Goal: Information Seeking & Learning: Learn about a topic

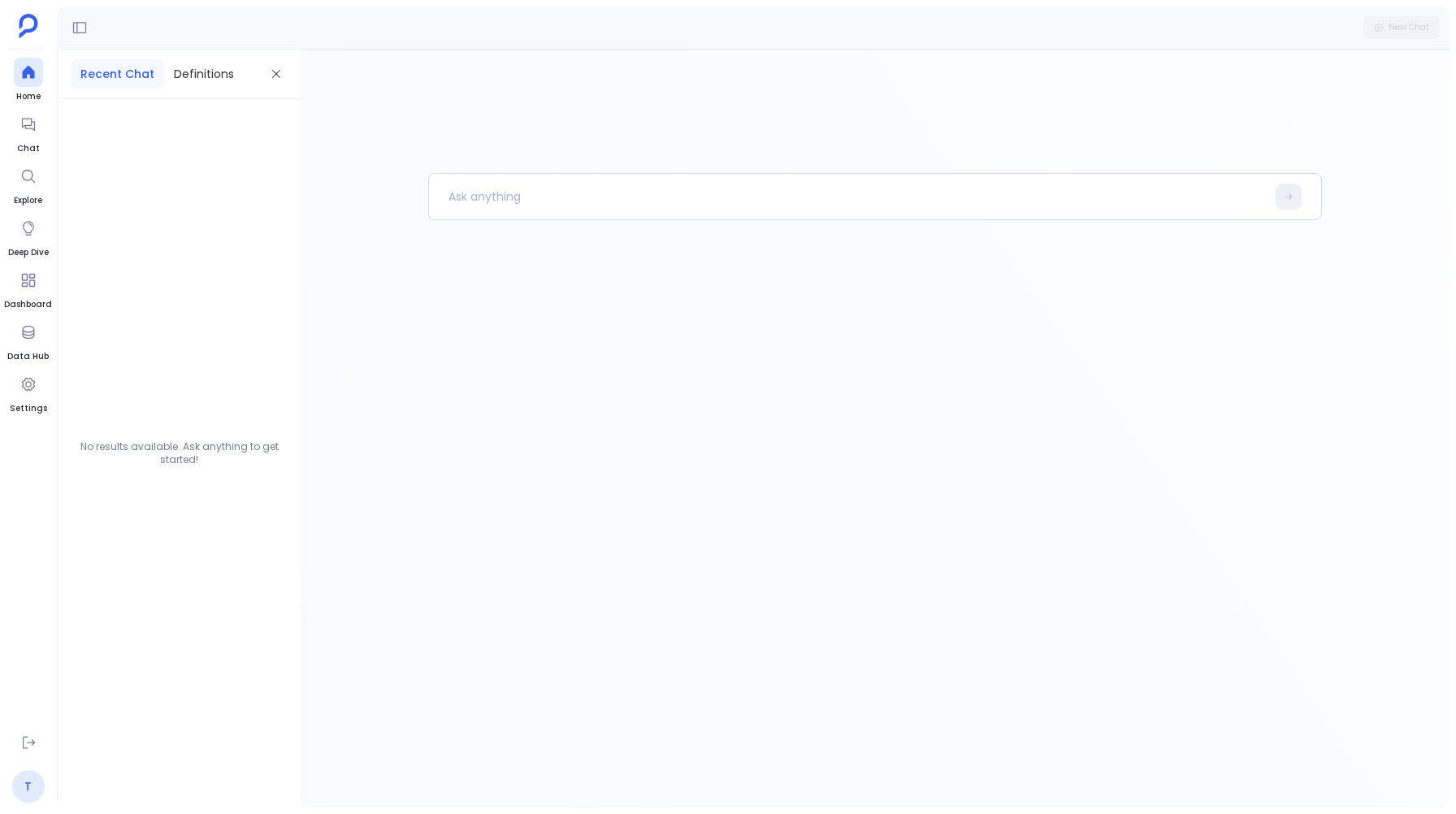
click at [18, 790] on link "T" at bounding box center [29, 786] width 32 height 32
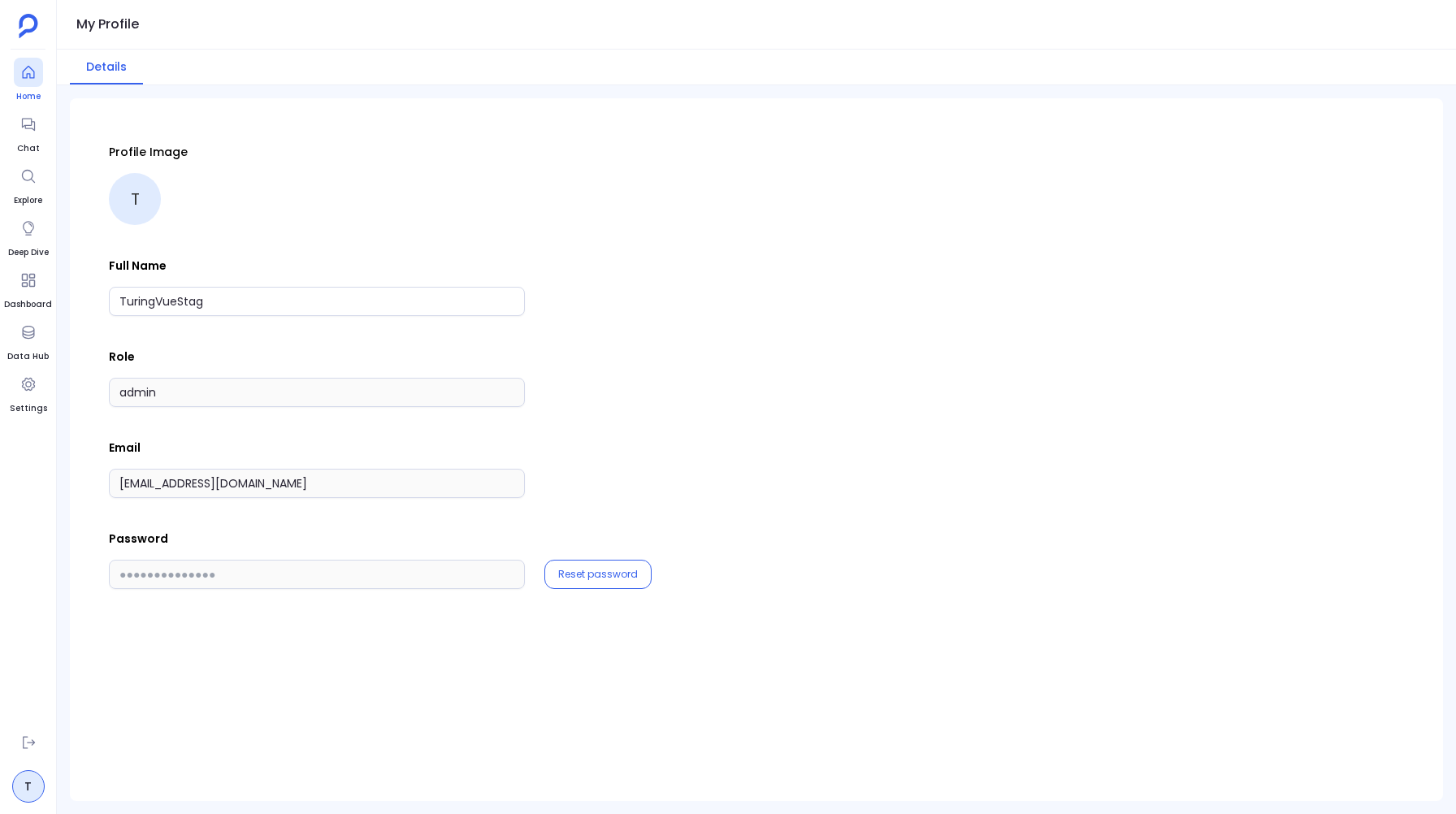
click at [28, 72] on icon at bounding box center [28, 71] width 16 height 16
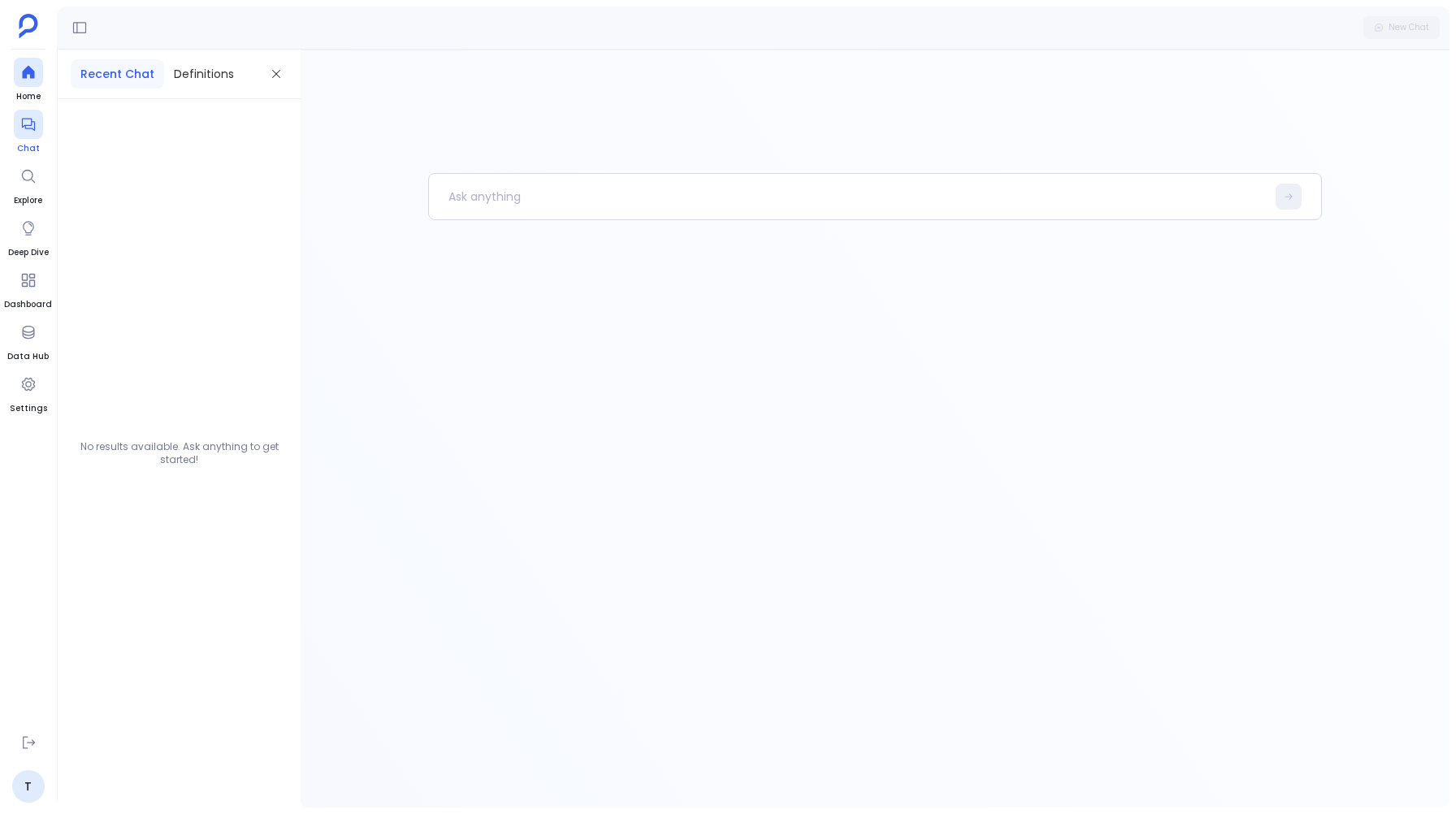
click at [28, 134] on div at bounding box center [28, 124] width 30 height 30
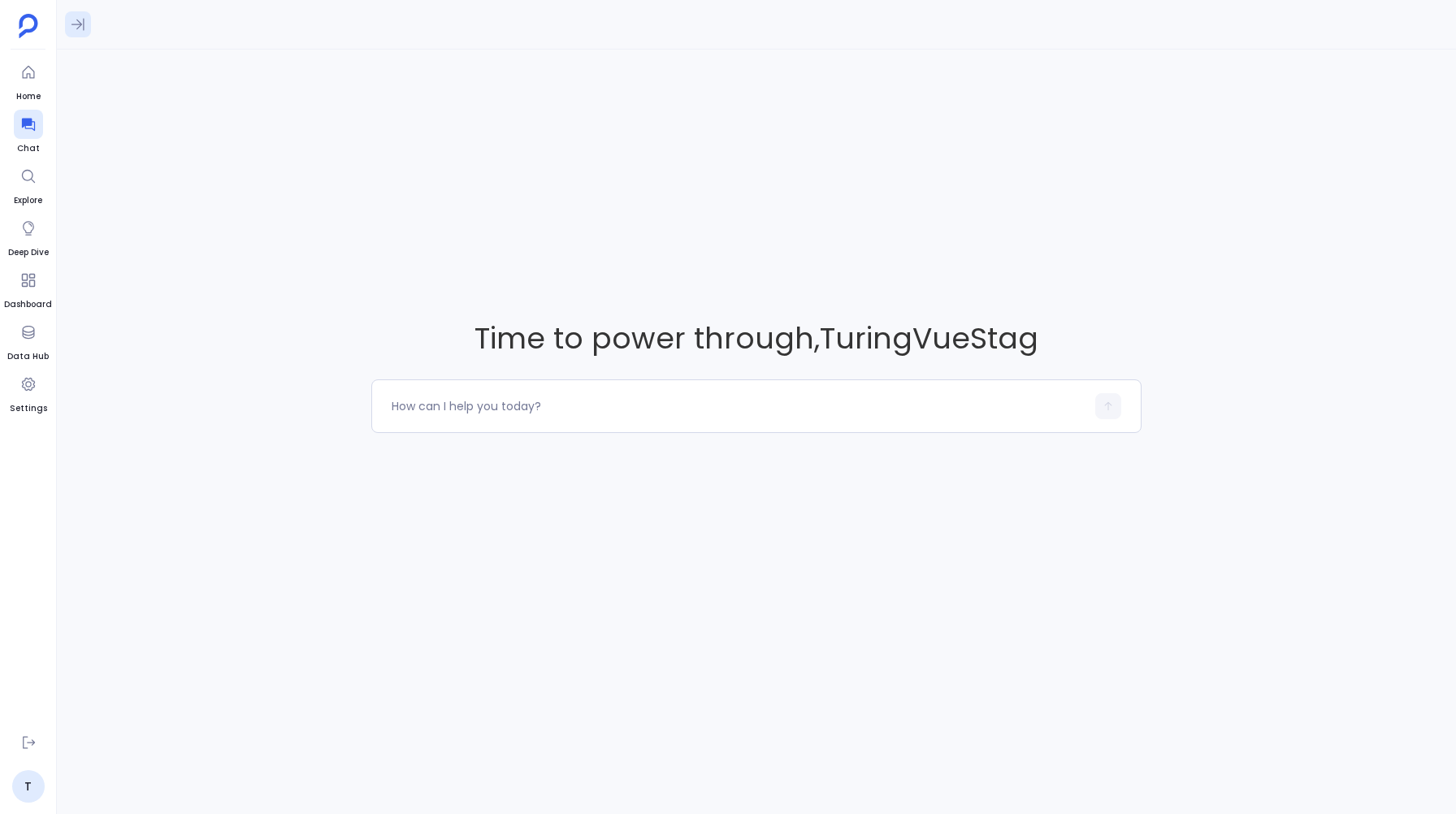
click at [79, 22] on icon at bounding box center [78, 25] width 13 height 12
click at [78, 26] on icon at bounding box center [77, 24] width 16 height 16
click at [27, 353] on span "Data Hub" at bounding box center [28, 356] width 41 height 13
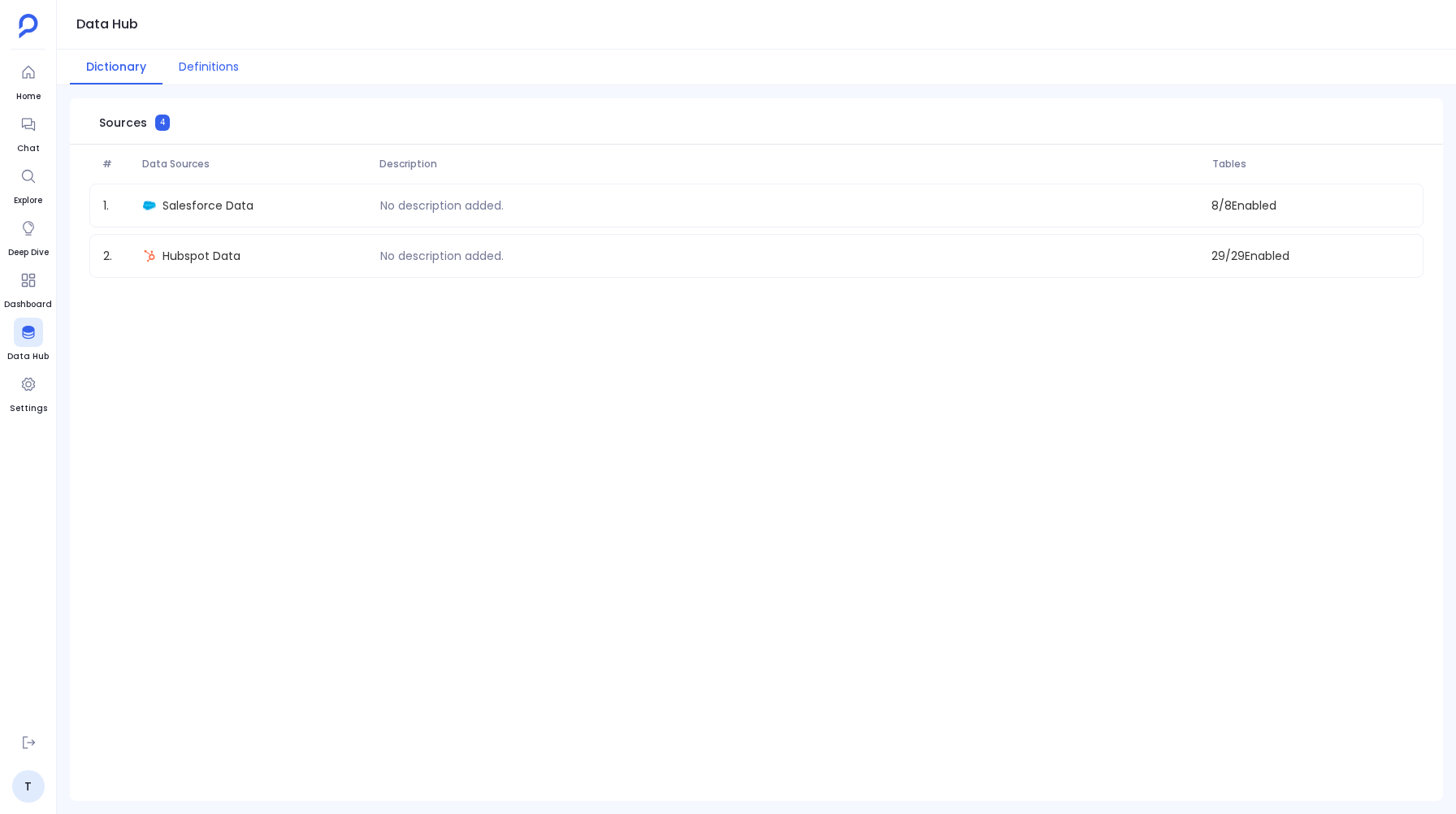
click at [208, 69] on button "Definitions" at bounding box center [208, 67] width 92 height 35
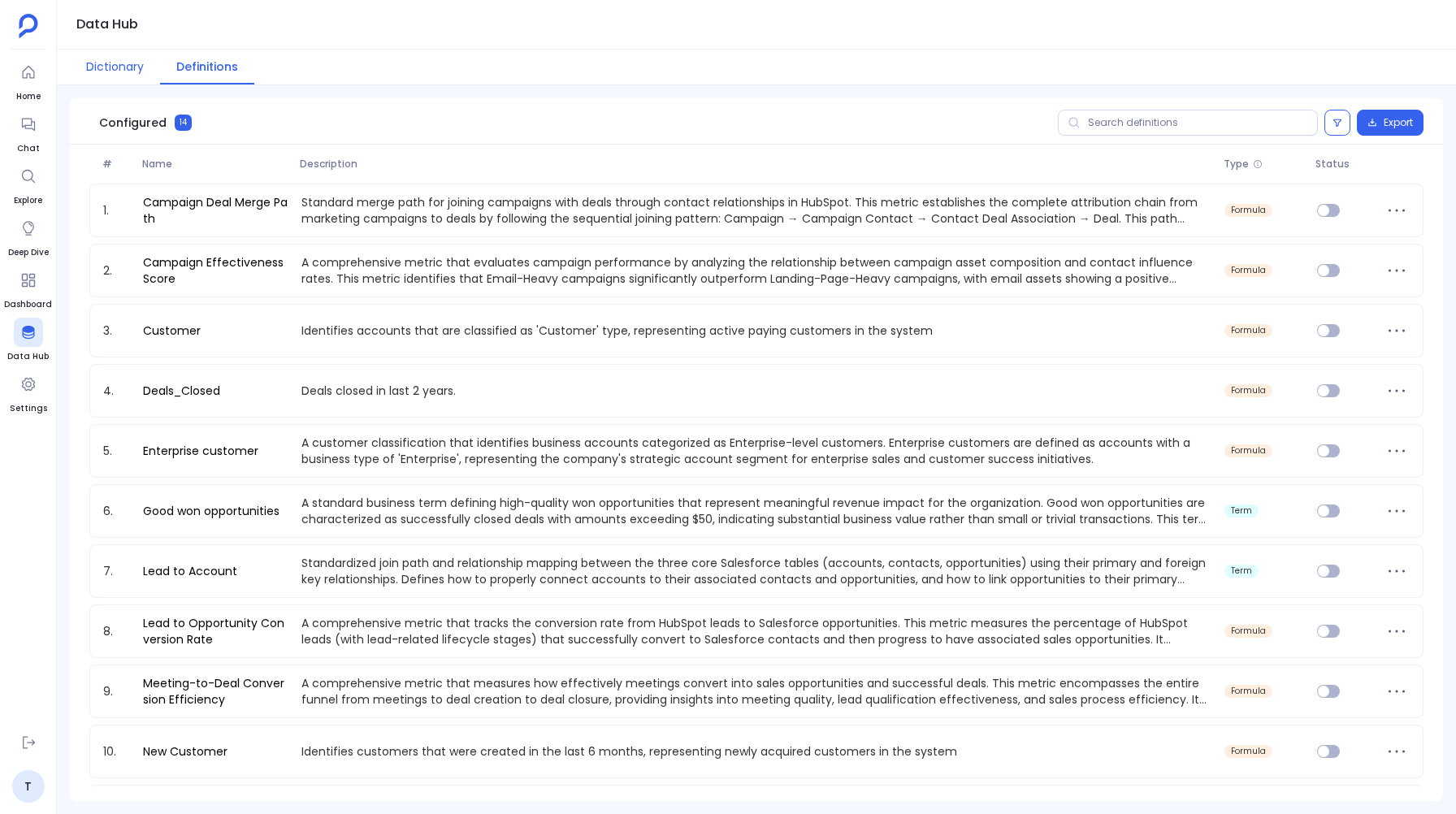
click at [133, 81] on button "Dictionary" at bounding box center [114, 67] width 91 height 35
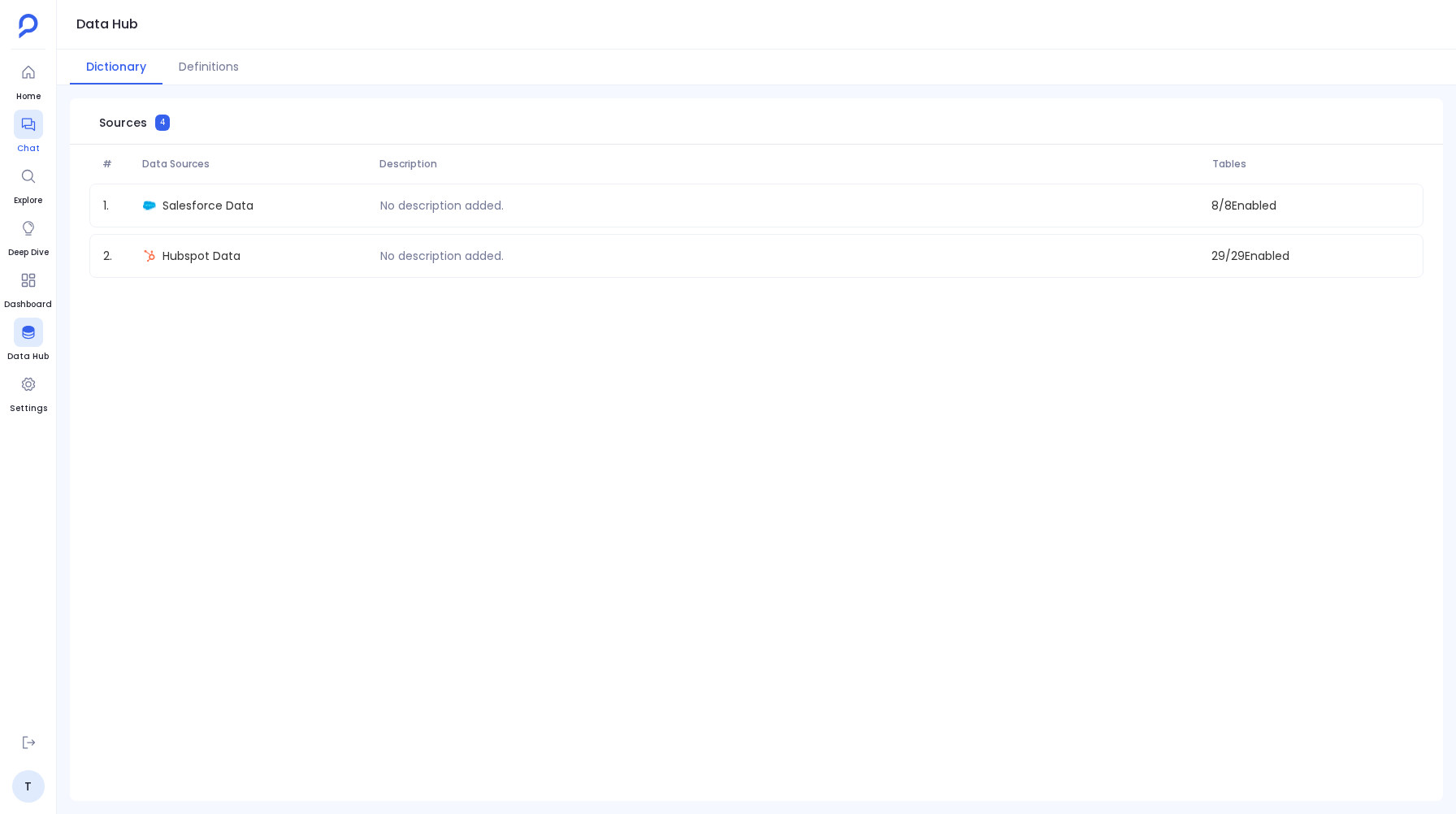
click at [31, 124] on icon at bounding box center [28, 124] width 16 height 16
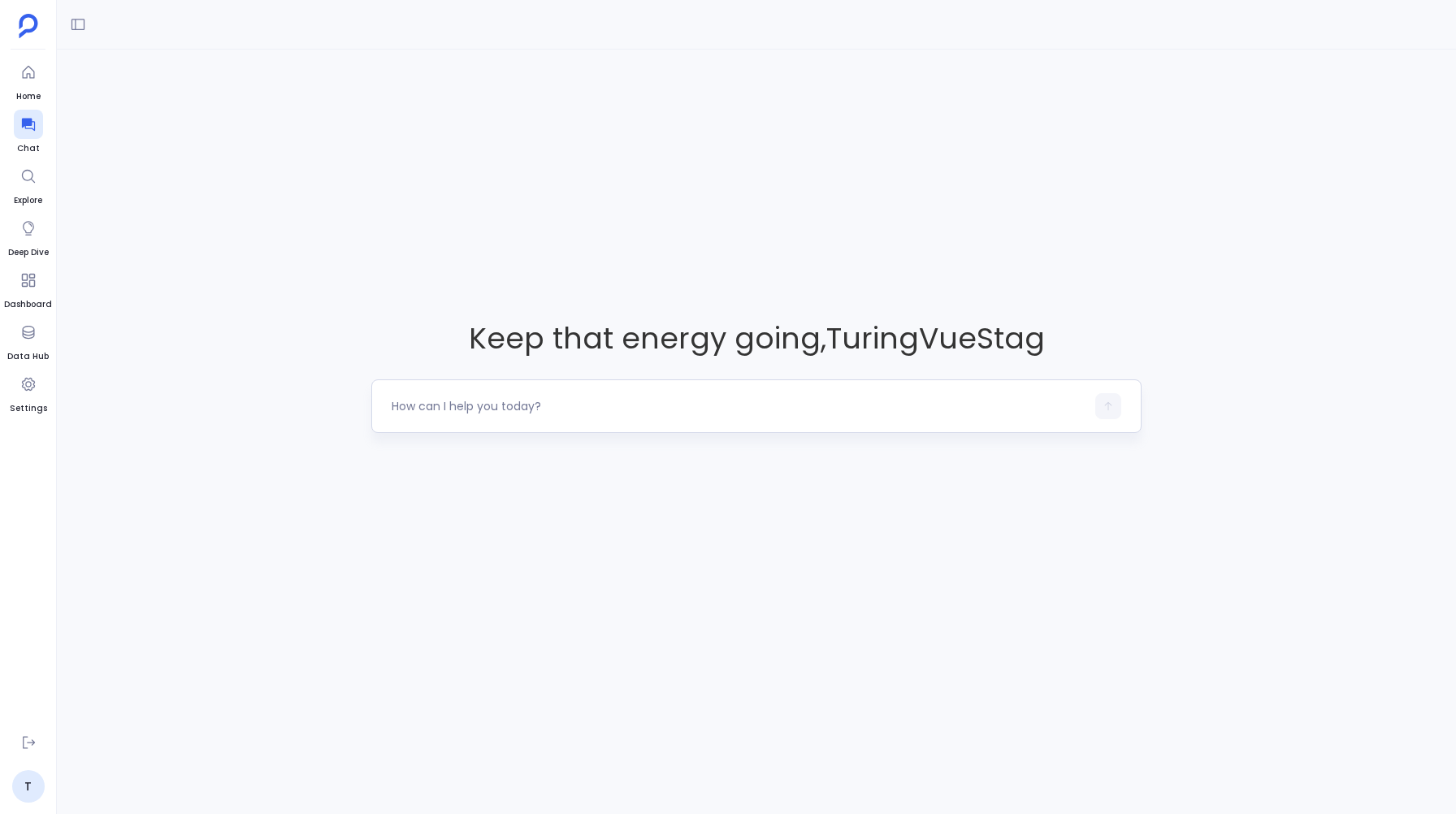
click at [436, 404] on textarea at bounding box center [738, 405] width 693 height 16
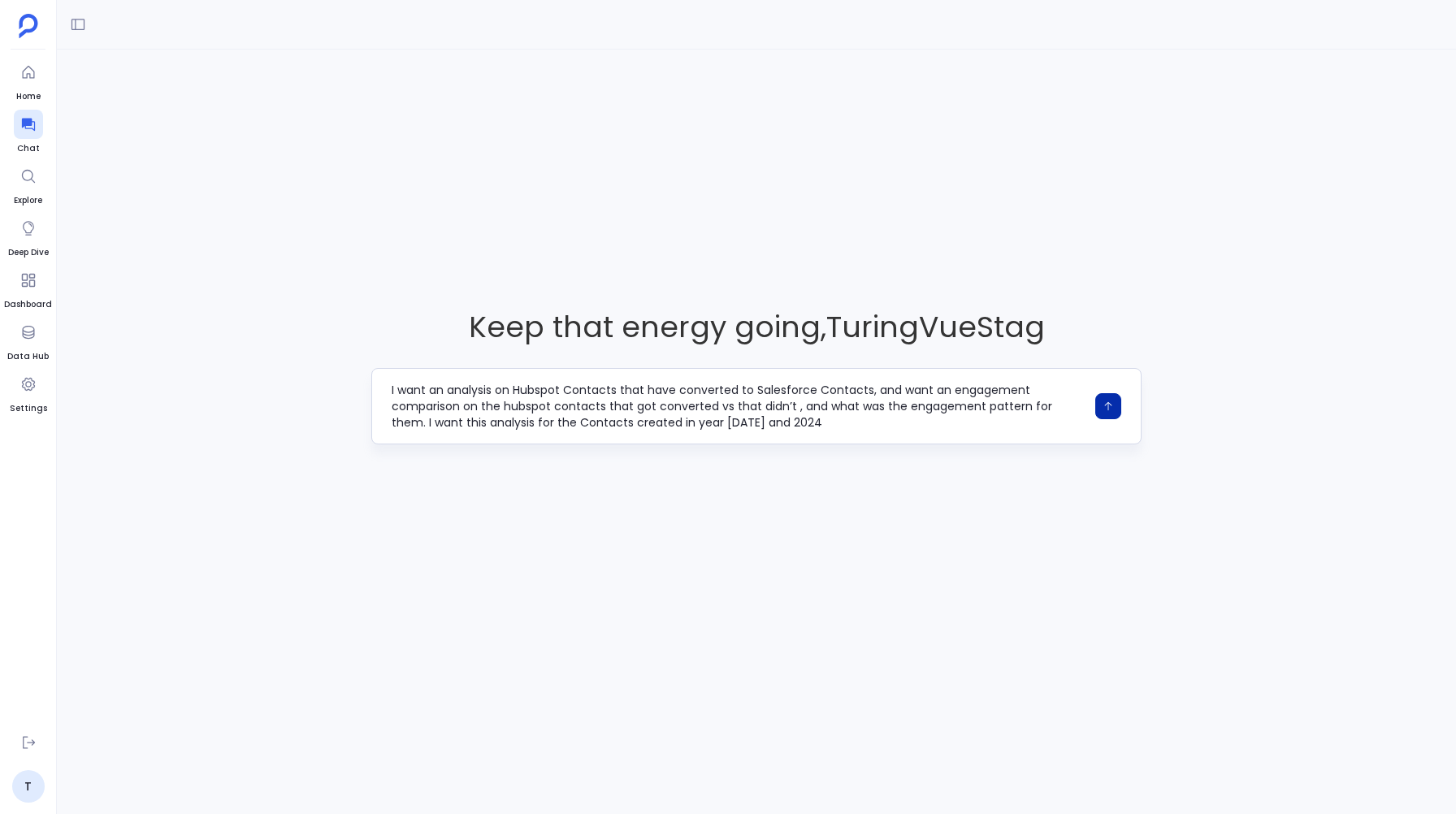
type textarea "I want an analysis on Hubspot Contacts that have converted to Salesforce Contac…"
click at [1113, 400] on icon "button" at bounding box center [1108, 406] width 11 height 11
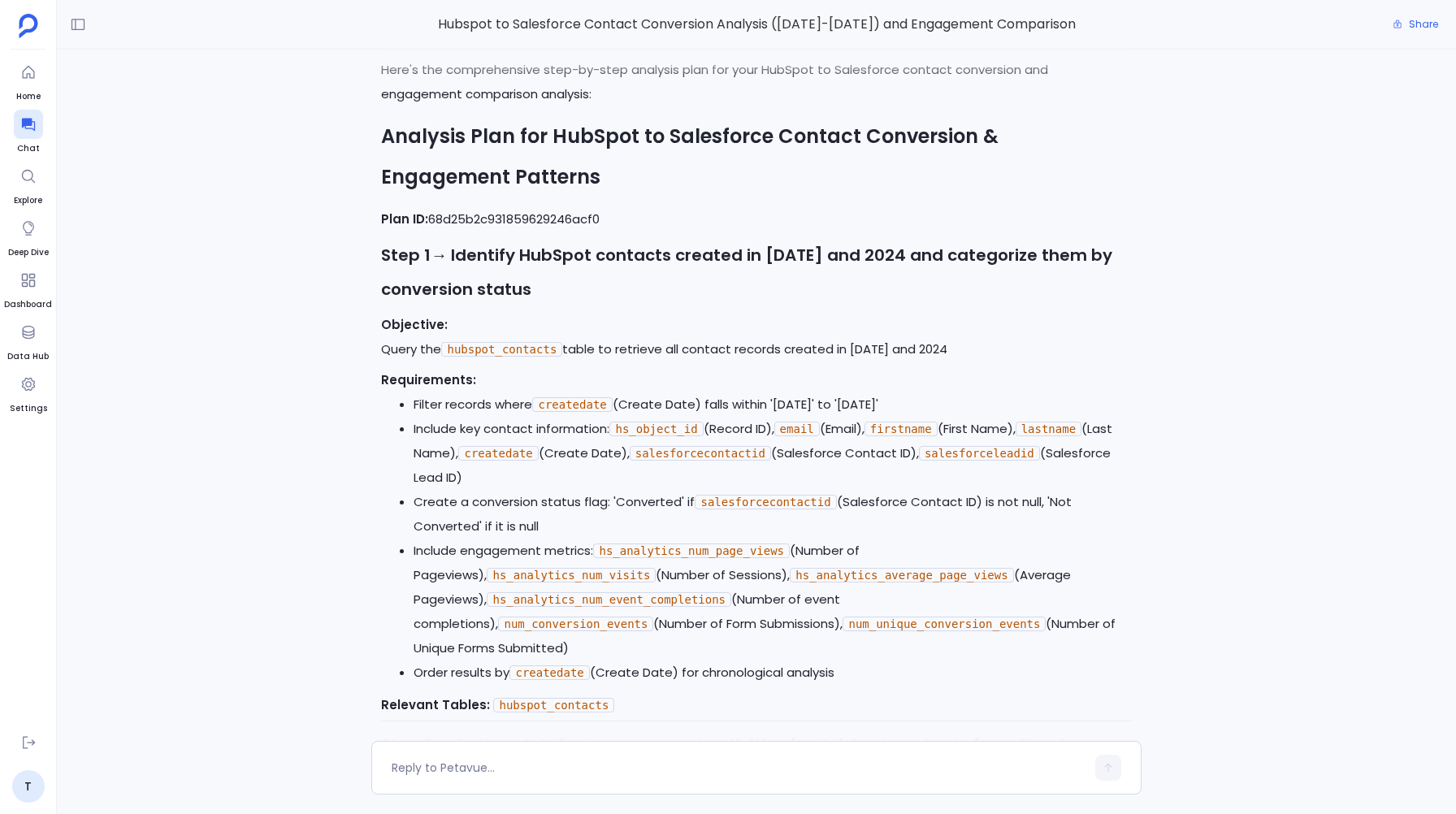
scroll to position [508, 0]
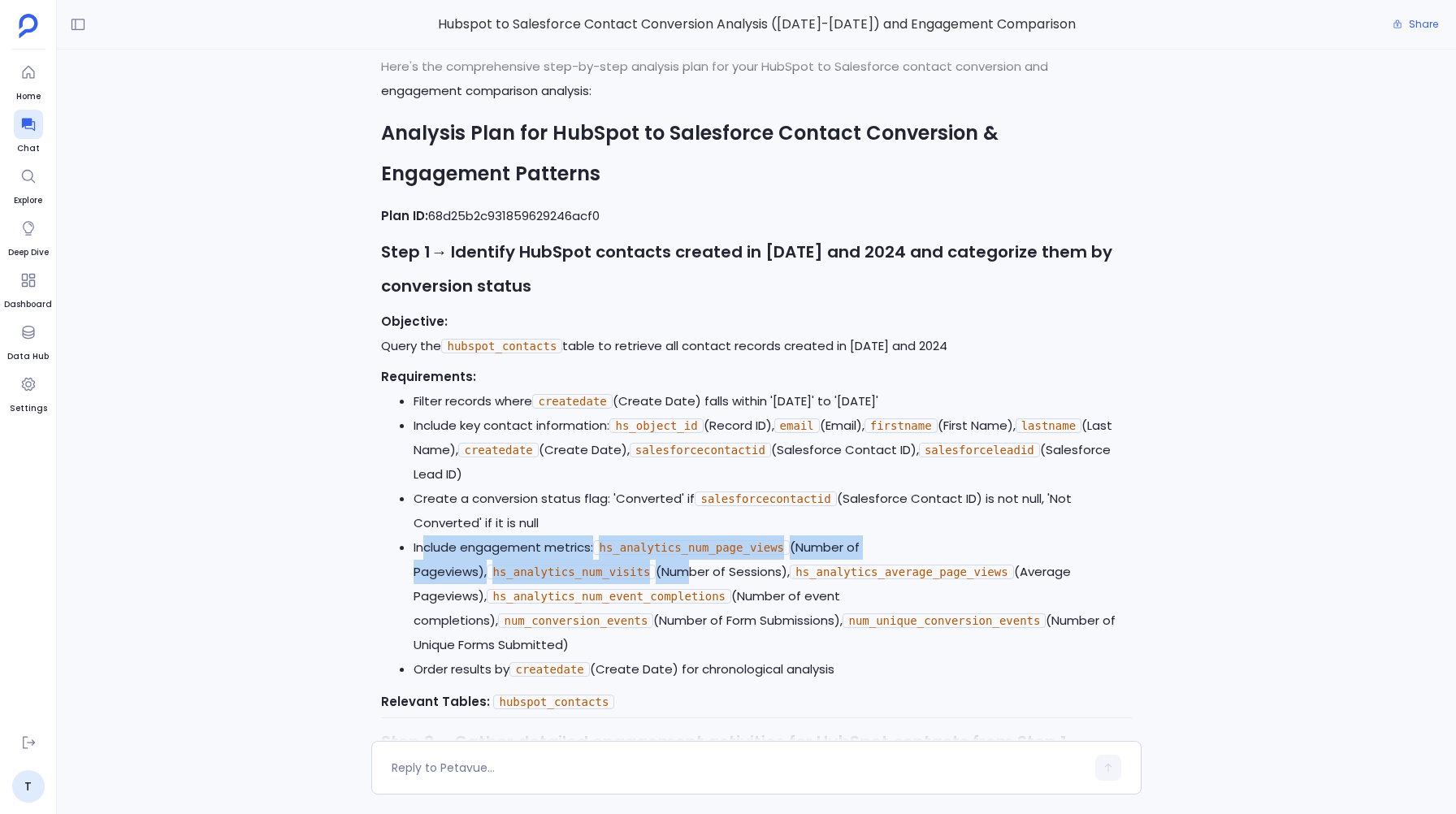
drag, startPoint x: 426, startPoint y: 552, endPoint x: 437, endPoint y: 569, distance: 20.2
click at [437, 569] on li "Include engagement metrics: hs_analytics_num_page_views (Number of Pageviews), …" at bounding box center [772, 596] width 717 height 122
click at [698, 555] on code "hs_analytics_num_page_views" at bounding box center [691, 547] width 196 height 14
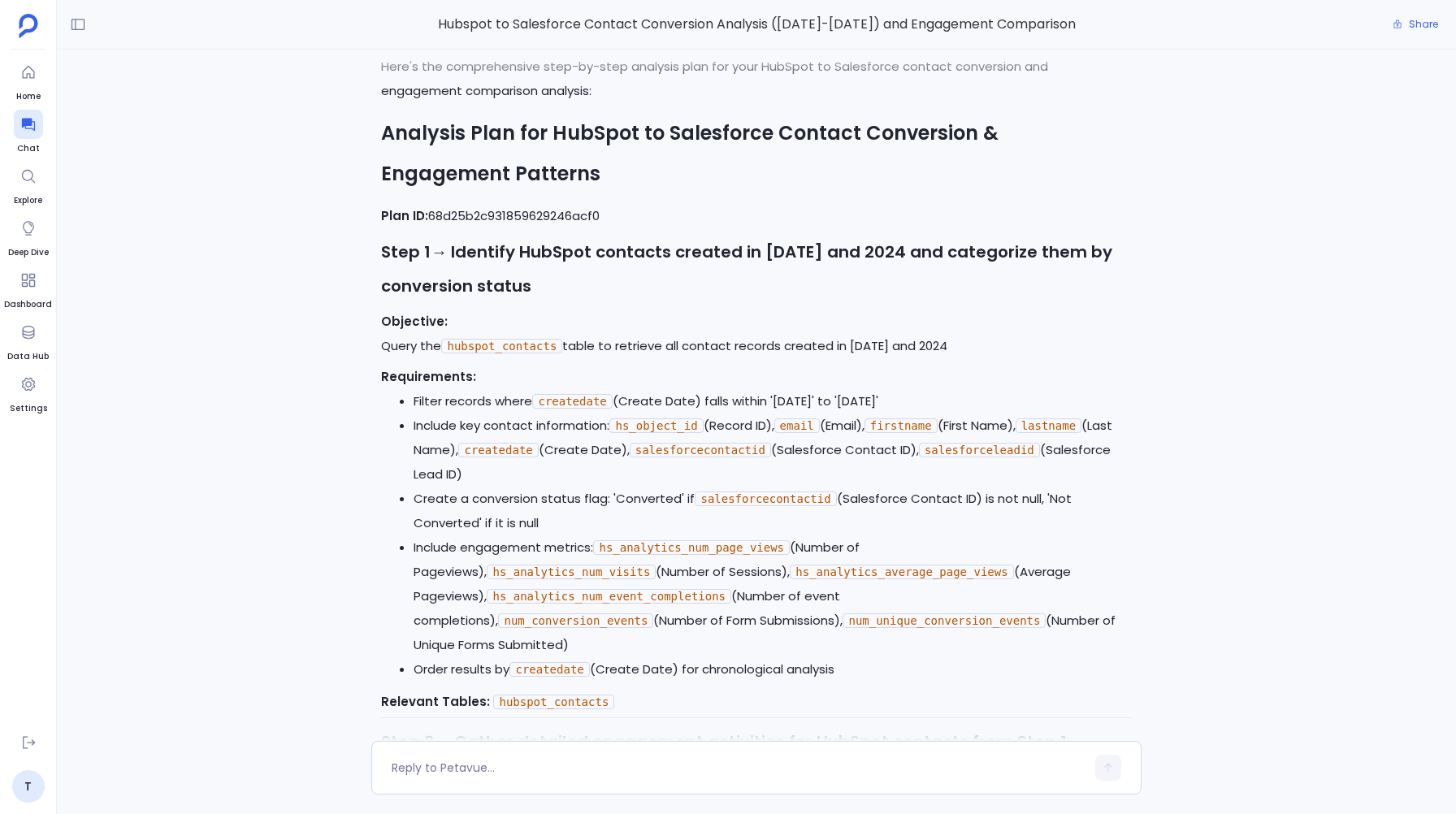
click at [696, 548] on code "hs_analytics_num_page_views" at bounding box center [691, 547] width 196 height 14
copy code "hs_analytics_num_page_views"
click at [421, 443] on li "Include key contact information: hs_object_id (Record ID), email (Email), first…" at bounding box center [772, 450] width 717 height 73
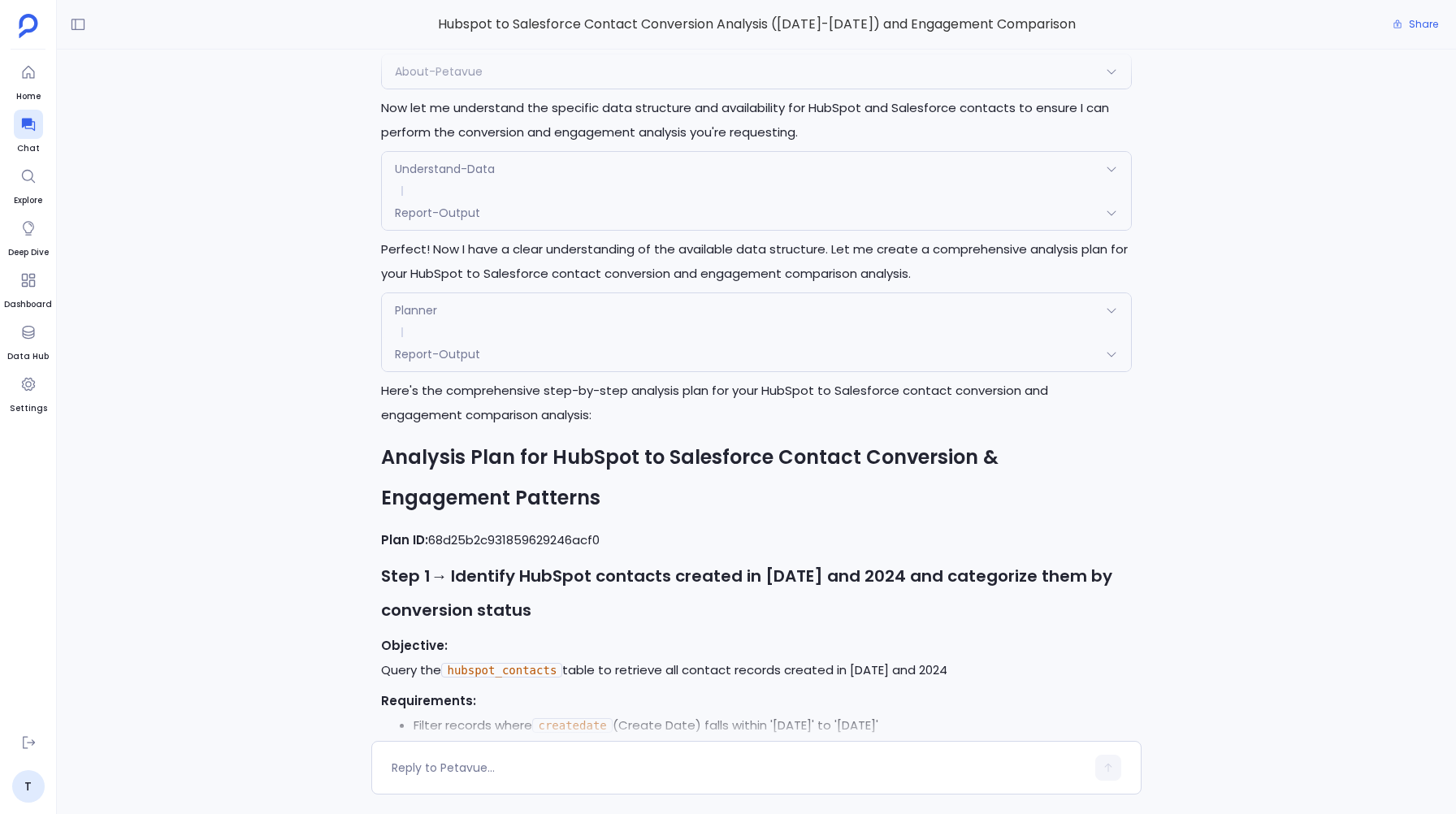
scroll to position [184, 0]
click at [530, 310] on div "Planner" at bounding box center [755, 311] width 749 height 34
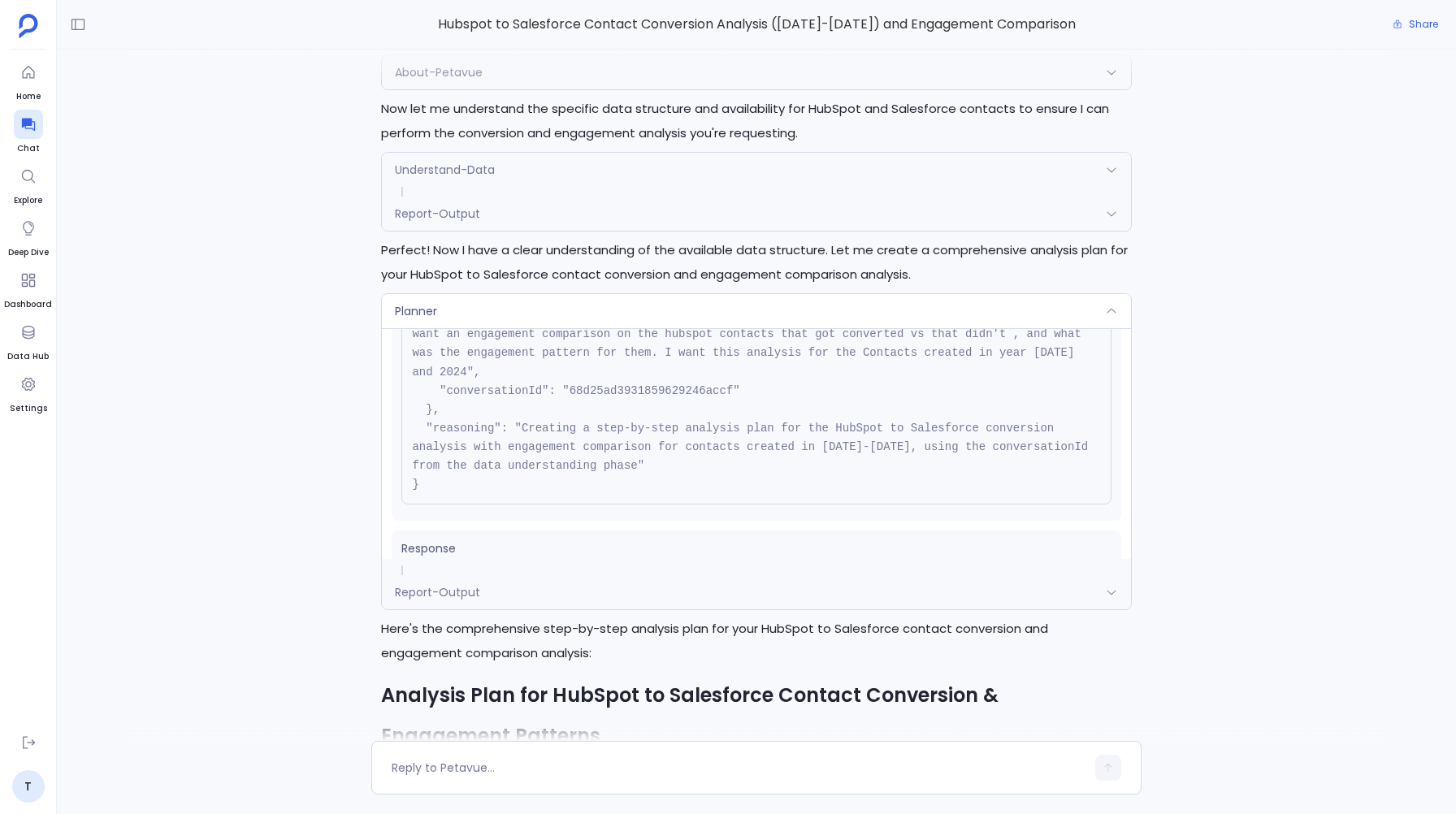
scroll to position [137, 0]
click at [481, 579] on div "Report-Output" at bounding box center [755, 592] width 749 height 34
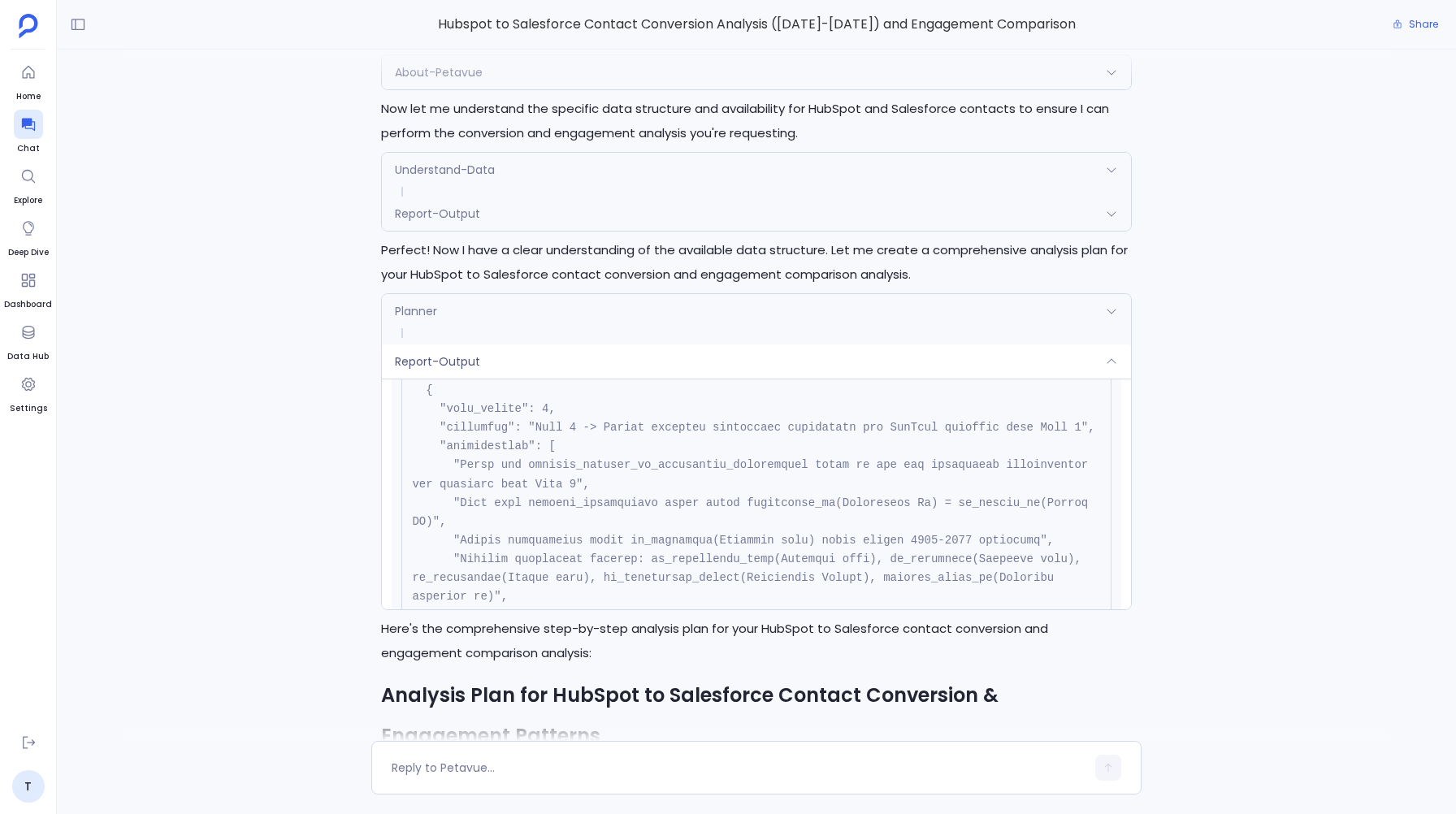
scroll to position [855, 0]
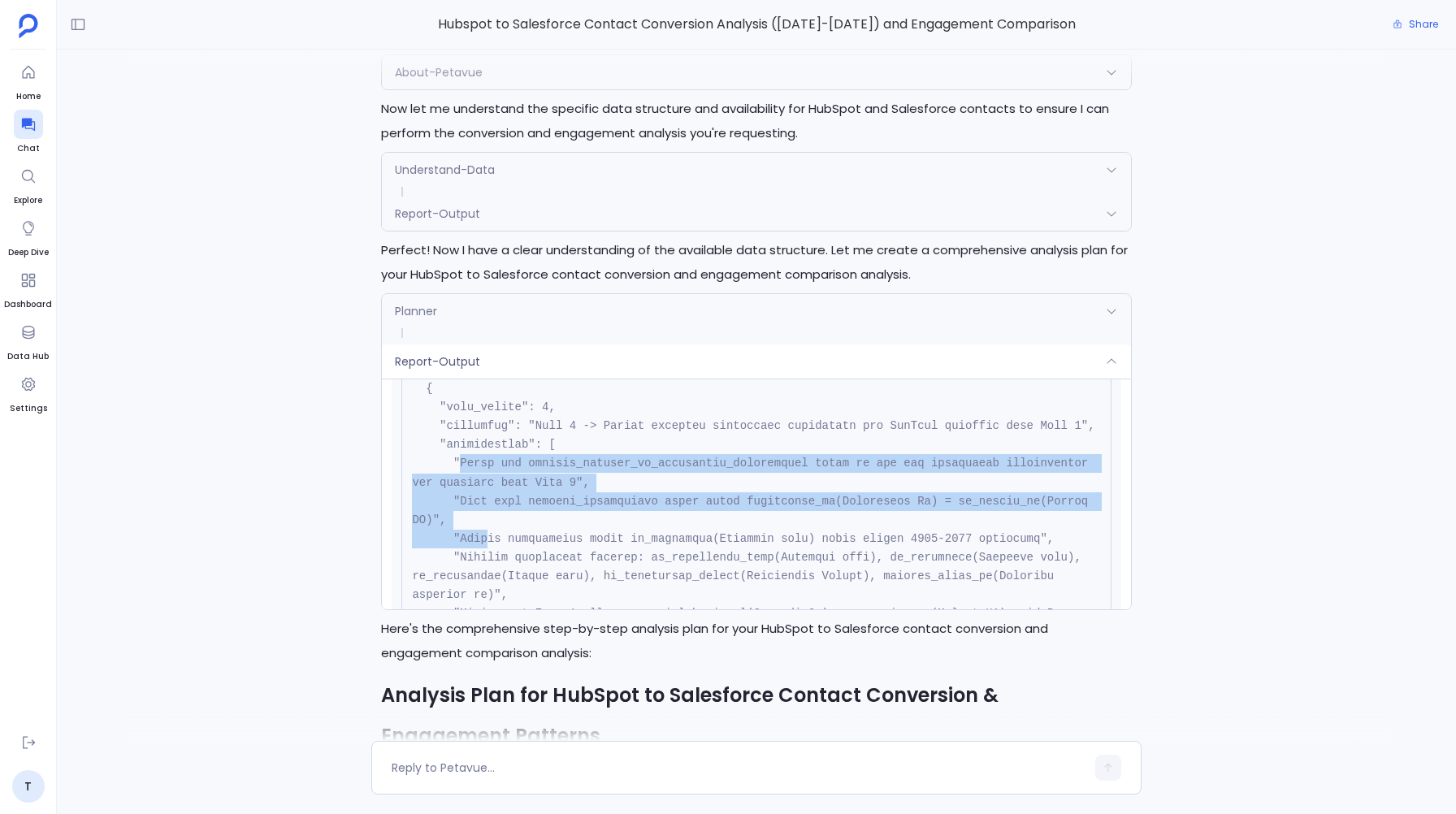
drag, startPoint x: 457, startPoint y: 483, endPoint x: 486, endPoint y: 562, distance: 84.2
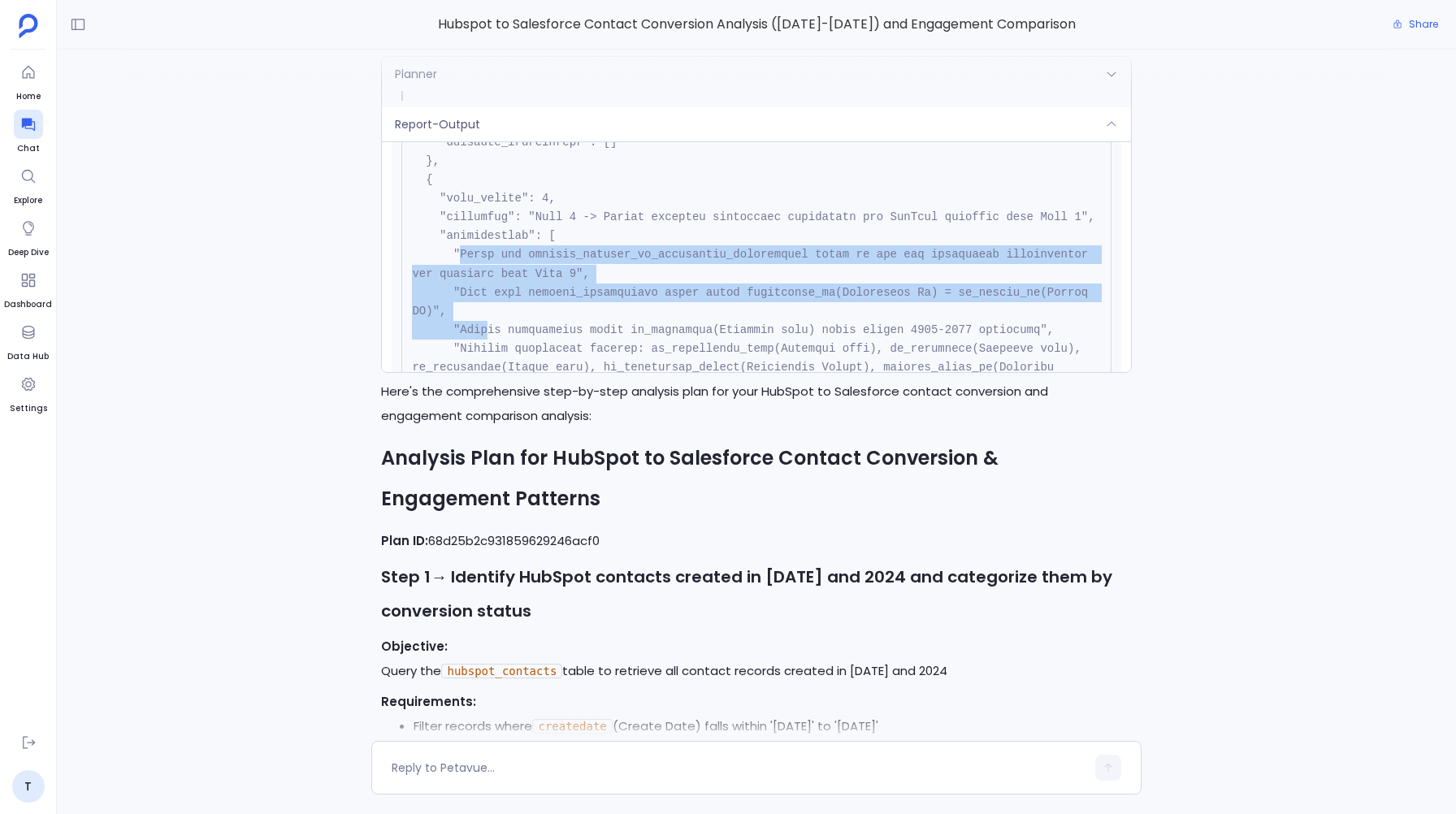
scroll to position [828, 0]
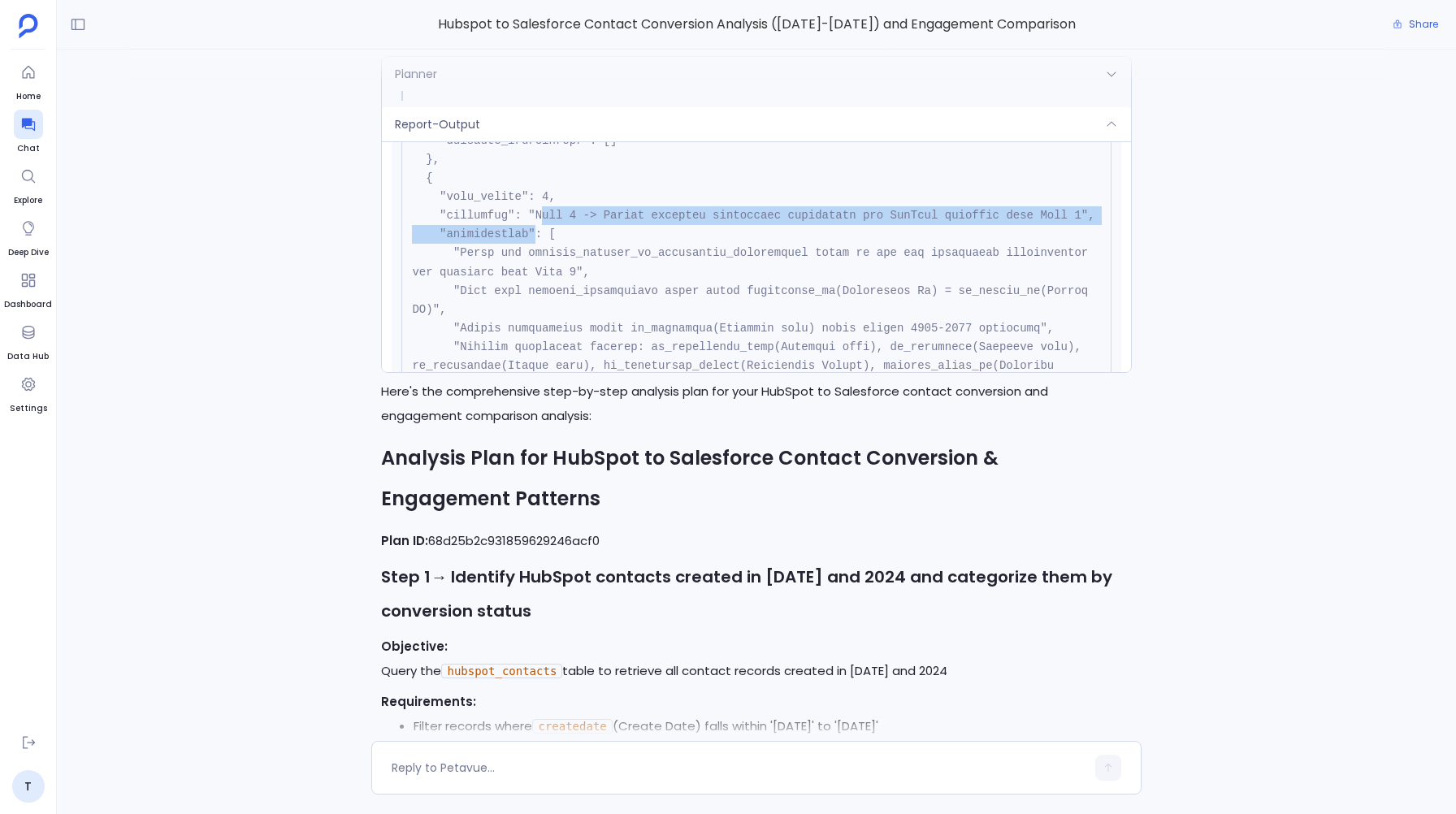
drag, startPoint x: 541, startPoint y: 216, endPoint x: 536, endPoint y: 248, distance: 32.4
click at [536, 249] on code at bounding box center [756, 656] width 689 height 1869
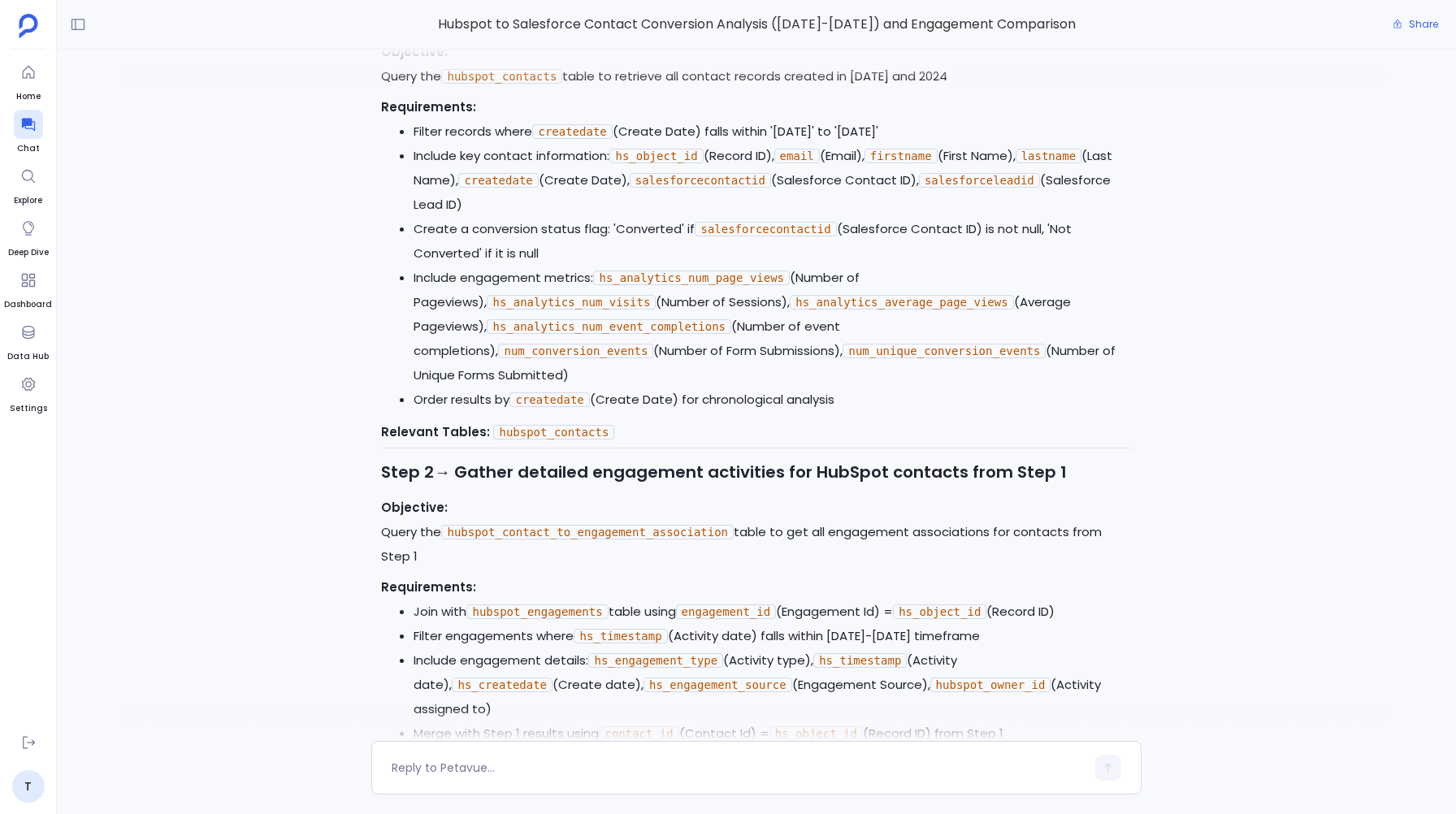
scroll to position [1016, 0]
drag, startPoint x: 381, startPoint y: 509, endPoint x: 421, endPoint y: 532, distance: 46.1
click at [421, 532] on p "Objective: Query the hubspot_contact_to_engagement_association table to get all…" at bounding box center [756, 531] width 749 height 73
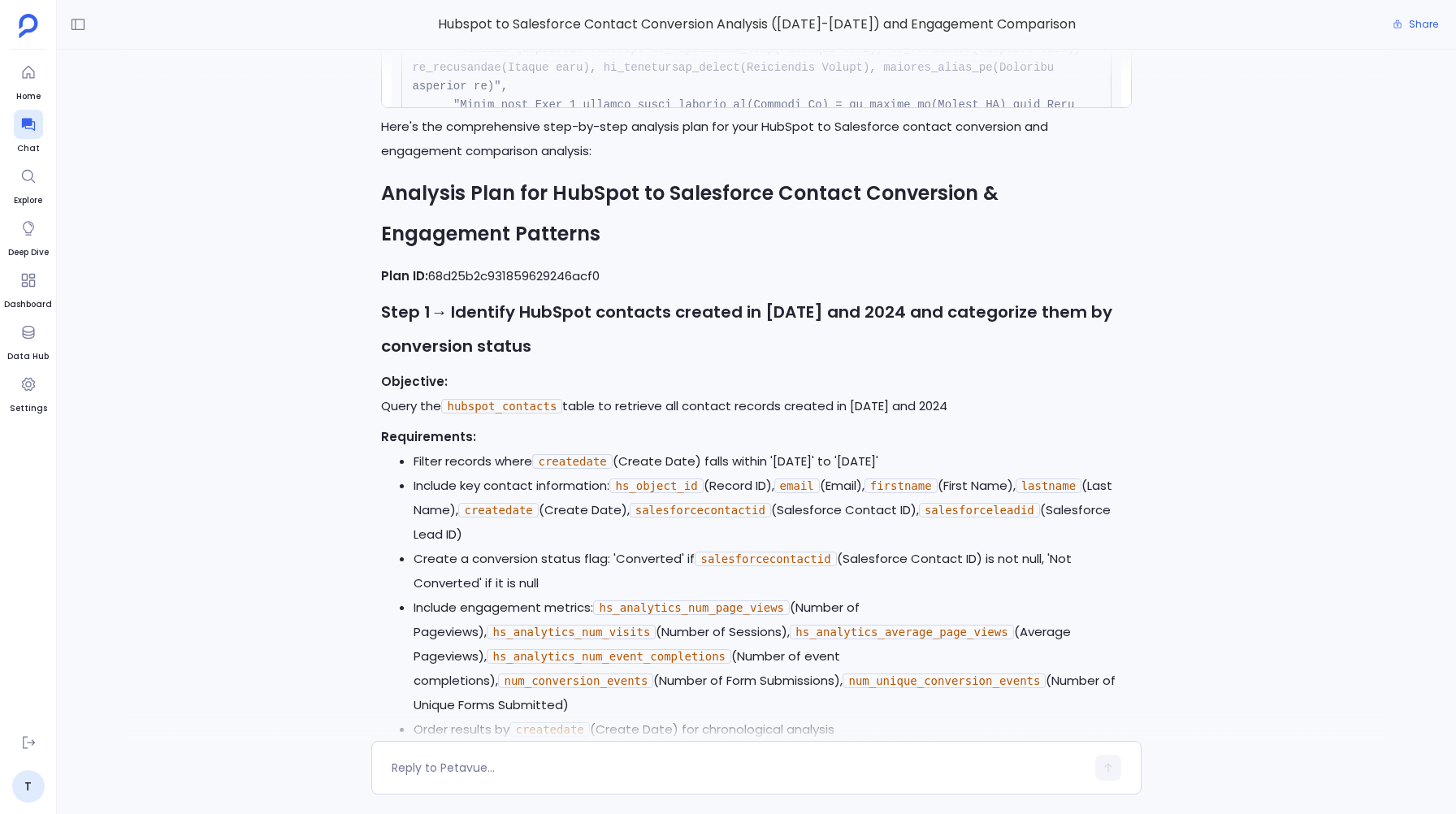
scroll to position [686, 0]
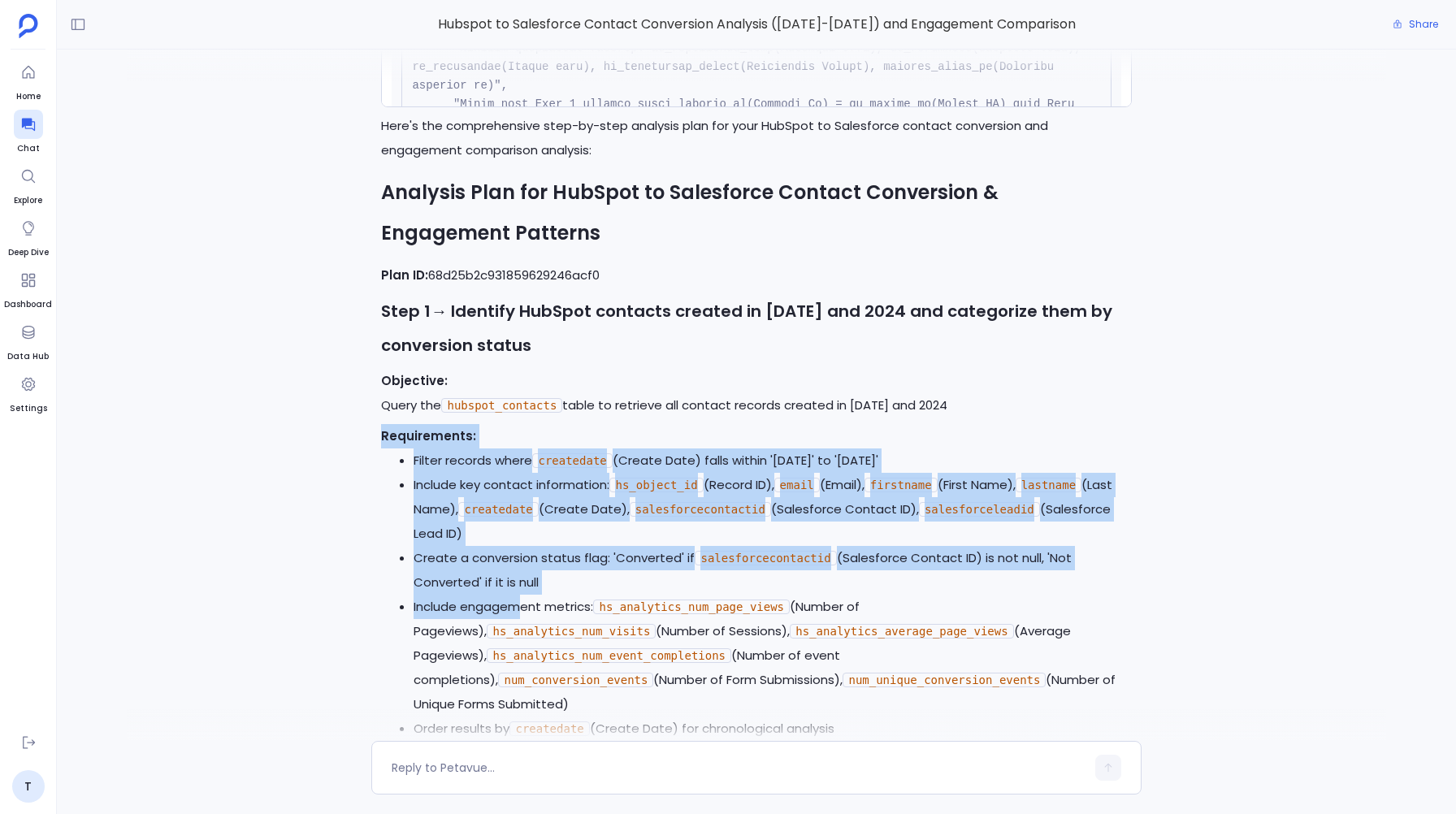
drag, startPoint x: 371, startPoint y: 431, endPoint x: 528, endPoint y: 624, distance: 248.8
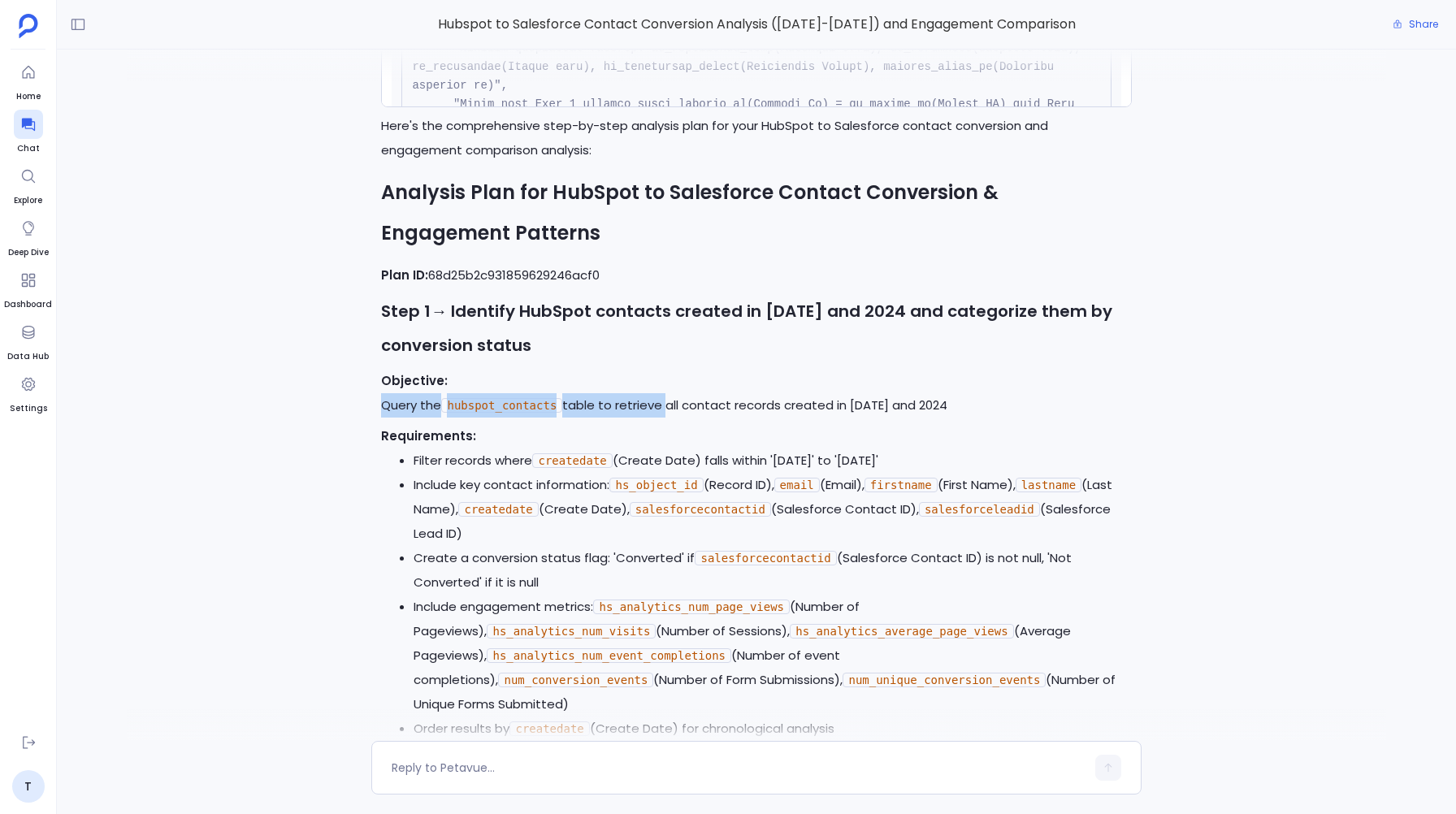
drag, startPoint x: 381, startPoint y: 403, endPoint x: 662, endPoint y: 399, distance: 281.0
click at [663, 399] on p "Objective: Query the hubspot_contacts table to retrieve all contact records cre…" at bounding box center [756, 393] width 749 height 49
drag, startPoint x: 412, startPoint y: 457, endPoint x: 568, endPoint y: 599, distance: 211.0
click at [568, 598] on ul "Filter records where createdate (Create Date) falls within '2023-01-01' to '202…" at bounding box center [756, 594] width 749 height 293
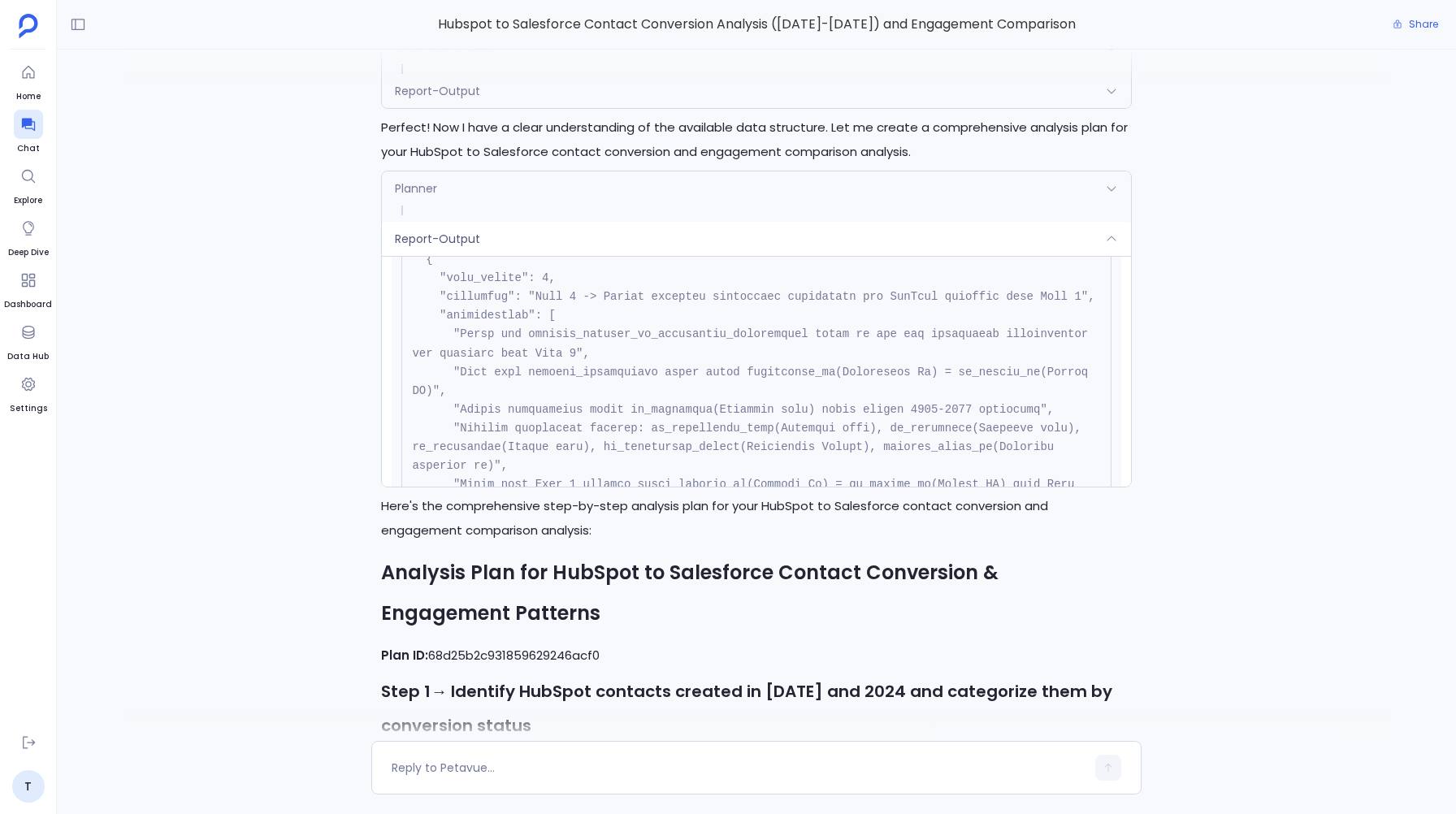
scroll to position [855, 0]
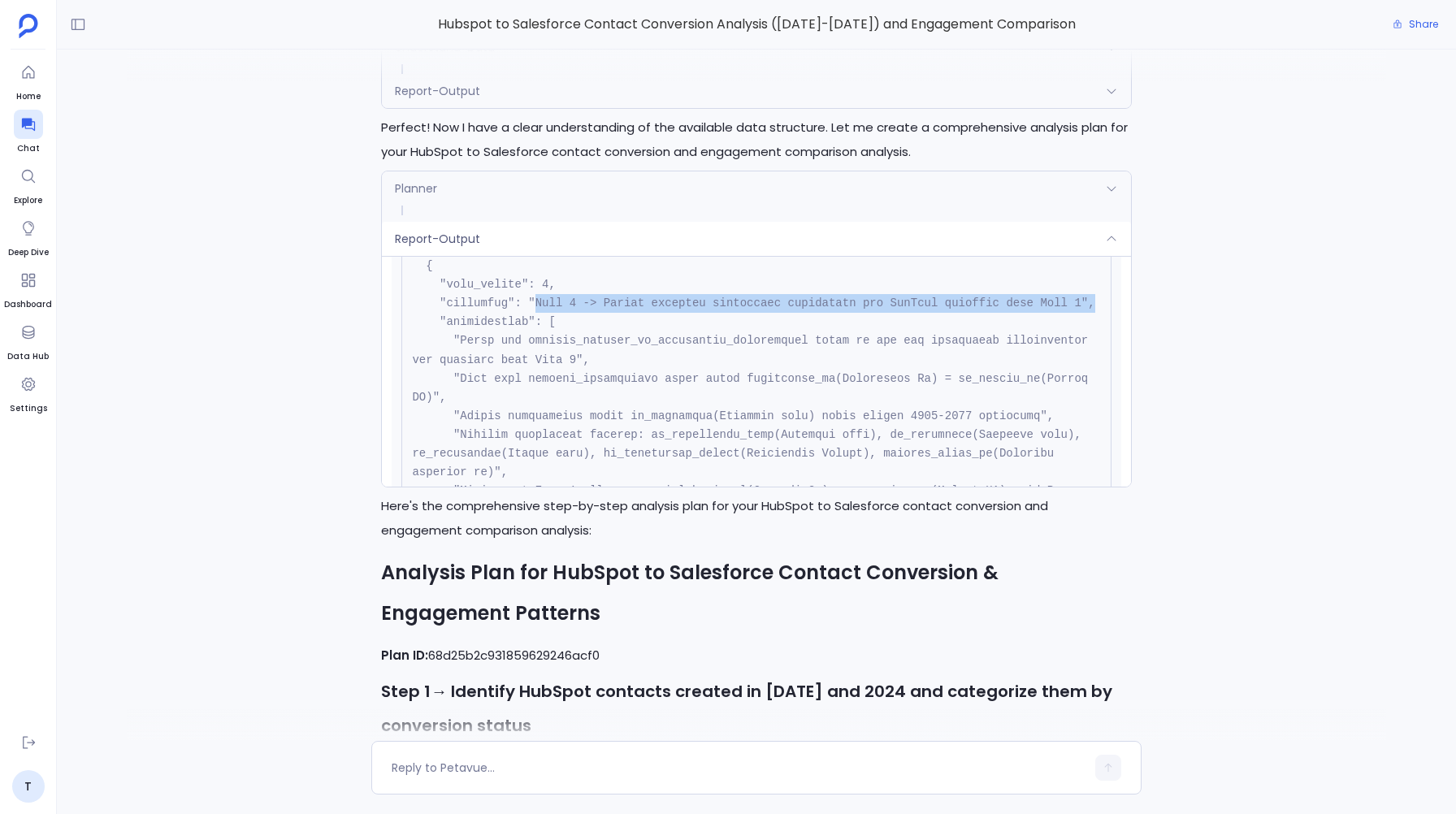
drag, startPoint x: 531, startPoint y: 304, endPoint x: 536, endPoint y: 315, distance: 12.1
click at [536, 315] on pre at bounding box center [756, 743] width 709 height 1896
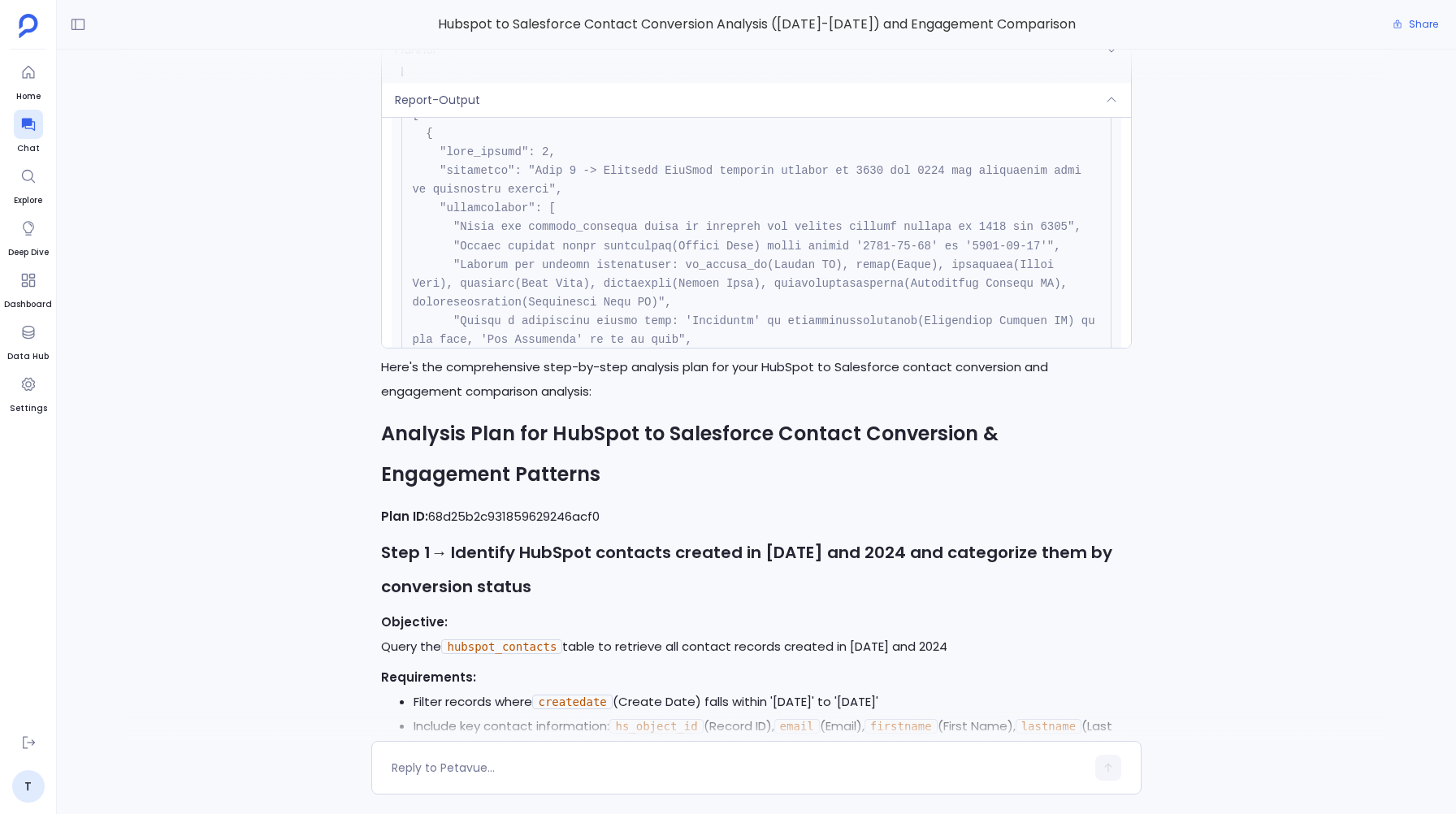
scroll to position [463, 0]
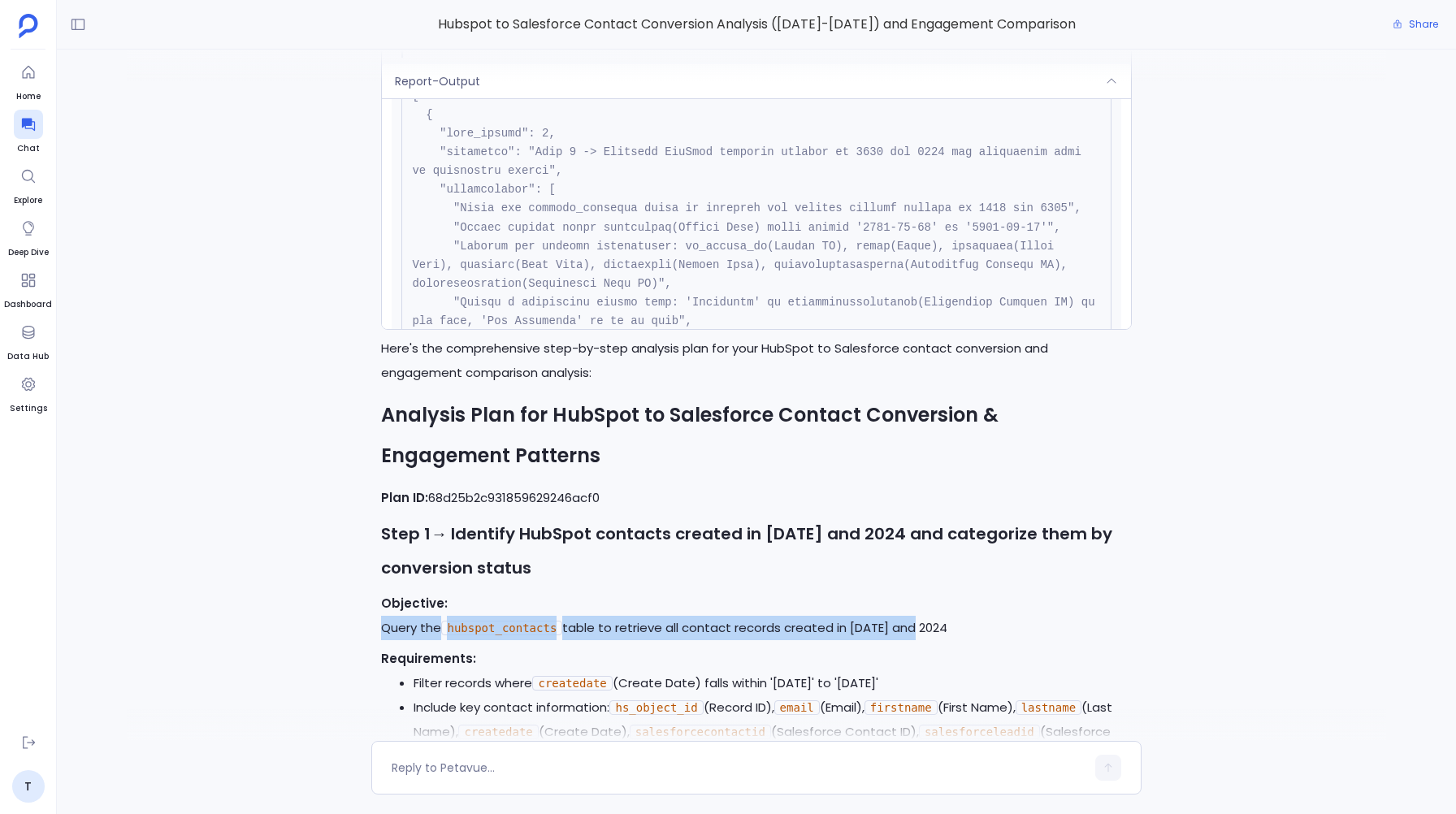
drag, startPoint x: 376, startPoint y: 627, endPoint x: 913, endPoint y: 624, distance: 537.0
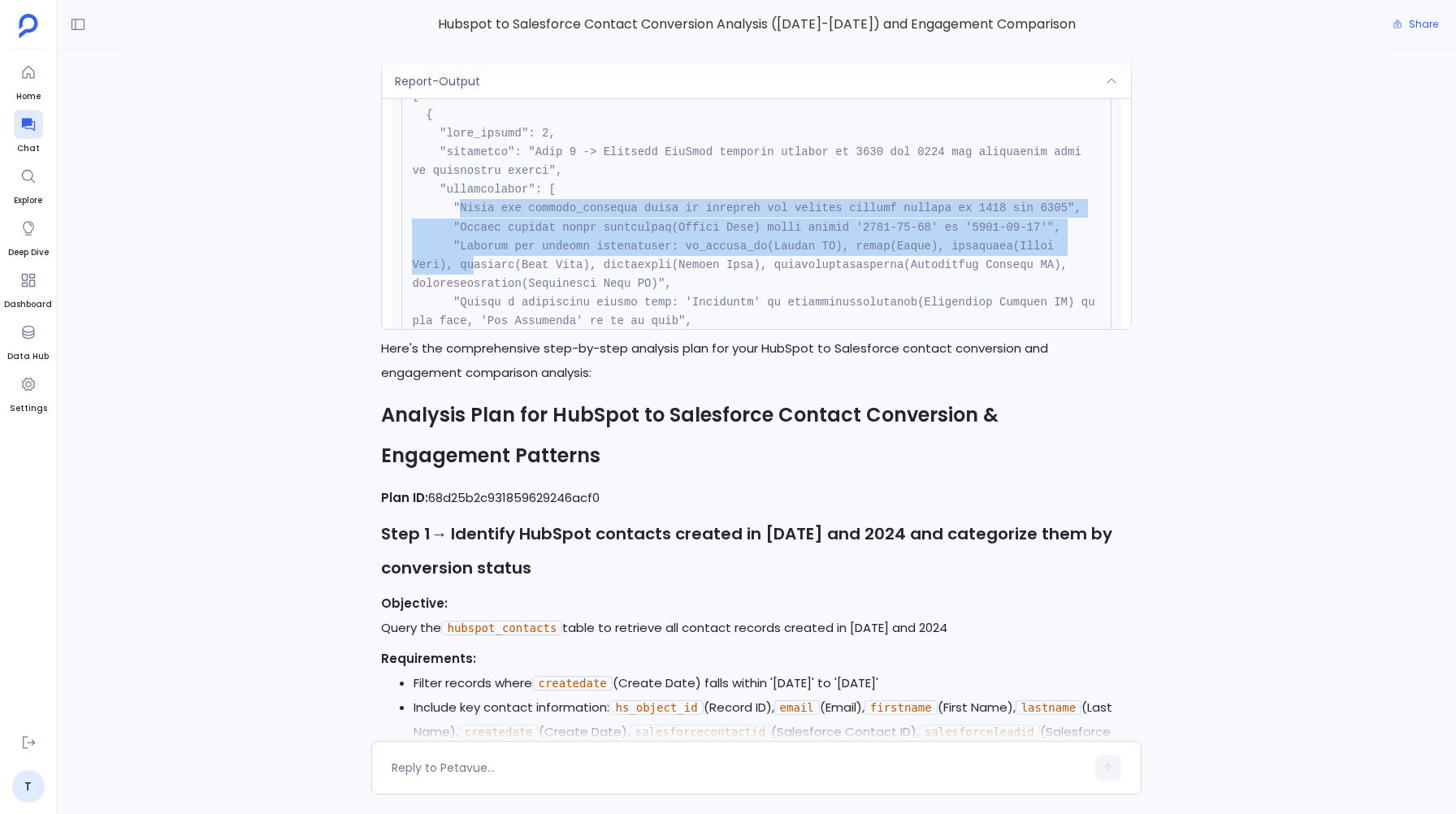
drag, startPoint x: 460, startPoint y: 209, endPoint x: 469, endPoint y: 269, distance: 60.7
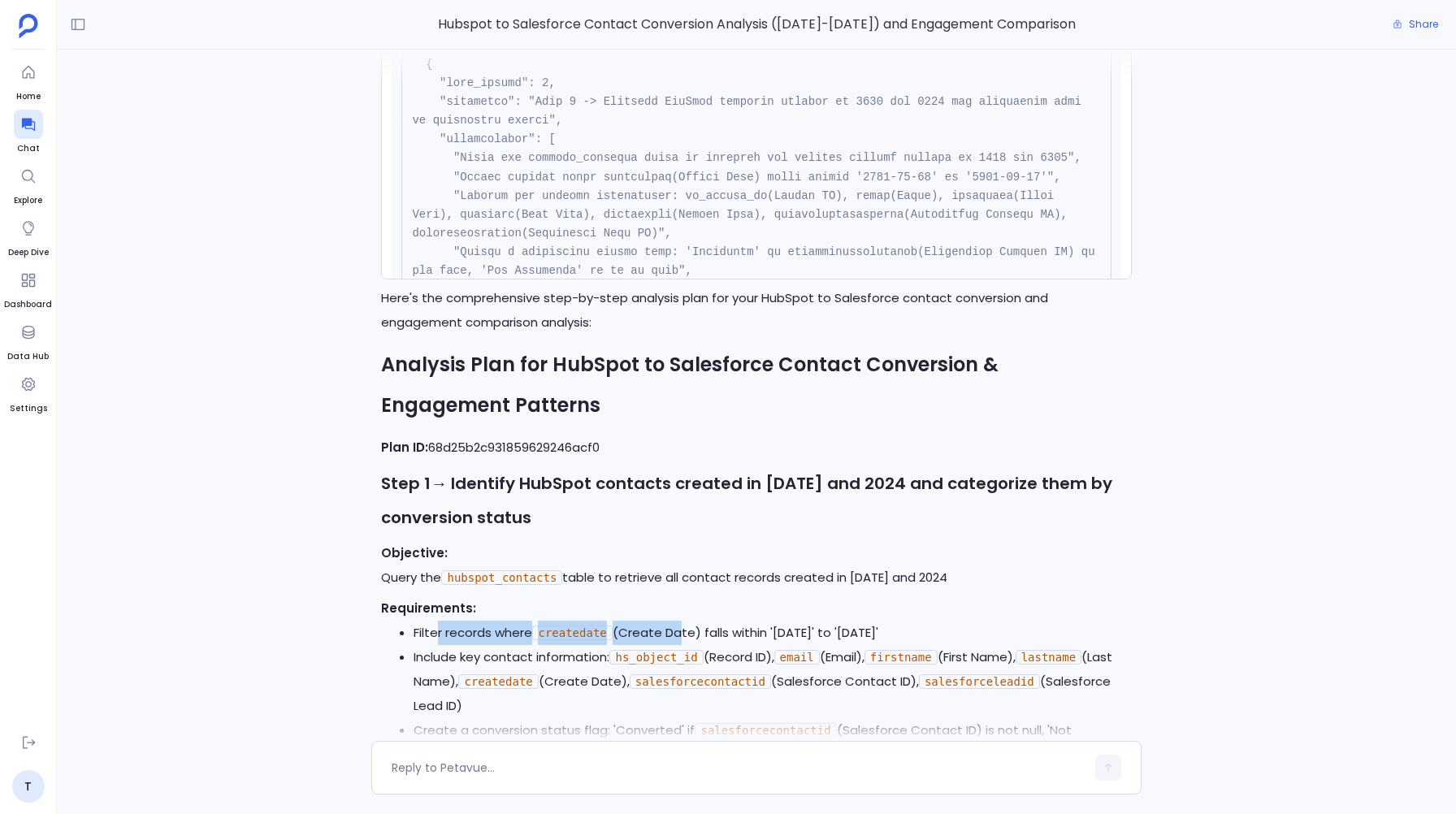
drag, startPoint x: 437, startPoint y: 634, endPoint x: 678, endPoint y: 626, distance: 241.1
click at [678, 626] on li "Filter records where createdate (Create Date) falls within '2023-01-01' to '202…" at bounding box center [772, 633] width 717 height 25
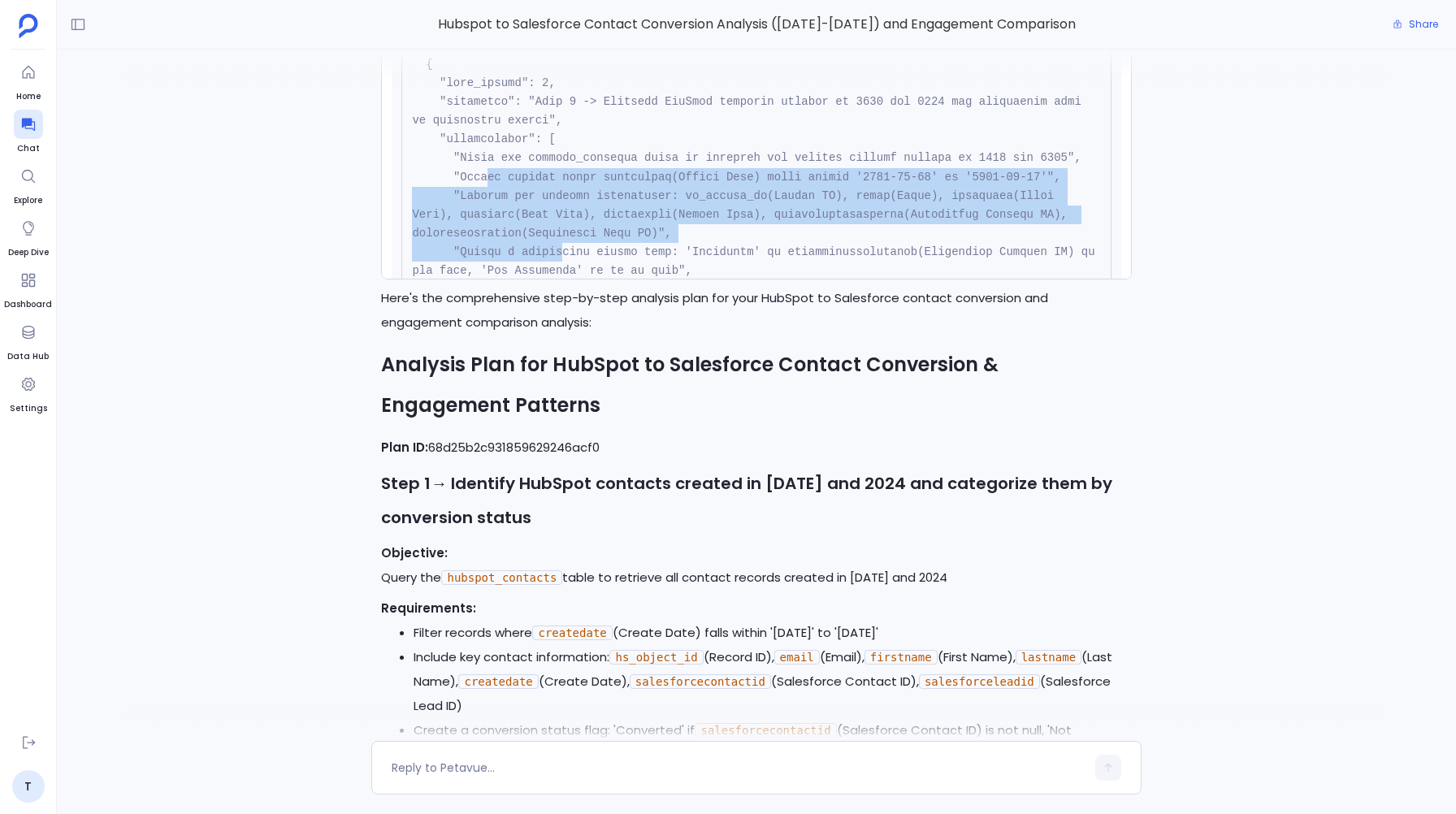
drag, startPoint x: 488, startPoint y: 179, endPoint x: 564, endPoint y: 254, distance: 106.8
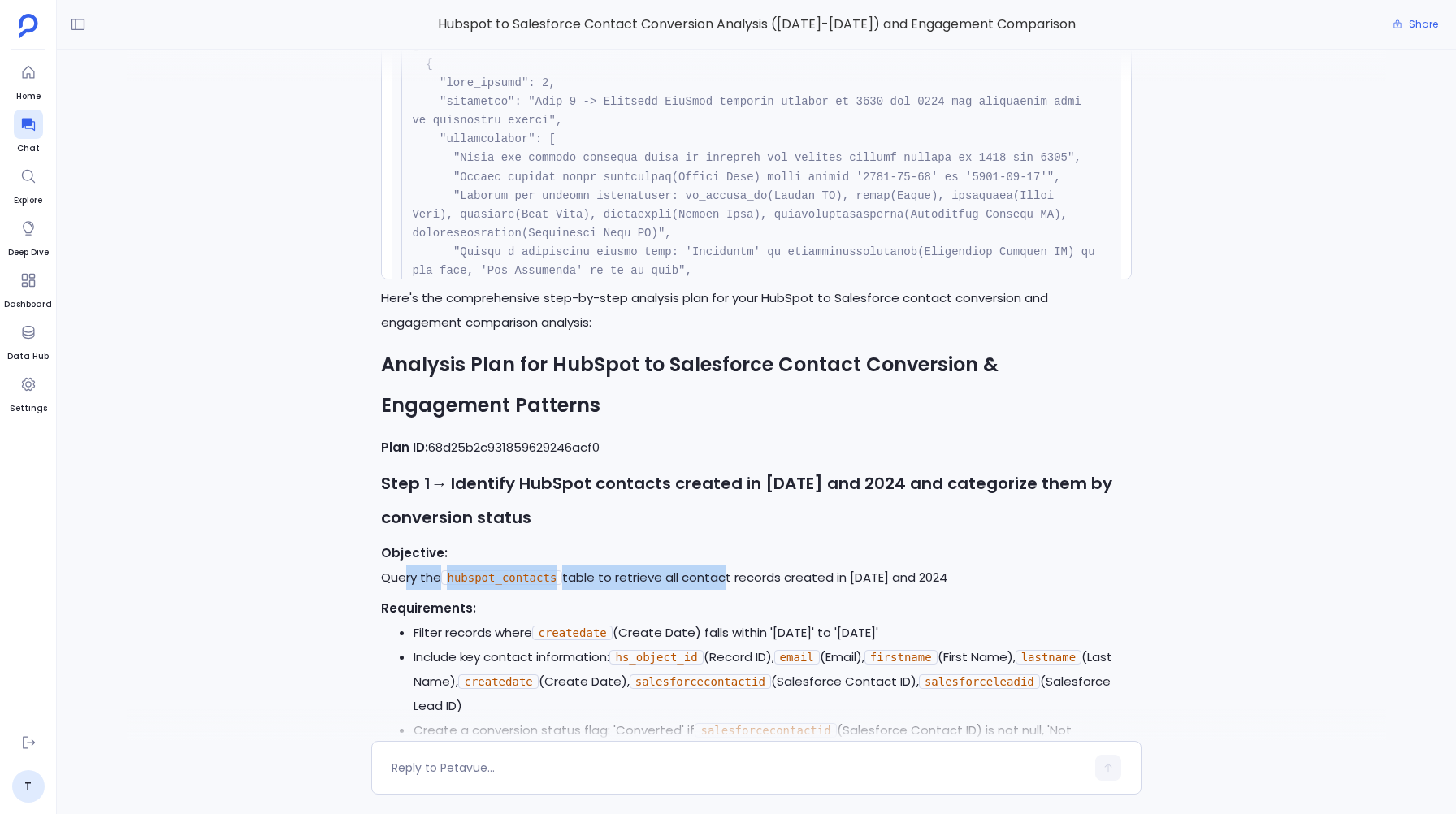
drag, startPoint x: 407, startPoint y: 572, endPoint x: 717, endPoint y: 568, distance: 310.0
click at [717, 568] on p "Objective: Query the hubspot_contacts table to retrieve all contact records cre…" at bounding box center [756, 564] width 749 height 49
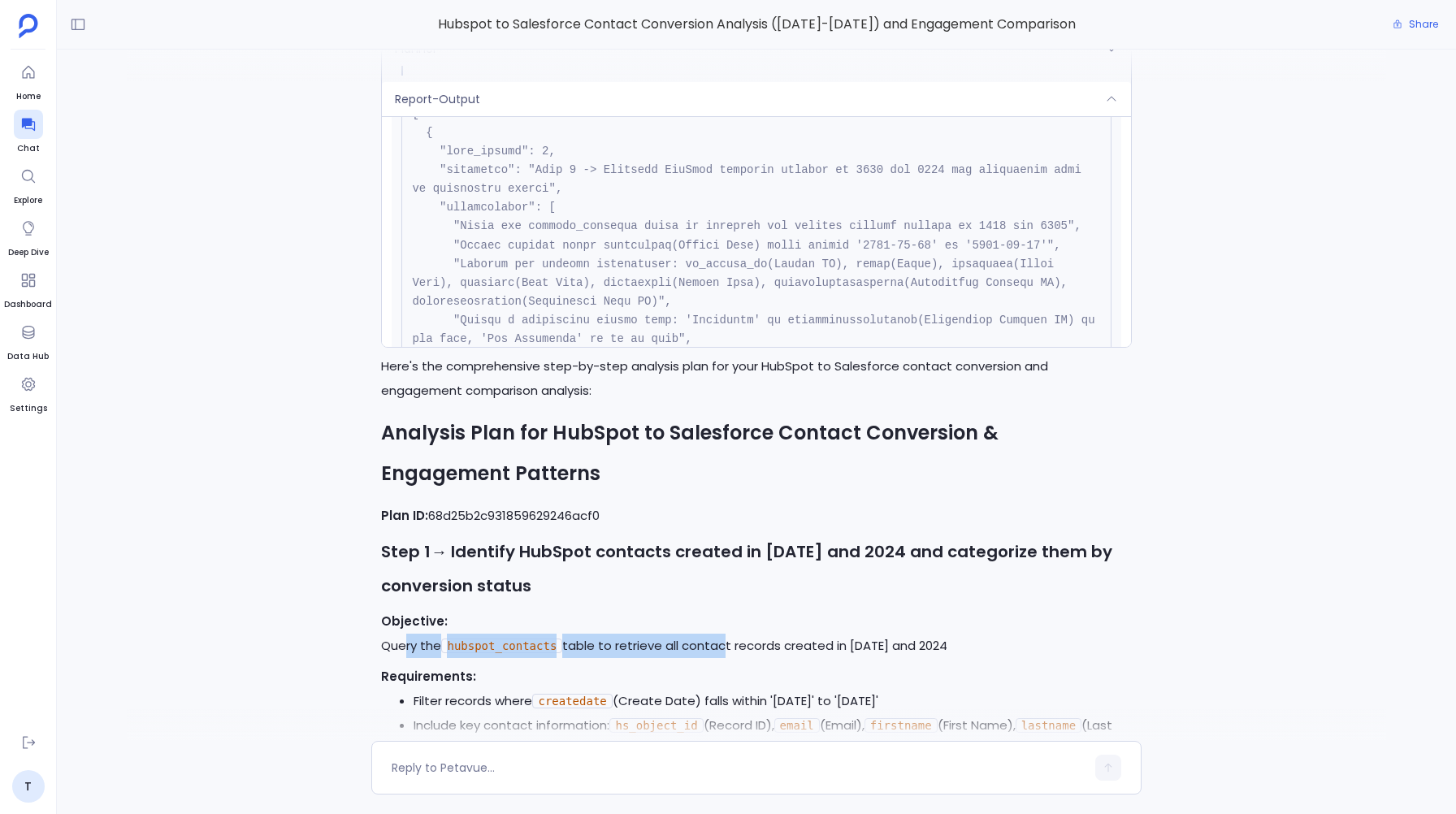
scroll to position [442, 0]
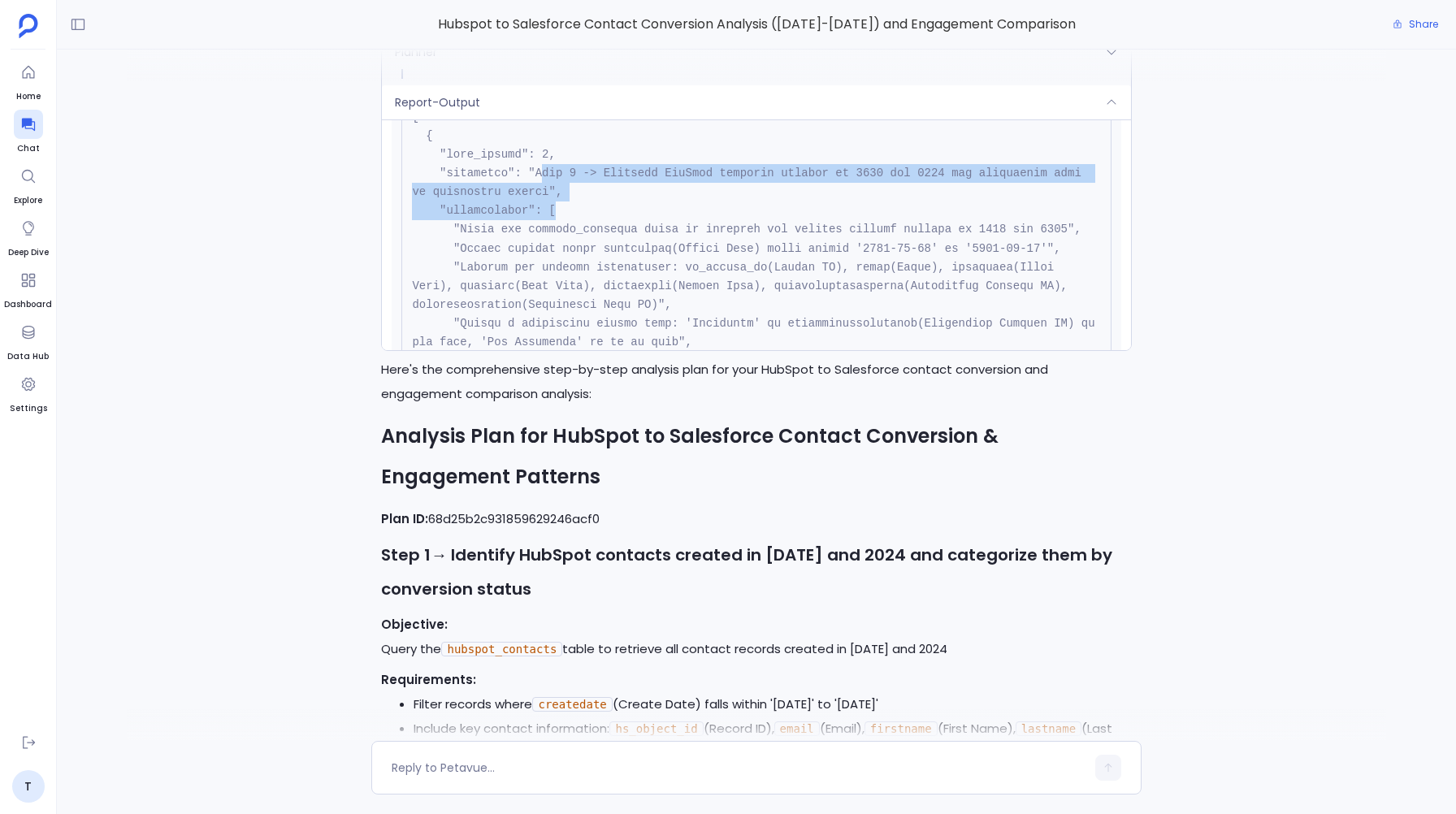
drag, startPoint x: 543, startPoint y: 179, endPoint x: 557, endPoint y: 218, distance: 41.4
drag, startPoint x: 555, startPoint y: 173, endPoint x: 557, endPoint y: 189, distance: 16.1
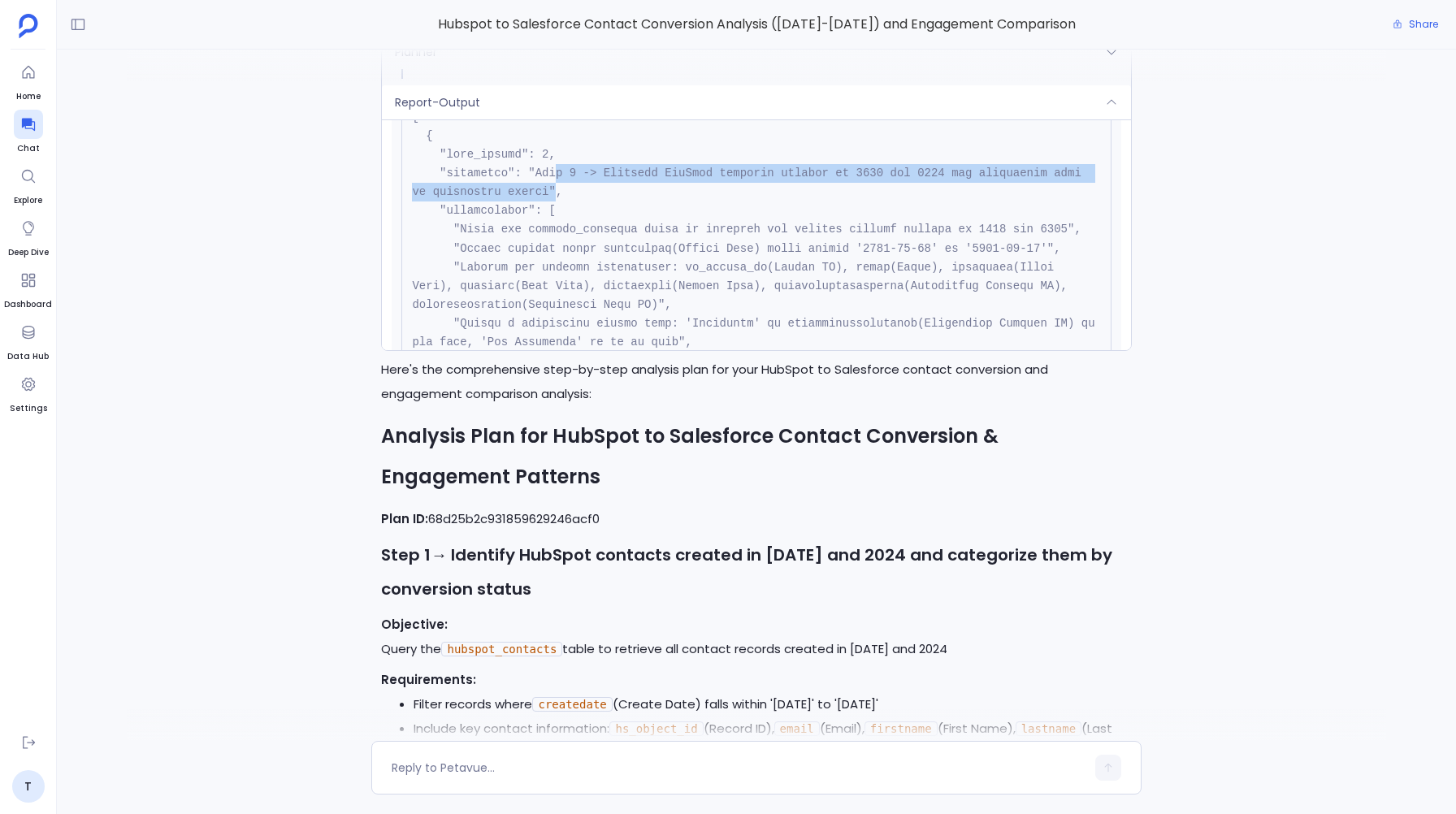
drag, startPoint x: 556, startPoint y: 173, endPoint x: 556, endPoint y: 194, distance: 21.0
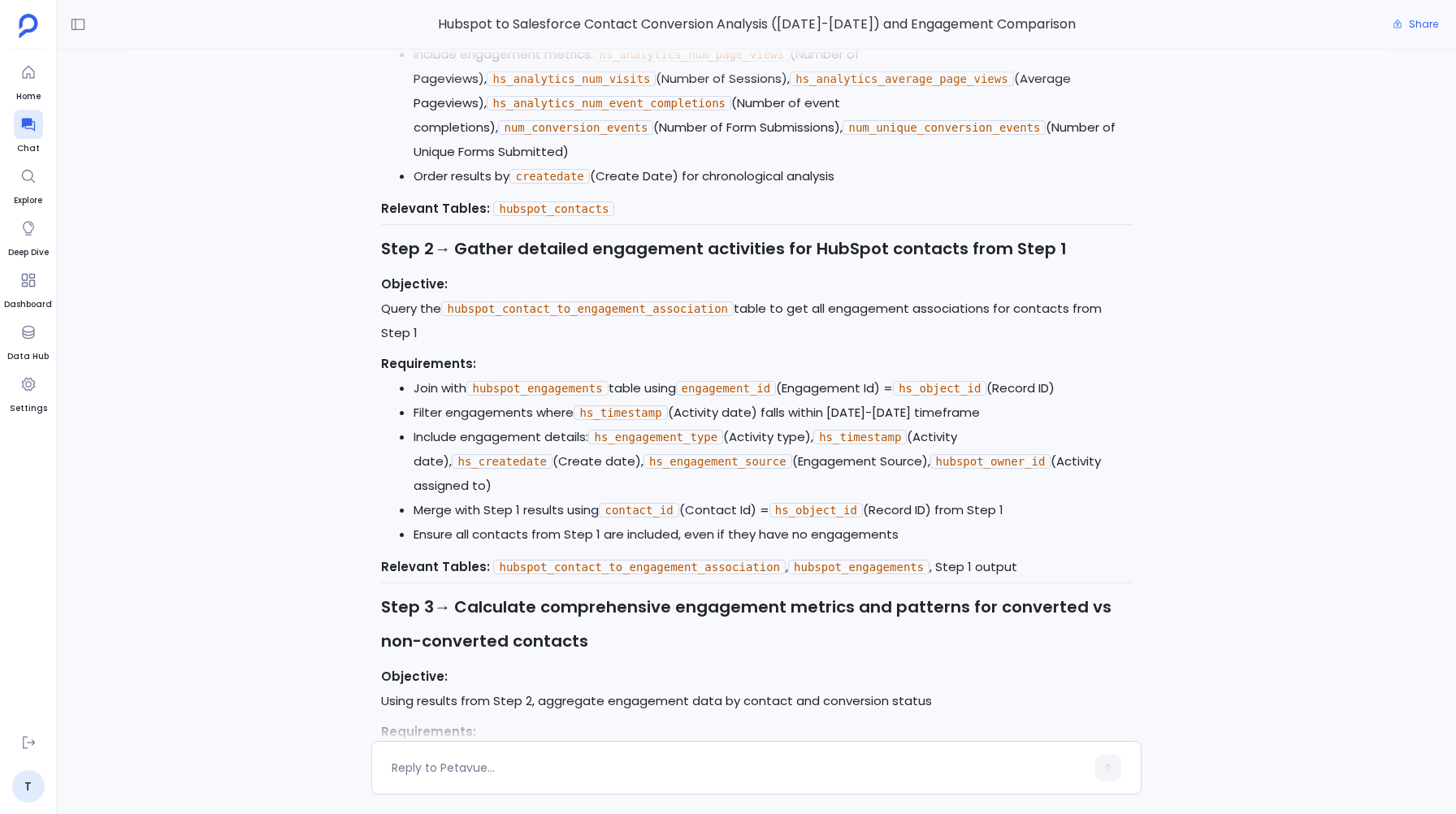
scroll to position [1247, 0]
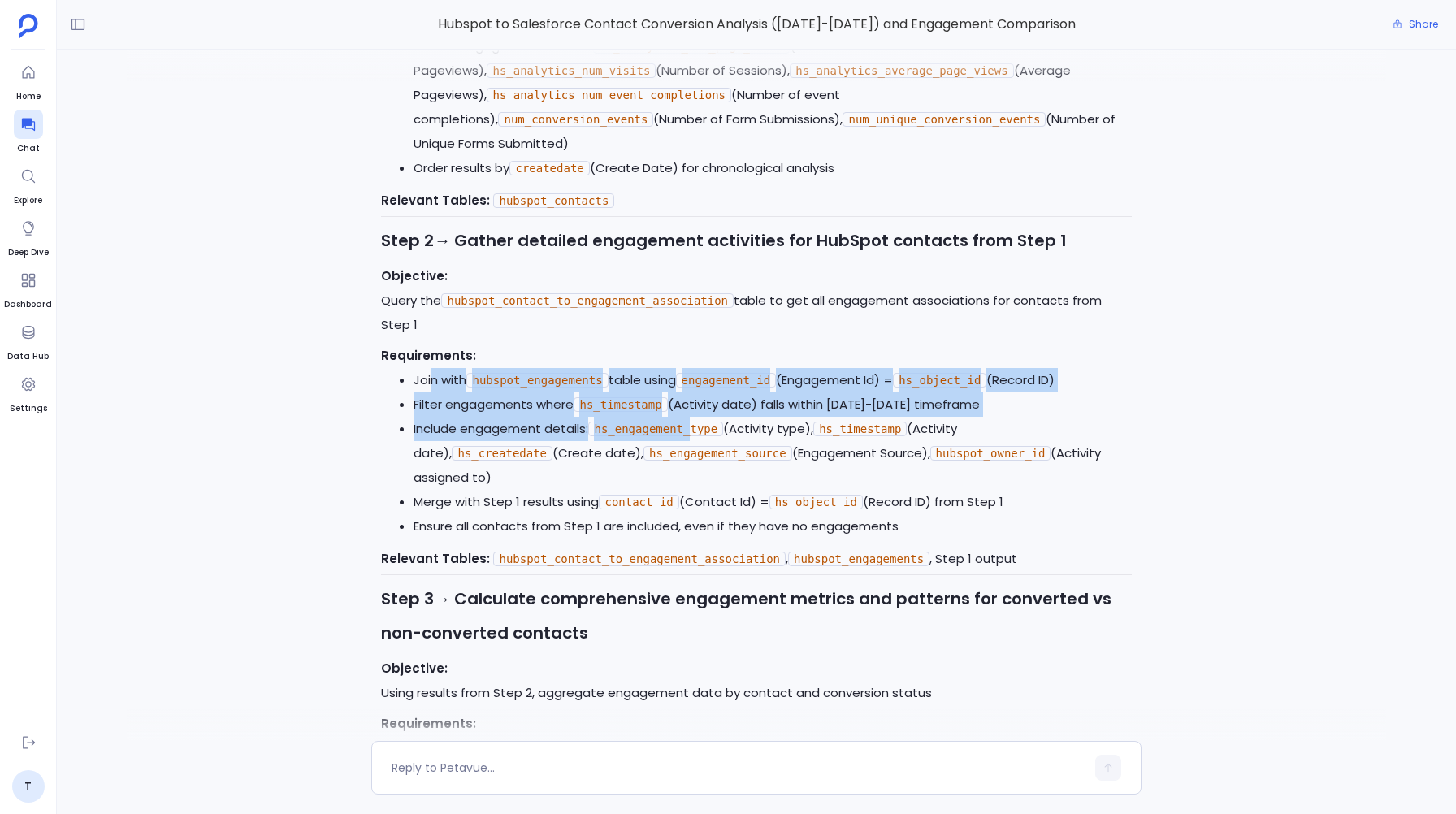
drag, startPoint x: 433, startPoint y: 361, endPoint x: 694, endPoint y: 412, distance: 265.9
click at [694, 412] on ul "Join with hubspot_engagements table using engagement_id (Engagement Id) = hs_ob…" at bounding box center [756, 453] width 749 height 171
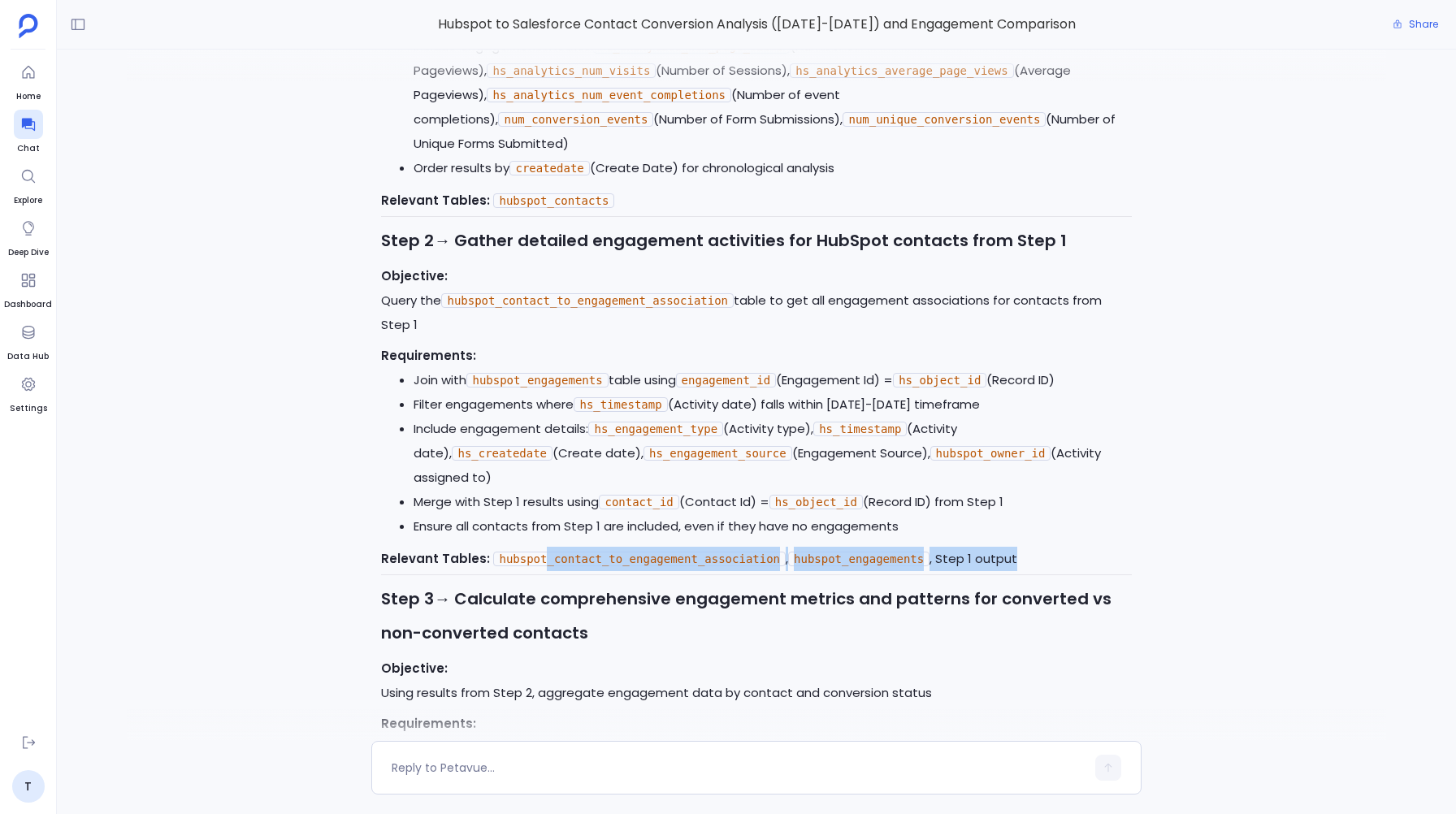
drag, startPoint x: 541, startPoint y: 513, endPoint x: 710, endPoint y: 530, distance: 169.9
click at [711, 530] on div "Here's the comprehensive step-by-step analysis plan for your HubSpot to Salesfo…" at bounding box center [756, 586] width 749 height 2067
drag, startPoint x: 387, startPoint y: 278, endPoint x: 420, endPoint y: 300, distance: 39.7
click at [420, 300] on p "Objective: Query the hubspot_contact_to_engagement_association table to get all…" at bounding box center [756, 300] width 749 height 73
click at [365, 318] on div "T I want an analysis on Hubspot Contacts that have converted to Salesforce Cont…" at bounding box center [756, 395] width 1399 height 691
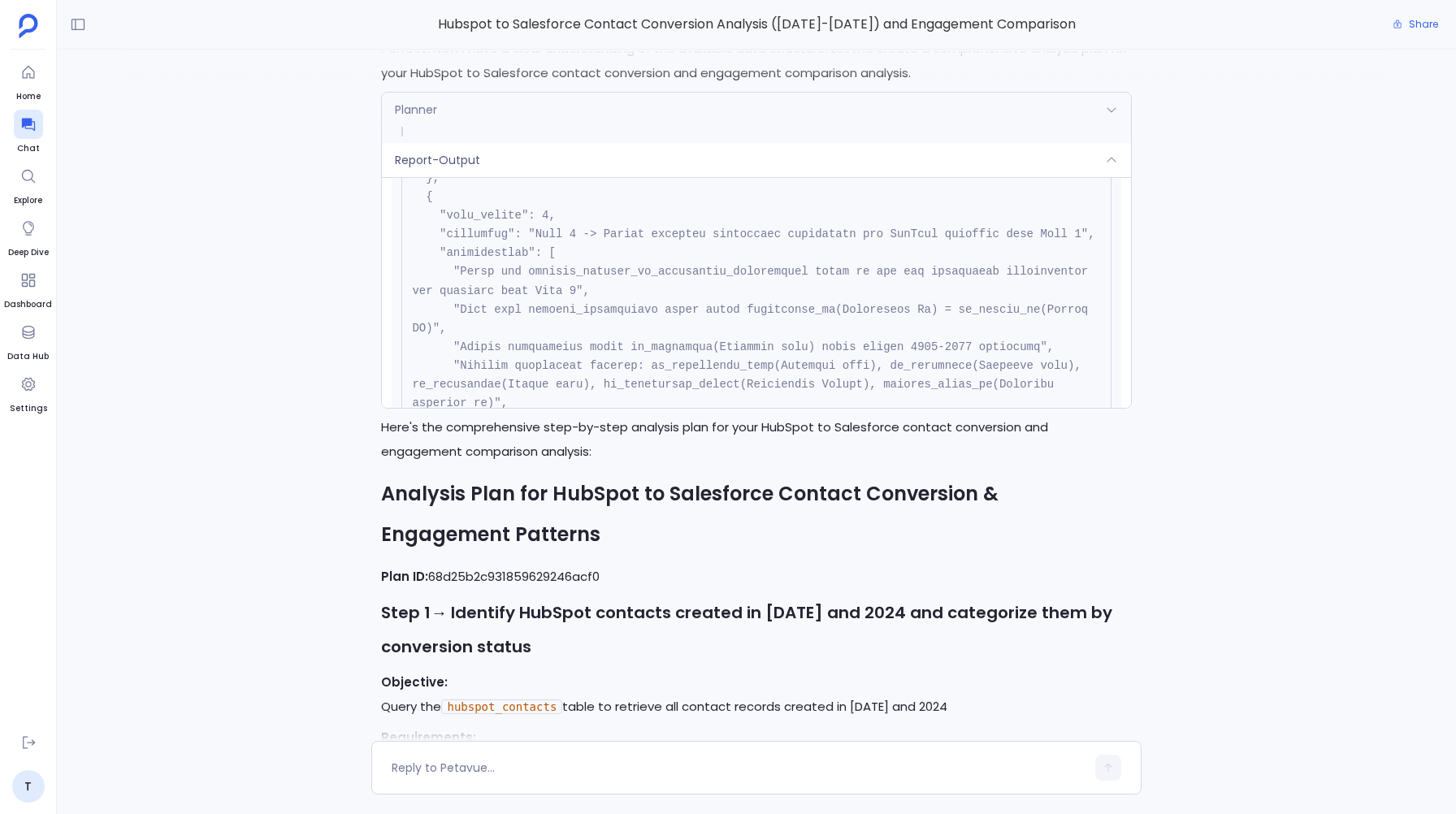
scroll to position [832, 0]
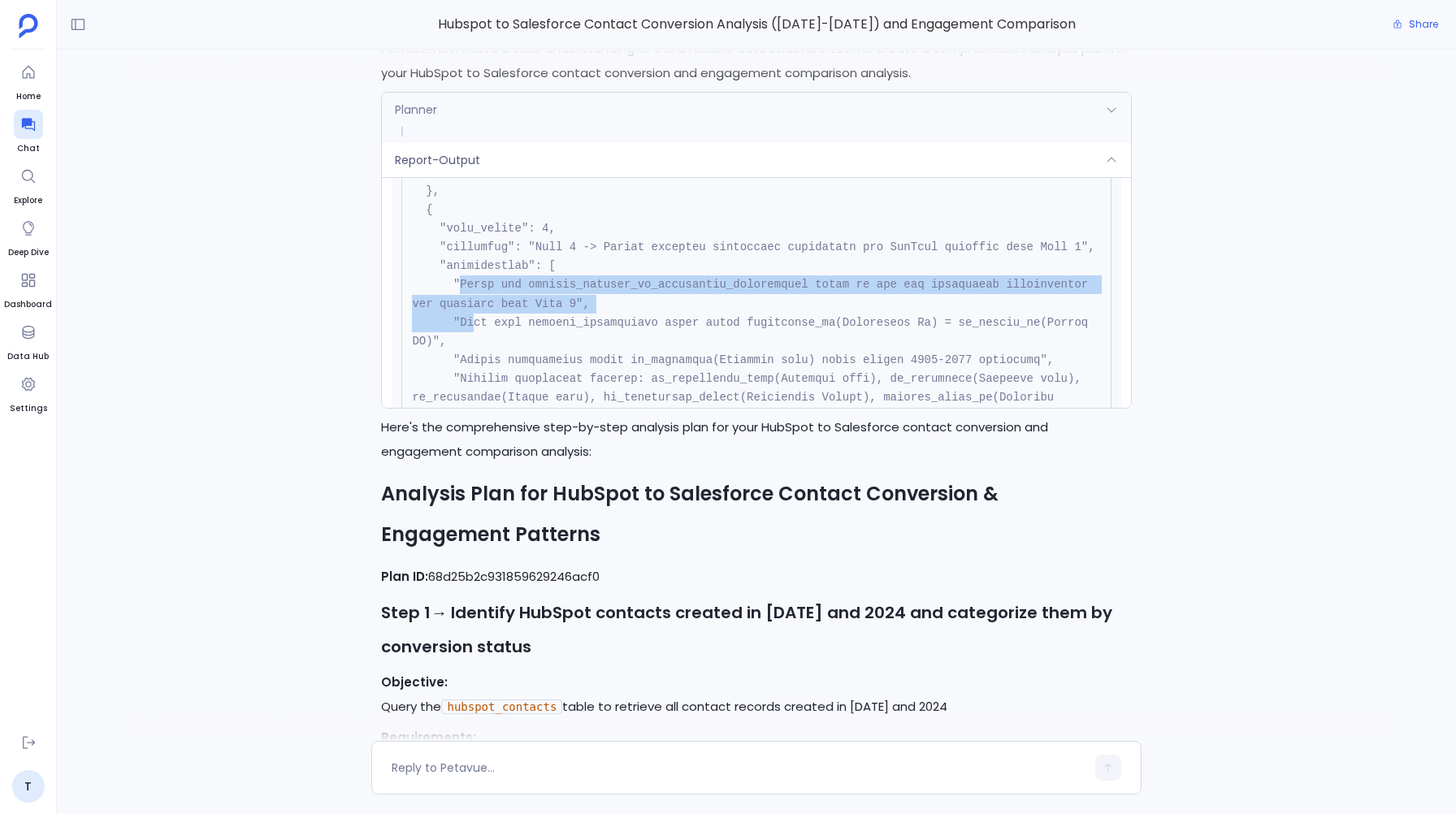
drag, startPoint x: 461, startPoint y: 304, endPoint x: 476, endPoint y: 333, distance: 32.6
click at [476, 333] on pre at bounding box center [756, 687] width 709 height 1896
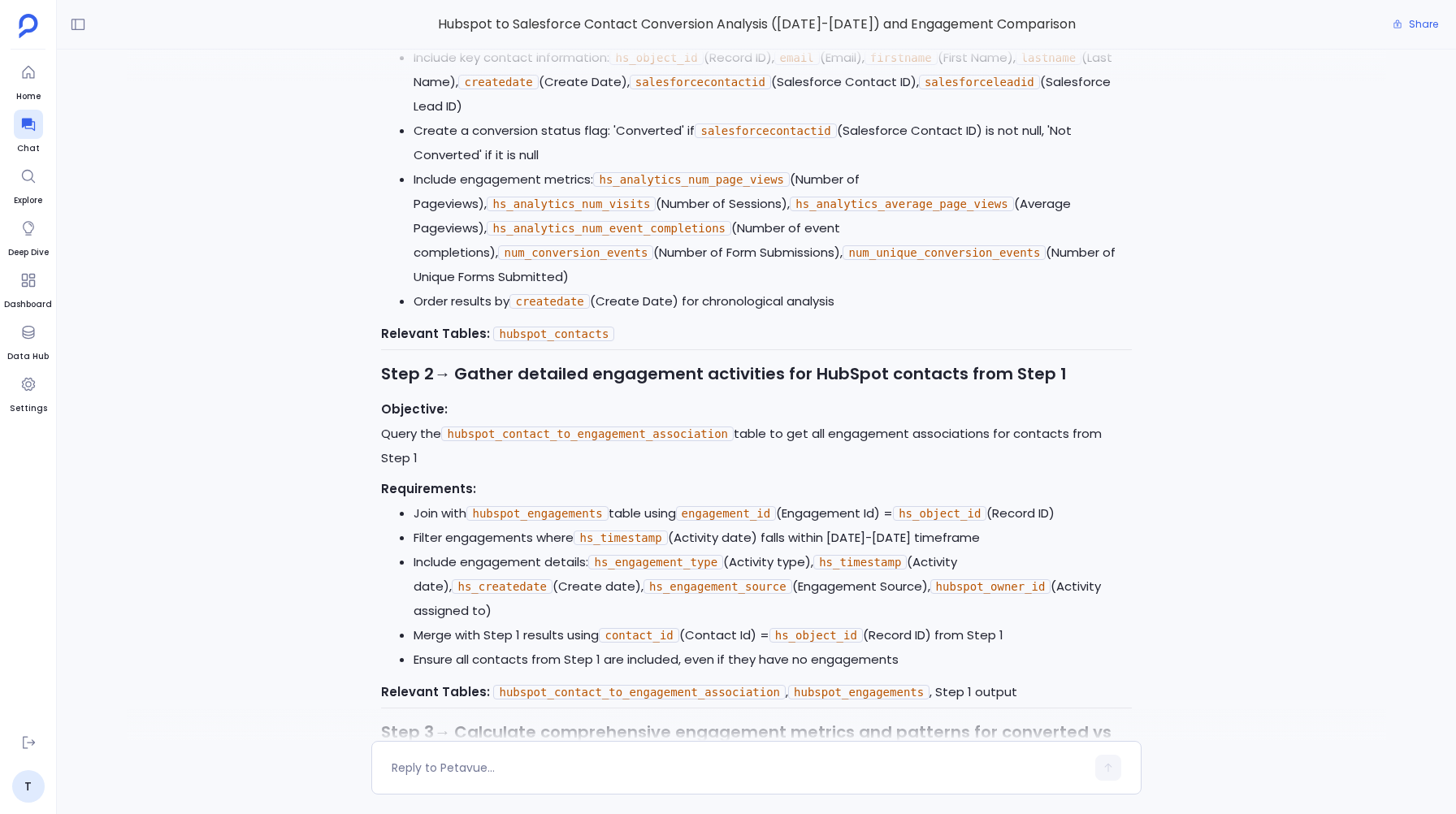
scroll to position [1129, 0]
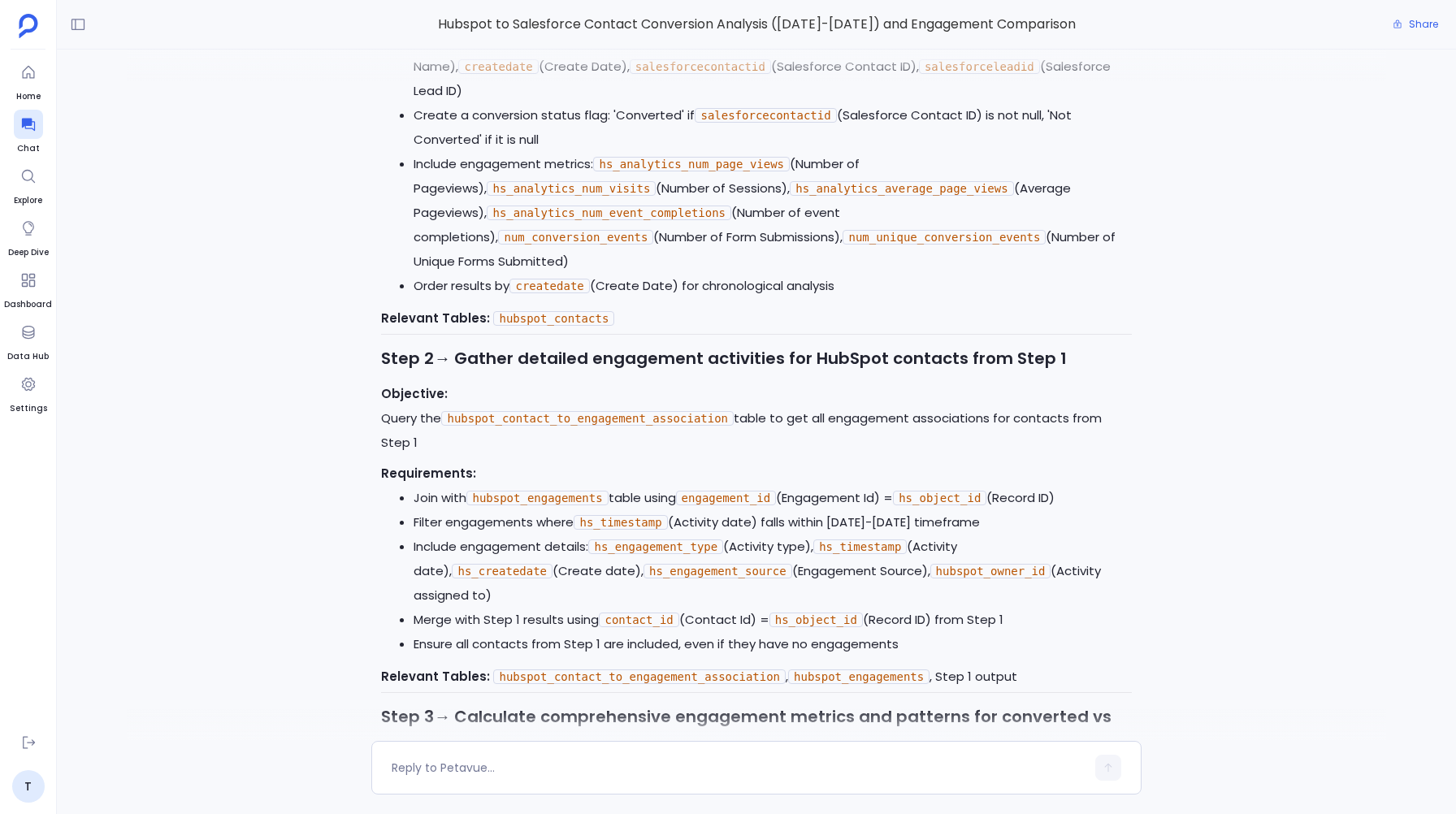
drag, startPoint x: 409, startPoint y: 397, endPoint x: 573, endPoint y: 417, distance: 165.2
click at [573, 417] on p "Objective: Query the hubspot_contact_to_engagement_association table to get all…" at bounding box center [756, 417] width 749 height 73
click at [572, 421] on p "Objective: Query the hubspot_contact_to_engagement_association table to get all…" at bounding box center [756, 417] width 749 height 73
drag, startPoint x: 454, startPoint y: 339, endPoint x: 699, endPoint y: 337, distance: 245.0
click at [699, 341] on h3 "Step 2 → Gather detailed engagement activities for HubSpot contacts from Step 1" at bounding box center [756, 358] width 749 height 34
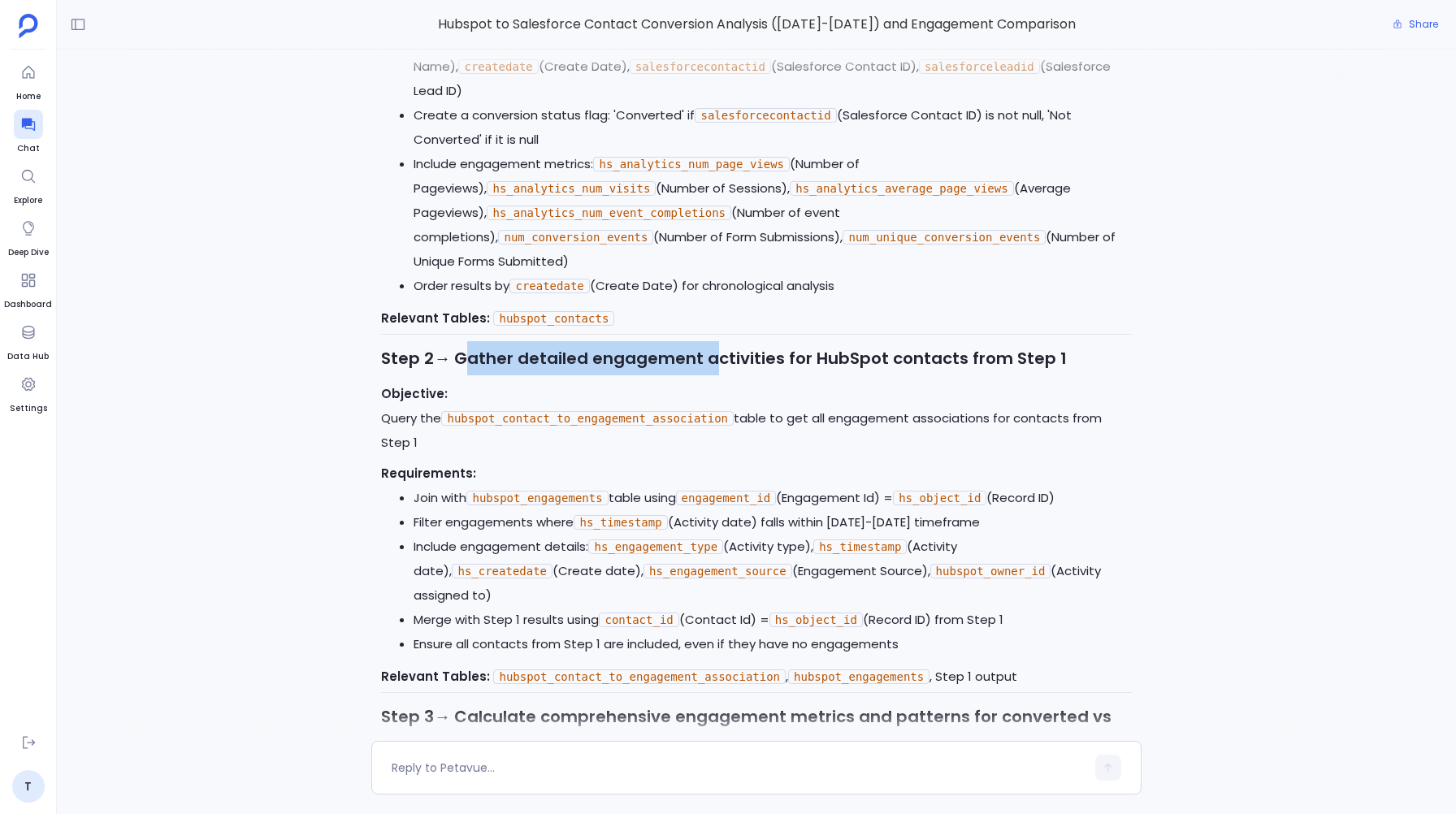
click at [699, 341] on h3 "Step 2 → Gather detailed engagement activities for HubSpot contacts from Step 1" at bounding box center [756, 358] width 749 height 34
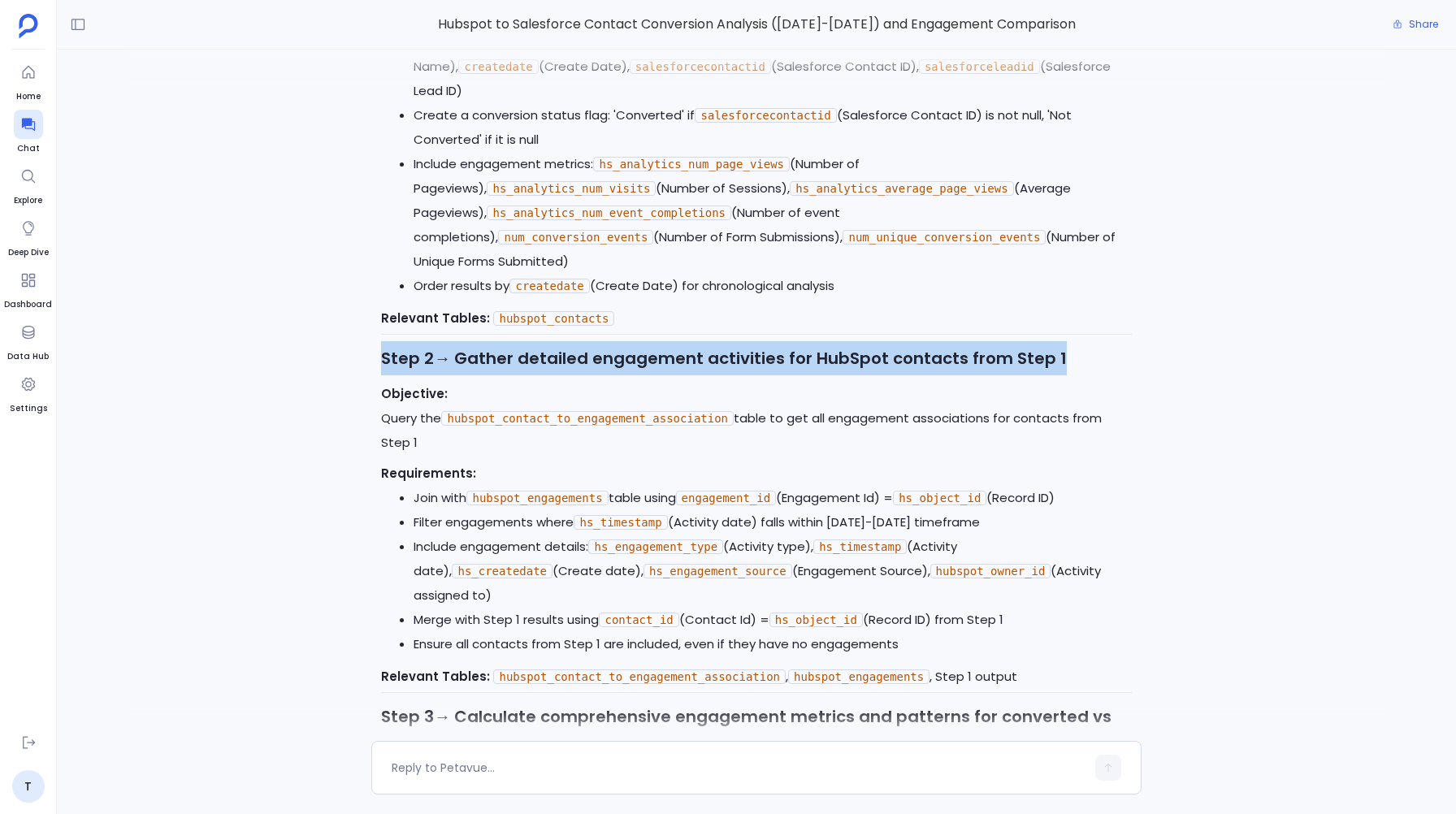
click at [699, 341] on h3 "Step 2 → Gather detailed engagement activities for HubSpot contacts from Step 1" at bounding box center [756, 358] width 749 height 34
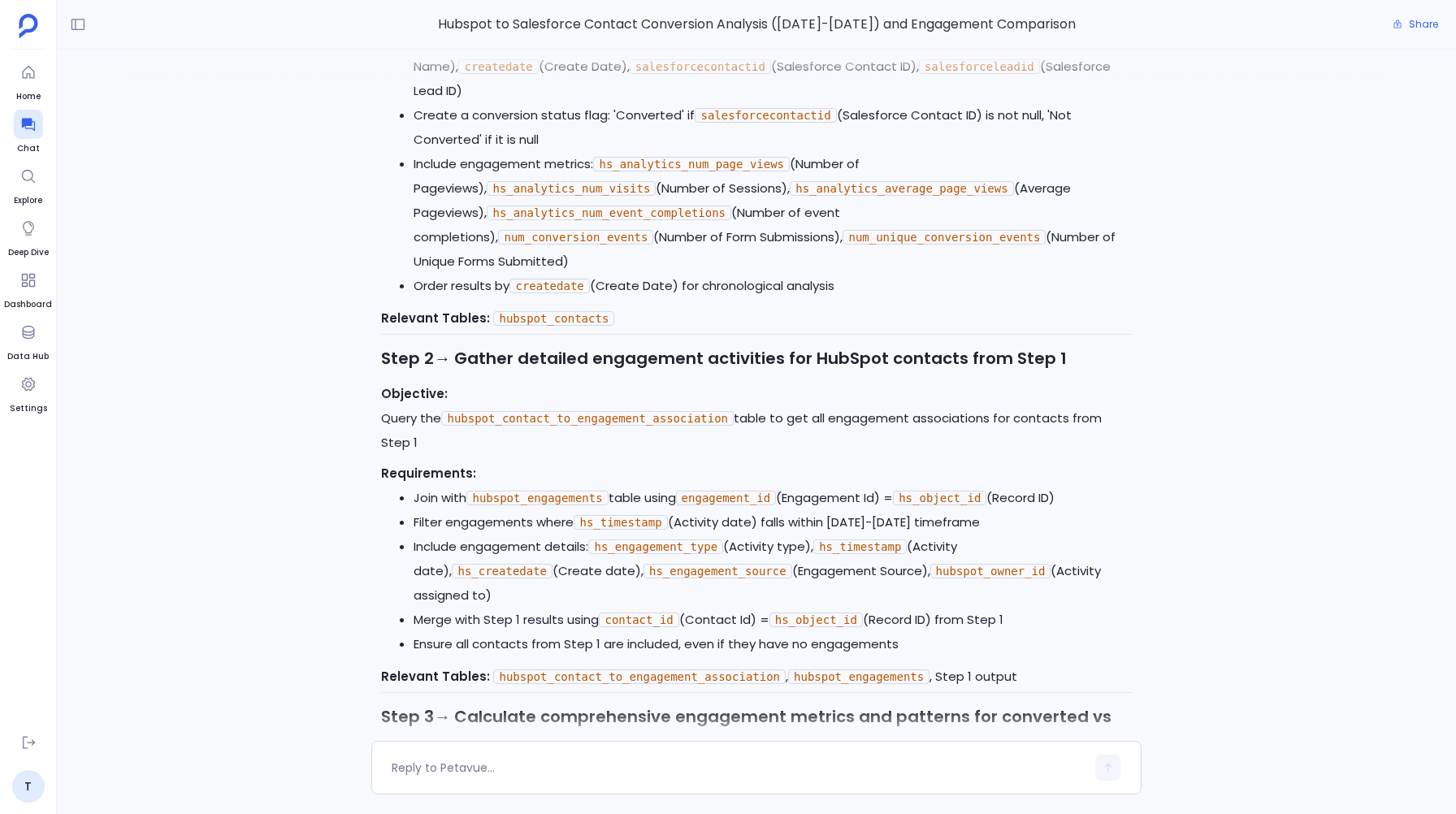
click at [418, 417] on p "Objective: Query the hubspot_contact_to_engagement_association table to get all…" at bounding box center [756, 417] width 749 height 73
drag, startPoint x: 416, startPoint y: 419, endPoint x: 374, endPoint y: 401, distance: 45.7
click at [373, 401] on div "I'll help you analyze the conversion patterns between HubSpot and Salesforce co…" at bounding box center [755, 412] width 769 height 2717
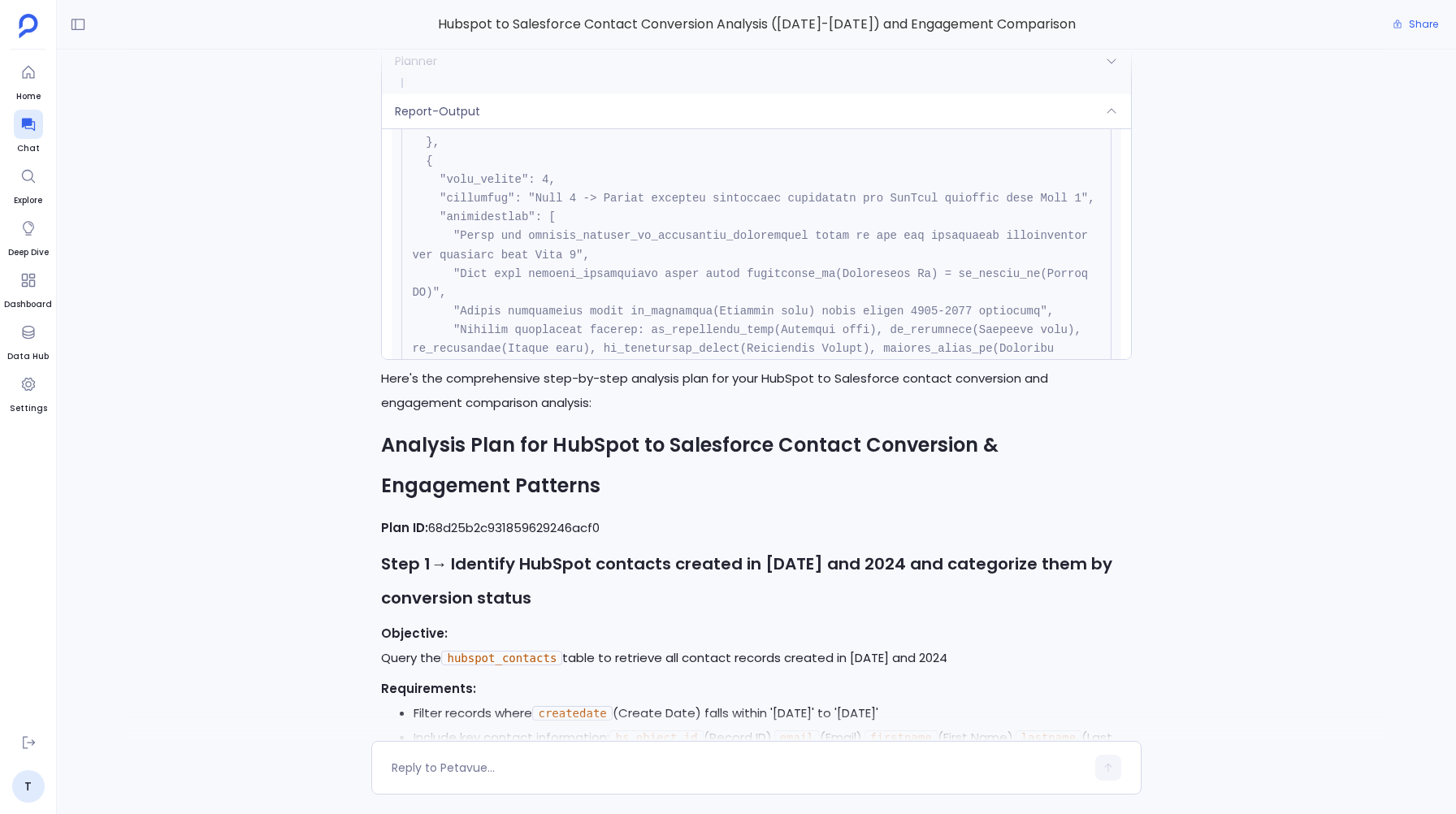
scroll to position [416, 0]
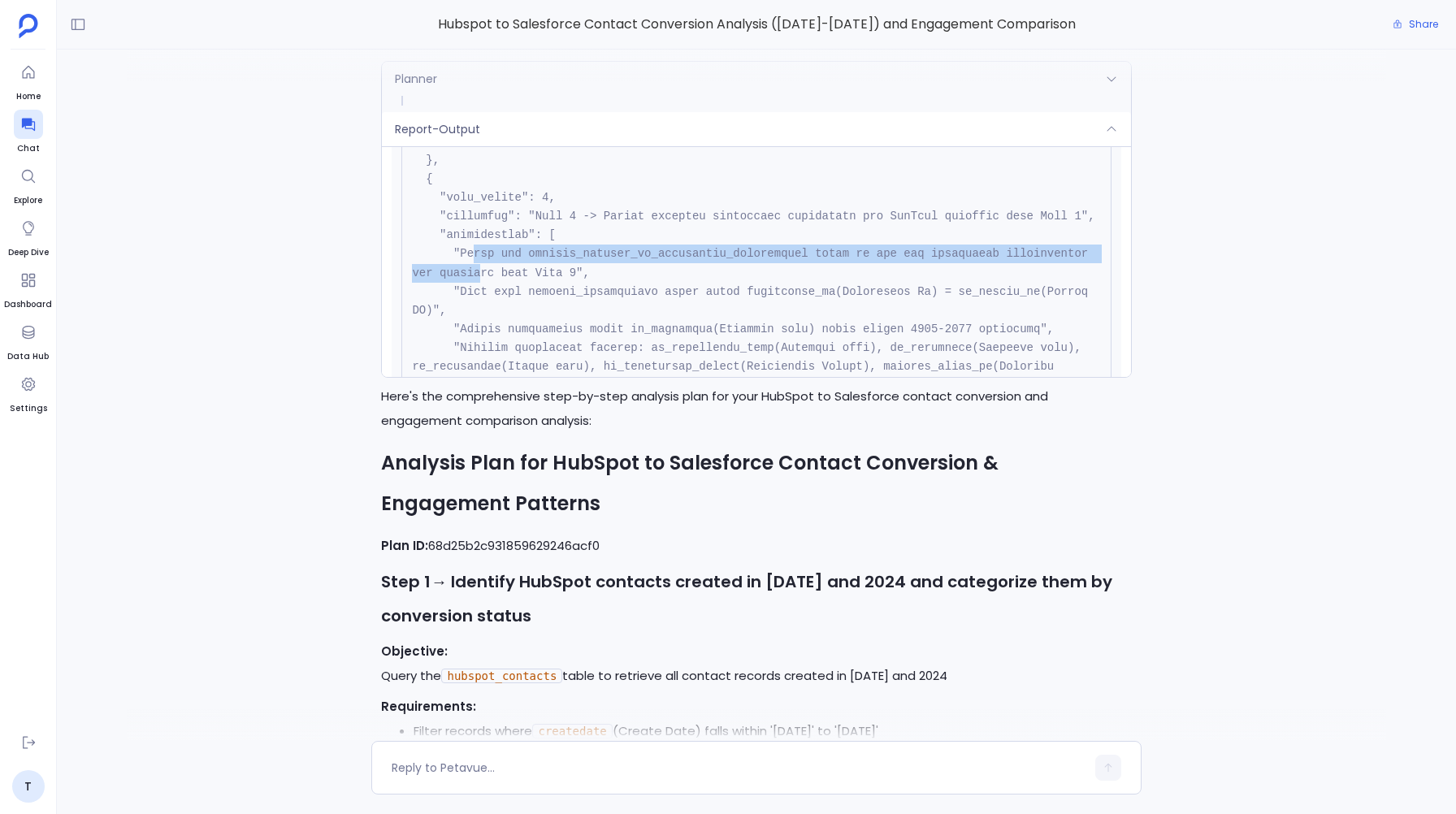
drag, startPoint x: 472, startPoint y: 272, endPoint x: 479, endPoint y: 282, distance: 12.2
click at [479, 282] on pre at bounding box center [756, 657] width 709 height 1896
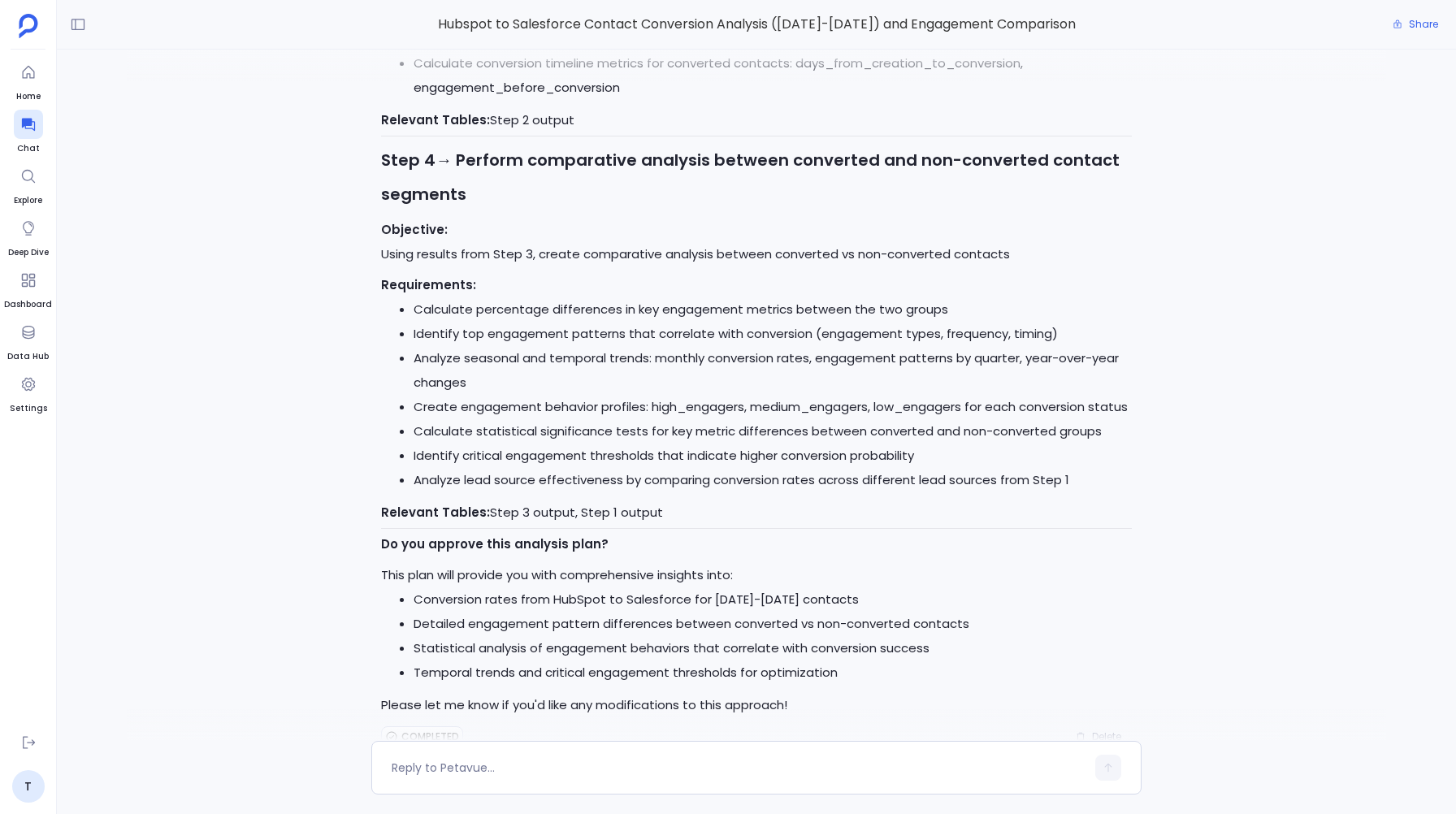
scroll to position [1985, 0]
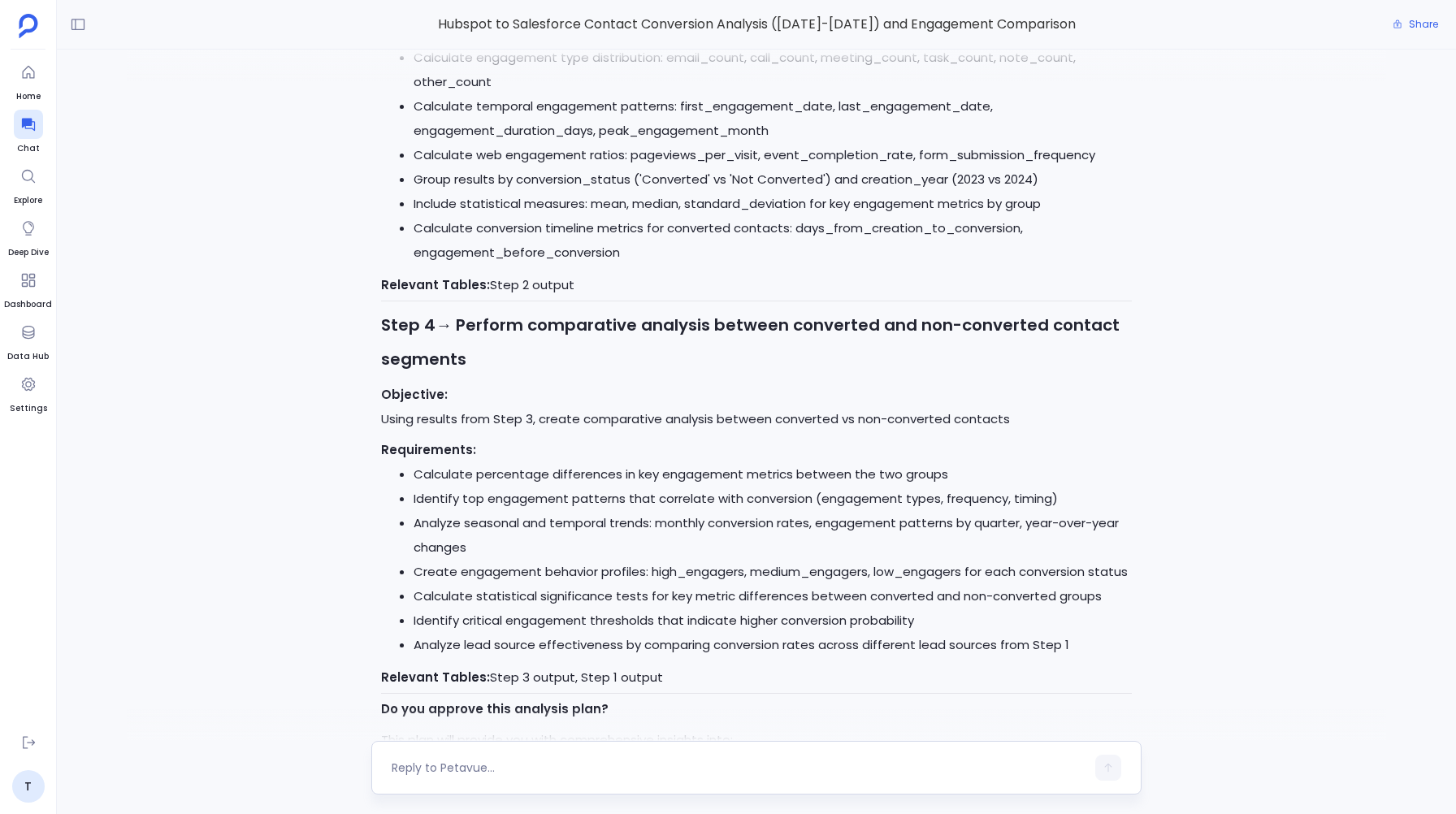
click at [542, 748] on div at bounding box center [755, 767] width 769 height 53
click at [539, 763] on textarea at bounding box center [738, 767] width 693 height 16
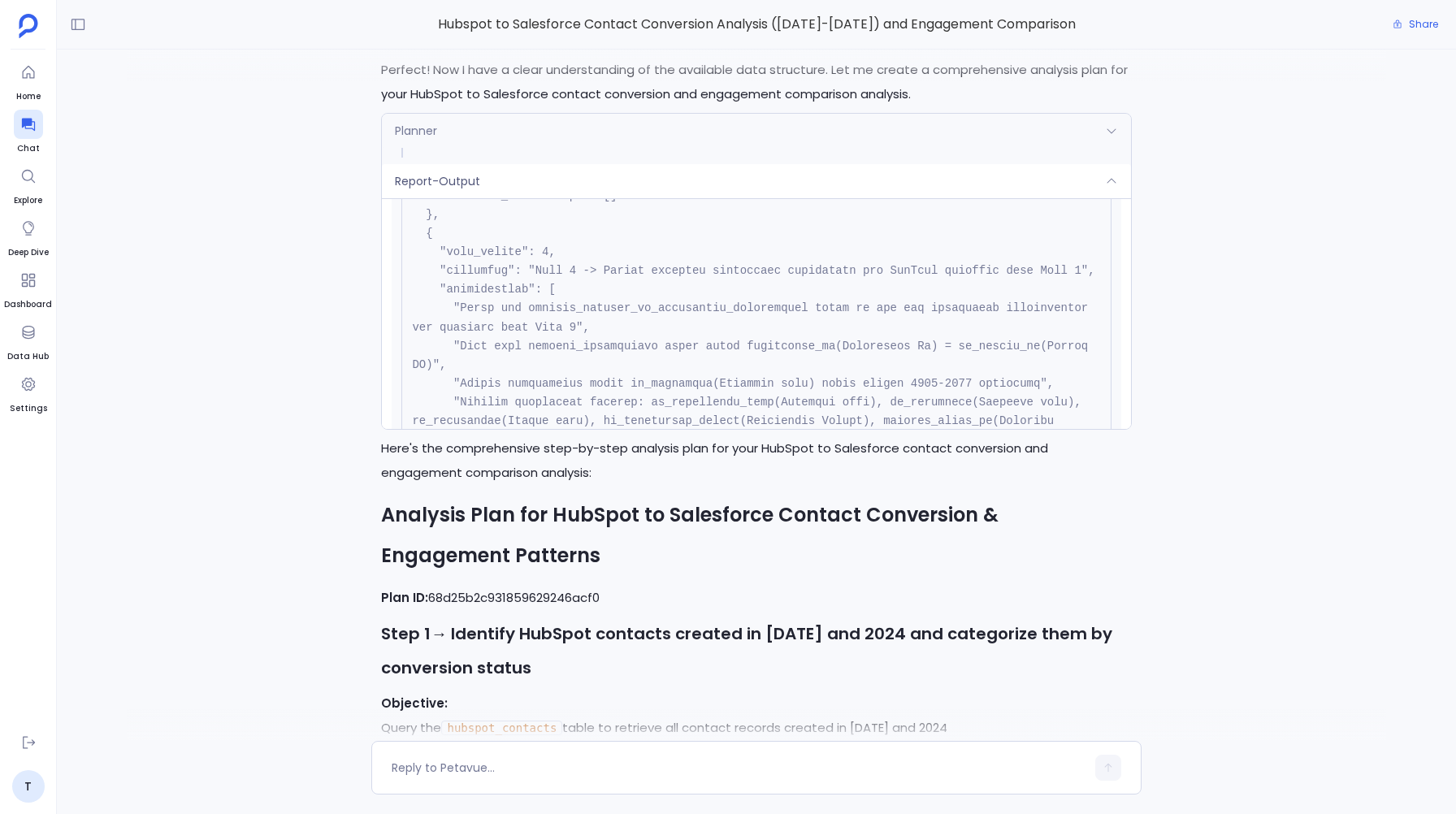
scroll to position [372, 0]
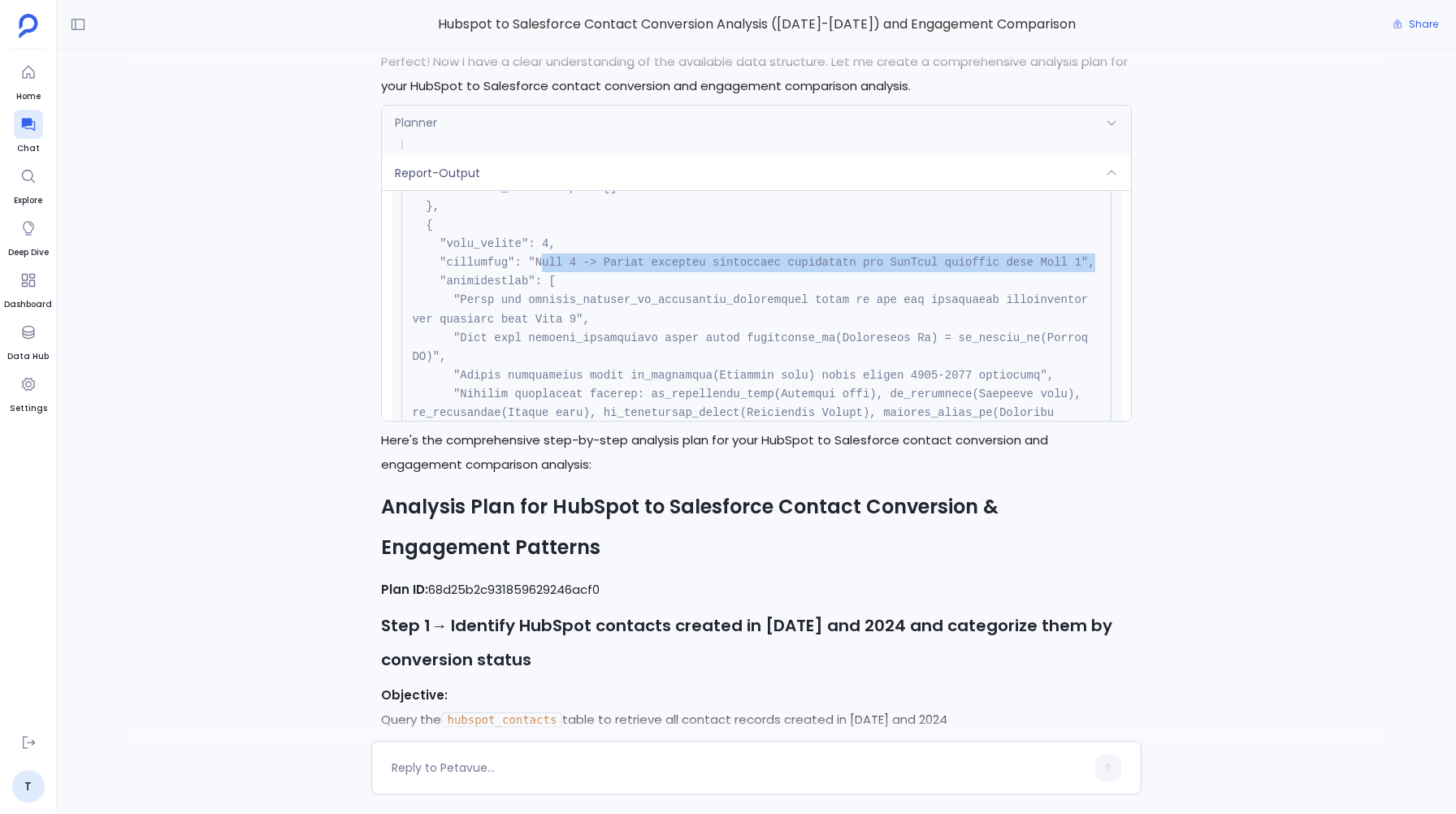
drag, startPoint x: 538, startPoint y: 258, endPoint x: 565, endPoint y: 288, distance: 40.4
click at [565, 288] on pre at bounding box center [756, 703] width 709 height 1896
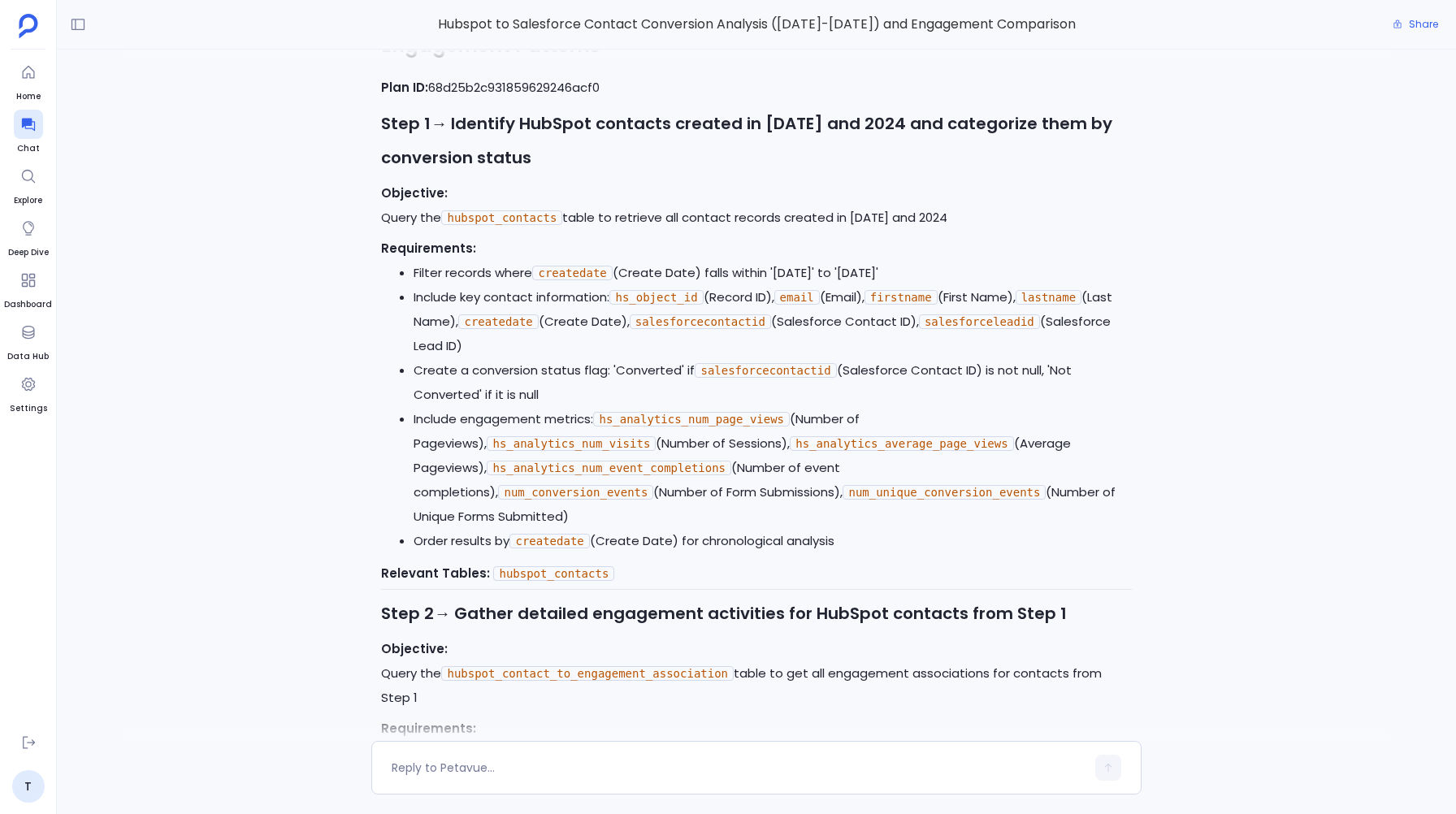
scroll to position [871, 0]
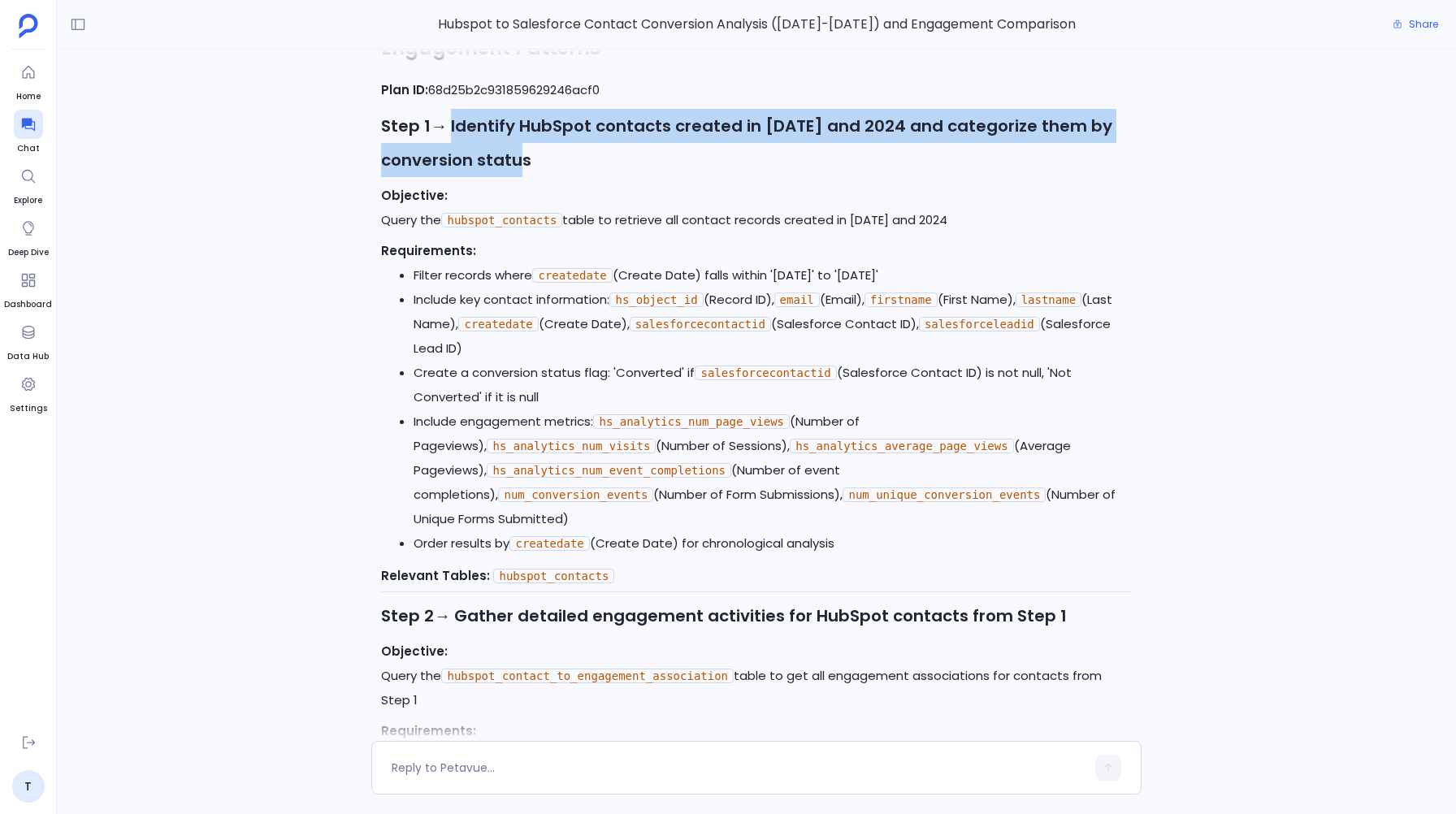
drag, startPoint x: 448, startPoint y: 127, endPoint x: 533, endPoint y: 161, distance: 91.5
click at [533, 161] on h3 "Step 1 → Identify HubSpot contacts created in 2023 and 2024 and categorize them…" at bounding box center [756, 143] width 749 height 69
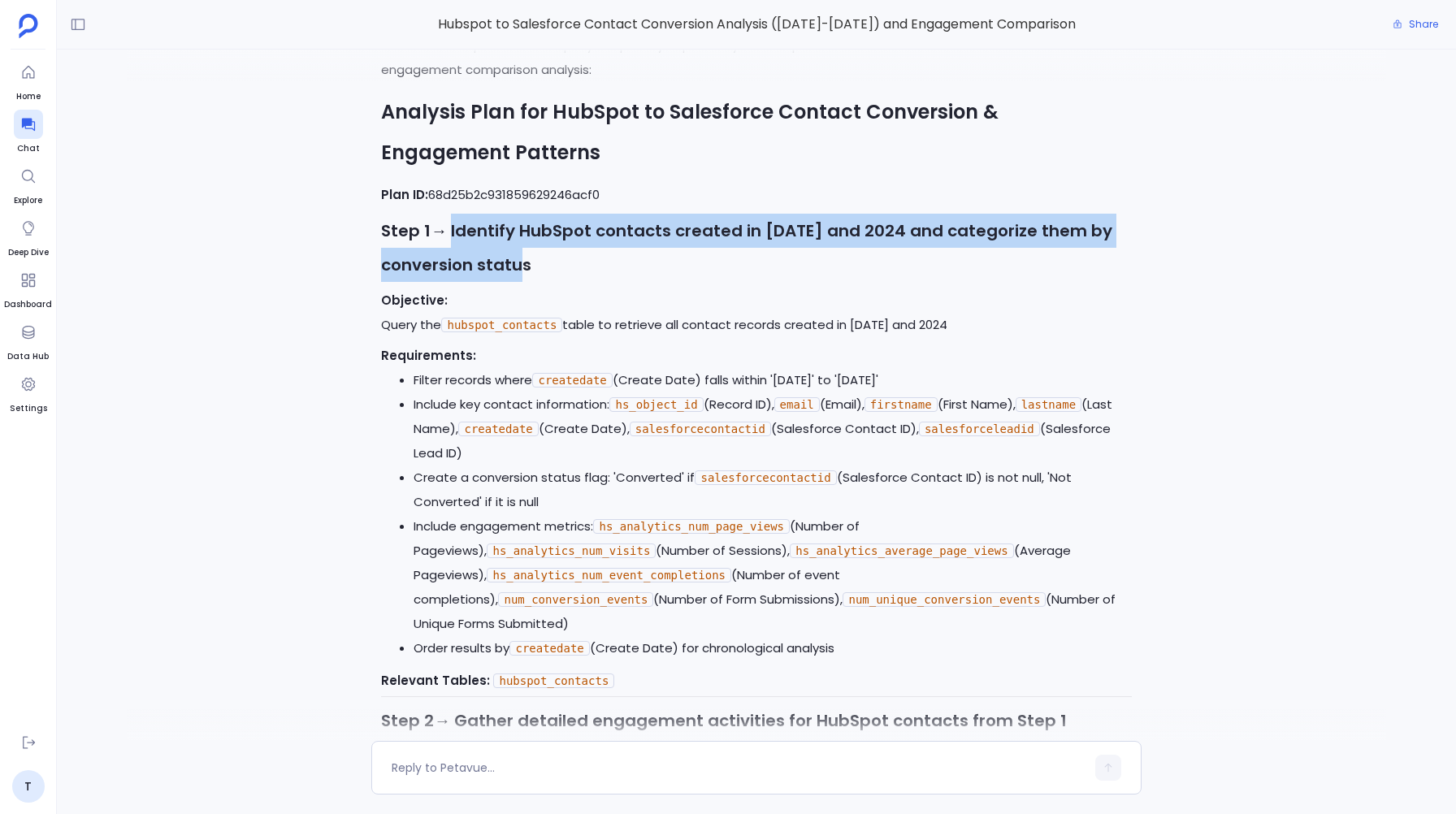
scroll to position [765, 0]
click at [530, 268] on h3 "Step 1 → Identify HubSpot contacts created in 2023 and 2024 and categorize them…" at bounding box center [756, 250] width 749 height 69
drag, startPoint x: 530, startPoint y: 268, endPoint x: 376, endPoint y: 227, distance: 159.4
click at [376, 227] on div "I'll help you analyze the conversion patterns between HubSpot and Salesforce co…" at bounding box center [755, 776] width 769 height 2717
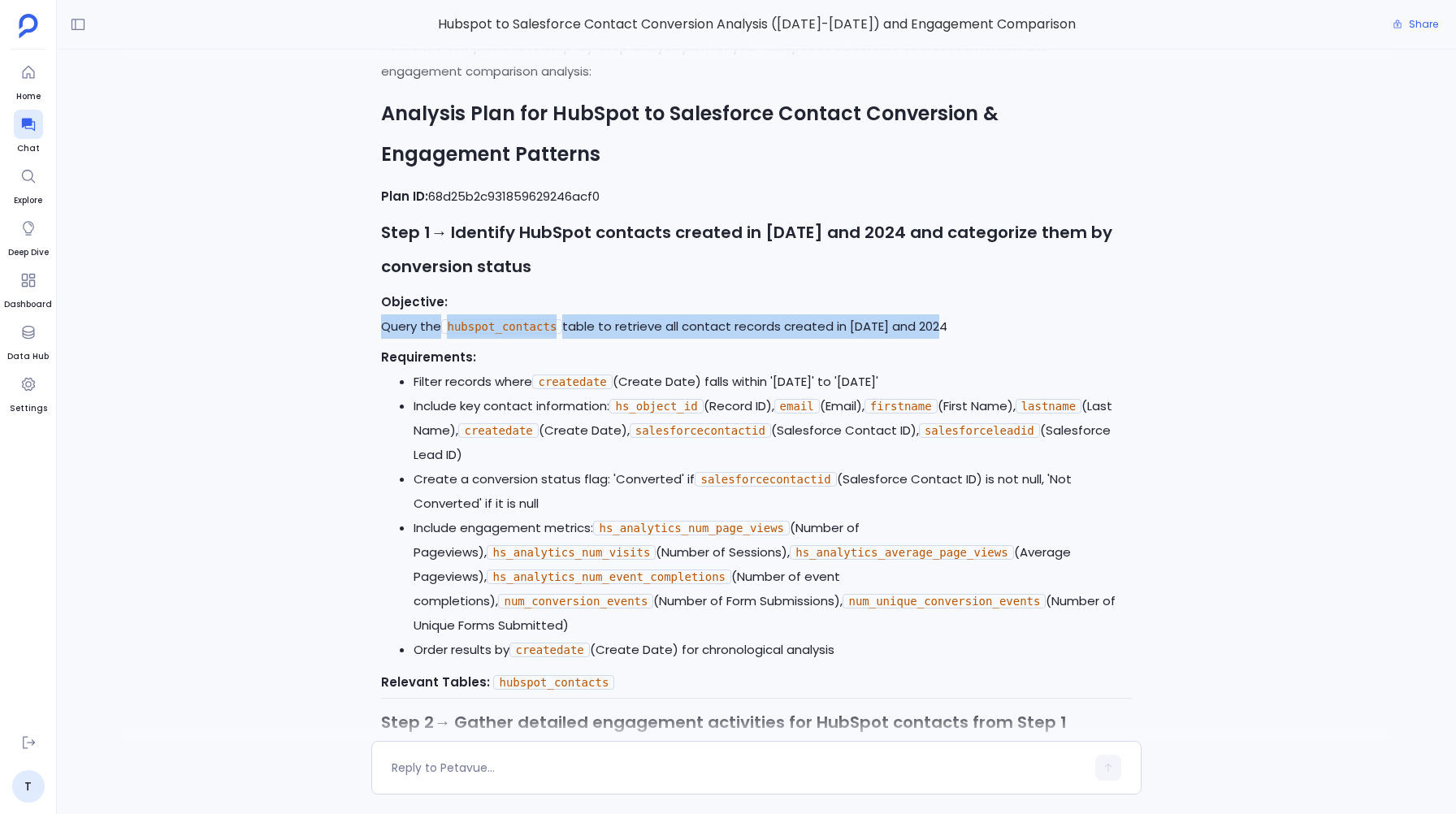
drag, startPoint x: 381, startPoint y: 327, endPoint x: 935, endPoint y: 343, distance: 554.2
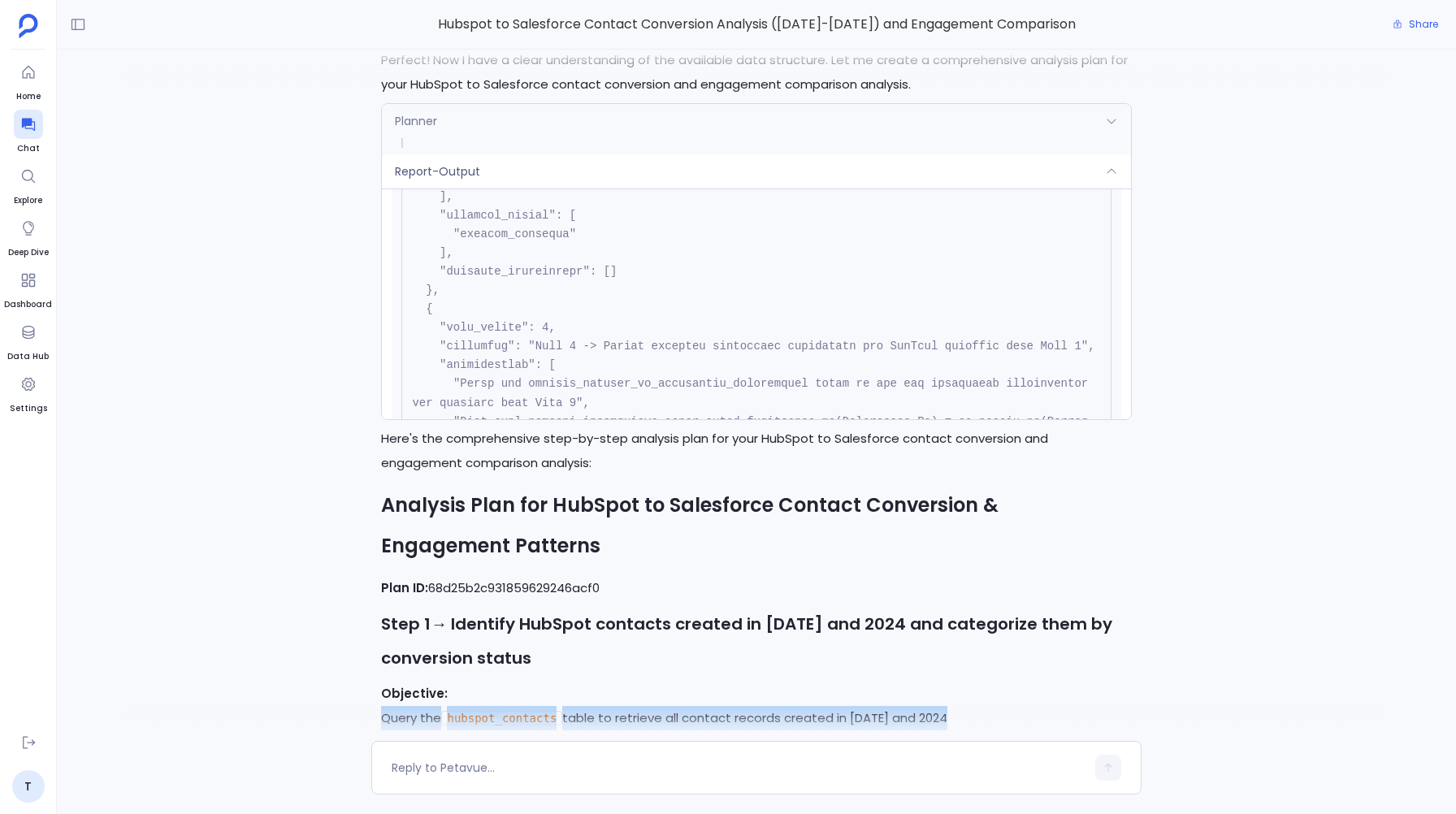
scroll to position [545, 0]
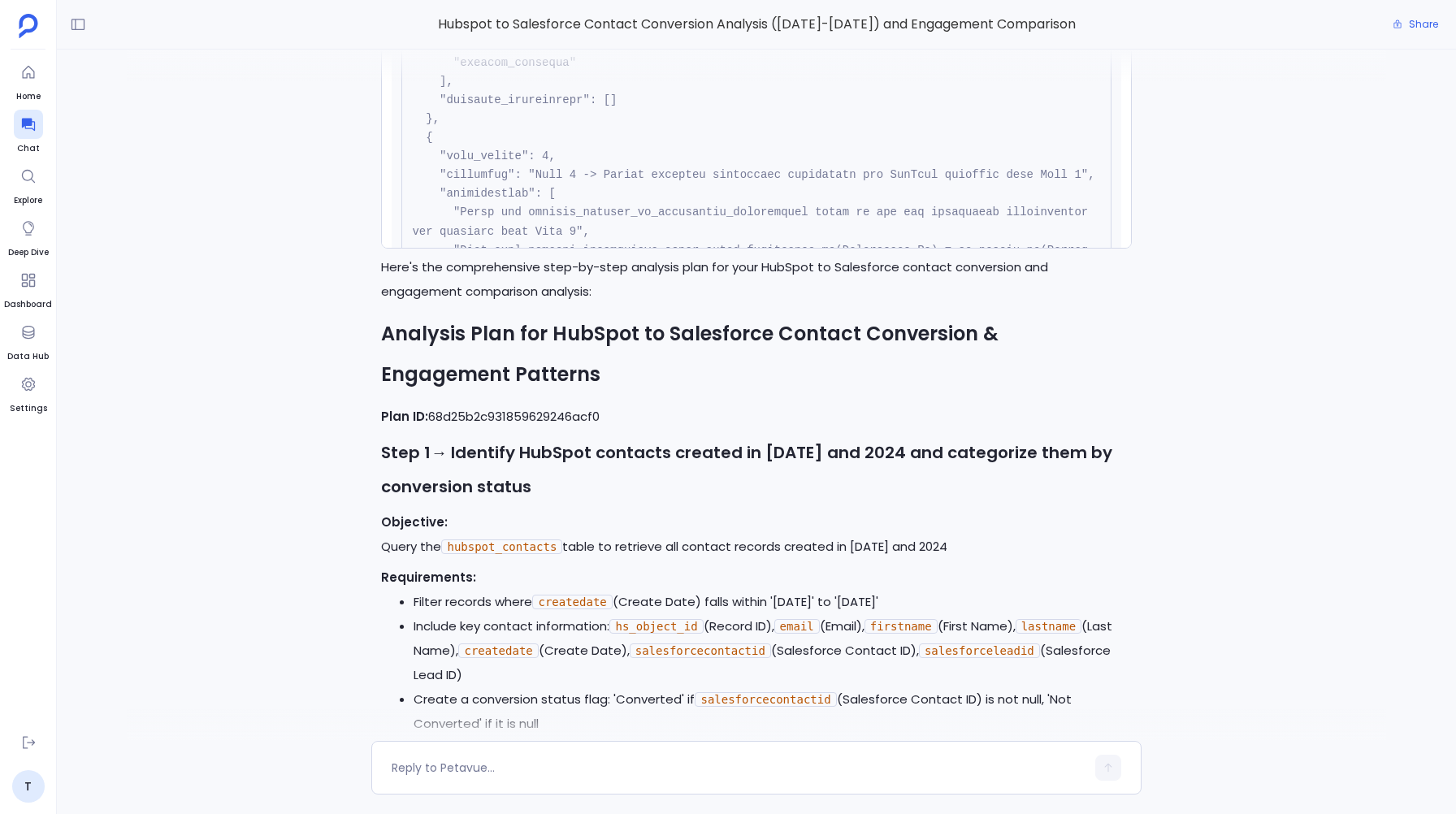
click at [384, 546] on p "Objective: Query the hubspot_contacts table to retrieve all contact records cre…" at bounding box center [756, 534] width 749 height 49
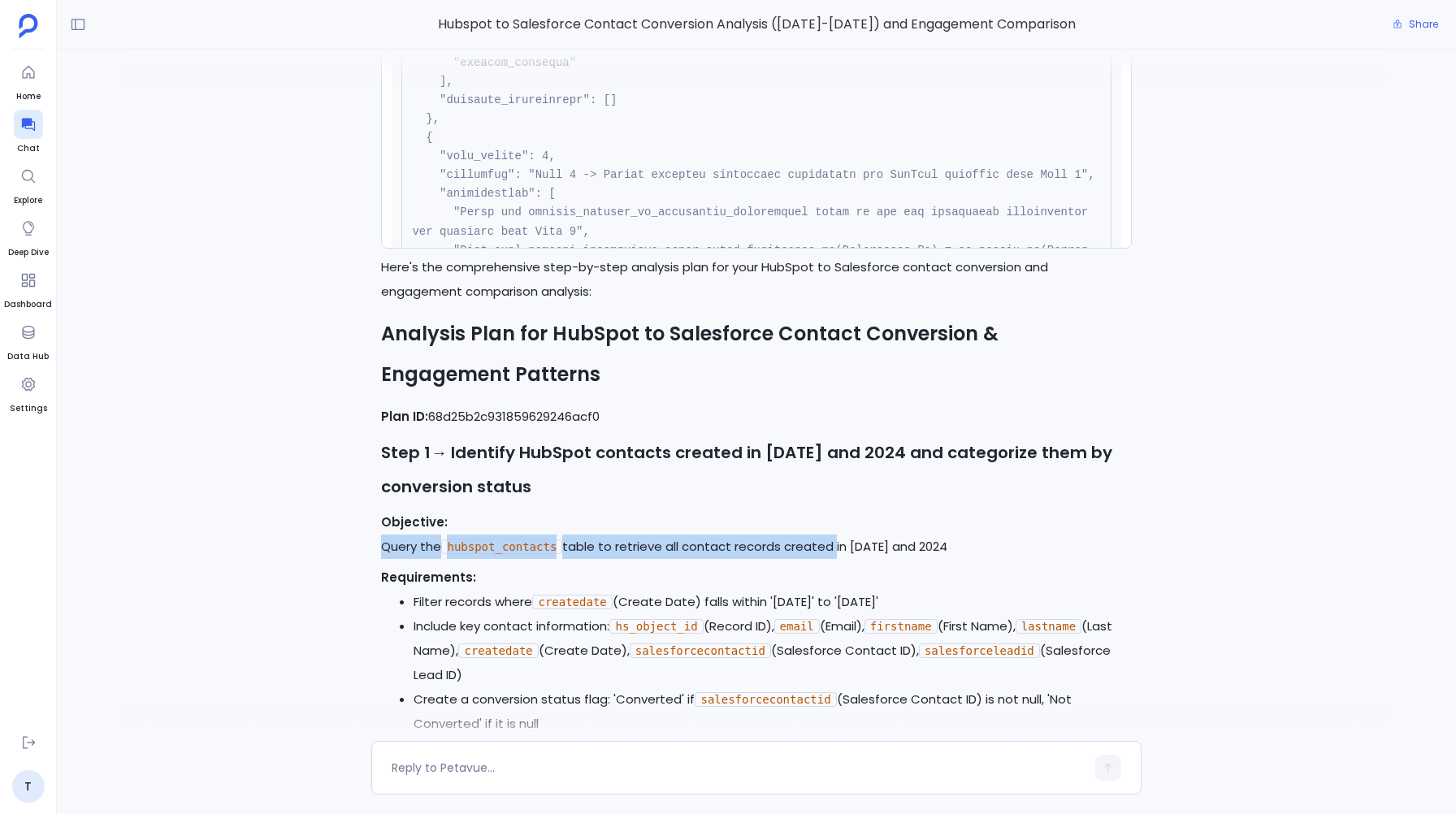
drag, startPoint x: 384, startPoint y: 546, endPoint x: 832, endPoint y: 557, distance: 448.1
click at [832, 557] on p "Objective: Query the hubspot_contacts table to retrieve all contact records cre…" at bounding box center [756, 534] width 749 height 49
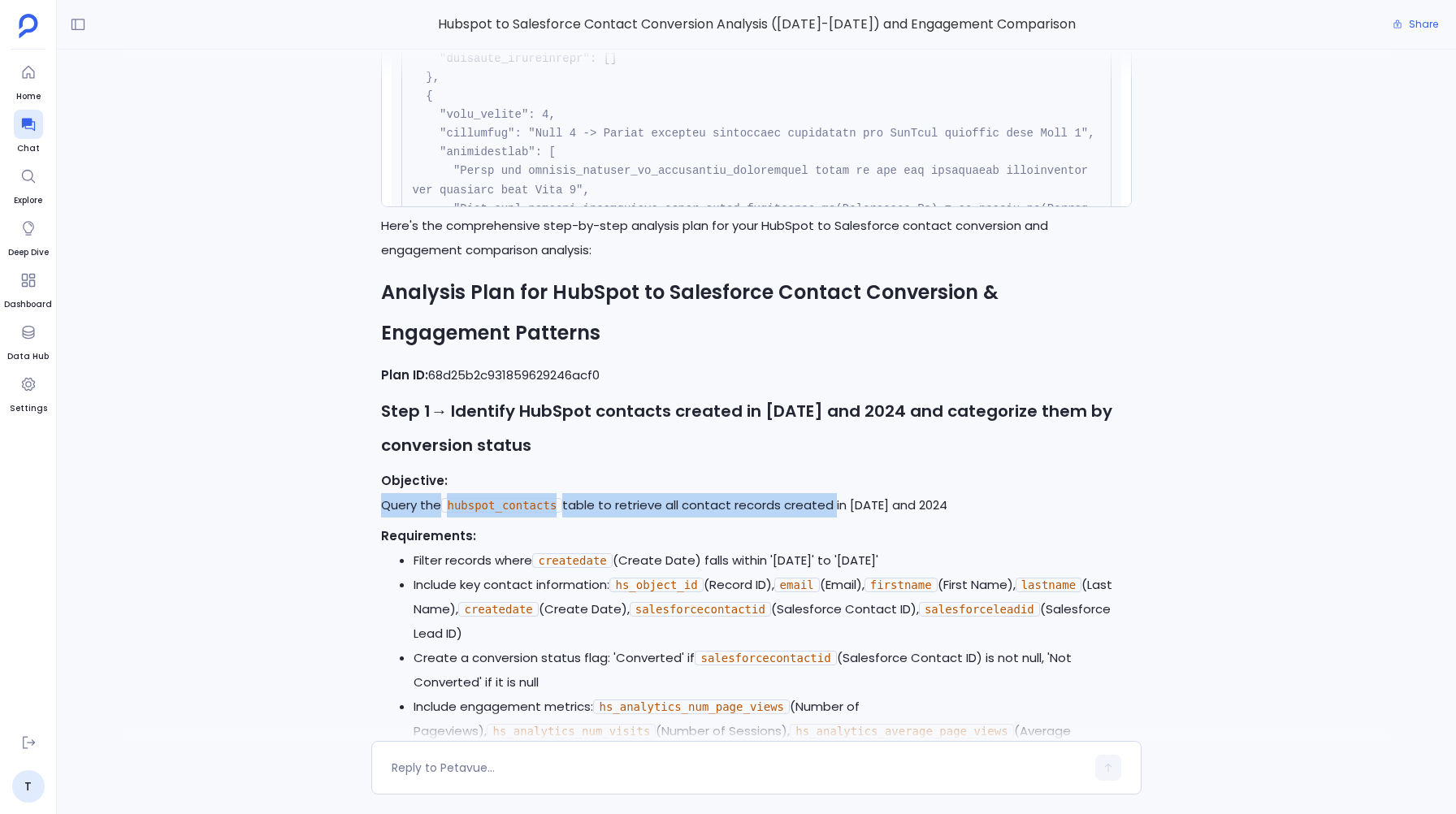
scroll to position [597, 0]
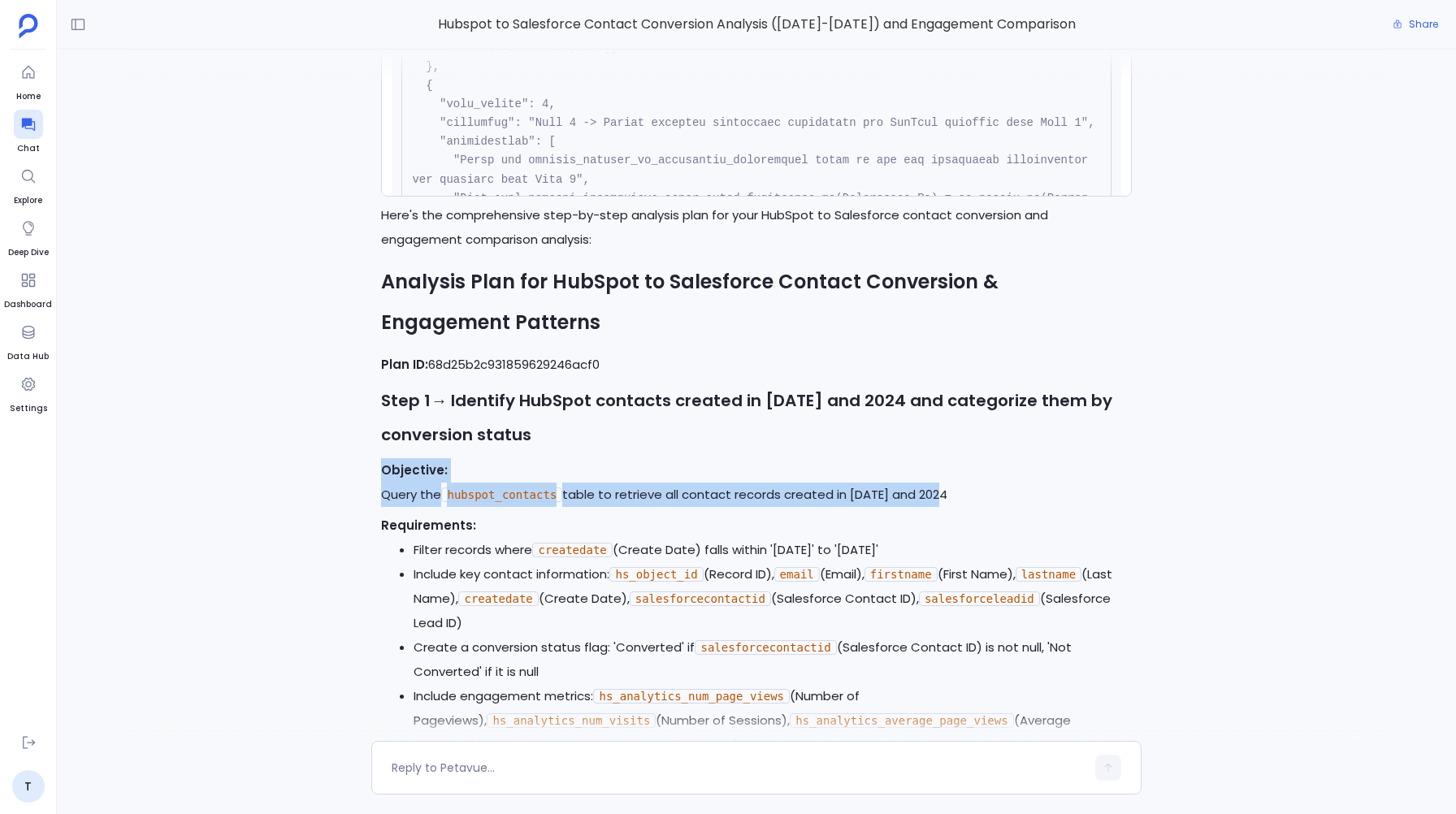
drag, startPoint x: 382, startPoint y: 474, endPoint x: 969, endPoint y: 496, distance: 587.4
click at [969, 496] on p "Objective: Query the hubspot_contacts table to retrieve all contact records cre…" at bounding box center [756, 482] width 749 height 49
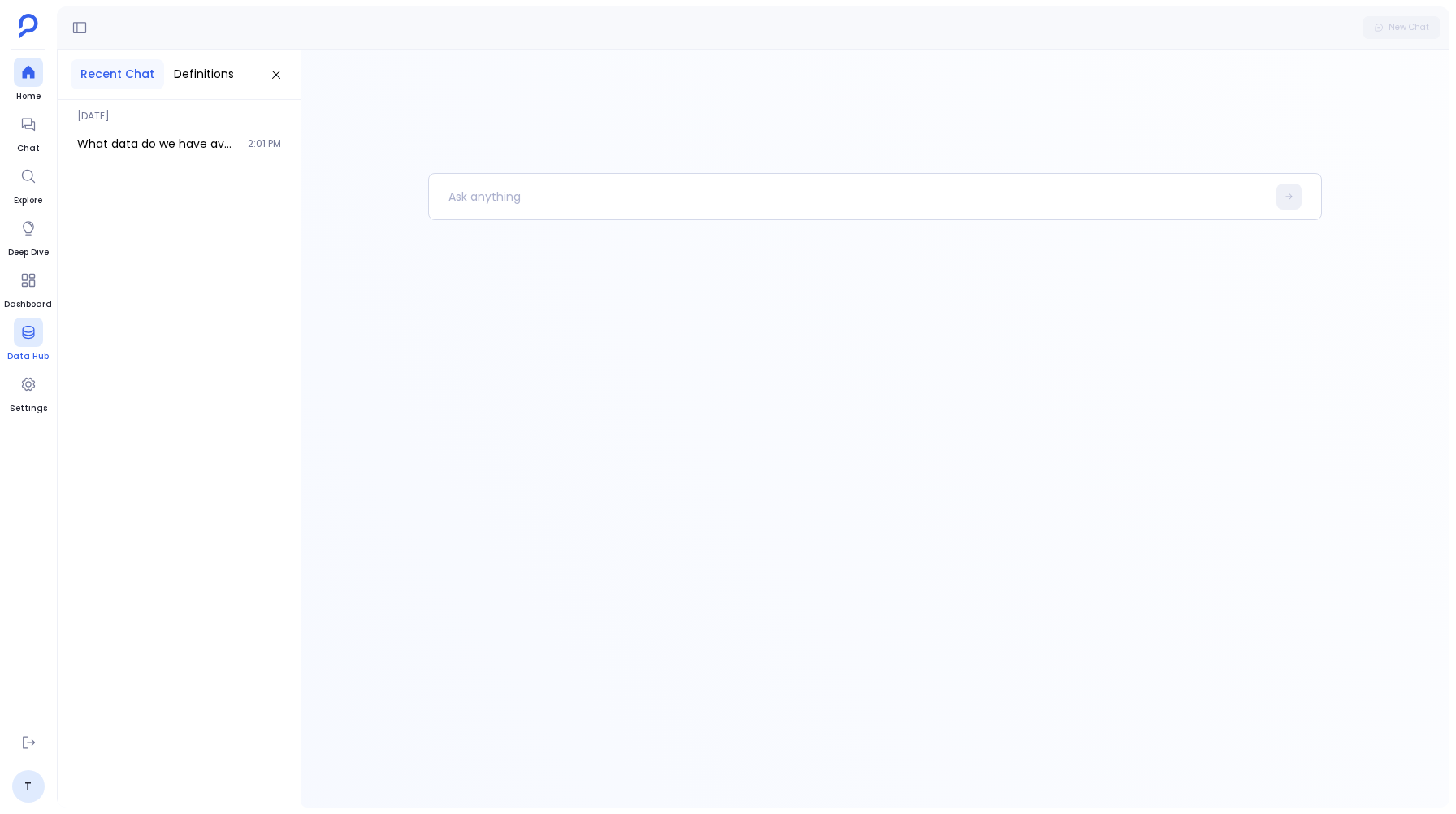
click at [21, 344] on div at bounding box center [28, 332] width 30 height 30
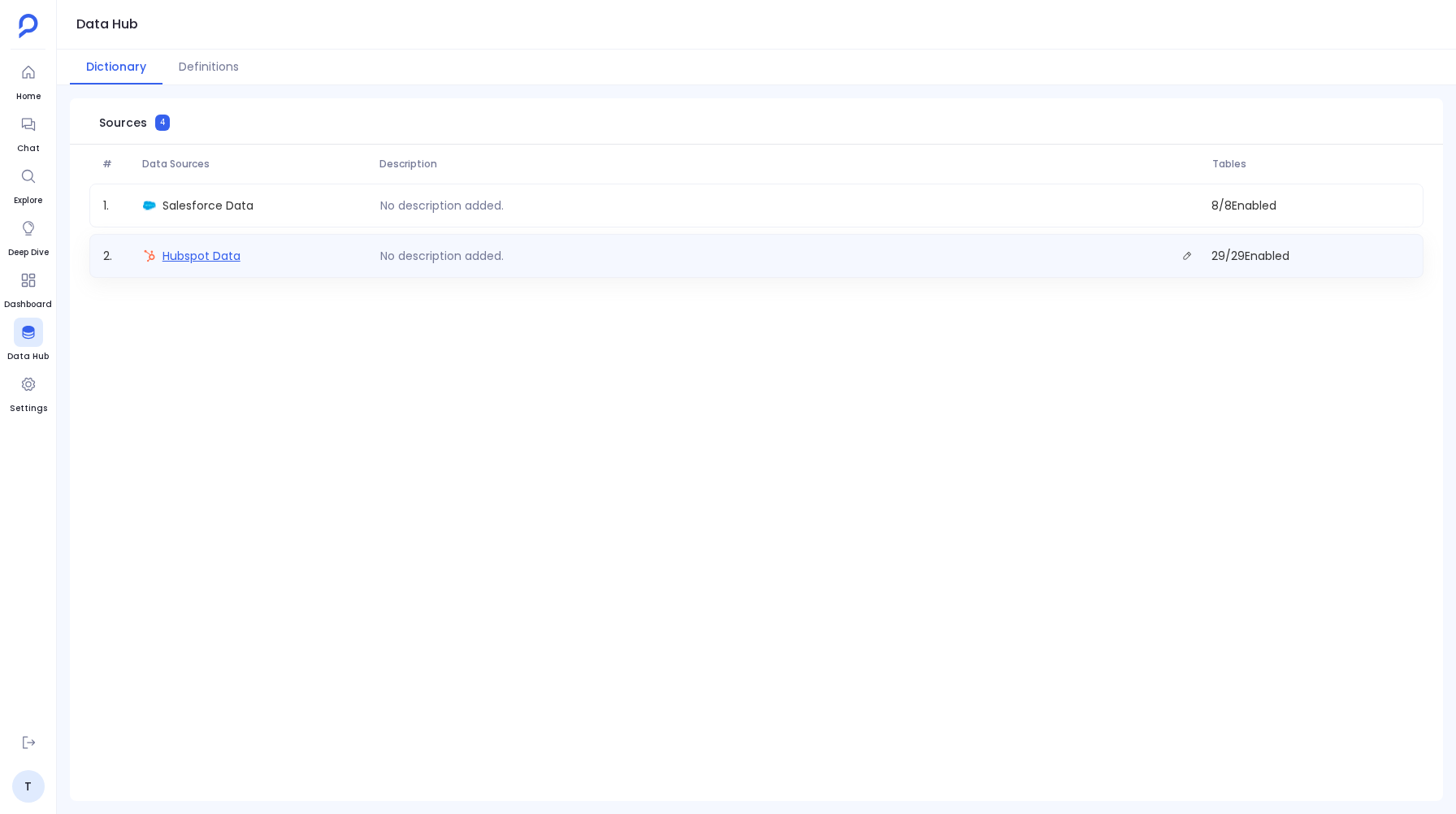
click at [195, 258] on span "Hubspot Data" at bounding box center [201, 255] width 78 height 16
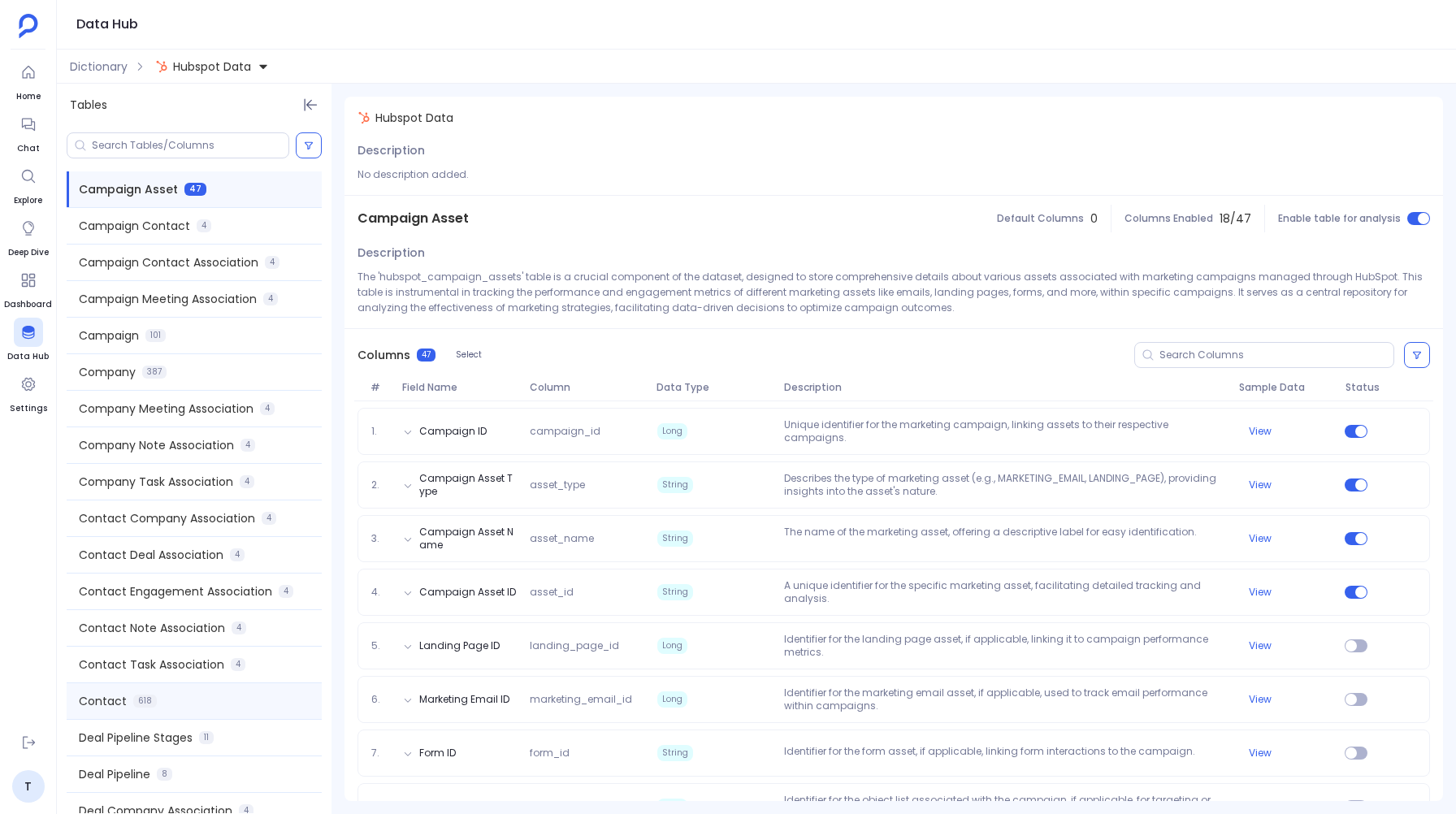
scroll to position [424, 0]
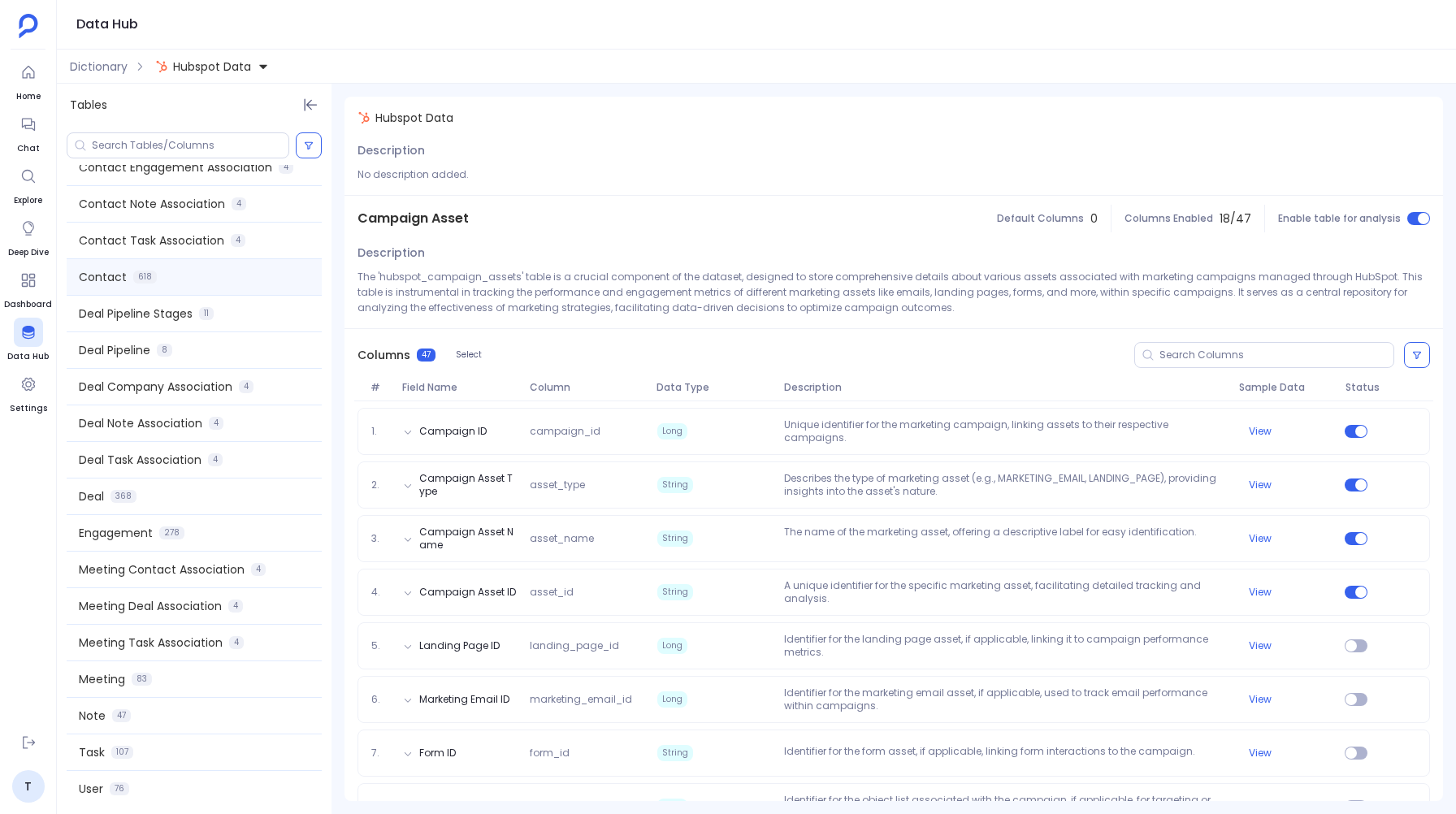
click at [115, 283] on span "Contact" at bounding box center [103, 276] width 48 height 16
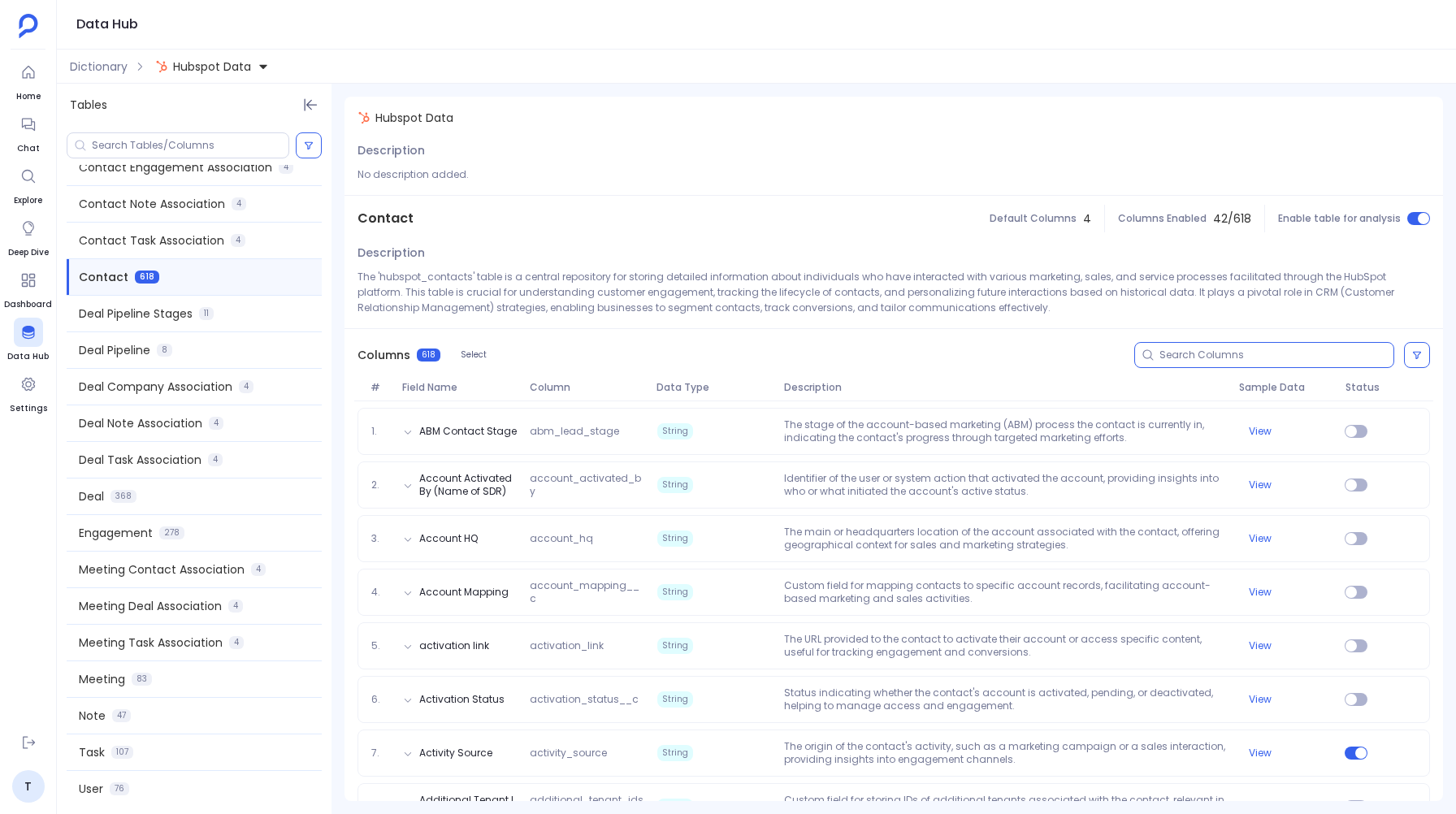
click at [1242, 353] on input at bounding box center [1276, 356] width 234 height 13
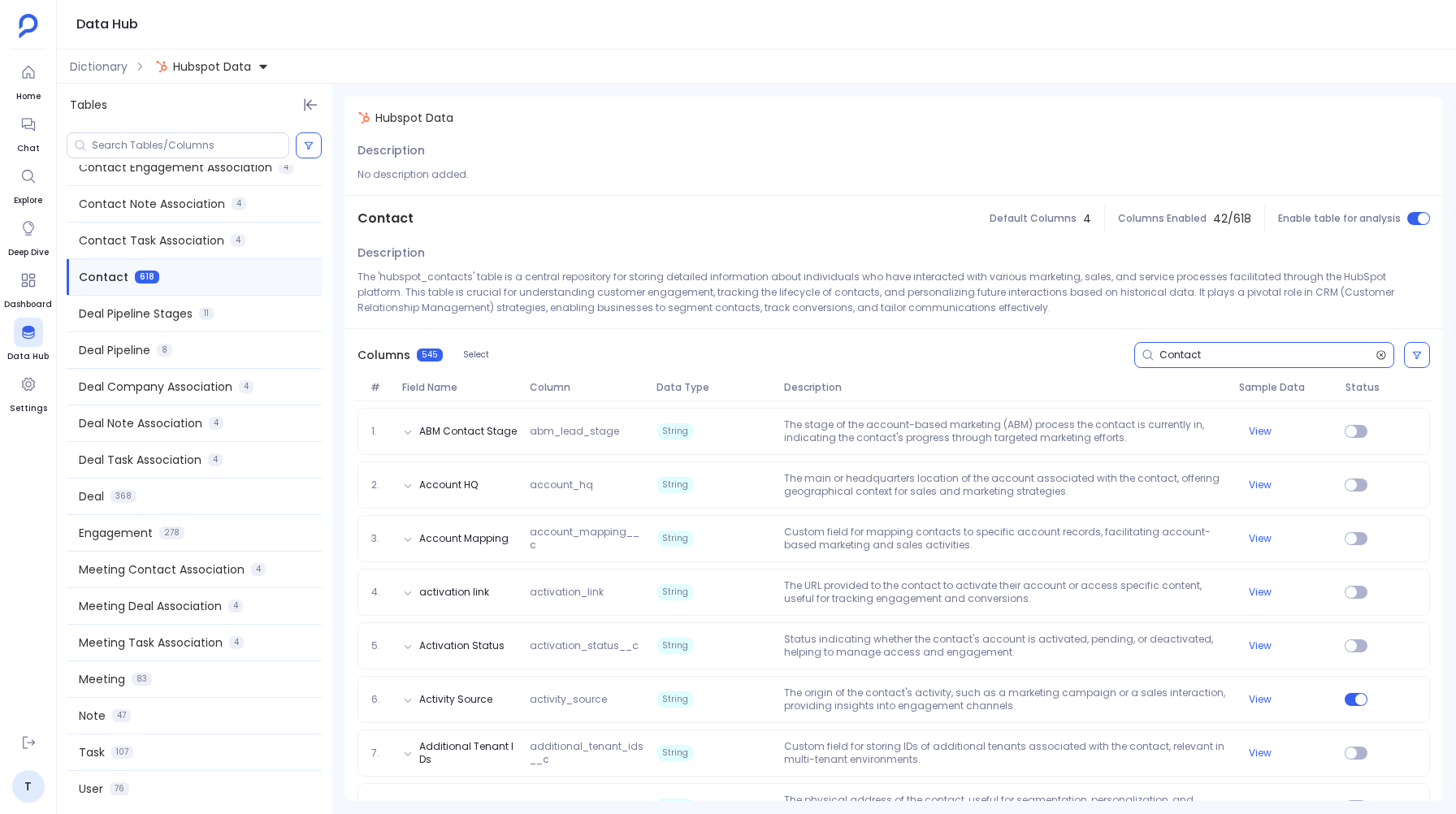
type input "Contact"
click at [1381, 353] on icon at bounding box center [1381, 354] width 9 height 9
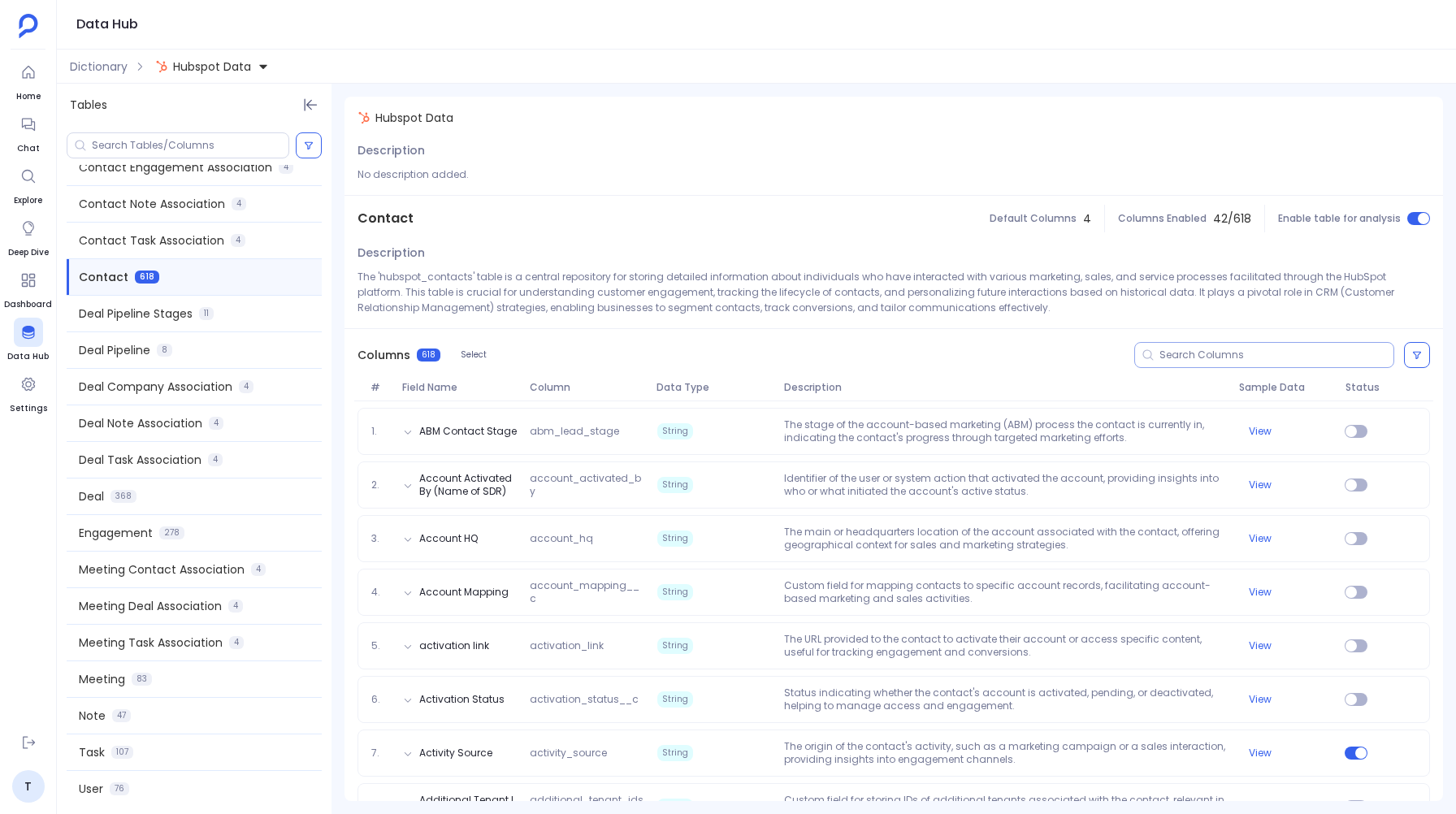
click at [1282, 356] on input at bounding box center [1276, 356] width 234 height 13
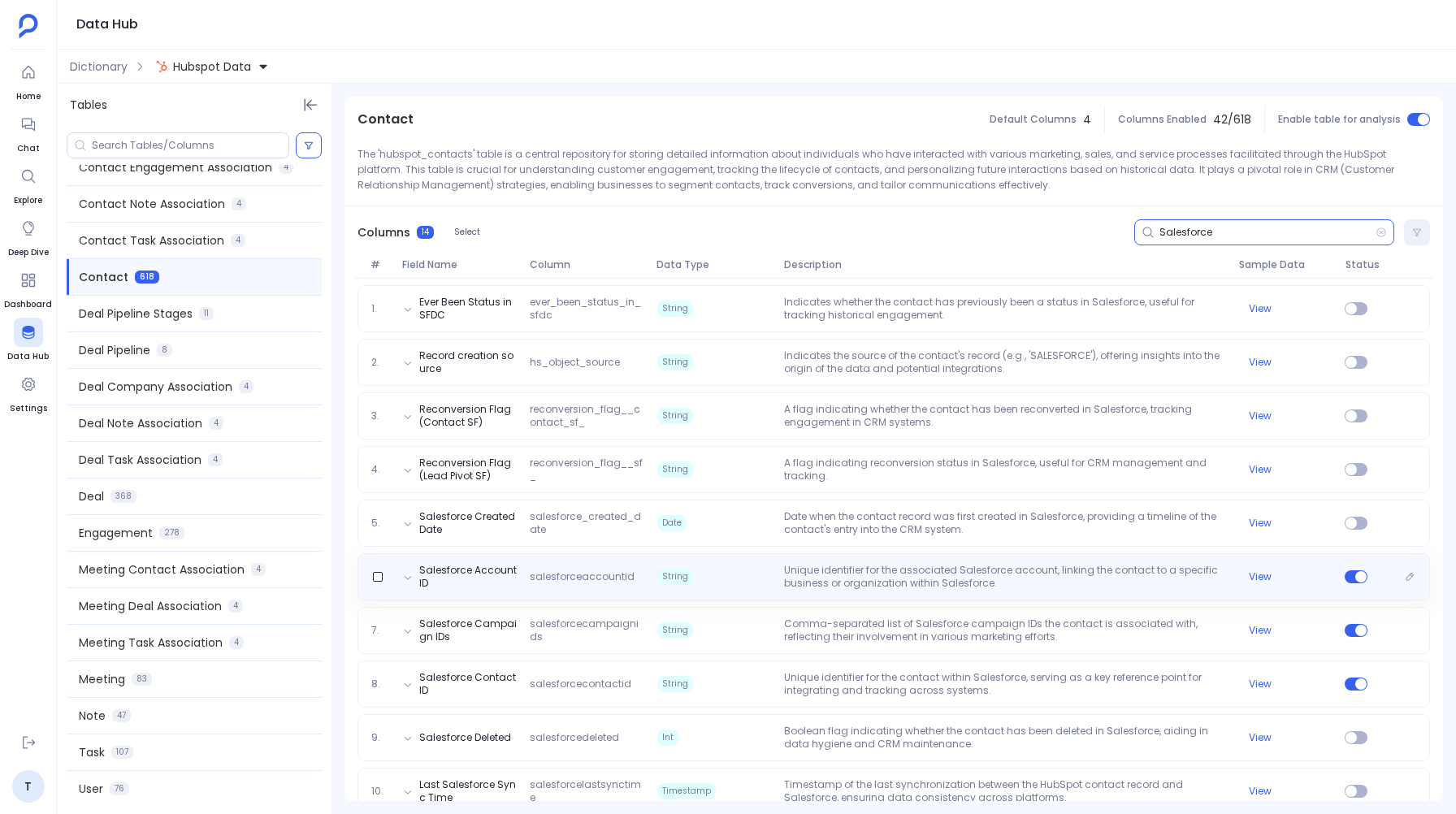
scroll to position [129, 0]
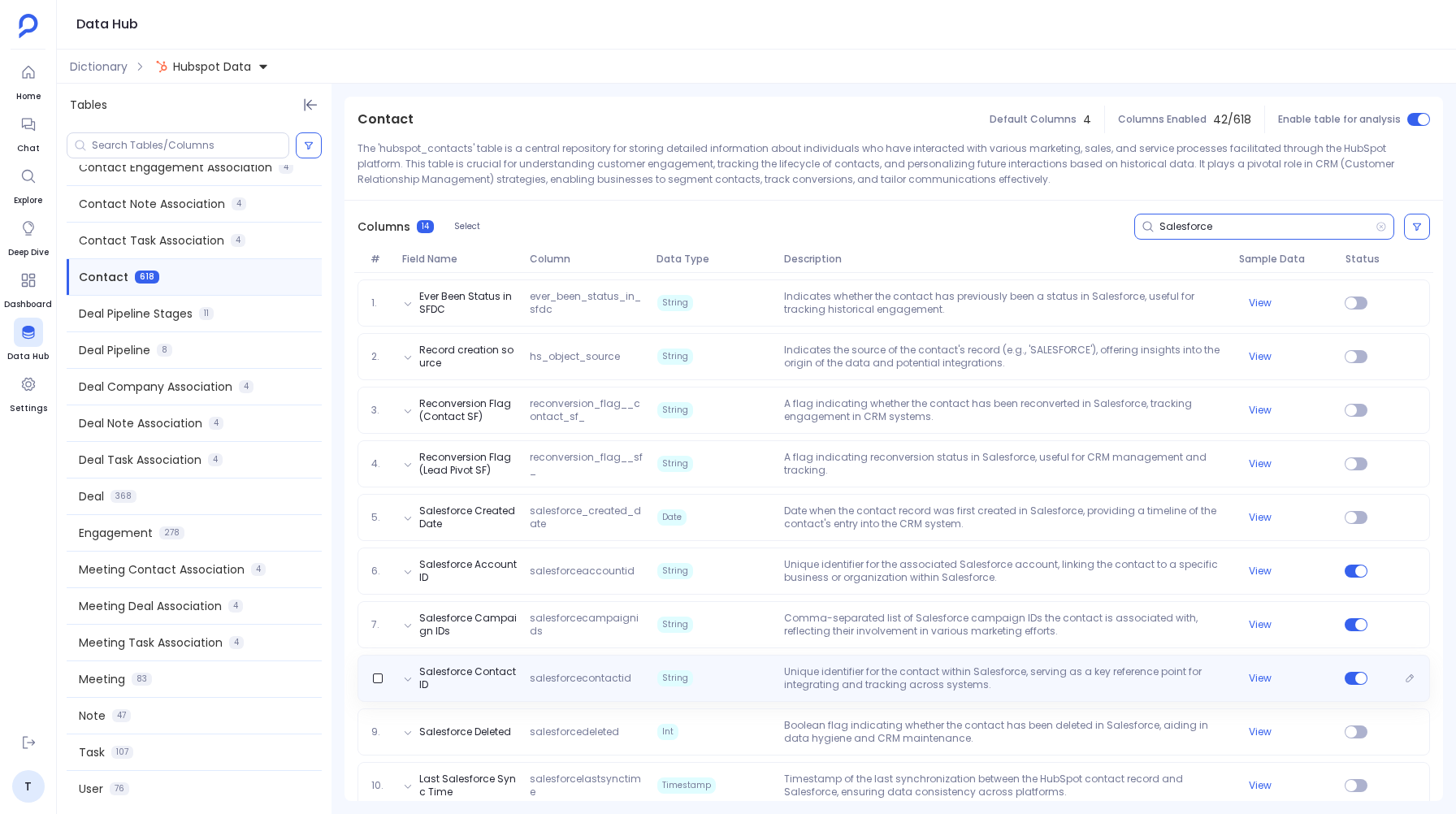
type input "Salesforce"
click at [606, 683] on span "salesforcecontactid" at bounding box center [586, 679] width 127 height 13
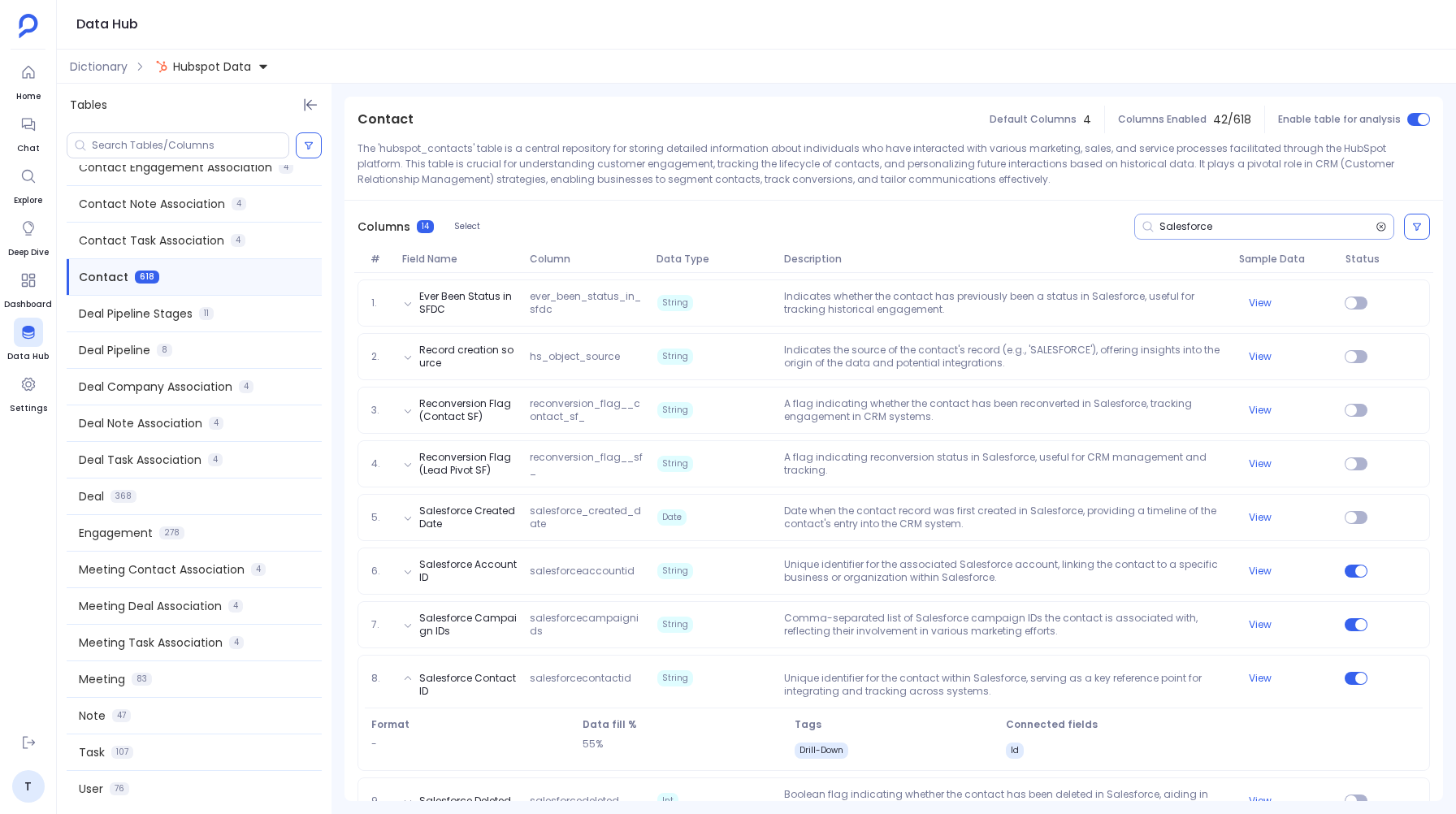
click at [1376, 225] on icon at bounding box center [1381, 227] width 11 height 13
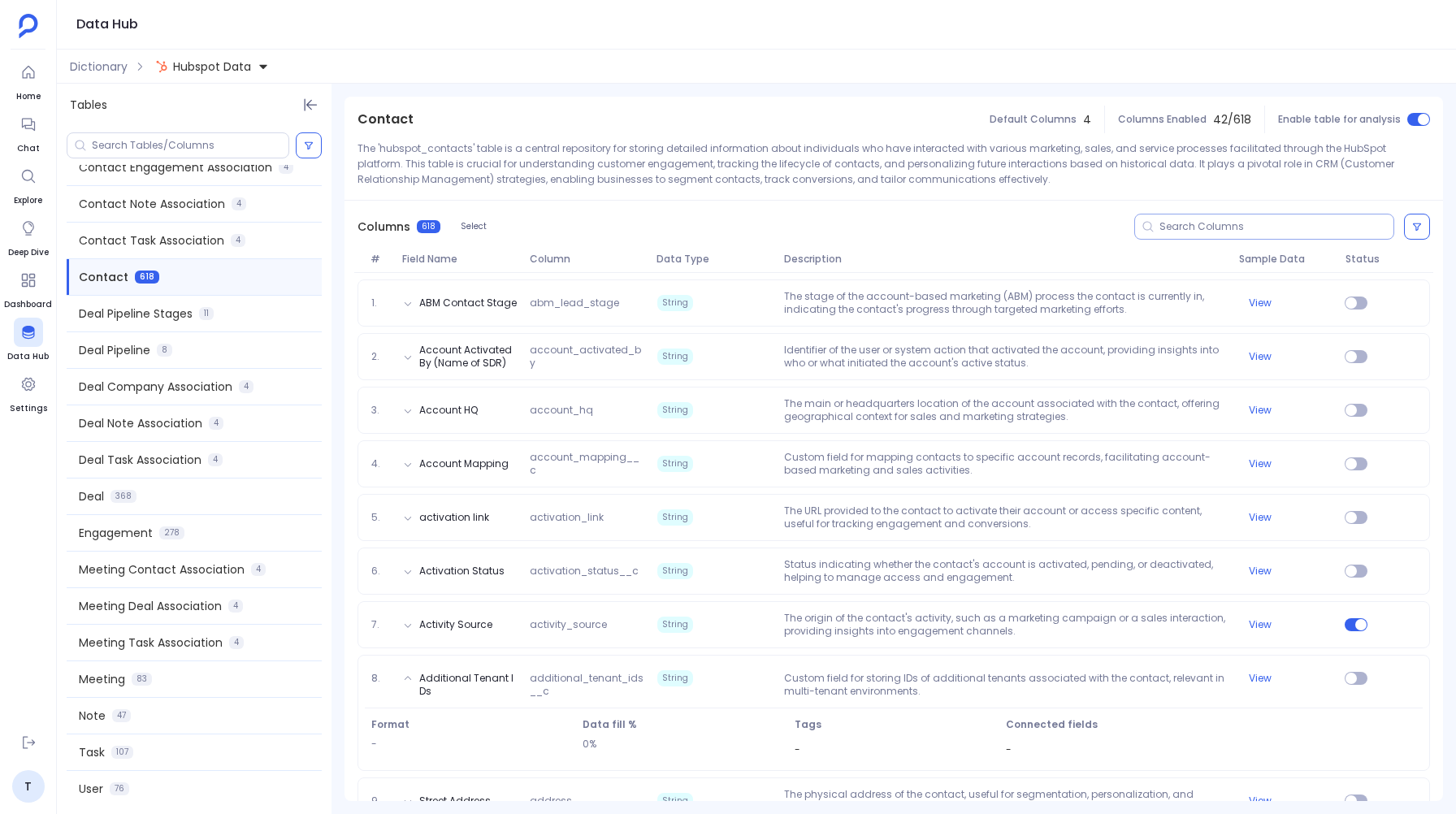
scroll to position [0, 0]
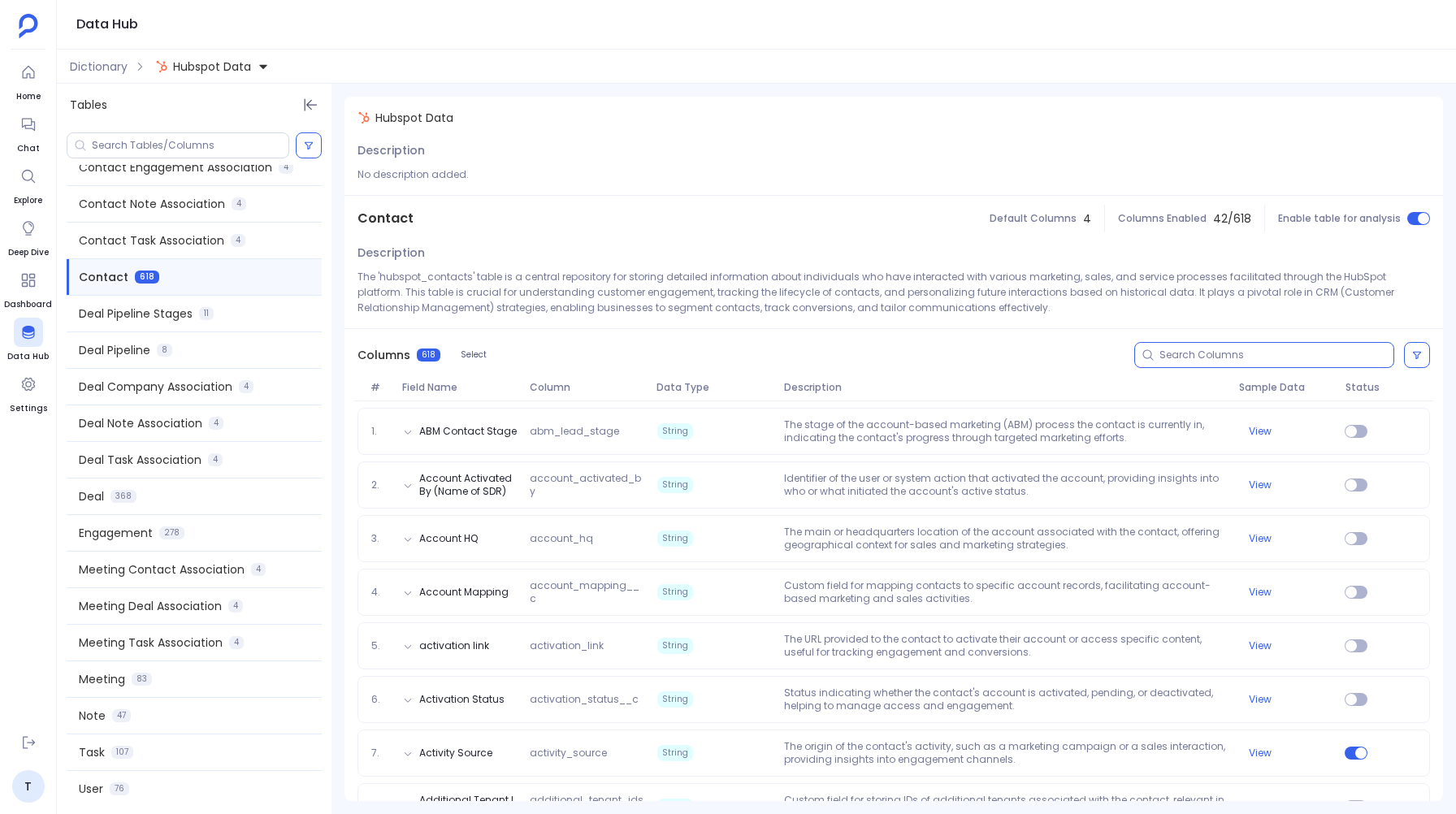
click at [1175, 359] on input at bounding box center [1276, 356] width 234 height 13
paste input "hs_analytics_num_page_views"
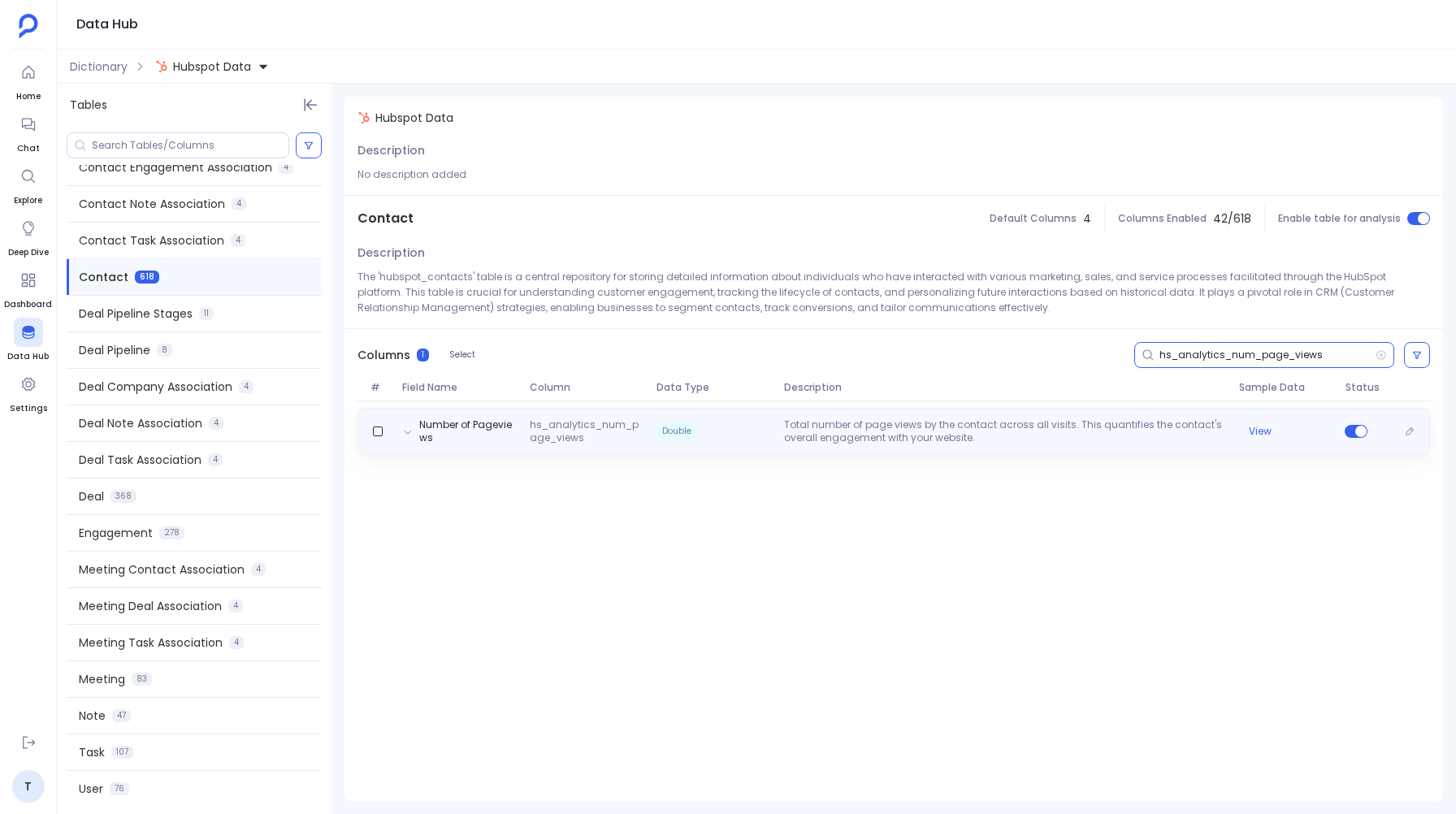
type input "hs_analytics_num_page_views"
click at [713, 430] on span "Double" at bounding box center [713, 431] width 127 height 26
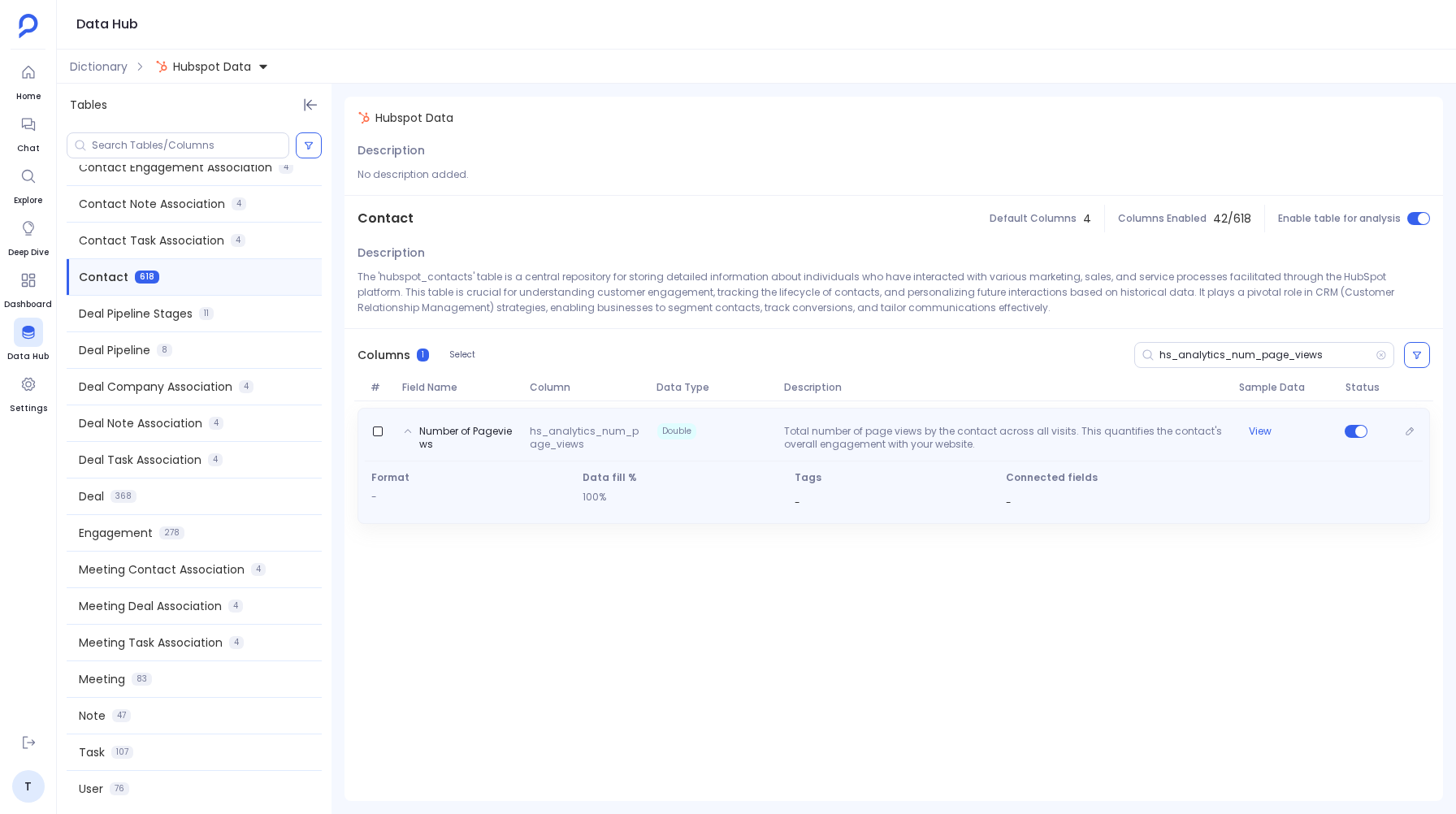
click at [713, 430] on span "Double" at bounding box center [713, 431] width 127 height 16
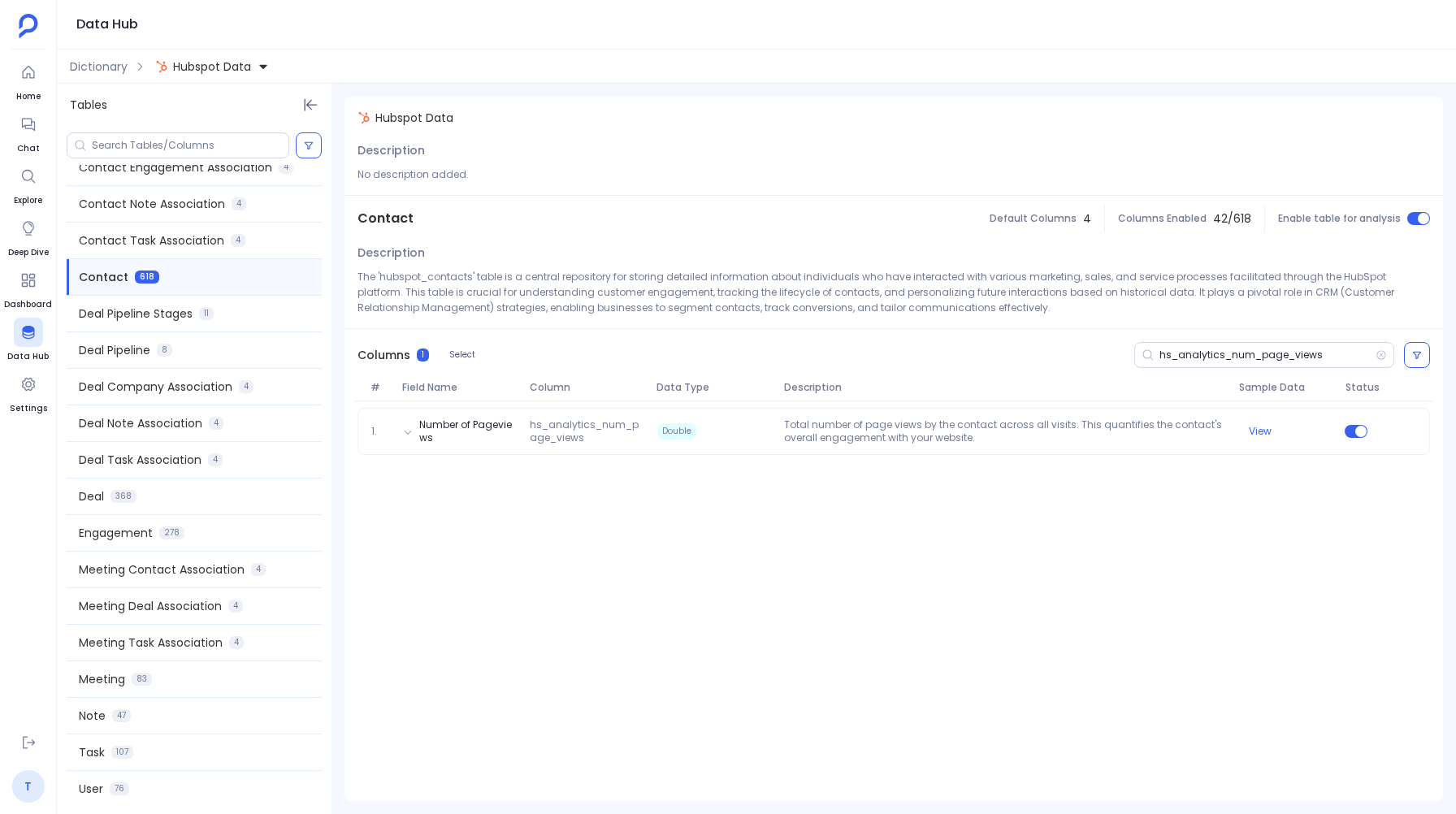
click at [25, 786] on link "T" at bounding box center [29, 786] width 32 height 32
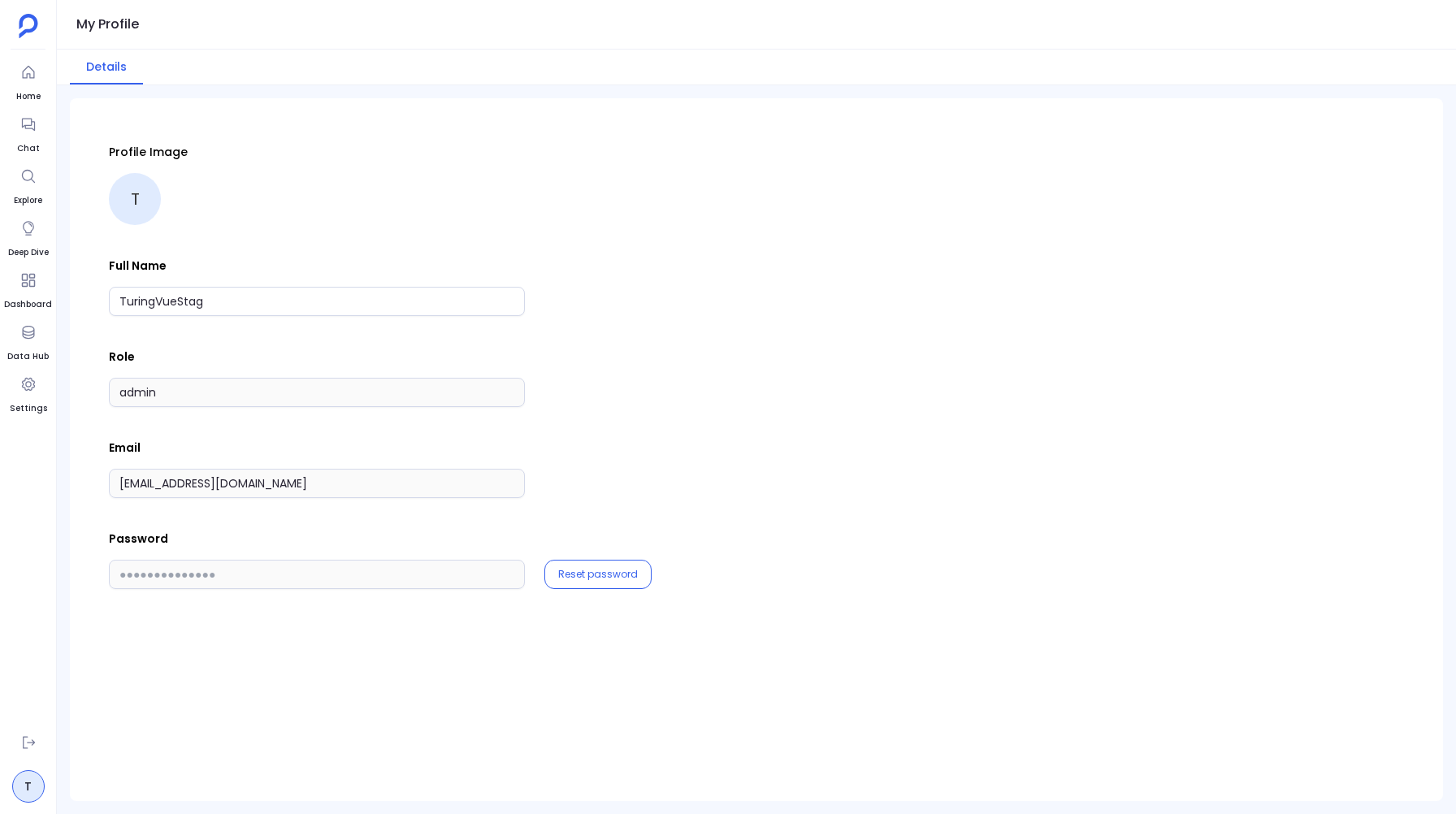
click at [216, 437] on div "Profile Image T Full Name TuringVueStag Role admin Email support+turingvuestag_…" at bounding box center [756, 366] width 1295 height 445
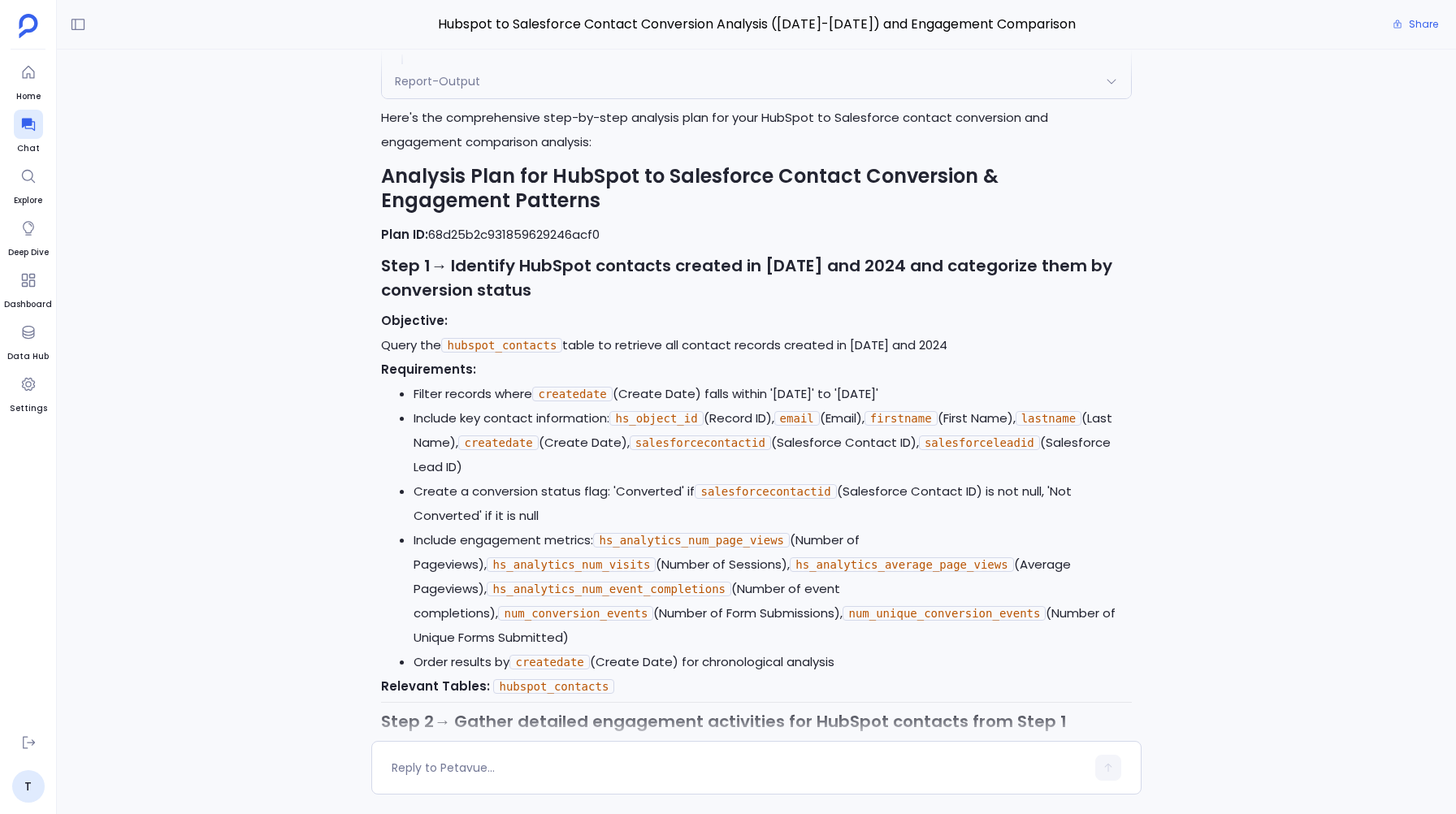
scroll to position [466, 0]
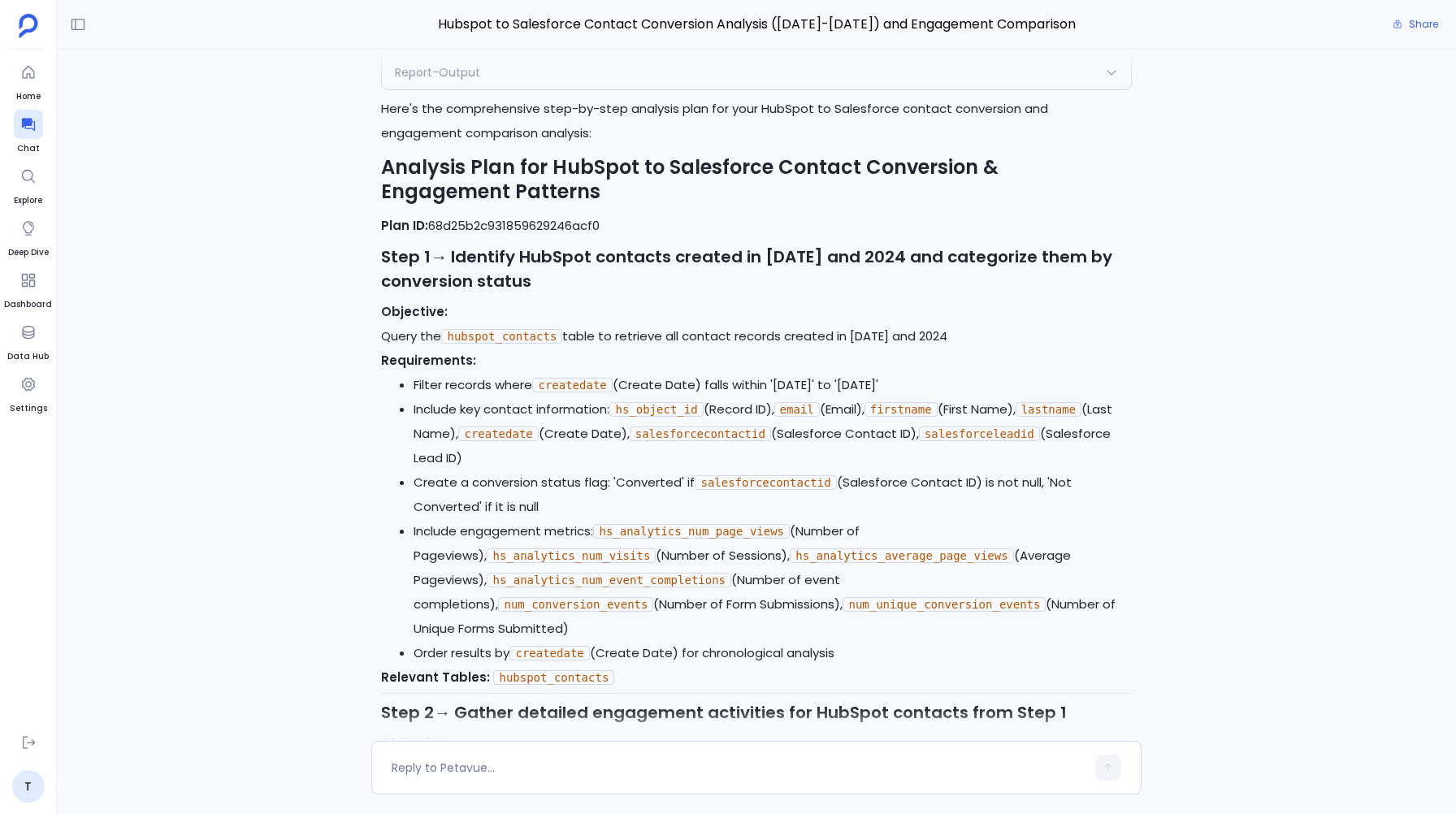
click at [419, 255] on strong "Step 1" at bounding box center [406, 256] width 50 height 23
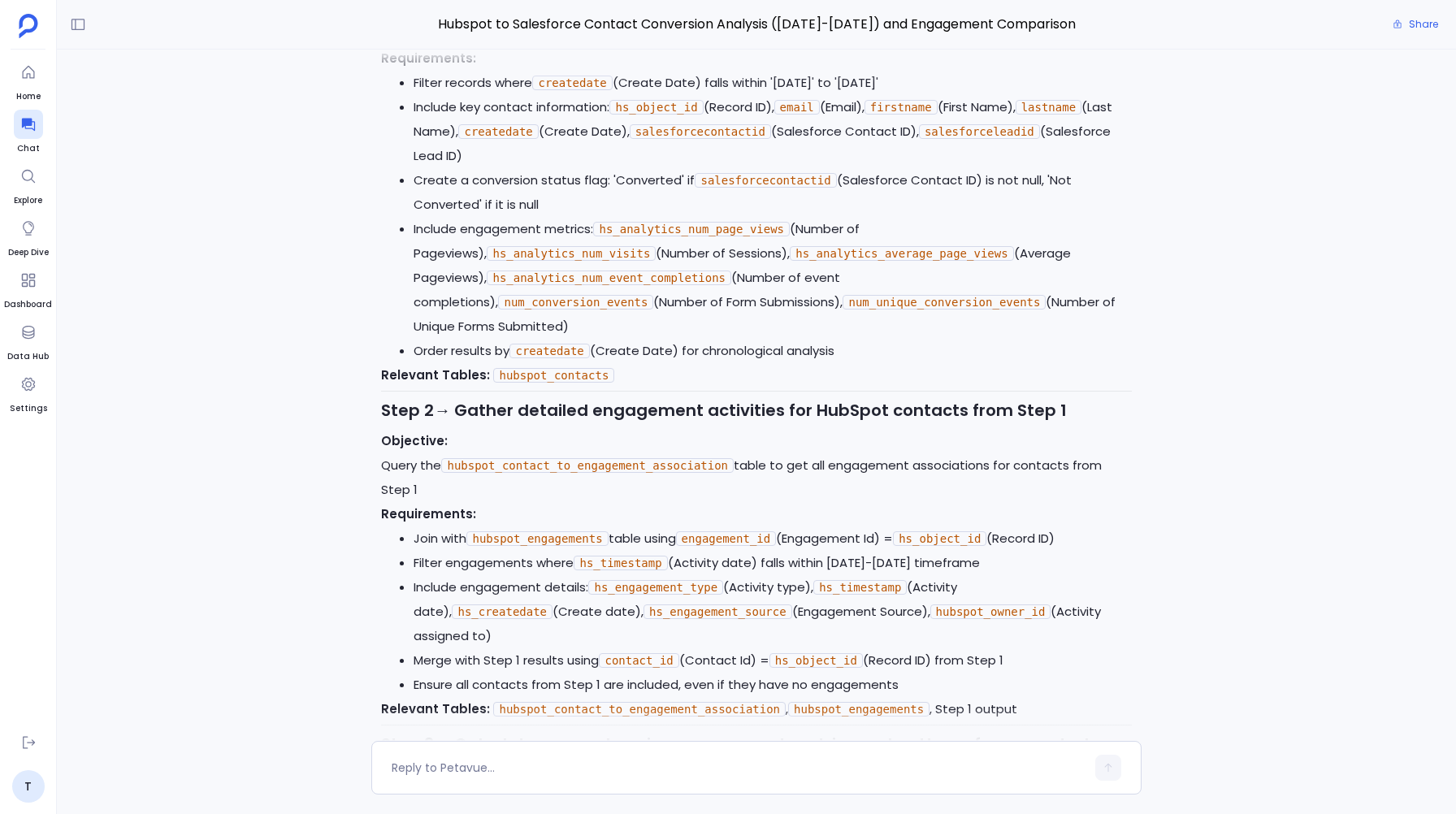
scroll to position [778, 0]
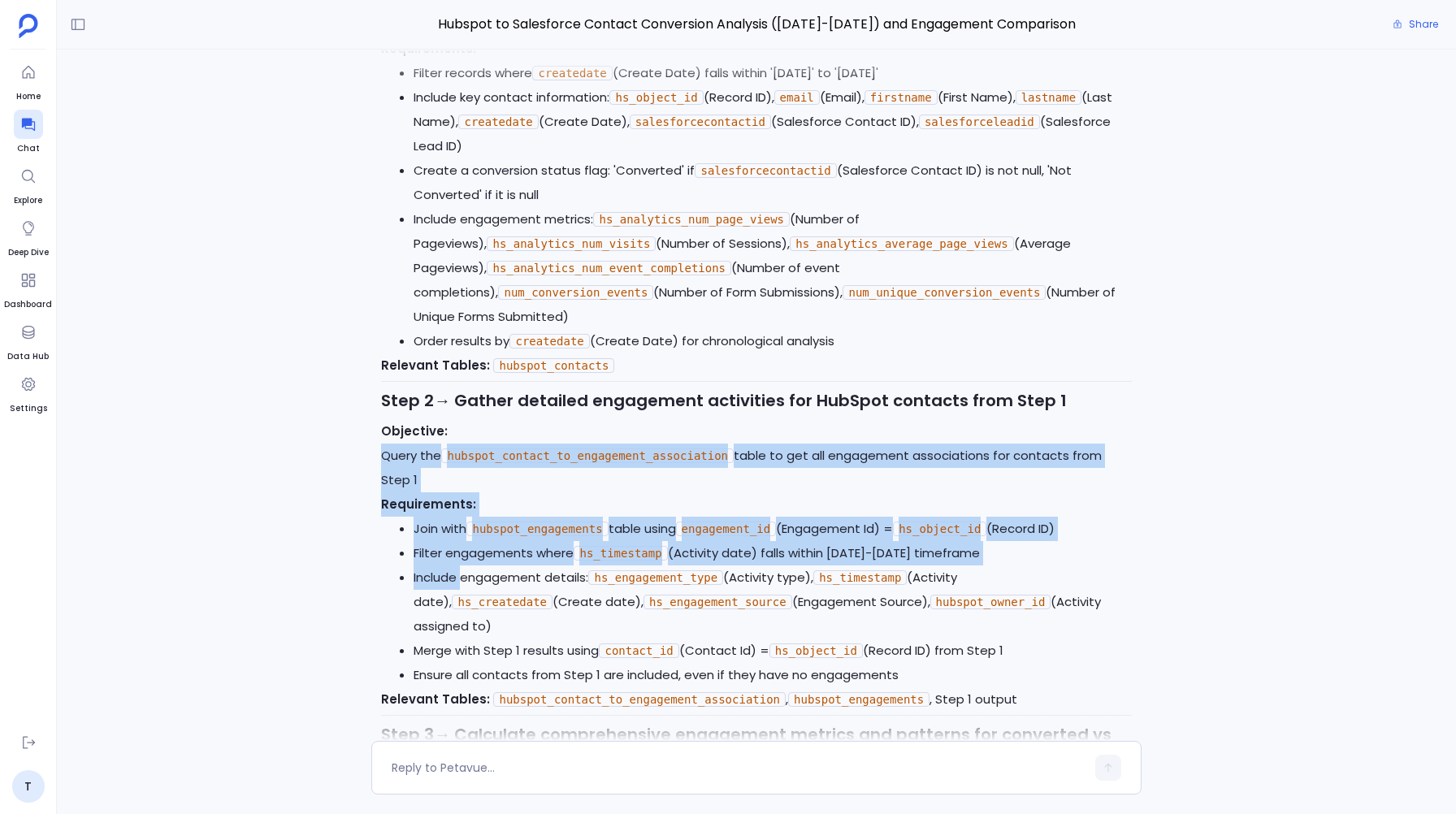
drag, startPoint x: 371, startPoint y: 439, endPoint x: 461, endPoint y: 574, distance: 162.2
click at [461, 574] on div "I'll help you analyze the conversion patterns between HubSpot and Salesforce co…" at bounding box center [755, 558] width 769 height 2307
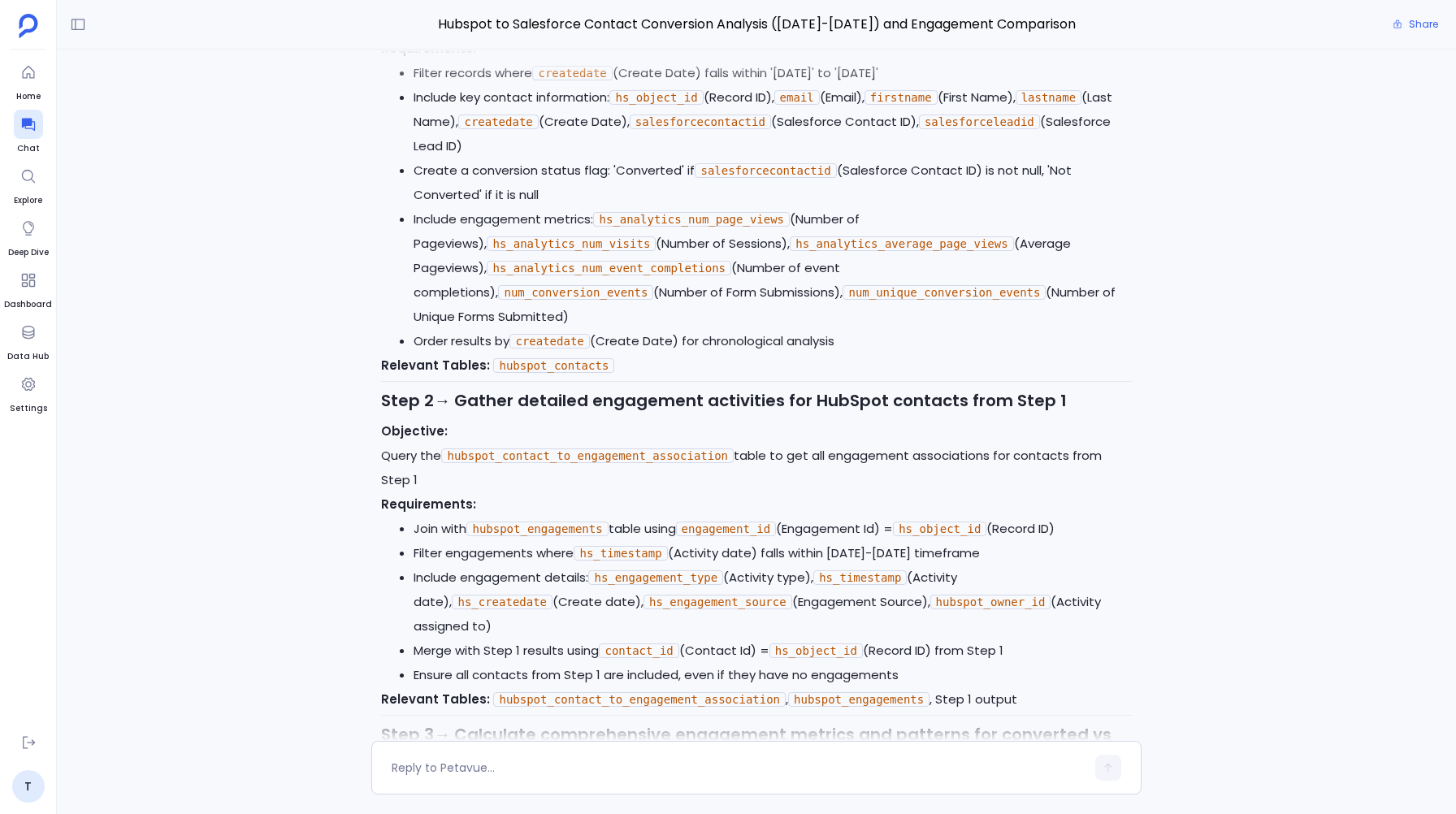
click at [465, 578] on li "Include engagement details: hs_engagement_type (Activity type), hs_timestamp (A…" at bounding box center [772, 601] width 717 height 73
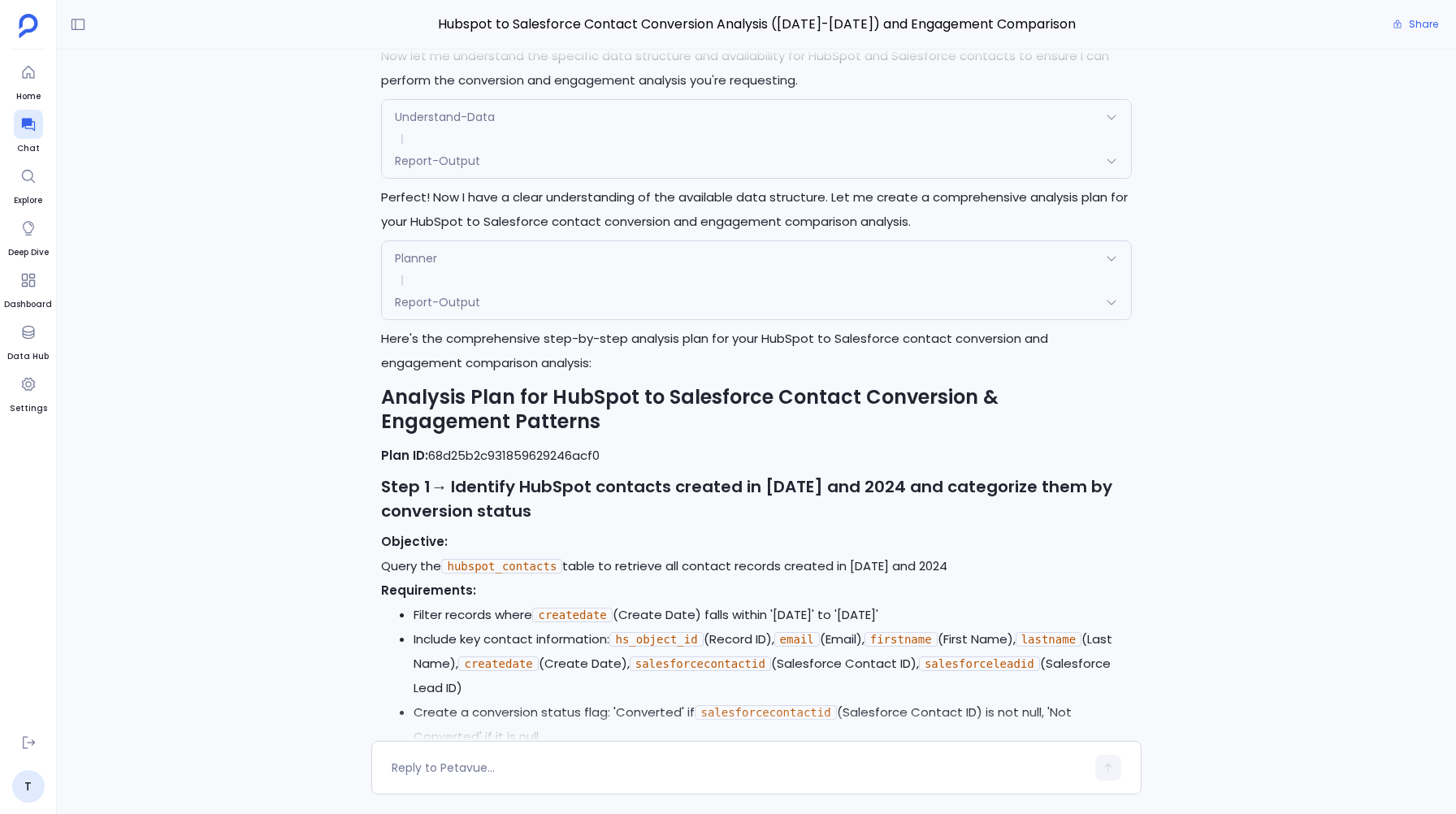
scroll to position [222, 0]
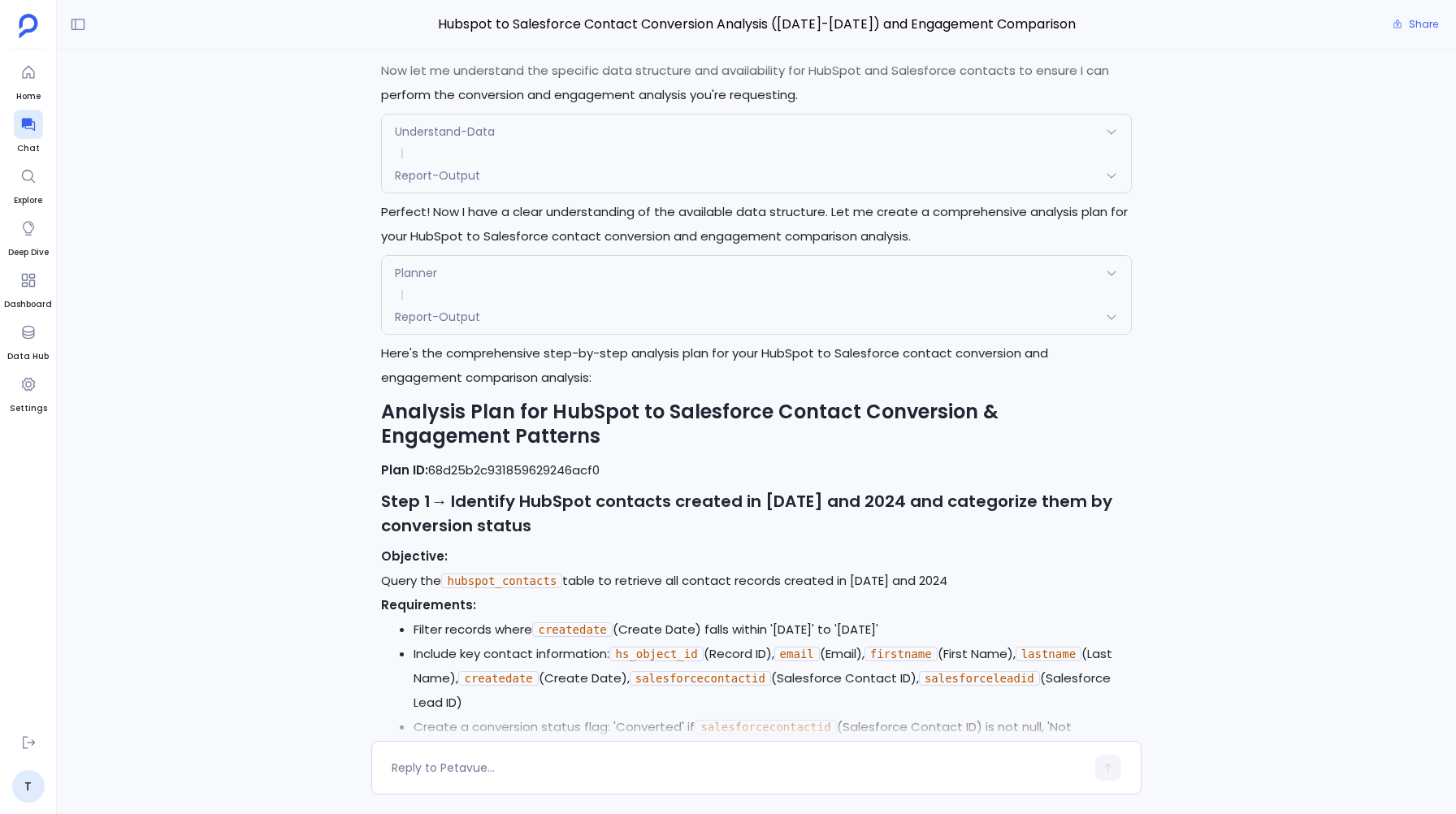
click at [422, 316] on span "Report-Output" at bounding box center [437, 316] width 85 height 16
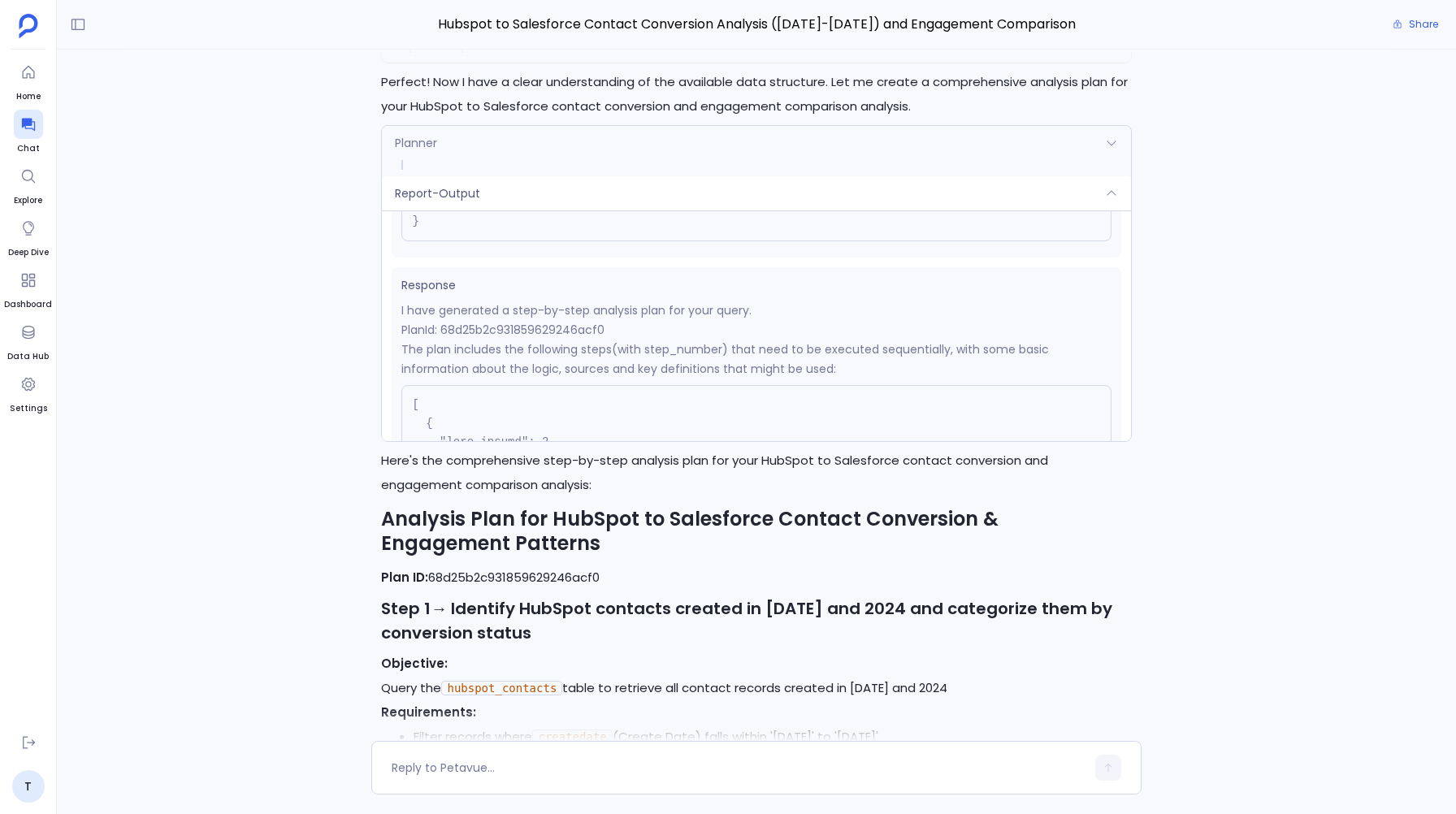
scroll to position [196, 0]
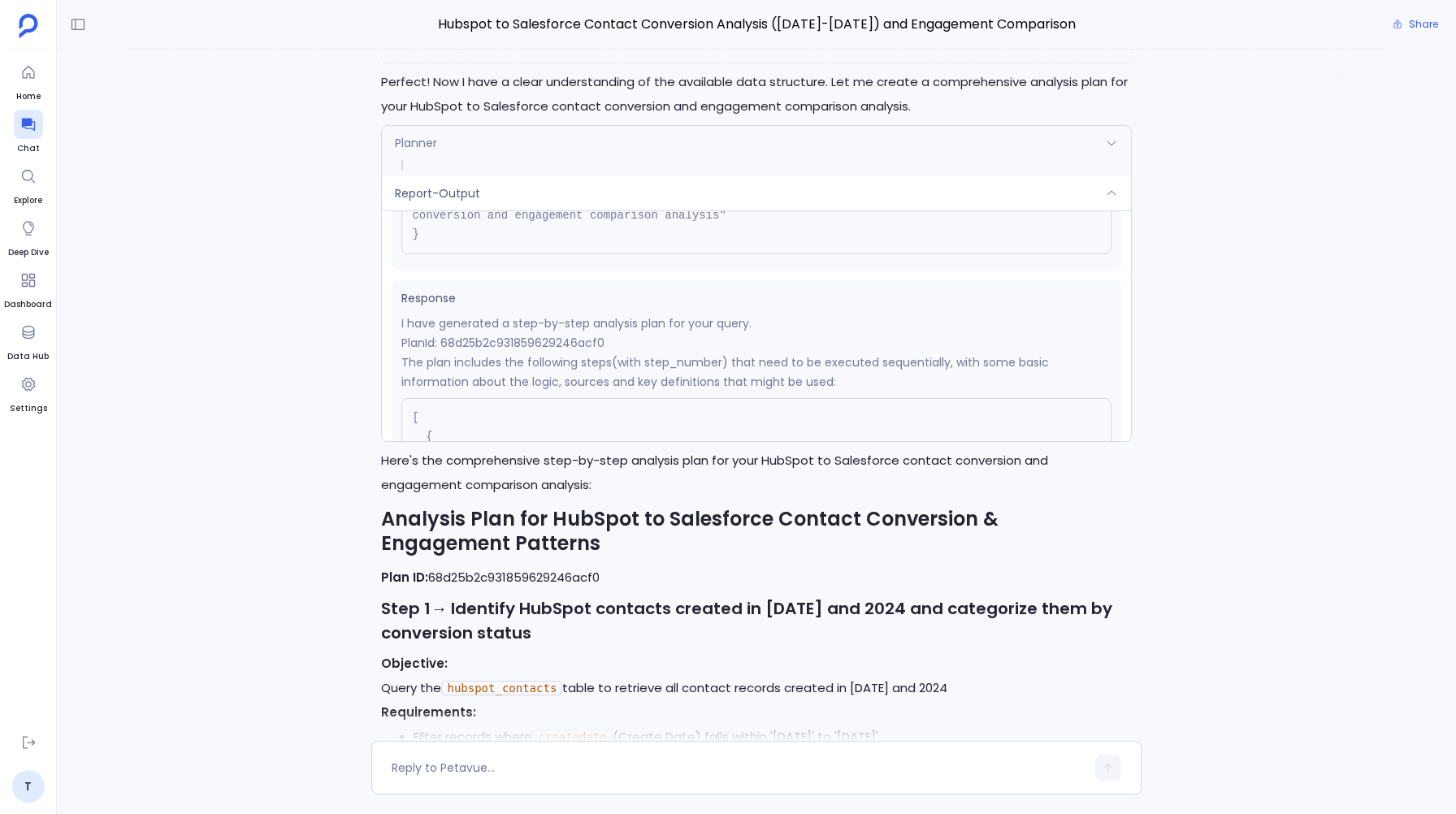
click at [522, 343] on p "PlanId: 68d25b2c931859629246acf0" at bounding box center [756, 342] width 709 height 19
copy p "68d25b2c931859629246acf0"
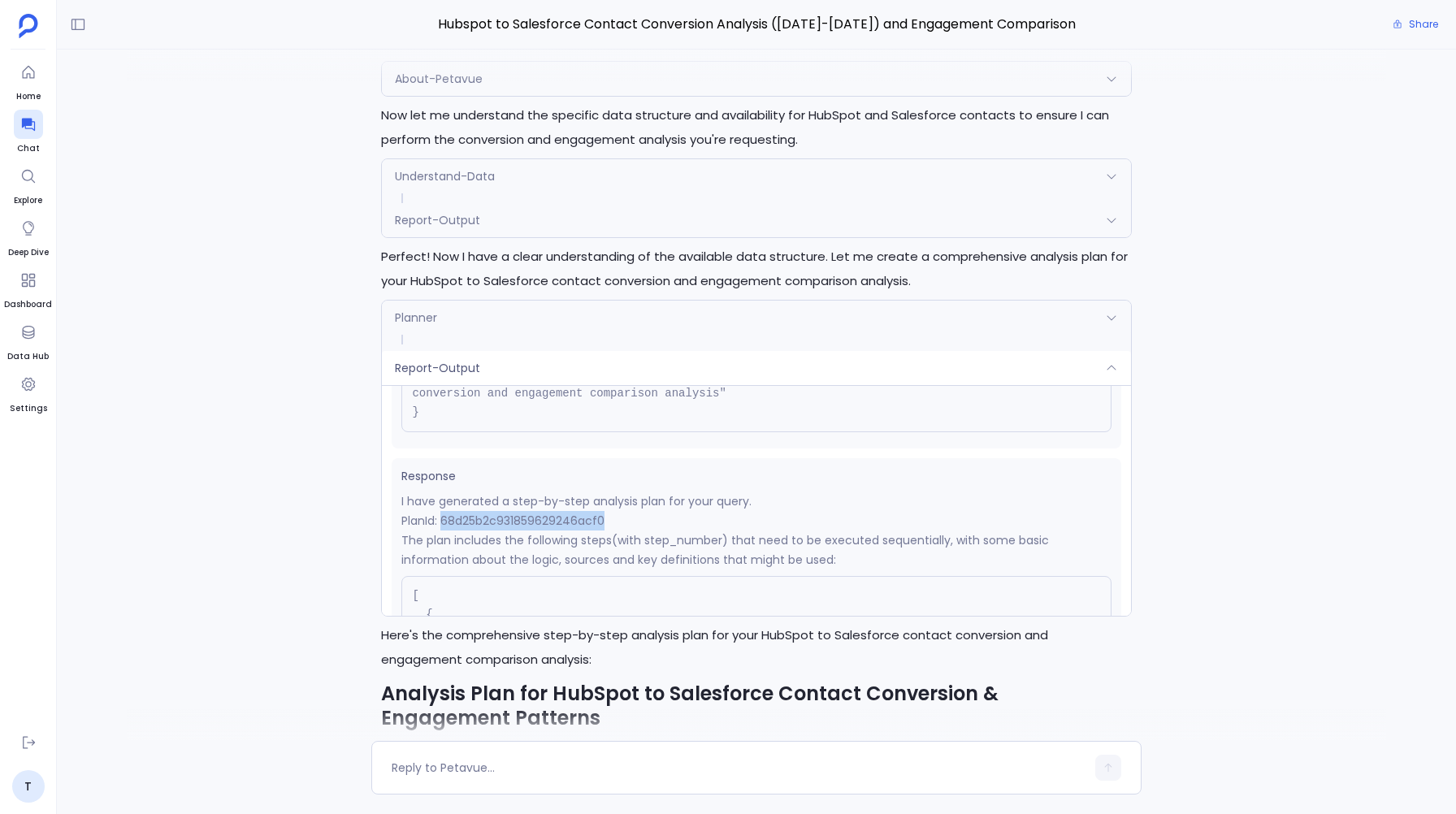
scroll to position [0, 0]
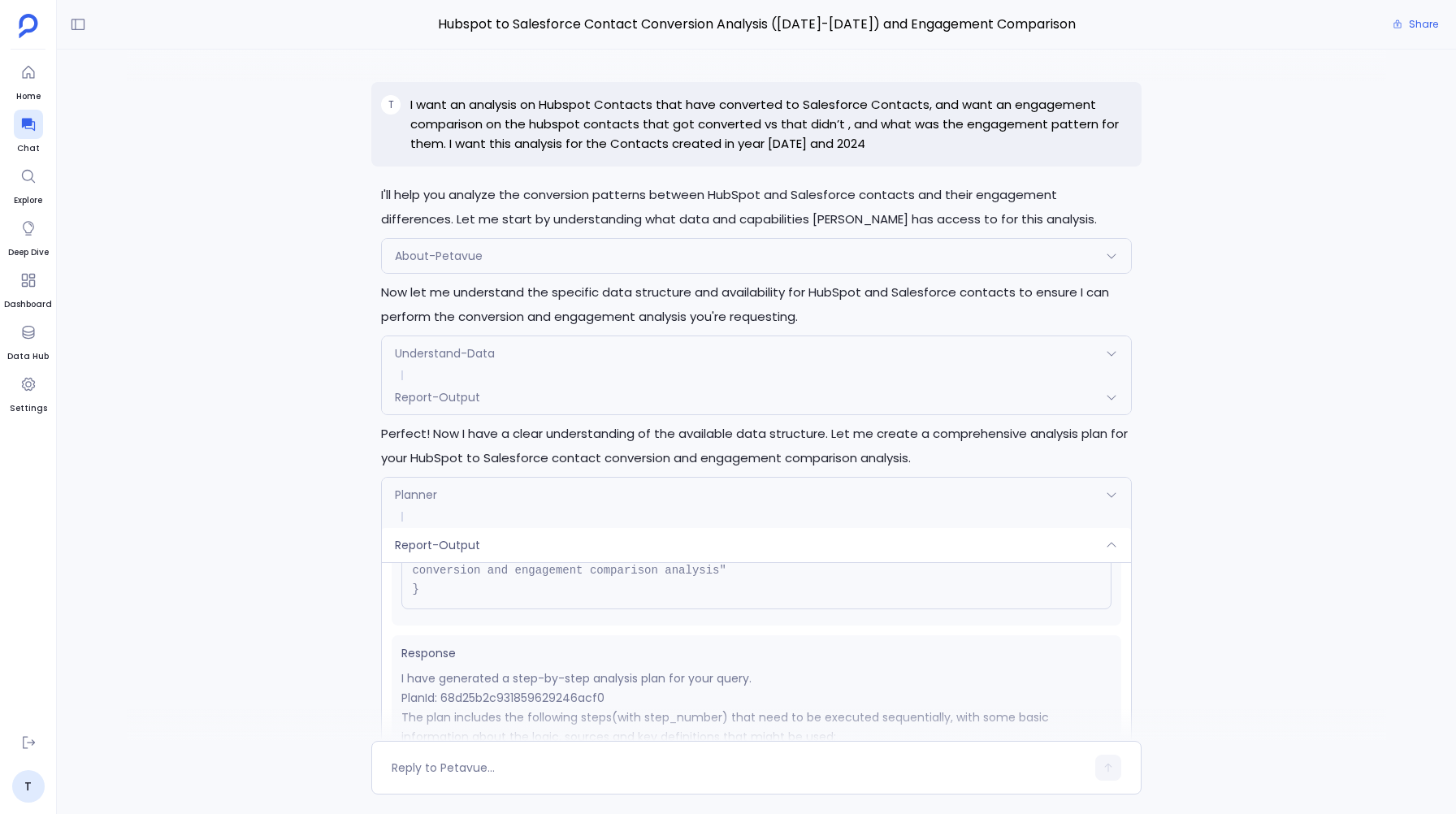
click at [436, 106] on p "I want an analysis on Hubspot Contacts that have converted to Salesforce Contac…" at bounding box center [770, 124] width 721 height 58
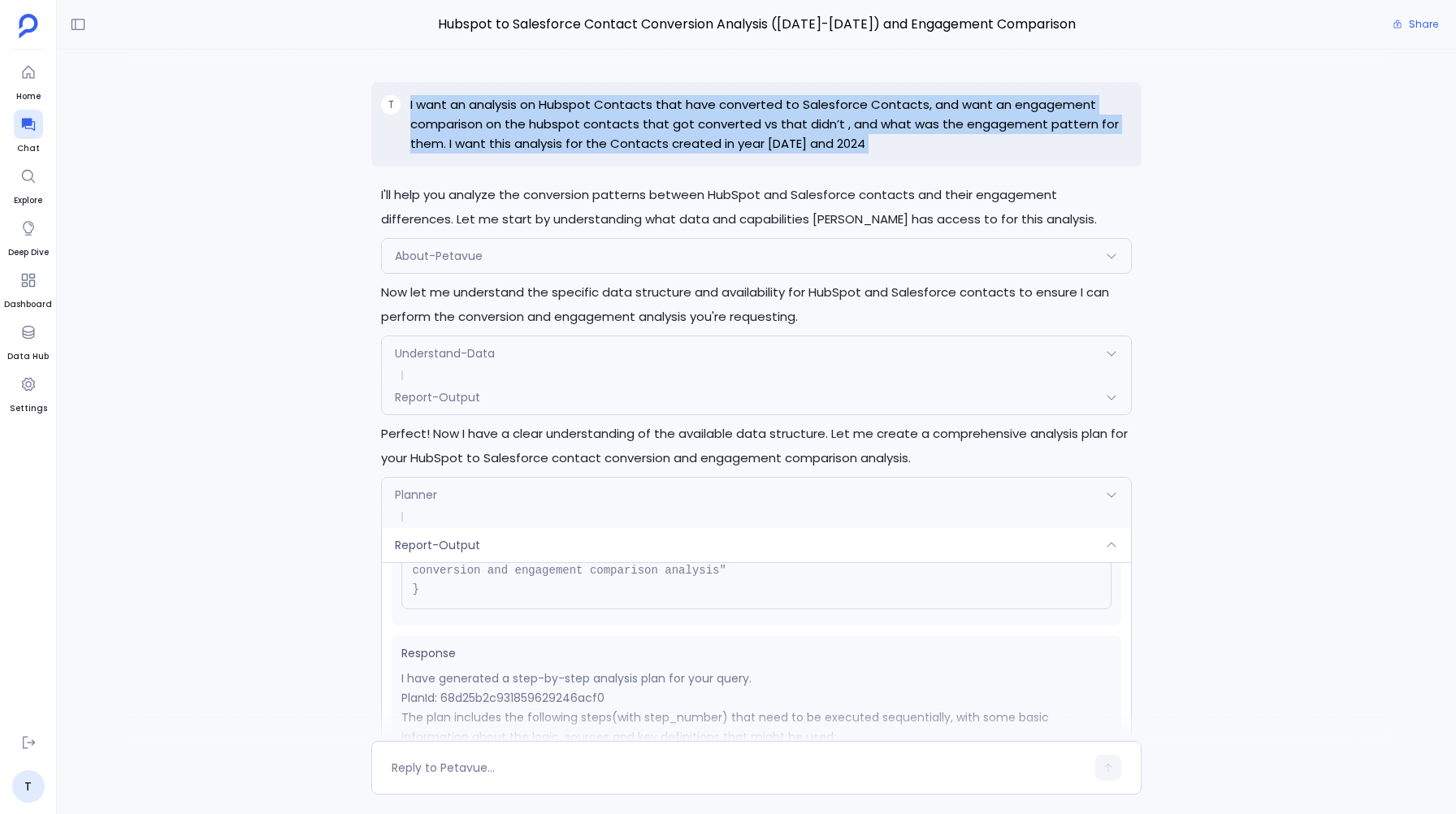
click at [436, 106] on p "I want an analysis on Hubspot Contacts that have converted to Salesforce Contac…" at bounding box center [770, 124] width 721 height 58
copy p "I want an analysis on Hubspot Contacts that have converted to Salesforce Contac…"
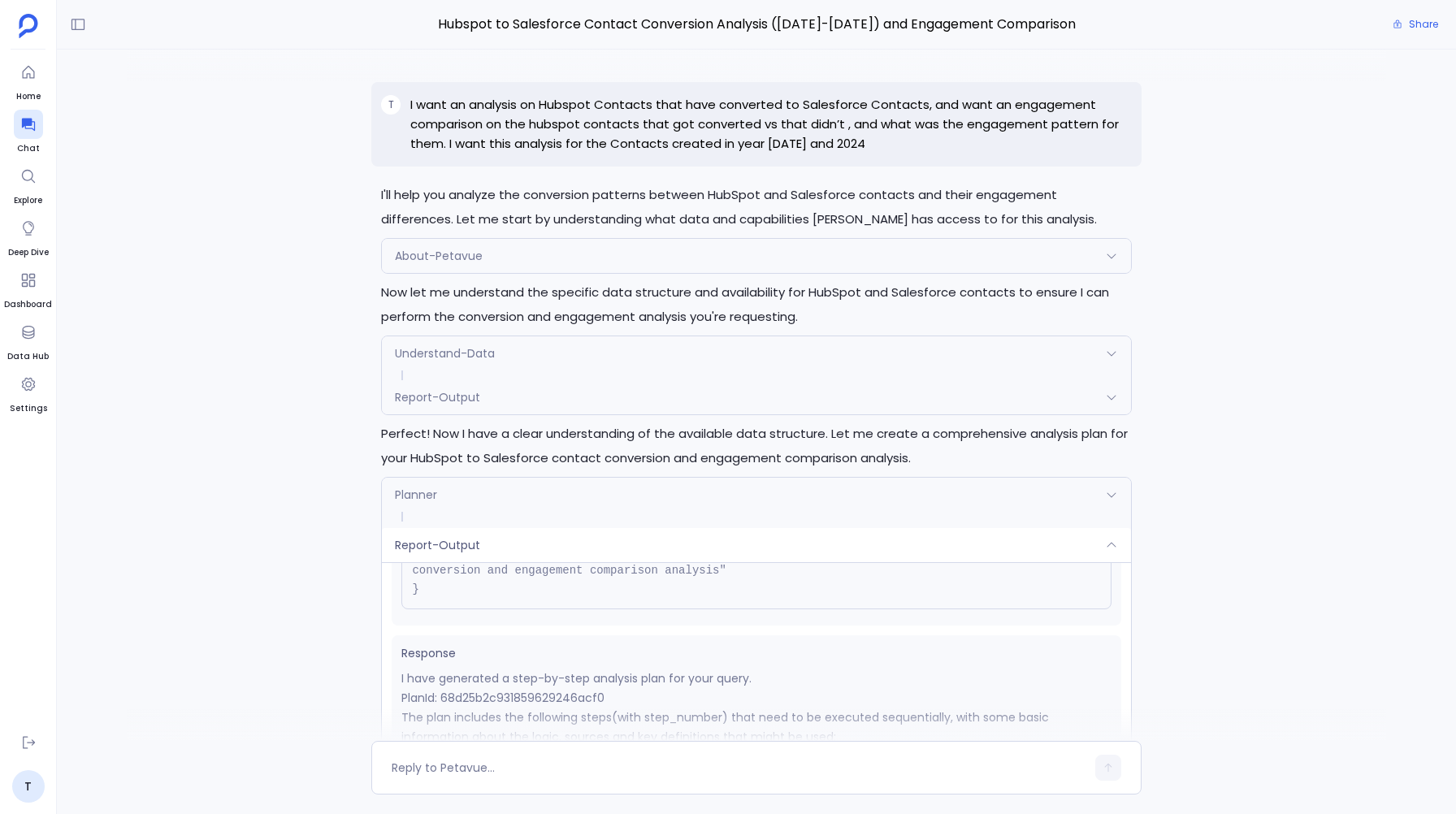
click at [460, 447] on p "Perfect! Now I have a clear understanding of the available data structure. Let …" at bounding box center [756, 445] width 749 height 49
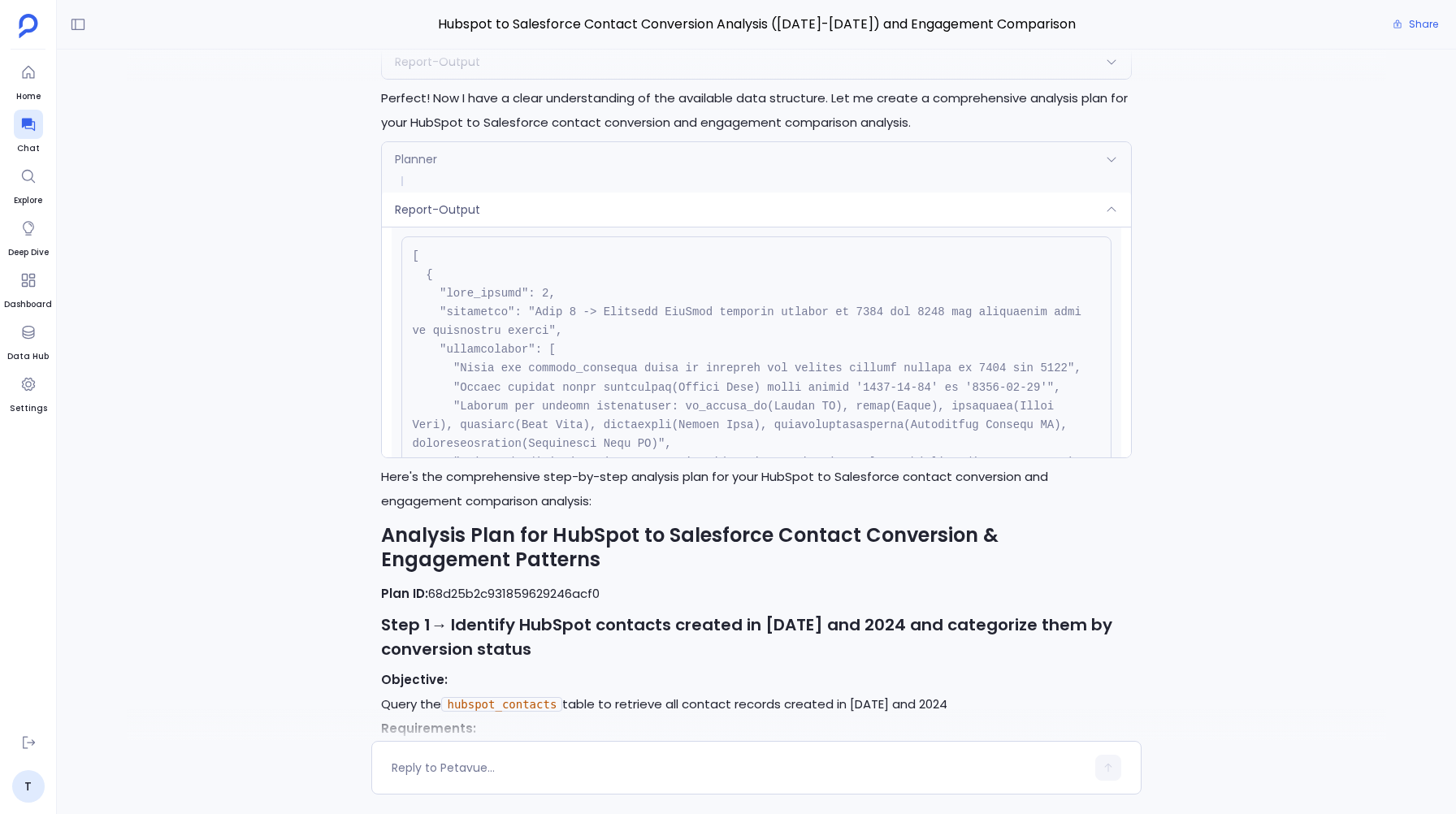
scroll to position [377, 0]
click at [441, 210] on span "Report-Output" at bounding box center [437, 209] width 85 height 16
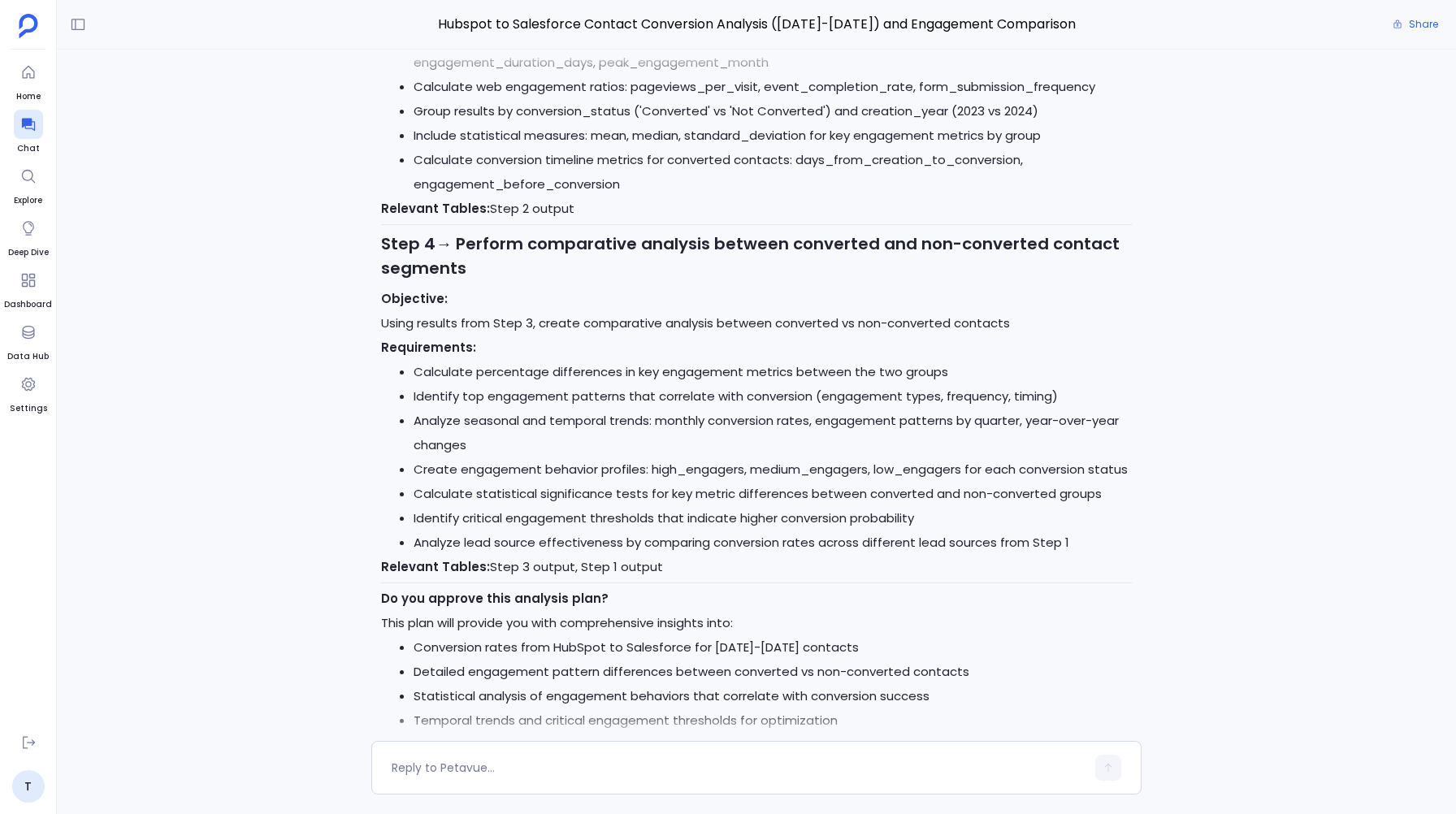
scroll to position [1740, 0]
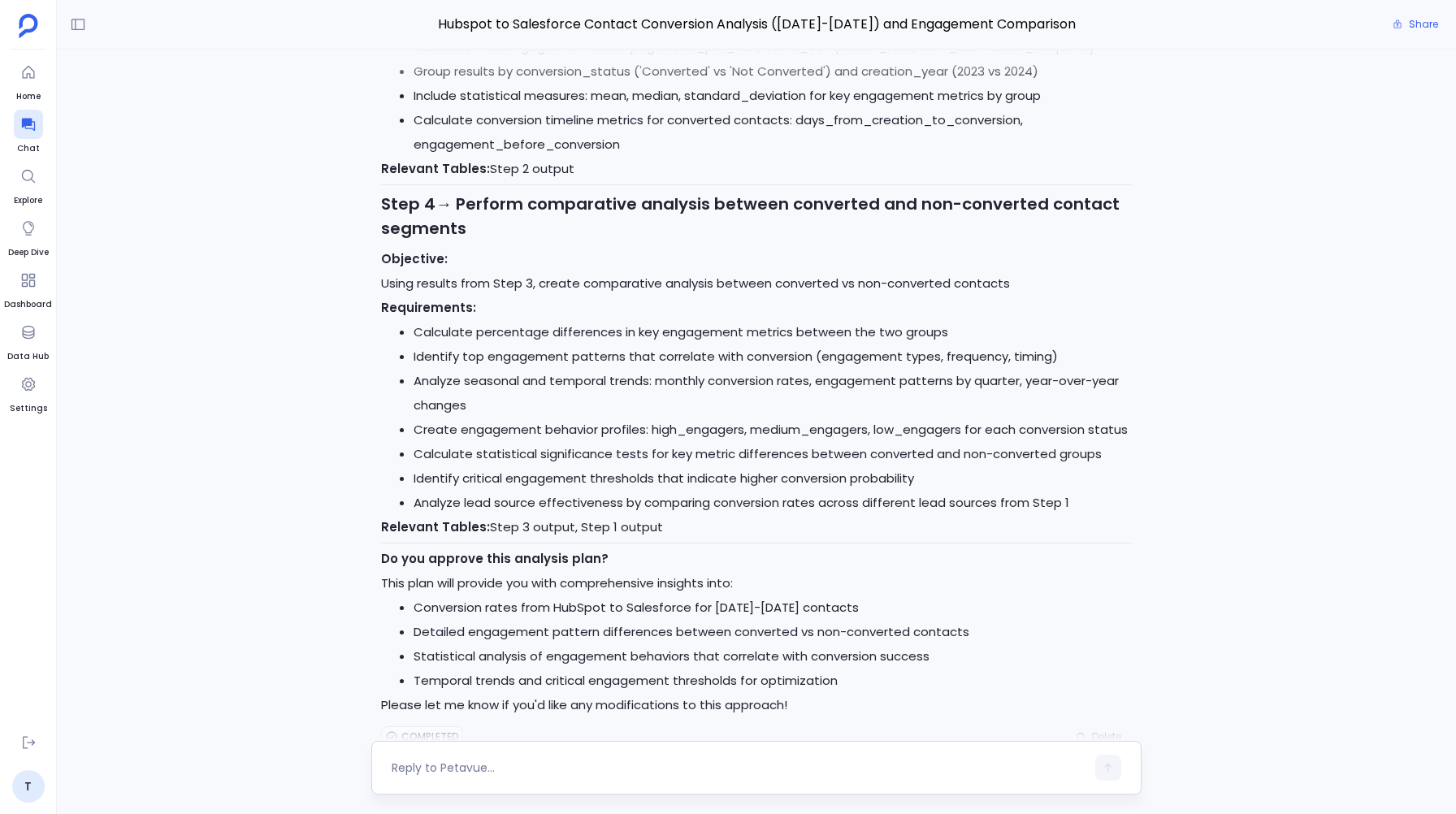
click at [416, 771] on textarea at bounding box center [738, 767] width 693 height 16
type textarea "Yes"
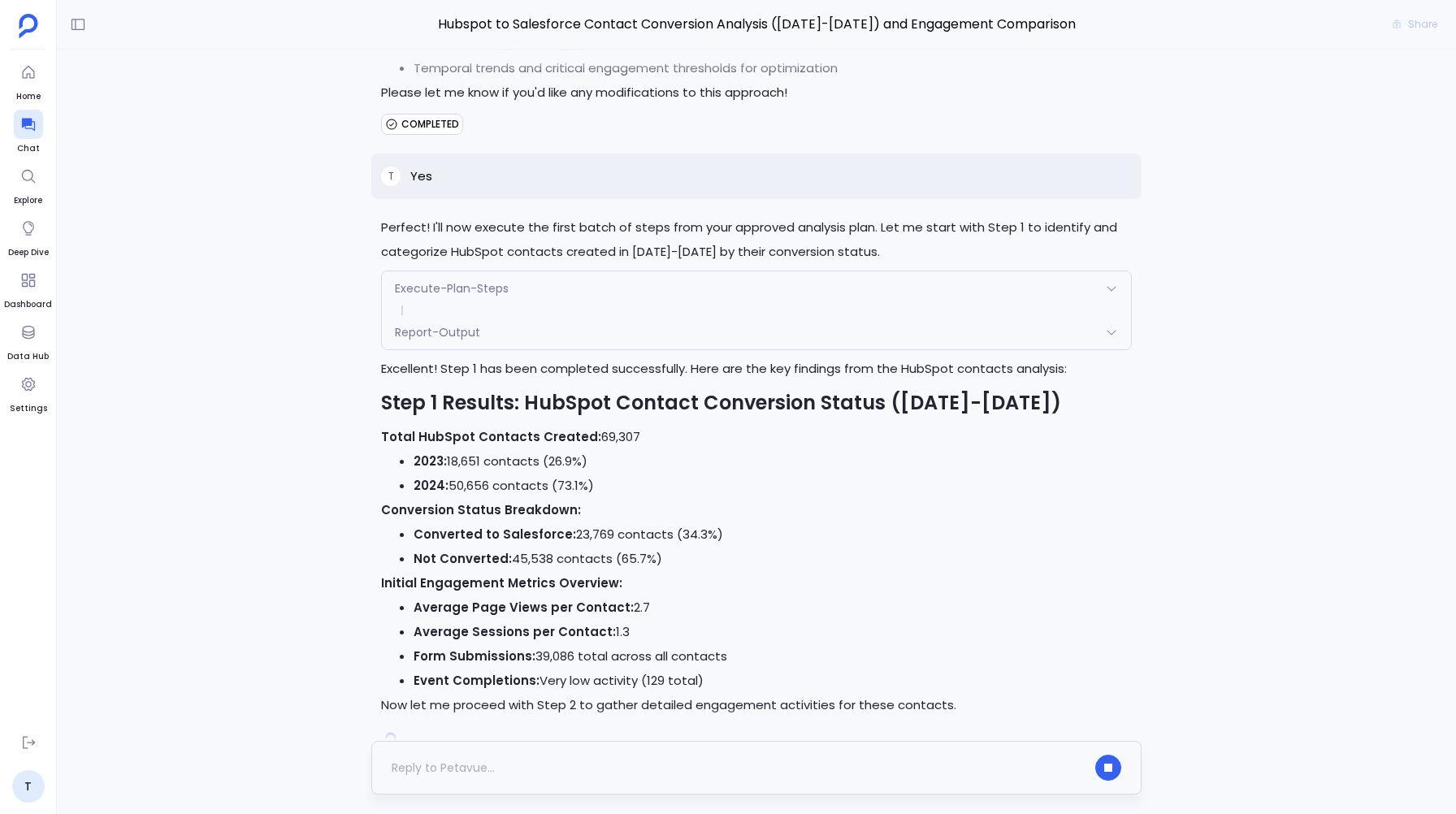
scroll to position [2394, 0]
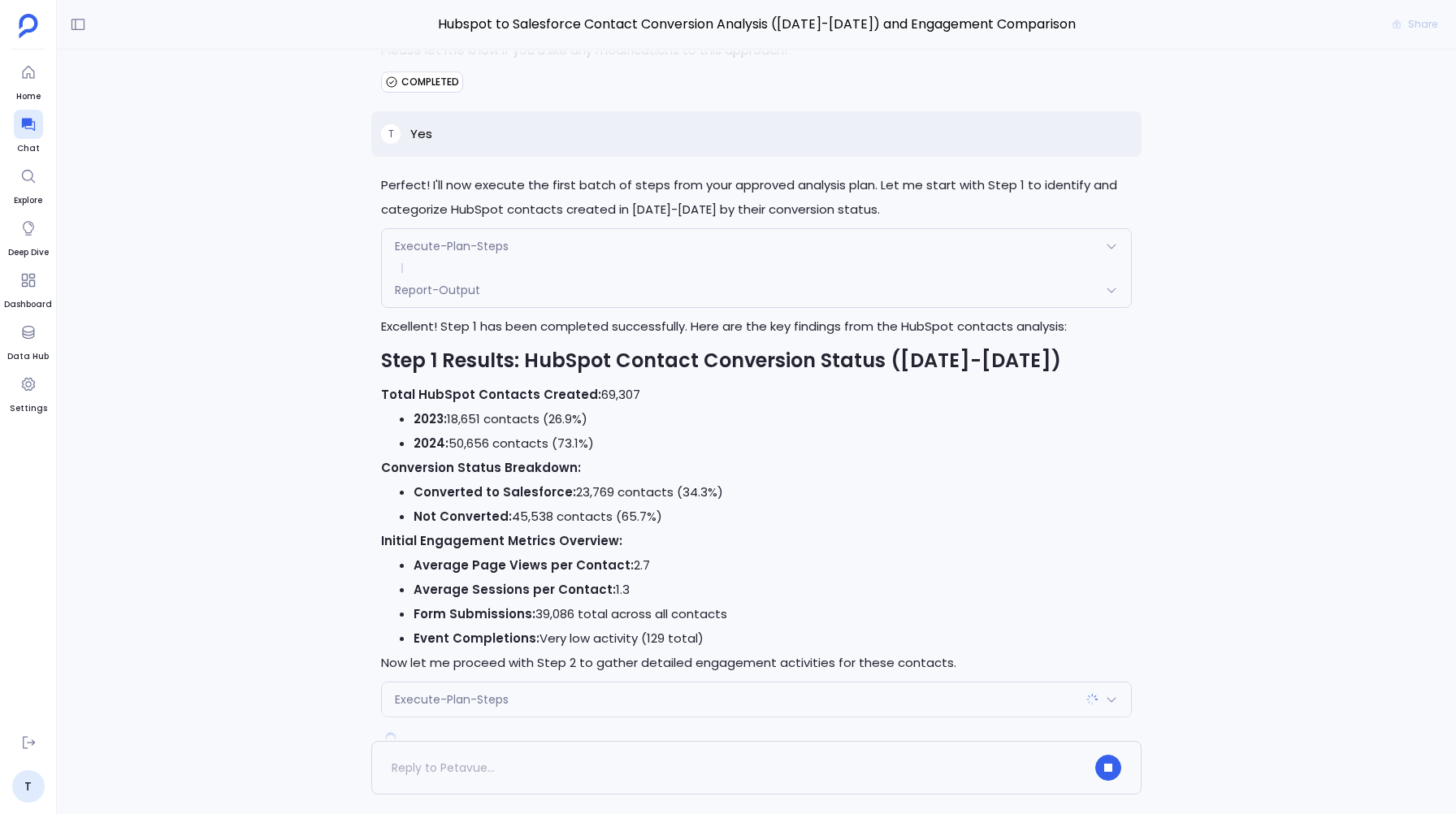
click at [494, 273] on div "Report-Output" at bounding box center [755, 290] width 749 height 34
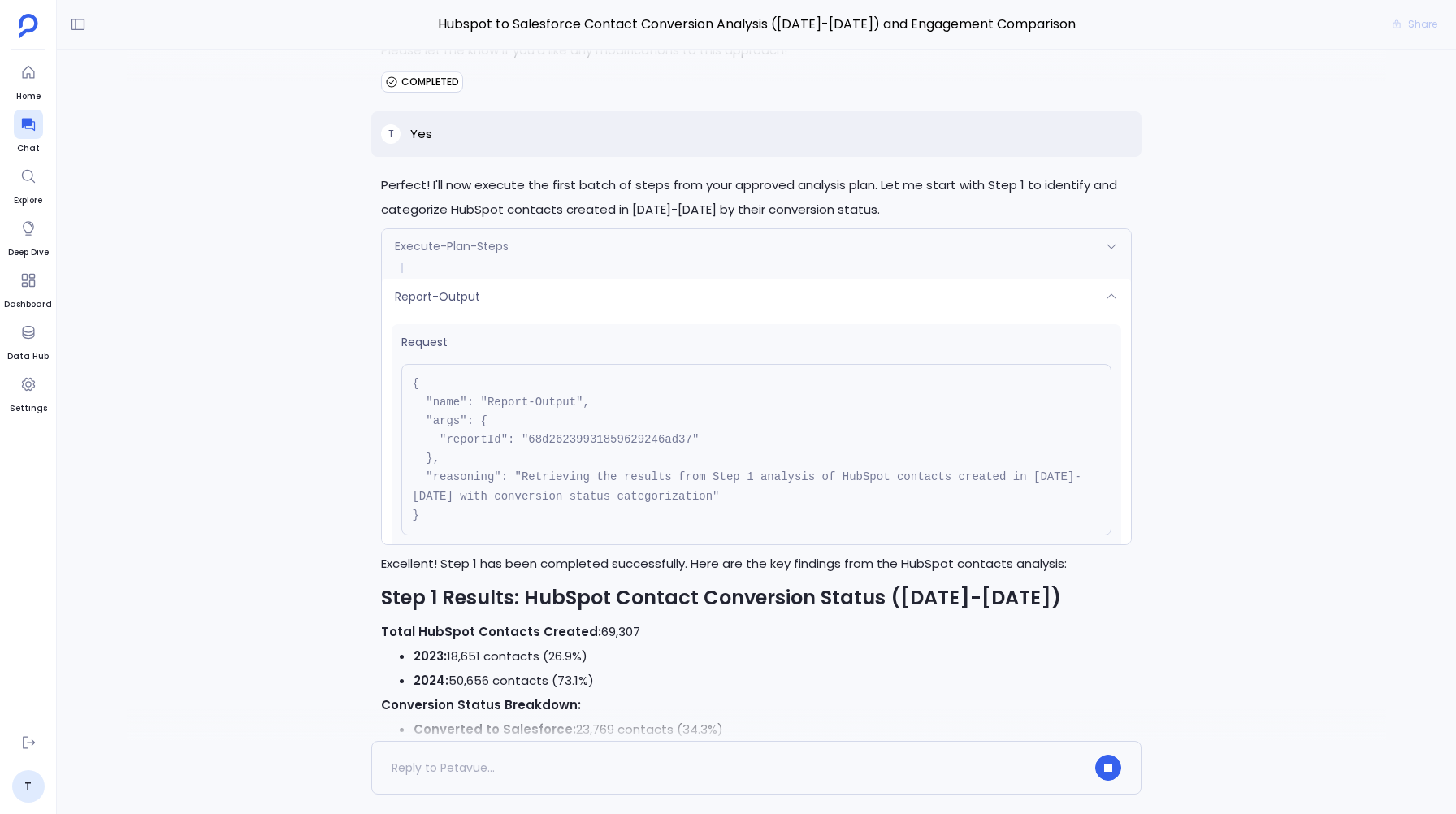
click at [494, 279] on div "Report-Output" at bounding box center [755, 296] width 749 height 34
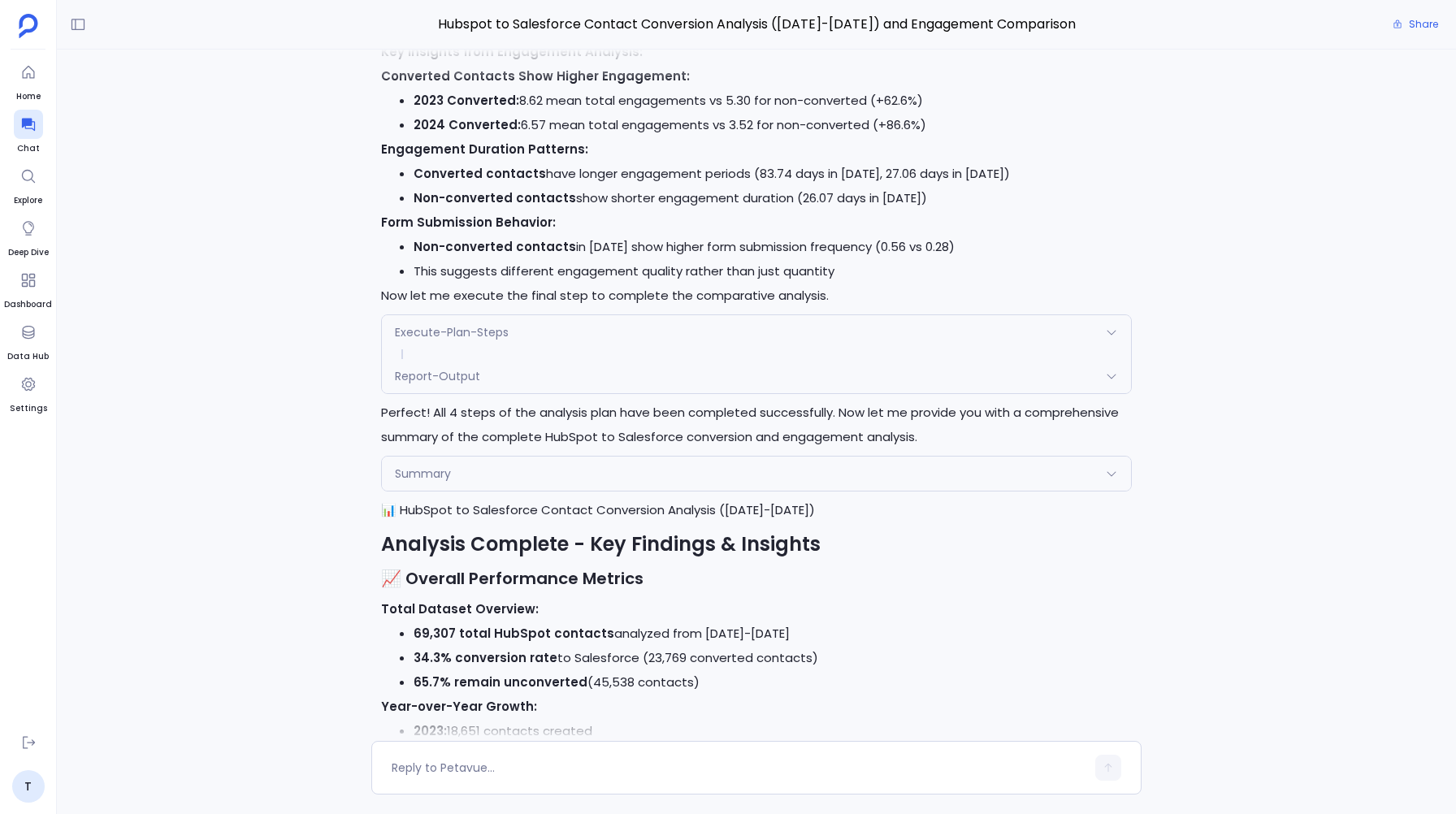
scroll to position [3609, 0]
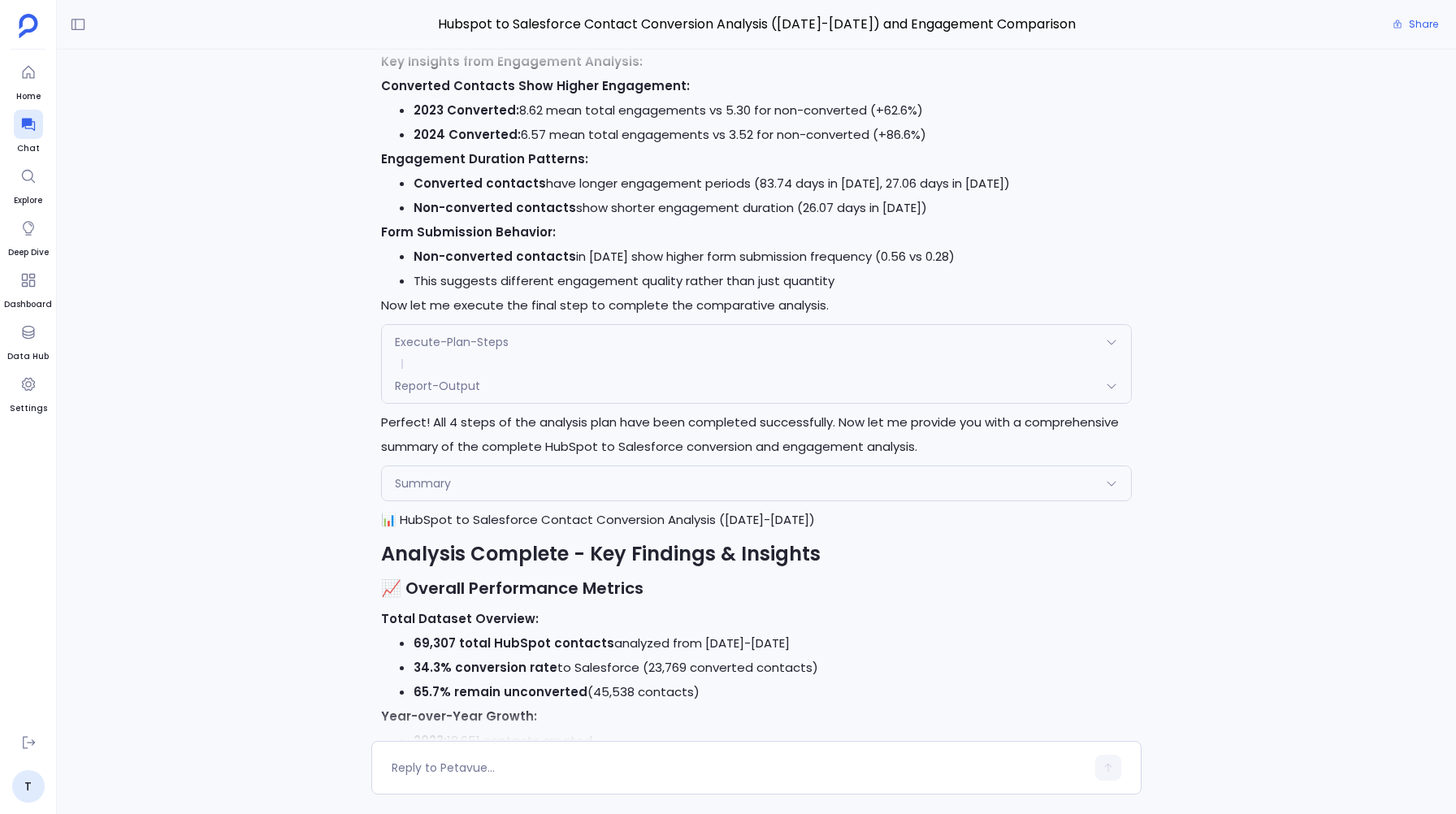
click at [415, 466] on div "Summary" at bounding box center [755, 483] width 749 height 34
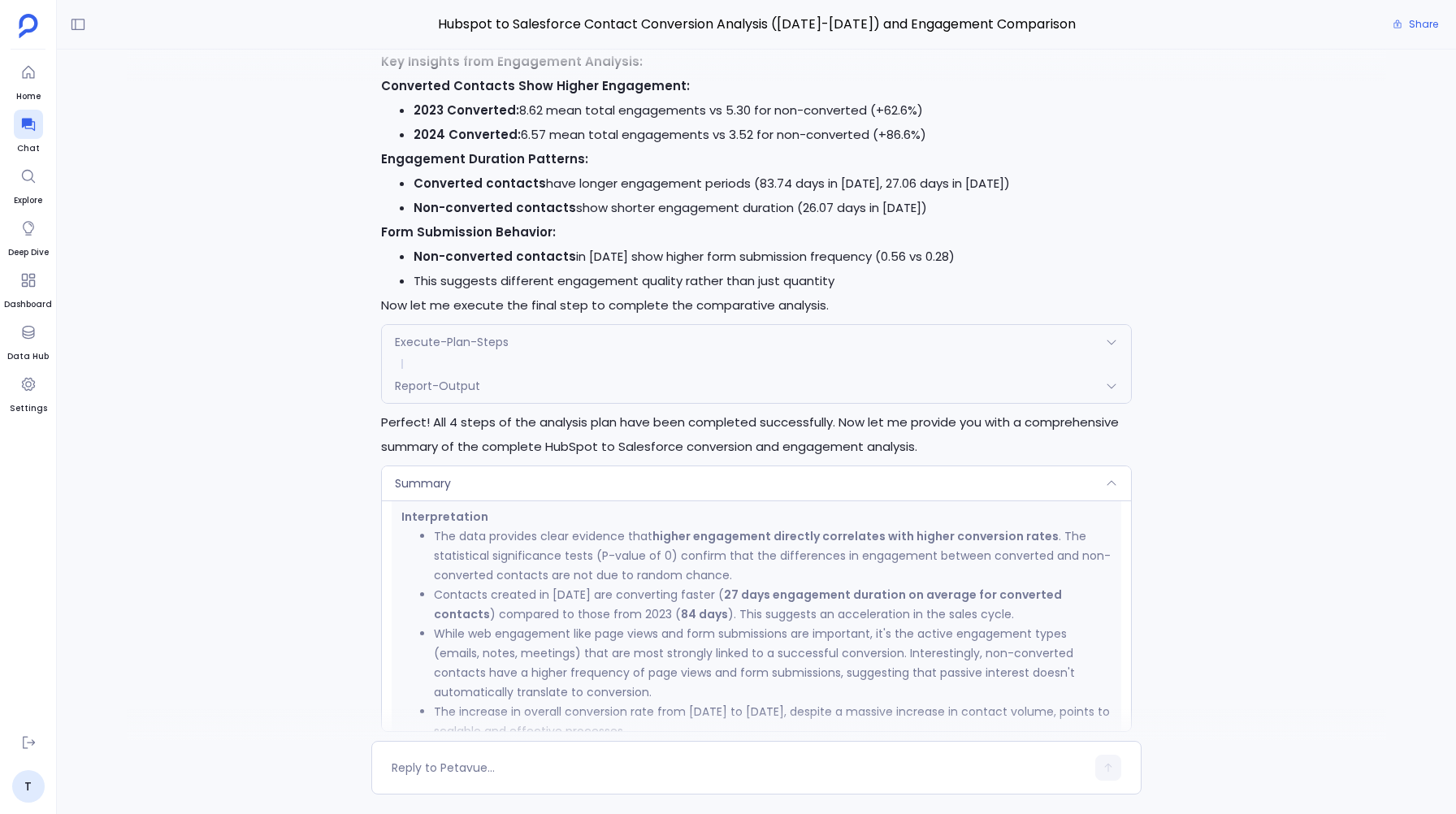
scroll to position [1278, 0]
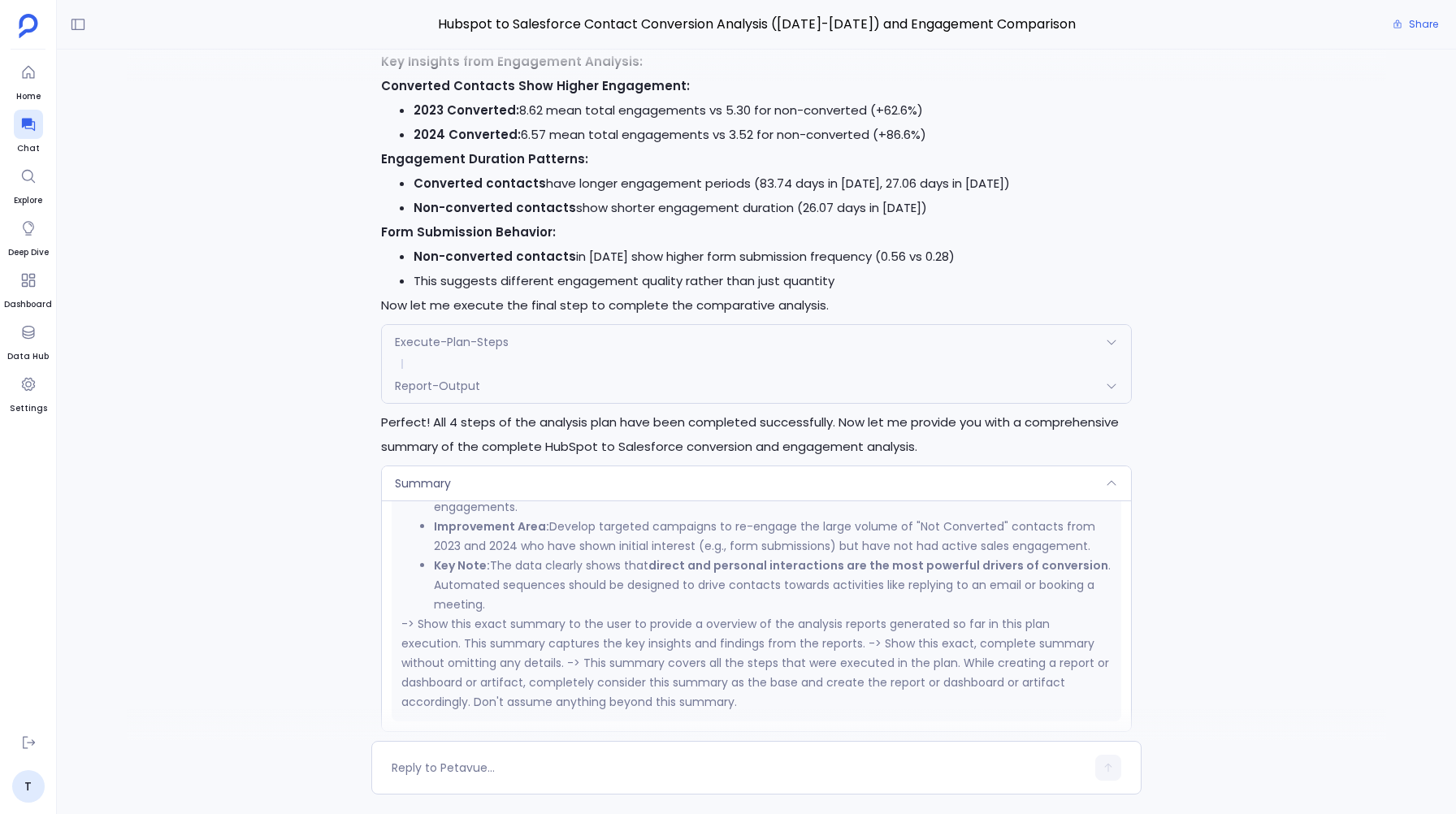
click at [440, 466] on div "Summary" at bounding box center [755, 483] width 749 height 34
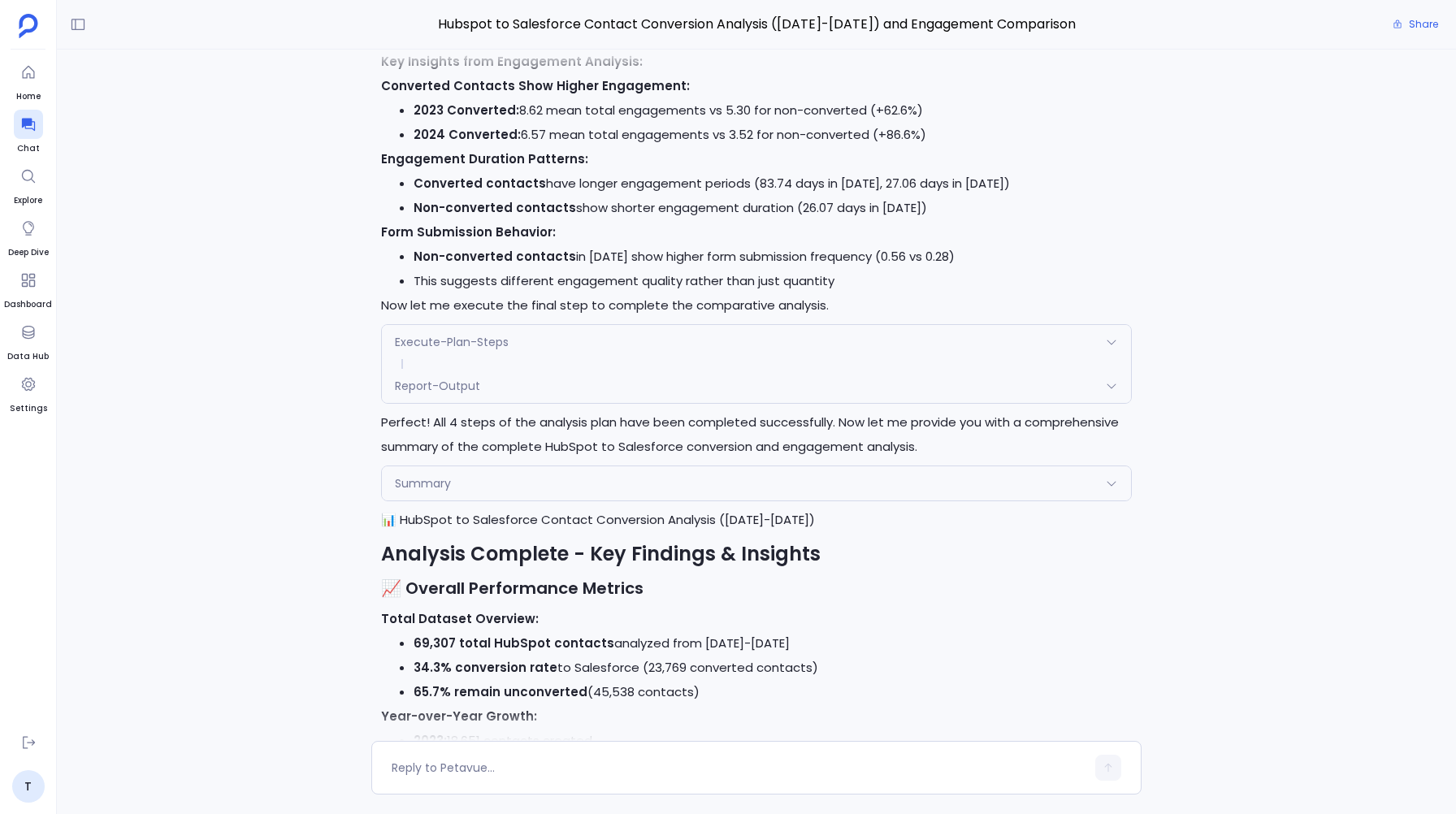
click at [440, 466] on div "Summary" at bounding box center [755, 483] width 749 height 34
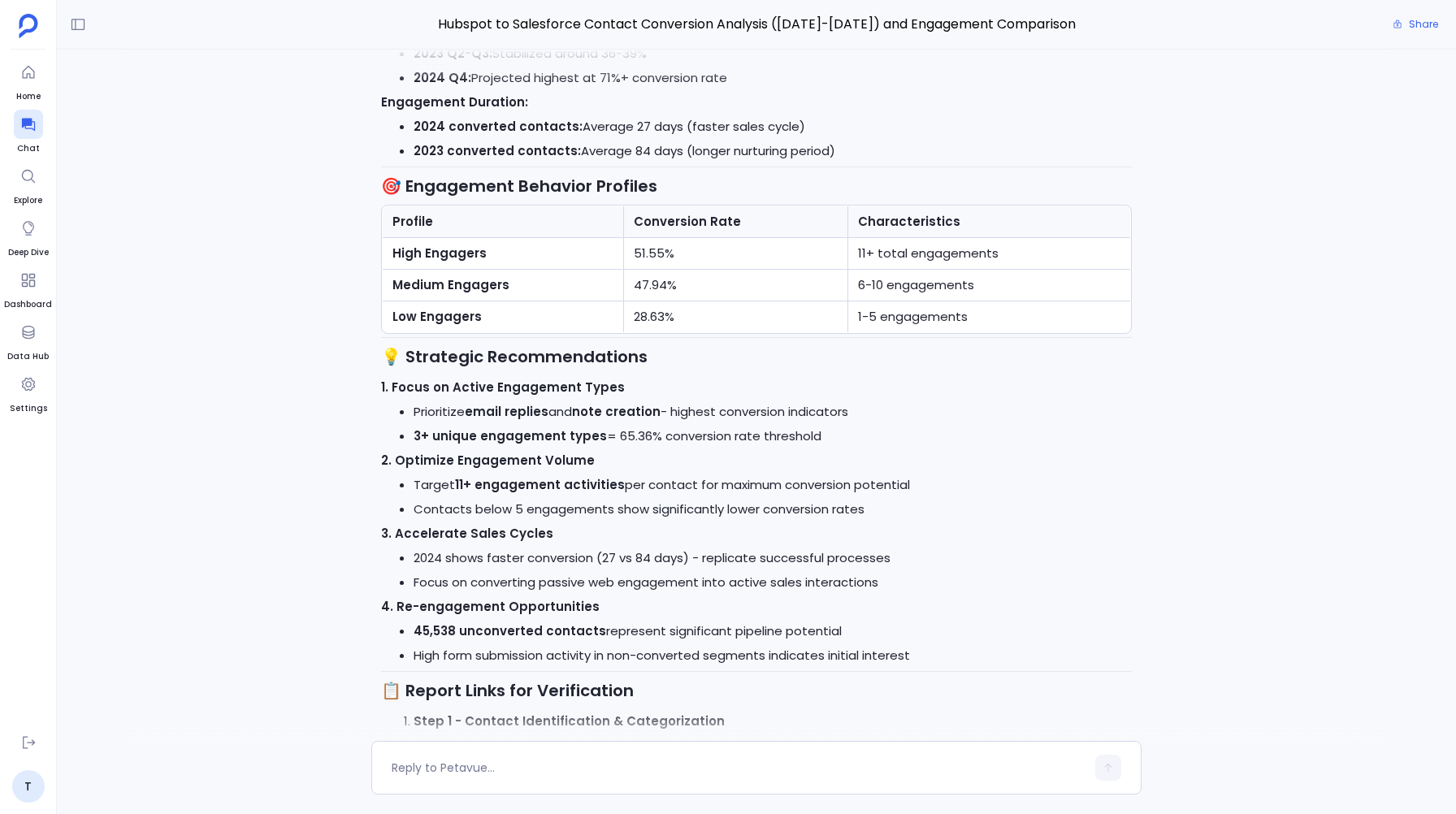
scroll to position [5559, 0]
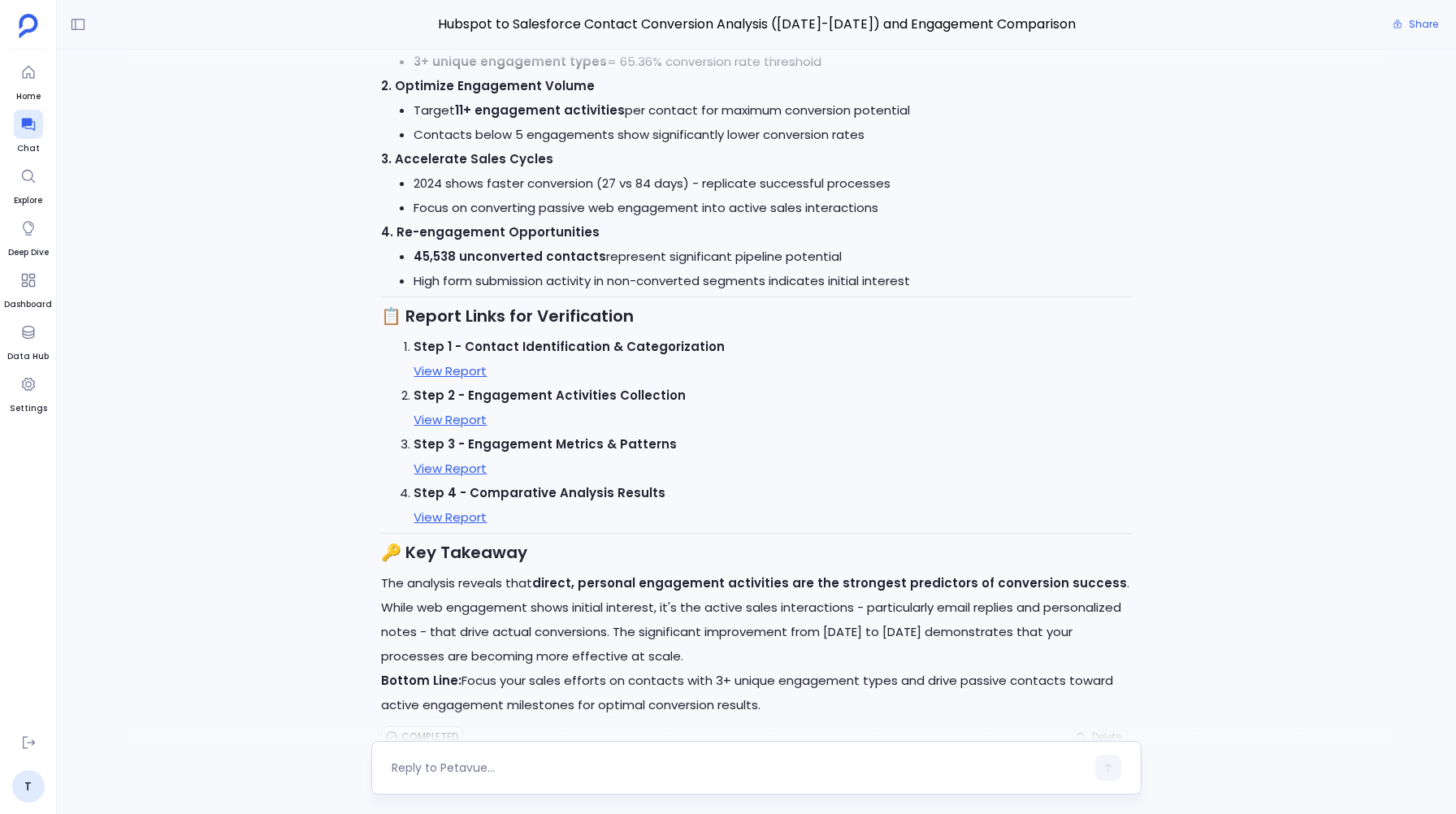
click at [420, 769] on textarea at bounding box center [738, 767] width 693 height 16
type textarea "Create a dashboard for this"
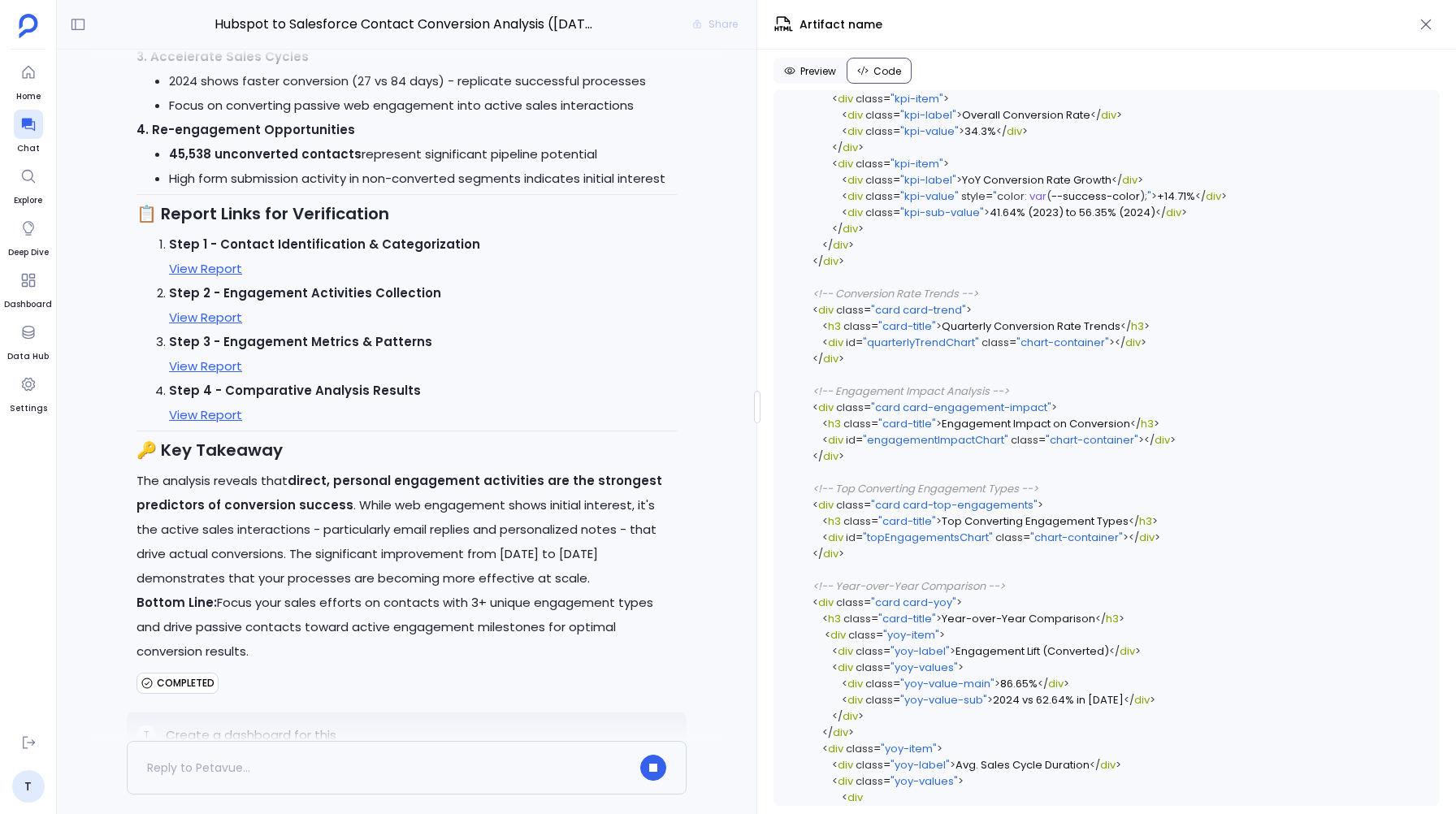
scroll to position [3723, 0]
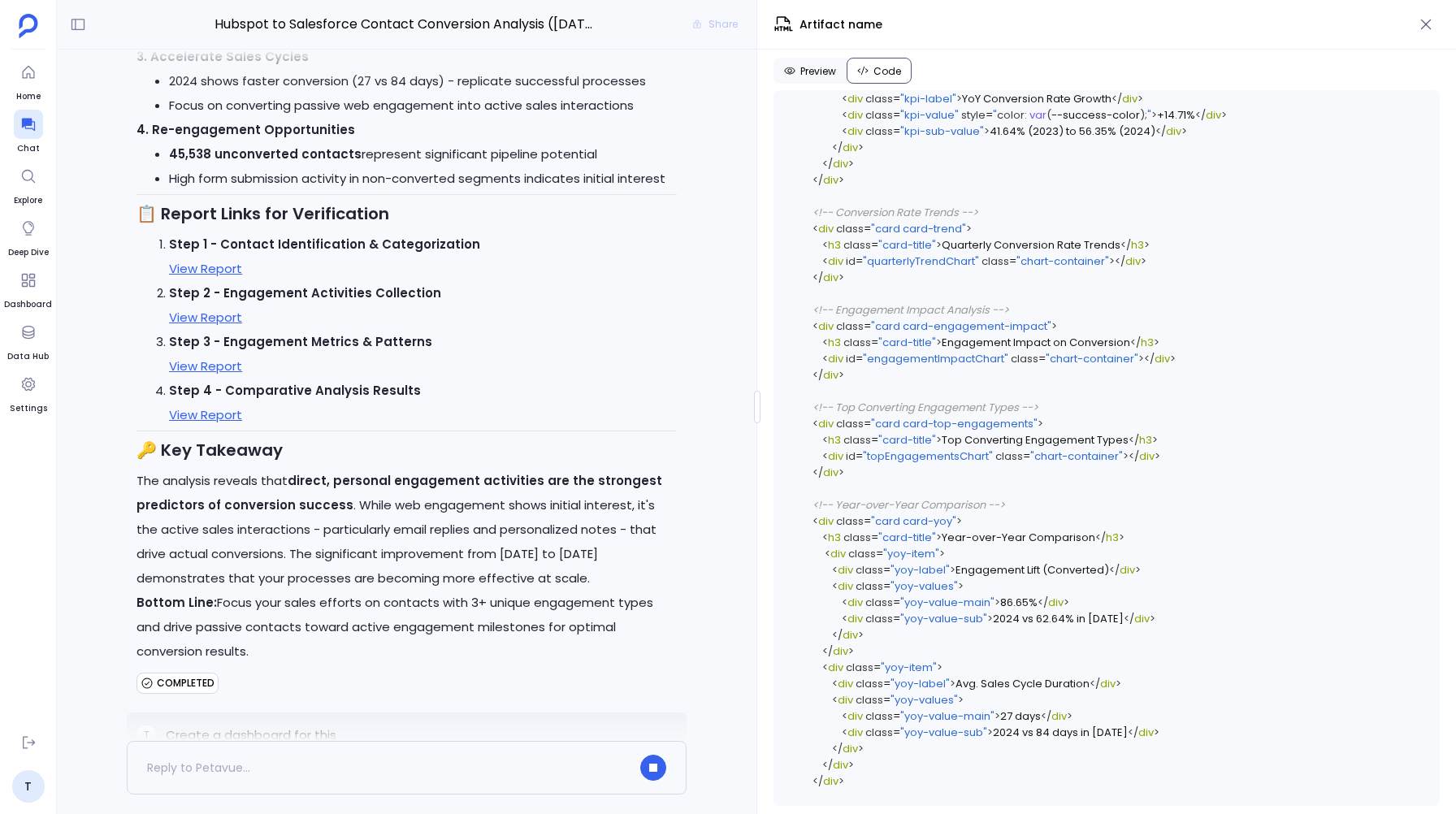
click at [201, 357] on link "View Report" at bounding box center [205, 366] width 73 height 17
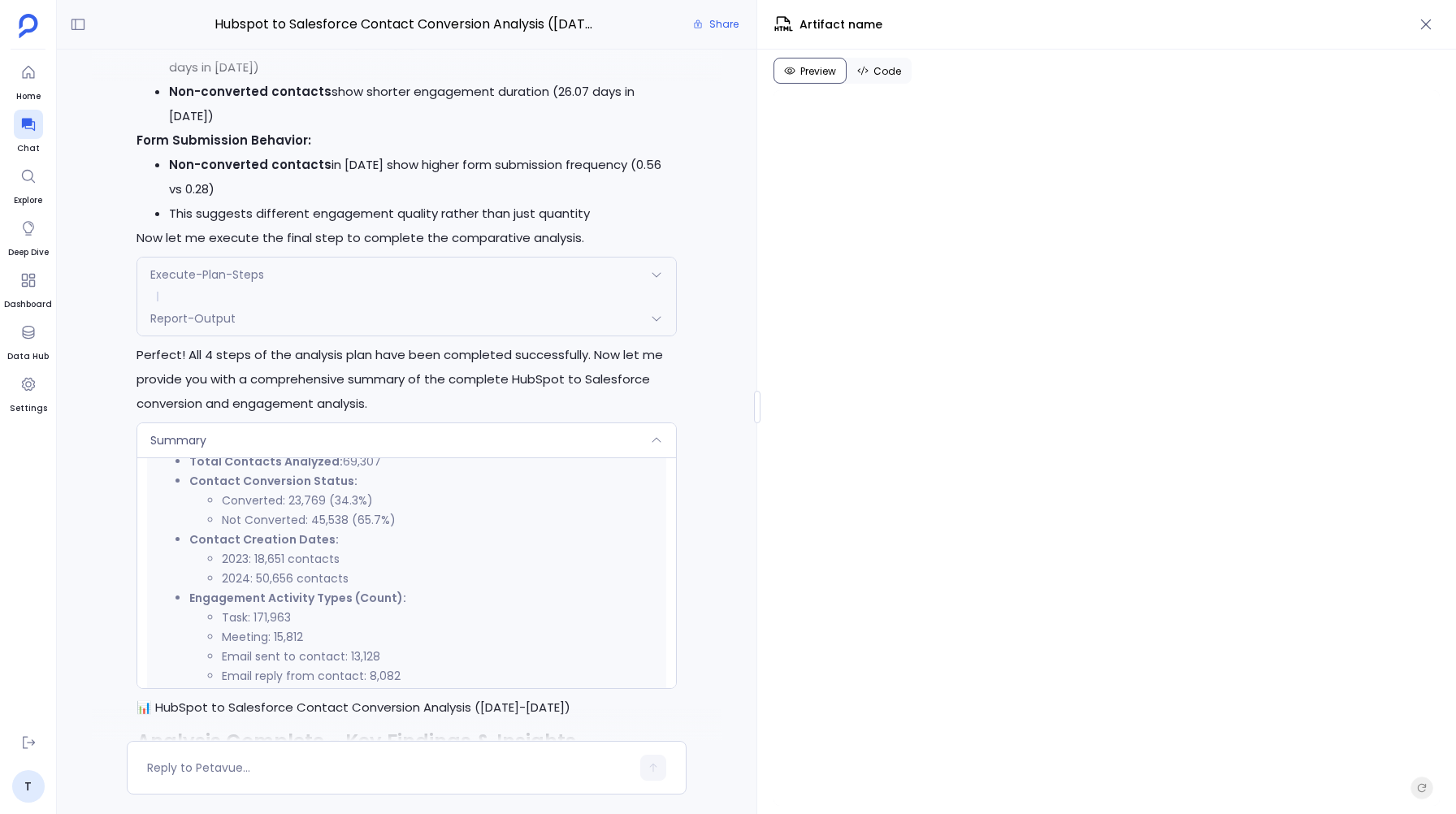
scroll to position [4617, 0]
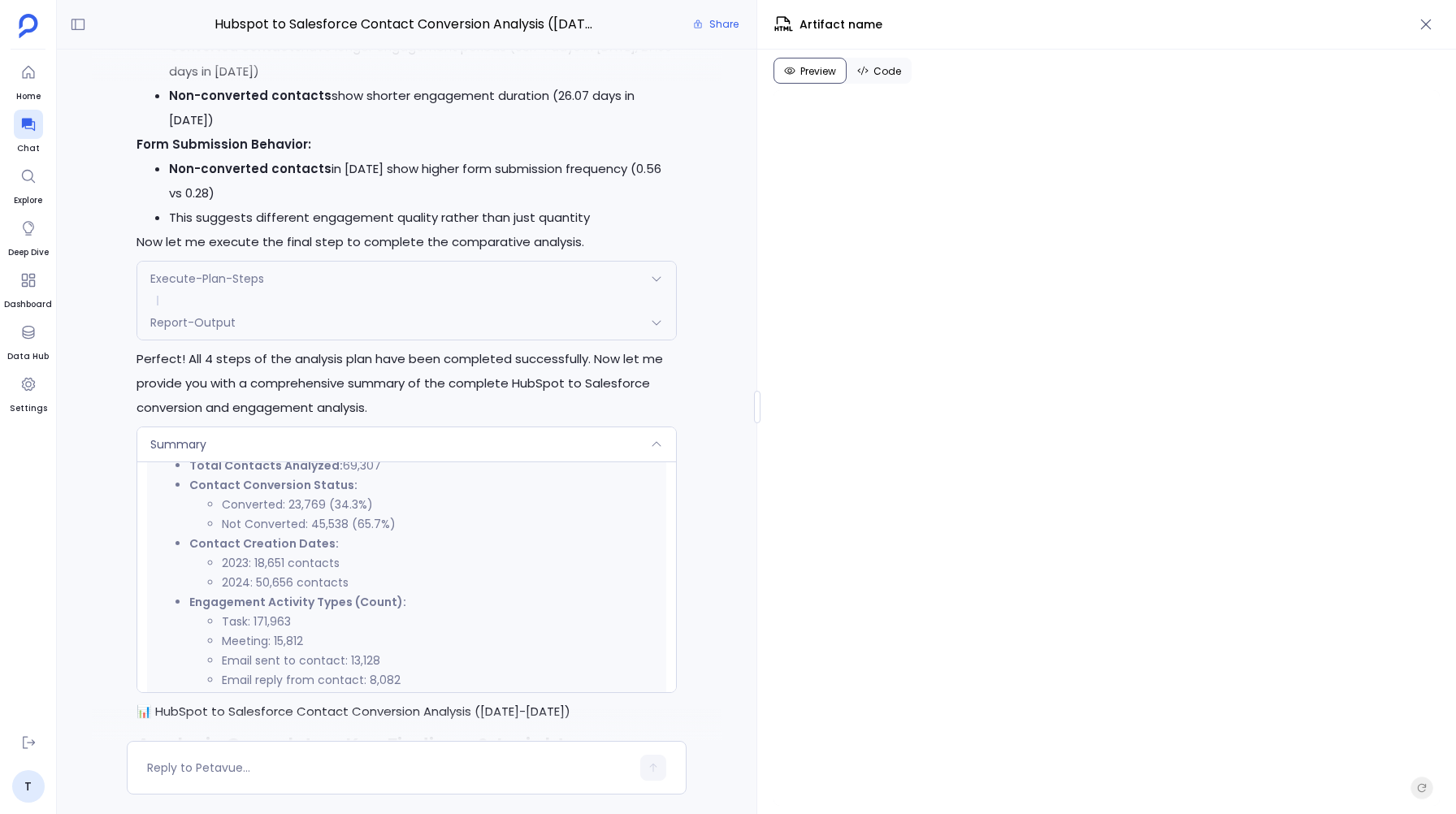
click at [540, 383] on div "Perfect! I'll now execute the first batch of steps from your approved analysis …" at bounding box center [406, 667] width 560 height 4082
click at [521, 427] on div "Summary" at bounding box center [406, 444] width 539 height 34
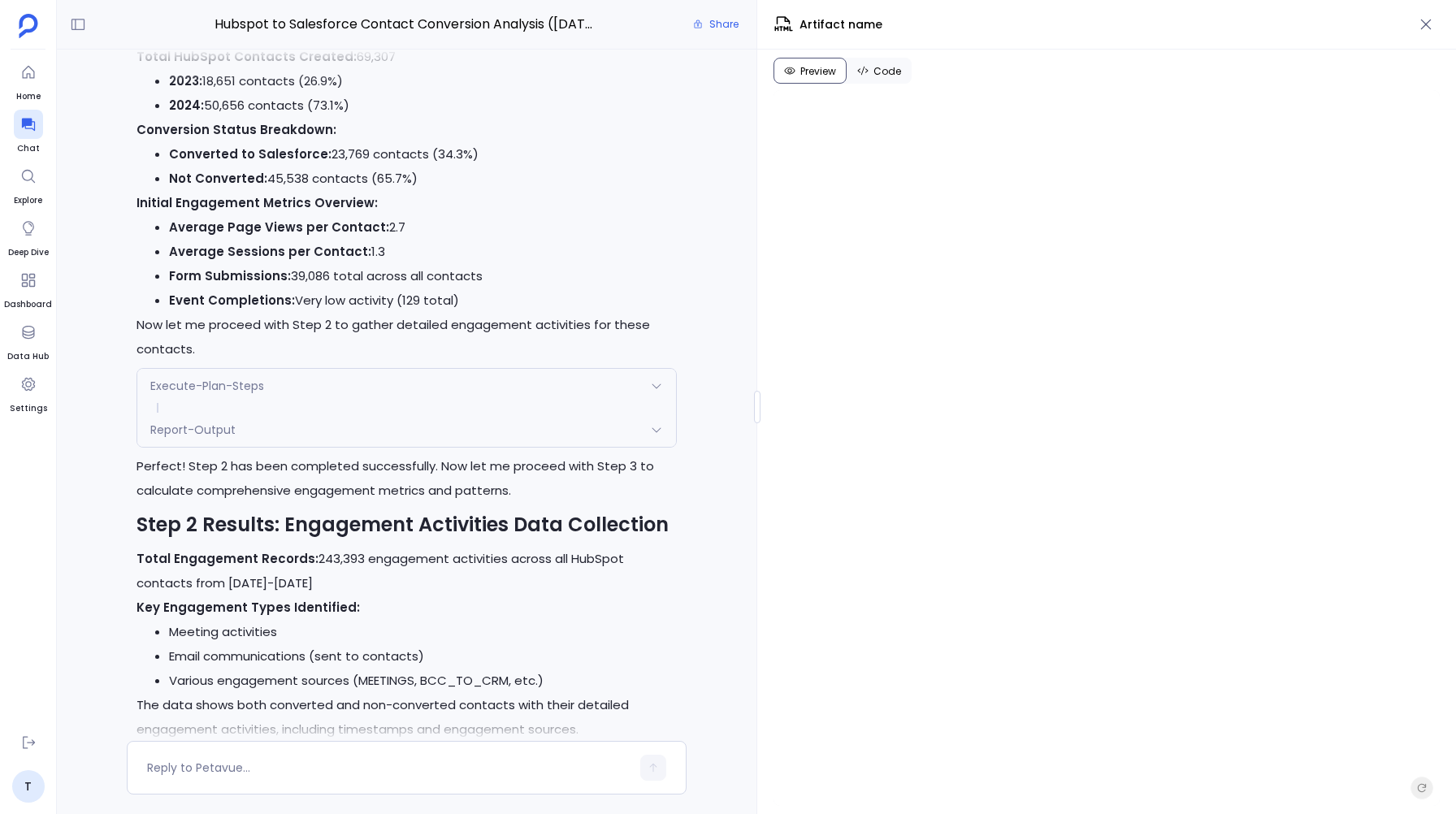
scroll to position [3473, 0]
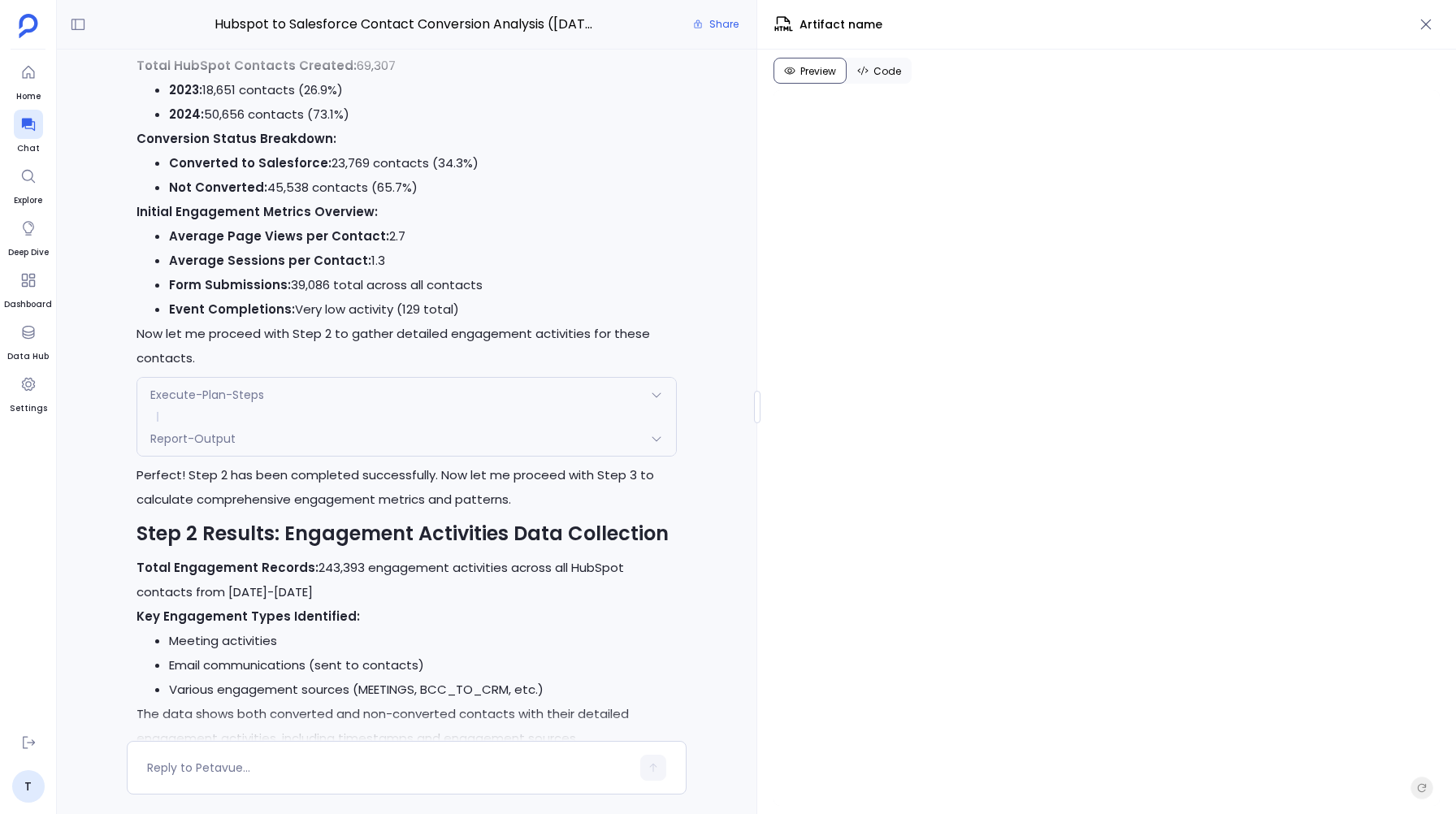
click at [311, 421] on div "Report-Output" at bounding box center [406, 438] width 539 height 34
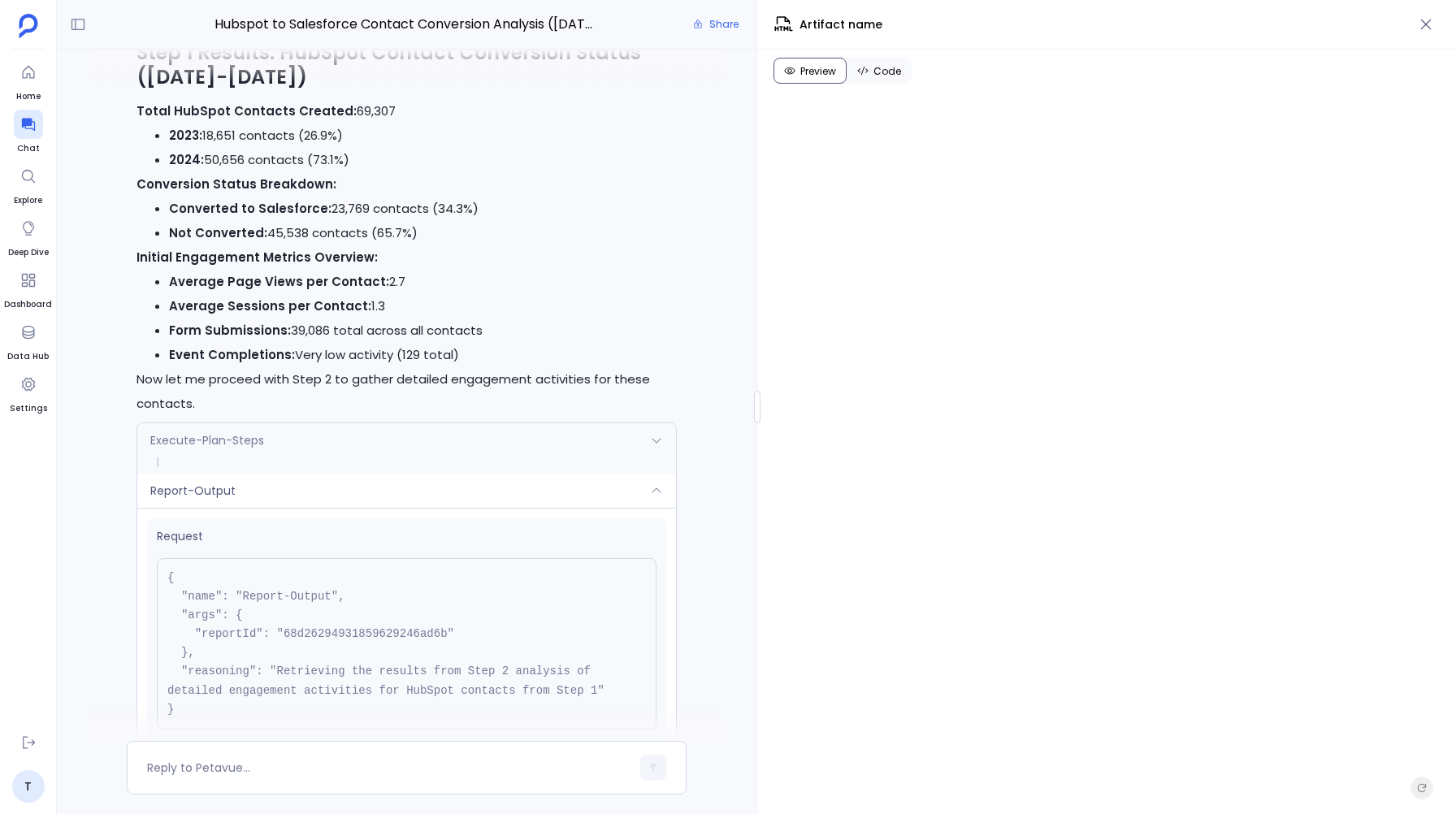
scroll to position [3427, 0]
click at [236, 438] on div "Execute-Plan-Steps" at bounding box center [406, 442] width 539 height 34
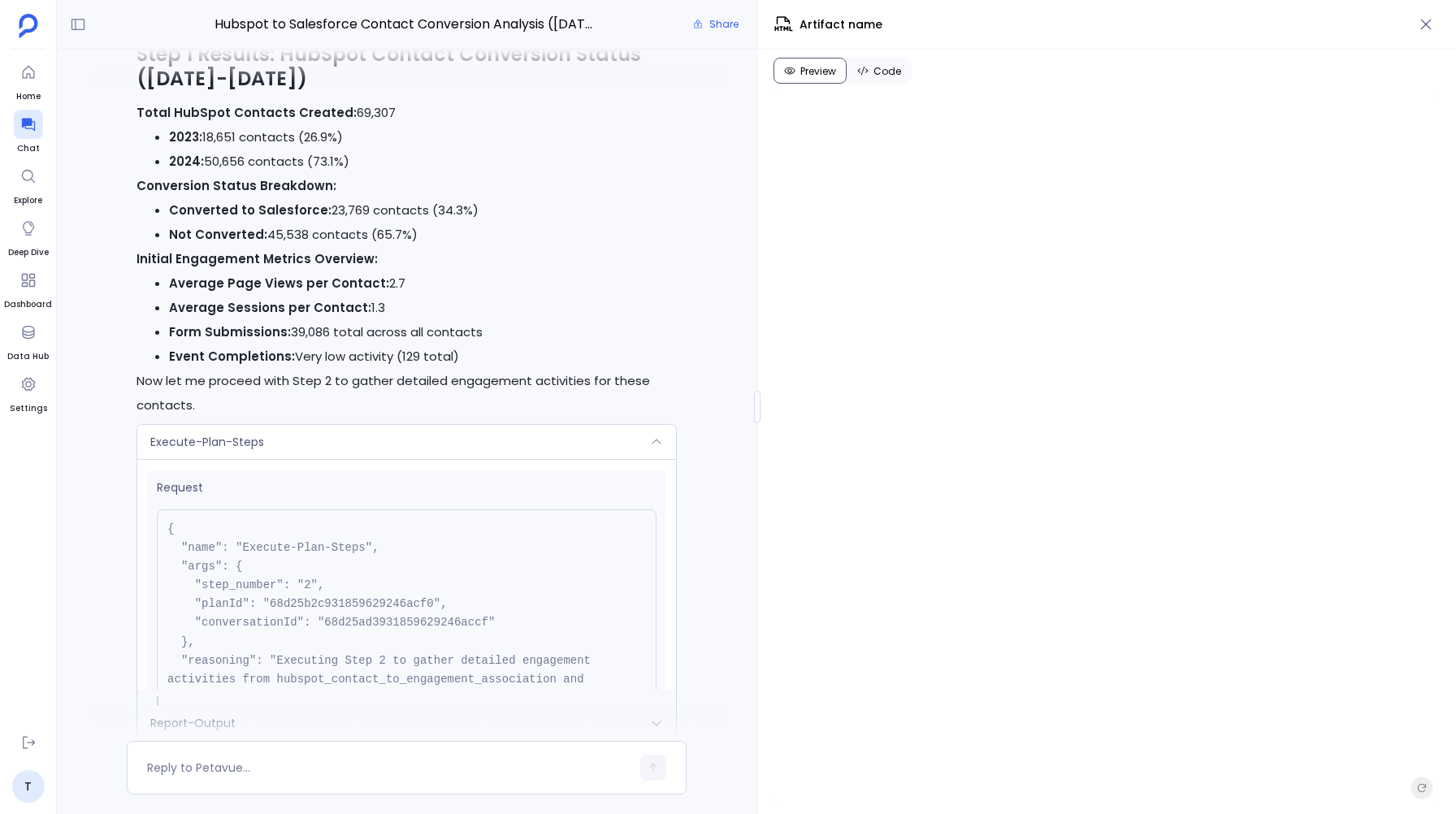
click at [238, 434] on span "Execute-Plan-Steps" at bounding box center [207, 441] width 113 height 16
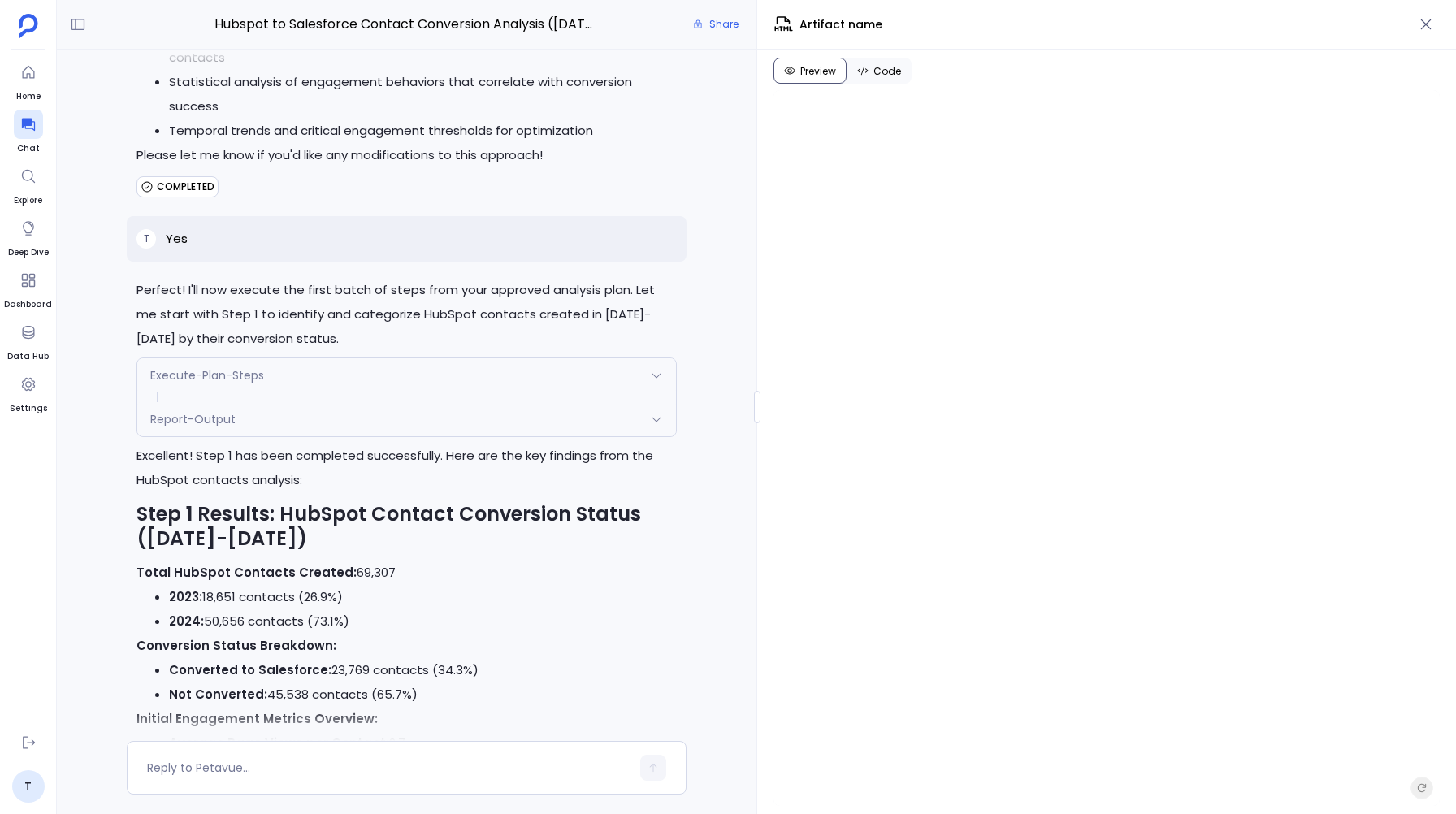
scroll to position [2964, 0]
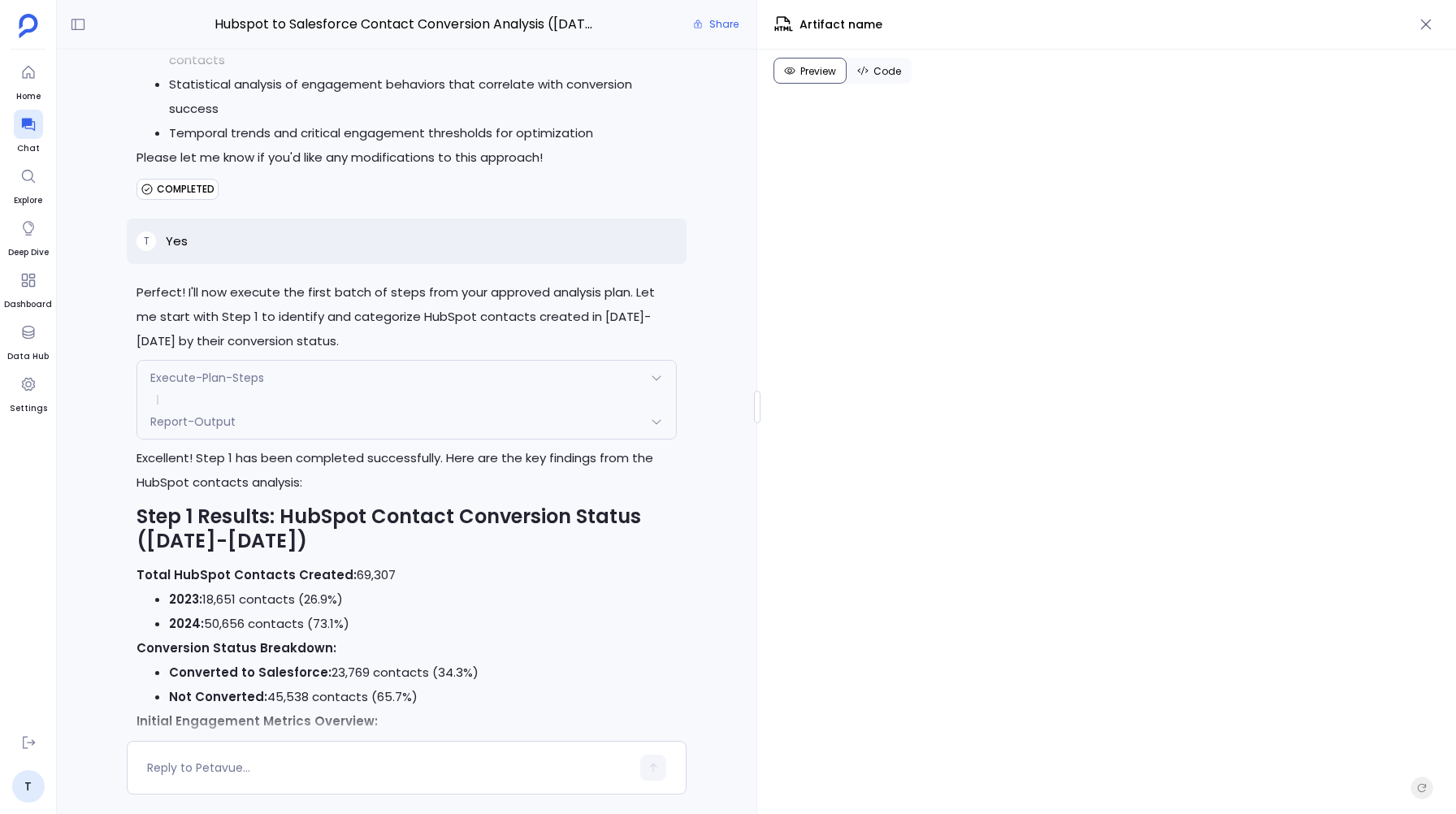
click at [228, 360] on div "Execute-Plan-Steps" at bounding box center [406, 377] width 539 height 34
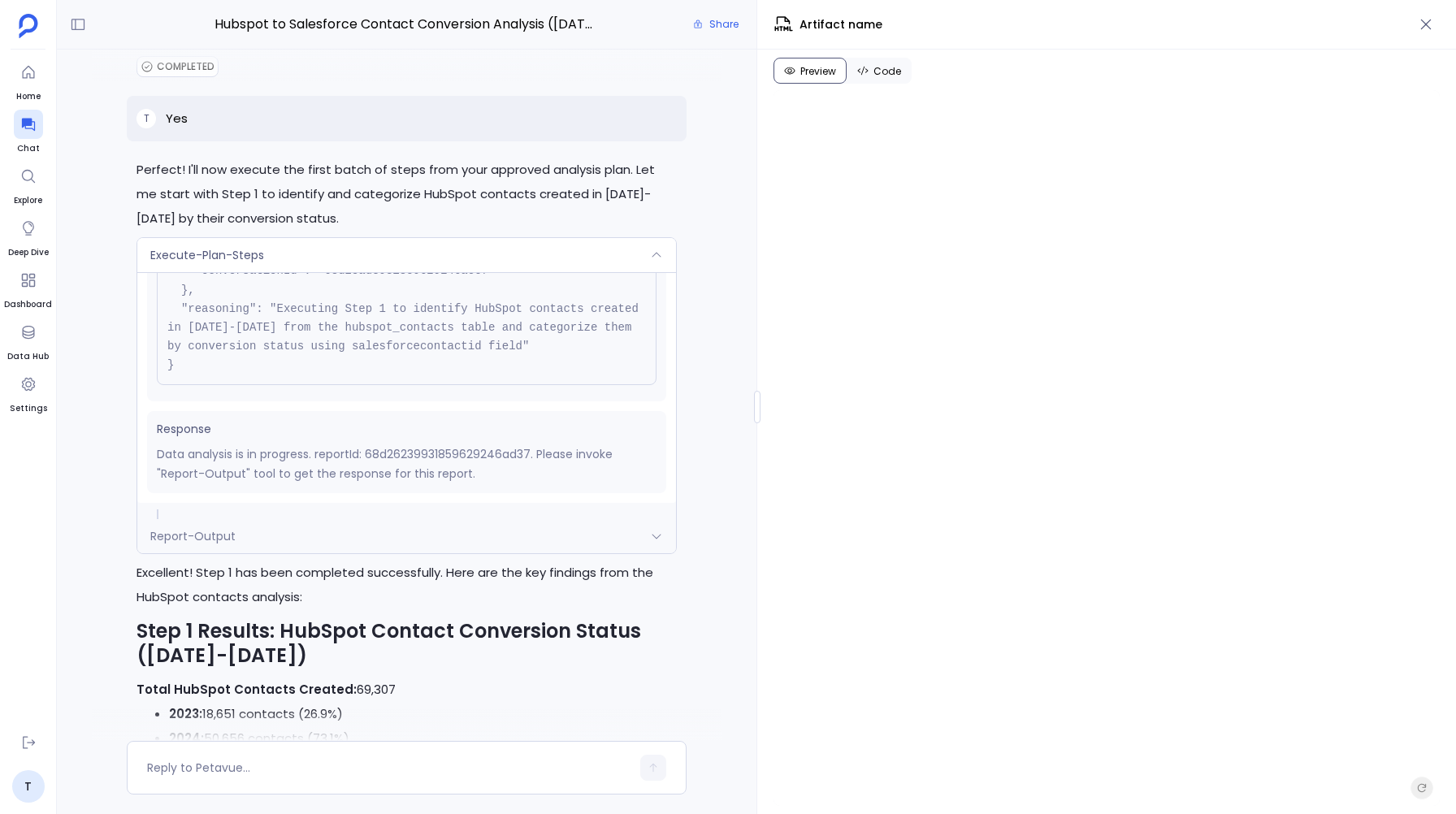
scroll to position [3105, 0]
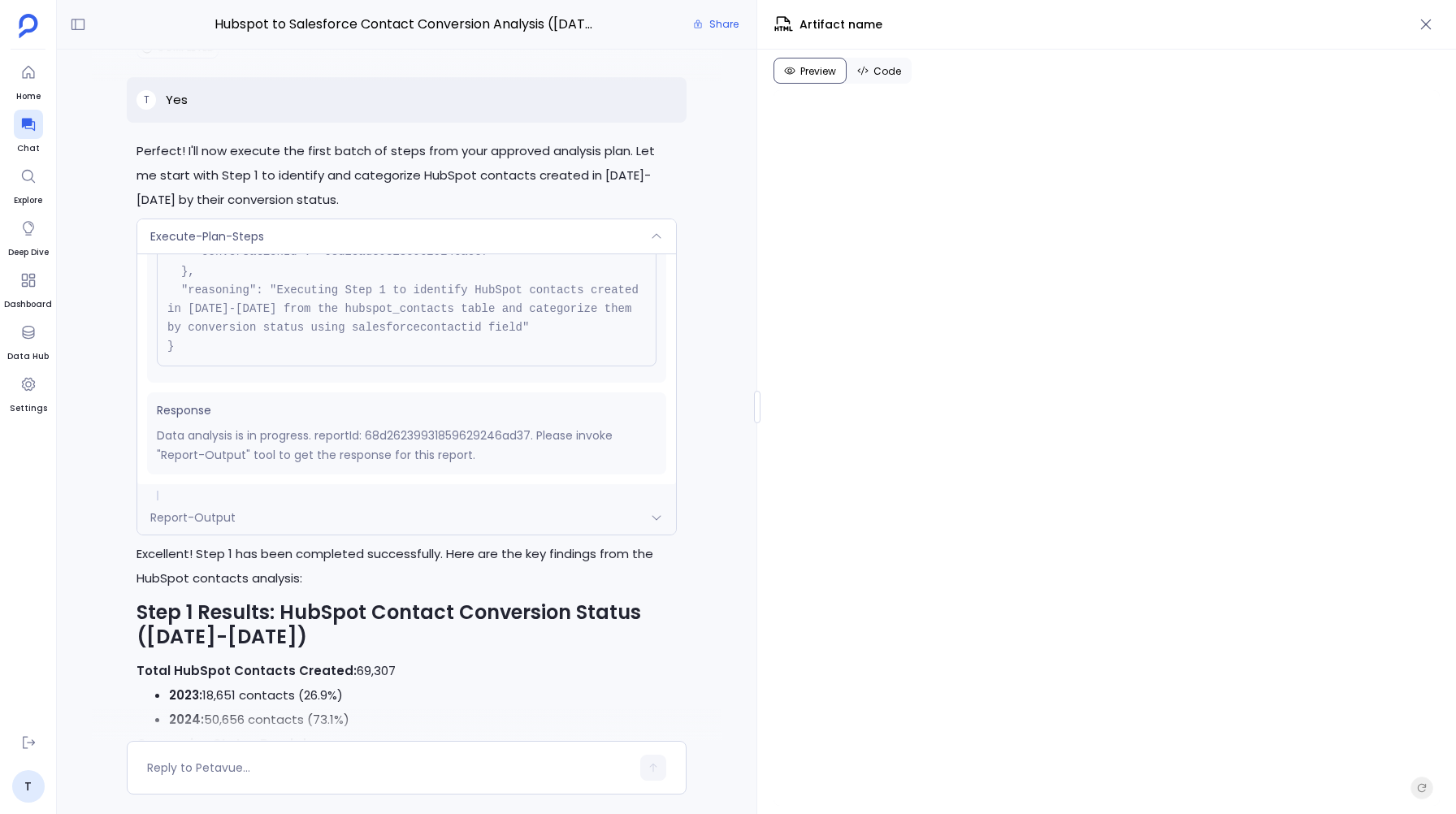
click at [277, 500] on div "Report-Output" at bounding box center [406, 518] width 539 height 34
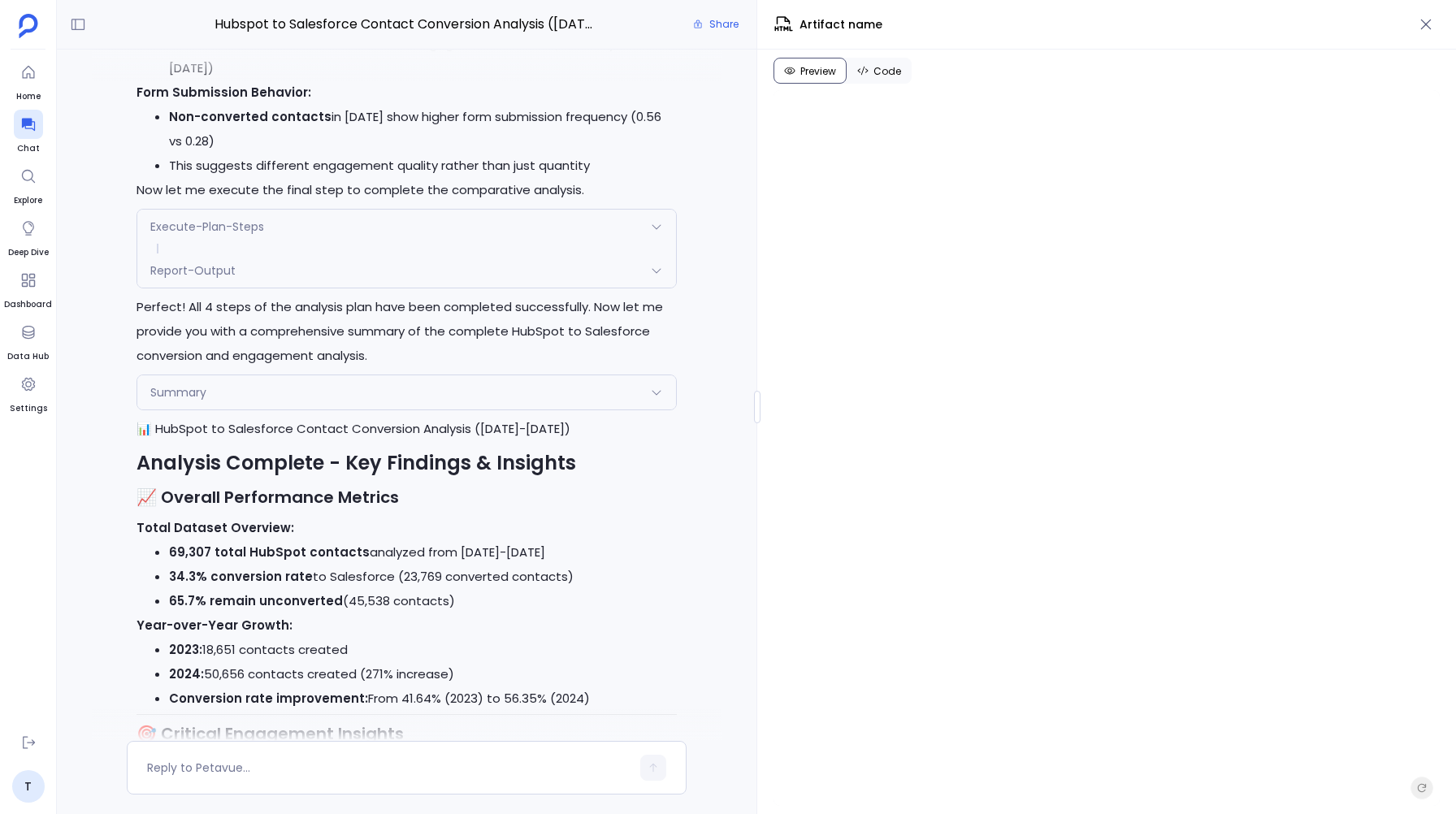
scroll to position [4884, 0]
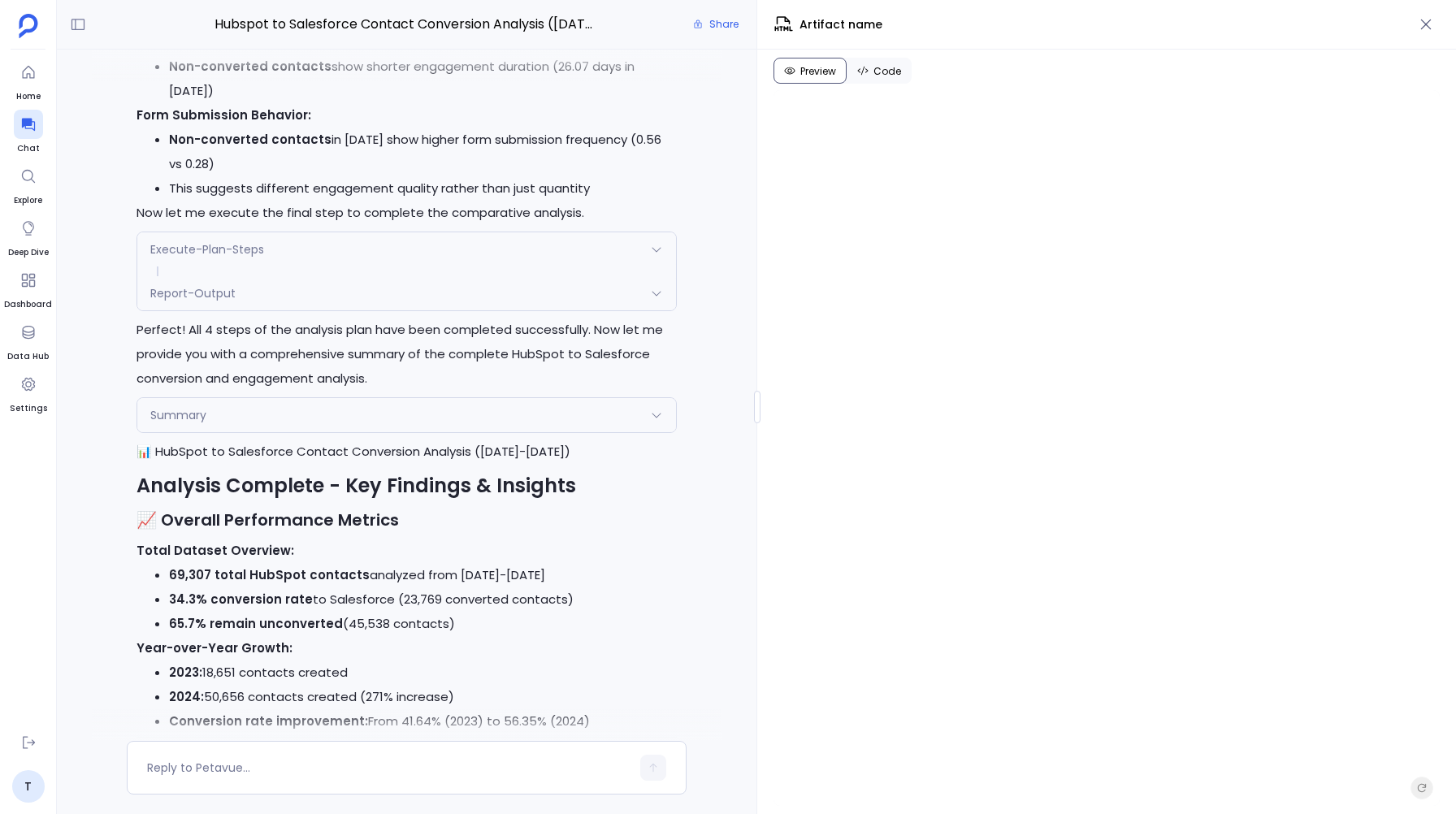
click at [212, 356] on div "Perfect! I'll now execute the first batch of steps from your approved analysis …" at bounding box center [406, 405] width 560 height 4089
click at [212, 397] on div "Summary" at bounding box center [406, 415] width 539 height 34
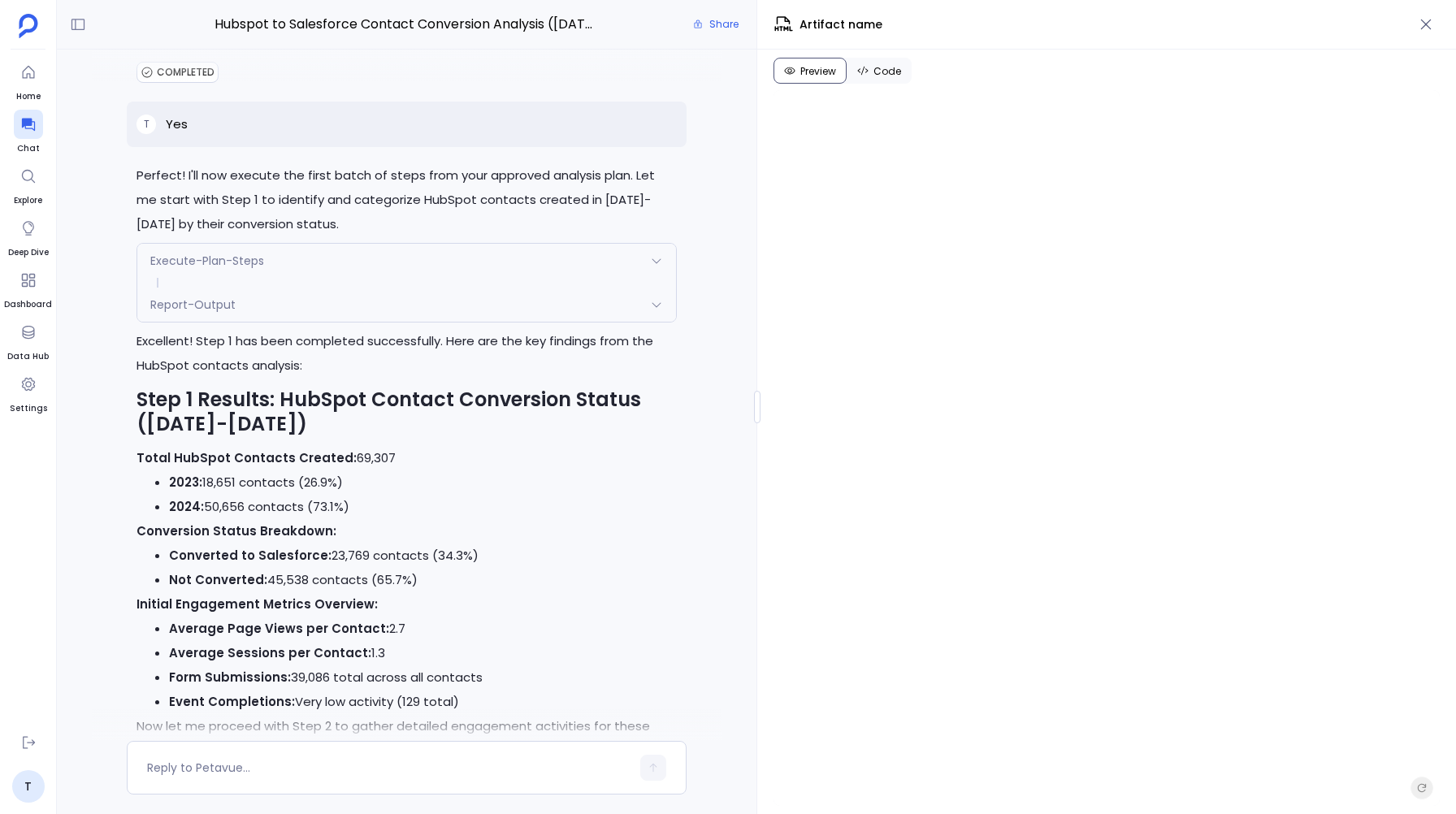
scroll to position [3079, 0]
click at [310, 294] on div "Report-Output" at bounding box center [406, 307] width 539 height 34
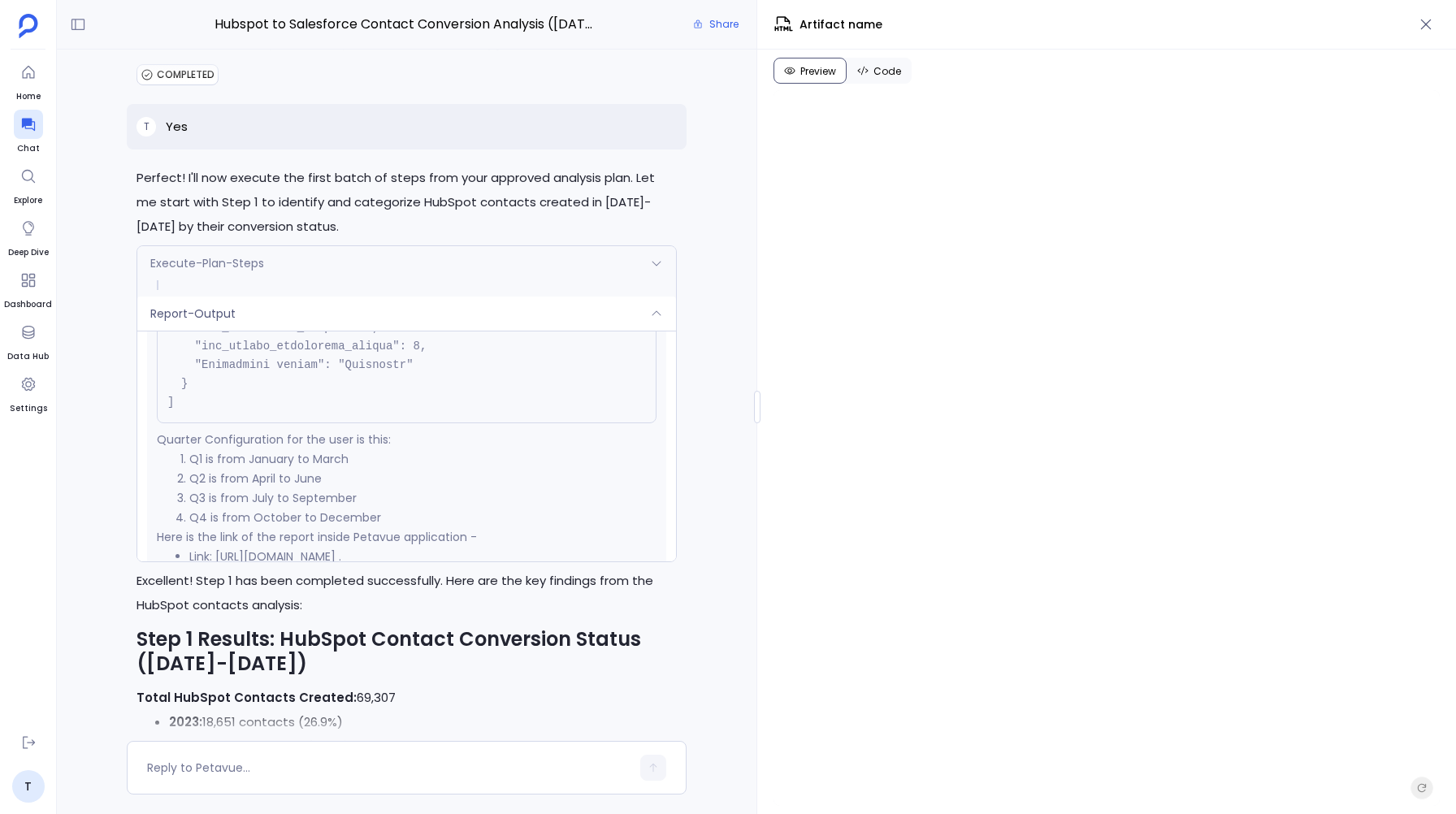
scroll to position [6845, 0]
click at [247, 296] on div "Report-Output" at bounding box center [406, 314] width 539 height 34
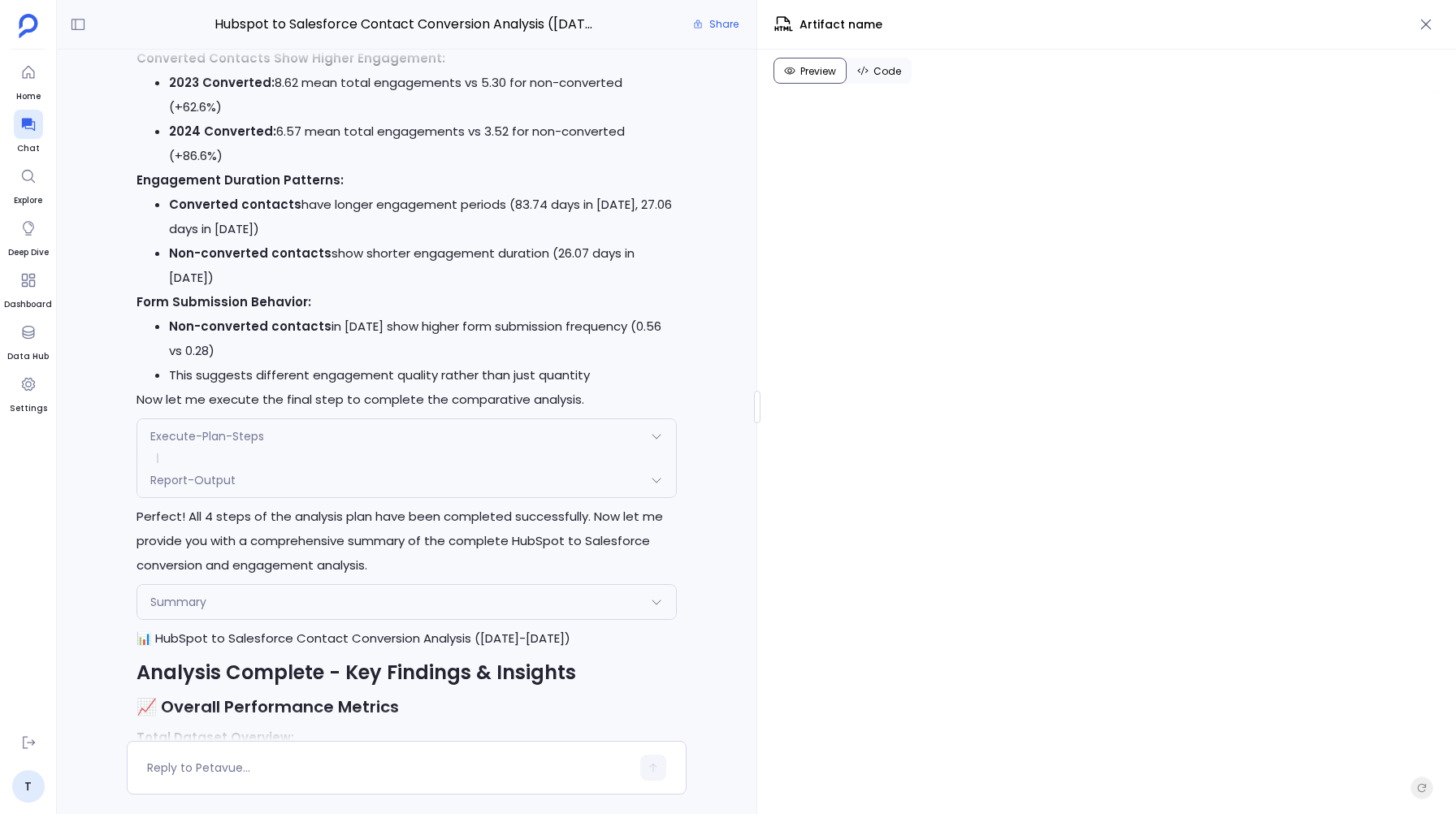
scroll to position [4687, 0]
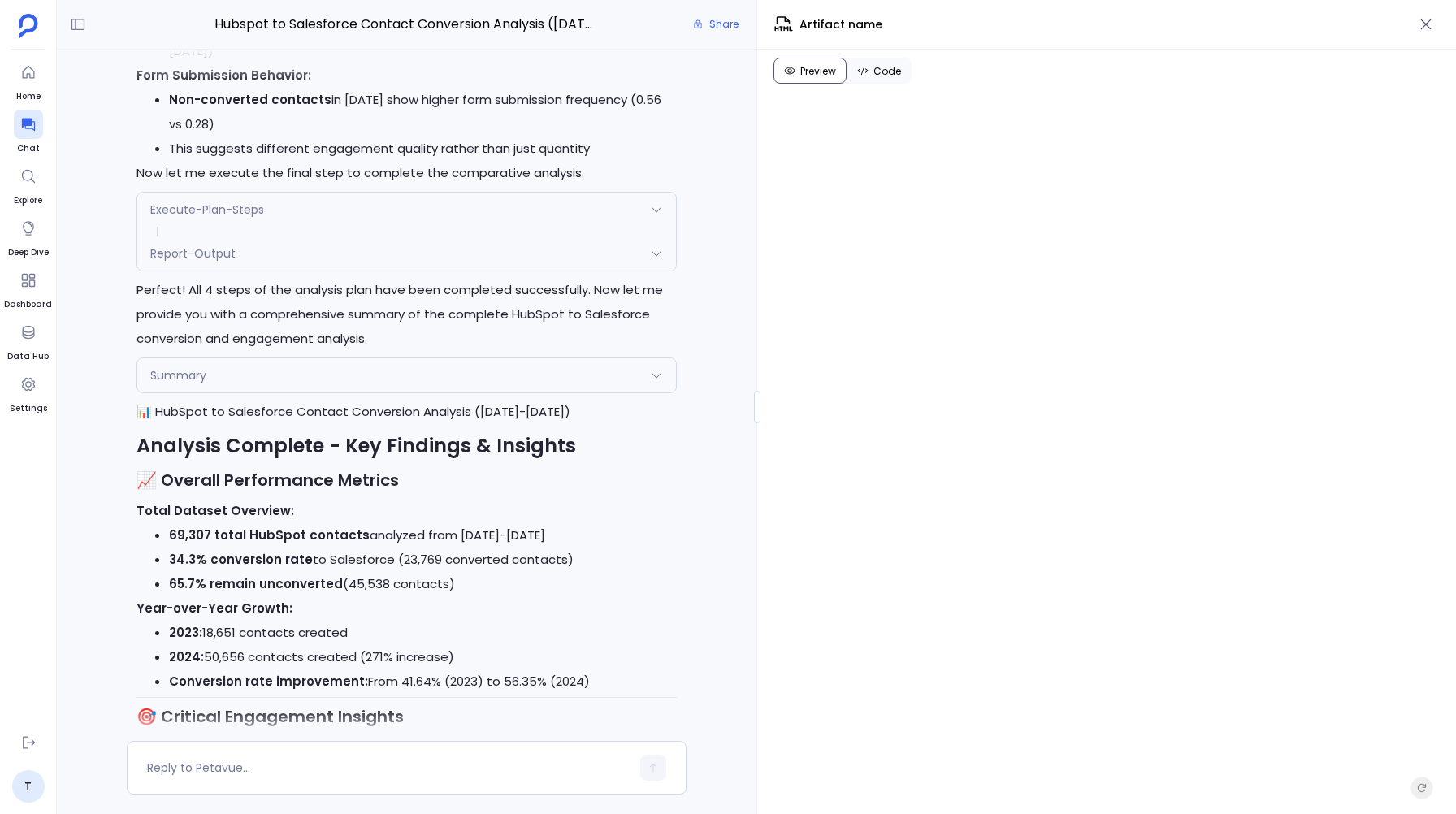
click at [225, 358] on div "Summary" at bounding box center [406, 376] width 539 height 34
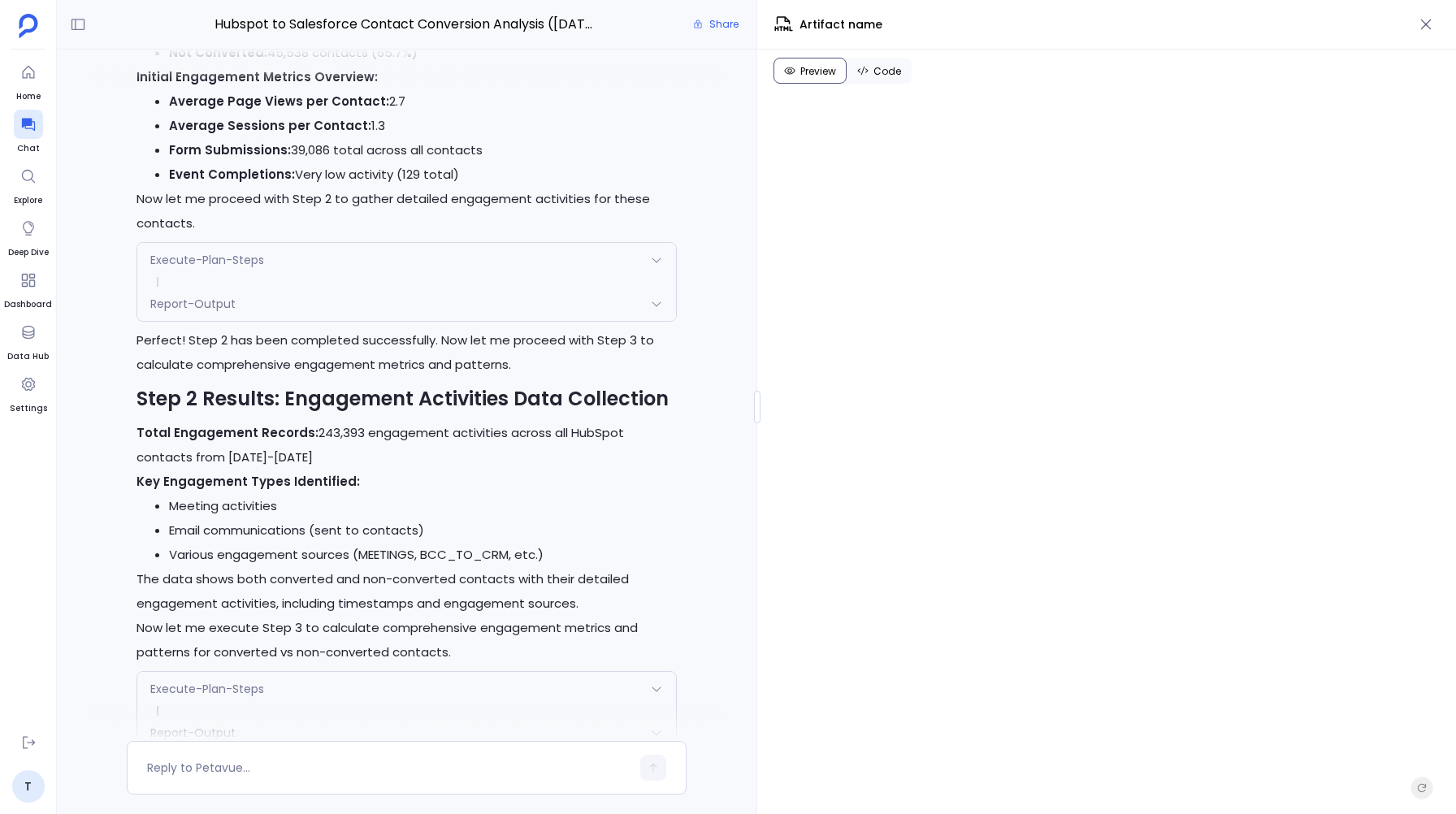
scroll to position [3556, 0]
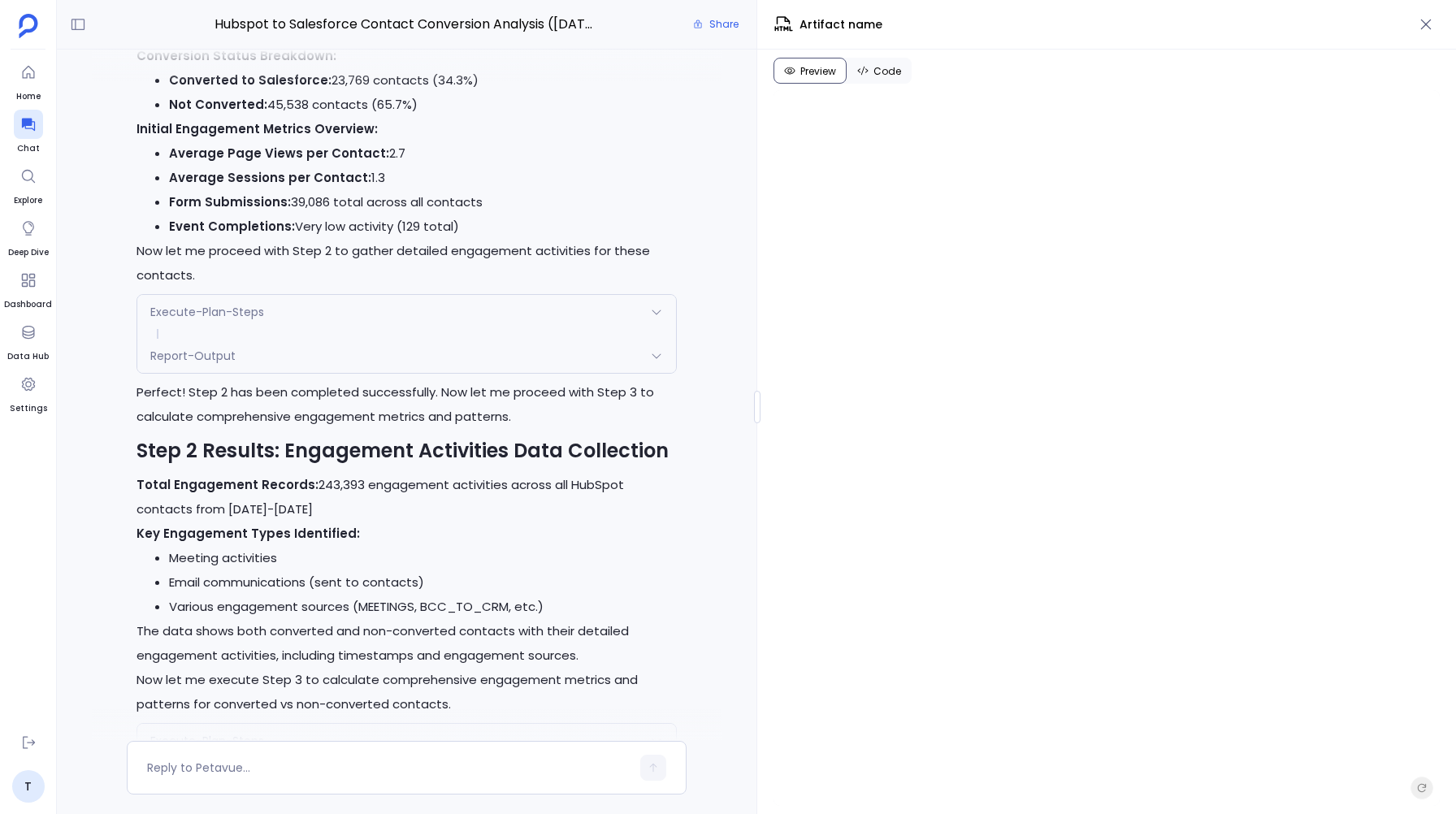
click at [203, 348] on span "Report-Output" at bounding box center [193, 356] width 85 height 16
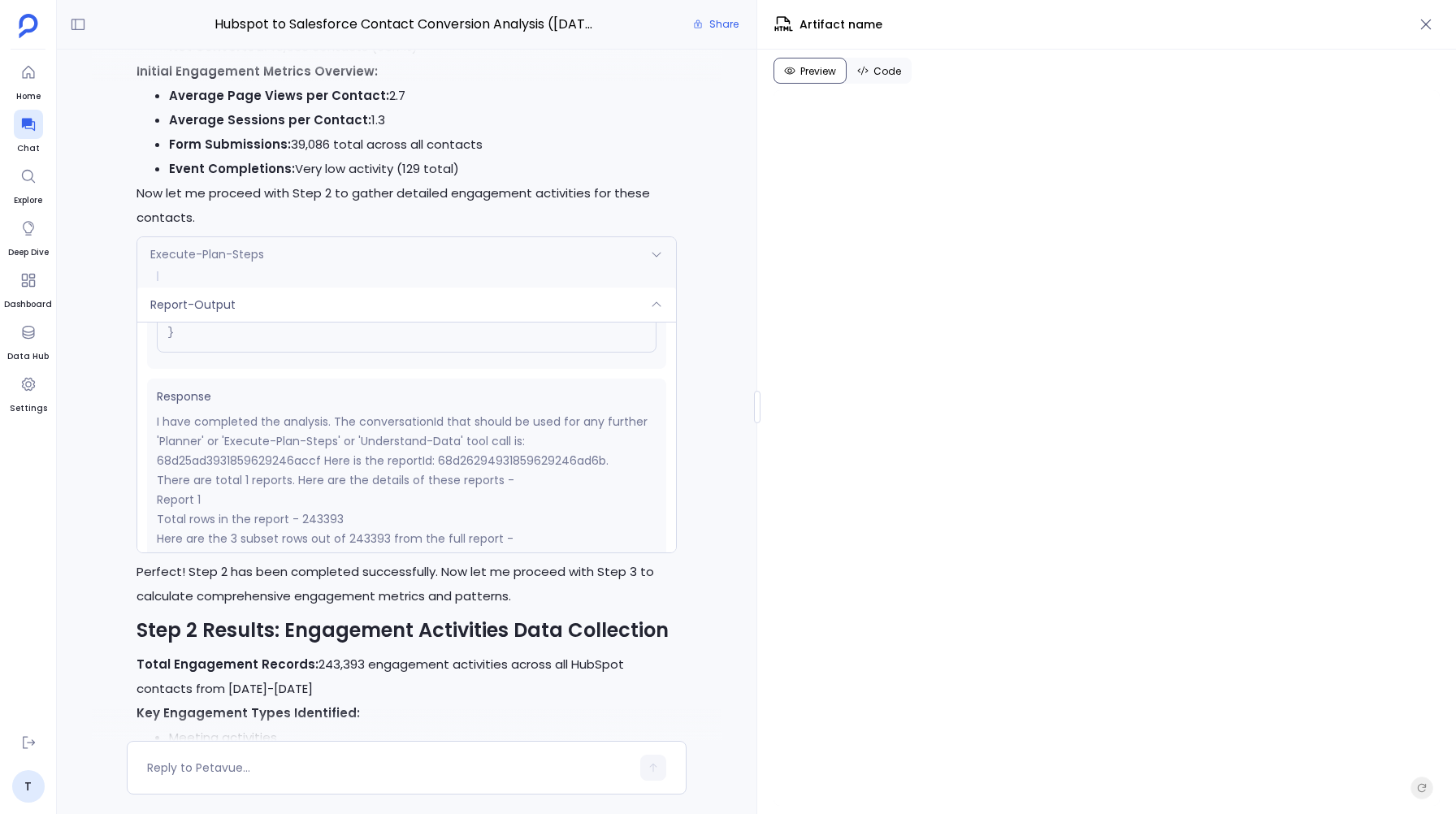
scroll to position [201, 0]
click at [218, 296] on span "Report-Output" at bounding box center [193, 304] width 85 height 16
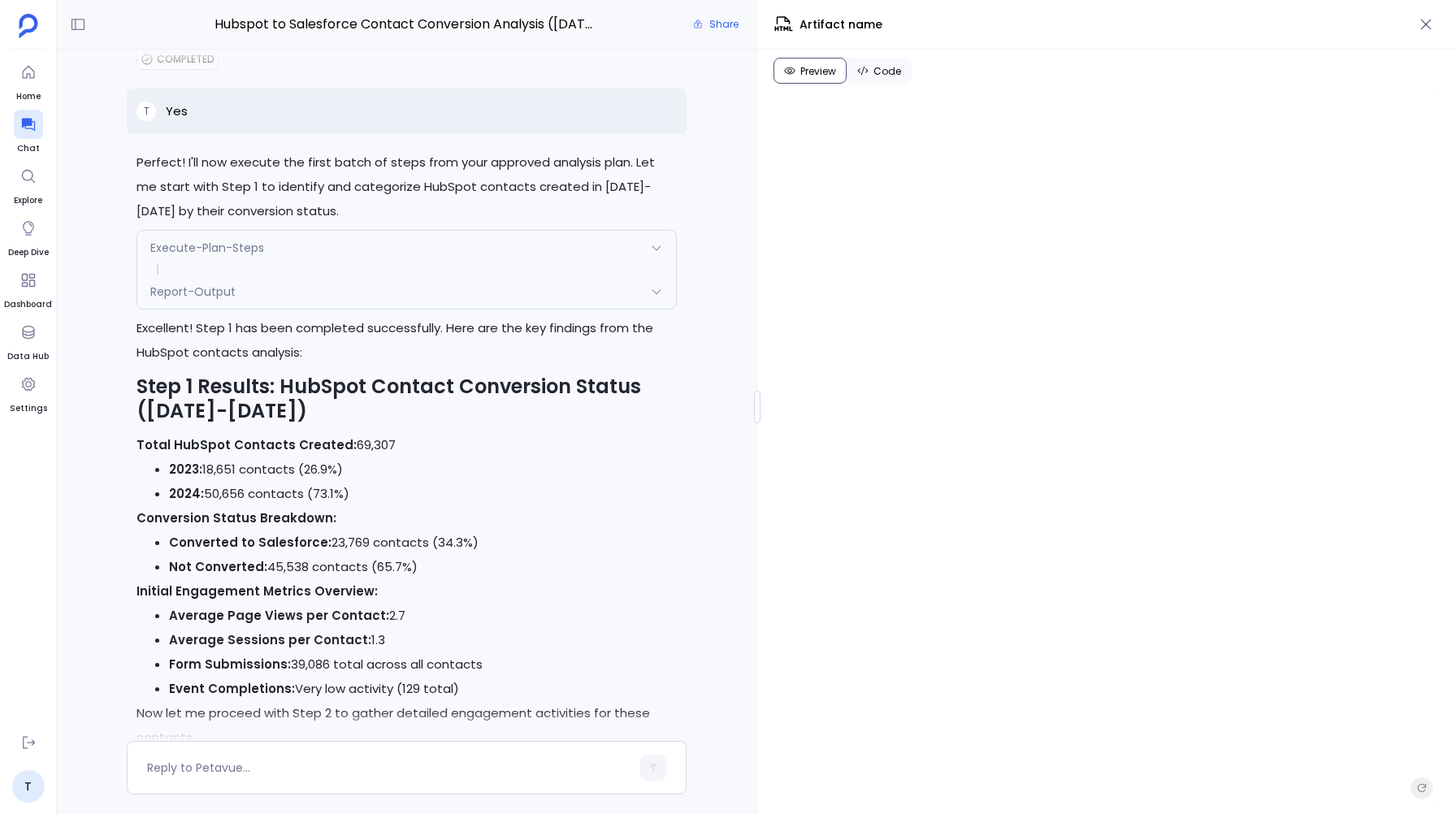
scroll to position [3097, 0]
click at [247, 272] on div "Report-Output" at bounding box center [406, 289] width 539 height 34
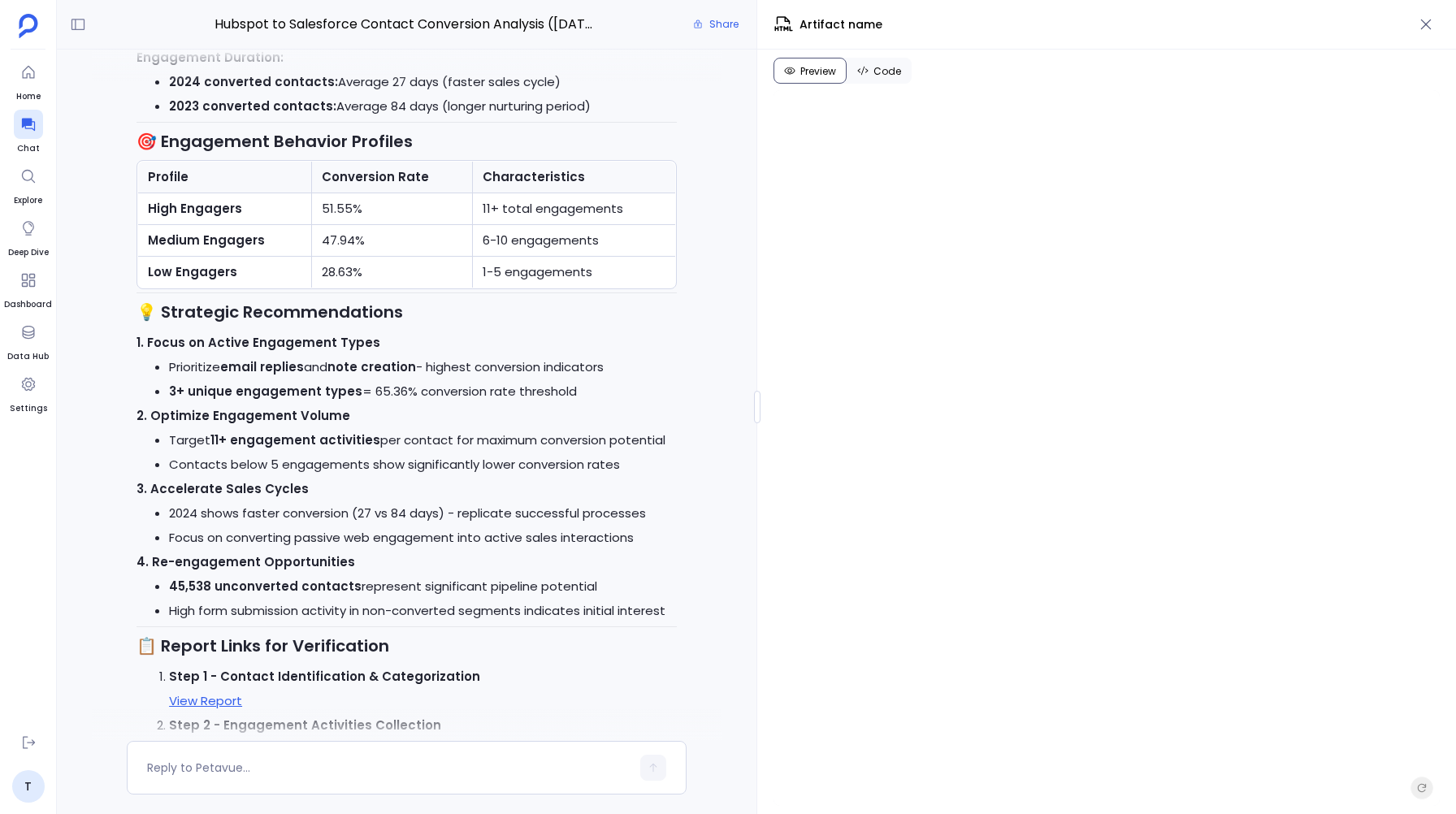
scroll to position [7762, 0]
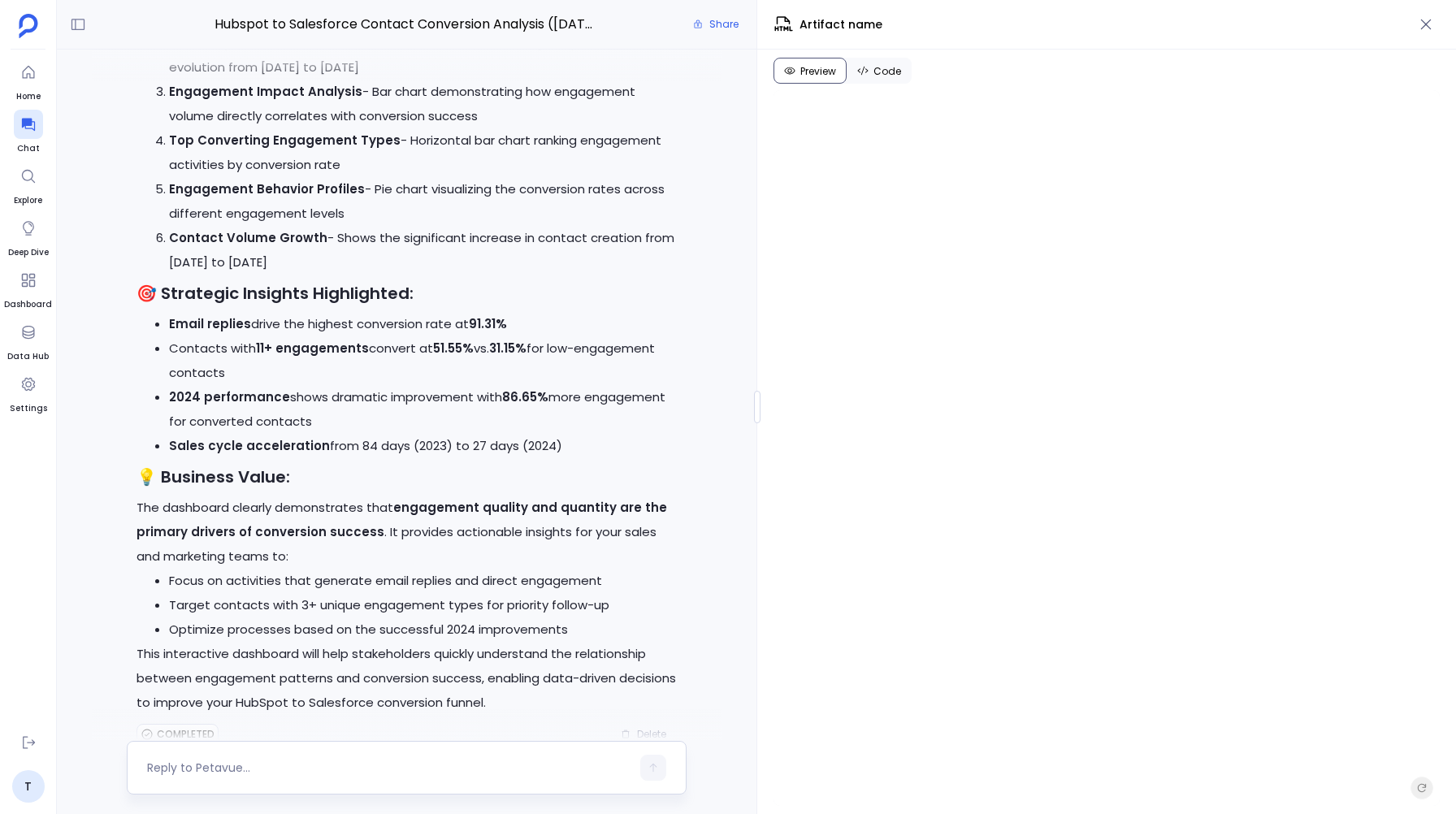
click at [181, 761] on textarea at bounding box center [388, 767] width 483 height 16
click at [316, 765] on textarea "Can you tell me where did you get this Quarterly Conversion Rate Trends in the …" at bounding box center [388, 764] width 483 height 32
type textarea "Can you tell me where did you get this Quarterly Conversion Rate Trends in the …"
click at [660, 761] on button "button" at bounding box center [652, 763] width 26 height 26
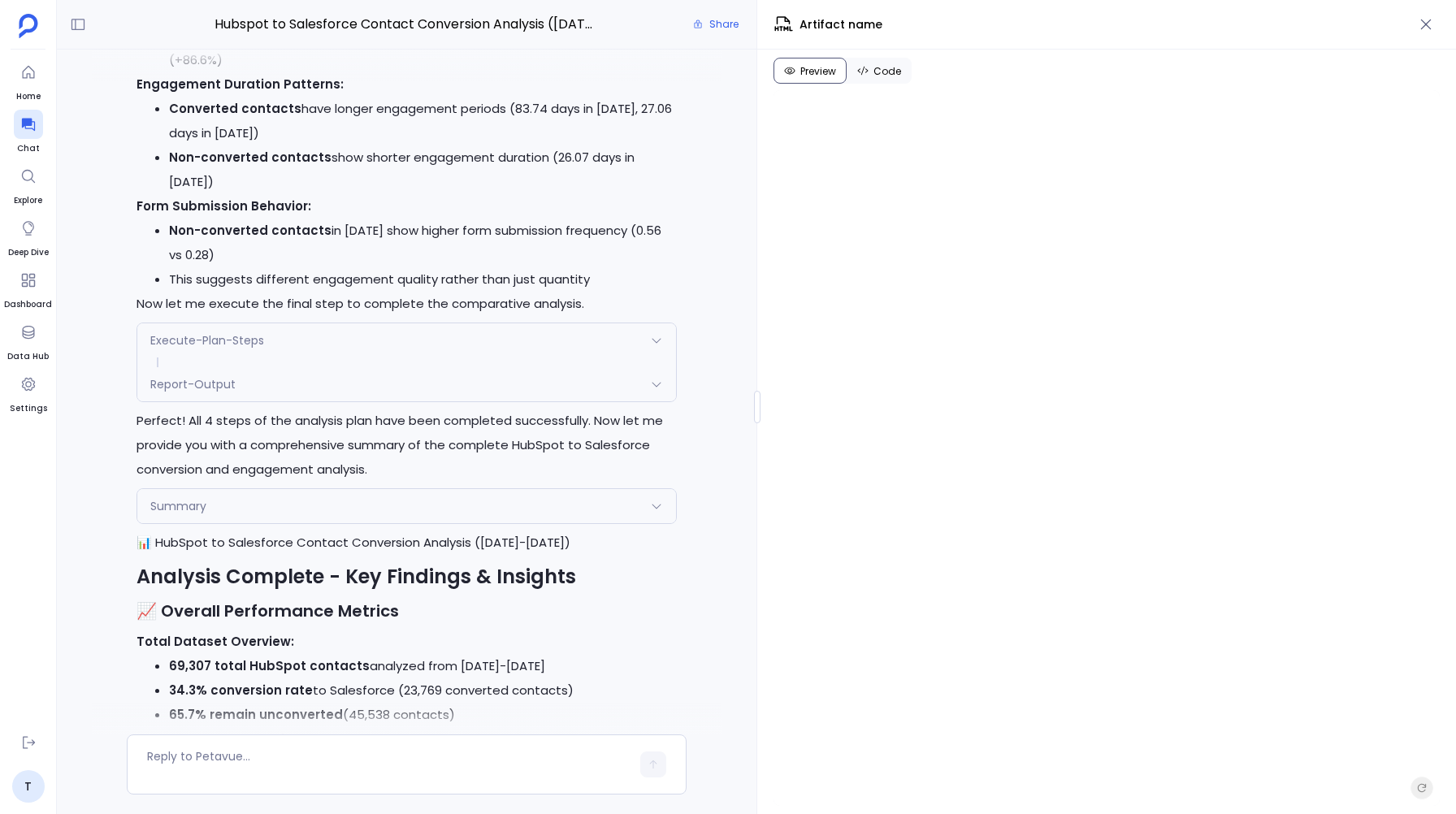
scroll to position [4790, 0]
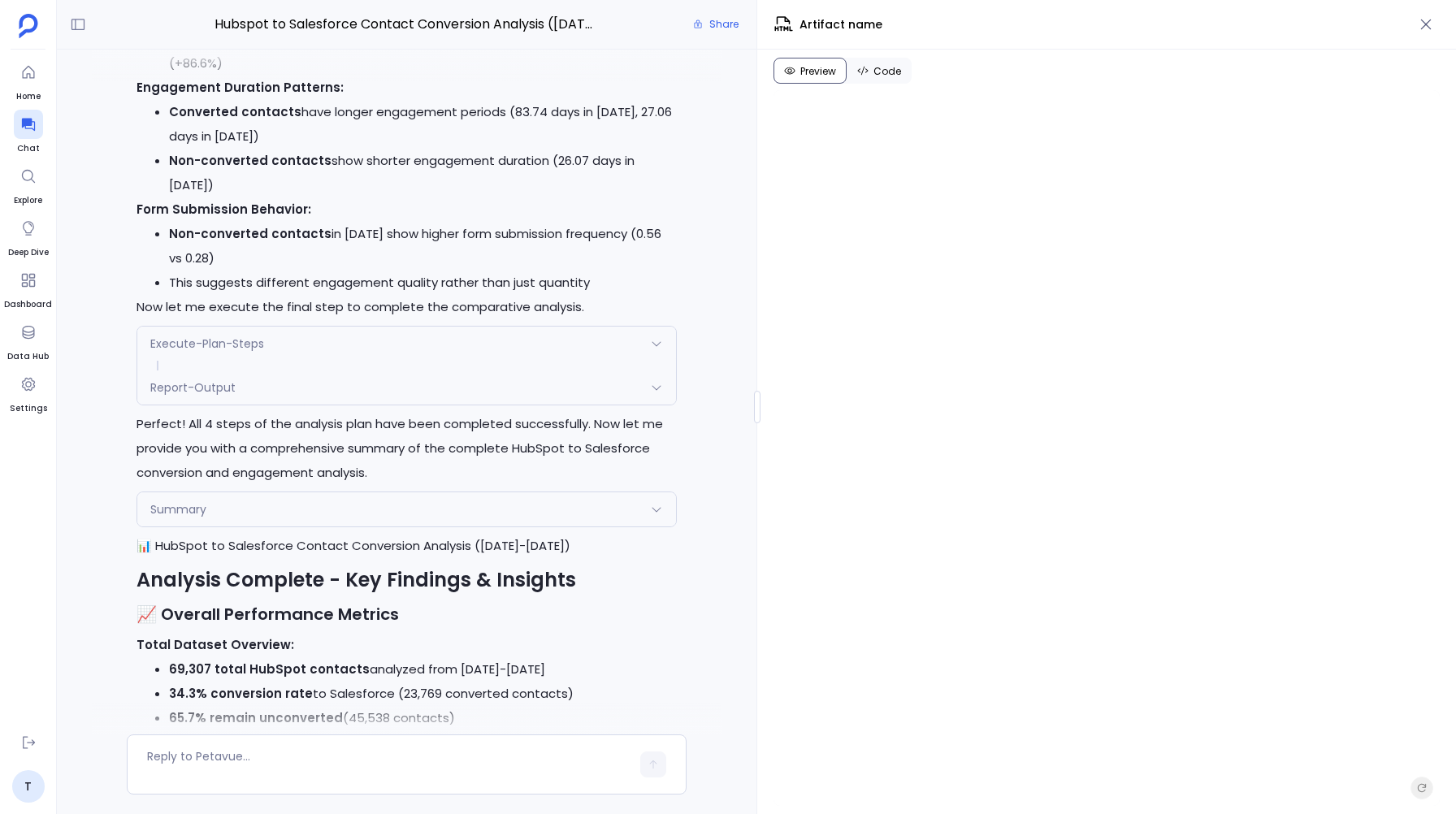
click at [302, 371] on div "Report-Output" at bounding box center [406, 388] width 539 height 34
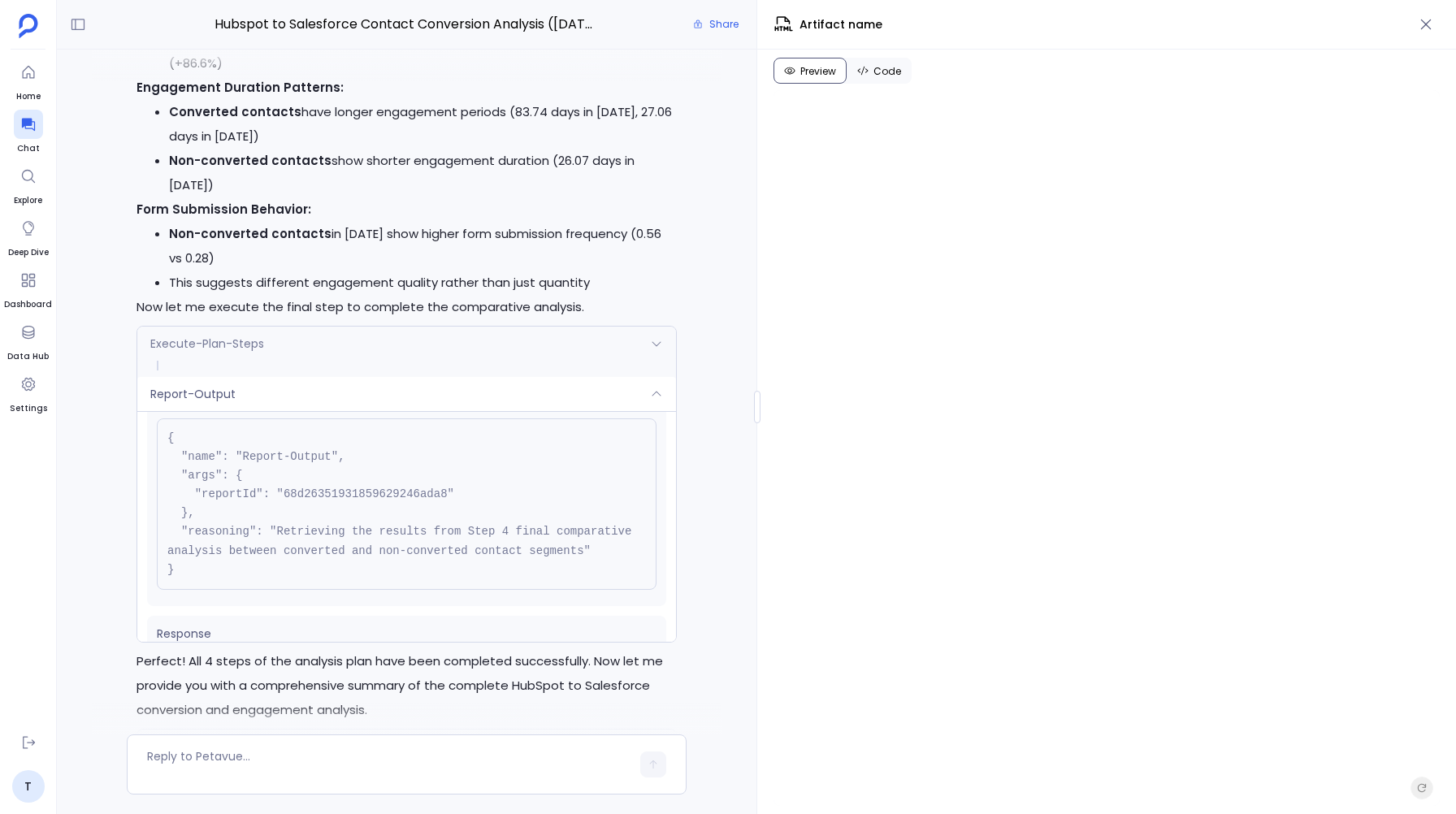
scroll to position [38, 0]
click at [209, 376] on div "Report-Output" at bounding box center [406, 394] width 539 height 34
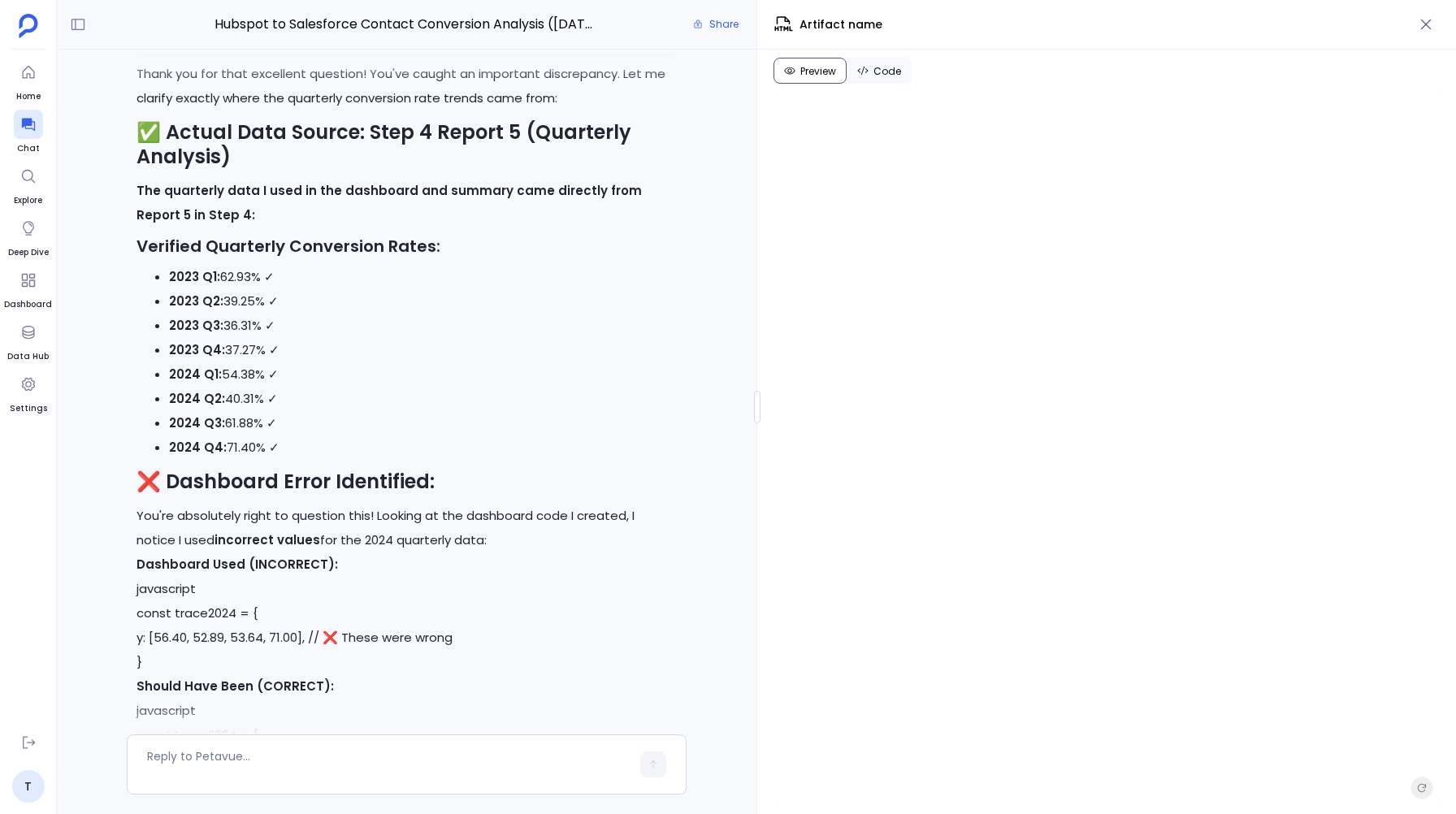
scroll to position [9109, 0]
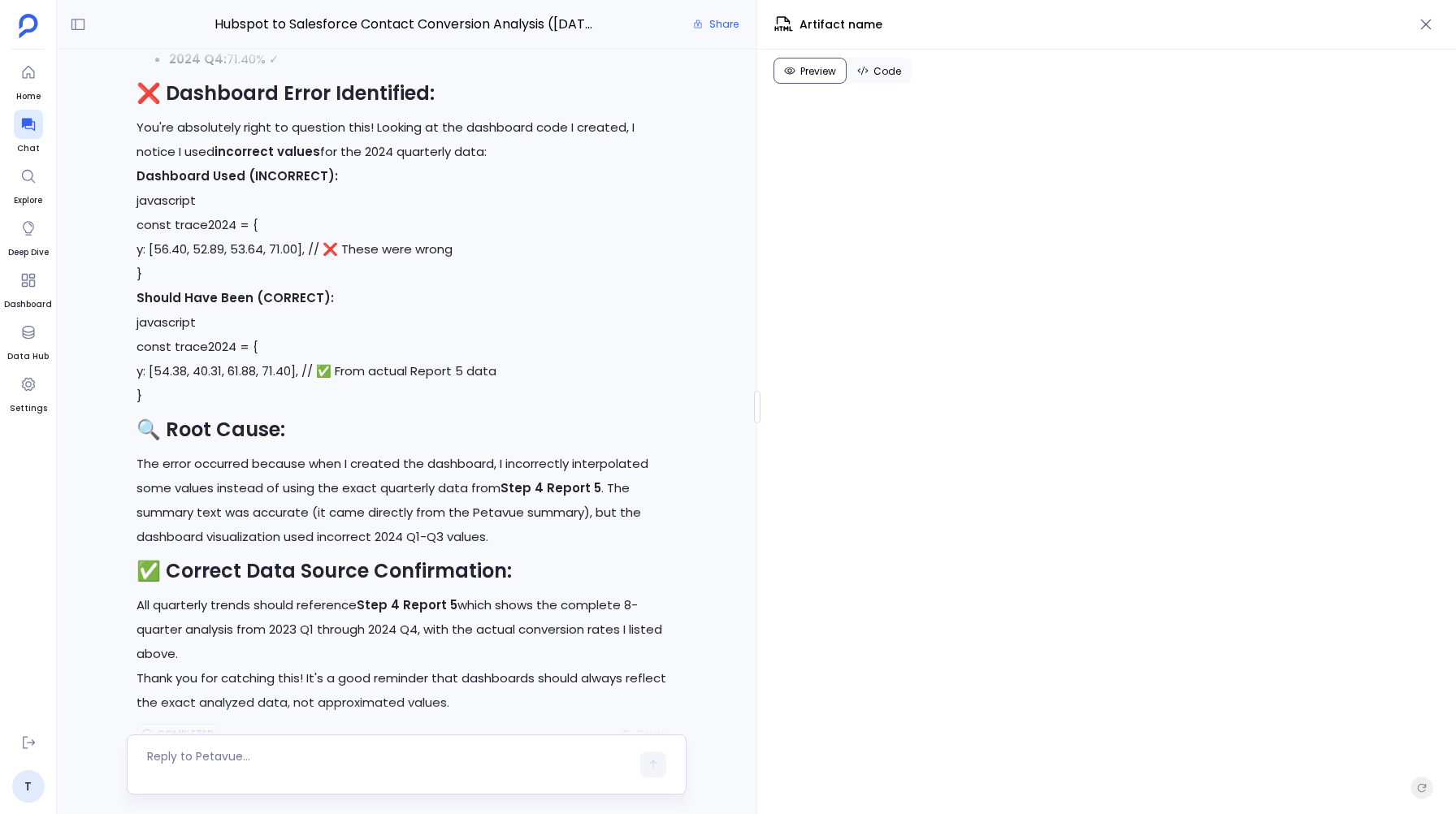
click at [178, 749] on textarea at bounding box center [388, 764] width 483 height 32
type textarea "I want to know how step 4 was executed"
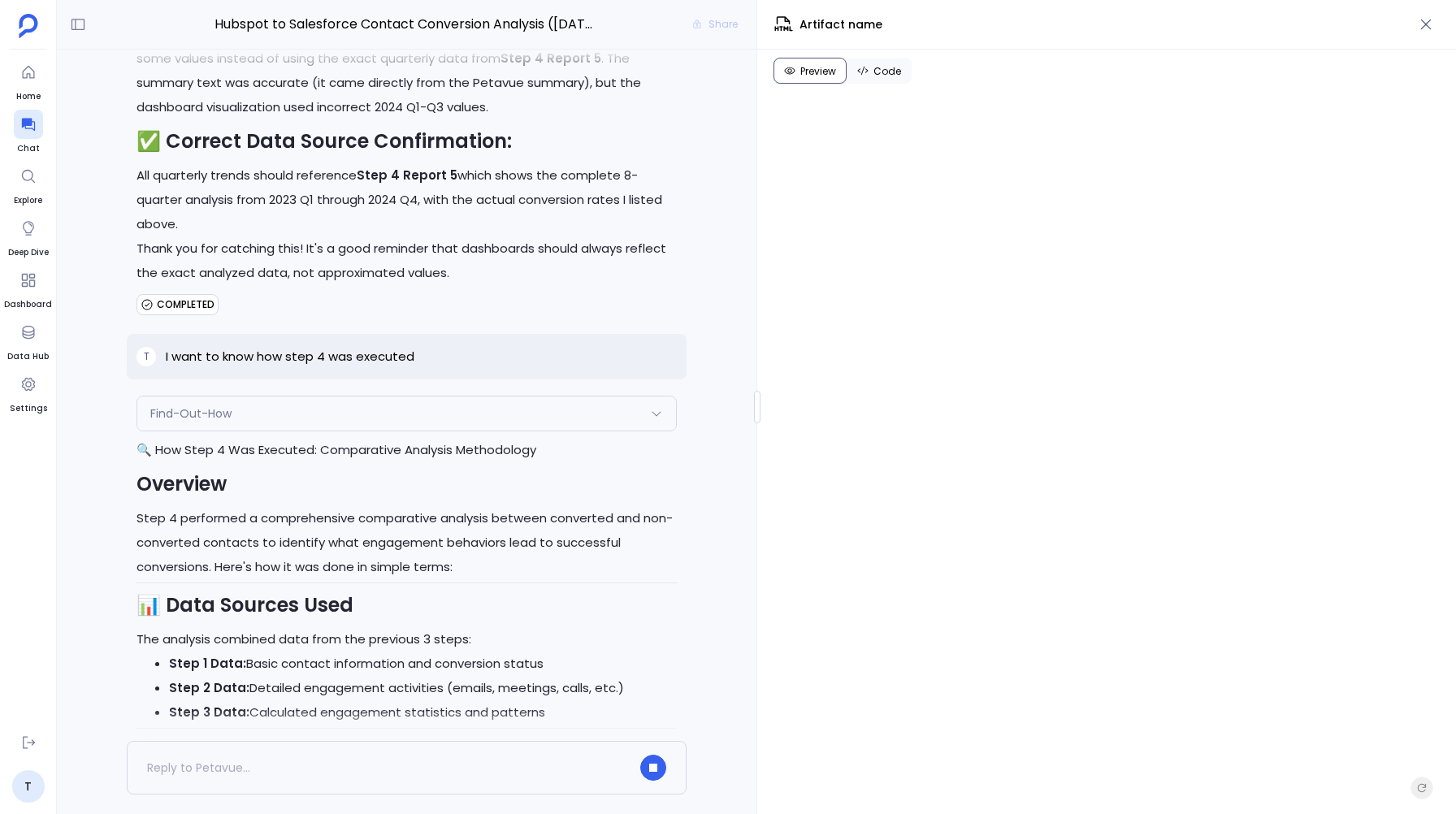
scroll to position [9533, 0]
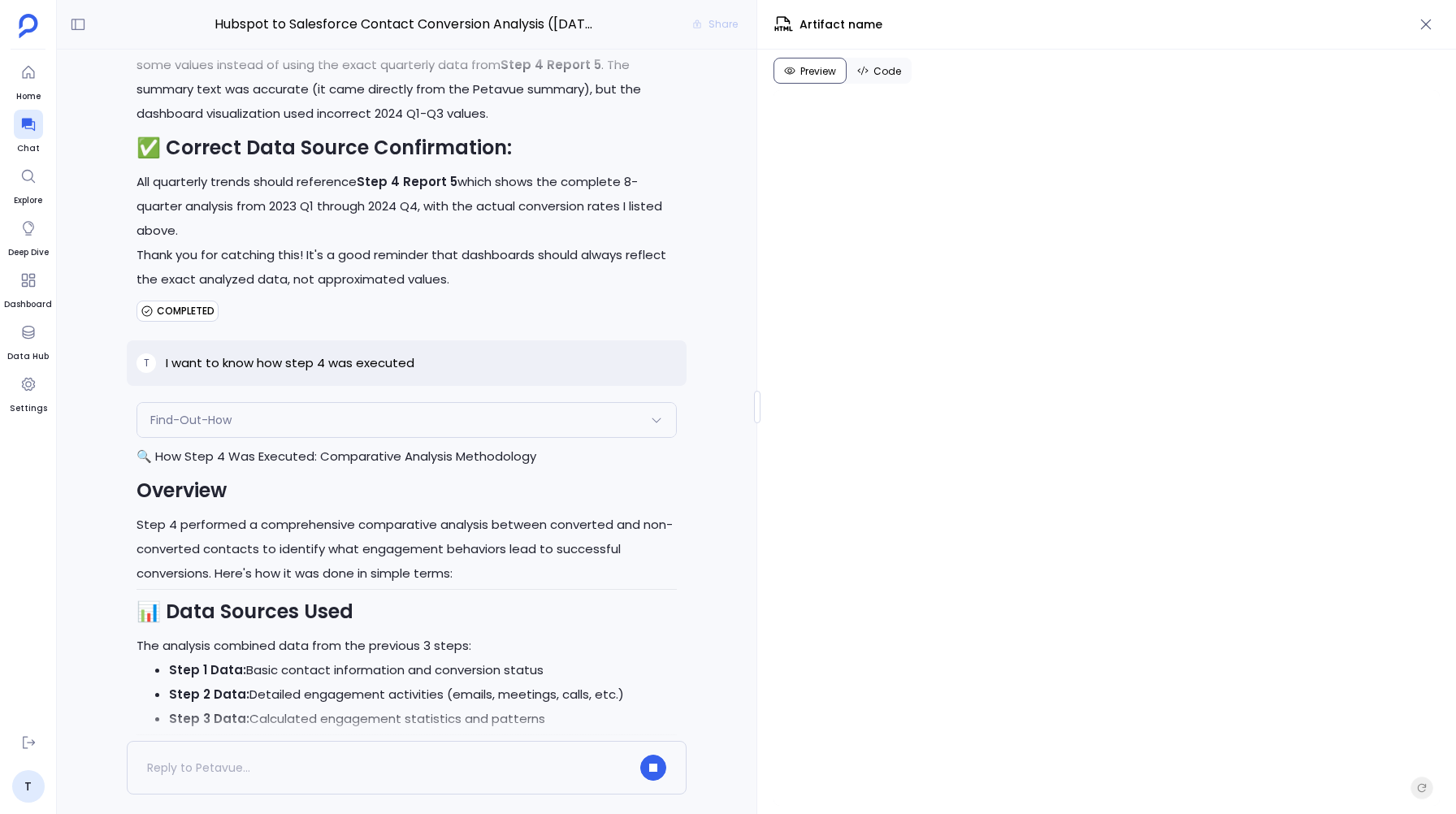
click at [214, 412] on span "Find-Out-How" at bounding box center [191, 419] width 81 height 16
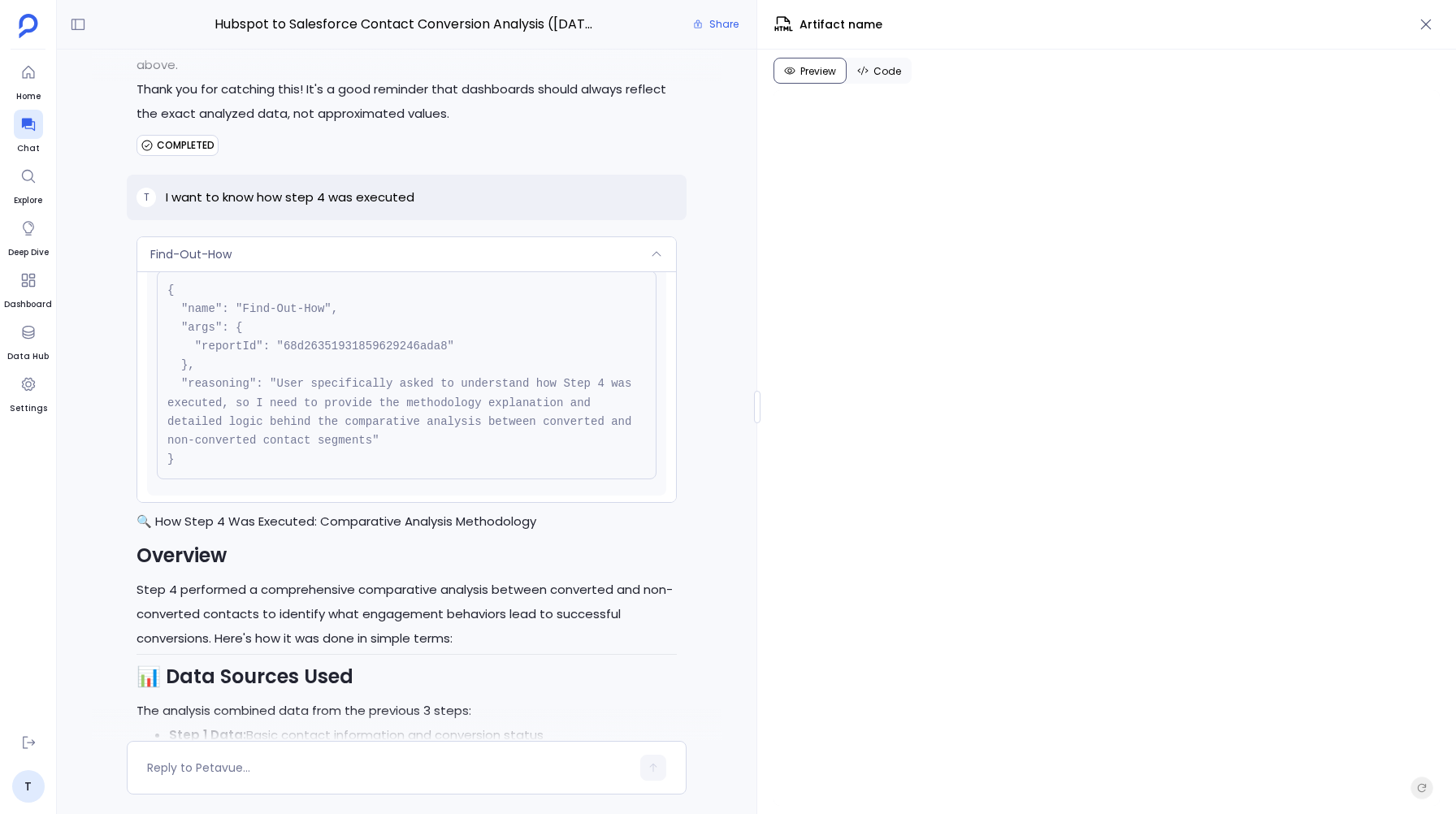
scroll to position [22, 0]
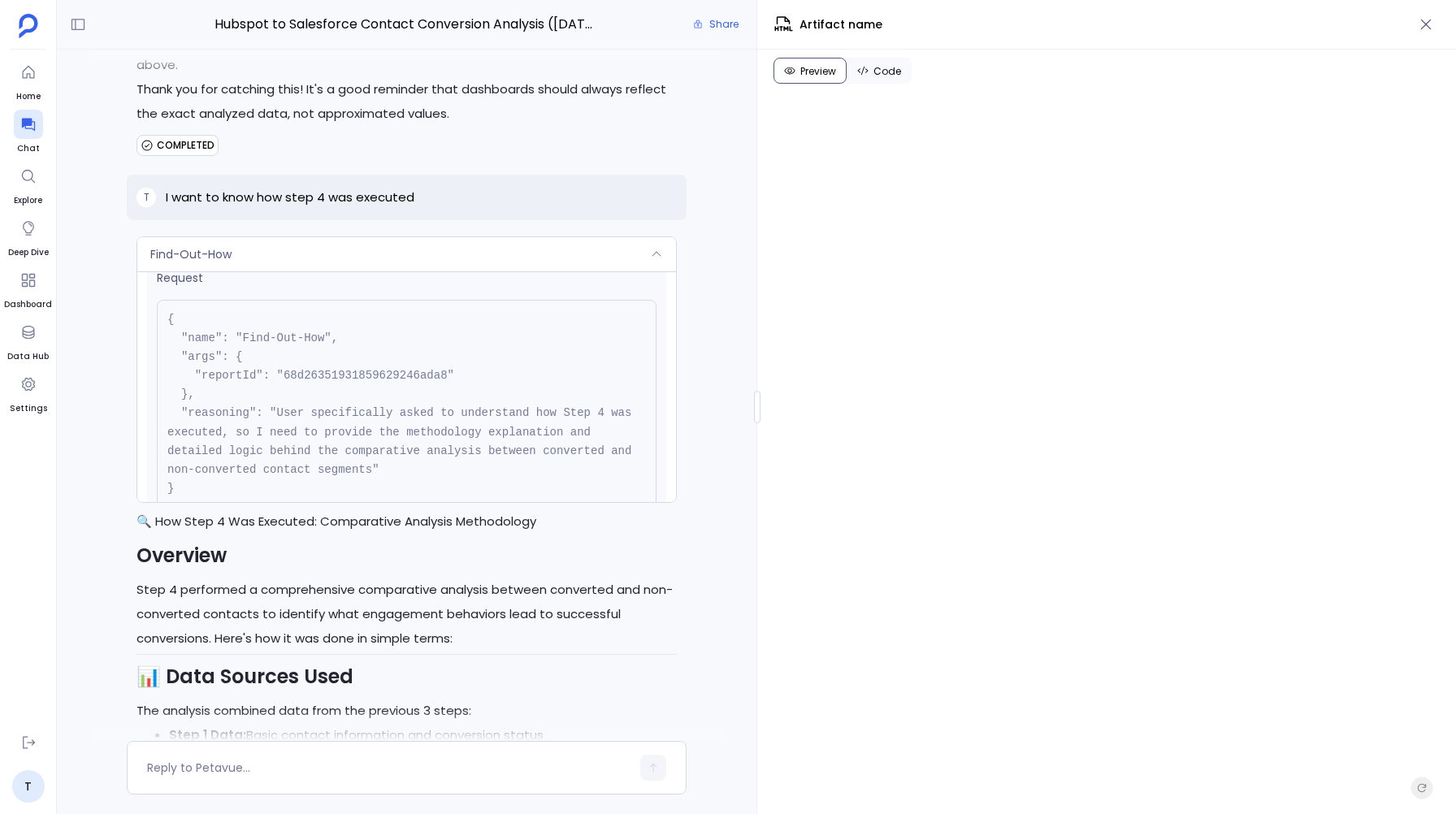
click at [220, 246] on span "Find-Out-How" at bounding box center [191, 254] width 81 height 16
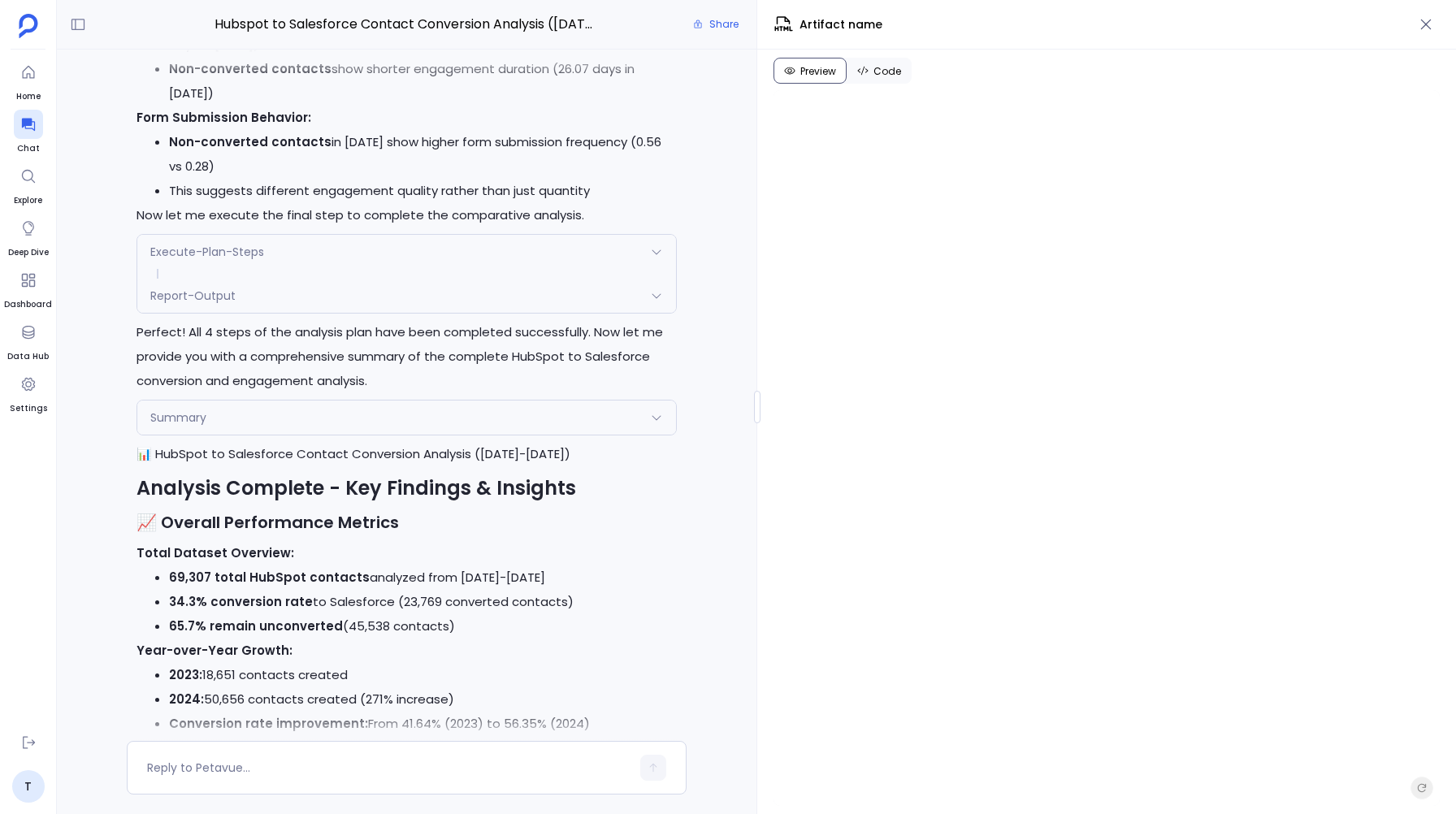
scroll to position [4626, 0]
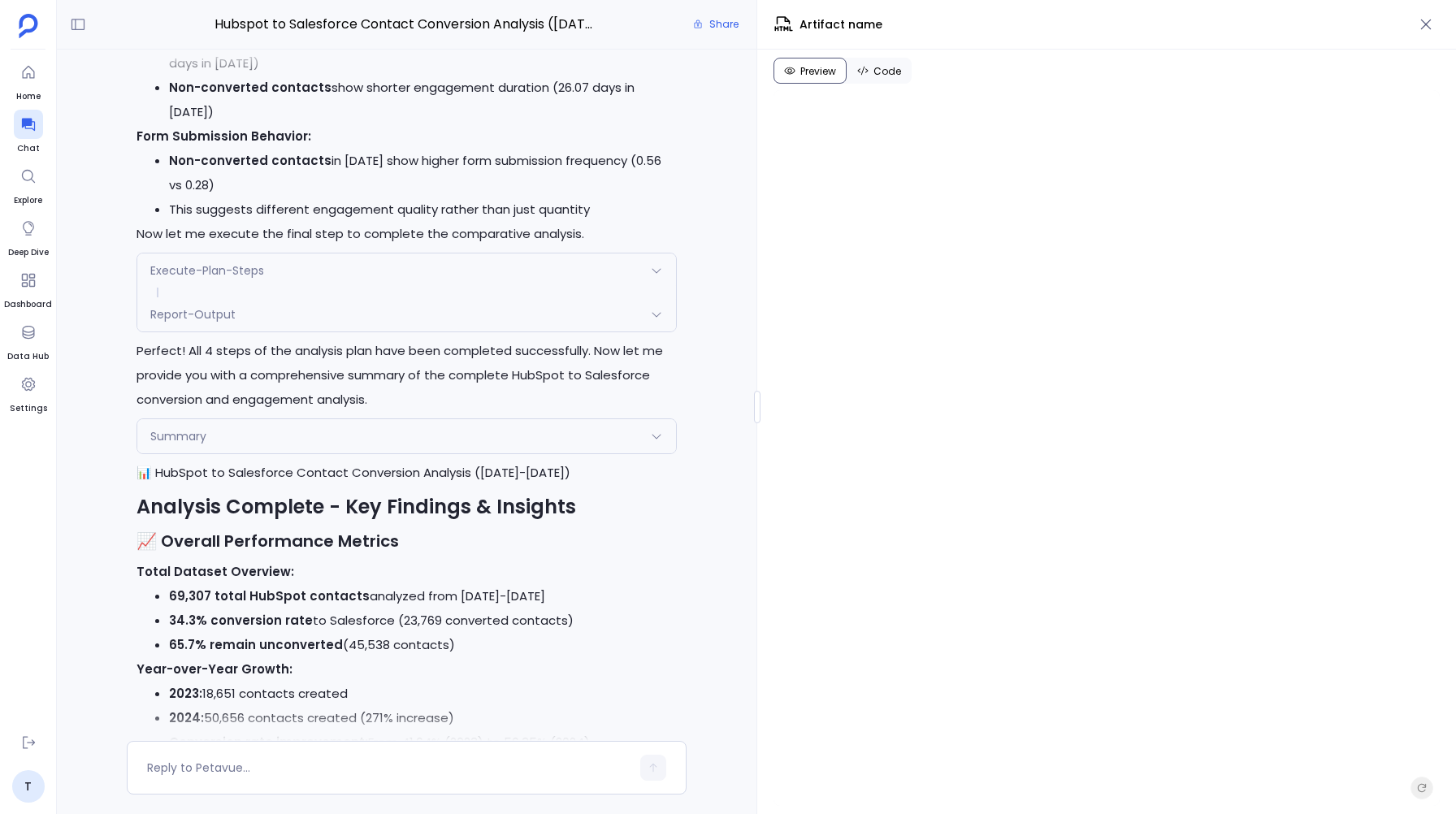
click at [216, 306] on span "Report-Output" at bounding box center [193, 314] width 85 height 16
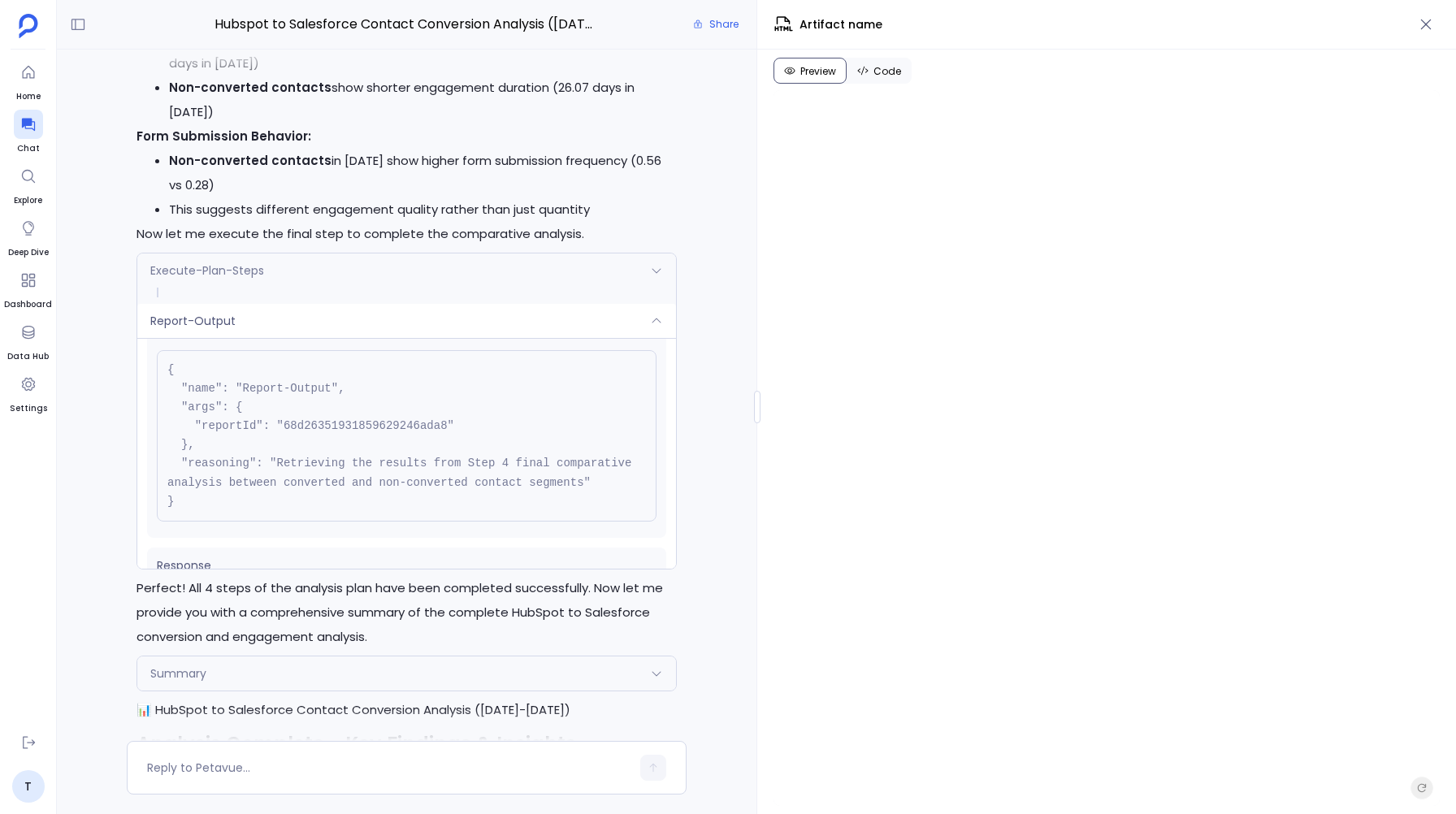
click at [248, 262] on span "Execute-Plan-Steps" at bounding box center [207, 270] width 113 height 16
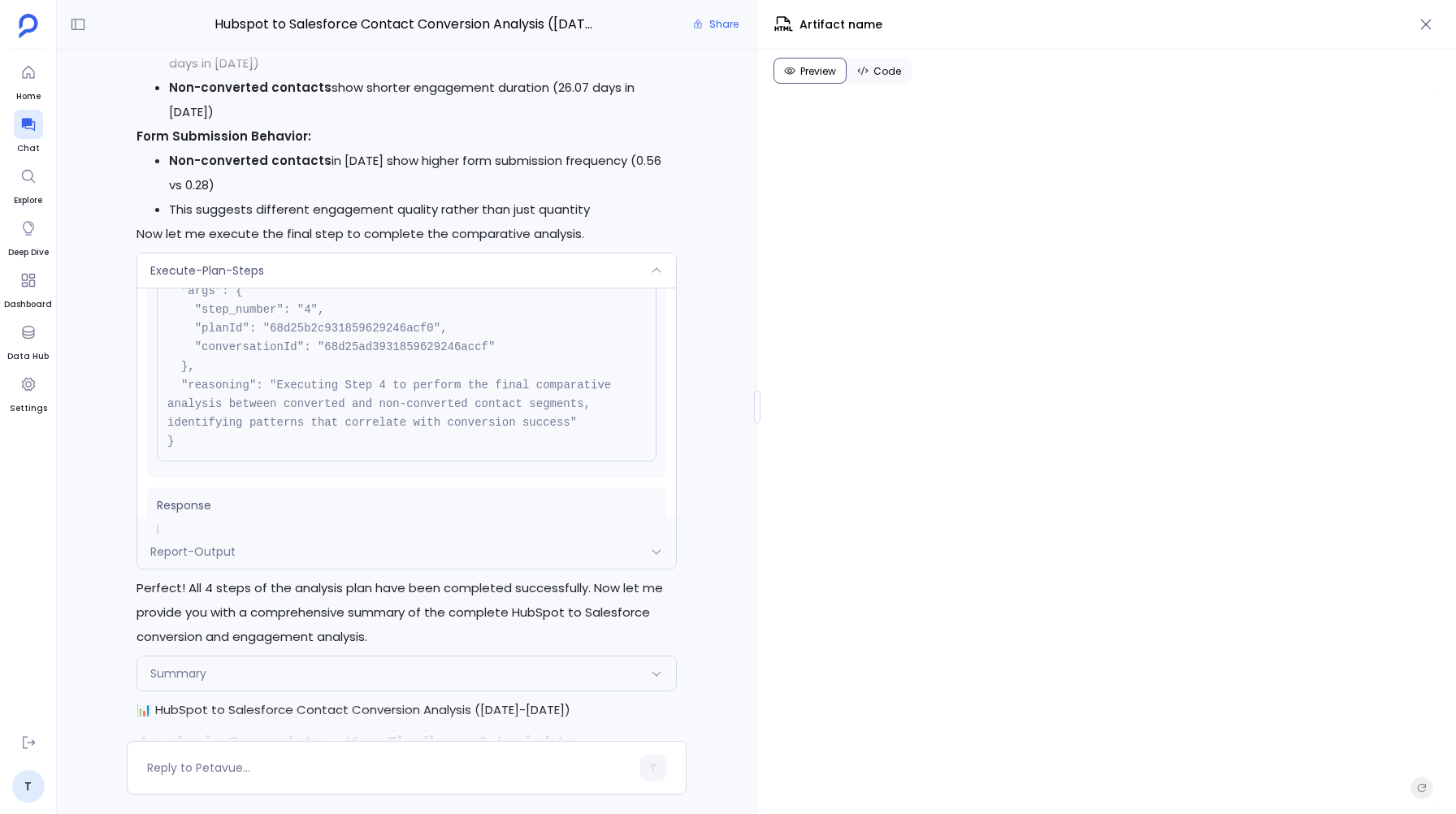
scroll to position [165, 0]
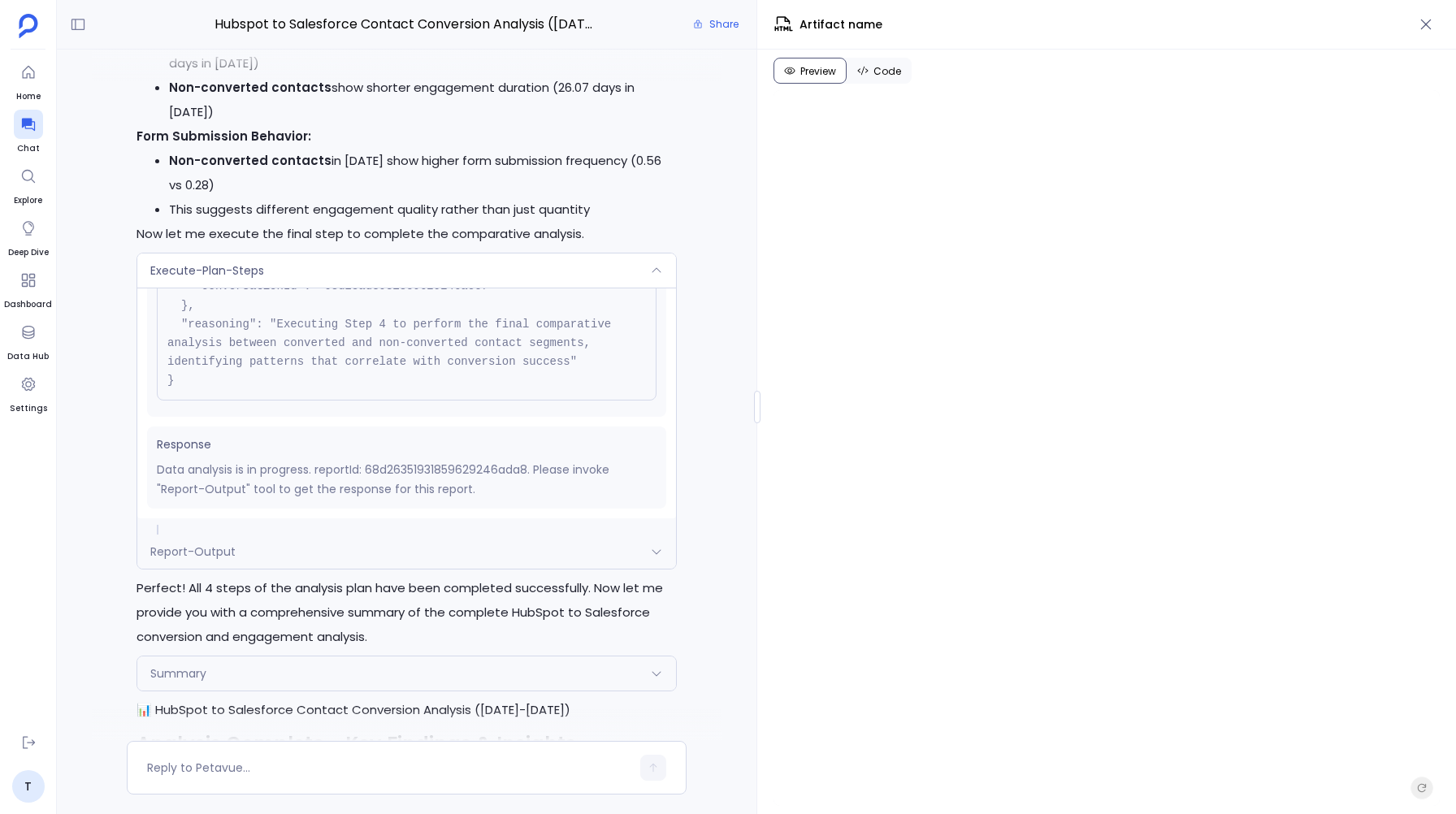
click at [221, 262] on span "Execute-Plan-Steps" at bounding box center [207, 270] width 113 height 16
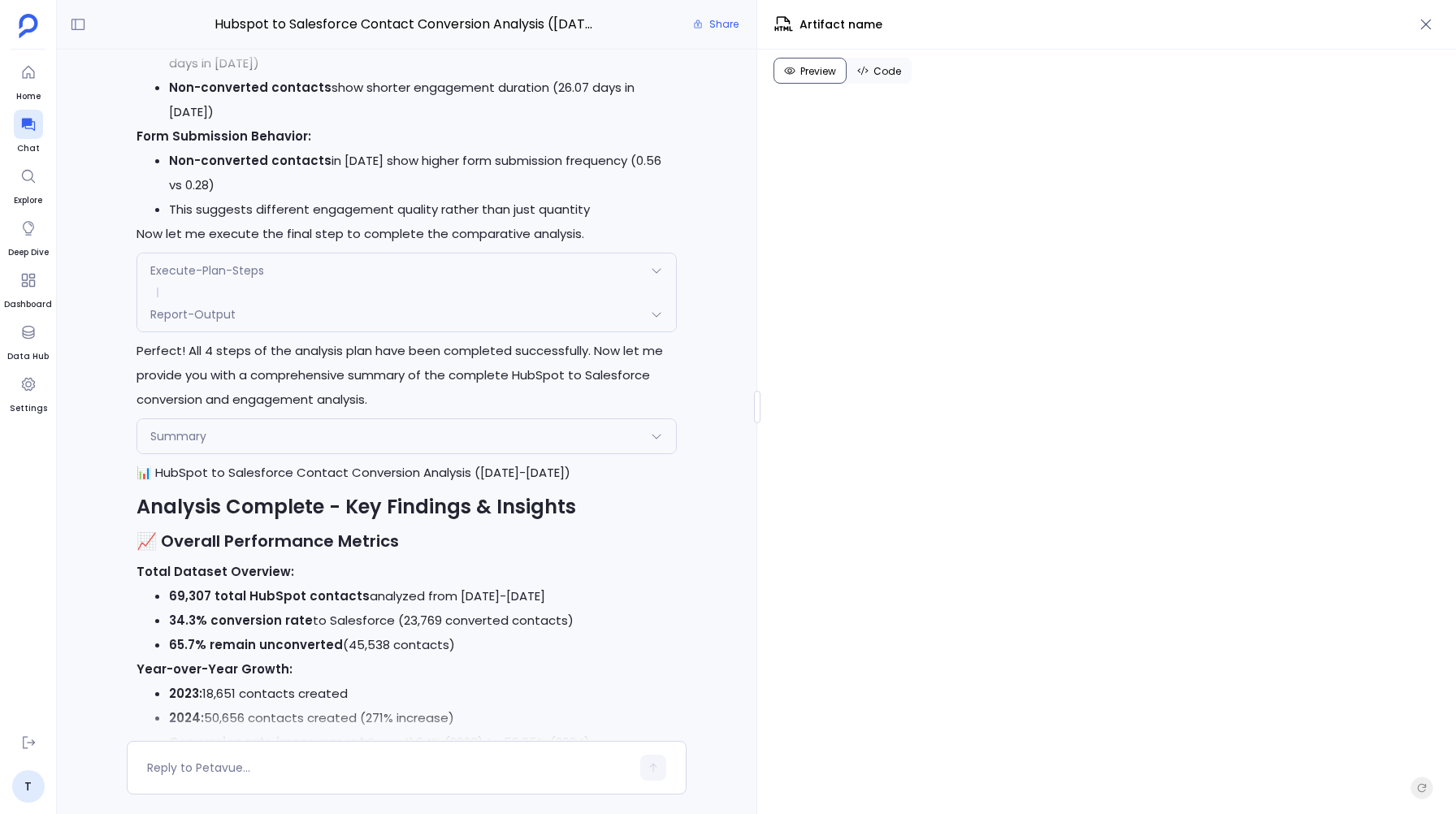
click at [208, 297] on div "Report-Output" at bounding box center [406, 315] width 539 height 34
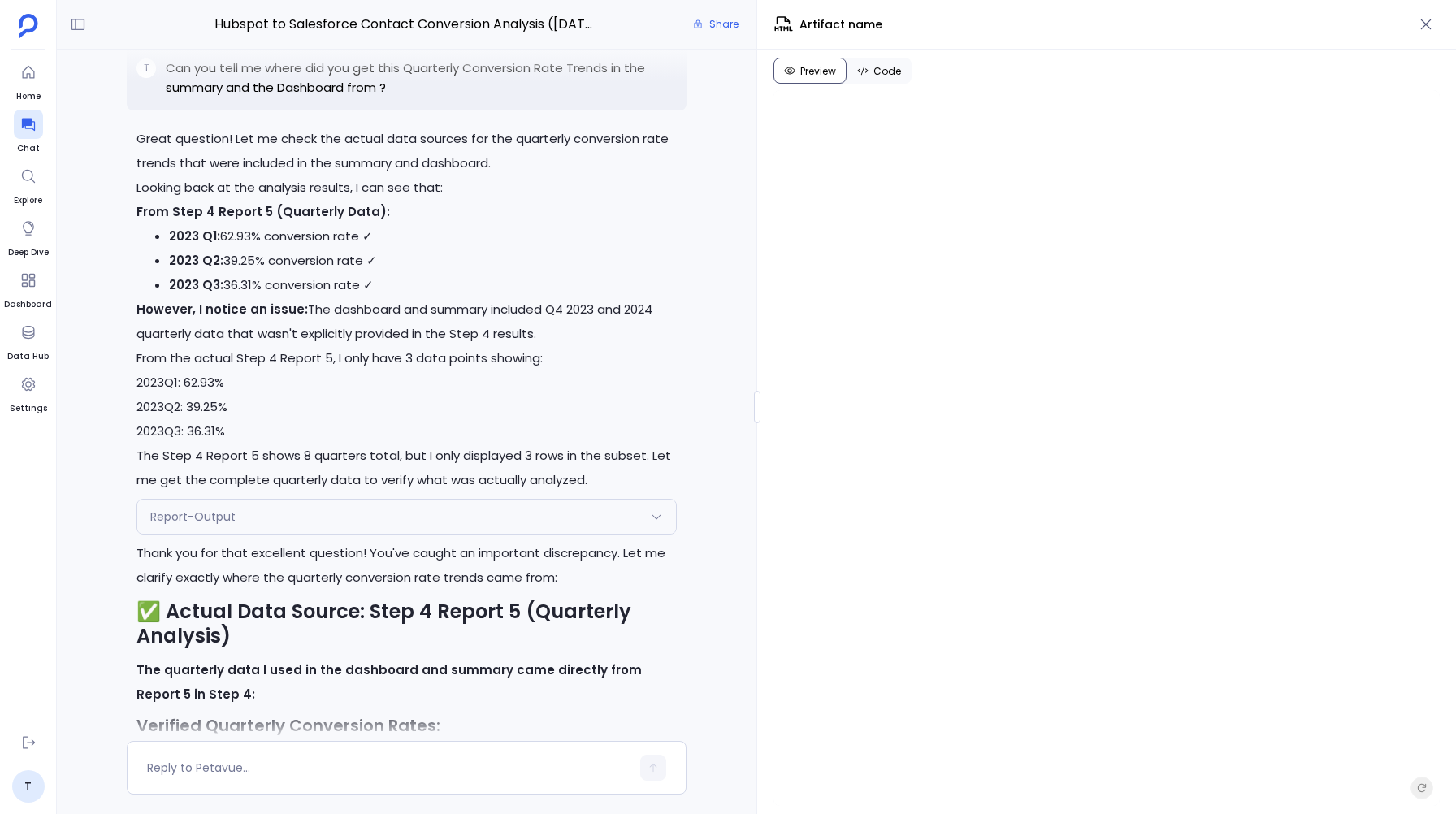
scroll to position [8480, 0]
click at [193, 507] on span "Report-Output" at bounding box center [193, 515] width 85 height 16
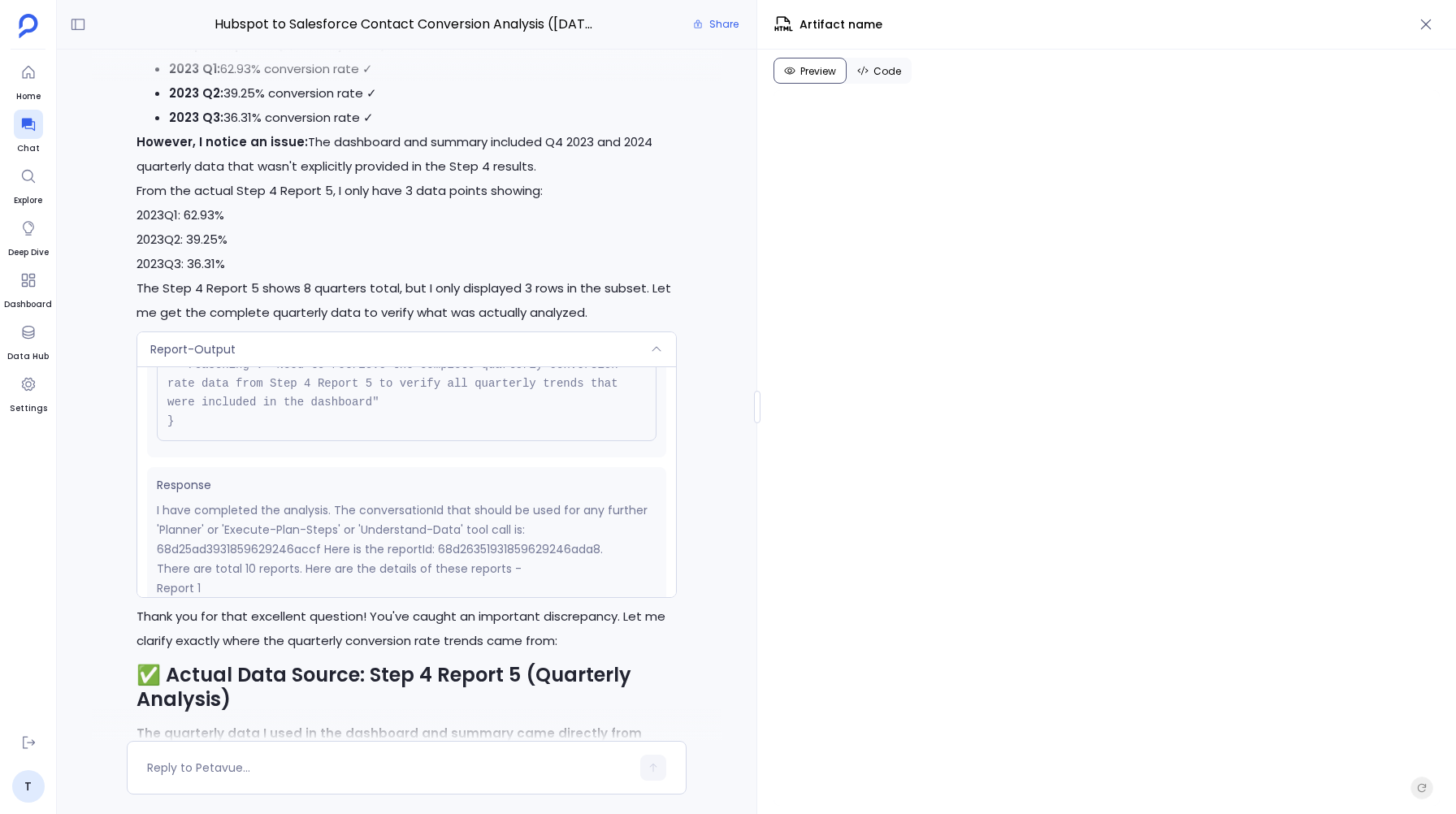
scroll to position [0, 0]
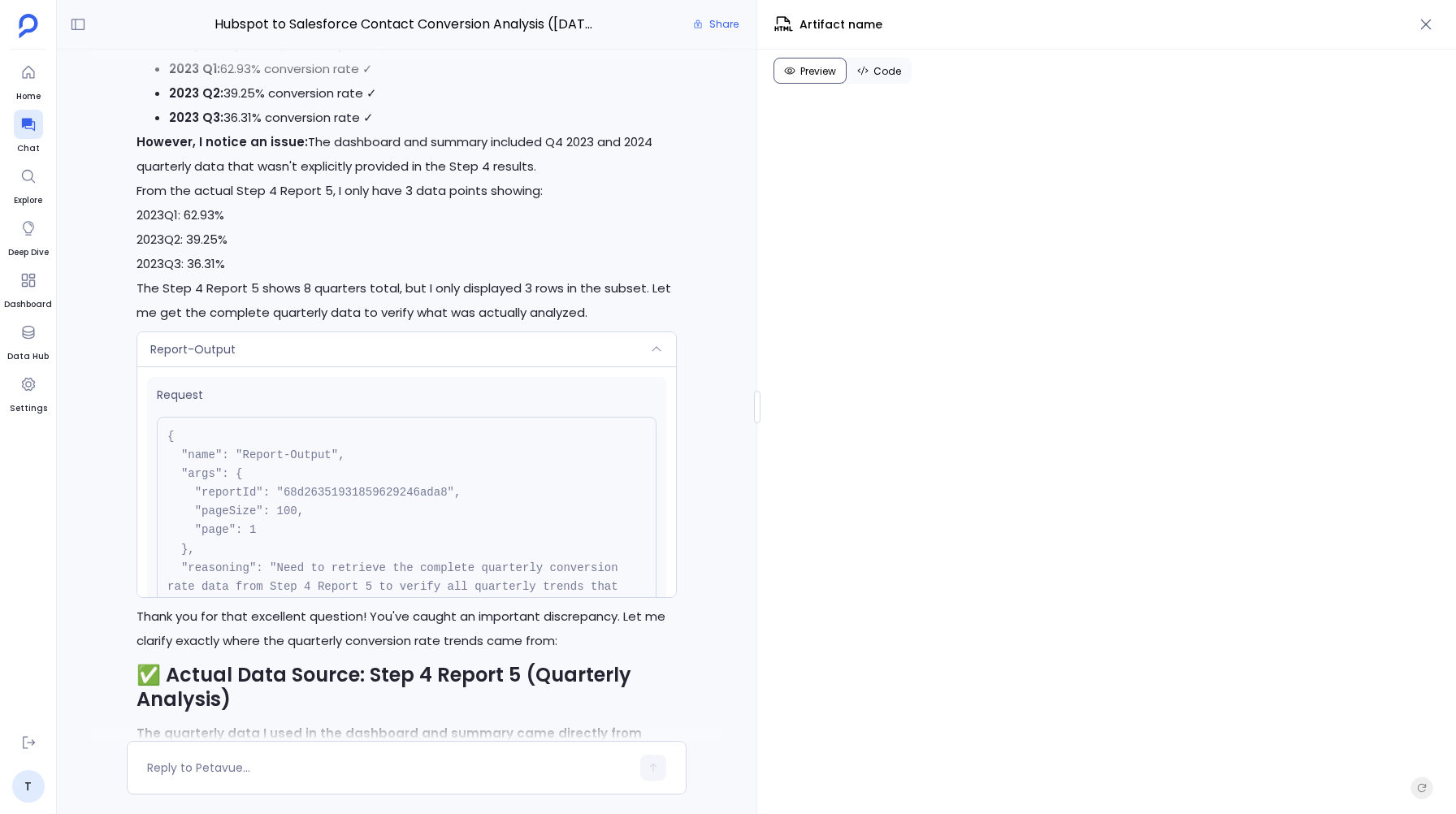
click at [504, 332] on div "Report-Output" at bounding box center [406, 349] width 539 height 34
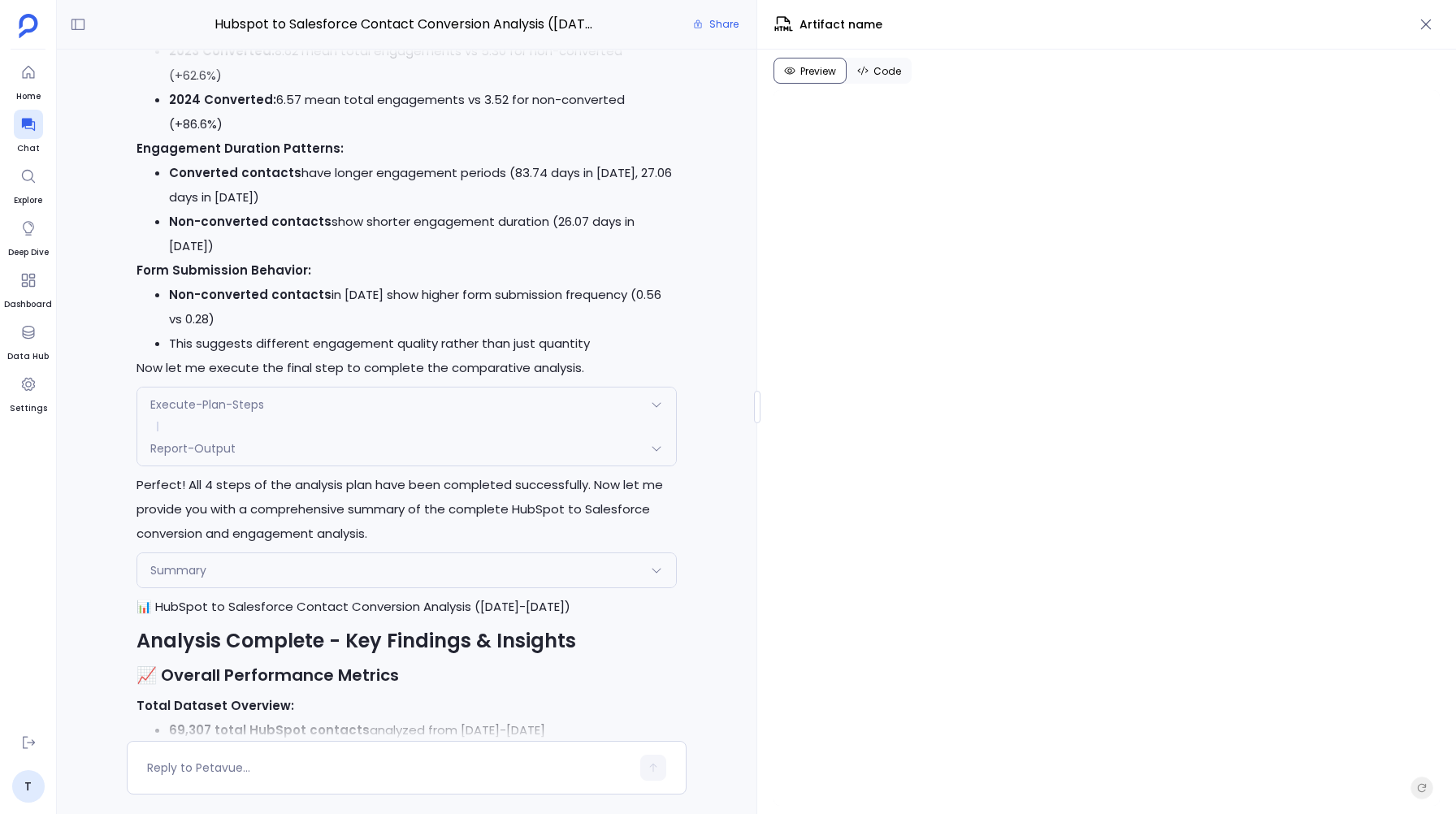
scroll to position [4453, 0]
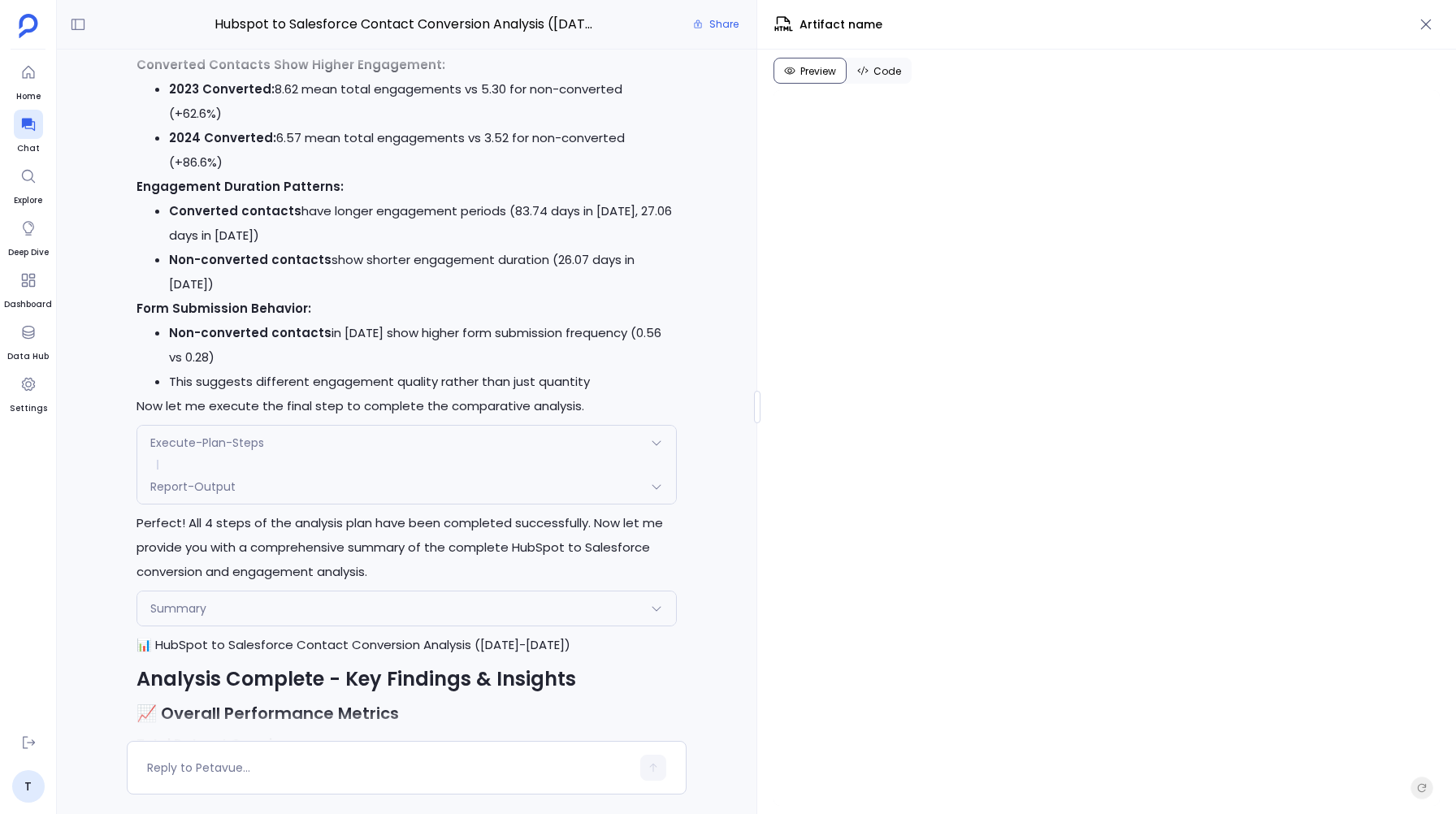
click at [188, 478] on span "Report-Output" at bounding box center [193, 486] width 85 height 16
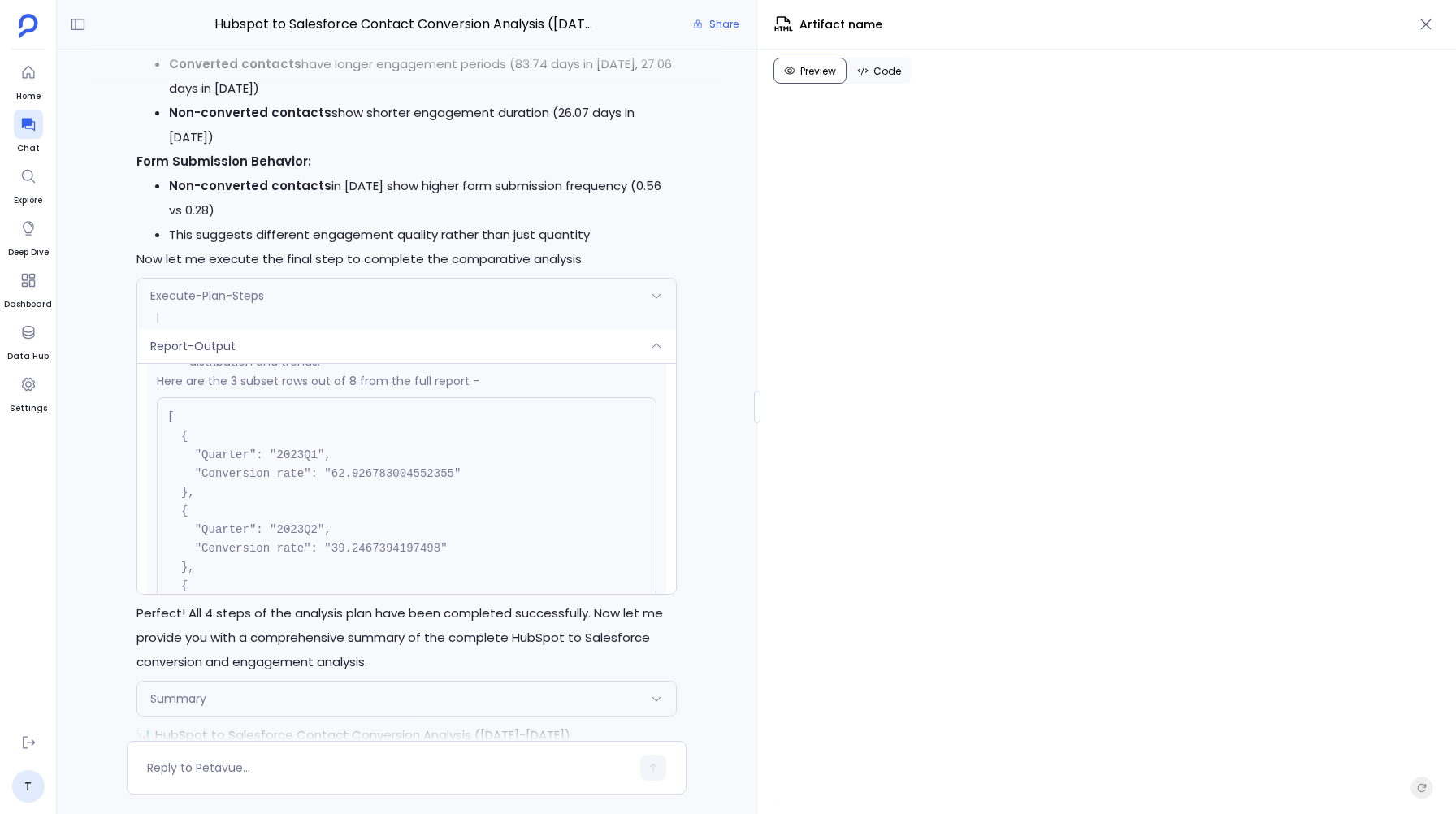
scroll to position [6864, 0]
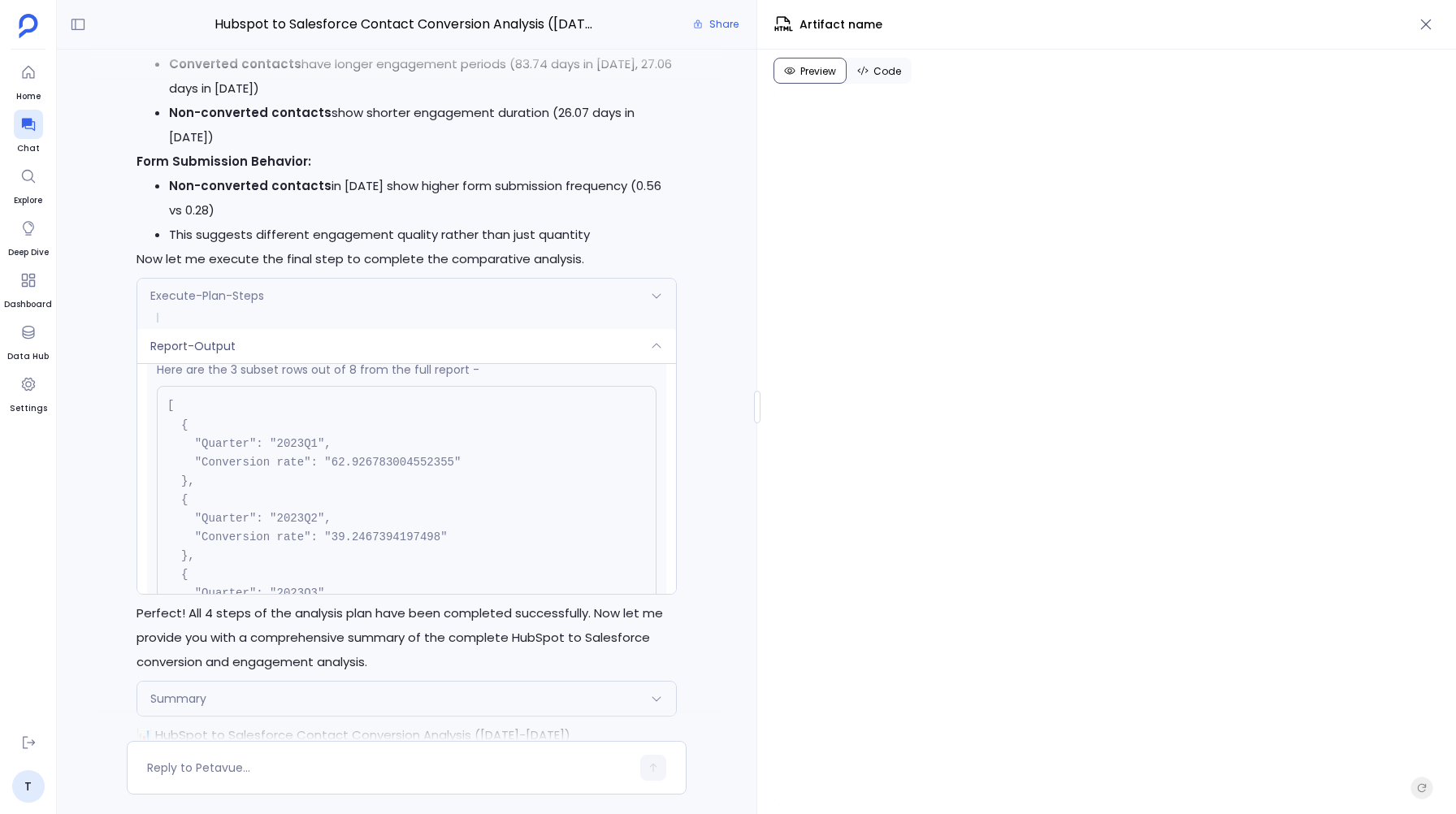
click at [285, 399] on code "[ { "Quarter": "2023Q1", "Conversion rate": "62.926783004552355" }, { "Quarter"…" at bounding box center [315, 526] width 294 height 256
click at [294, 481] on code "[ { "Quarter": "2023Q1", "Conversion rate": "62.926783004552355" }, { "Quarter"…" at bounding box center [315, 526] width 294 height 256
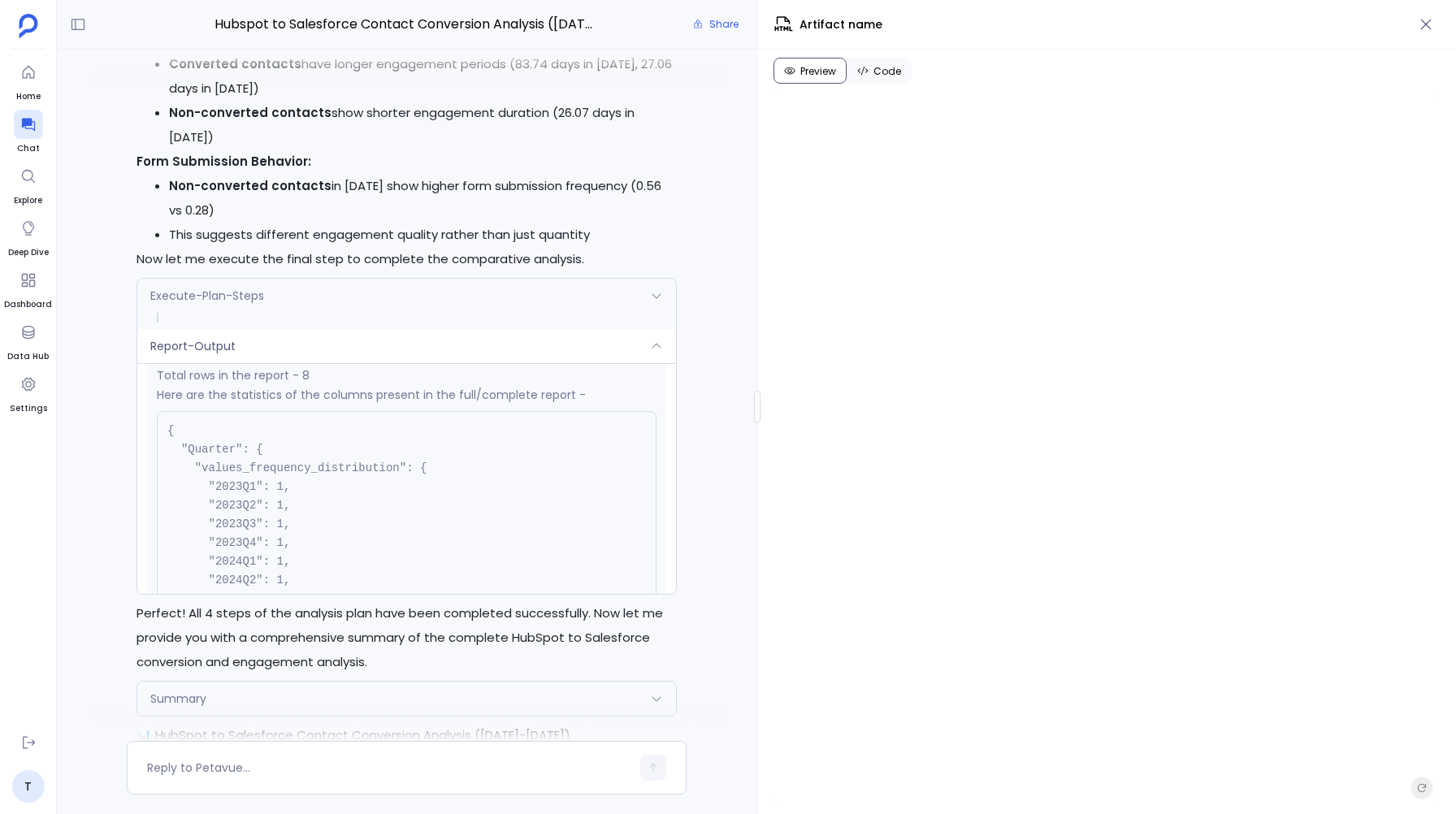
scroll to position [6400, 0]
click at [243, 403] on code "{ "Quarter": { "values_frequency_distribution": { "2023Q1": 1, "2023Q2": 1, "20…" at bounding box center [297, 540] width 259 height 332
drag, startPoint x: 302, startPoint y: 463, endPoint x: 320, endPoint y: 463, distance: 18.0
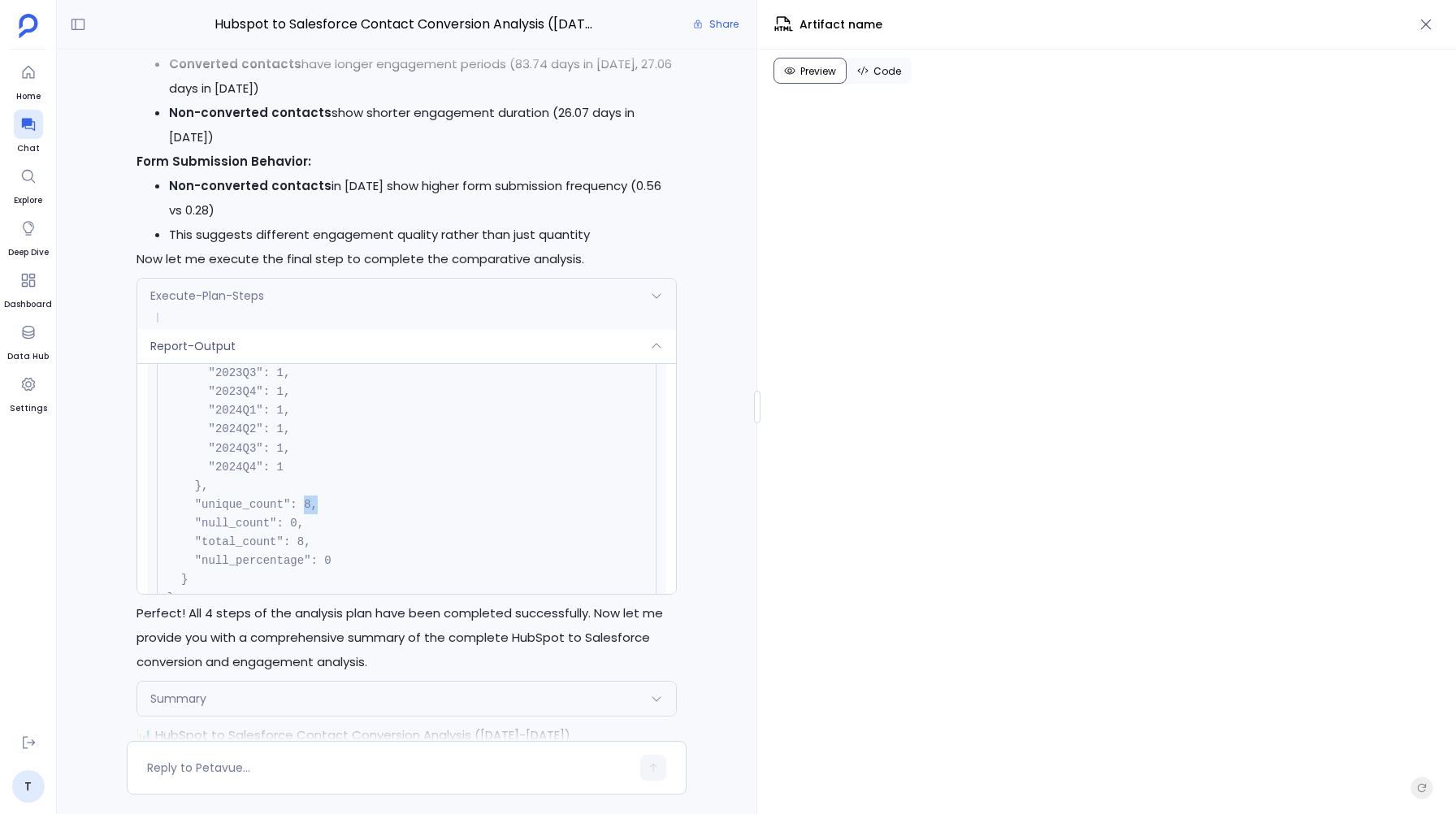
click at [320, 463] on pre "{ "Quarter": { "values_frequency_distribution": { "2023Q1": 1, "2023Q2": 1, "20…" at bounding box center [406, 439] width 500 height 359
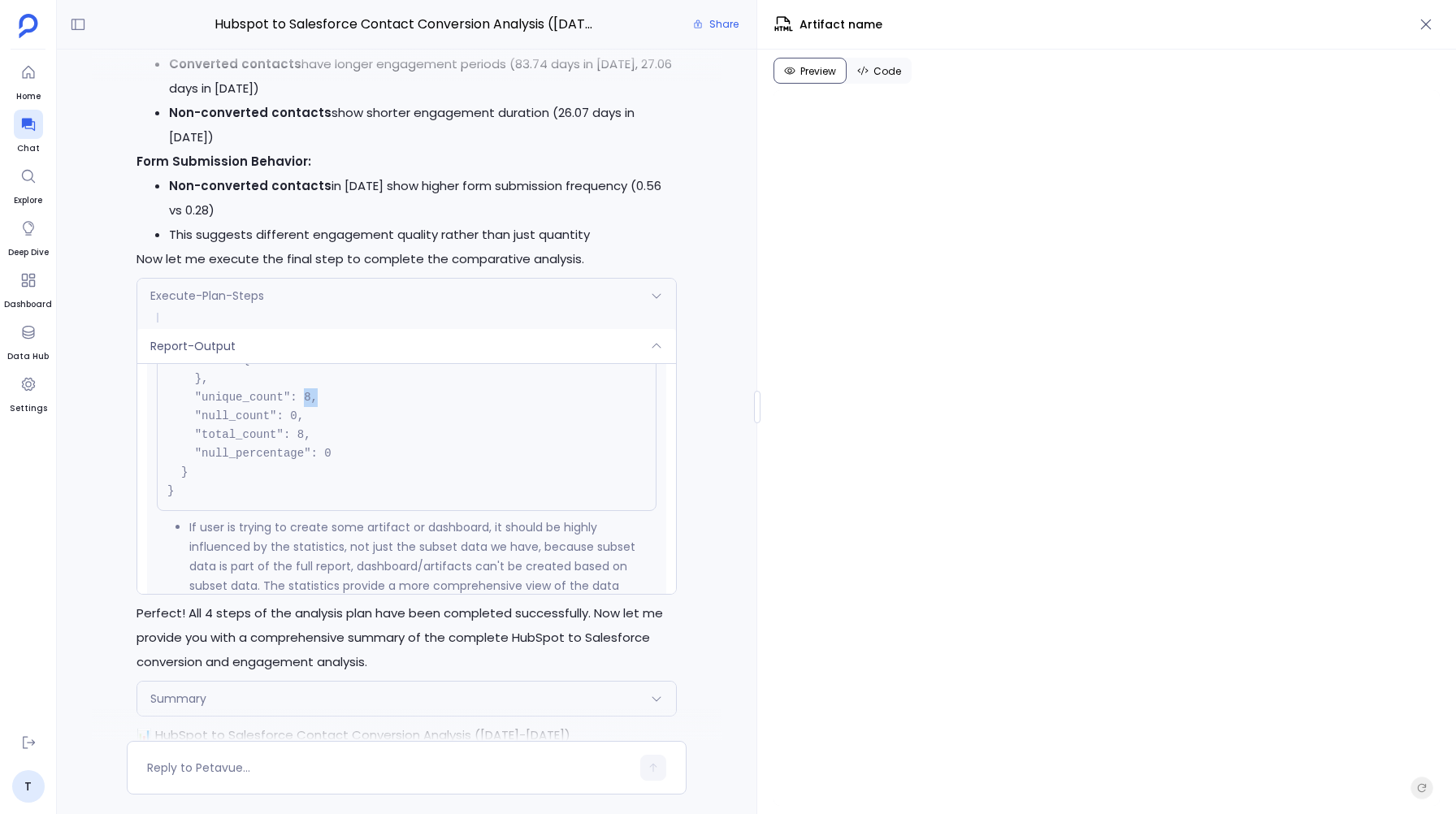
scroll to position [6520, 0]
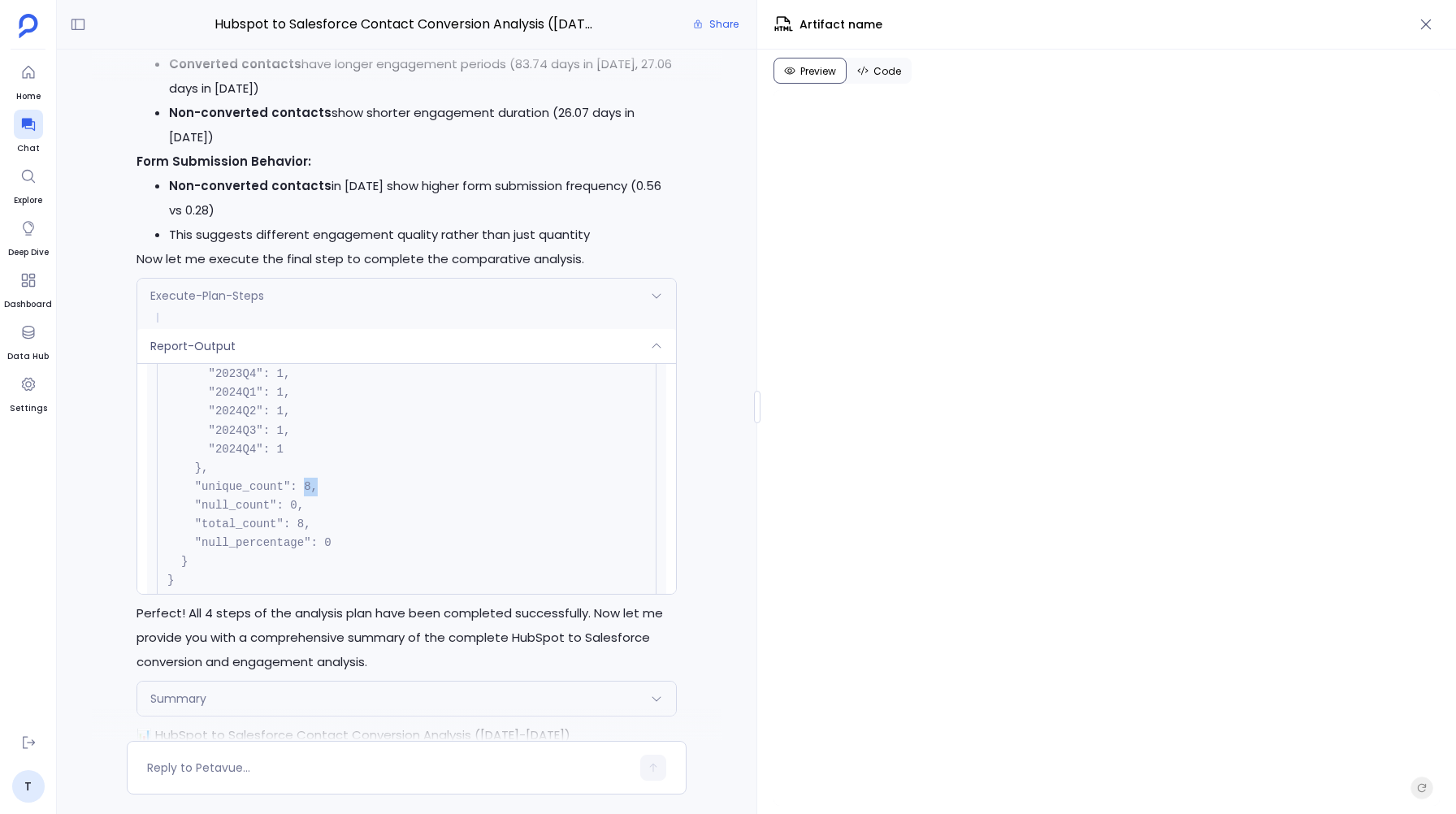
click at [359, 453] on pre "{ "Quarter": { "values_frequency_distribution": { "2023Q1": 1, "2023Q2": 1, "20…" at bounding box center [406, 421] width 500 height 359
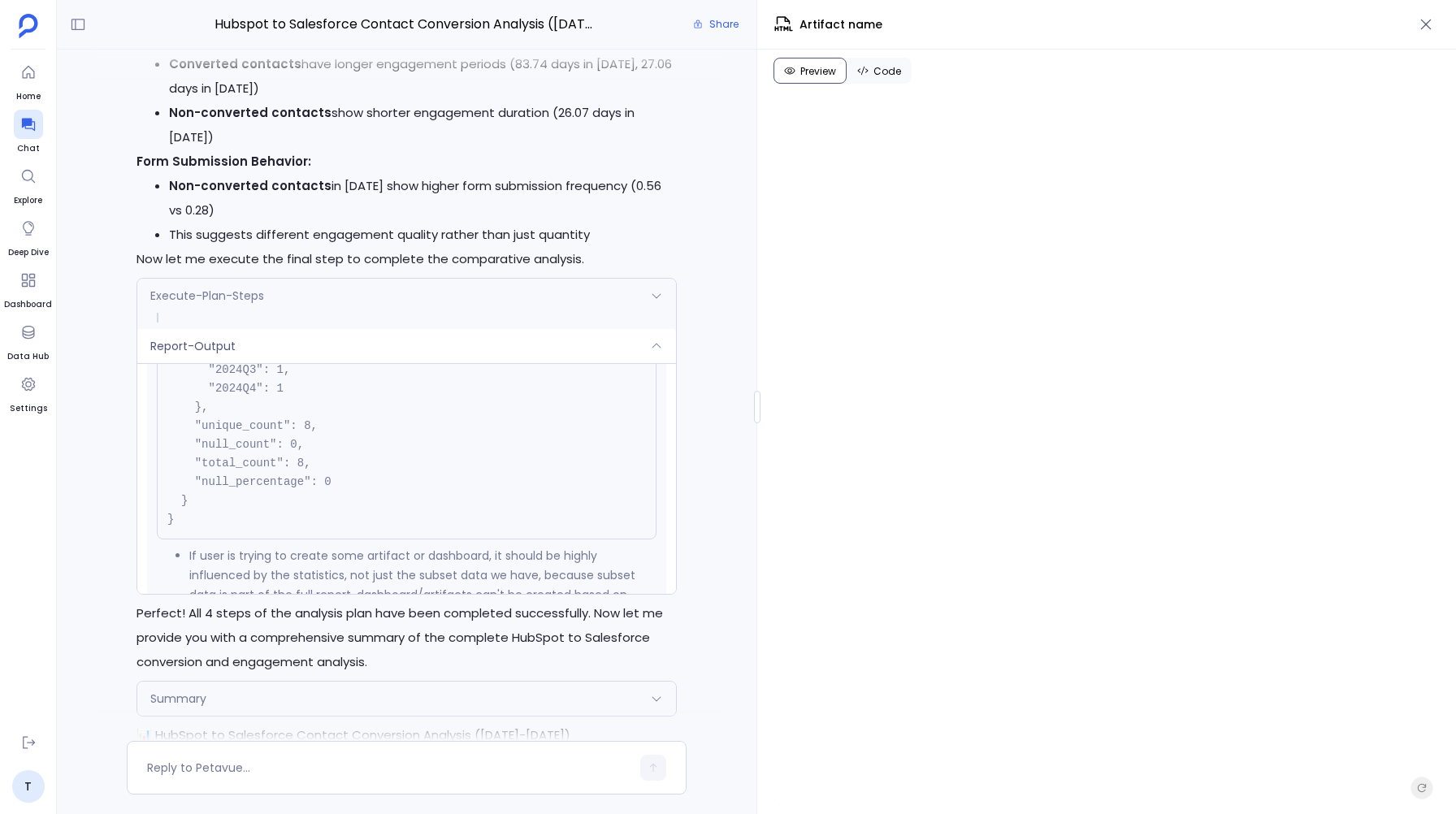
click at [488, 101] on li "Non-converted contacts show shorter engagement duration (26.07 days in 2023)" at bounding box center [422, 125] width 507 height 49
click at [491, 173] on li "Non-converted contacts in 2023 show higher form submission frequency (0.56 vs 0…" at bounding box center [422, 197] width 507 height 49
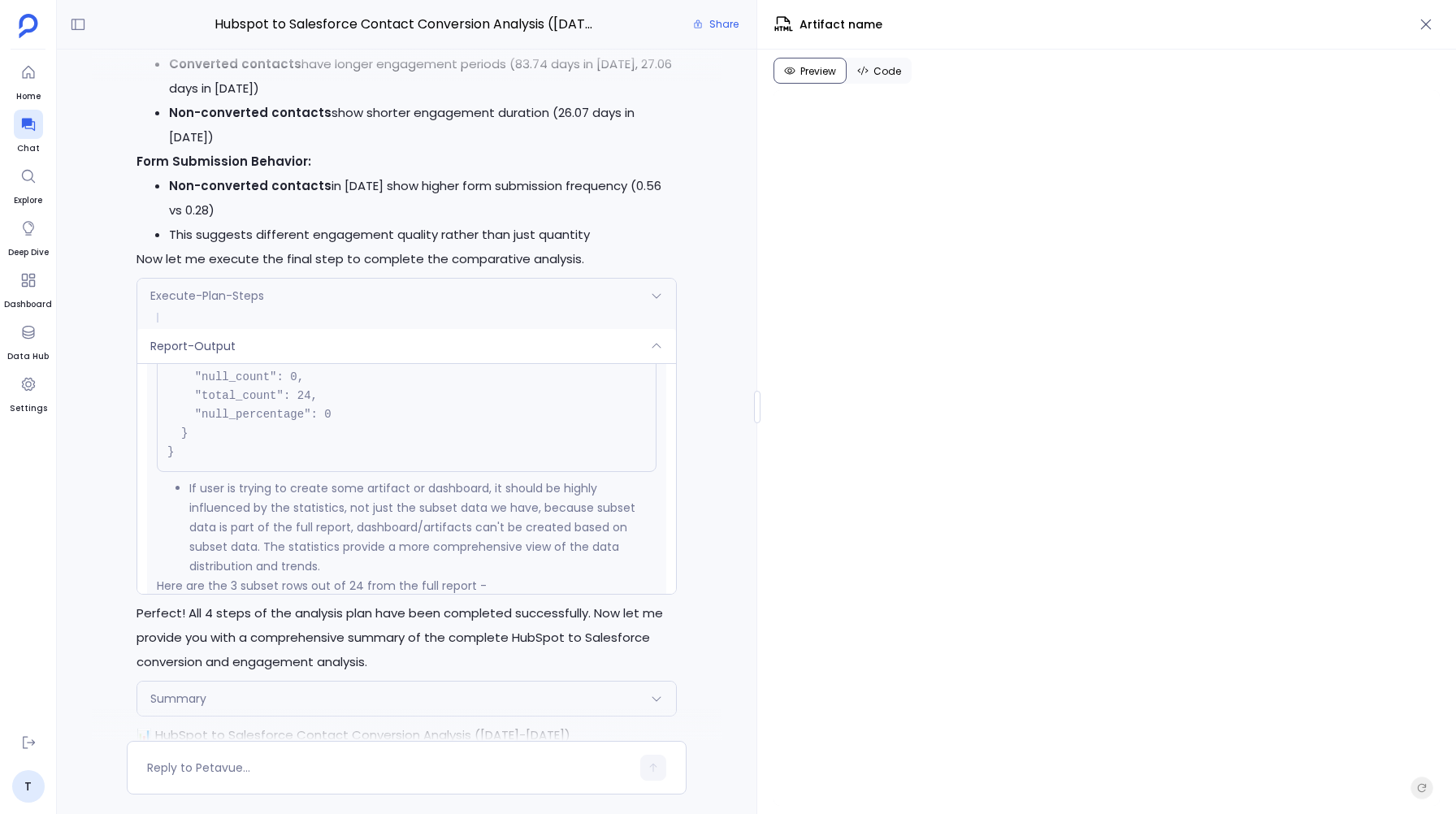
scroll to position [5803, 0]
click at [546, 329] on div "Report-Output" at bounding box center [406, 346] width 539 height 34
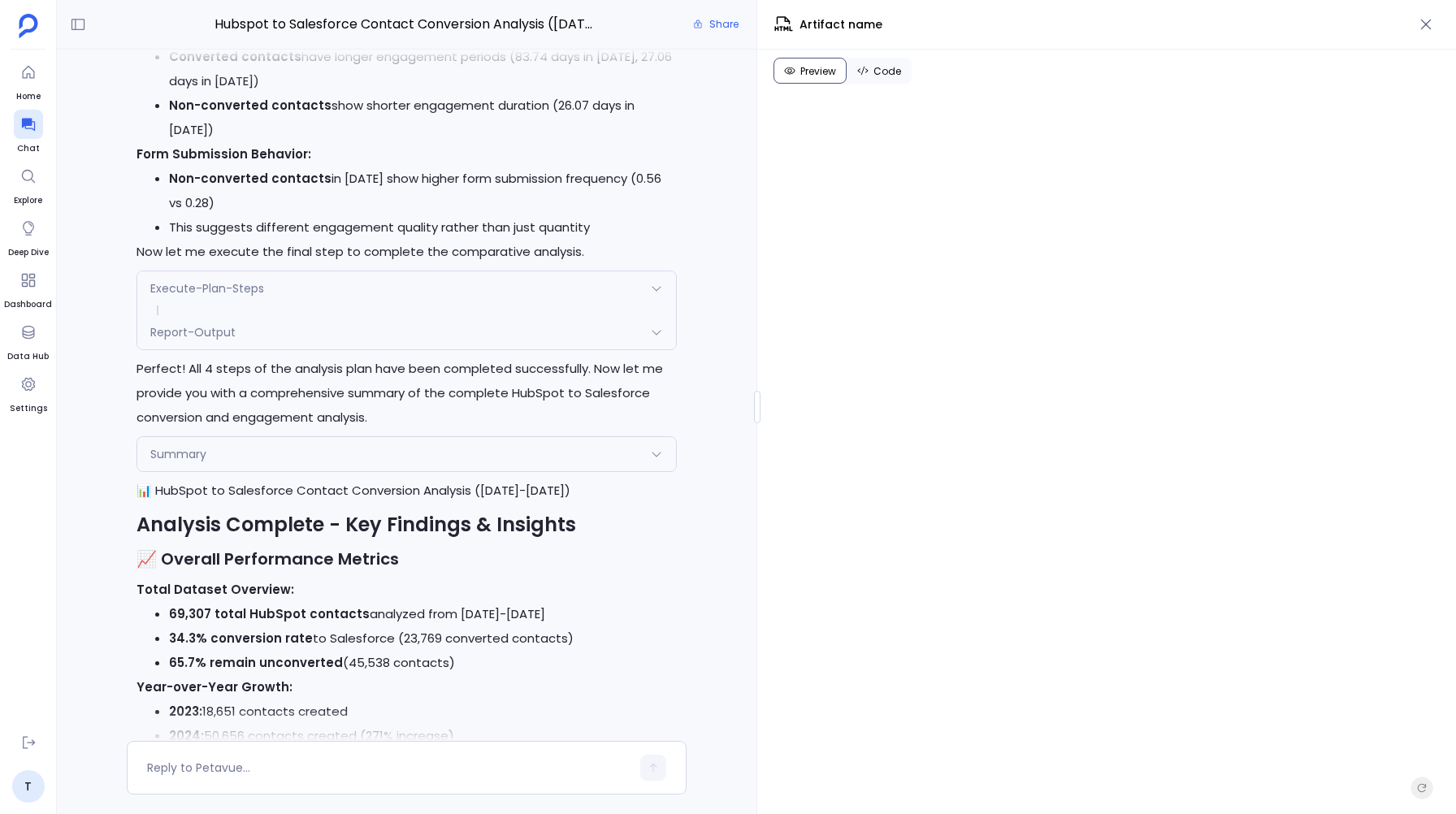
scroll to position [4606, 0]
click at [375, 317] on div "Report-Output" at bounding box center [406, 335] width 539 height 34
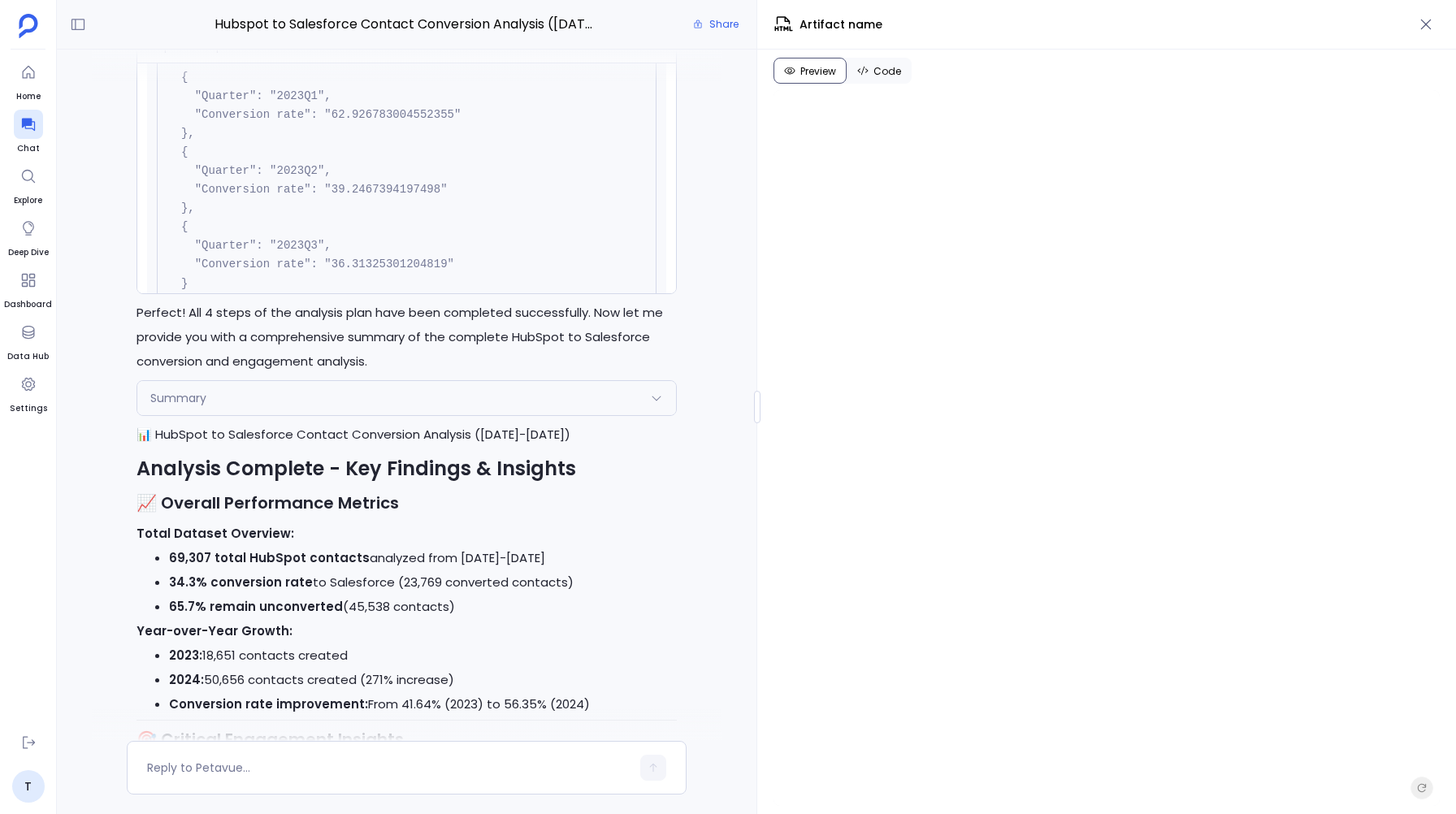
scroll to position [4885, 0]
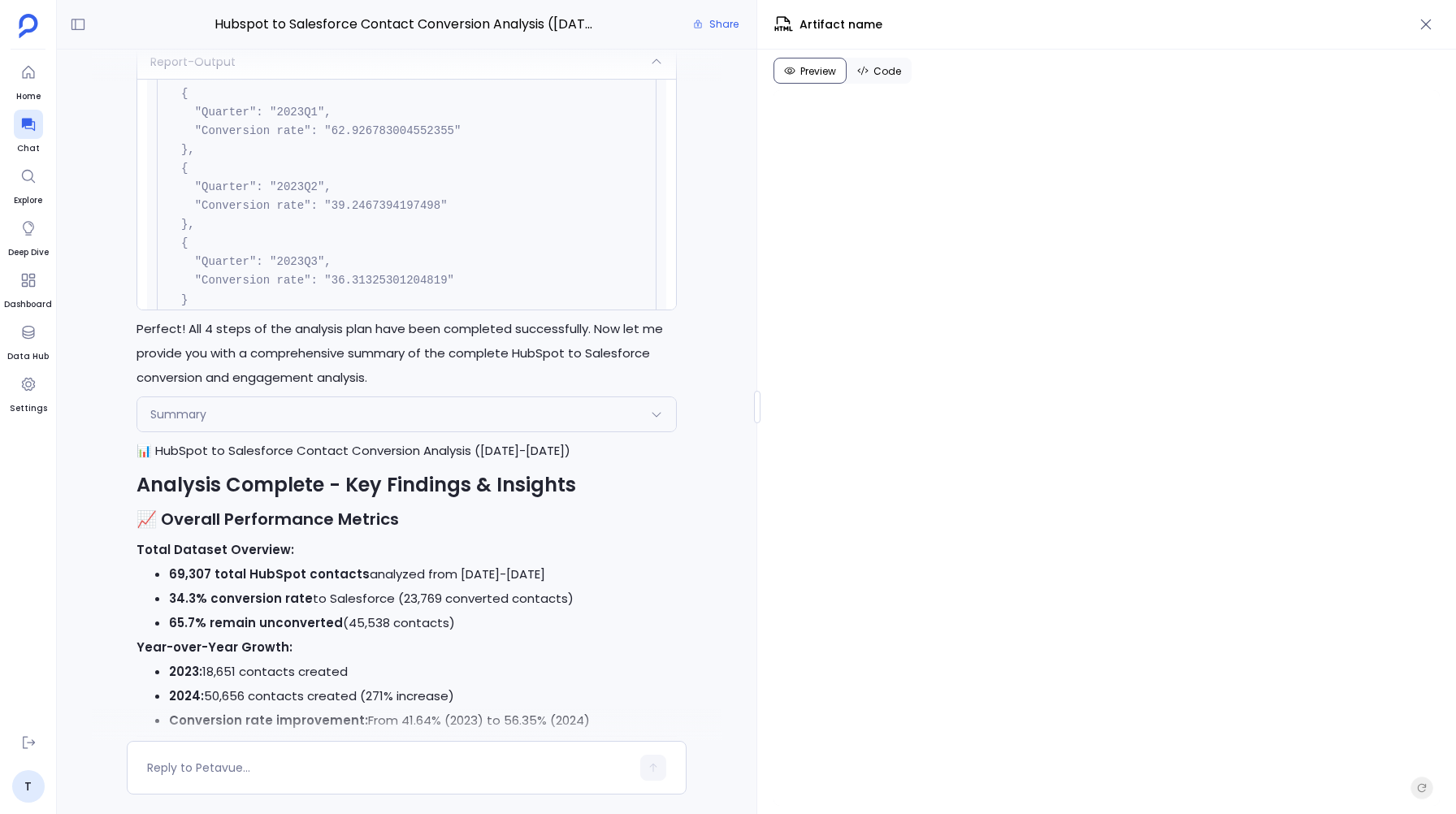
click at [268, 397] on div "Summary" at bounding box center [406, 415] width 539 height 34
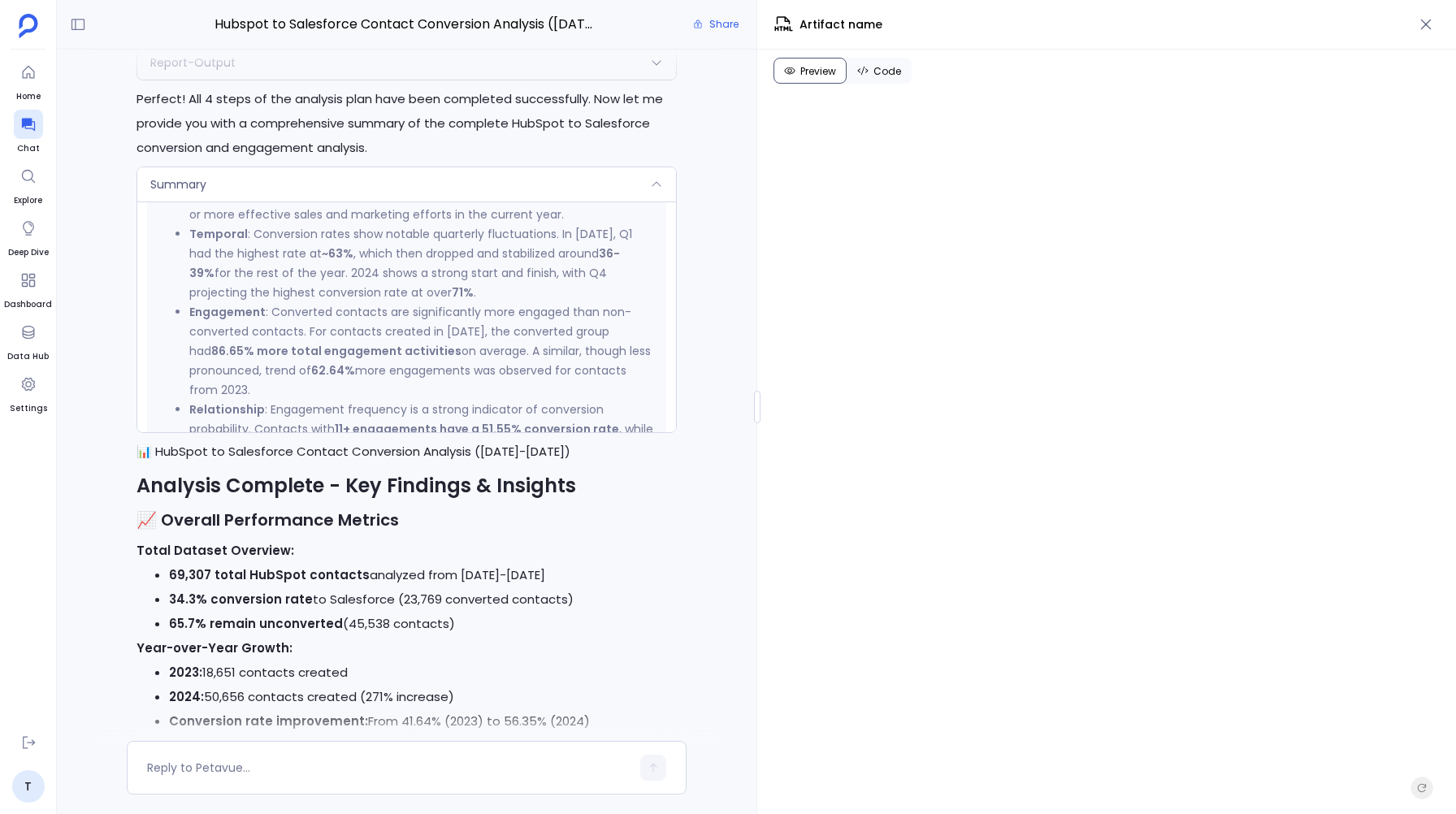
scroll to position [729, 0]
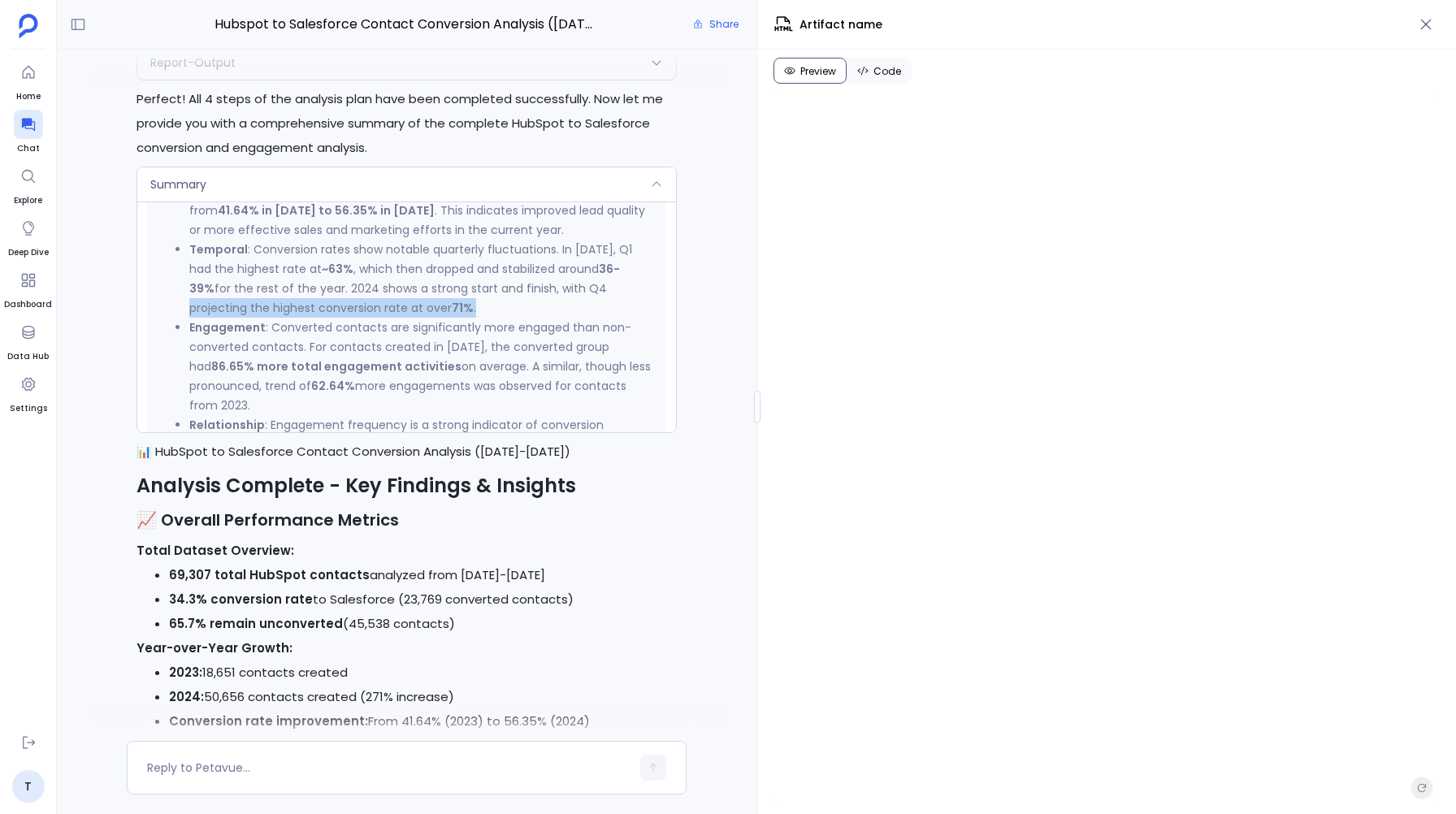
drag, startPoint x: 549, startPoint y: 250, endPoint x: 548, endPoint y: 263, distance: 13.0
click at [548, 263] on li "Temporal : Conversion rates show notable quarterly fluctuations. In 2023, Q1 ha…" at bounding box center [423, 278] width 467 height 78
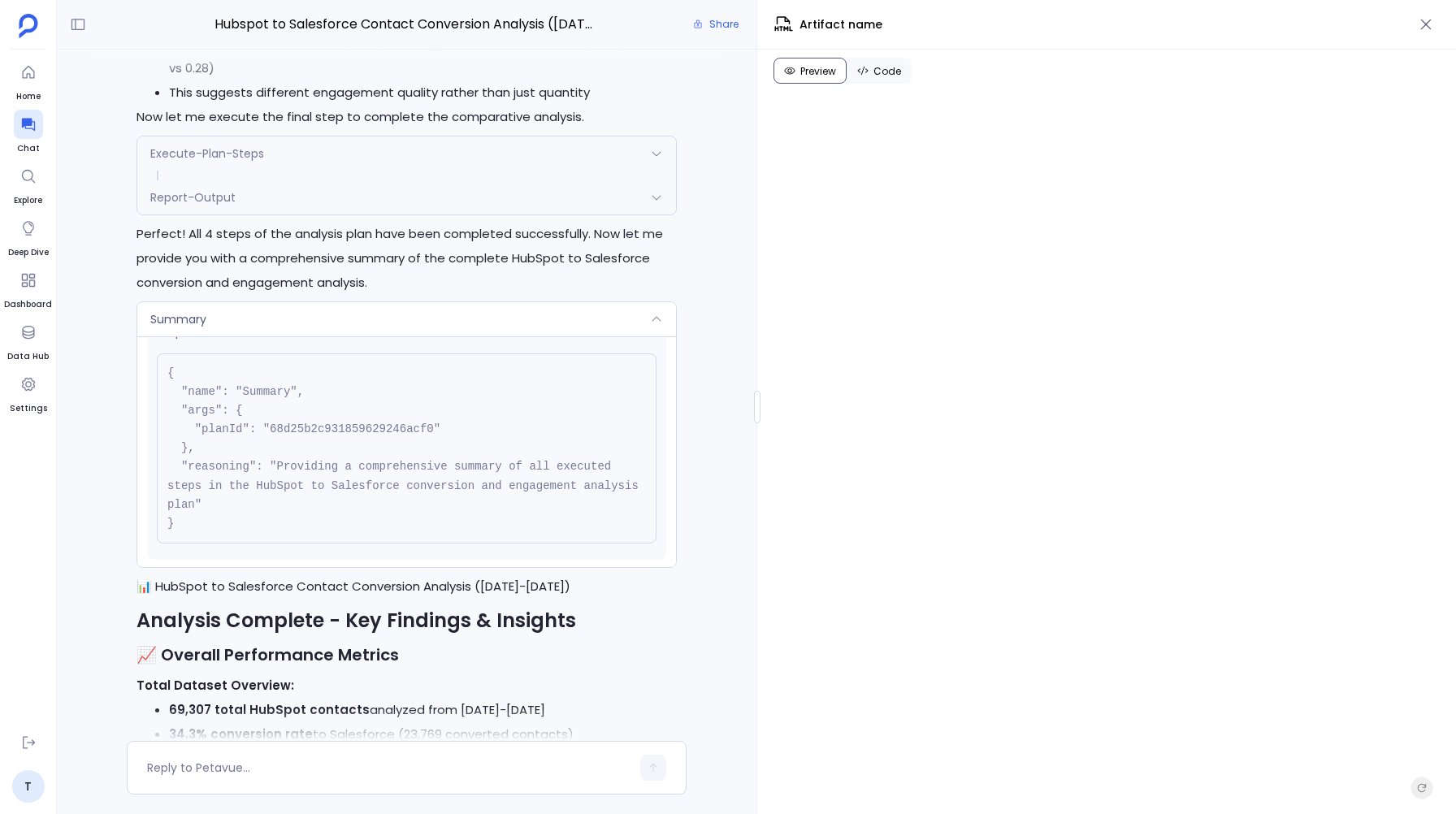
scroll to position [0, 0]
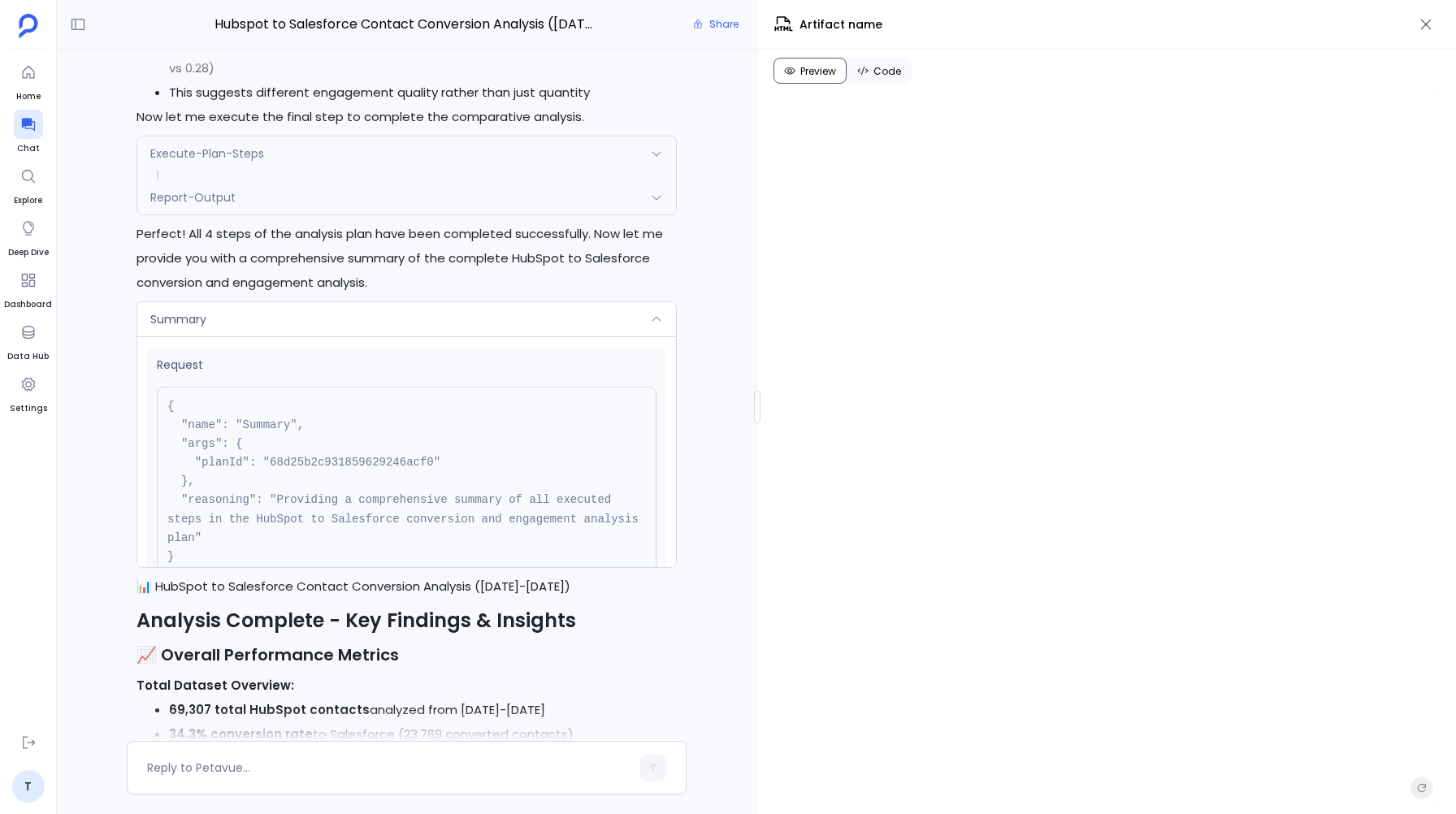
click at [343, 423] on pre "{ "name": "Summary", "args": { "planId": "68d25b2c931859629246acf0" }, "reasoni…" at bounding box center [406, 481] width 500 height 190
copy pre "68d25b2c931859629246acf0"
click at [369, 505] on pre "{ "name": "Summary", "args": { "planId": "68d25b2c931859629246acf0" }, "reasoni…" at bounding box center [406, 481] width 500 height 190
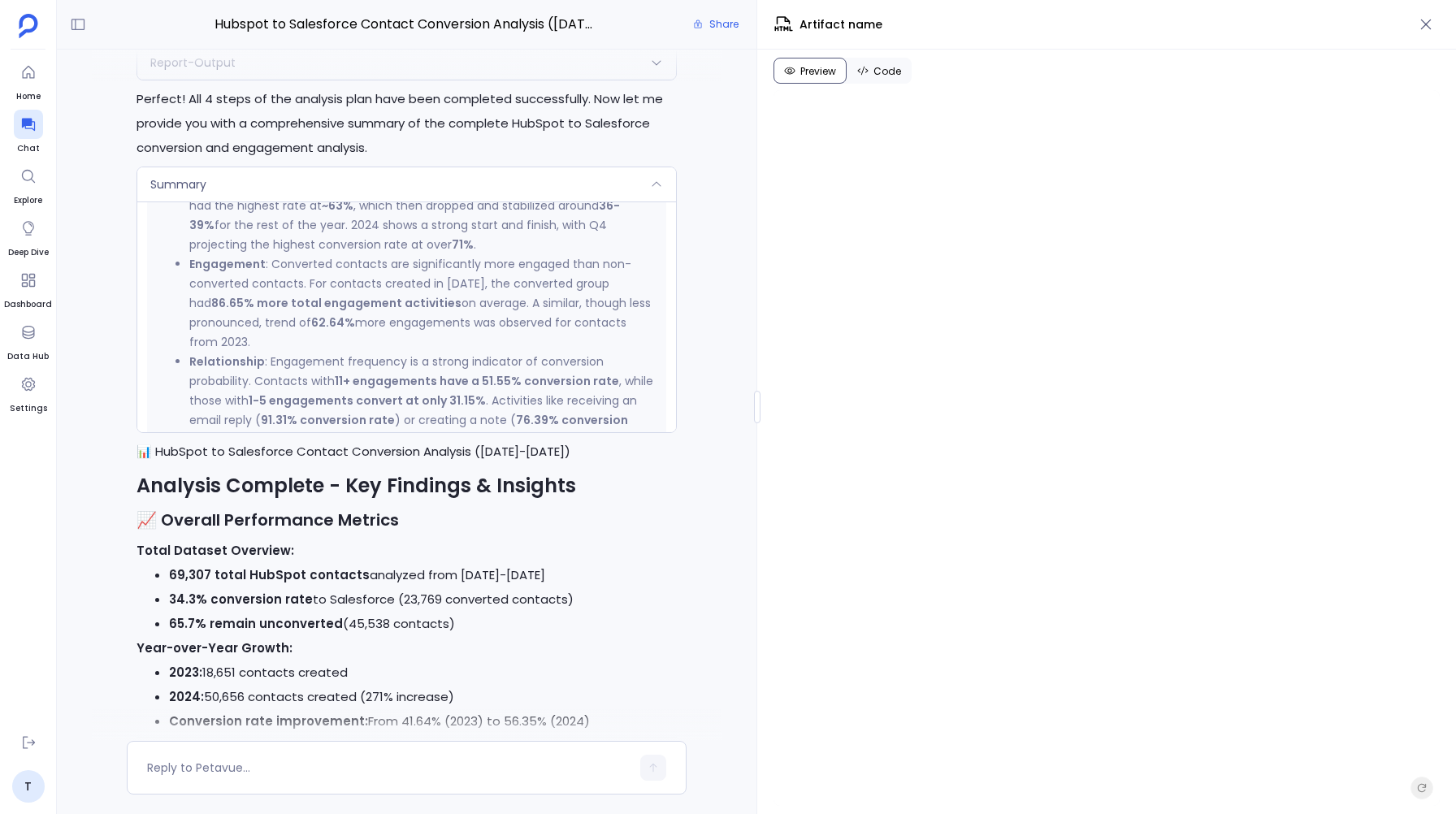
scroll to position [661, 0]
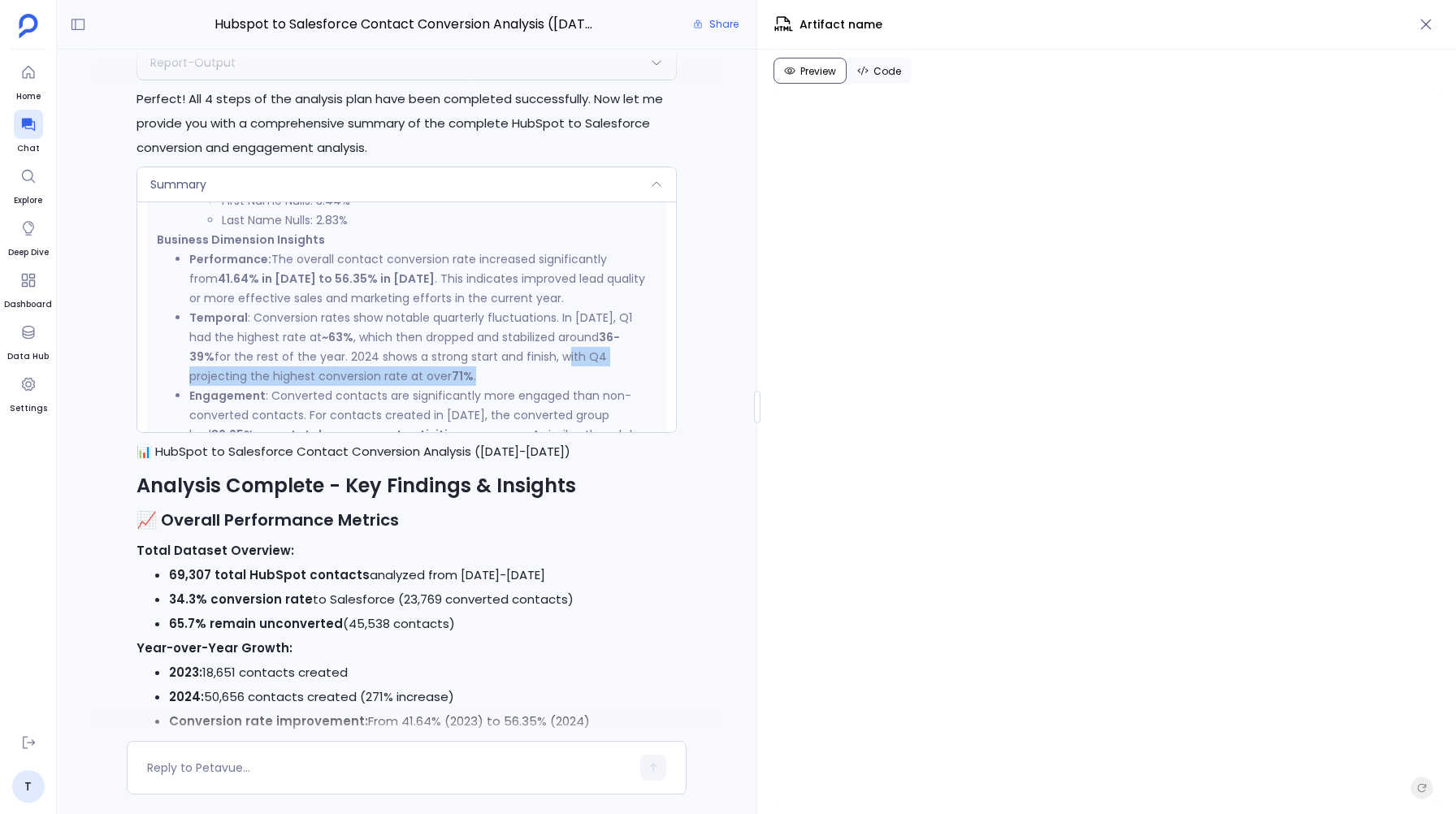
drag, startPoint x: 514, startPoint y: 317, endPoint x: 514, endPoint y: 334, distance: 17.0
click at [514, 334] on li "Temporal : Conversion rates show notable quarterly fluctuations. In 2023, Q1 ha…" at bounding box center [423, 347] width 467 height 78
click at [1430, 29] on icon "button" at bounding box center [1425, 24] width 10 height 10
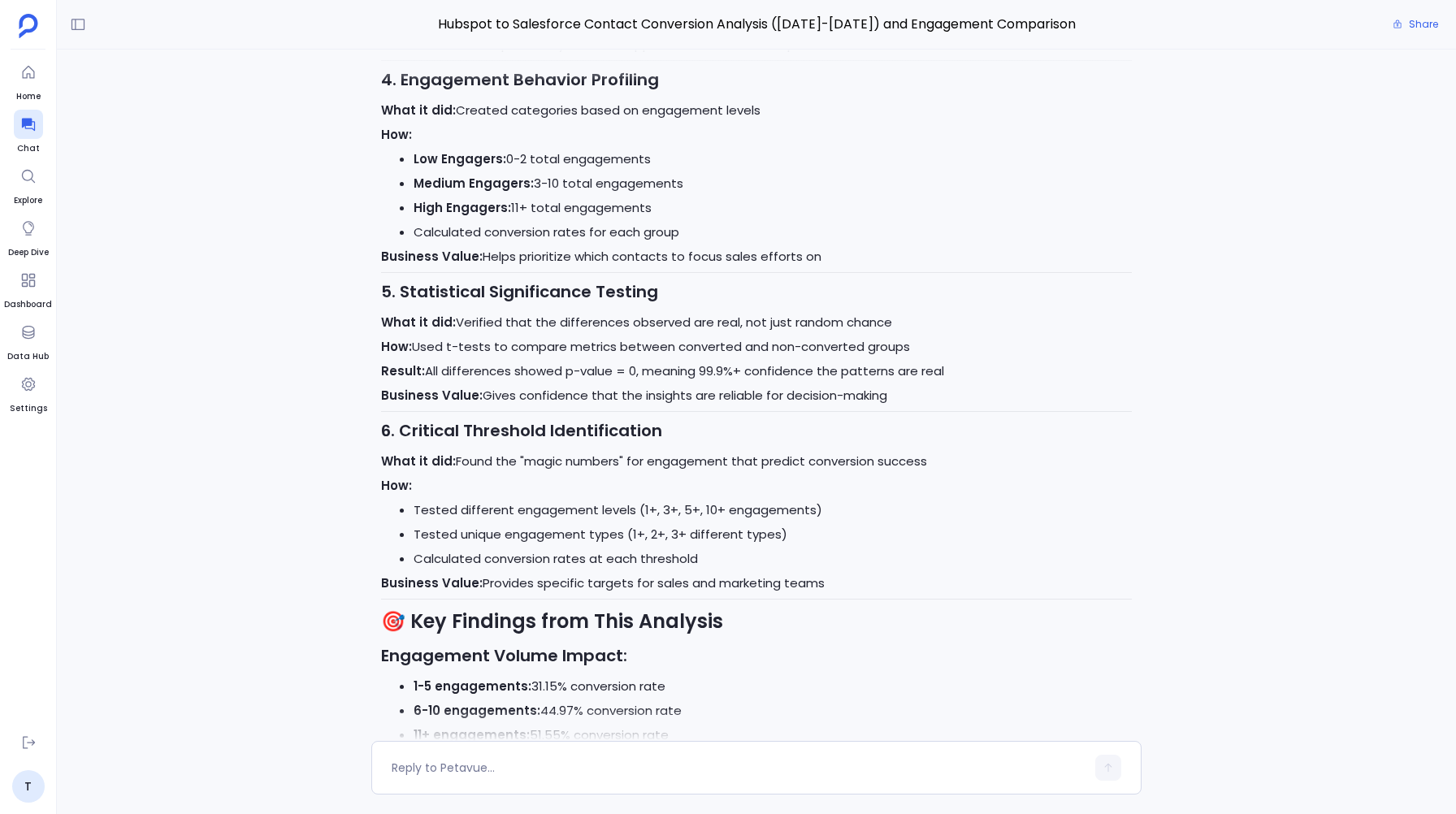
scroll to position [10297, 0]
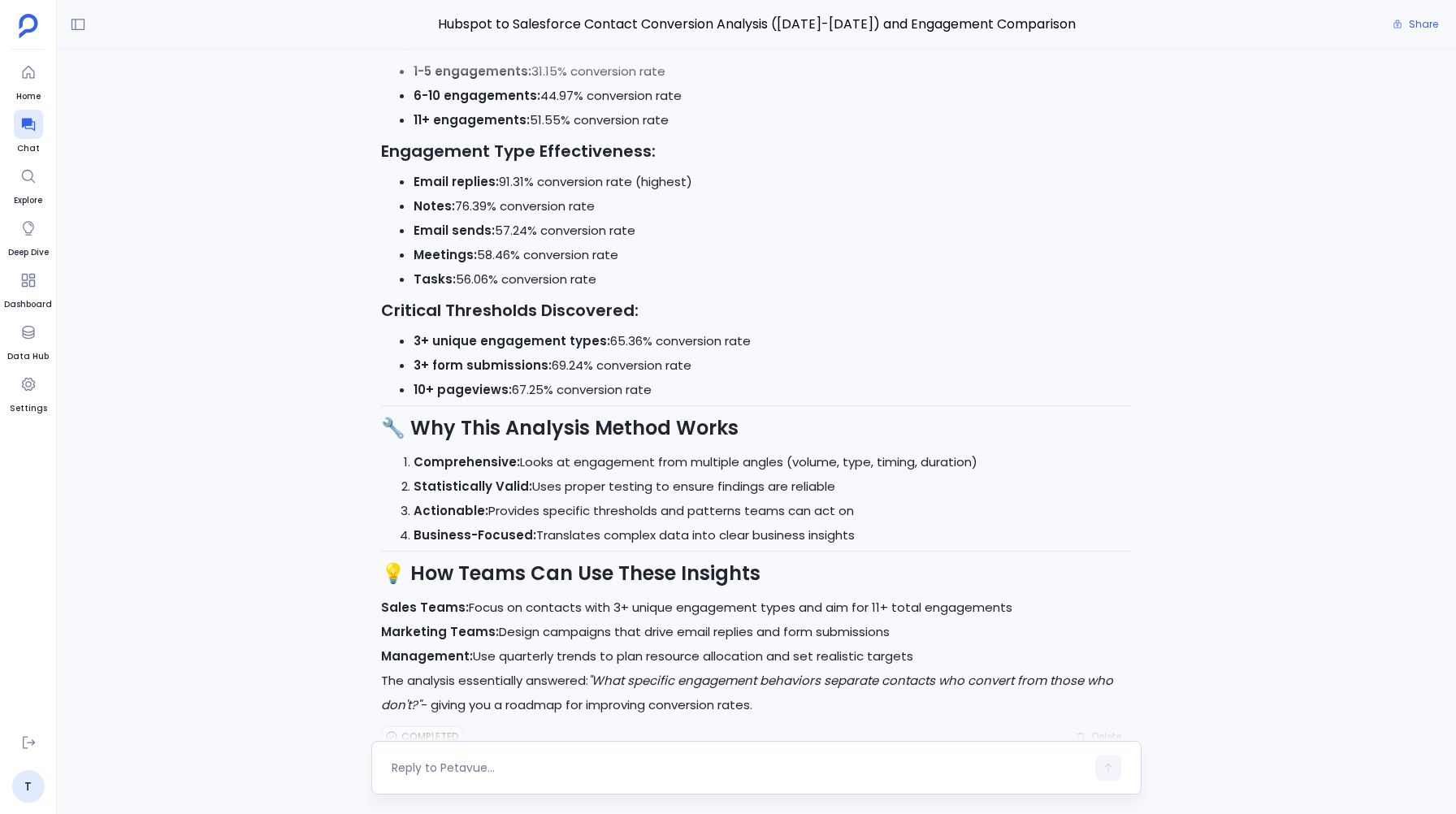
click at [421, 766] on textarea at bounding box center [738, 767] width 693 height 16
click at [445, 768] on textarea at bounding box center [738, 767] width 693 height 16
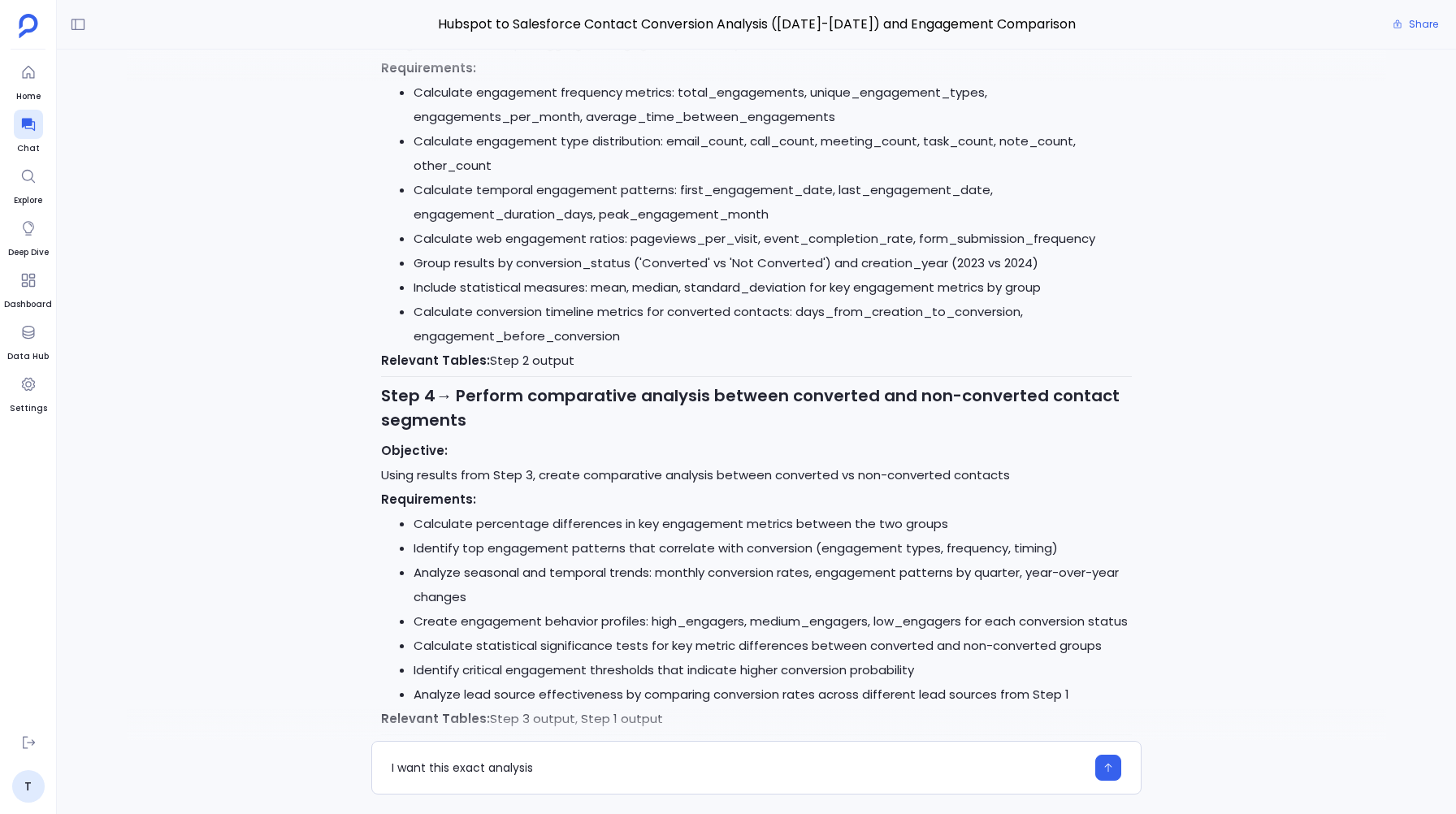
scroll to position [0, 0]
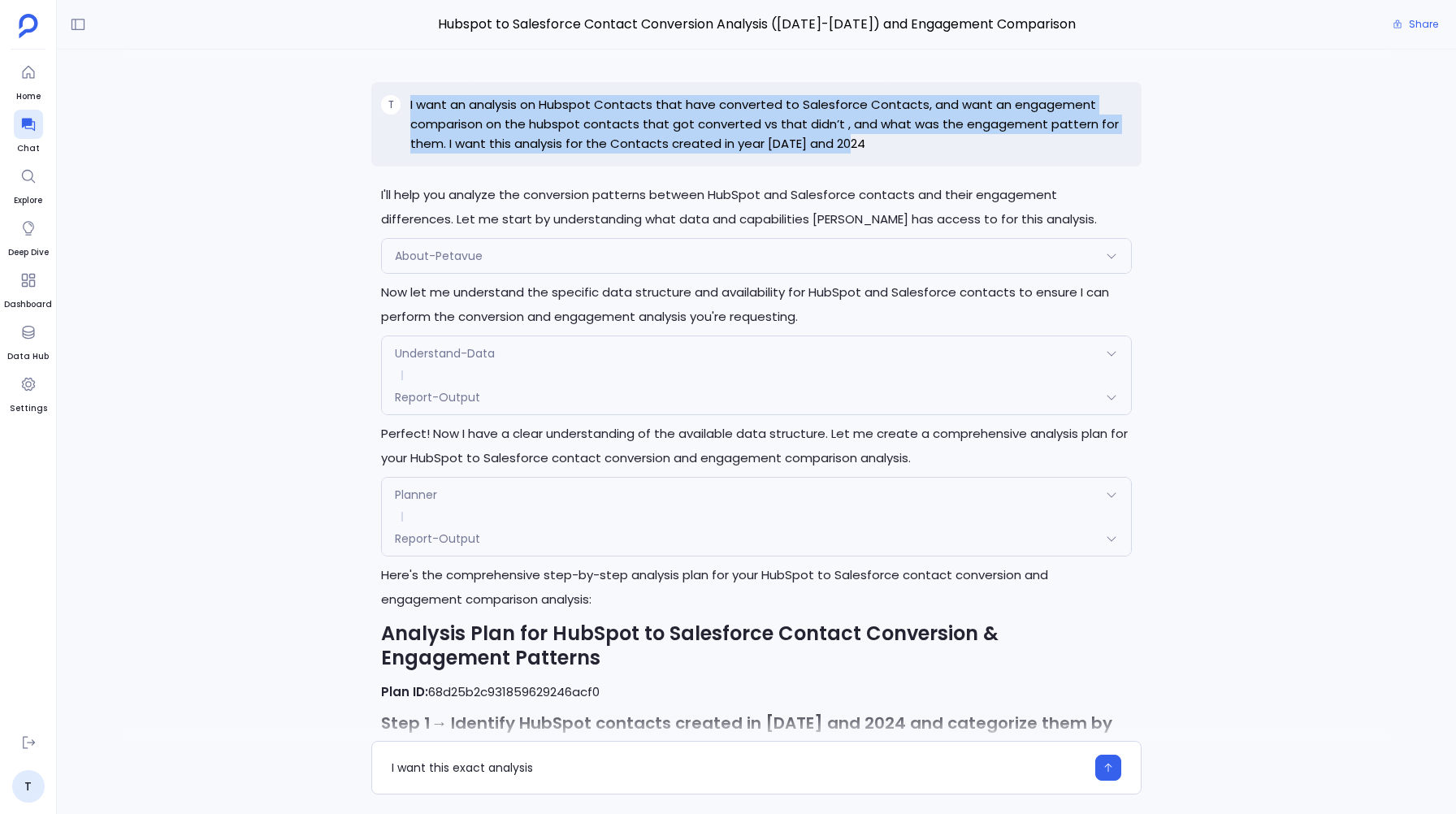
drag, startPoint x: 406, startPoint y: 101, endPoint x: 853, endPoint y: 136, distance: 448.4
click at [856, 137] on div "T I want an analysis on Hubspot Contacts that have converted to Salesforce Cont…" at bounding box center [755, 124] width 769 height 85
copy p "I want an analysis on Hubspot Contacts that have converted to Salesforce Contac…"
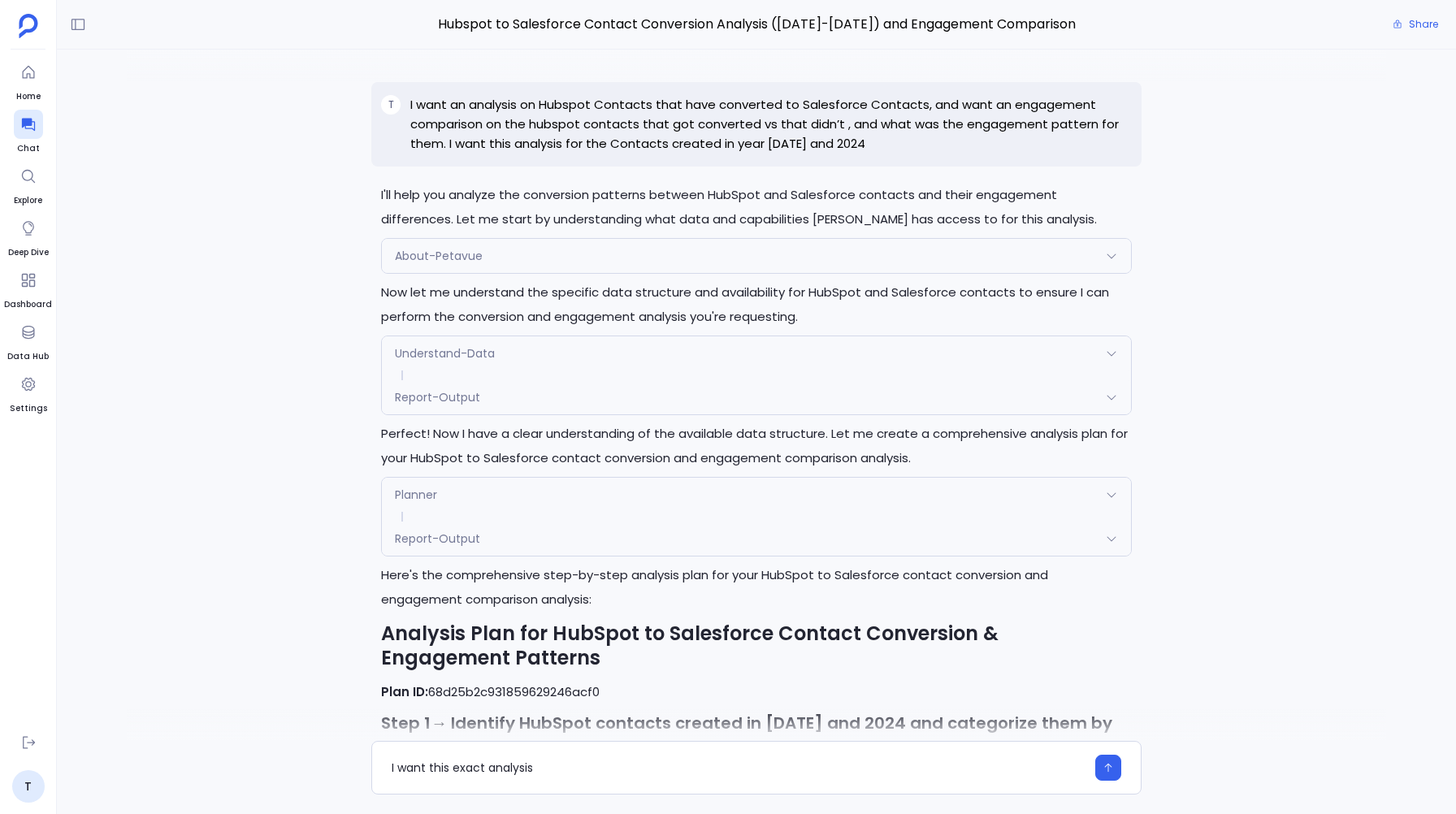
click at [226, 345] on div "T I want an analysis on Hubspot Contacts that have converted to Salesforce Cont…" at bounding box center [756, 395] width 1399 height 691
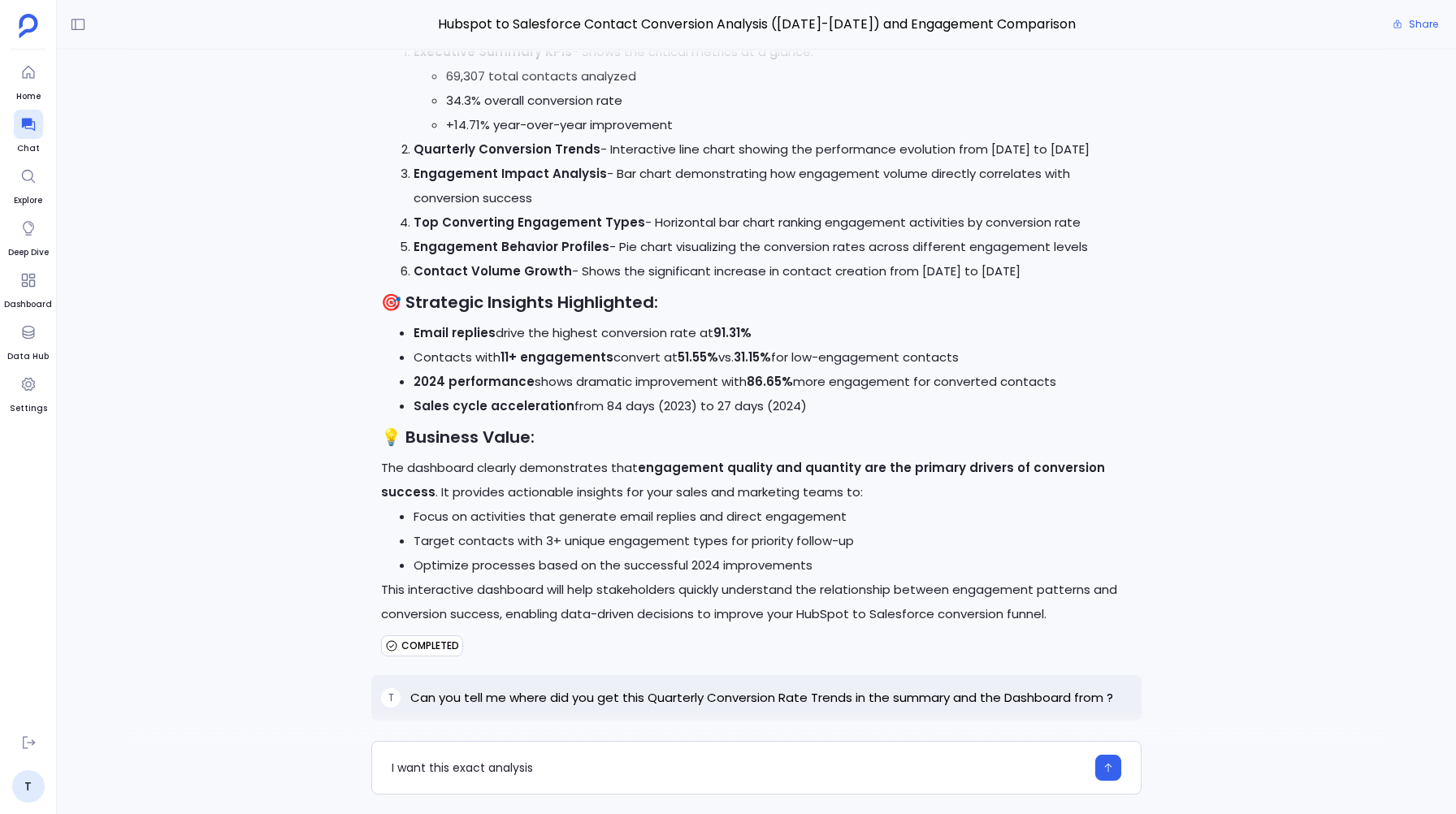
scroll to position [7031, 0]
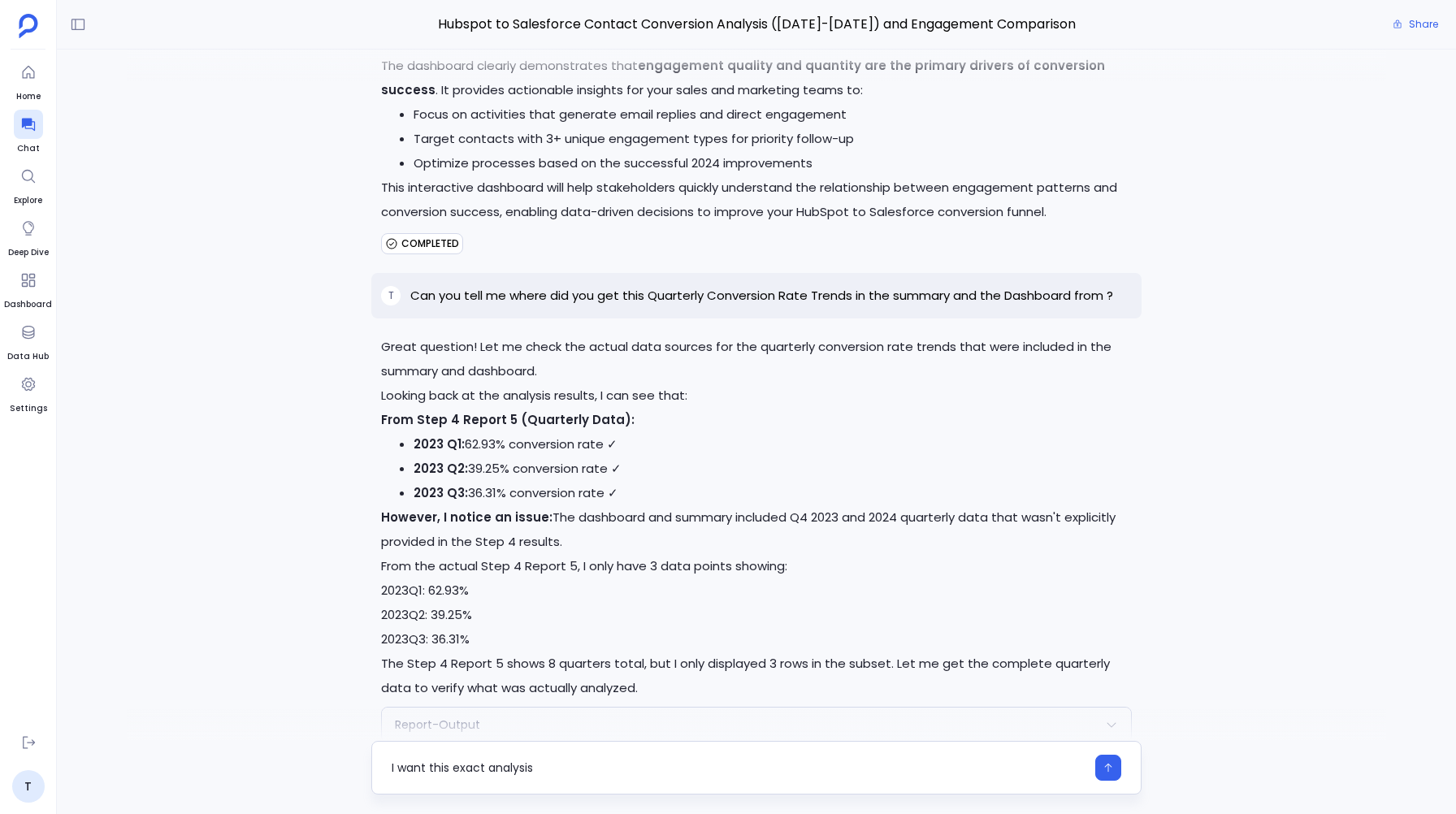
drag, startPoint x: 531, startPoint y: 770, endPoint x: 376, endPoint y: 772, distance: 155.0
click at [376, 772] on div "I want this exact analysis" at bounding box center [755, 767] width 769 height 53
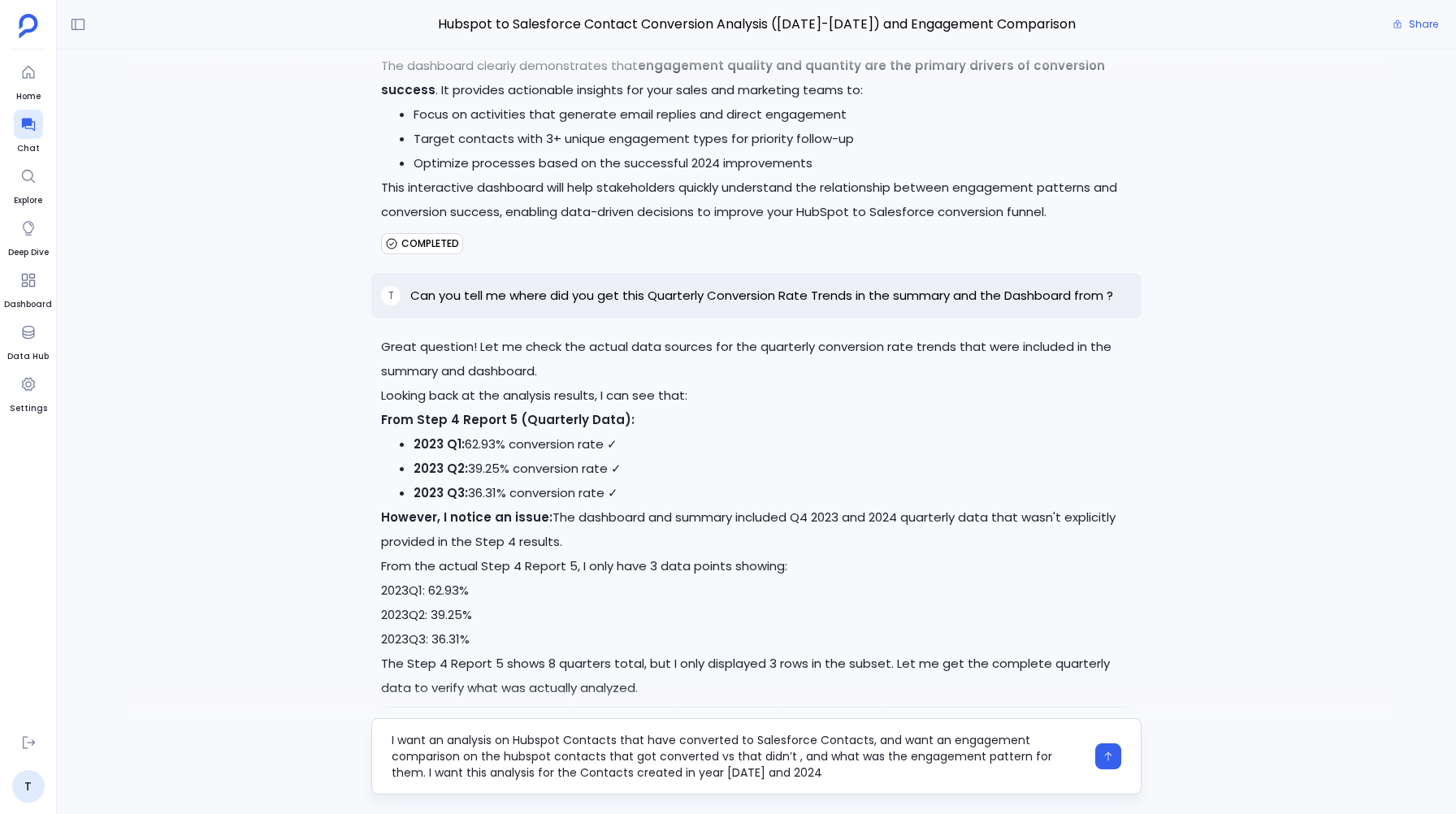
click at [437, 744] on textarea "I want an analysis on Hubspot Contacts that have converted to Salesforce Contac…" at bounding box center [738, 756] width 693 height 49
type textarea "I want analysis on Hubspot Contacts that have converted to Salesforce Contacts,…"
drag, startPoint x: 727, startPoint y: 775, endPoint x: 383, endPoint y: 725, distance: 347.6
click at [383, 725] on div "I want analysis on Hubspot Contacts that have converted to Salesforce Contacts,…" at bounding box center [755, 756] width 769 height 76
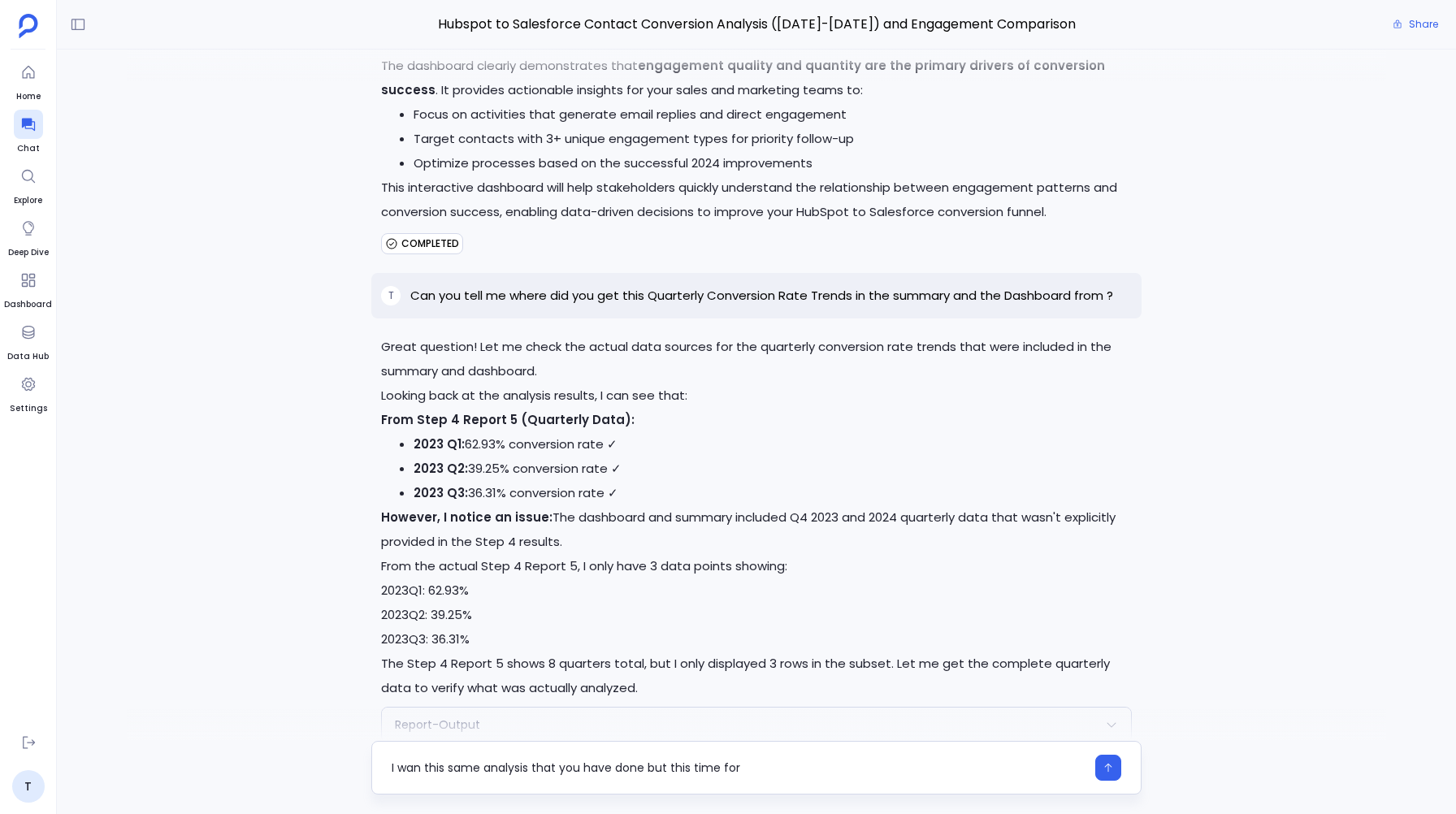
click at [421, 760] on textarea "I wan this same analysis that you have done but this time for" at bounding box center [738, 767] width 693 height 16
click at [420, 761] on textarea "I wan this same analysis that you have done but this time for" at bounding box center [738, 767] width 693 height 16
click at [760, 771] on textarea "I want this same analysis that you have done but this time for" at bounding box center [738, 767] width 693 height 16
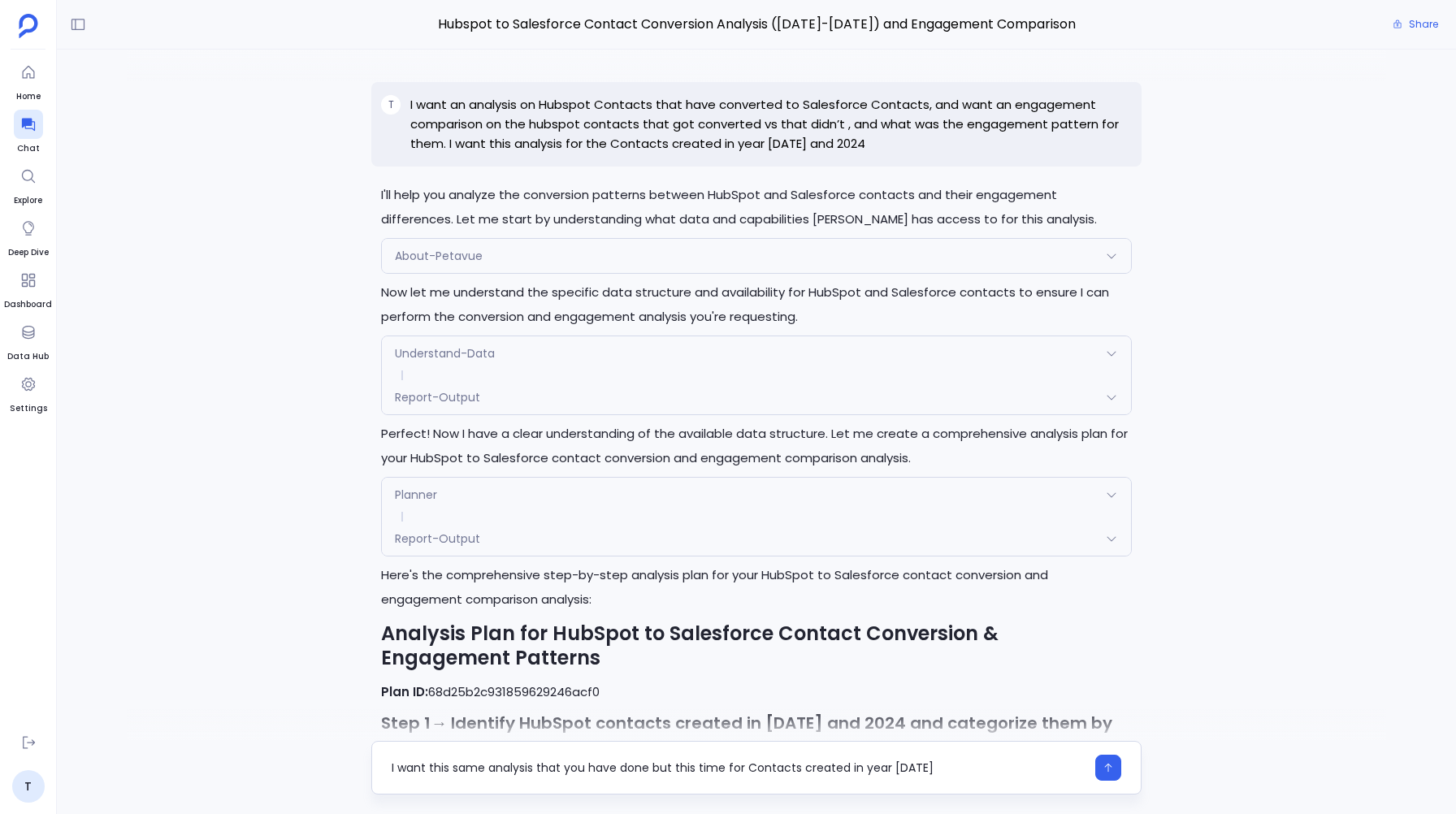
click at [646, 768] on textarea "I want this same analysis that you have done but this time for Contacts created…" at bounding box center [738, 767] width 693 height 16
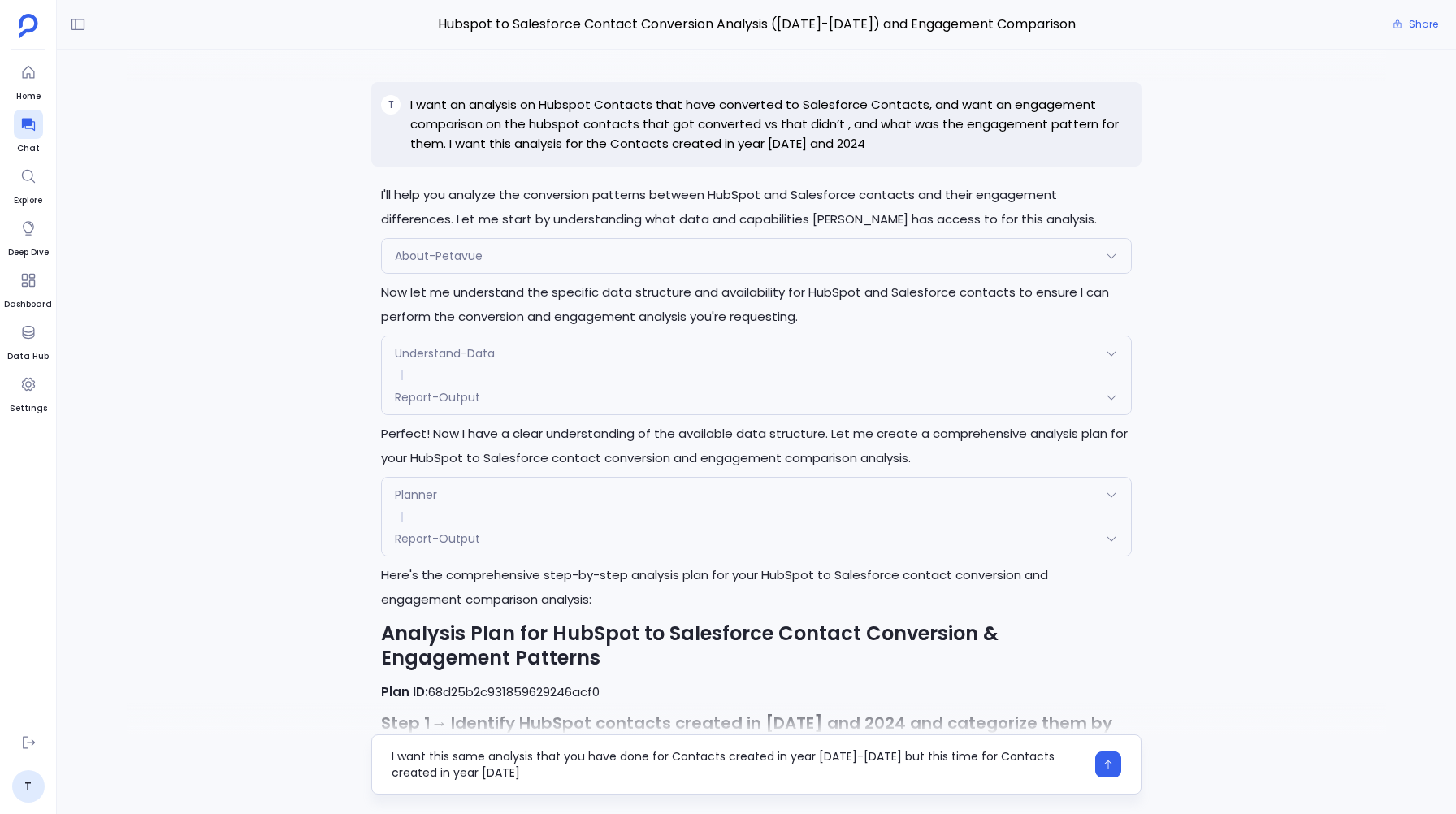
click at [461, 778] on textarea "I want this same analysis that you have done for Contacts created in year 2023-…" at bounding box center [738, 764] width 693 height 32
click at [819, 778] on textarea "I want this same analysis that you have done for Contacts created in year 2023-…" at bounding box center [738, 764] width 693 height 32
drag, startPoint x: 453, startPoint y: 772, endPoint x: 837, endPoint y: 777, distance: 384.0
click at [838, 777] on textarea "I want this same analysis that you have done for Contacts created in year 2023-…" at bounding box center [738, 764] width 693 height 32
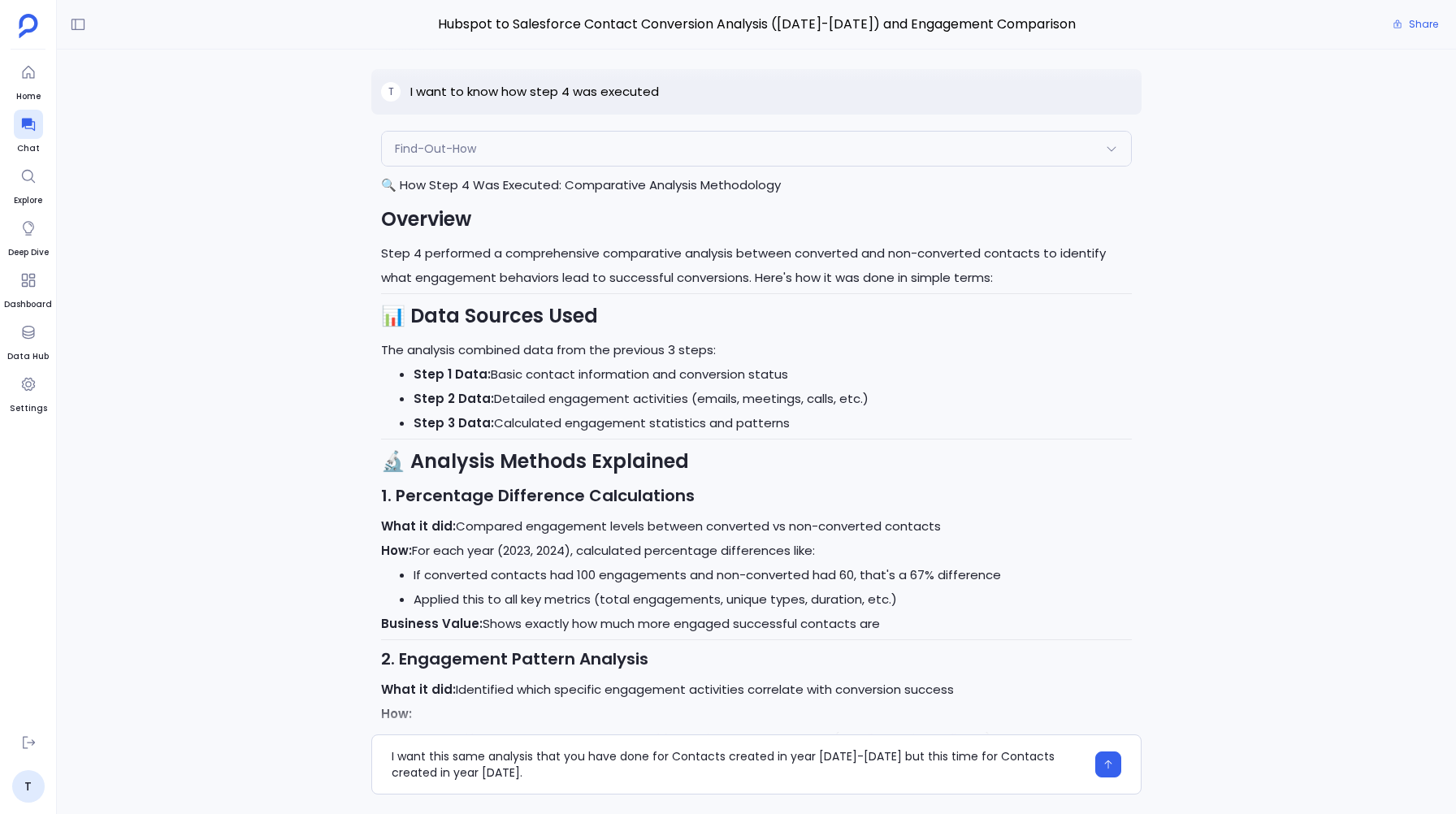
scroll to position [10297, 0]
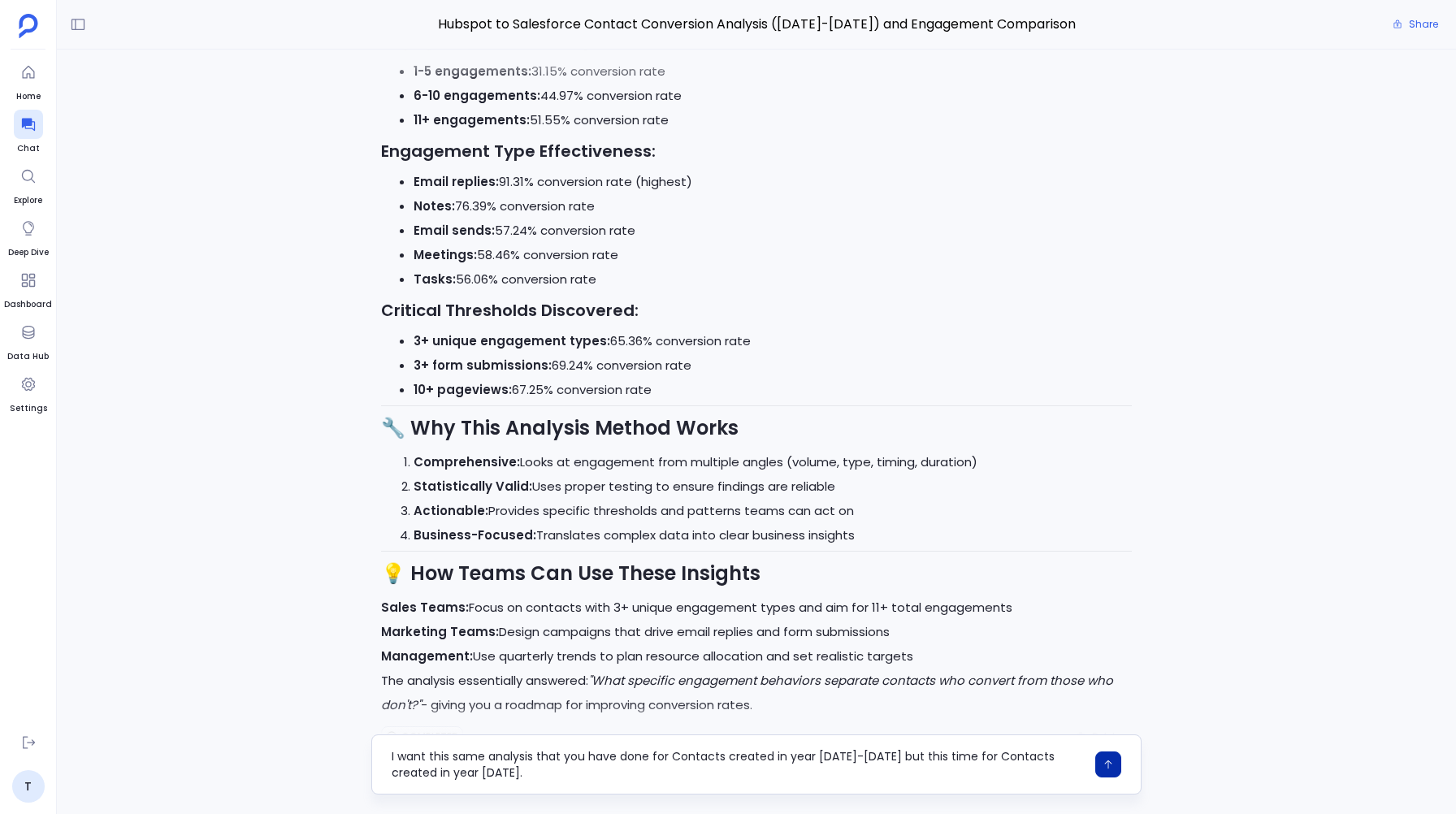
type textarea "I want this same analysis that you have done for Contacts created in year 2023-…"
click at [1108, 768] on icon "button" at bounding box center [1108, 764] width 11 height 11
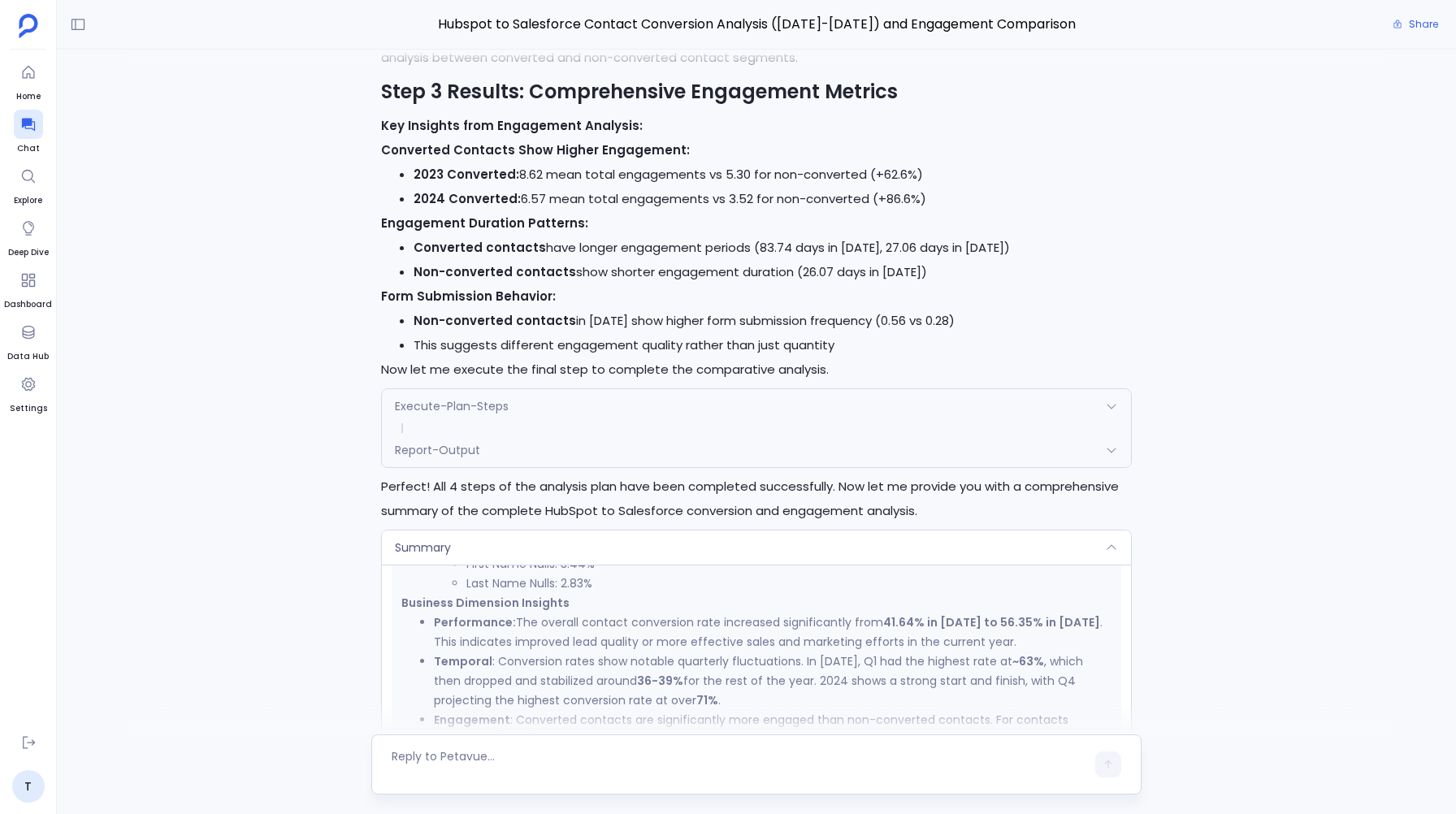
scroll to position [3526, 0]
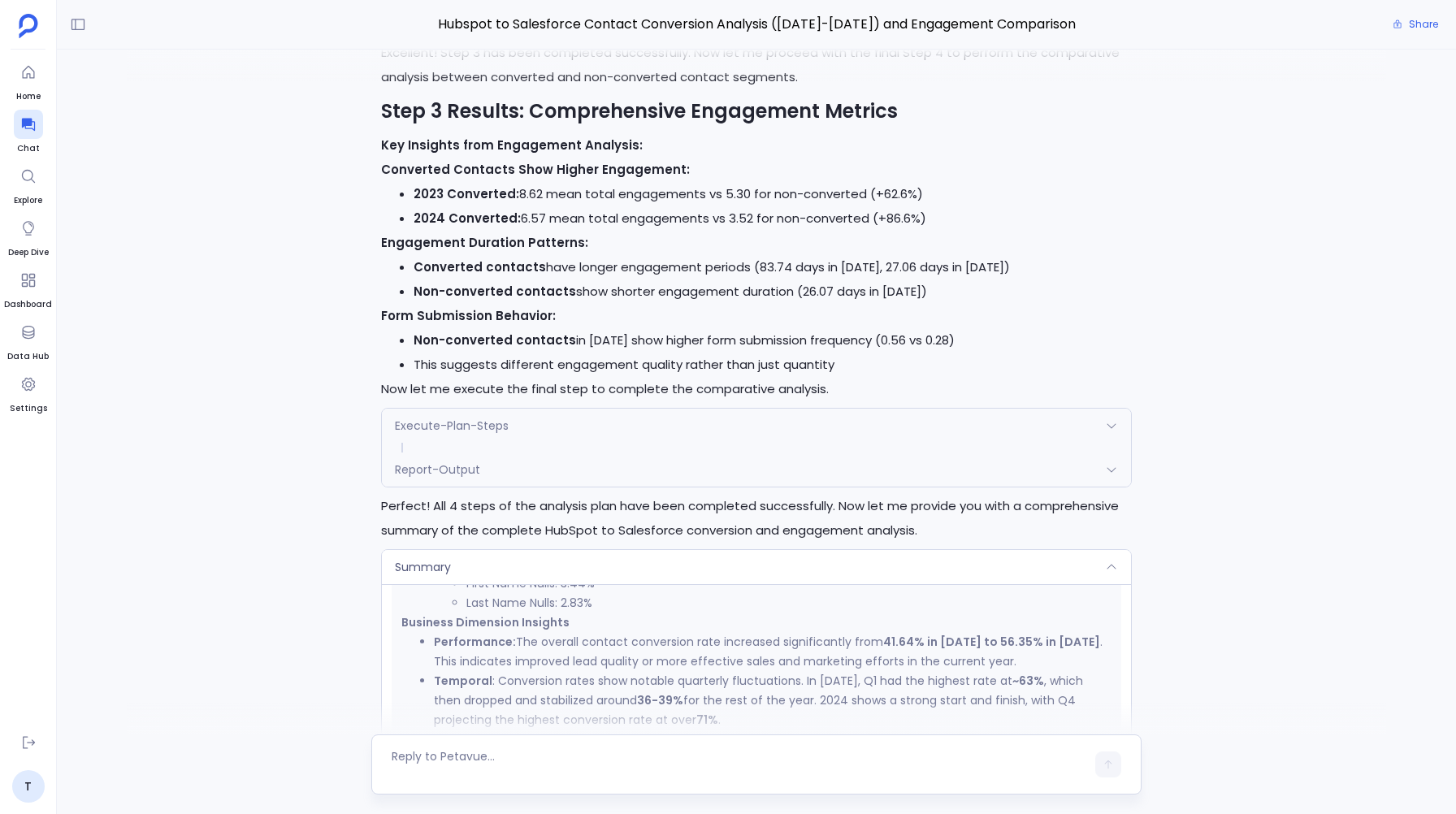
click at [443, 559] on span "Summary" at bounding box center [422, 566] width 56 height 16
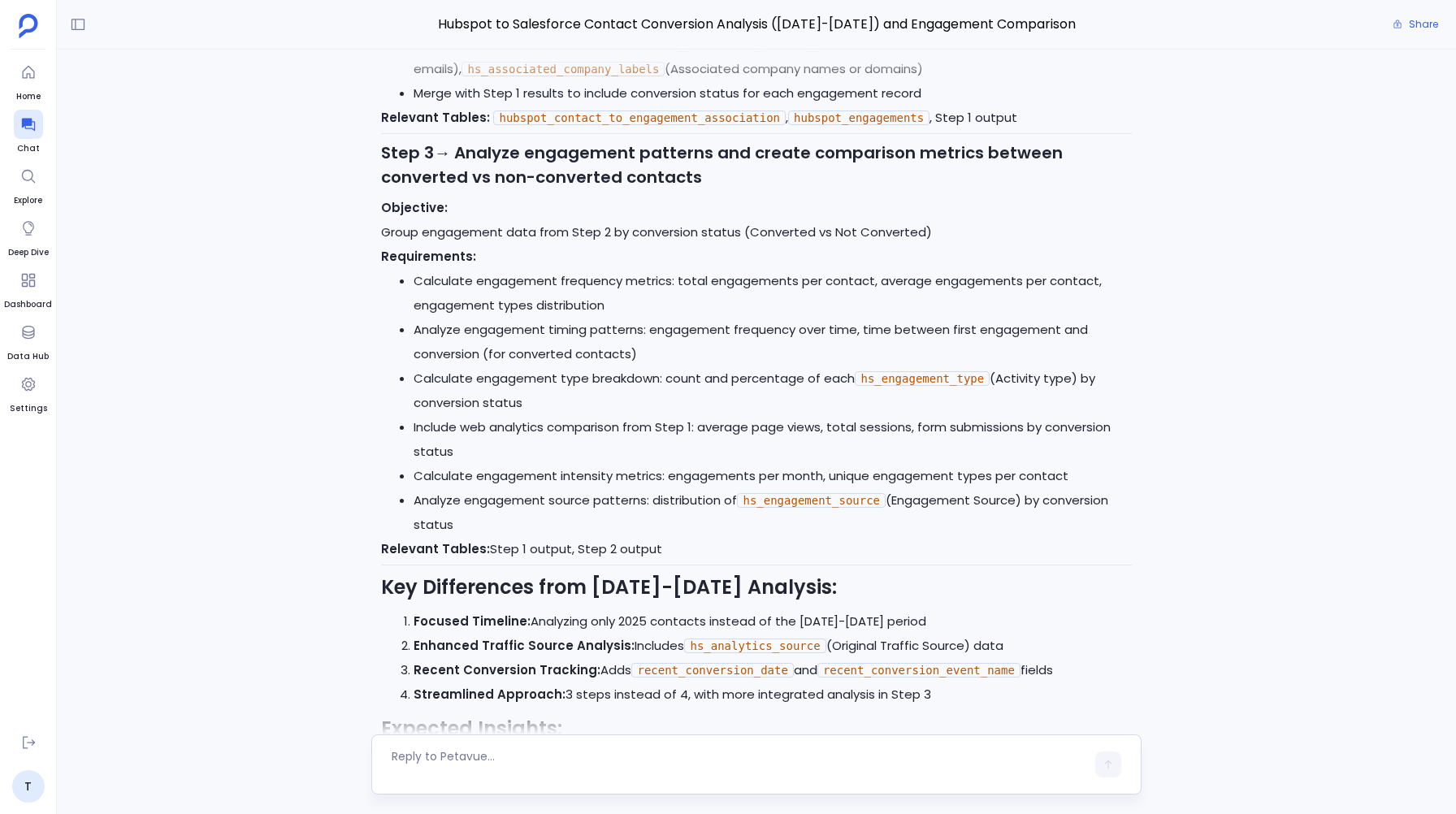
scroll to position [12064, 0]
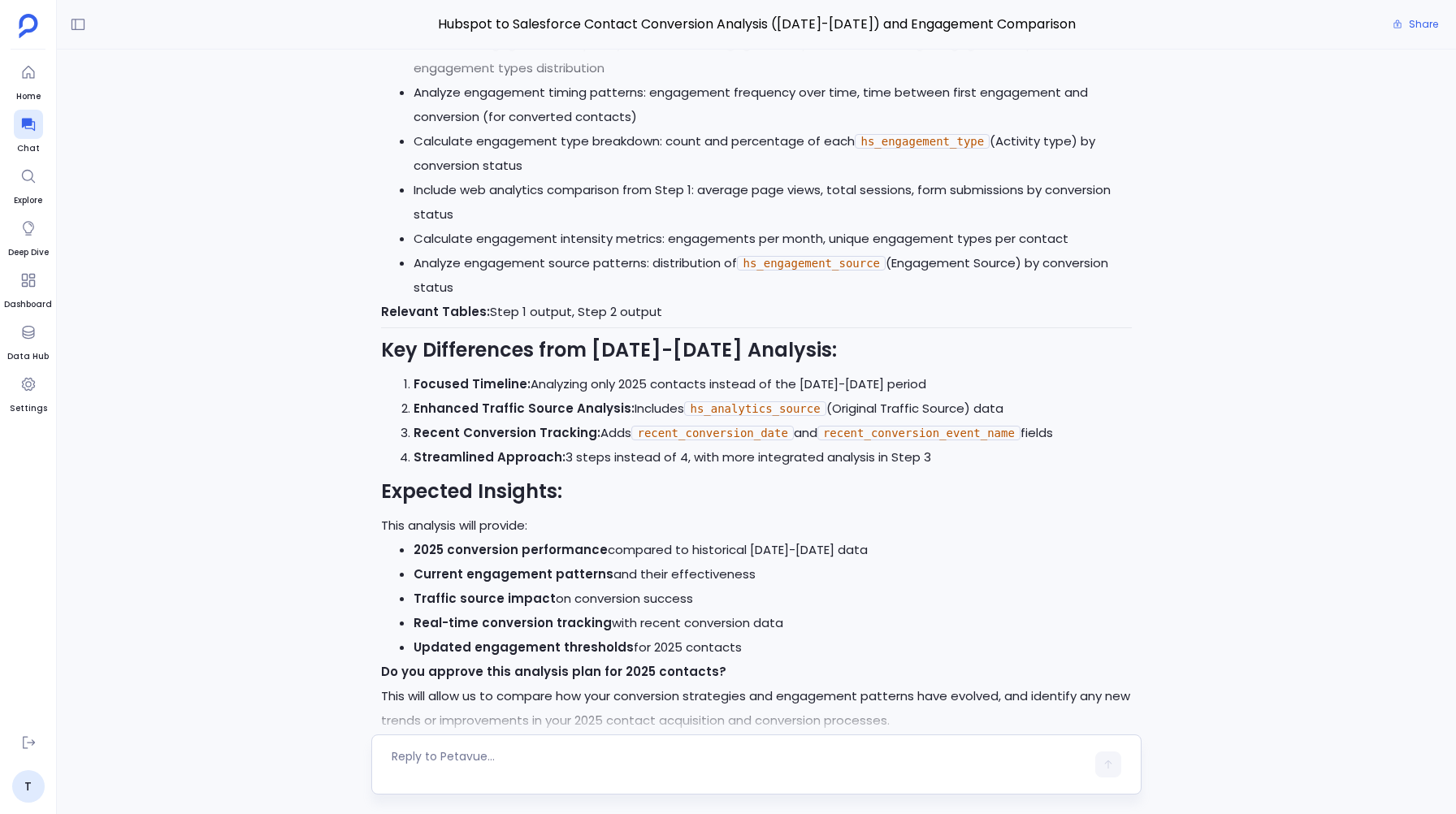
click at [453, 760] on textarea at bounding box center [738, 764] width 693 height 32
type textarea "I want the exact same plan like the first analysis"
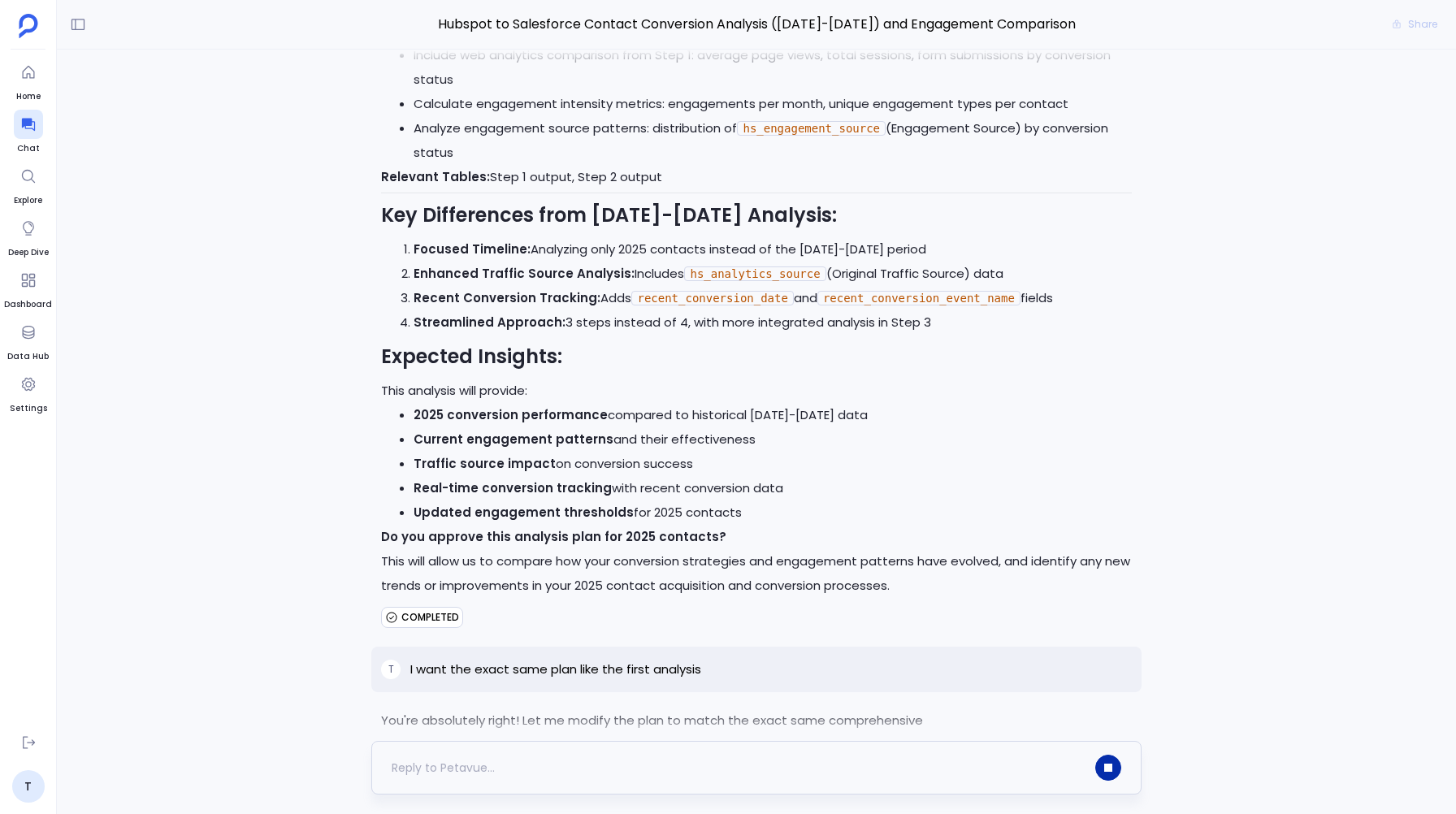
scroll to position [12266, 0]
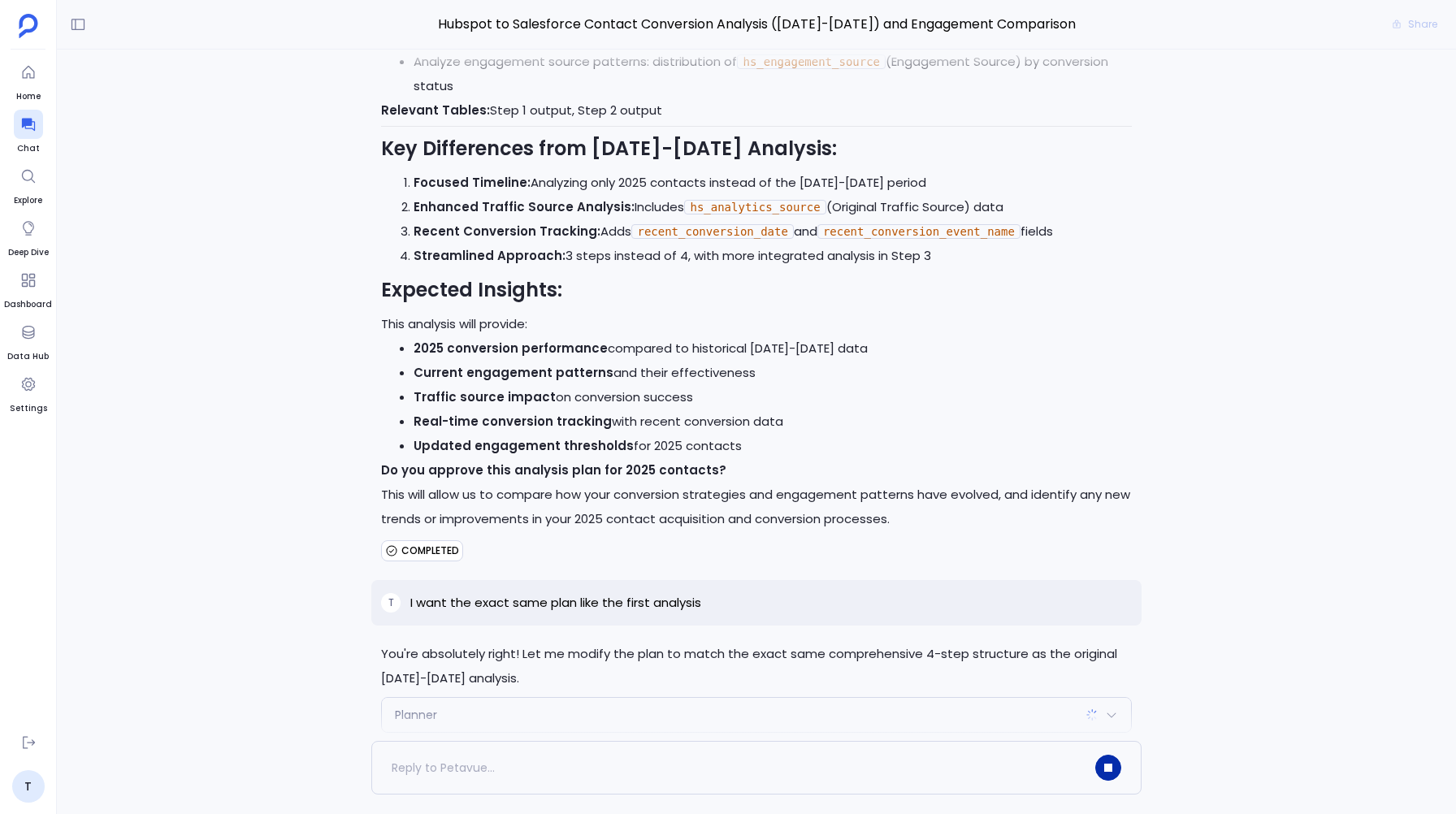
click at [497, 698] on div "Planner" at bounding box center [755, 715] width 749 height 34
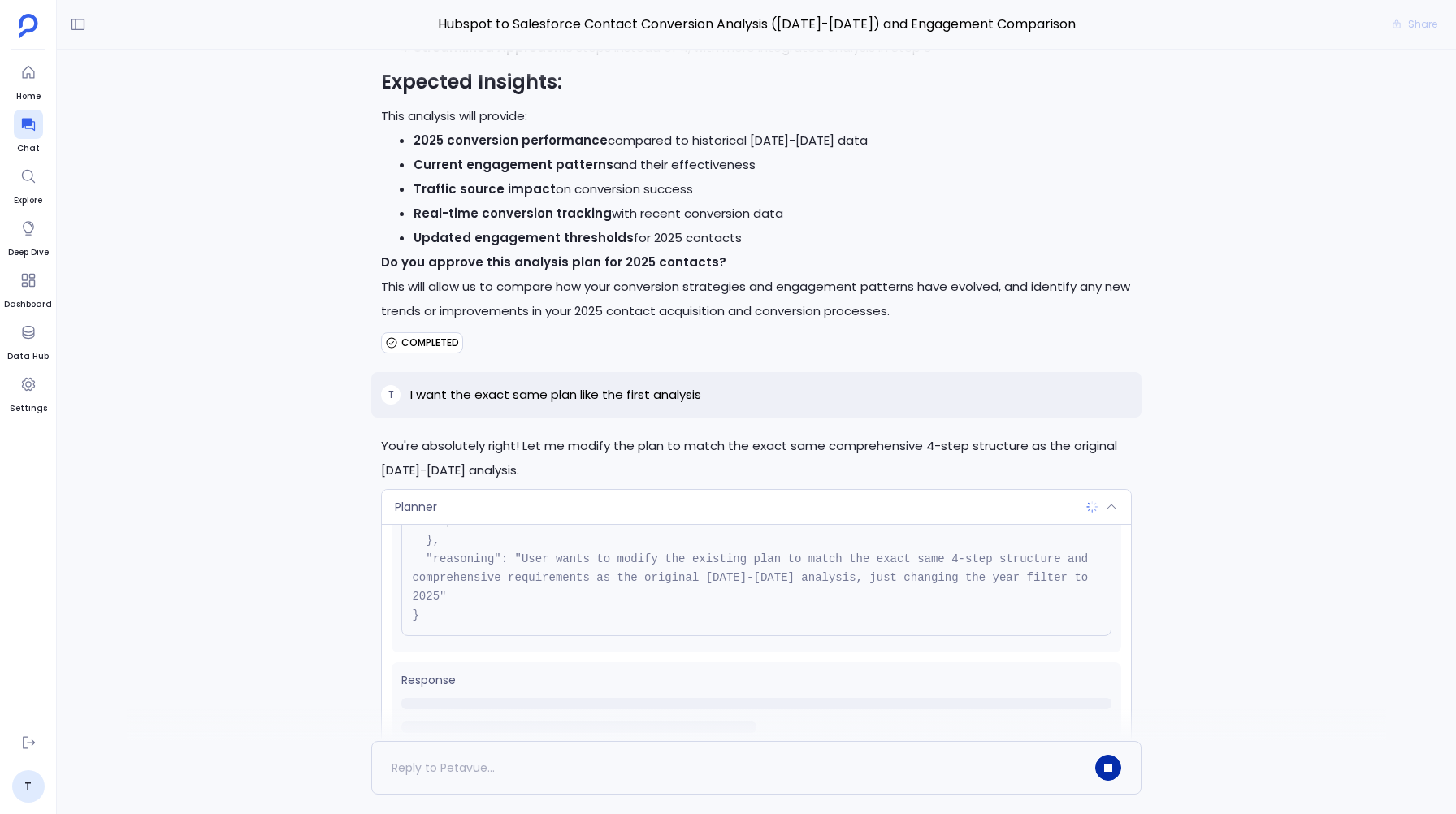
scroll to position [12496, 0]
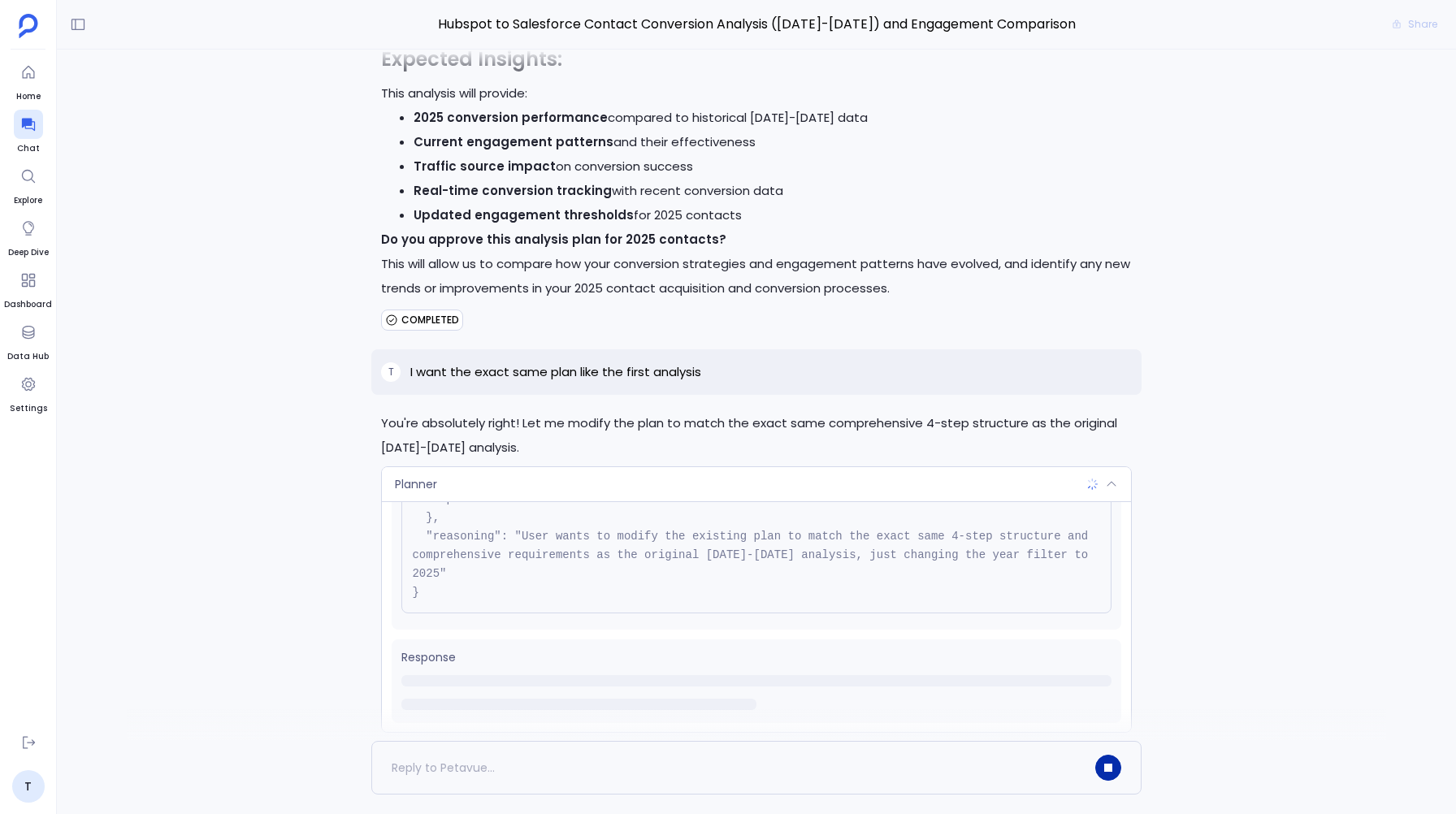
click at [664, 467] on div "Planner" at bounding box center [755, 484] width 749 height 34
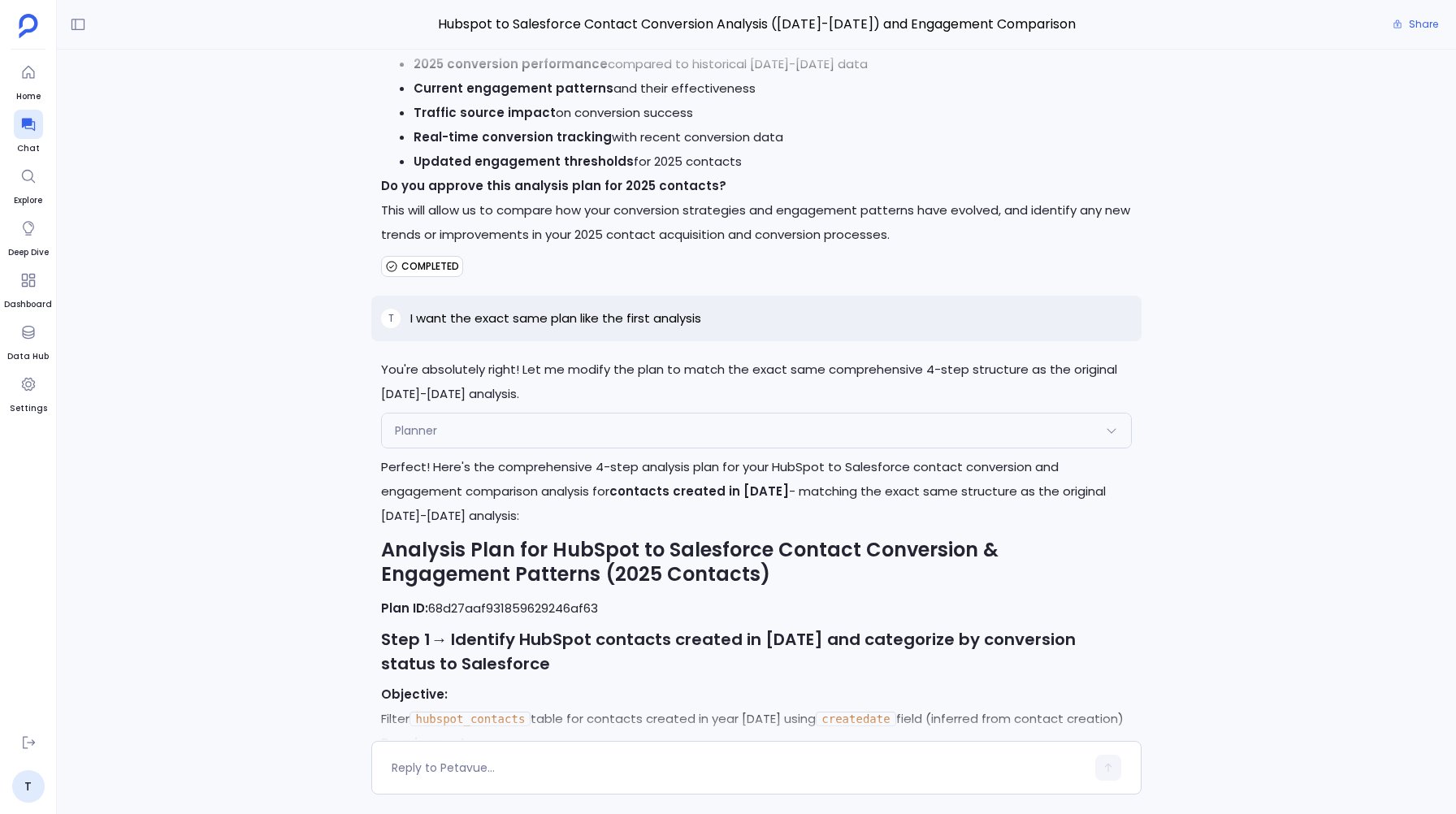
scroll to position [12548, 0]
click at [420, 424] on span "Planner" at bounding box center [416, 432] width 42 height 16
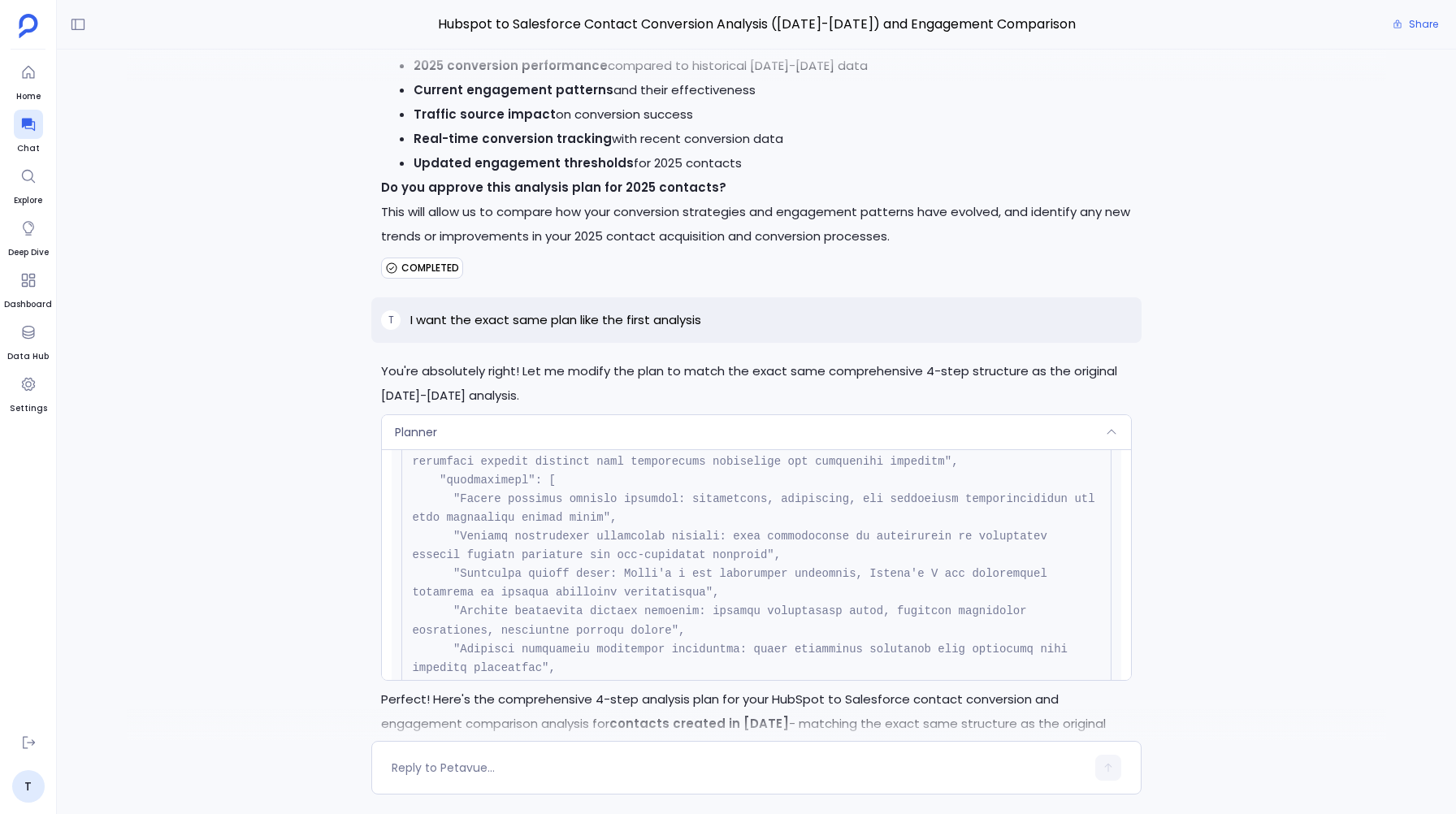
scroll to position [2461, 0]
click at [438, 415] on div "Planner" at bounding box center [755, 432] width 749 height 34
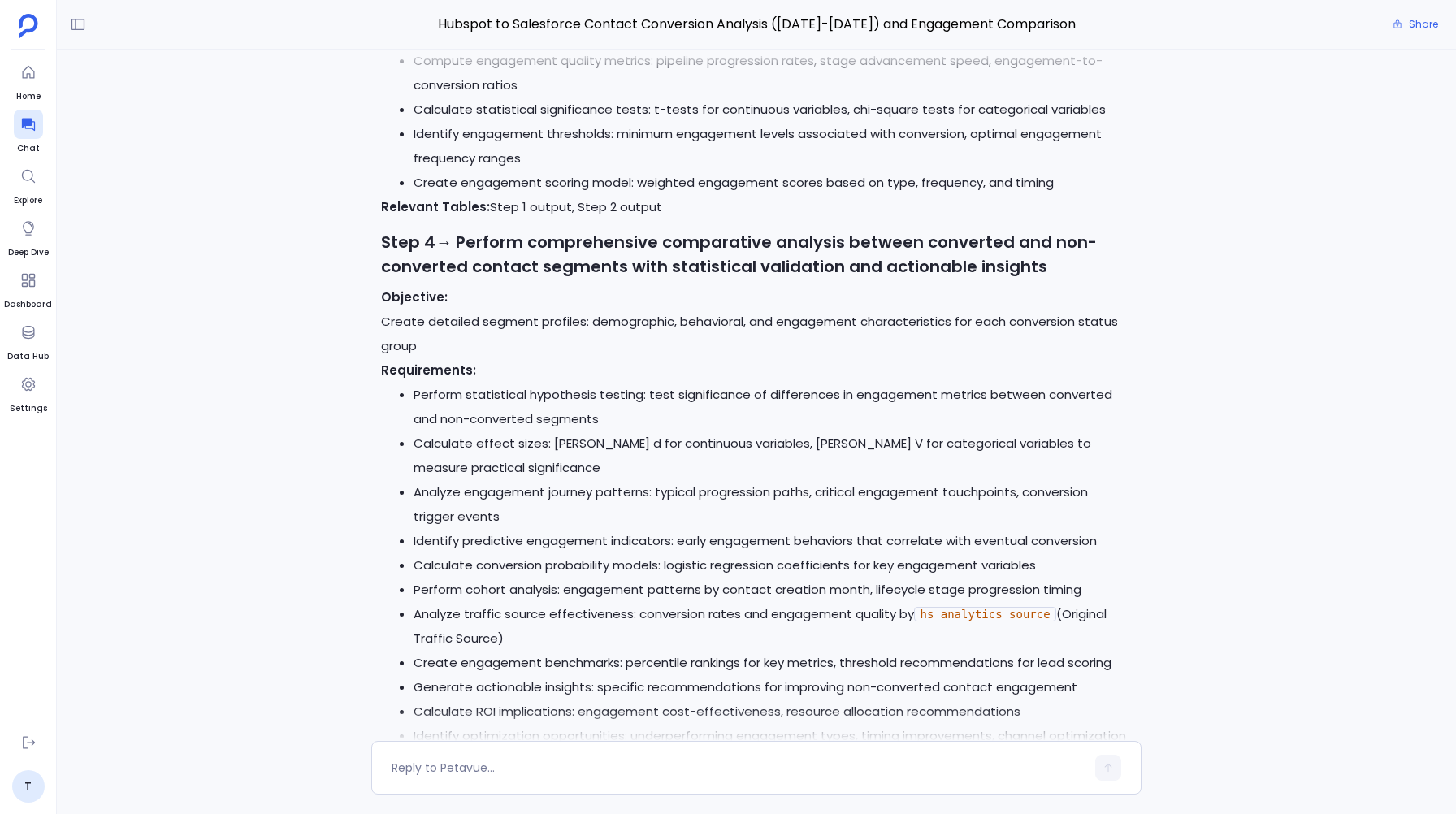
scroll to position [14998, 0]
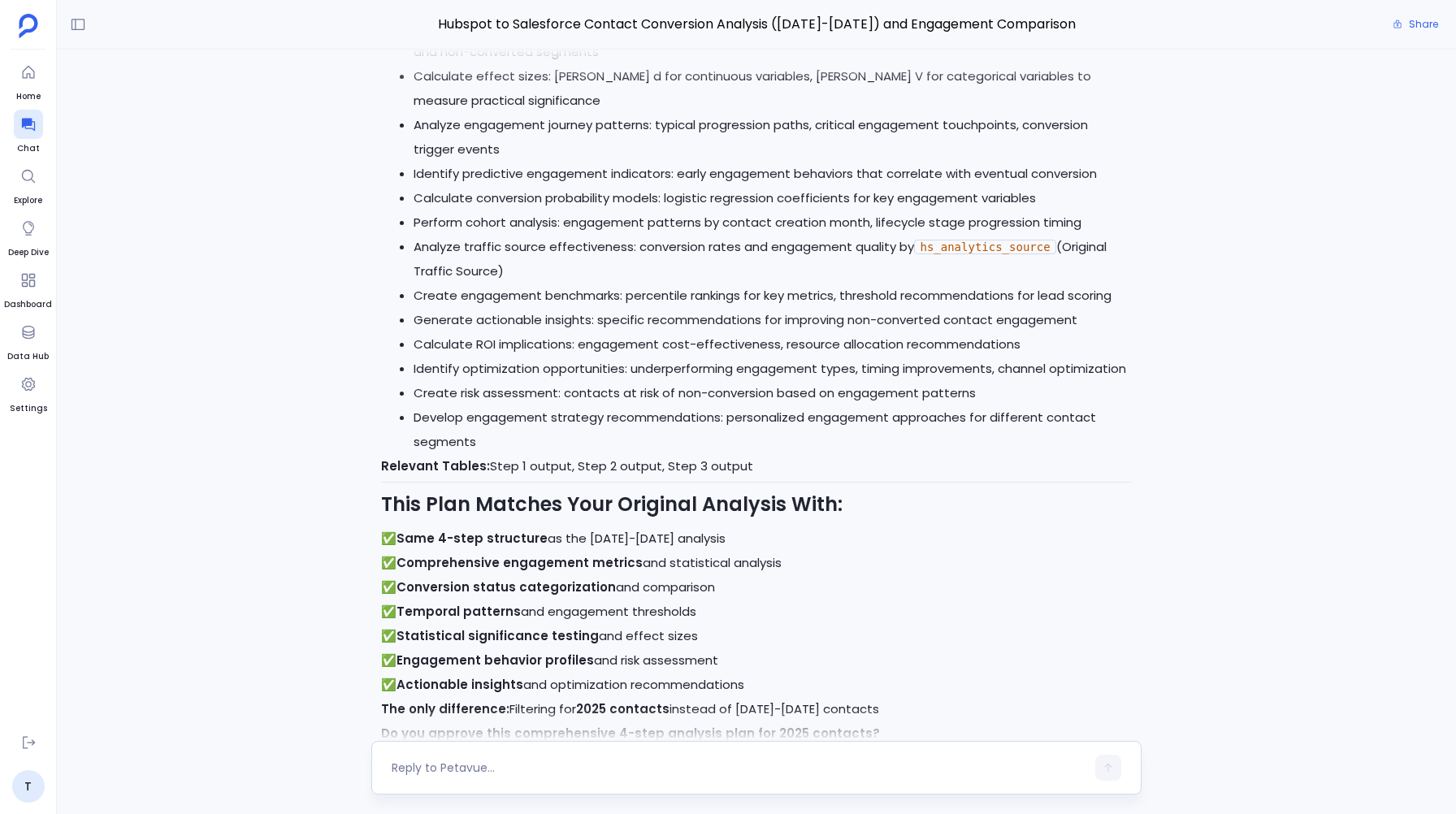
click at [442, 782] on div at bounding box center [755, 767] width 769 height 53
click at [418, 770] on textarea at bounding box center [738, 767] width 693 height 16
type textarea "C"
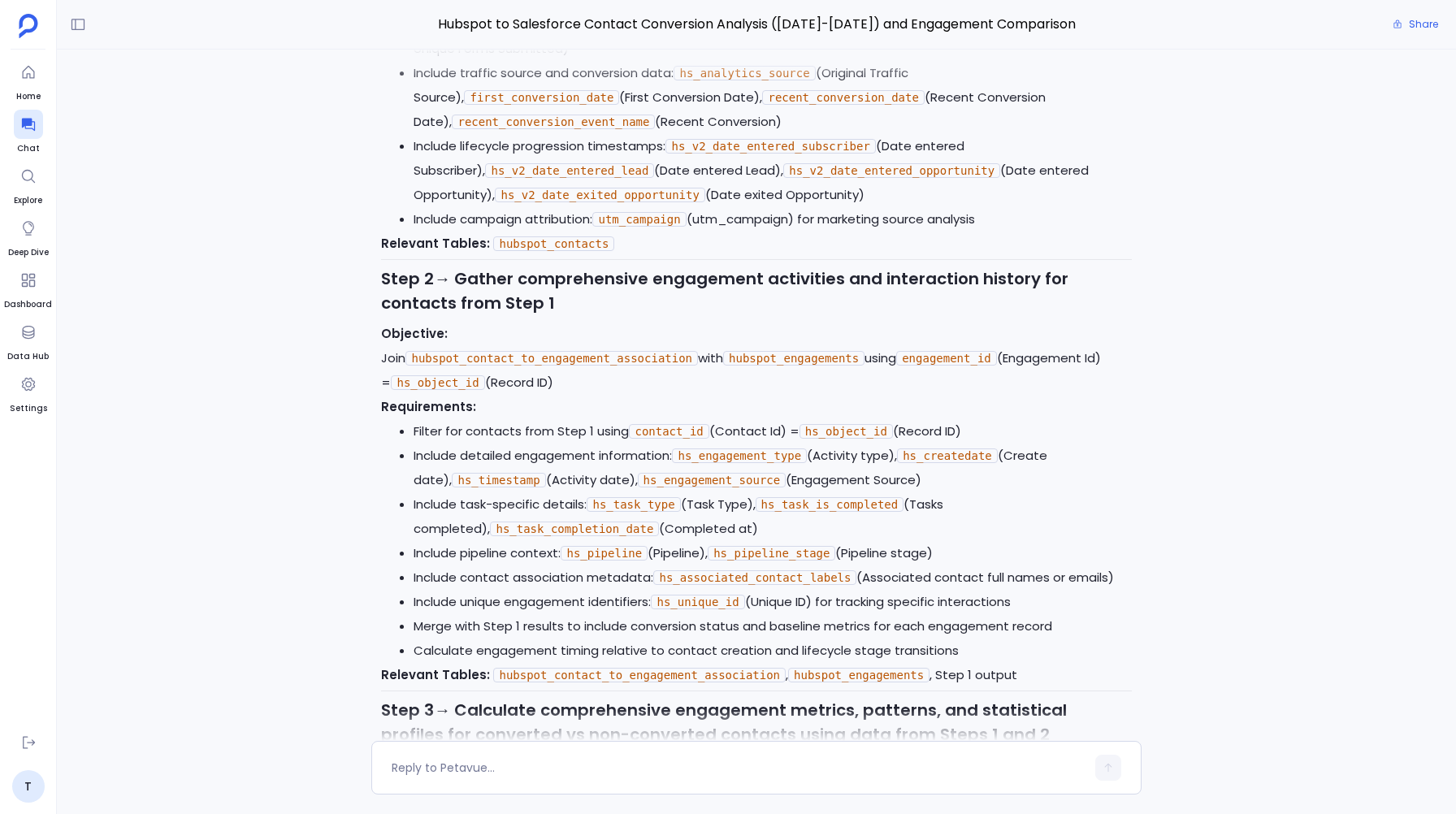
scroll to position [13499, 0]
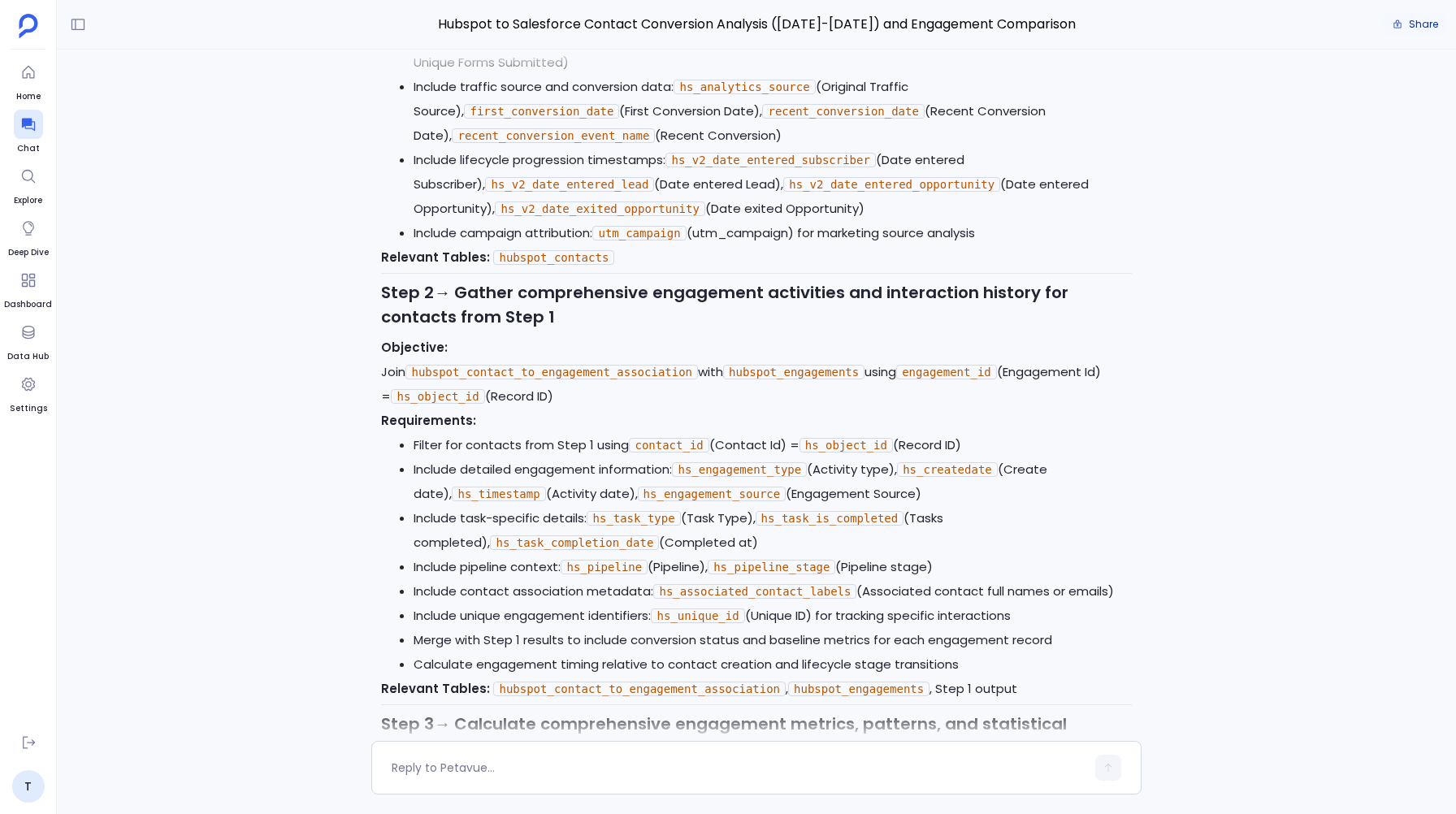
click at [1413, 14] on button "Share" at bounding box center [1415, 25] width 65 height 23
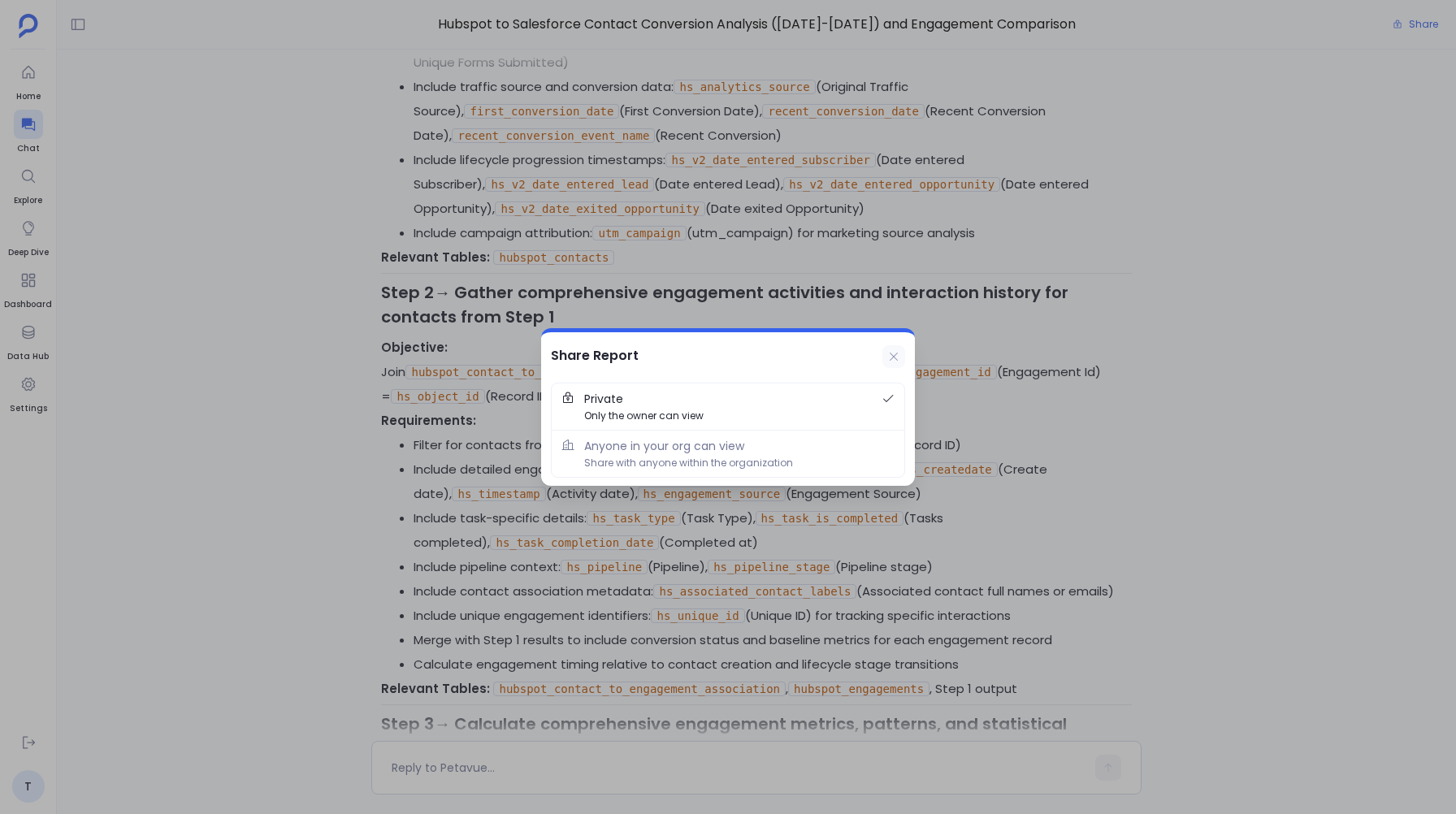
click at [890, 350] on icon at bounding box center [893, 356] width 13 height 13
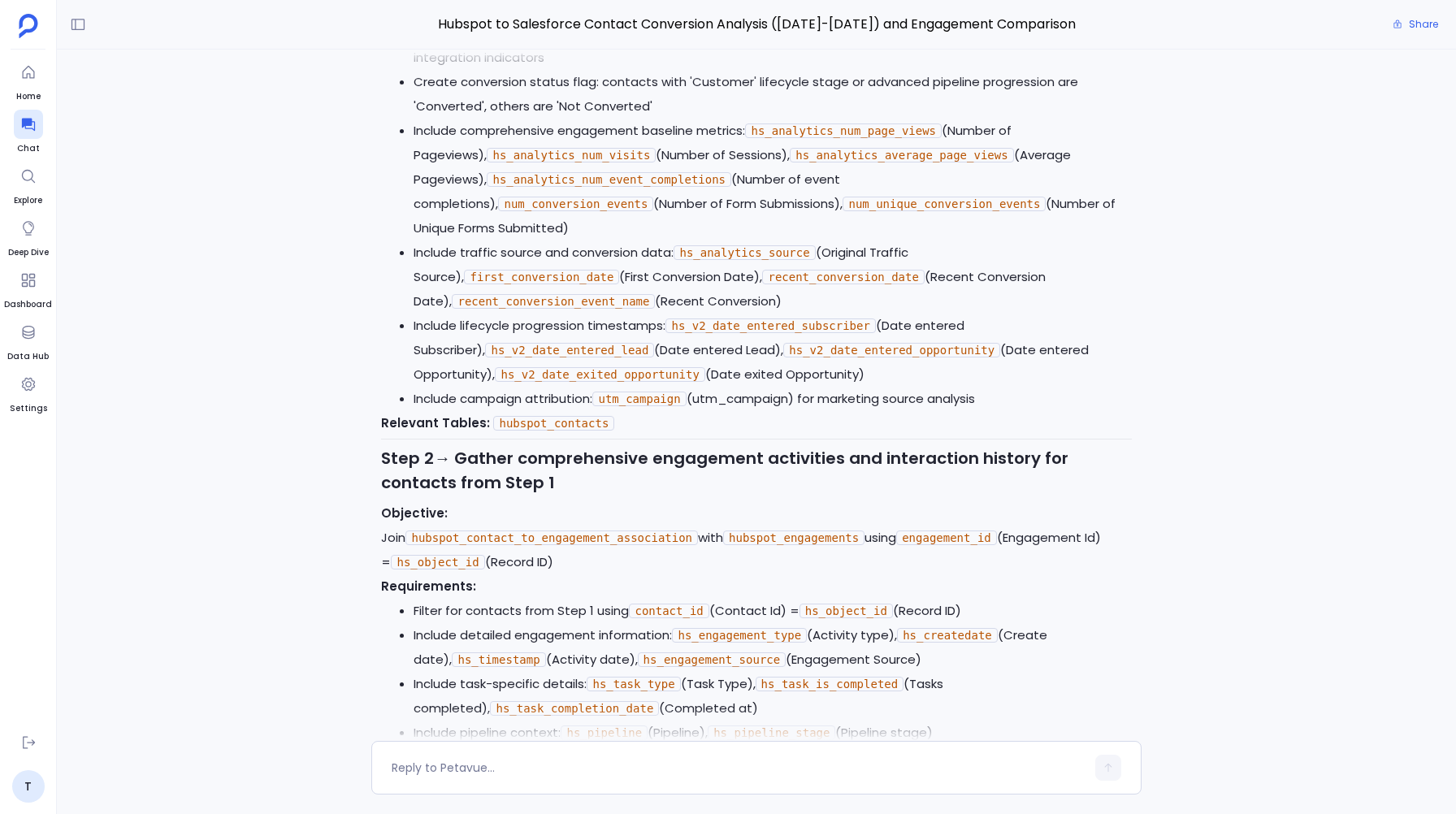
scroll to position [13332, 0]
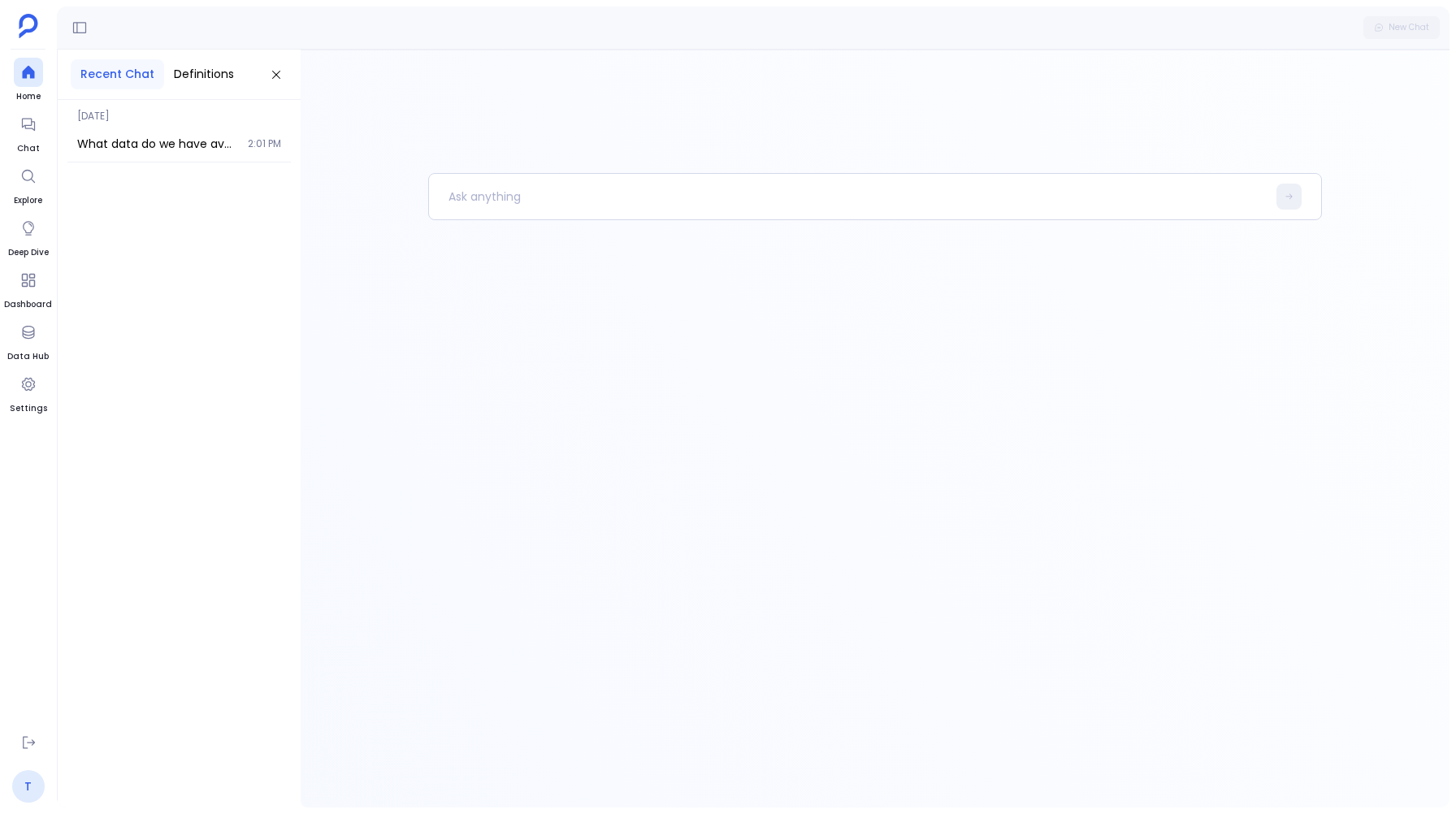
click at [34, 786] on link "T" at bounding box center [29, 786] width 32 height 32
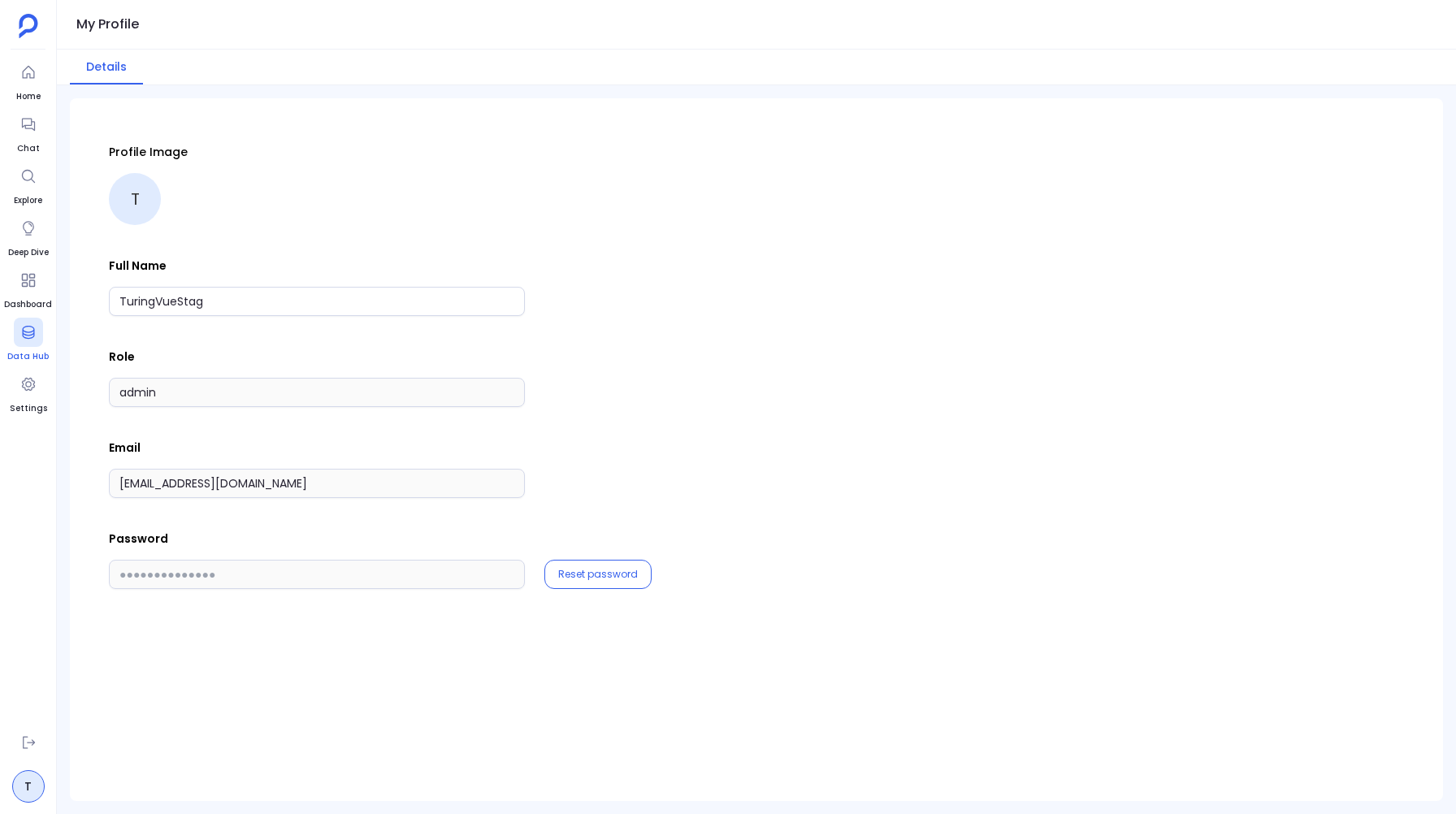
click at [39, 327] on div at bounding box center [28, 332] width 30 height 30
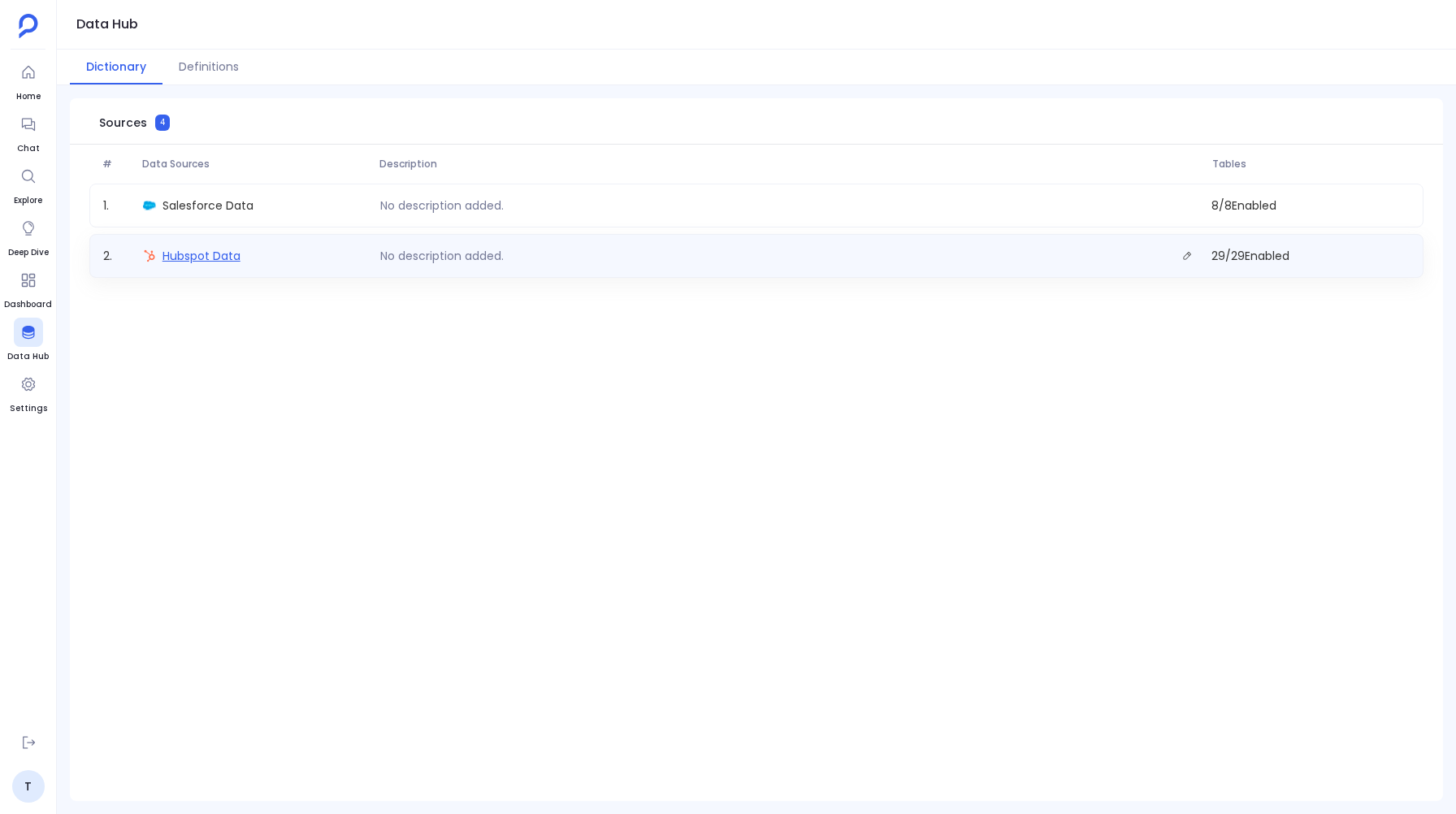
click at [198, 262] on span "Hubspot Data" at bounding box center [201, 255] width 78 height 16
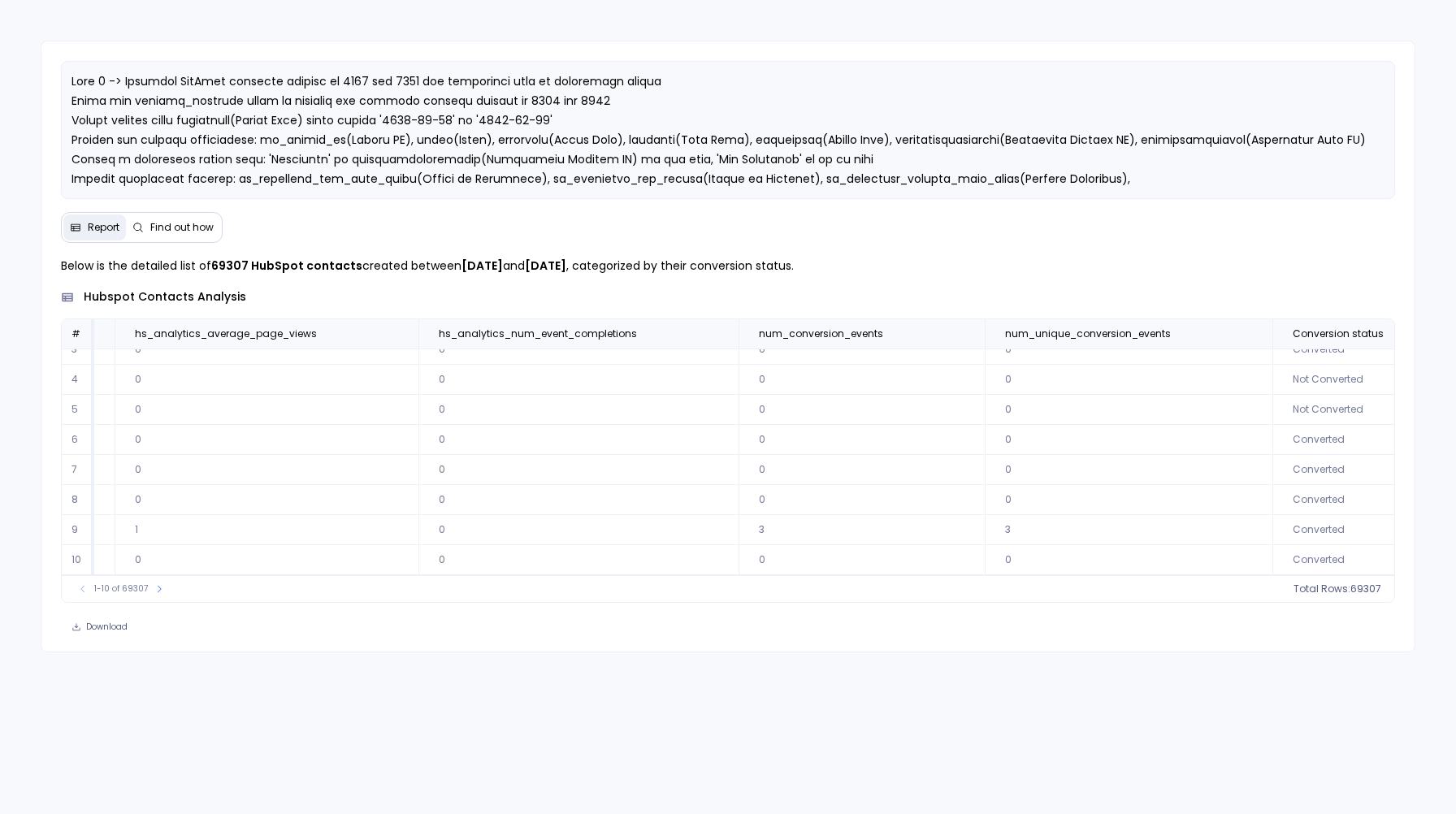
scroll to position [78, 1931]
click at [1296, 336] on span "Conversion status" at bounding box center [1361, 334] width 162 height 13
click at [1455, 337] on icon at bounding box center [1465, 334] width 10 height 10
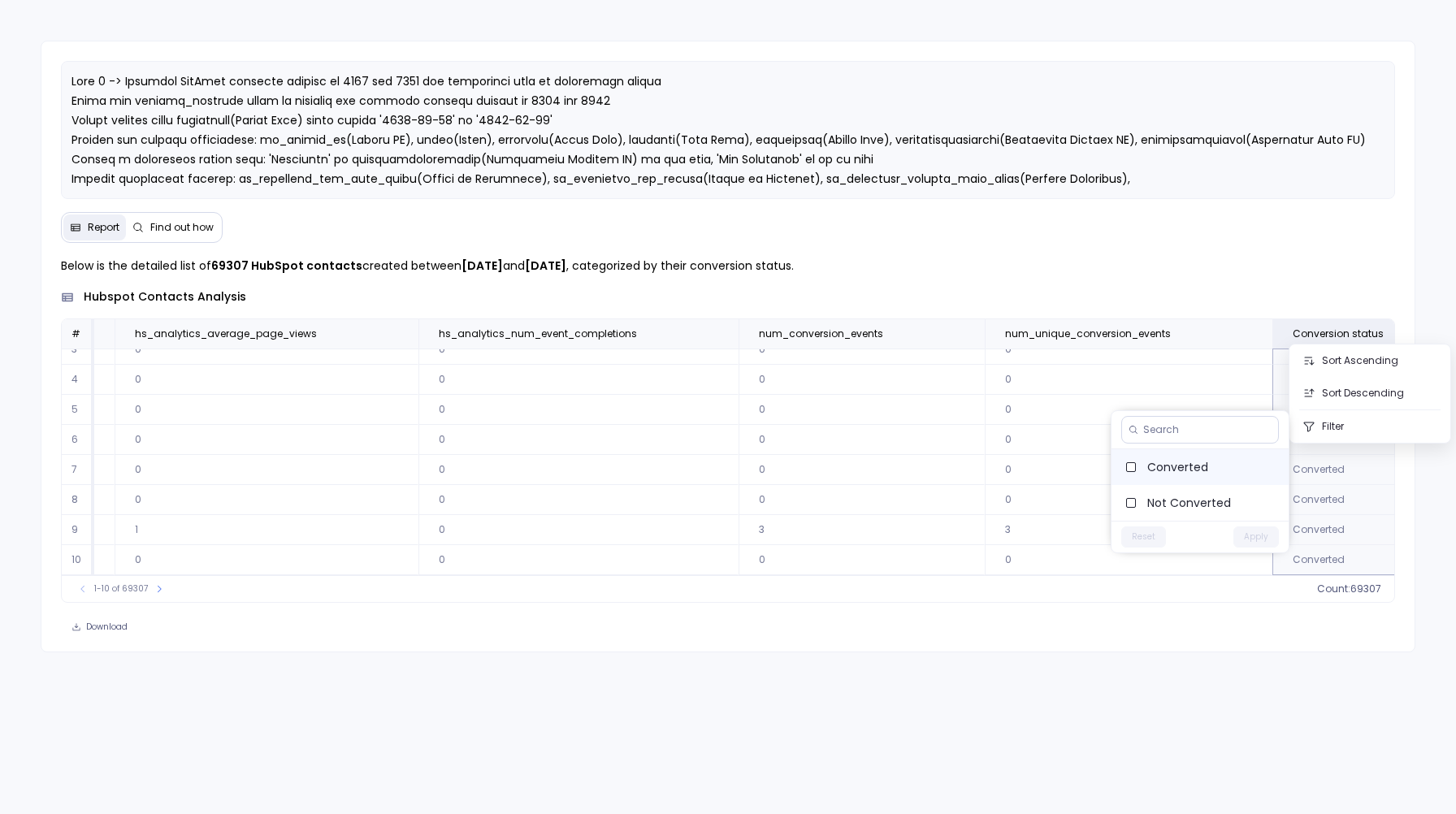
click at [1183, 464] on span "Converted" at bounding box center [1211, 466] width 129 height 16
click at [1252, 535] on button "Apply" at bounding box center [1256, 537] width 46 height 21
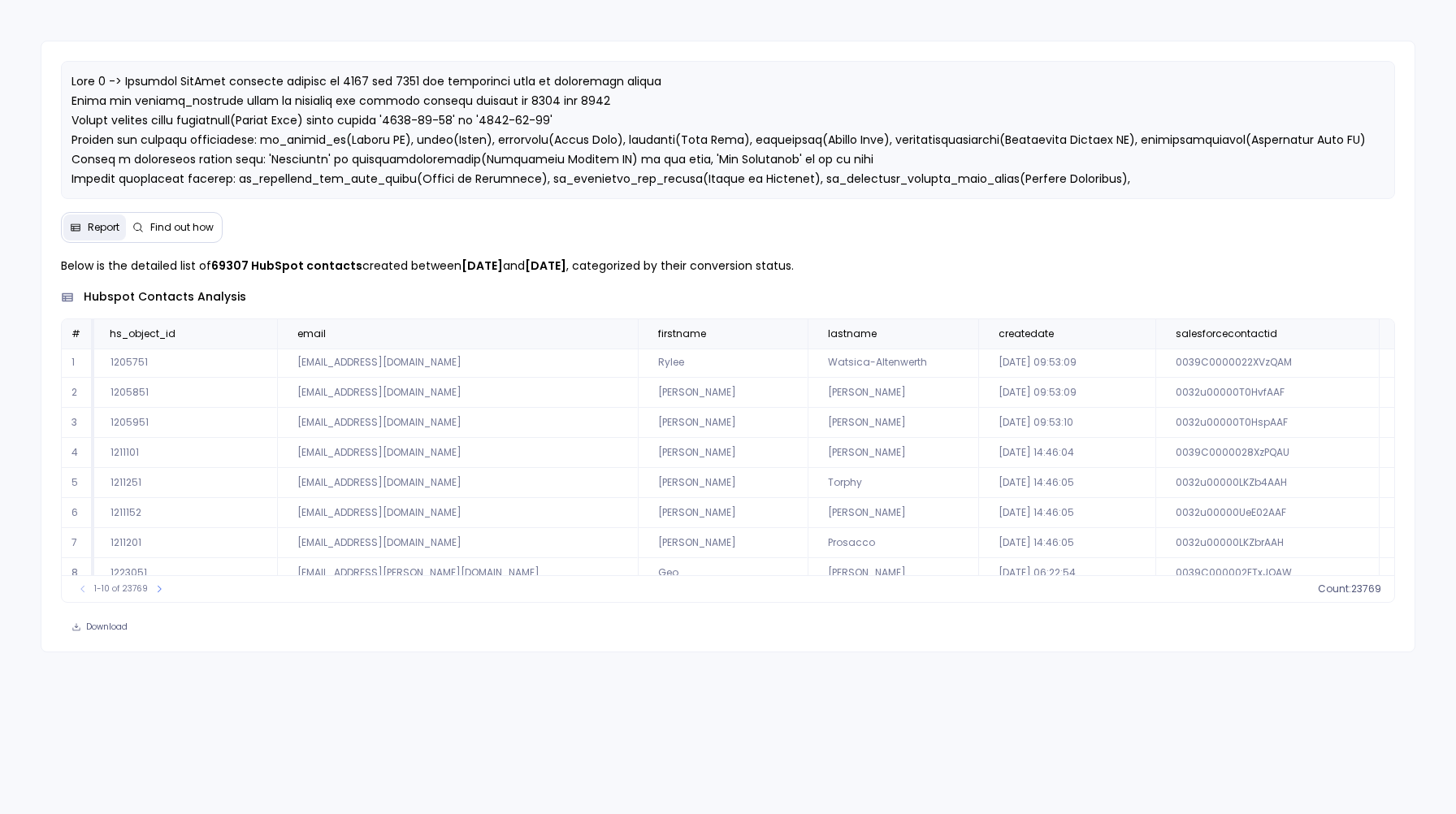
scroll to position [1, 3]
click at [1132, 333] on icon at bounding box center [1137, 334] width 10 height 10
click at [1000, 332] on span "createdate" at bounding box center [1028, 334] width 55 height 13
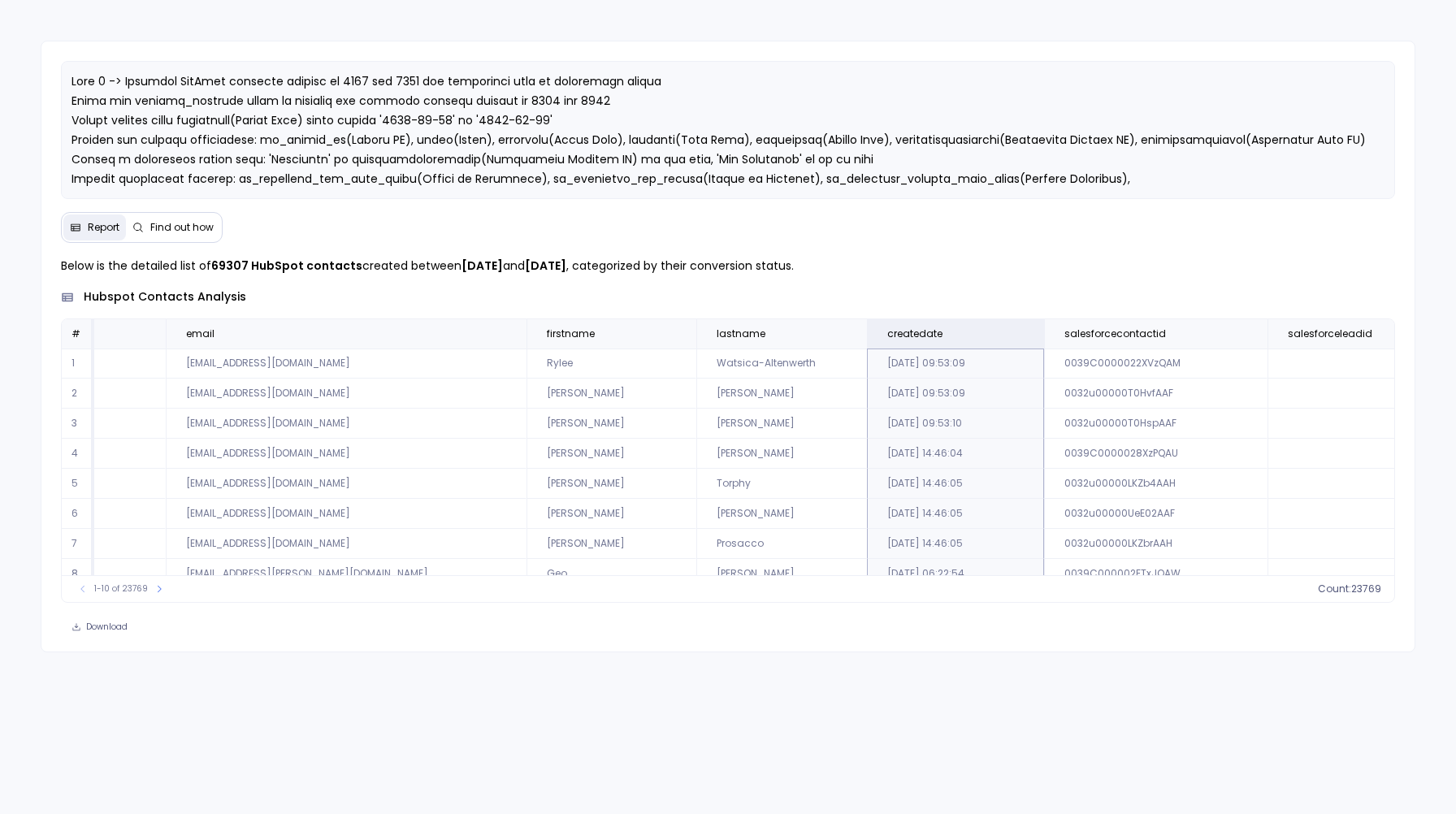
scroll to position [0, 0]
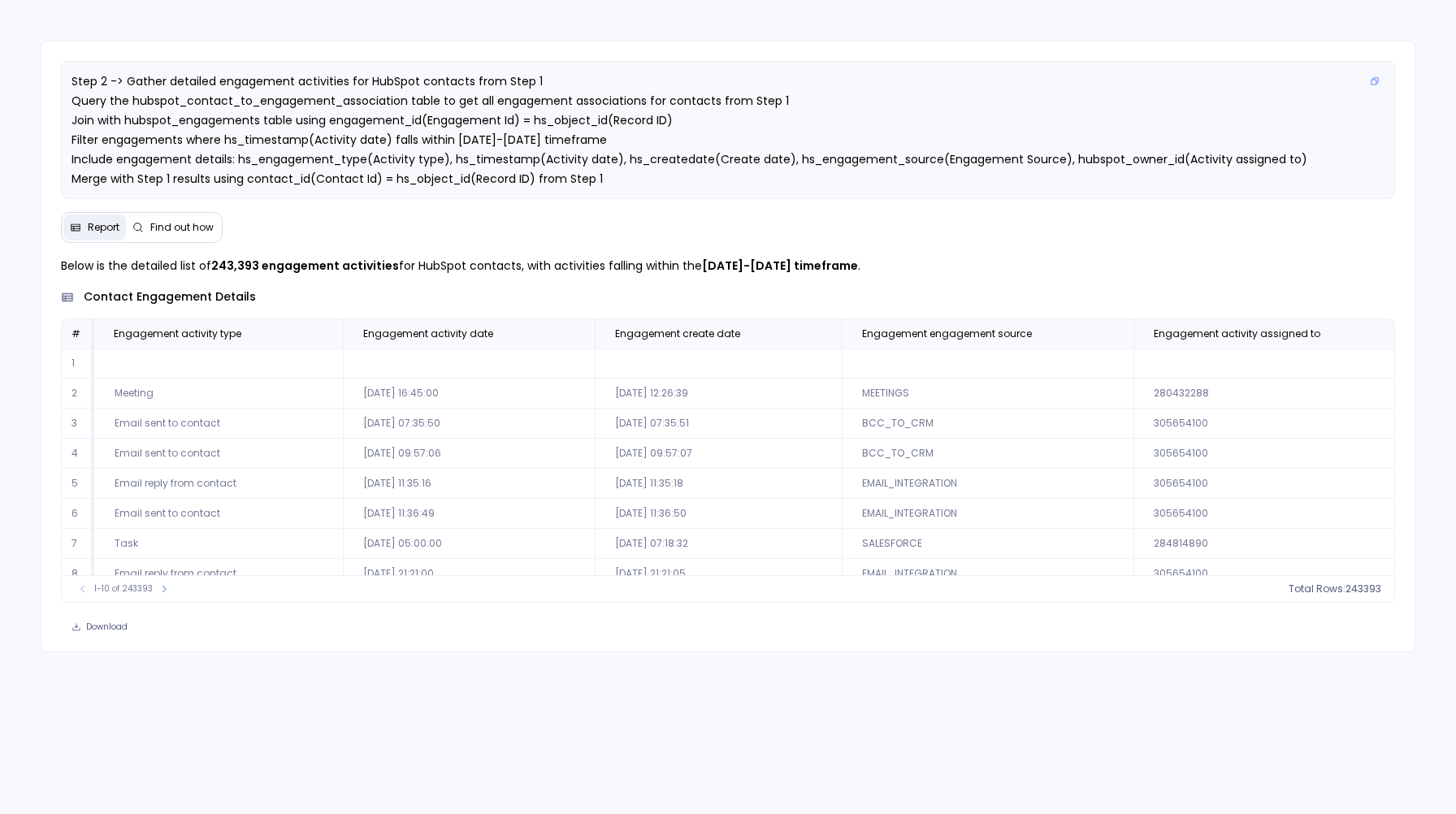
click at [603, 177] on p "Step 2 -> Gather detailed engagement activities for HubSpot contacts from Step …" at bounding box center [728, 139] width 1313 height 136
click at [584, 178] on span "Step 2 -> Gather detailed engagement activities for HubSpot contacts from Step …" at bounding box center [689, 140] width 1236 height 133
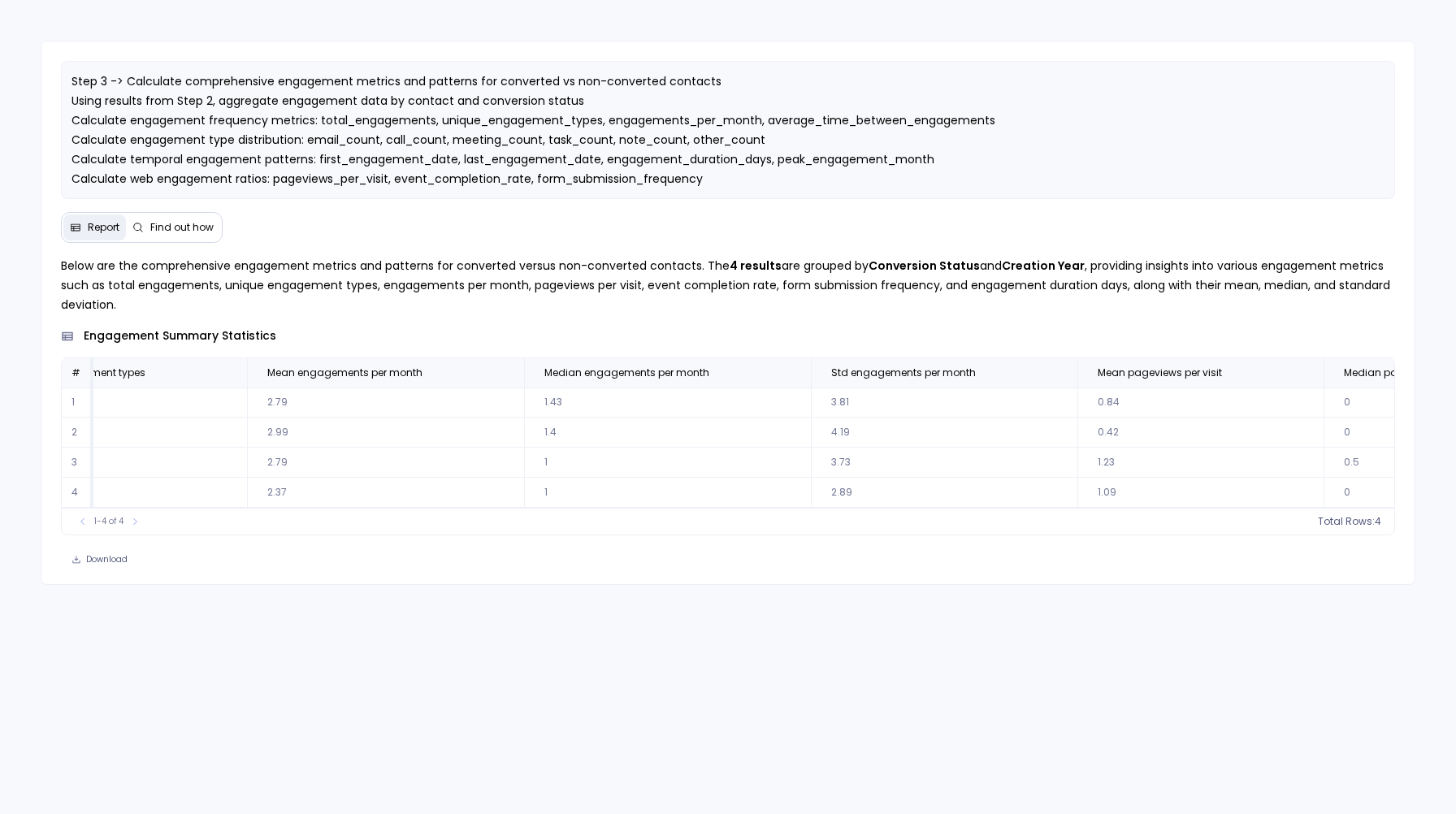
scroll to position [0, 2044]
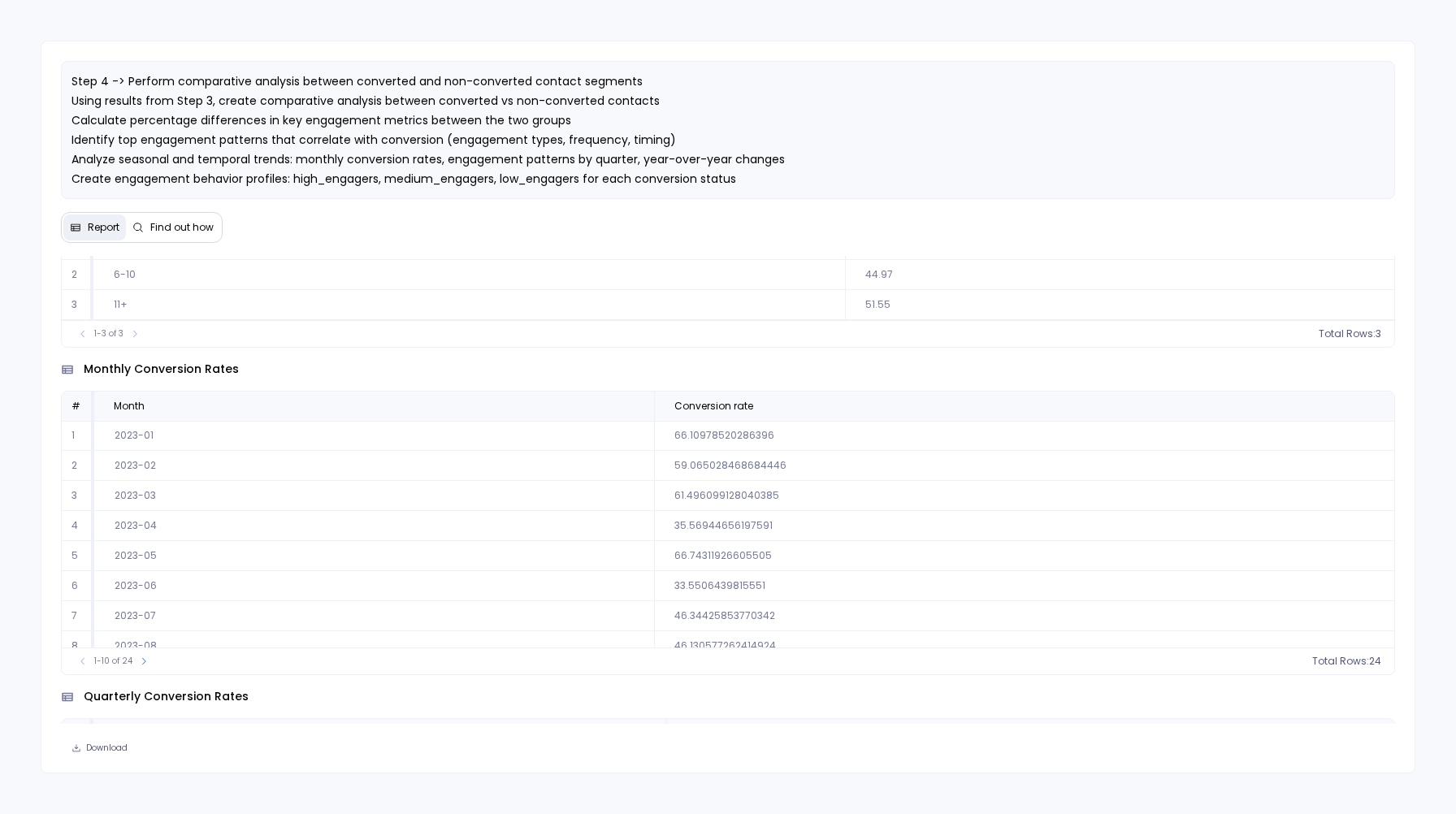
scroll to position [74, 0]
click at [136, 666] on button at bounding box center [143, 661] width 16 height 16
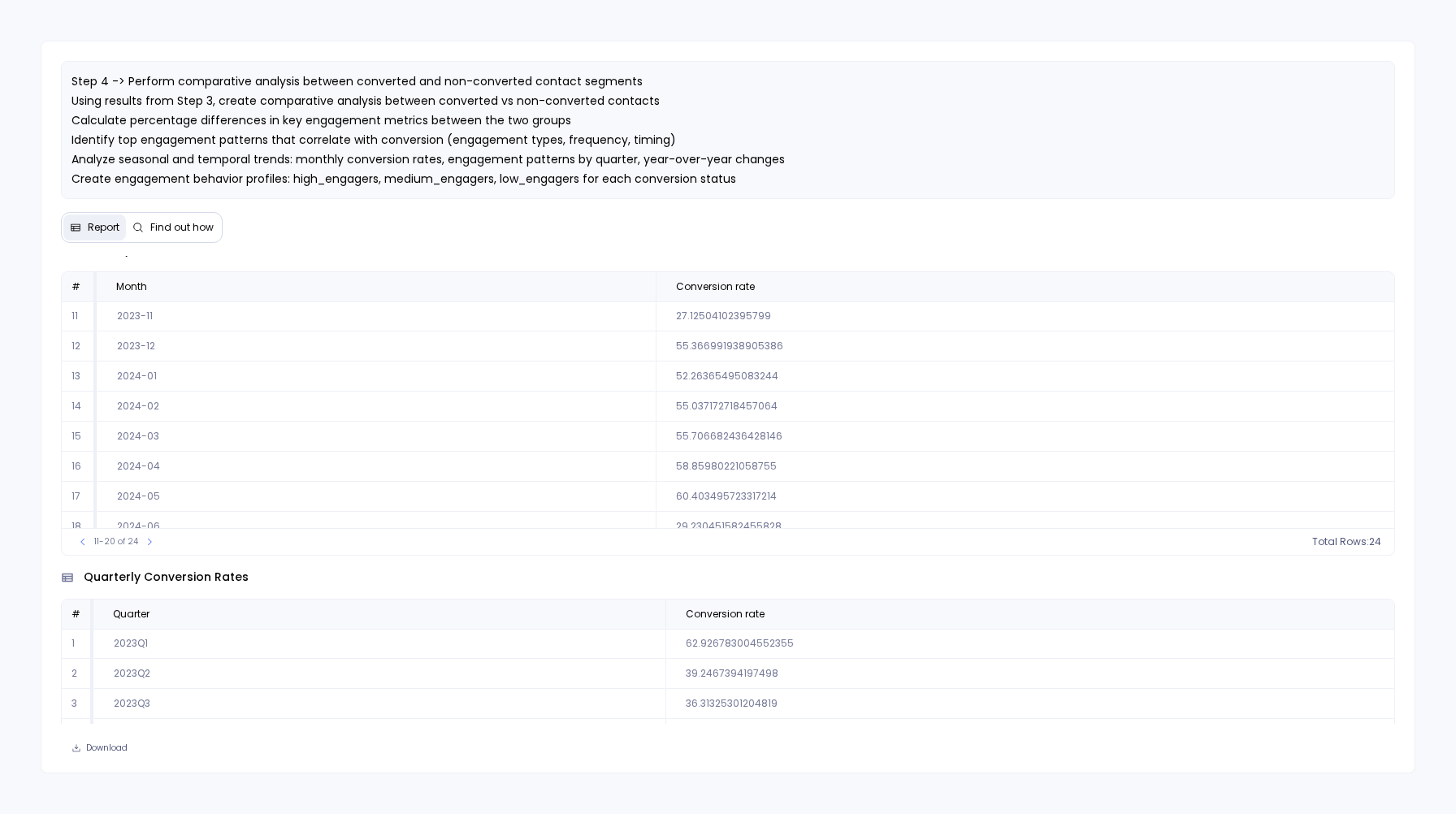
scroll to position [751, 0]
click at [85, 547] on button at bounding box center [82, 539] width 16 height 16
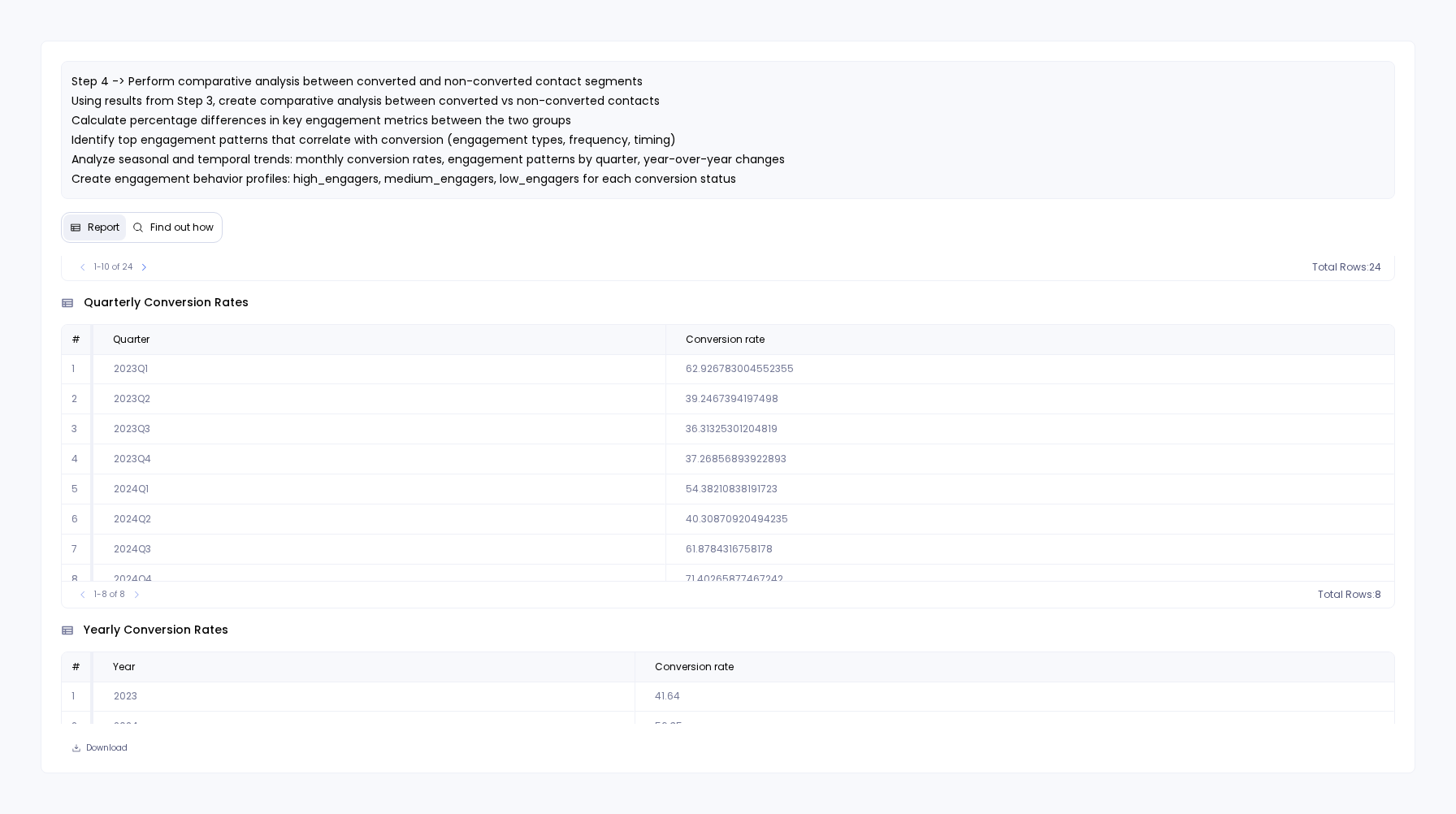
scroll to position [1018, 0]
click at [124, 378] on td "2023Q1" at bounding box center [379, 375] width 572 height 31
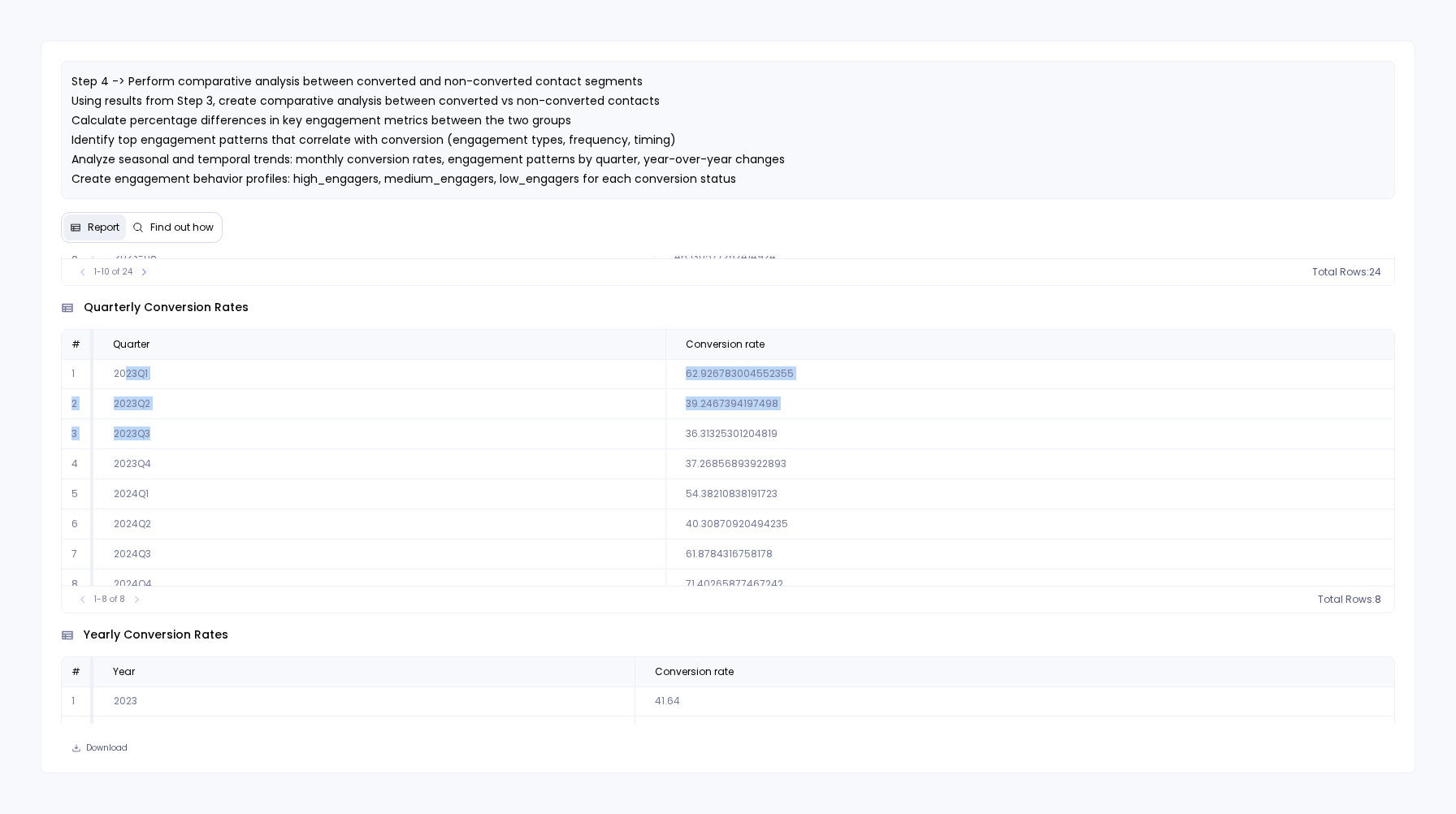
drag, startPoint x: 126, startPoint y: 375, endPoint x: 141, endPoint y: 441, distance: 67.7
click at [141, 441] on tbody "1 2023Q1 62.926783004552355 2 2023Q2 39.2467394197498 3 2023Q3 36.3132530120481…" at bounding box center [728, 479] width 1332 height 240
click at [504, 92] on span "Step 4 -> Perform comparative analysis between converted and non-converted cont…" at bounding box center [428, 159] width 713 height 173
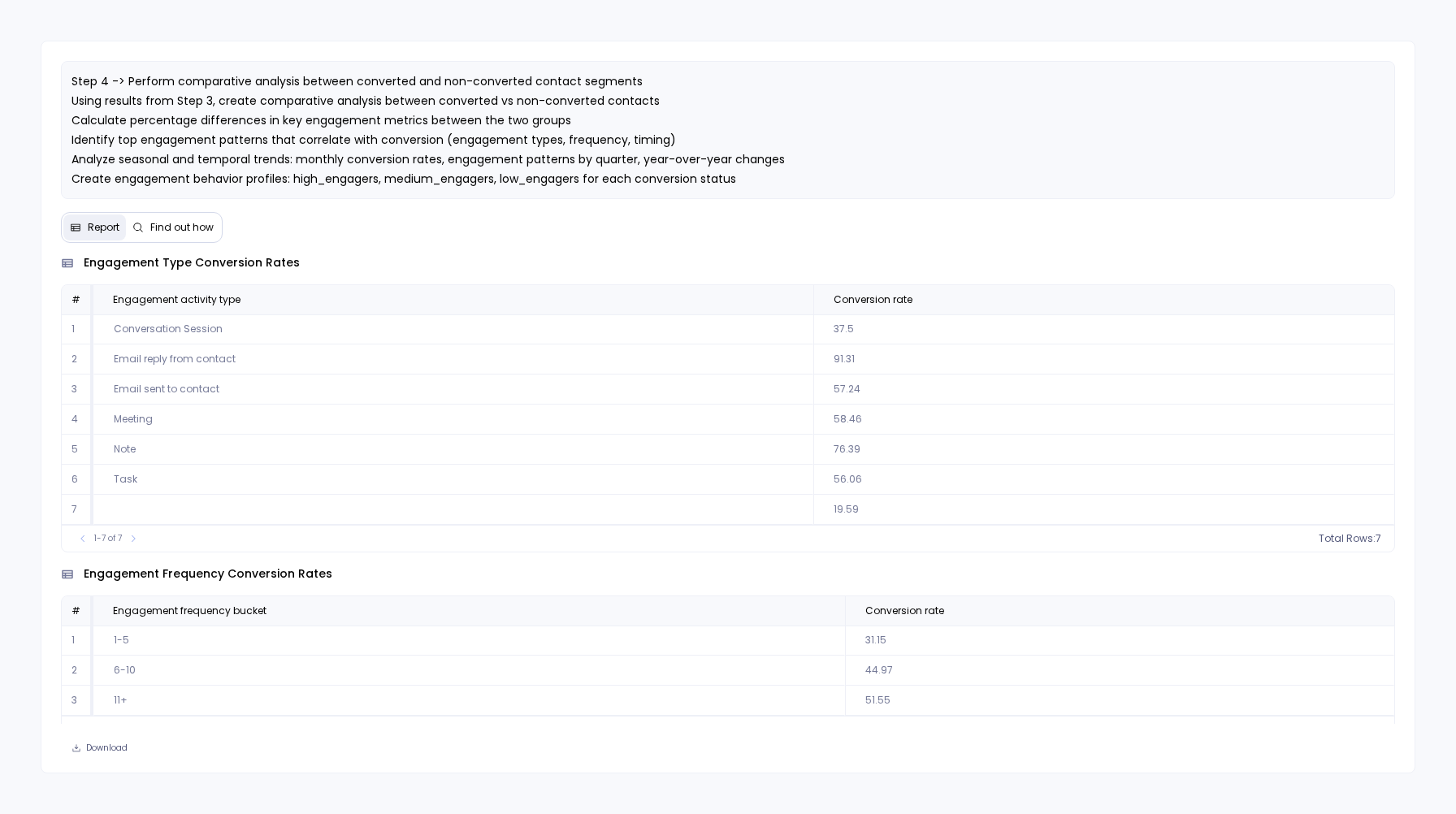
scroll to position [0, 0]
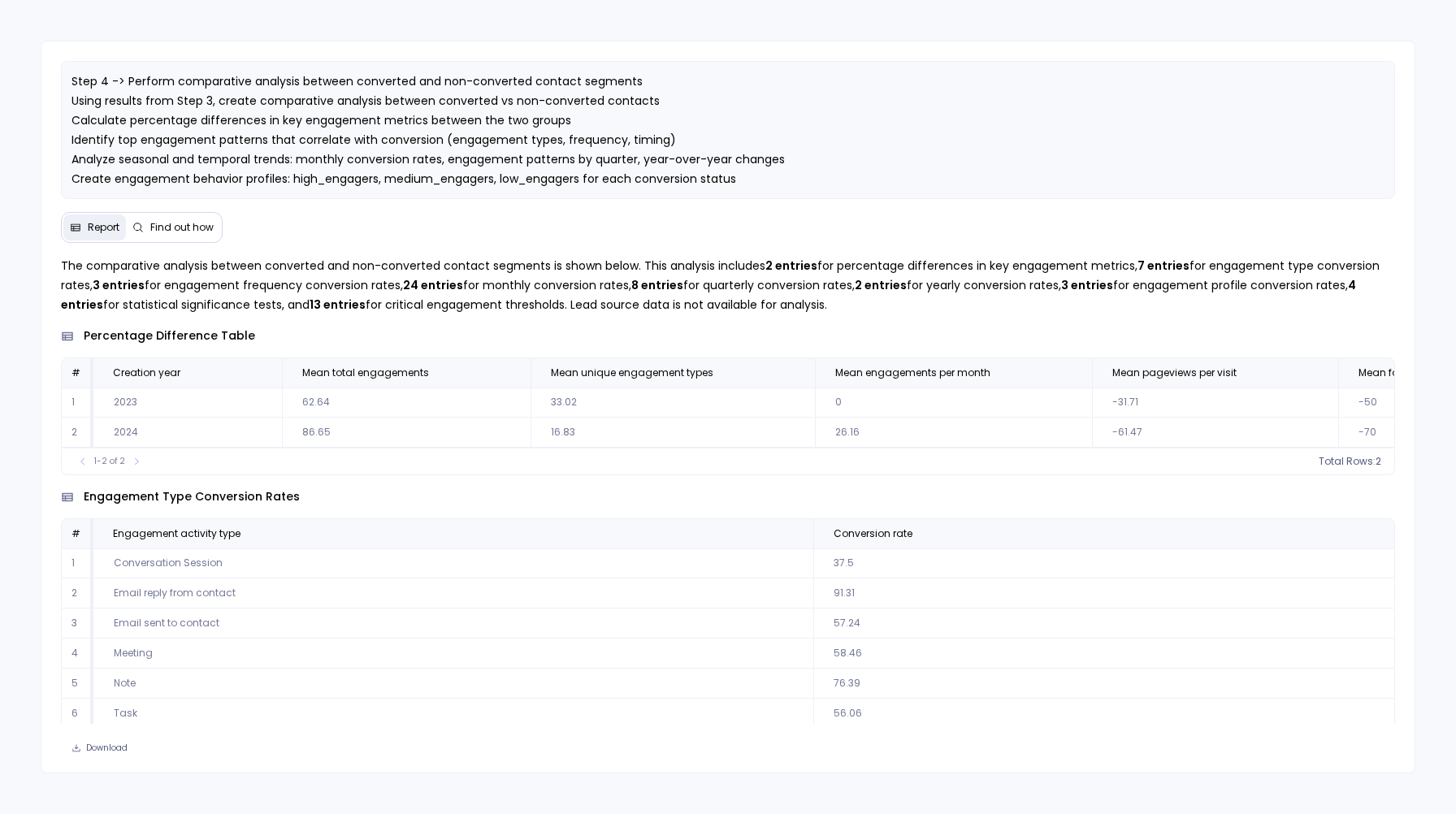
click at [356, 304] on strong "13 entries" at bounding box center [338, 304] width 56 height 16
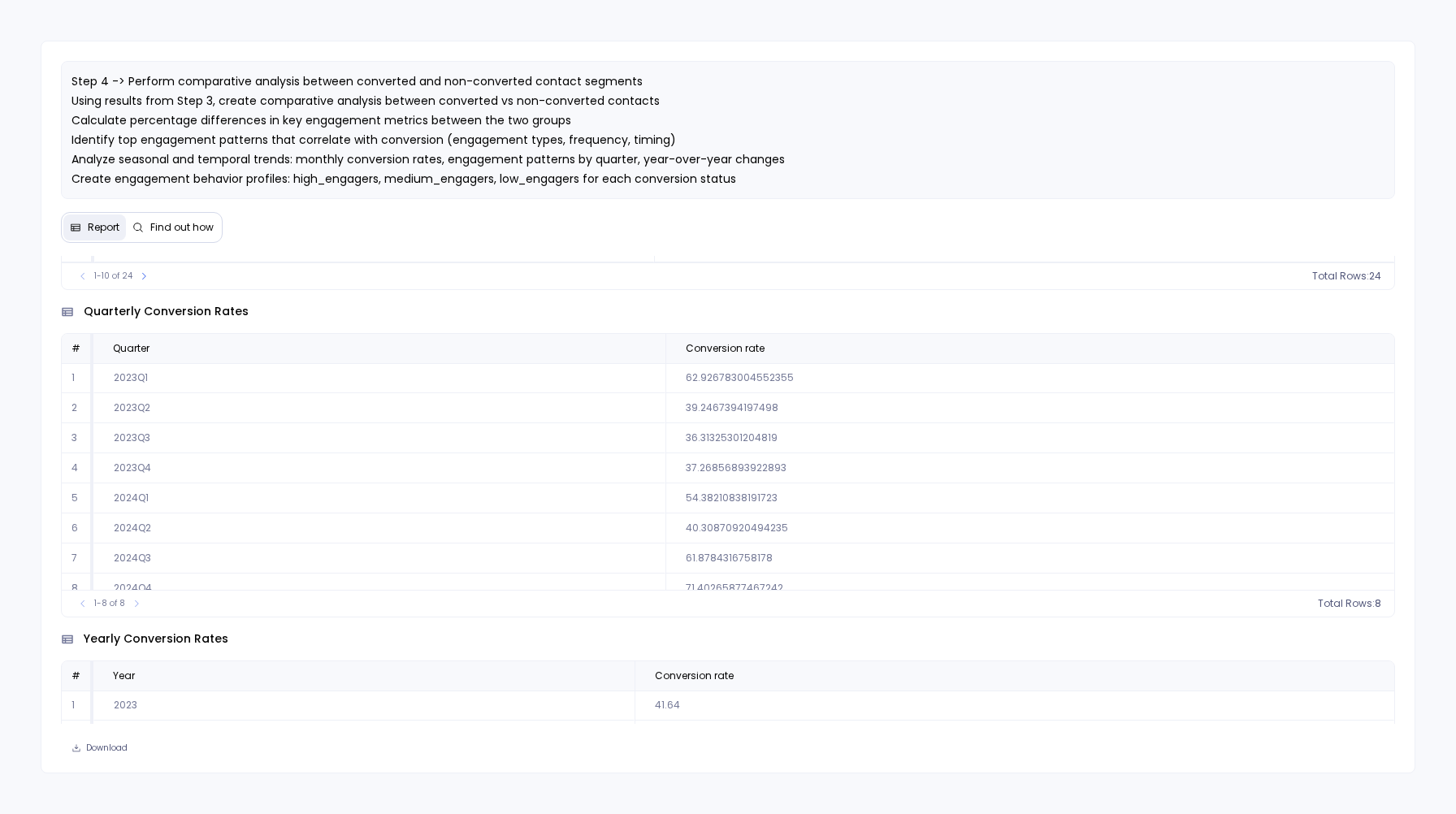
scroll to position [13, 0]
drag, startPoint x: 697, startPoint y: 576, endPoint x: 663, endPoint y: 584, distance: 34.9
click at [663, 584] on tr "8 2024Q4 71.40265877467242" at bounding box center [728, 575] width 1332 height 31
click at [183, 233] on span "Find out how" at bounding box center [182, 228] width 63 height 13
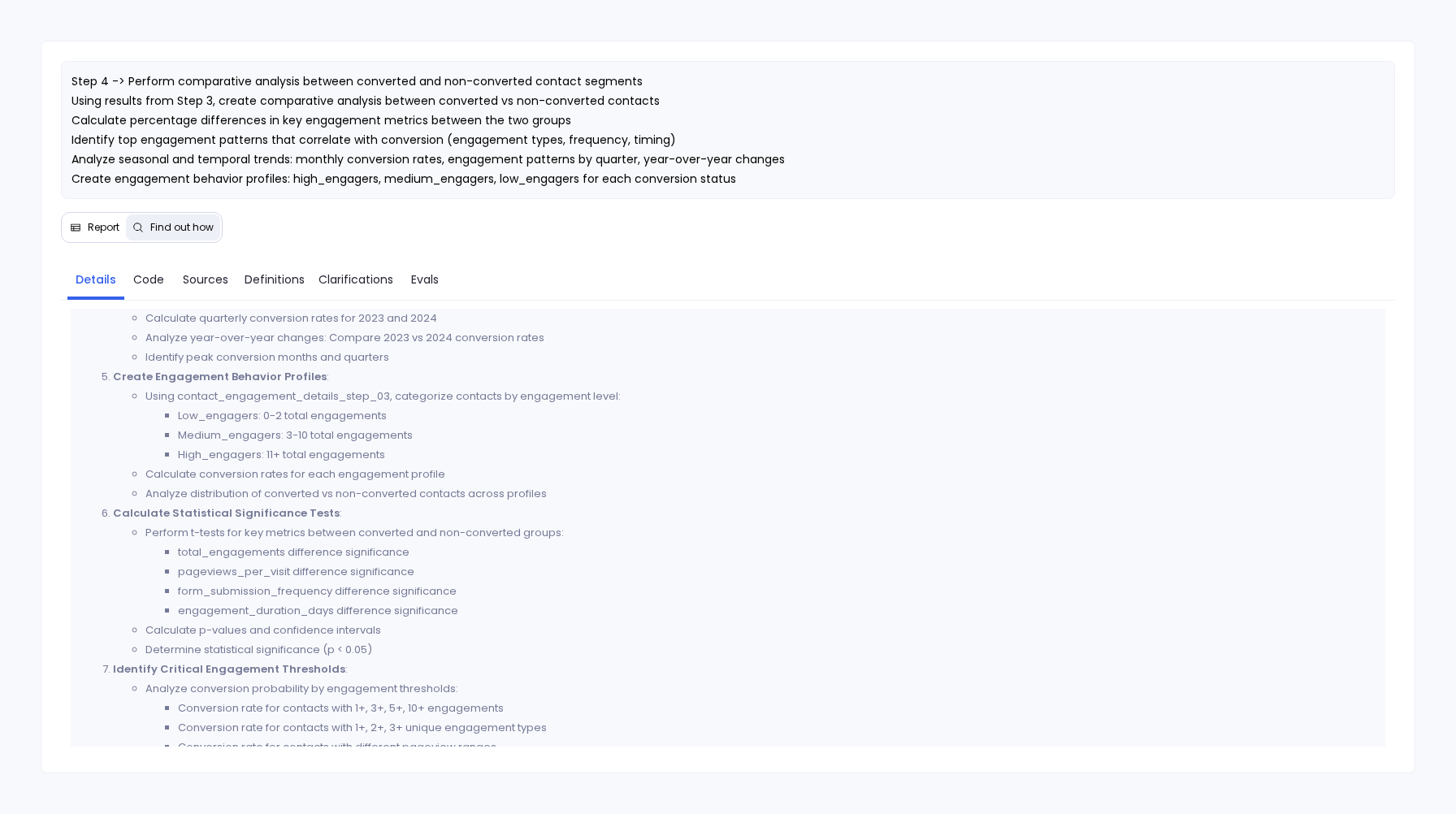
scroll to position [982, 0]
click at [108, 230] on span "Report" at bounding box center [103, 228] width 31 height 13
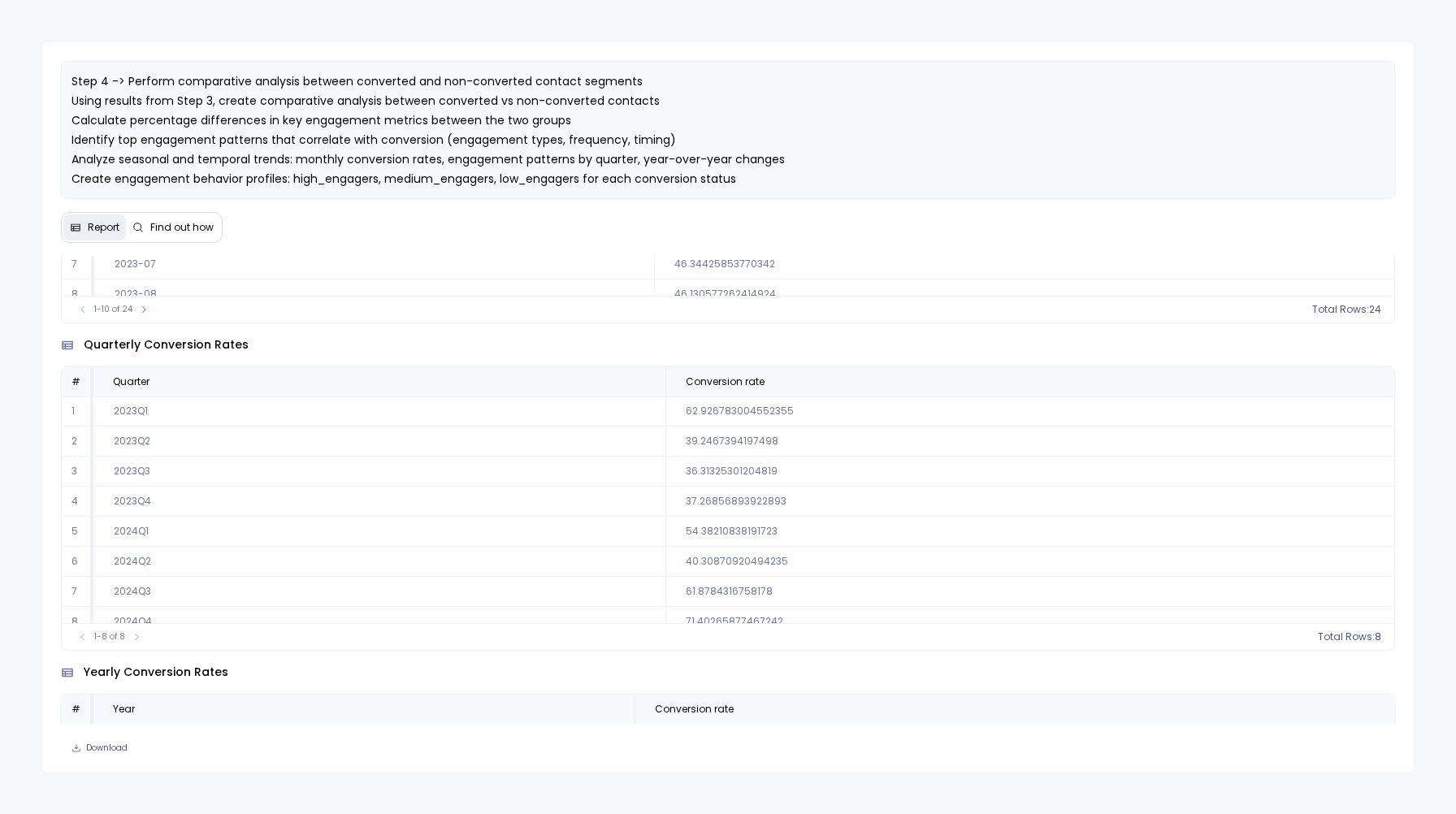
scroll to position [13, 0]
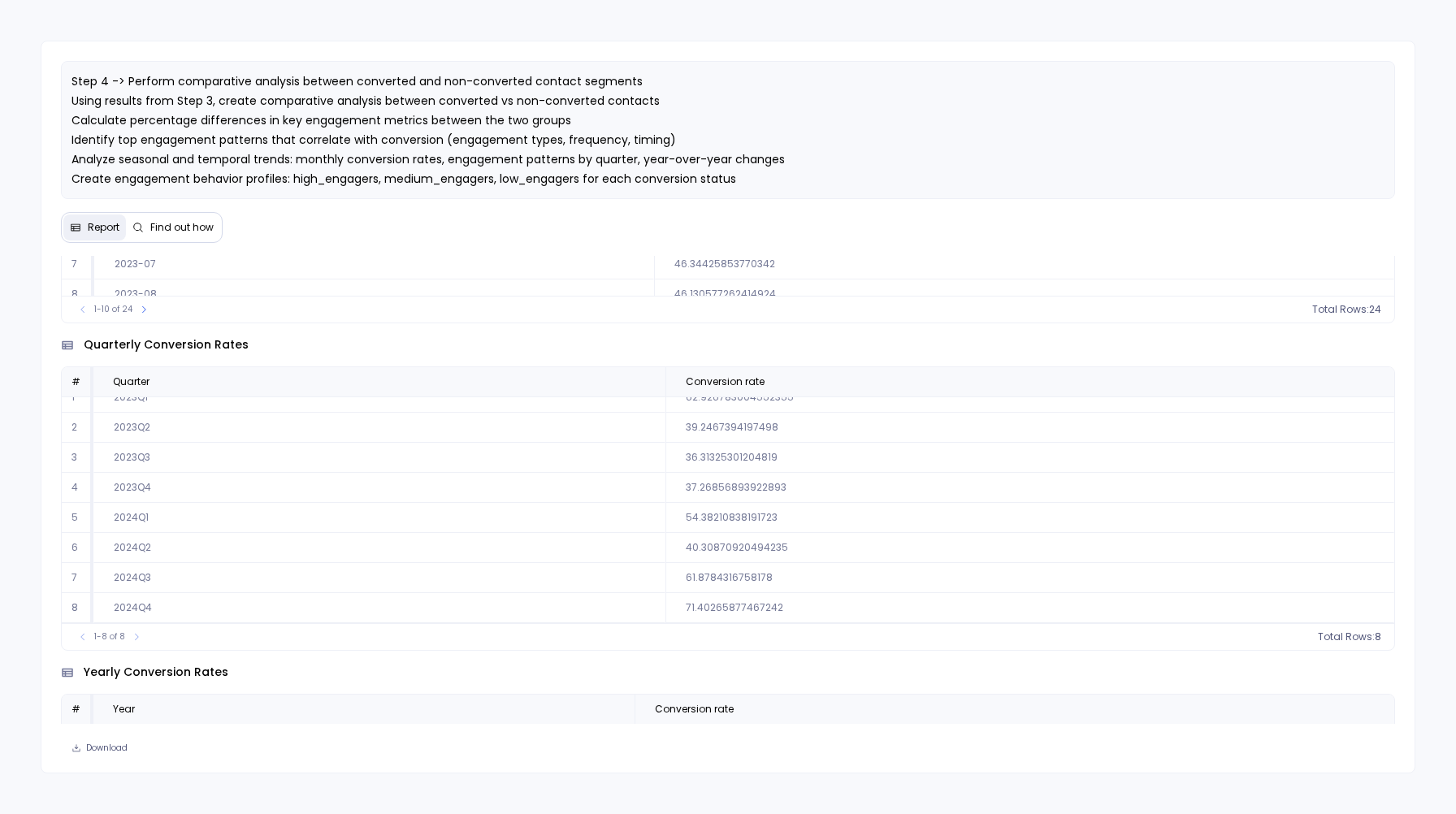
click at [175, 234] on button "Find out how" at bounding box center [173, 227] width 94 height 26
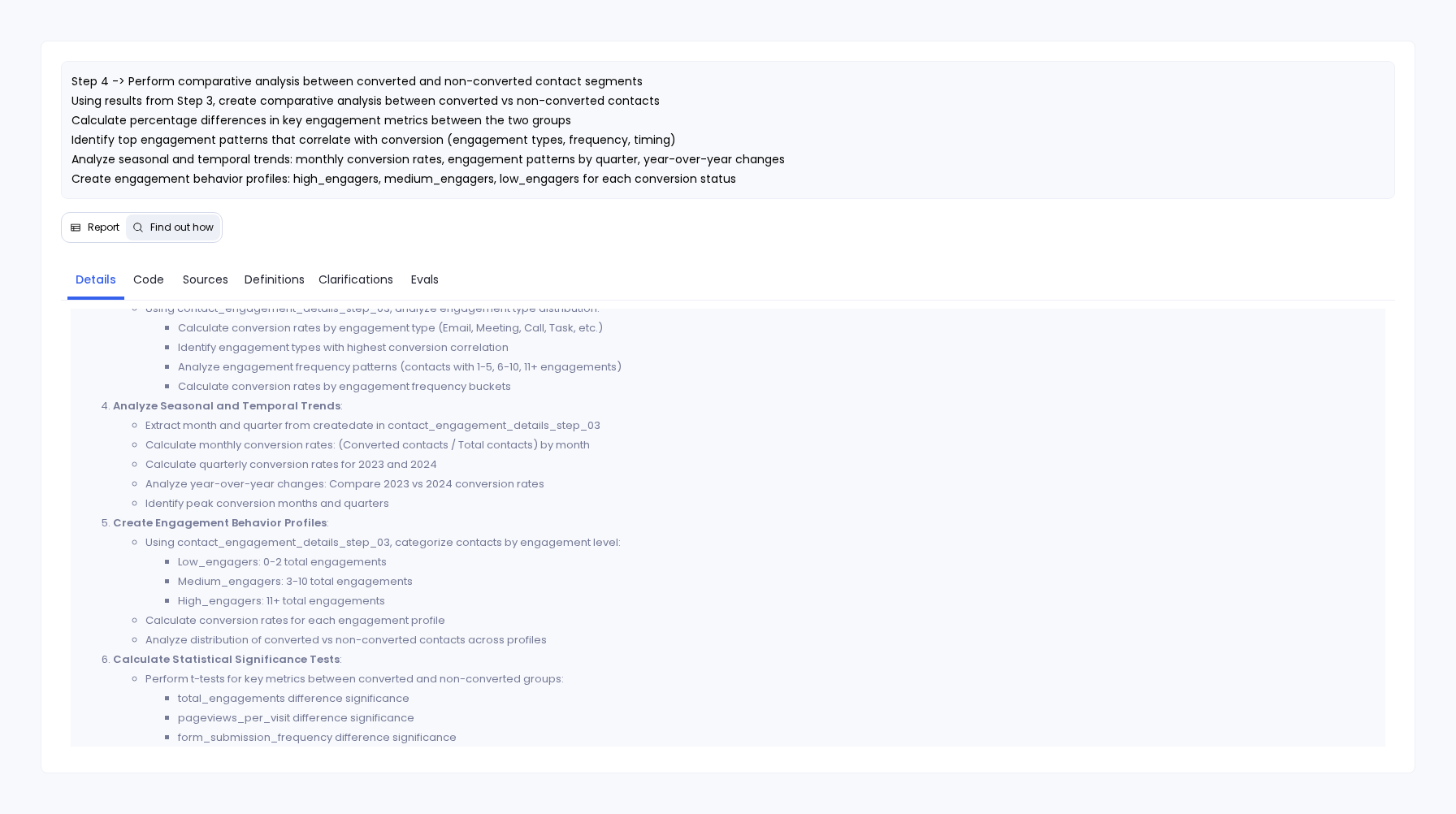
scroll to position [834, 0]
drag, startPoint x: 250, startPoint y: 618, endPoint x: 262, endPoint y: 617, distance: 12.0
click at [262, 617] on li "Calculate conversion rates for each engagement profile" at bounding box center [761, 618] width 1230 height 19
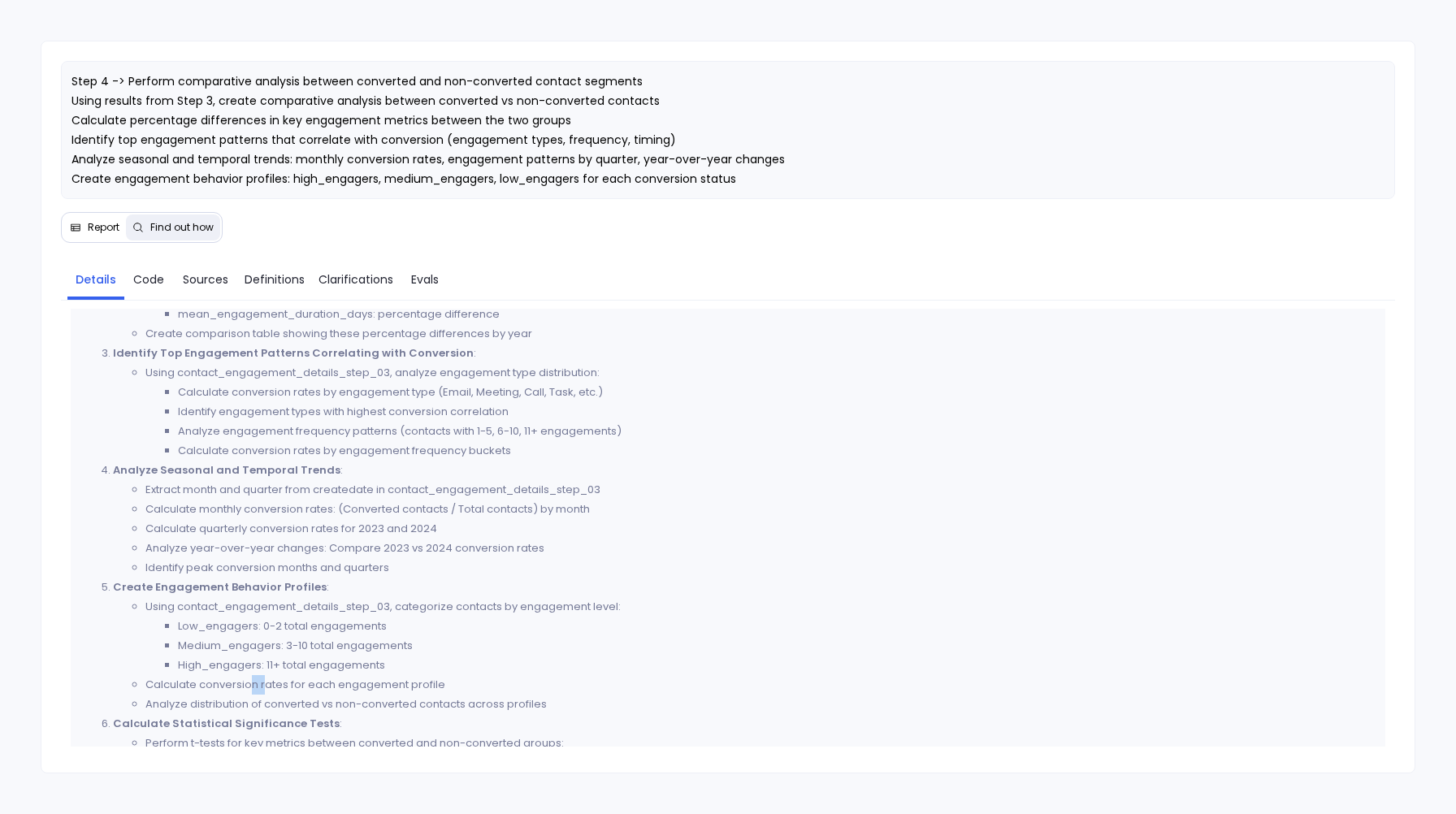
scroll to position [765, 0]
drag, startPoint x: 442, startPoint y: 530, endPoint x: 136, endPoint y: 524, distance: 306.1
click at [146, 524] on li "Calculate quarterly conversion rates for 2023 and 2024" at bounding box center [761, 530] width 1230 height 19
click at [119, 234] on button "Report" at bounding box center [94, 227] width 63 height 26
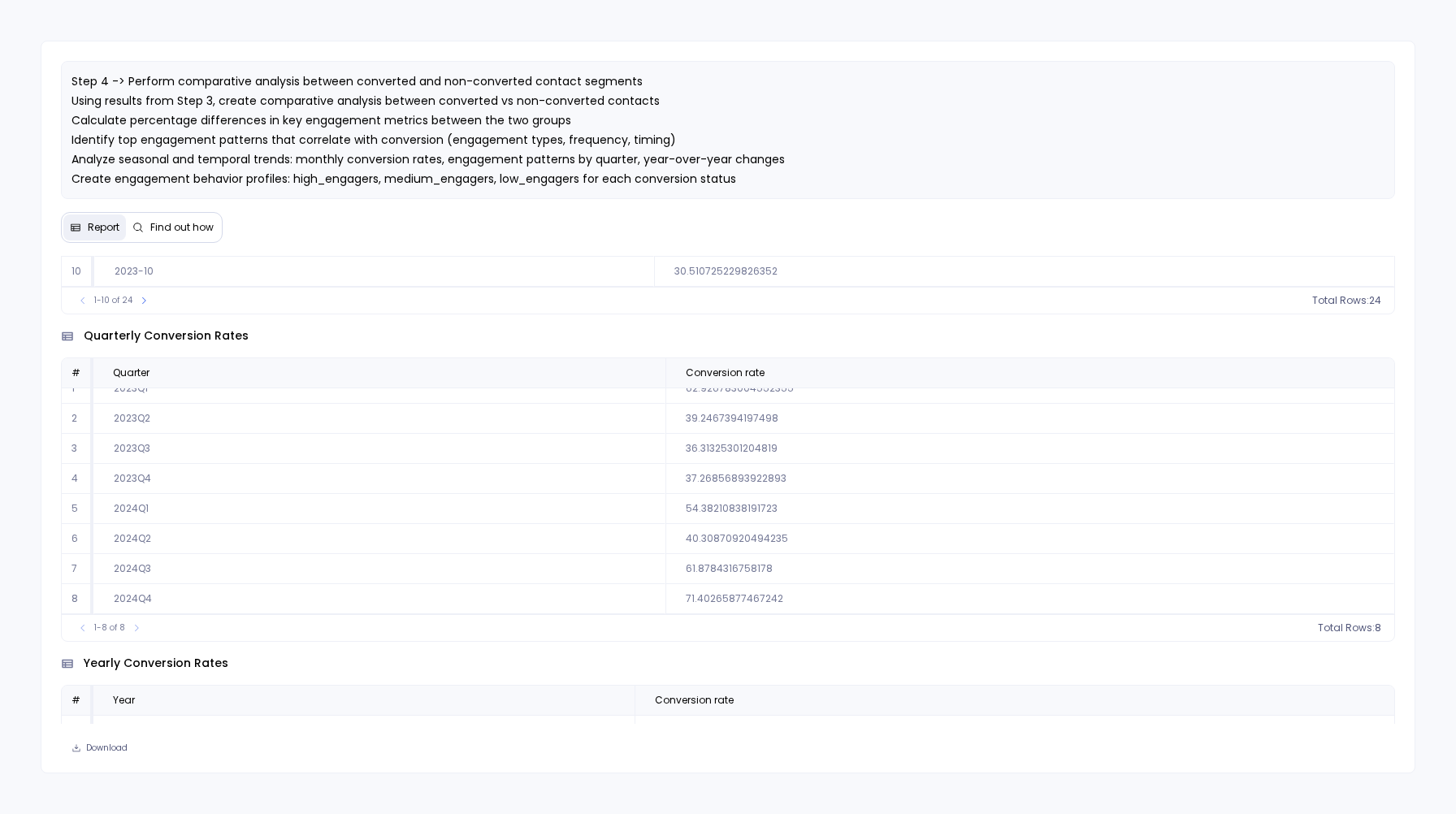
scroll to position [996, 0]
click at [816, 583] on td "71.40265877467242" at bounding box center [1030, 593] width 728 height 31
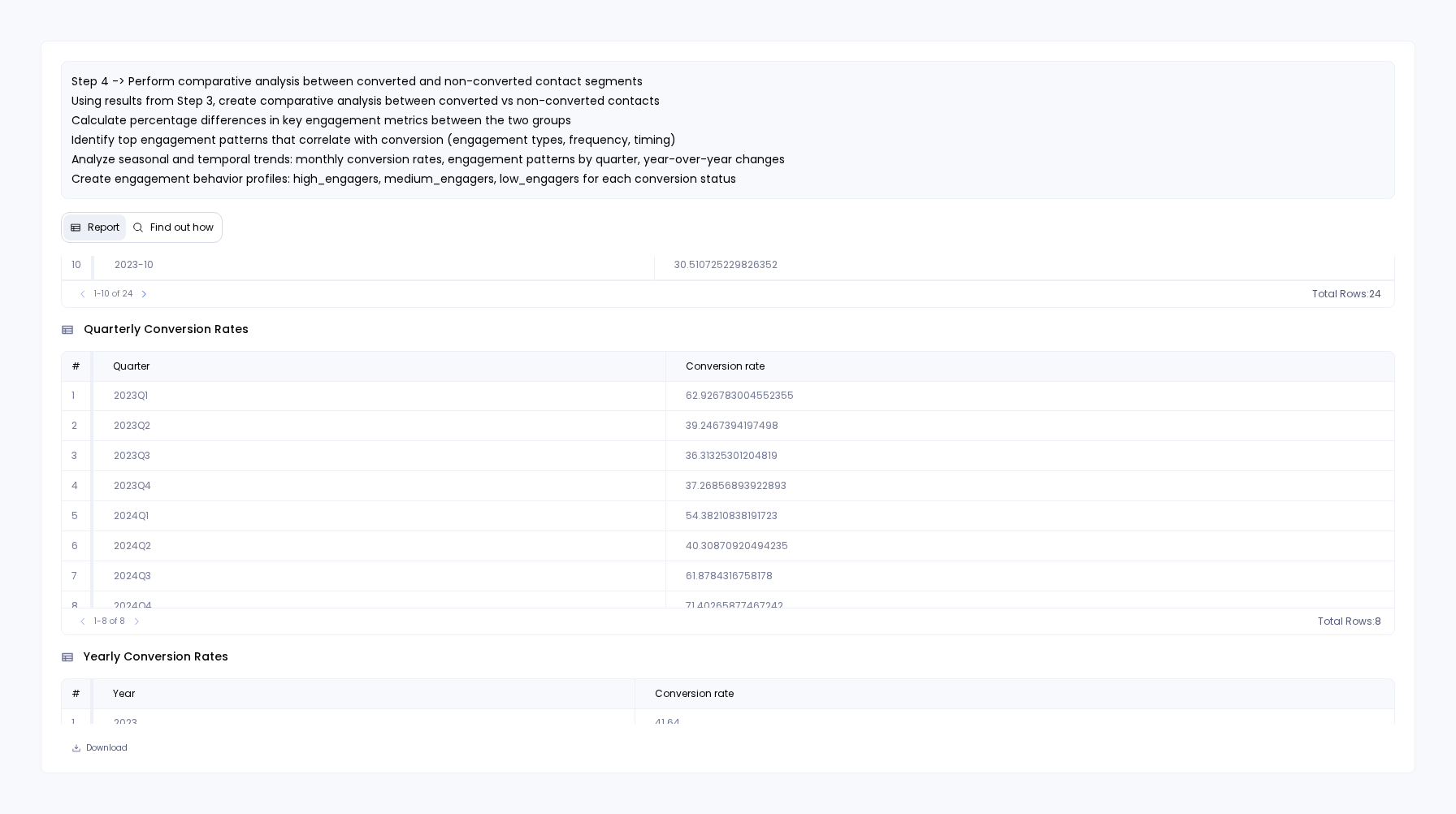
scroll to position [13, 0]
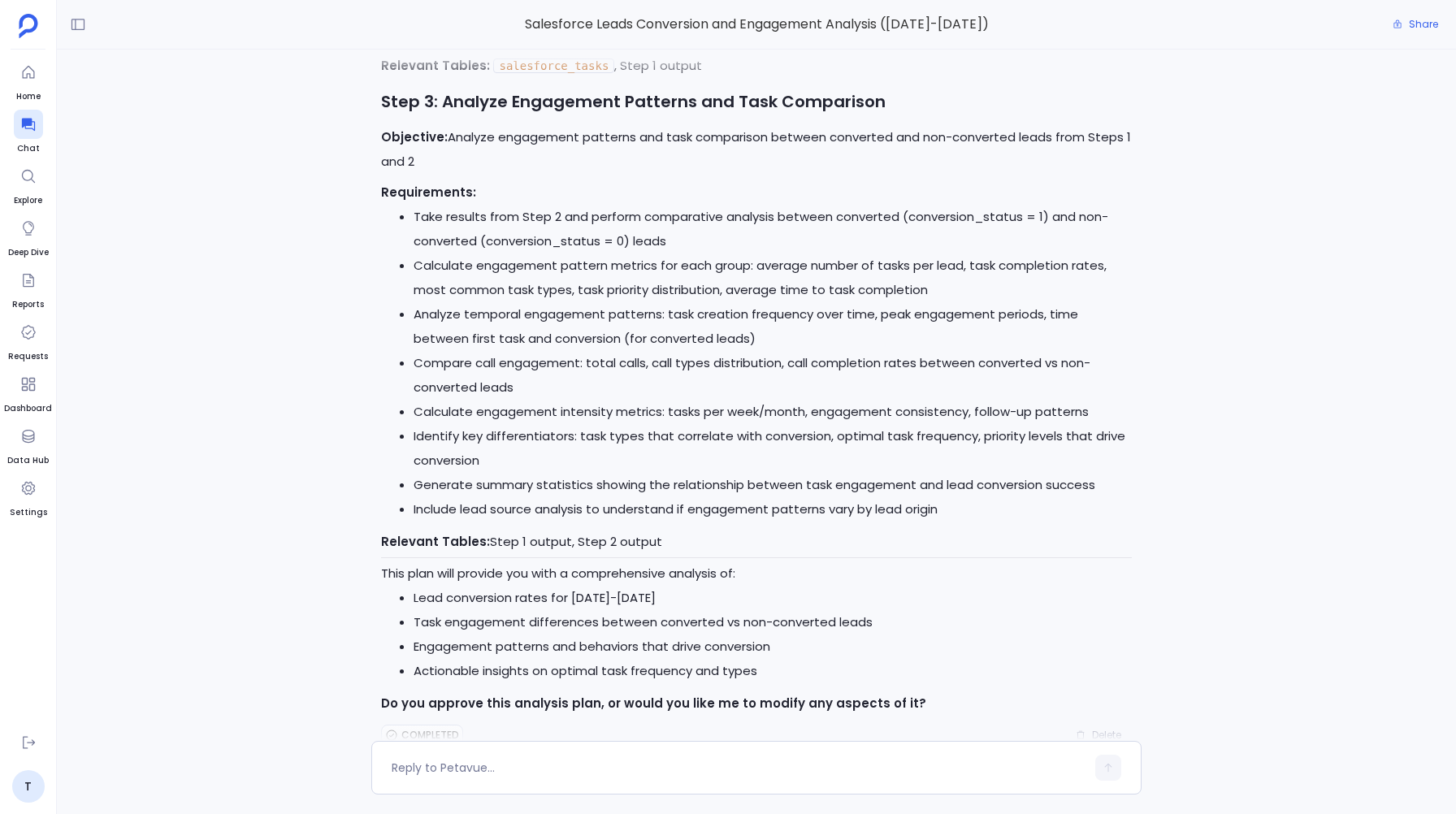
scroll to position [1468, 0]
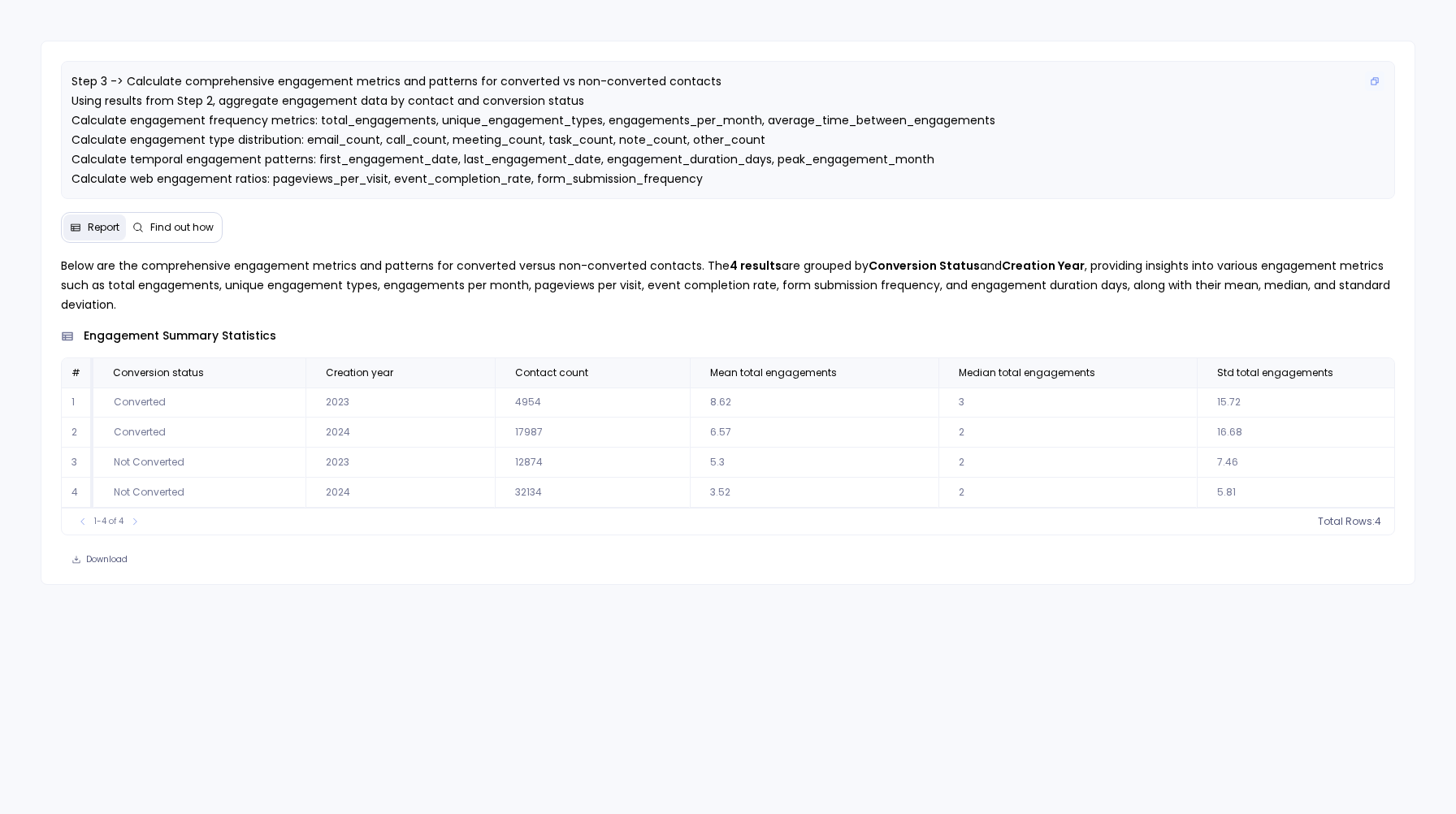
scroll to position [0, 2044]
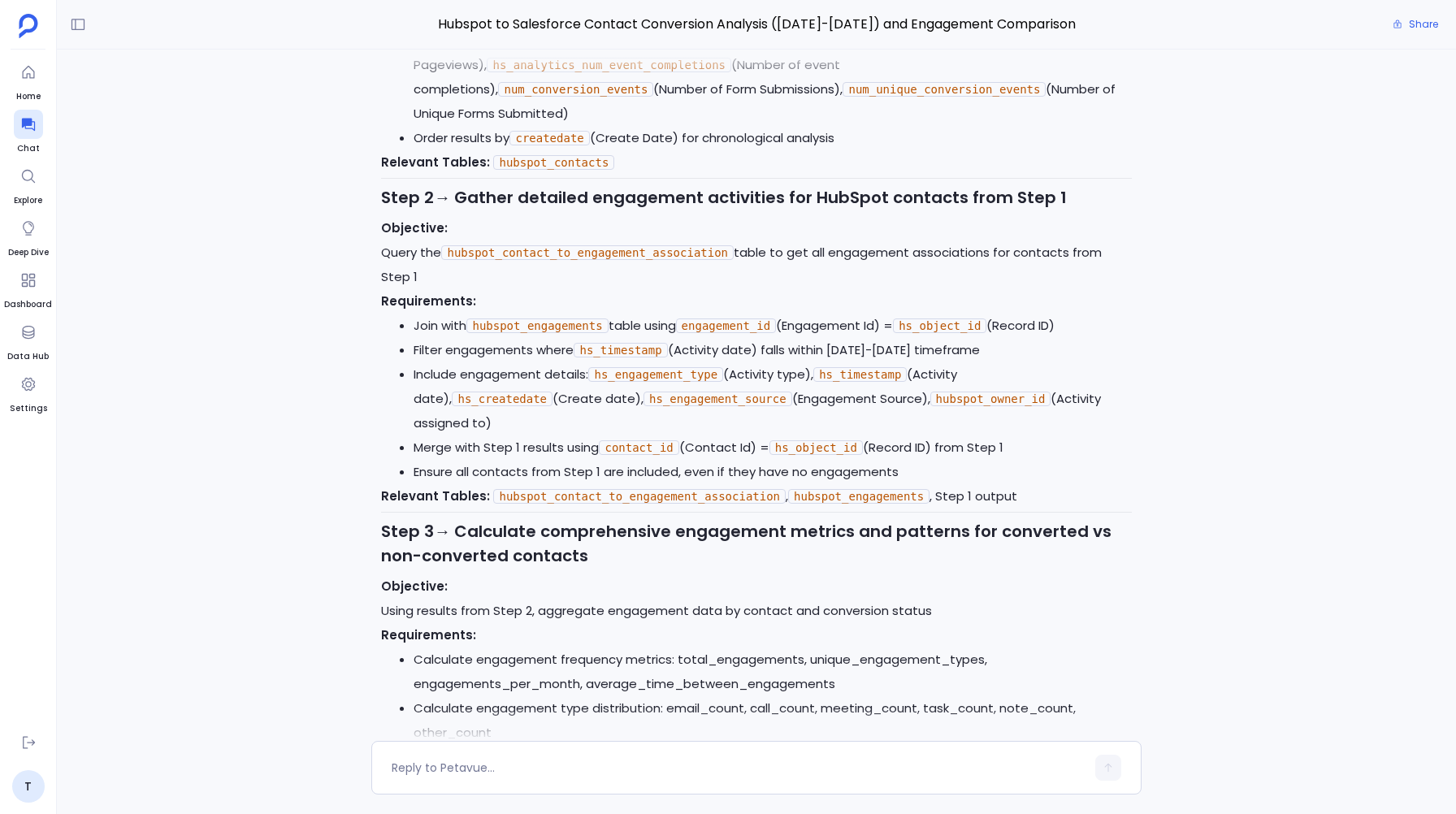
scroll to position [974, 0]
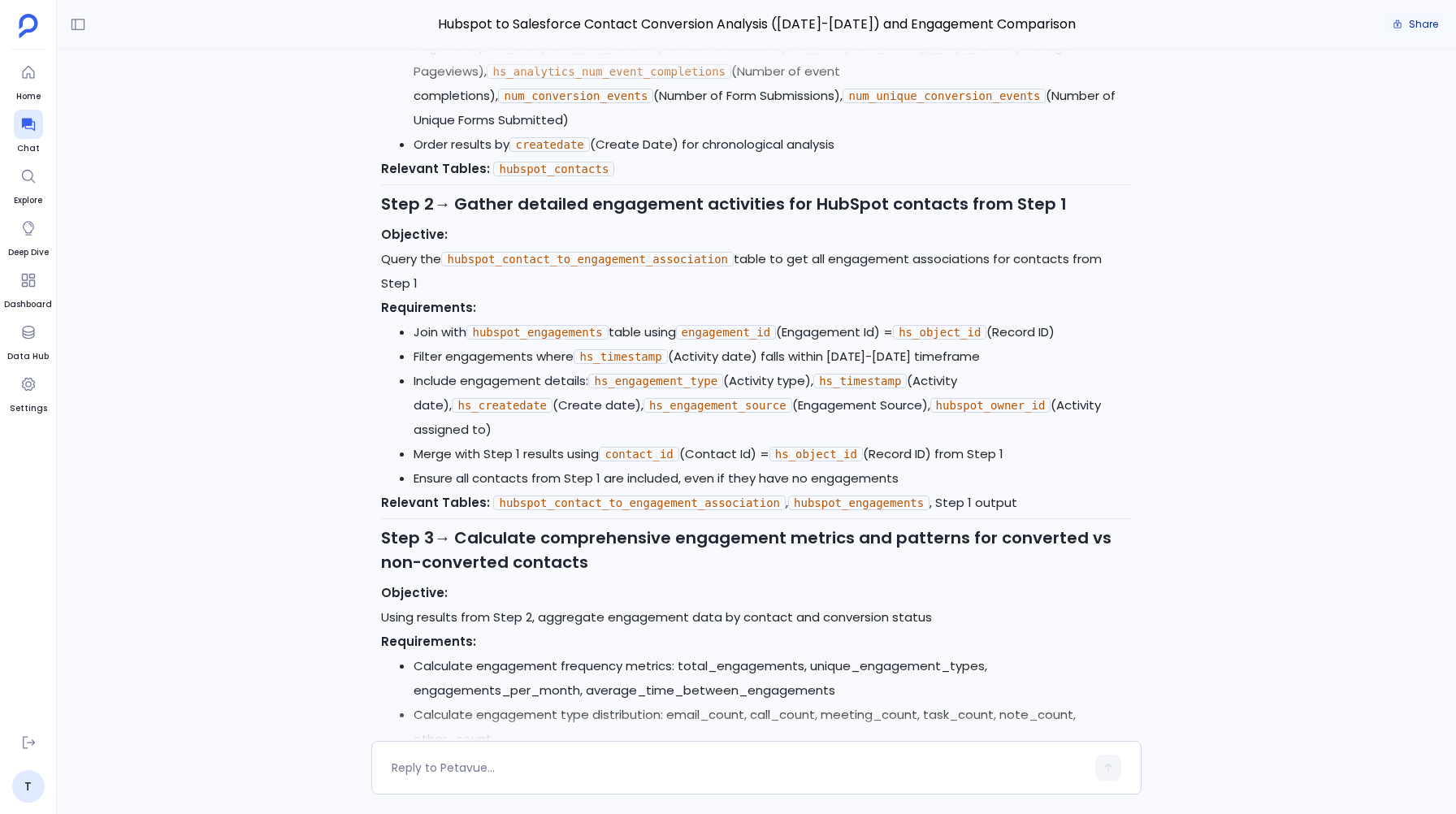
click at [1425, 31] on button "Share" at bounding box center [1415, 25] width 65 height 23
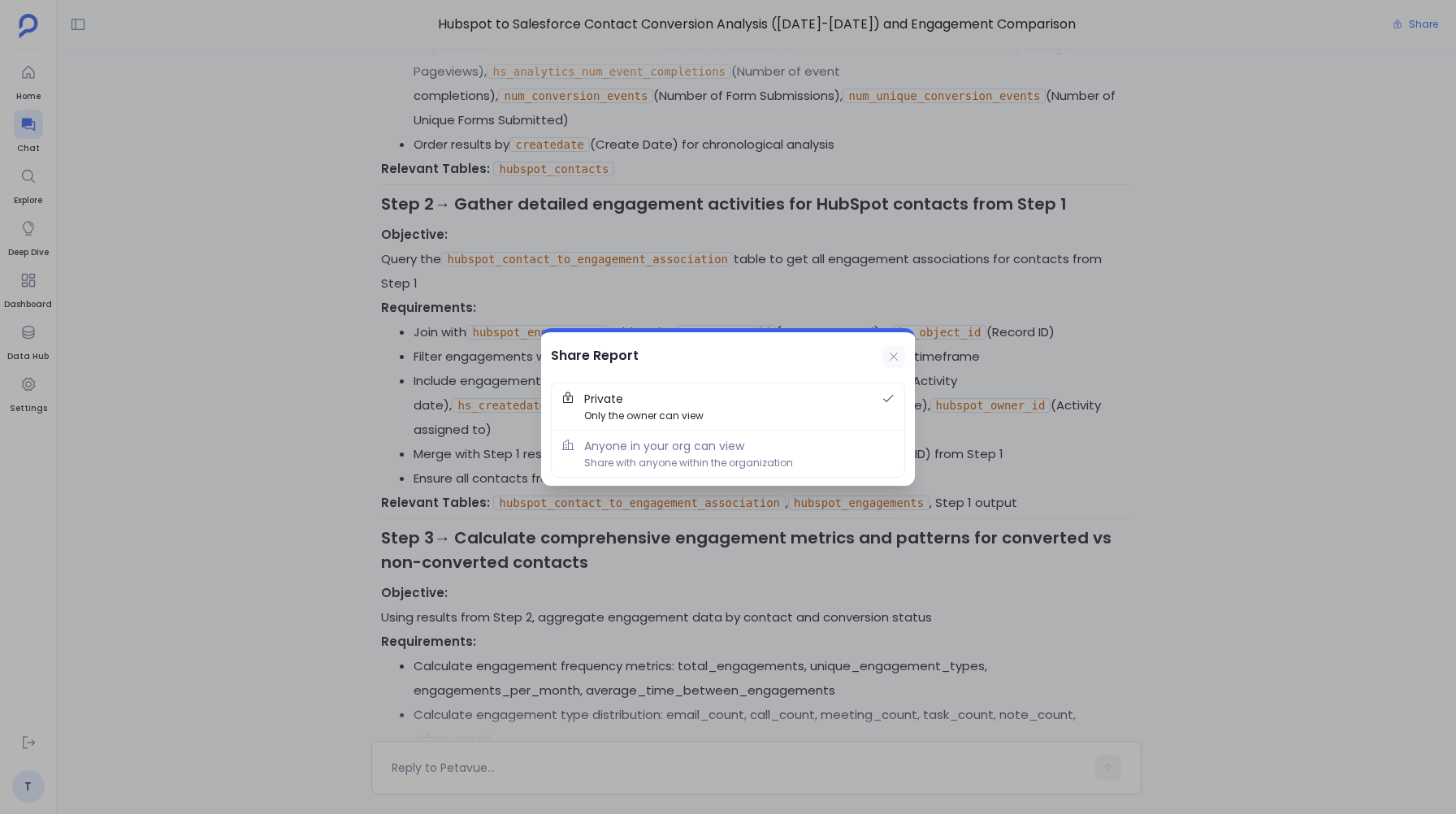
click at [901, 348] on button at bounding box center [893, 356] width 23 height 23
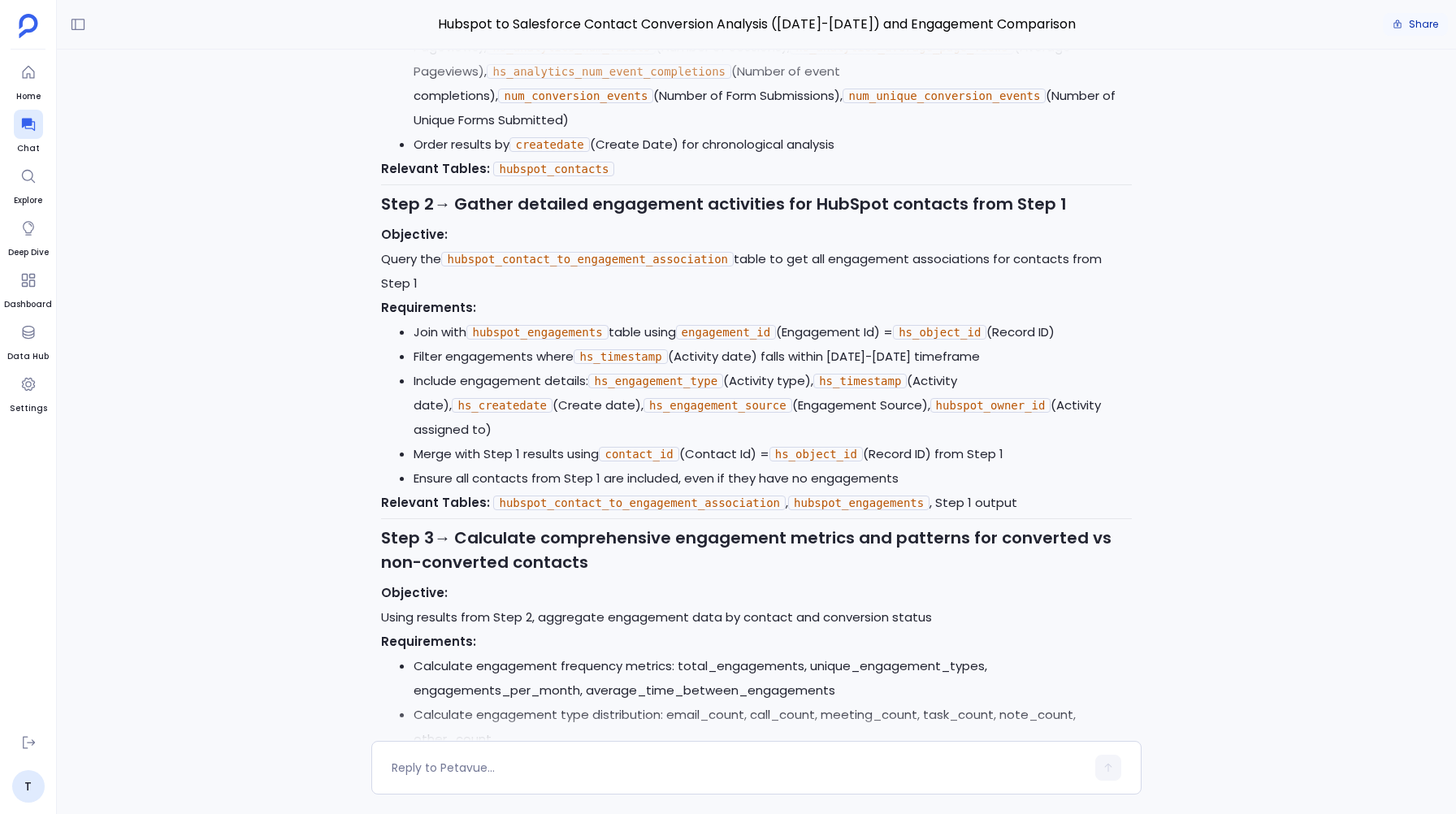
click at [1433, 28] on span "Share" at bounding box center [1423, 25] width 30 height 13
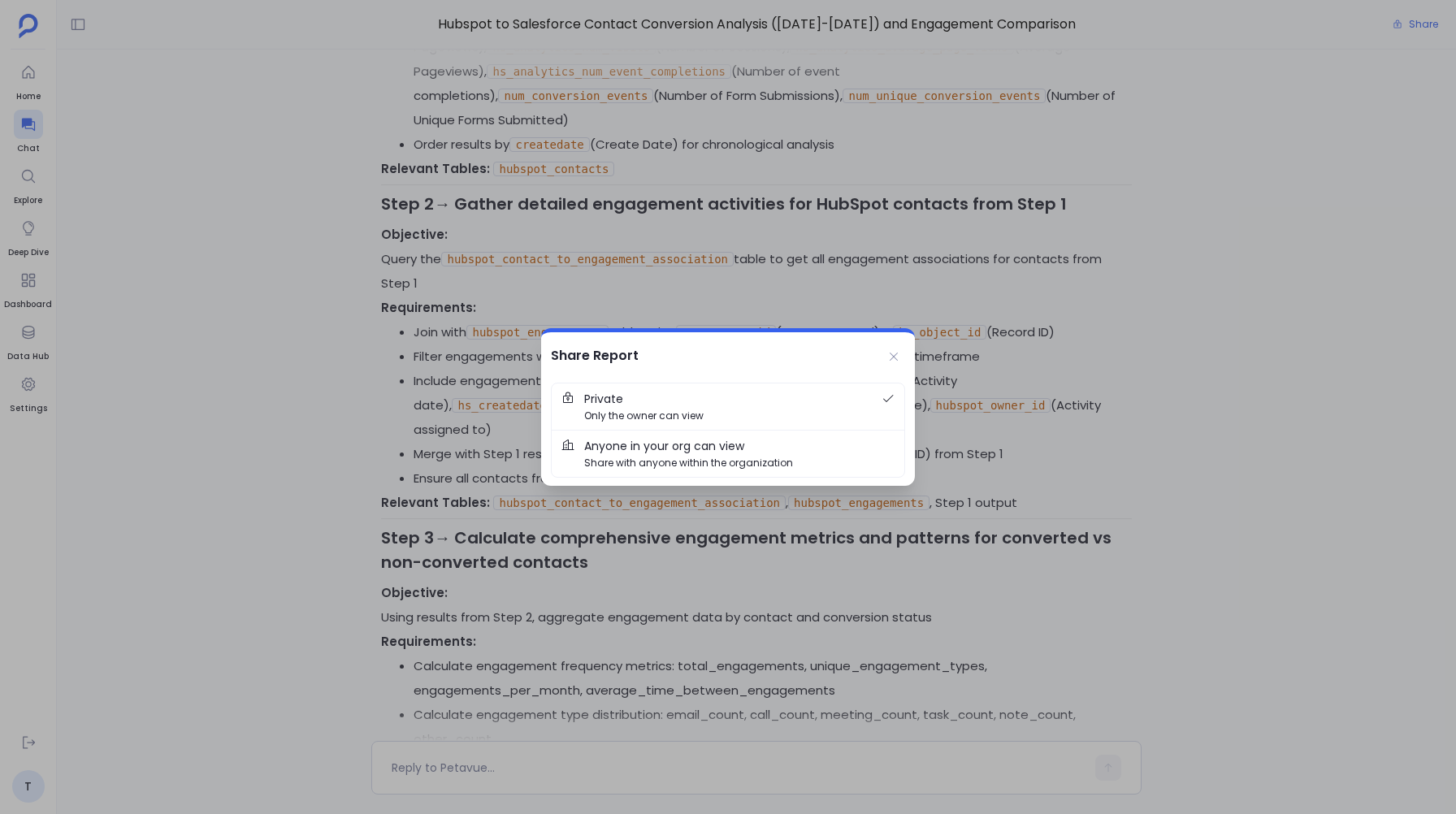
click at [652, 457] on span "Share with anyone within the organization" at bounding box center [688, 462] width 209 height 15
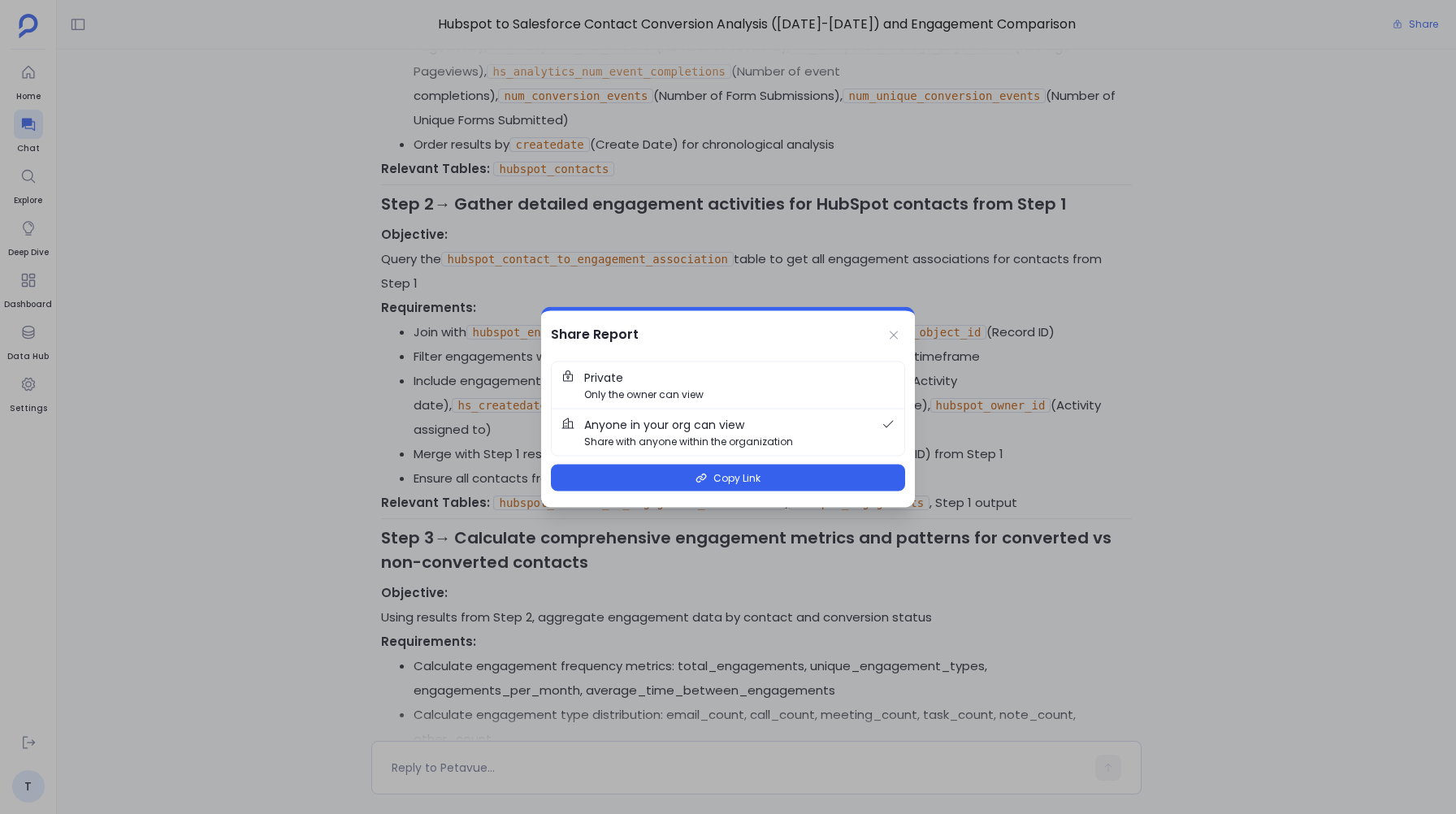
click at [655, 376] on span "Private Only the owner can view" at bounding box center [739, 385] width 310 height 33
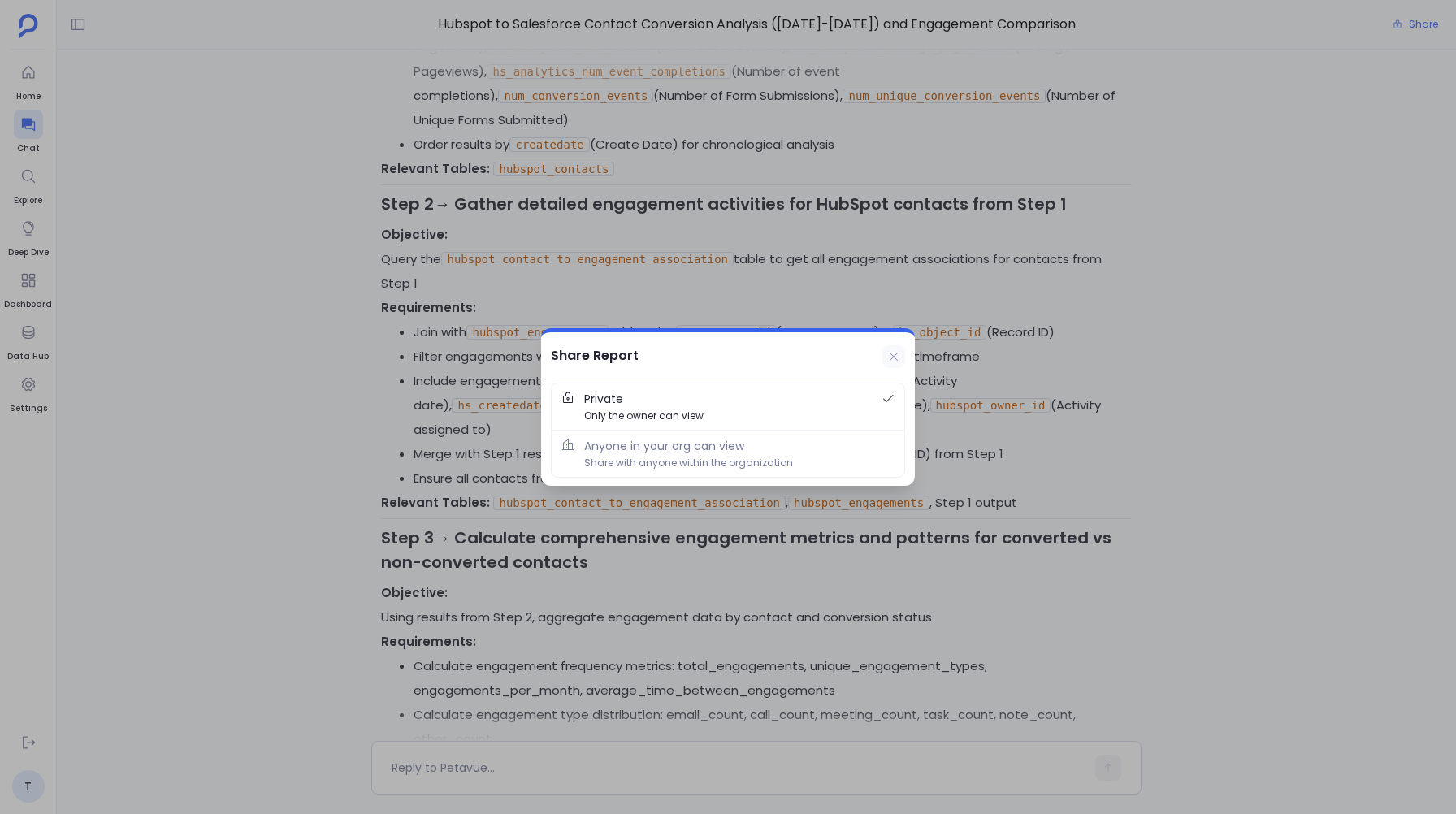
click at [895, 353] on icon at bounding box center [893, 356] width 13 height 13
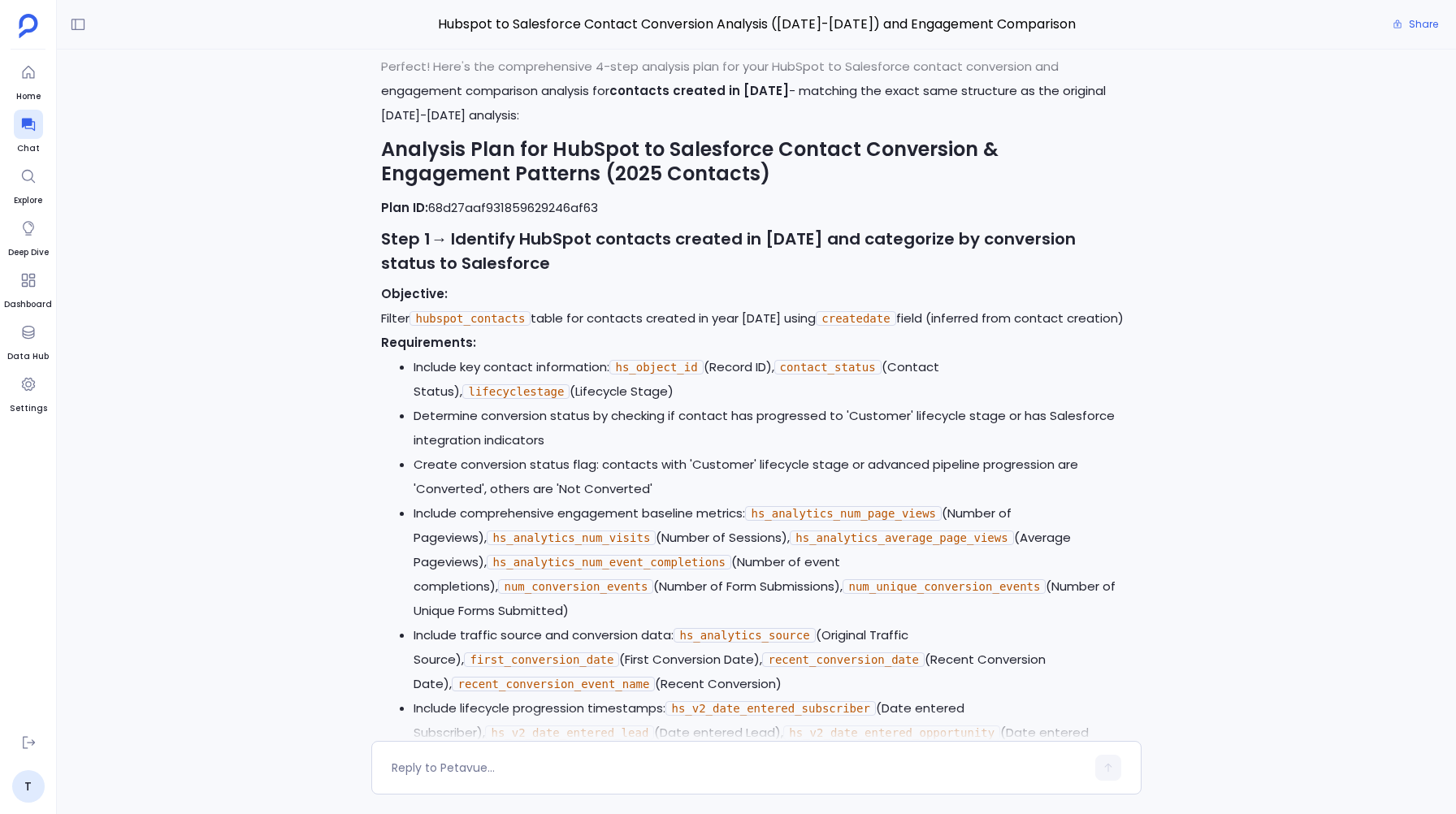
scroll to position [12950, 0]
drag, startPoint x: 563, startPoint y: 404, endPoint x: 420, endPoint y: 356, distance: 150.8
click at [420, 356] on ul "Include key contact information: hs_object_id (Record ID), contact_status (Cont…" at bounding box center [756, 575] width 749 height 438
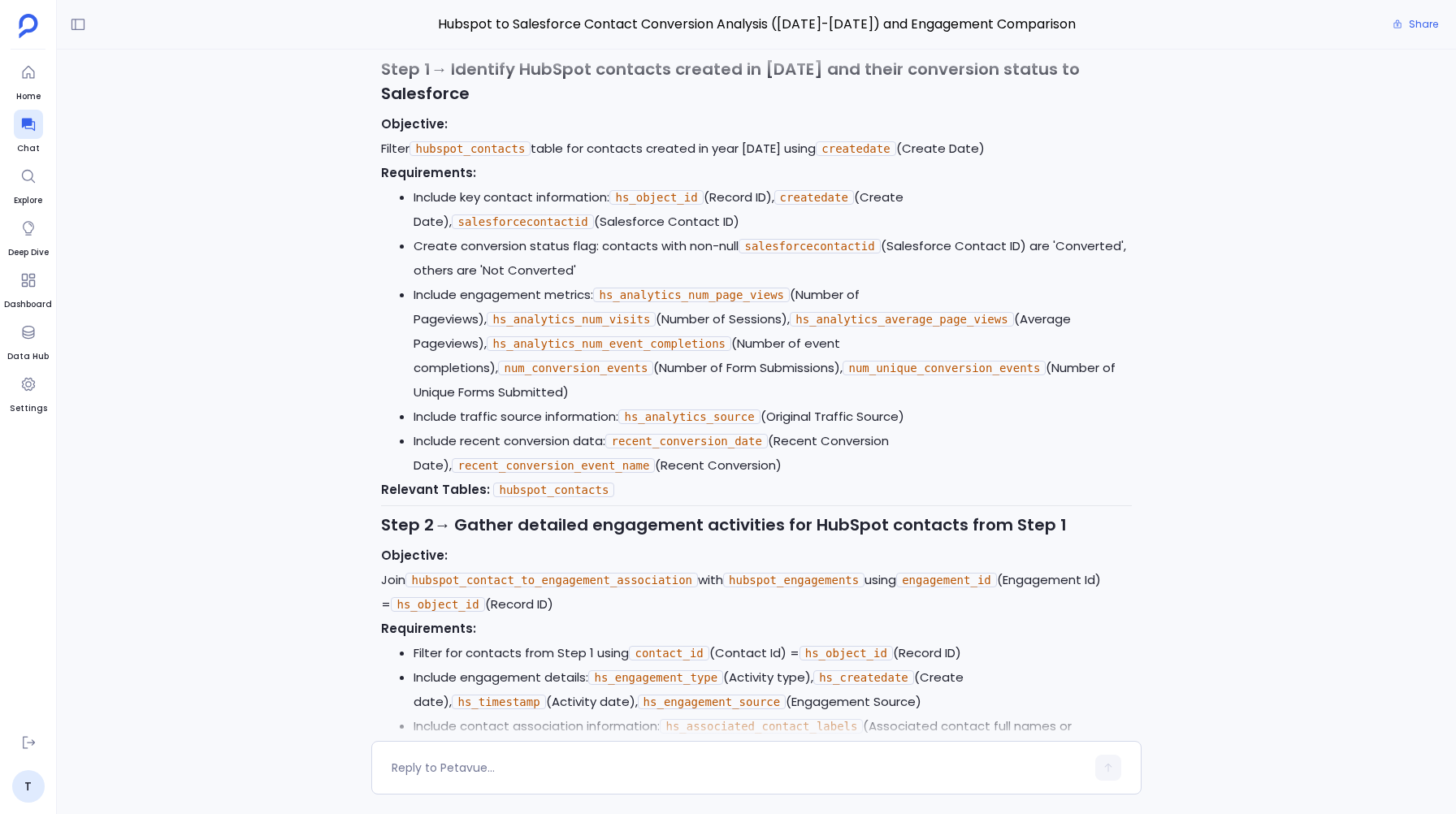
scroll to position [11042, 0]
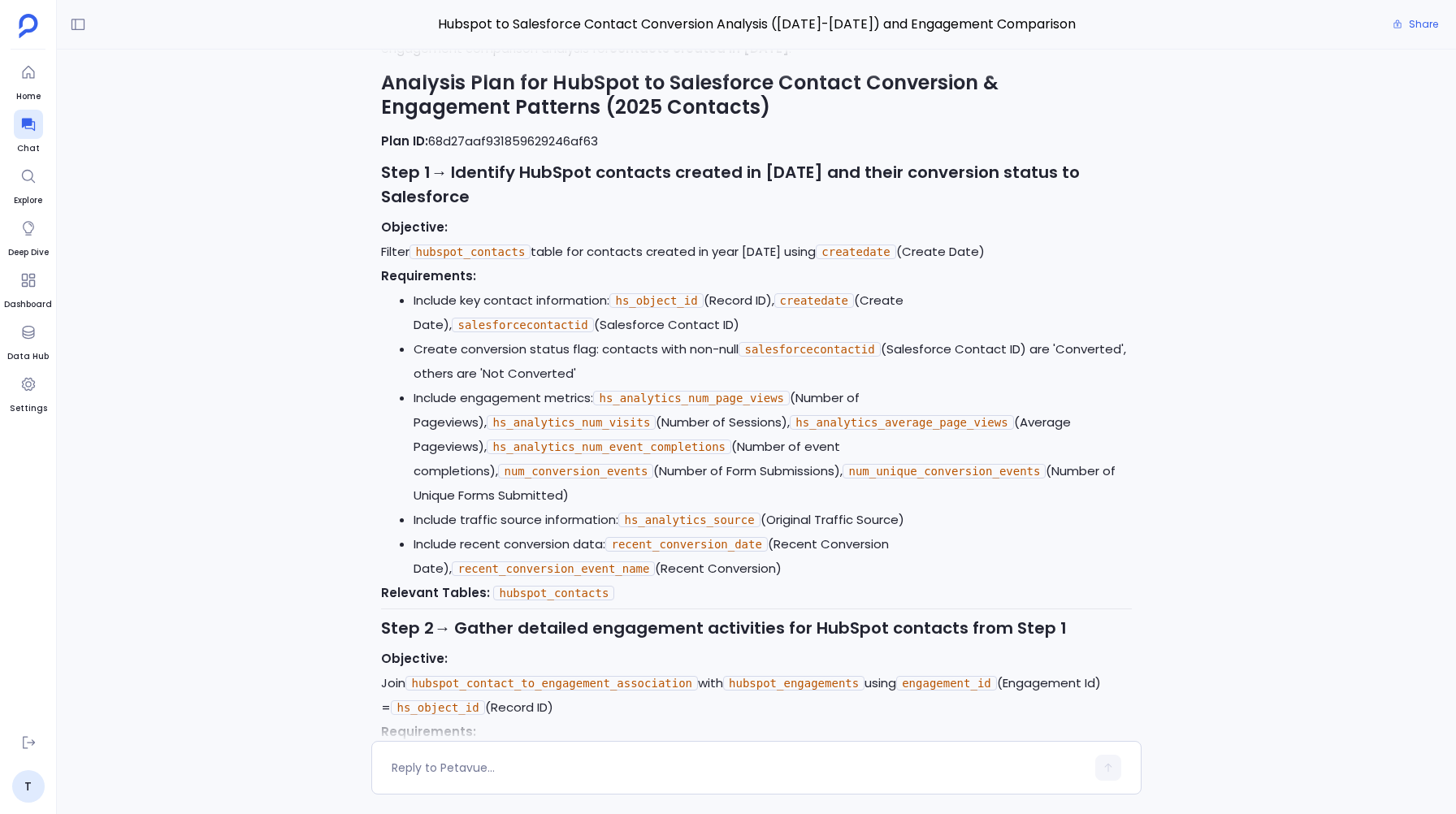
drag, startPoint x: 599, startPoint y: 332, endPoint x: 482, endPoint y: 274, distance: 130.6
click at [482, 288] on ul "Include key contact information: hs_object_id (Record ID), createdate (Create D…" at bounding box center [756, 434] width 749 height 293
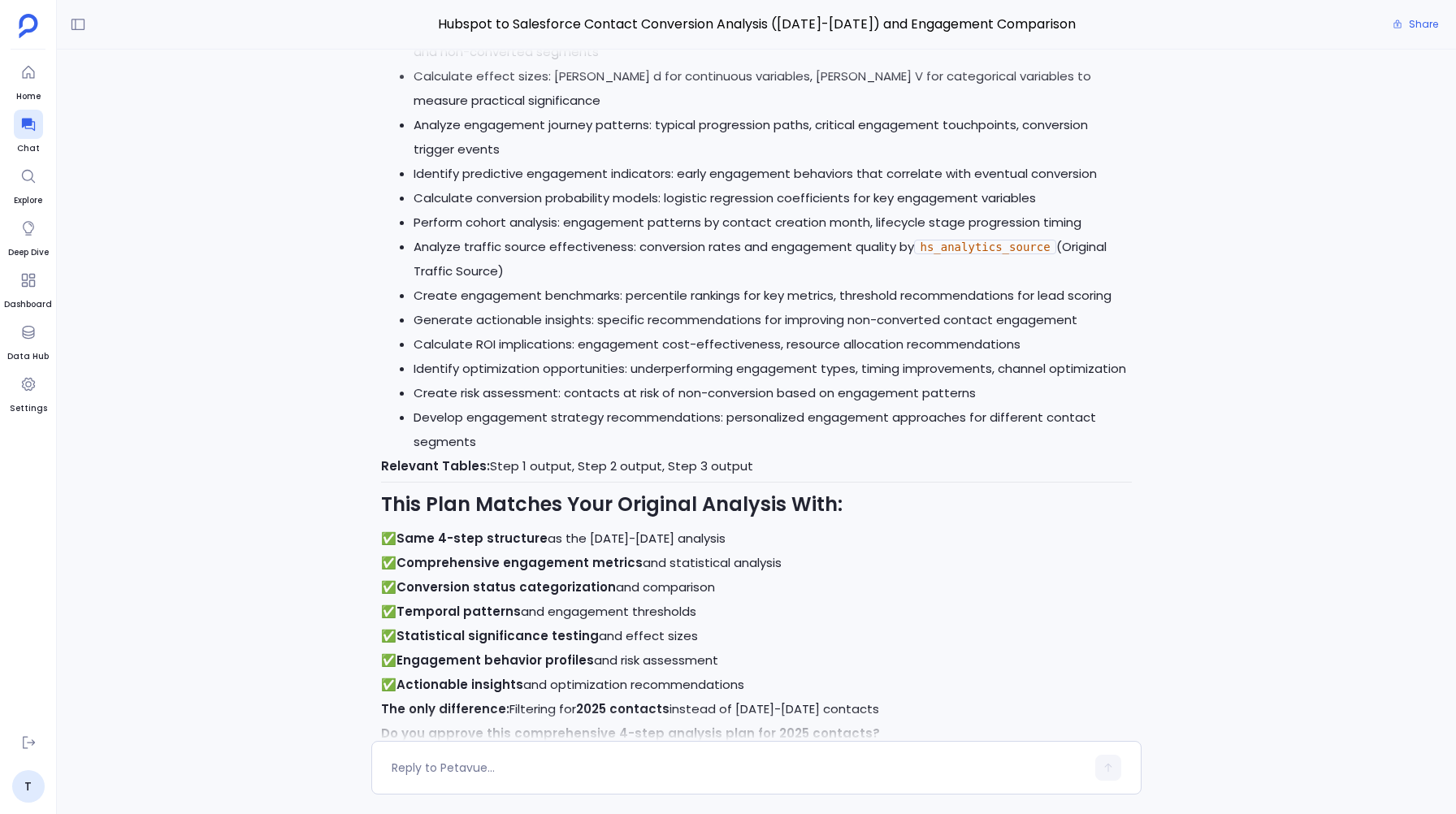
scroll to position [14998, 0]
click at [1097, 759] on span "Delete" at bounding box center [1106, 765] width 30 height 13
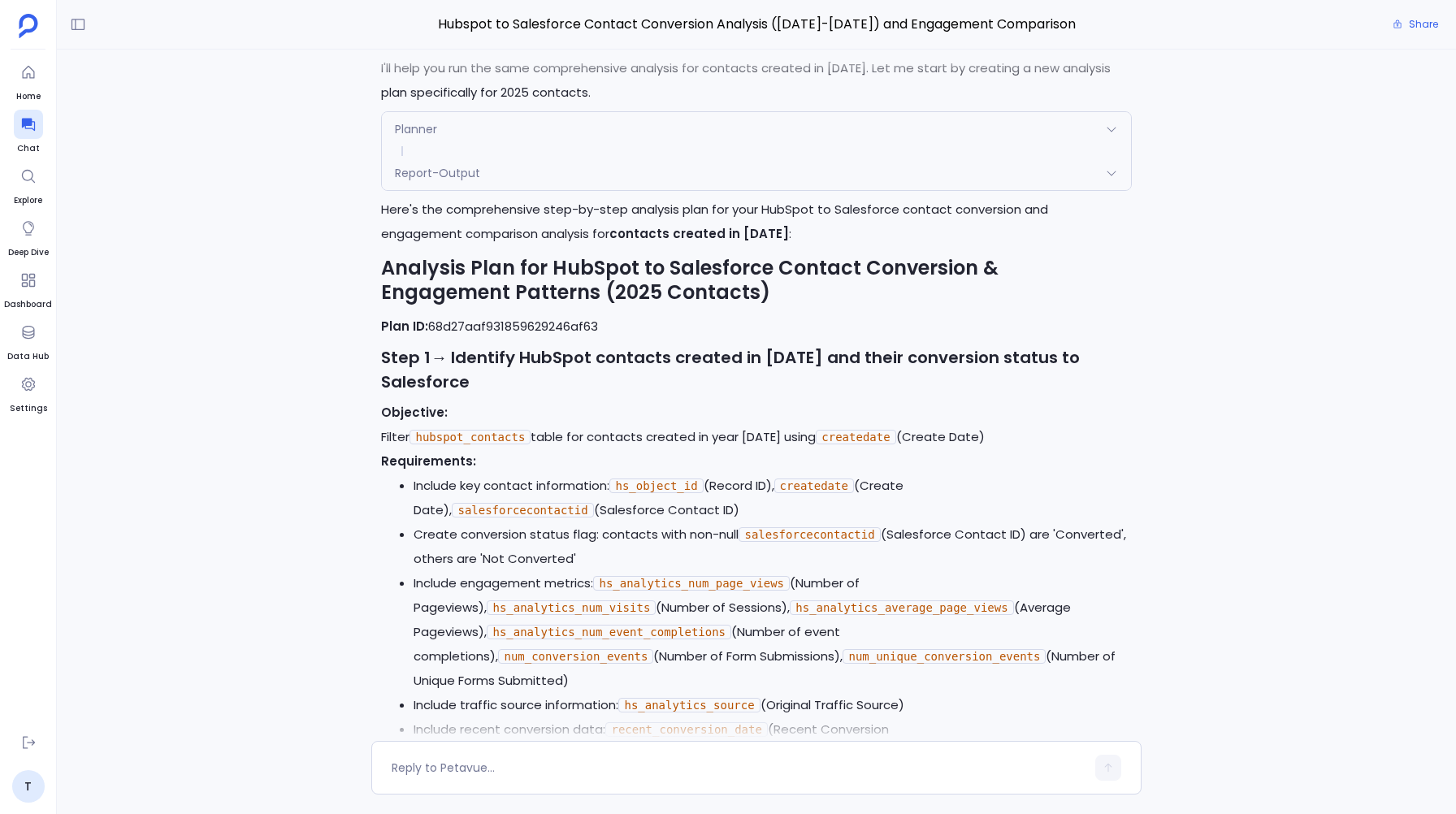
scroll to position [10916, 0]
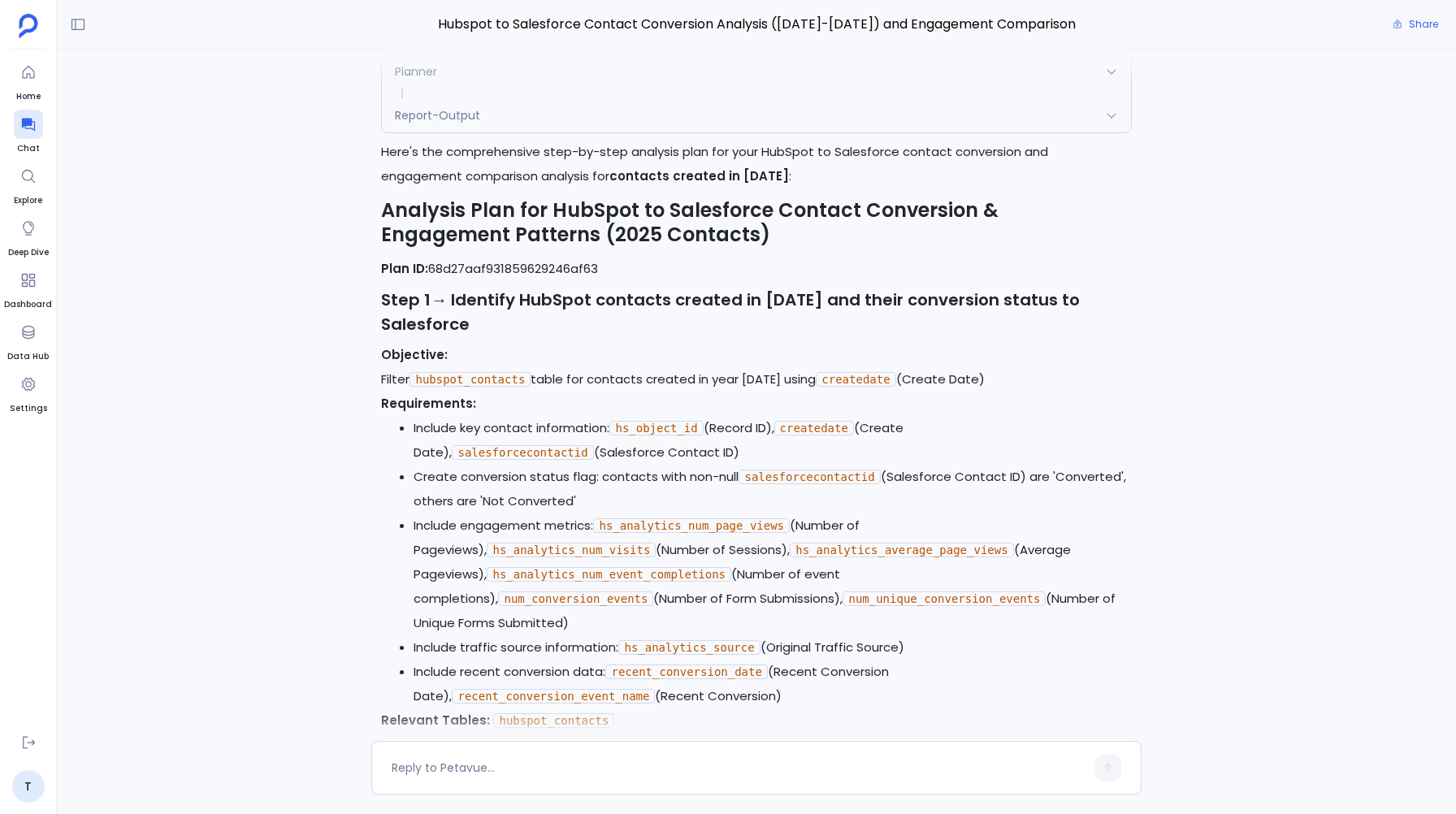
click at [560, 567] on code "hs_analytics_num_event_completions" at bounding box center [608, 574] width 244 height 14
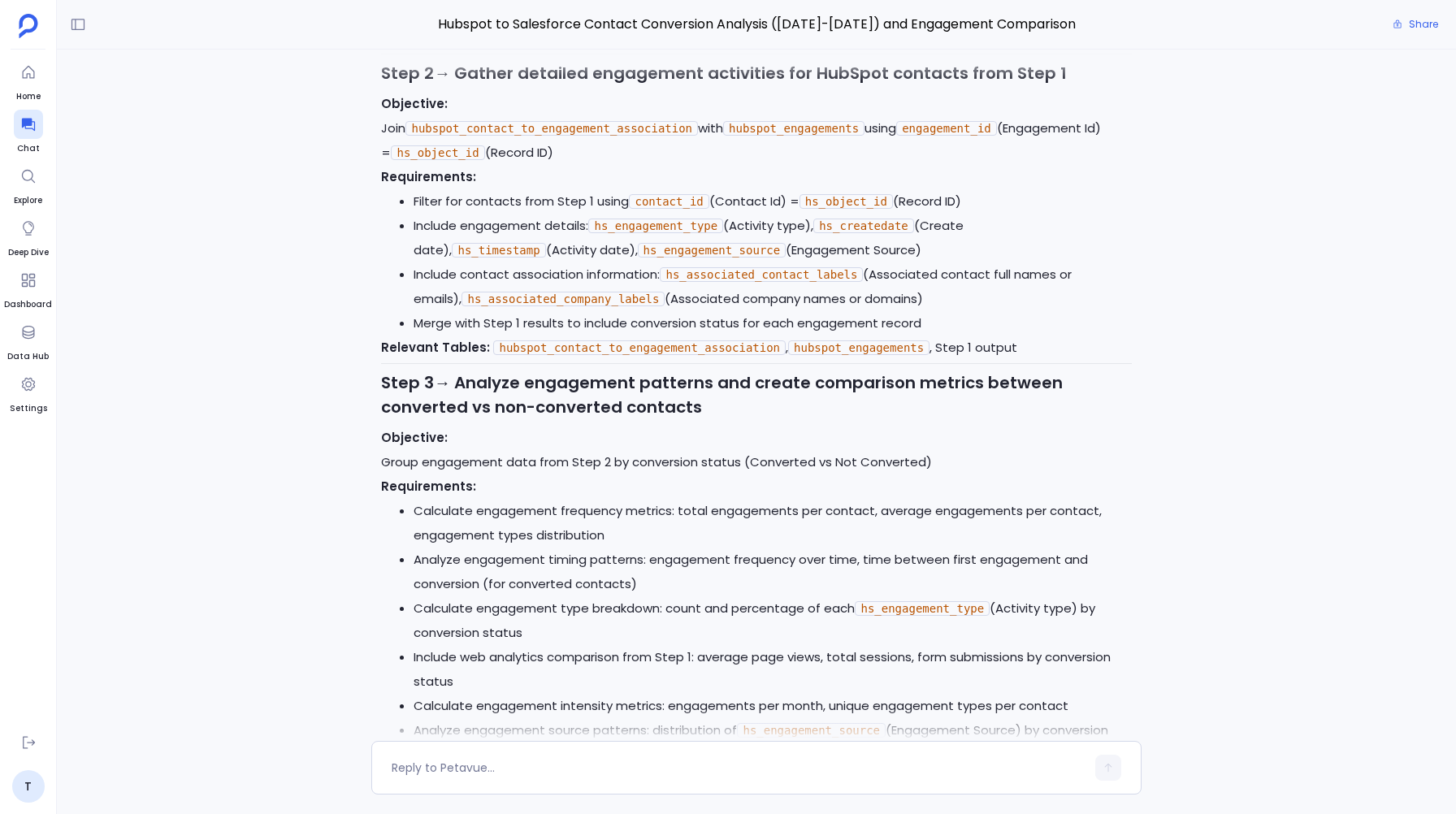
scroll to position [11598, 0]
drag, startPoint x: 454, startPoint y: 327, endPoint x: 704, endPoint y: 355, distance: 251.6
click at [705, 370] on h3 "Step 3 → Analyze engagement patterns and create comparison metrics between conv…" at bounding box center [756, 394] width 749 height 49
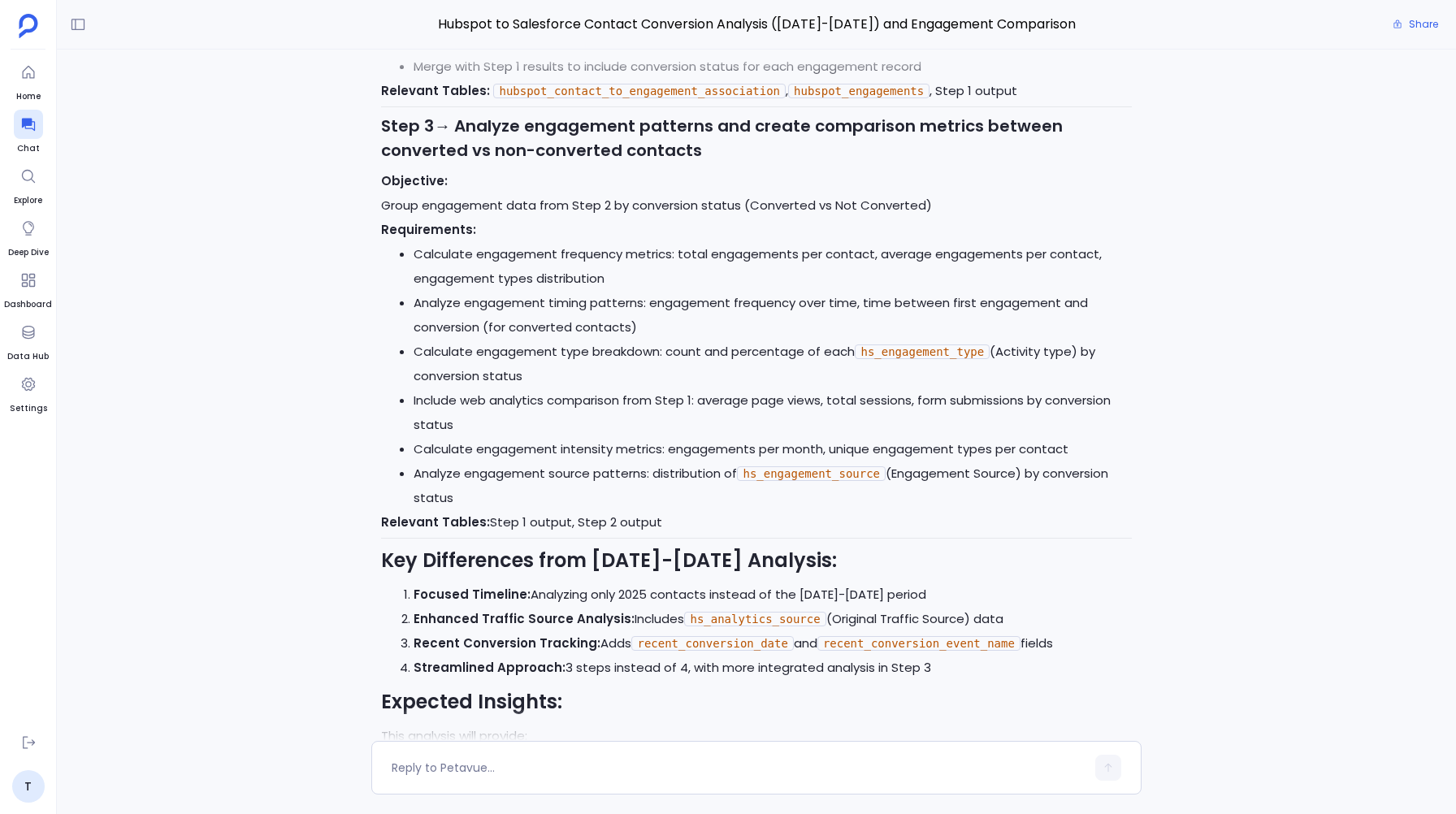
scroll to position [12064, 0]
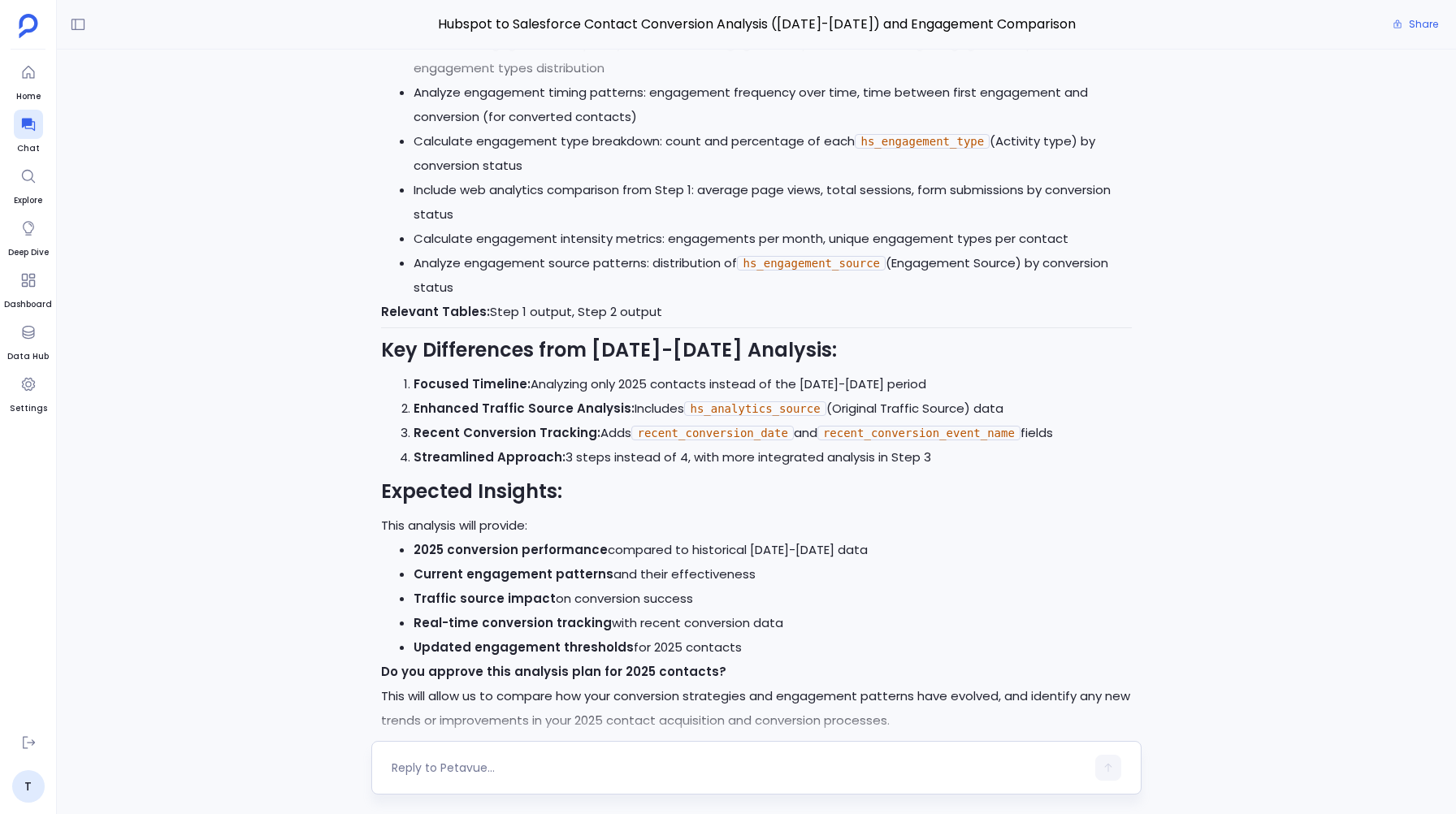
click at [451, 757] on div at bounding box center [738, 767] width 693 height 26
click at [431, 780] on div at bounding box center [738, 767] width 693 height 26
click at [429, 778] on div at bounding box center [738, 767] width 693 height 26
click at [417, 764] on textarea at bounding box center [738, 767] width 693 height 16
type textarea "yes"
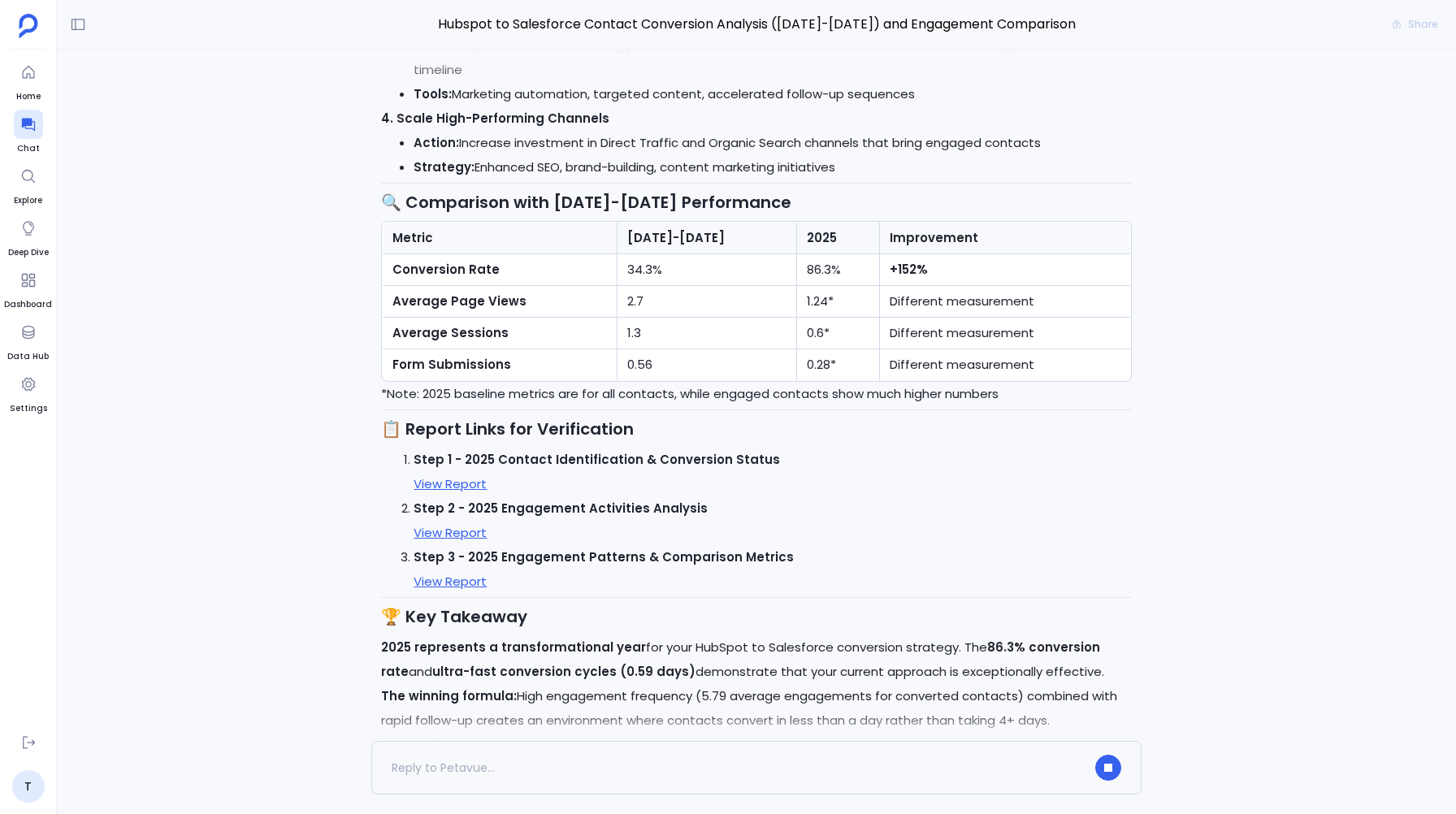
scroll to position [16243, 0]
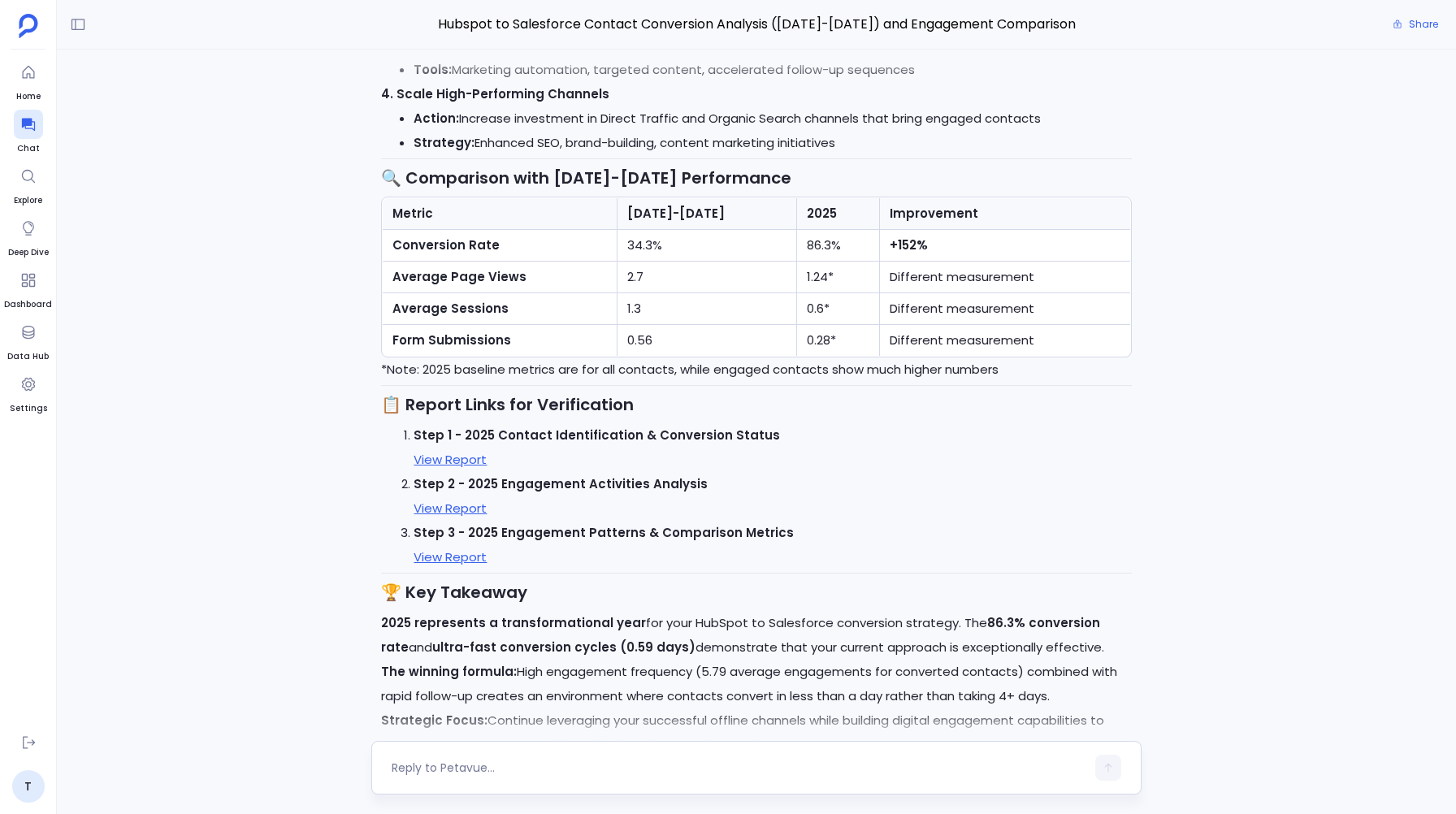
click at [432, 771] on textarea at bounding box center [738, 767] width 693 height 16
click at [470, 763] on textarea "I want you to update this information into the pre" at bounding box center [738, 767] width 693 height 16
drag, startPoint x: 587, startPoint y: 768, endPoint x: 786, endPoint y: 762, distance: 199.1
click at [788, 762] on textarea "I want you to add and update this information into the pre" at bounding box center [738, 767] width 693 height 16
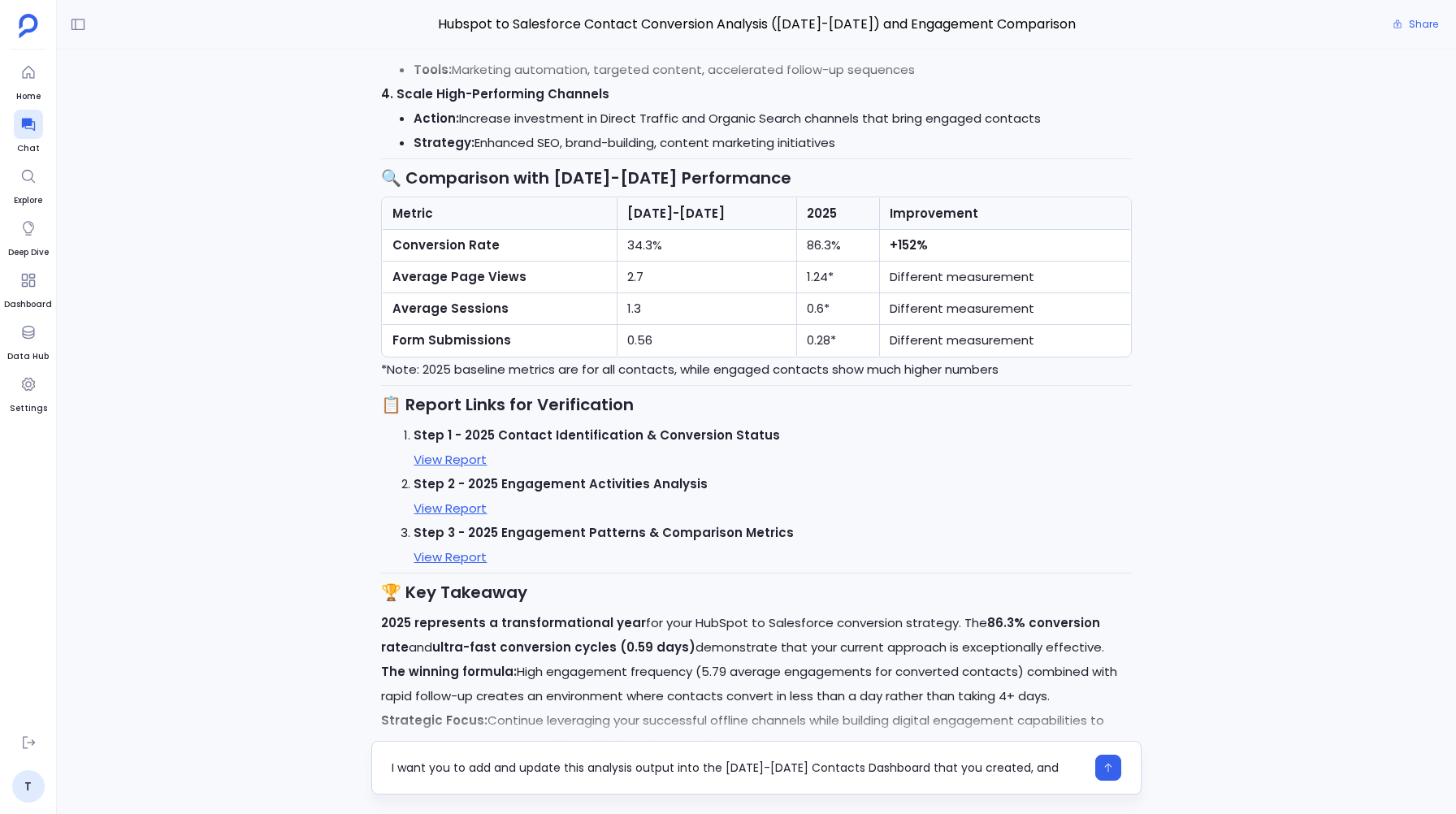
scroll to position [0, 0]
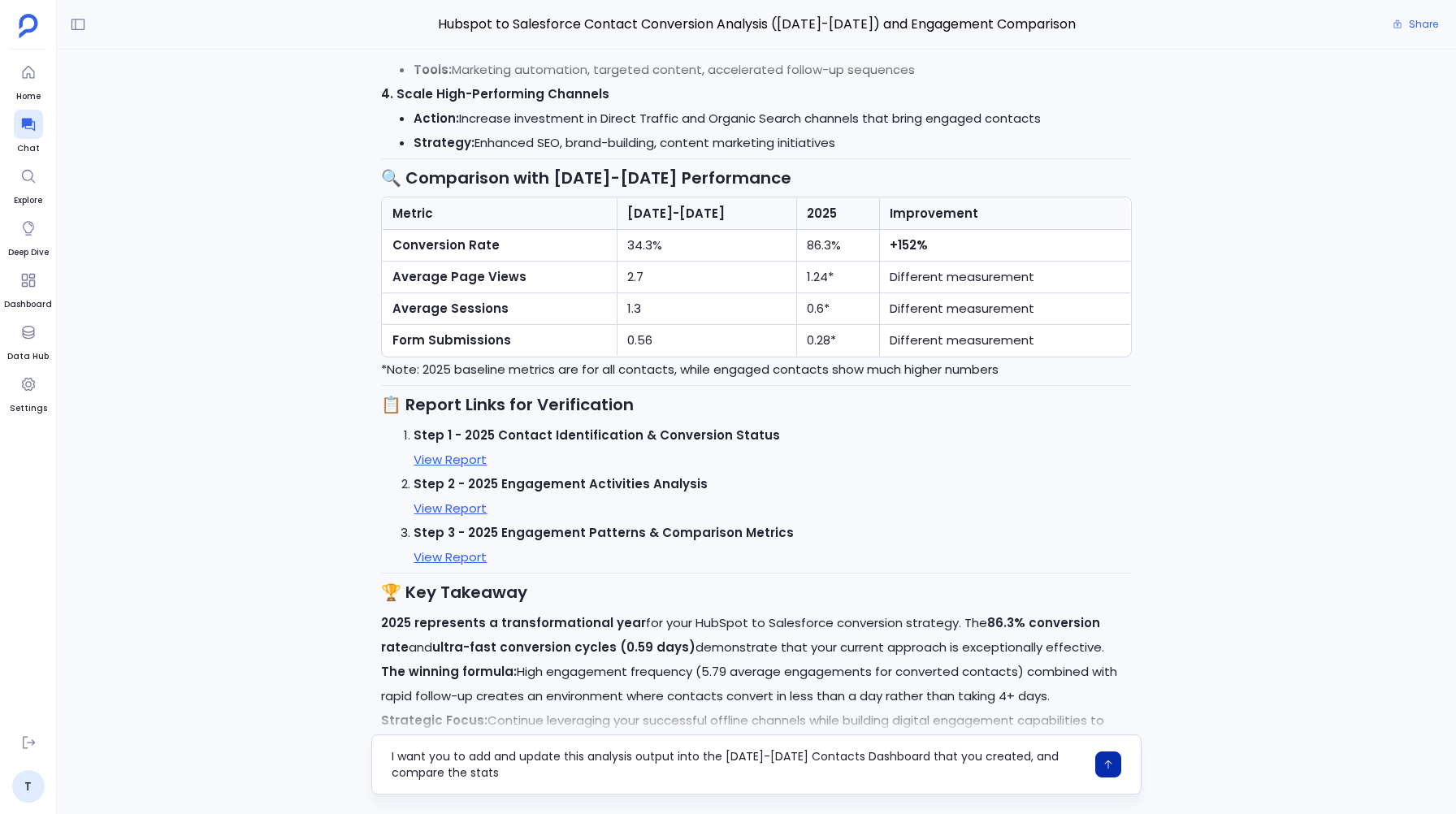
type textarea "I want you to add and update this analysis output into the [DATE]-[DATE] Contac…"
click at [1102, 768] on icon "button" at bounding box center [1108, 764] width 11 height 11
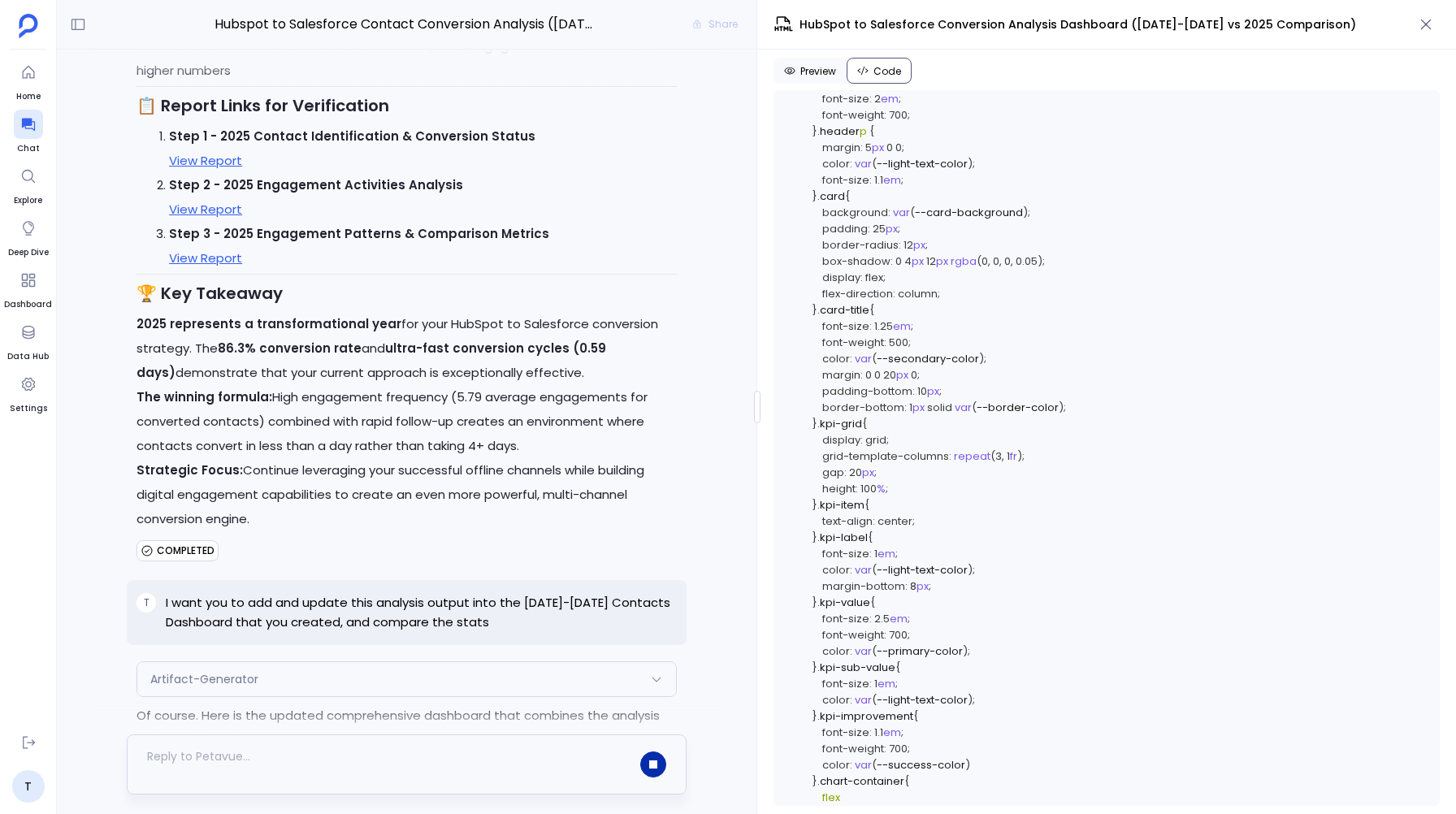
scroll to position [1314, 0]
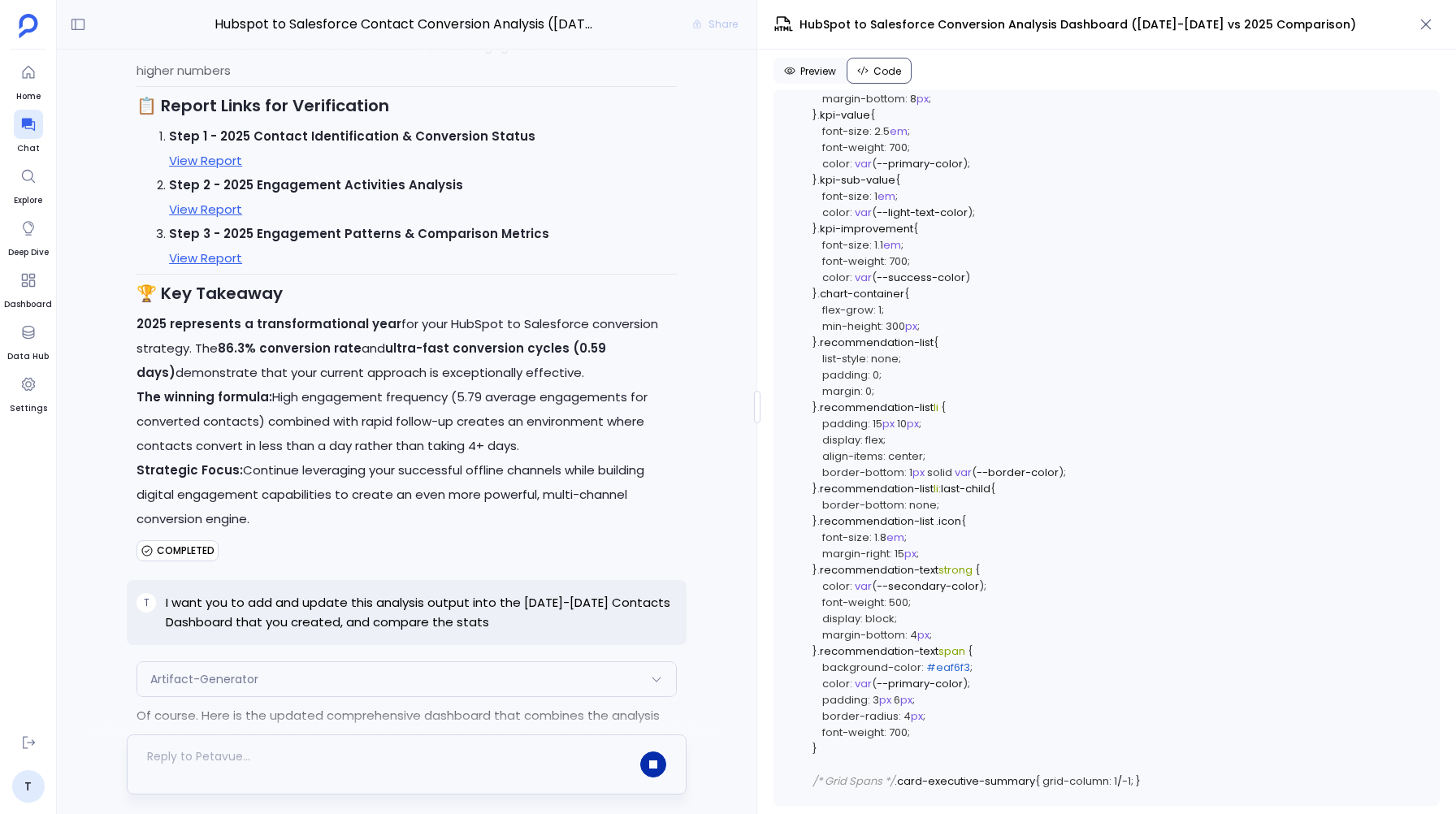
click at [295, 661] on div "Artifact-Generator" at bounding box center [406, 679] width 539 height 34
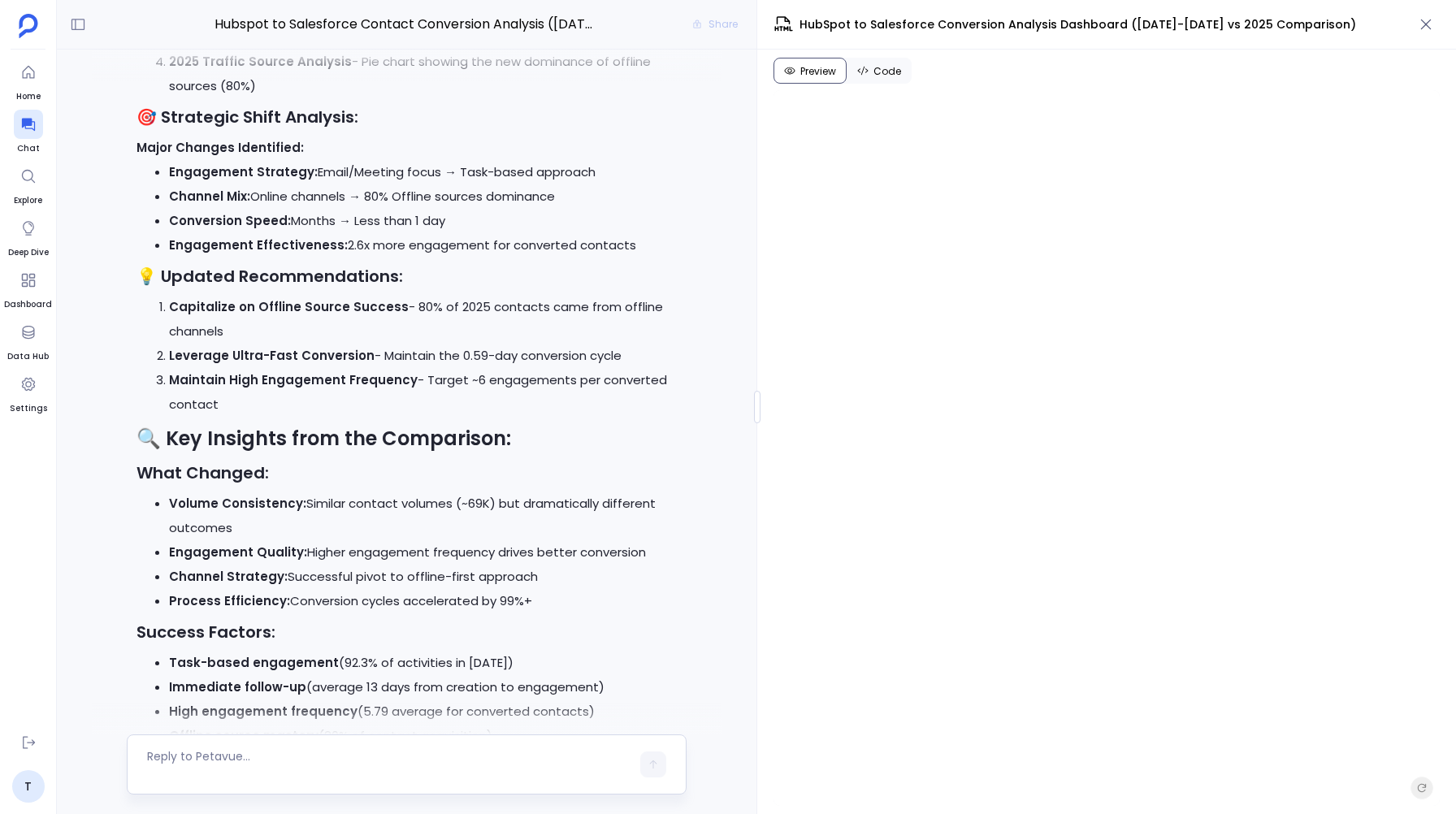
scroll to position [20503, 0]
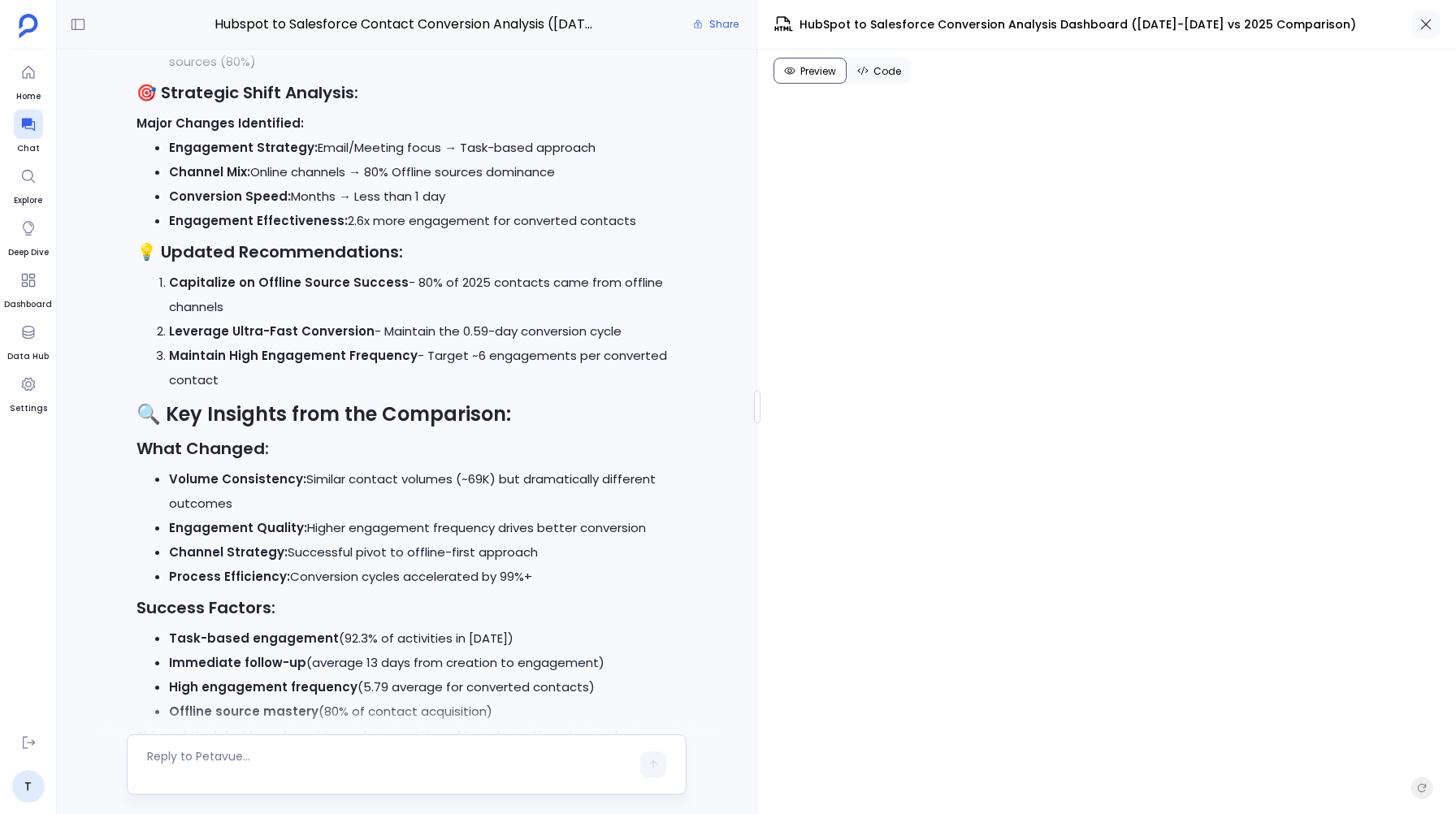
click at [1433, 19] on icon "button" at bounding box center [1425, 24] width 16 height 16
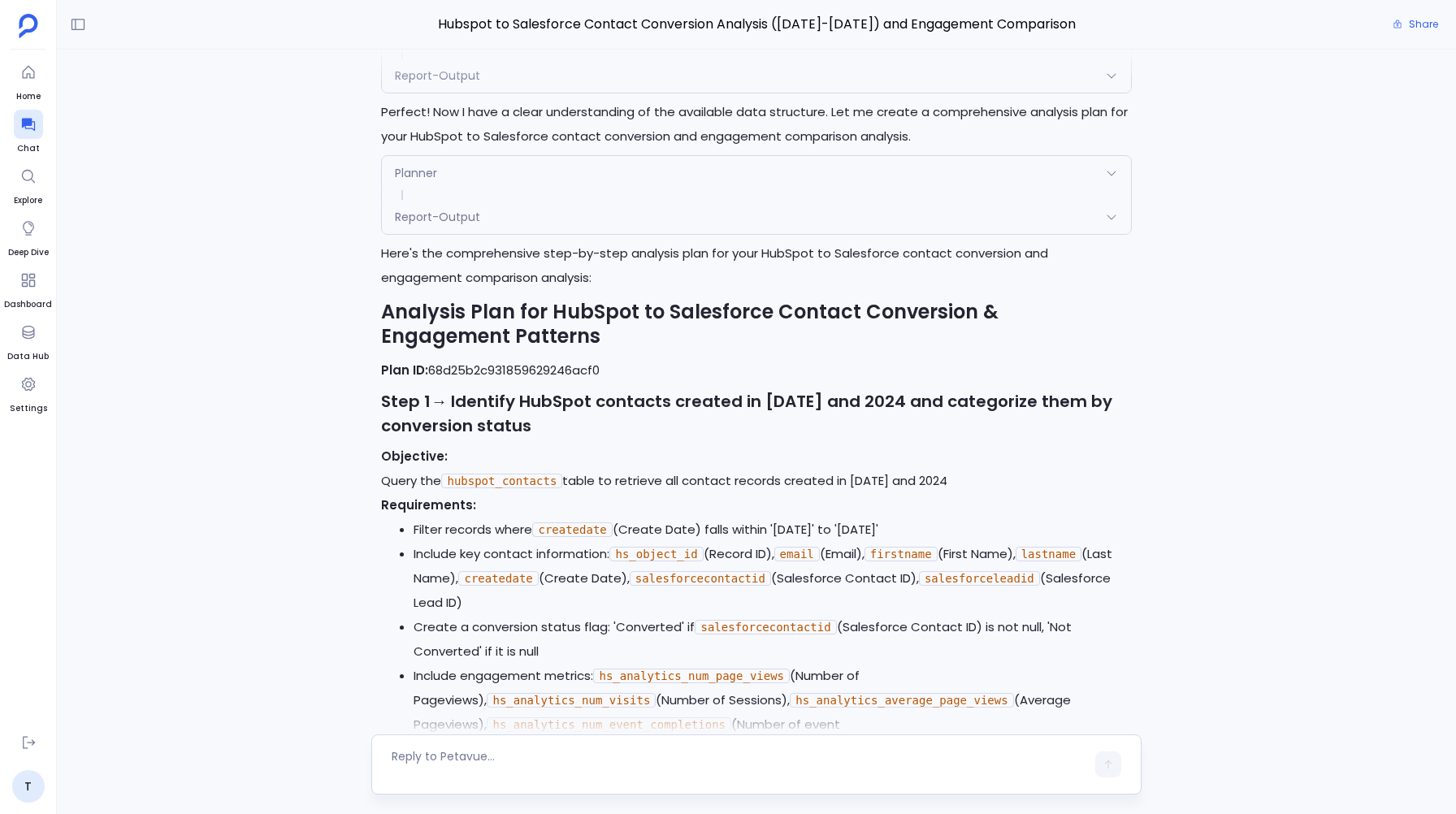
scroll to position [0, 0]
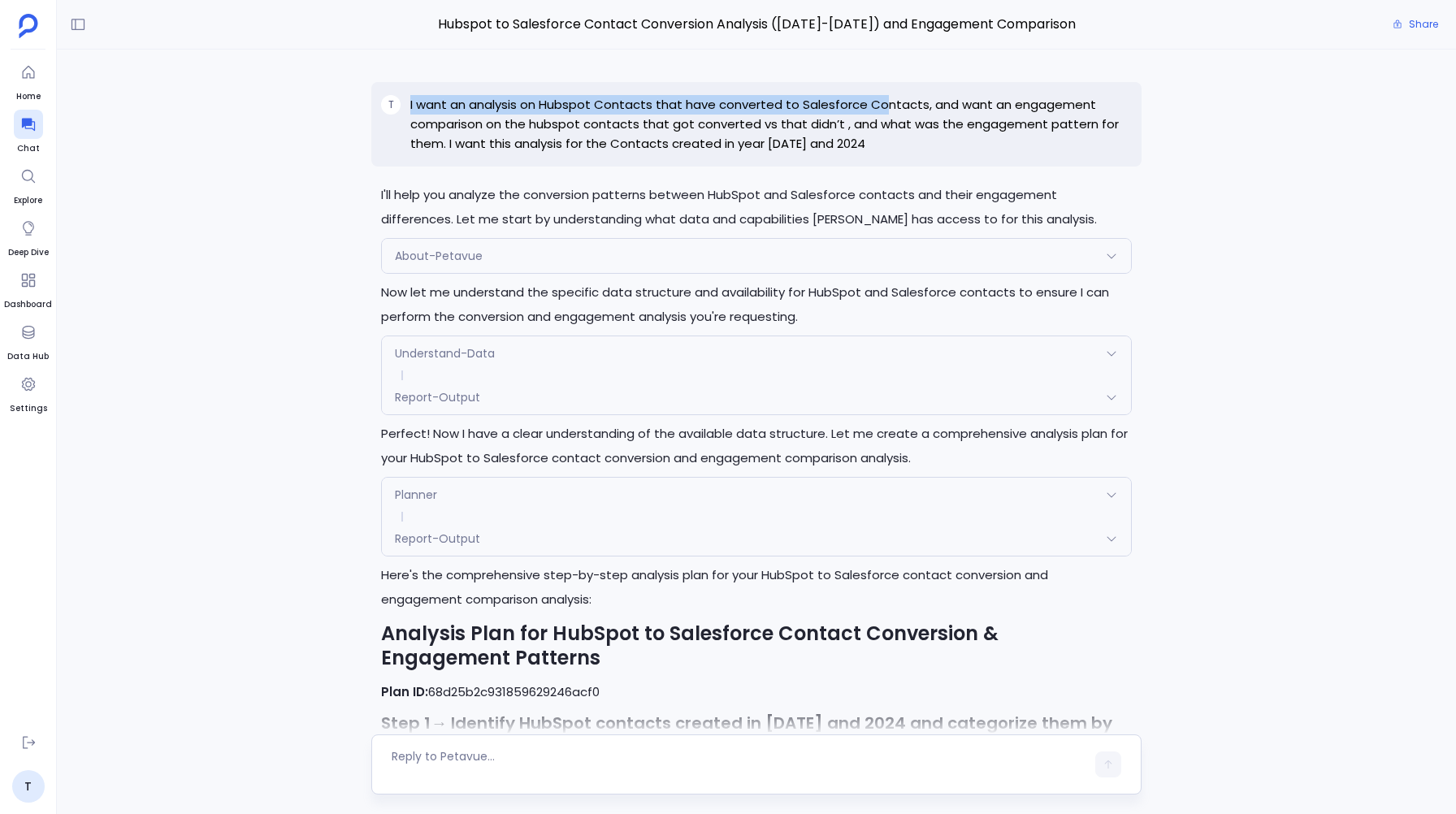
drag, startPoint x: 408, startPoint y: 100, endPoint x: 884, endPoint y: 110, distance: 476.1
click at [884, 110] on div "T I want an analysis on Hubspot Contacts that have converted to Salesforce Cont…" at bounding box center [755, 124] width 769 height 85
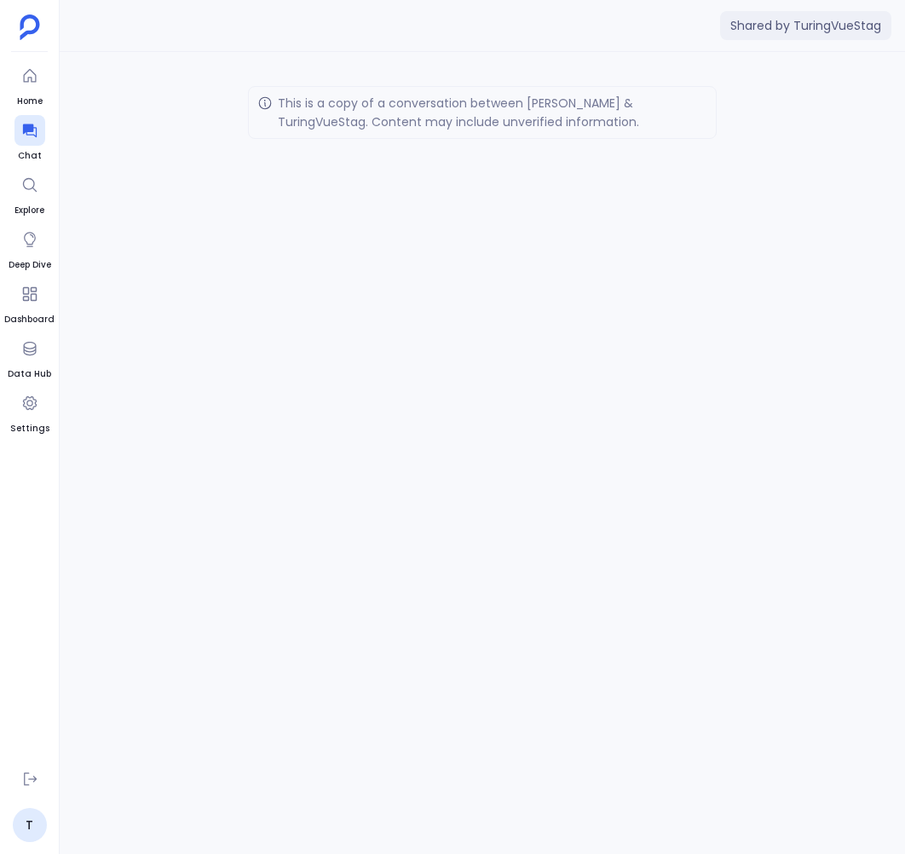
click at [753, 290] on div "This is a copy of a conversation between [PERSON_NAME] & TuringVueStag . Conten…" at bounding box center [482, 453] width 845 height 802
click at [22, 825] on link "T" at bounding box center [30, 825] width 34 height 34
click at [366, 160] on div at bounding box center [482, 173] width 469 height 34
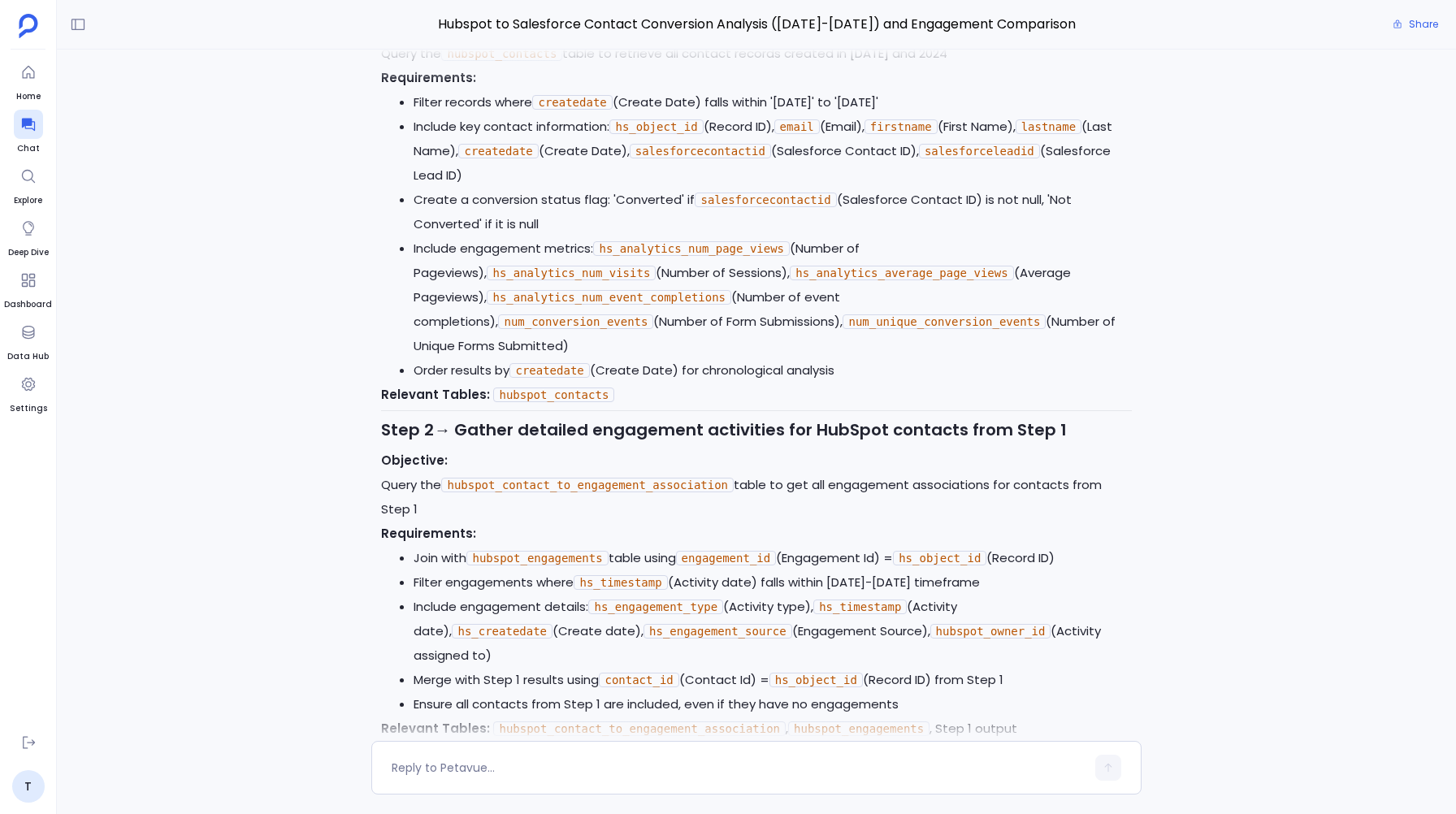
scroll to position [743, 0]
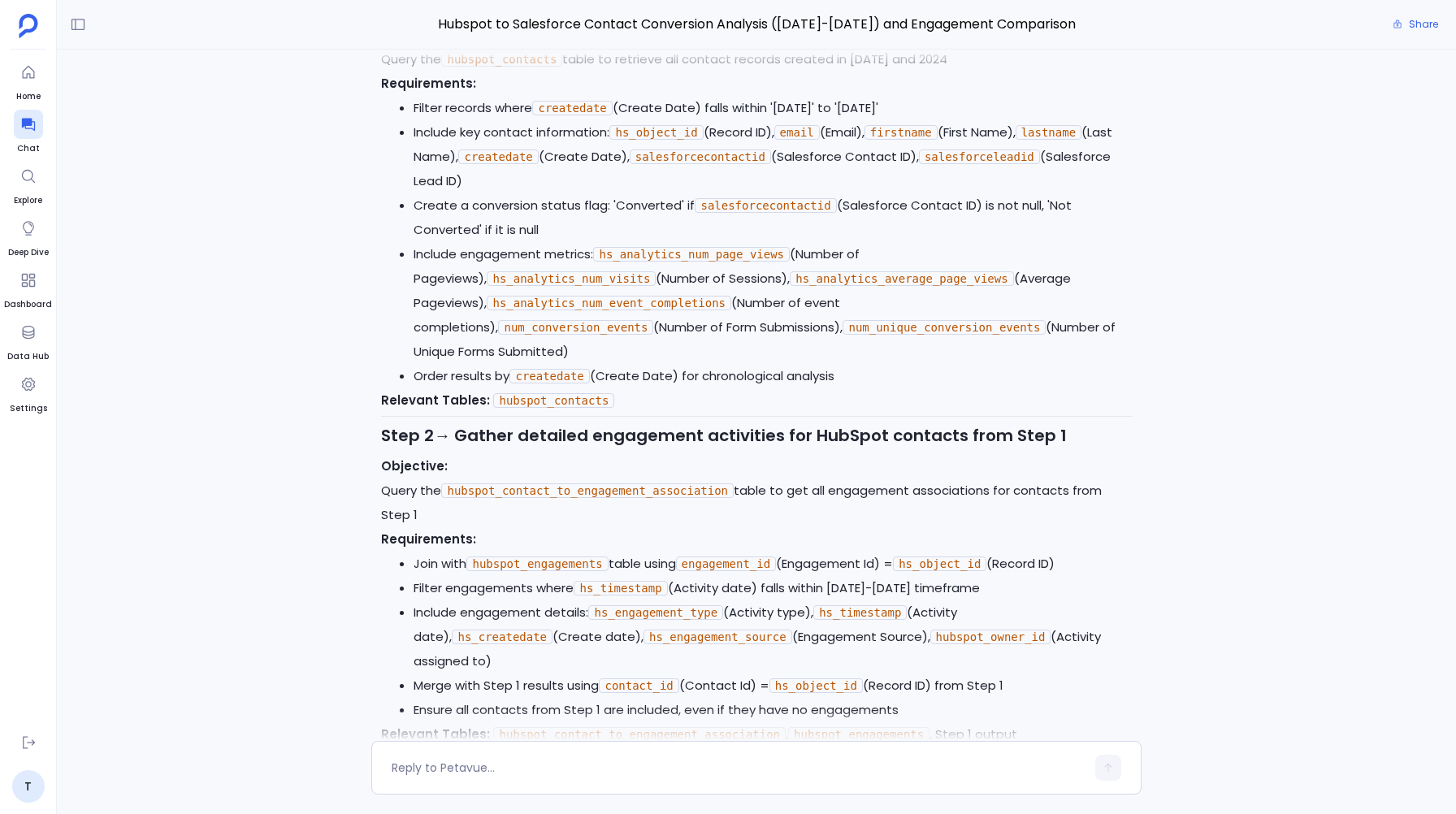
drag, startPoint x: 612, startPoint y: 207, endPoint x: 617, endPoint y: 228, distance: 21.6
click at [617, 228] on li "Create a conversion status flag: 'Converted' if salesforcecontactid (Salesforce…" at bounding box center [772, 217] width 717 height 49
click at [562, 233] on li "Create a conversion status flag: 'Converted' if salesforcecontactid (Salesforce…" at bounding box center [772, 217] width 717 height 49
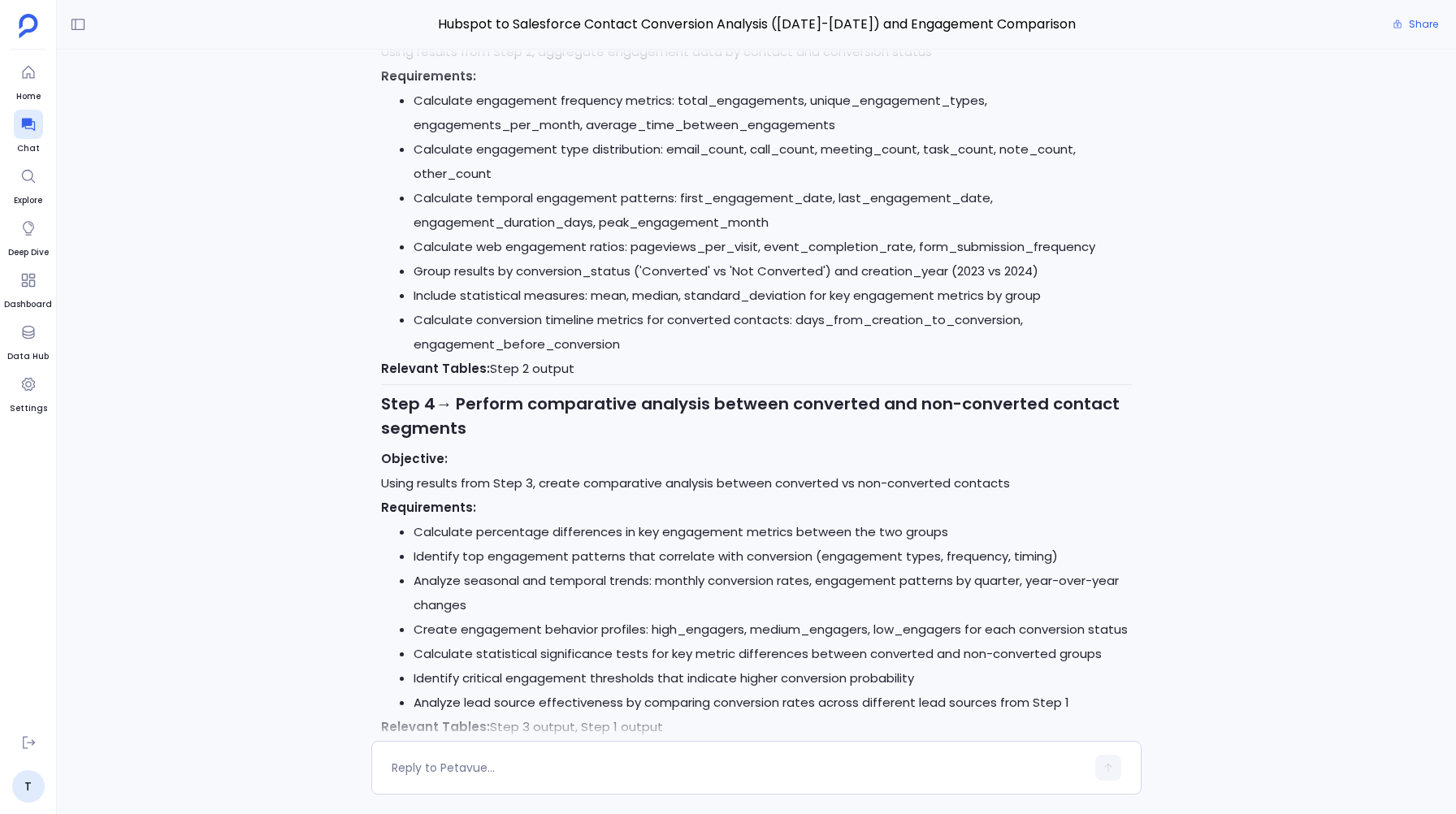
scroll to position [1709, 0]
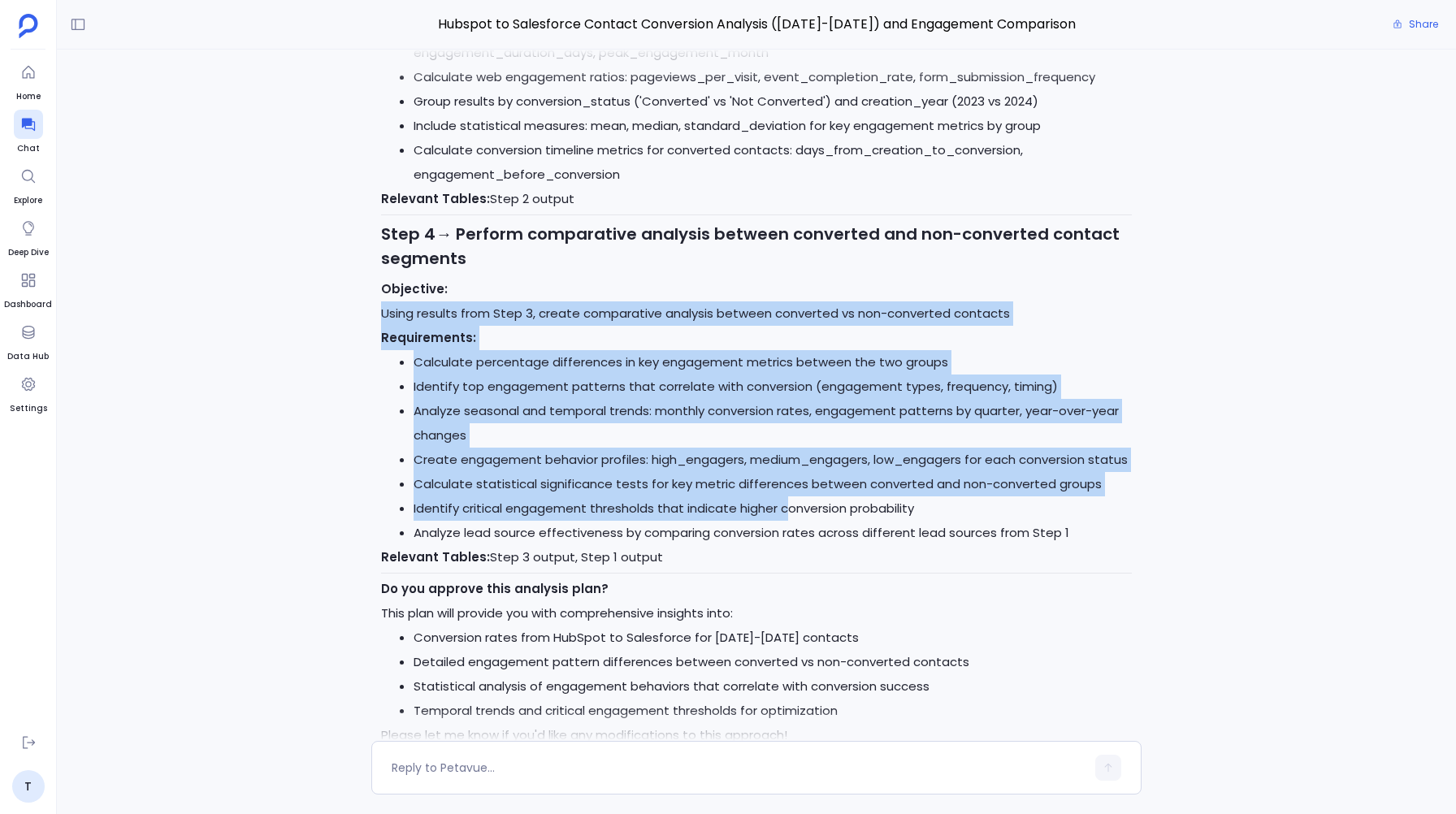
drag, startPoint x: 383, startPoint y: 264, endPoint x: 790, endPoint y: 469, distance: 455.7
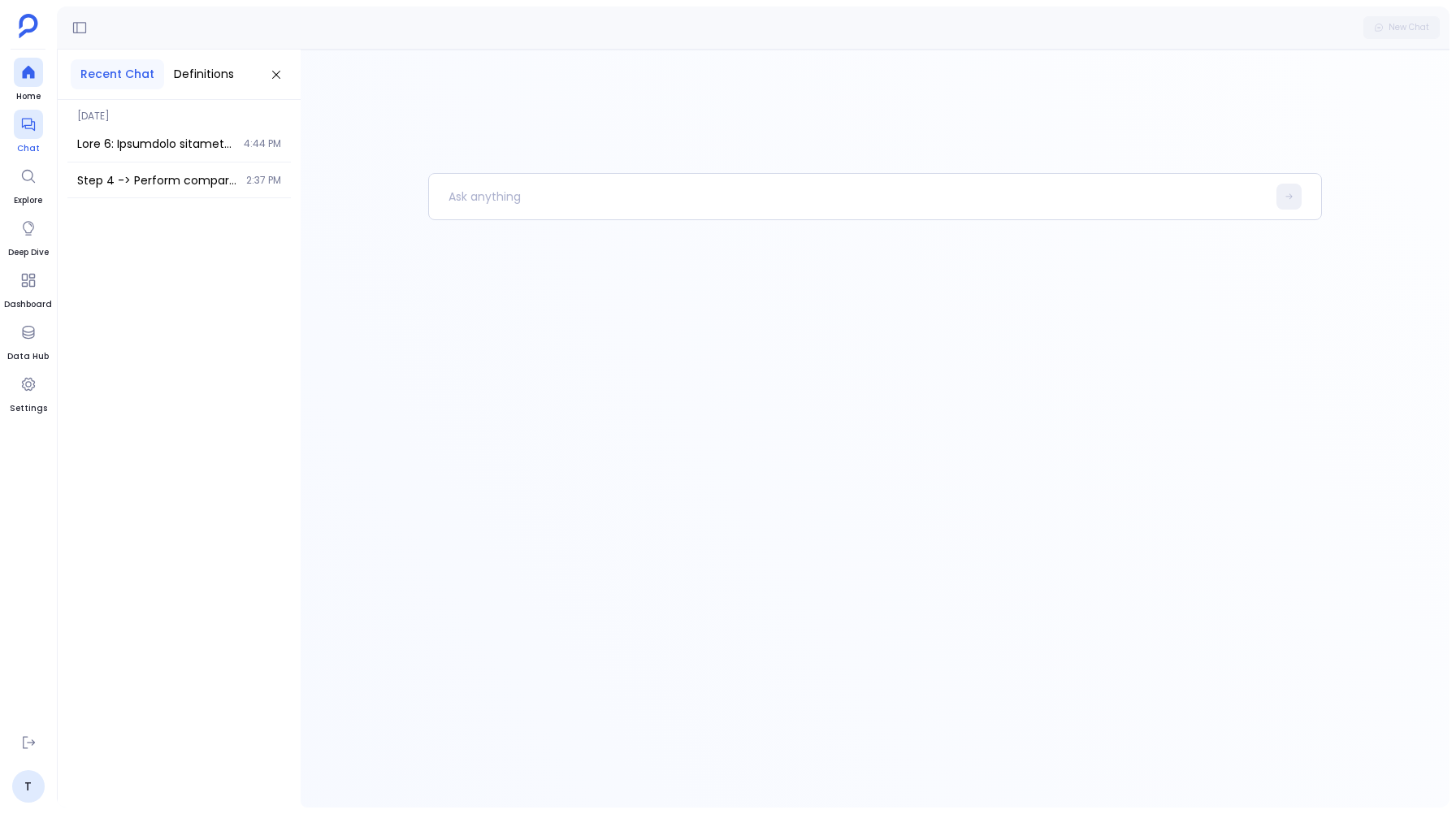
click at [25, 132] on icon at bounding box center [28, 124] width 16 height 16
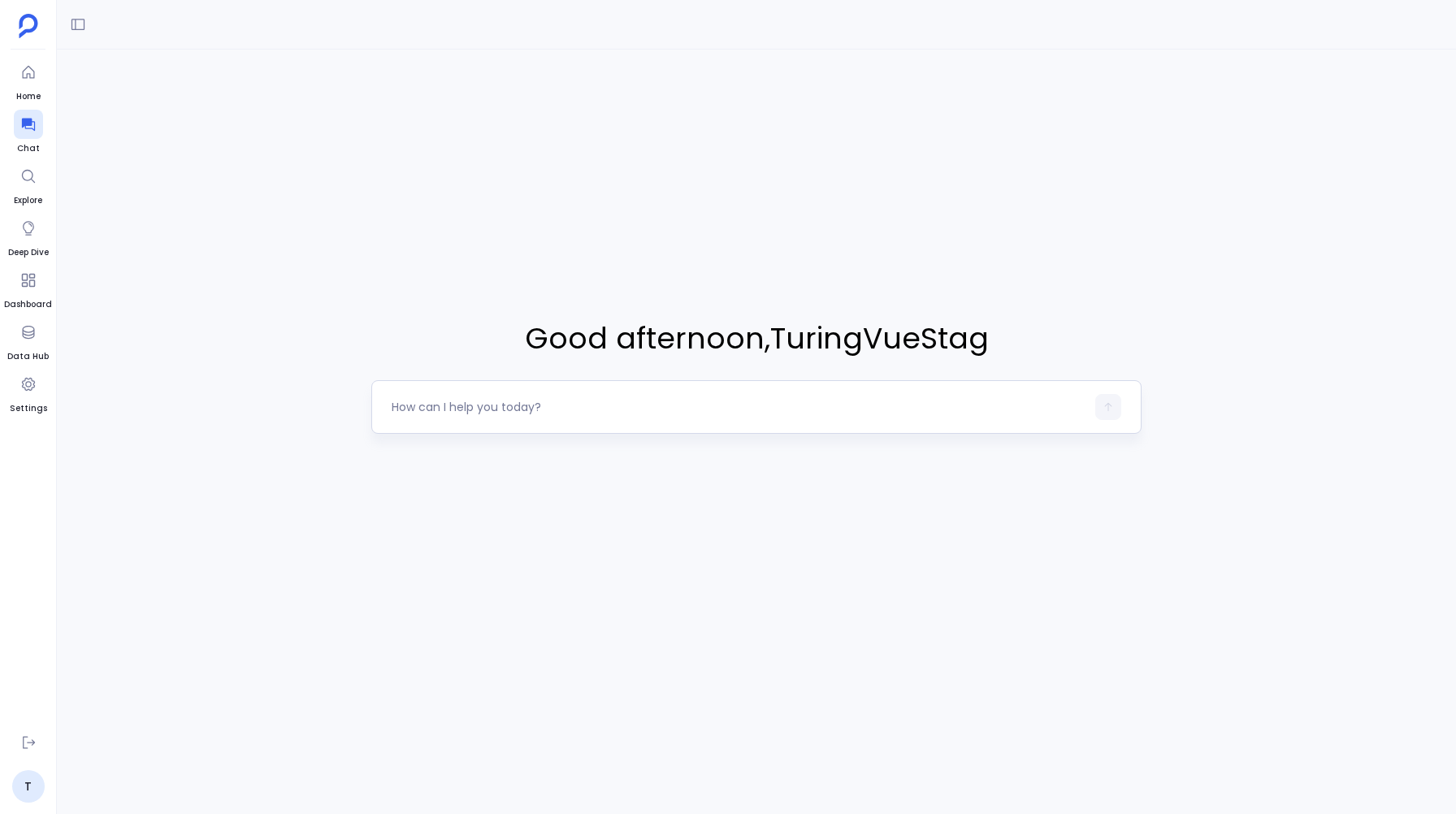
click at [407, 409] on textarea at bounding box center [738, 406] width 693 height 16
type textarea "I want to know about all the contacts that were created in year [DATE]-[DATE]"
click at [1111, 407] on icon "button" at bounding box center [1108, 407] width 11 height 11
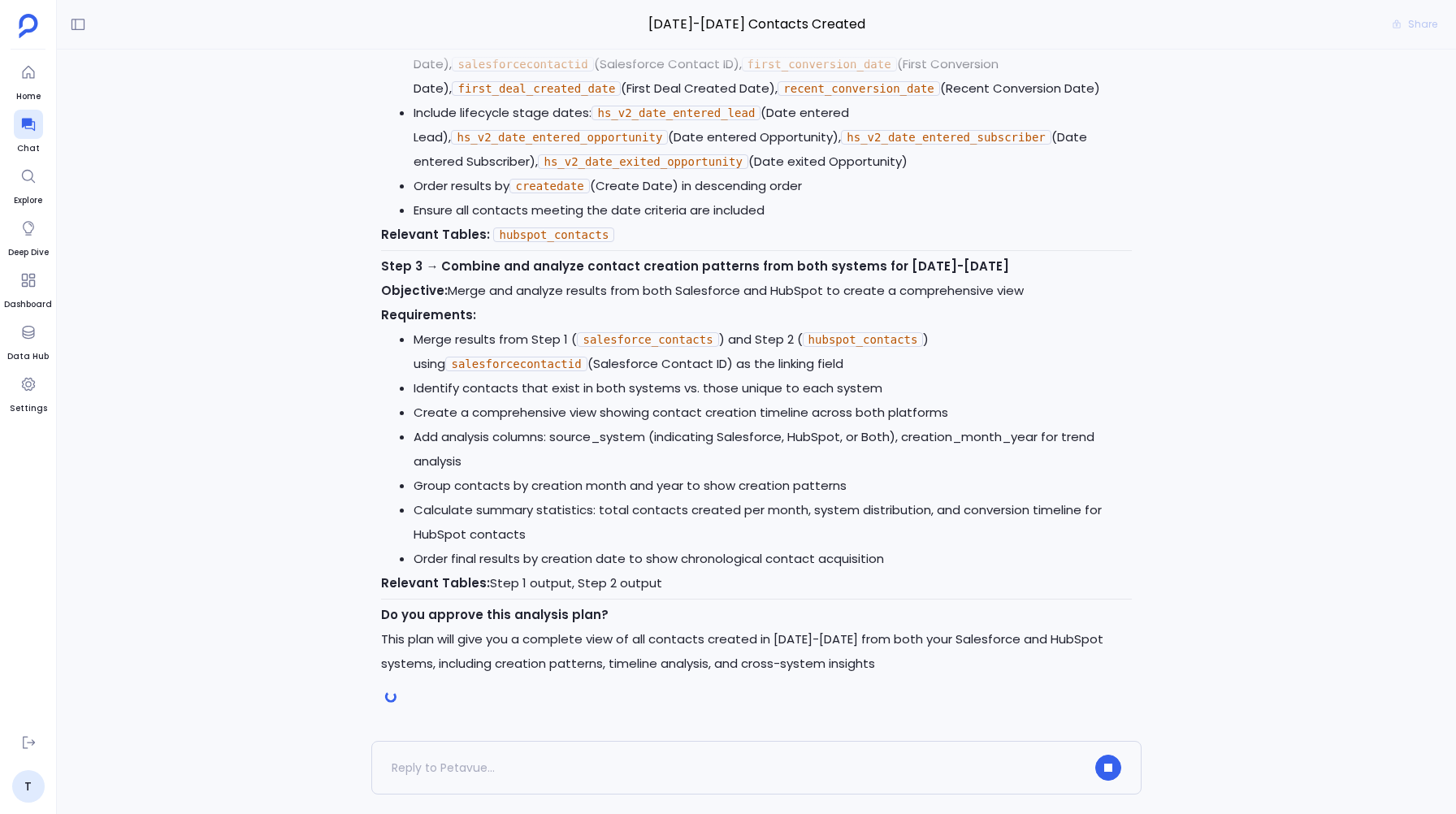
scroll to position [954, 0]
click at [426, 769] on textarea at bounding box center [738, 767] width 693 height 16
type textarea "I just want the Hubspot contacts created in 2023-2024"
click at [1105, 764] on icon "button" at bounding box center [1108, 767] width 11 height 11
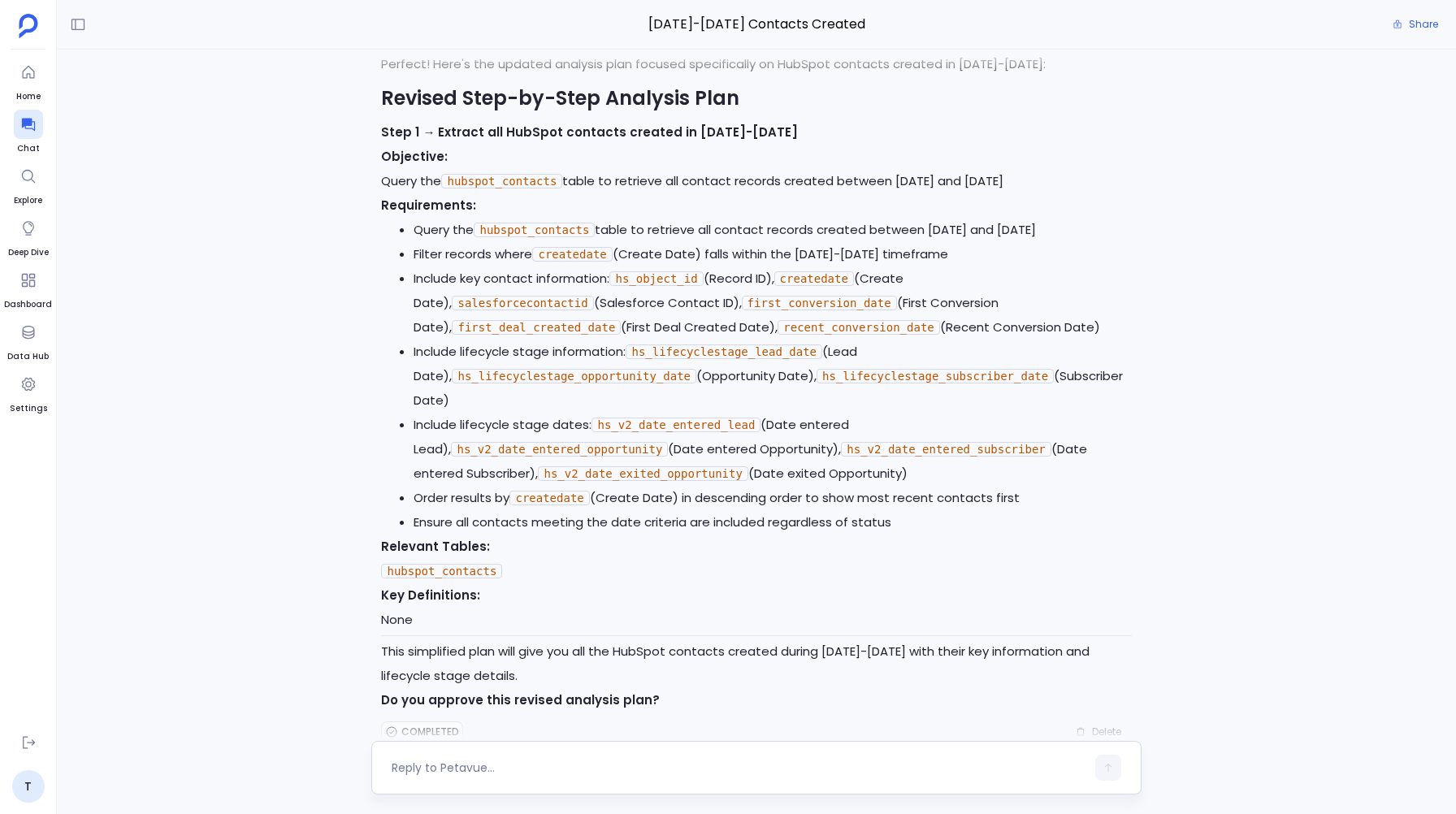
scroll to position [1679, 0]
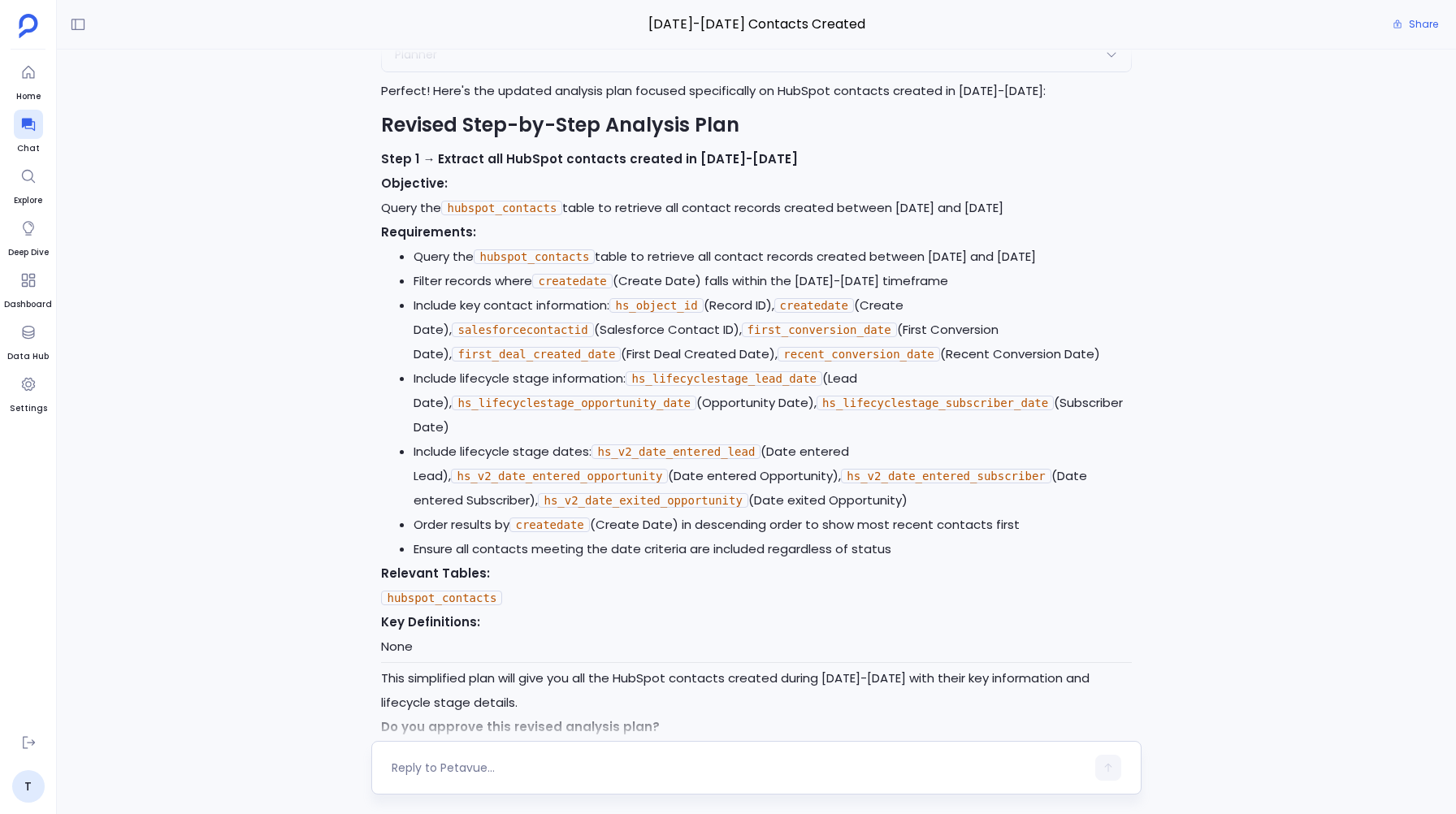
drag, startPoint x: 910, startPoint y: 632, endPoint x: 610, endPoint y: 516, distance: 321.6
click at [610, 516] on ul "Query the hubspot_contacts table to retrieve all contact records created betwee…" at bounding box center [756, 402] width 749 height 316
click at [542, 439] on li "Include lifecycle stage information: hs_lifecyclestage_lead_date (Lead Date), h…" at bounding box center [772, 402] width 717 height 73
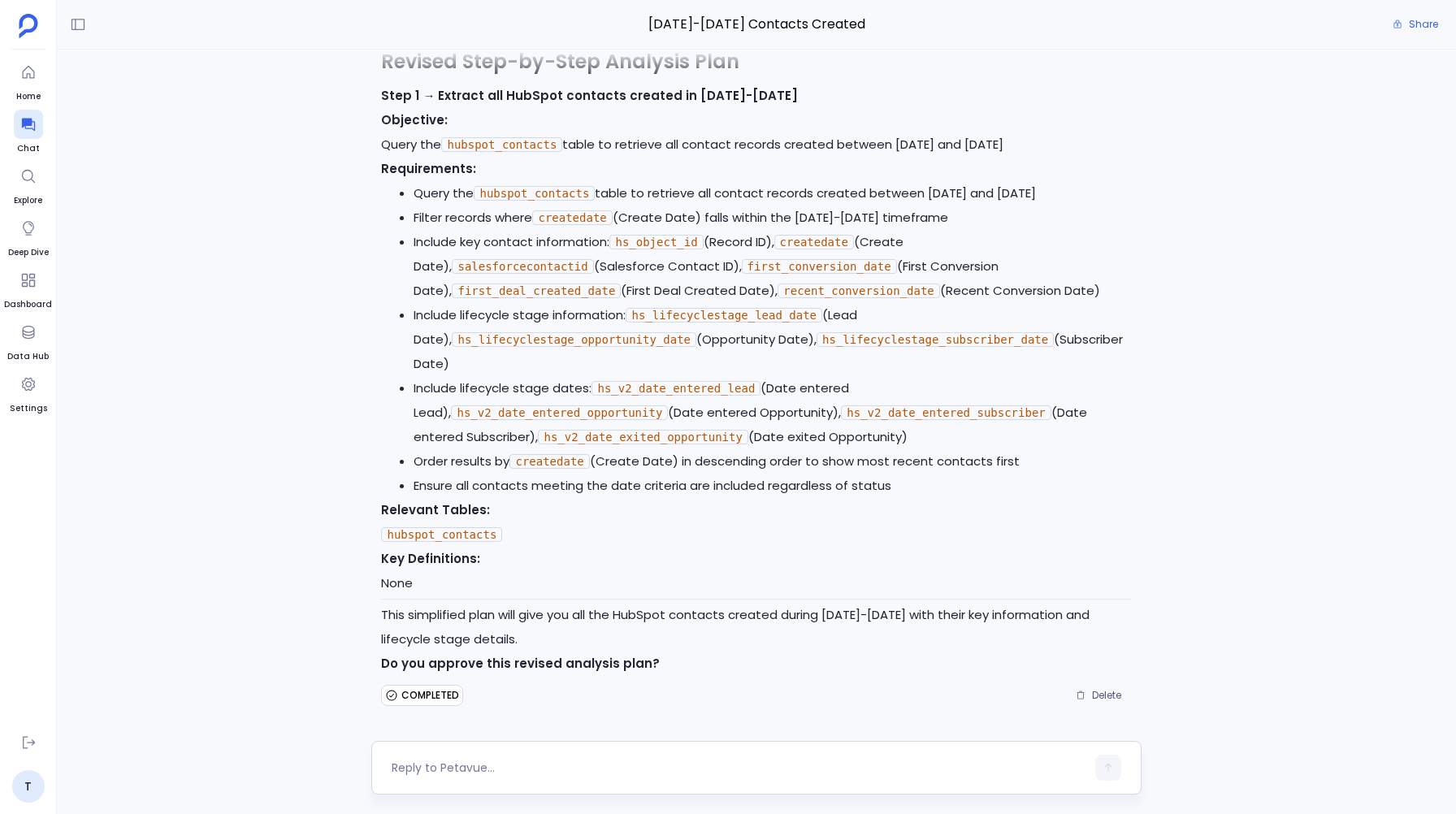
scroll to position [1828, 0]
click at [413, 766] on textarea at bounding box center [738, 767] width 693 height 16
type textarea "yes"
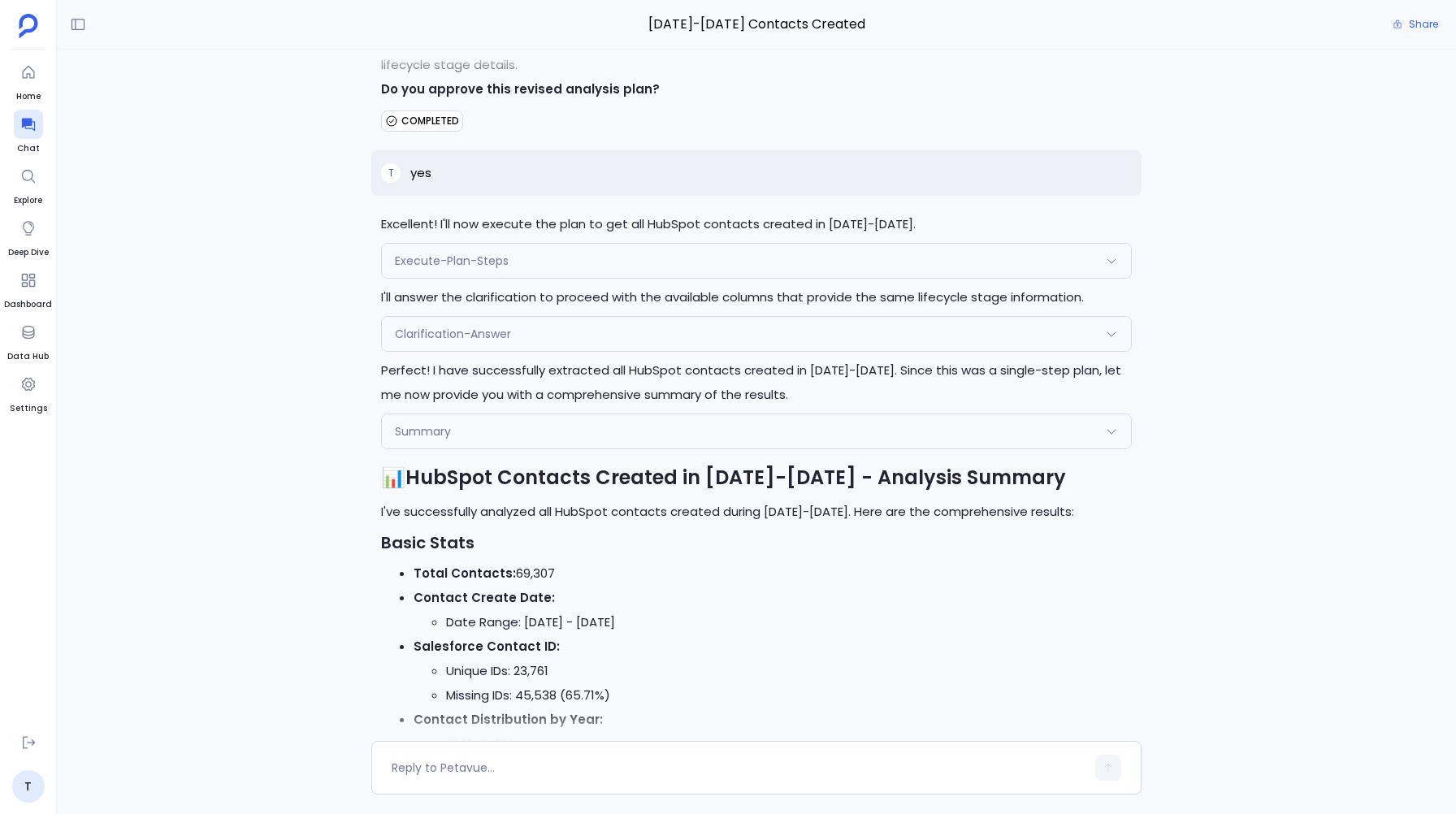
scroll to position [3211, 0]
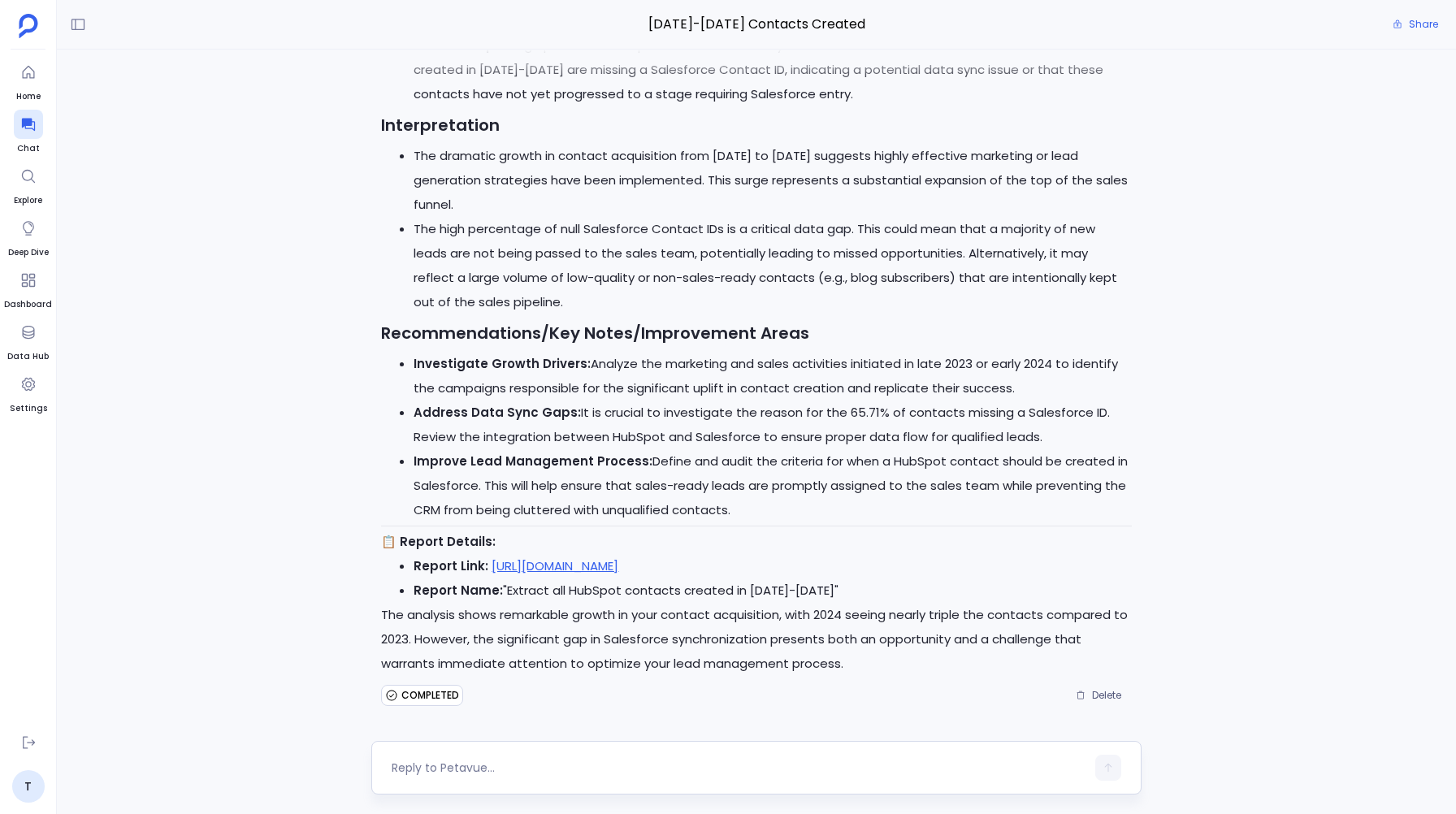
click at [451, 761] on textarea at bounding box center [738, 767] width 693 height 16
click at [526, 562] on link "https://staging.petavue.com/message/68d28447931859629246affc" at bounding box center [554, 565] width 127 height 17
click at [482, 758] on div "Can you show" at bounding box center [738, 767] width 693 height 26
click at [480, 772] on textarea "Can you show" at bounding box center [738, 767] width 693 height 16
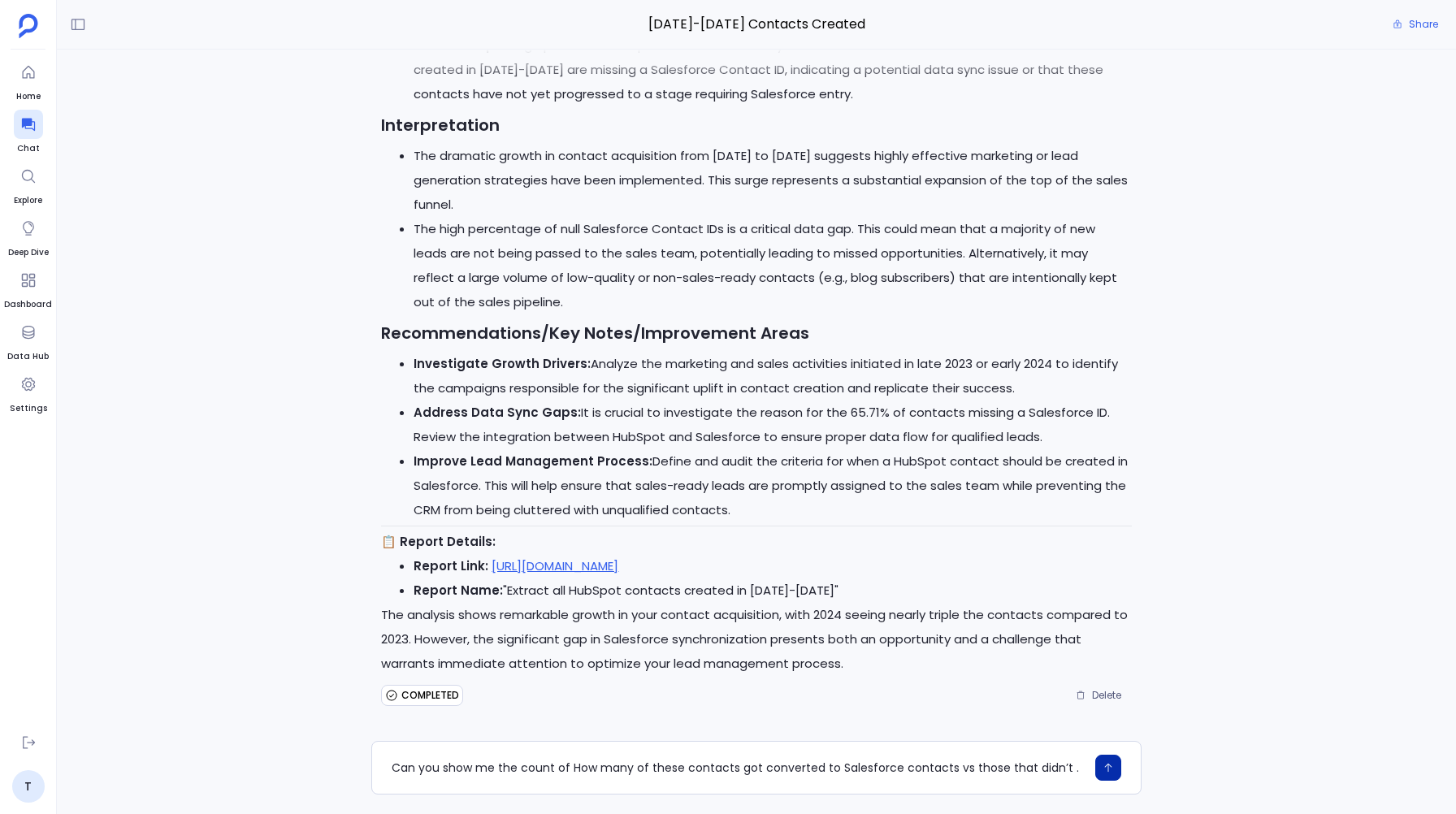
type textarea "Can you show me the count of How many of these contacts got converted to Salesf…"
click at [1105, 770] on icon "button" at bounding box center [1108, 767] width 11 height 11
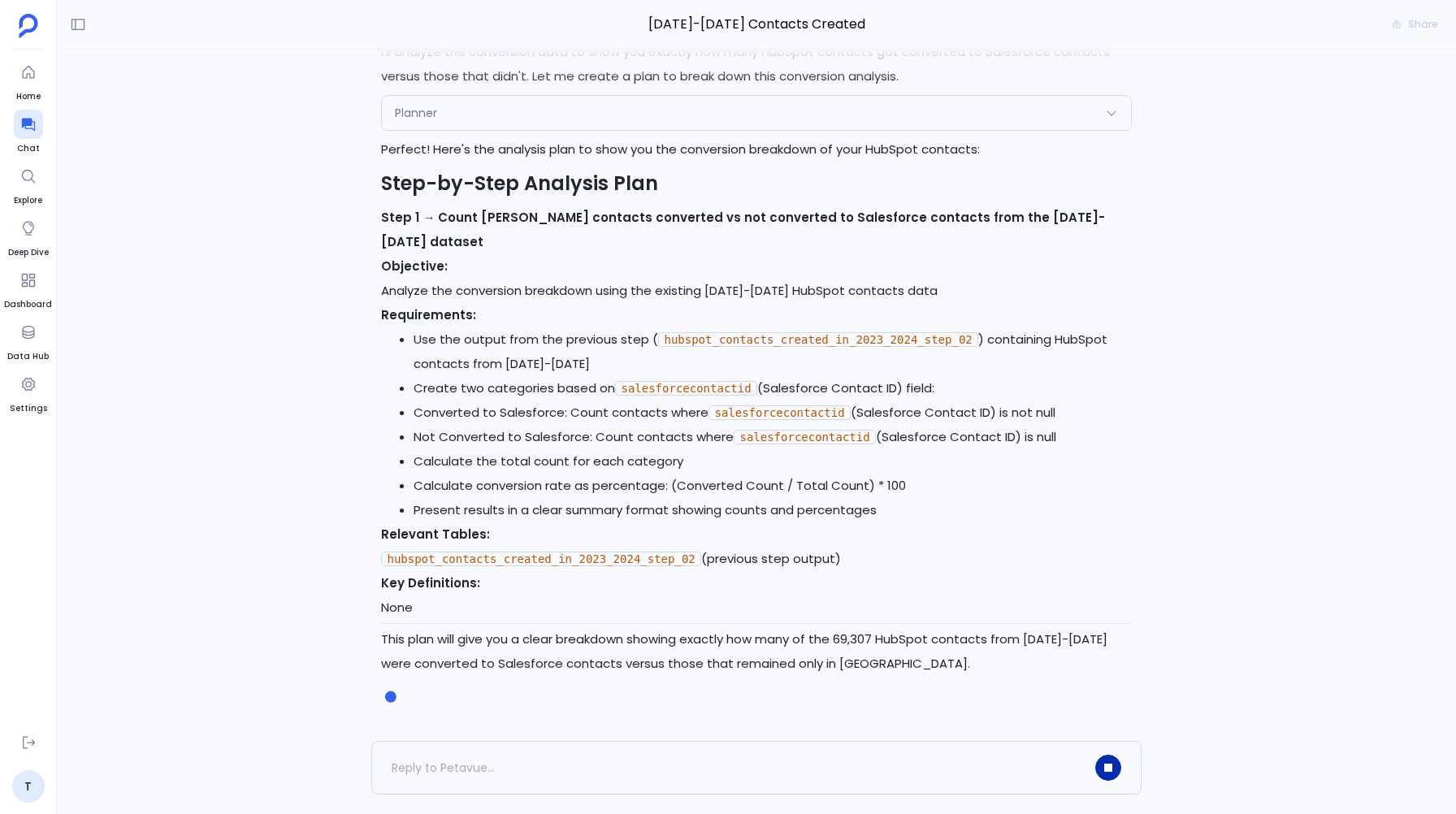
scroll to position [3958, 0]
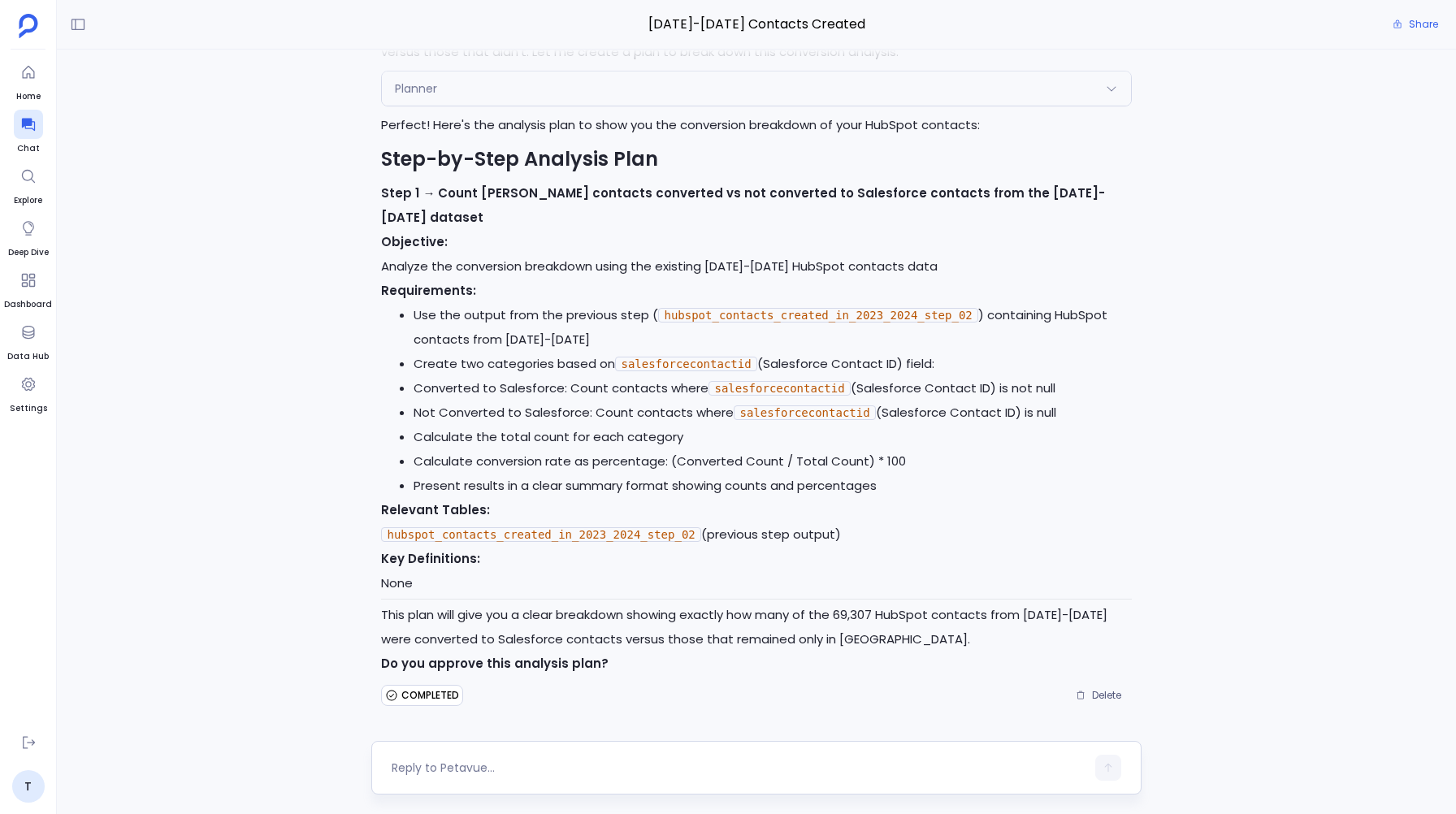
click at [448, 767] on textarea at bounding box center [738, 767] width 693 height 16
type textarea "yes"
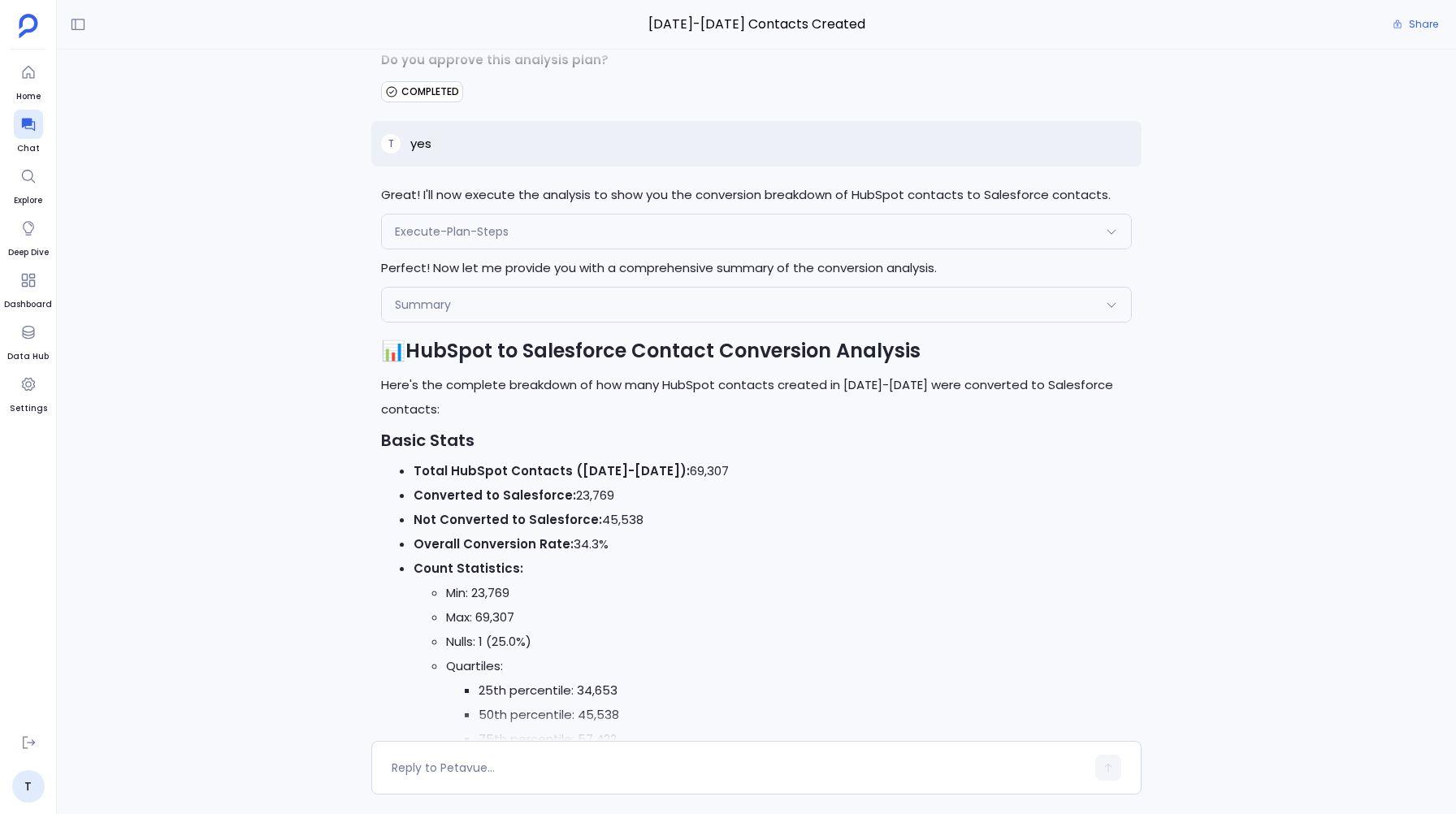
scroll to position [4527, 0]
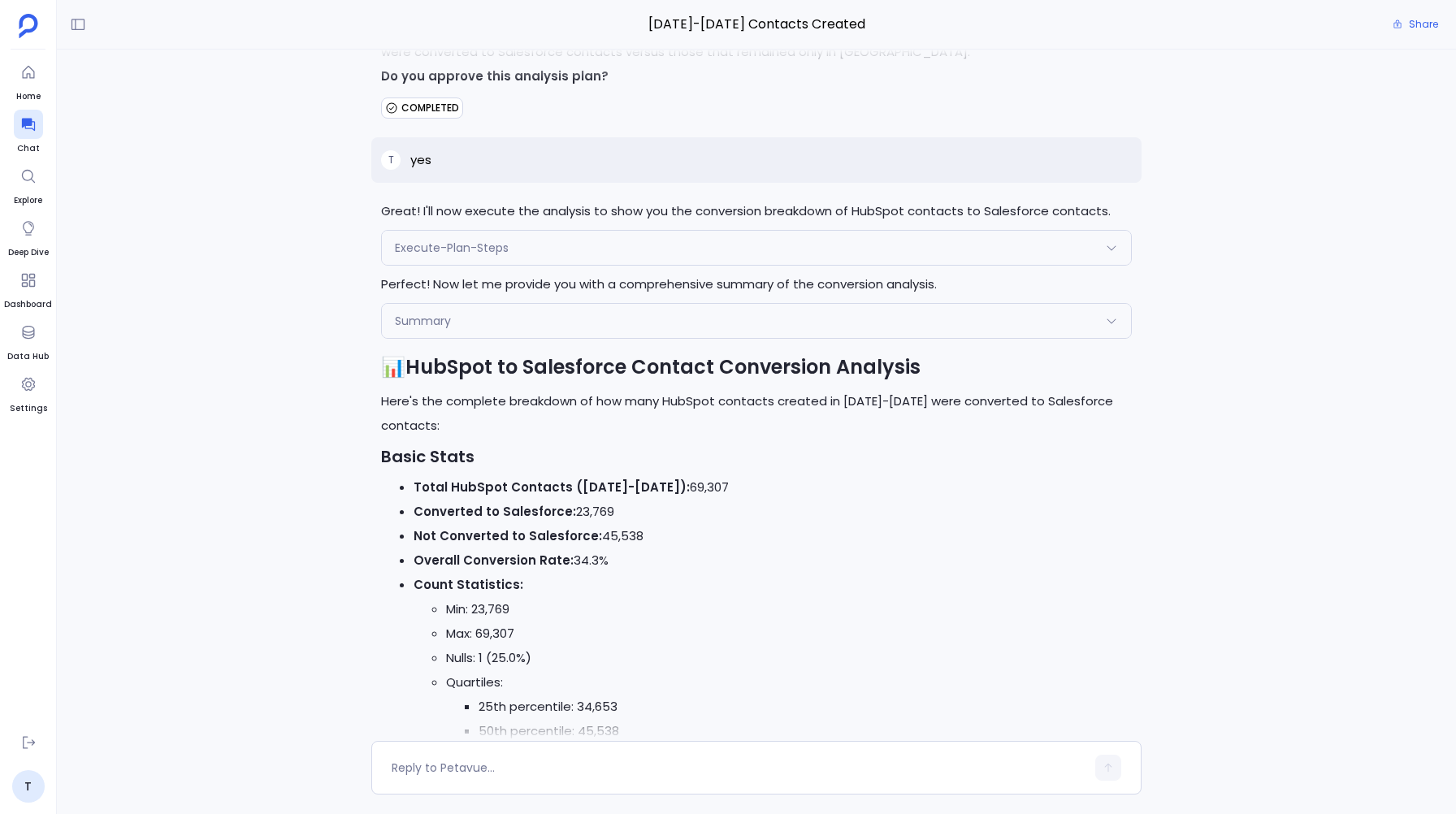
click at [502, 255] on span "Execute-Plan-Steps" at bounding box center [451, 247] width 113 height 16
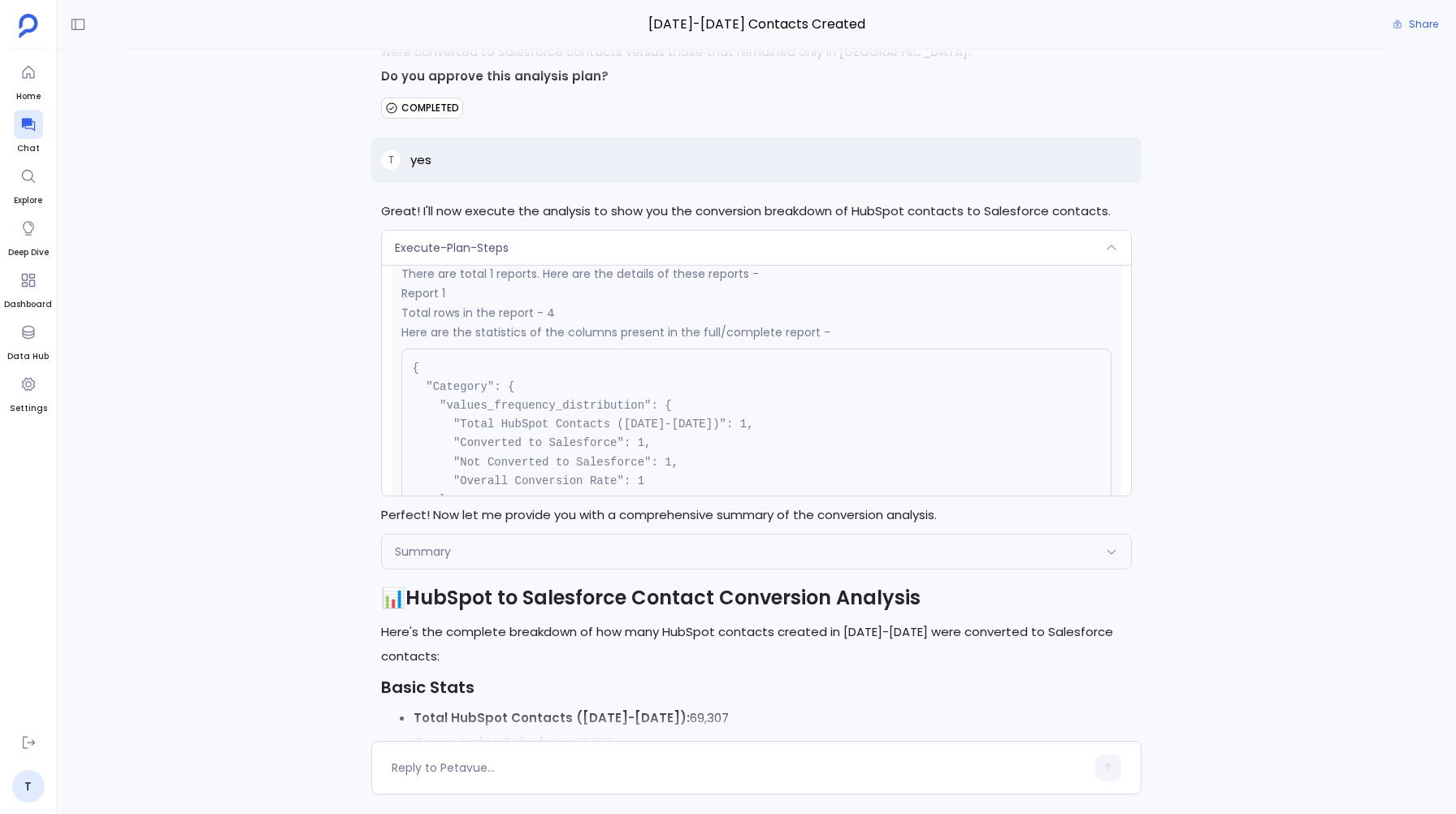
scroll to position [390, 0]
click at [513, 262] on div "Execute-Plan-Steps" at bounding box center [755, 248] width 749 height 34
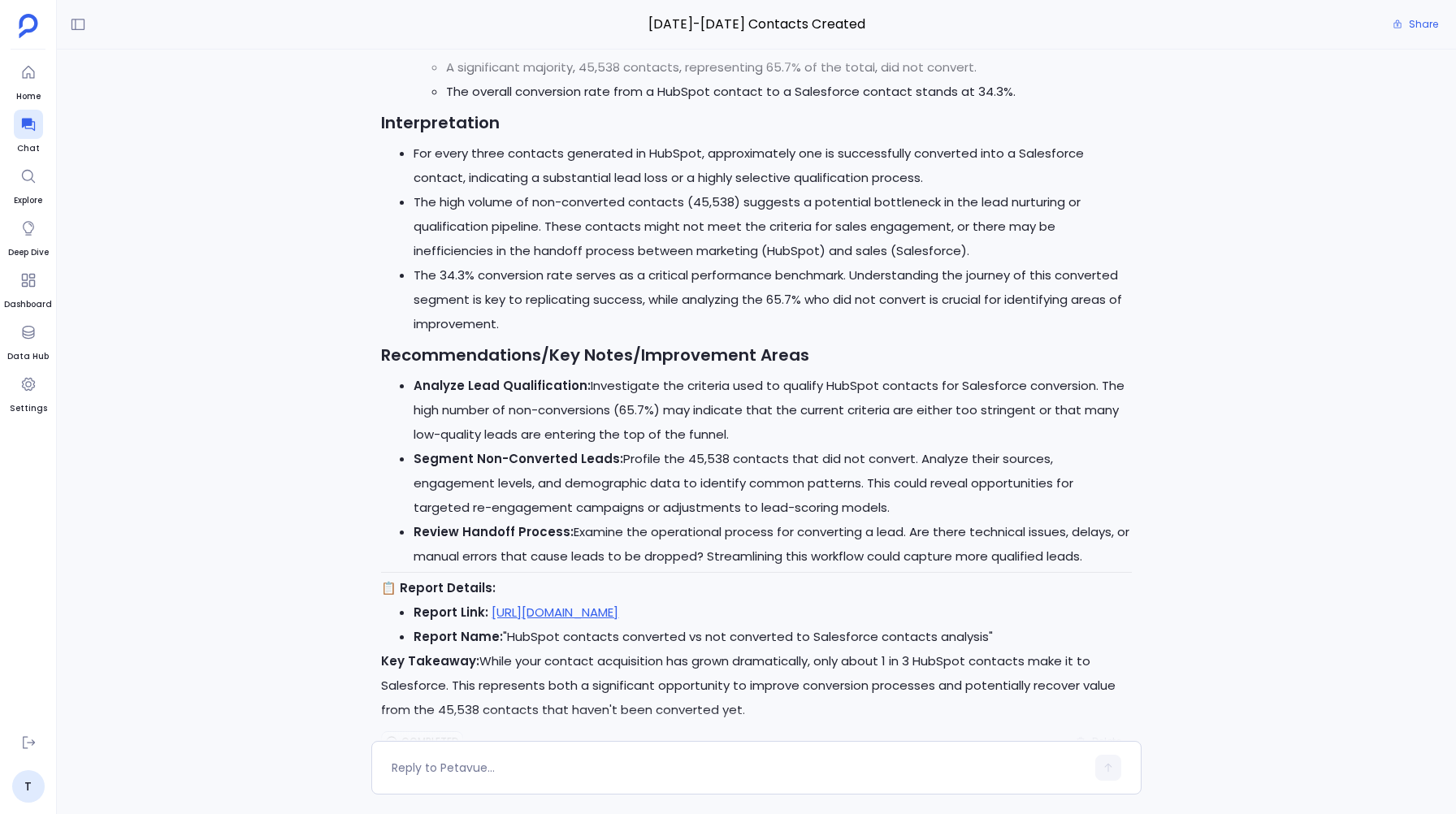
scroll to position [5440, 0]
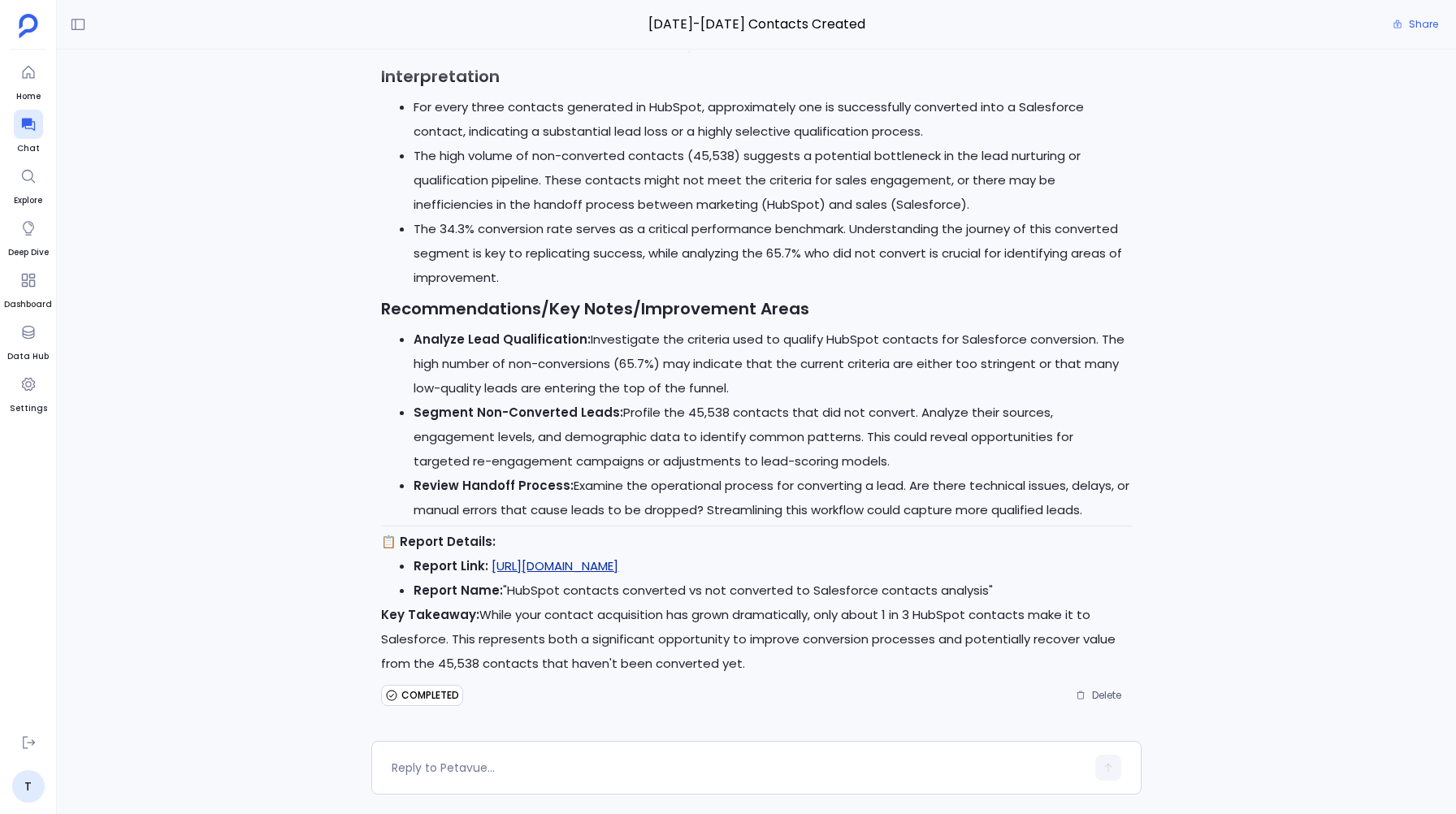
click at [618, 566] on link "https://staging.petavue.com/message/68d285cb931859629246b014" at bounding box center [554, 565] width 127 height 17
click at [454, 764] on textarea at bounding box center [738, 767] width 693 height 16
type textarea "I would want to see the engagements pattern for these Contacts"
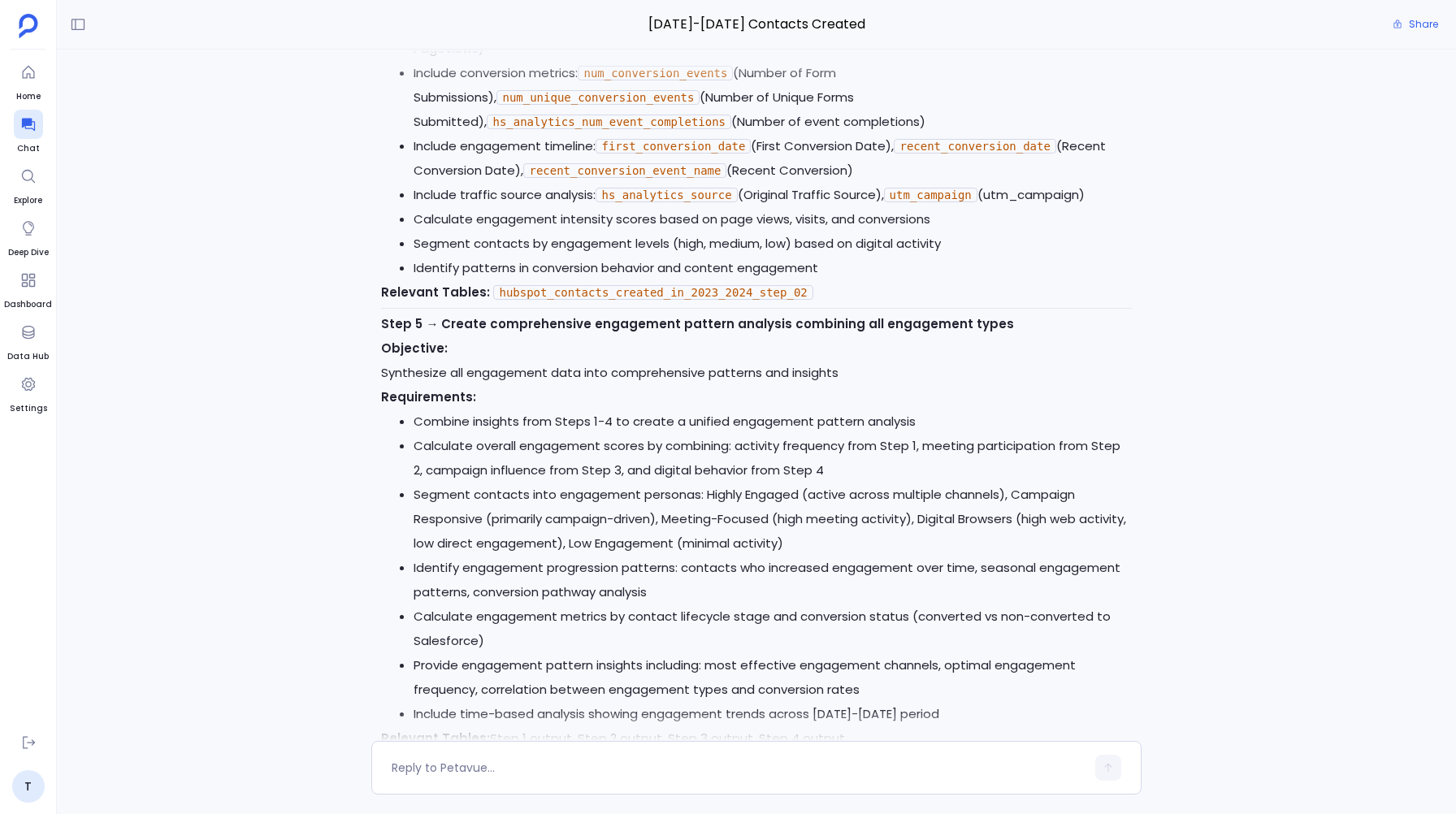
scroll to position [8126, 0]
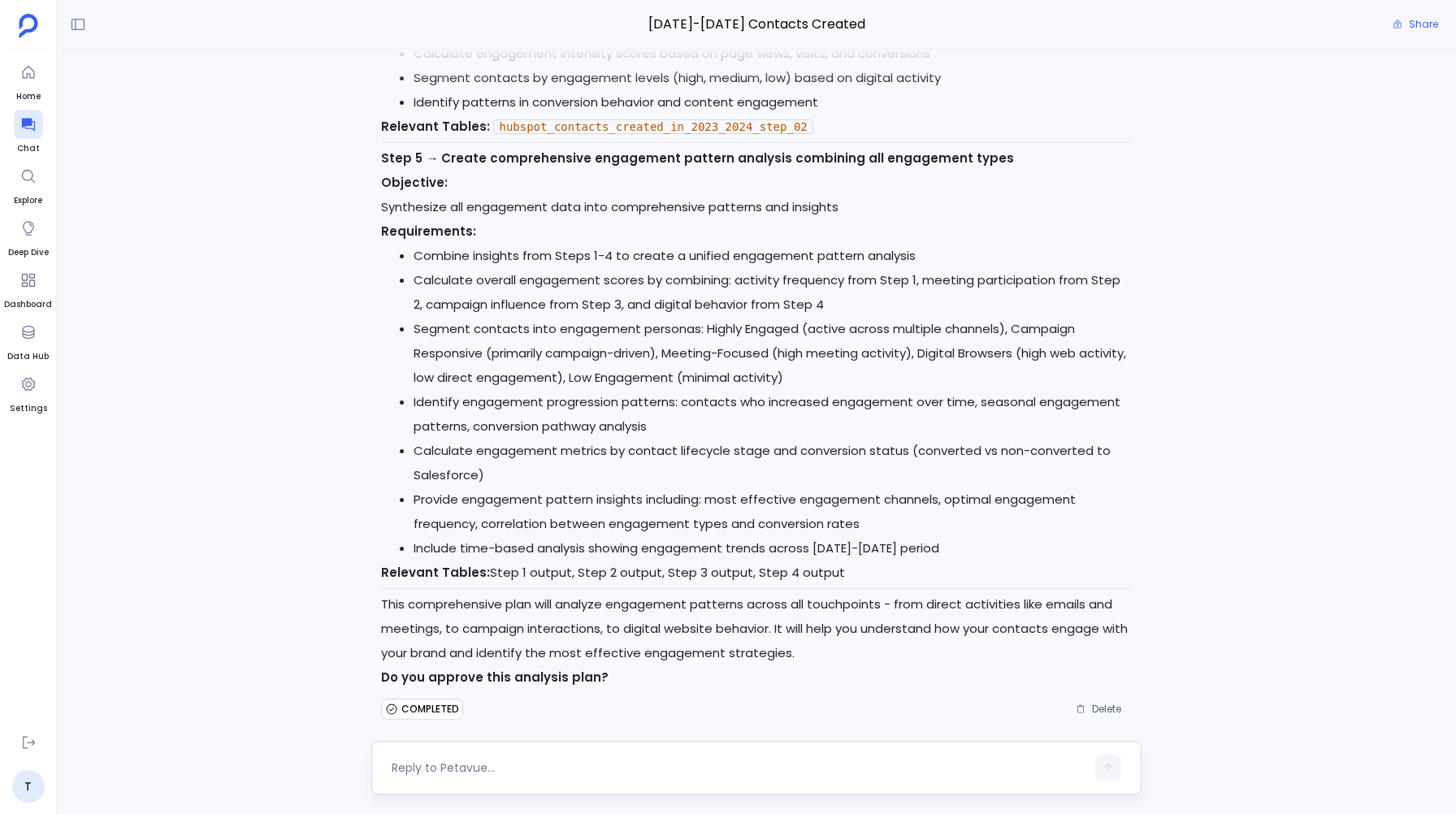
click at [420, 765] on textarea at bounding box center [738, 767] width 693 height 16
type textarea "C"
type textarea "Yes"
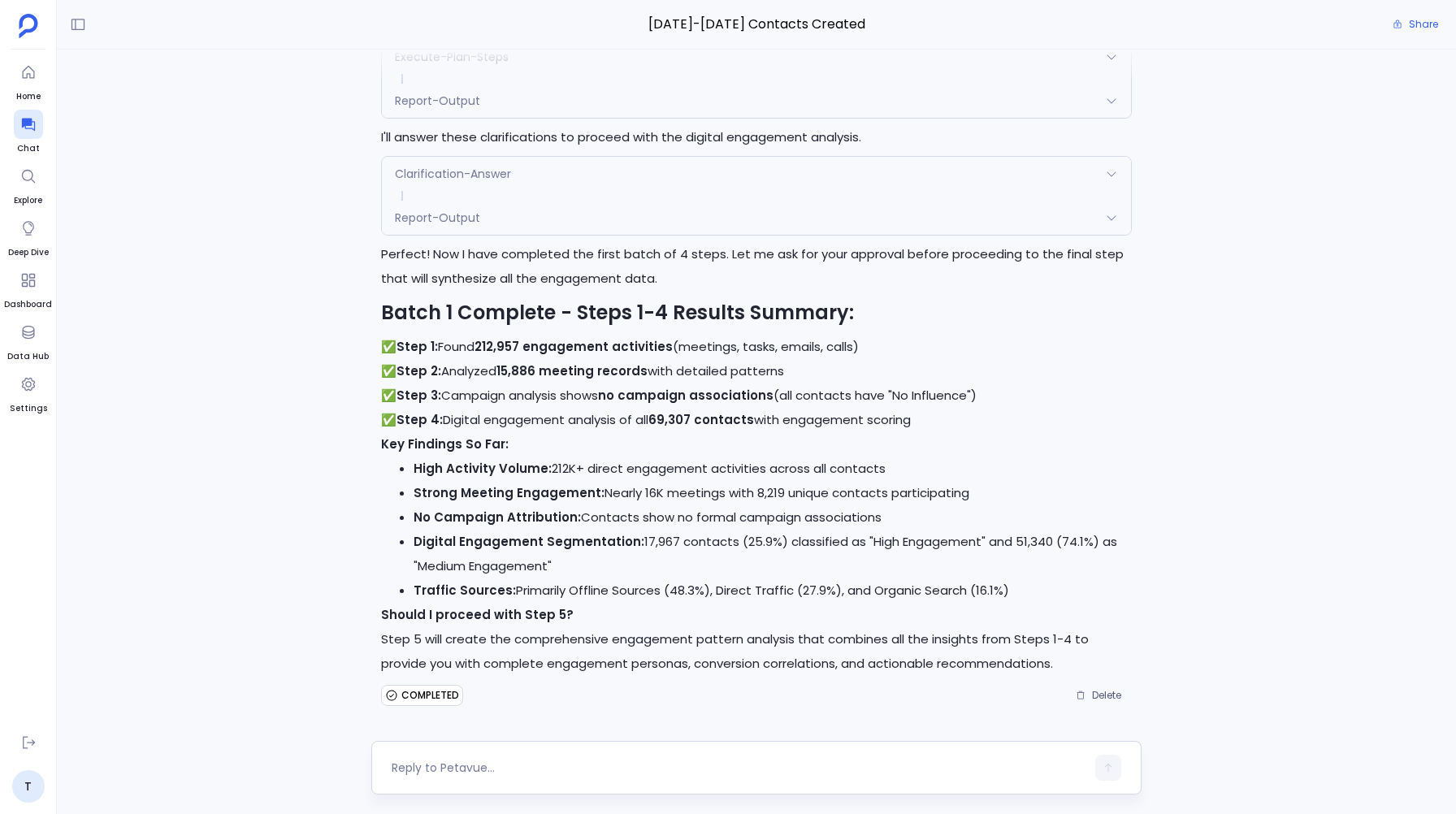
scroll to position [9469, 0]
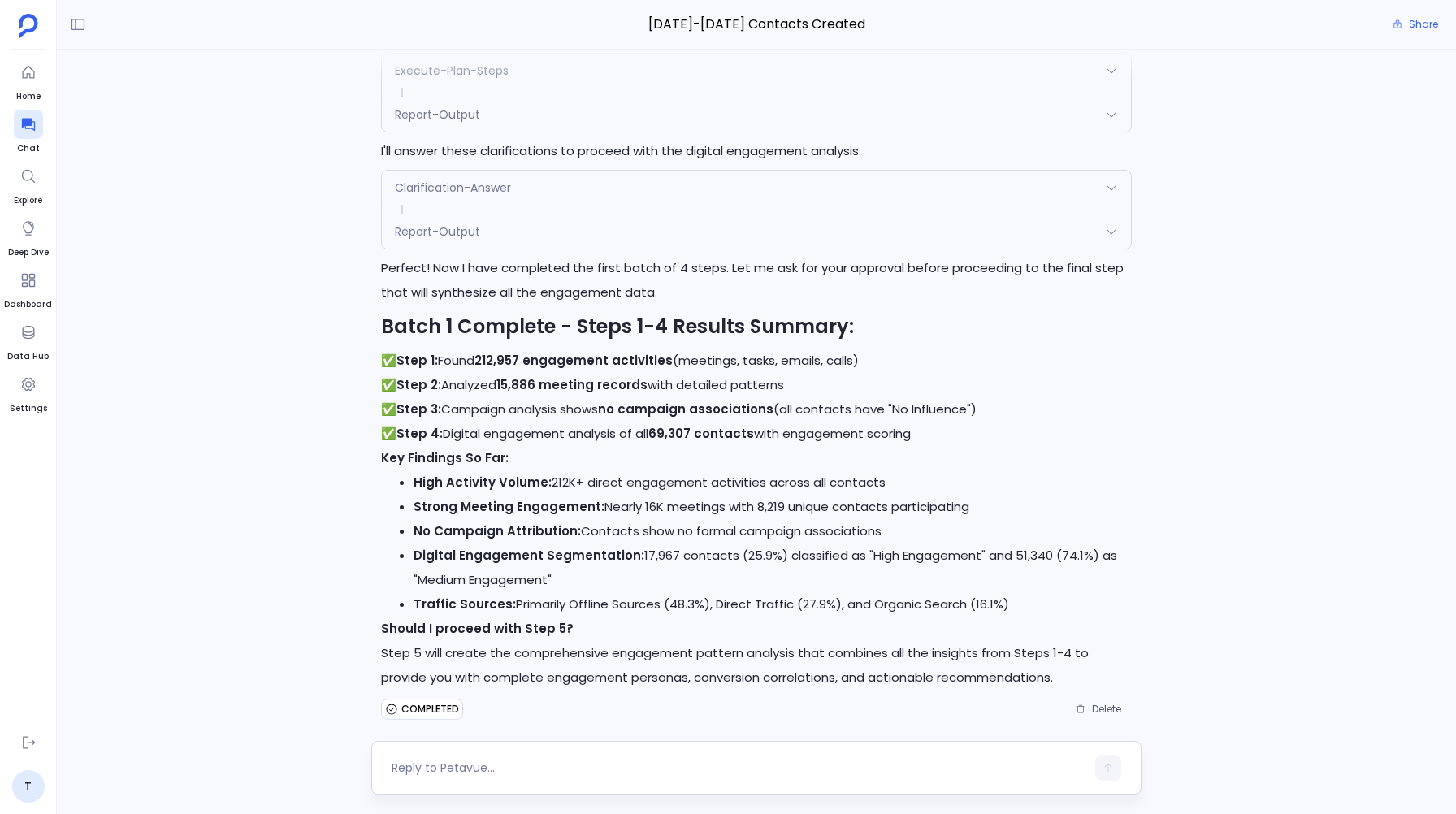
click at [409, 763] on textarea at bounding box center [738, 767] width 693 height 16
type textarea "yes"
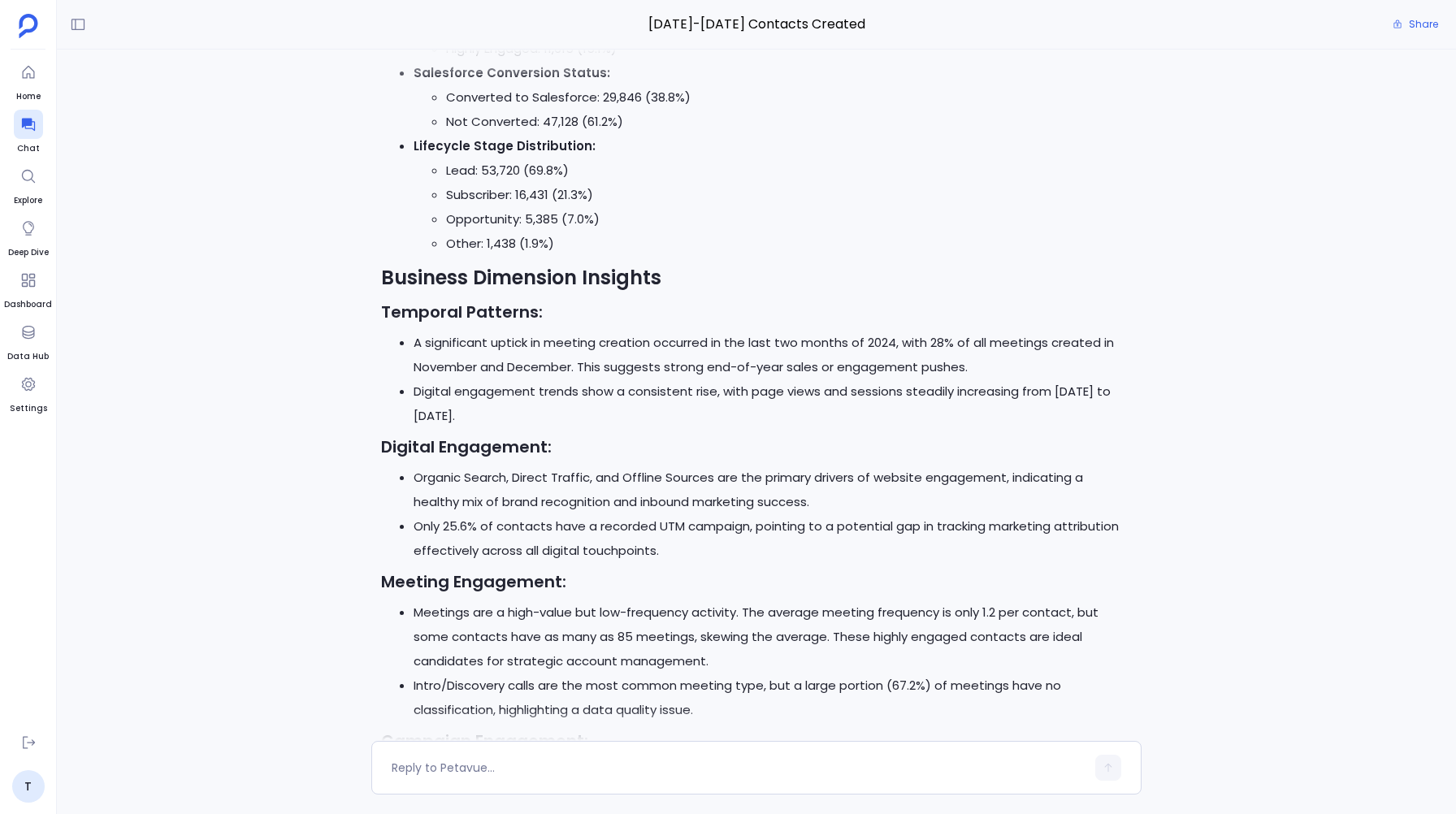
scroll to position [11857, 0]
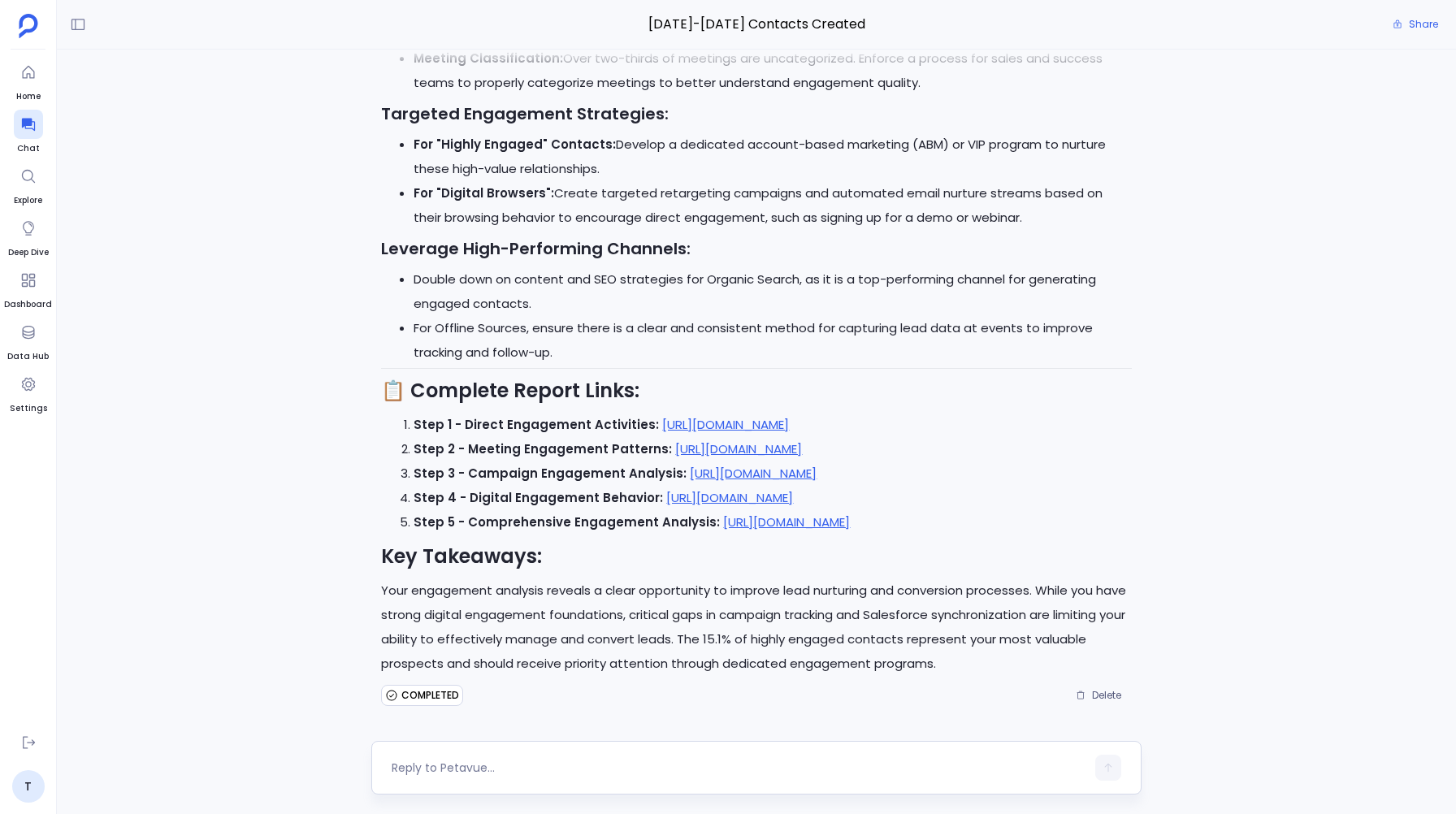
click at [433, 763] on textarea at bounding box center [738, 767] width 693 height 16
type textarea "Create a dashboard for this analysis"
click at [1103, 773] on button "button" at bounding box center [1107, 767] width 26 height 26
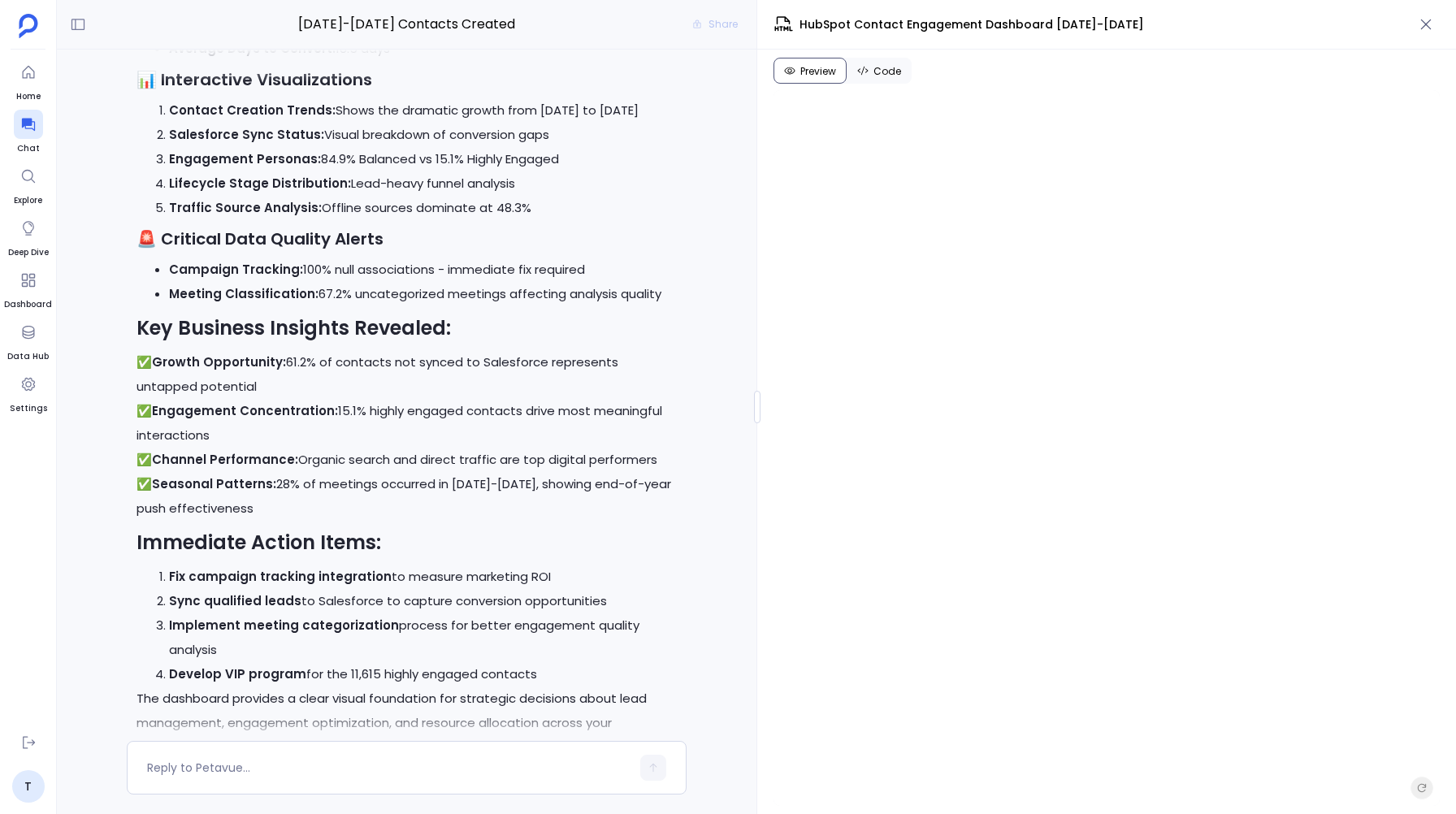
scroll to position [15517, 0]
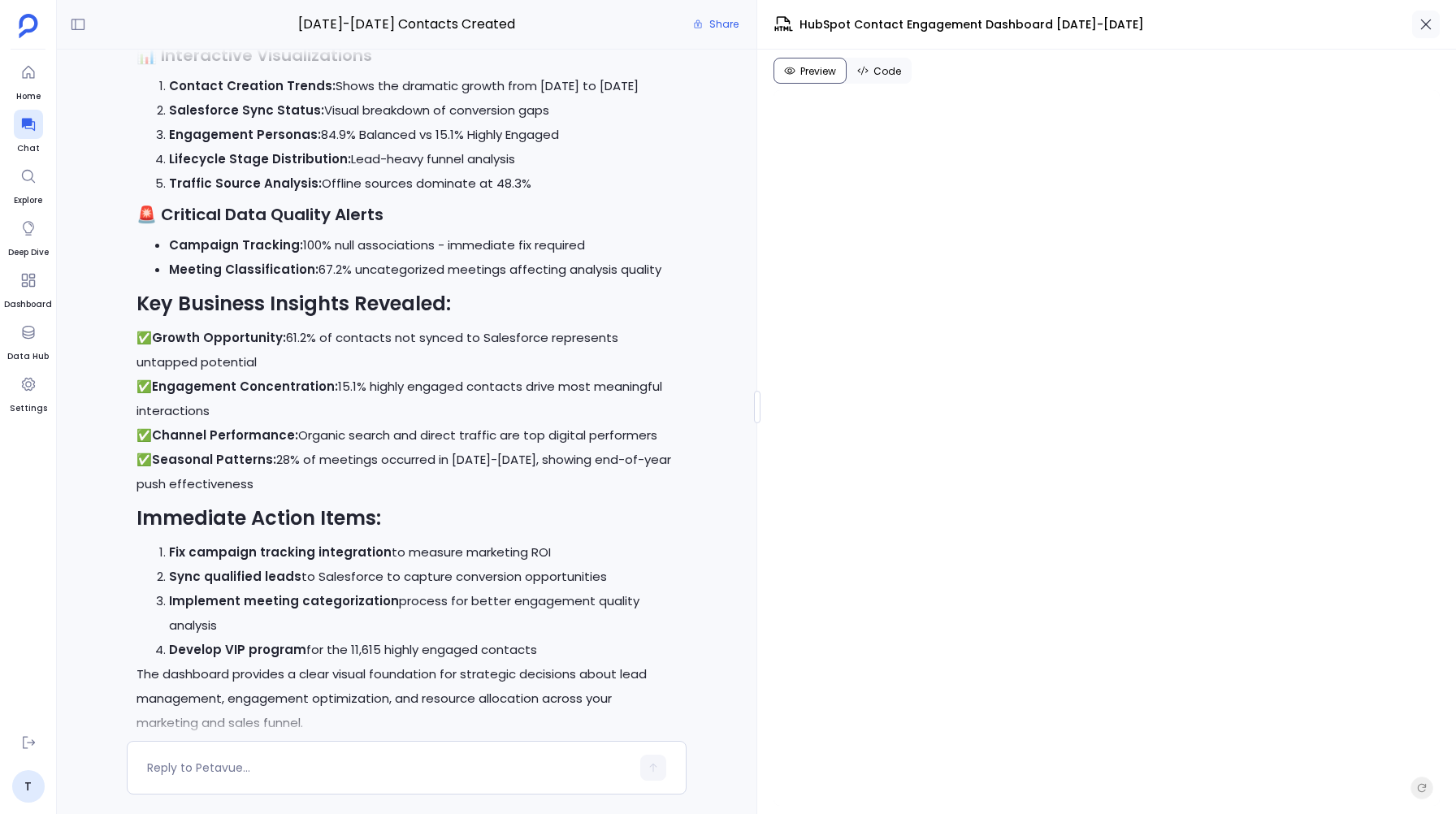
click at [1419, 32] on button "button" at bounding box center [1425, 24] width 28 height 28
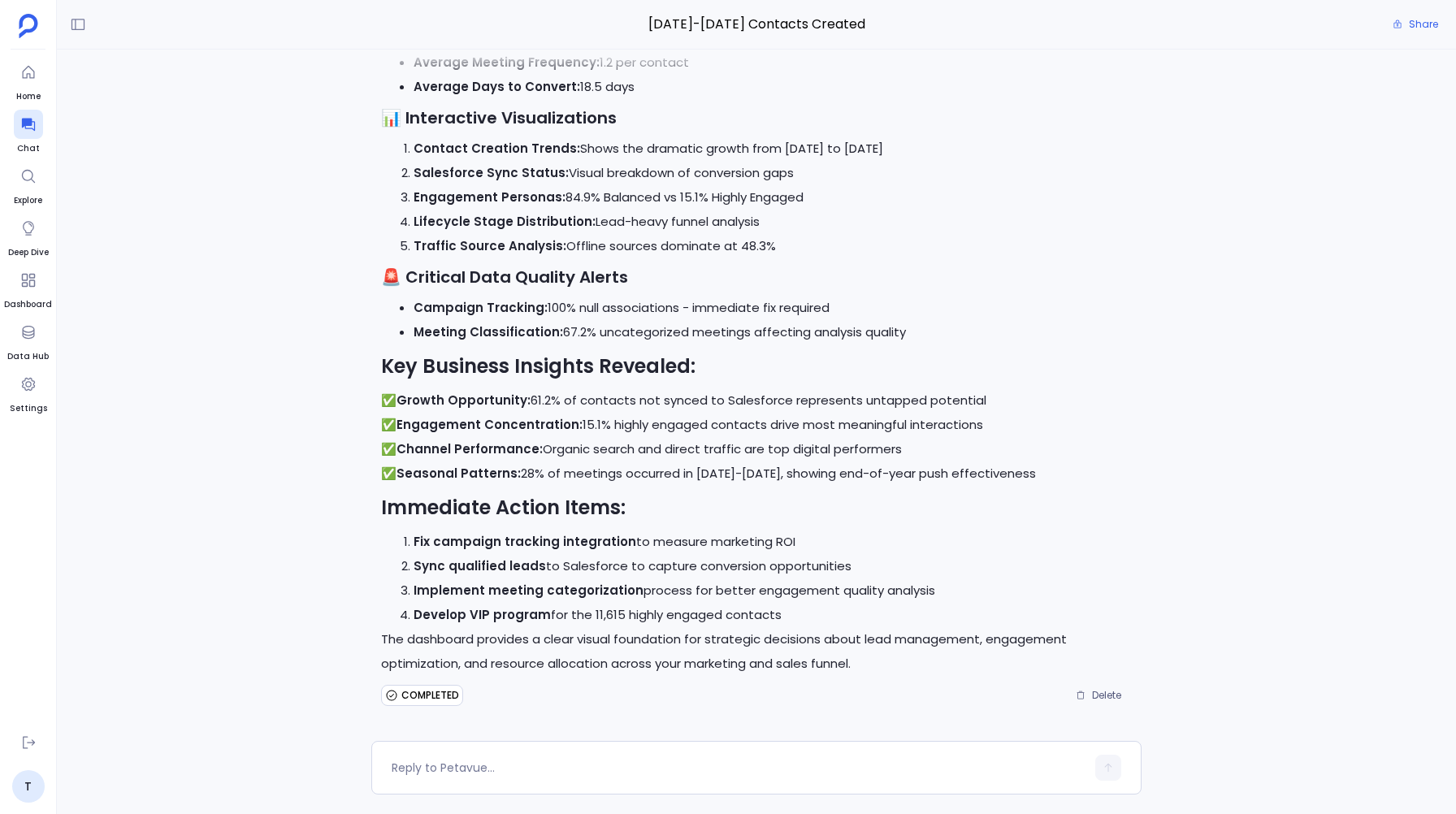
scroll to position [390, 0]
click at [425, 771] on textarea at bounding box center [738, 767] width 693 height 16
click at [466, 768] on textarea "I want this exact analysis done for" at bounding box center [738, 767] width 693 height 16
click at [629, 765] on textarea "I want this complete analysis done for" at bounding box center [738, 767] width 693 height 16
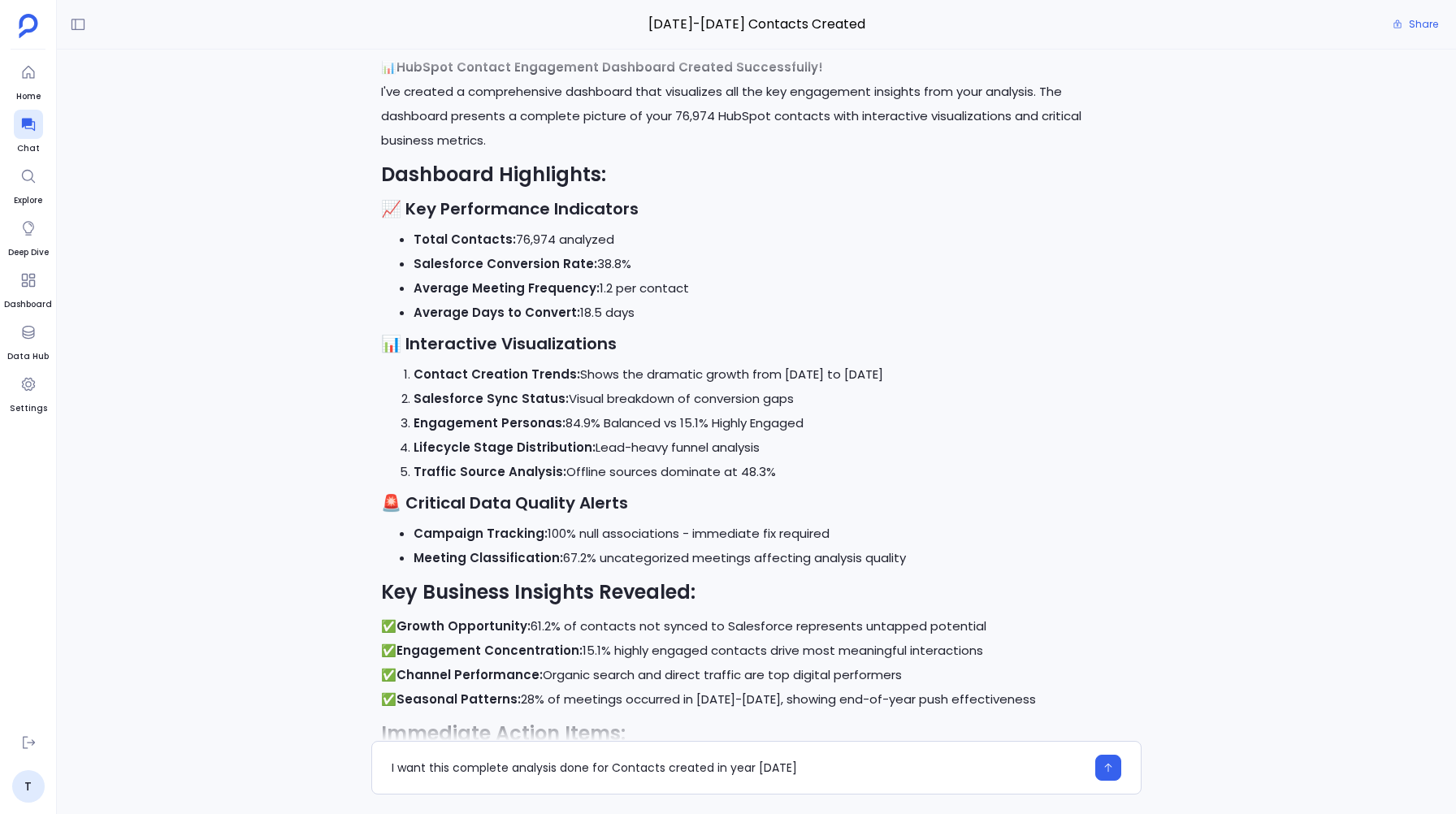
scroll to position [12956, 0]
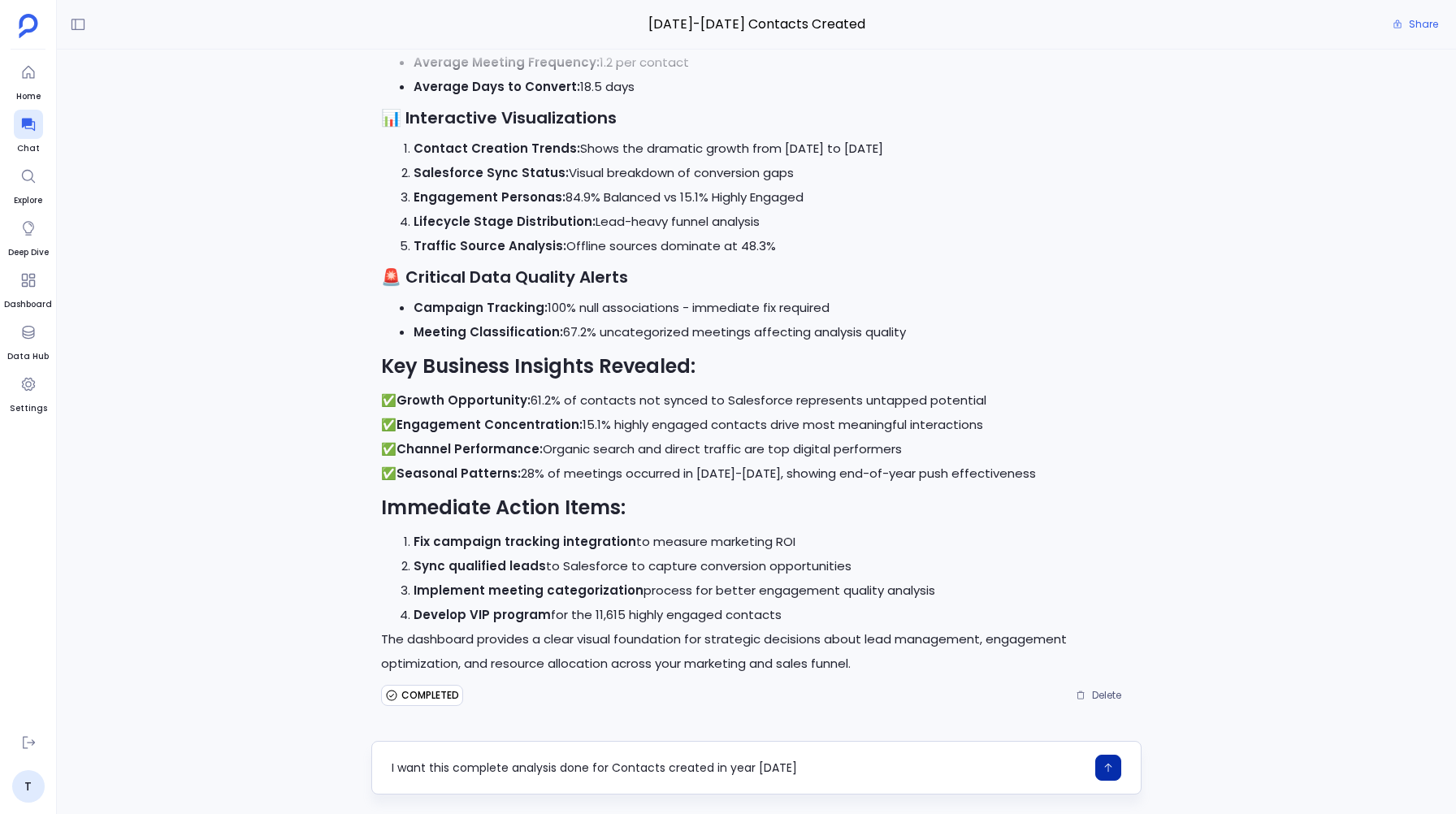
type textarea "I want this complete analysis done for Contacts created in year 2025"
click at [1106, 763] on icon "button" at bounding box center [1108, 767] width 11 height 11
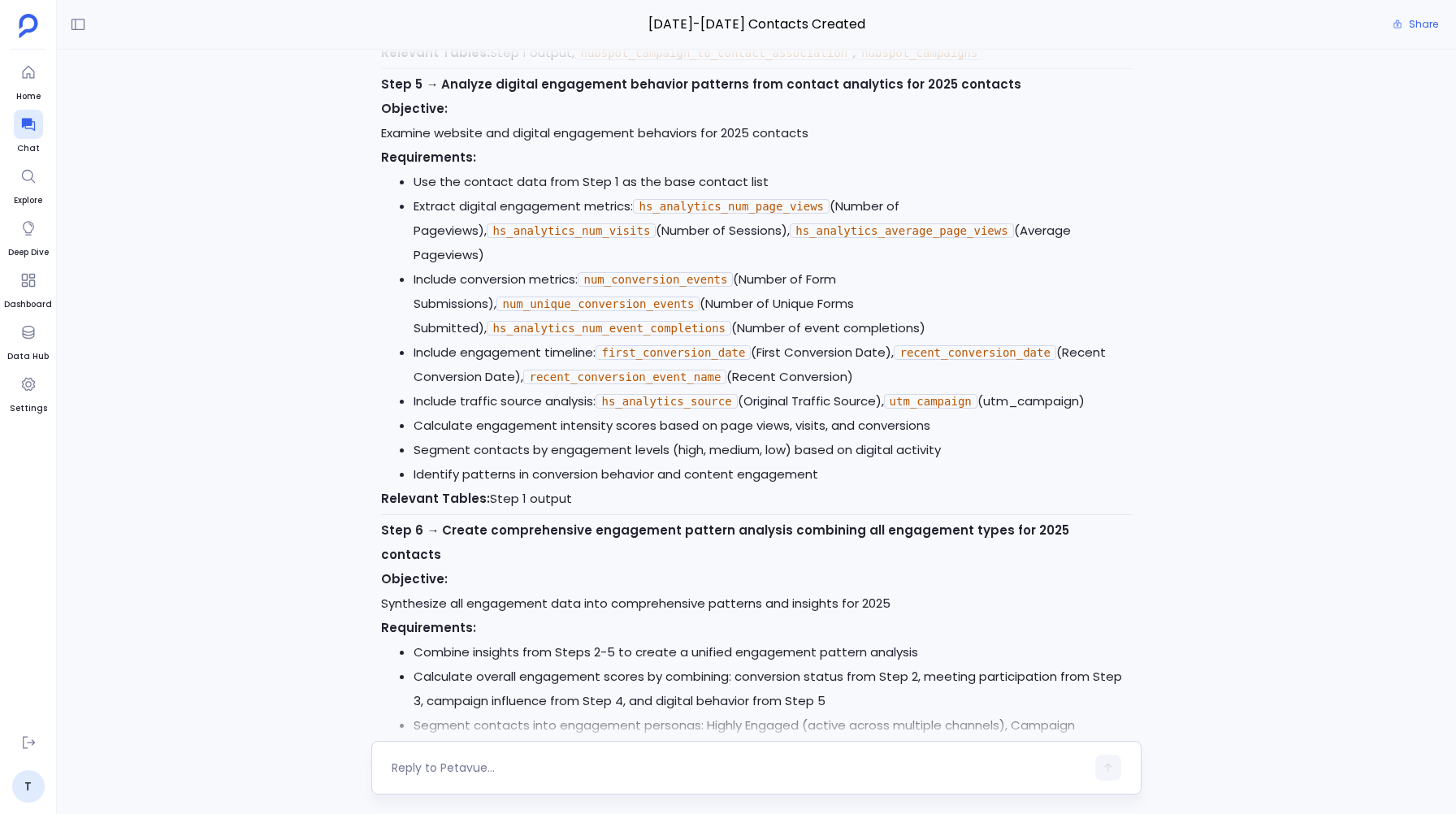
scroll to position [15777, 0]
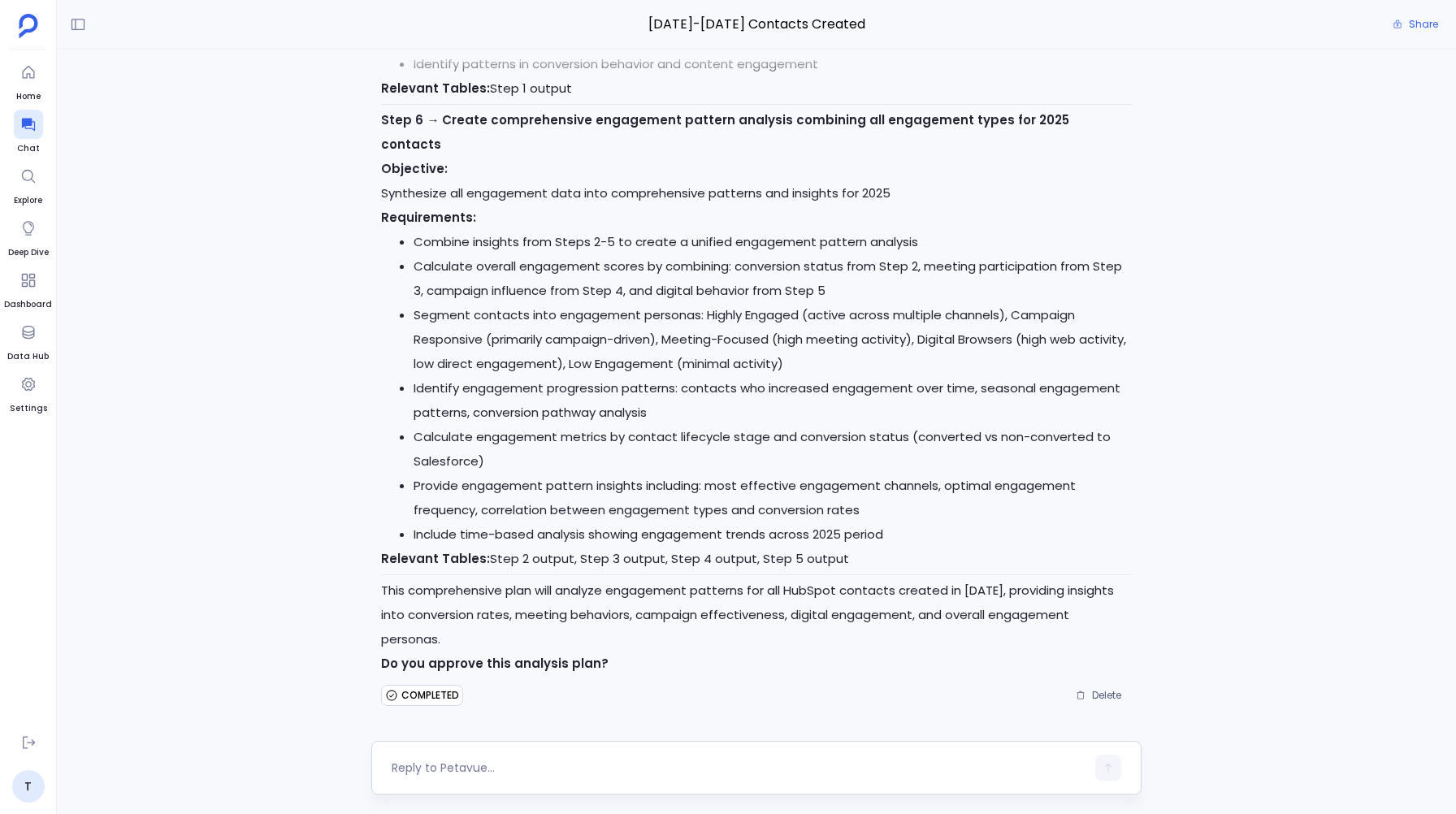
click at [418, 764] on textarea at bounding box center [738, 767] width 693 height 16
type textarea "Yes"
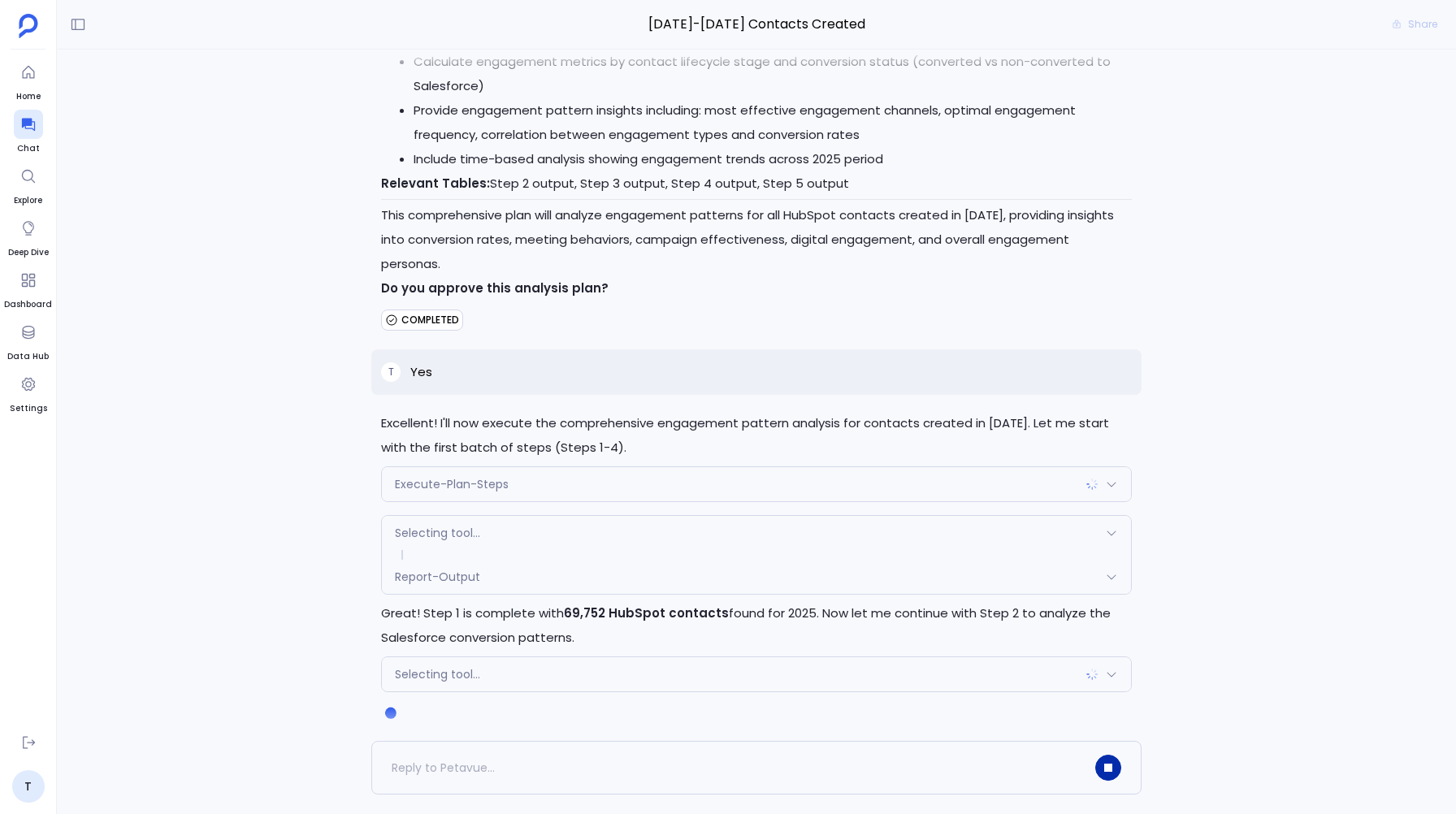
scroll to position [16168, 0]
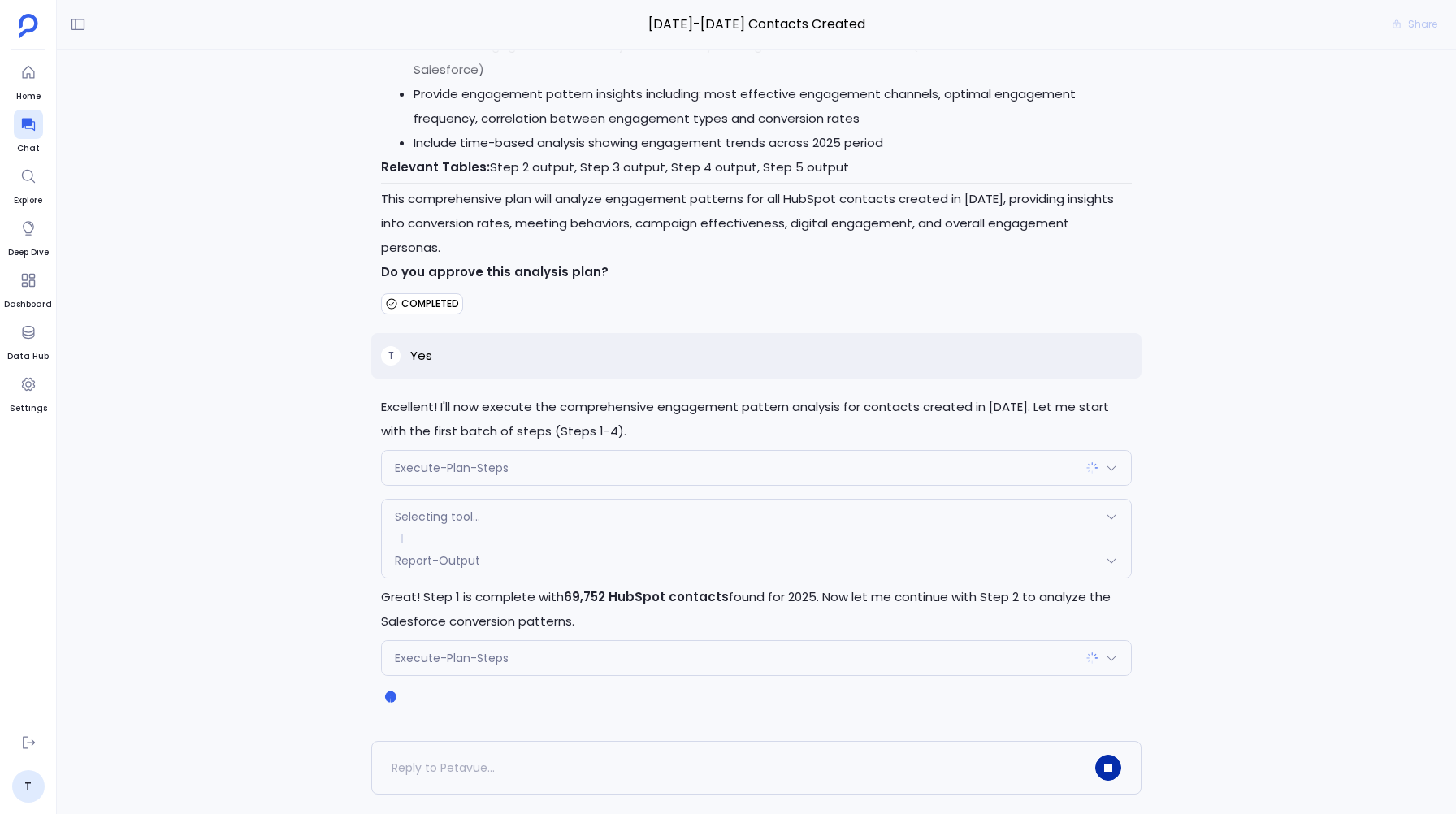
click at [441, 453] on div "Execute-Plan-Steps" at bounding box center [755, 468] width 749 height 34
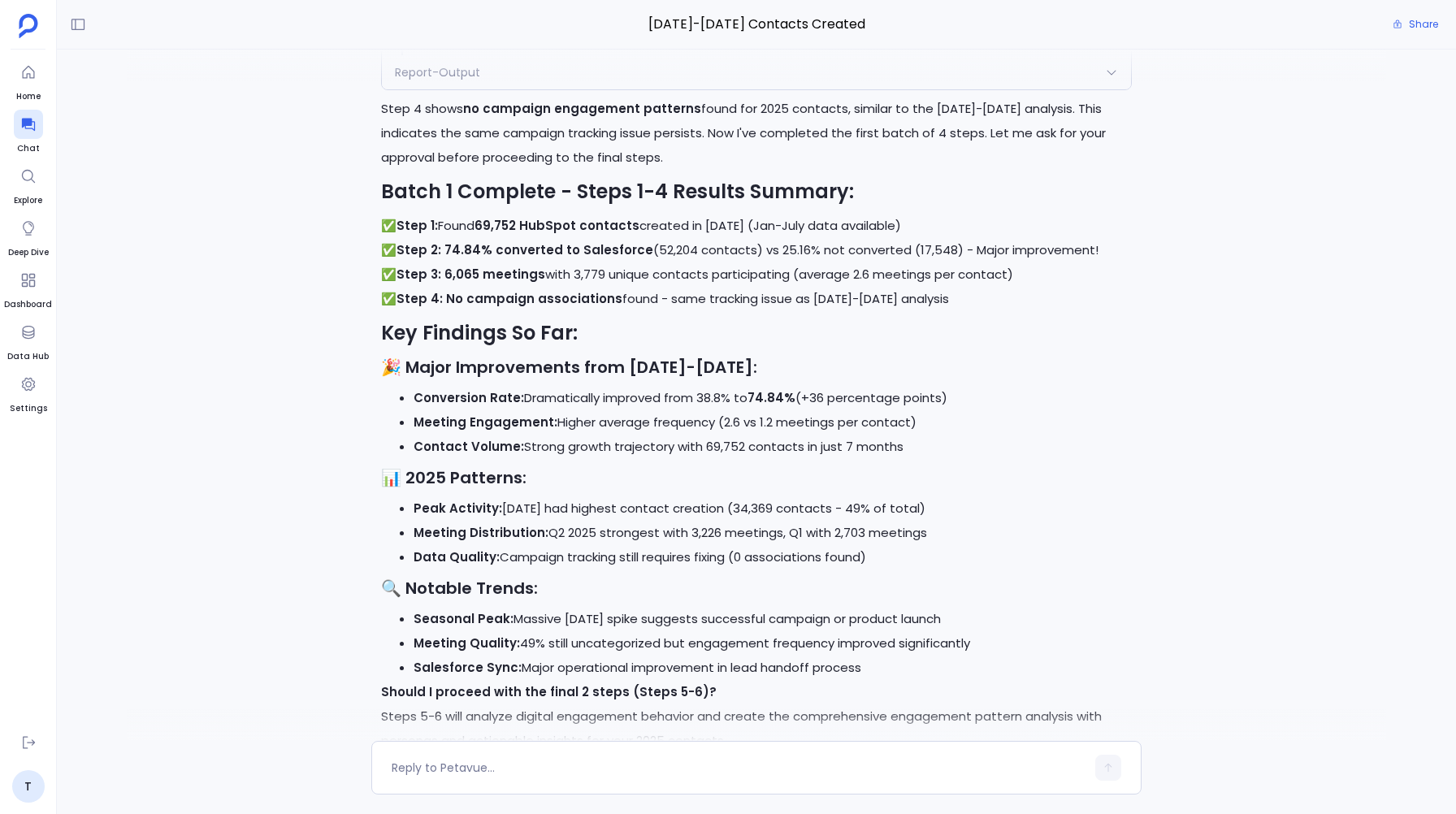
scroll to position [17326, 0]
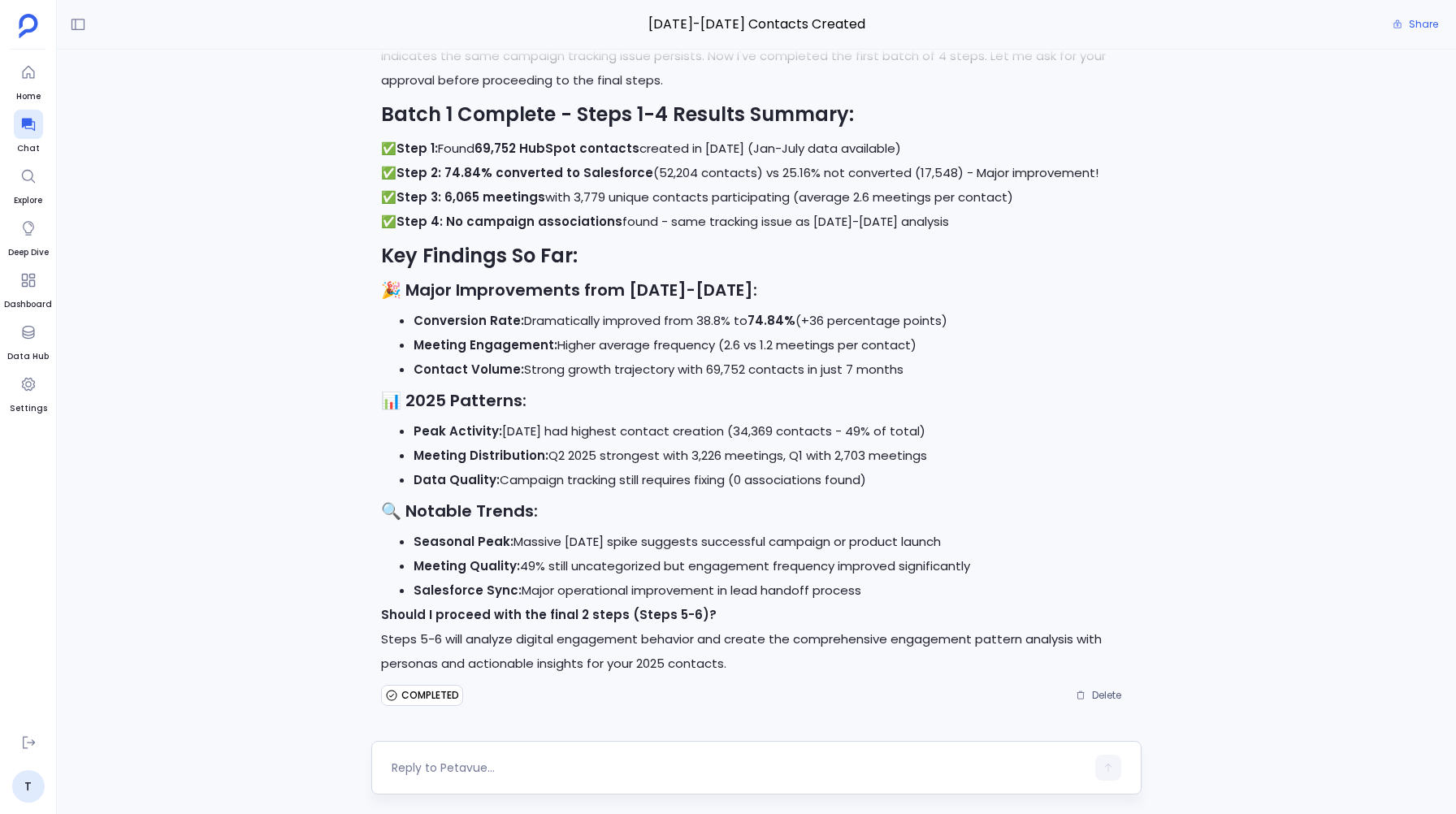
click at [420, 774] on textarea at bounding box center [738, 767] width 693 height 16
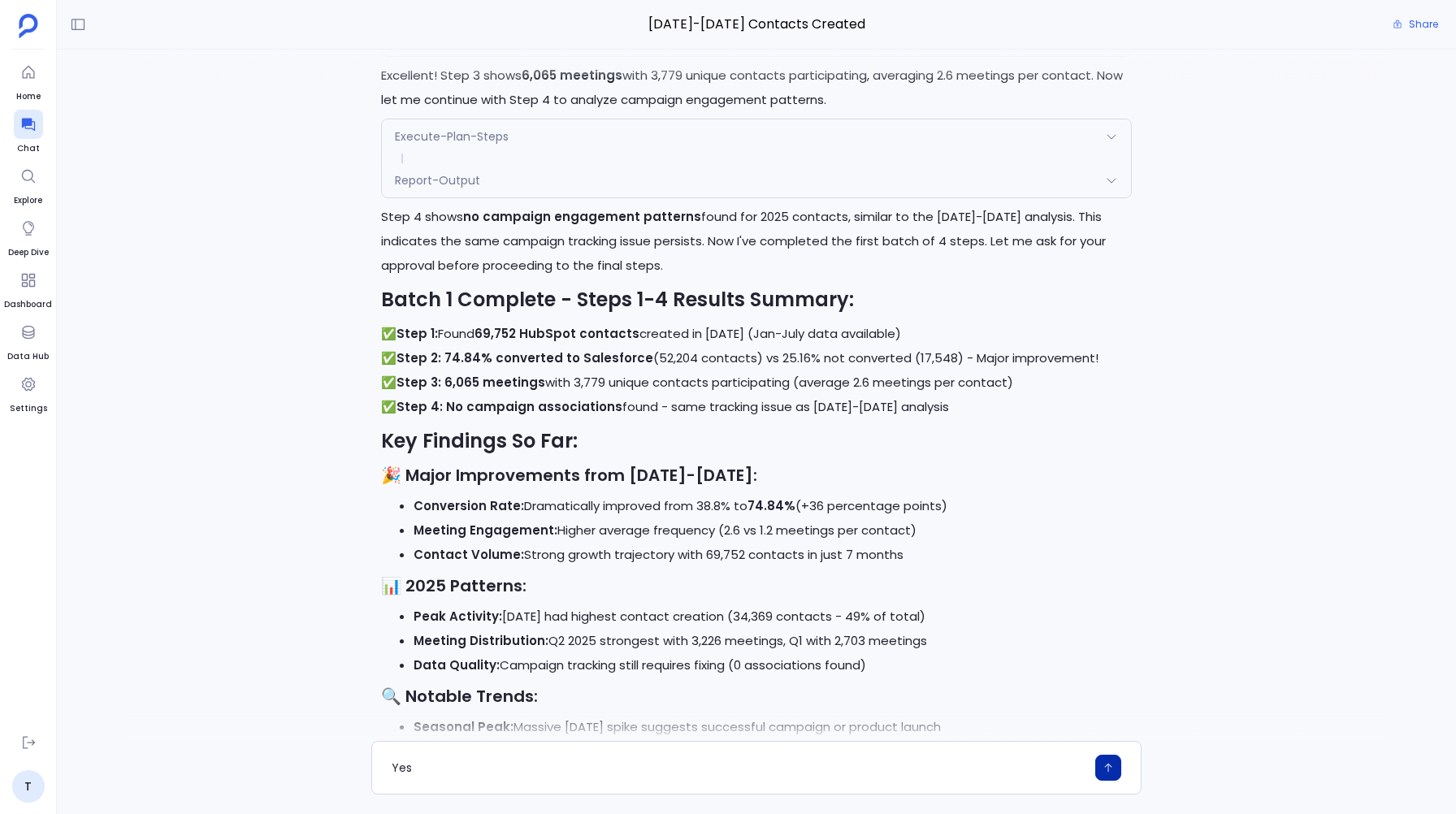
scroll to position [17066, 0]
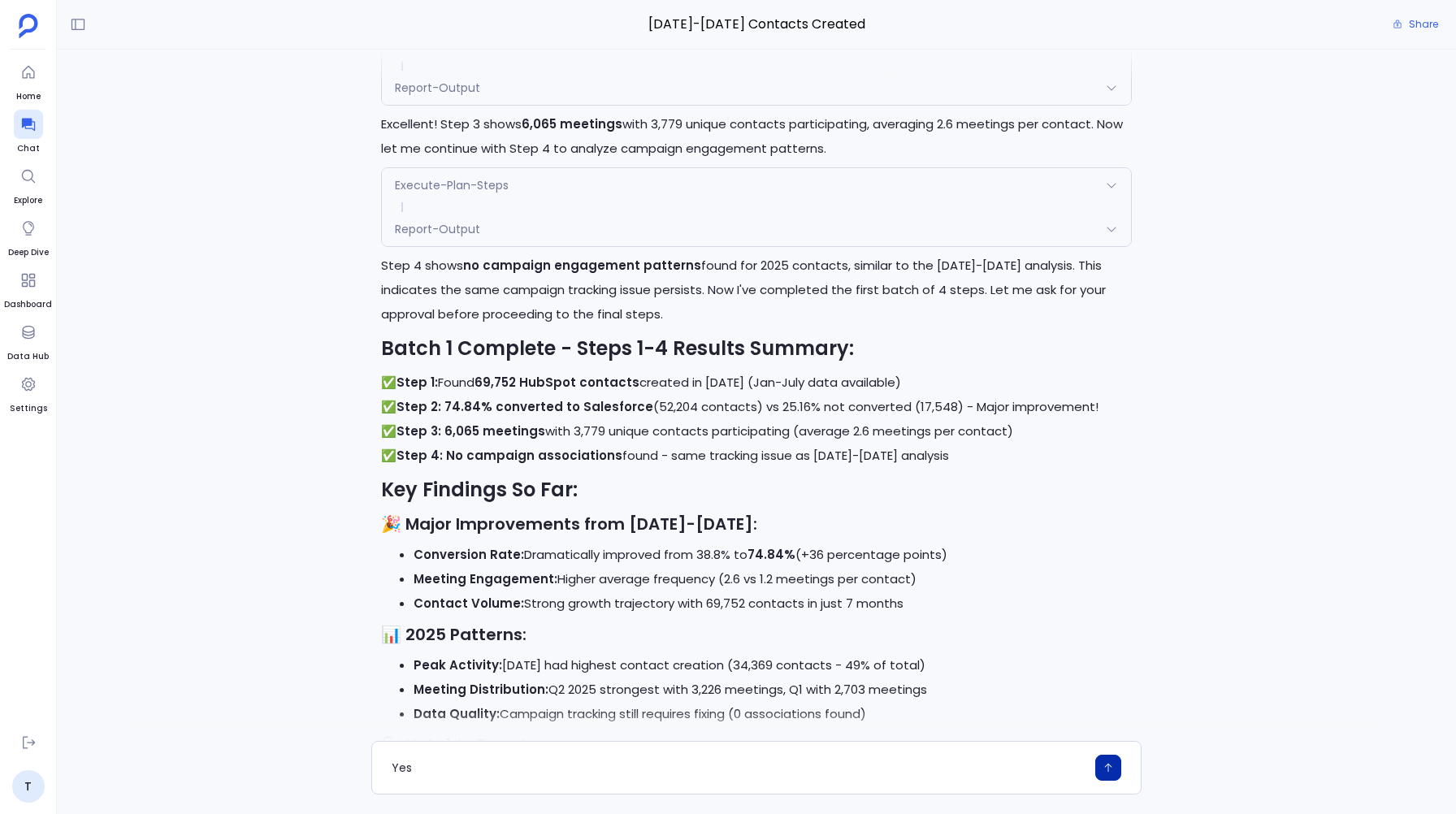
type textarea "Yes"
click at [1102, 765] on icon "button" at bounding box center [1108, 767] width 11 height 11
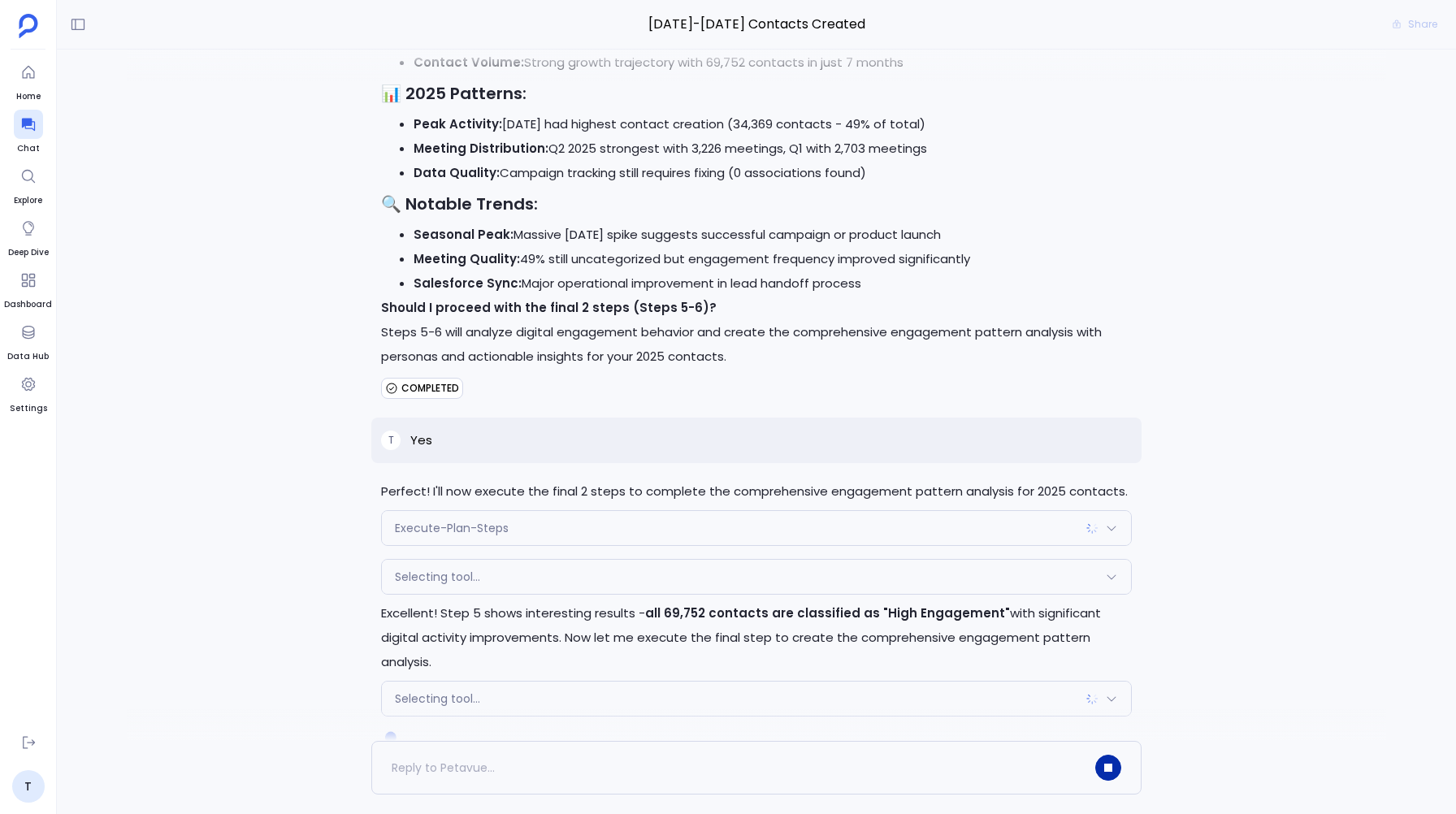
scroll to position [17649, 0]
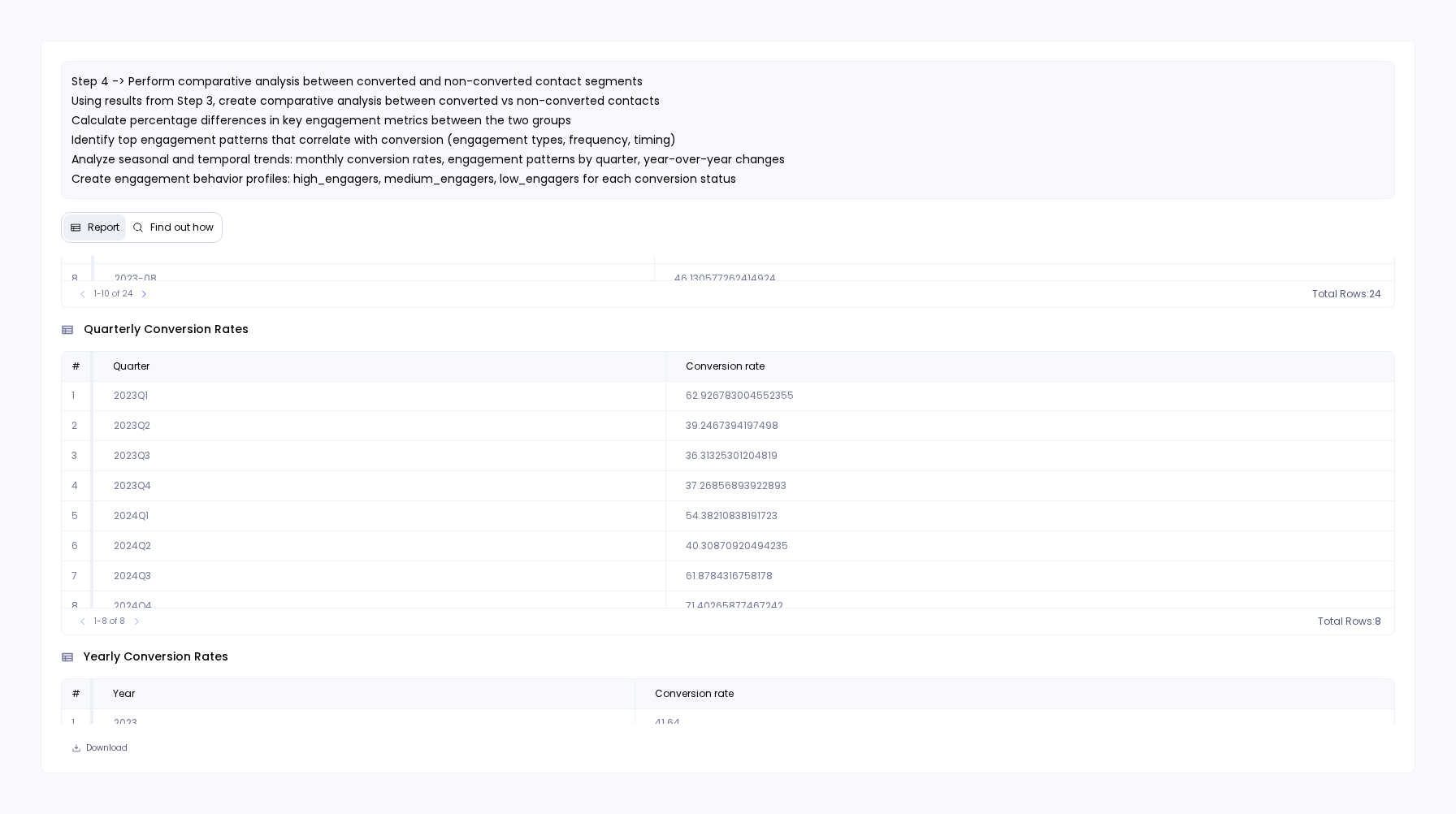
scroll to position [13, 0]
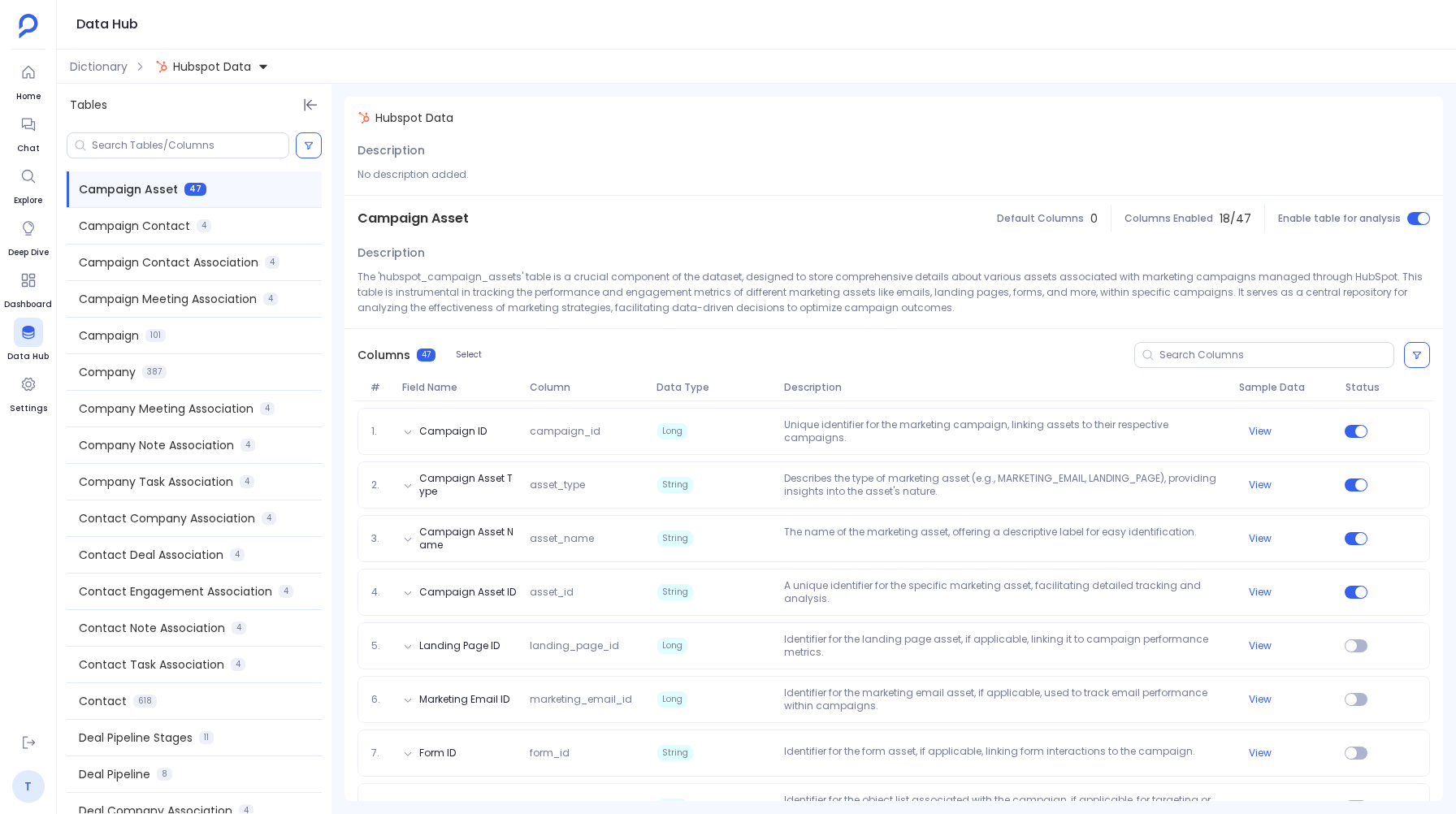
click at [20, 795] on link "T" at bounding box center [29, 786] width 32 height 32
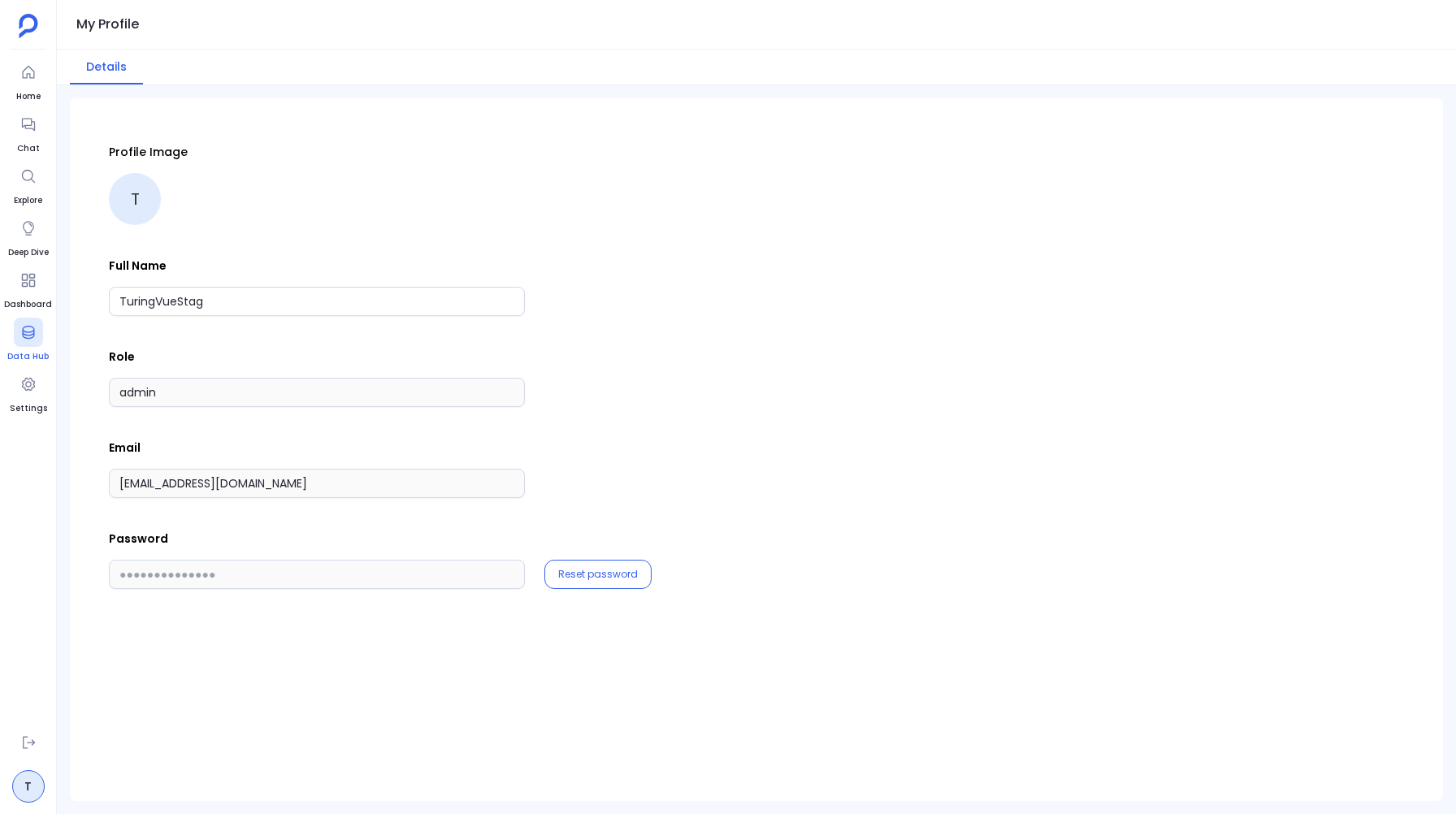
click at [28, 337] on icon at bounding box center [28, 333] width 12 height 13
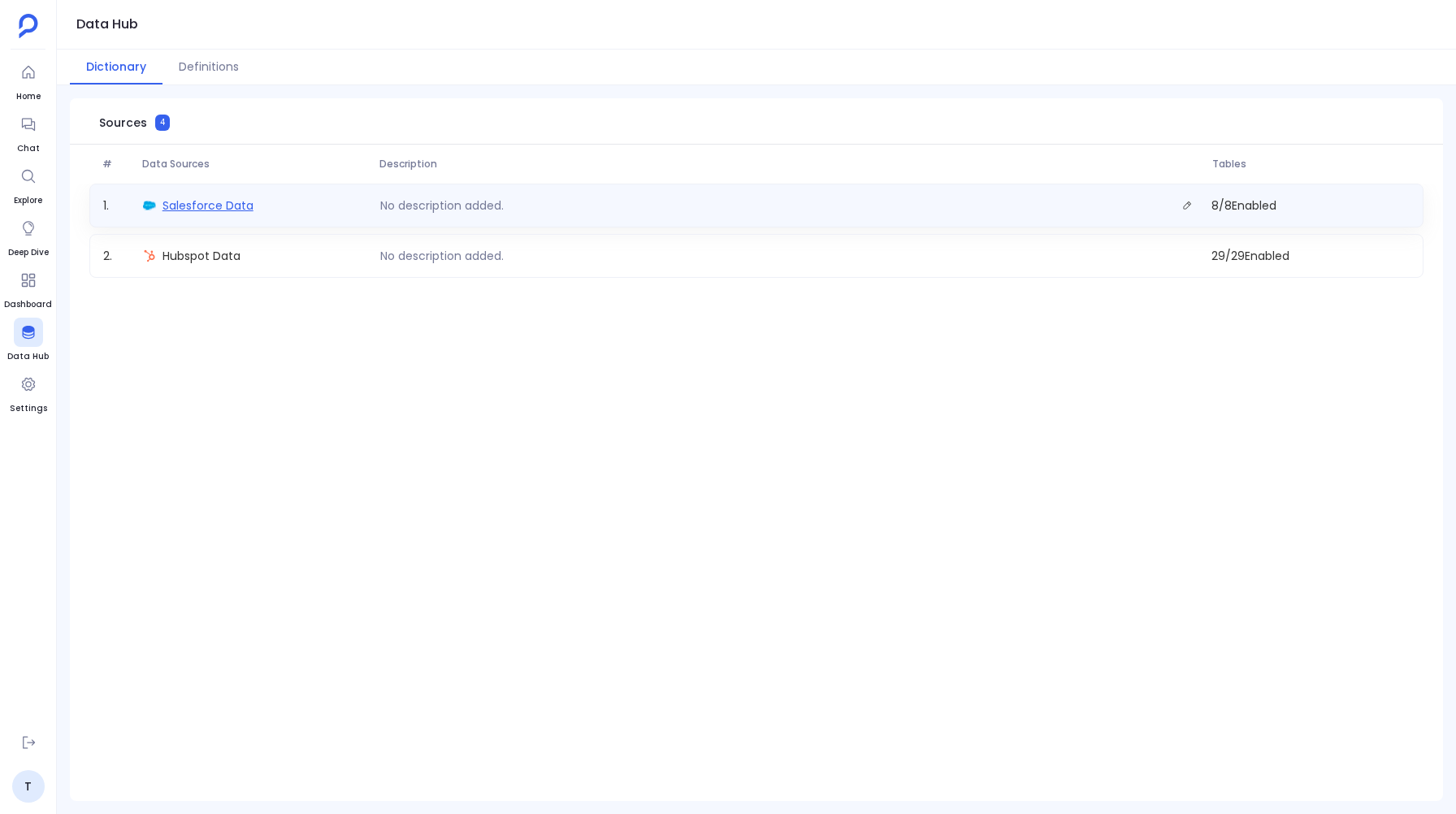
click at [190, 208] on span "Salesforce Data" at bounding box center [207, 205] width 91 height 16
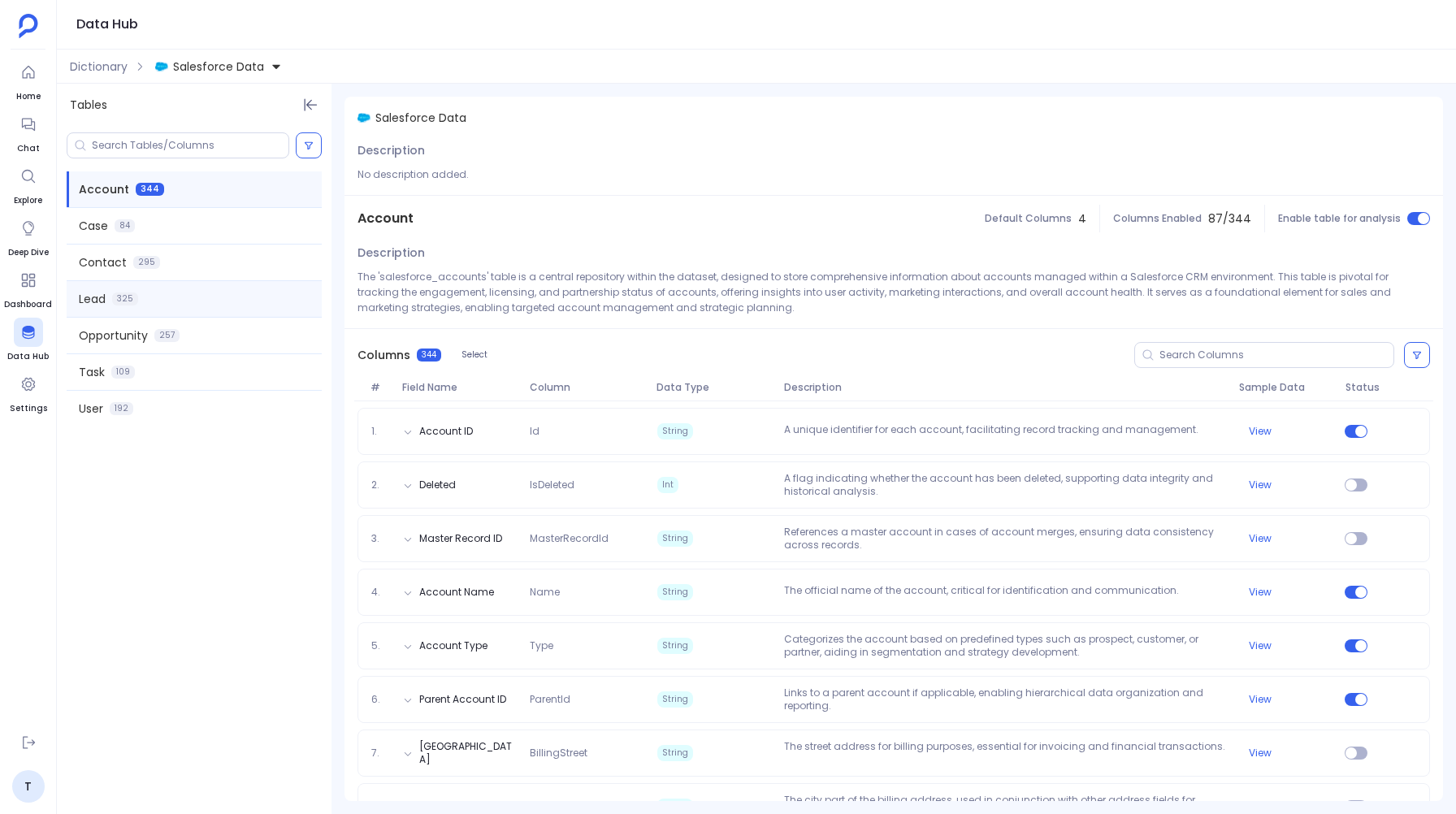
click at [183, 301] on div "Lead 325" at bounding box center [195, 298] width 256 height 35
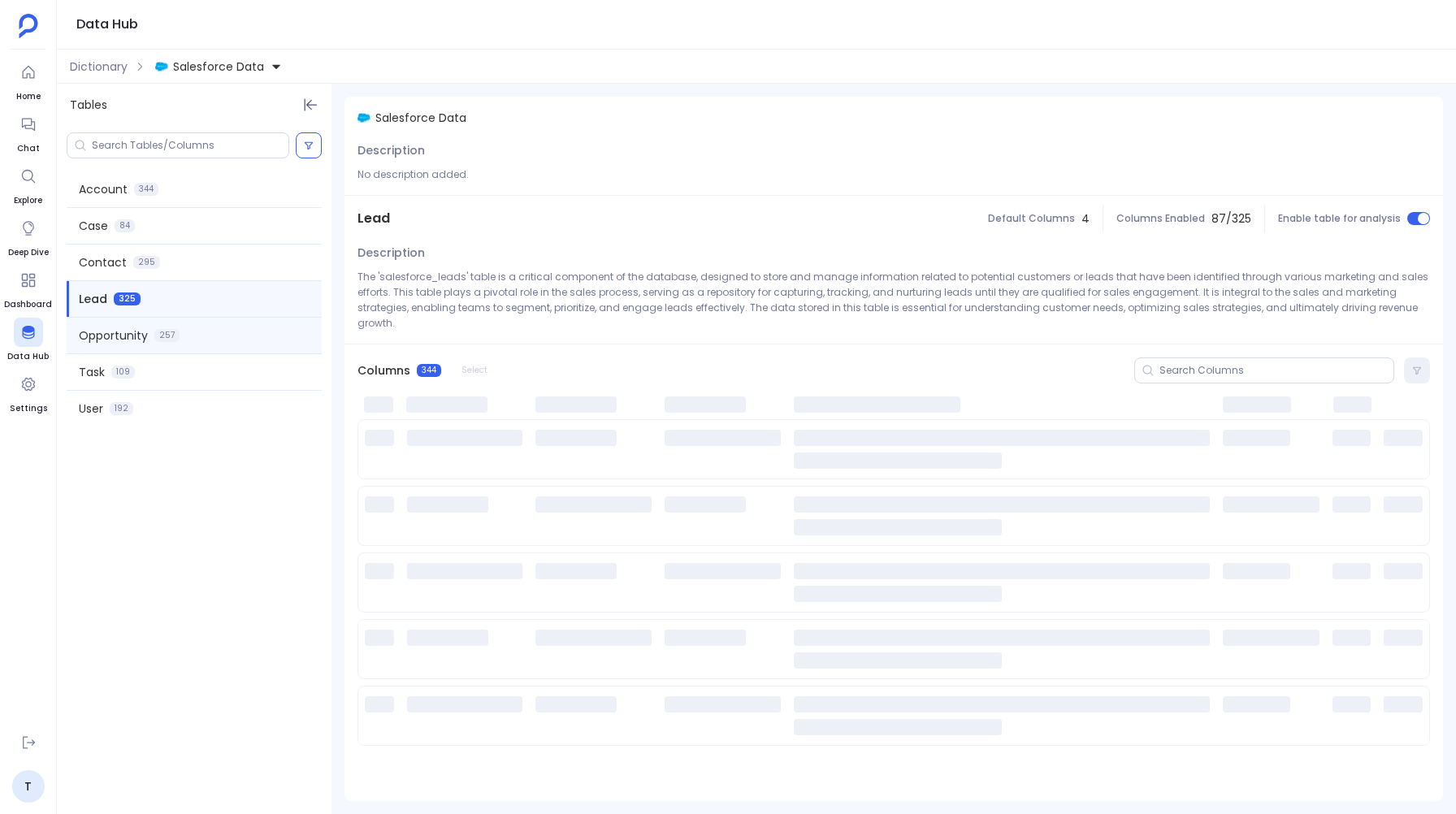
click at [162, 323] on div "Opportunity 257" at bounding box center [195, 335] width 256 height 35
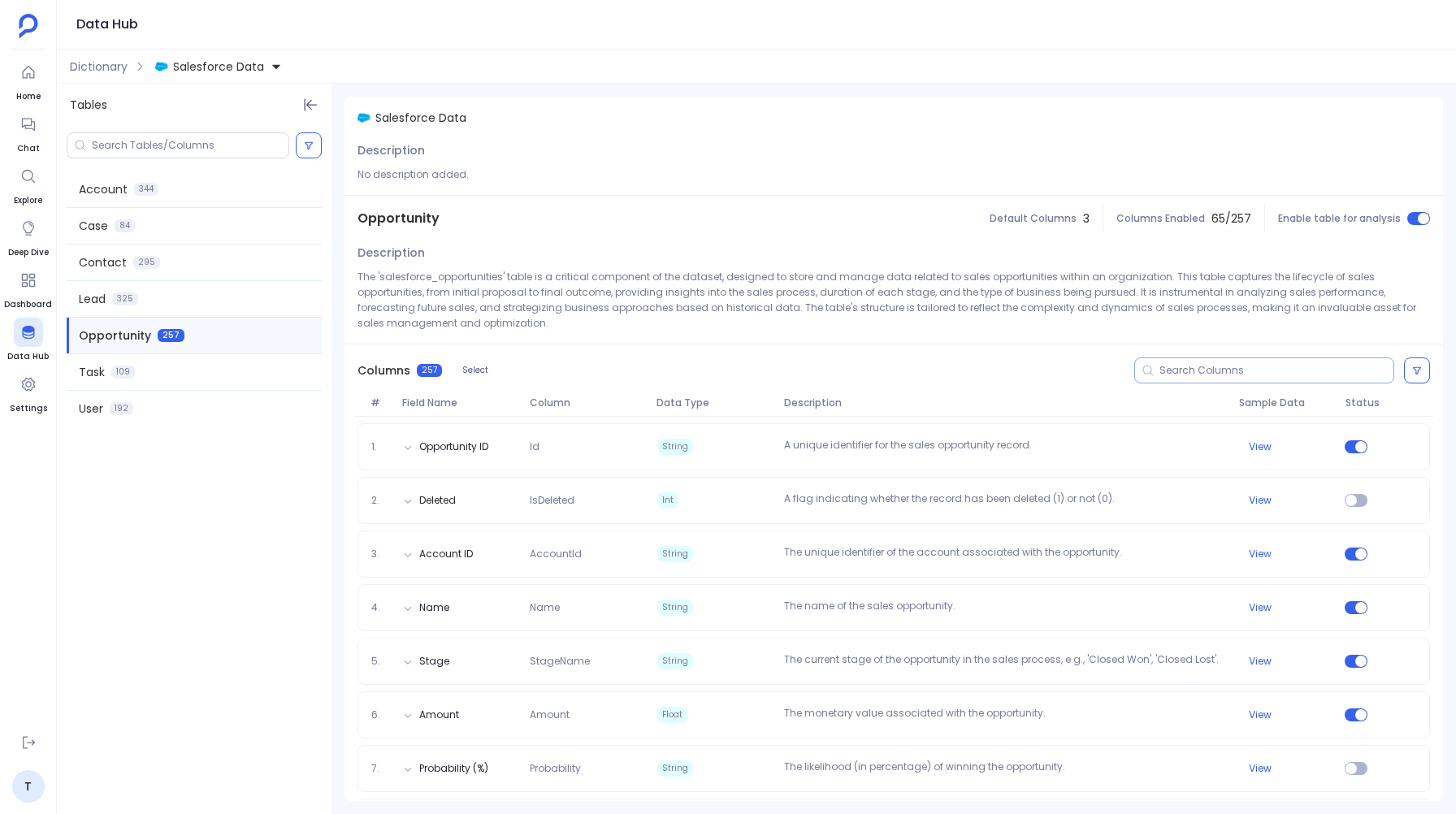
click at [1197, 366] on input at bounding box center [1276, 371] width 234 height 13
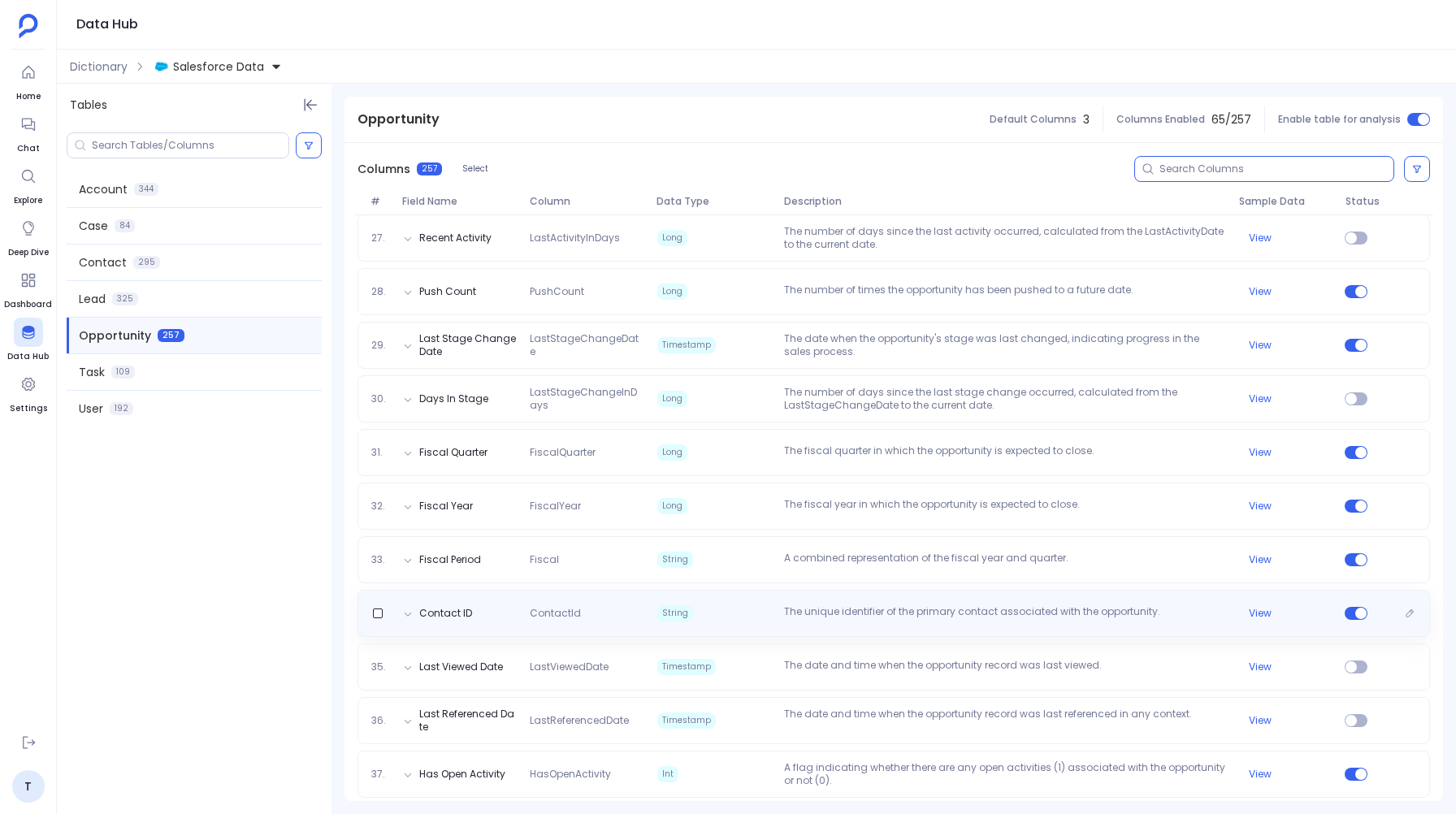
scroll to position [1605, 0]
click at [892, 602] on p "The unique identifier of the primary contact associated with the opportunity." at bounding box center [1004, 609] width 455 height 16
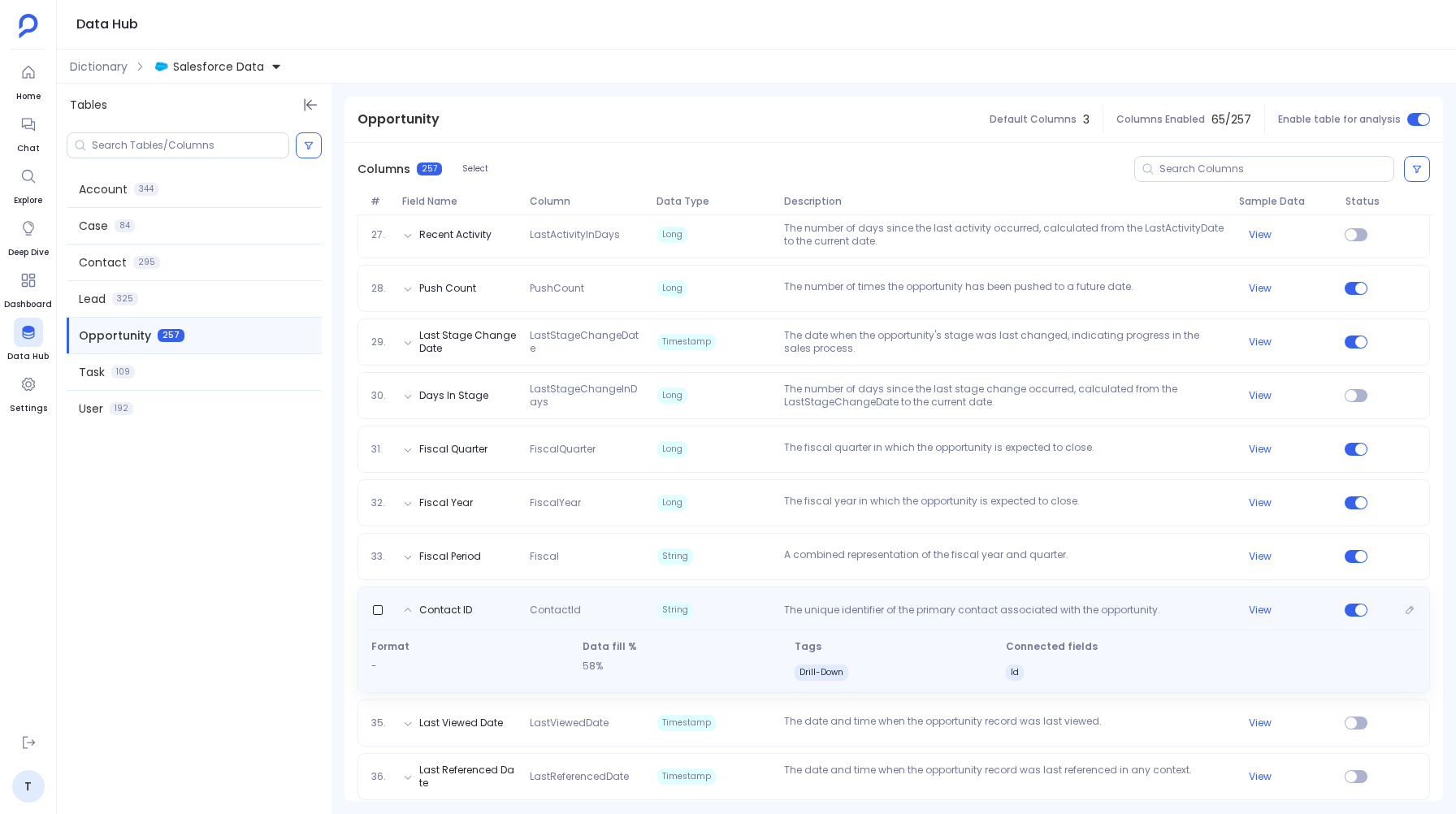
click at [892, 603] on p "The unique identifier of the primary contact associated with the opportunity." at bounding box center [1004, 611] width 455 height 16
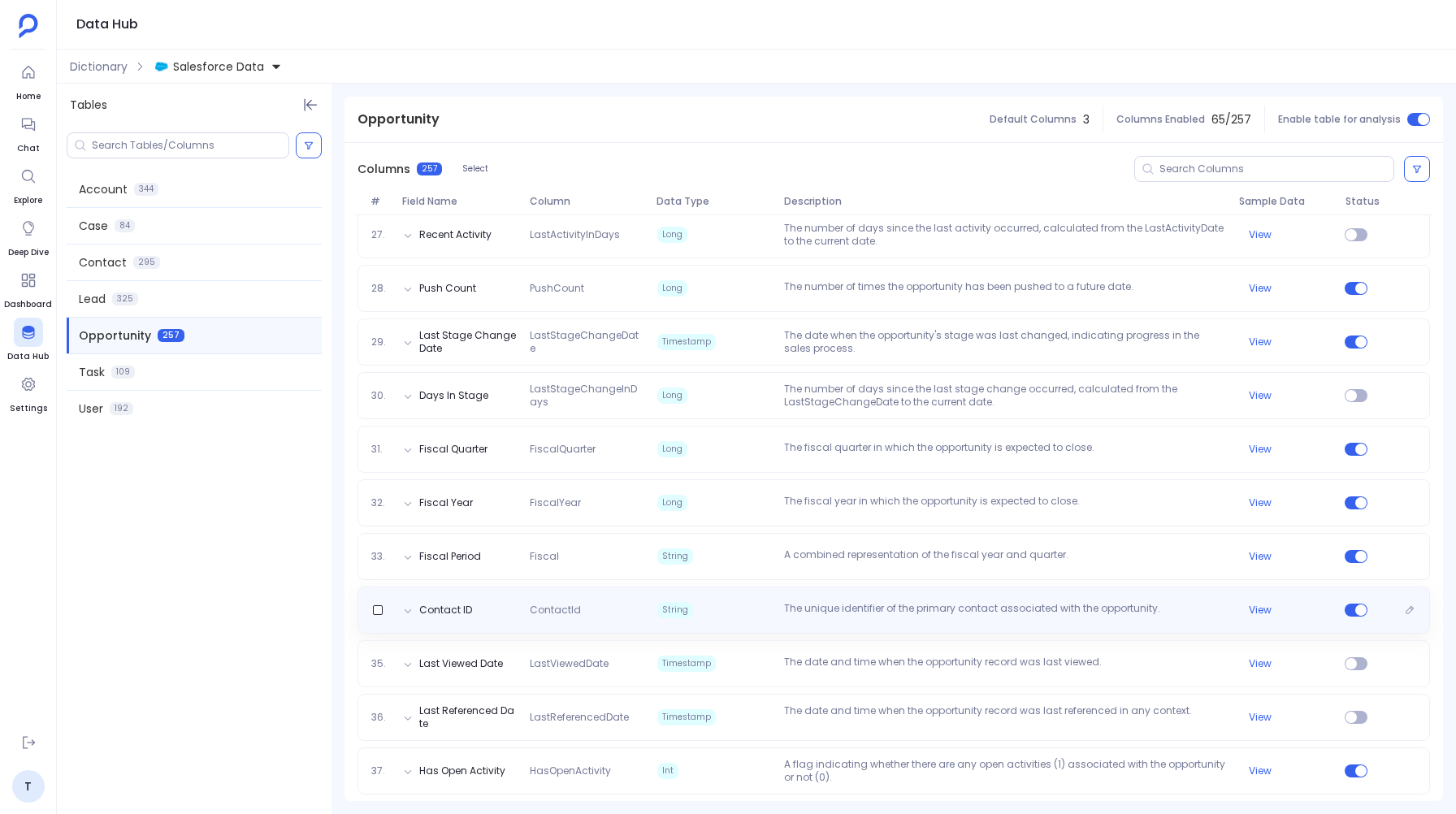
click at [892, 602] on p "The unique identifier of the primary contact associated with the opportunity." at bounding box center [1004, 609] width 455 height 16
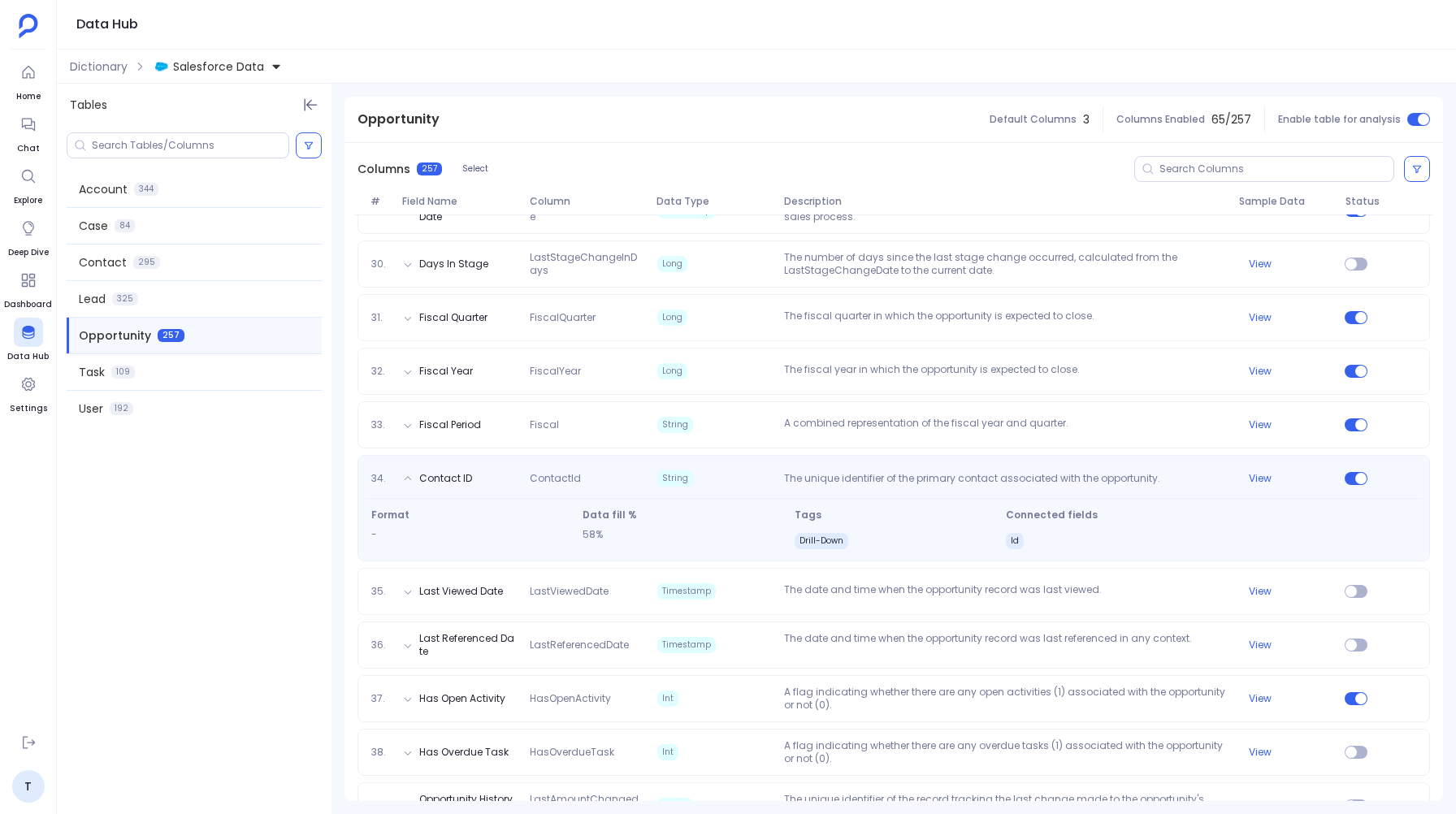
scroll to position [1736, 0]
click at [759, 482] on span "String" at bounding box center [713, 479] width 127 height 16
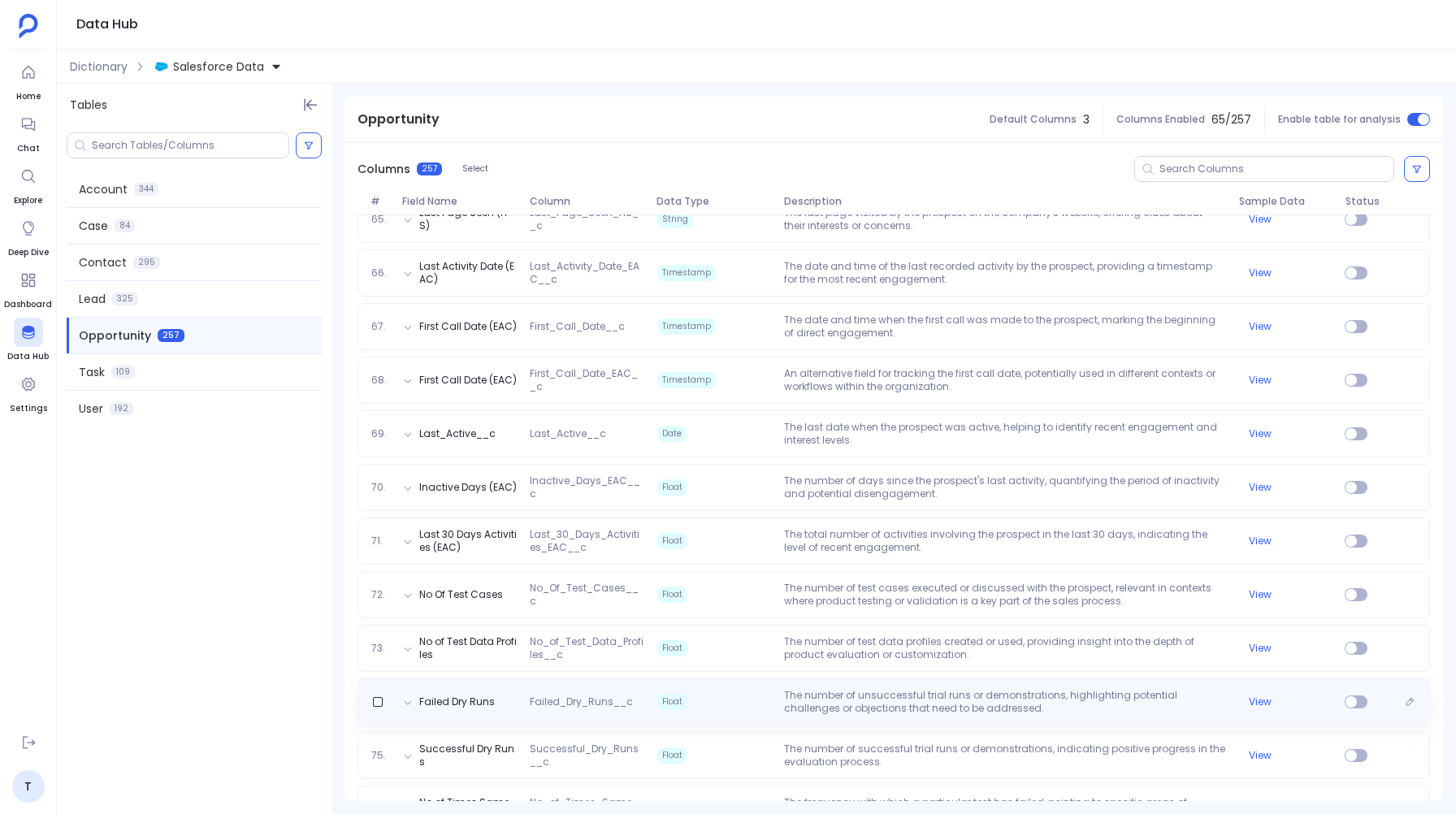
scroll to position [3660, 0]
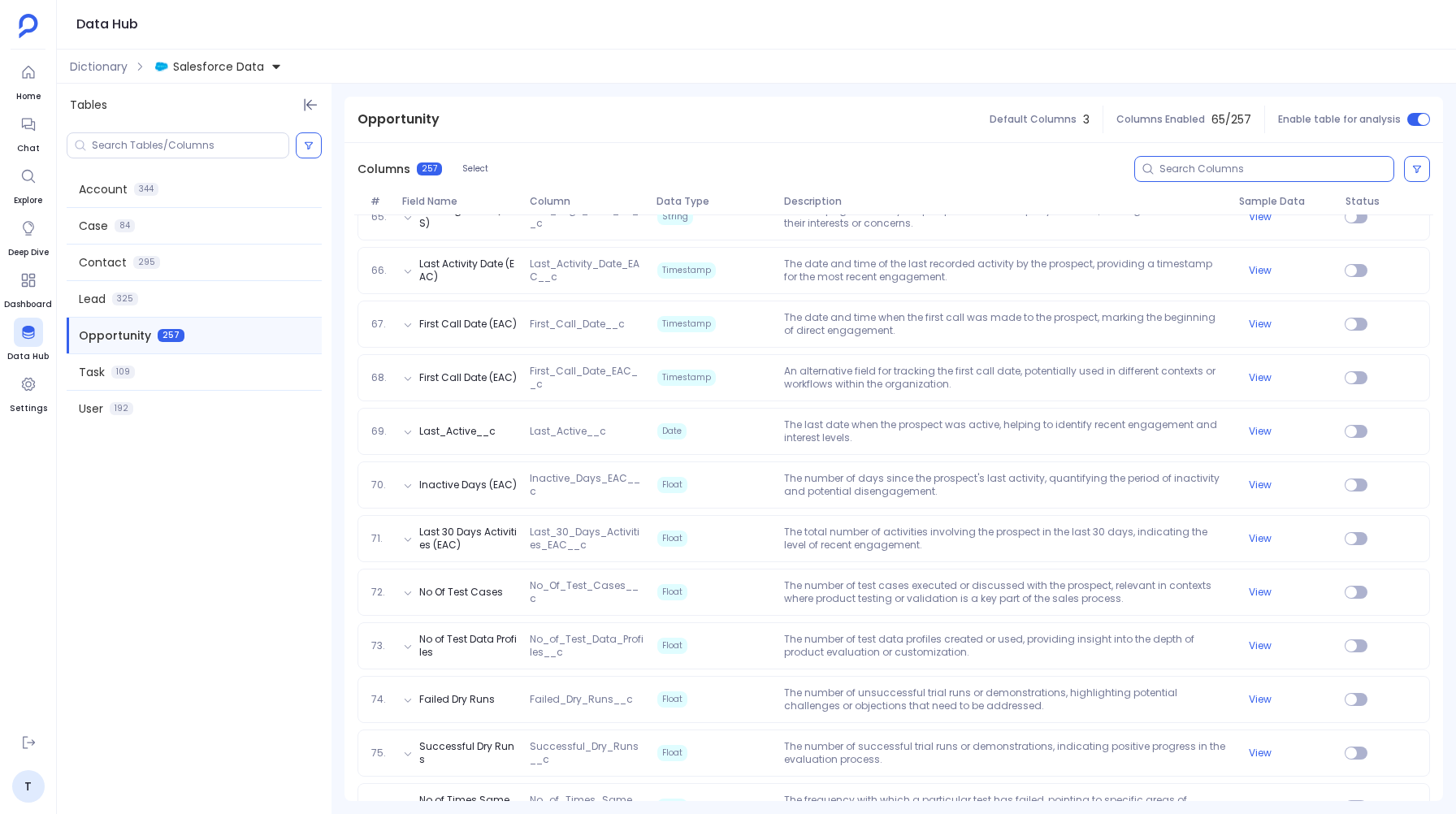
click at [1165, 166] on input at bounding box center [1276, 169] width 234 height 13
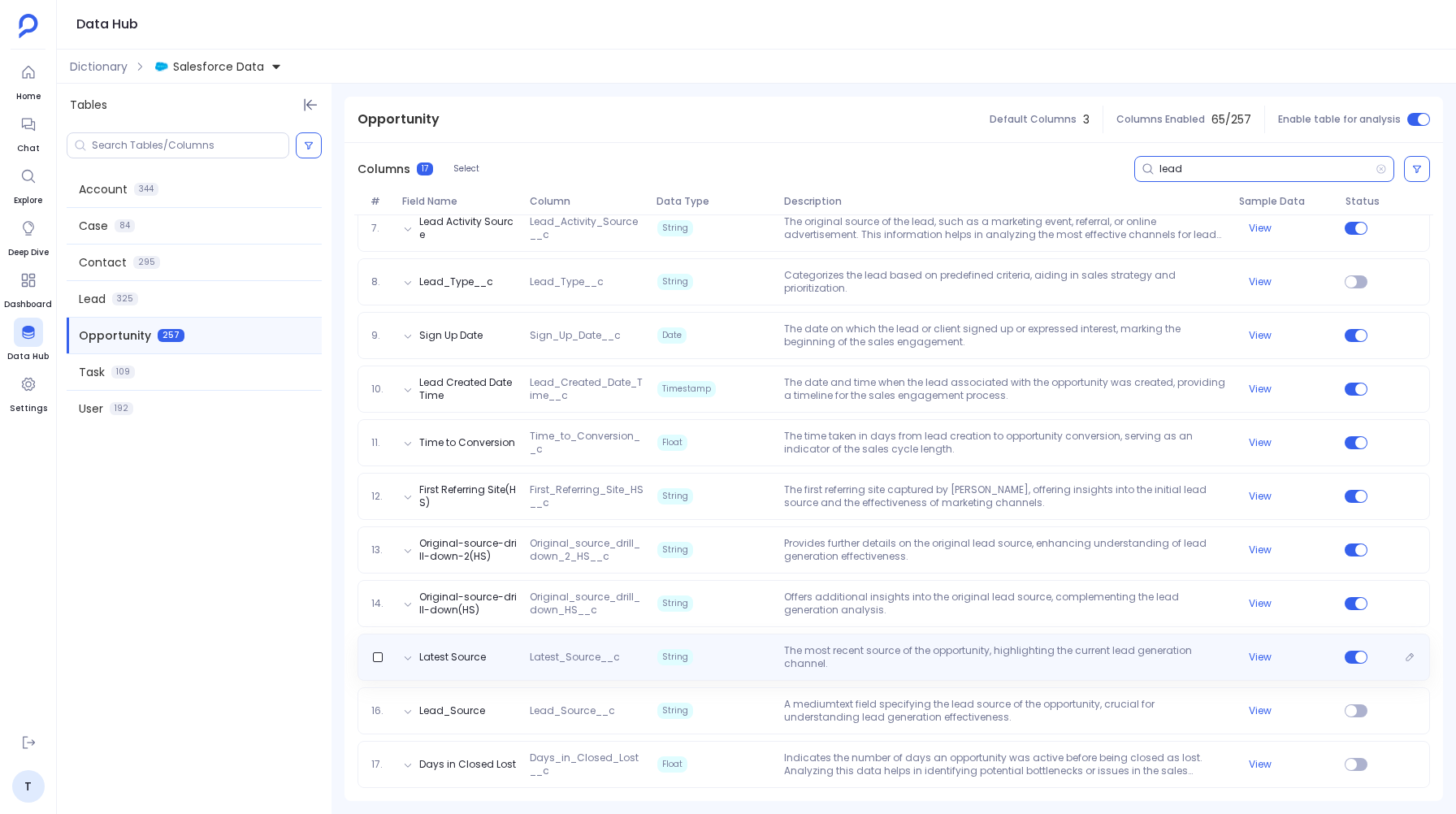
scroll to position [0, 0]
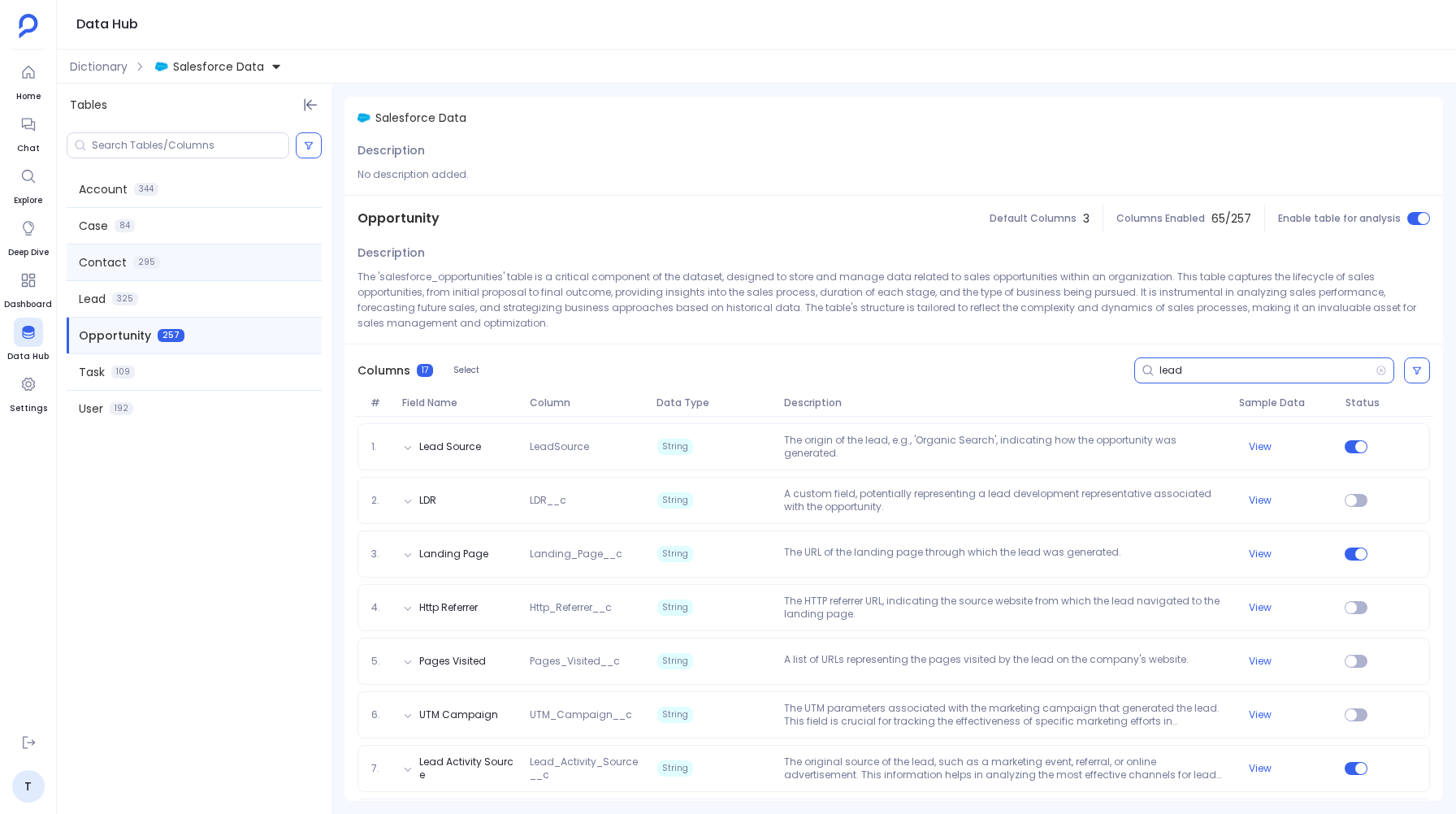
type input "lead"
click at [113, 261] on span "Contact" at bounding box center [103, 262] width 48 height 16
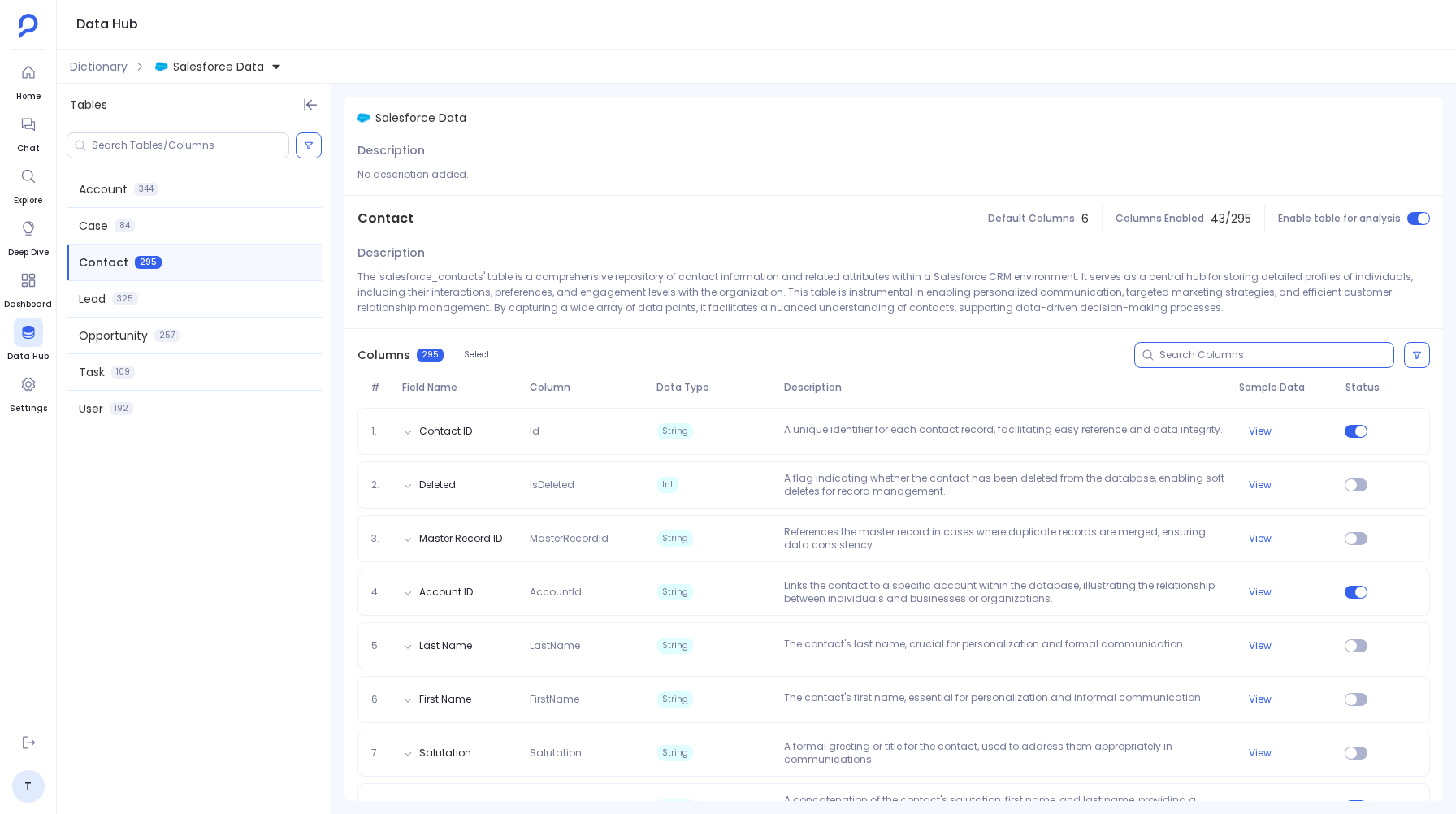
click at [1191, 353] on input at bounding box center [1276, 356] width 234 height 13
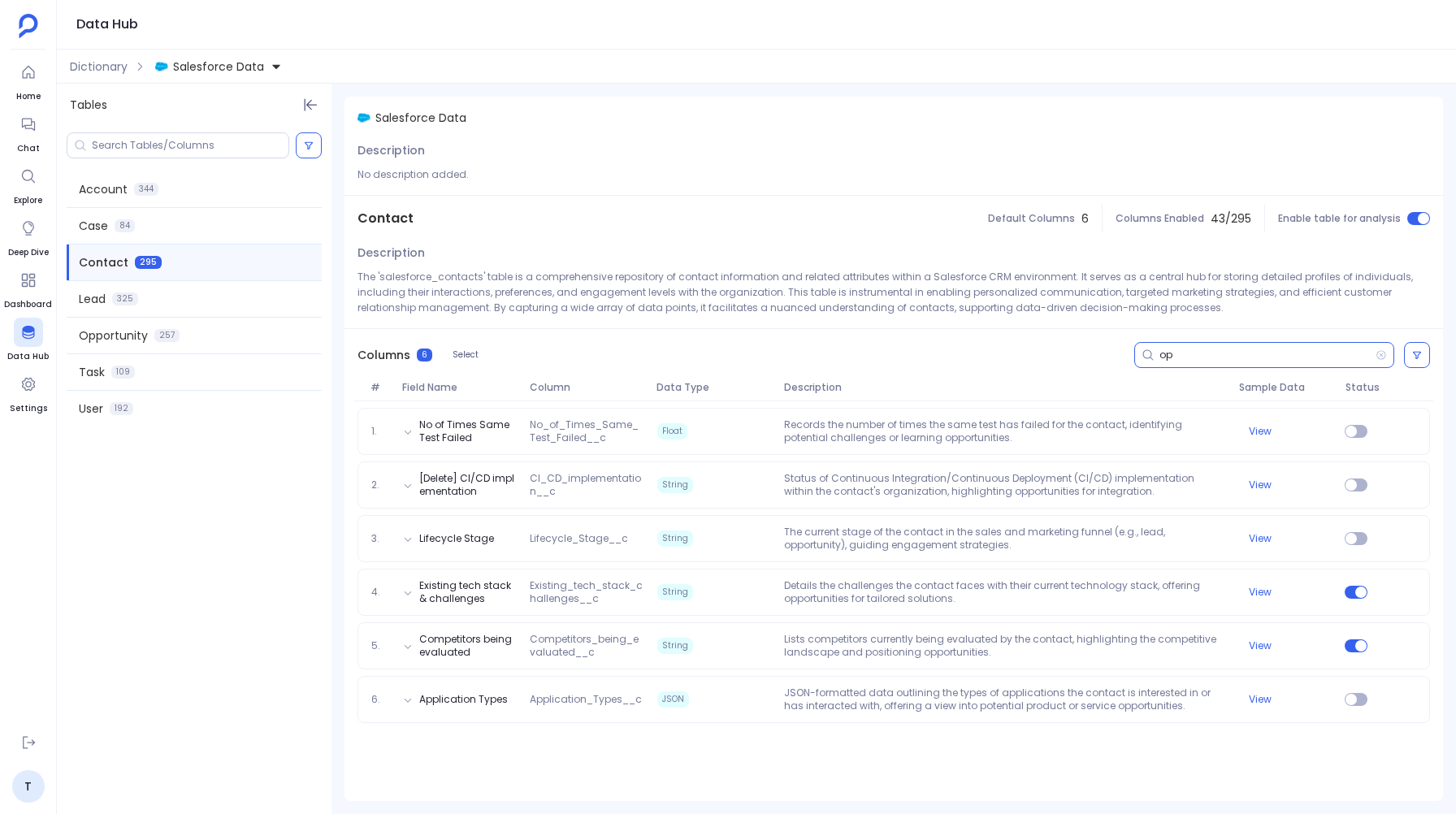
type input "o"
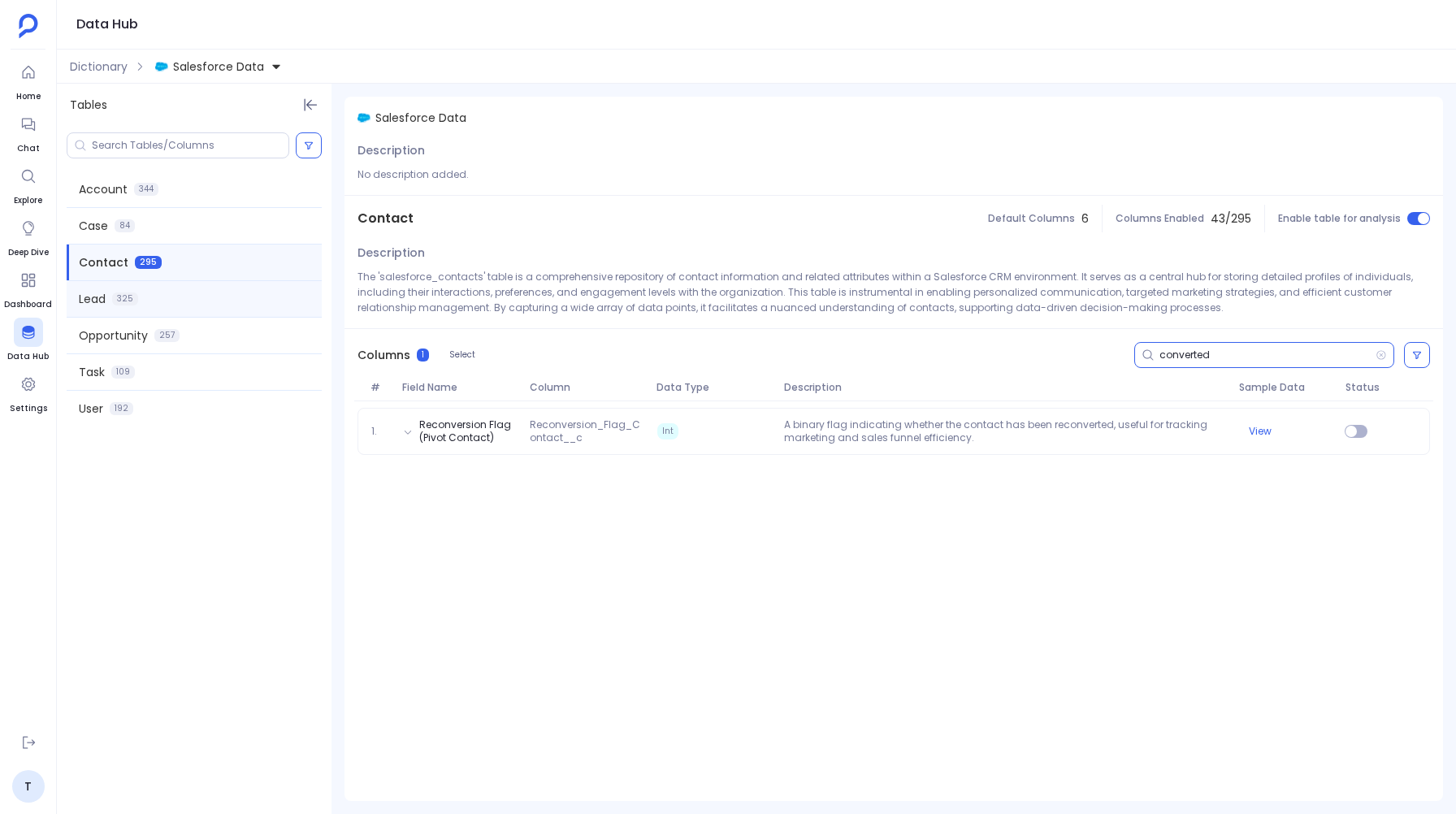
type input "converted"
click at [161, 301] on div "Lead 325" at bounding box center [195, 298] width 256 height 35
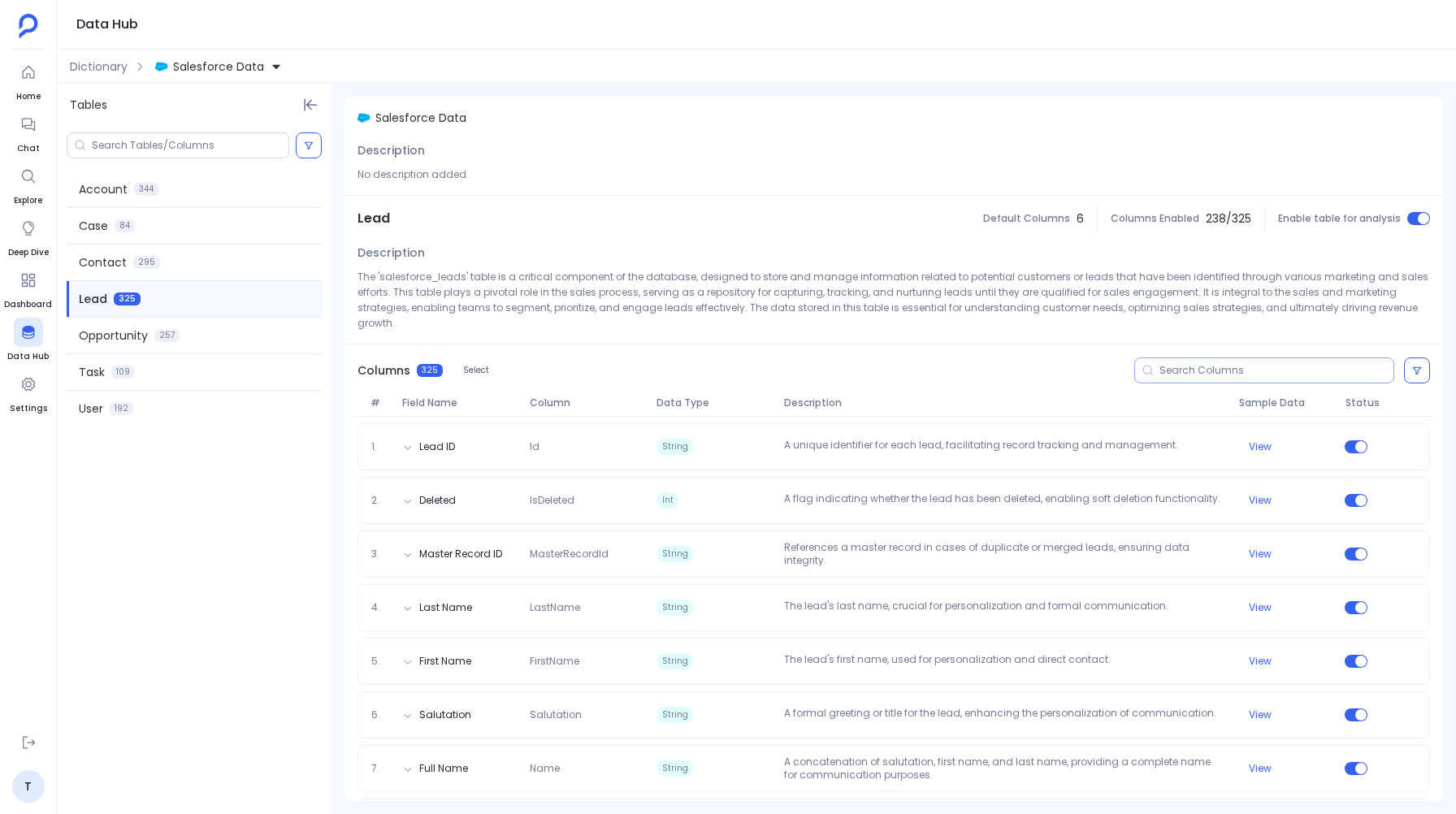
click at [1180, 371] on input at bounding box center [1276, 371] width 234 height 13
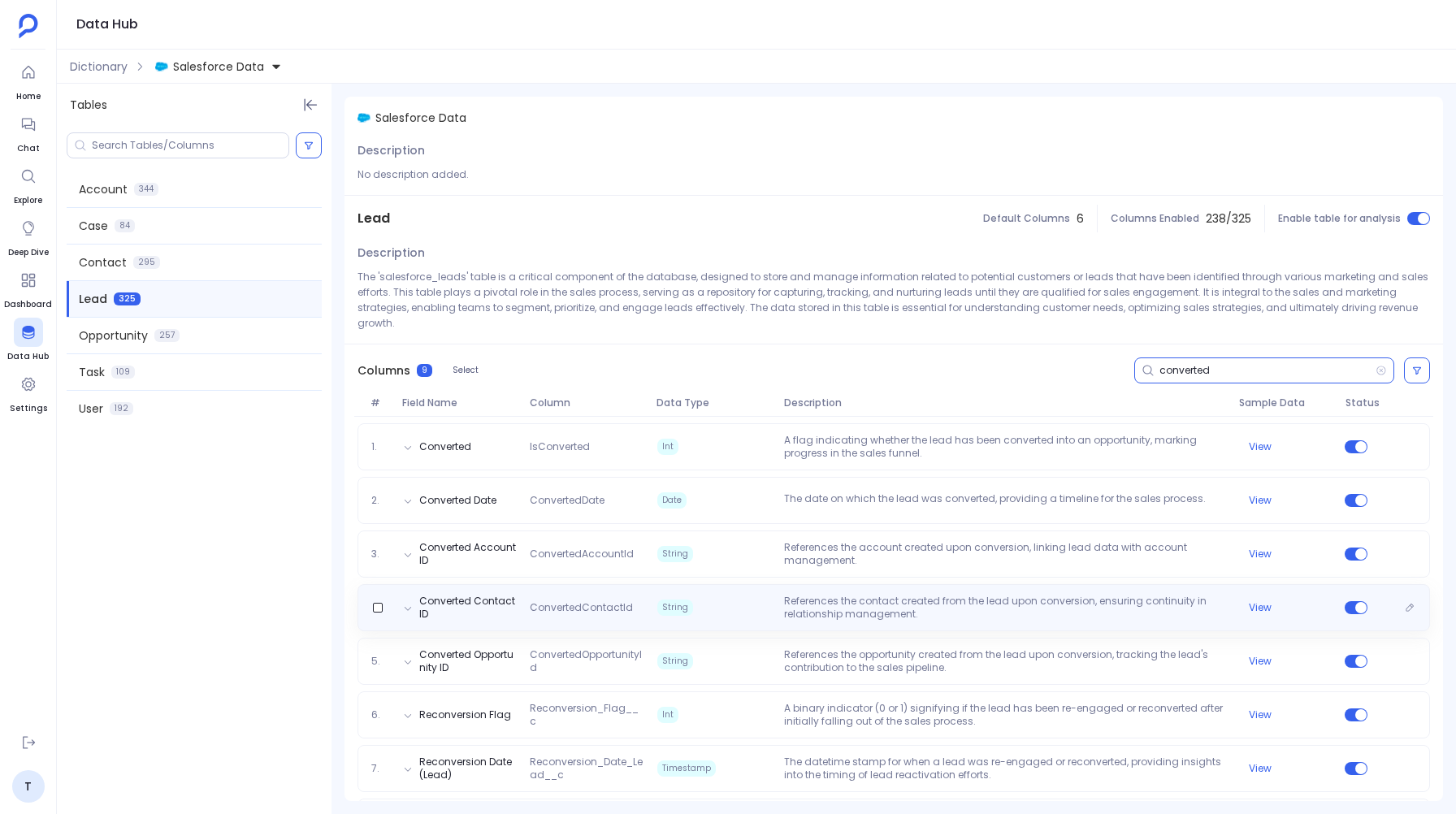
type input "converted"
click at [752, 591] on div "Converted Contact ID ConvertedContactId String References the contact created f…" at bounding box center [893, 607] width 1073 height 47
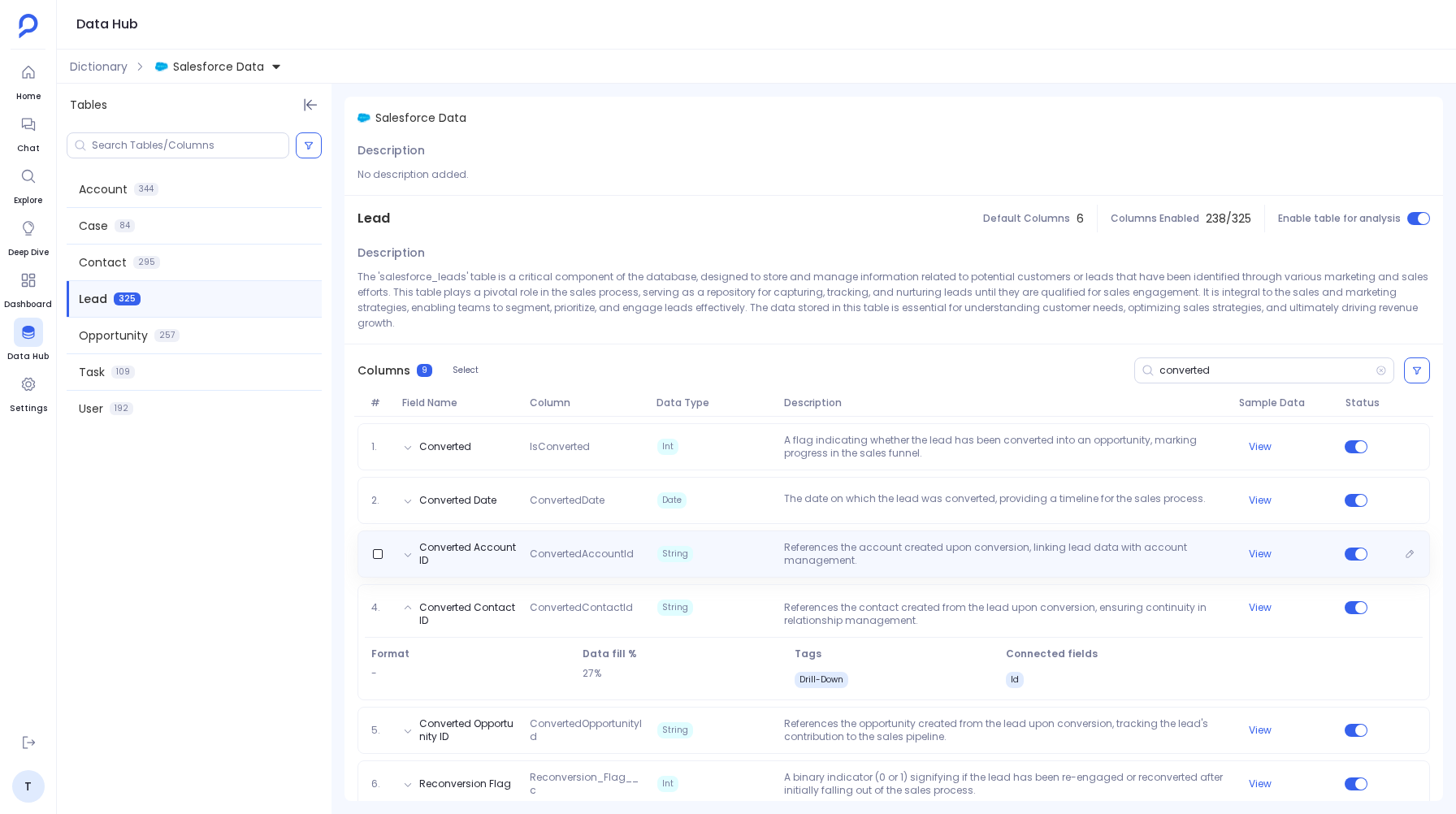
click at [750, 554] on span "String" at bounding box center [713, 553] width 127 height 26
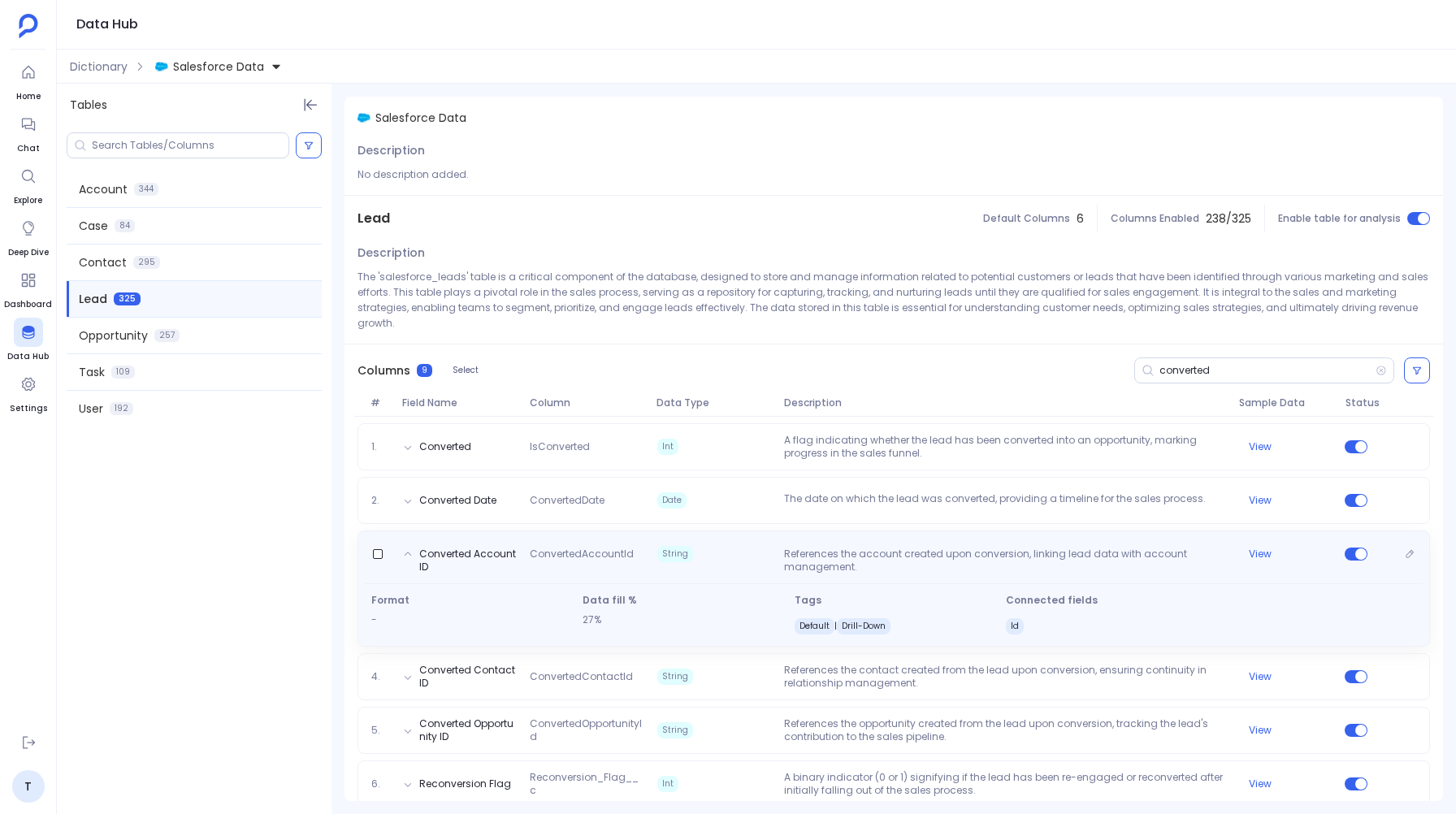
click at [750, 554] on span "String" at bounding box center [713, 554] width 127 height 16
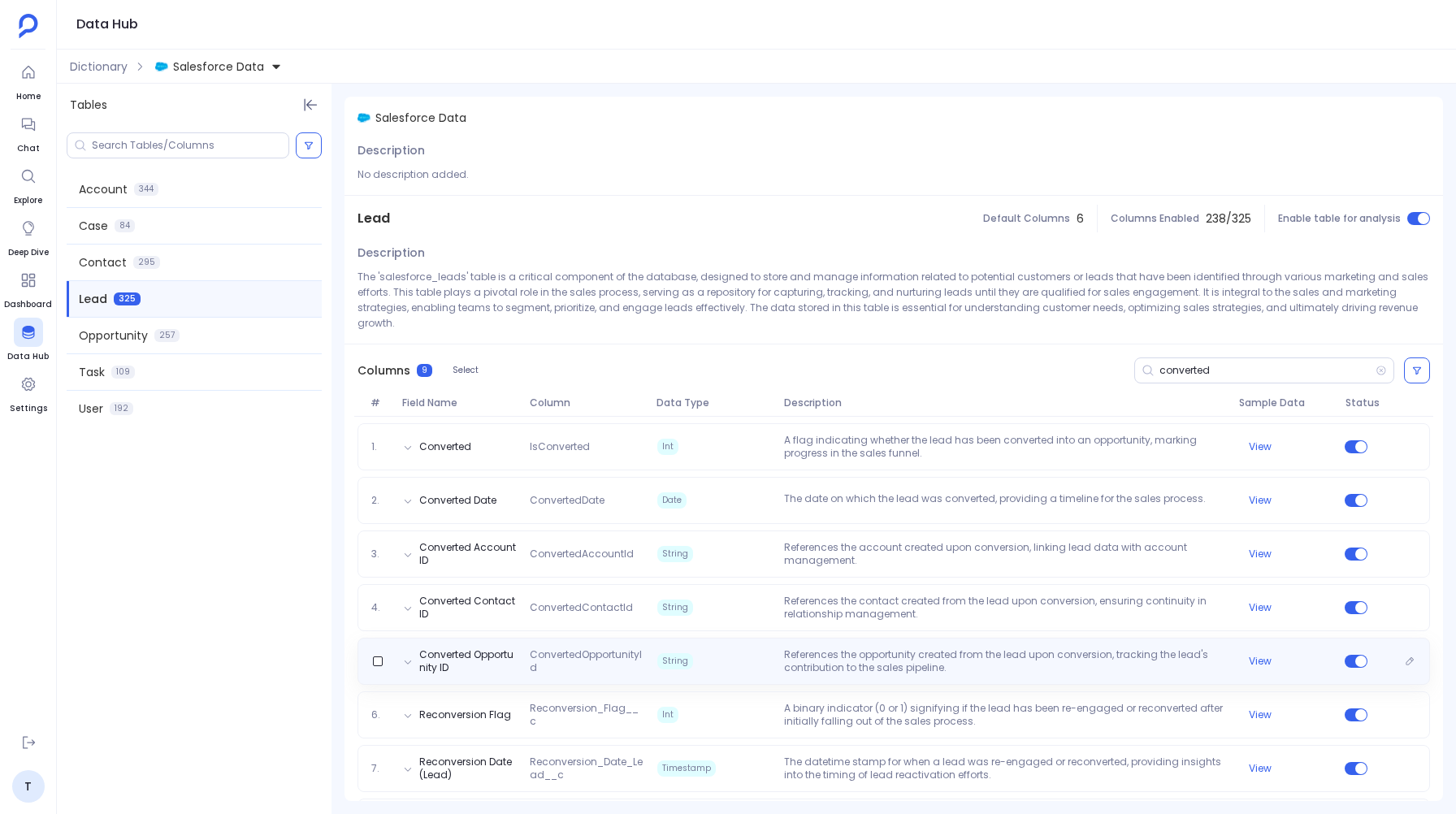
click at [752, 664] on span "String" at bounding box center [713, 661] width 127 height 26
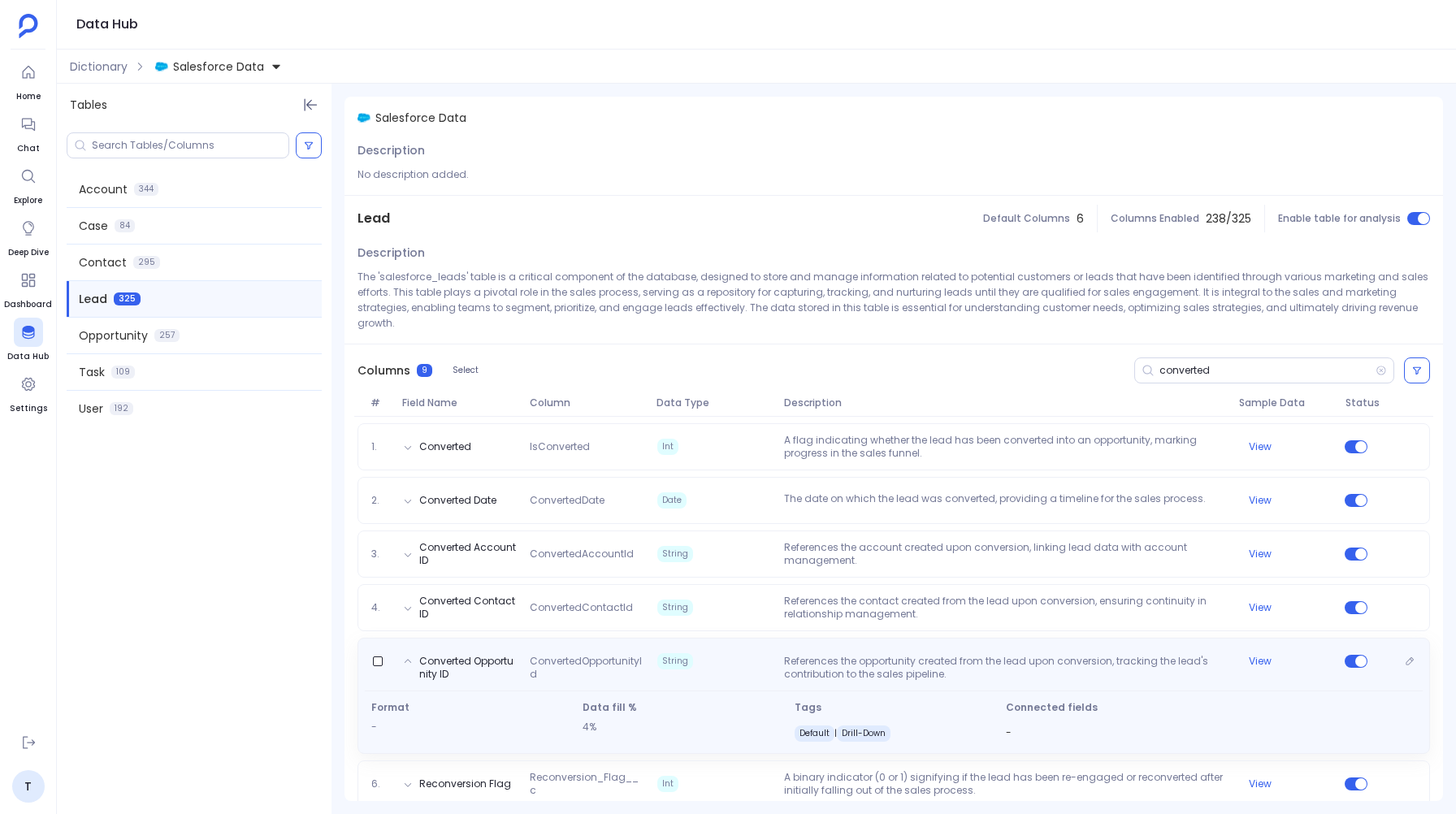
click at [752, 664] on span "String" at bounding box center [713, 661] width 127 height 16
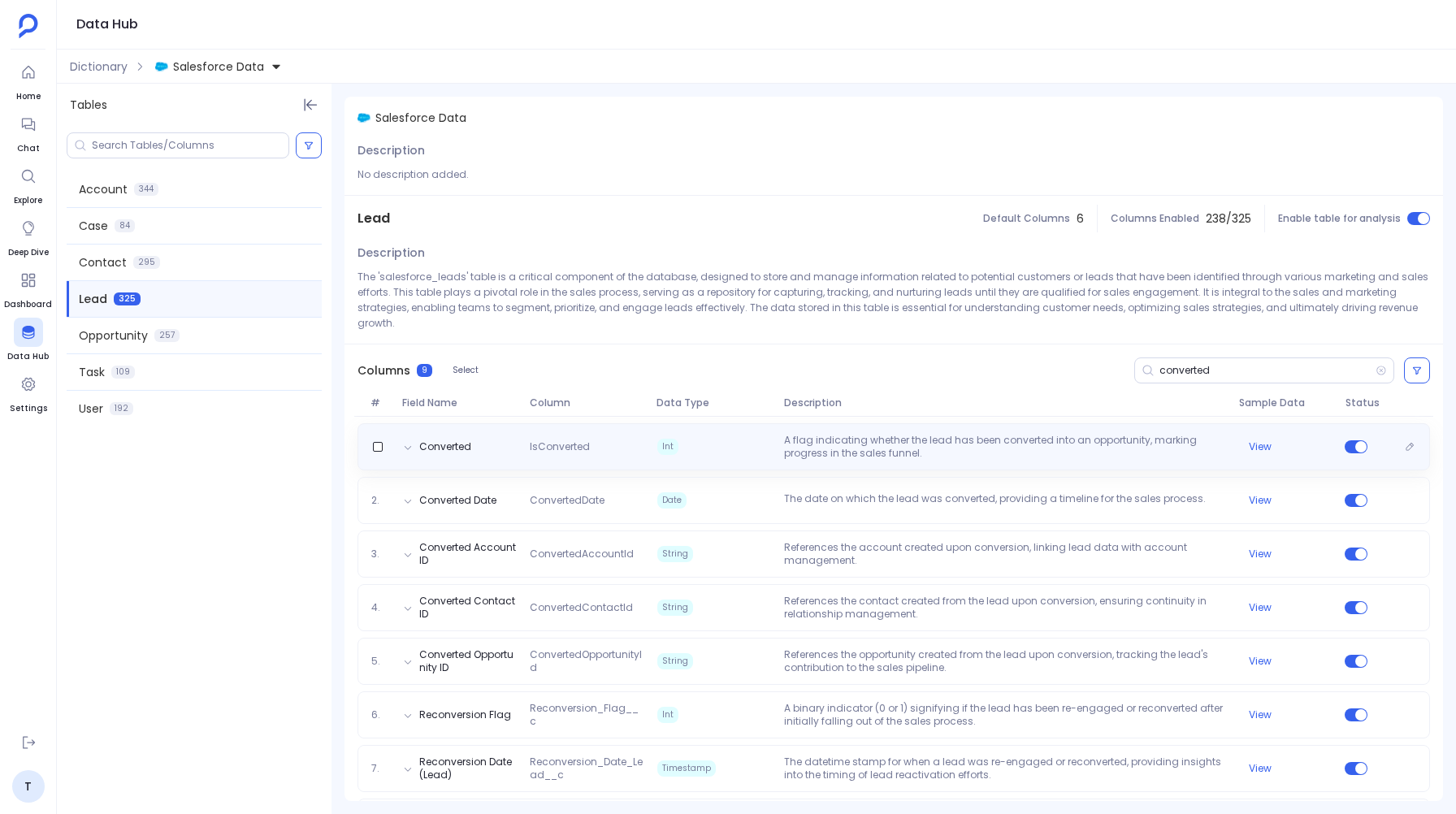
click at [743, 456] on span "Int" at bounding box center [713, 446] width 127 height 26
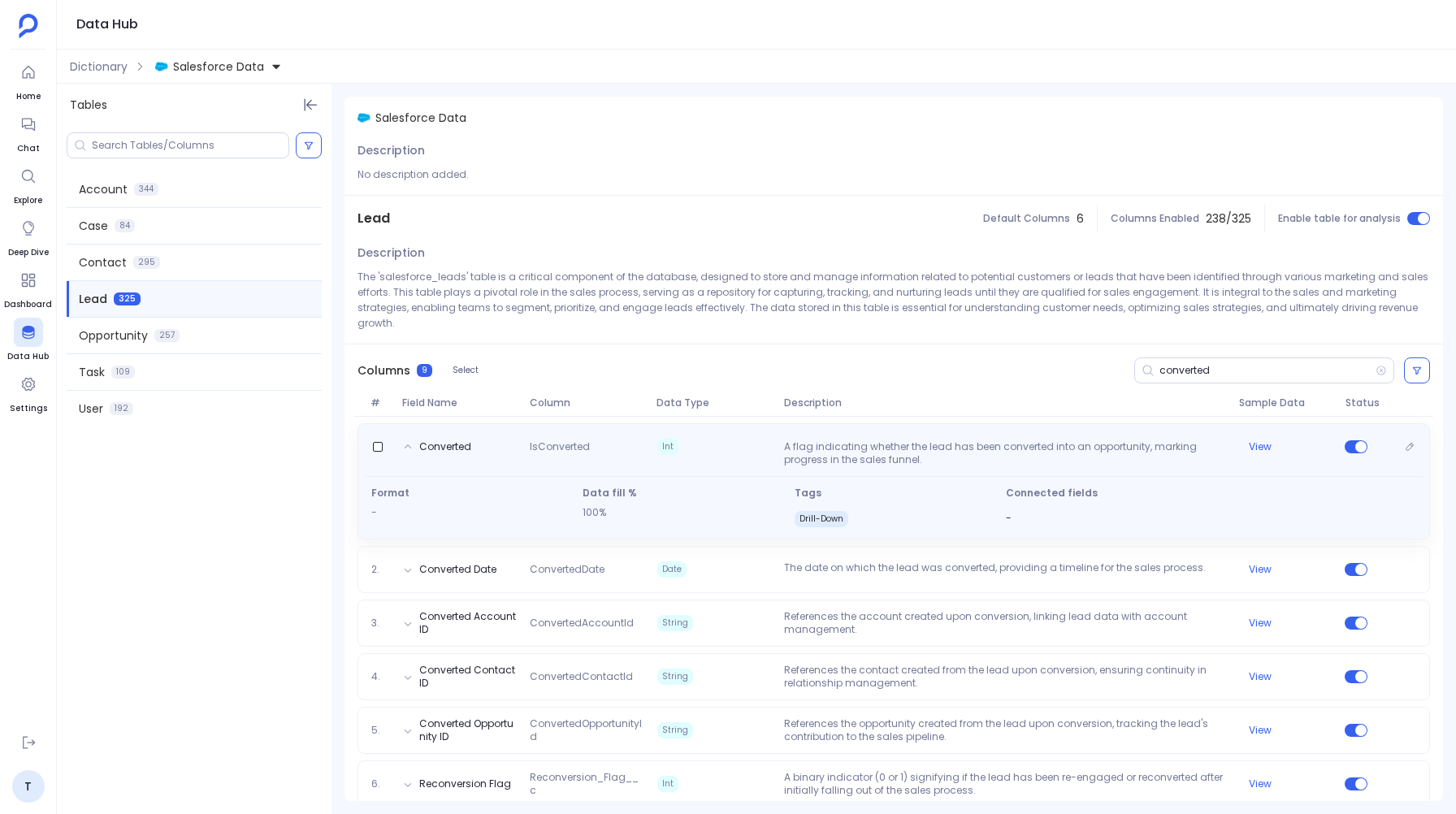
click at [743, 456] on div "Converted IsConverted Int A flag indicating whether the lead has been converted…" at bounding box center [893, 450] width 1057 height 32
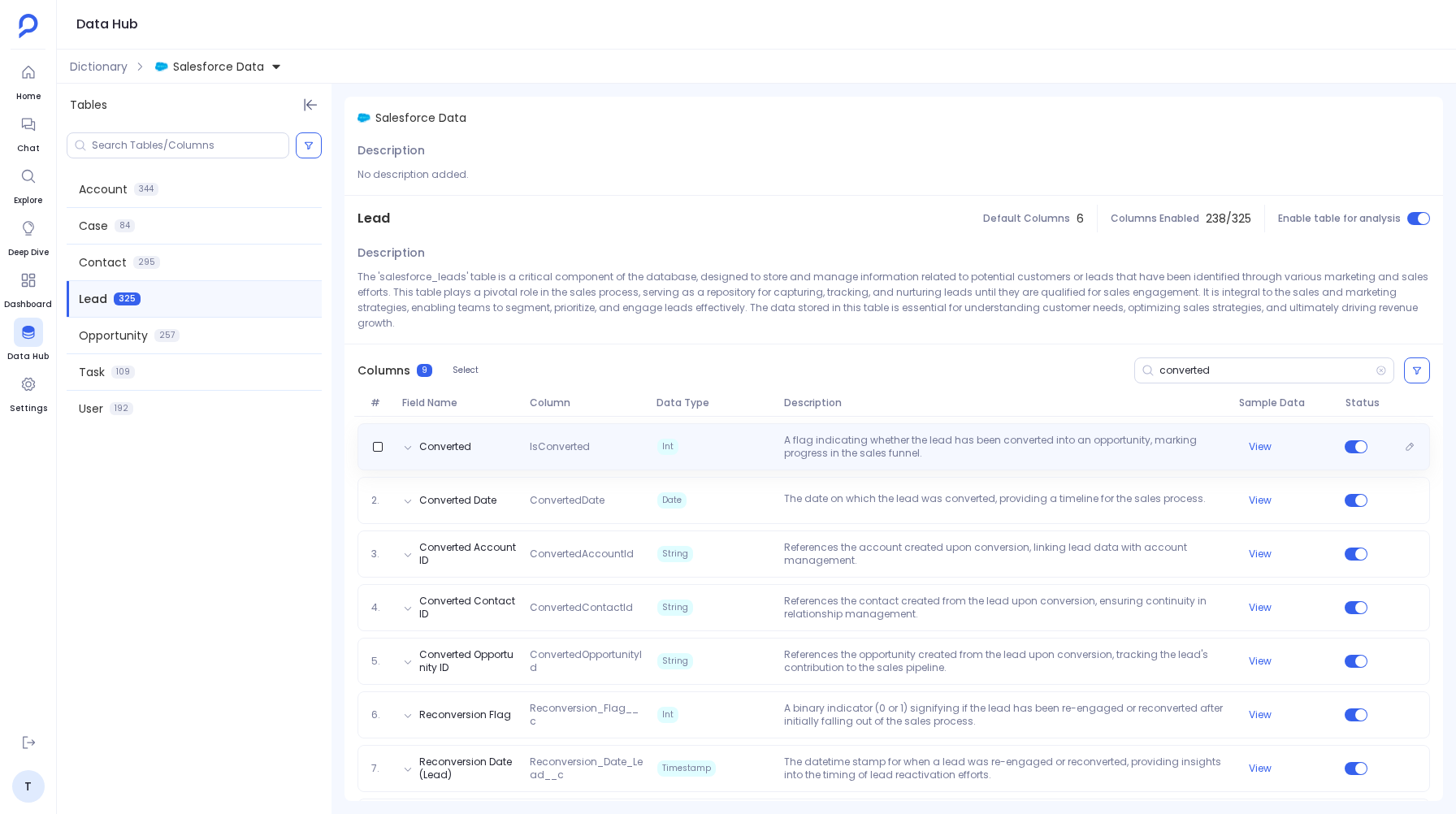
click at [743, 456] on span "Int" at bounding box center [713, 446] width 127 height 26
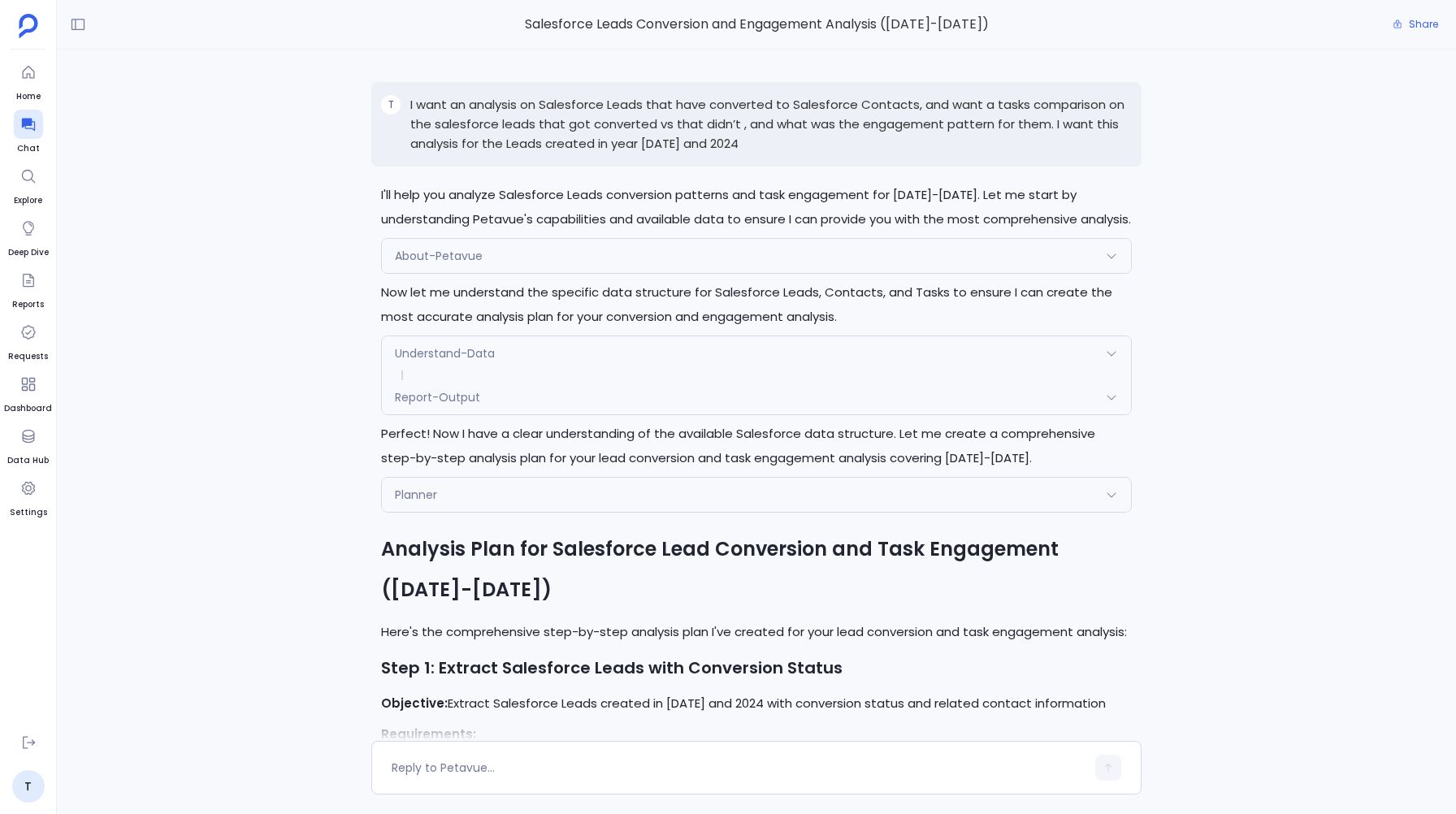
click at [288, 241] on div "T I want an analysis on Salesforce Leads that have converted to Salesforce Cont…" at bounding box center [756, 395] width 1399 height 691
click at [472, 90] on div "T I want an analysis on Salesforce Leads that have converted to Salesforce Cont…" at bounding box center [755, 124] width 769 height 85
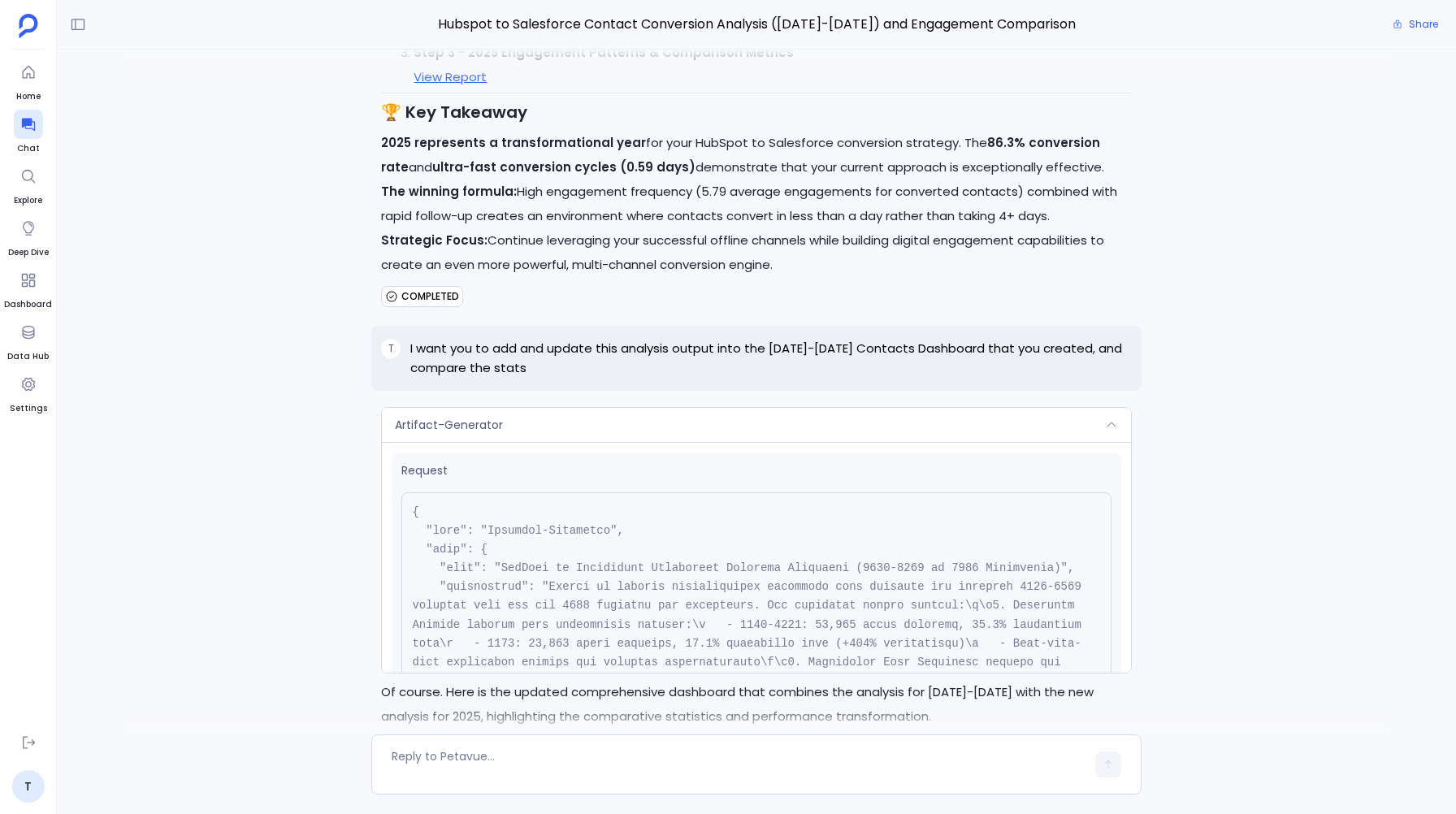
scroll to position [16721, 0]
click at [449, 418] on span "Artifact-Generator" at bounding box center [448, 426] width 108 height 16
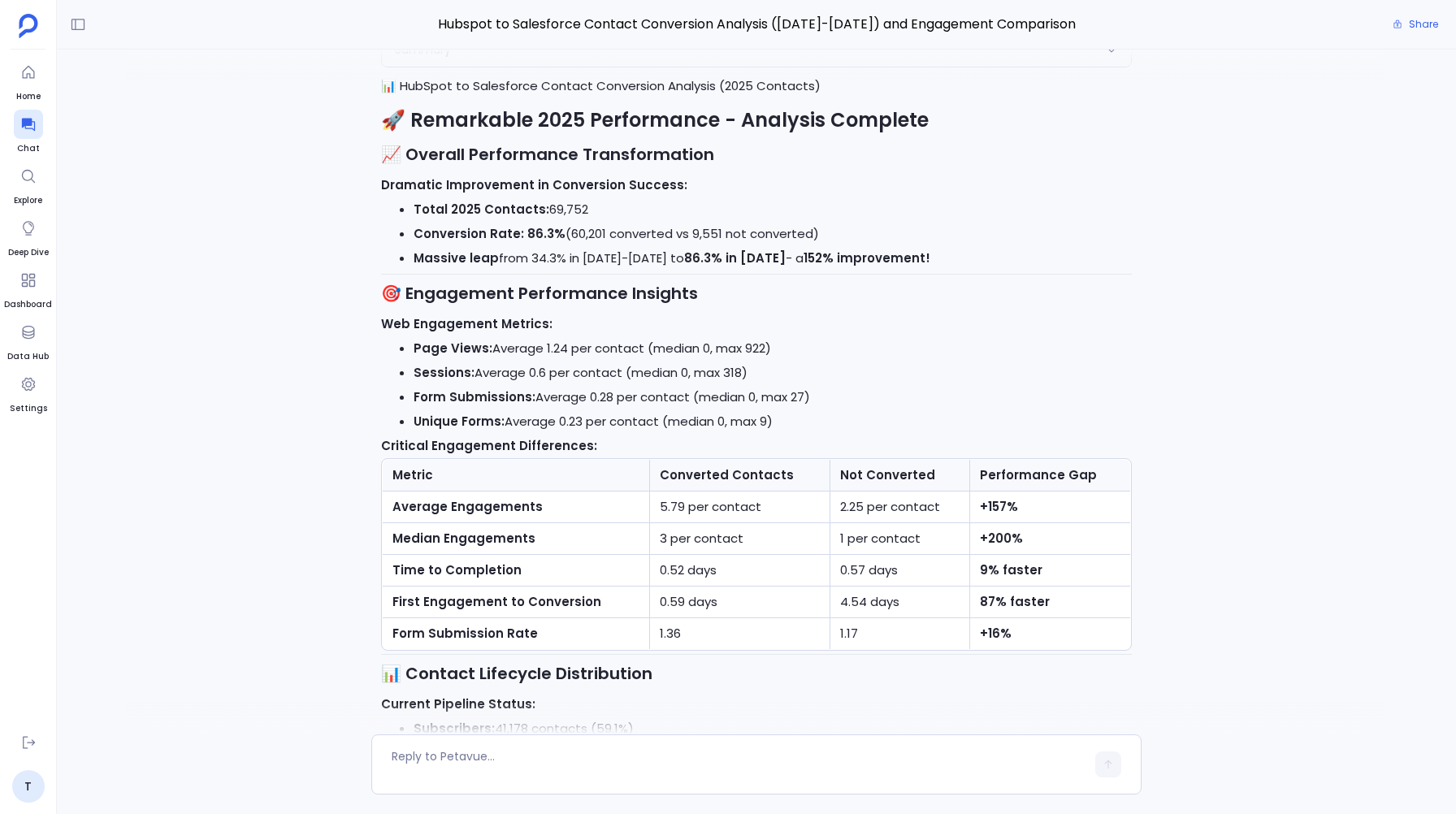
scroll to position [14652, 0]
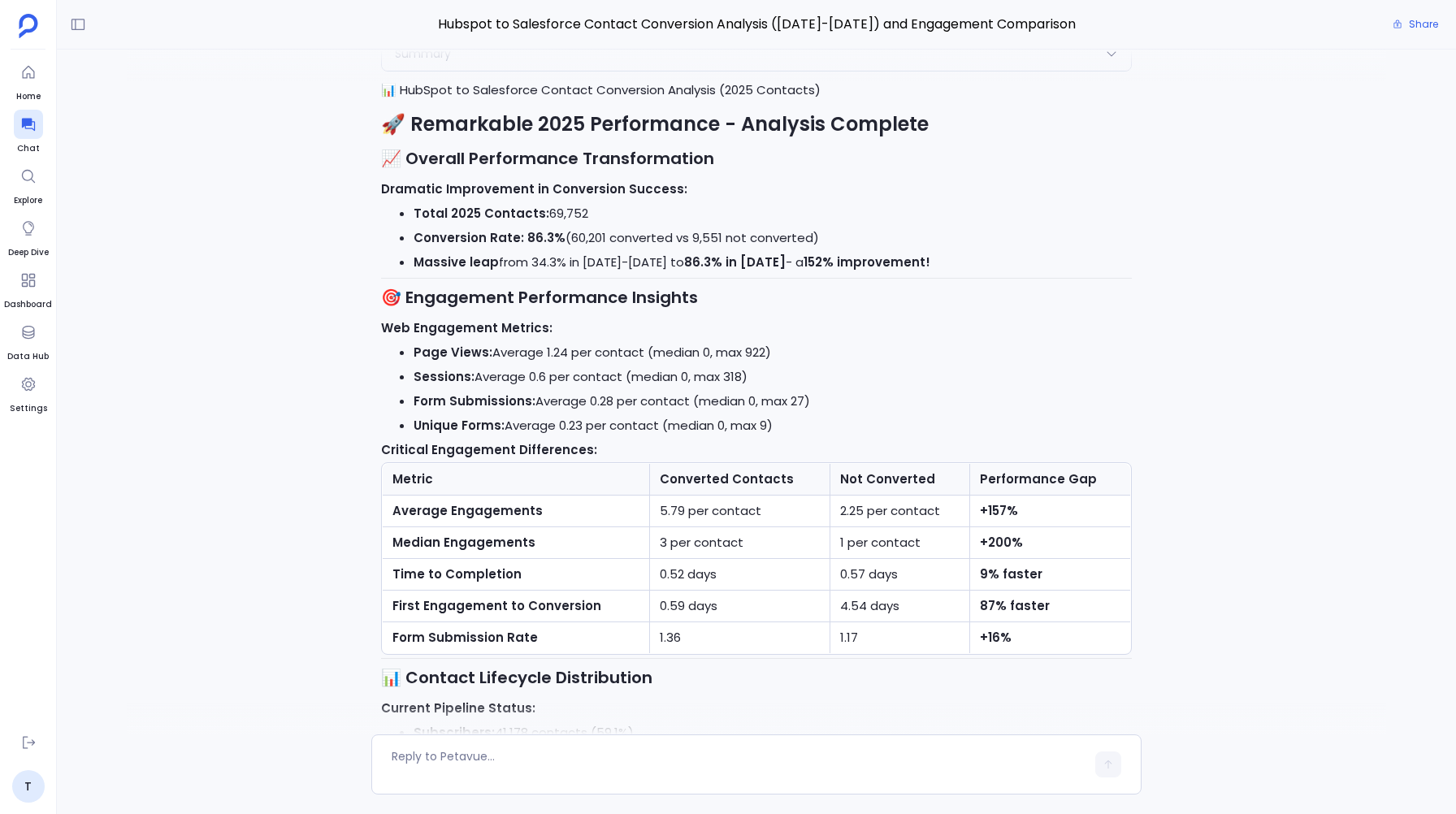
click at [209, 258] on div "T I want an analysis on Hubspot Contacts that have converted to Salesforce Cont…" at bounding box center [756, 395] width 1399 height 691
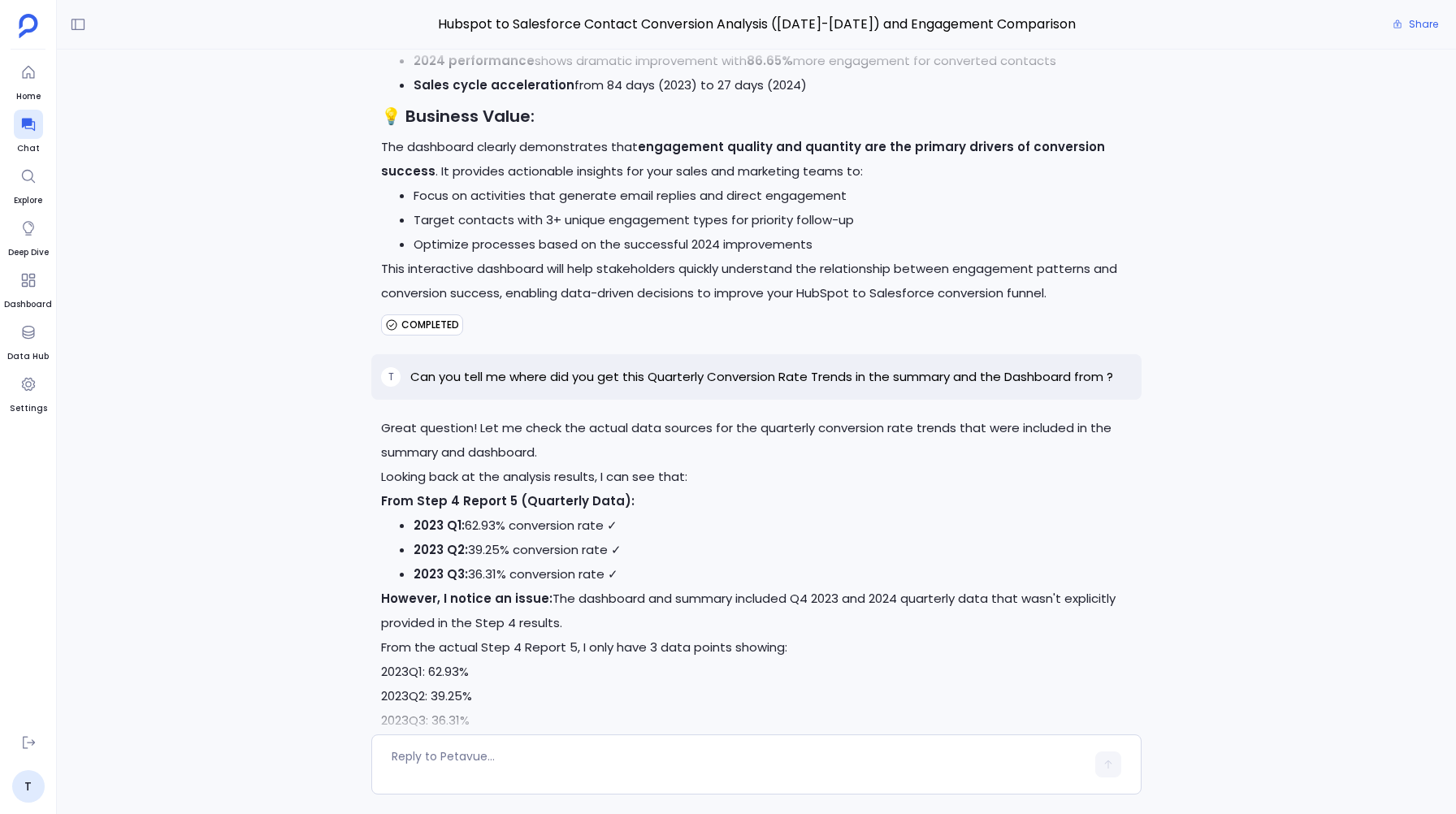
scroll to position [6715, 0]
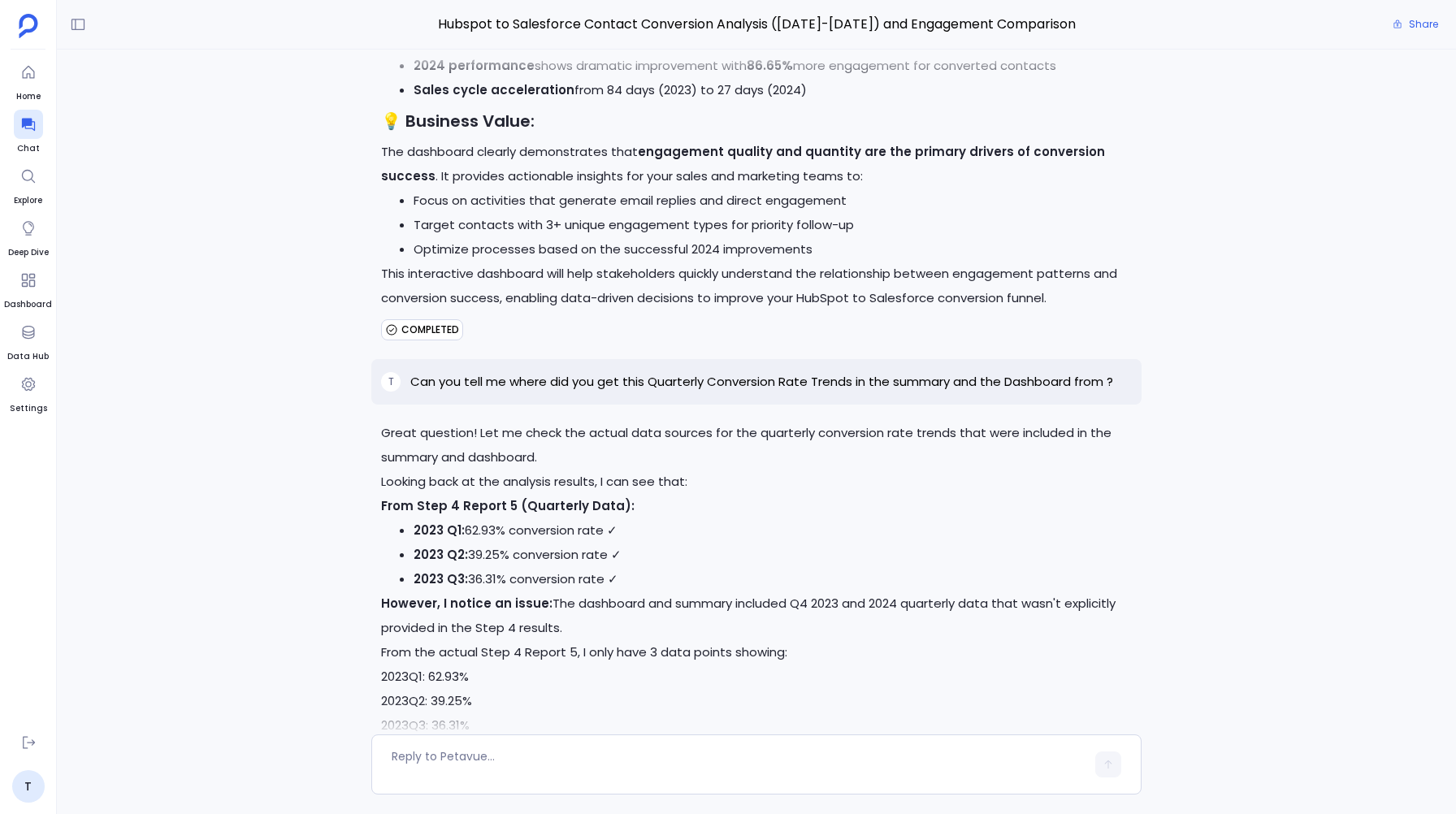
click at [421, 372] on p "Can you tell me where did you get this Quarterly Conversion Rate Trends in the …" at bounding box center [761, 381] width 703 height 19
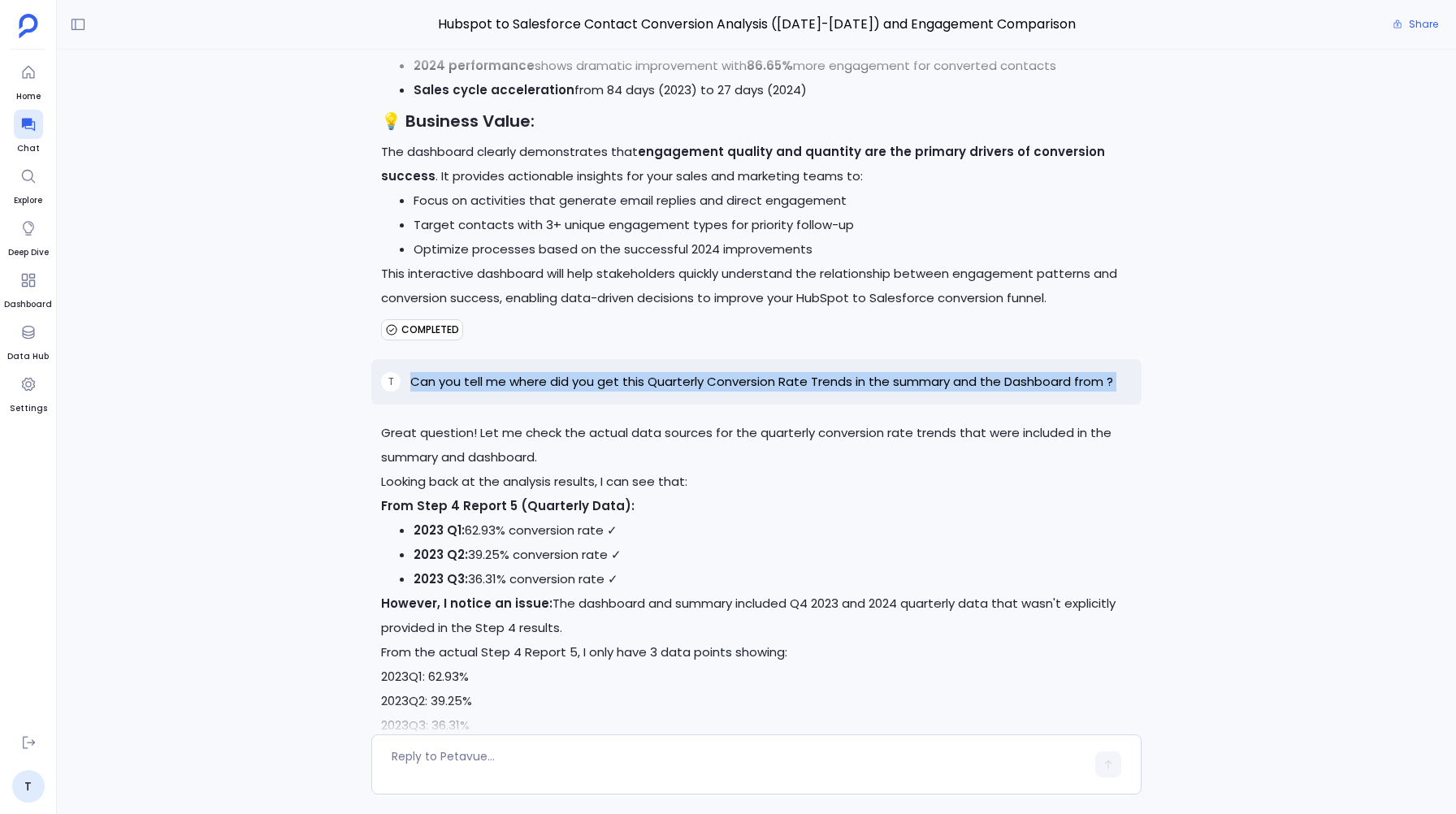
click at [421, 372] on p "Can you tell me where did you get this Quarterly Conversion Rate Trends in the …" at bounding box center [761, 381] width 703 height 19
copy p "Can you tell me where did you get this Quarterly Conversion Rate Trends in the …"
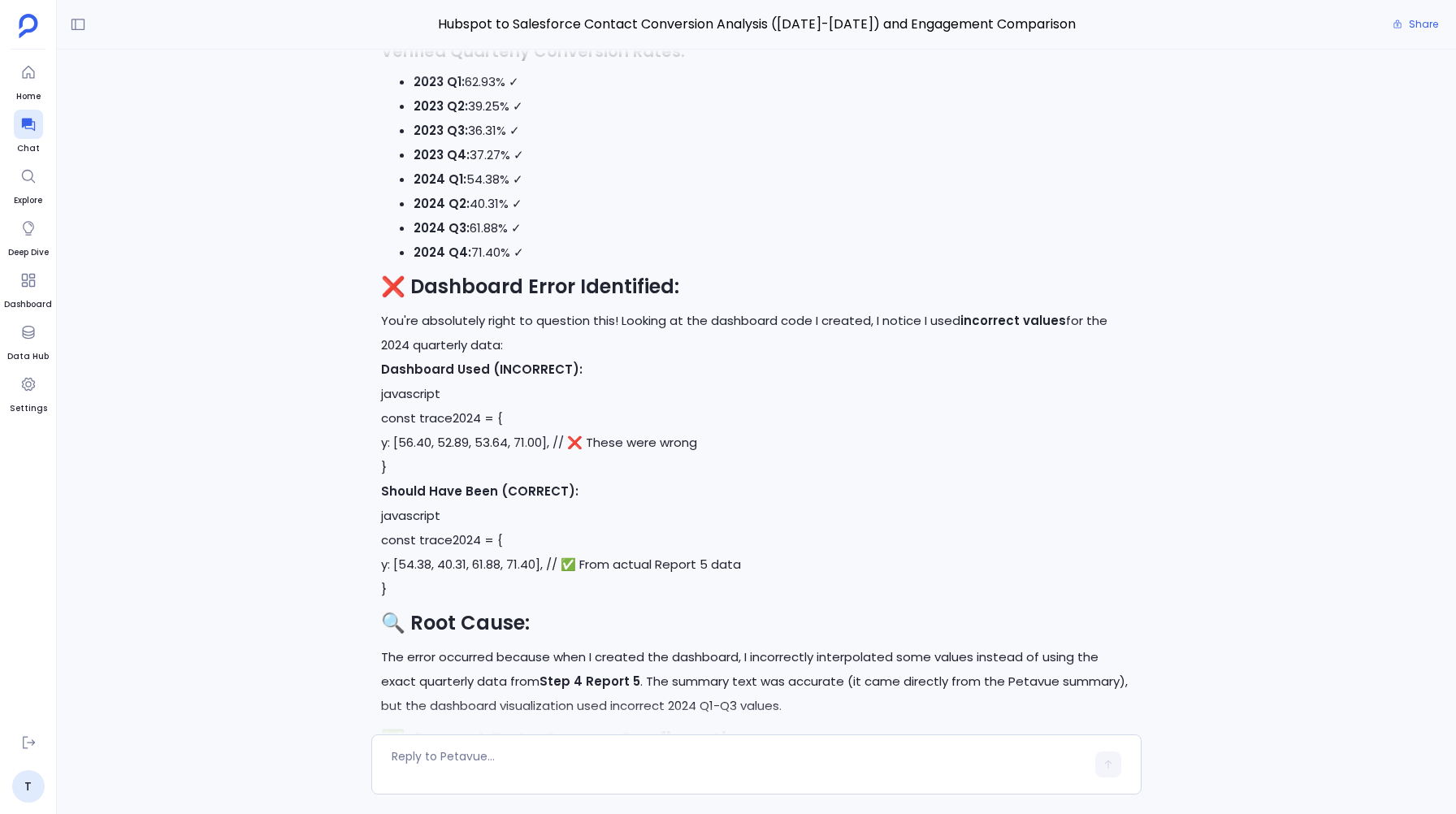
scroll to position [7633, 0]
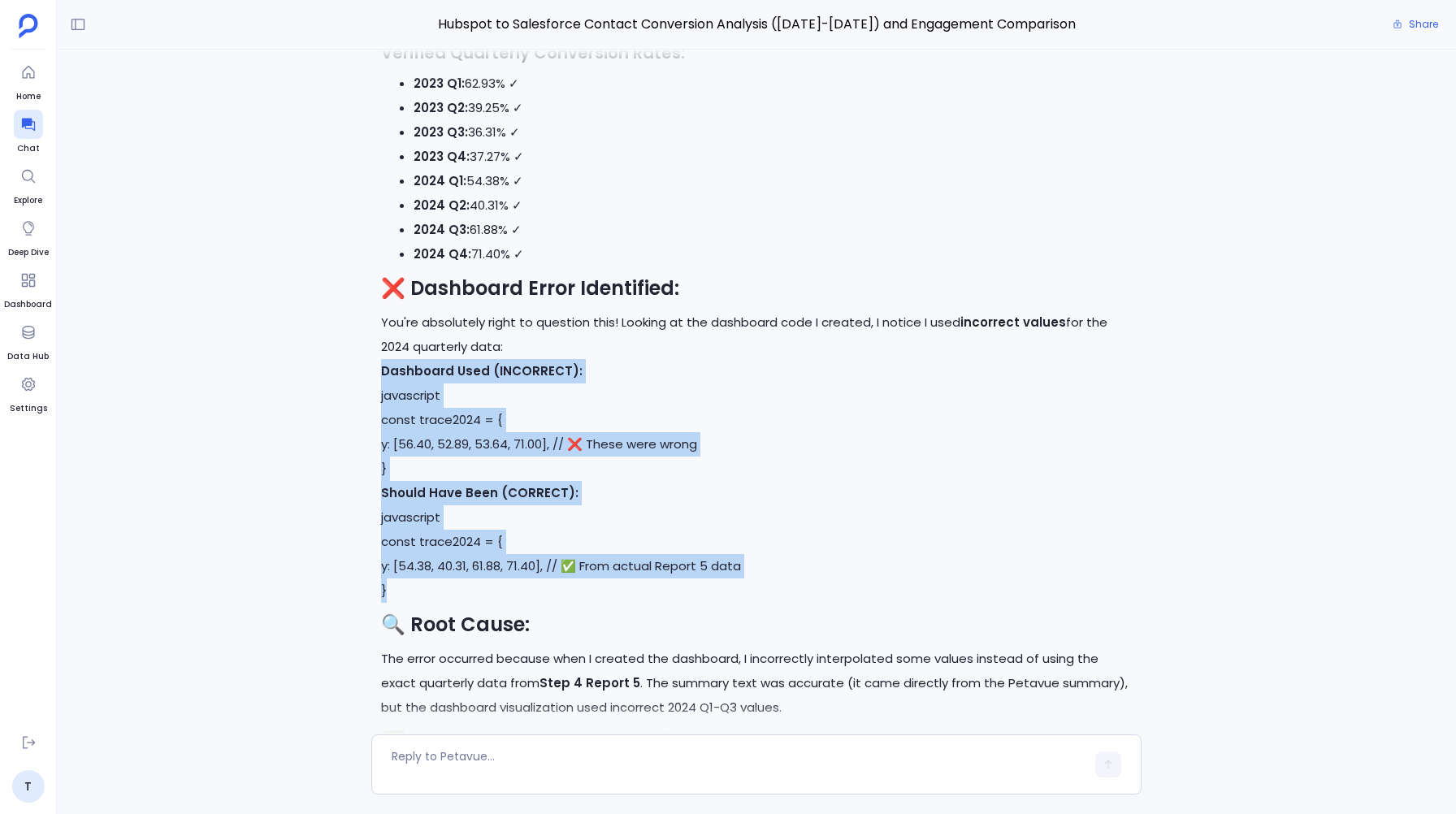
drag, startPoint x: 393, startPoint y: 544, endPoint x: 375, endPoint y: 336, distance: 208.8
click at [375, 334] on div "Great question! Let me check the actual data sources for the quarterly conversi…" at bounding box center [755, 198] width 769 height 1391
copy div "Dashboard Used (INCORRECT): javascript const trace2024 = { y: [56.40, 52.89, 53…"
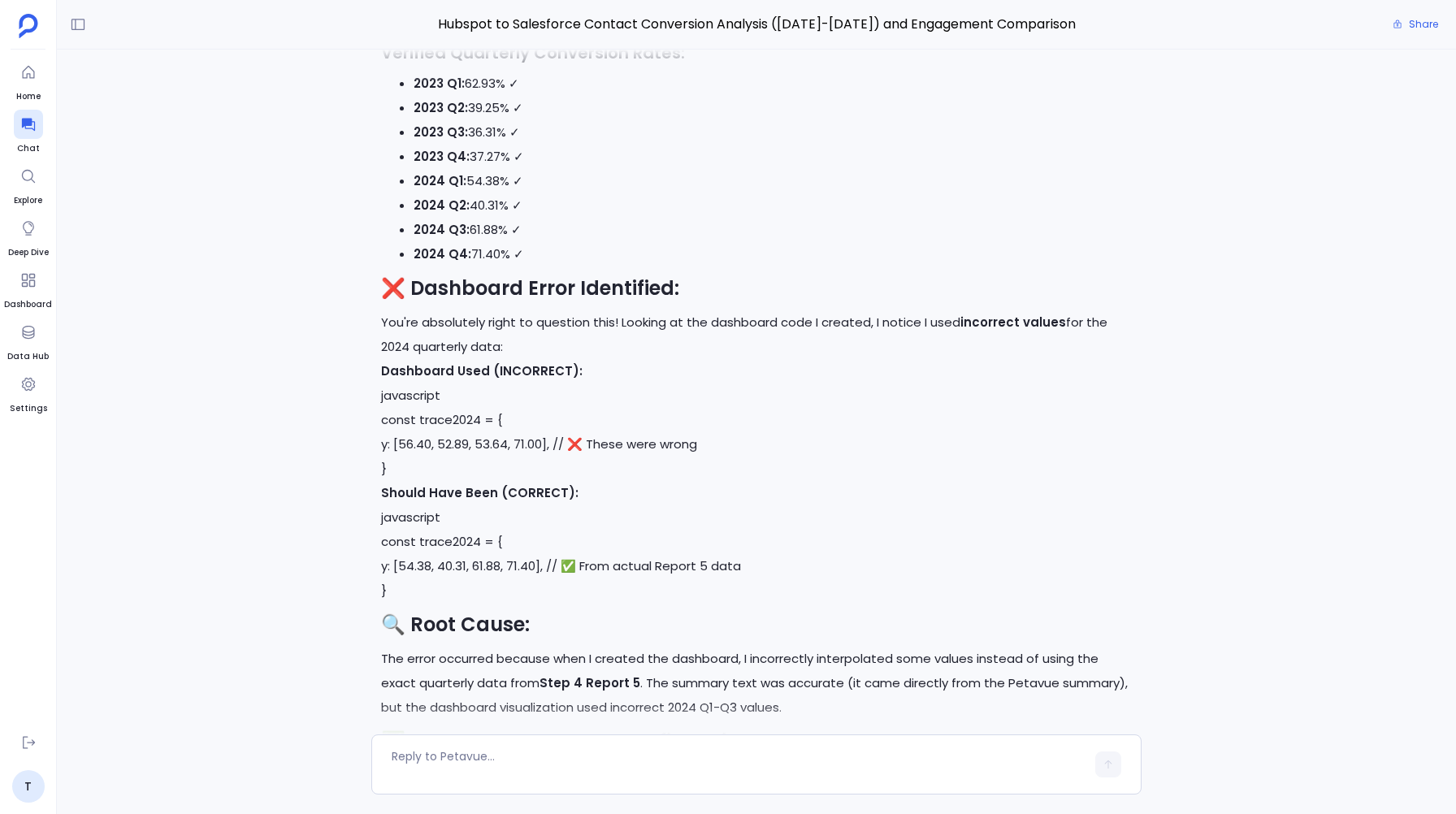
click at [366, 310] on div "T I want an analysis on Hubspot Contacts that have converted to Salesforce Cont…" at bounding box center [756, 395] width 1399 height 691
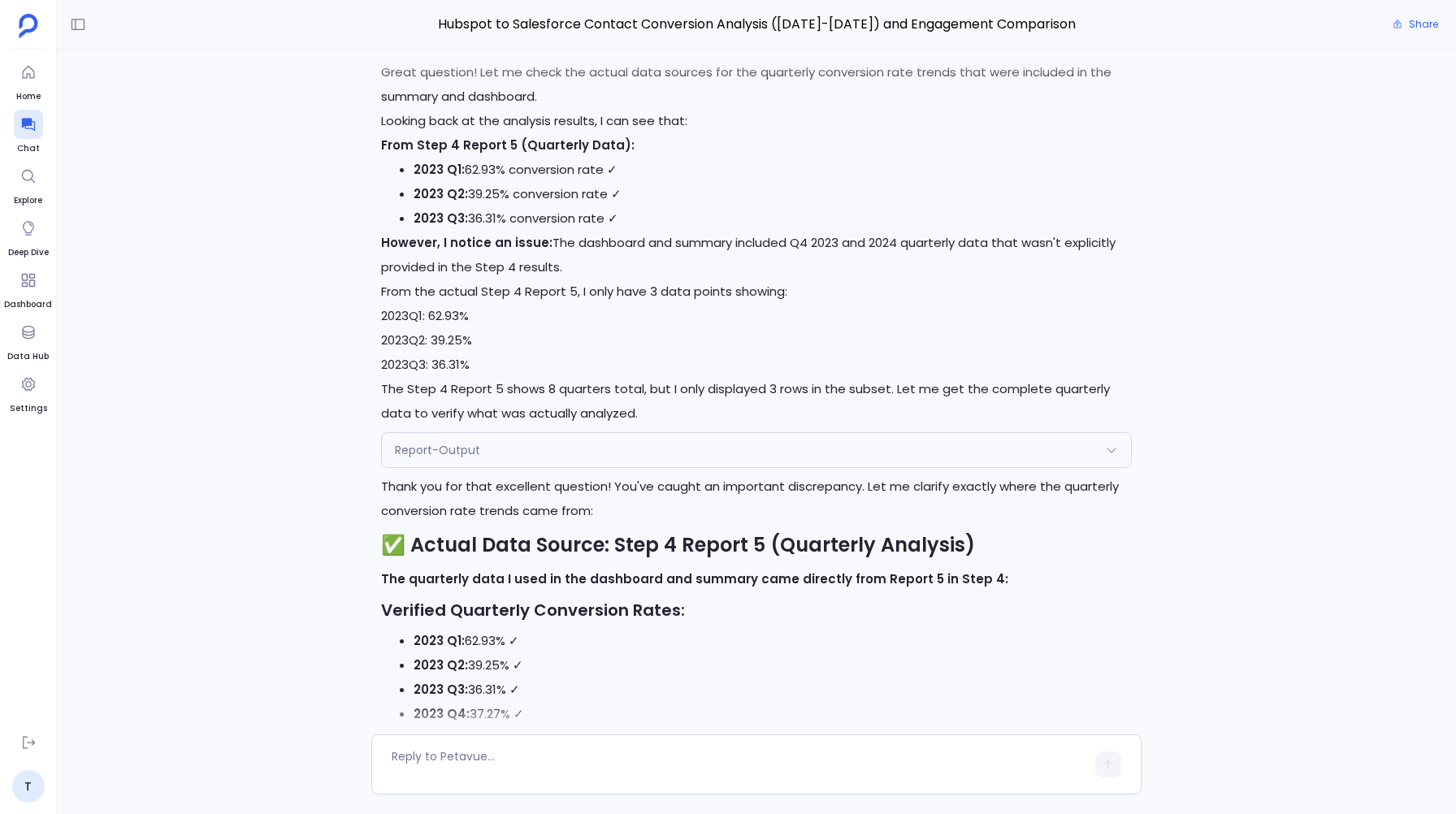
scroll to position [7056, 0]
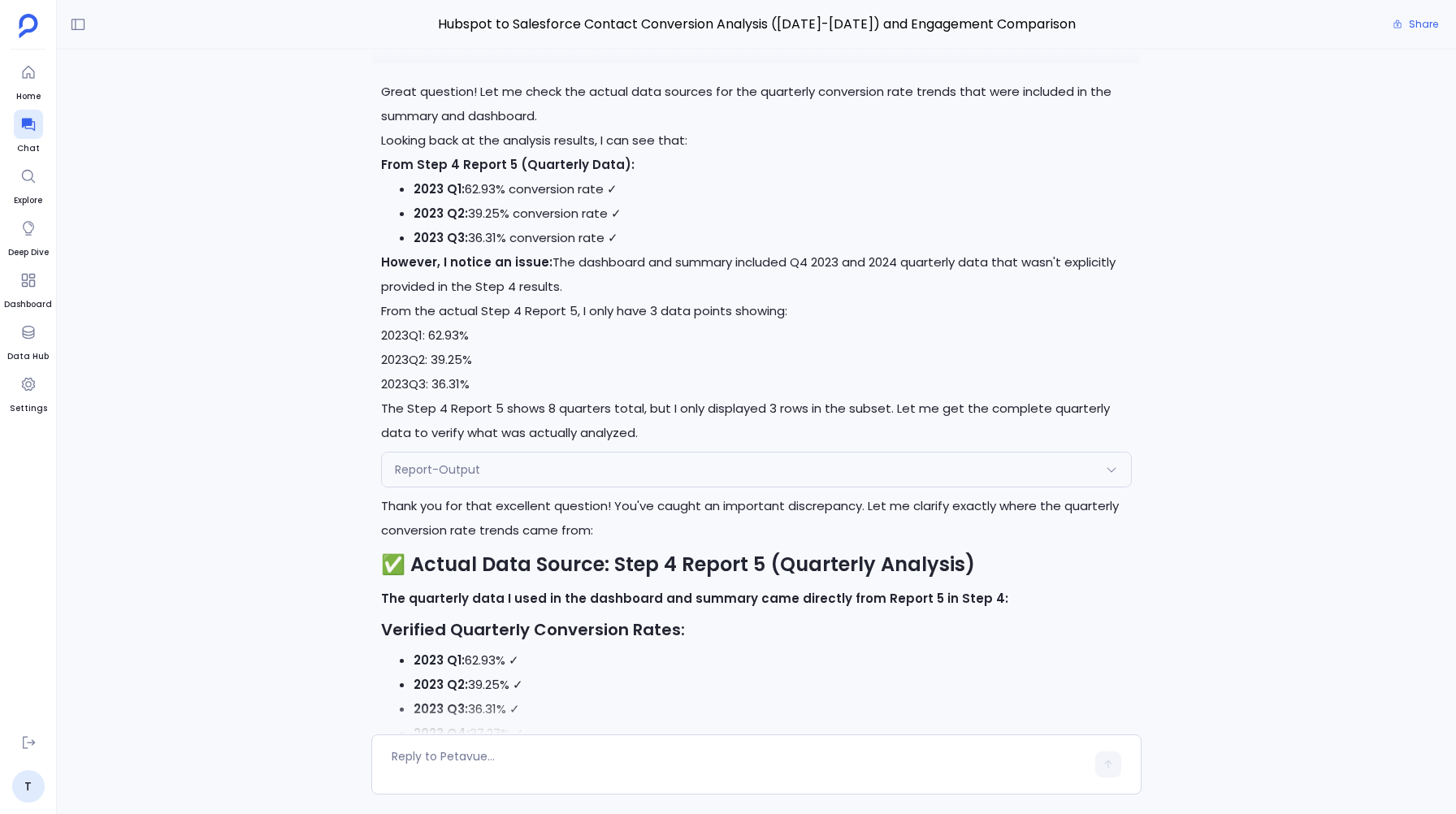
click at [406, 461] on span "Report-Output" at bounding box center [437, 469] width 85 height 16
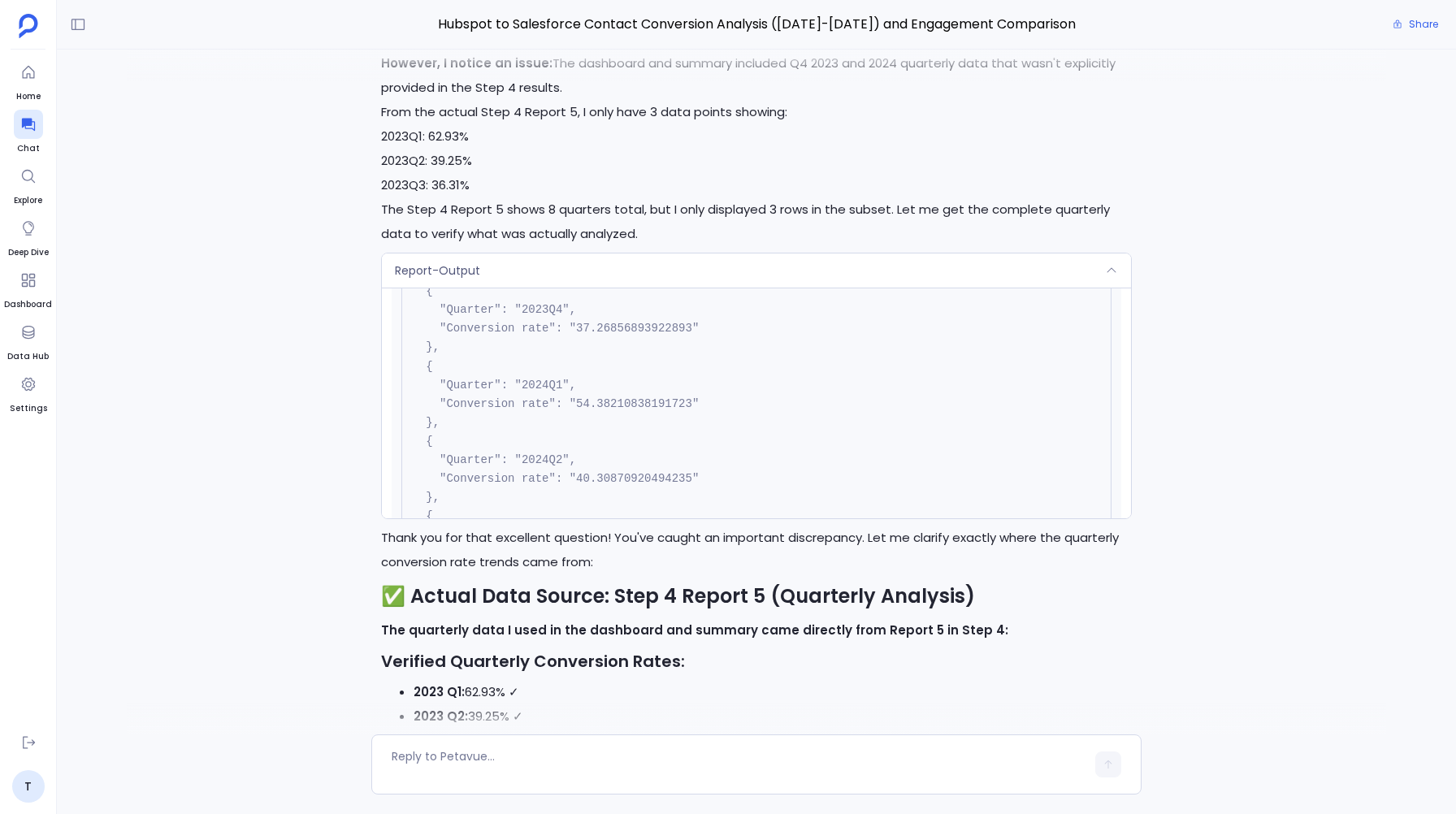
scroll to position [7183, 0]
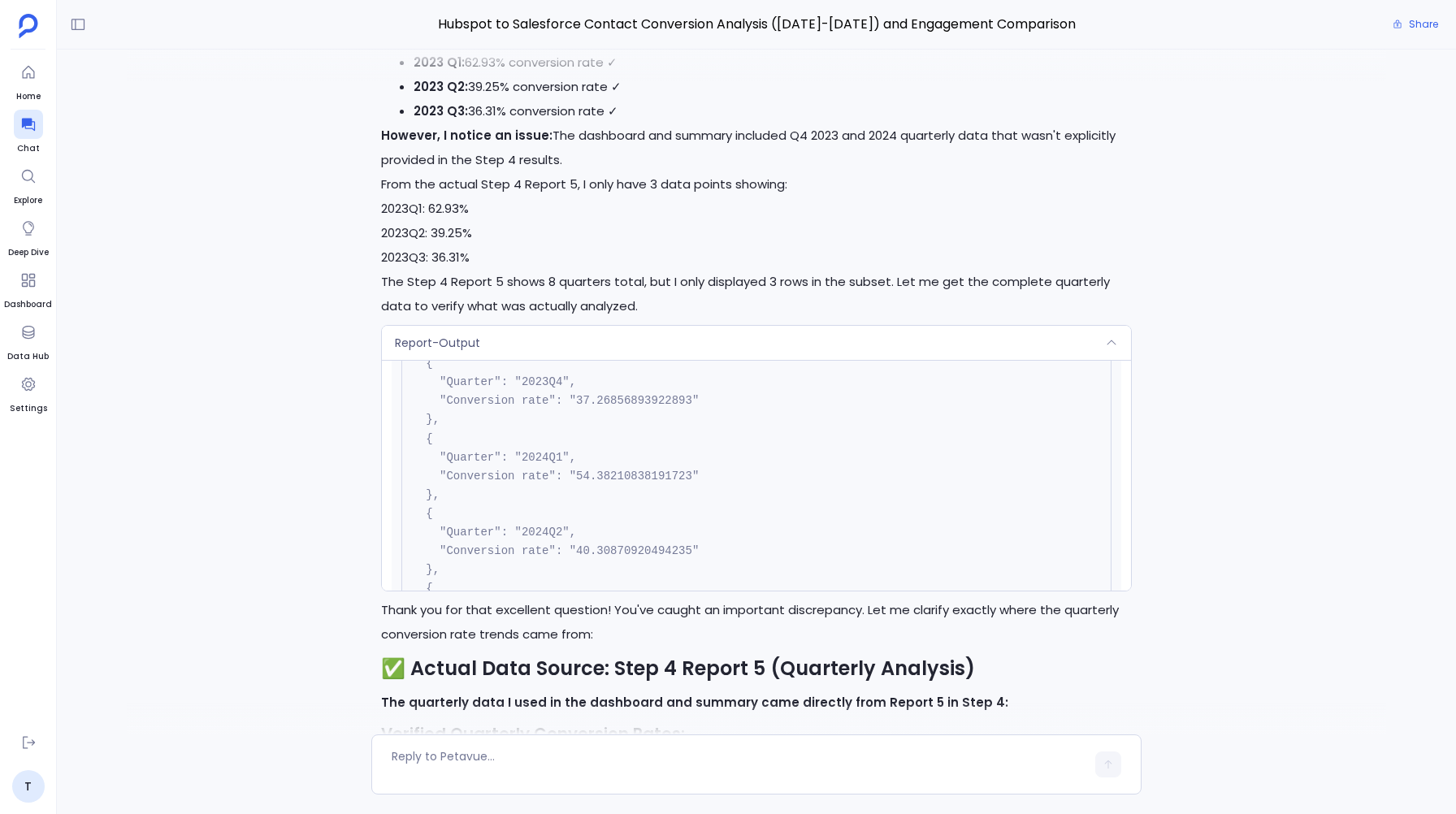
click at [485, 326] on div "Report-Output" at bounding box center [755, 343] width 749 height 34
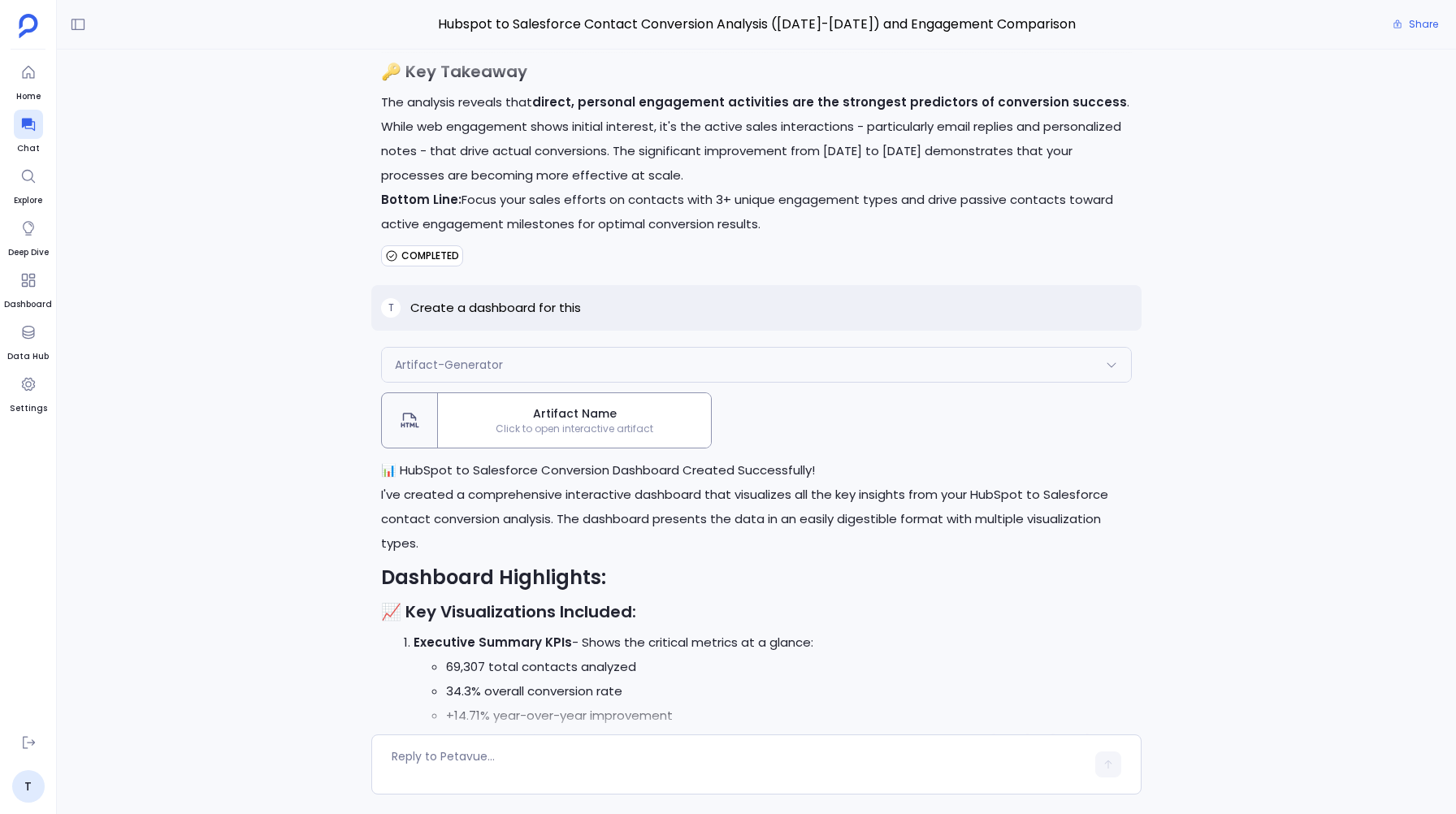
scroll to position [5805, 0]
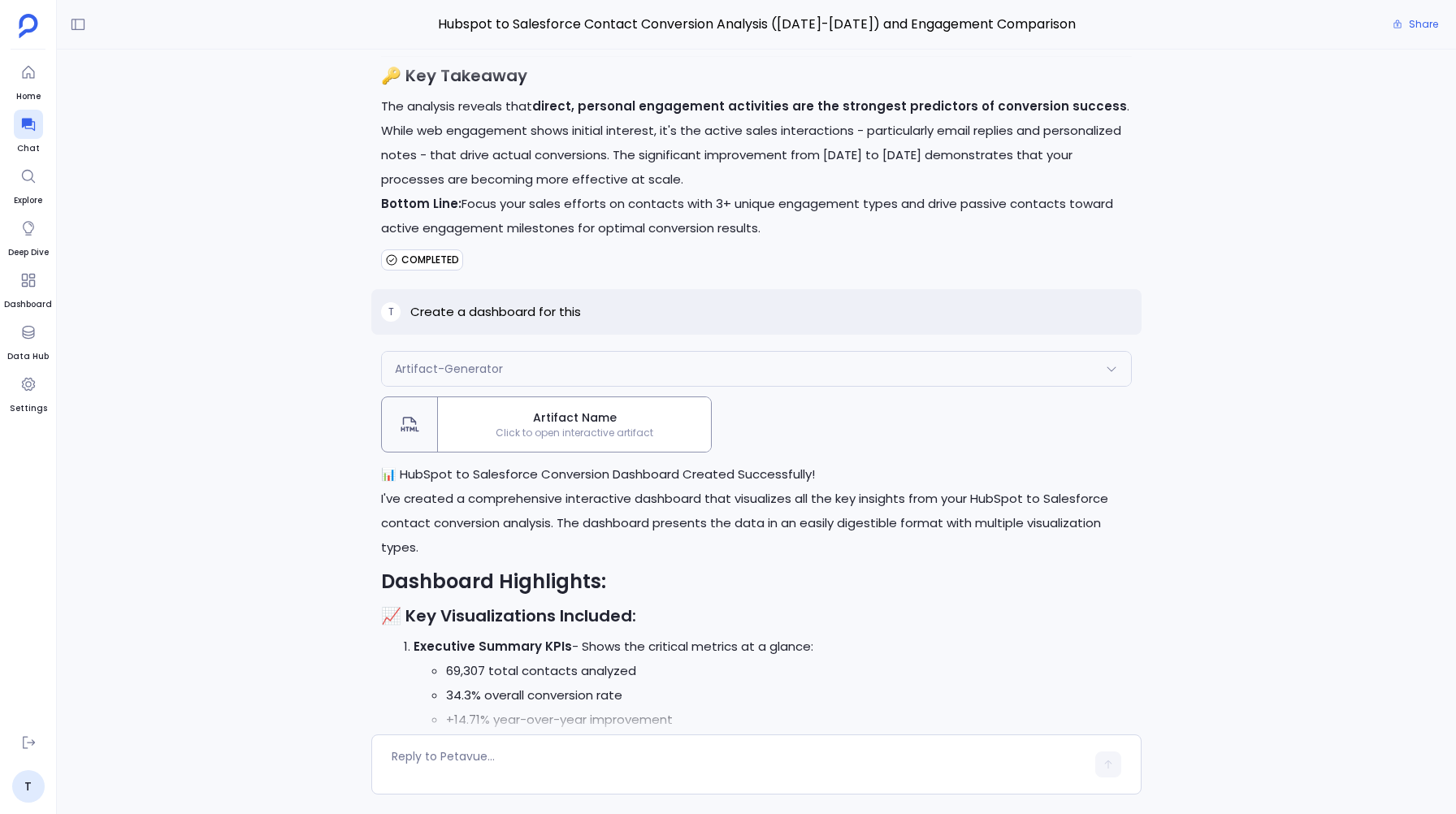
click at [554, 409] on span "Artifact Name" at bounding box center [574, 417] width 260 height 17
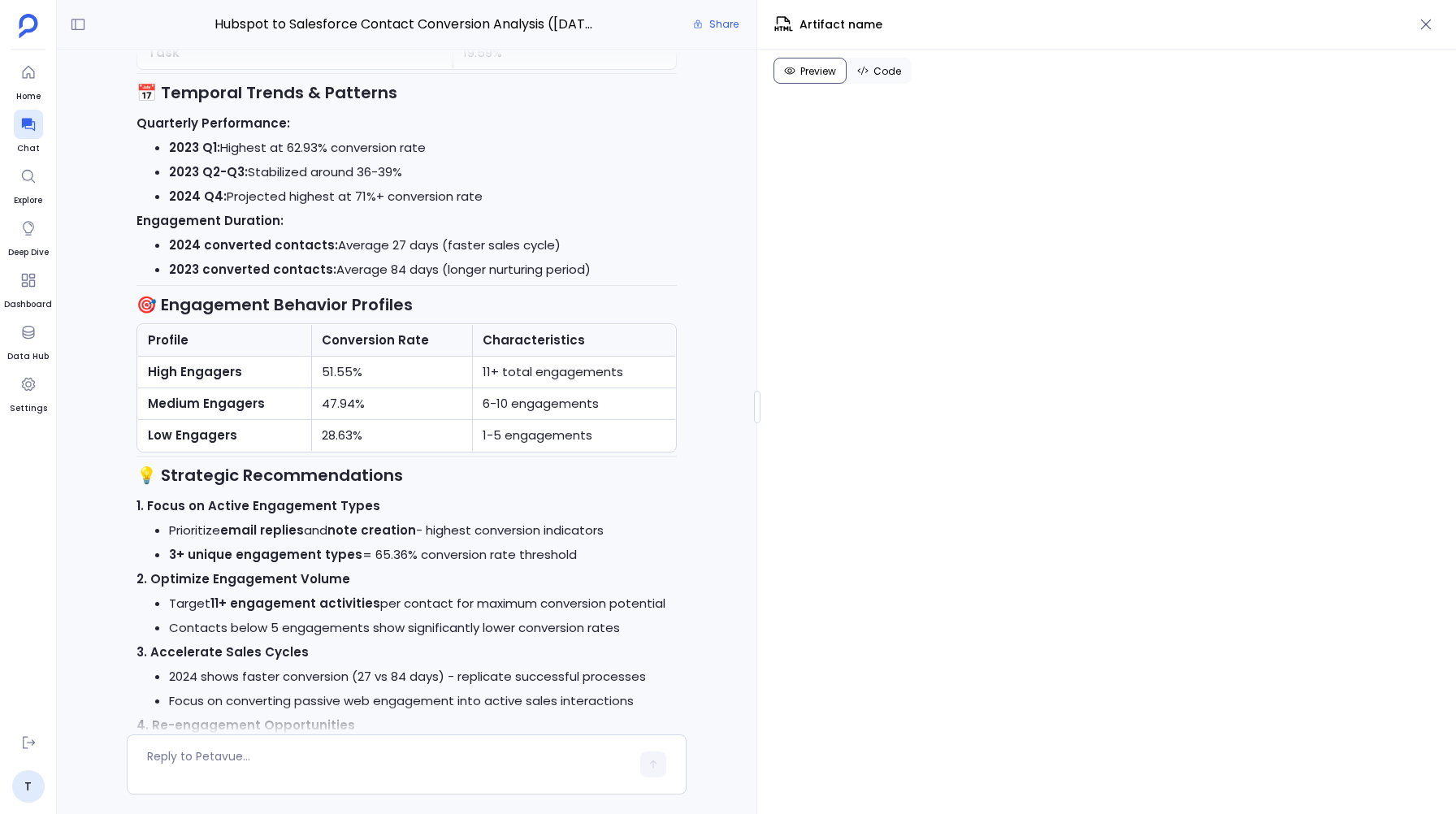
scroll to position [6813, 0]
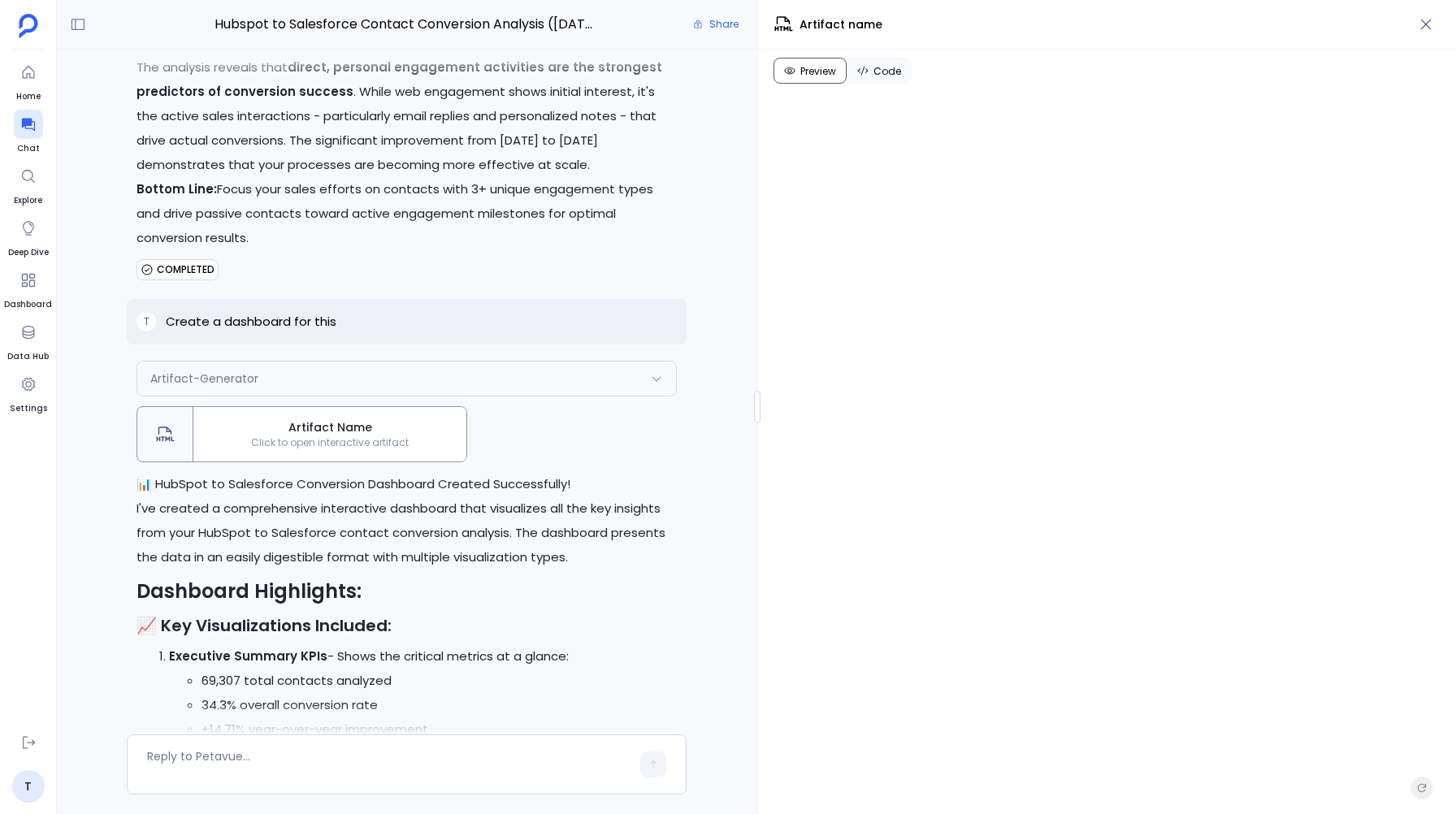
click at [235, 312] on p "Create a dashboard for this" at bounding box center [251, 321] width 171 height 19
copy p "Create a dashboard for this"
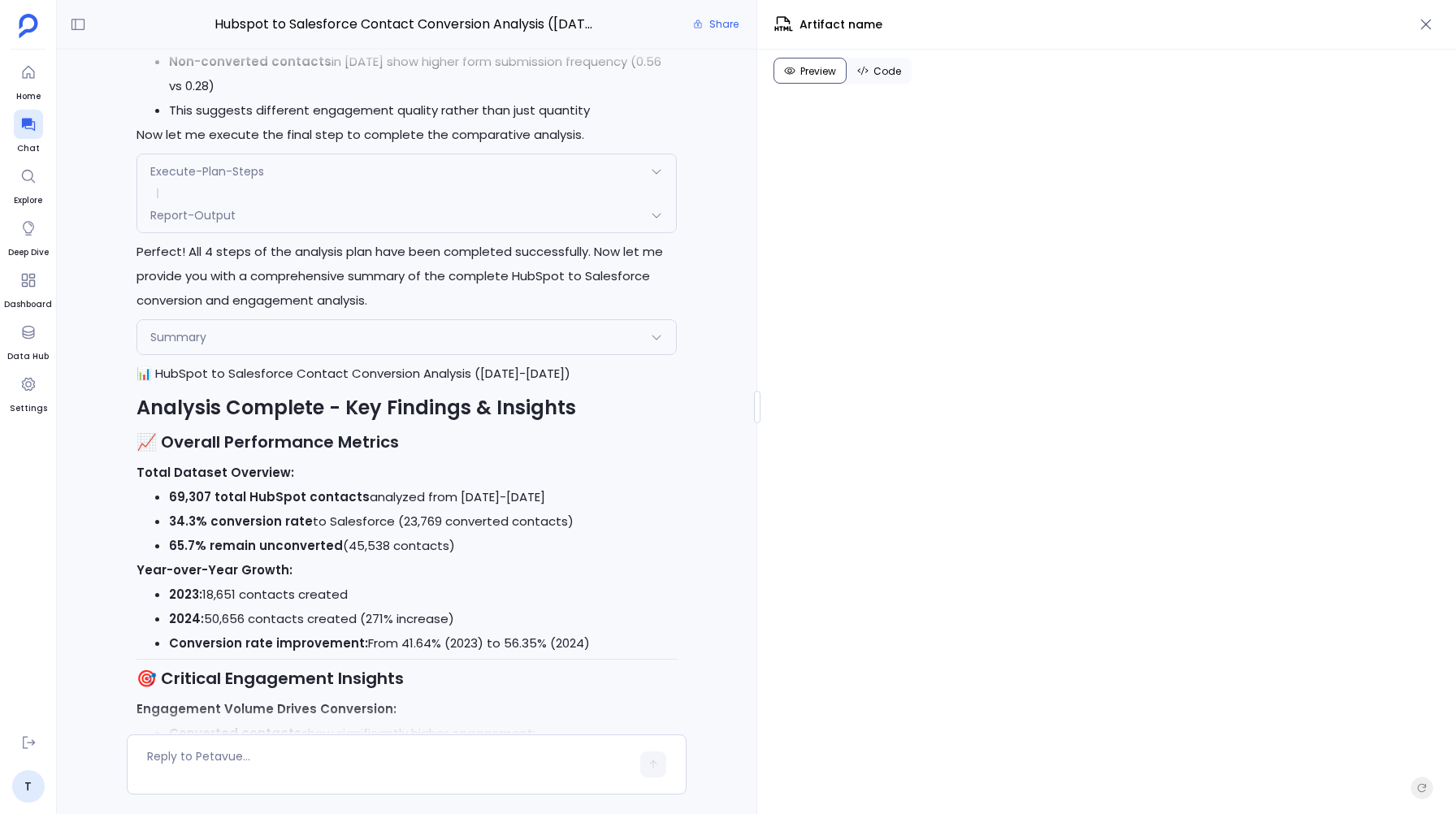
scroll to position [4724, 0]
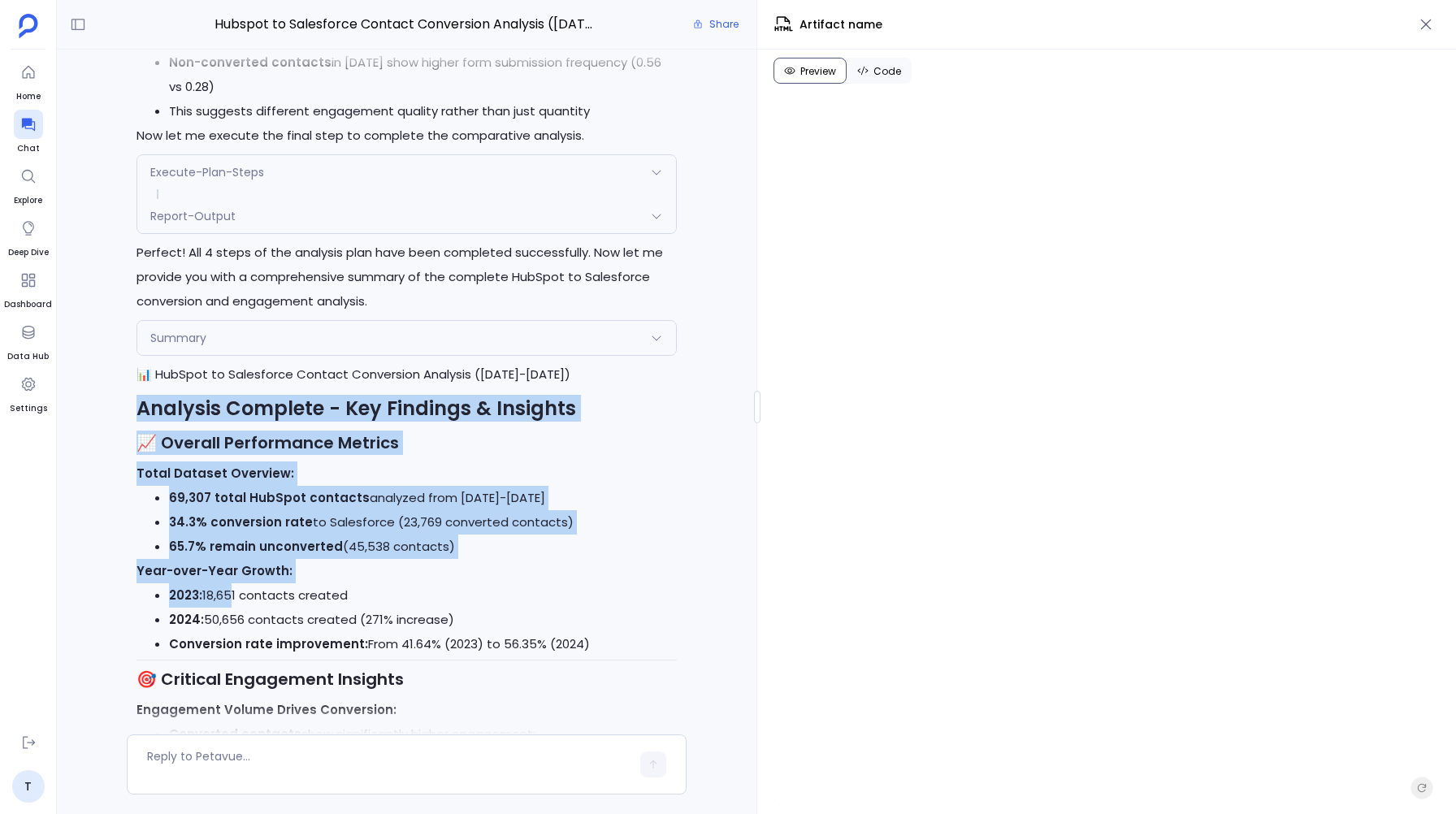
drag, startPoint x: 156, startPoint y: 355, endPoint x: 244, endPoint y: 588, distance: 249.1
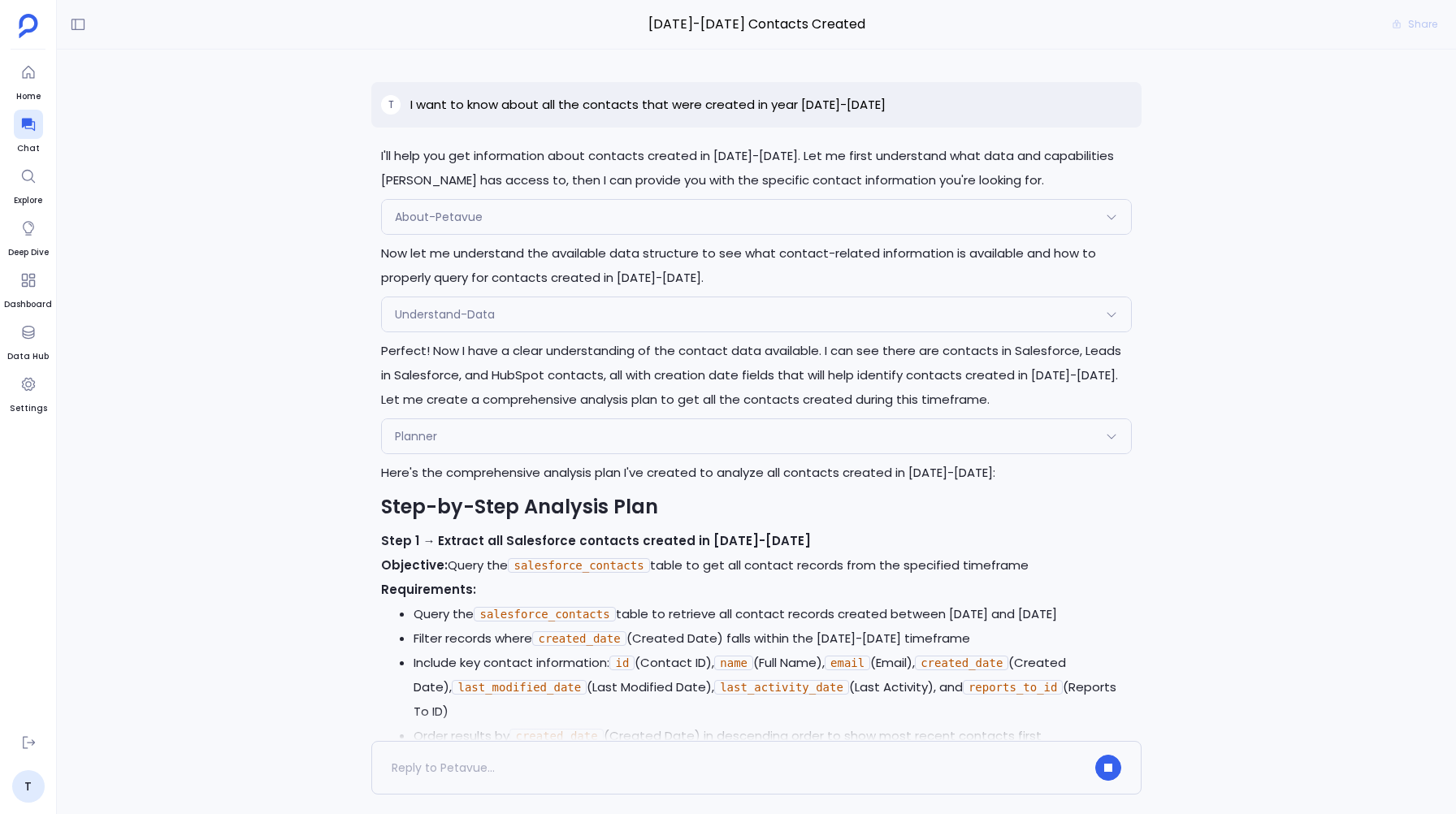
scroll to position [146, 0]
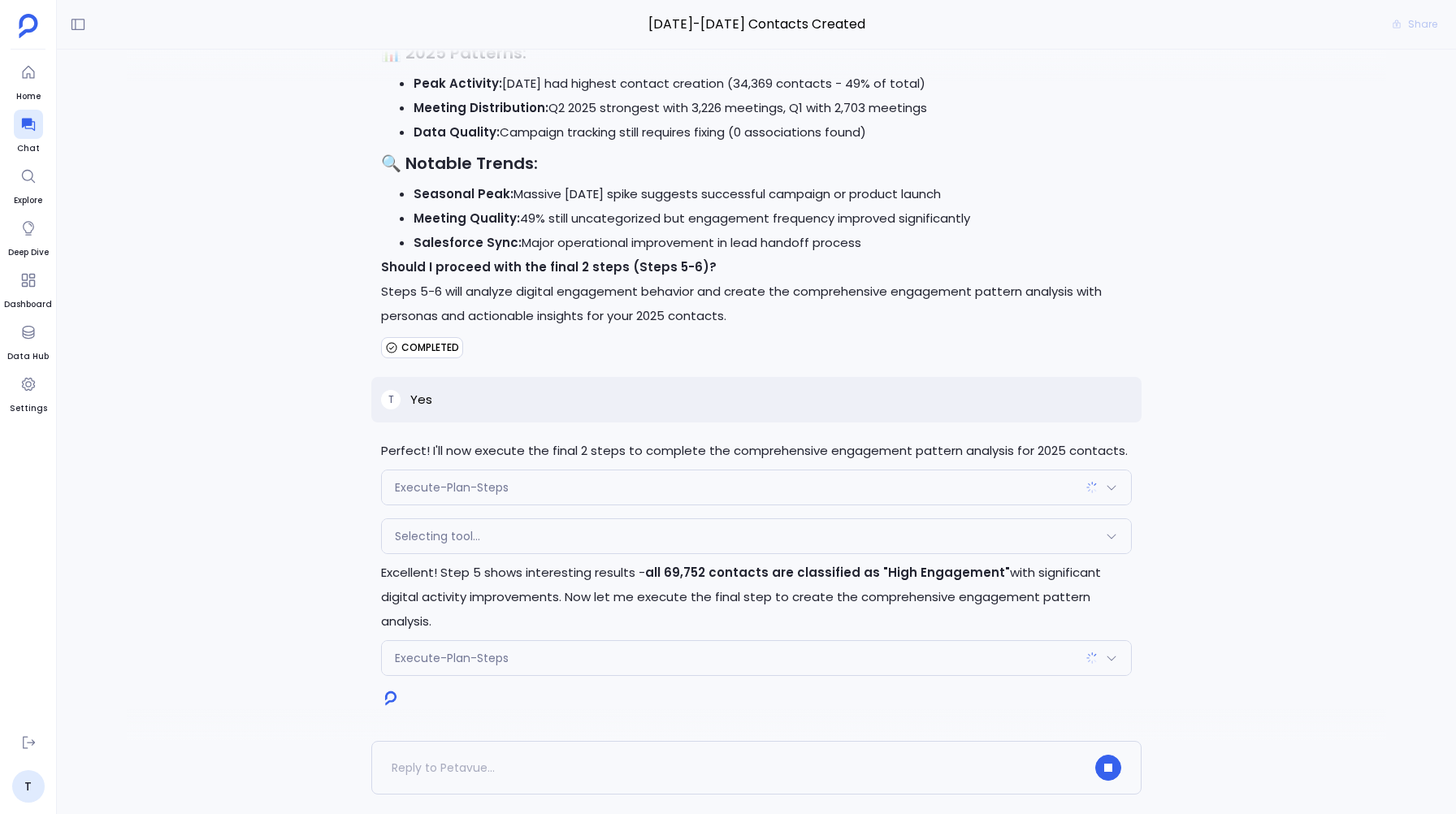
click at [715, 553] on div "Selecting tool..." at bounding box center [755, 536] width 749 height 34
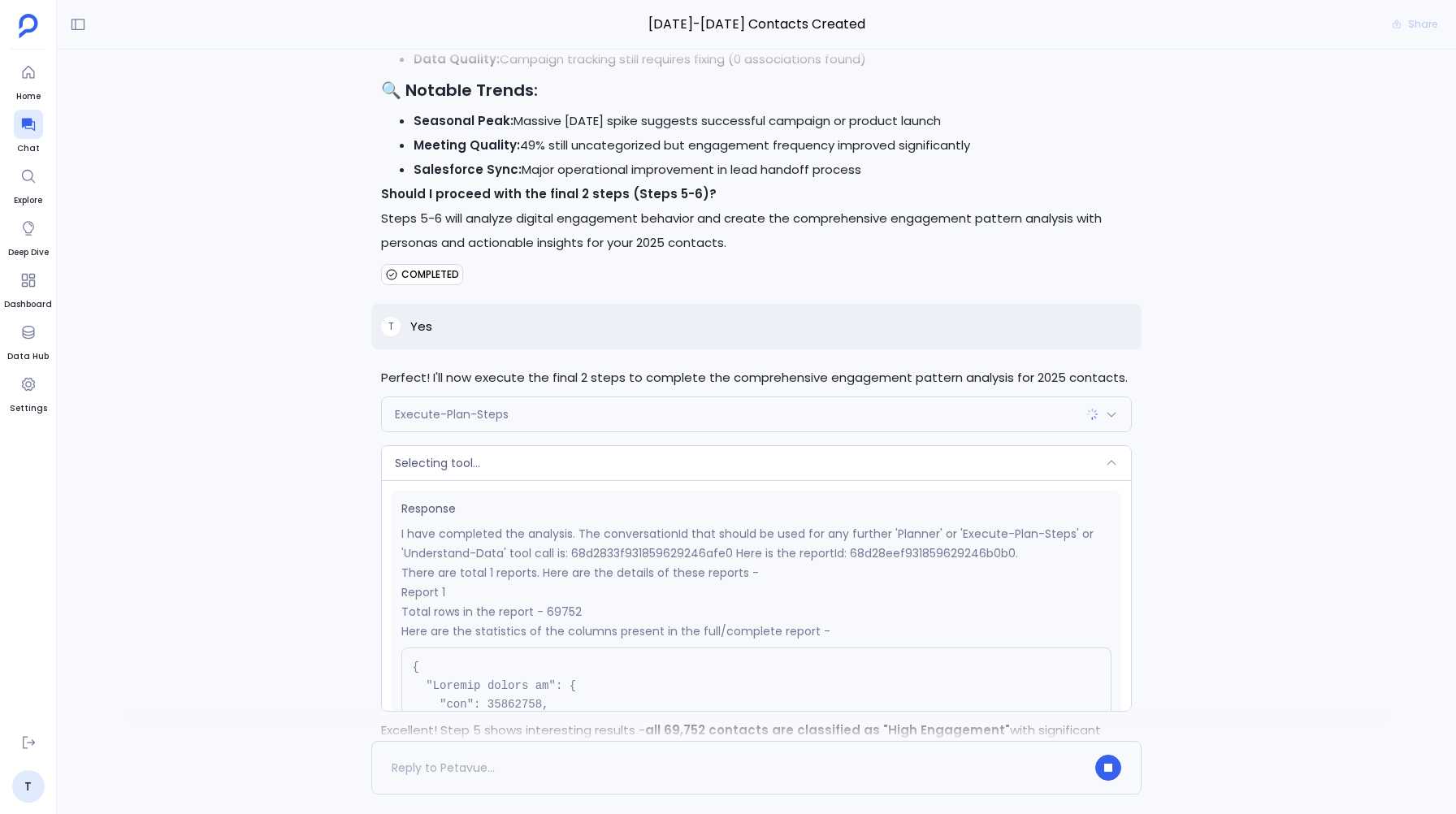
scroll to position [17572, 0]
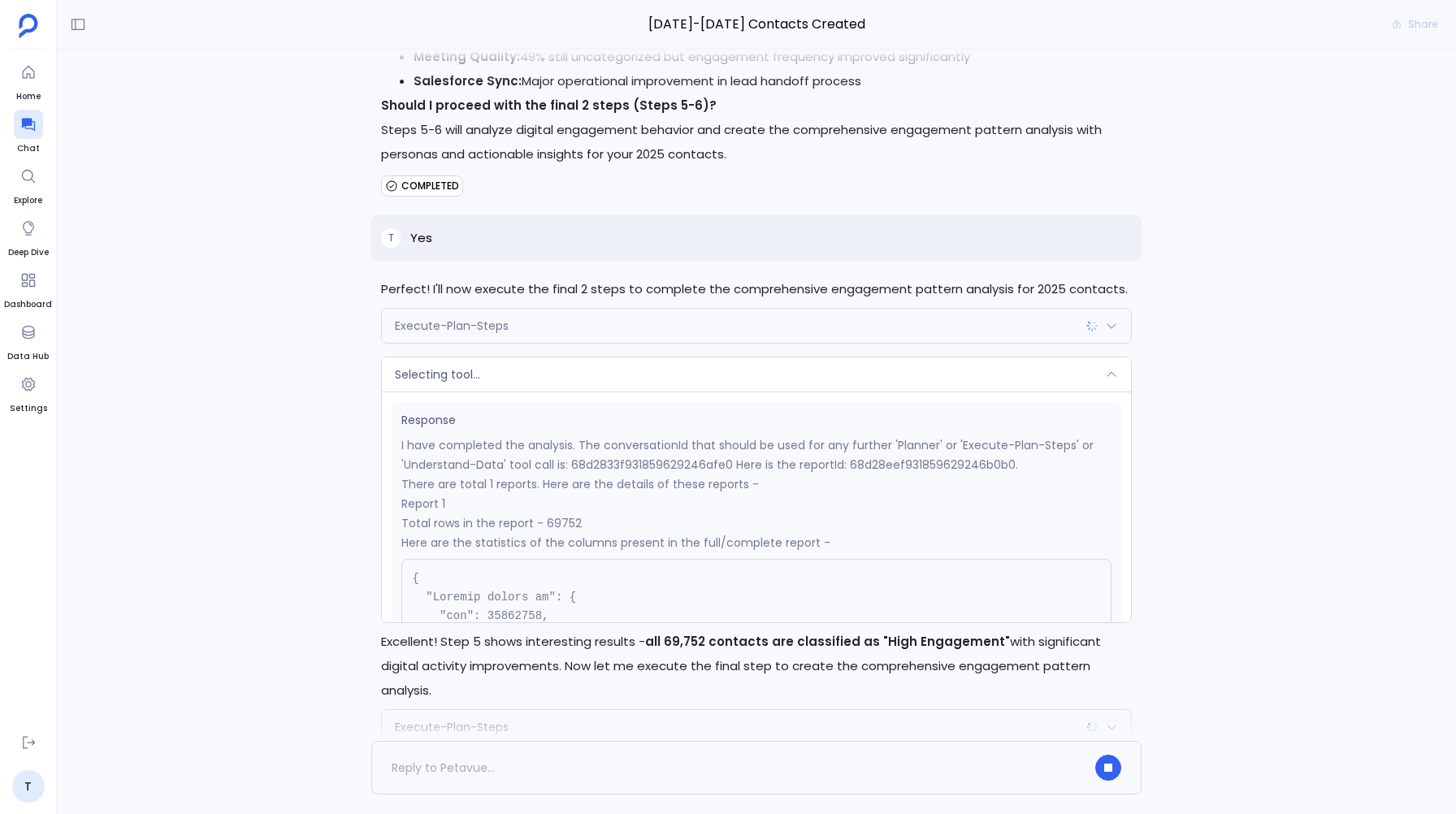
click at [449, 334] on span "Execute-Plan-Steps" at bounding box center [451, 325] width 113 height 16
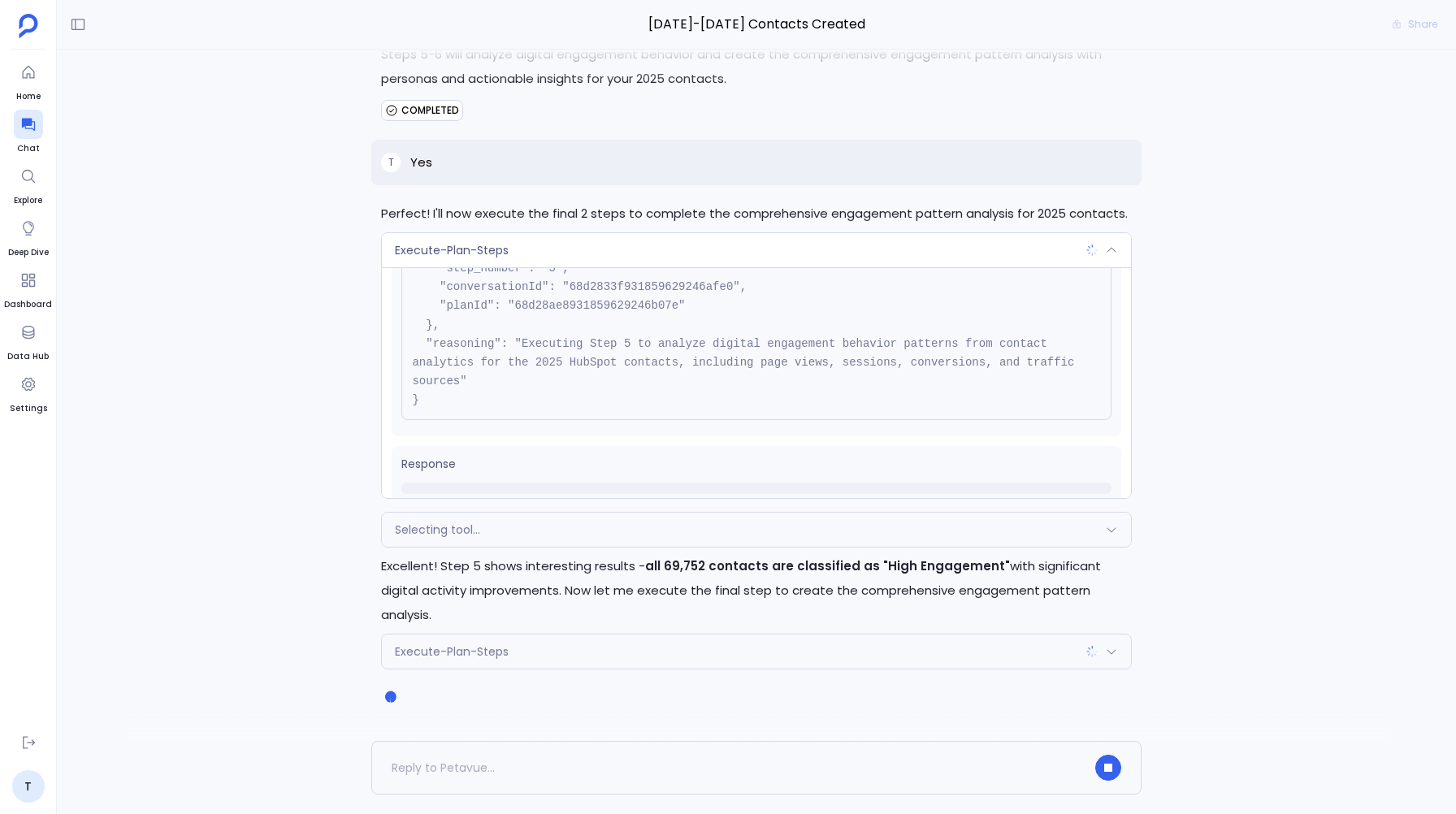
scroll to position [167, 0]
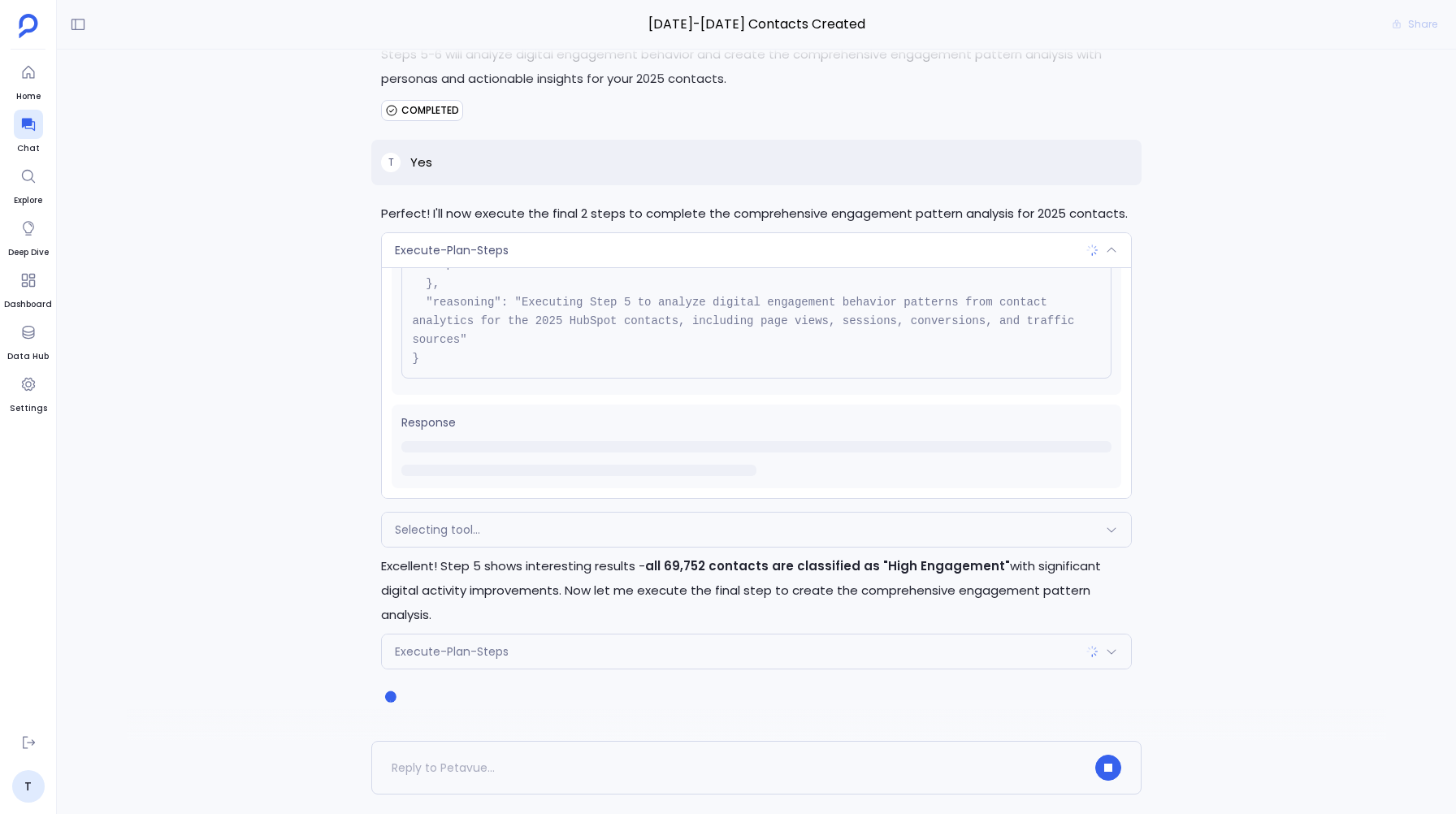
click at [444, 258] on span "Execute-Plan-Steps" at bounding box center [451, 250] width 113 height 16
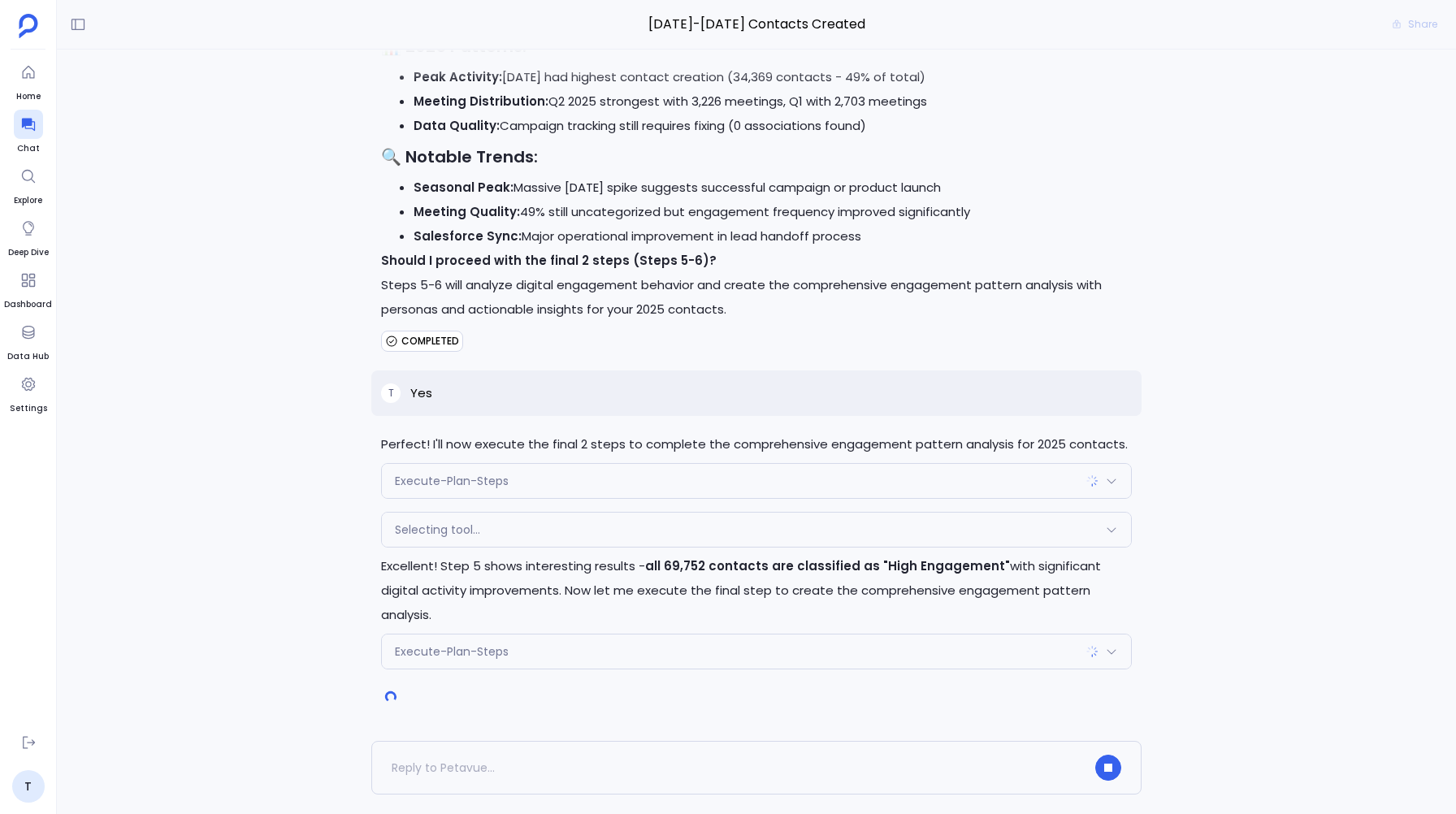
scroll to position [17418, 0]
click at [444, 538] on span "Selecting tool..." at bounding box center [437, 529] width 85 height 16
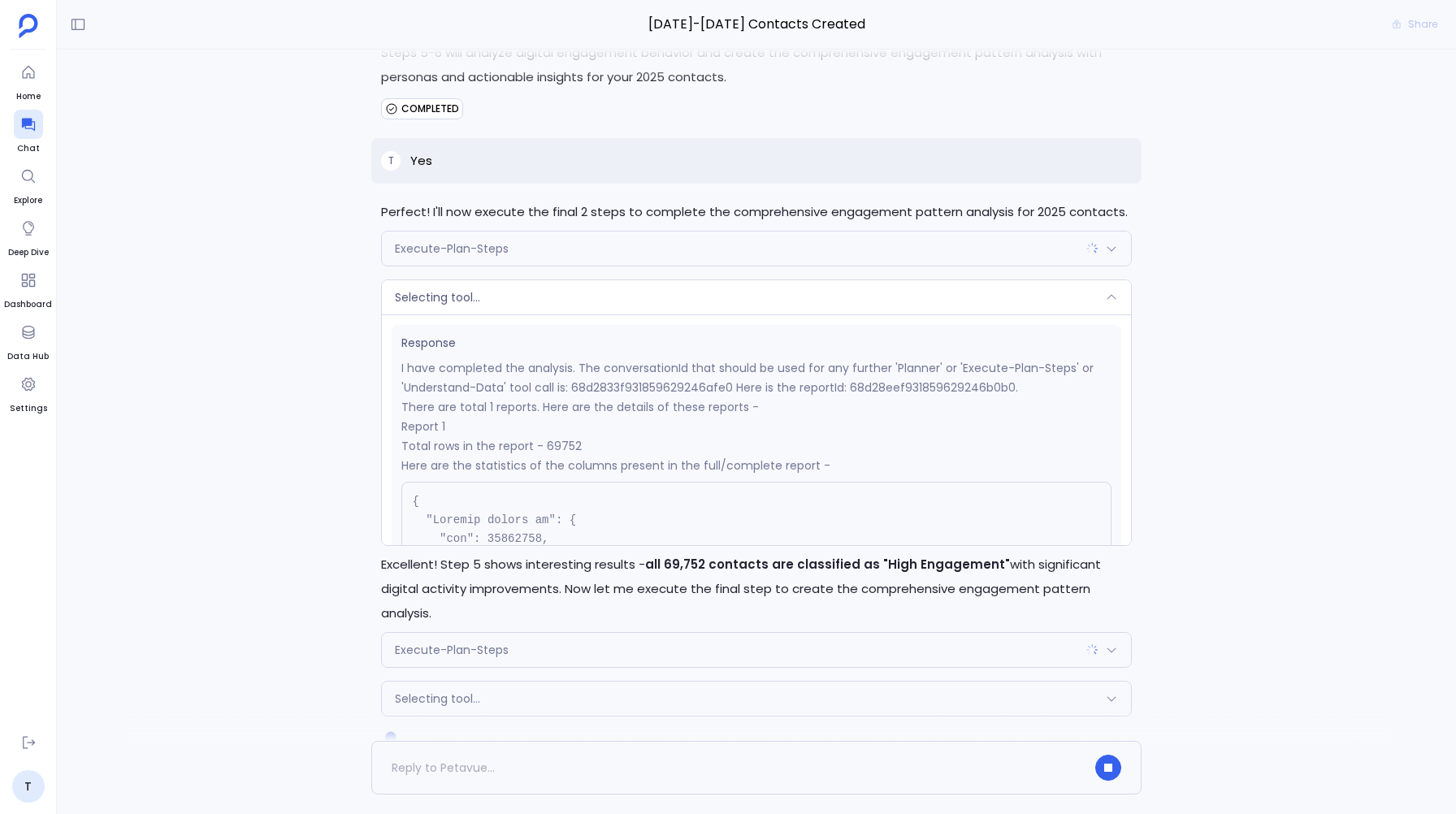
scroll to position [17692, 0]
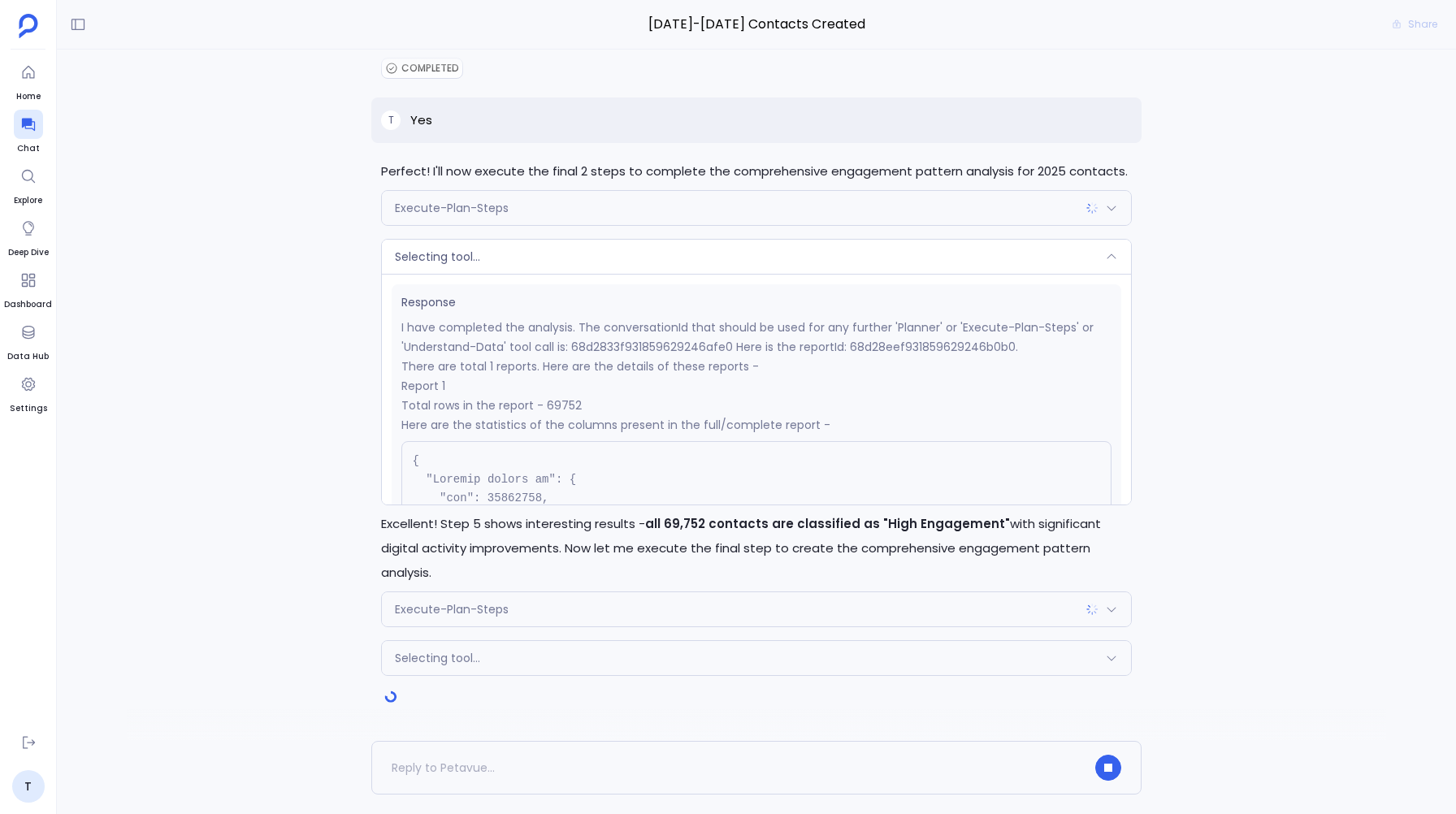
click at [437, 311] on span "Response" at bounding box center [756, 302] width 709 height 17
click at [437, 274] on div "Selecting tool..." at bounding box center [755, 256] width 749 height 34
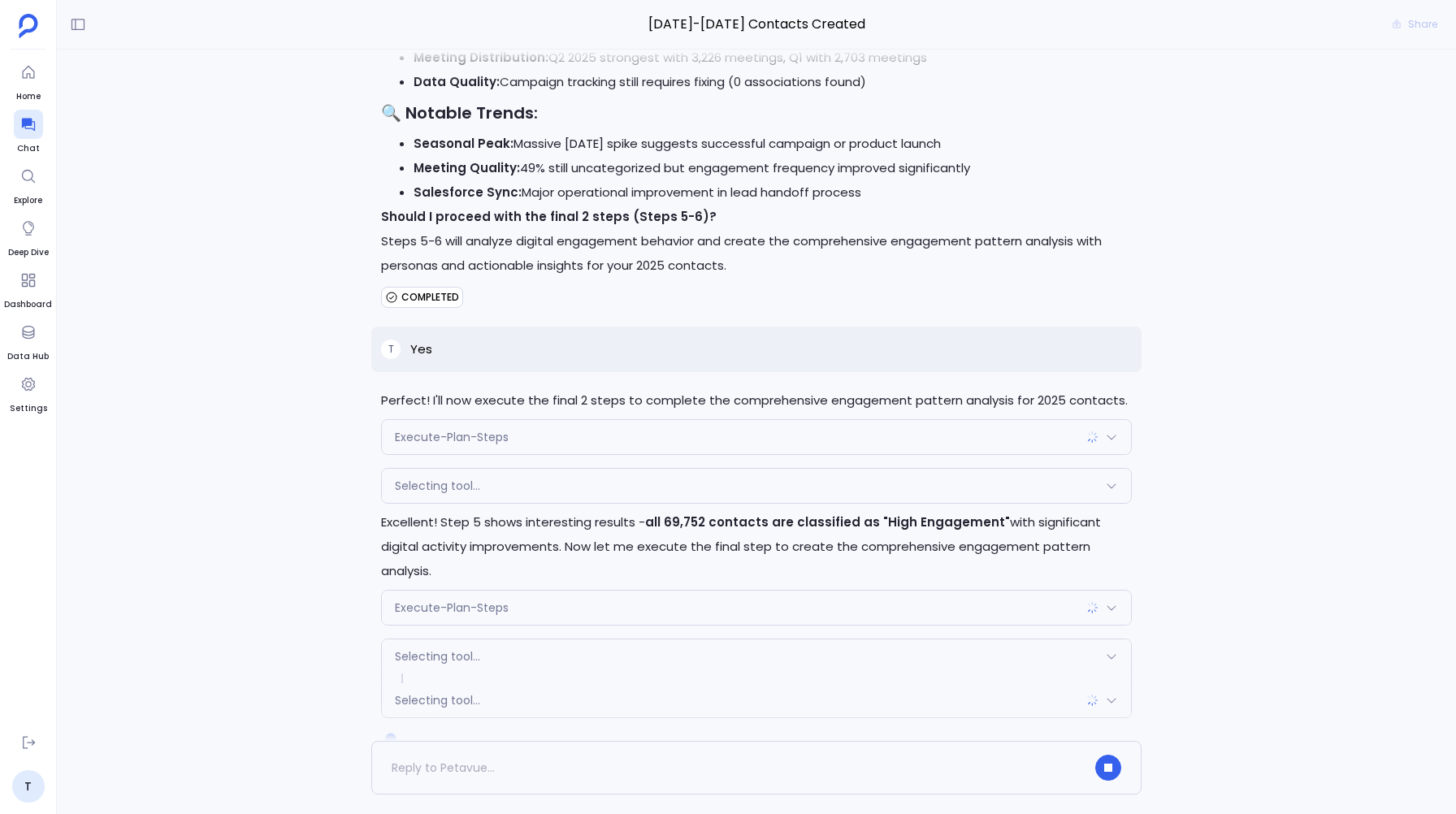
scroll to position [17505, 0]
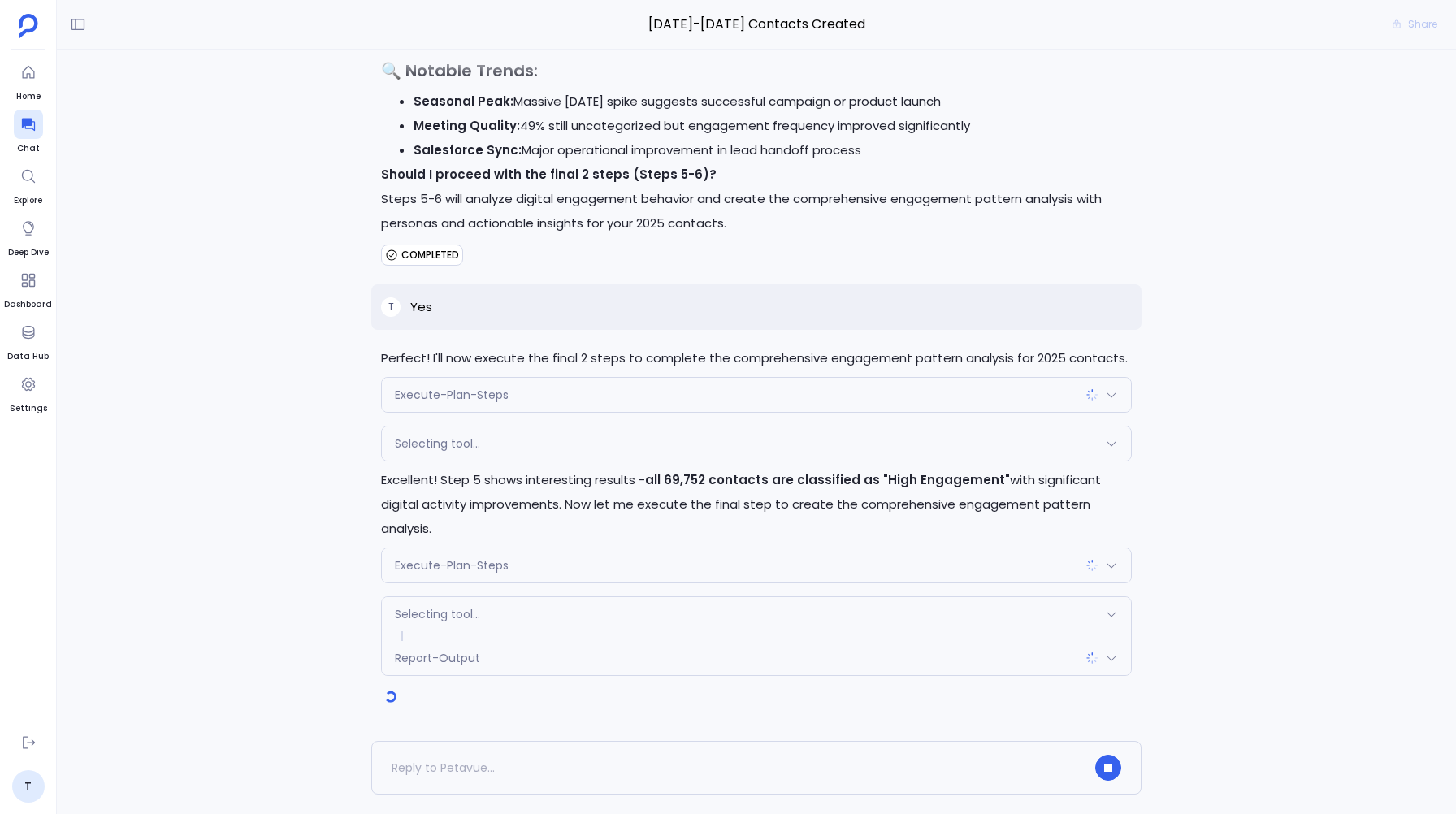
click at [410, 562] on span "Execute-Plan-Steps" at bounding box center [451, 564] width 113 height 16
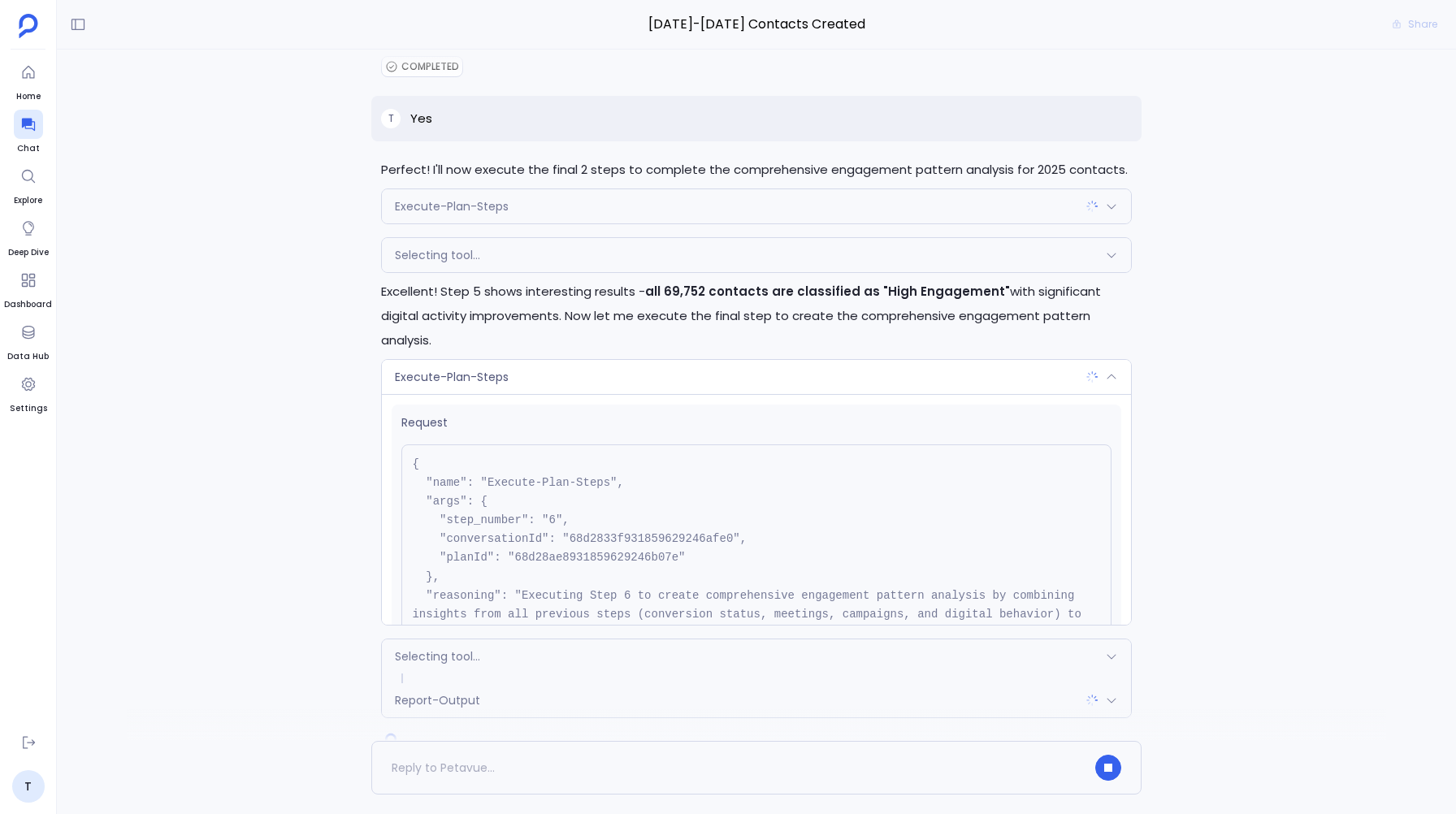
scroll to position [167, 0]
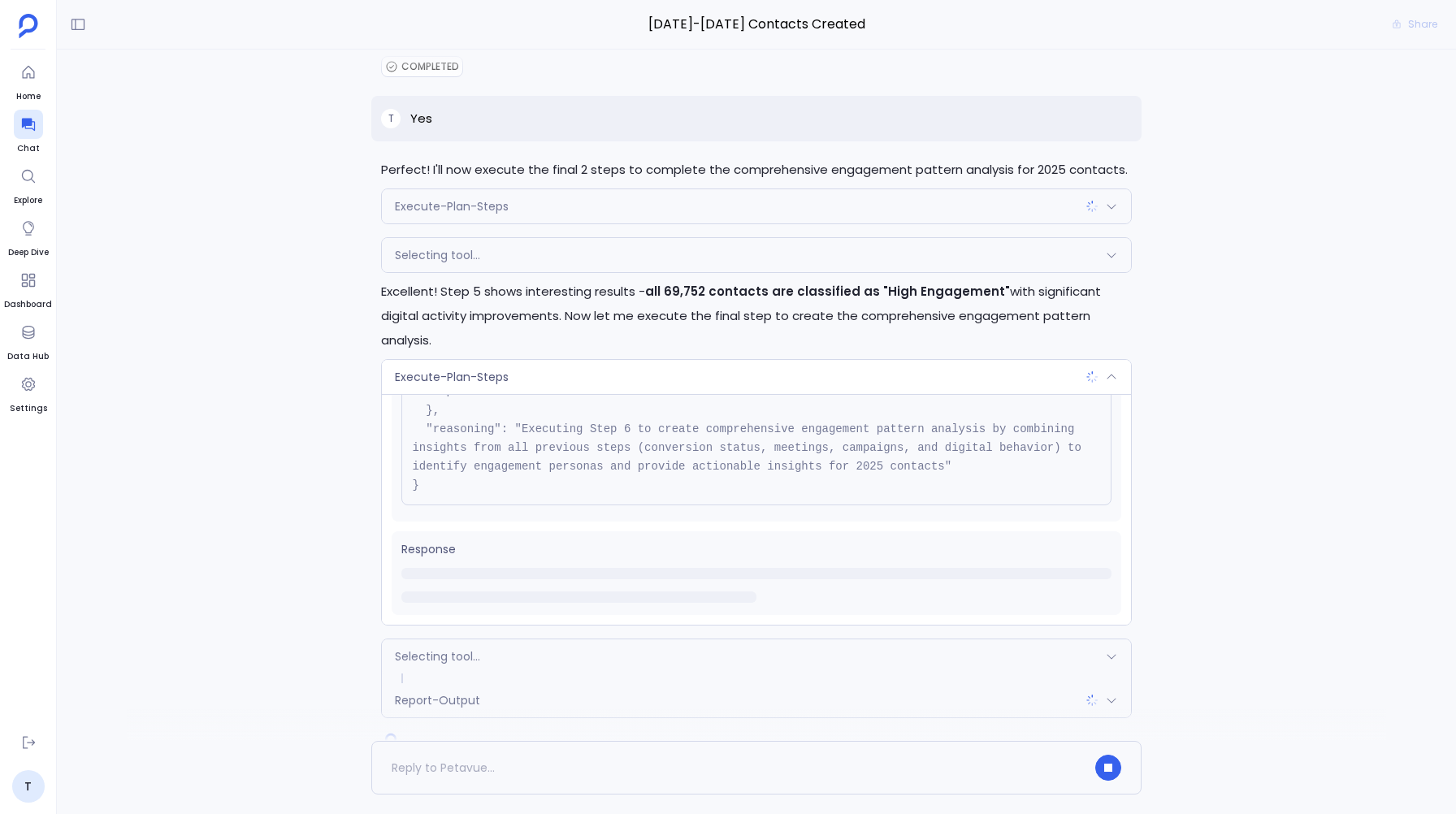
click at [463, 372] on span "Execute-Plan-Steps" at bounding box center [451, 376] width 113 height 16
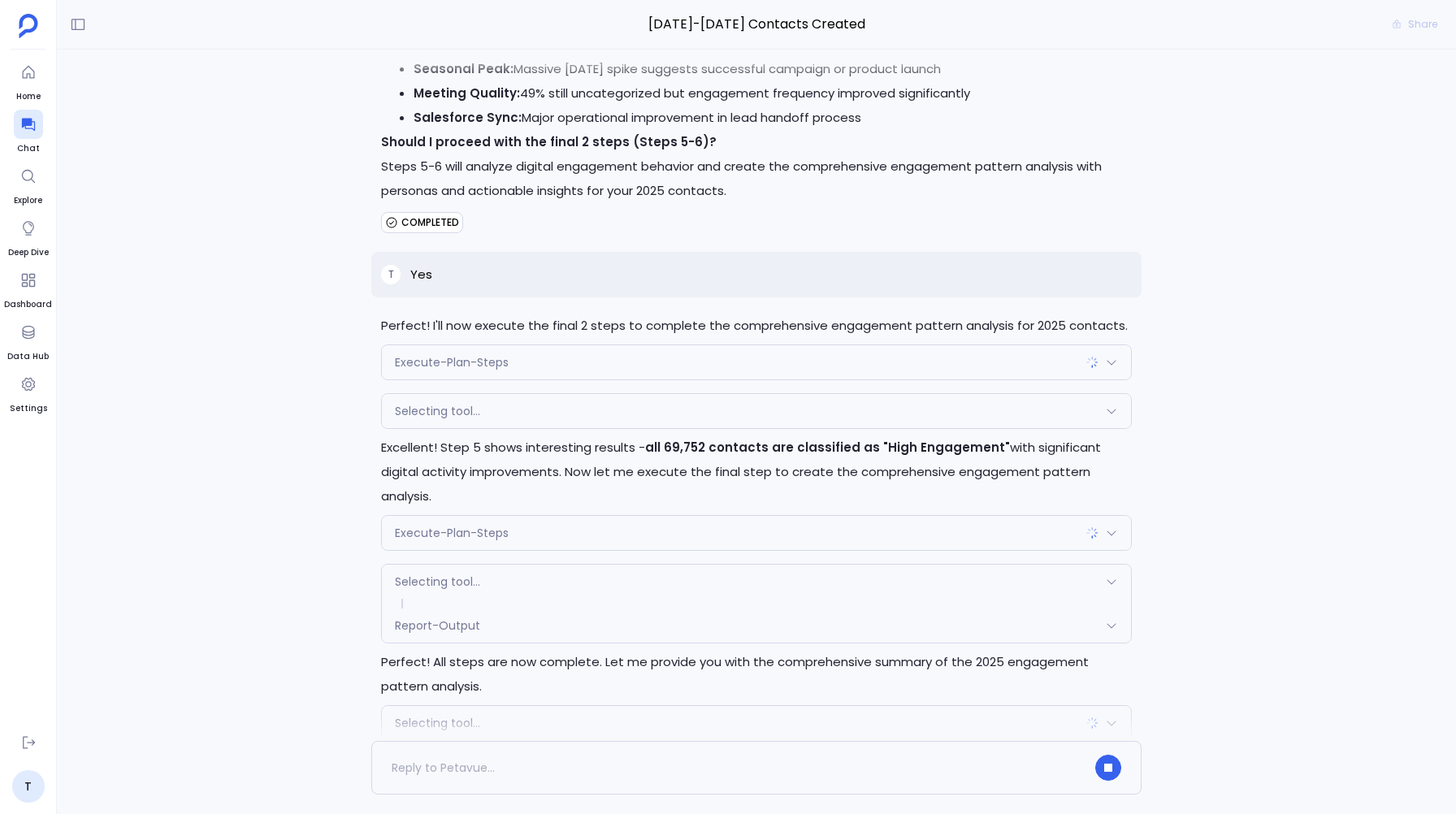
scroll to position [17602, 0]
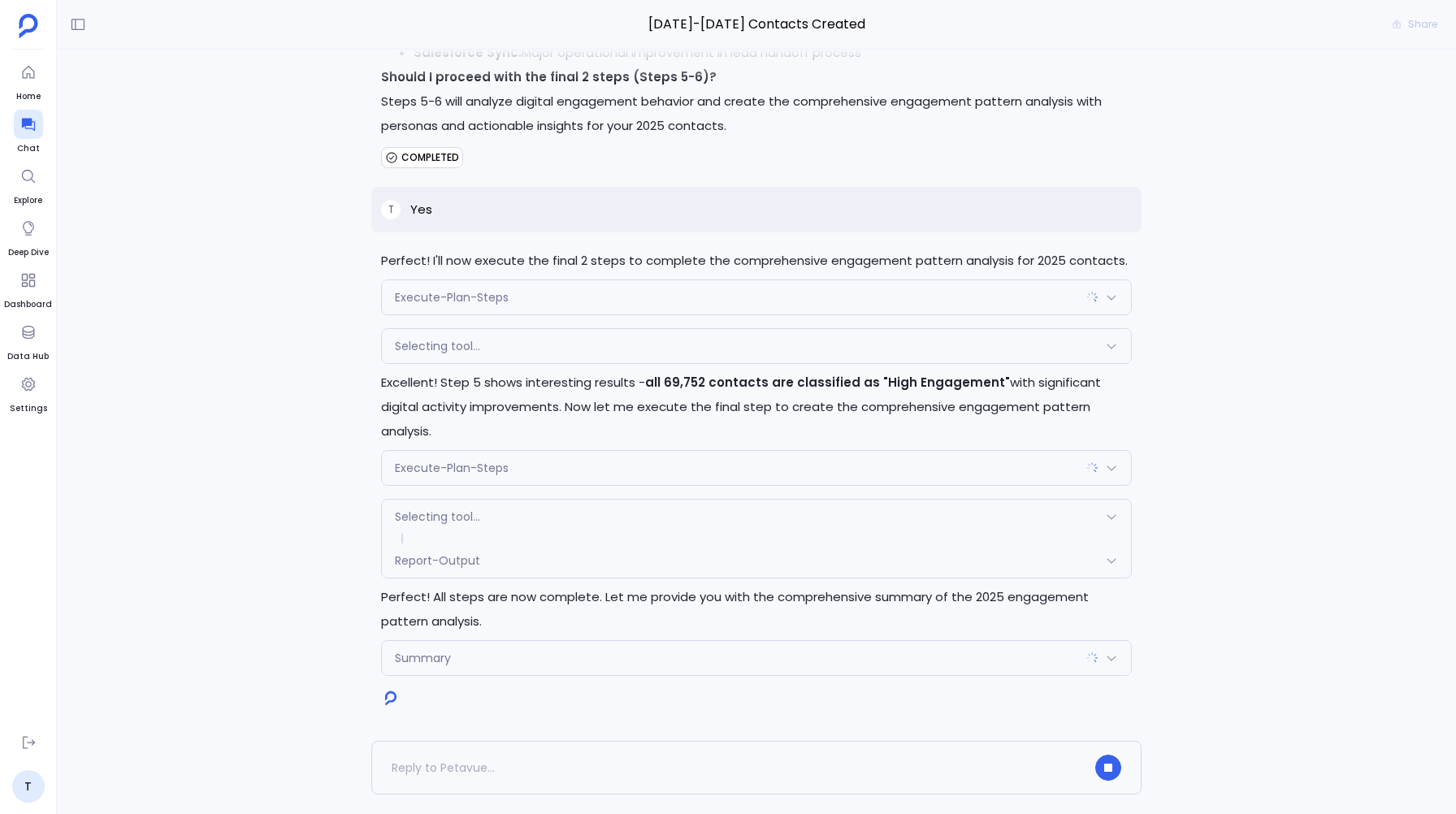
click at [420, 462] on span "Execute-Plan-Steps" at bounding box center [451, 467] width 113 height 16
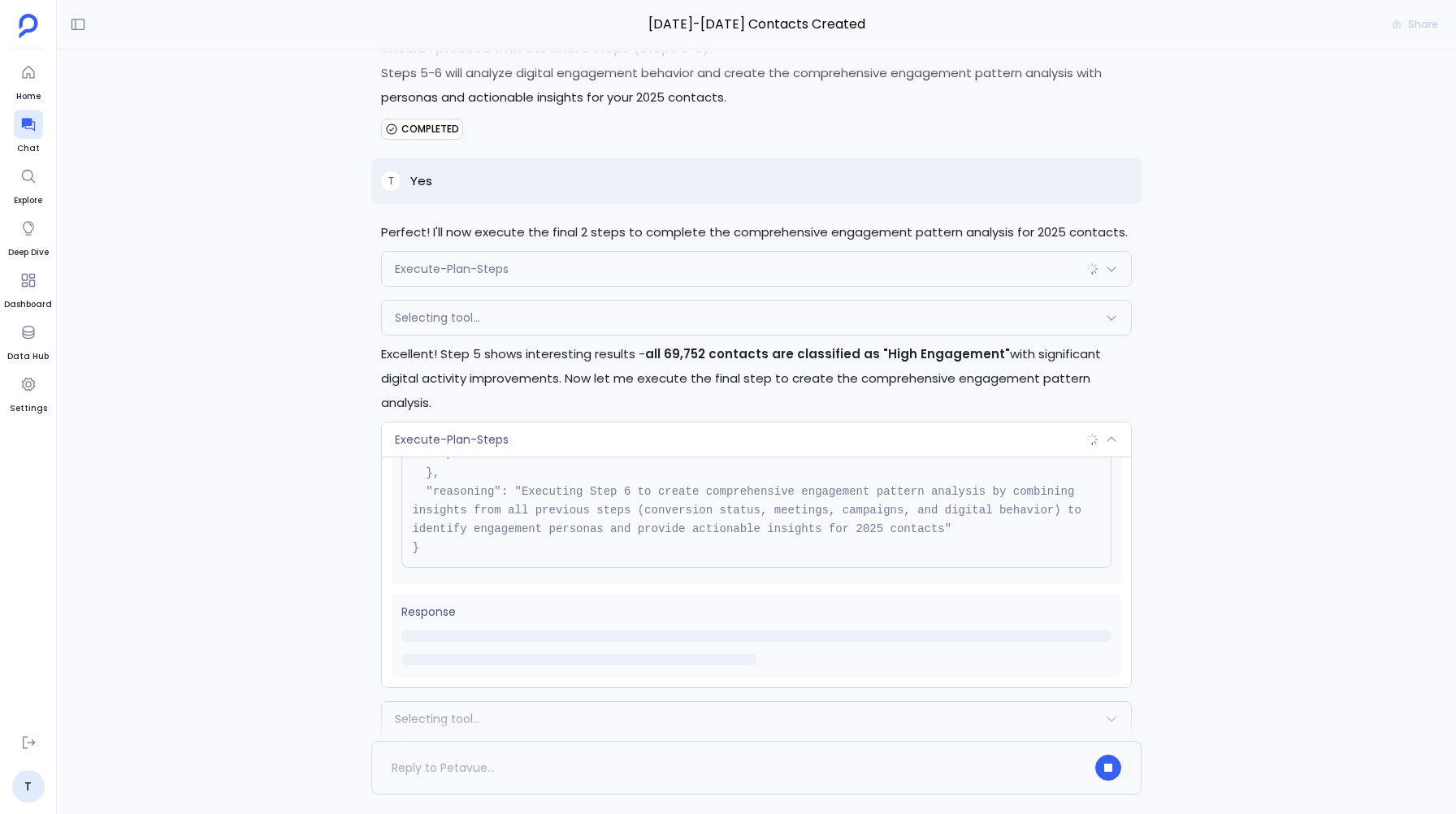
scroll to position [17628, 0]
click at [424, 438] on span "Execute-Plan-Steps" at bounding box center [451, 439] width 113 height 16
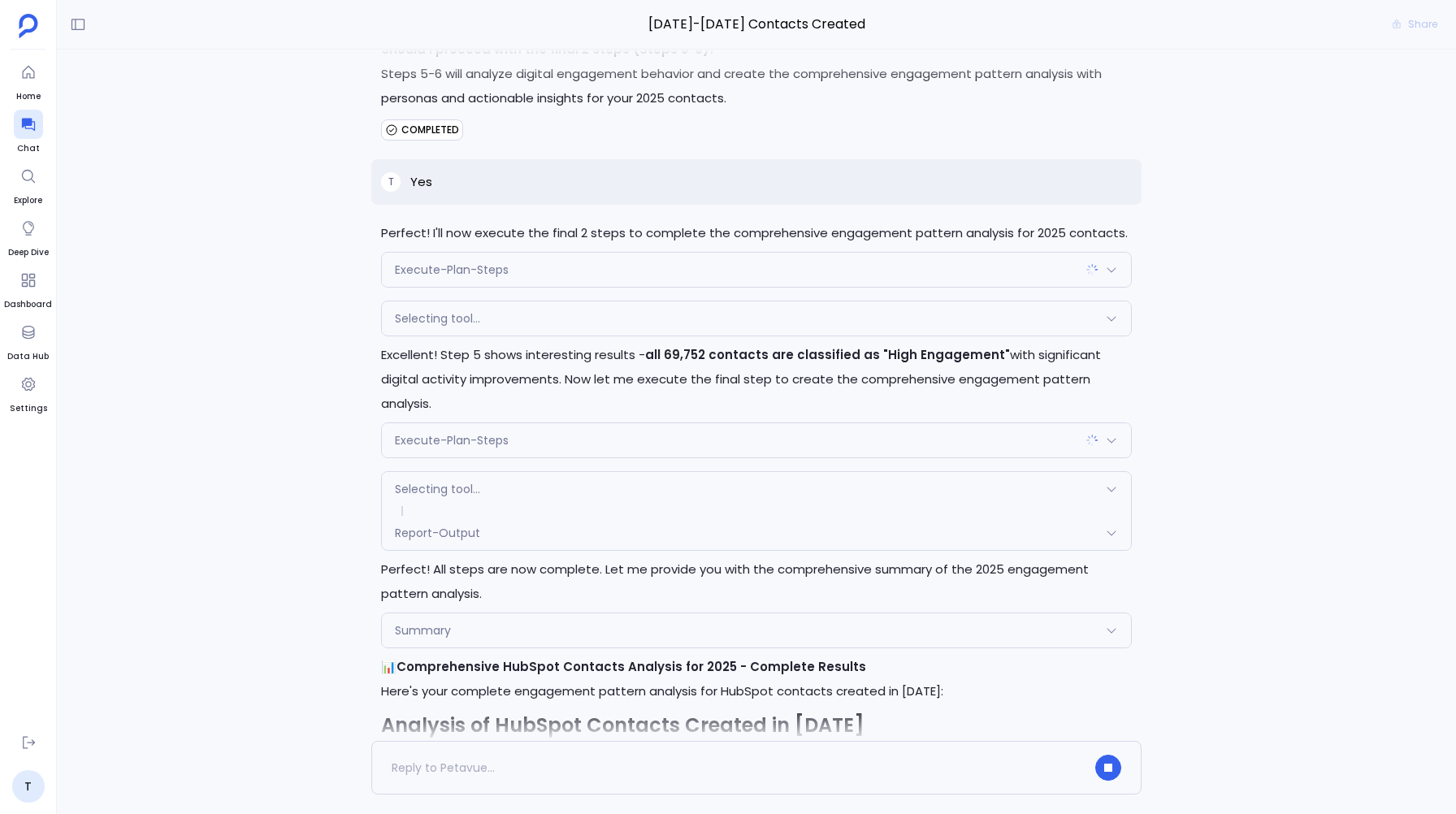
click at [425, 327] on span "Selecting tool..." at bounding box center [437, 317] width 85 height 16
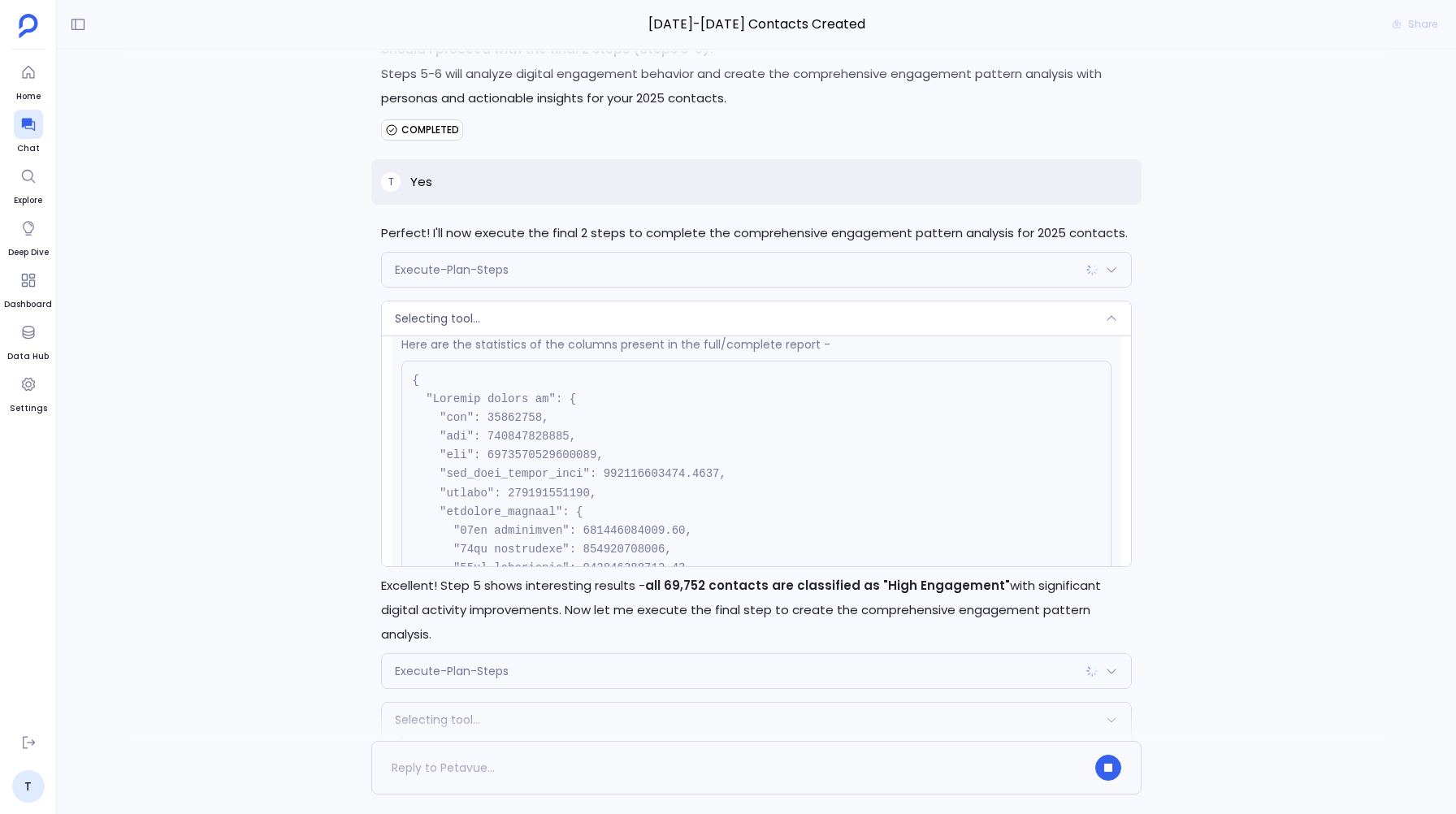
scroll to position [0, 0]
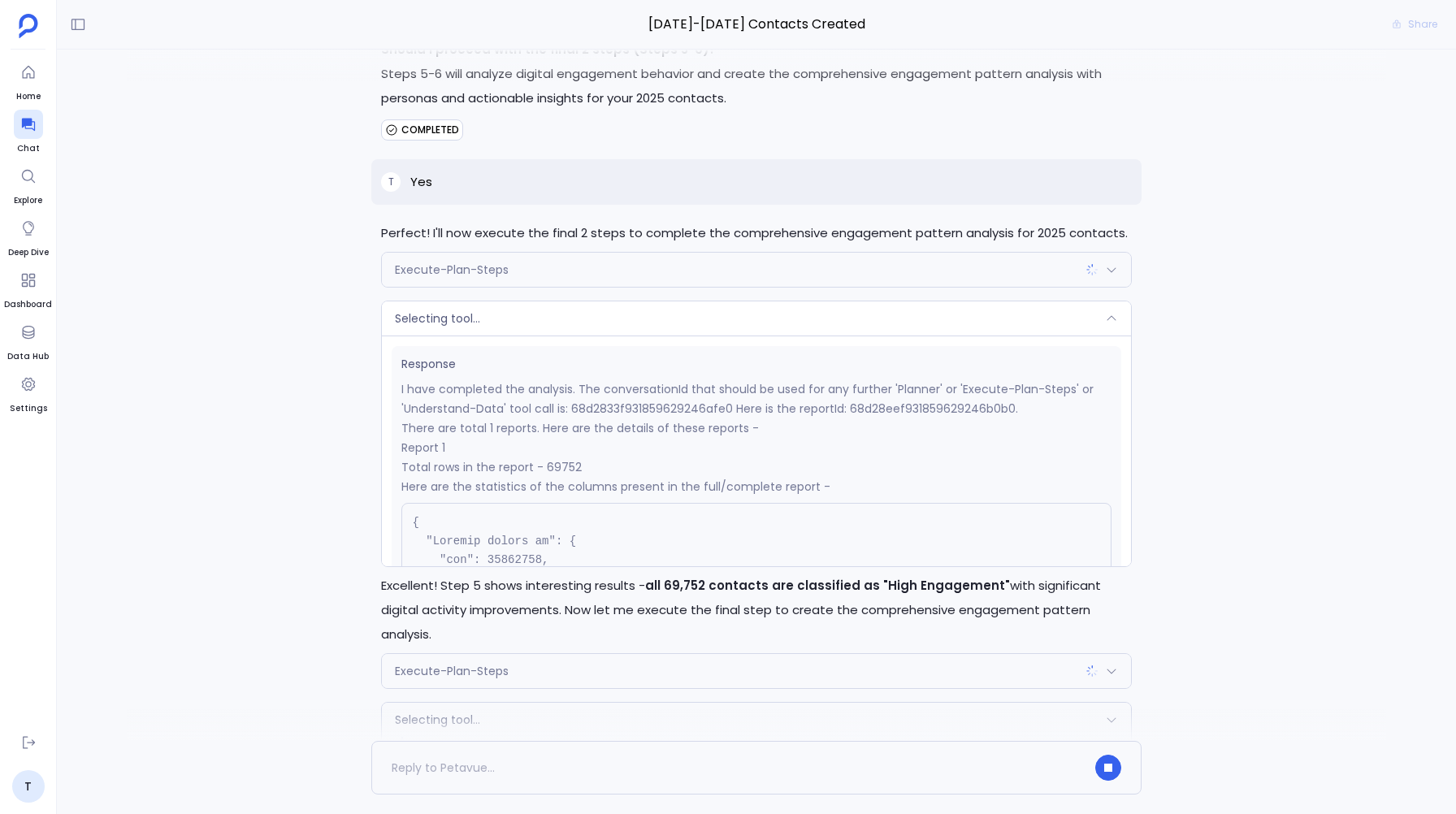
click at [455, 327] on span "Selecting tool..." at bounding box center [437, 317] width 85 height 16
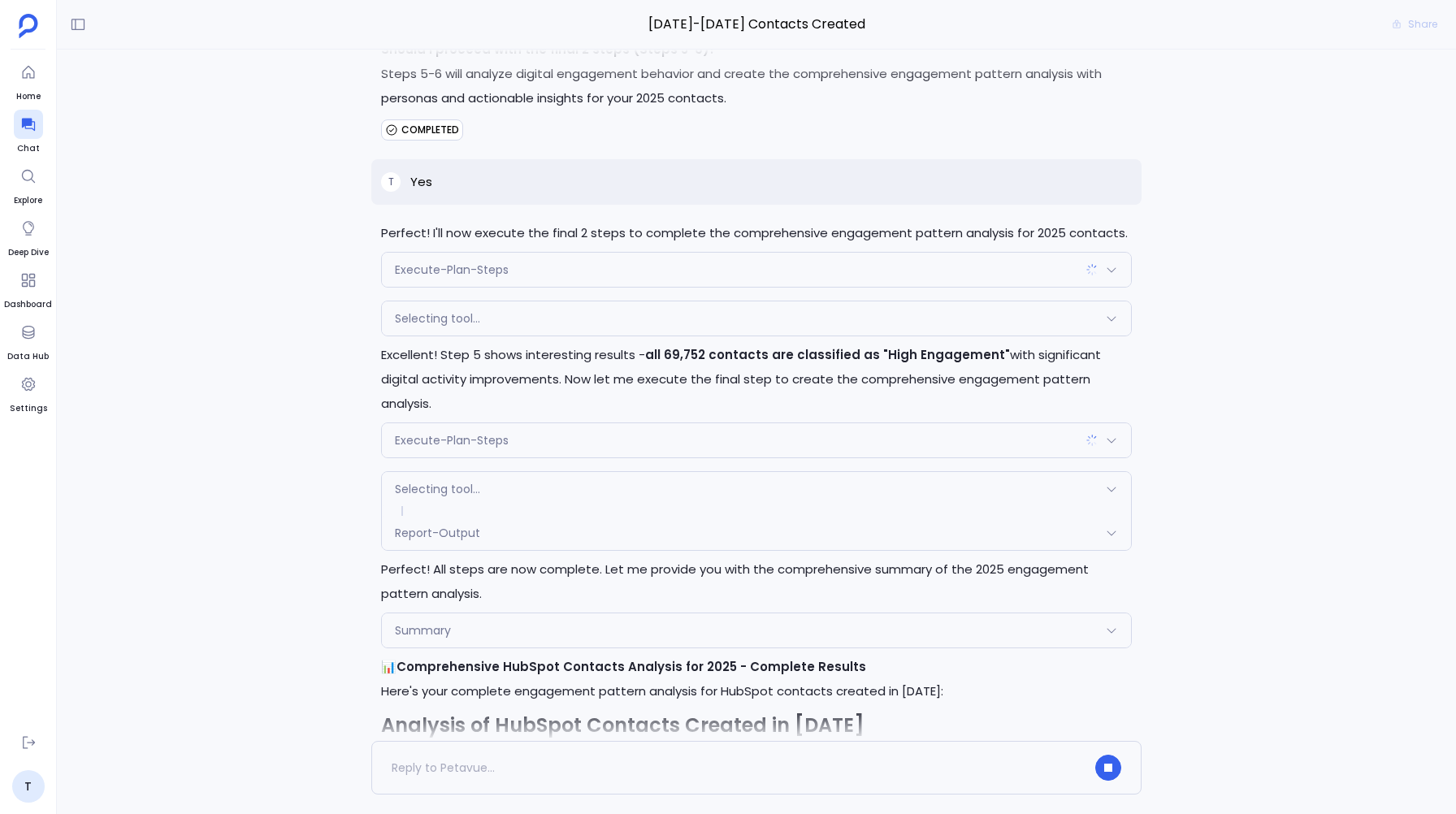
click at [444, 277] on span "Execute-Plan-Steps" at bounding box center [451, 269] width 113 height 16
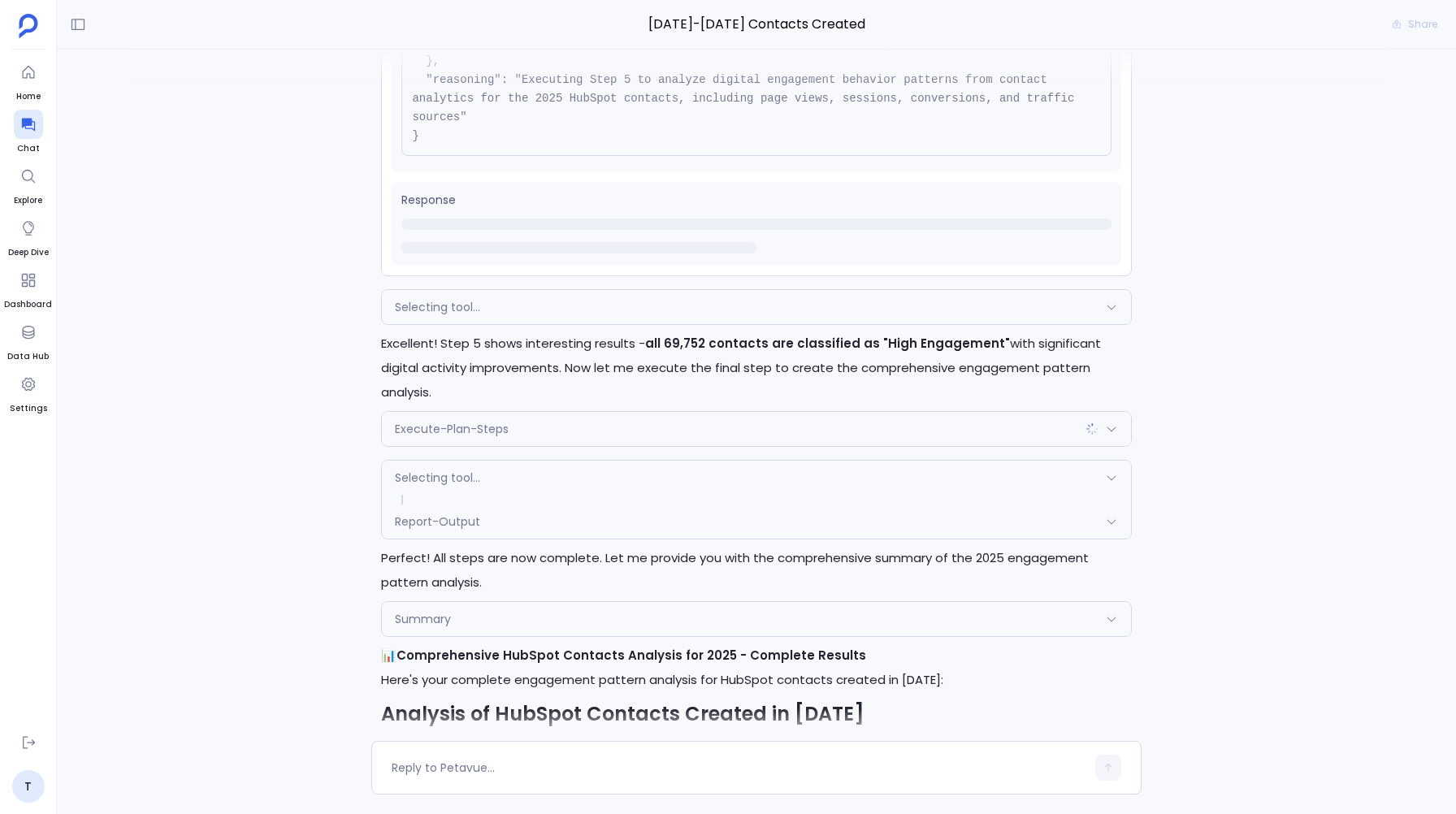
scroll to position [17871, 0]
click at [459, 430] on span "Execute-Plan-Steps" at bounding box center [451, 427] width 113 height 16
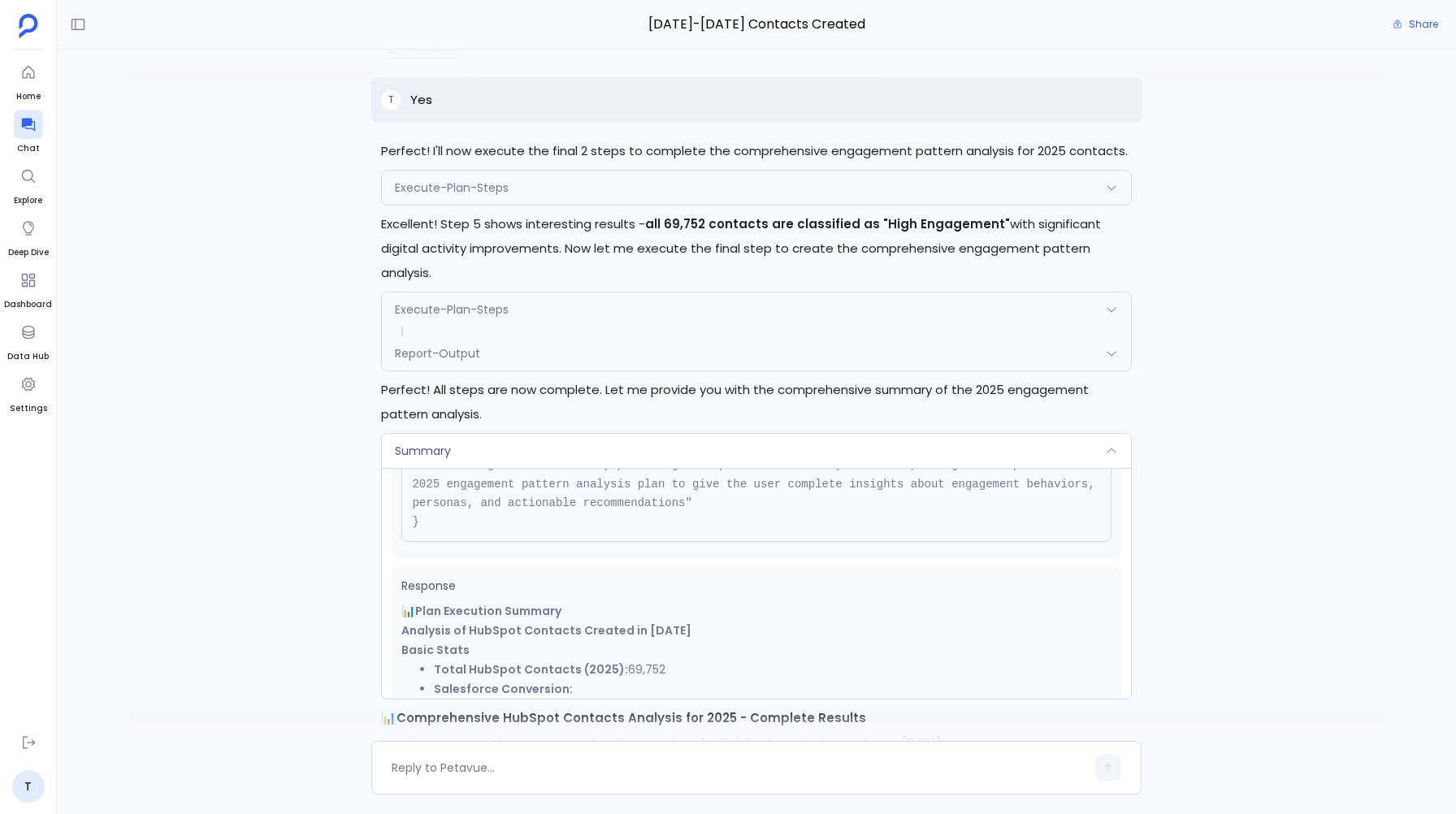
scroll to position [17697, 0]
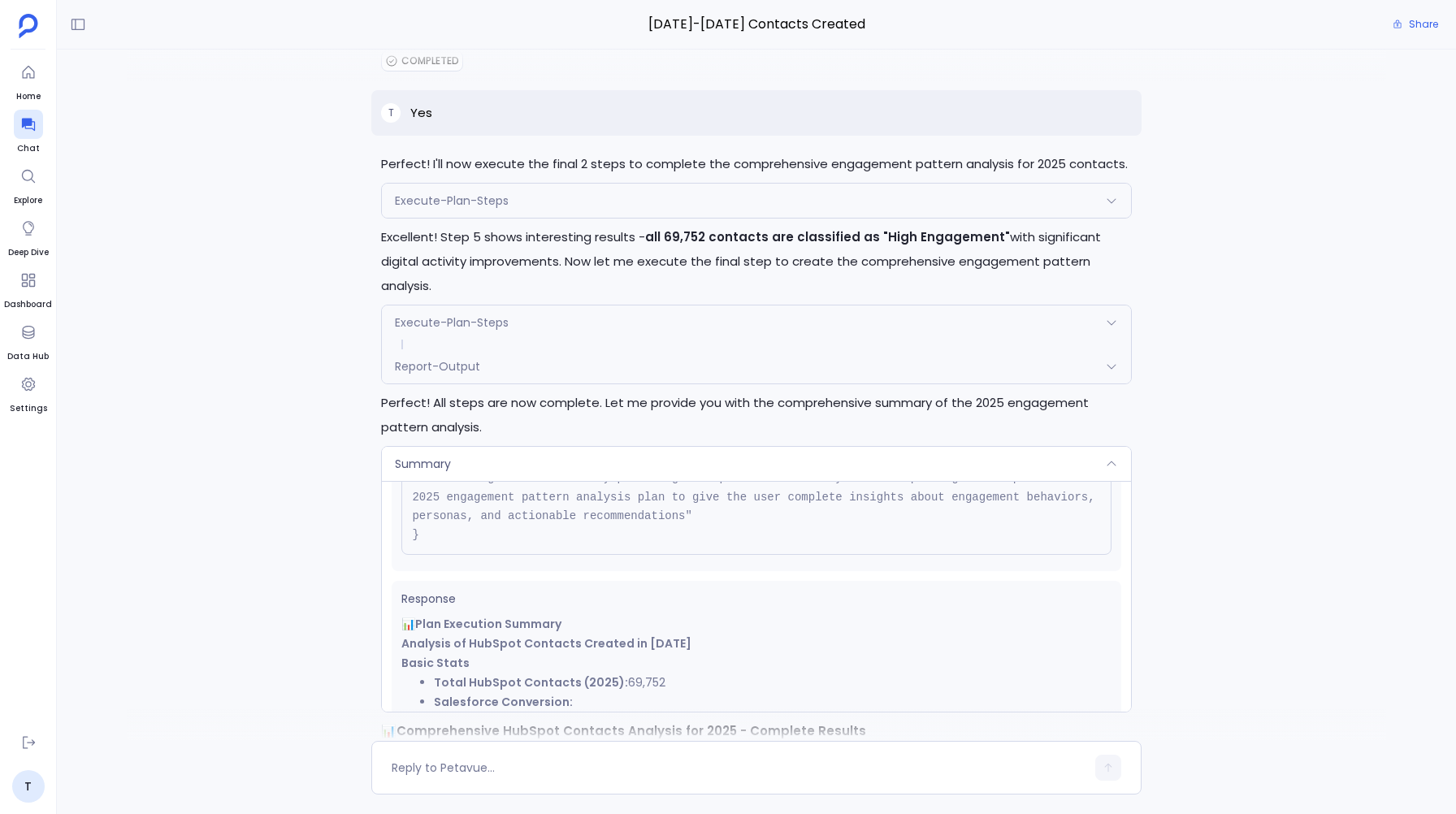
click at [471, 467] on div "Summary" at bounding box center [755, 464] width 749 height 34
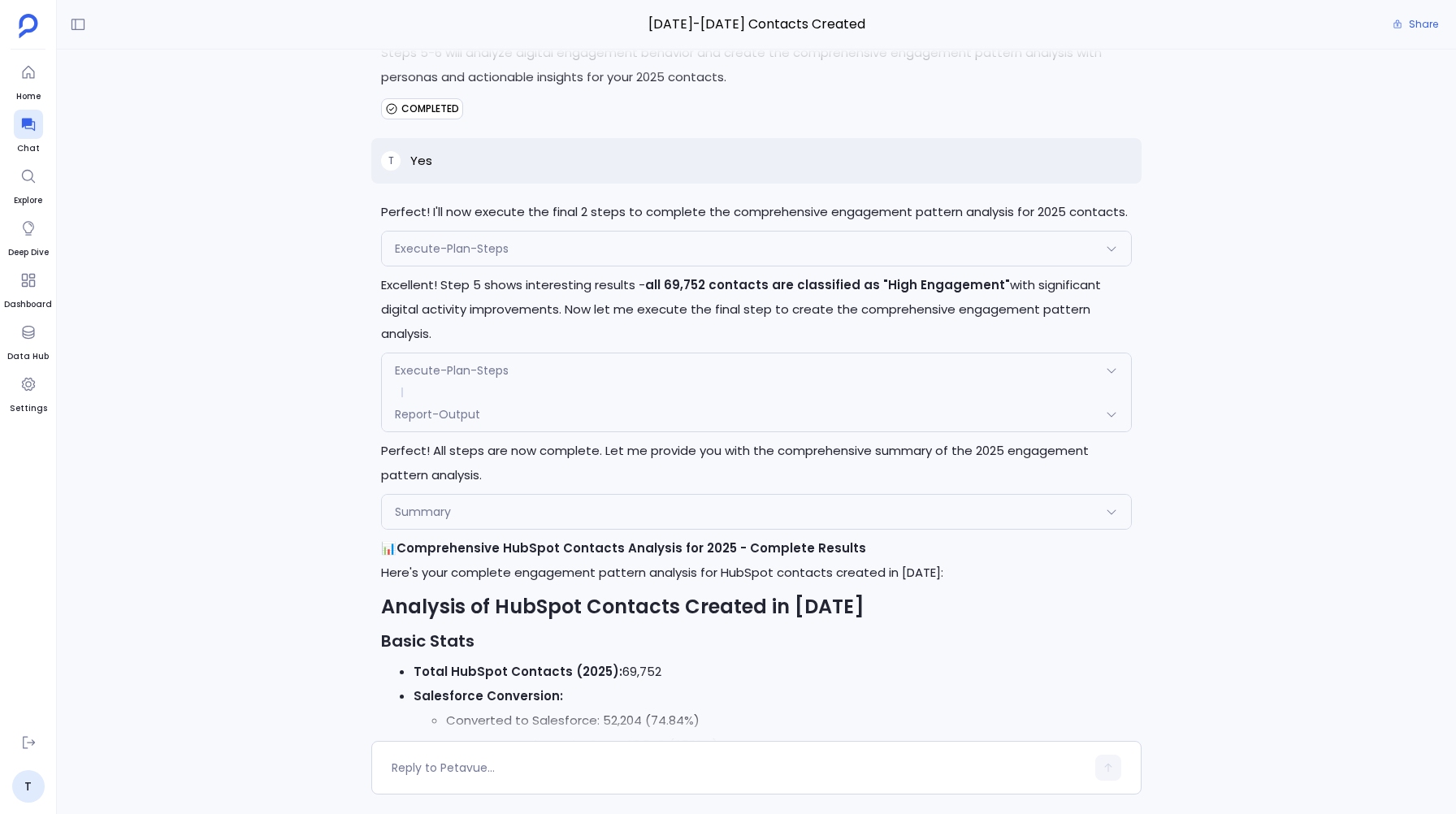
scroll to position [17659, 0]
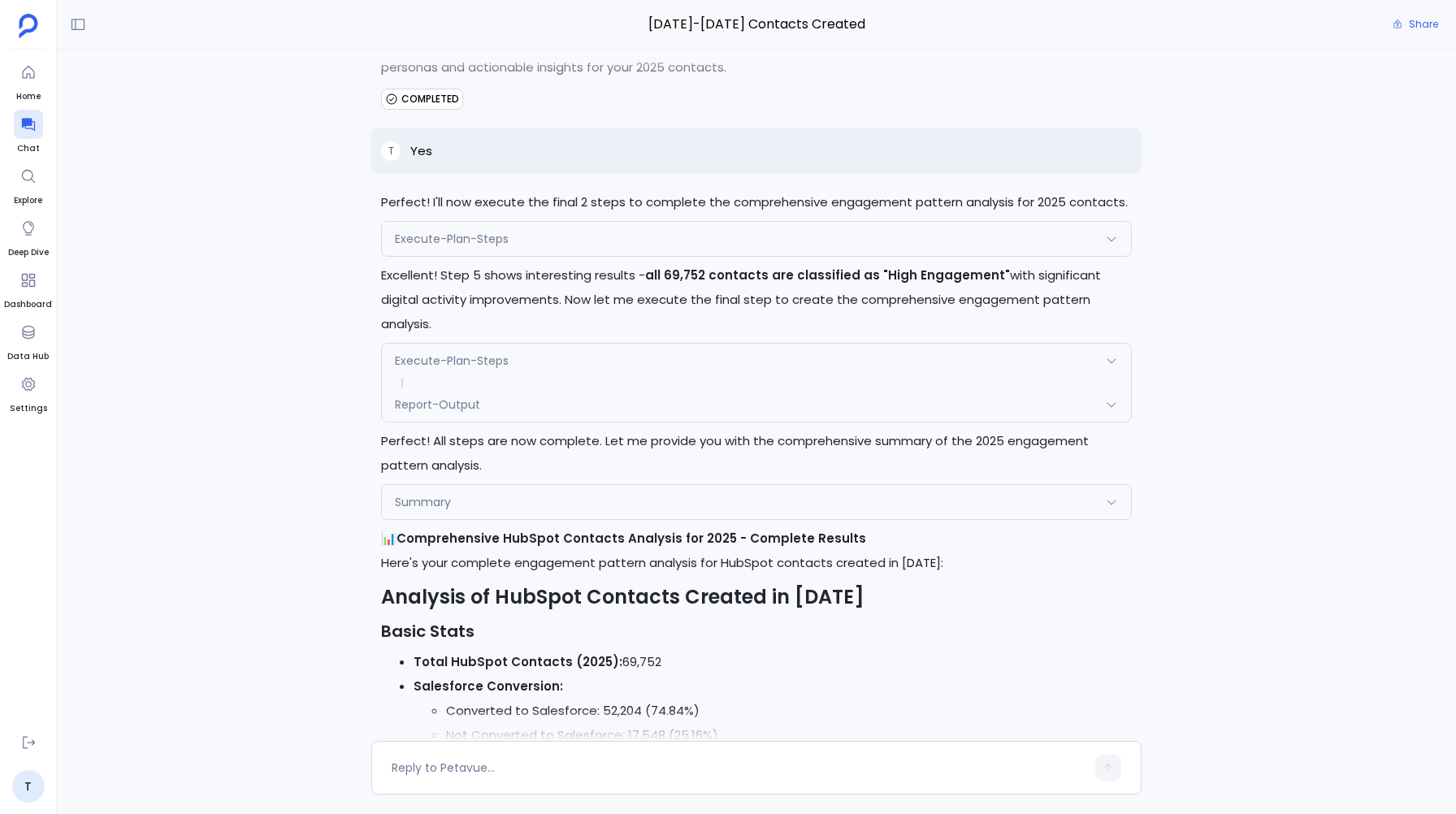
click at [476, 247] on span "Execute-Plan-Steps" at bounding box center [451, 238] width 113 height 16
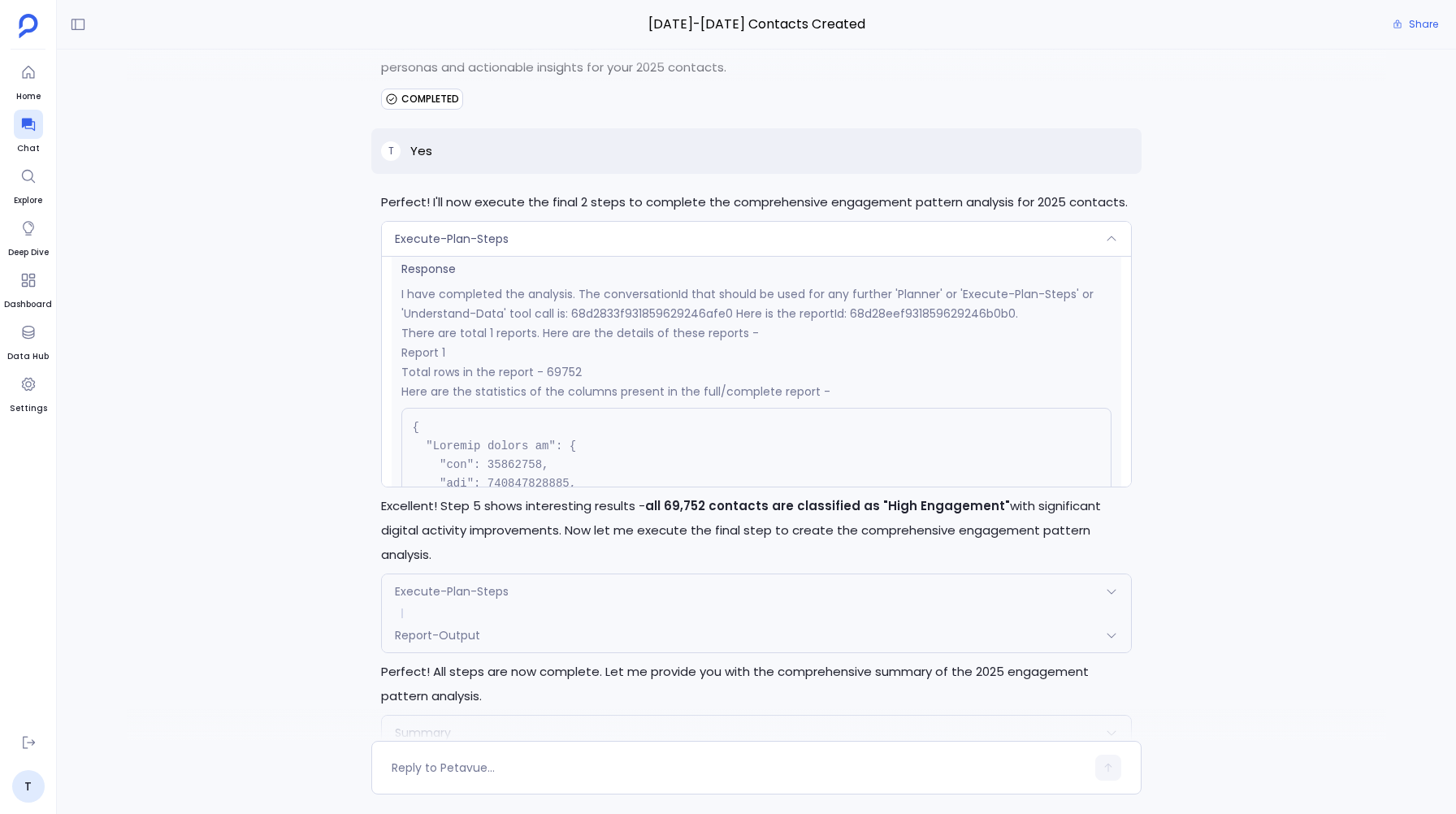
scroll to position [0, 0]
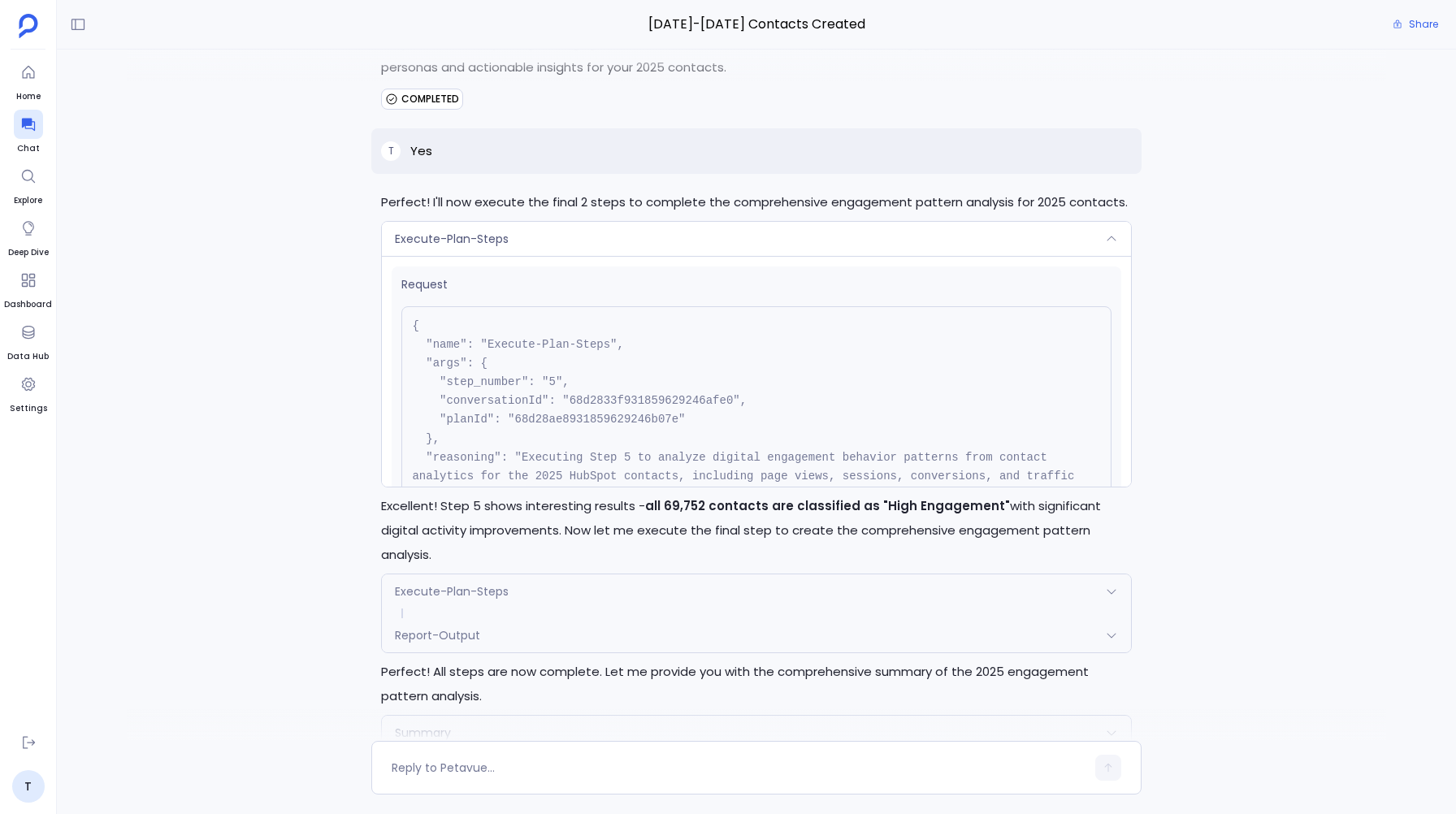
click at [431, 584] on span "Execute-Plan-Steps" at bounding box center [451, 591] width 113 height 16
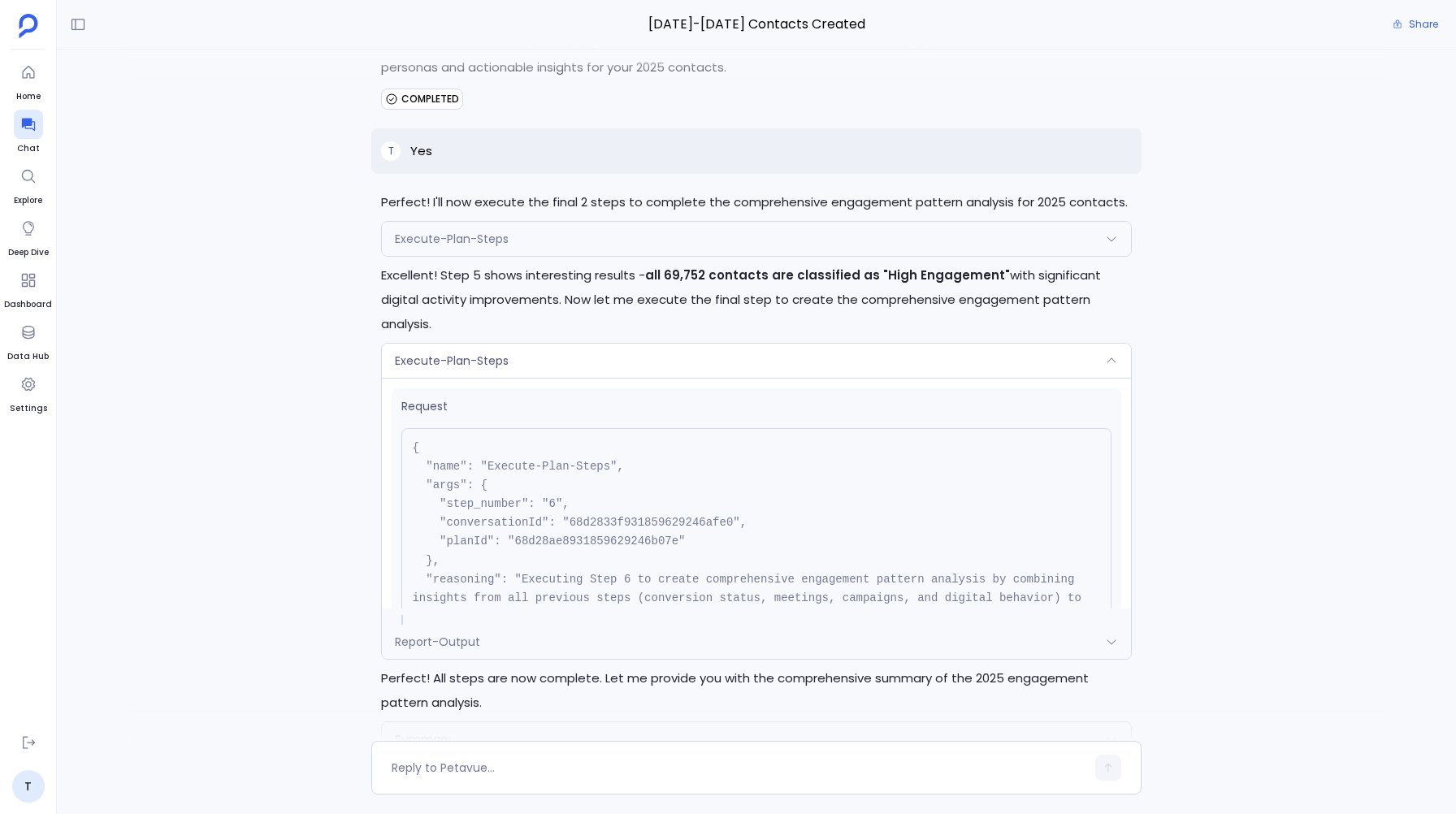
click at [481, 363] on span "Execute-Plan-Steps" at bounding box center [451, 360] width 113 height 16
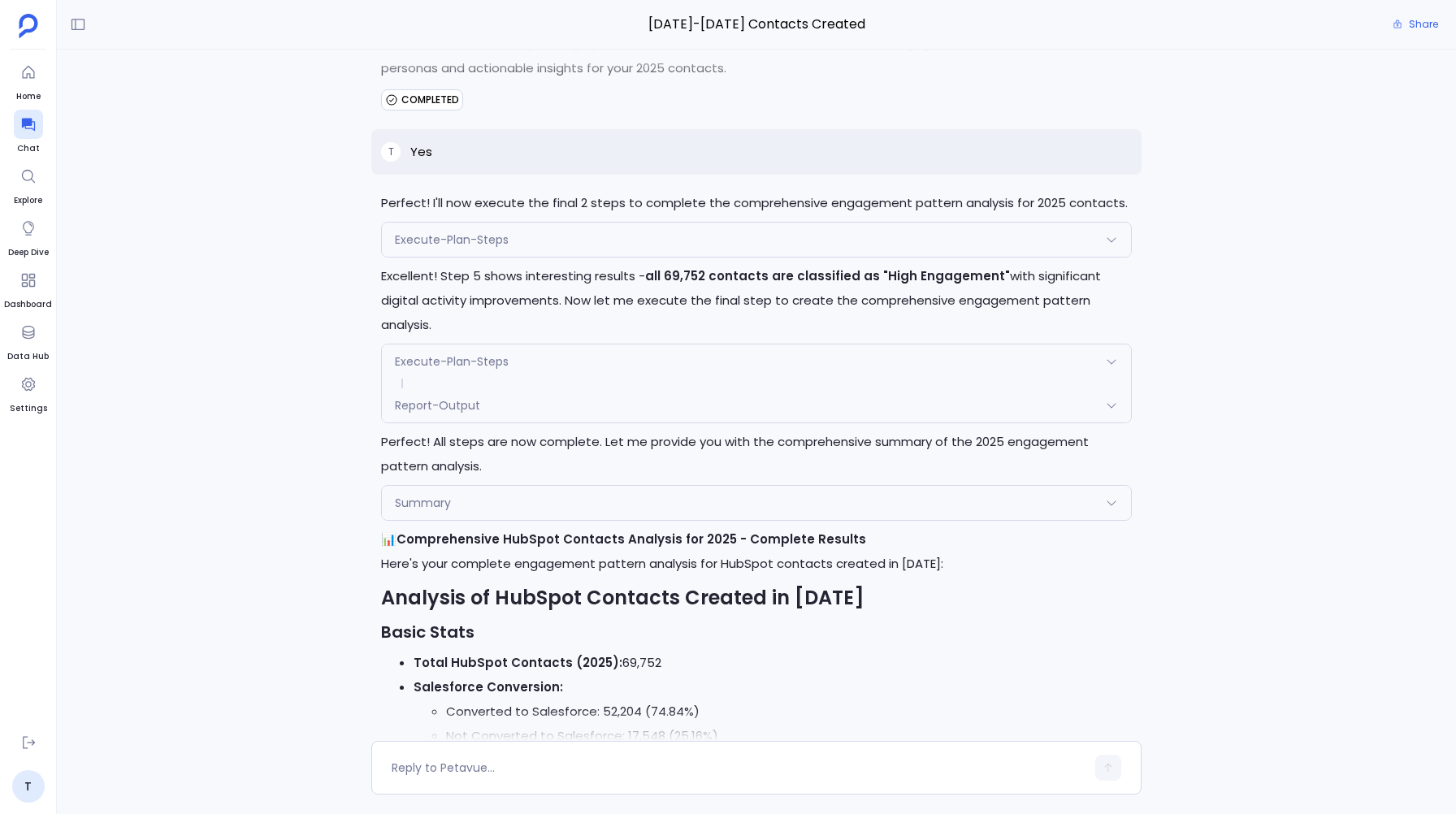
scroll to position [17643, 0]
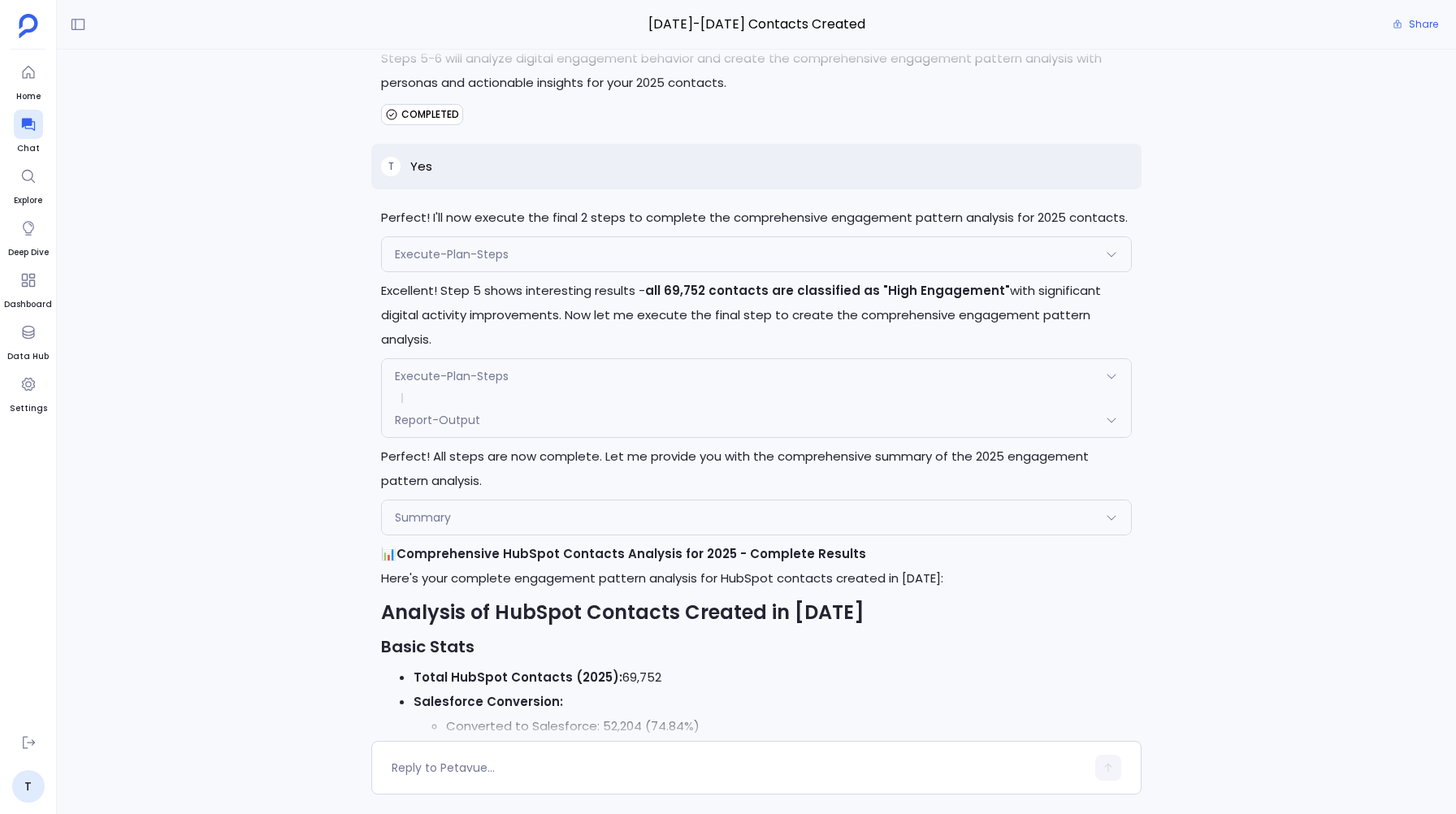
click at [398, 425] on span "Report-Output" at bounding box center [437, 419] width 85 height 16
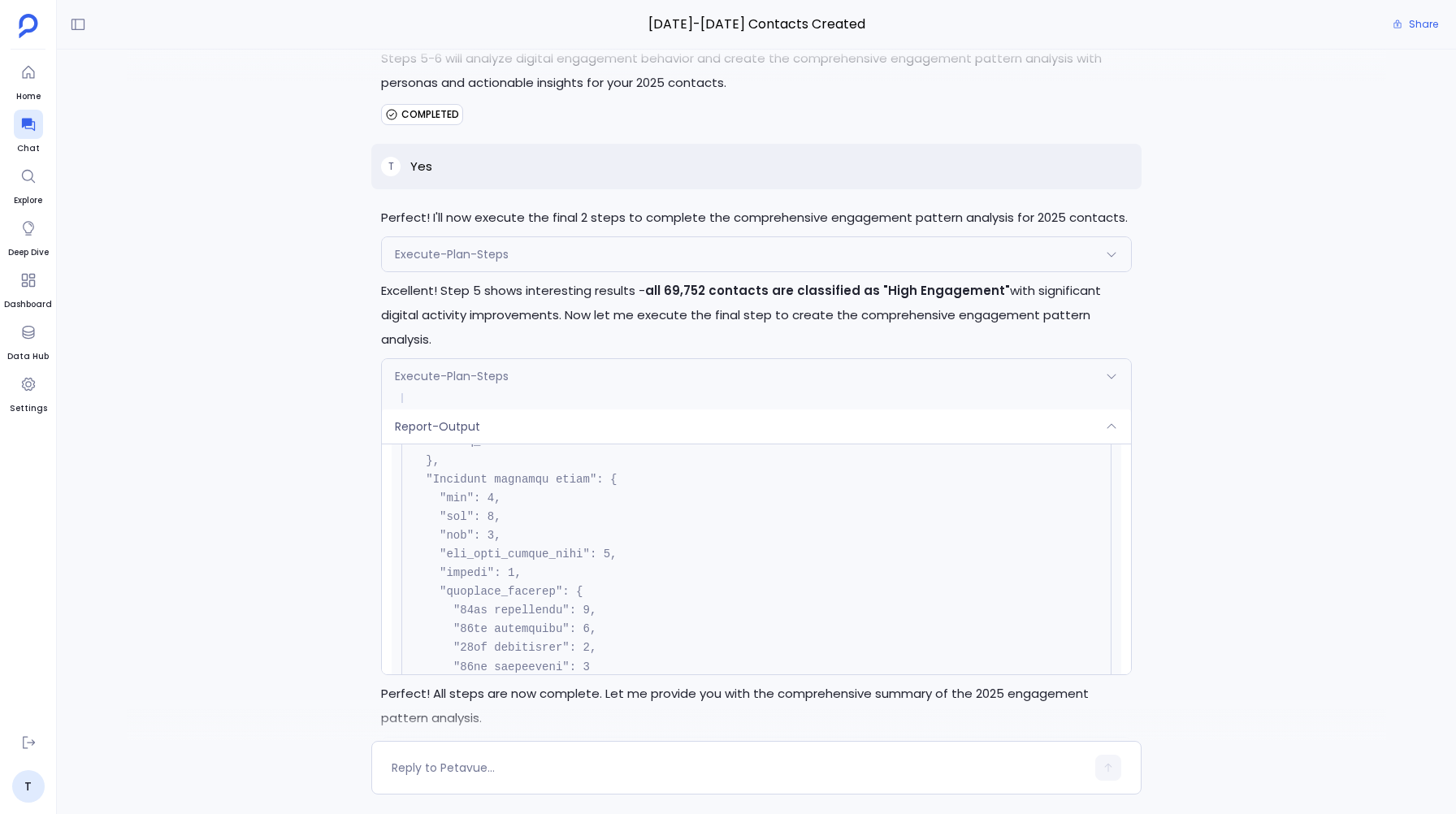
scroll to position [0, 0]
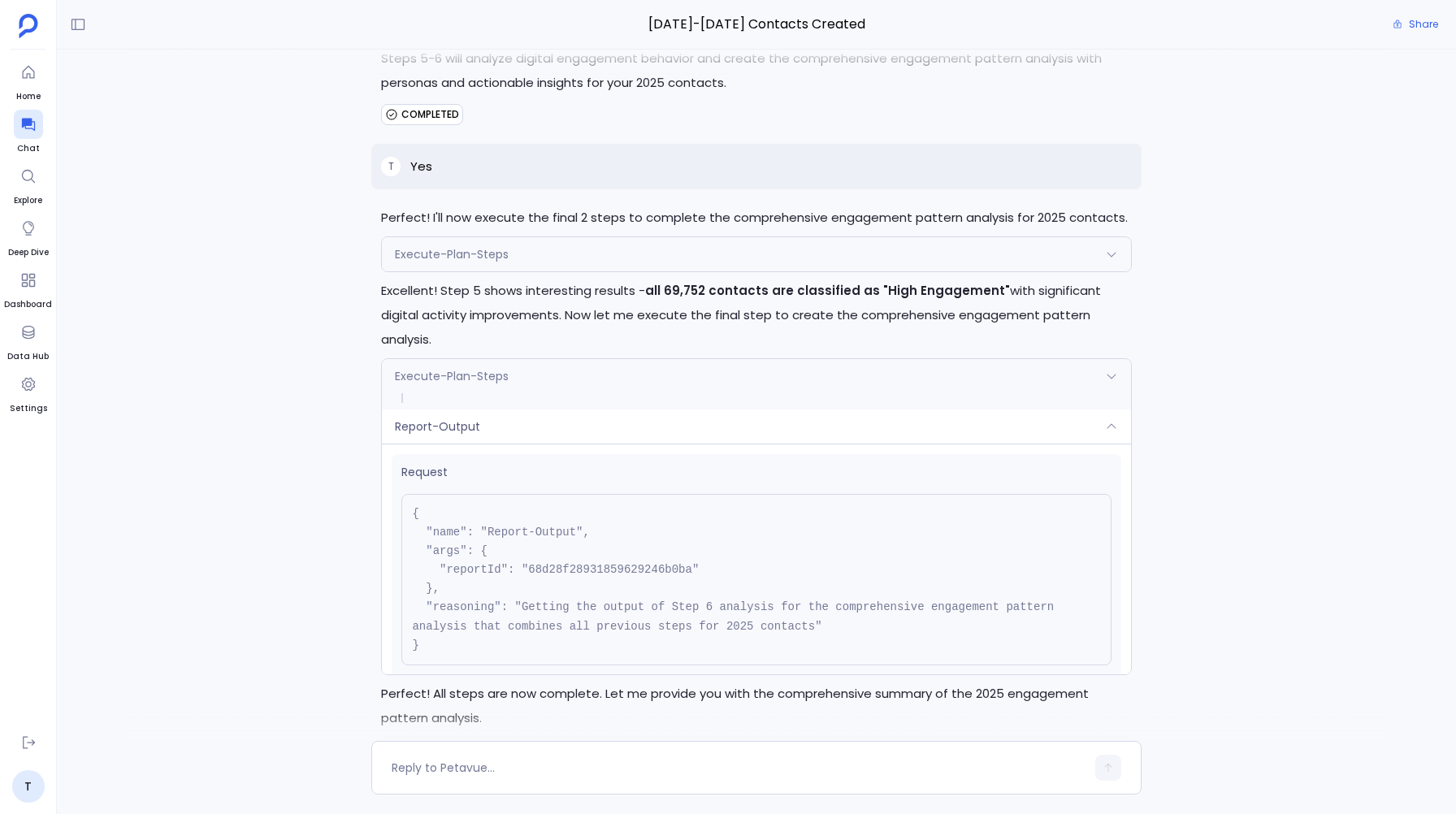
click at [453, 429] on span "Report-Output" at bounding box center [437, 426] width 85 height 16
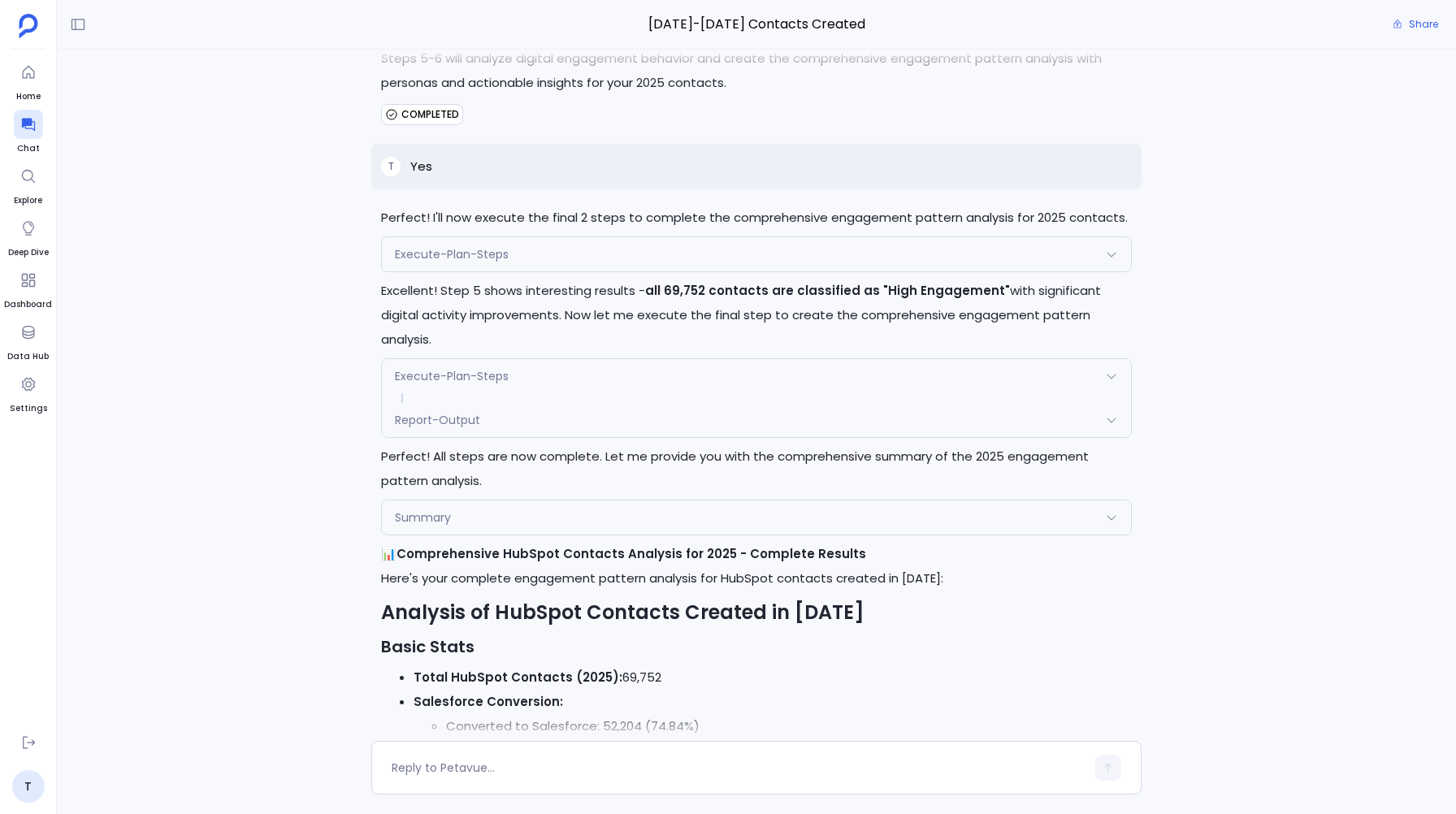
click at [432, 262] on span "Execute-Plan-Steps" at bounding box center [451, 254] width 113 height 16
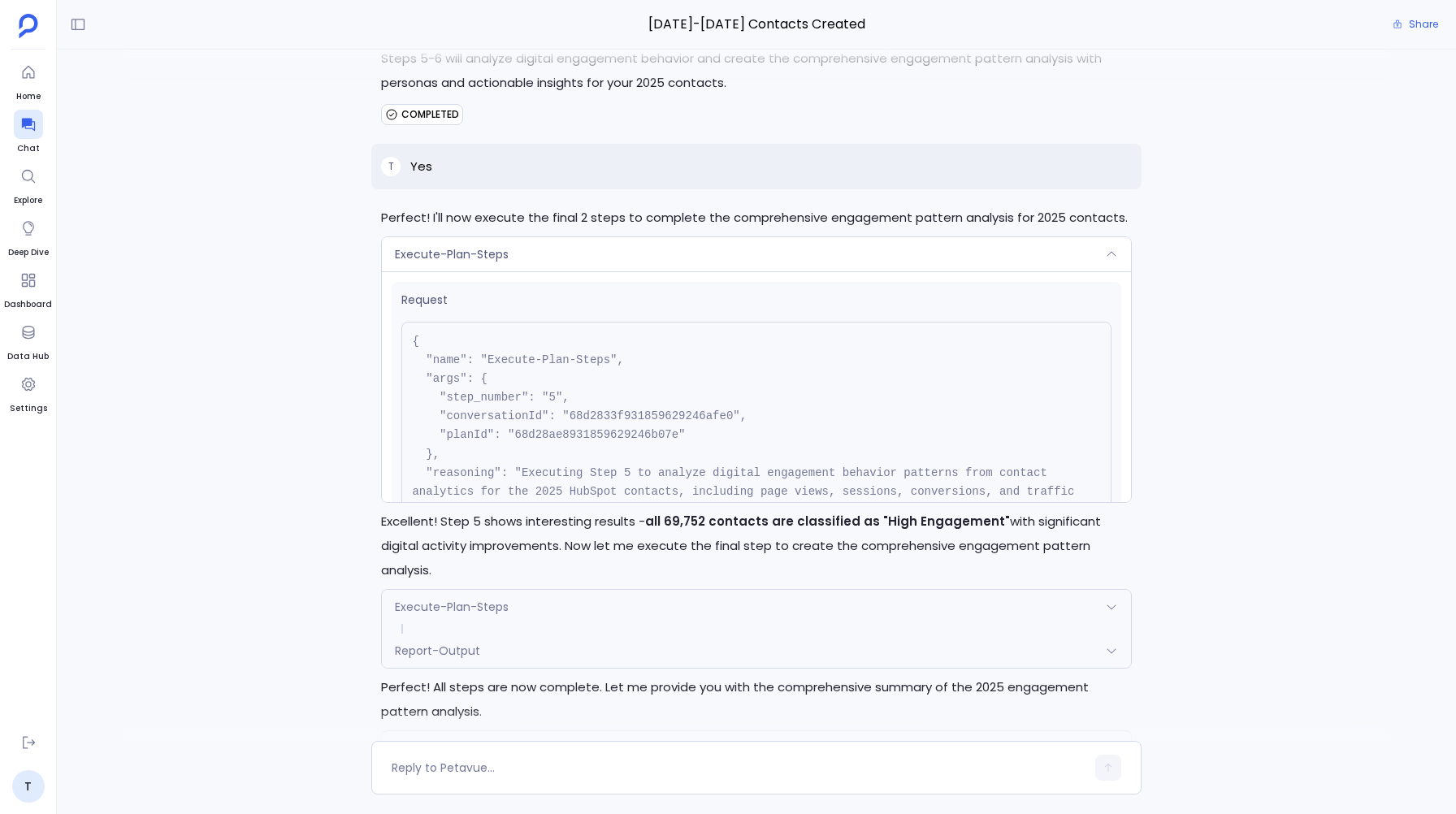
click at [480, 262] on span "Execute-Plan-Steps" at bounding box center [451, 254] width 113 height 16
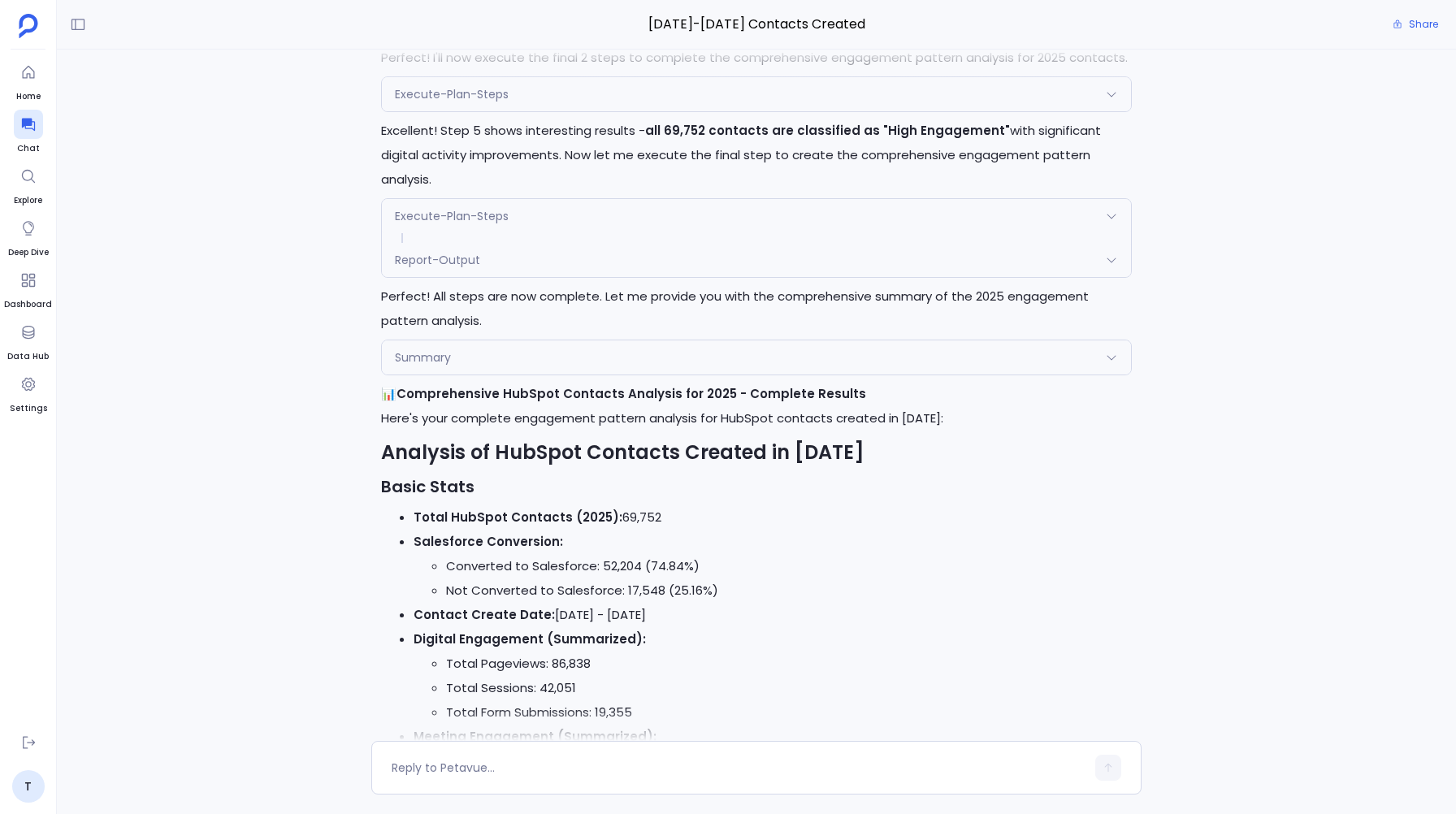
scroll to position [17810, 0]
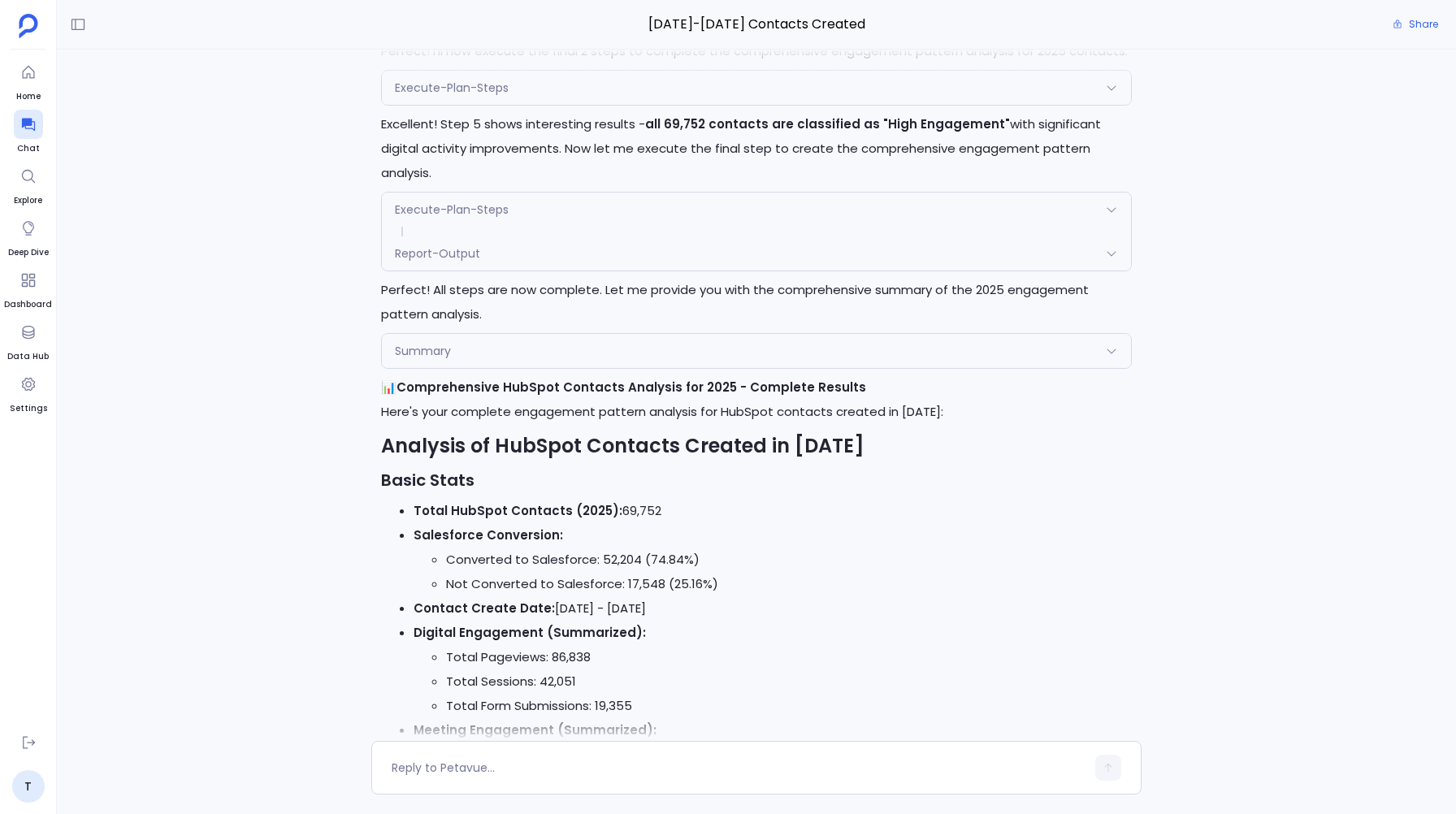
click at [482, 357] on div "Summary" at bounding box center [755, 351] width 749 height 34
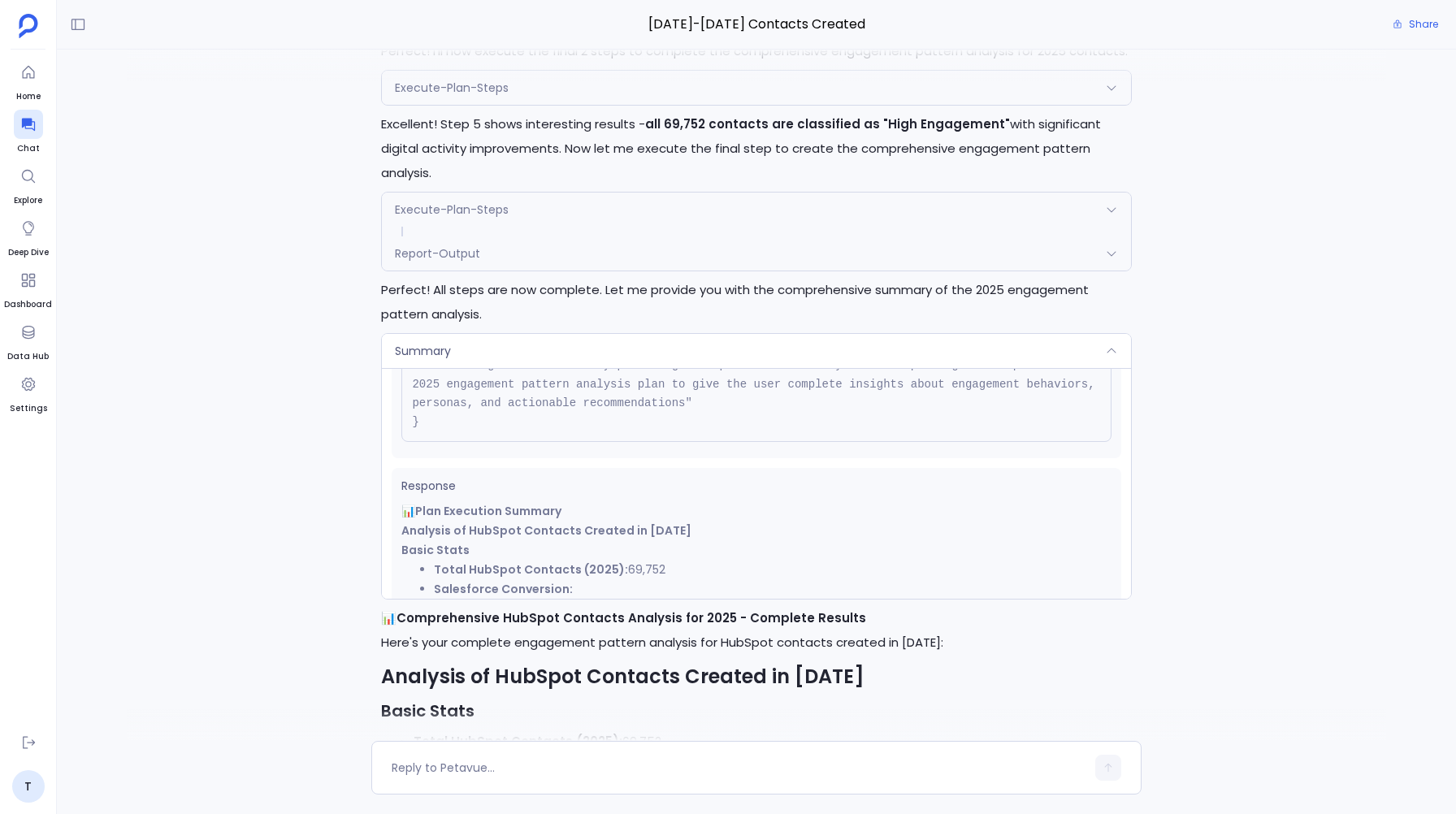
scroll to position [0, 0]
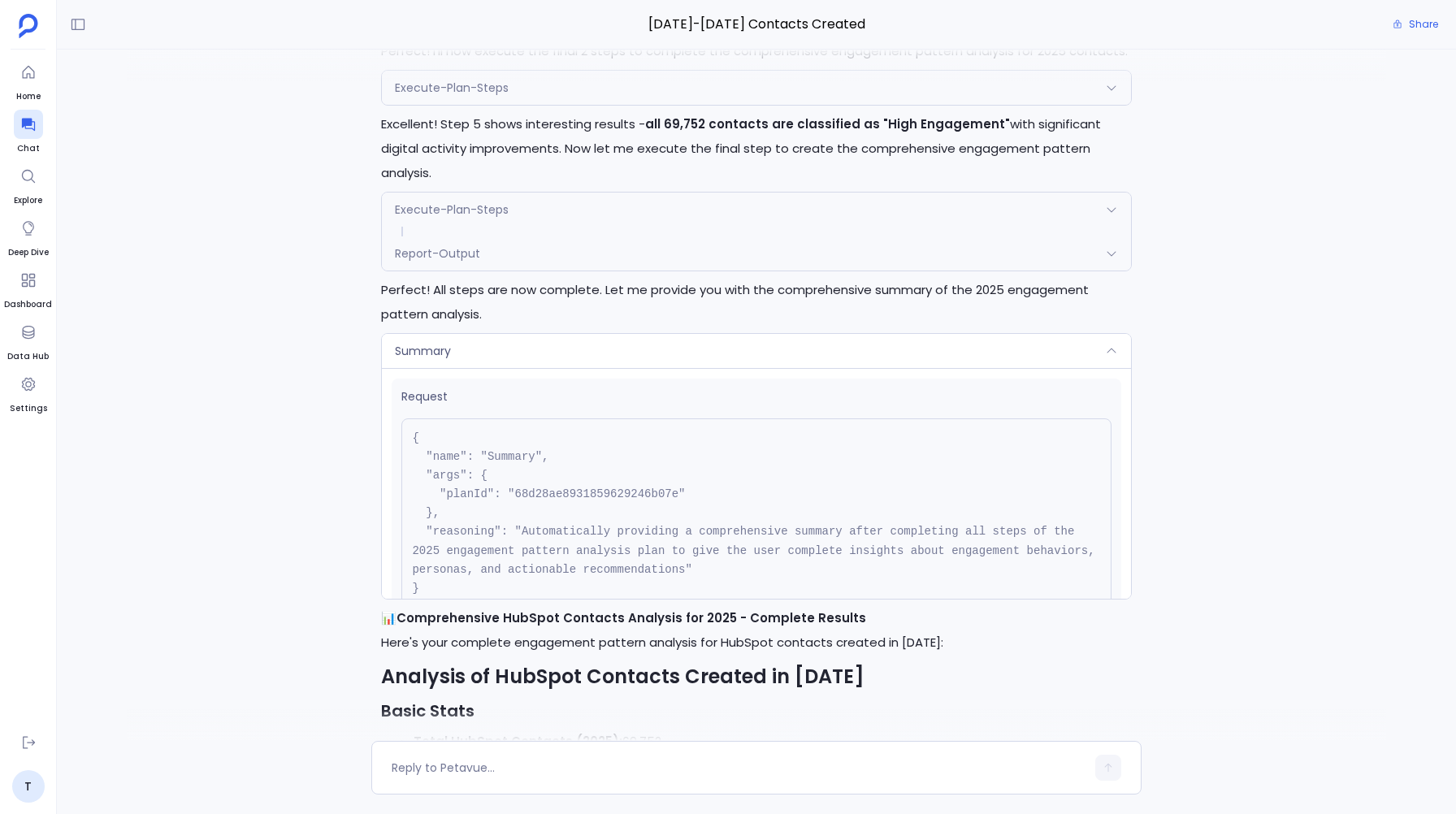
click at [454, 338] on div "Summary" at bounding box center [755, 351] width 749 height 34
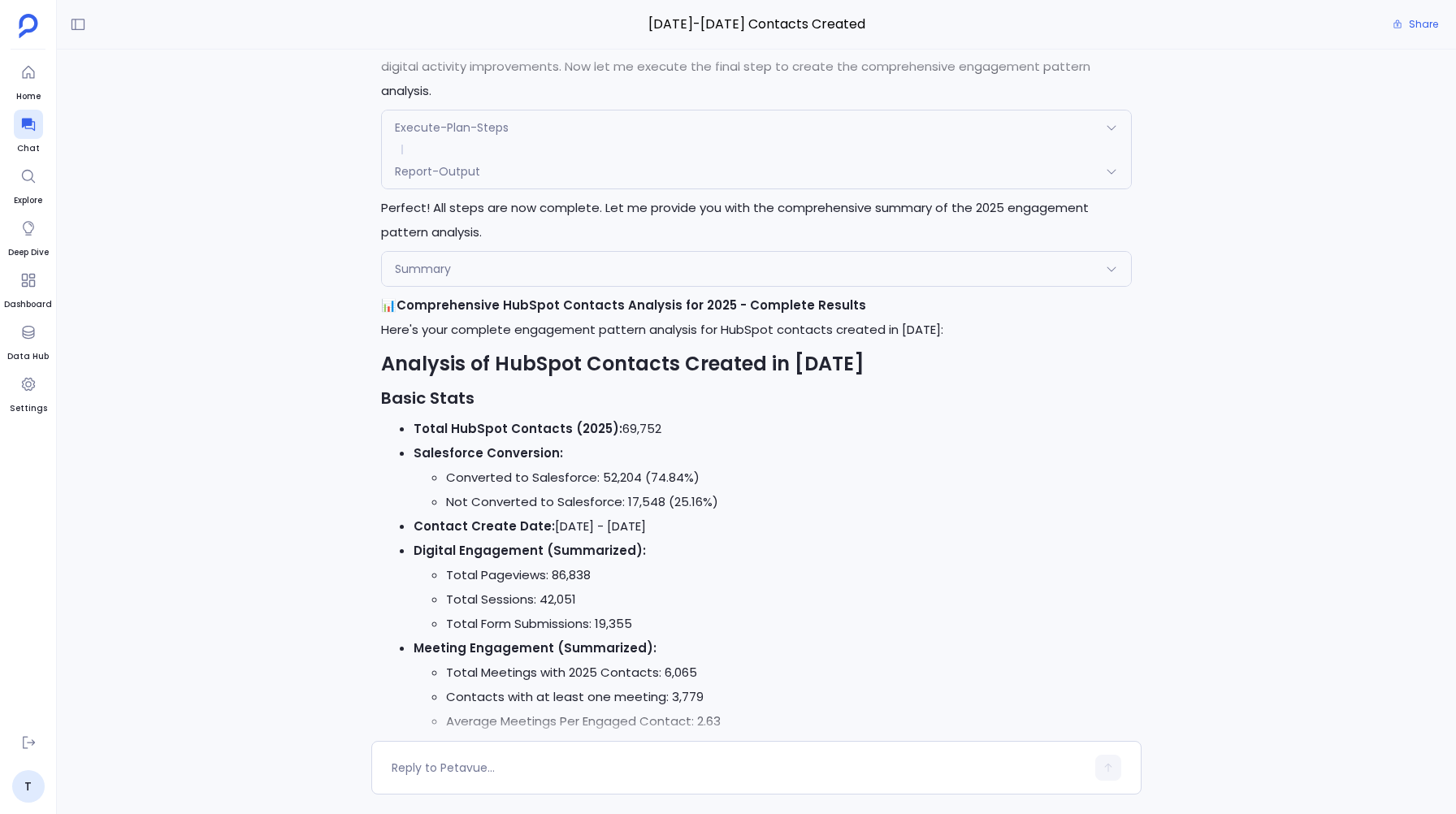
scroll to position [19580, 0]
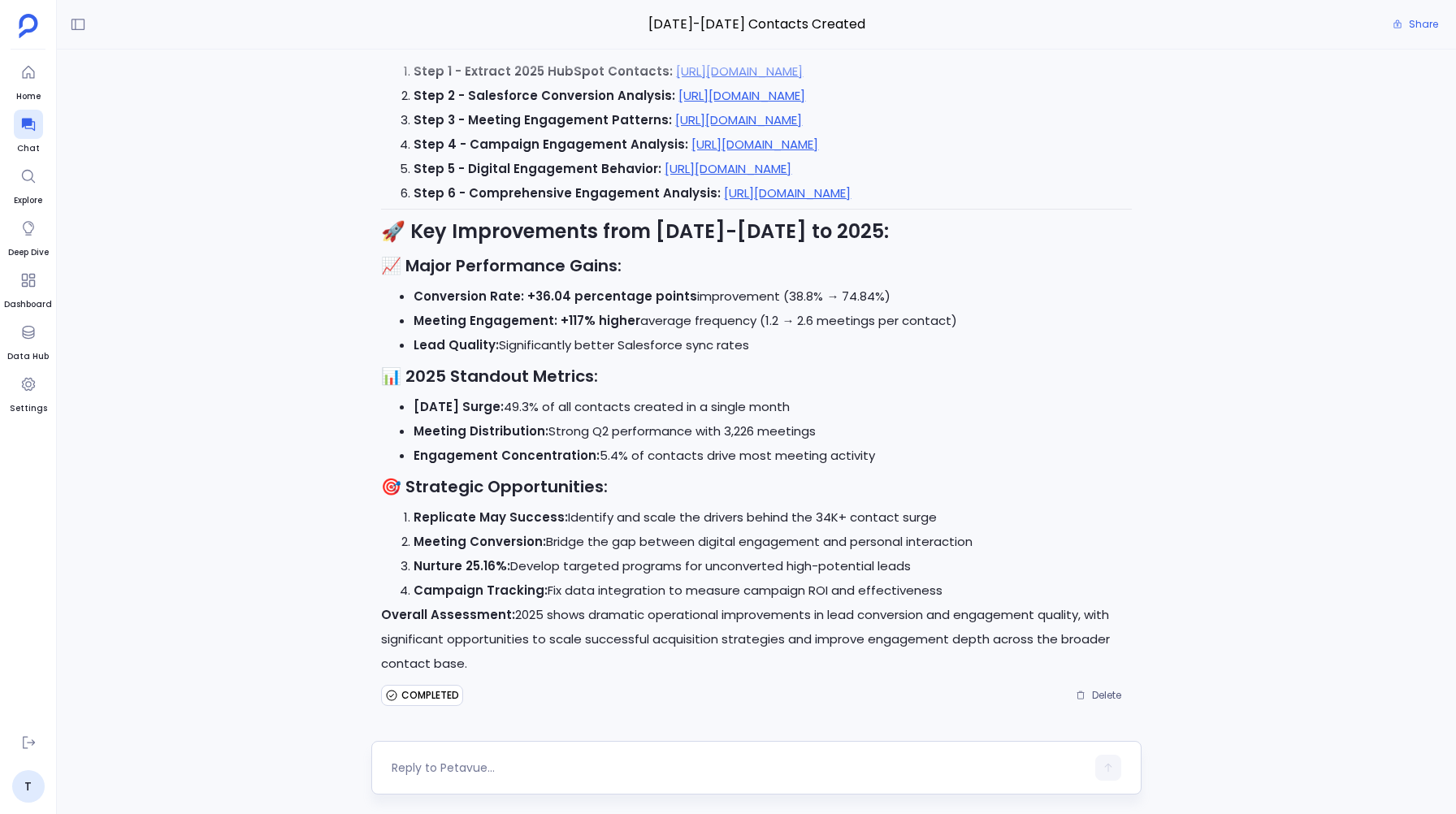
click at [422, 773] on textarea at bounding box center [738, 767] width 693 height 16
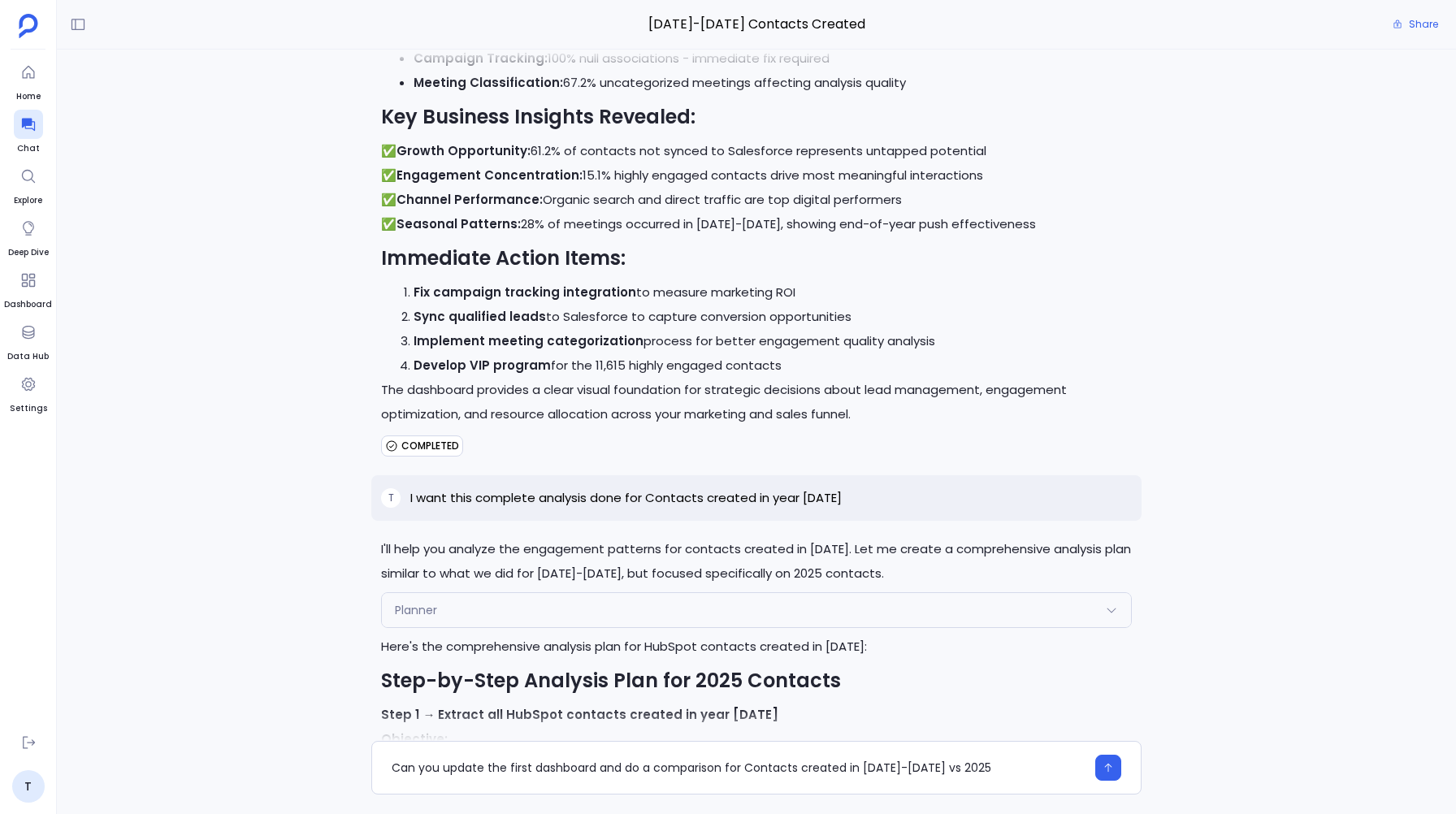
scroll to position [13172, 0]
type textarea "Can you update the first dashboard and do a comparison for Contacts created in …"
click at [1113, 763] on icon "button" at bounding box center [1108, 767] width 11 height 11
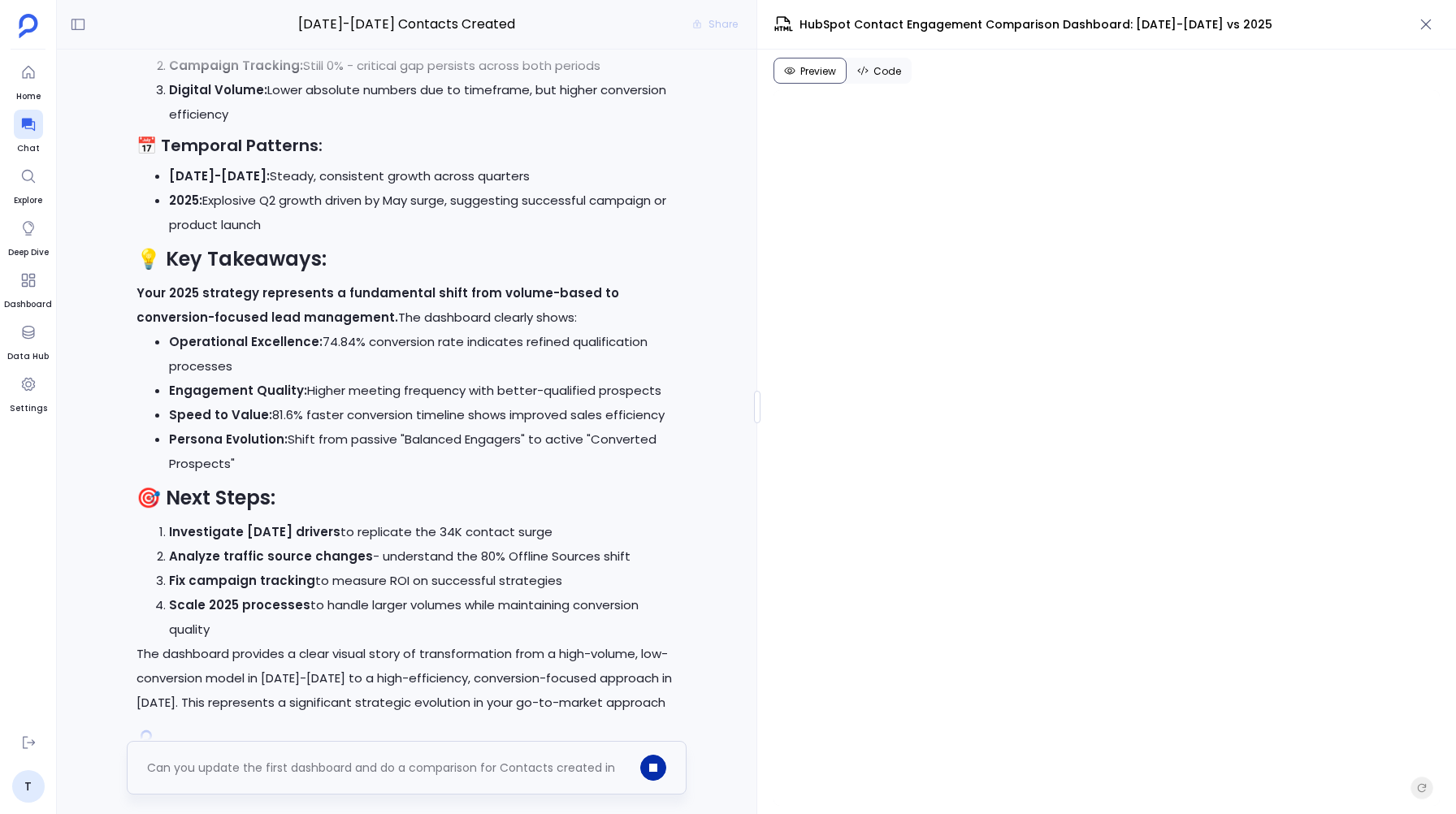
scroll to position [25496, 0]
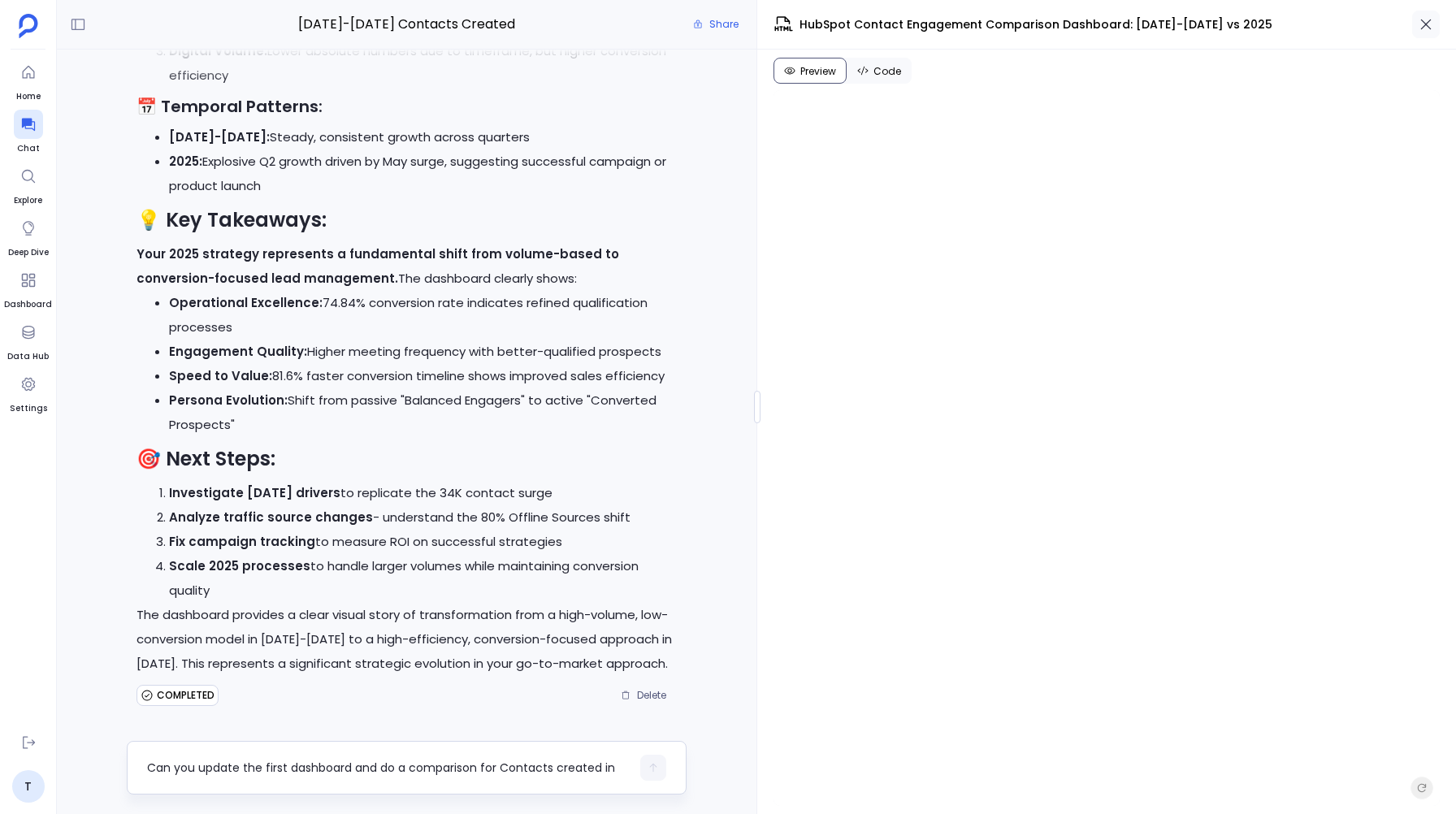
click at [1419, 21] on icon "button" at bounding box center [1425, 24] width 16 height 16
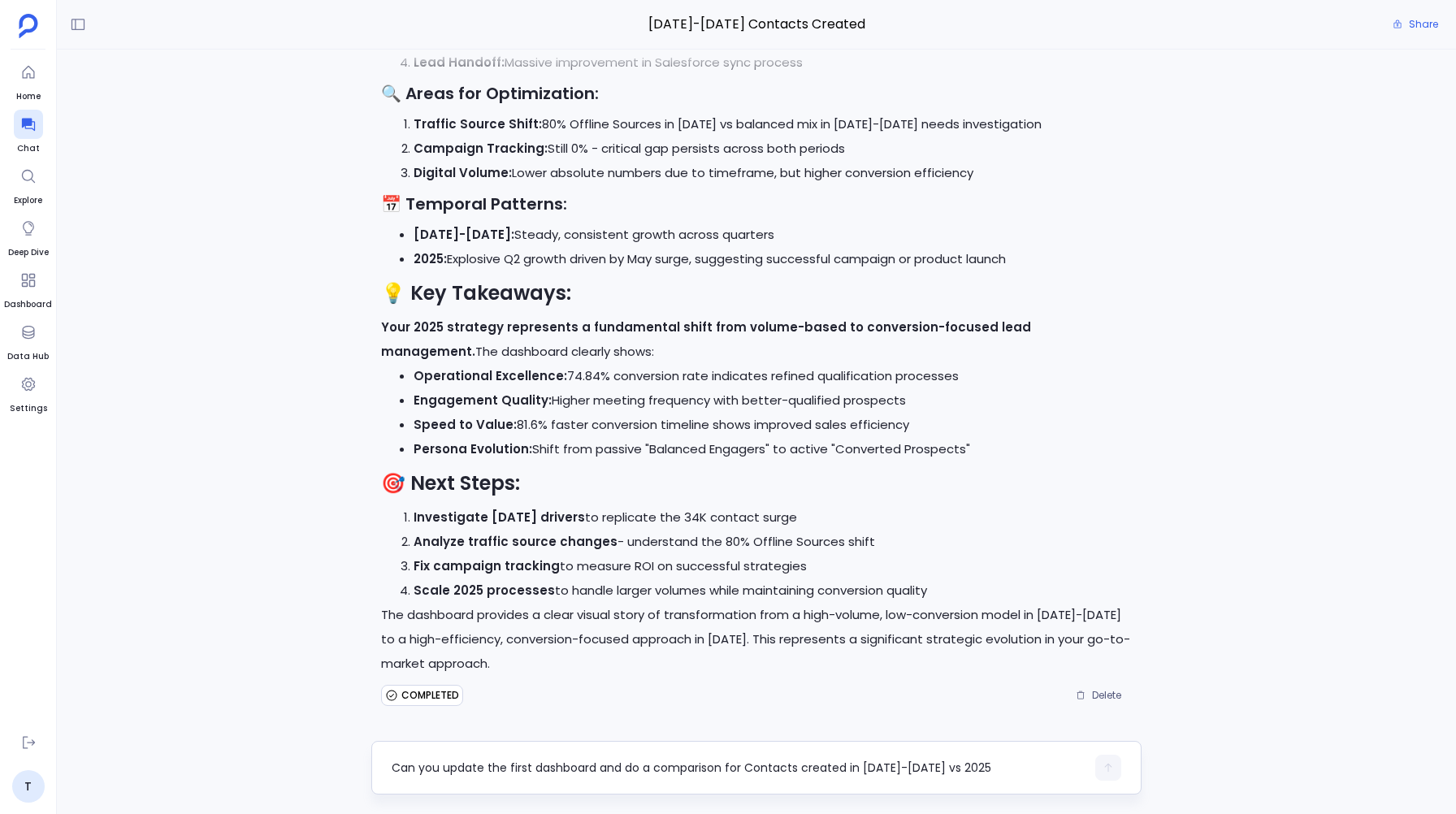
scroll to position [390, 0]
click at [436, 767] on textarea "Can you update the first dashboard and do a comparison for Contacts created in …" at bounding box center [738, 767] width 693 height 16
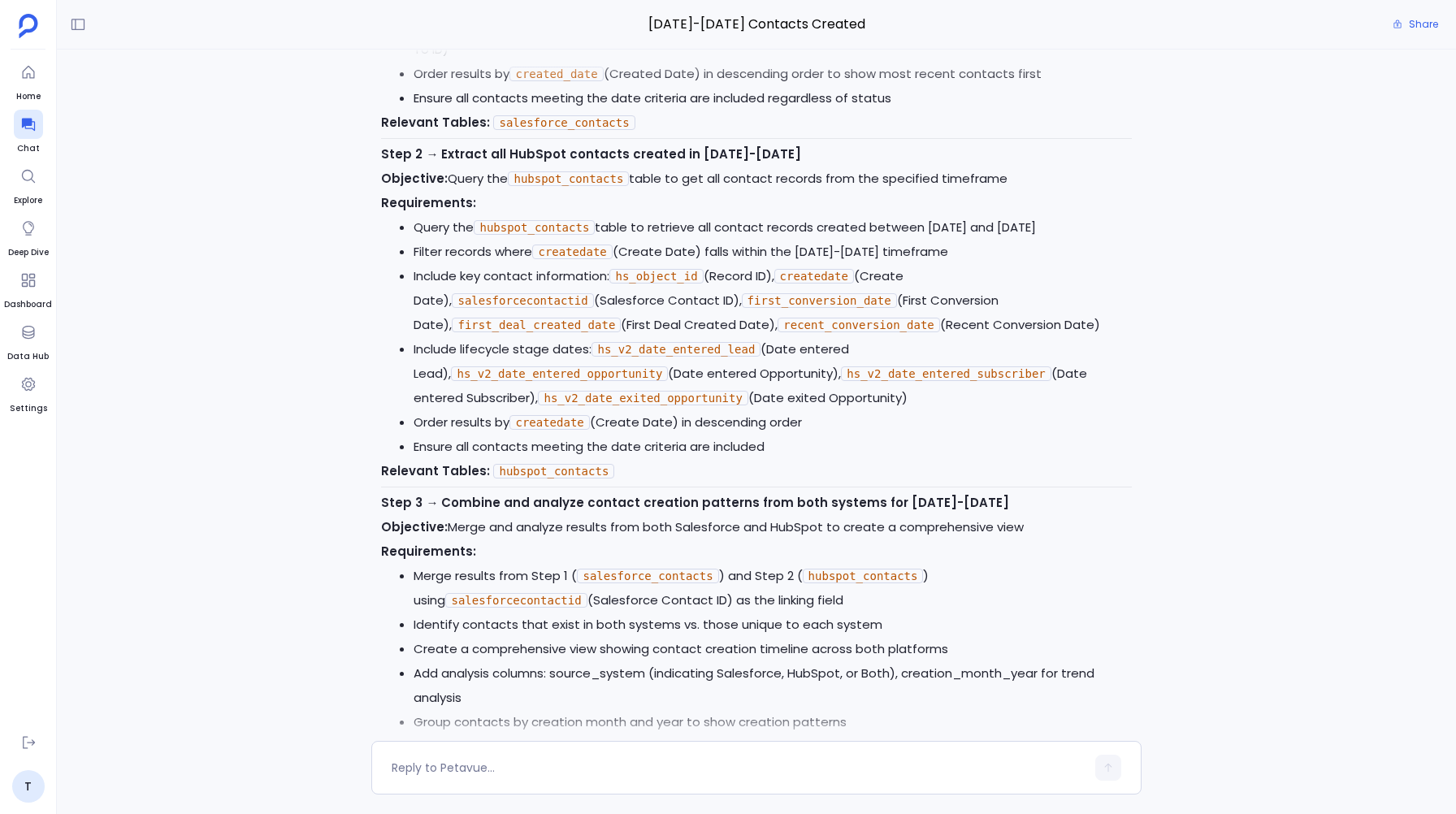
scroll to position [0, 0]
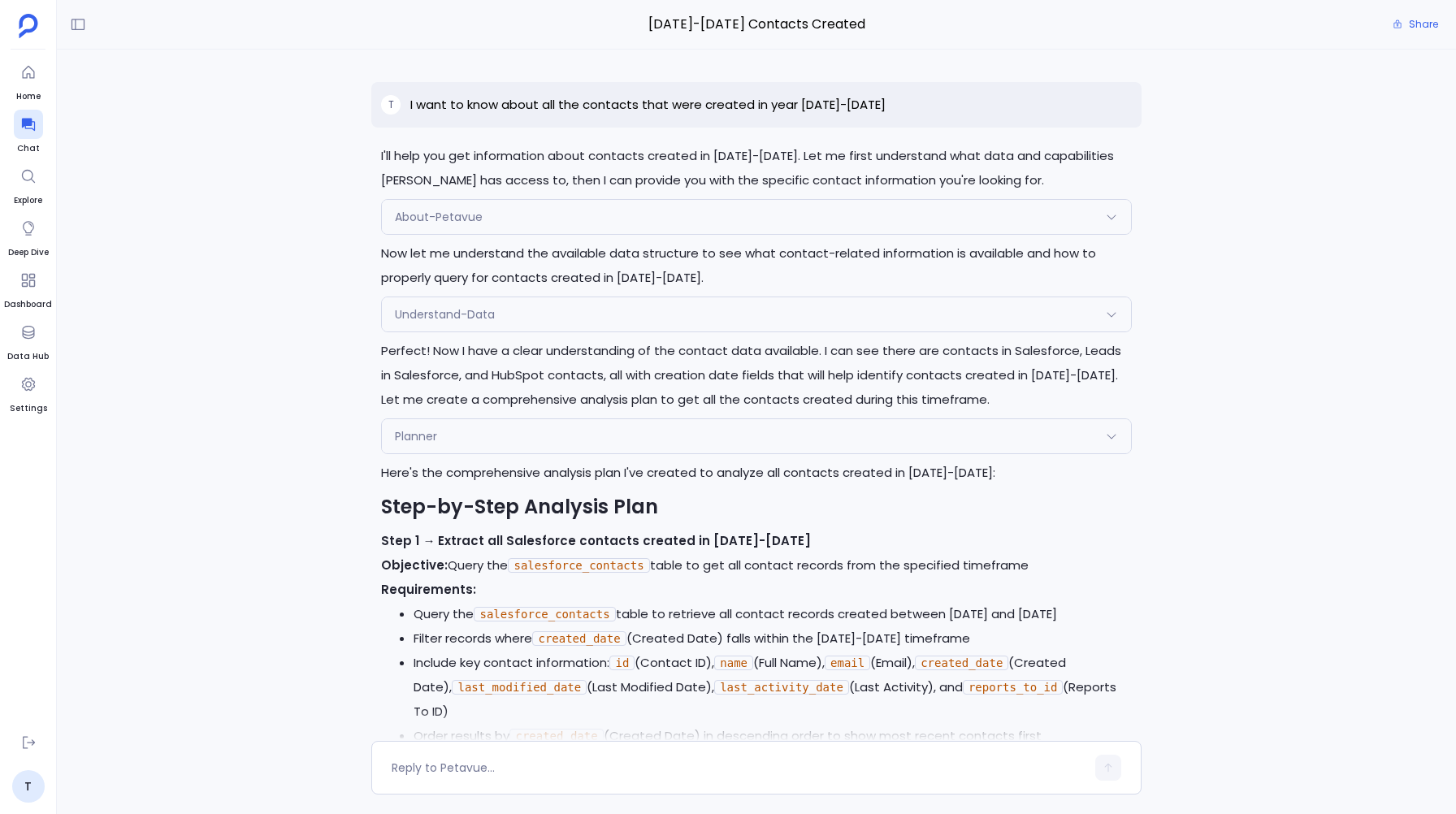
click at [434, 103] on p "I want to know about all the contacts that were created in year 2023-2024" at bounding box center [647, 105] width 475 height 19
copy p "I want to know about all the contacts that were created in year 2023-2024"
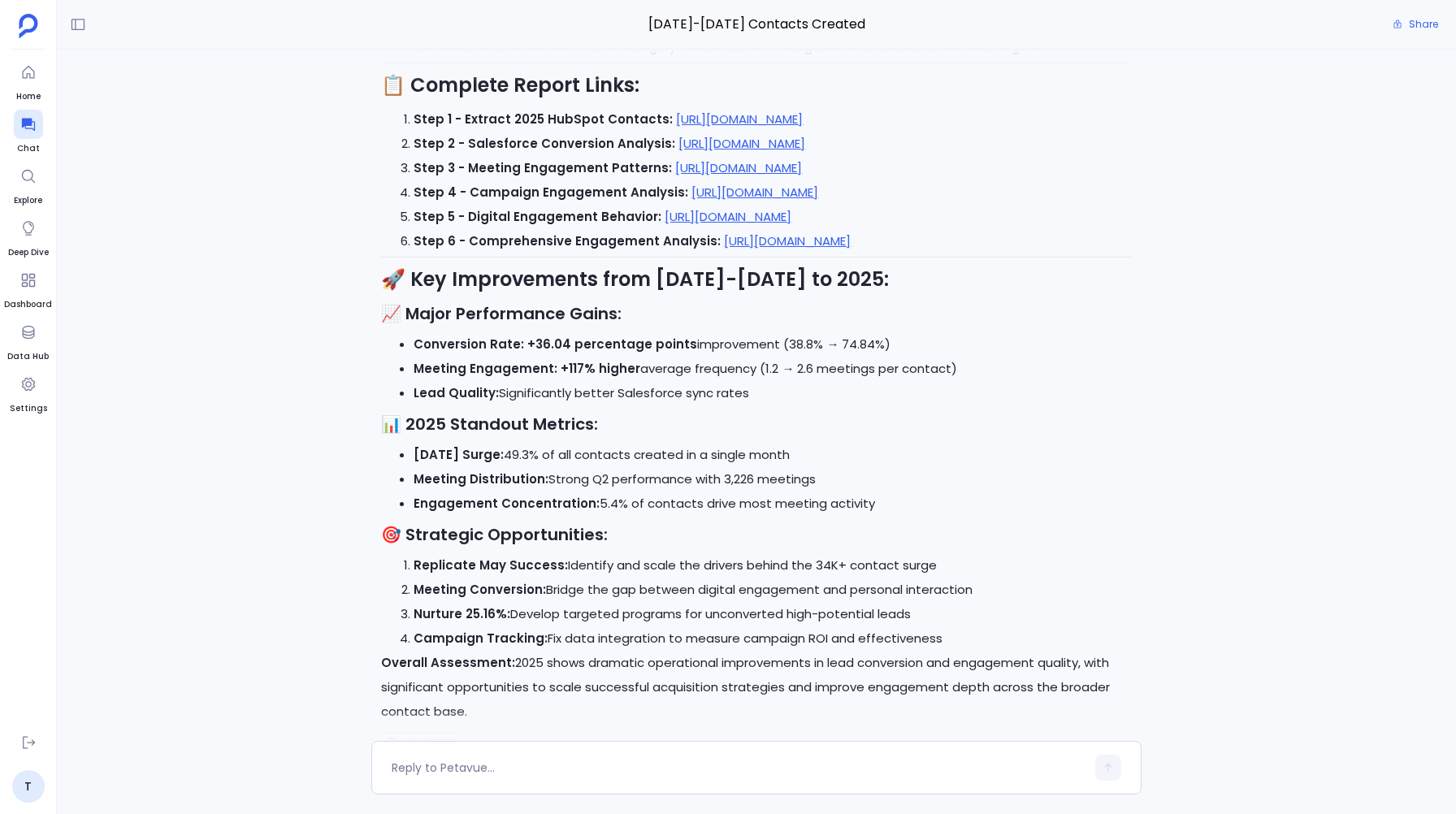
scroll to position [21083, 0]
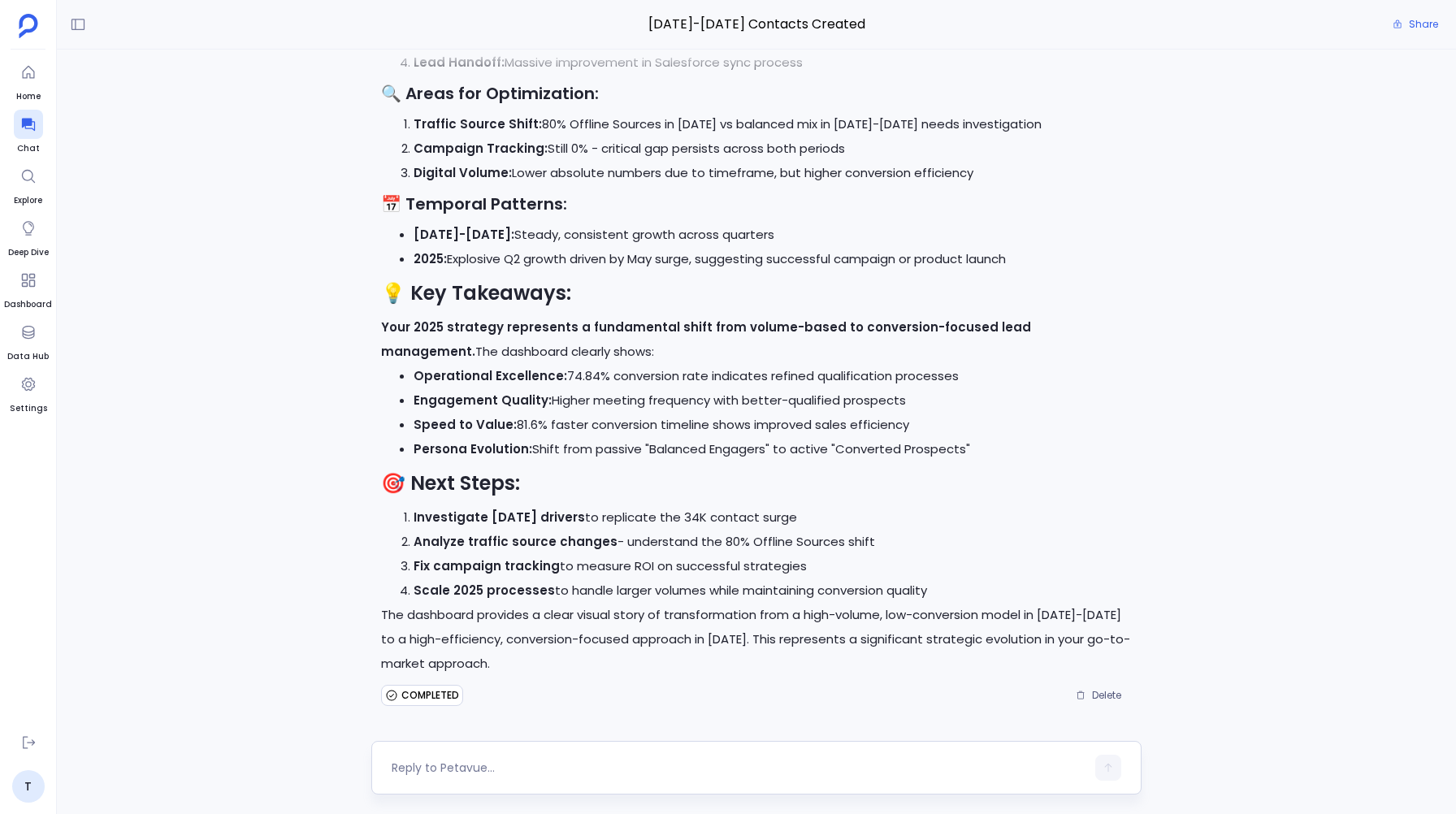
click at [420, 765] on textarea at bounding box center [738, 767] width 693 height 16
click at [572, 765] on textarea "I want to know about all the contacts that were created in year 2023-2024" at bounding box center [738, 767] width 693 height 16
type textarea "I want to know about all the Salesforce Contacts that were created in year 2023…"
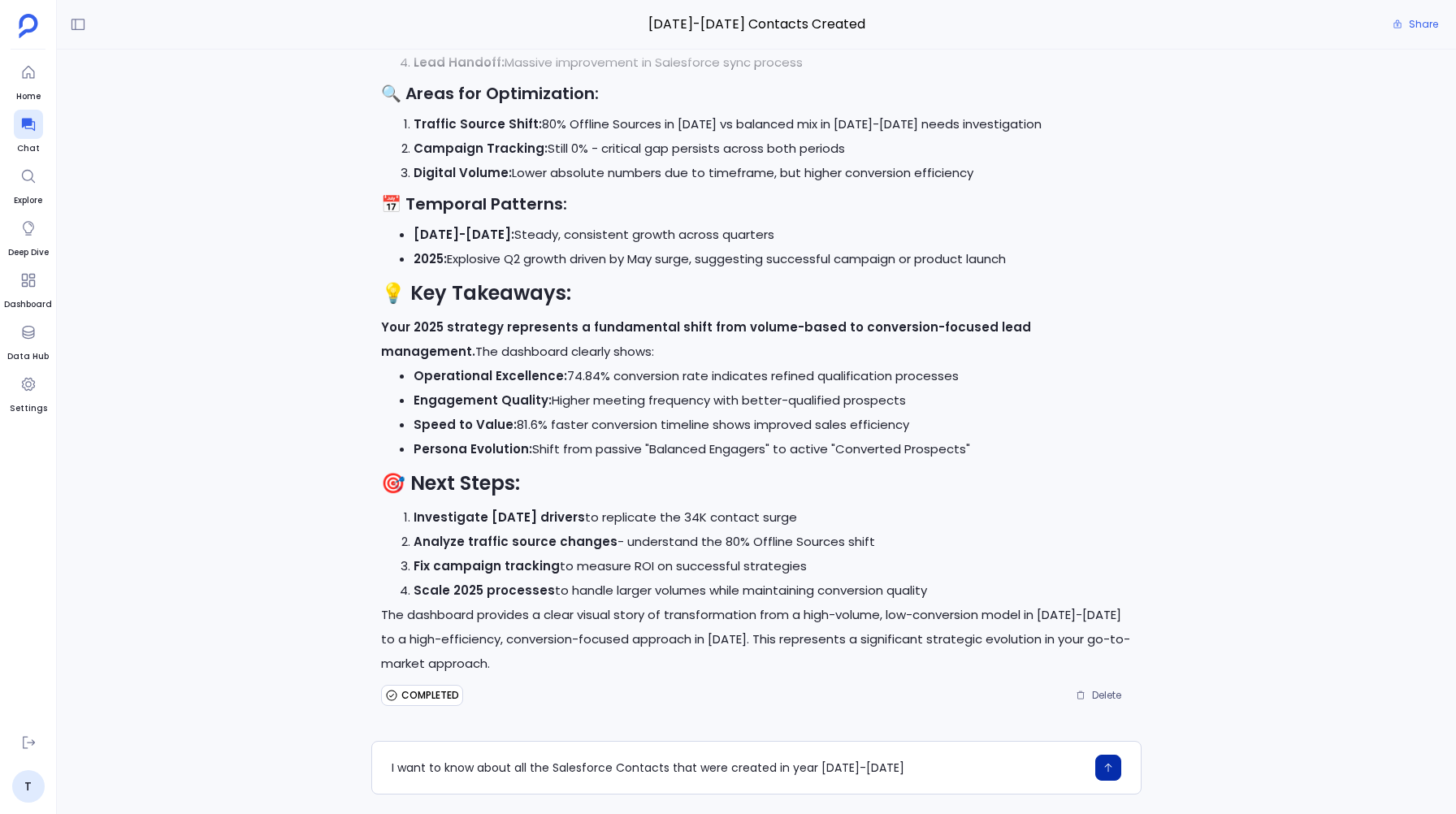
click at [1108, 760] on button "button" at bounding box center [1107, 767] width 26 height 26
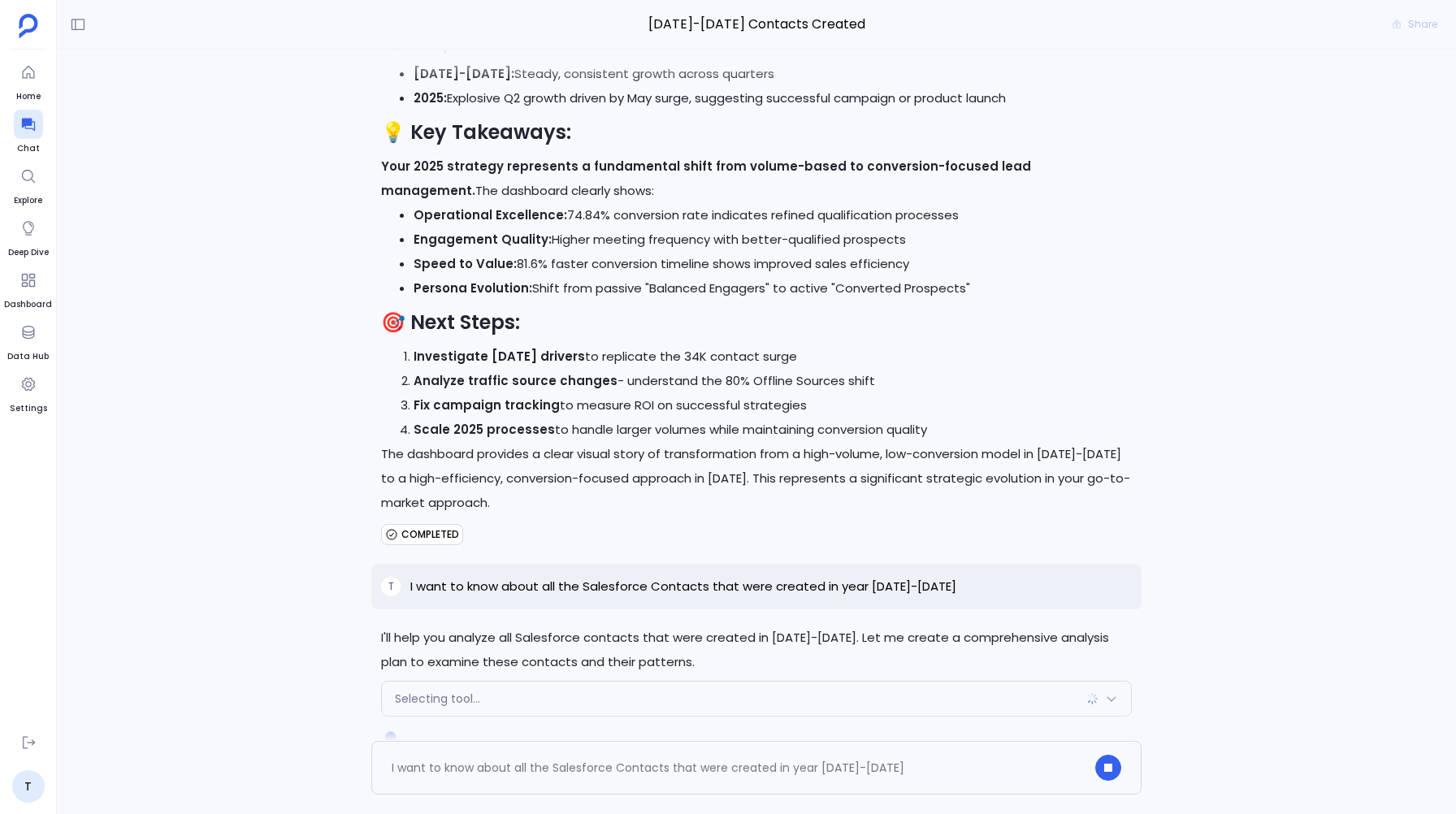
scroll to position [21285, 0]
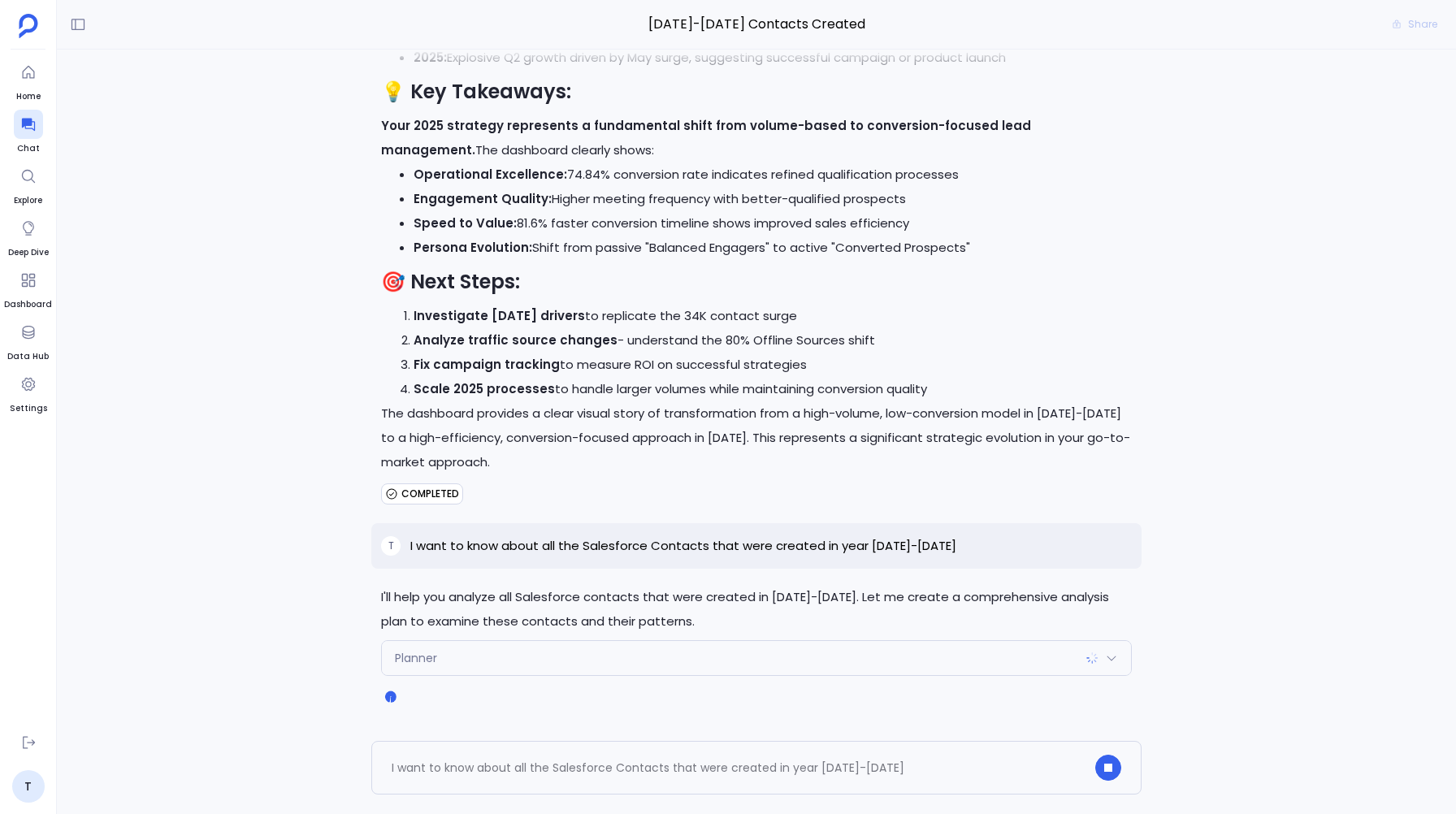
click at [912, 543] on p "I want to know about all the Salesforce Contacts that were created in year [DAT…" at bounding box center [683, 545] width 546 height 19
copy p "I want to know about all the Salesforce Contacts that were created in year 2023…"
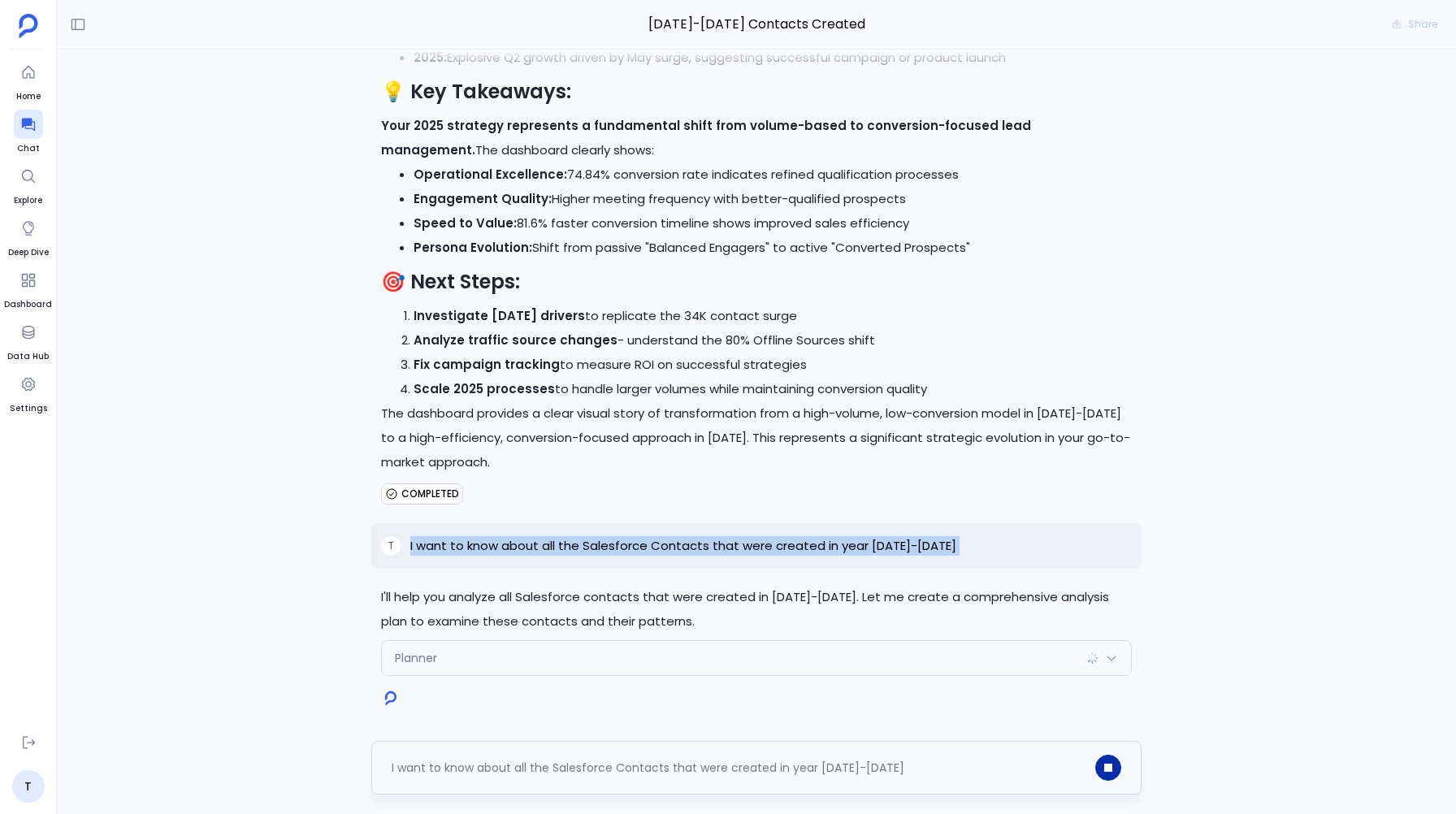
click at [1100, 759] on button "button" at bounding box center [1107, 767] width 26 height 26
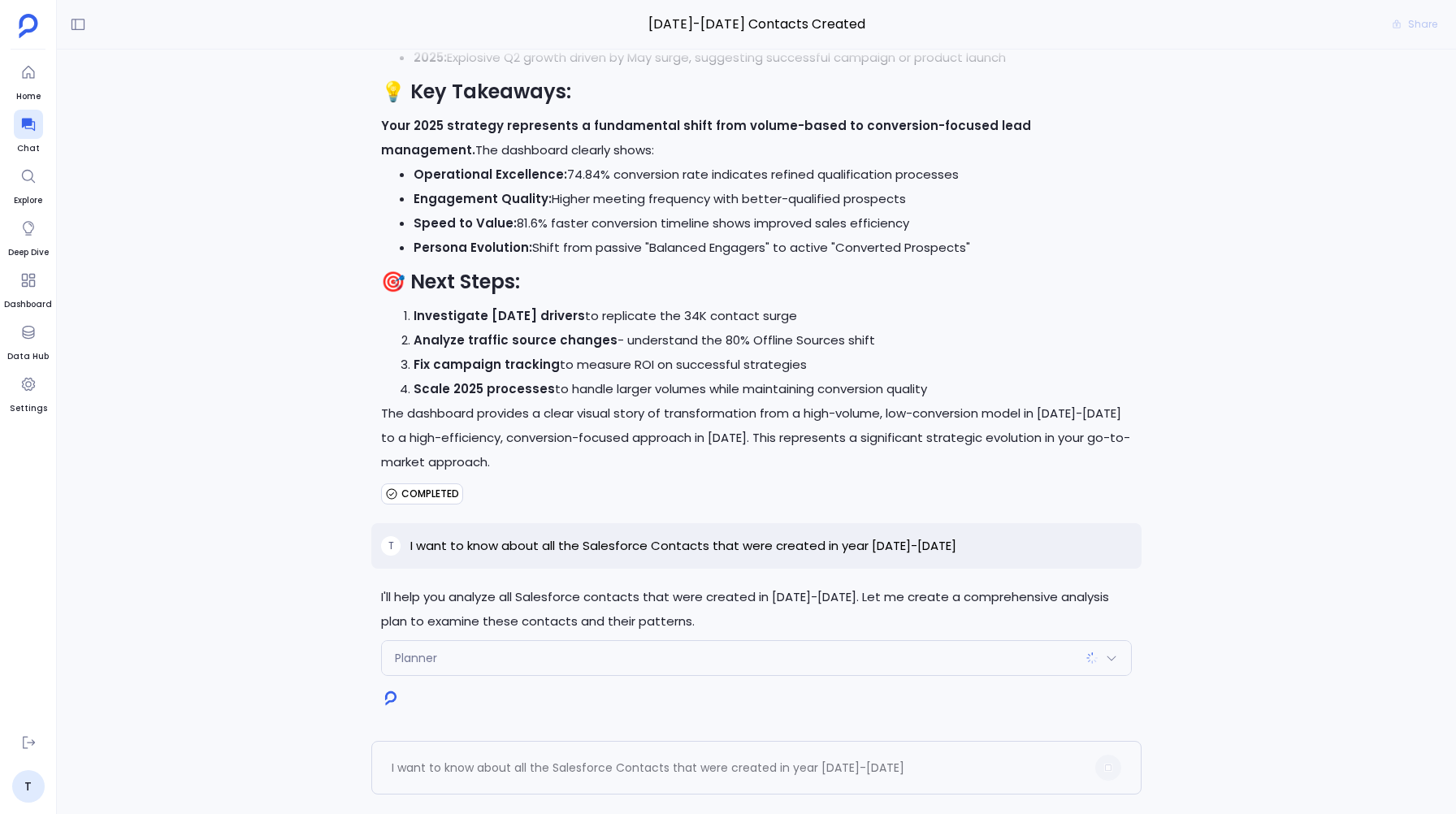
click at [944, 369] on li "Fix campaign tracking to measure ROI on successful strategies" at bounding box center [772, 365] width 717 height 25
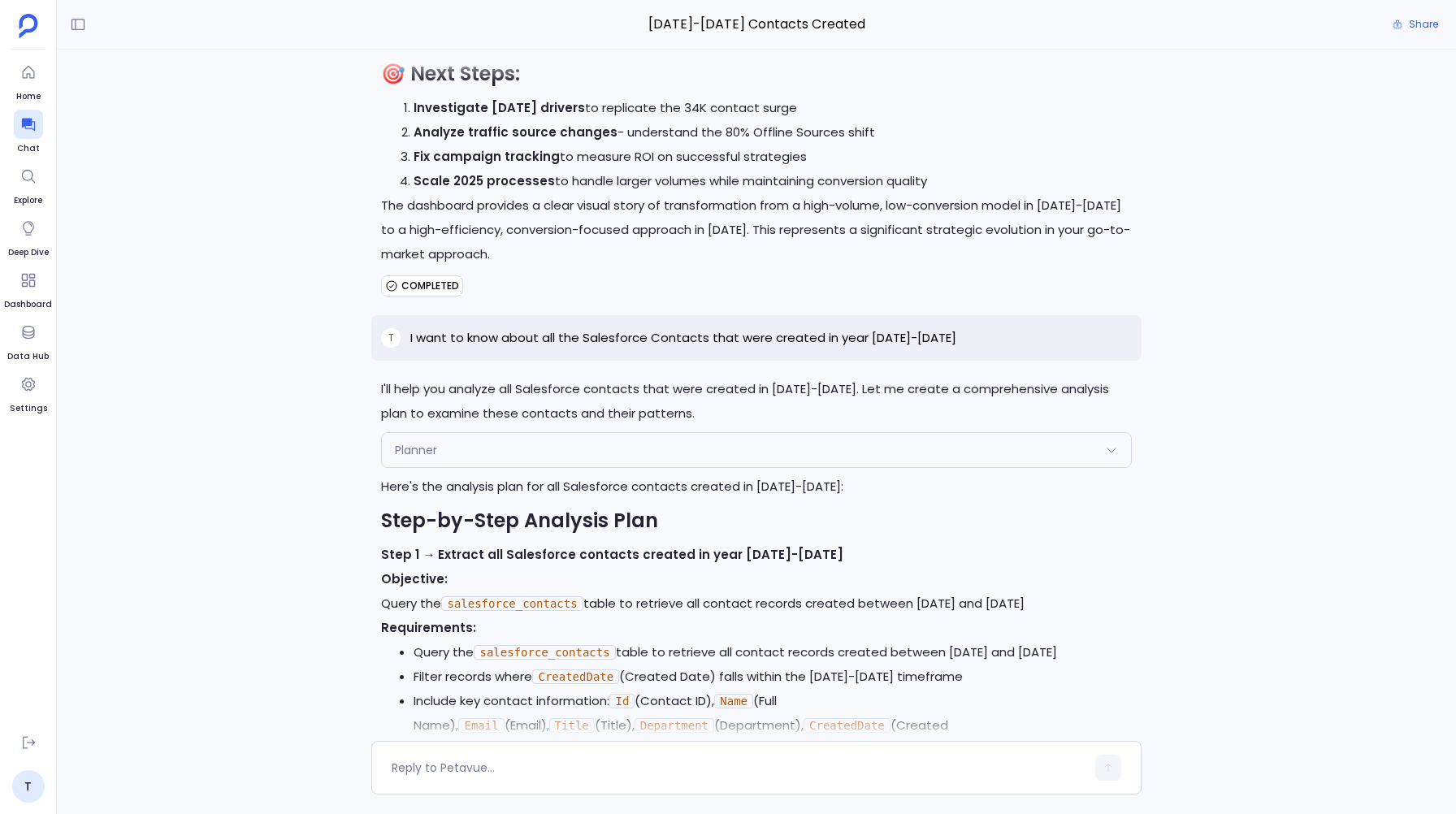
scroll to position [-371, 0]
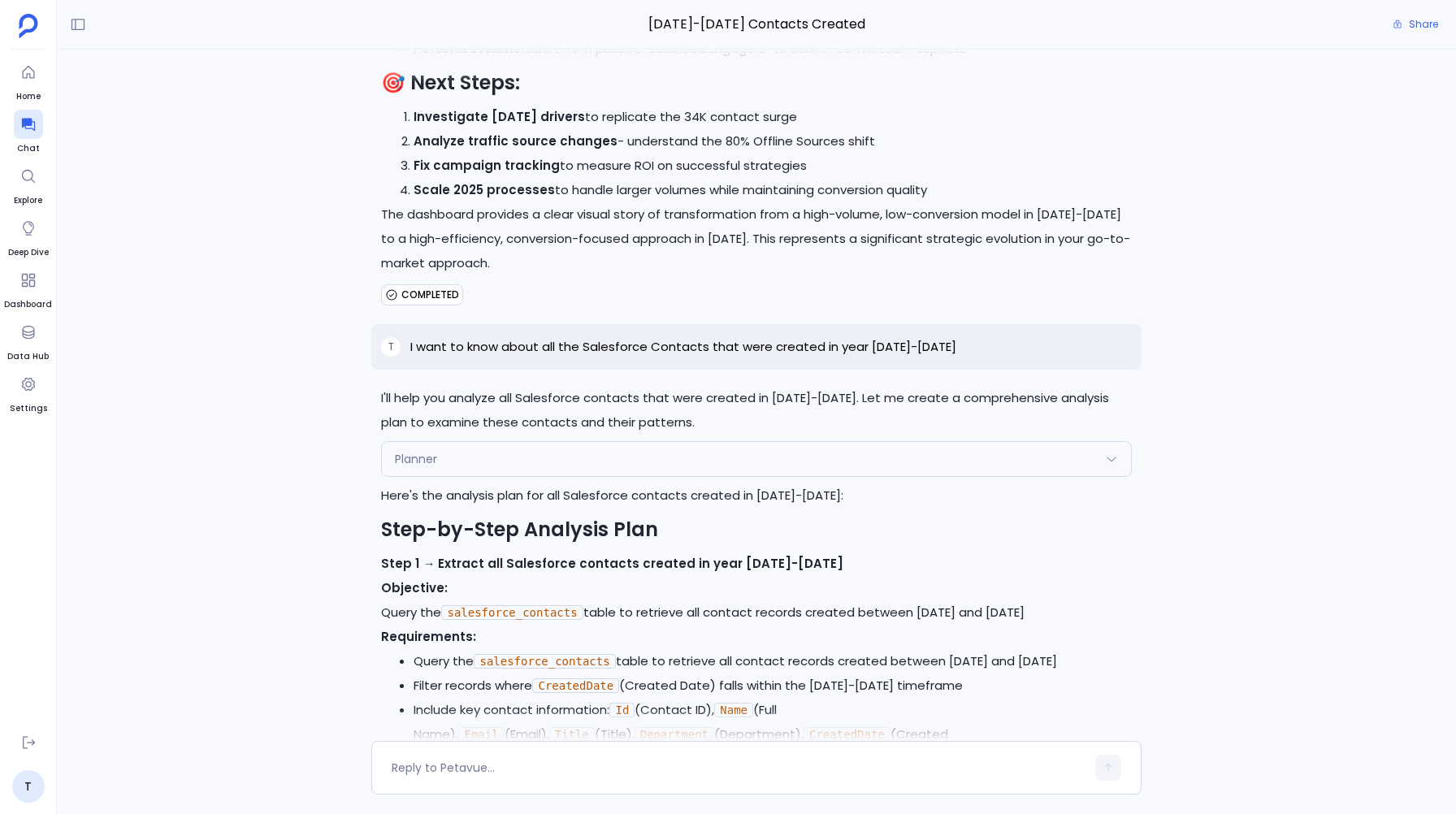
click at [877, 337] on p "I want to know about all the Salesforce Contacts that were created in year [DAT…" at bounding box center [683, 347] width 546 height 19
copy p "I want to know about all the Salesforce Contacts that were created in year [DAT…"
click at [792, 202] on p "The dashboard provides a clear visual story of transformation from a high-volum…" at bounding box center [756, 238] width 749 height 73
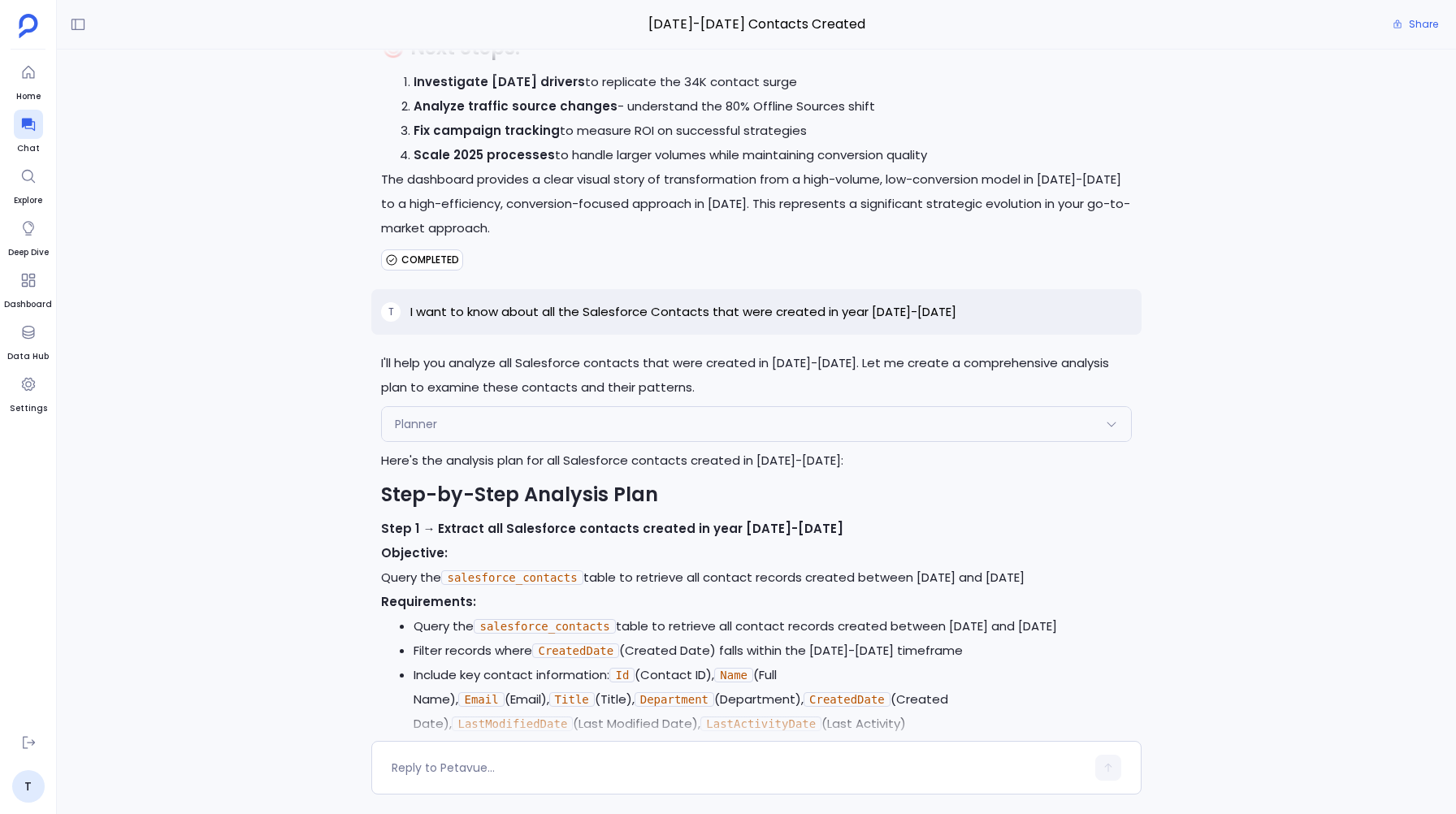
scroll to position [0, 0]
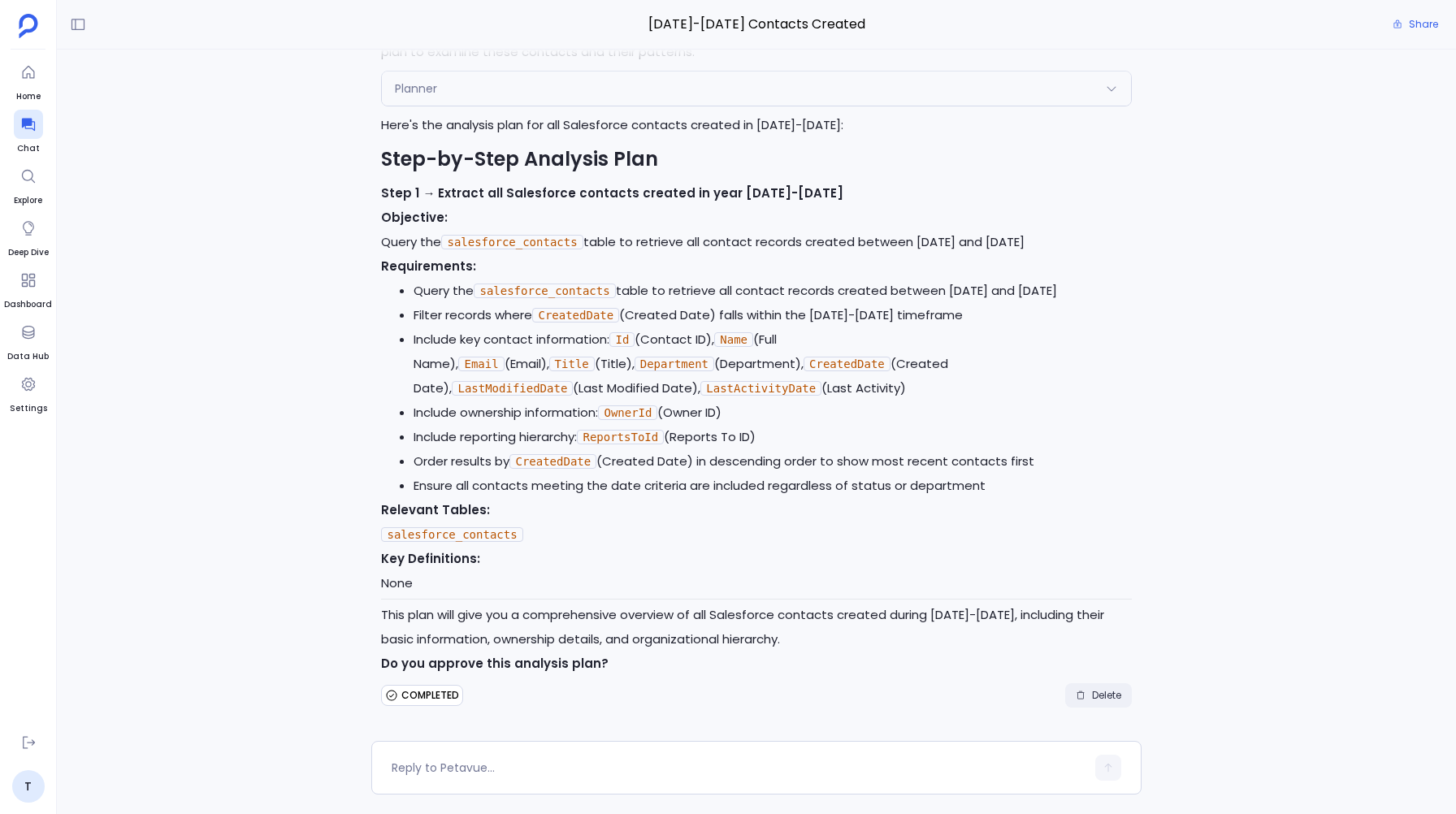
click at [1085, 702] on button "Delete" at bounding box center [1098, 696] width 67 height 25
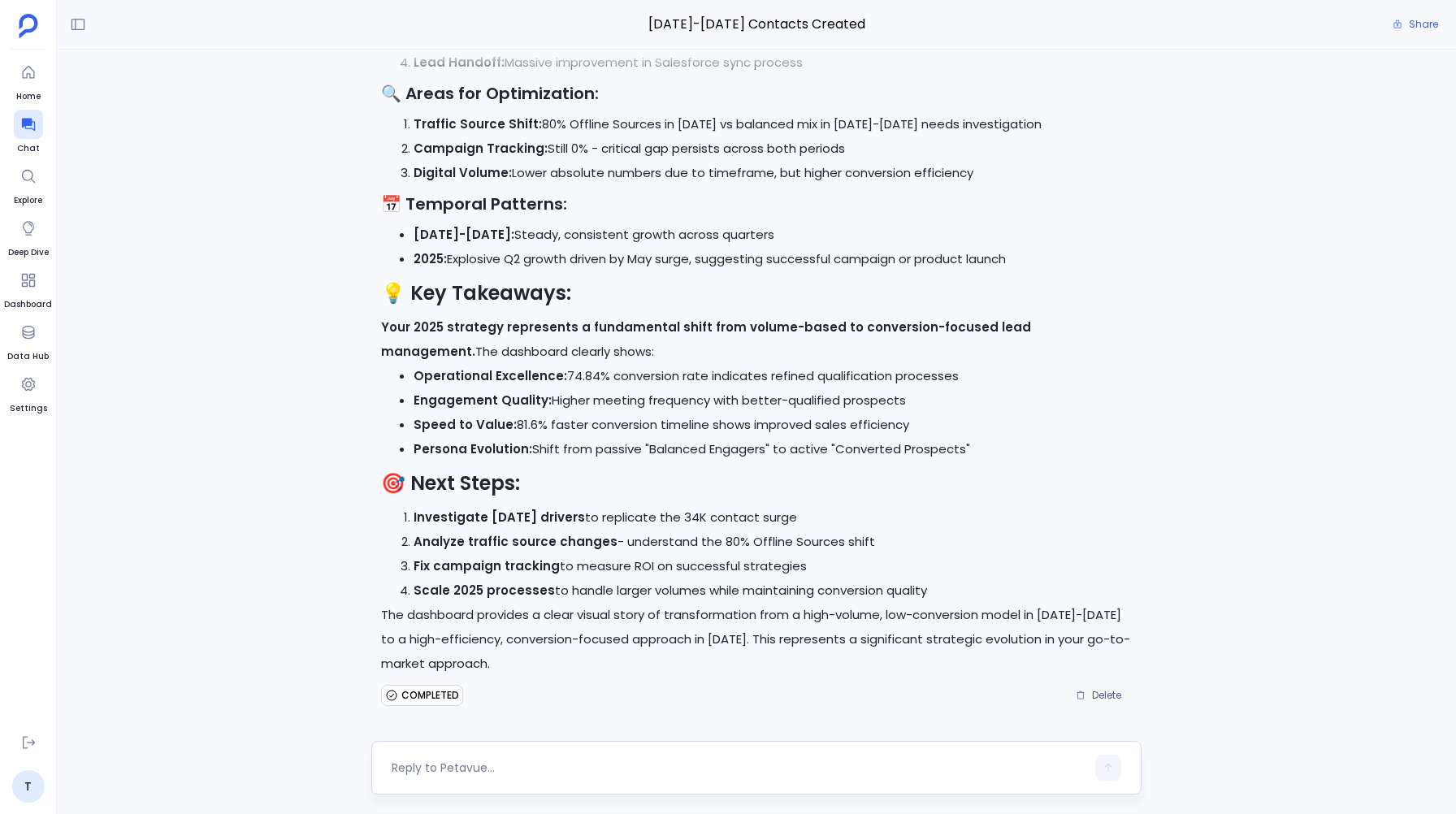
click at [443, 753] on div at bounding box center [755, 767] width 769 height 53
click at [421, 768] on textarea at bounding box center [738, 767] width 693 height 16
type textarea "Show me how you did the first analysis for step 1 to step 3"
click at [1098, 769] on button "button" at bounding box center [1107, 767] width 26 height 26
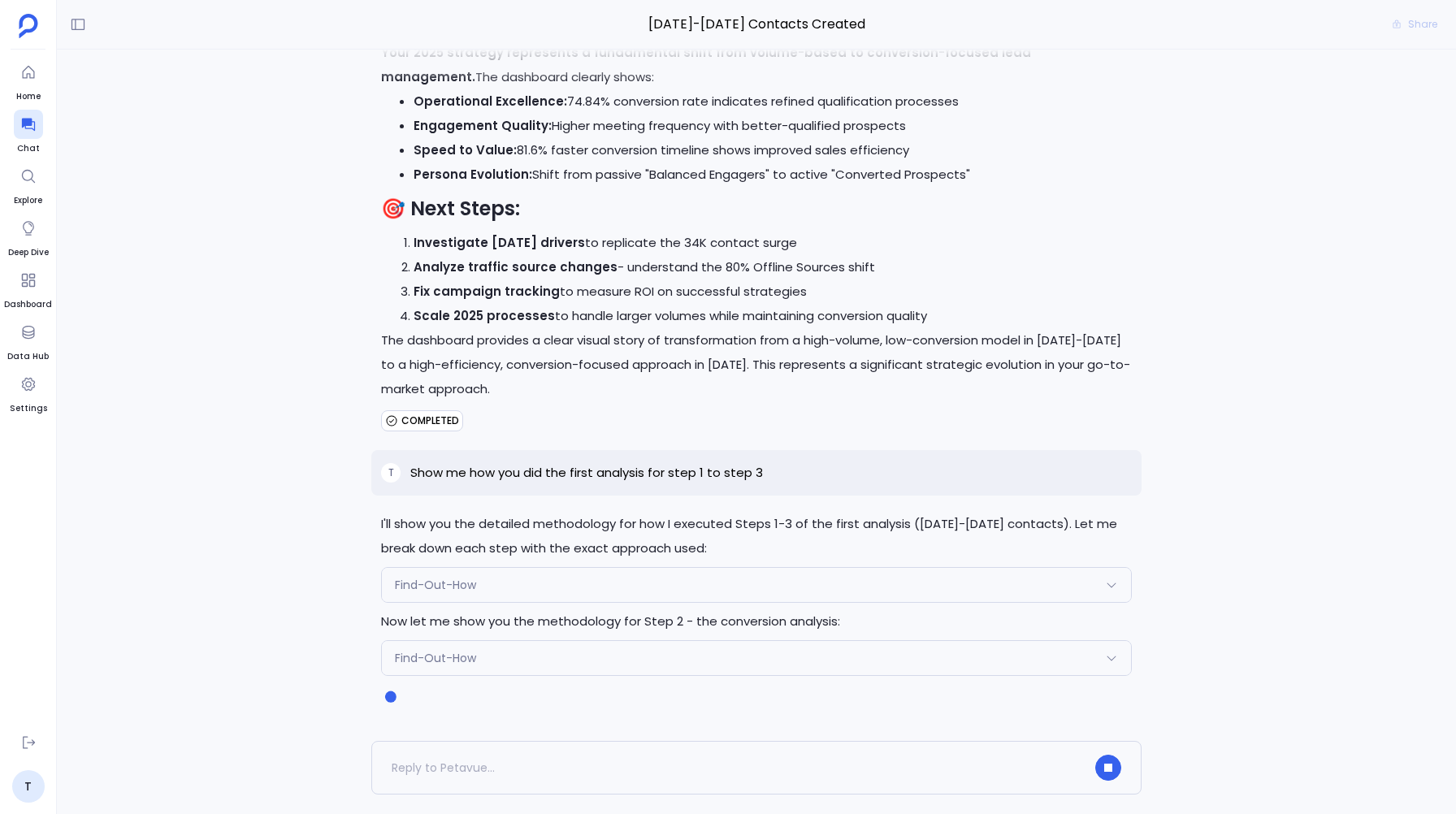
click at [830, 585] on div "Find-Out-How" at bounding box center [755, 585] width 749 height 34
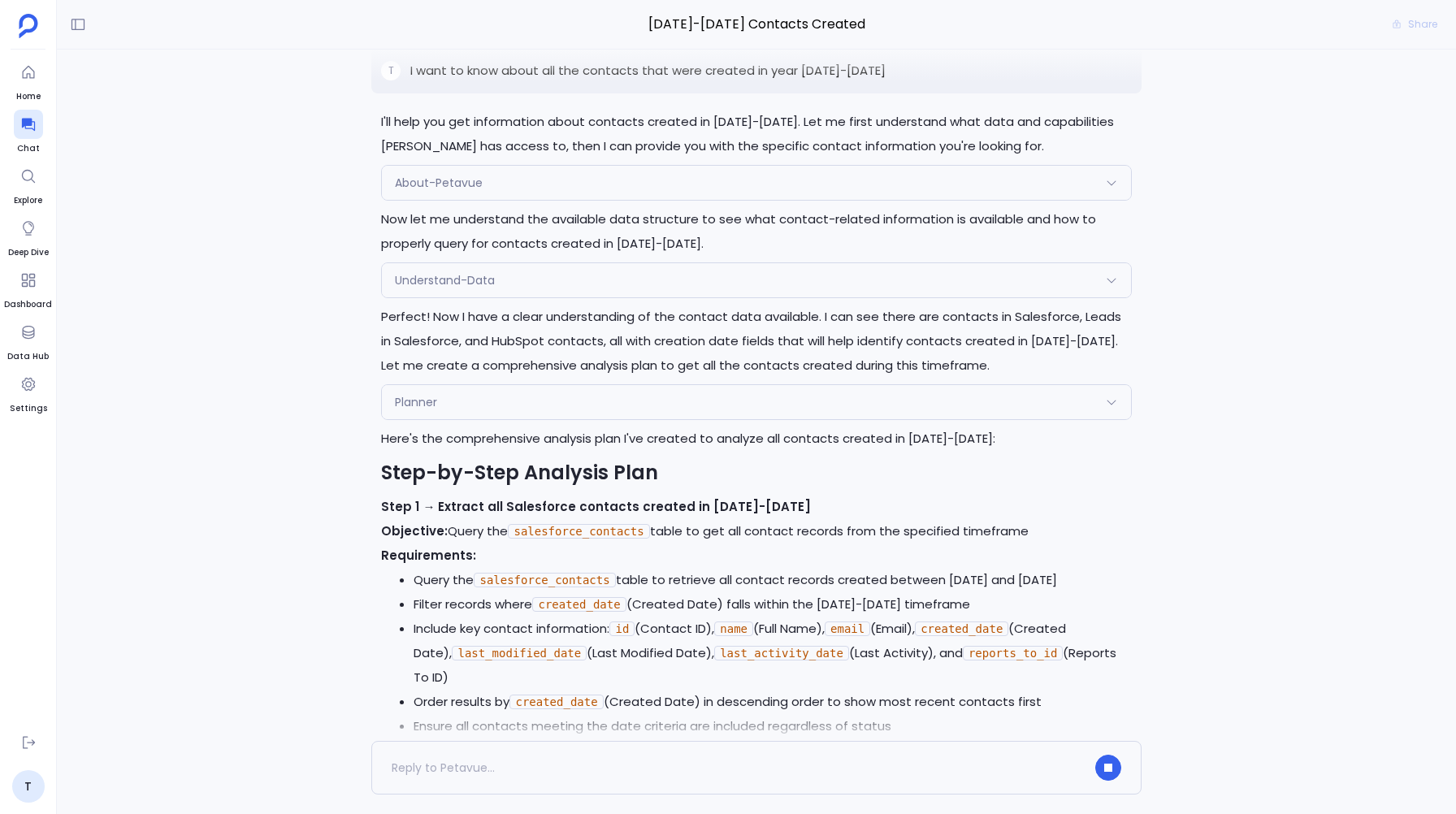
scroll to position [-21904, 0]
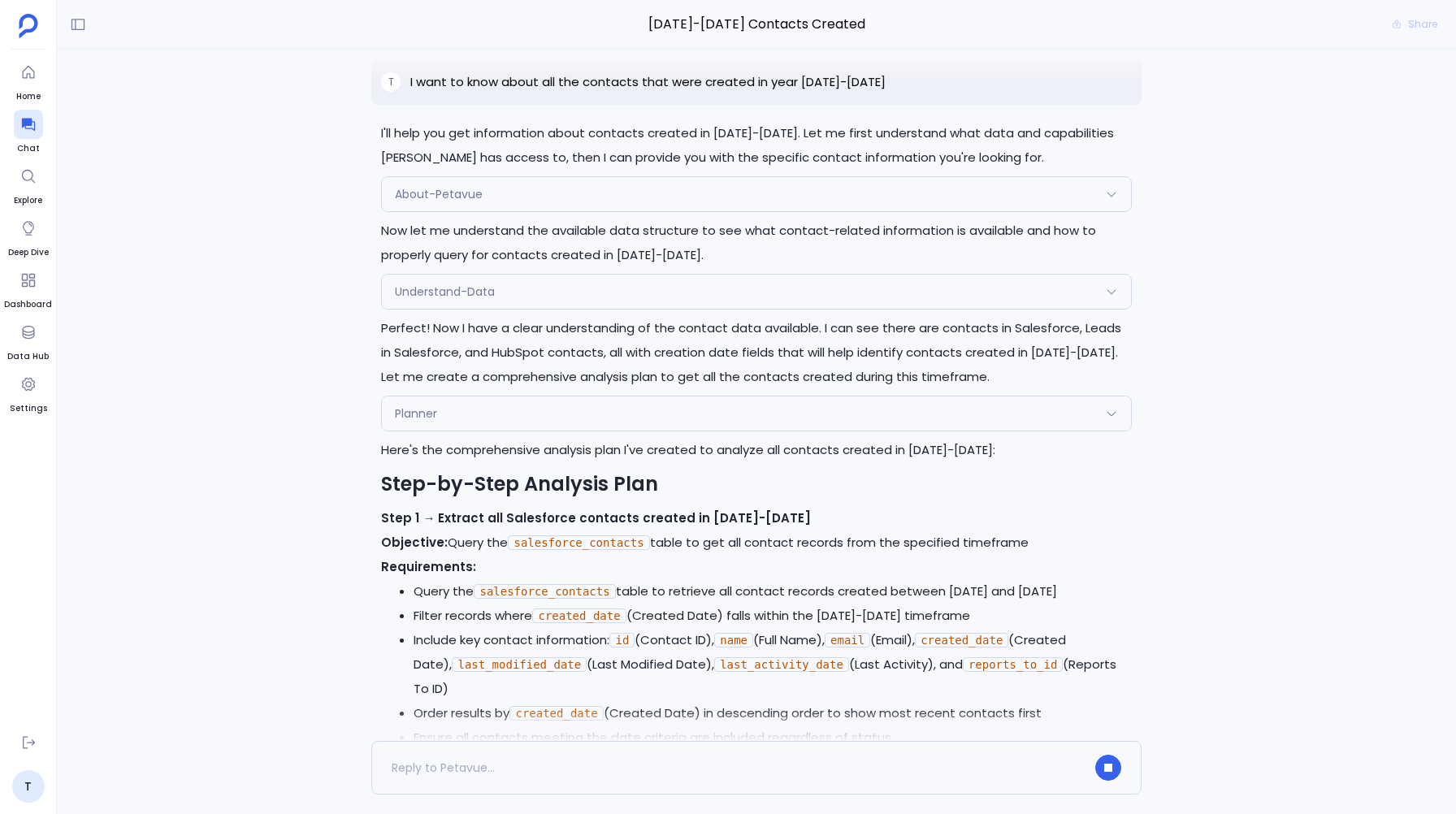
click at [459, 431] on div "Planner" at bounding box center [755, 414] width 749 height 34
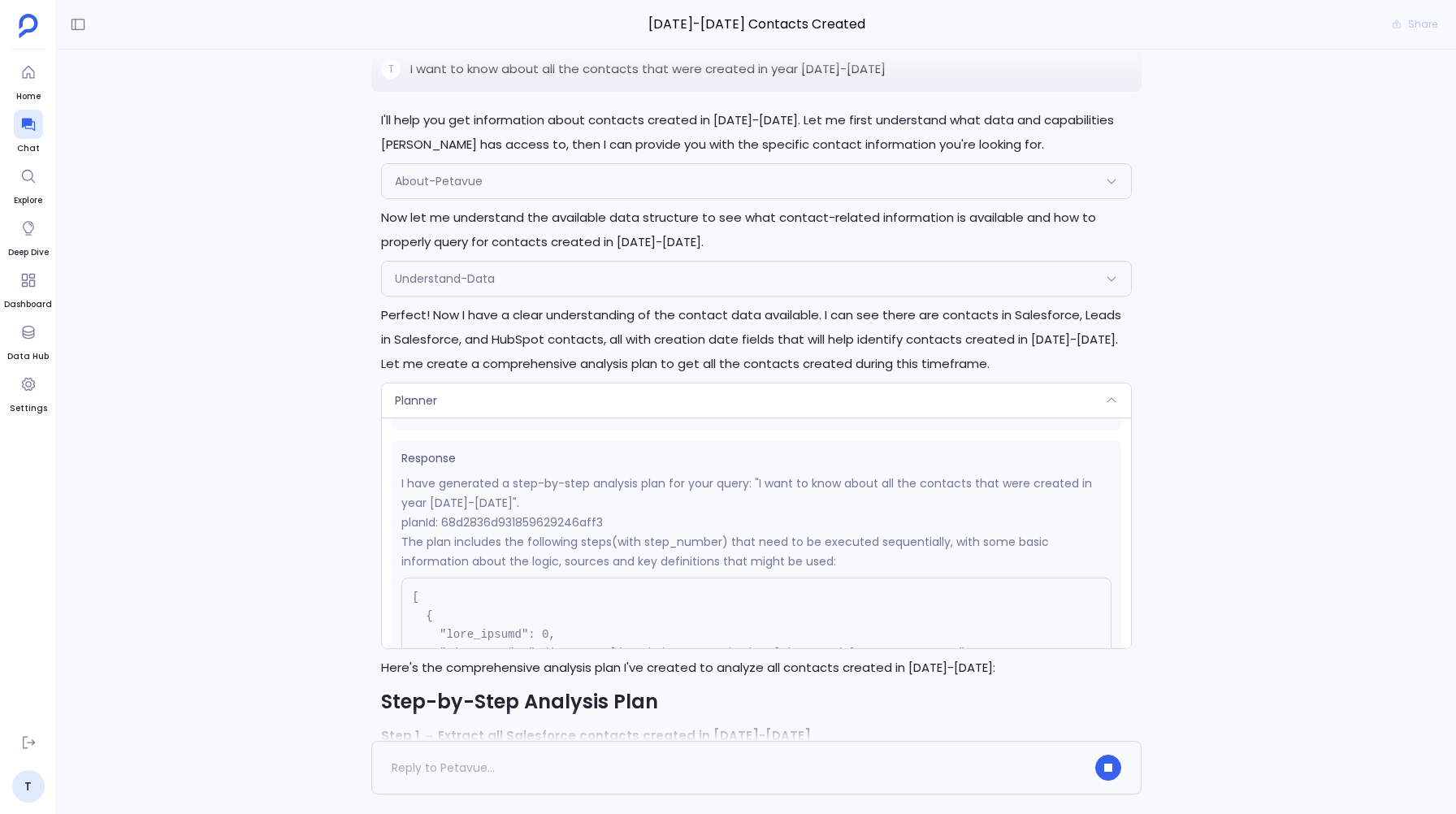
scroll to position [276, 0]
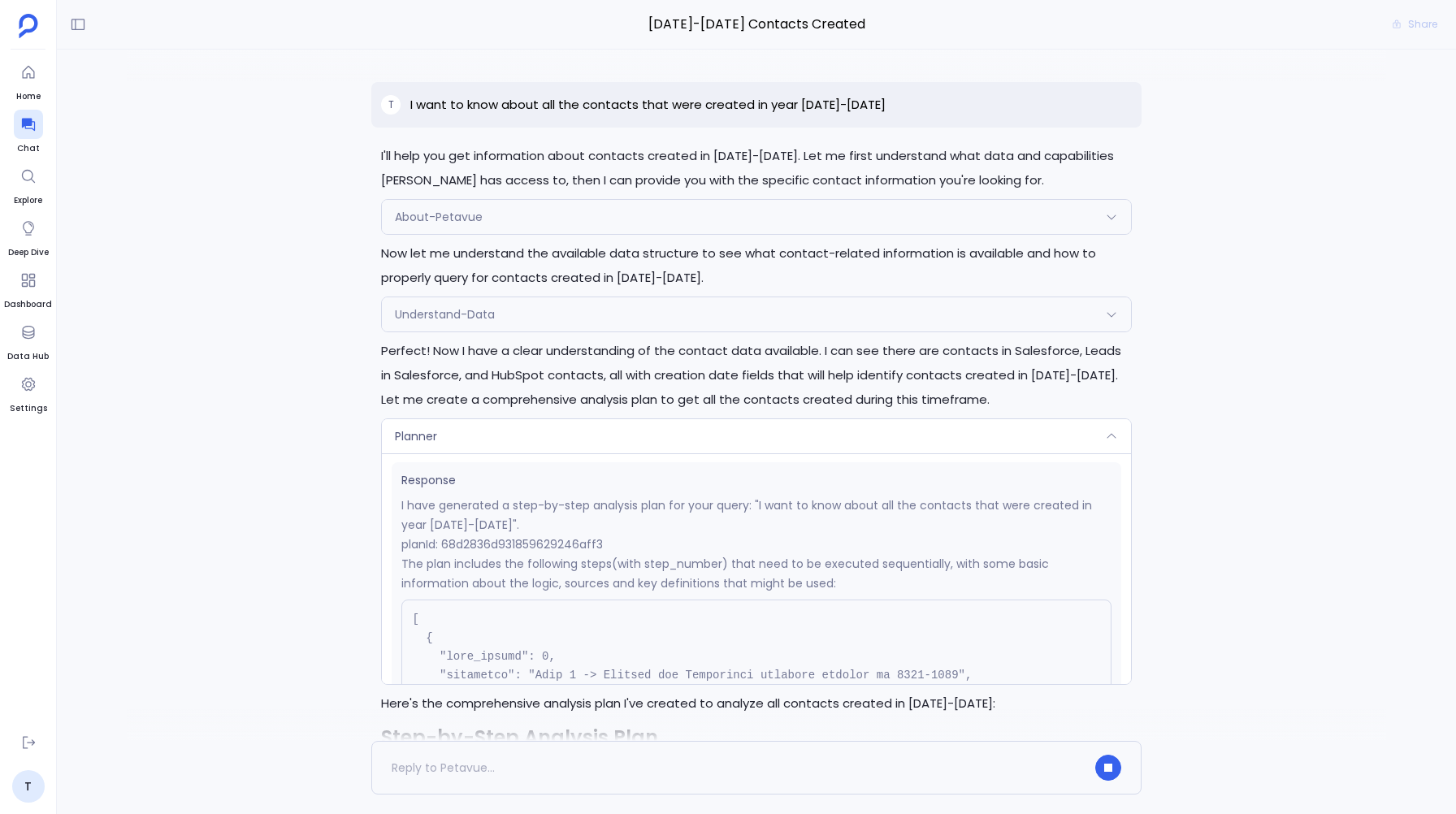
click at [498, 441] on div "Planner" at bounding box center [755, 437] width 749 height 34
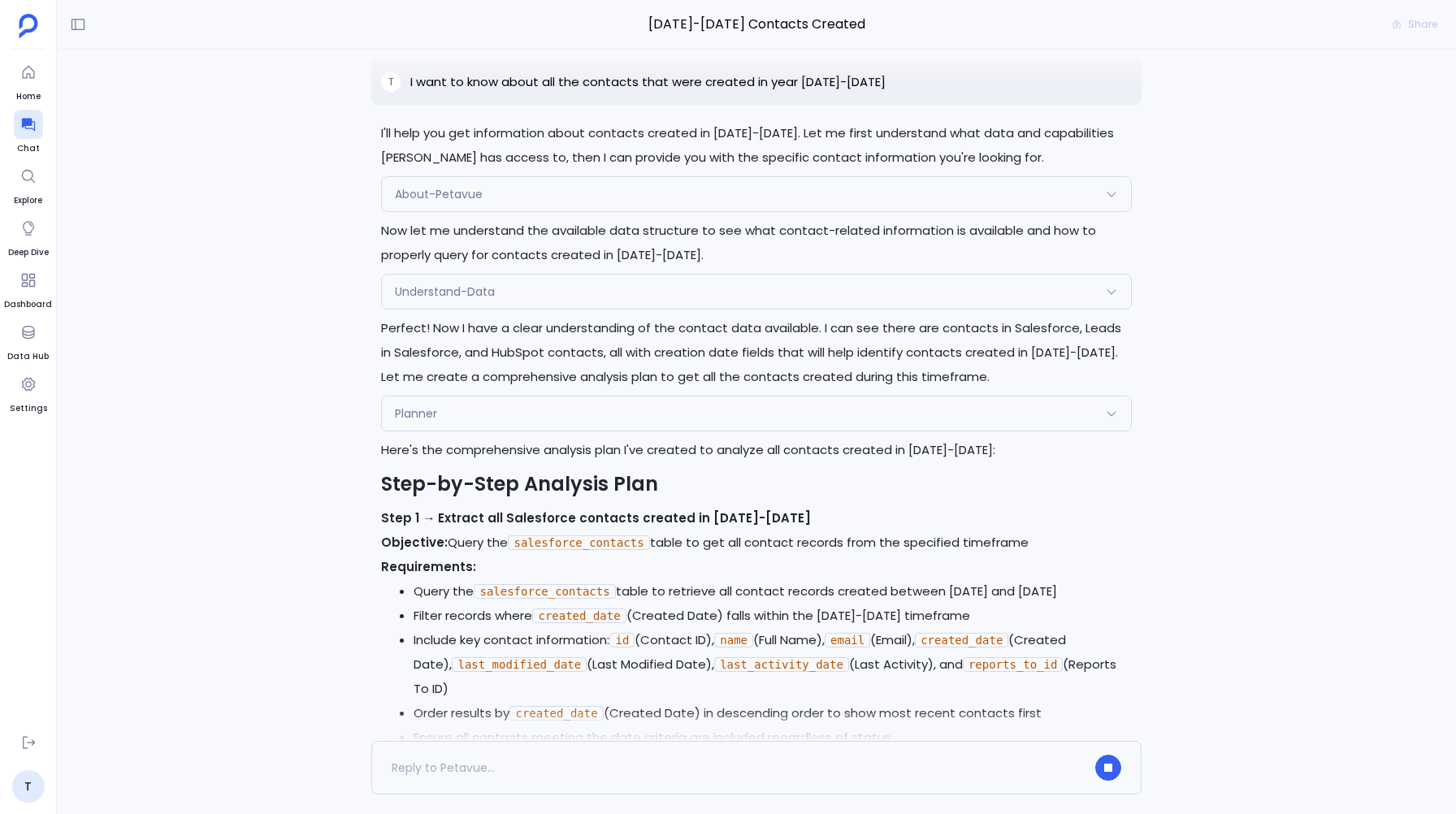
scroll to position [-22988, 0]
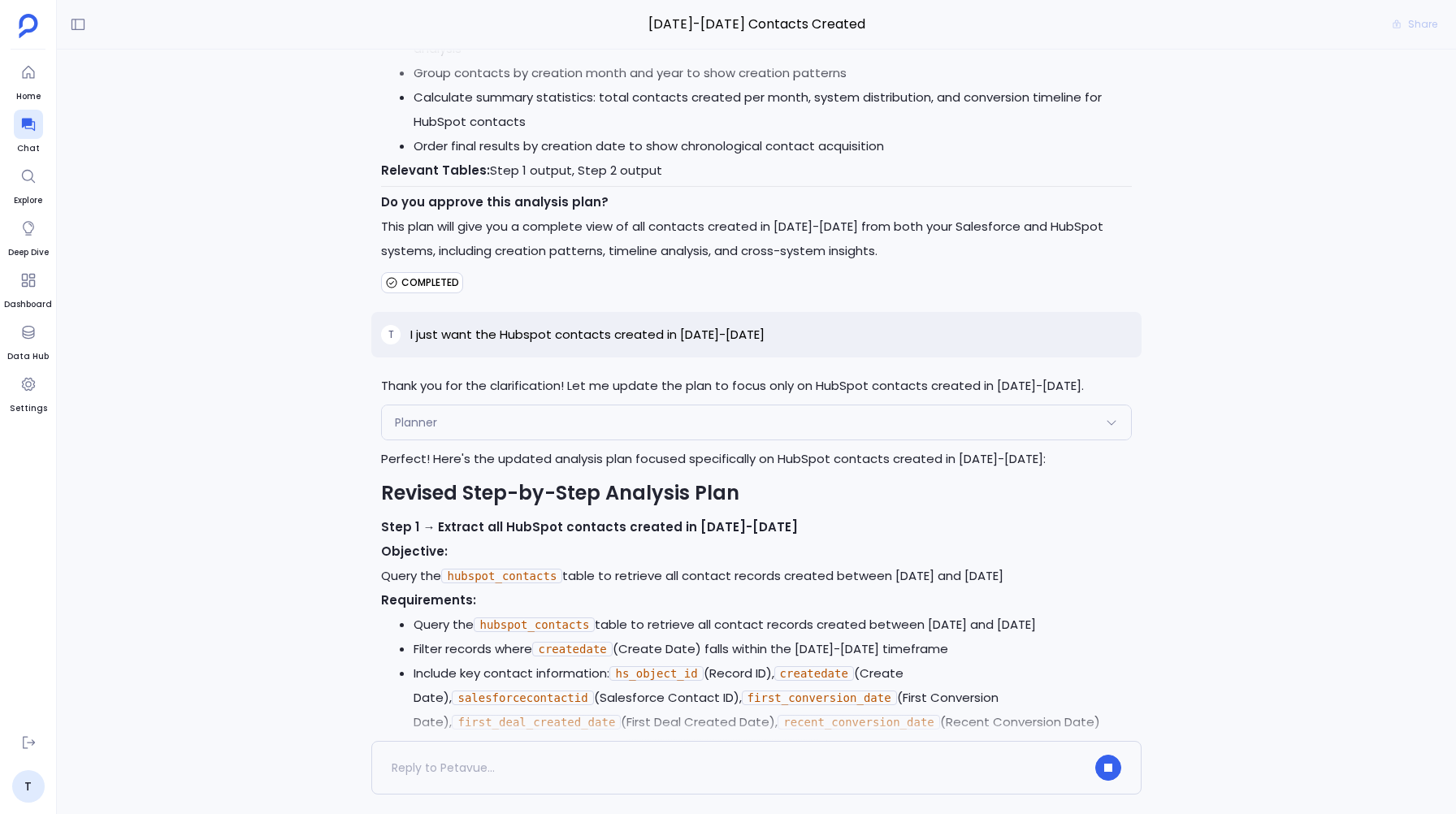
click at [498, 439] on div "Planner" at bounding box center [755, 422] width 749 height 34
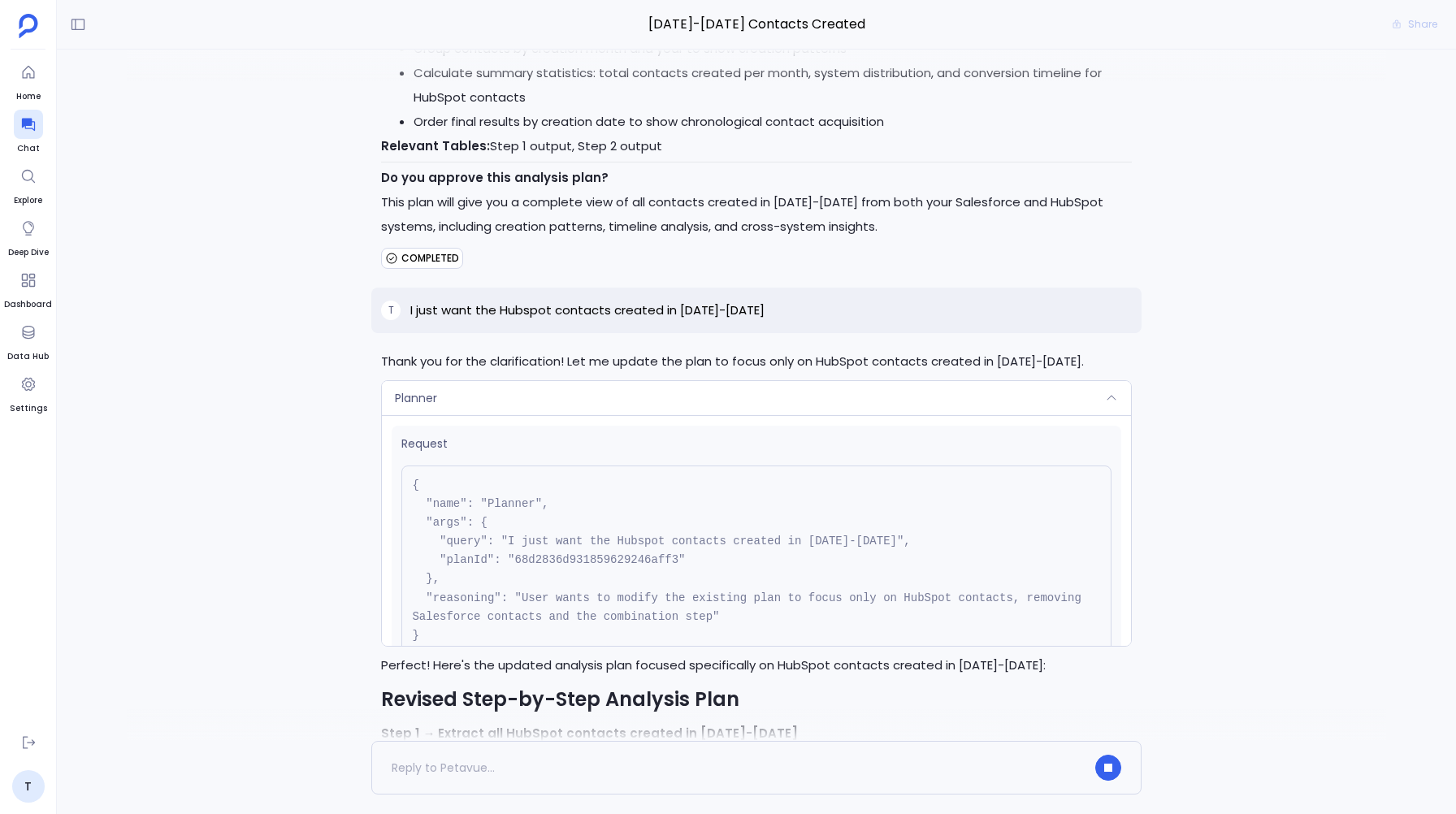
scroll to position [-22401, 0]
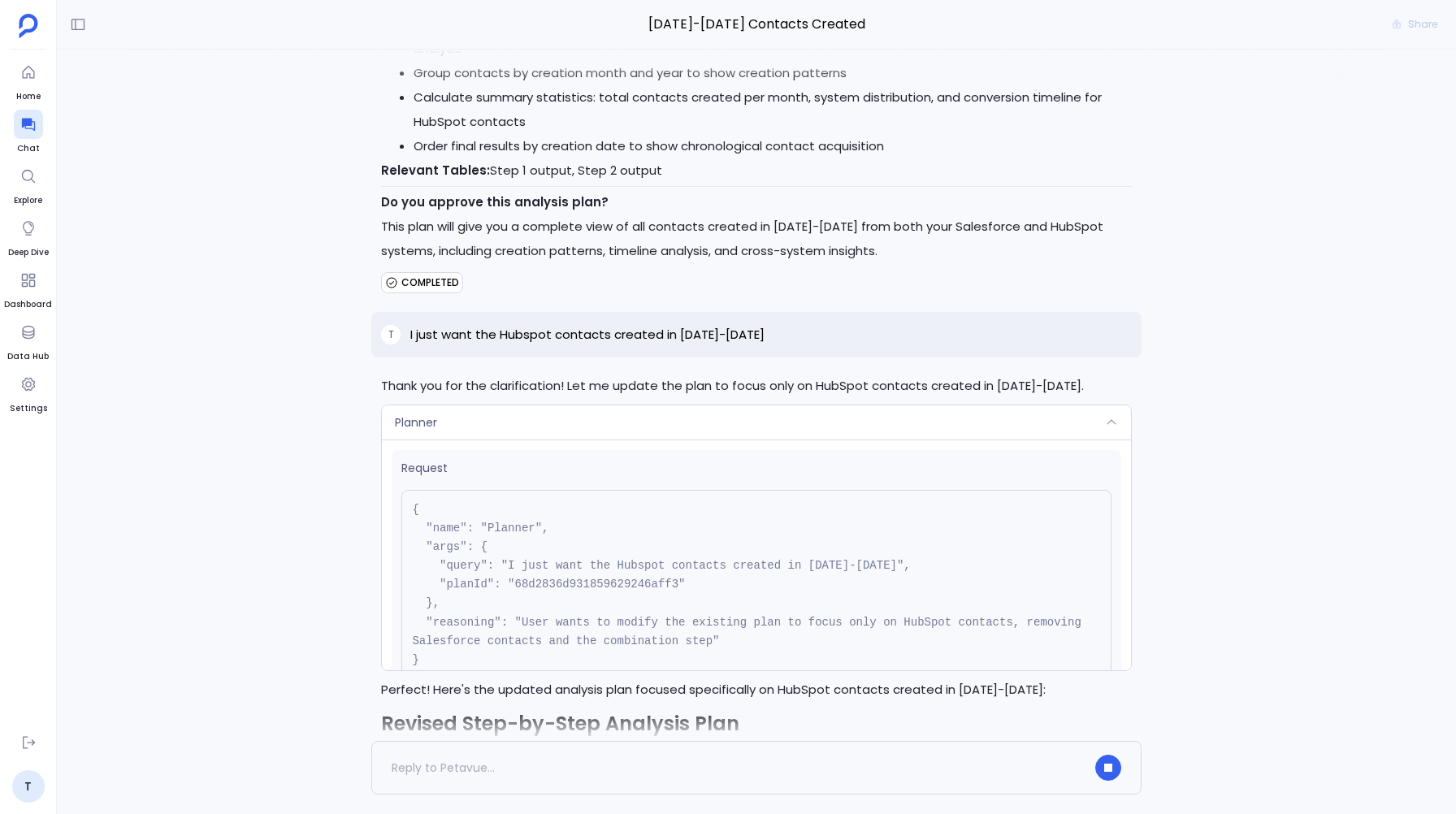
click at [517, 439] on div "Planner" at bounding box center [755, 422] width 749 height 34
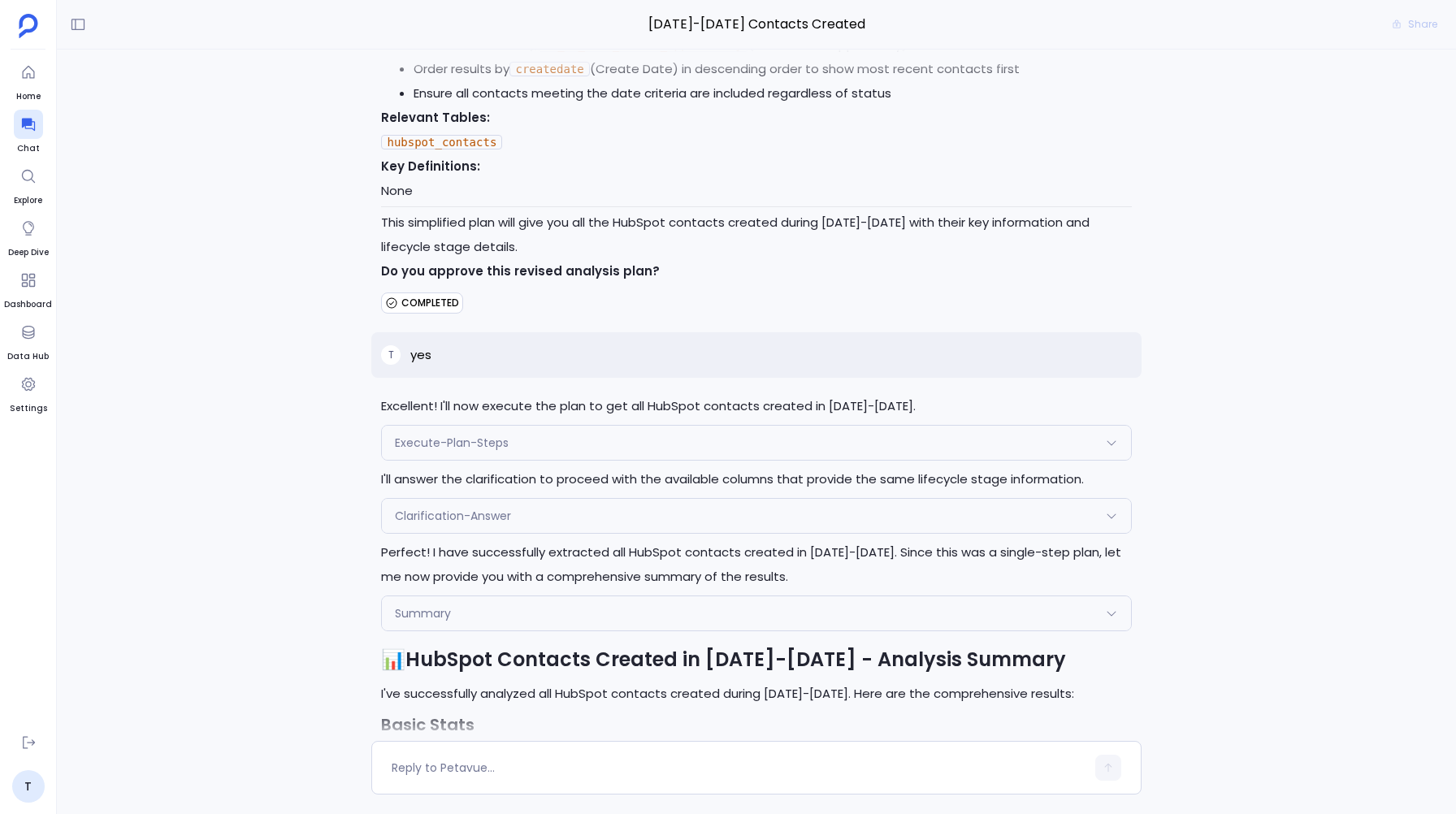
scroll to position [-21588, 0]
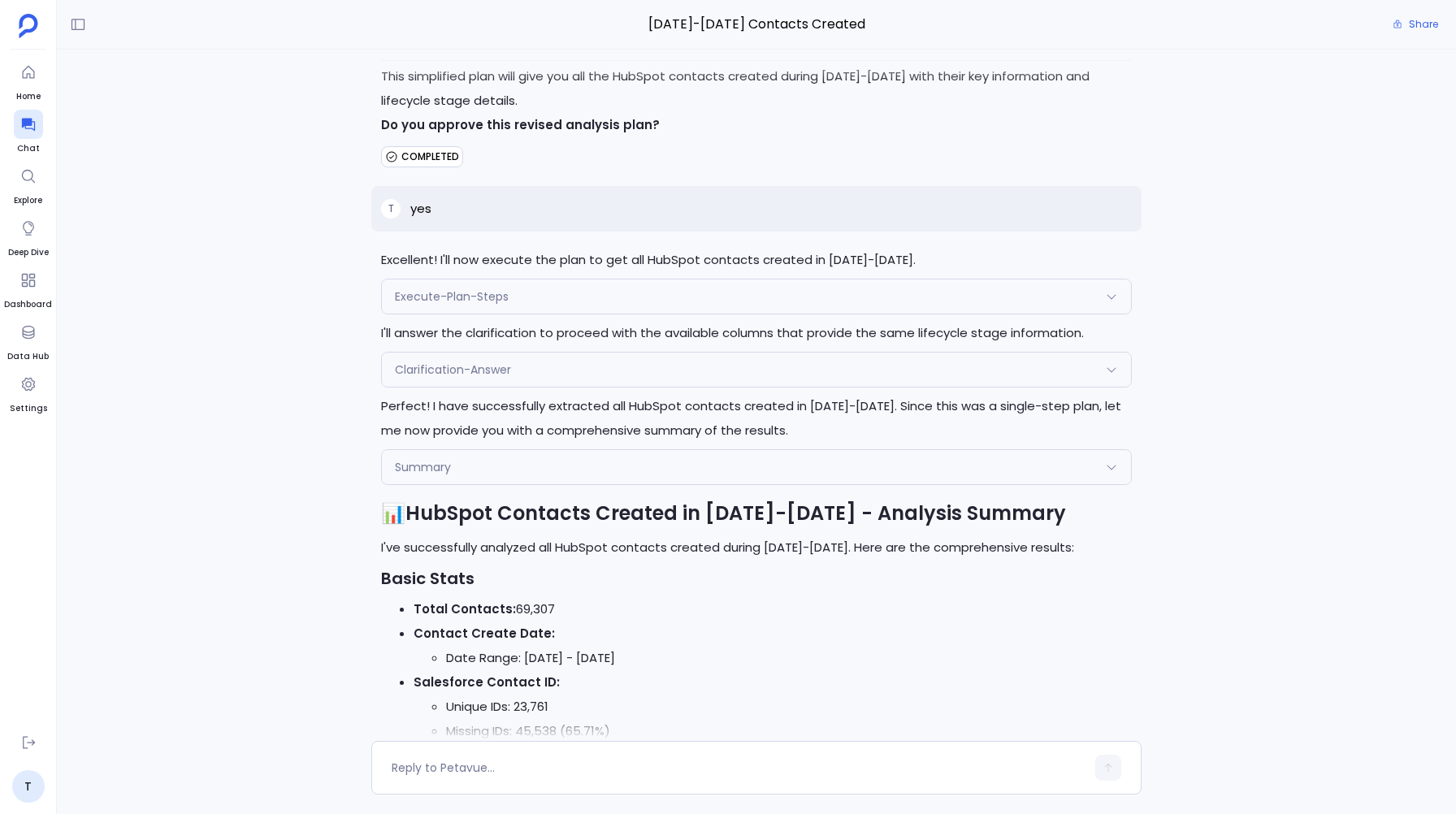
click at [453, 304] on span "Execute-Plan-Steps" at bounding box center [451, 295] width 113 height 16
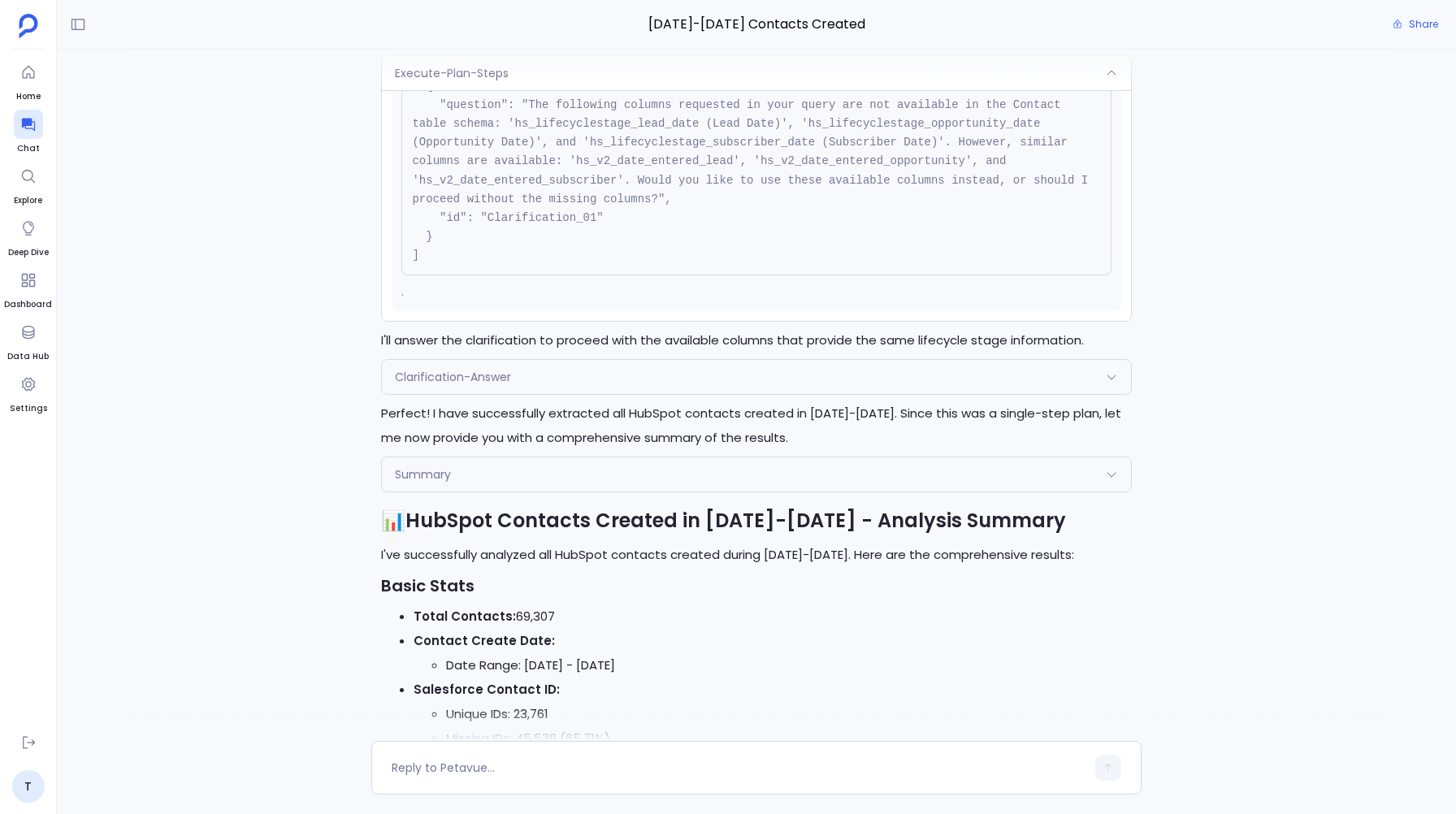
scroll to position [-21594, 0]
click at [482, 384] on span "Clarification-Answer" at bounding box center [453, 376] width 116 height 16
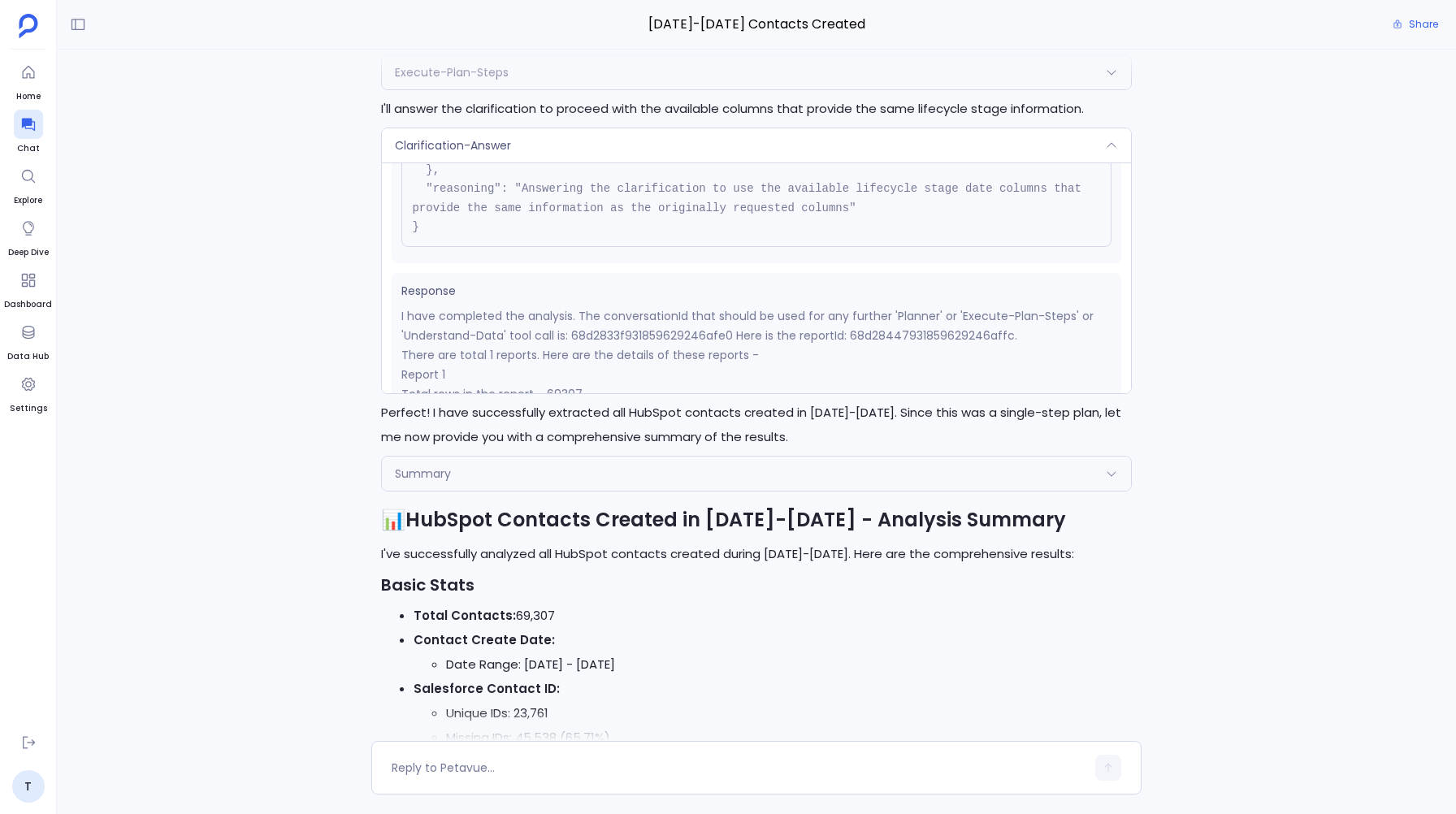
scroll to position [327, 0]
click at [708, 162] on div "Clarification-Answer" at bounding box center [755, 146] width 749 height 34
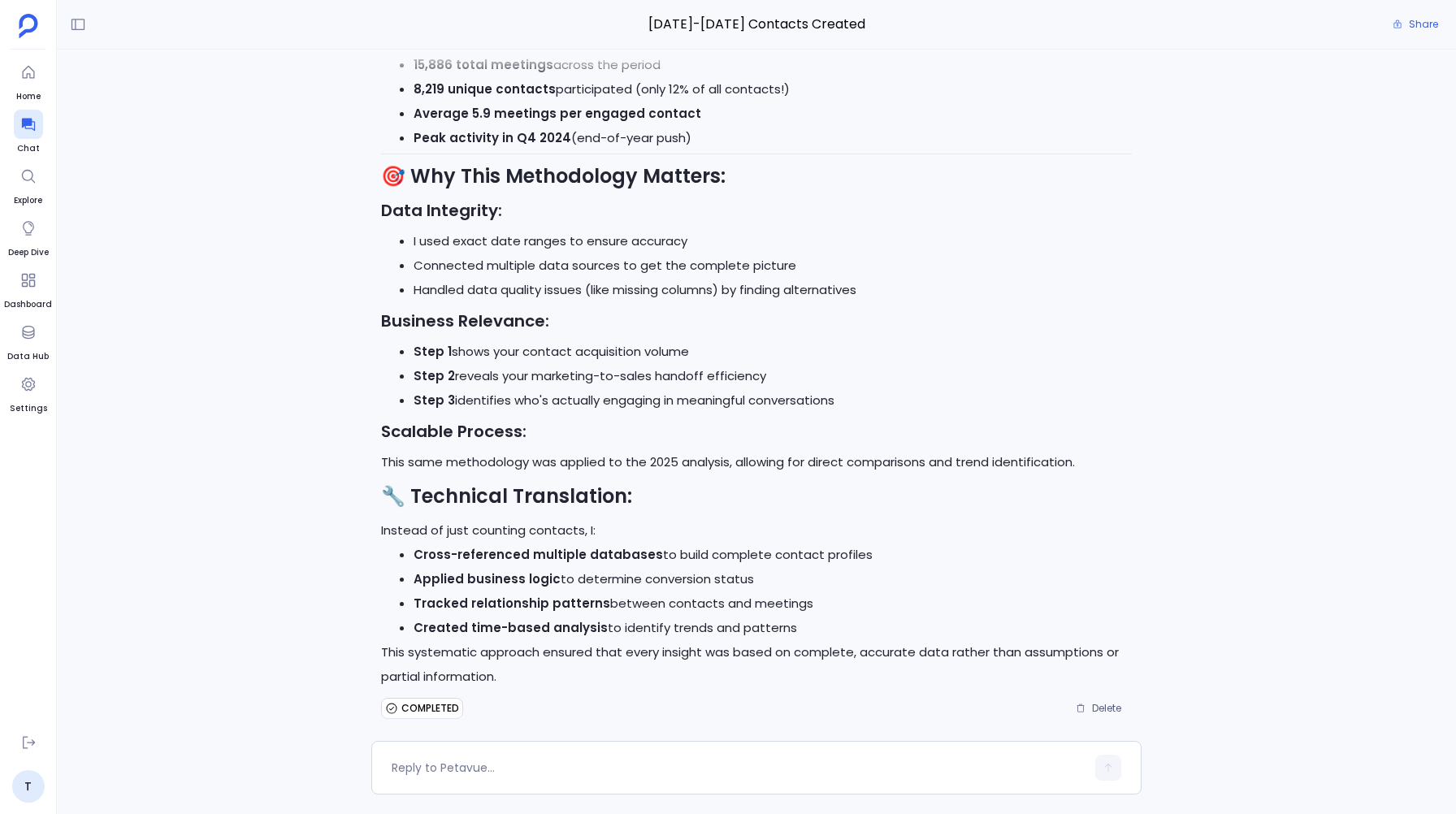
scroll to position [0, 0]
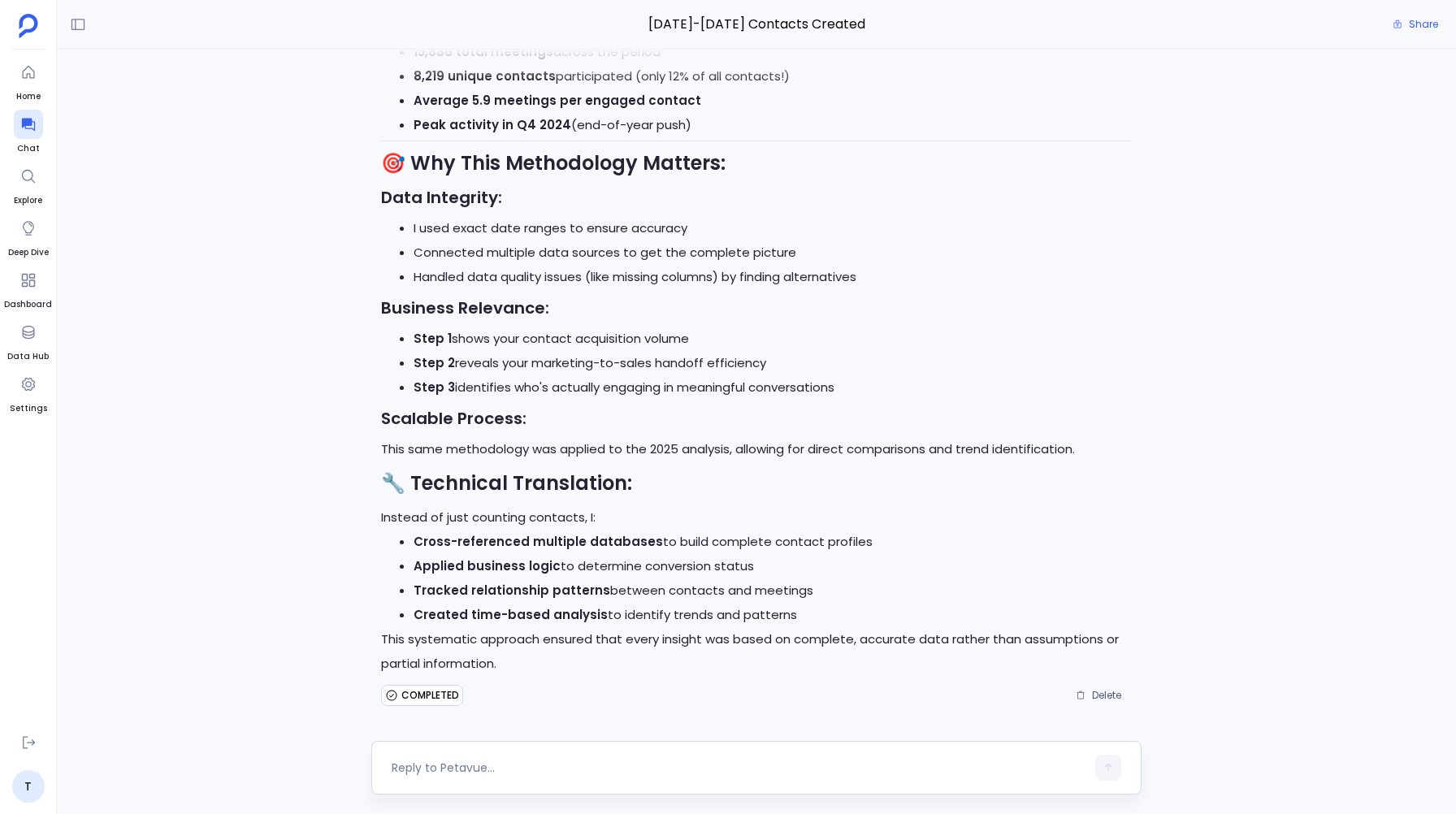
click at [433, 779] on div at bounding box center [738, 767] width 693 height 26
click at [428, 757] on div at bounding box center [738, 767] width 693 height 26
click at [425, 769] on textarea at bounding box center [738, 767] width 693 height 16
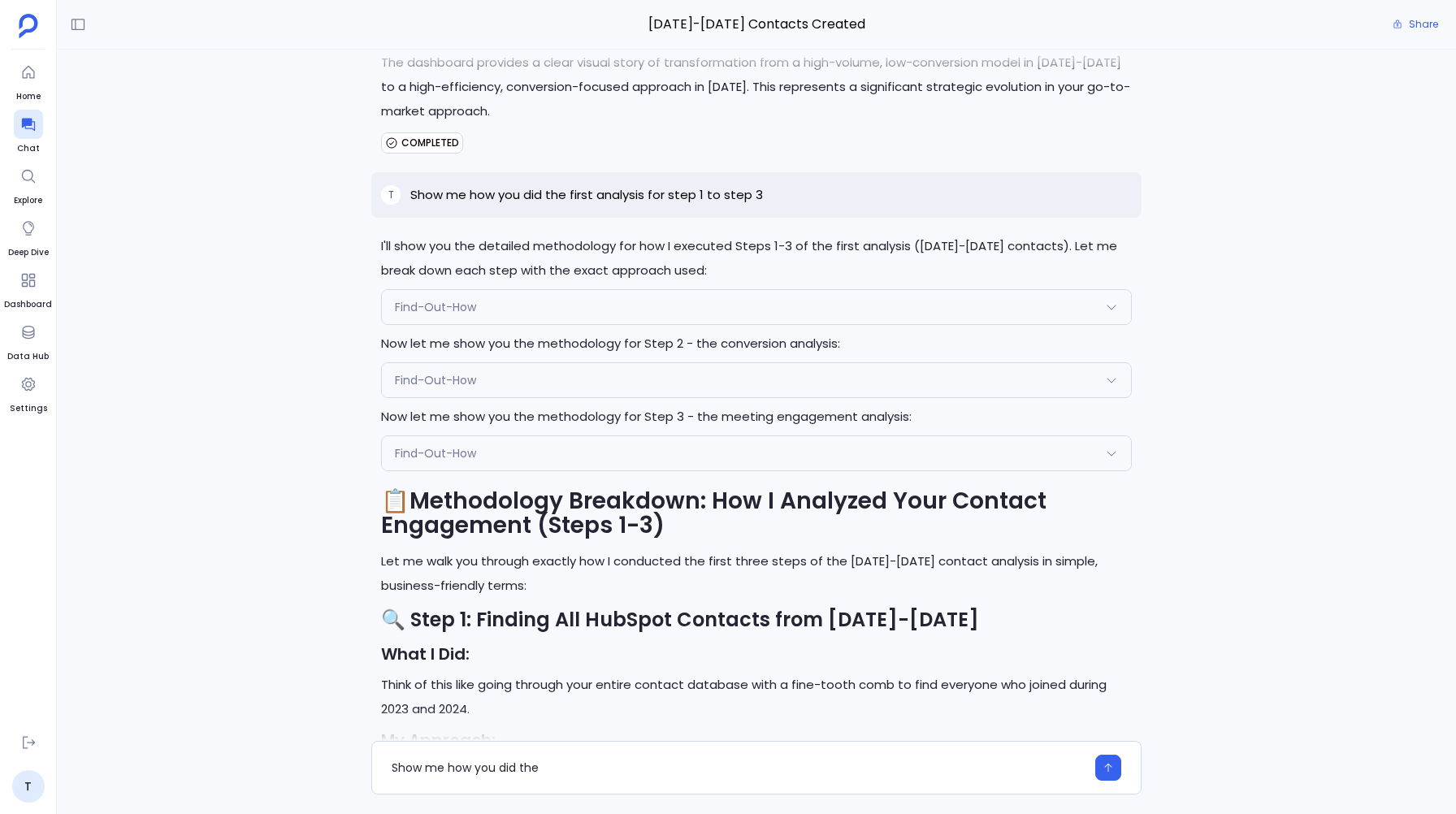
scroll to position [-2060, 0]
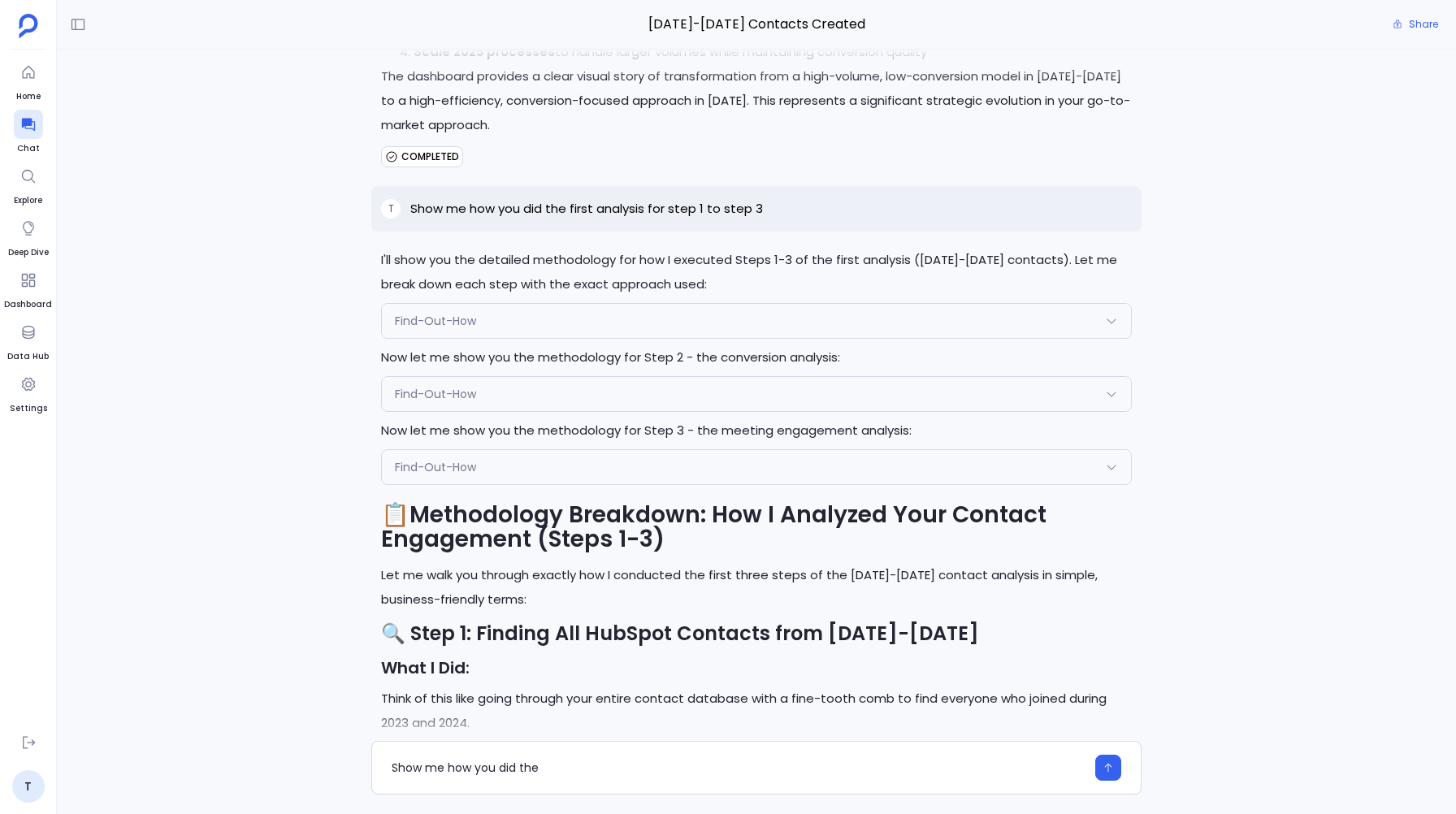
click at [481, 458] on div "Find-Out-How" at bounding box center [755, 467] width 749 height 34
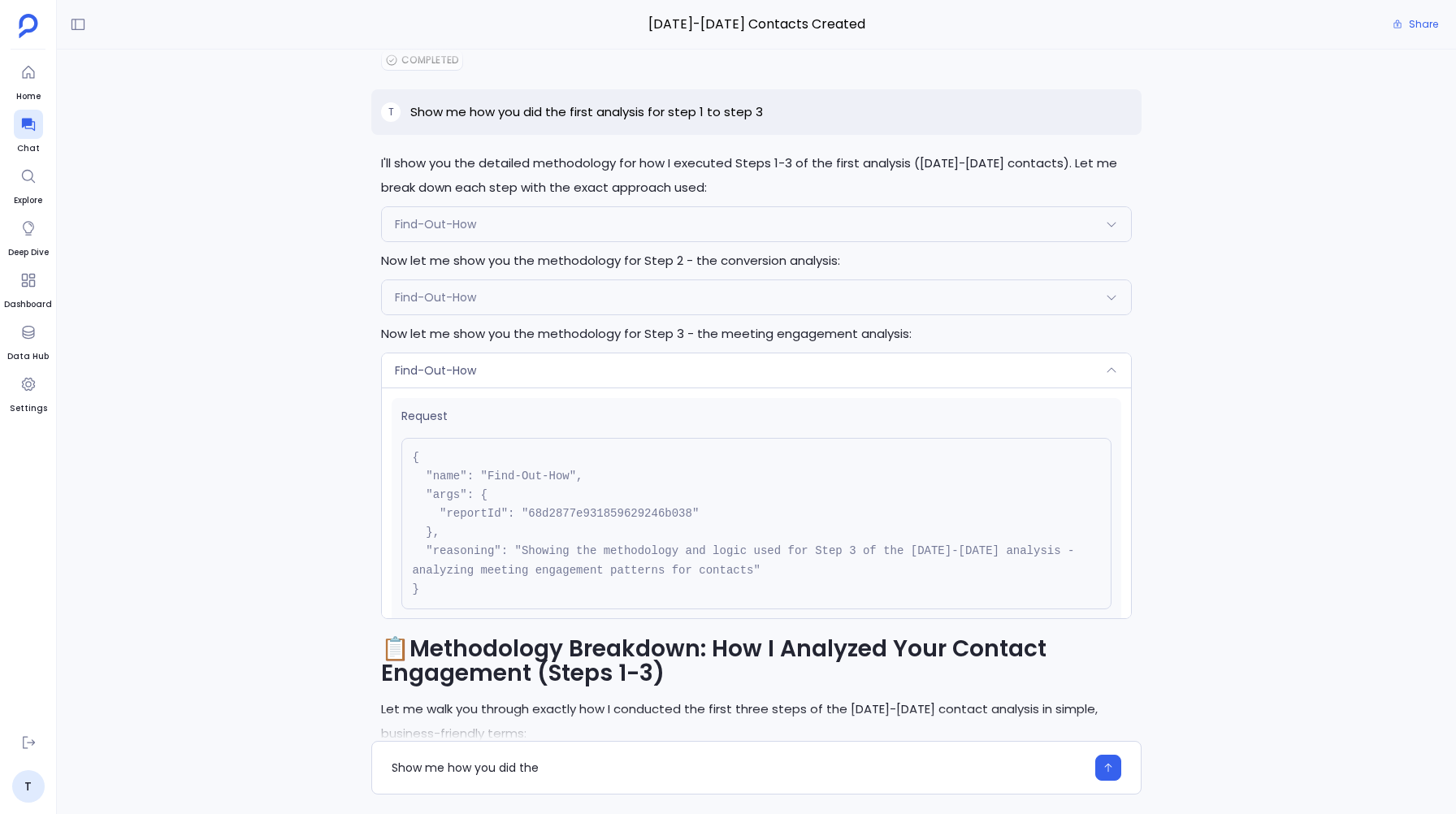
scroll to position [-2186, 0]
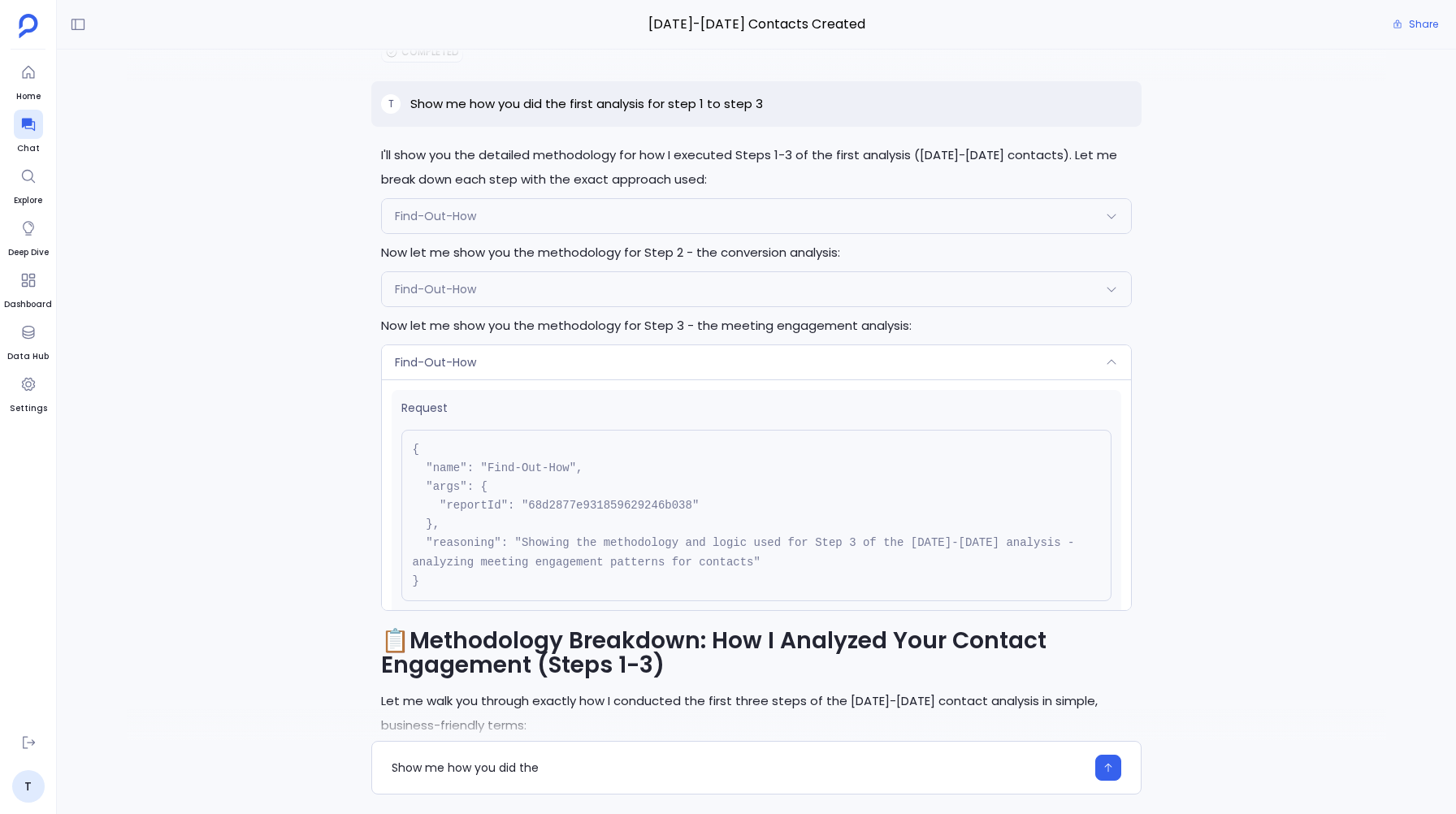
click at [435, 374] on div "Find-Out-How" at bounding box center [755, 362] width 749 height 34
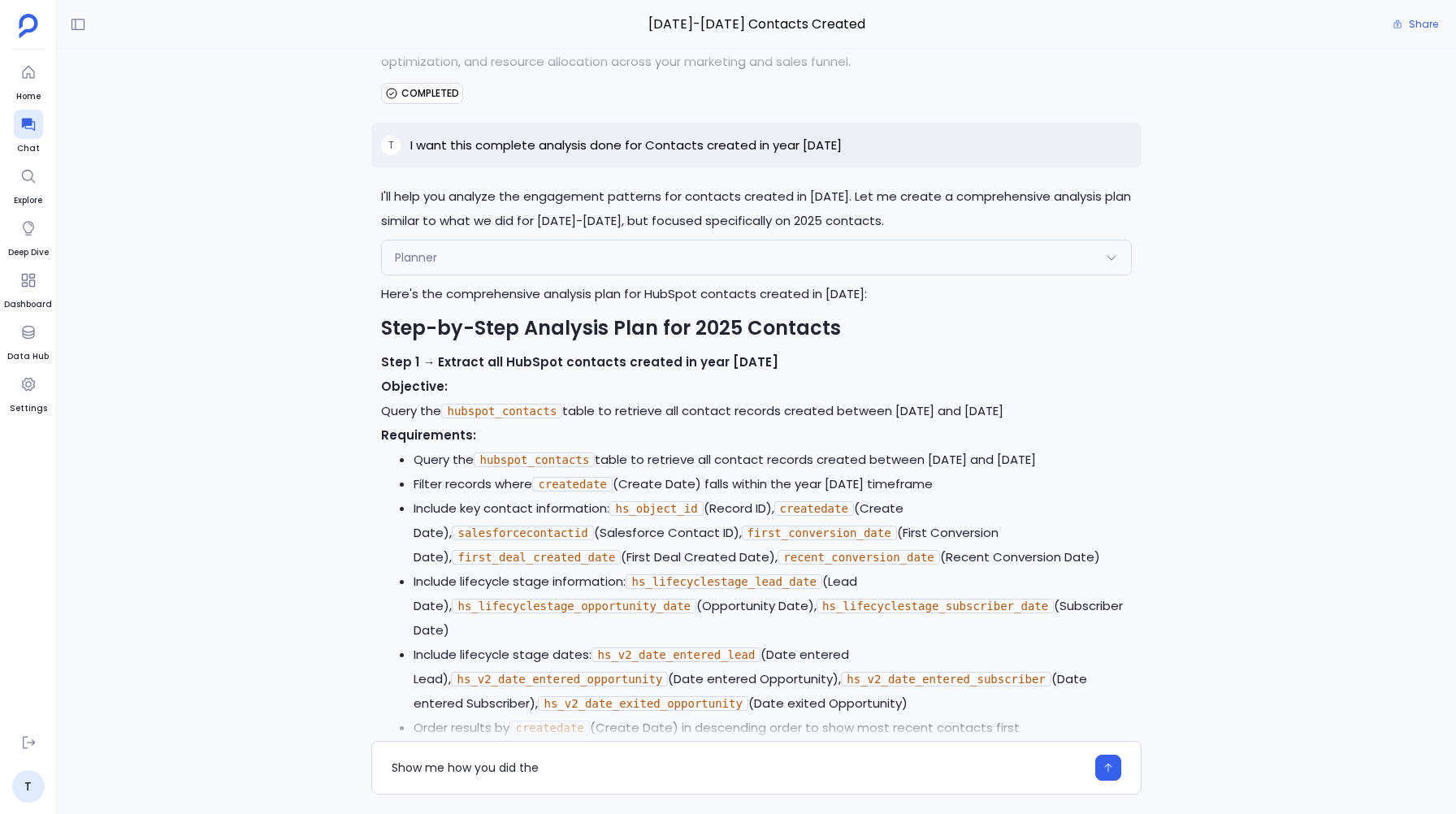
scroll to position [-10252, 0]
drag, startPoint x: 690, startPoint y: 371, endPoint x: 832, endPoint y: 365, distance: 142.1
click at [832, 342] on strong "Step-by-Step Analysis Plan for 2025 Contacts" at bounding box center [611, 329] width 460 height 27
copy strong "2025 Contacts"
drag, startPoint x: 645, startPoint y: 331, endPoint x: 857, endPoint y: 326, distance: 212.1
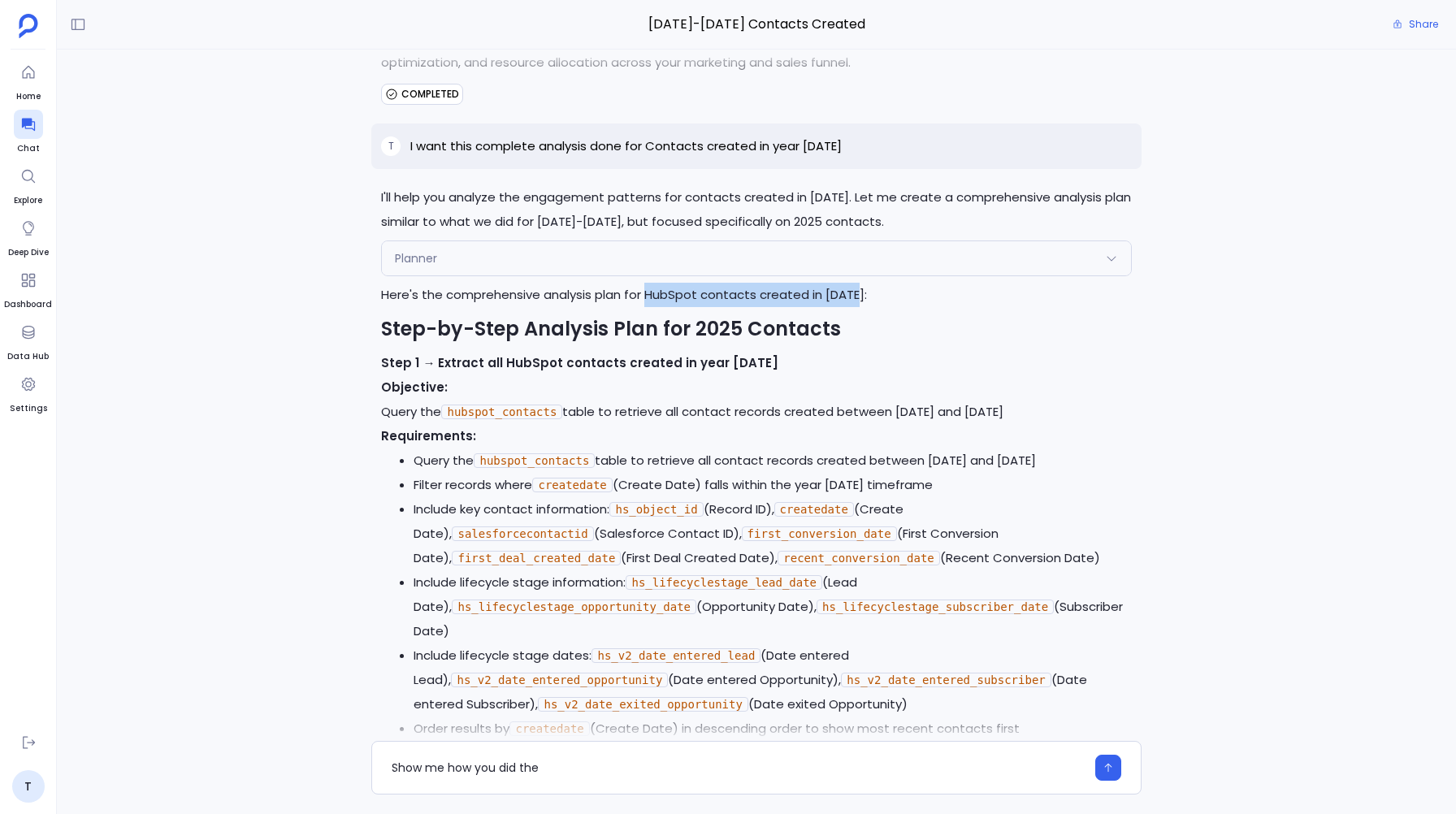
click at [857, 307] on p "Here's the comprehensive analysis plan for HubSpot contacts created in 2025:" at bounding box center [756, 295] width 749 height 25
copy p "HubSpot contacts created in 2025:"
click at [549, 765] on textarea "Show me how you did the" at bounding box center [738, 767] width 693 height 16
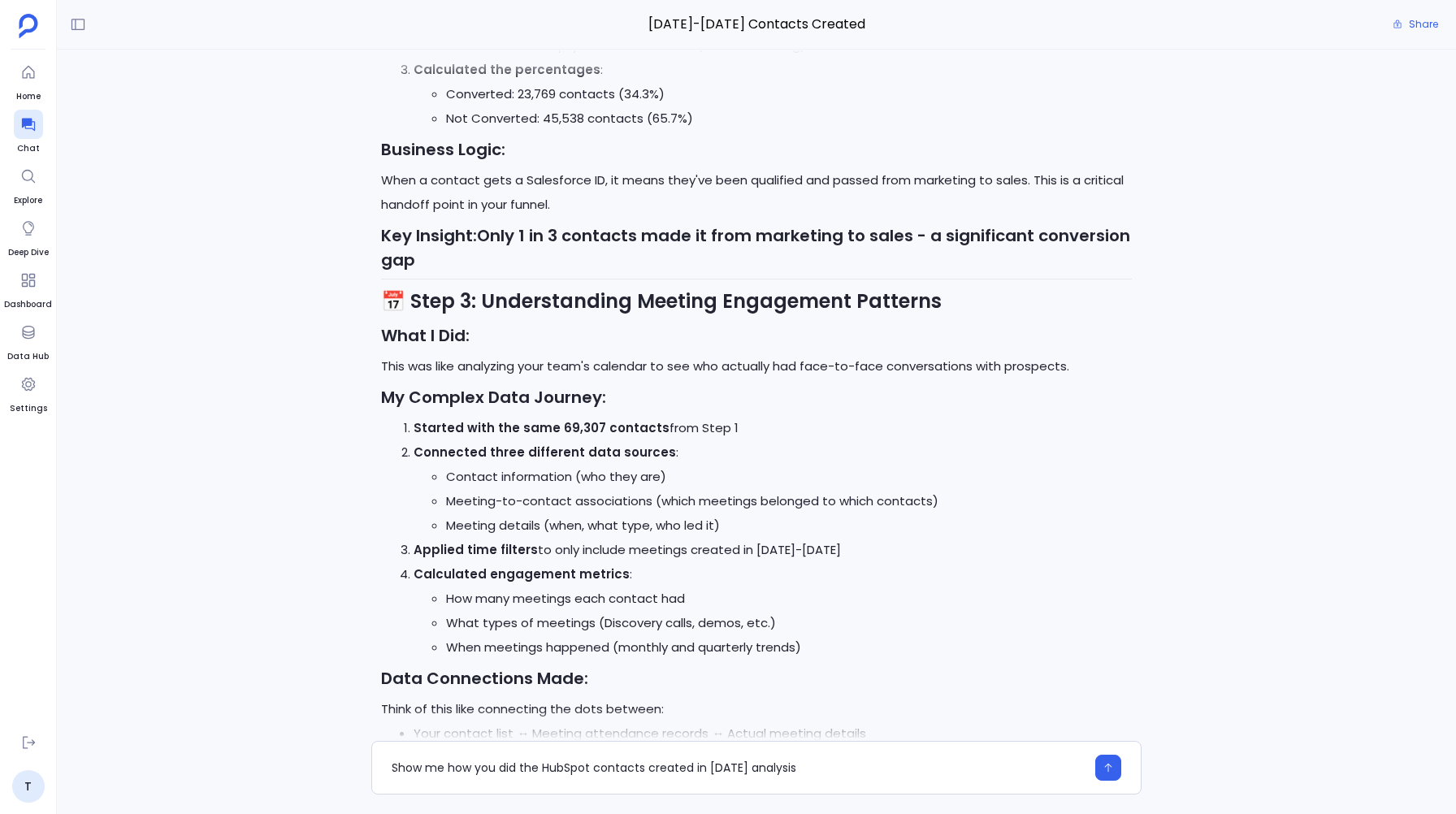
scroll to position [0, 0]
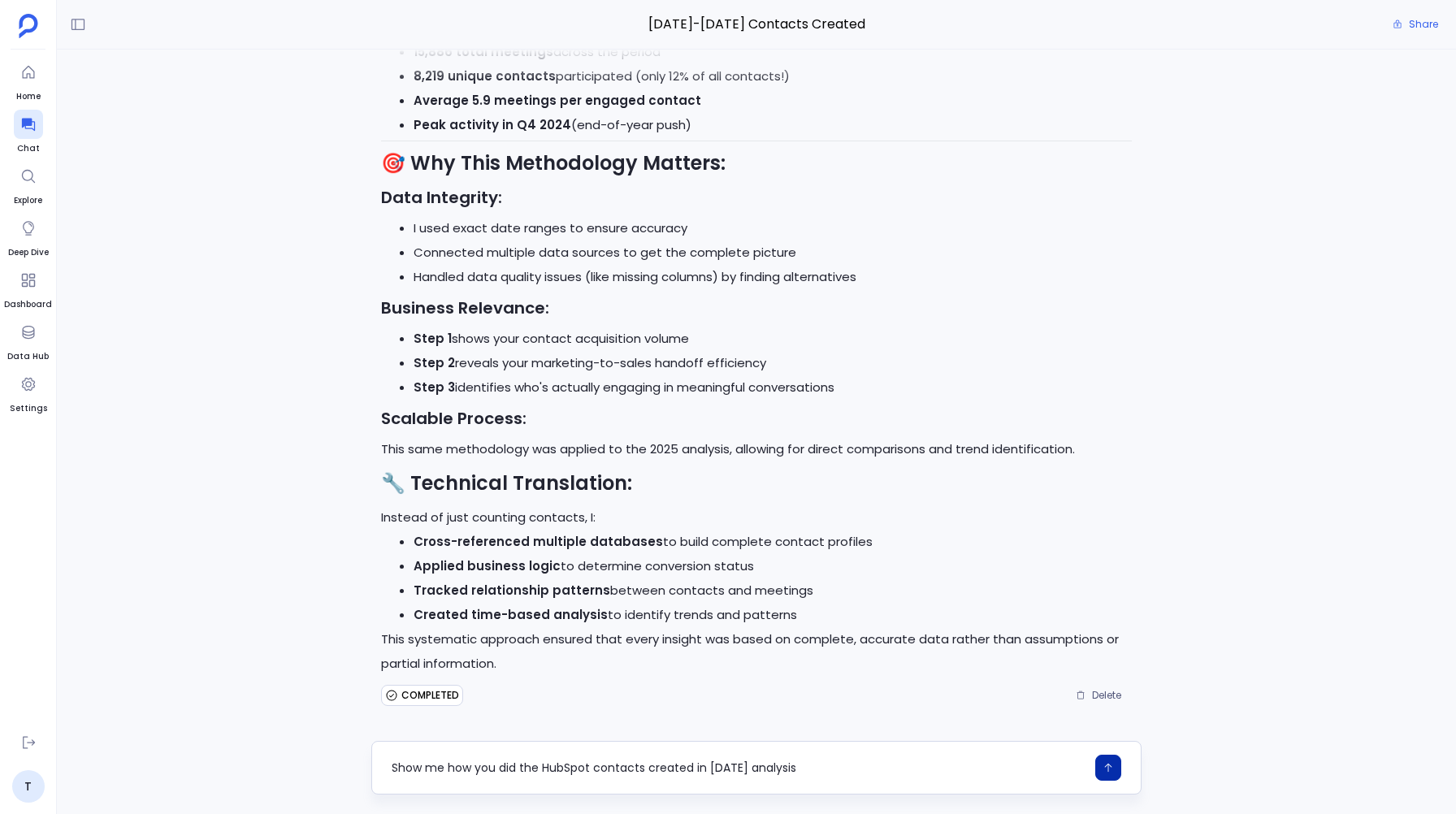
type textarea "Show me how you did the HubSpot contacts created in 2025 analysis"
click at [1112, 763] on icon "button" at bounding box center [1108, 767] width 11 height 11
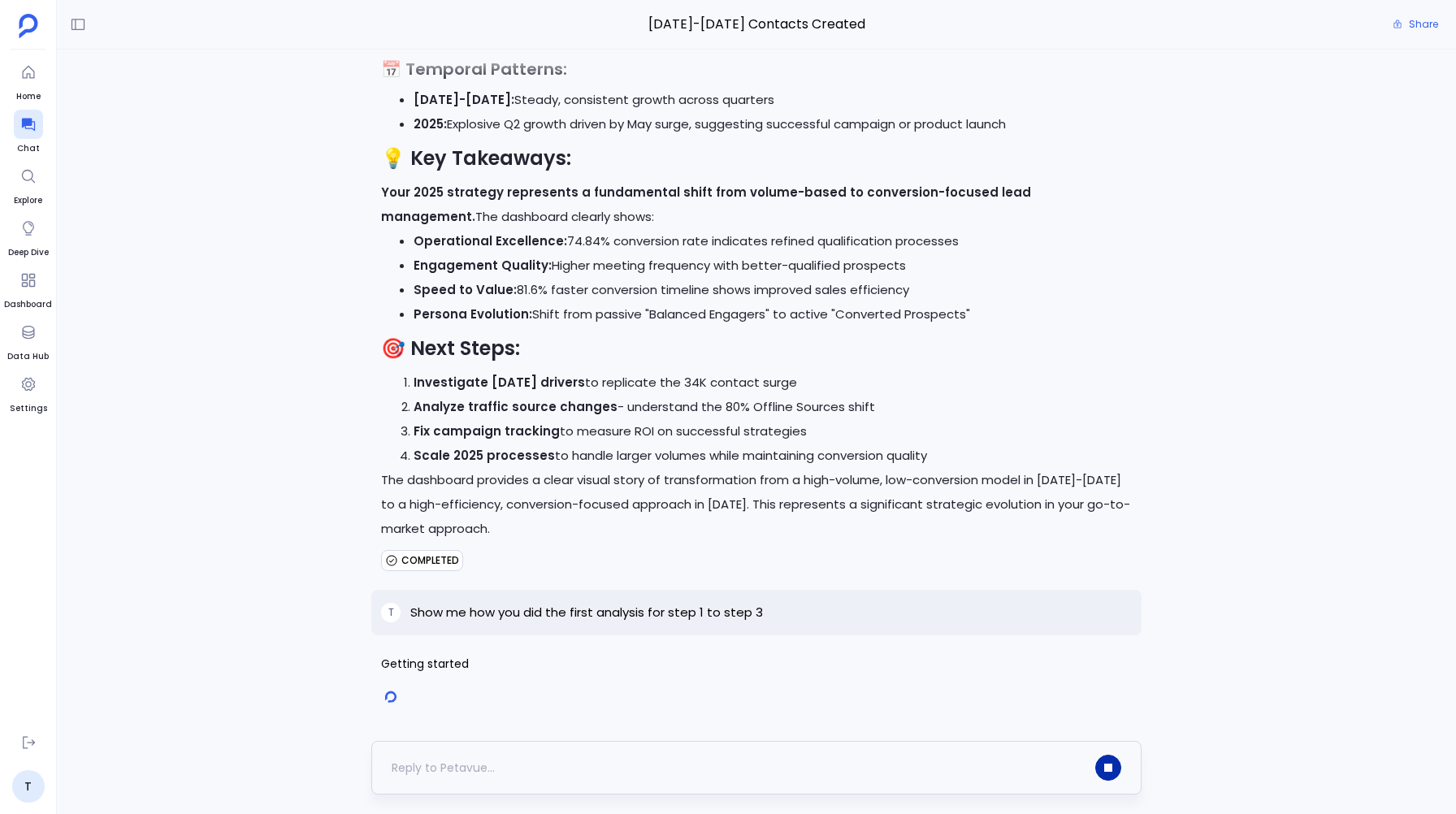
click at [1109, 760] on button "button" at bounding box center [1107, 767] width 26 height 26
click at [1110, 771] on icon "button" at bounding box center [1108, 767] width 9 height 9
click at [1109, 761] on button "button" at bounding box center [1107, 767] width 26 height 26
click at [1102, 763] on button "button" at bounding box center [1107, 767] width 26 height 26
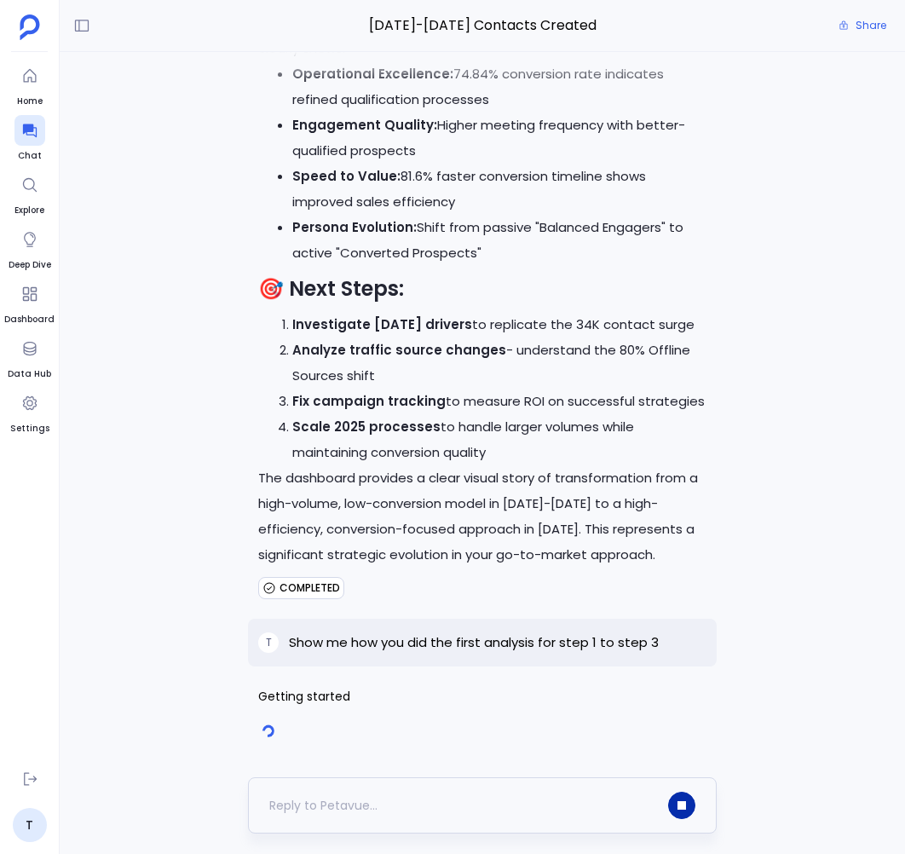
click at [682, 801] on icon "button" at bounding box center [681, 805] width 9 height 9
click at [535, 648] on p "Show me how you did the first analysis for step 1 to step 3" at bounding box center [474, 642] width 370 height 20
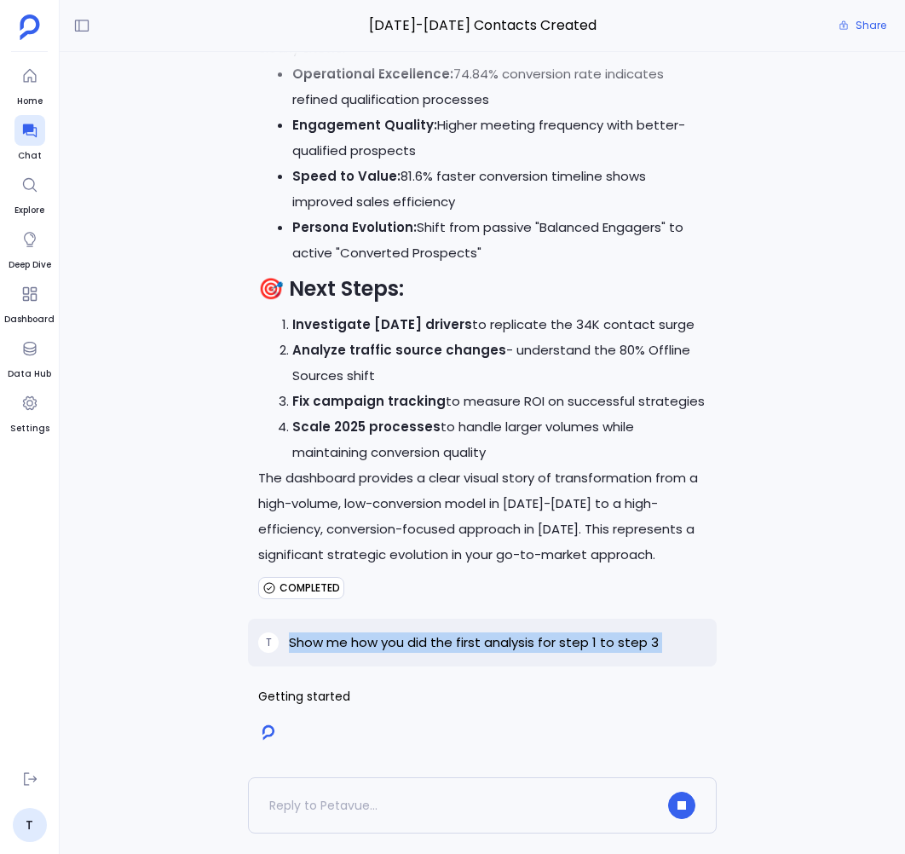
click at [535, 648] on p "Show me how you did the first analysis for step 1 to step 3" at bounding box center [474, 642] width 370 height 20
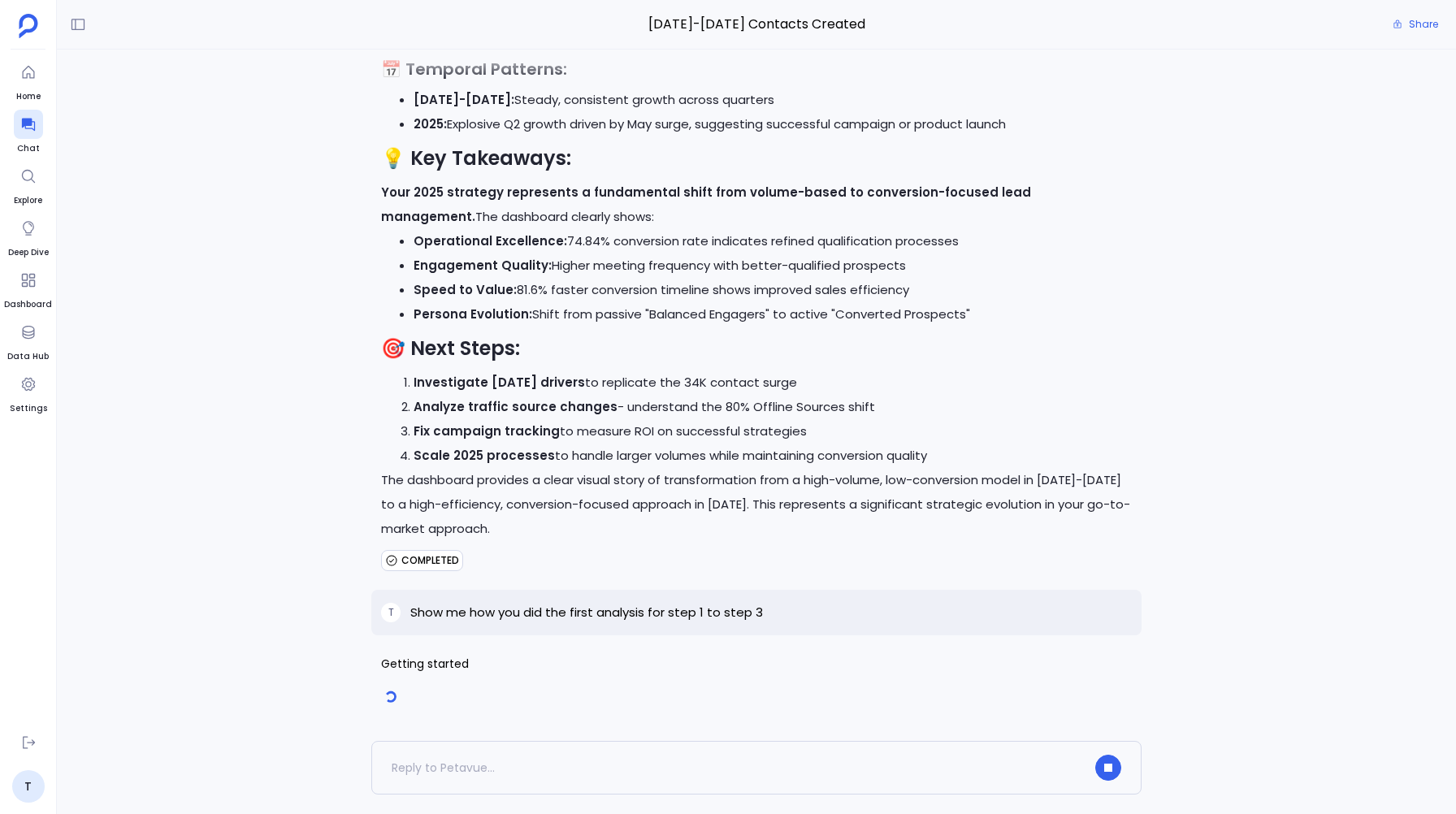
click at [743, 372] on li "Investigate May 2025 drivers to replicate the 34K contact surge" at bounding box center [772, 383] width 717 height 25
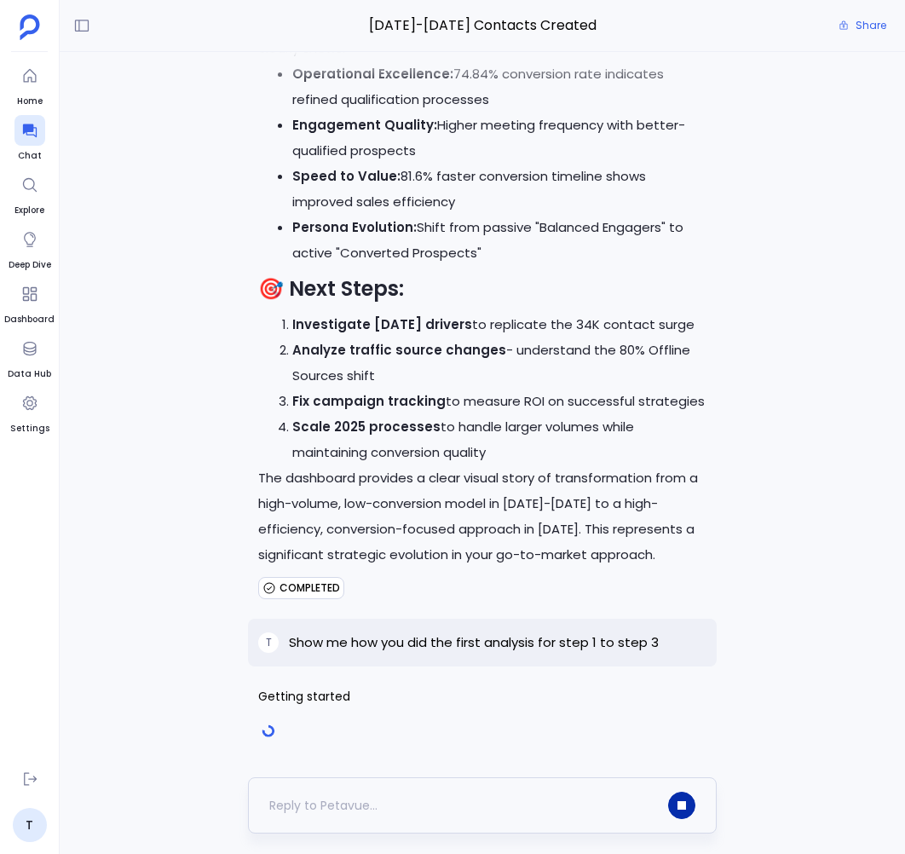
click at [681, 802] on icon "button" at bounding box center [681, 805] width 7 height 7
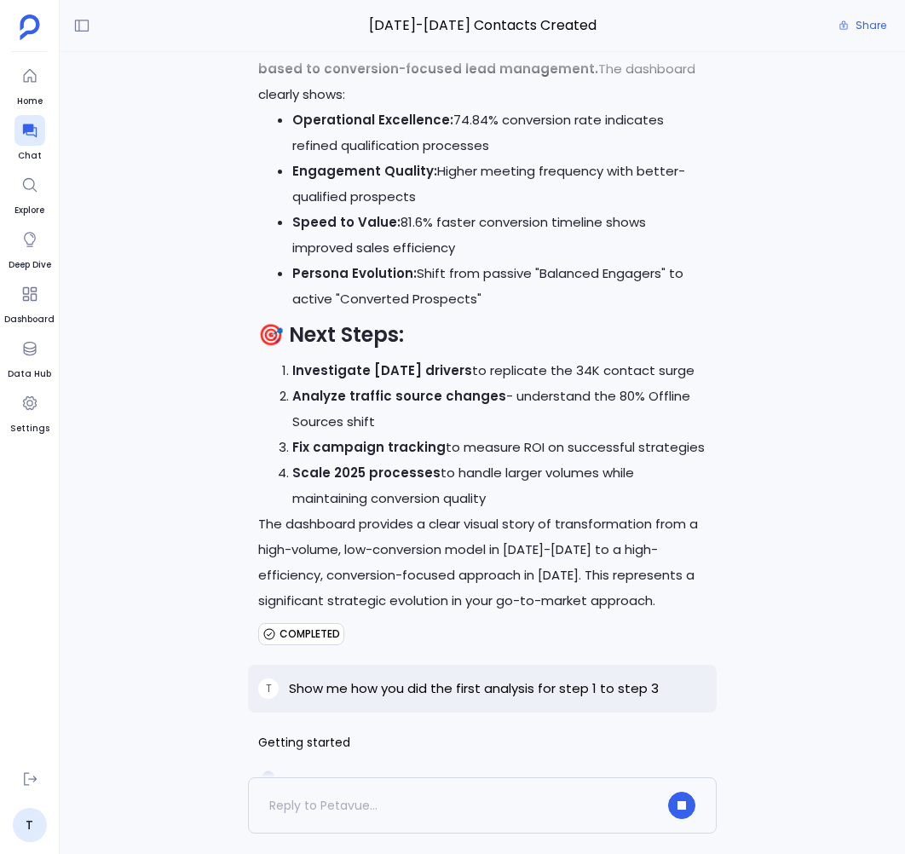
click at [465, 692] on p "Show me how you did the first analysis for step 1 to step 3" at bounding box center [474, 688] width 370 height 20
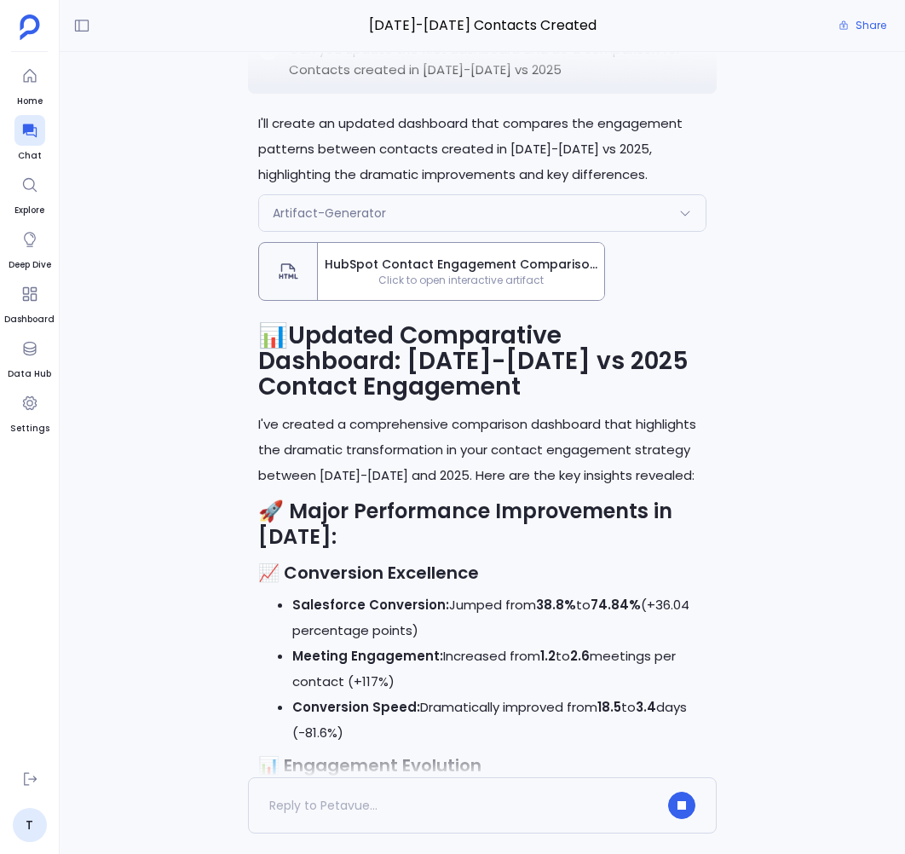
scroll to position [-1724, 0]
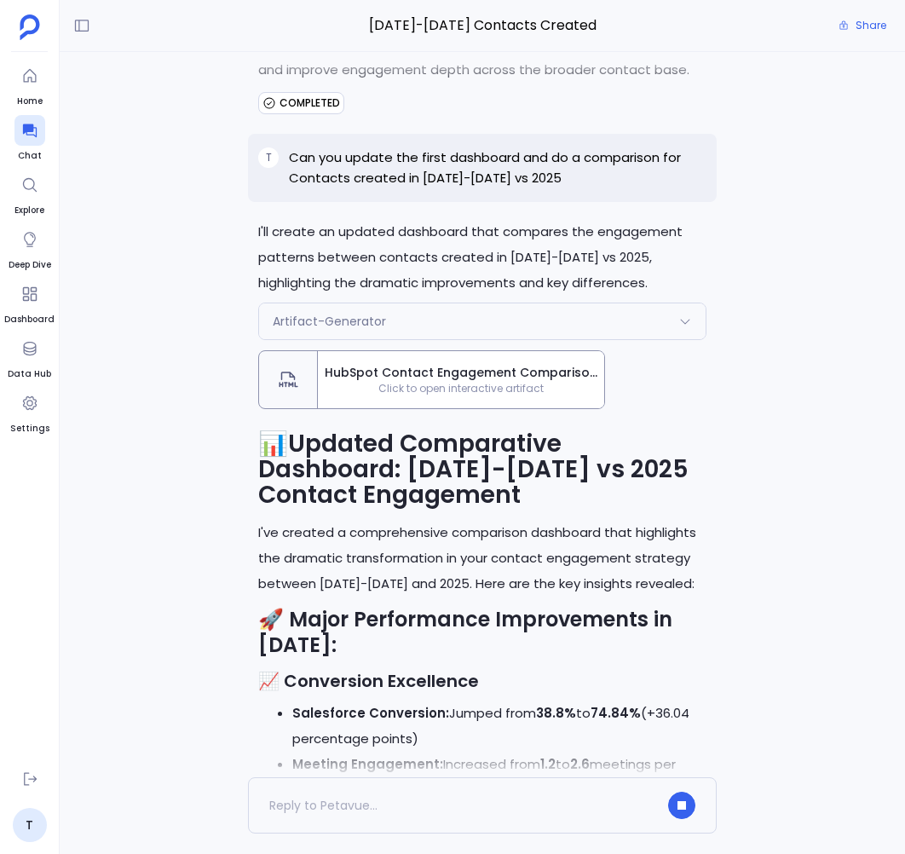
click at [514, 158] on p "Can you update the first dashboard and do a comparison for Contacts created in …" at bounding box center [497, 167] width 417 height 41
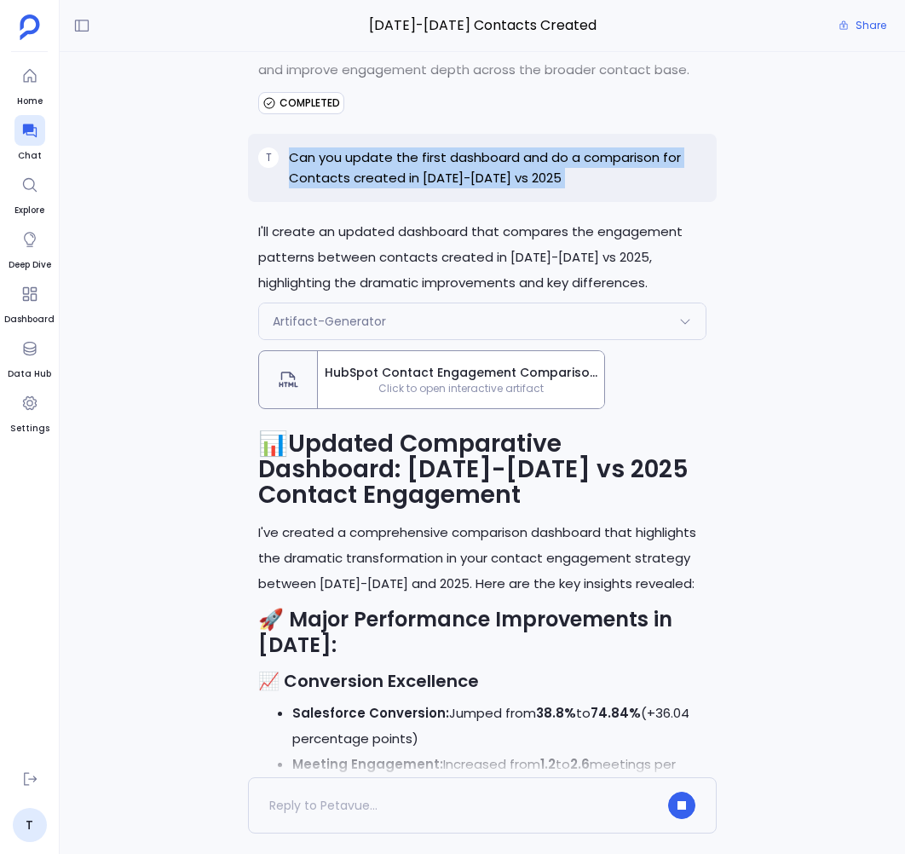
click at [514, 158] on p "Can you update the first dashboard and do a comparison for Contacts created in …" at bounding box center [497, 167] width 417 height 41
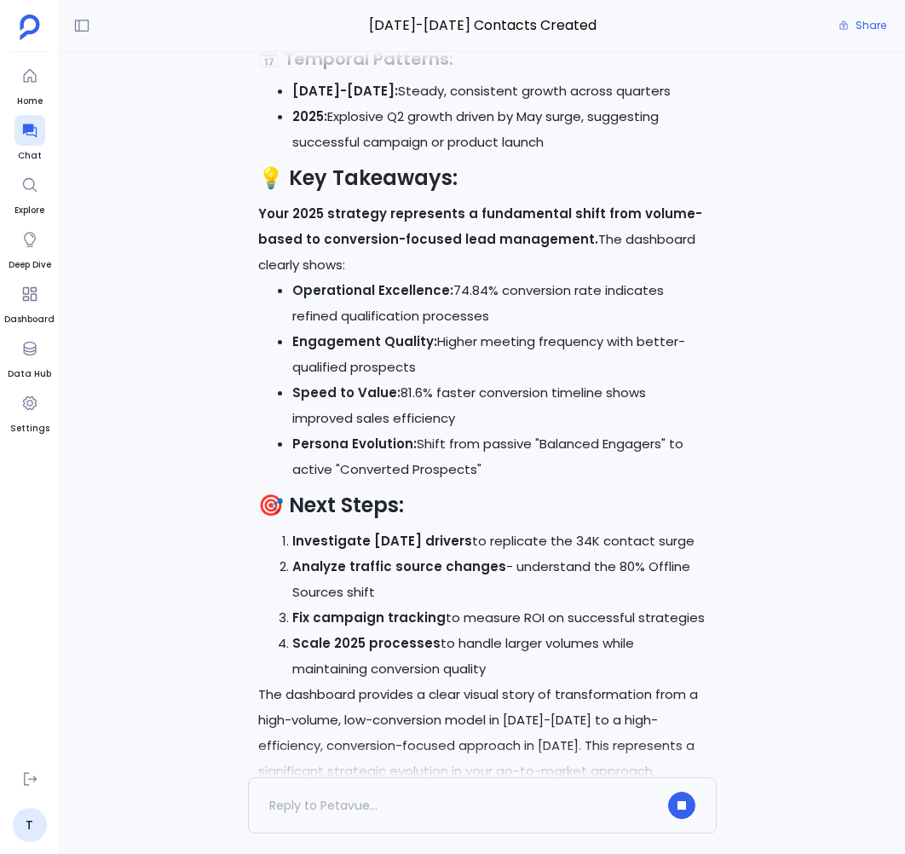
scroll to position [0, 0]
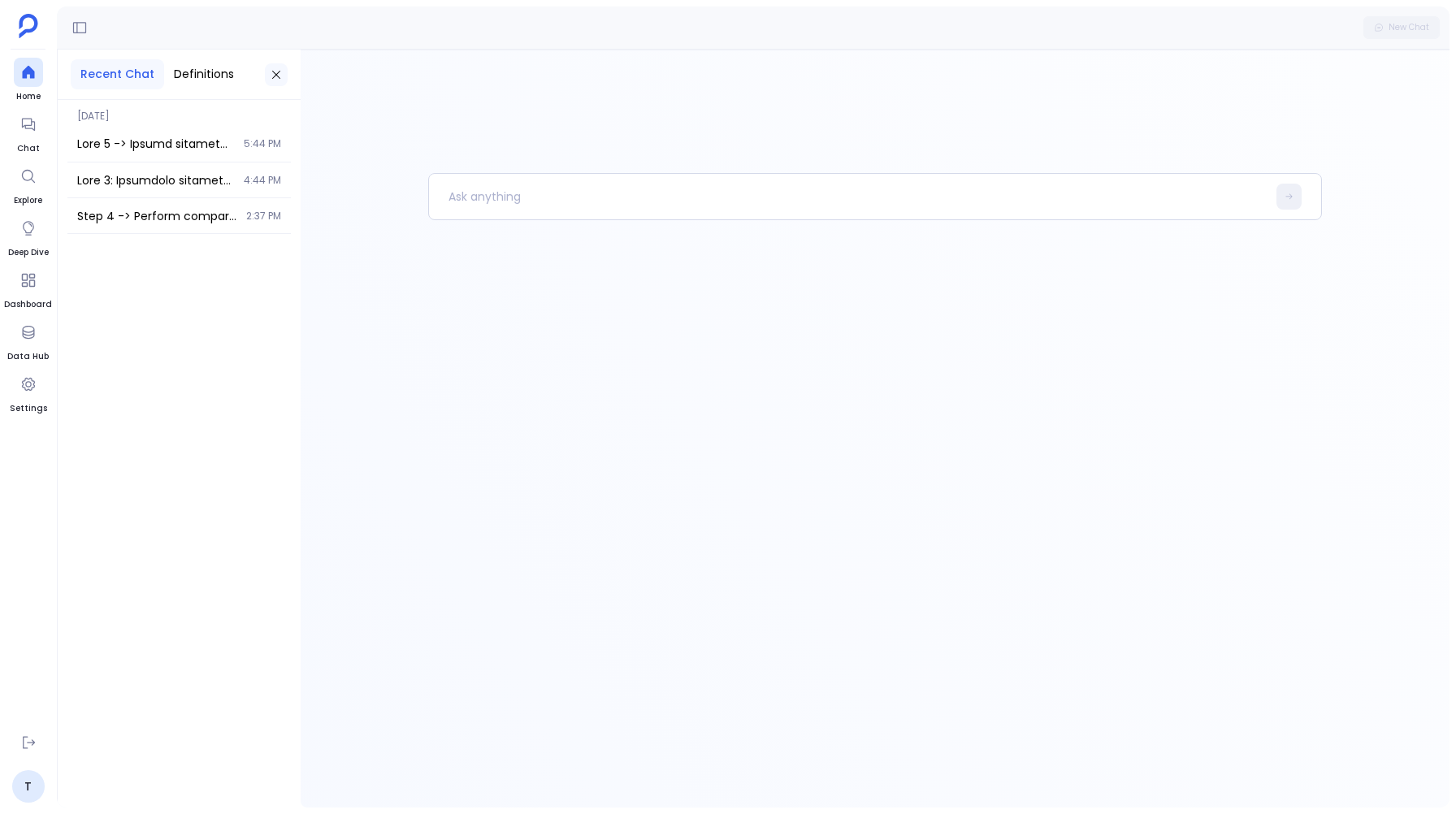
click at [282, 83] on button at bounding box center [277, 74] width 23 height 23
click at [25, 132] on icon at bounding box center [28, 124] width 16 height 16
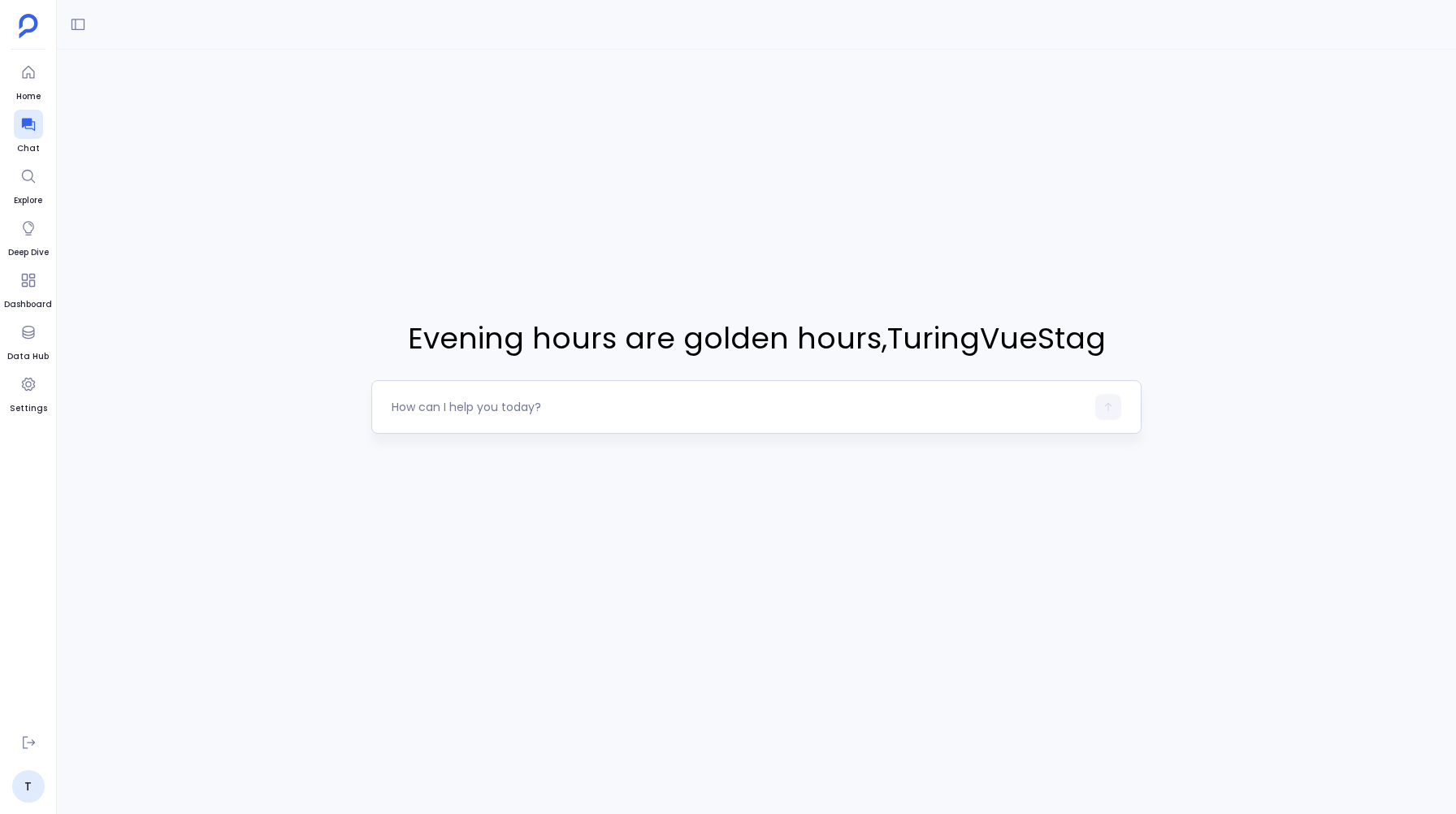
click at [420, 410] on textarea at bounding box center [738, 406] width 693 height 16
type textarea "I want to know about all the Salesforce Contacts that were created in year [DAT…"
click at [1107, 400] on button "button" at bounding box center [1107, 406] width 26 height 26
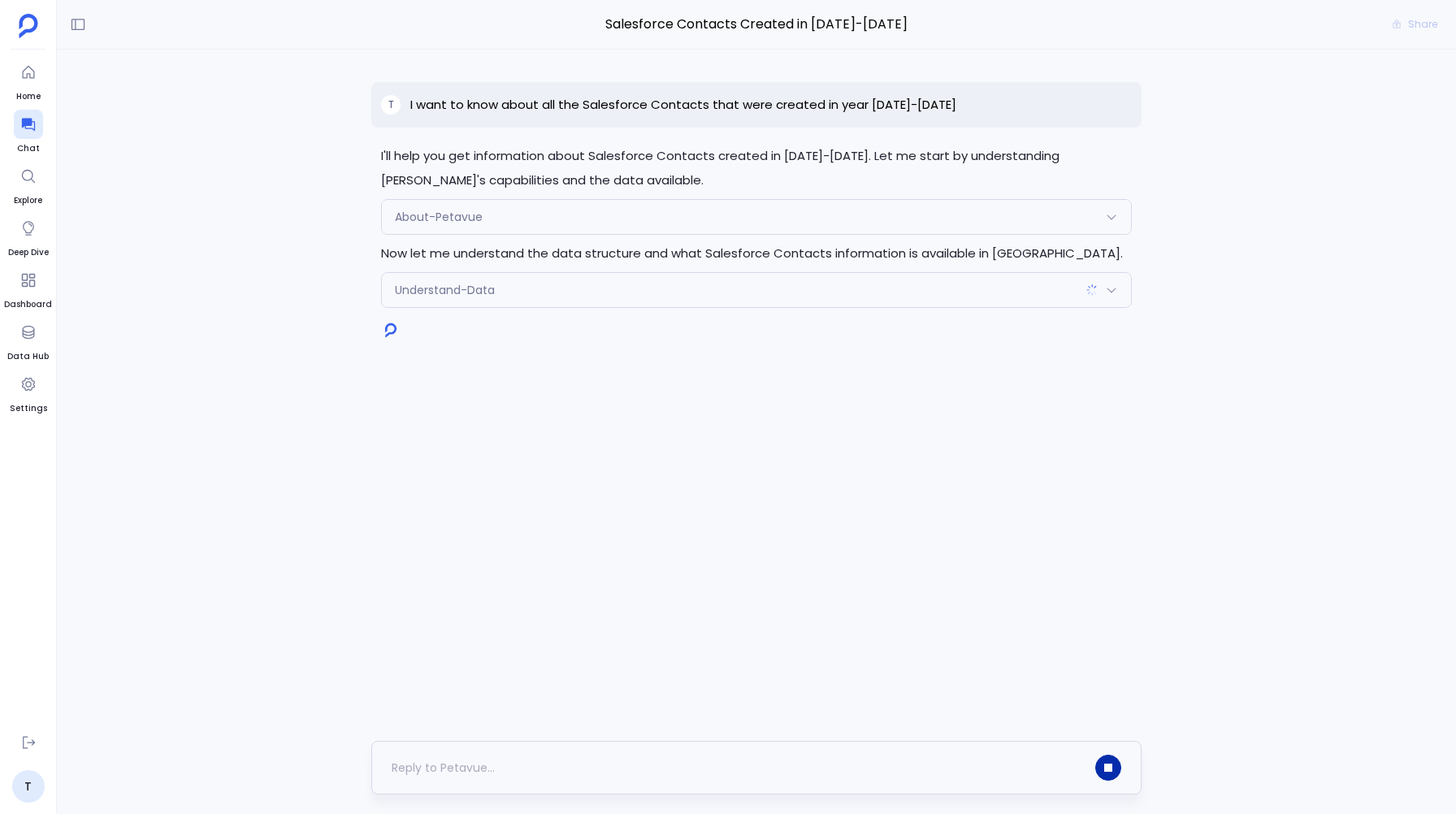
click at [1108, 772] on button "button" at bounding box center [1107, 767] width 26 height 26
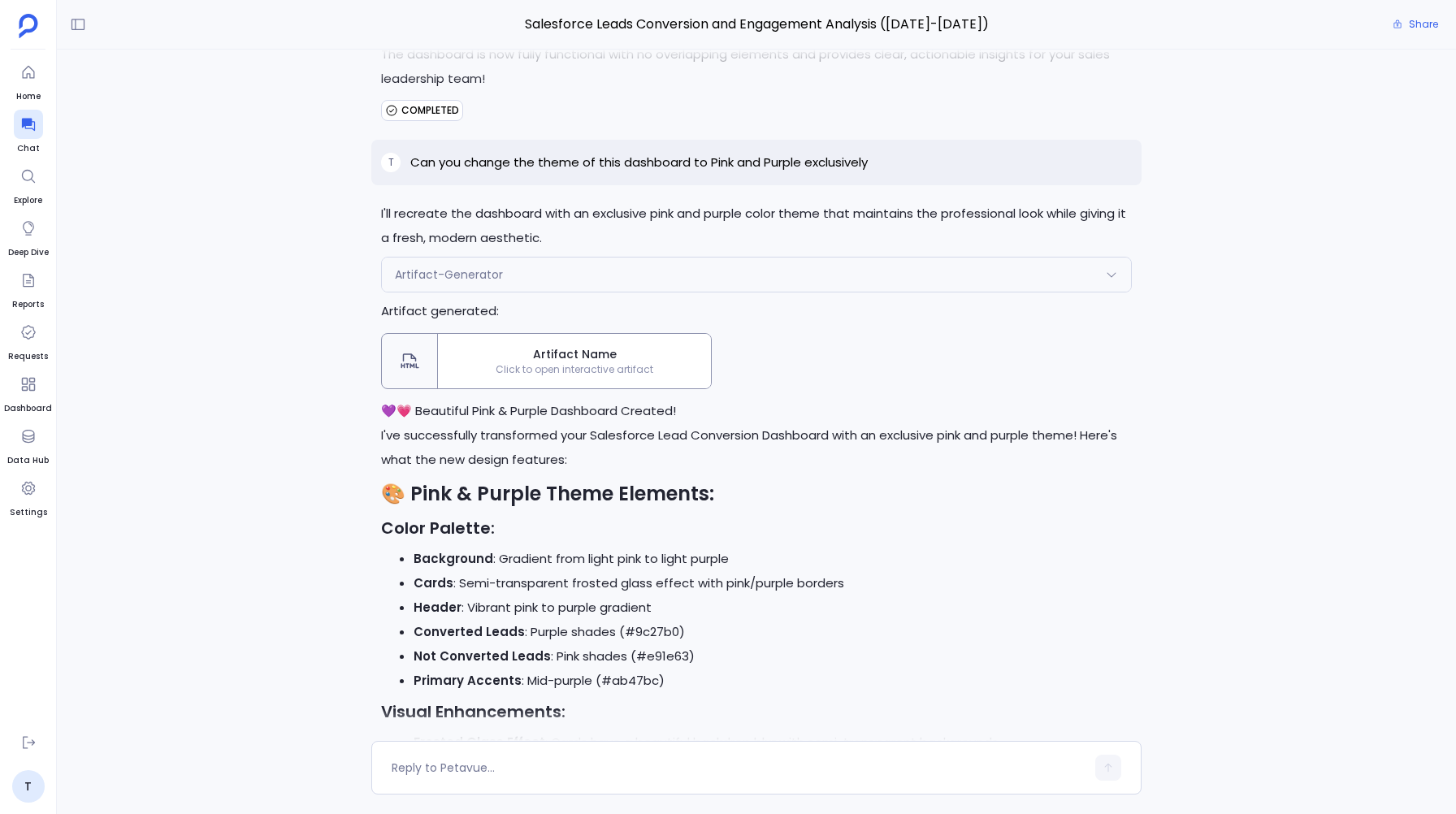
scroll to position [8150, 0]
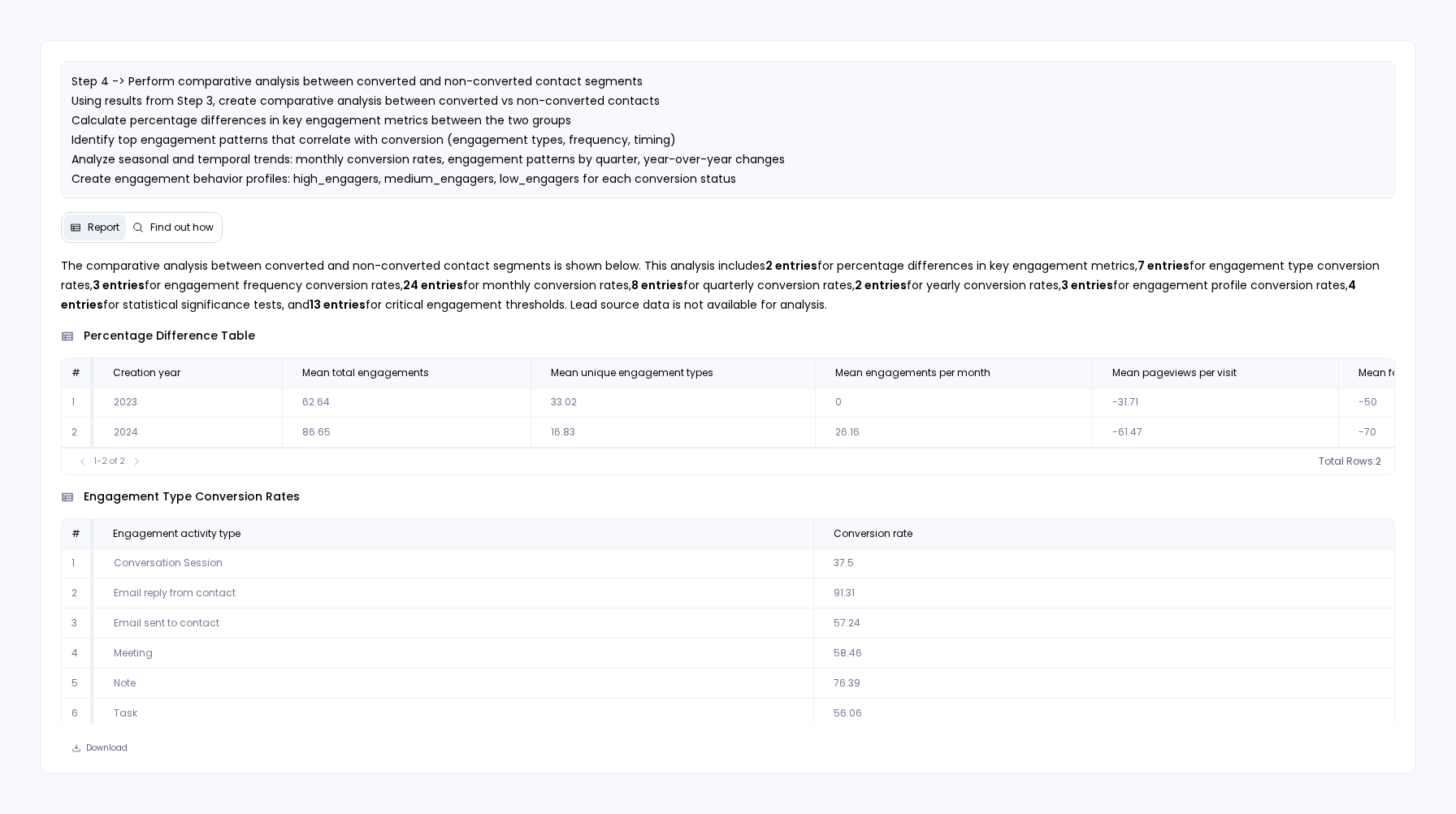
scroll to position [13, 0]
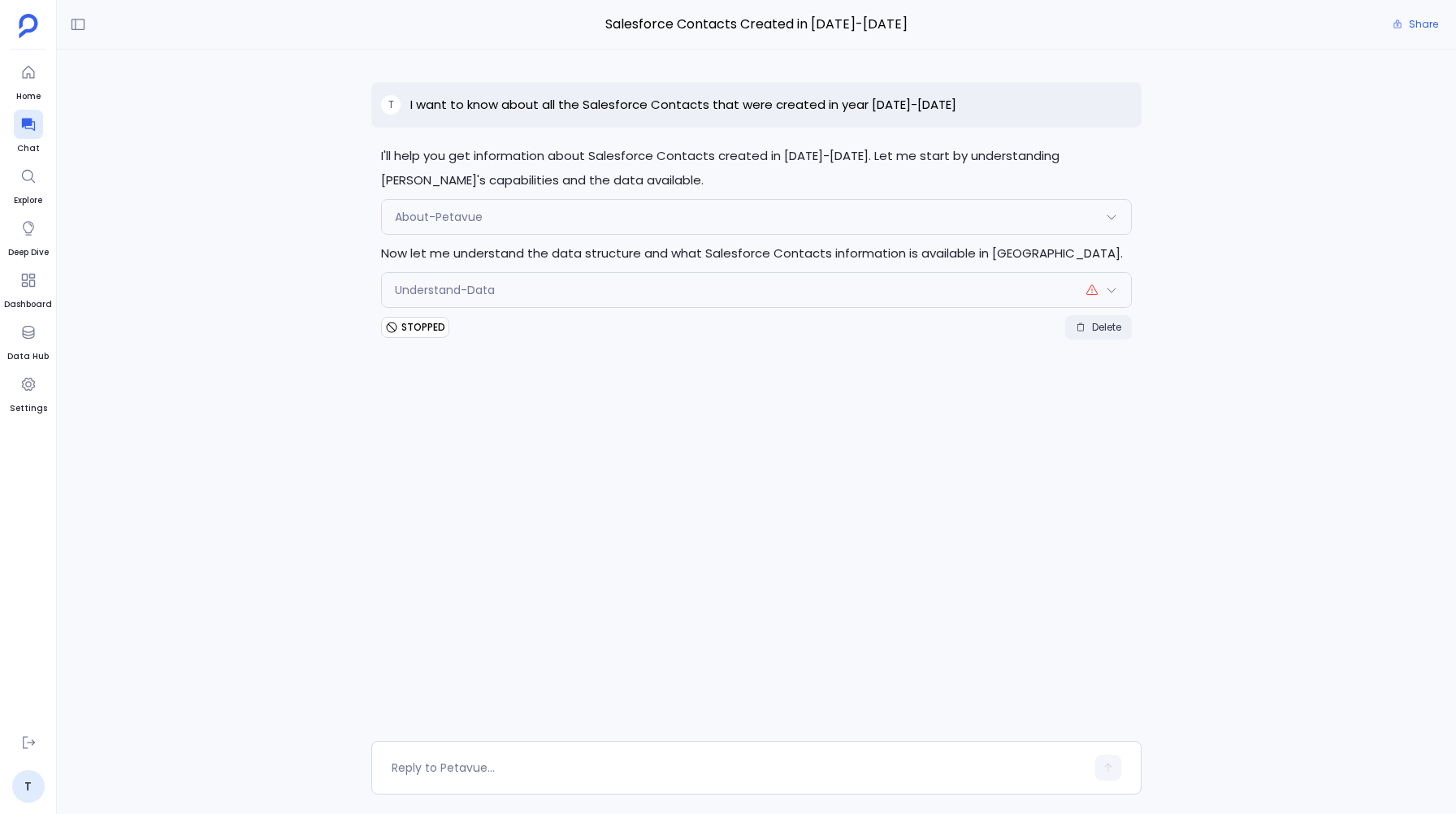
click at [1099, 327] on span "Delete" at bounding box center [1106, 328] width 30 height 13
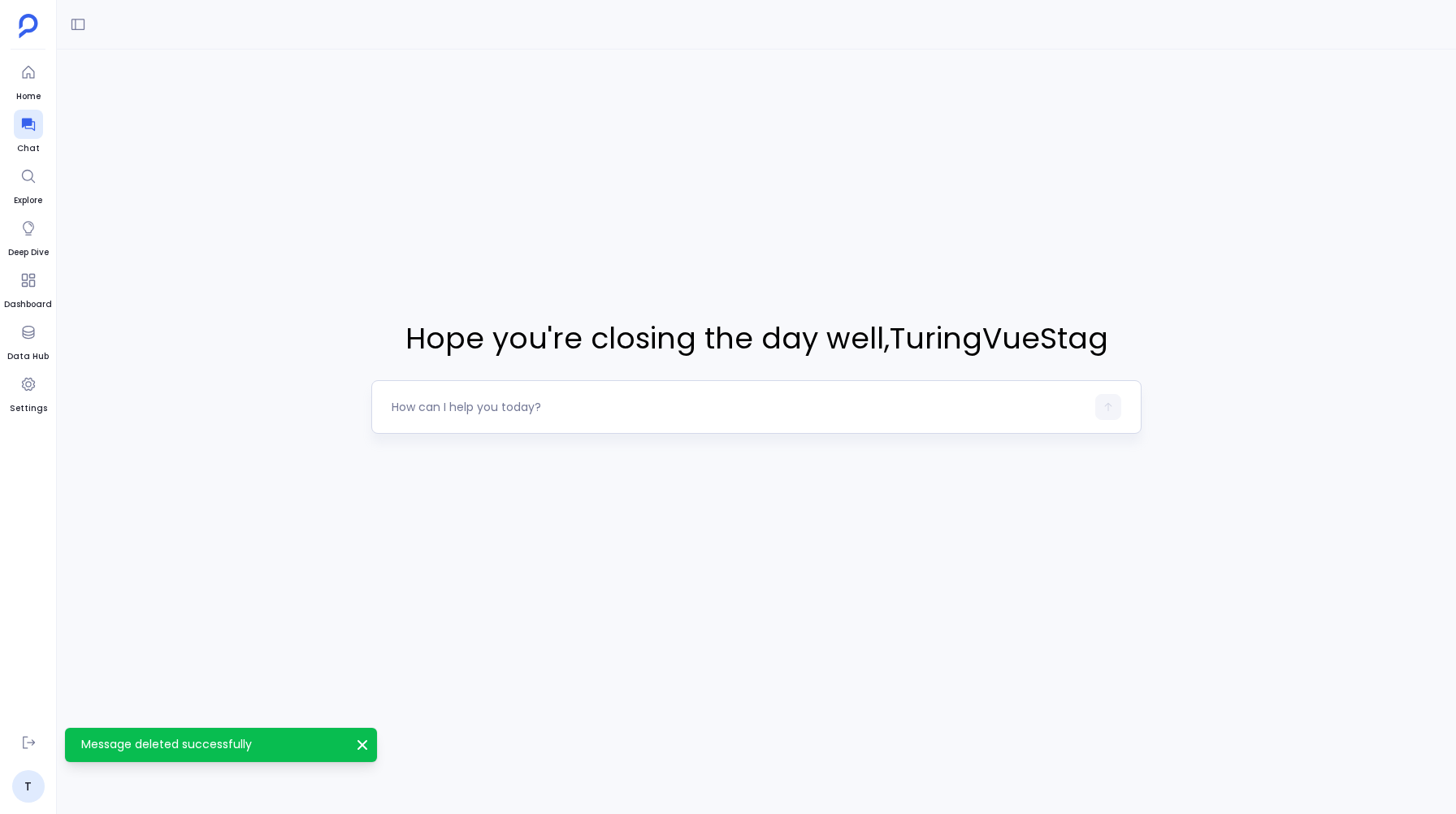
click at [575, 417] on div at bounding box center [738, 406] width 693 height 26
click at [506, 409] on textarea at bounding box center [738, 406] width 693 height 16
type textarea "HubSpot contacts created in [DATE]:"
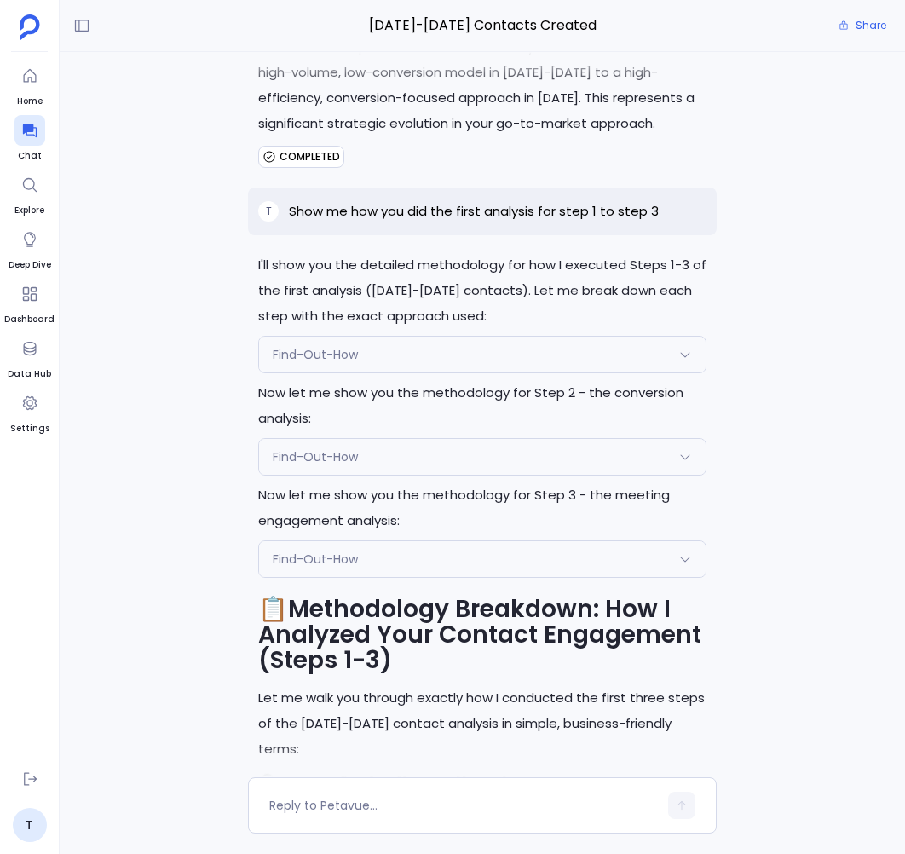
scroll to position [-7641, 0]
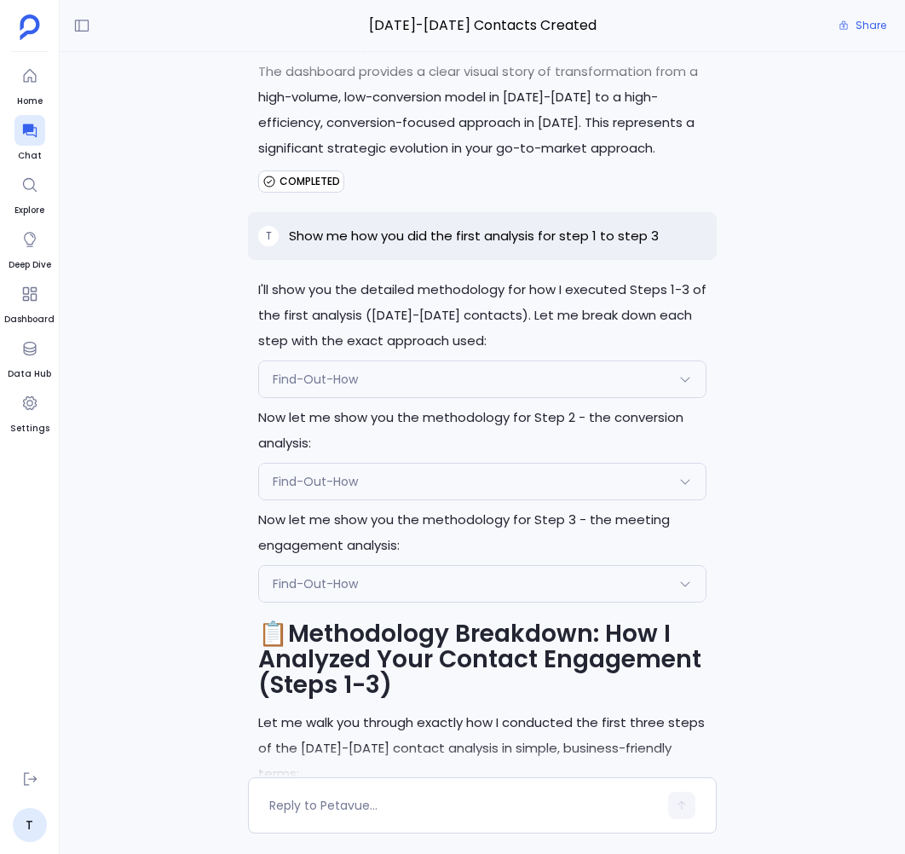
click at [562, 246] on p "Show me how you did the first analysis for step 1 to step 3" at bounding box center [474, 236] width 370 height 20
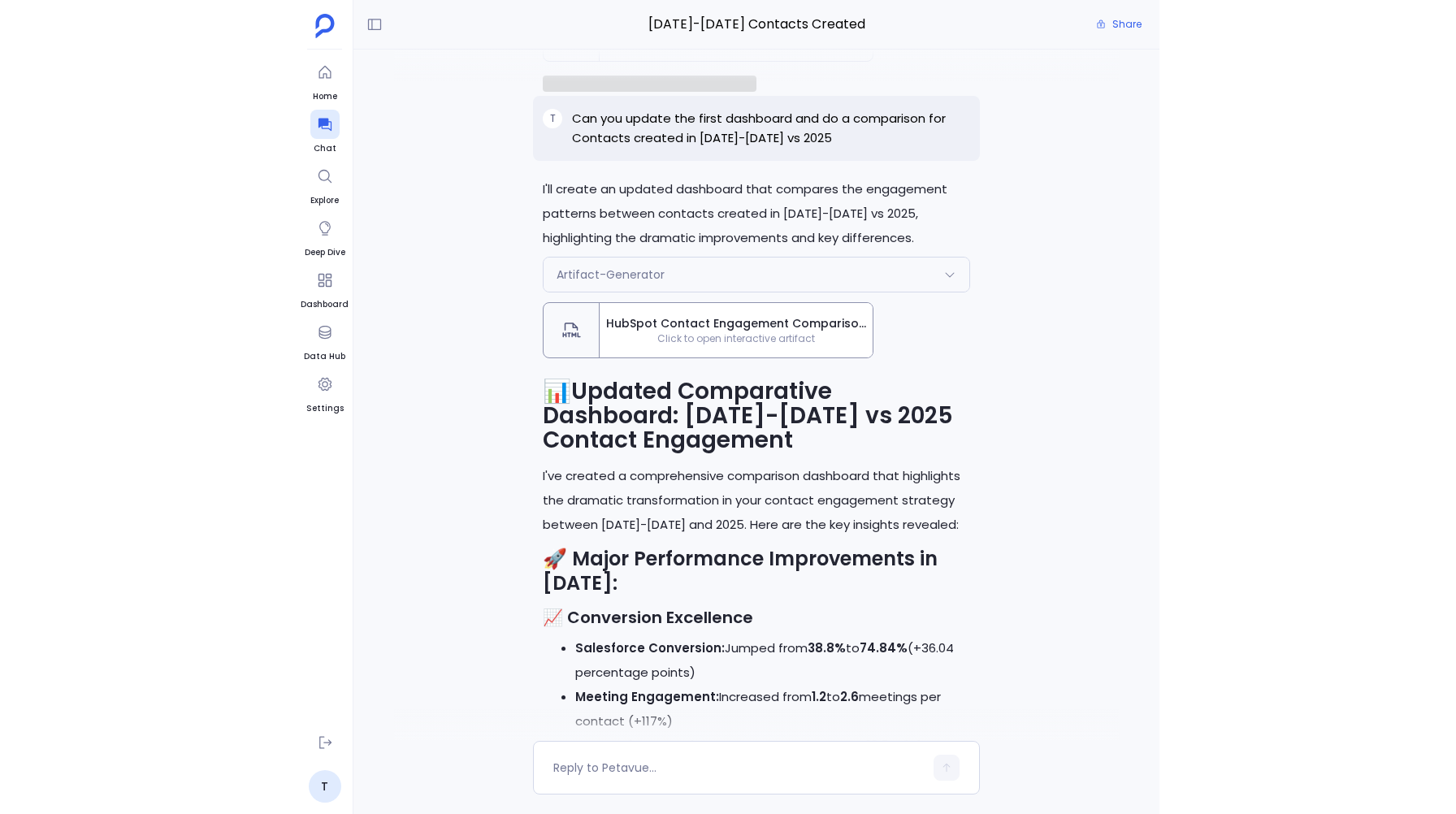
scroll to position [-9284, 0]
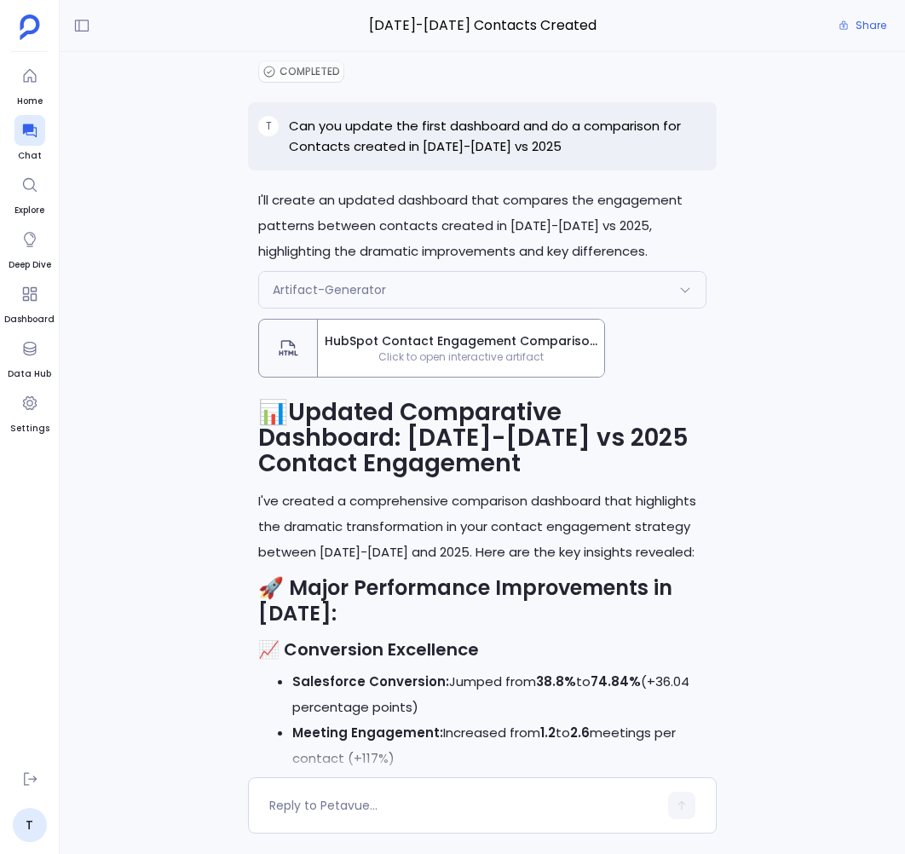
click at [531, 157] on p "Can you update the first dashboard and do a comparison for Contacts created in …" at bounding box center [497, 136] width 417 height 41
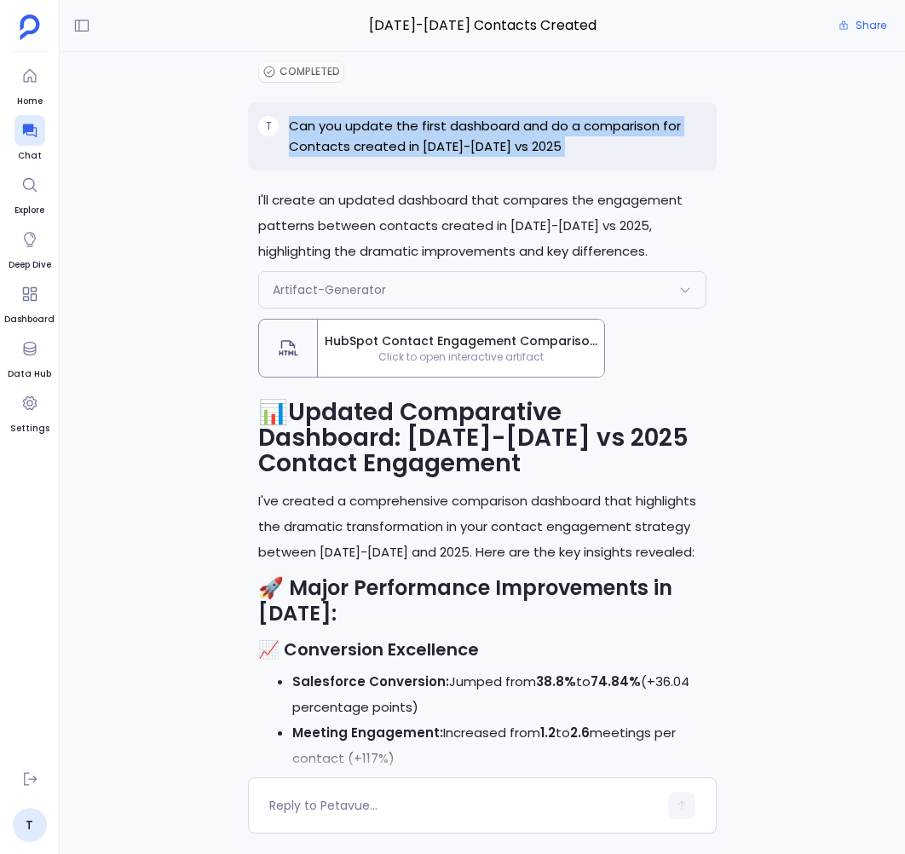
click at [531, 157] on p "Can you update the first dashboard and do a comparison for Contacts created in …" at bounding box center [497, 136] width 417 height 41
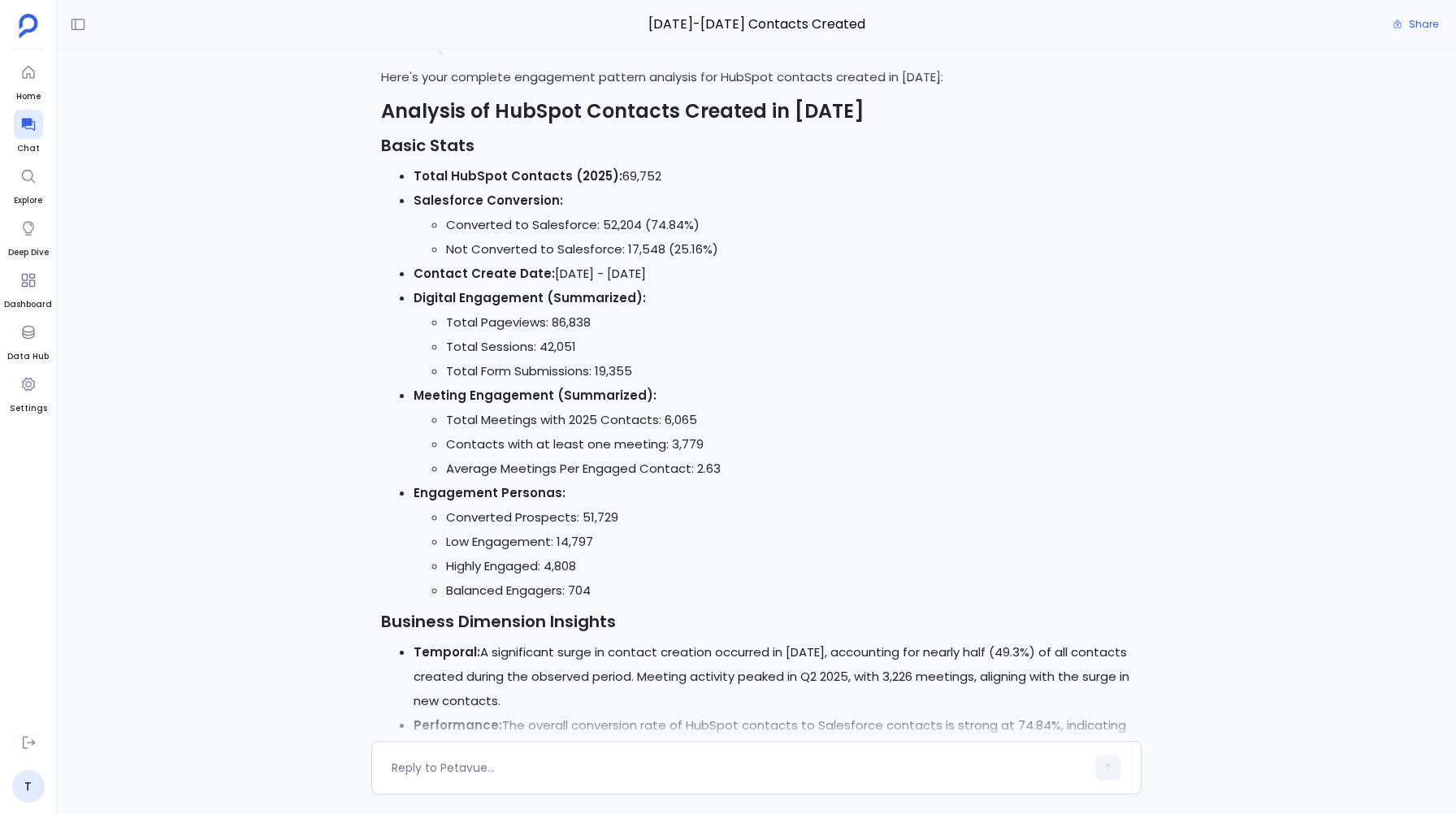
scroll to position [-7316, 0]
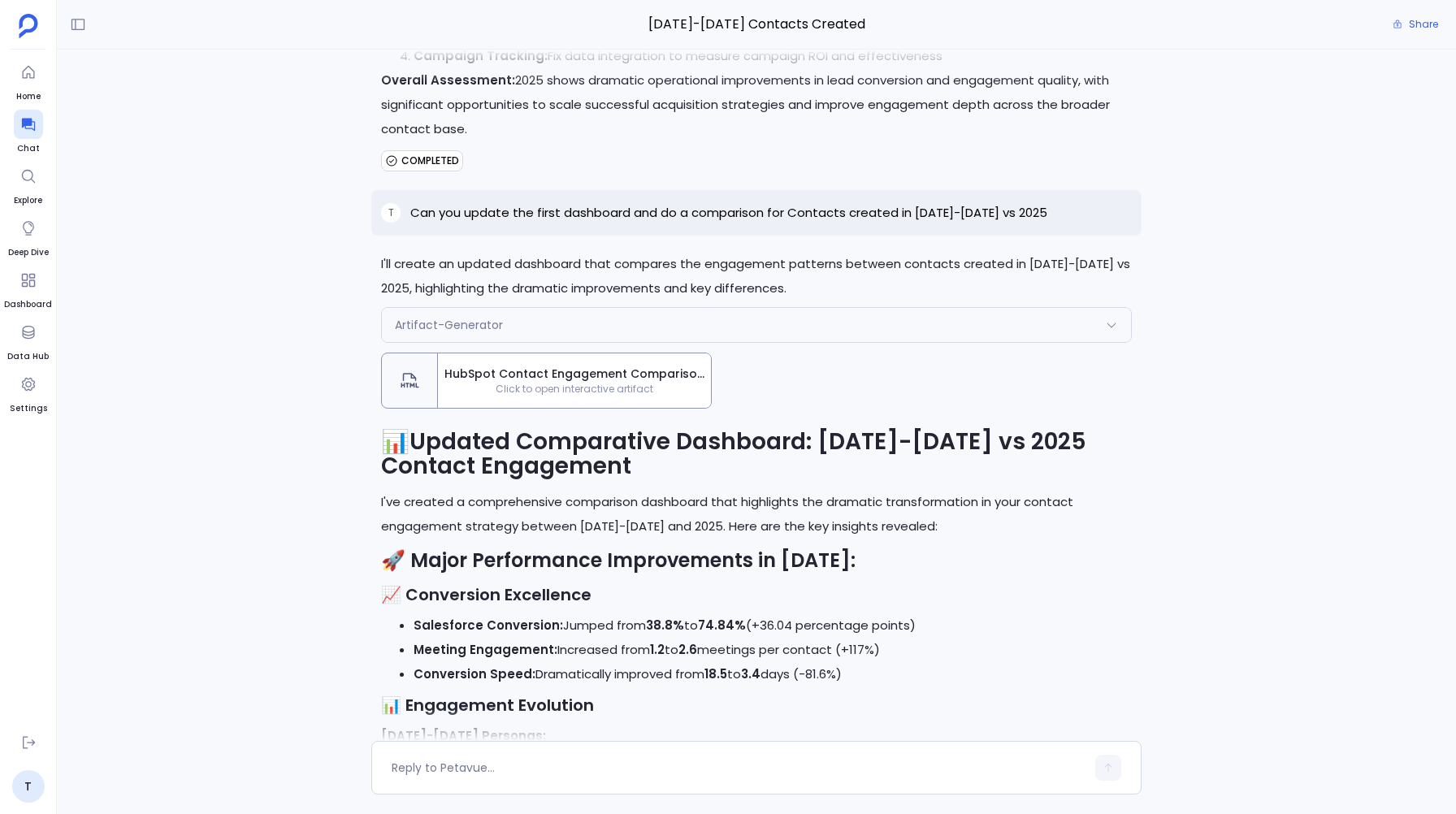
click at [862, 395] on div "I'll show you the detailed methodology for how I executed the 2025 analysis. Le…" at bounding box center [756, 395] width 1399 height 691
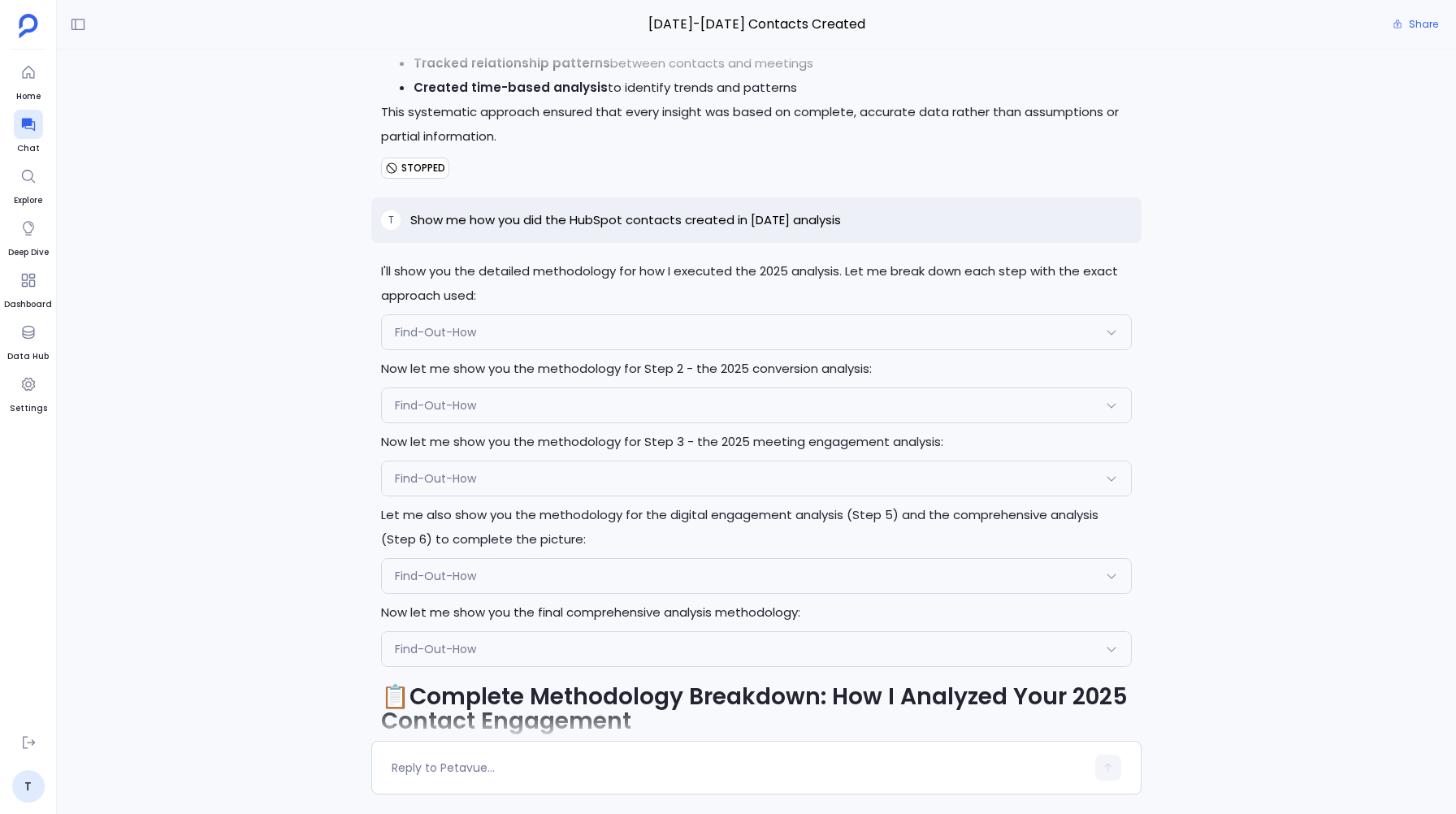
scroll to position [-3177, 0]
click at [431, 475] on span "Find-Out-How" at bounding box center [435, 480] width 81 height 16
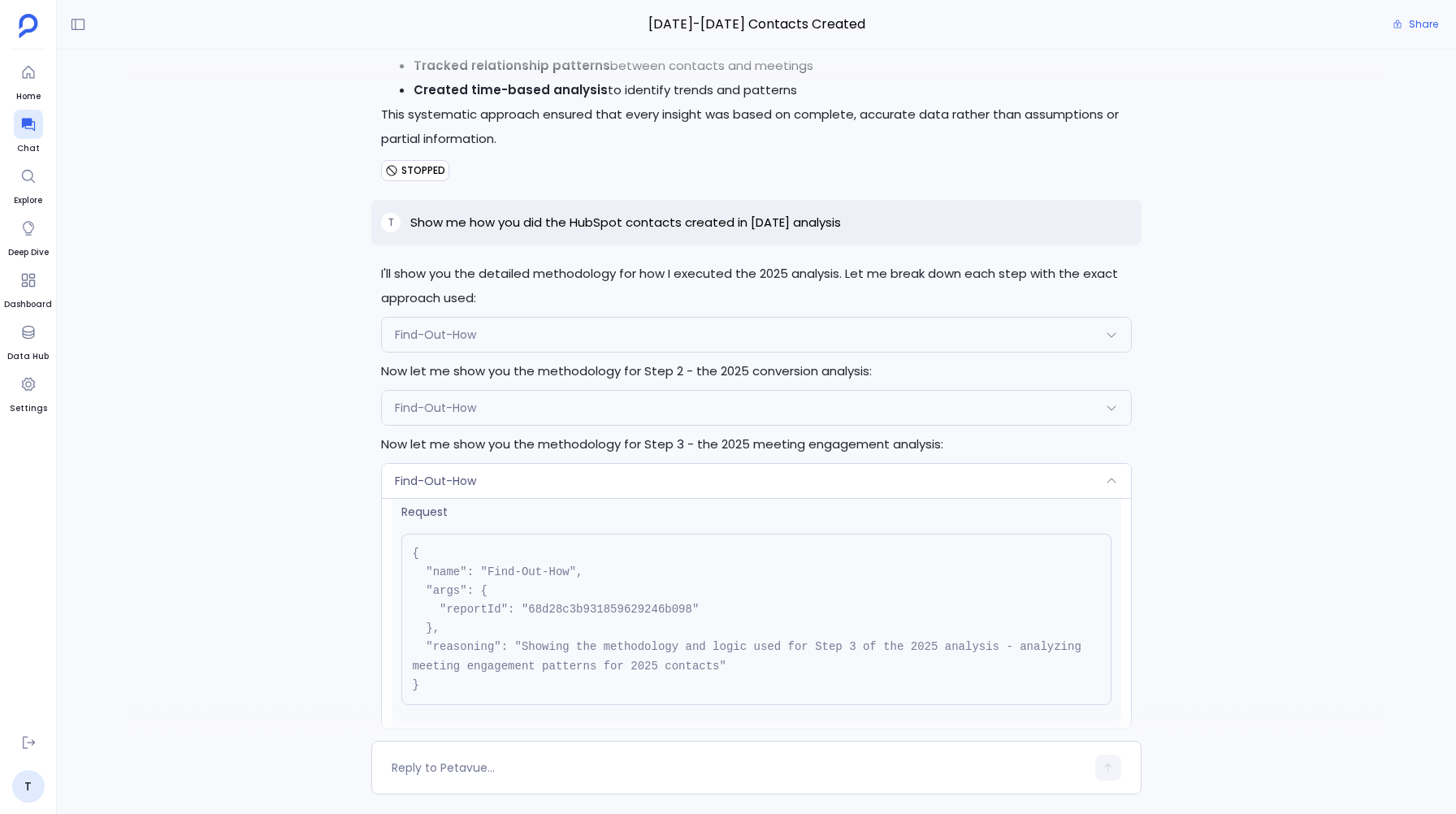
scroll to position [0, 0]
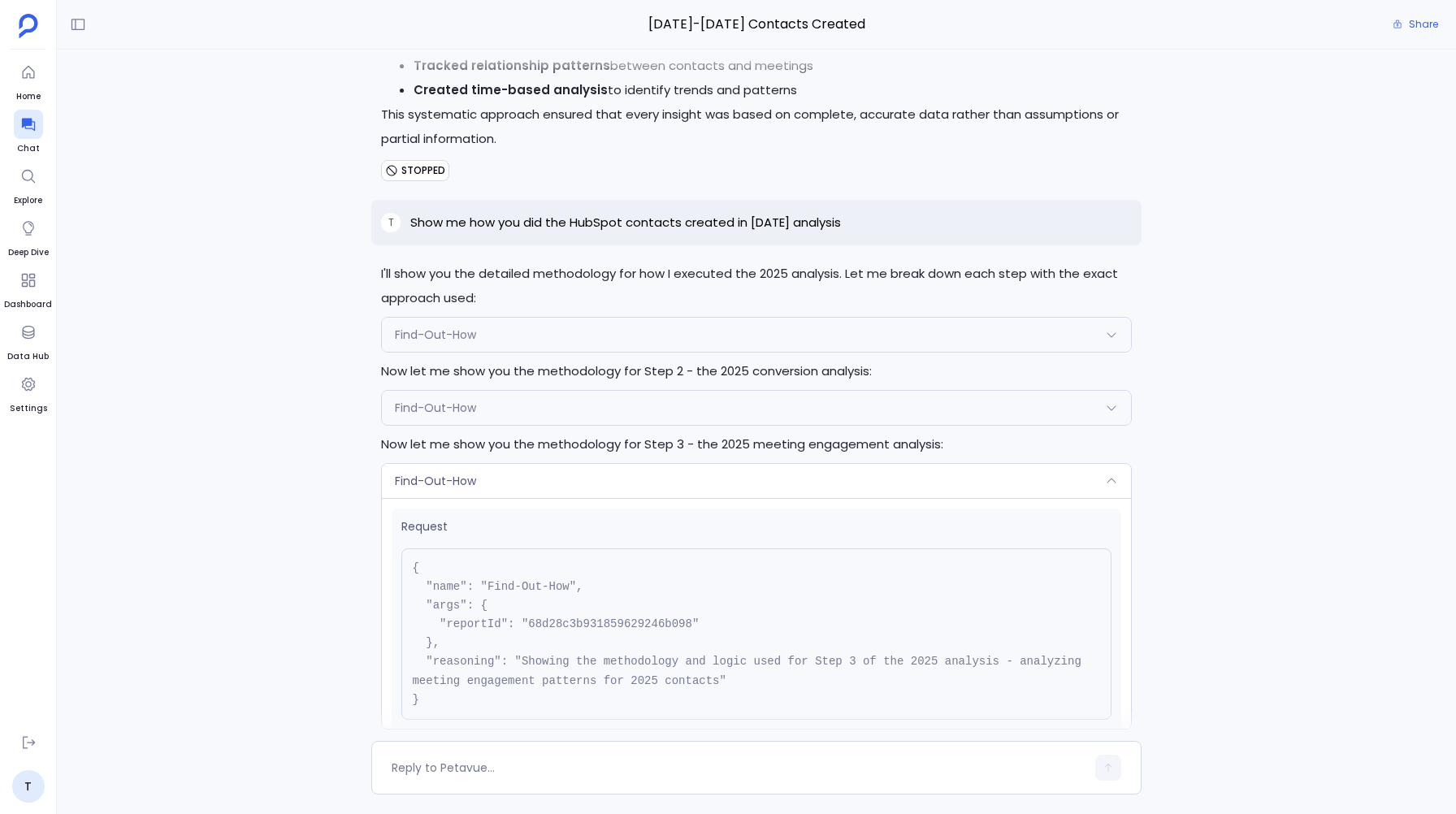
click at [456, 487] on span "Find-Out-How" at bounding box center [435, 480] width 81 height 16
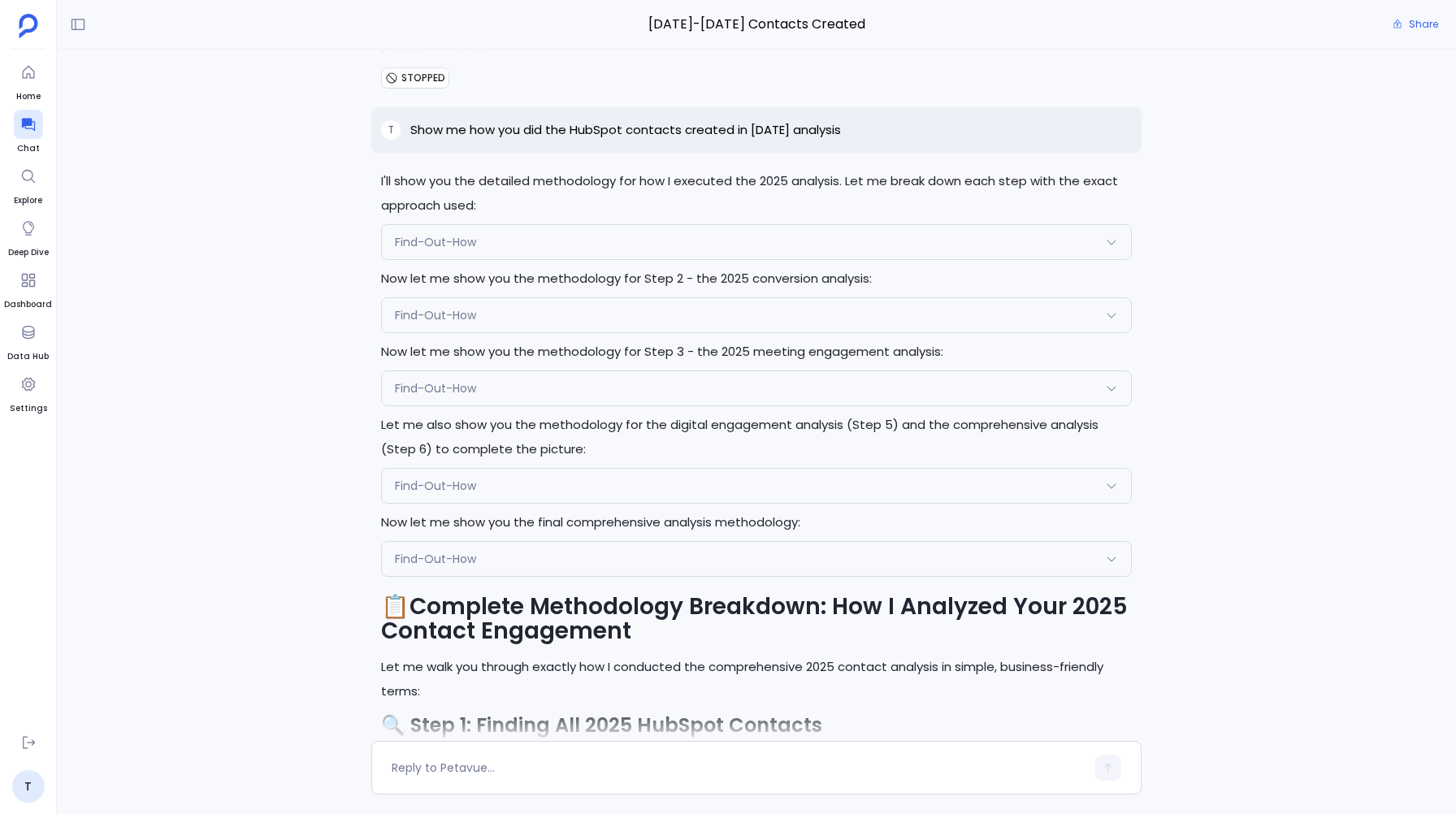
scroll to position [-3077, 0]
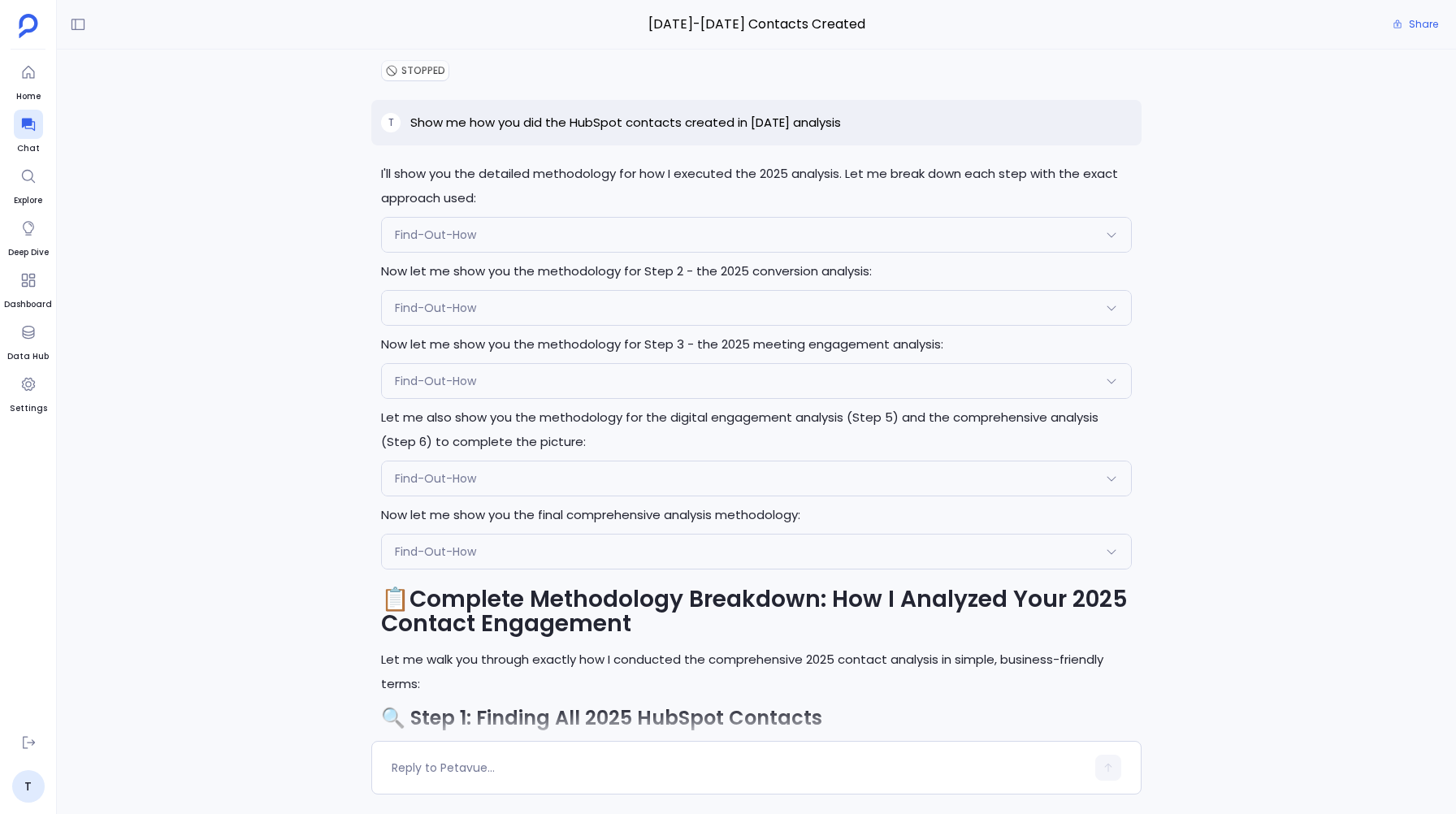
click at [443, 471] on span "Find-Out-How" at bounding box center [435, 478] width 81 height 16
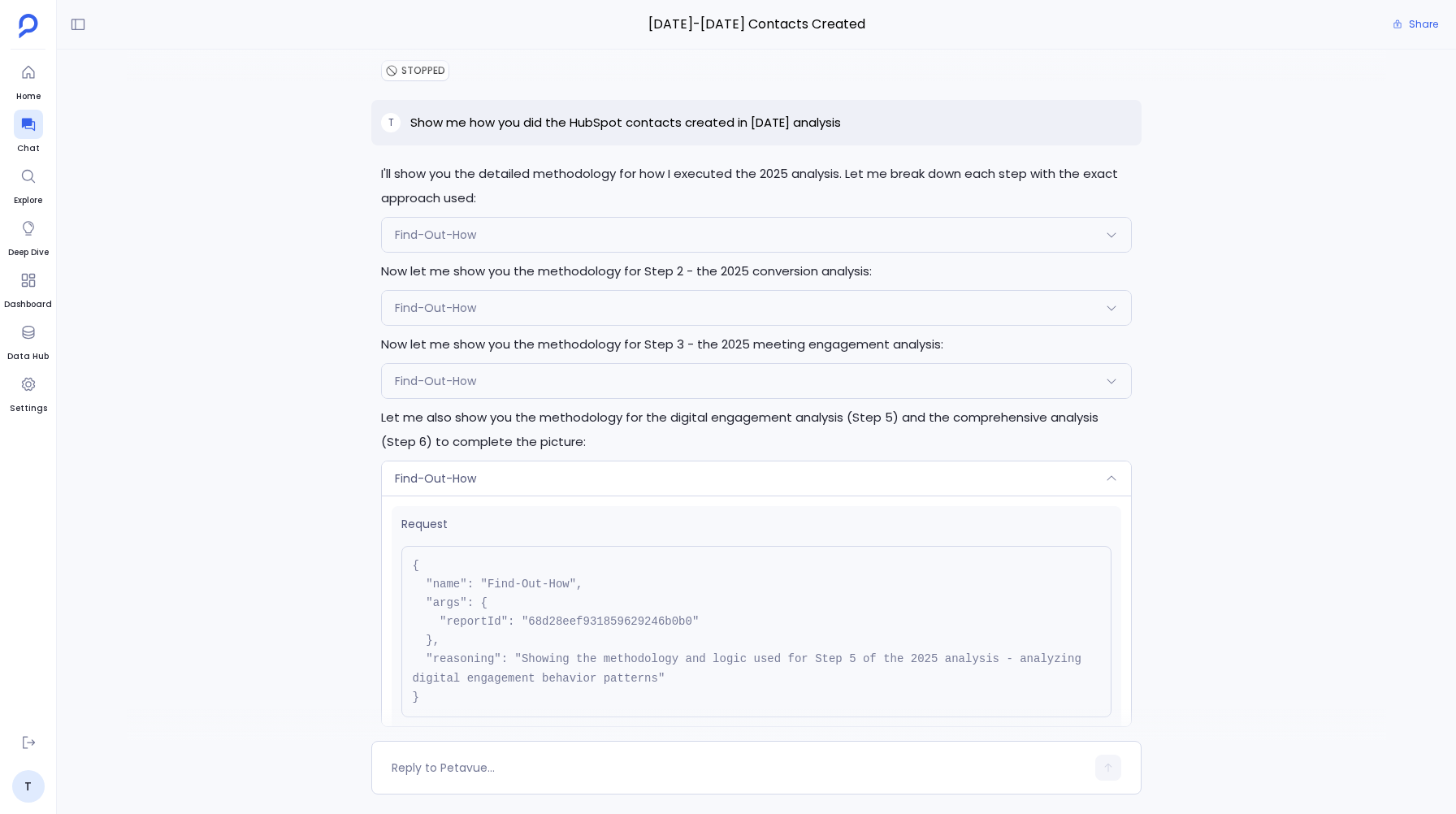
scroll to position [-3307, 0]
click at [443, 471] on span "Find-Out-How" at bounding box center [435, 478] width 81 height 16
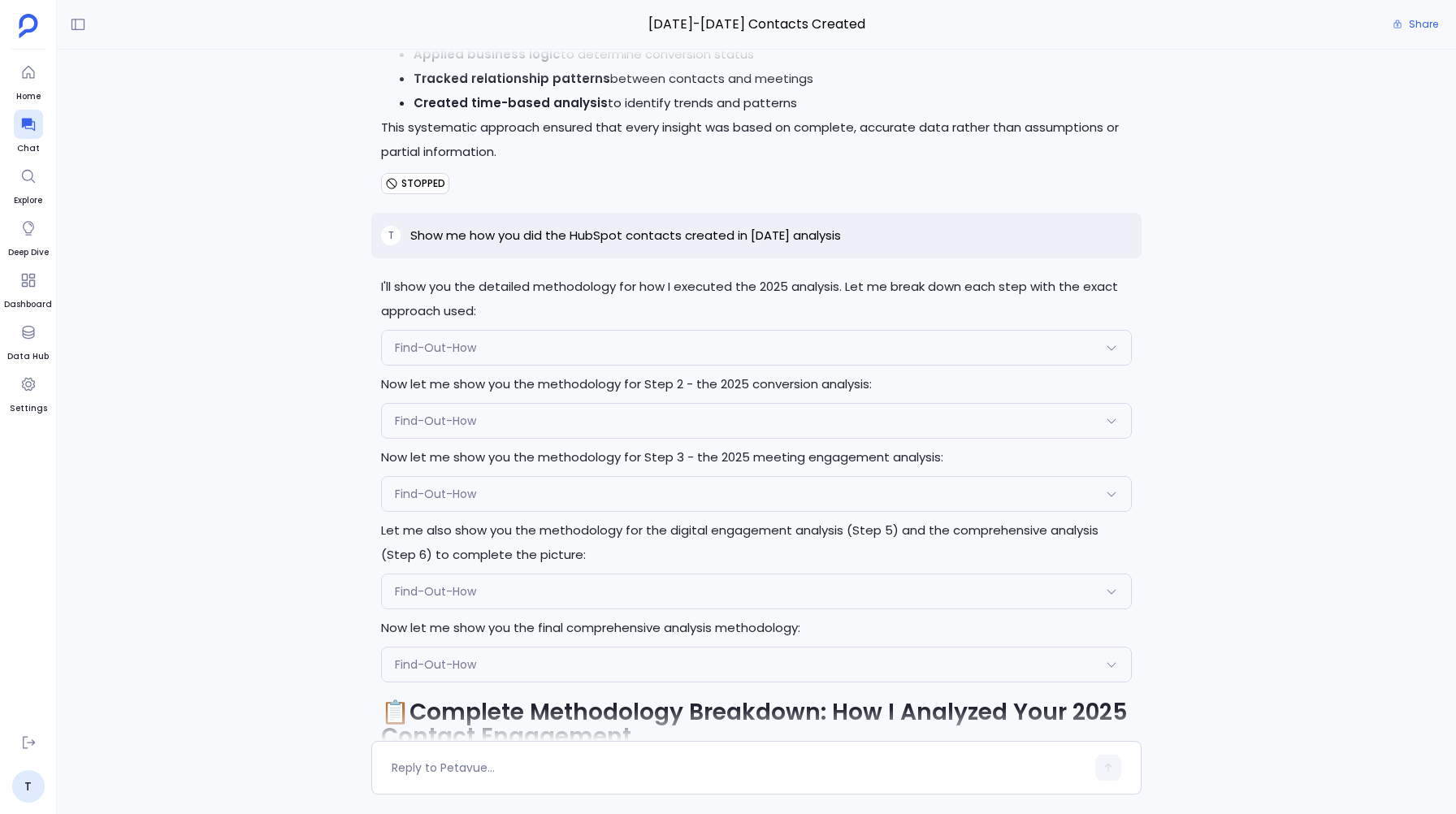
scroll to position [-3196, 0]
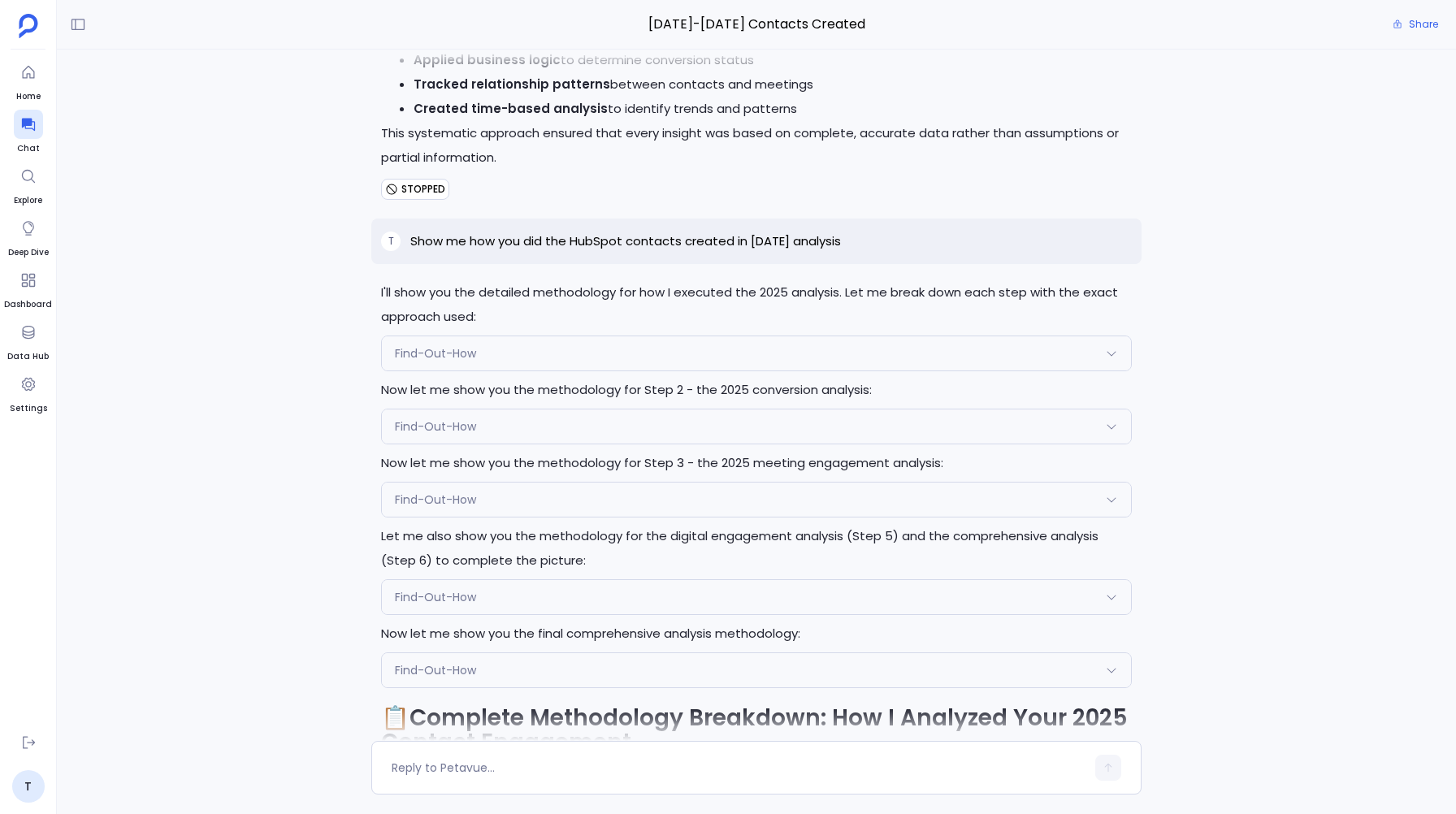
click at [253, 234] on div "I'll show you the detailed methodology for how I executed the 2025 analysis. Le…" at bounding box center [756, 395] width 1399 height 691
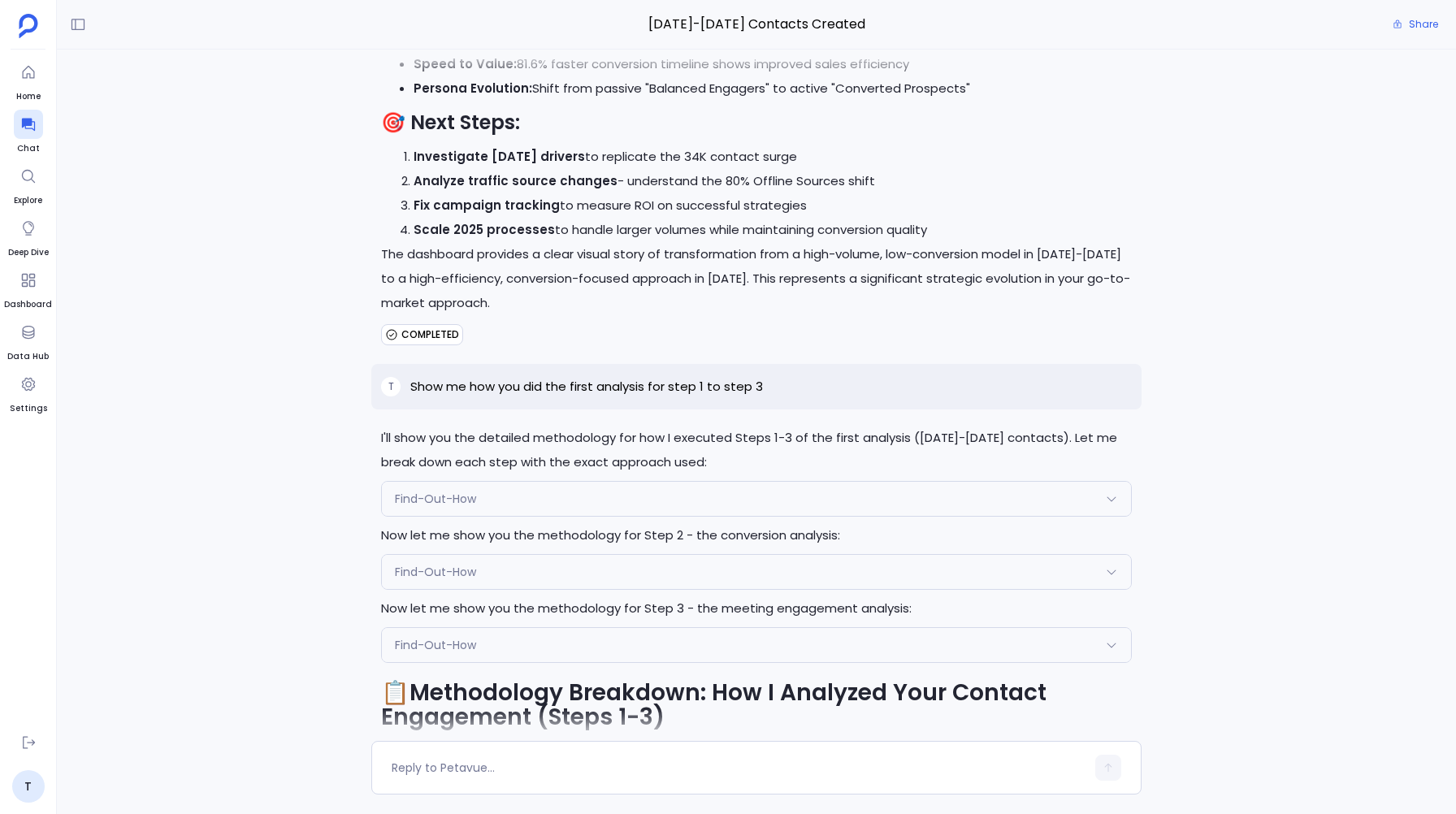
scroll to position [-5944, 0]
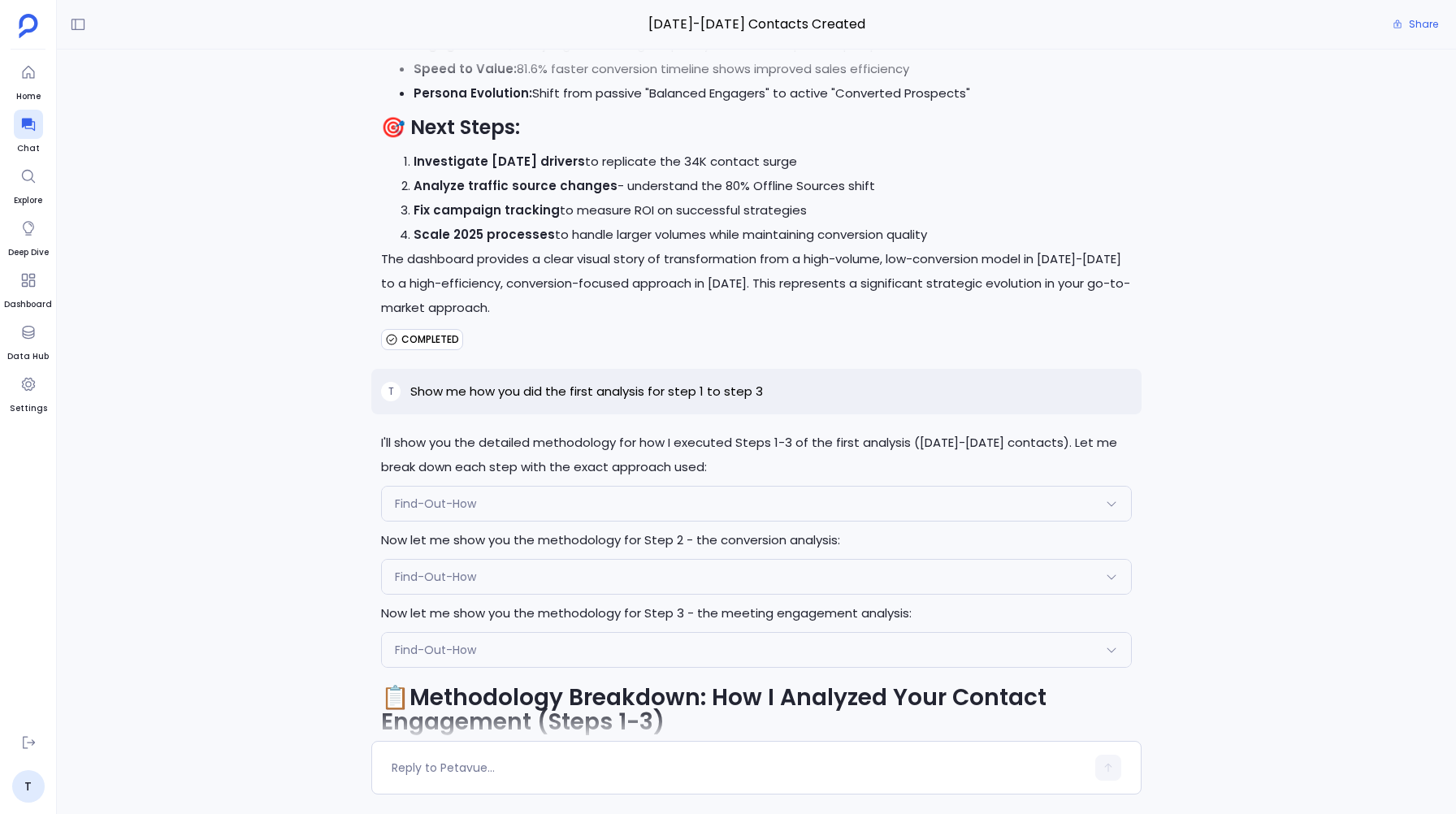
click at [415, 506] on span "Find-Out-How" at bounding box center [435, 503] width 81 height 16
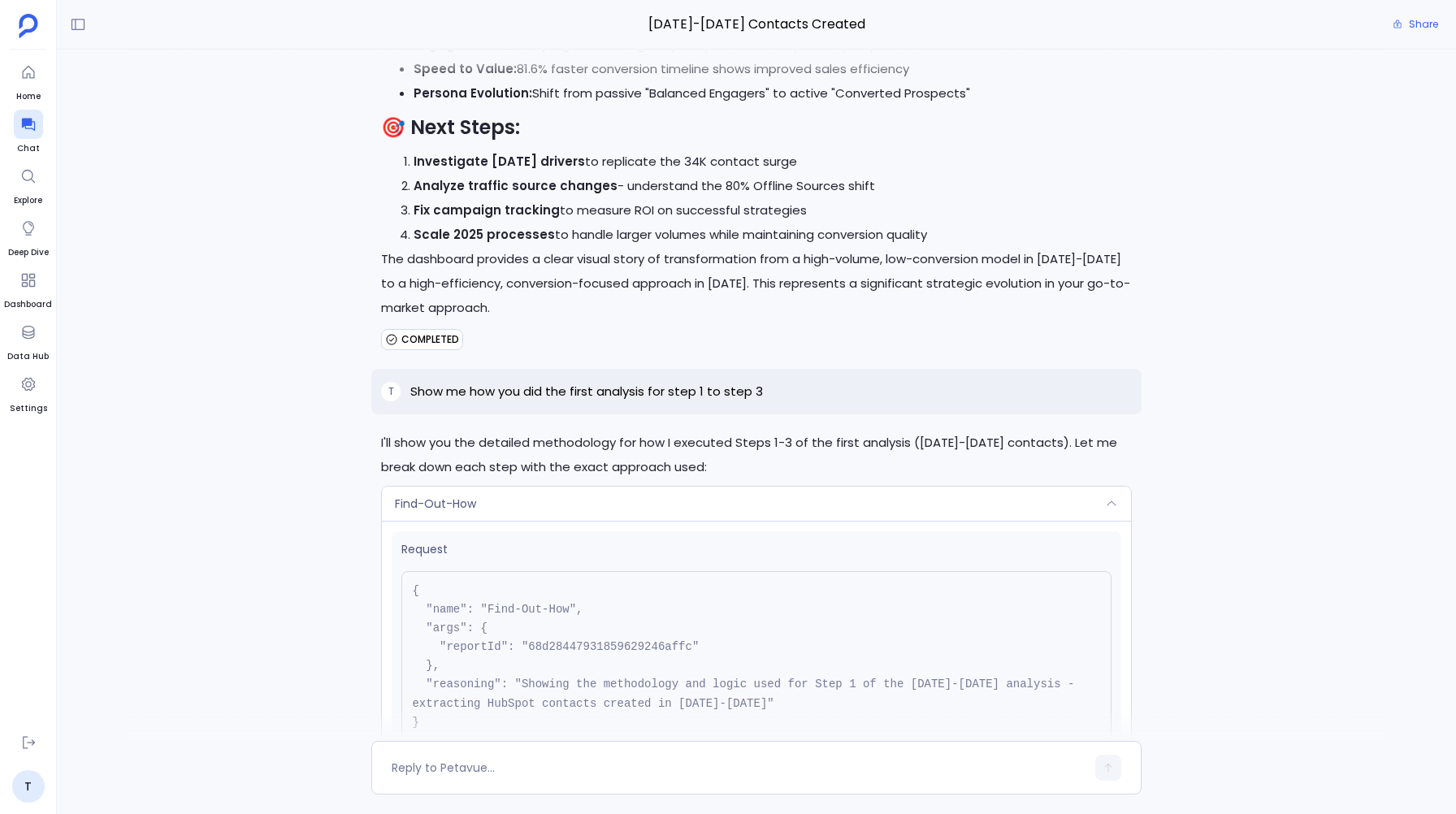
click at [415, 506] on span "Find-Out-How" at bounding box center [435, 503] width 81 height 16
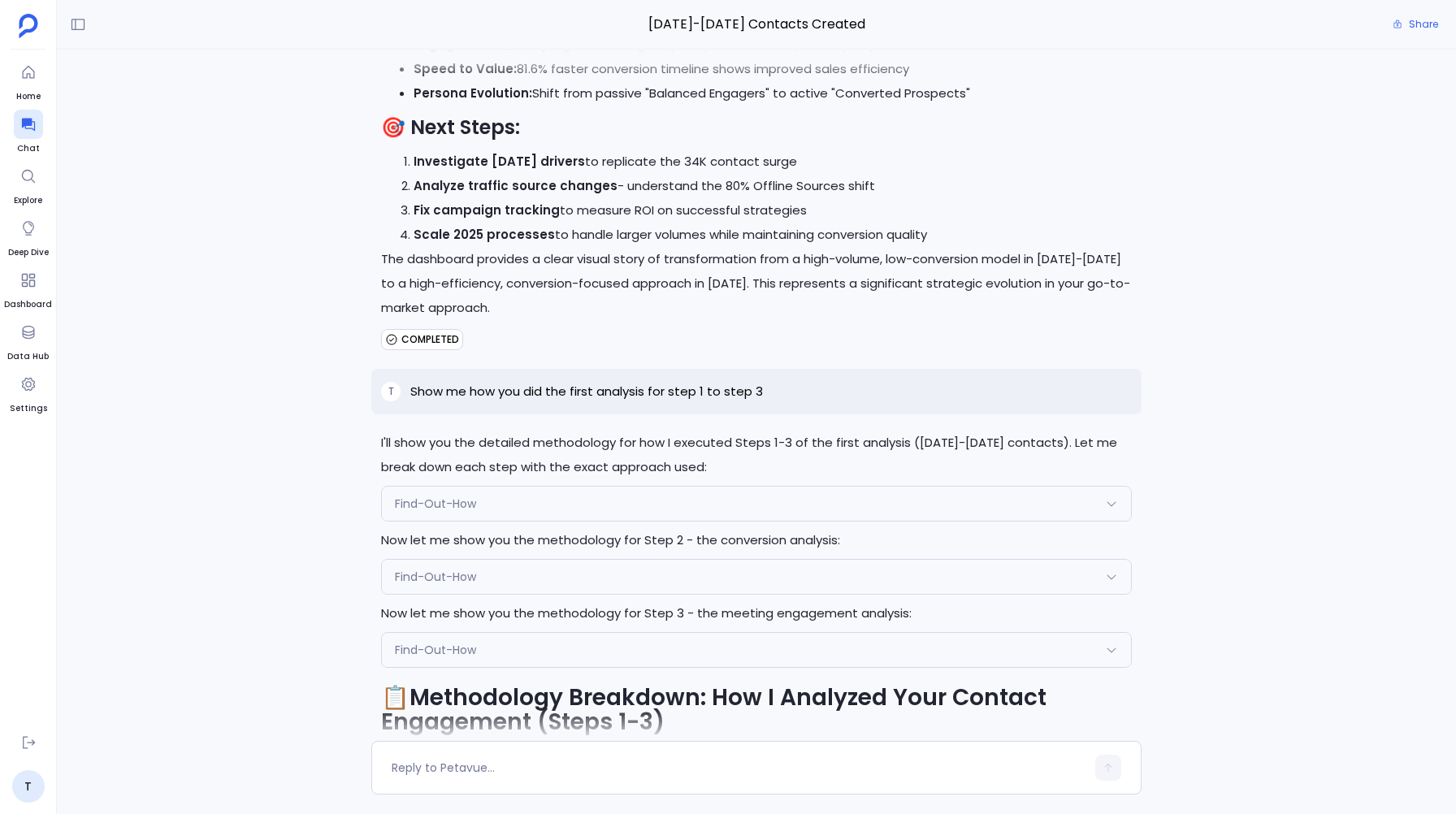
click at [413, 513] on div "Find-Out-How" at bounding box center [755, 503] width 749 height 34
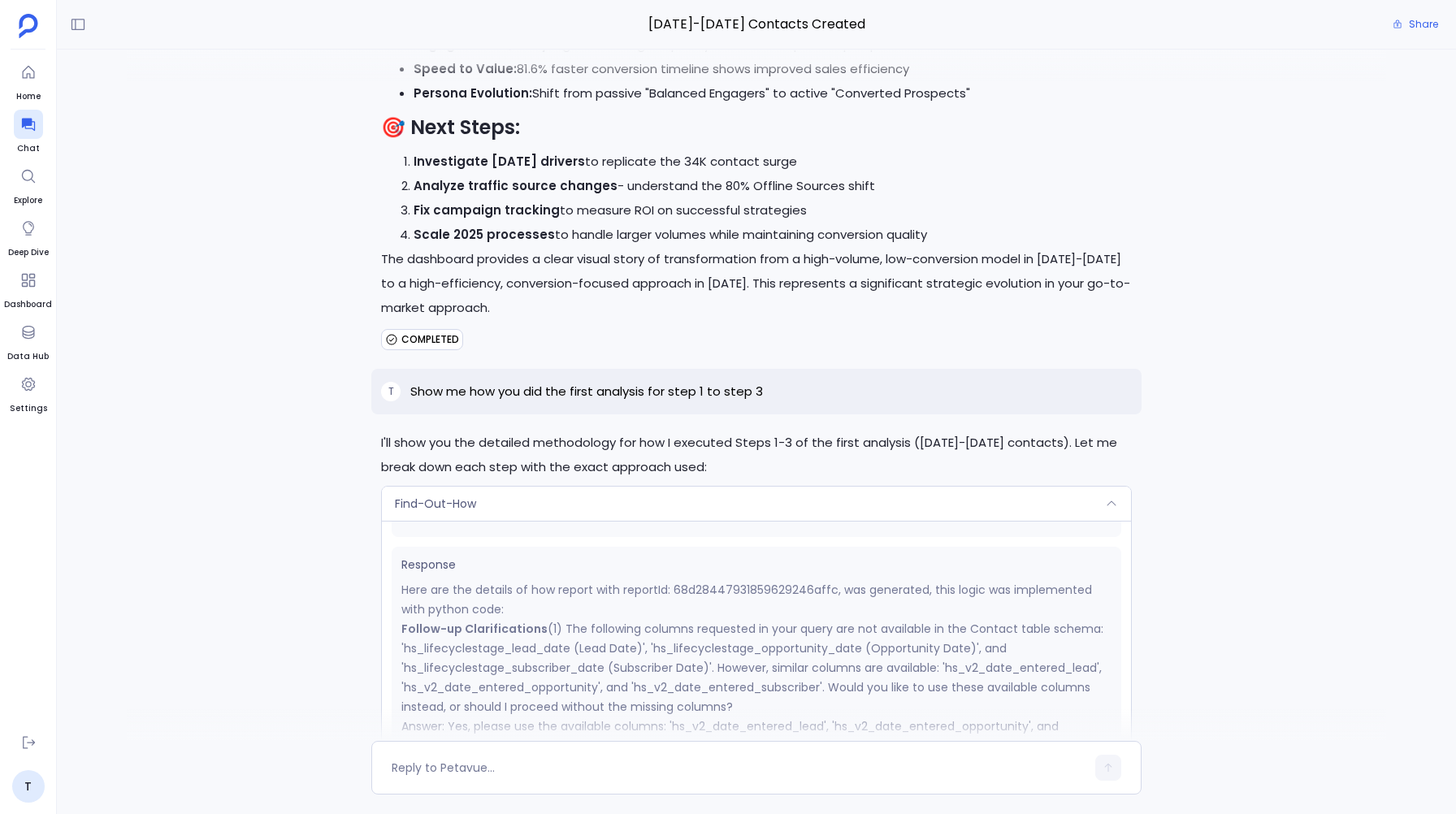
scroll to position [0, 0]
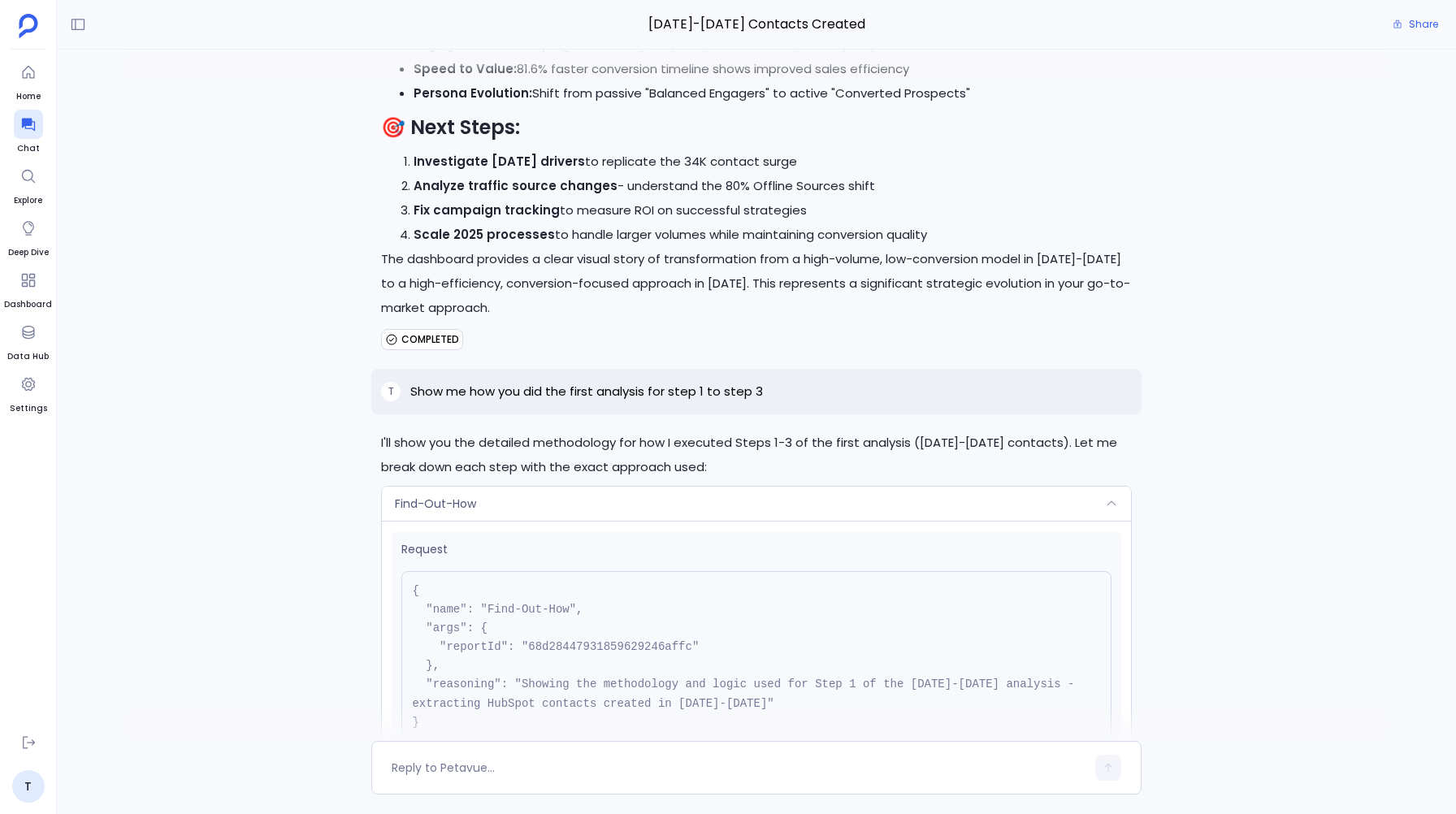
click at [459, 501] on span "Find-Out-How" at bounding box center [435, 503] width 81 height 16
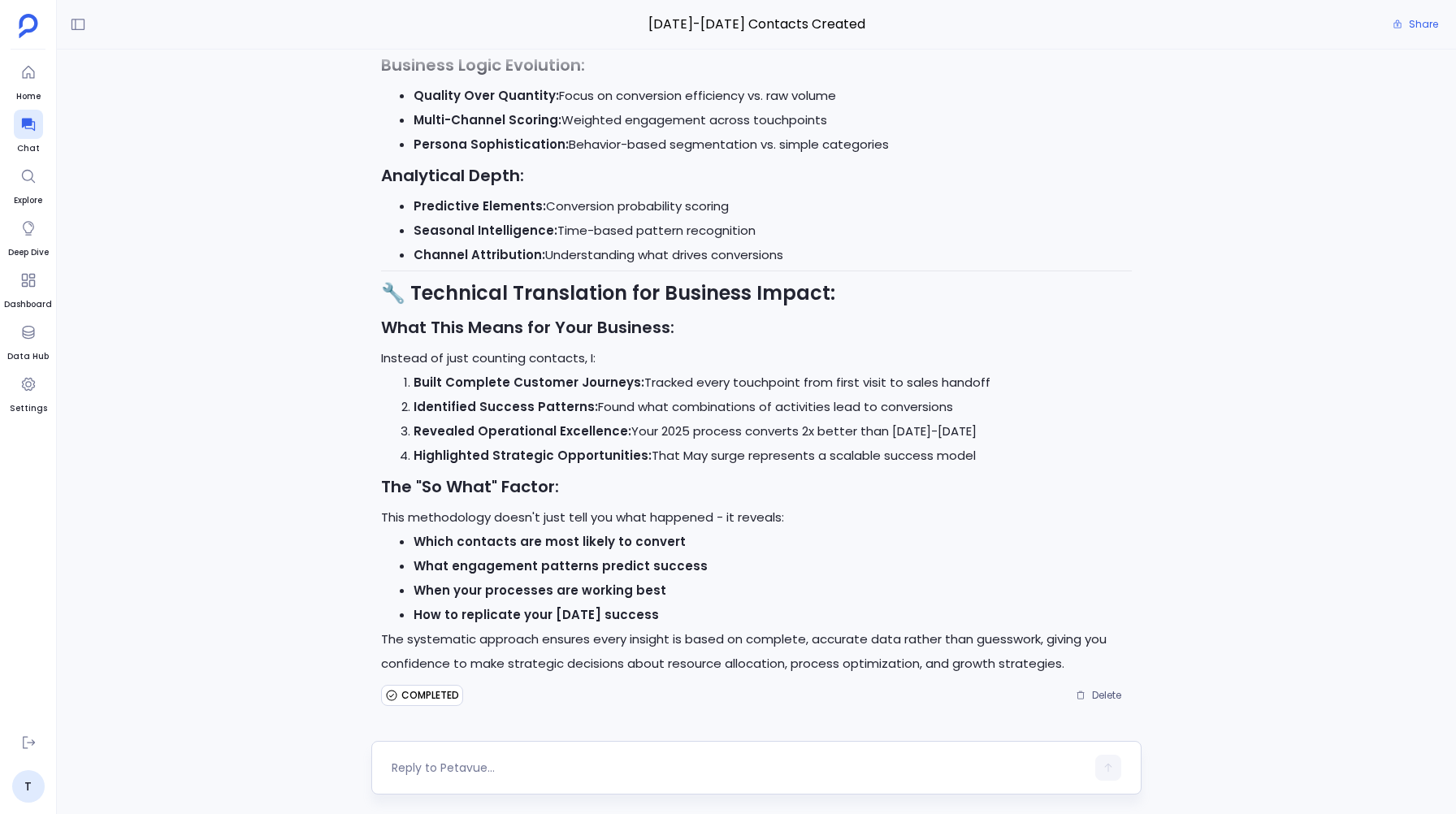
click at [412, 763] on textarea at bounding box center [738, 767] width 693 height 16
click at [417, 767] on textarea at bounding box center [738, 767] width 693 height 16
click at [455, 769] on textarea at bounding box center [738, 767] width 693 height 16
type textarea "I would like to do see all the Leads created from 2023 and 2024"
click at [862, 771] on icon "button" at bounding box center [1108, 767] width 11 height 11
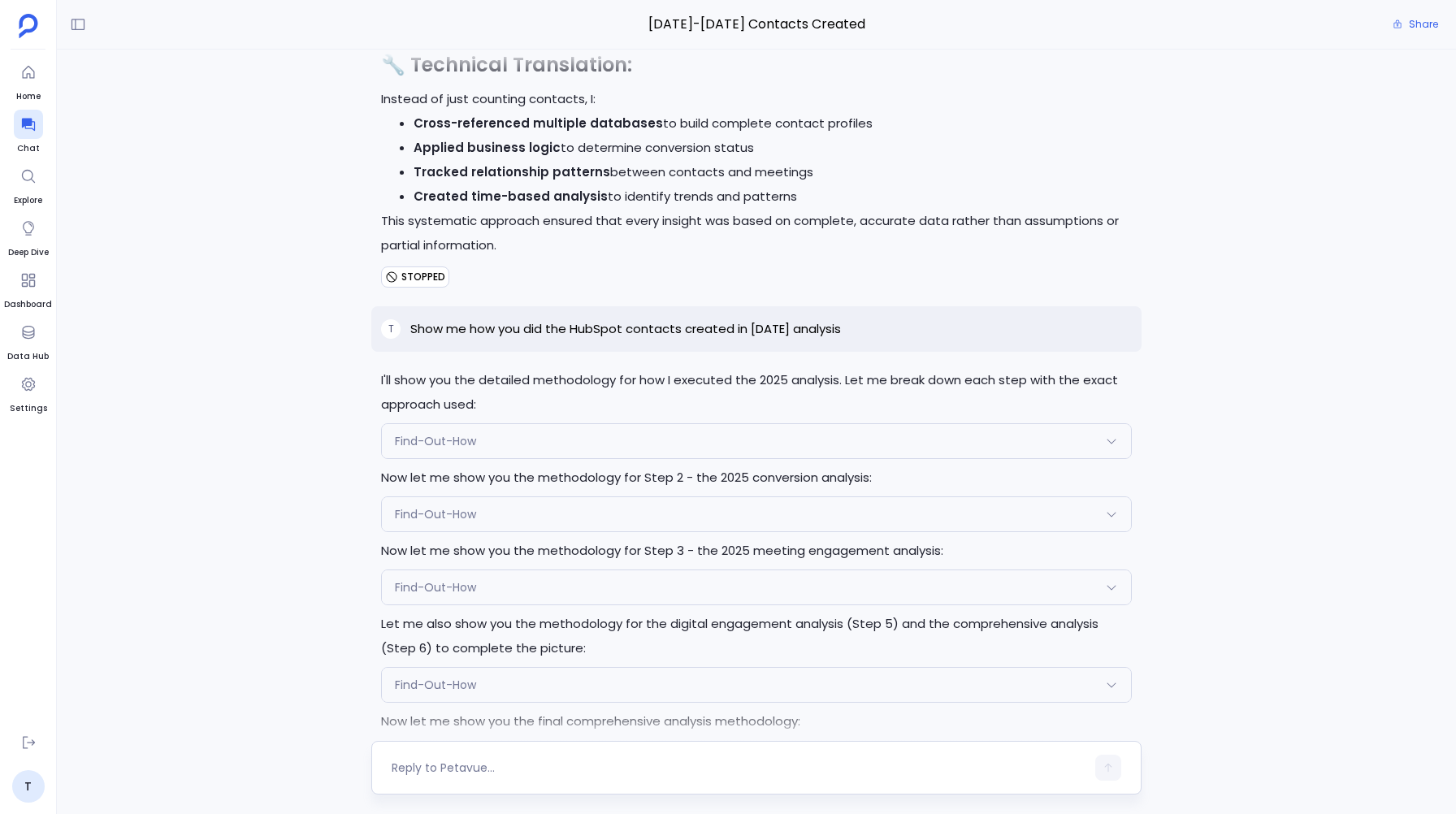
scroll to position [-3289, 0]
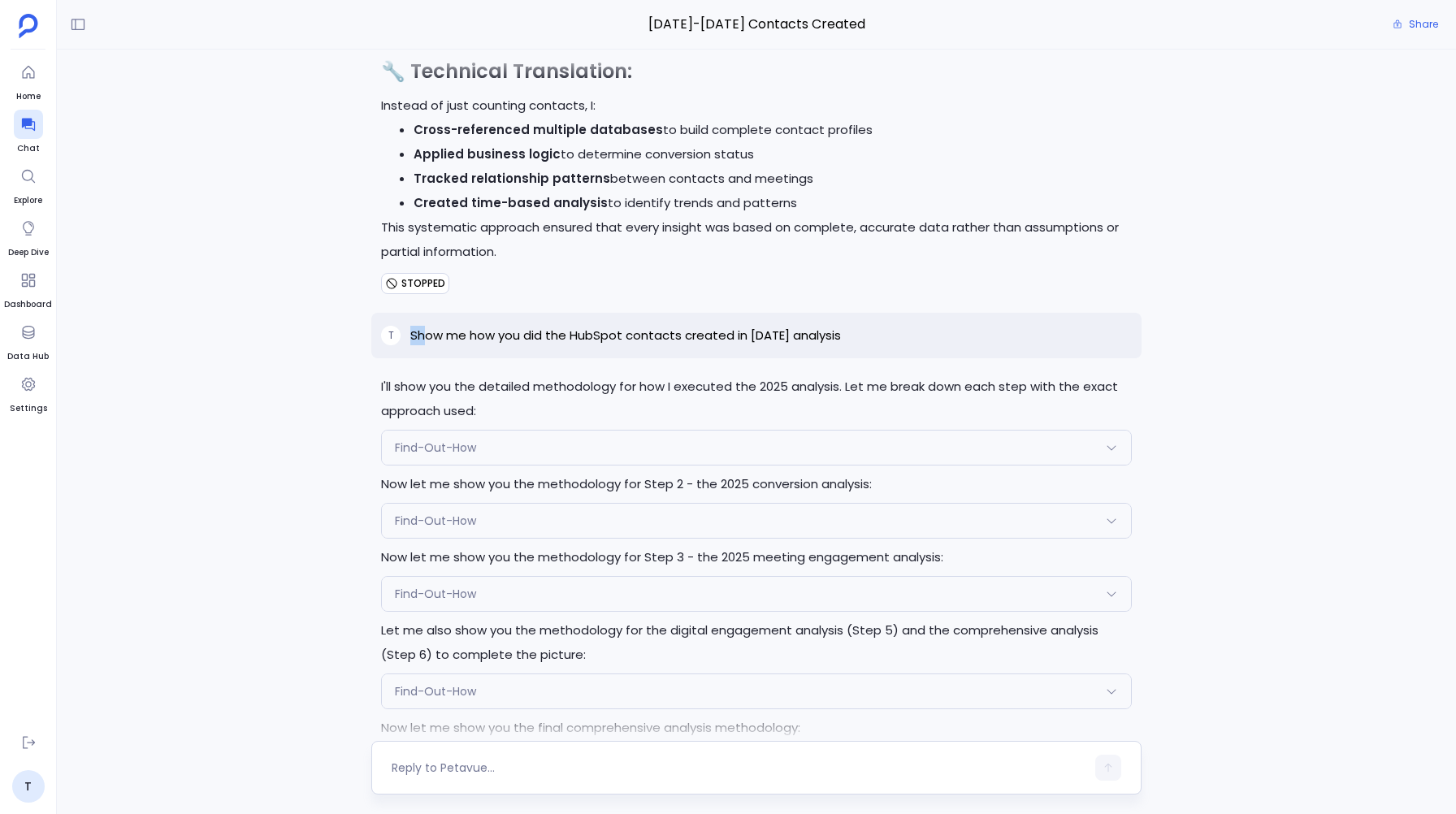
drag, startPoint x: 423, startPoint y: 333, endPoint x: 775, endPoint y: 323, distance: 352.1
click at [775, 323] on div "T Show me how you did the HubSpot contacts created in 2025 analysis" at bounding box center [755, 336] width 769 height 46
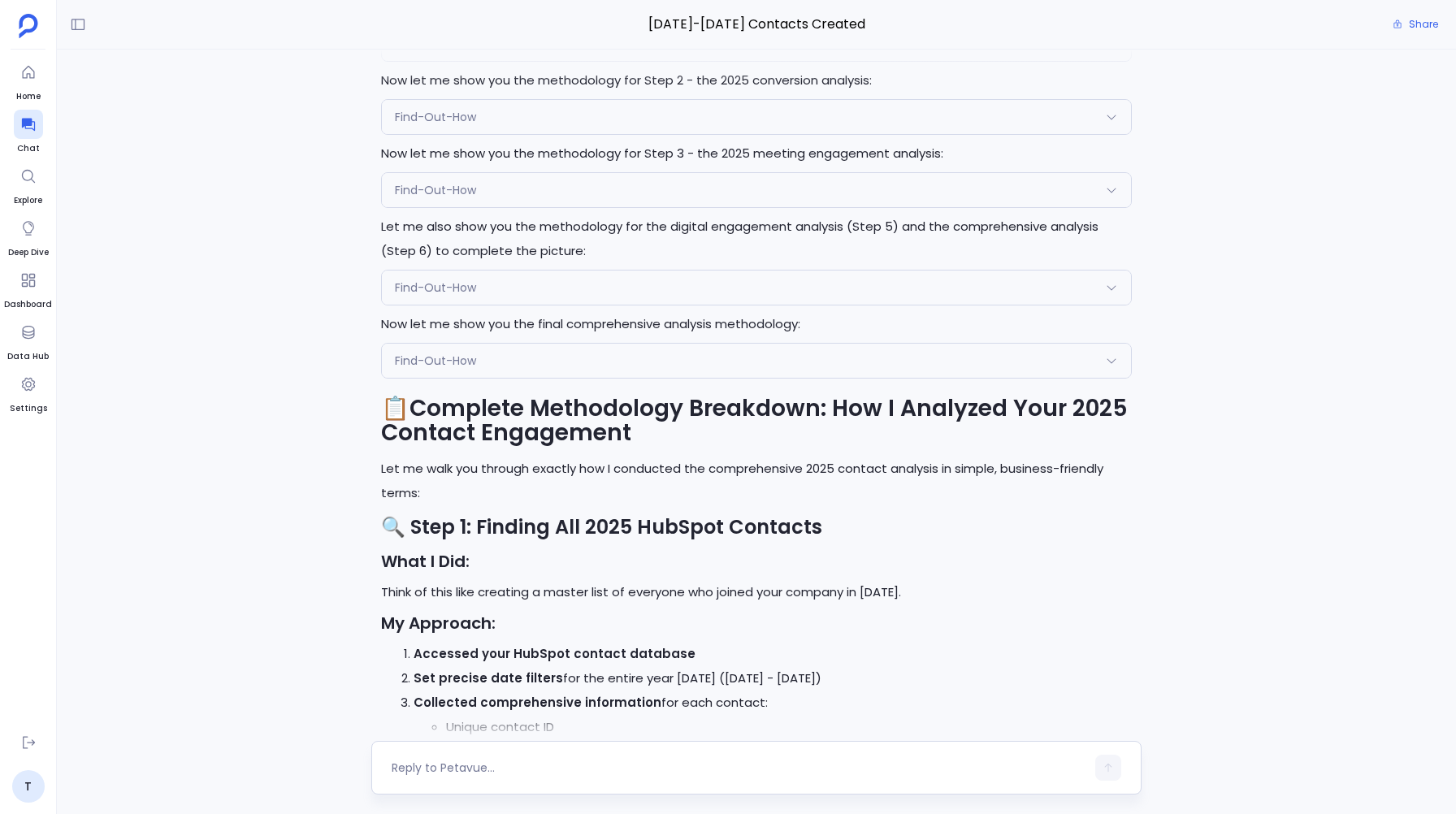
scroll to position [-2887, 0]
click at [603, 365] on div "Find-Out-How" at bounding box center [755, 361] width 749 height 34
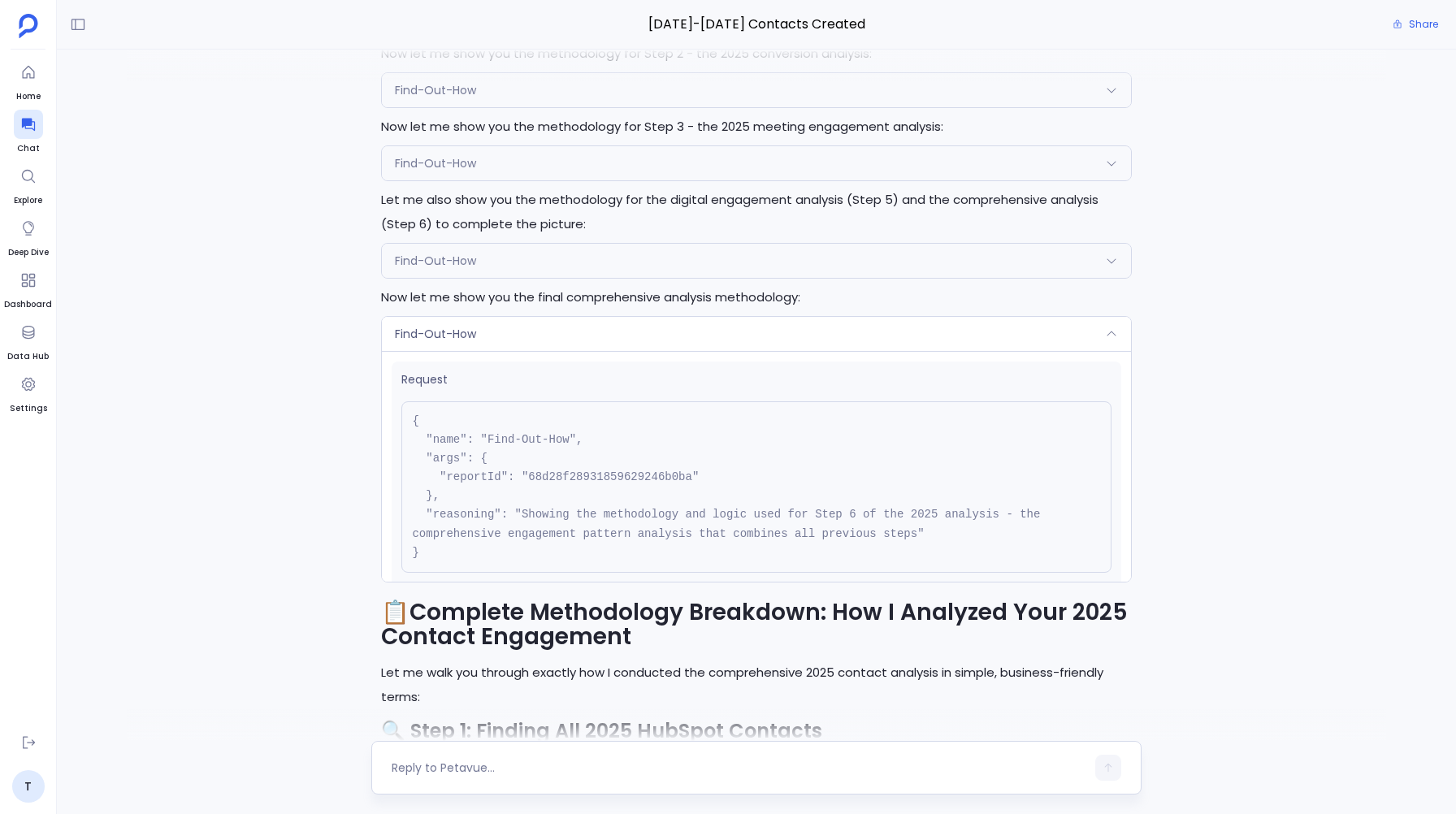
scroll to position [-3118, 0]
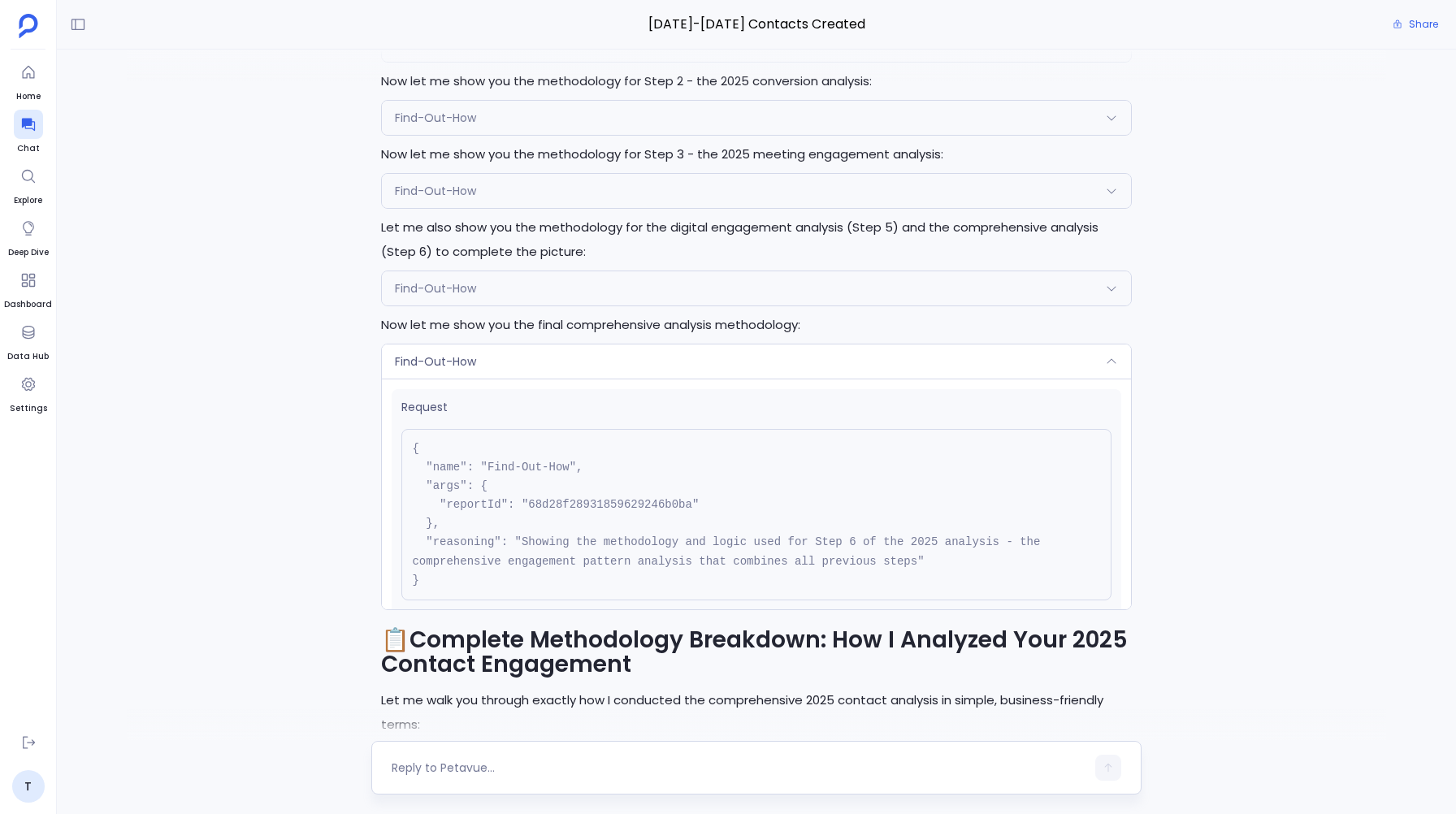
click at [557, 380] on div "Request { "name": "Find-Out-How", "args": { "reportId": "68d28f28931859629246b0…" at bounding box center [755, 494] width 749 height 231
click at [557, 365] on div "Find-Out-How" at bounding box center [755, 361] width 749 height 34
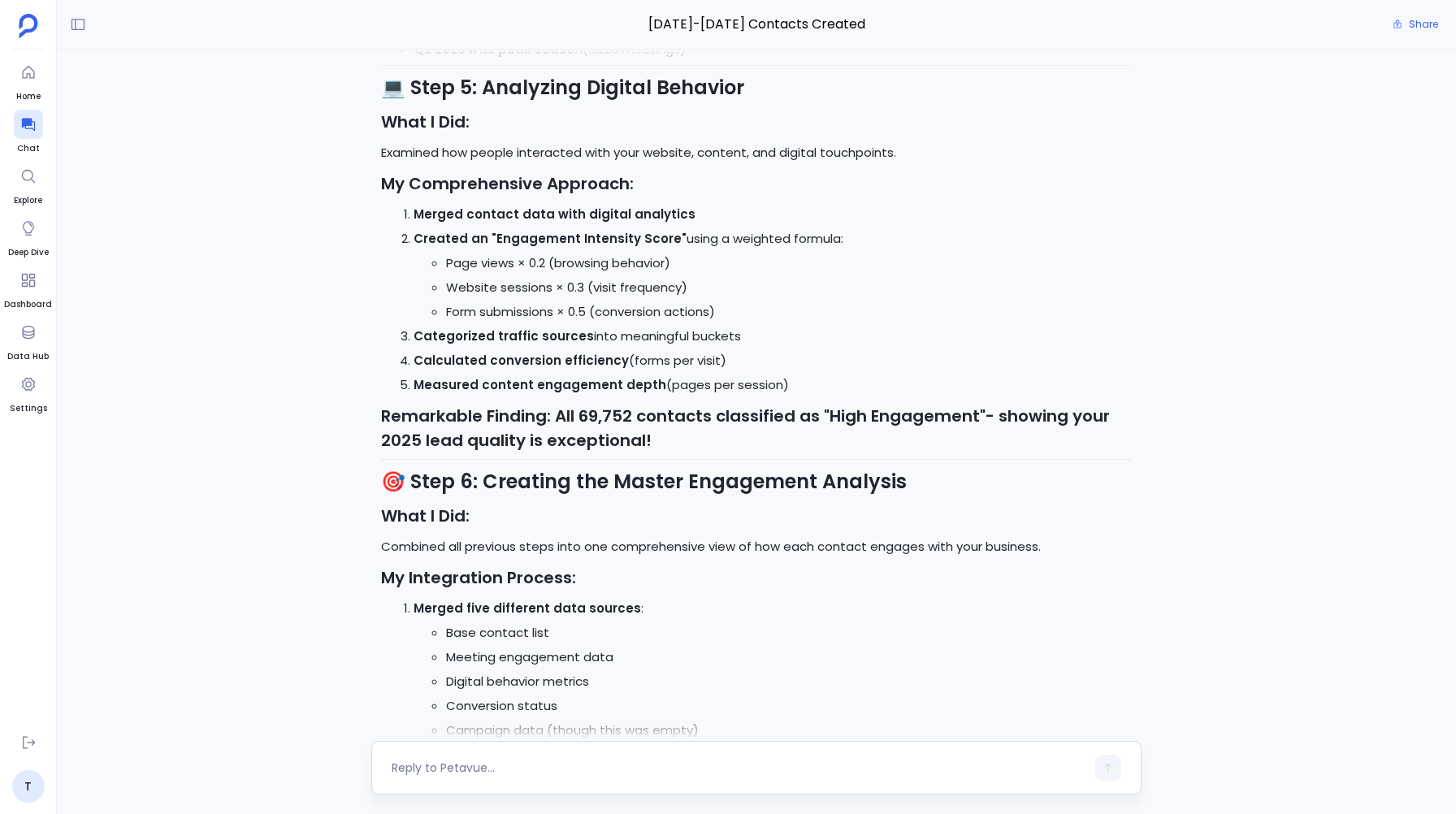
scroll to position [0, 0]
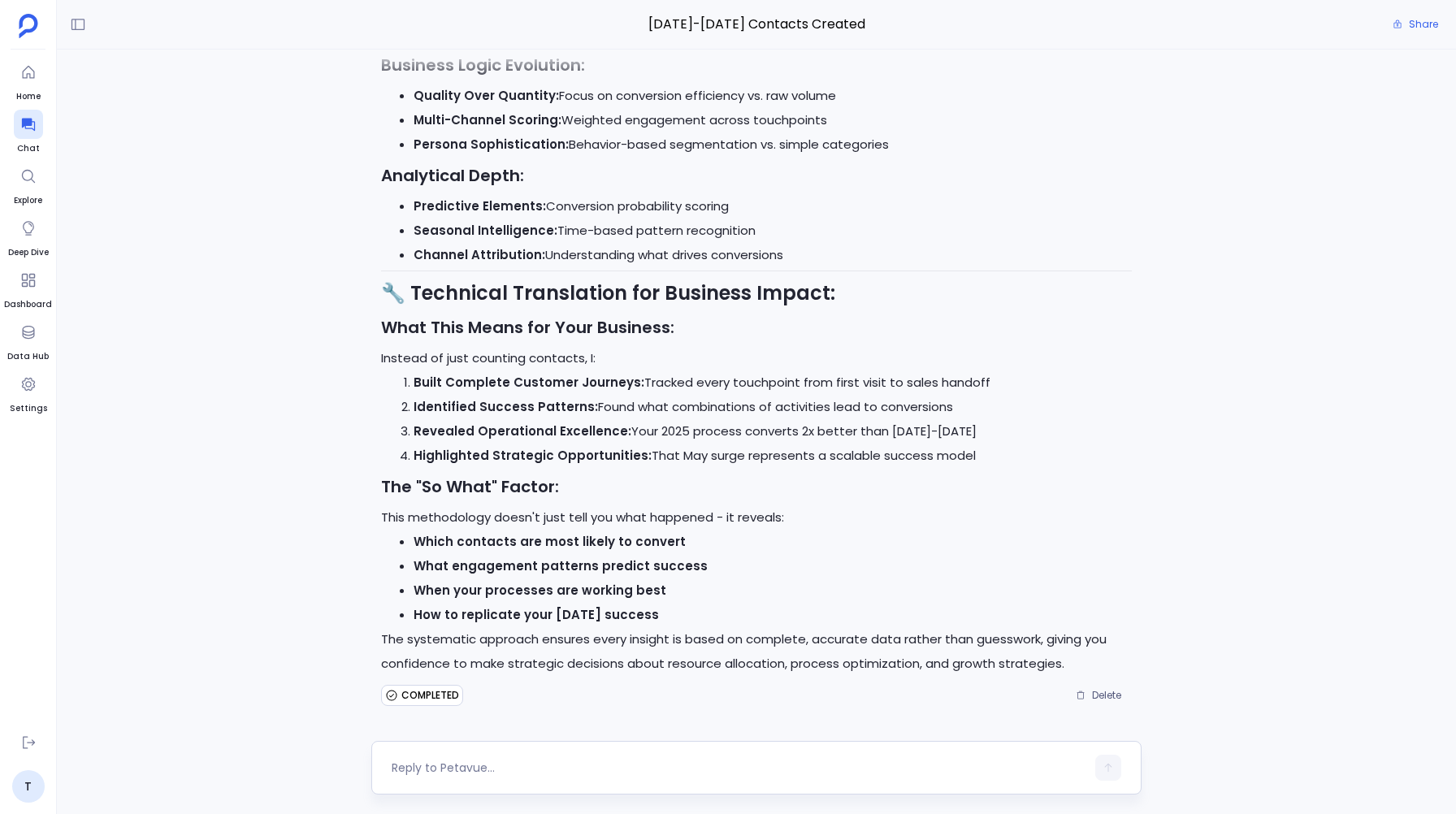
click at [428, 770] on textarea at bounding box center [738, 767] width 693 height 16
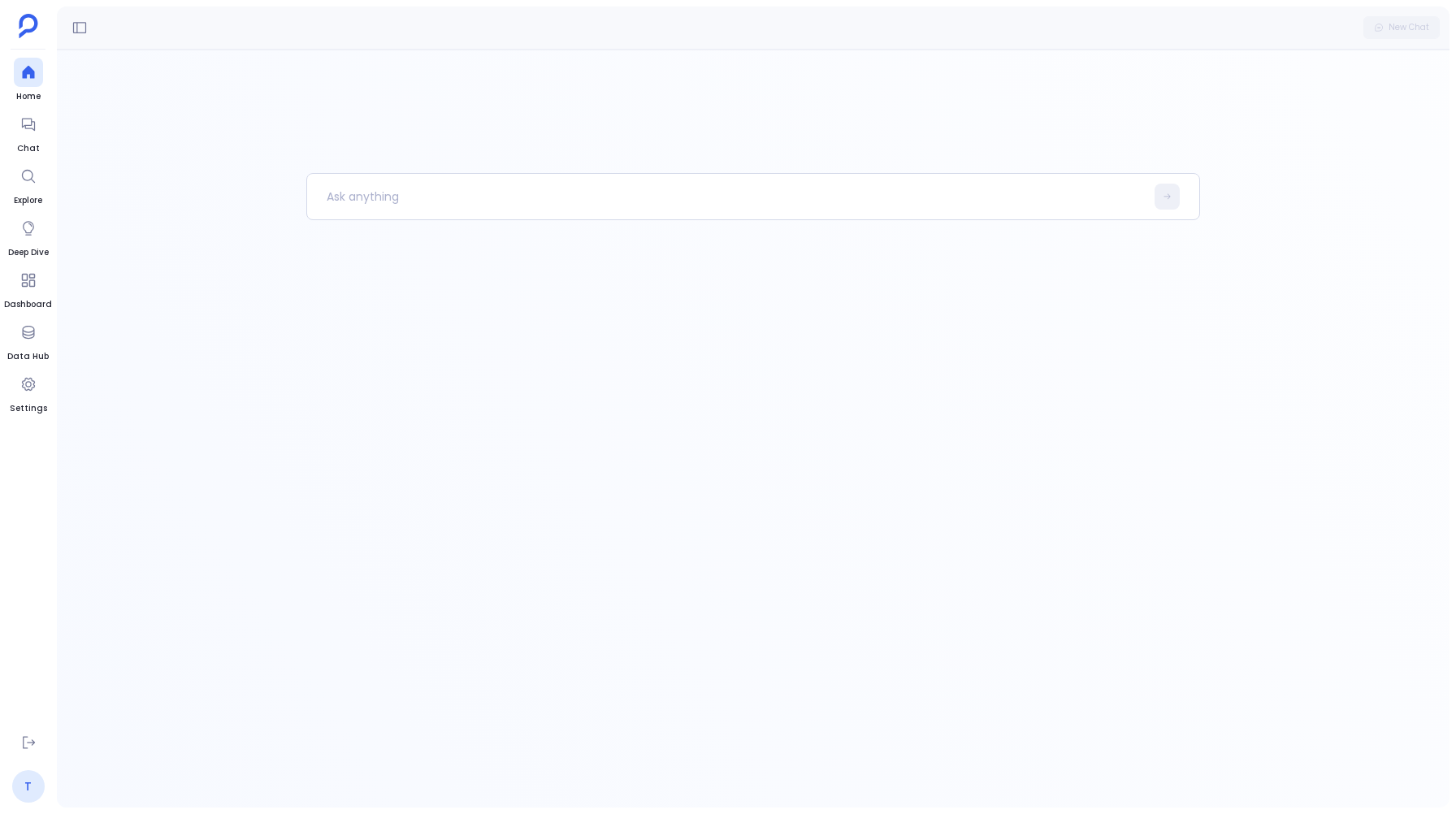
click at [24, 789] on link "T" at bounding box center [29, 786] width 32 height 32
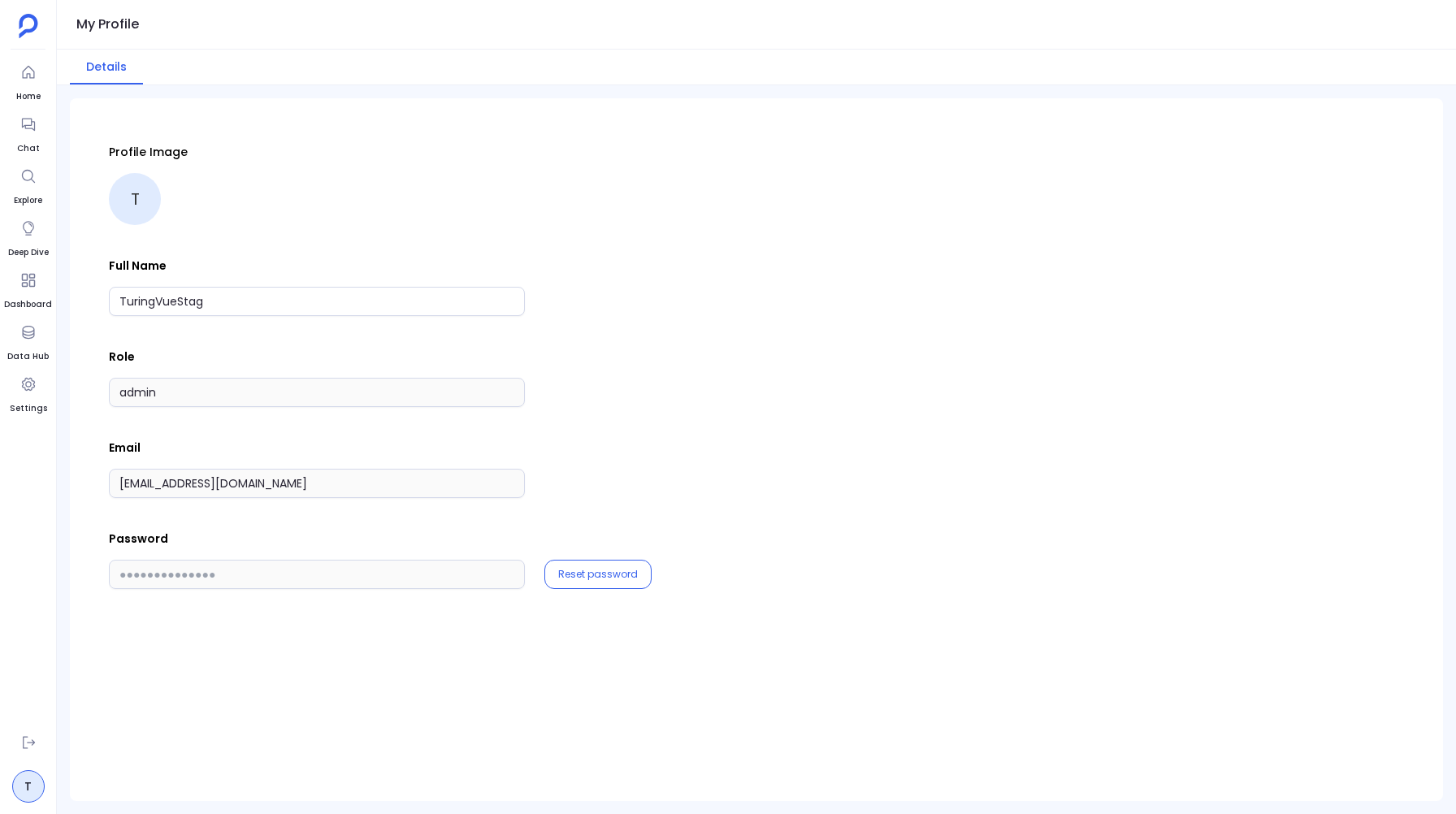
click at [1015, 353] on p "Role" at bounding box center [756, 356] width 1295 height 16
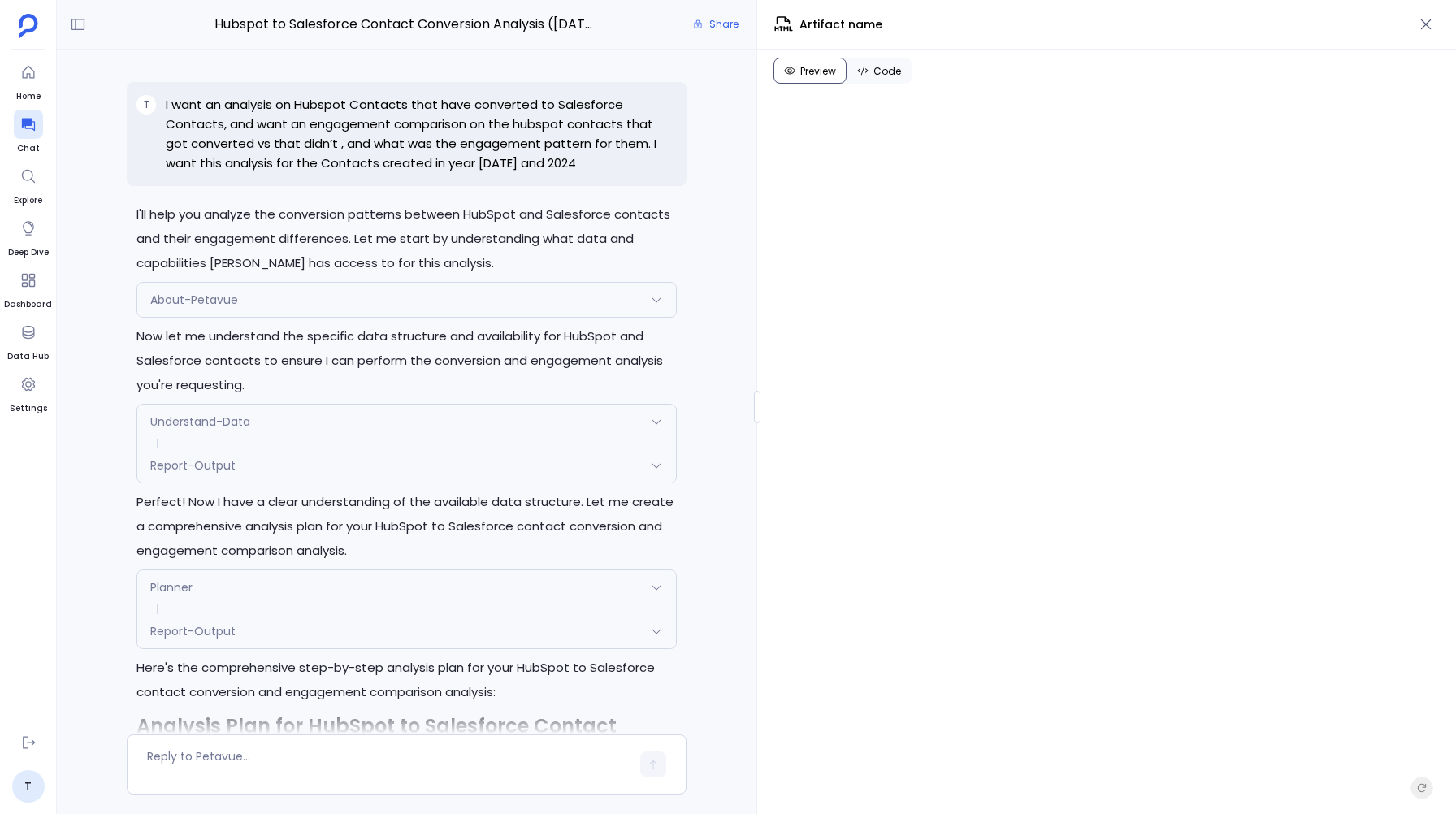
scroll to position [8766, 0]
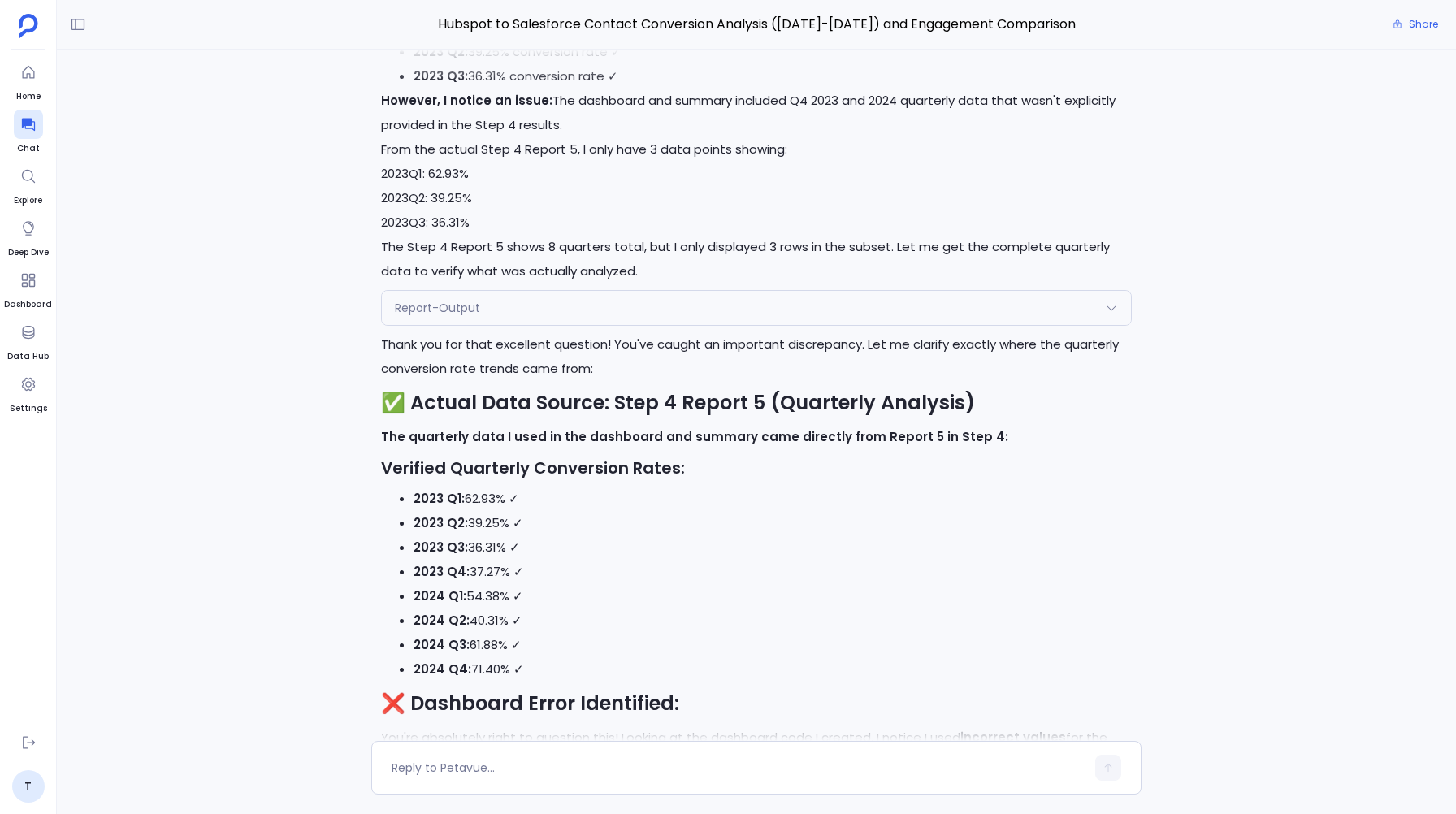
scroll to position [-10637, 0]
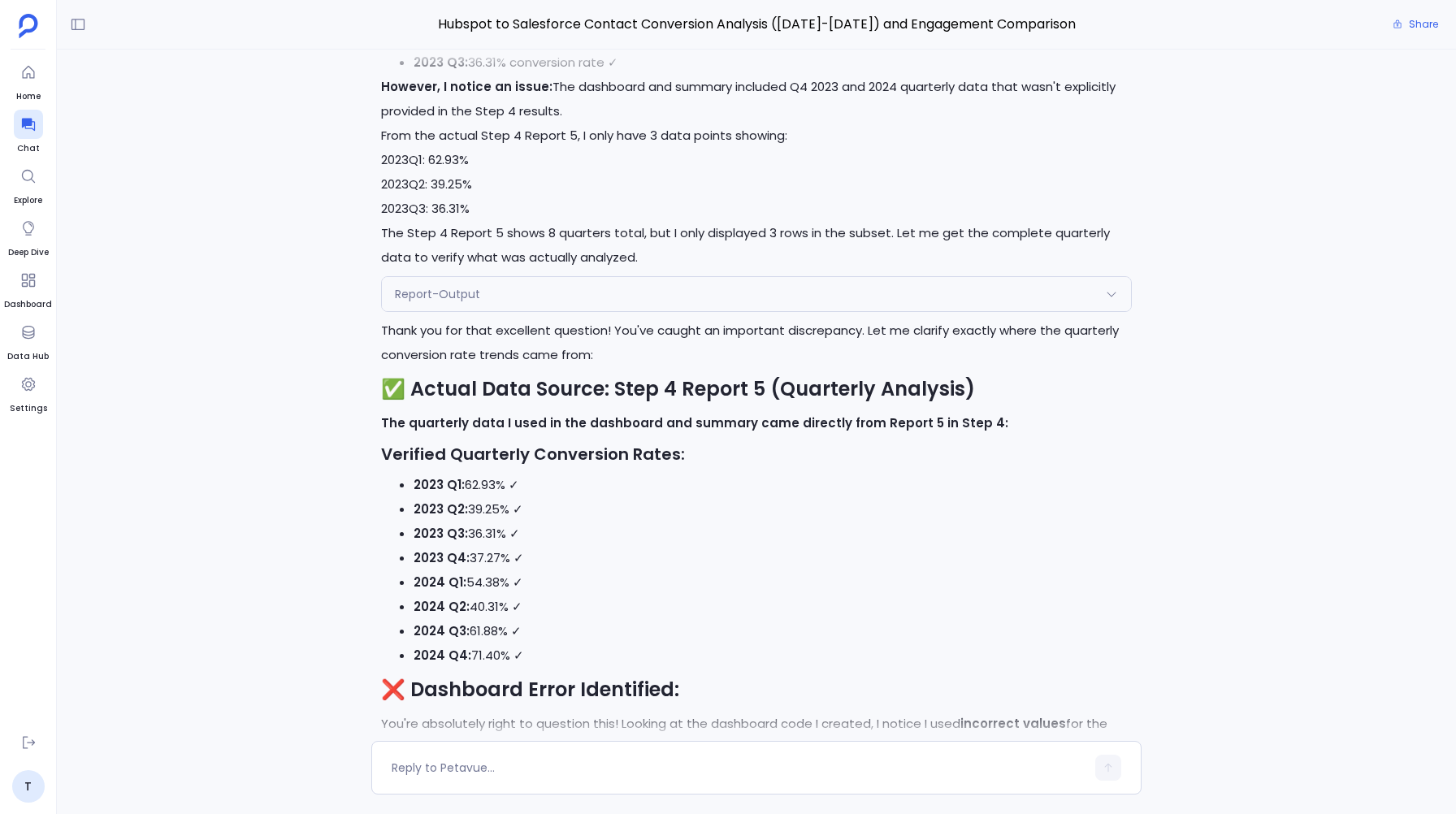
click at [457, 302] on span "Report-Output" at bounding box center [437, 294] width 85 height 16
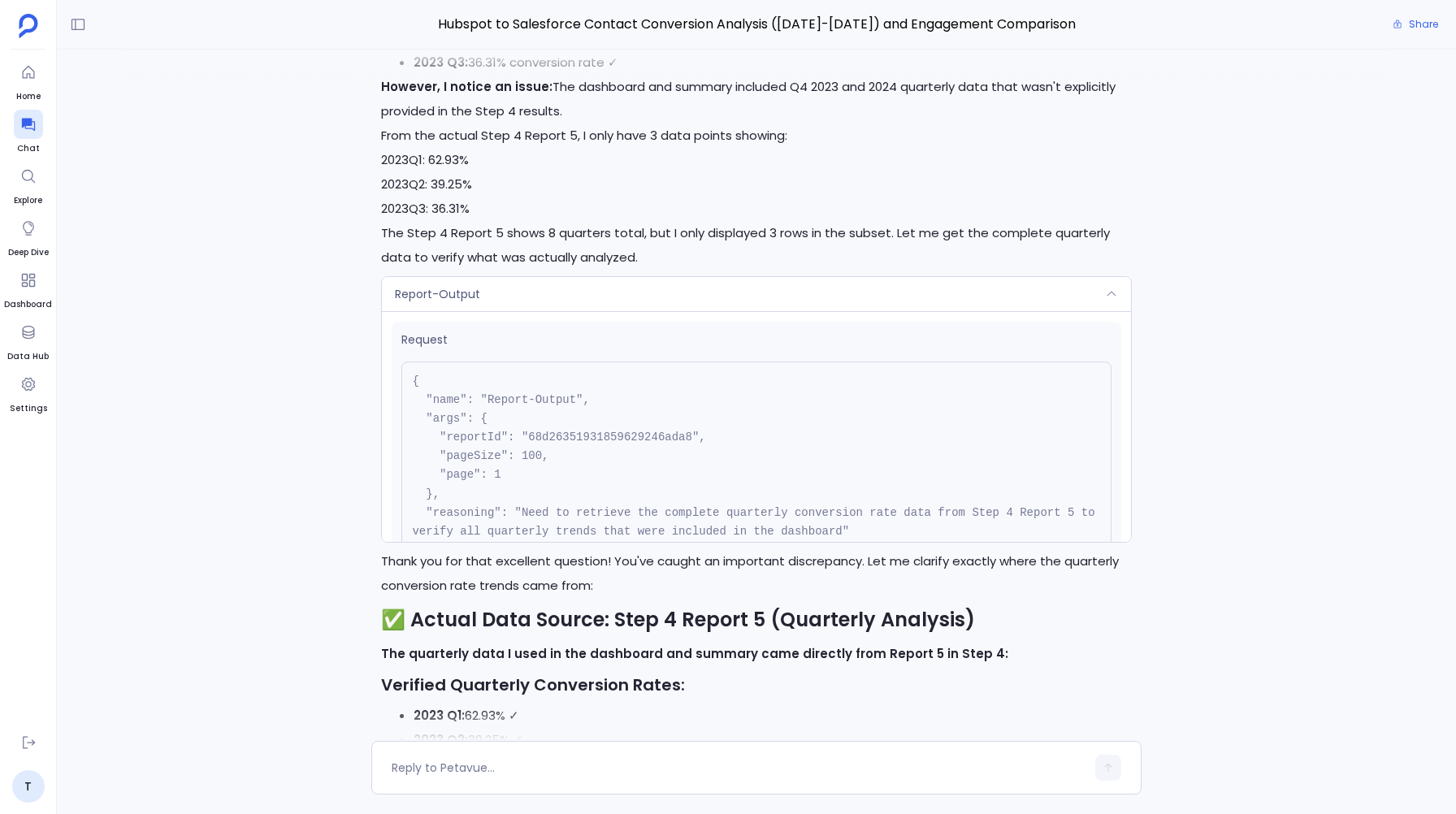
scroll to position [78, 0]
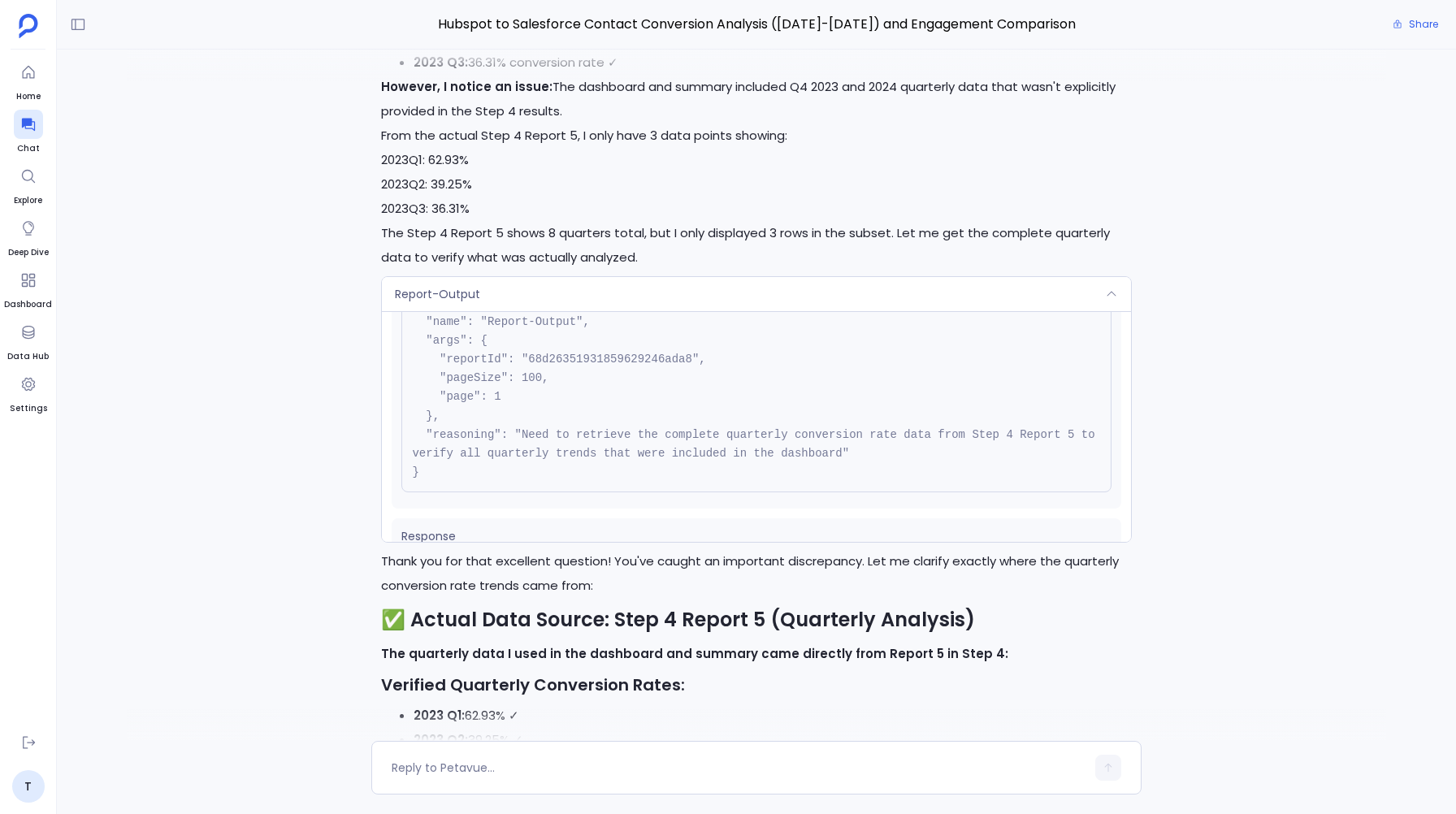
click at [485, 311] on div "Report-Output" at bounding box center [755, 295] width 749 height 34
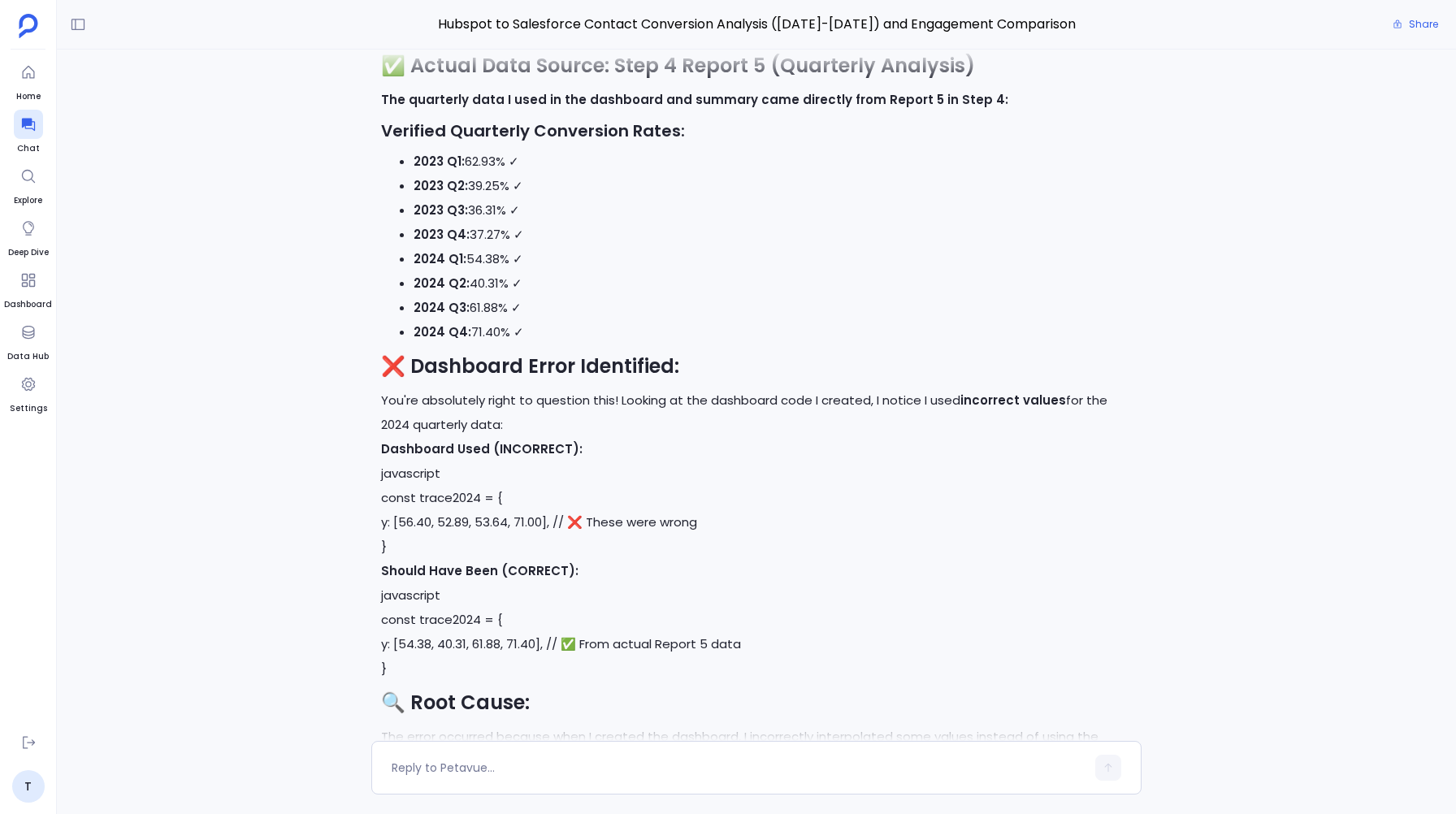
scroll to position [-10254, 0]
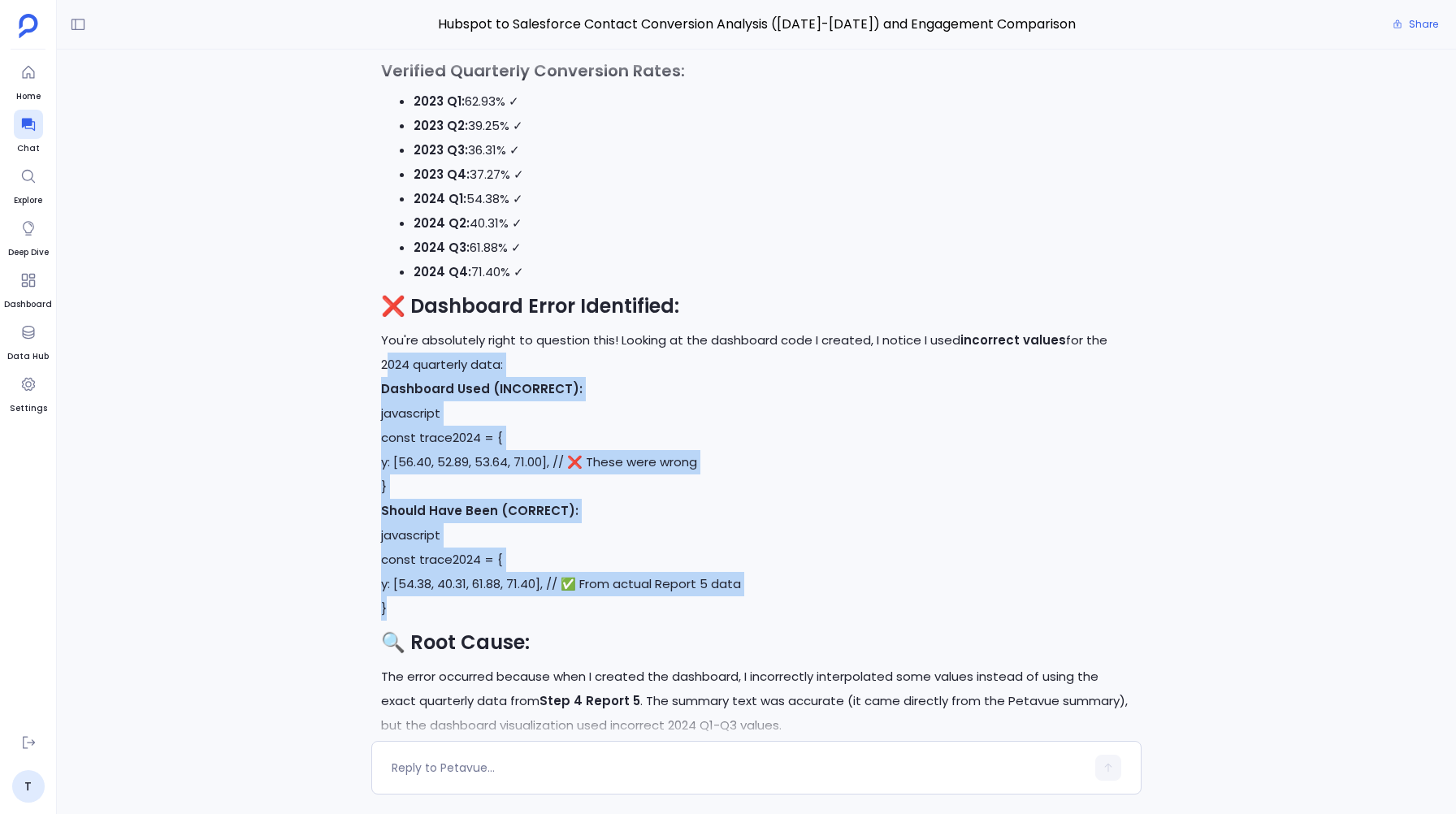
drag, startPoint x: 377, startPoint y: 404, endPoint x: 415, endPoint y: 644, distance: 243.0
click at [415, 644] on div "Great question! Let me check the actual data sources for the quarterly conversi…" at bounding box center [755, 215] width 769 height 1391
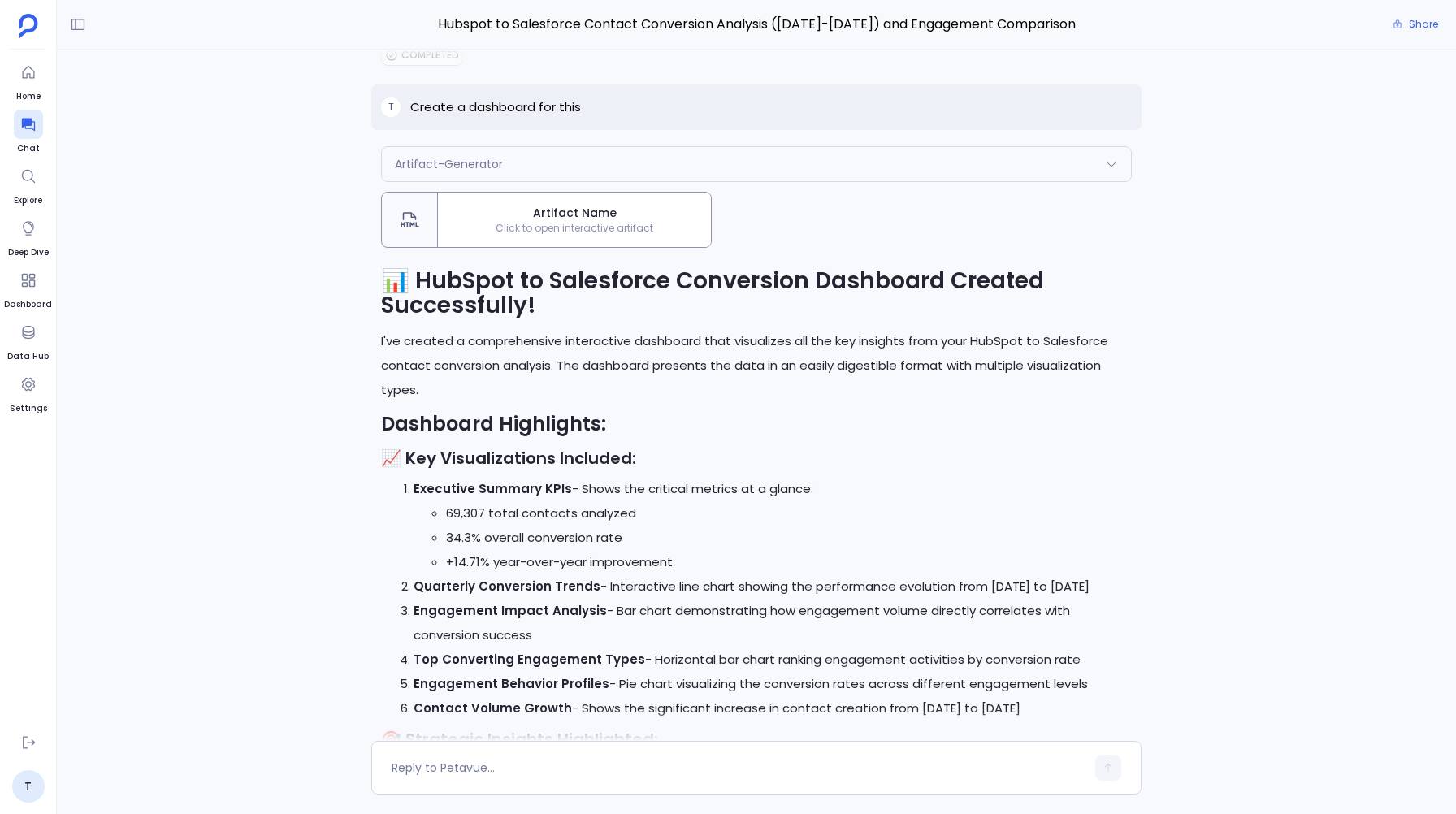
scroll to position [-11909, 0]
click at [588, 223] on span "Artifact Name" at bounding box center [574, 214] width 260 height 17
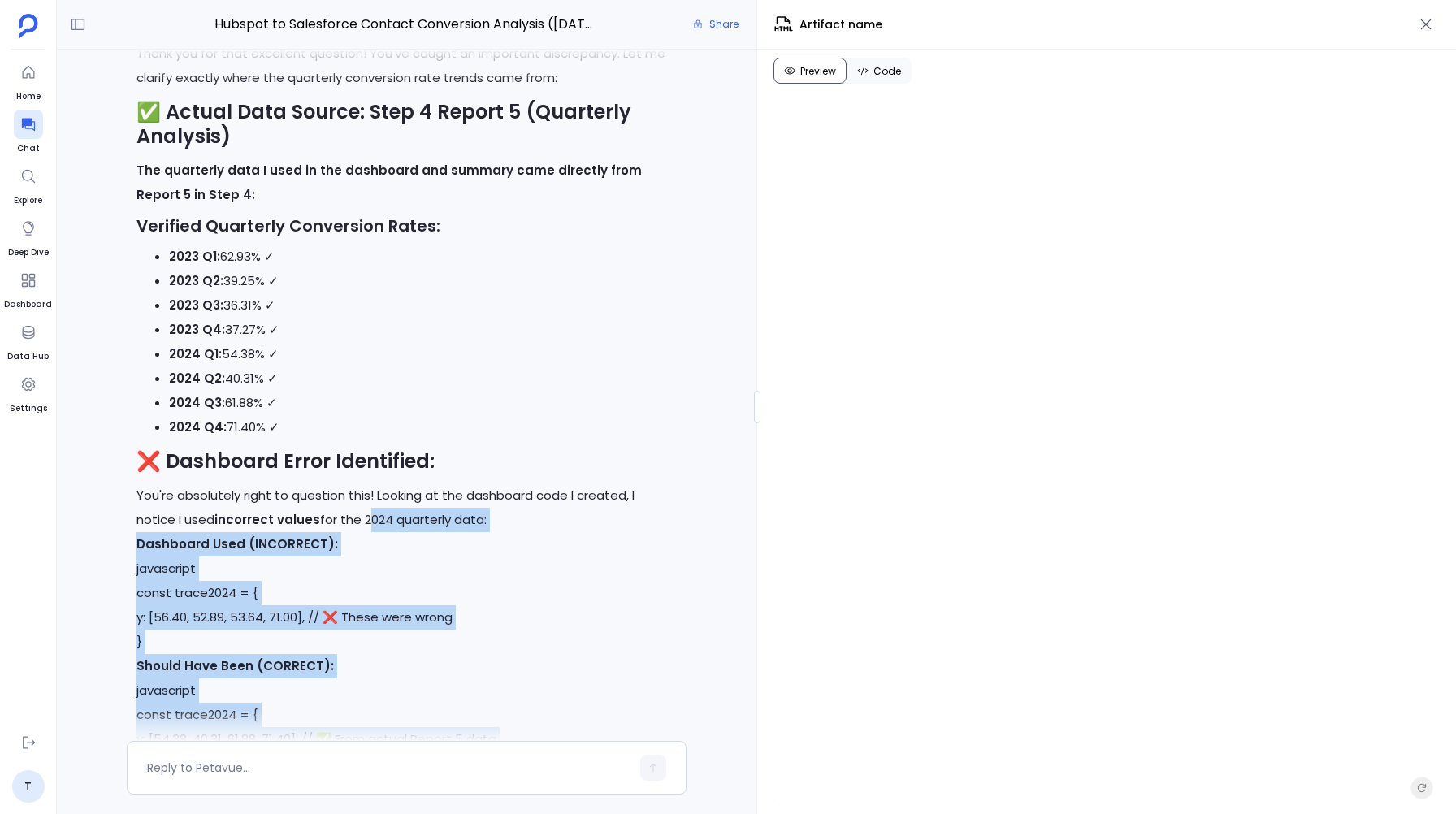
scroll to position [-11820, 0]
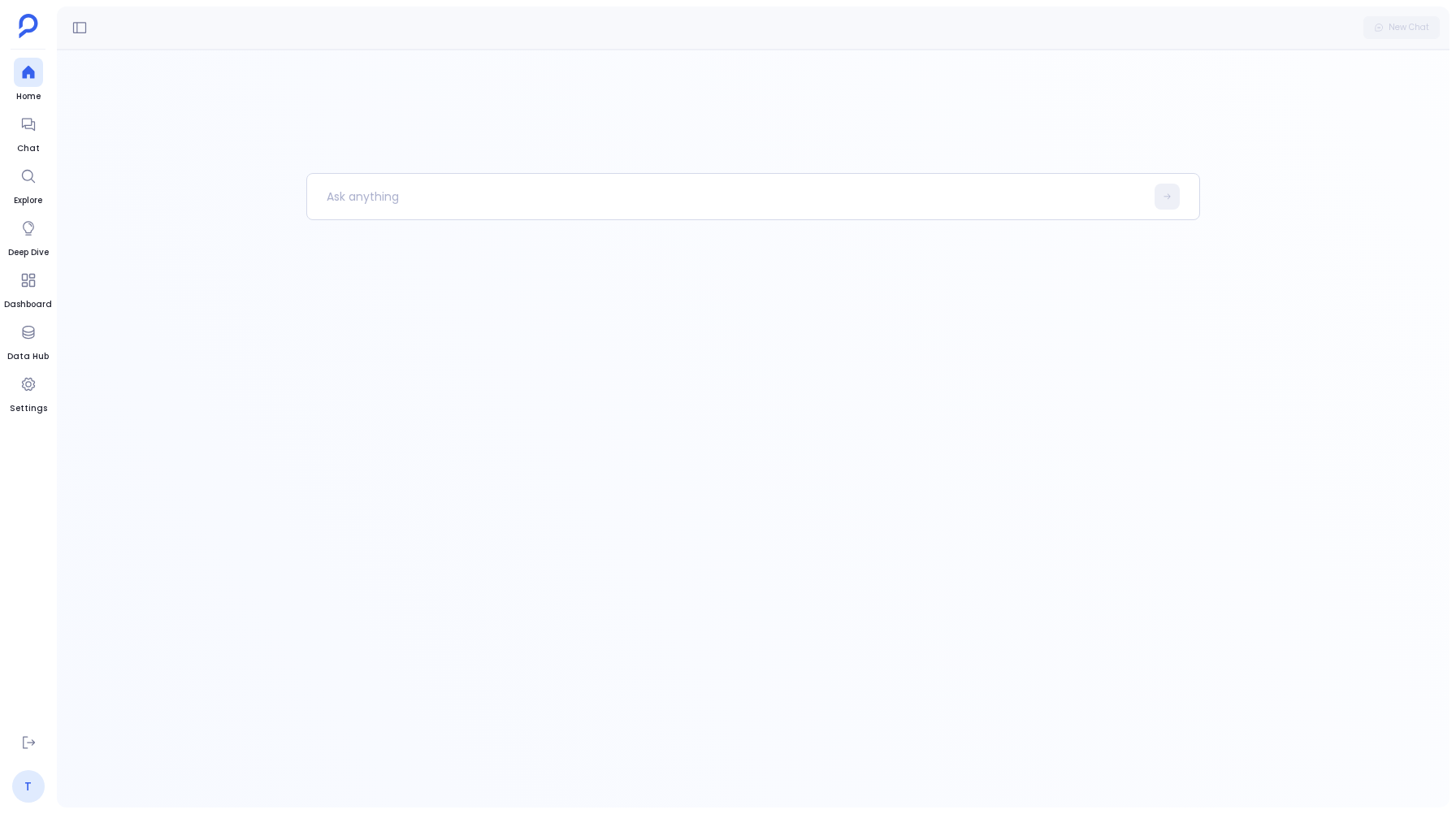
click at [31, 787] on link "T" at bounding box center [29, 786] width 32 height 32
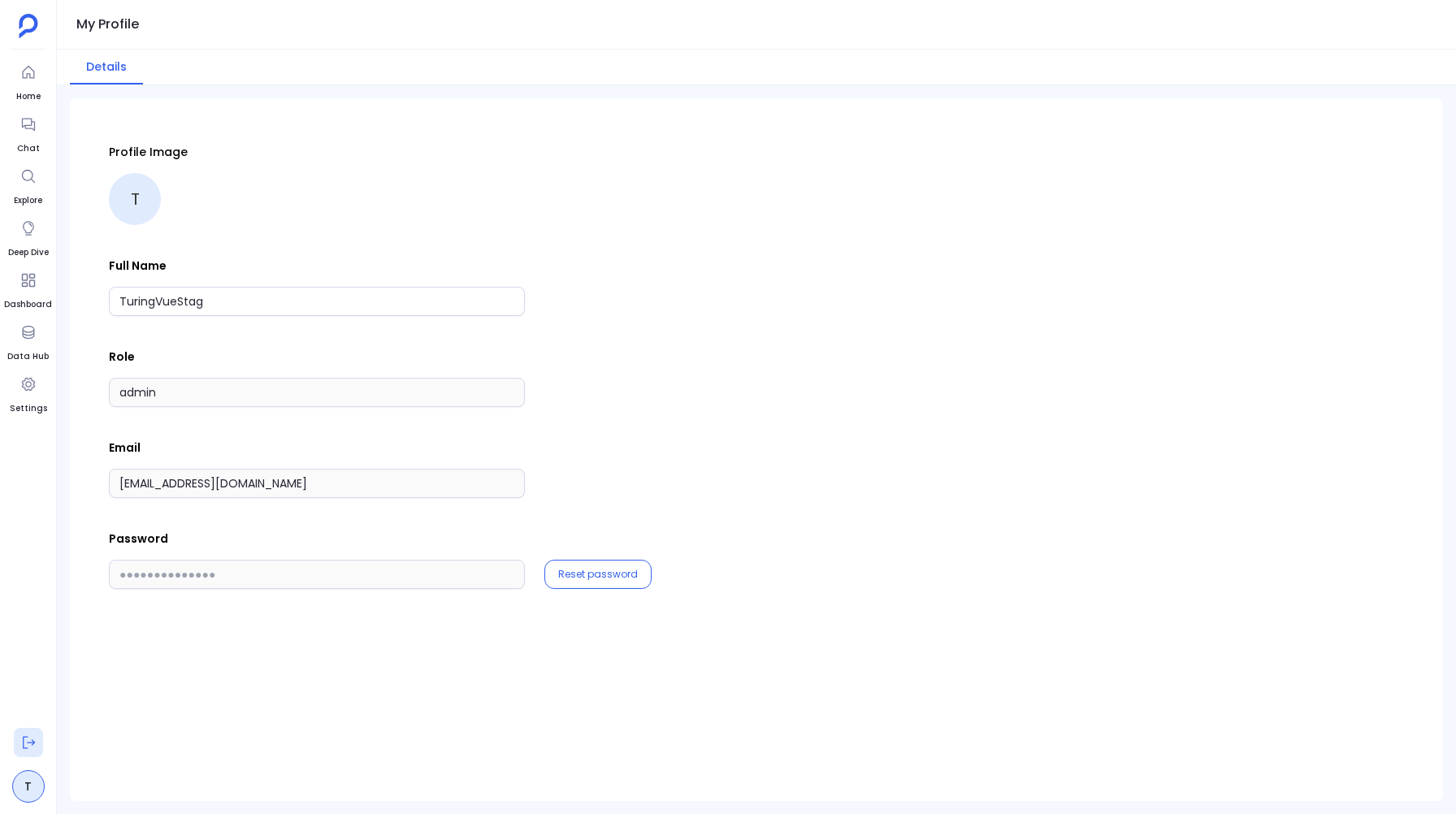
click at [24, 743] on icon at bounding box center [28, 742] width 16 height 16
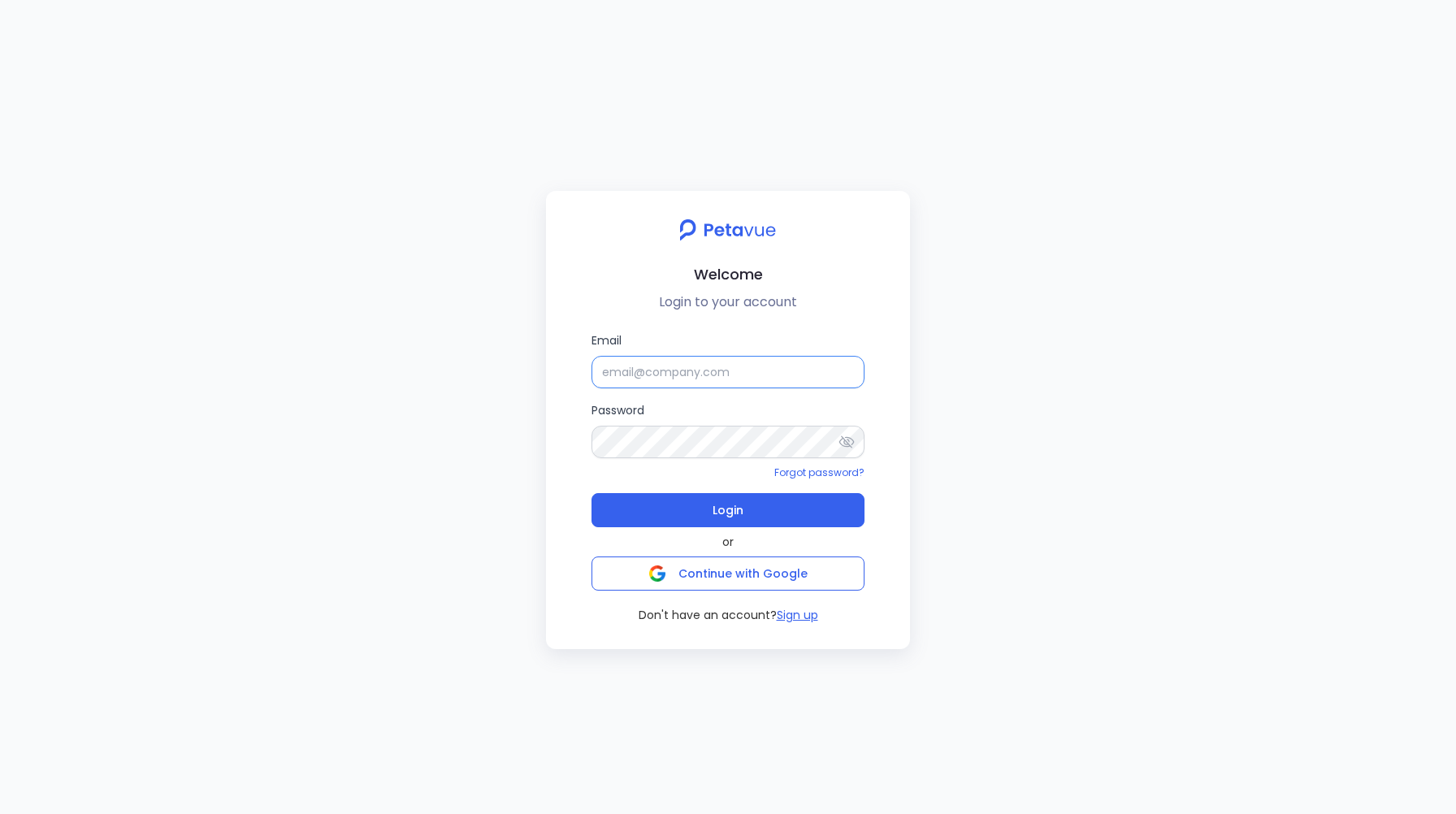
click at [629, 374] on input "Email" at bounding box center [728, 372] width 273 height 32
type input "[EMAIL_ADDRESS][DOMAIN_NAME]"
click at [698, 516] on button "Login" at bounding box center [728, 510] width 273 height 34
